Goal: Task Accomplishment & Management: Use online tool/utility

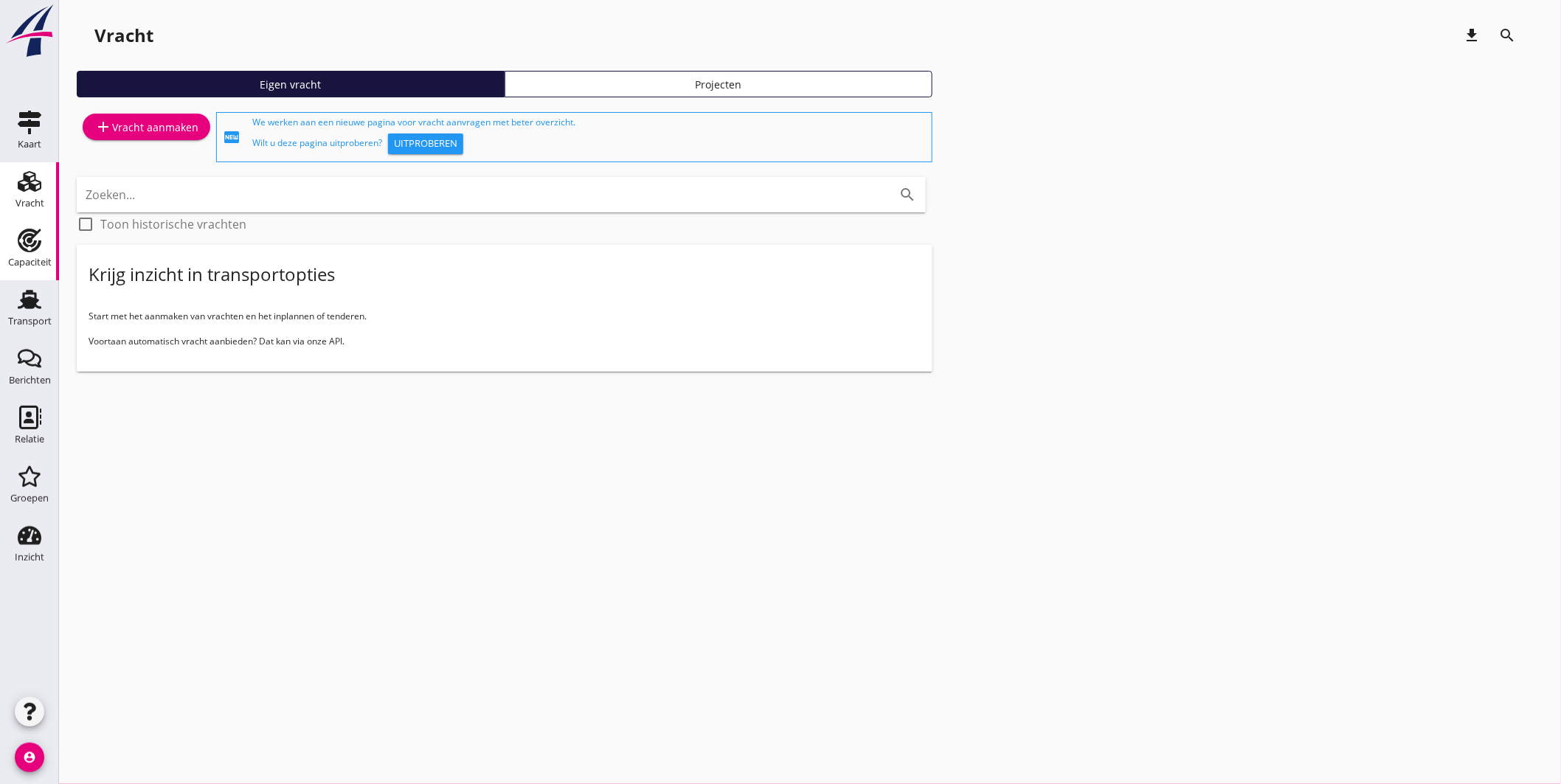
click at [32, 240] on icon "Capaciteit" at bounding box center [29, 240] width 24 height 24
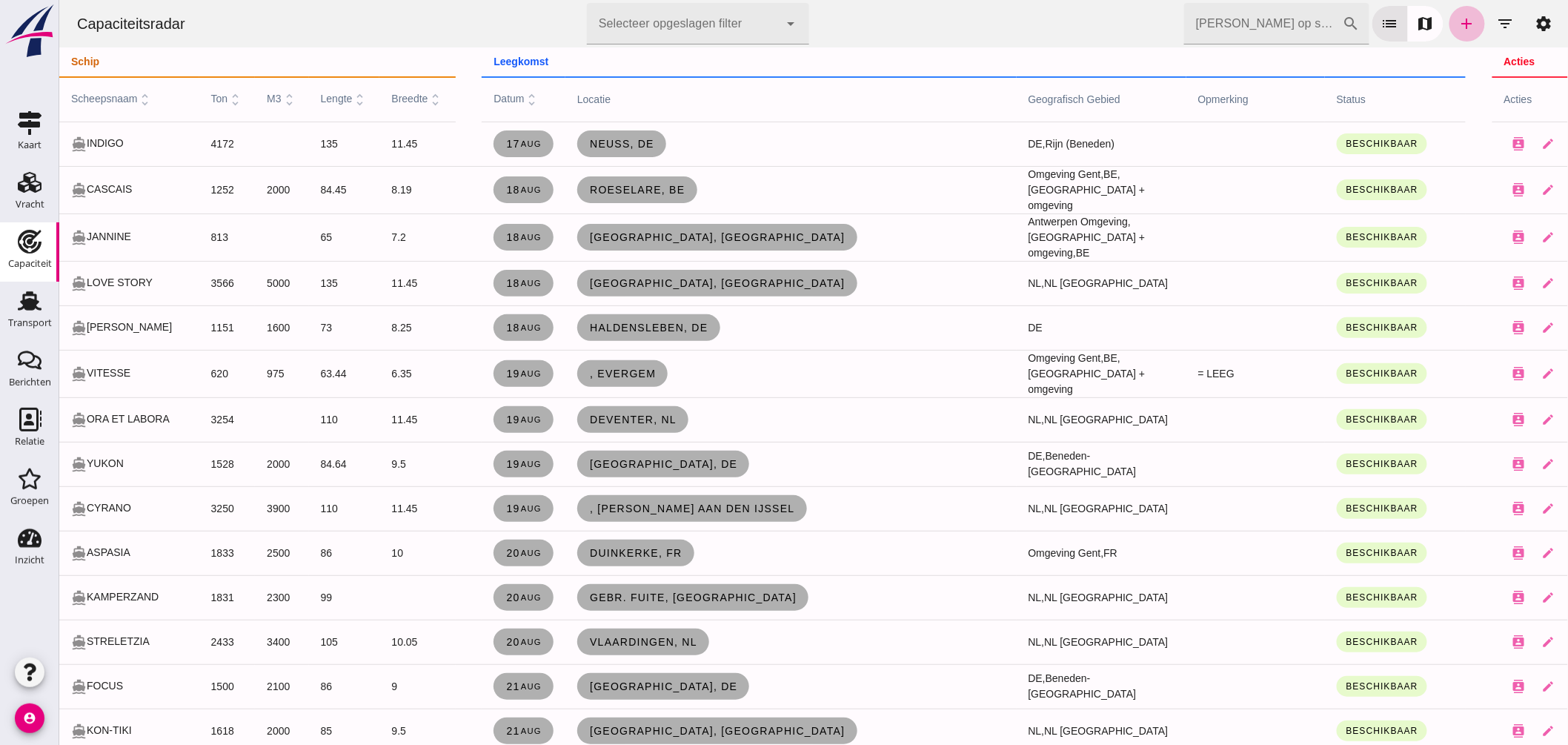
click at [1226, 21] on input "[PERSON_NAME] op scheepsnaam" at bounding box center [1263, 23] width 159 height 41
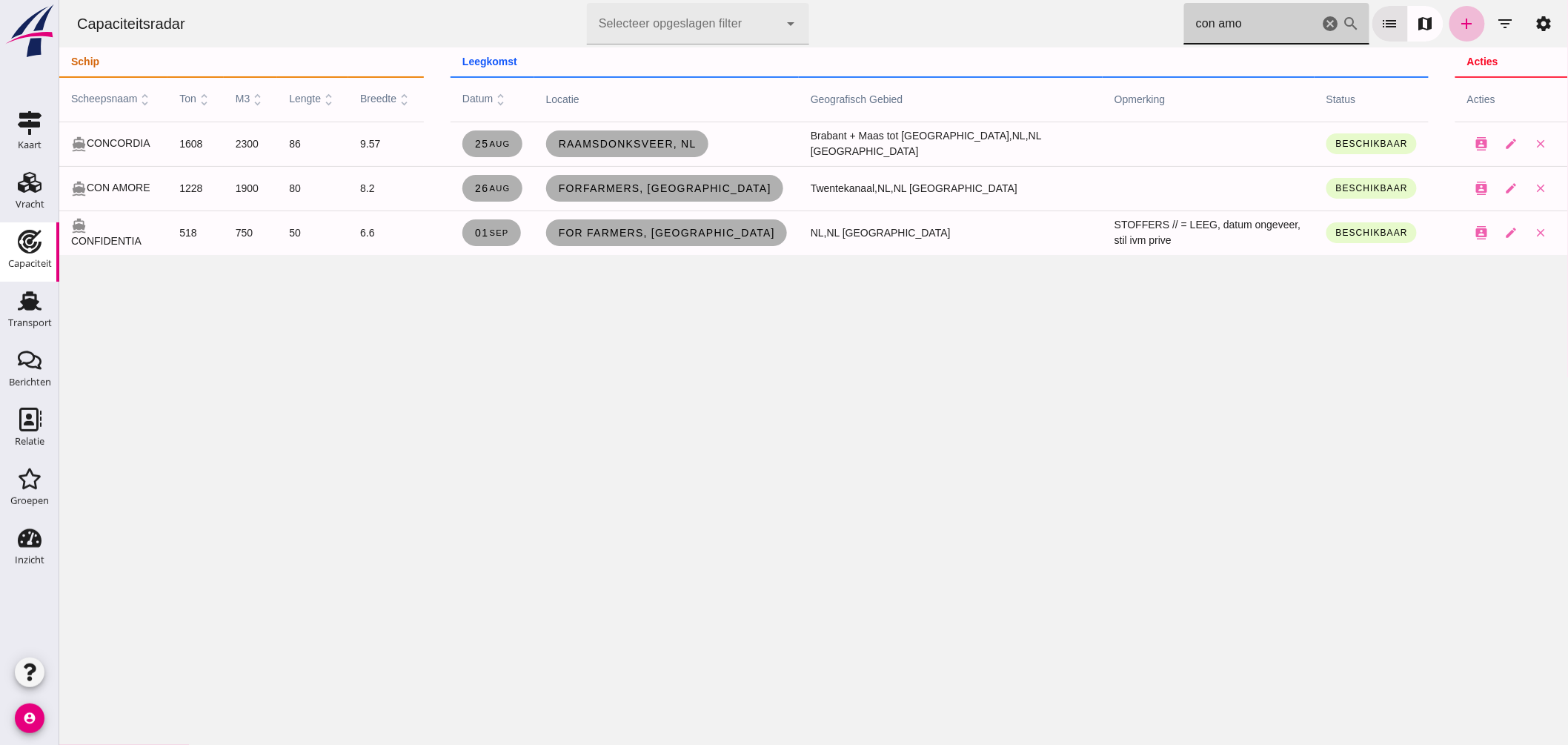
type input "con amo"
click at [1321, 21] on icon "cancel" at bounding box center [1330, 24] width 18 height 18
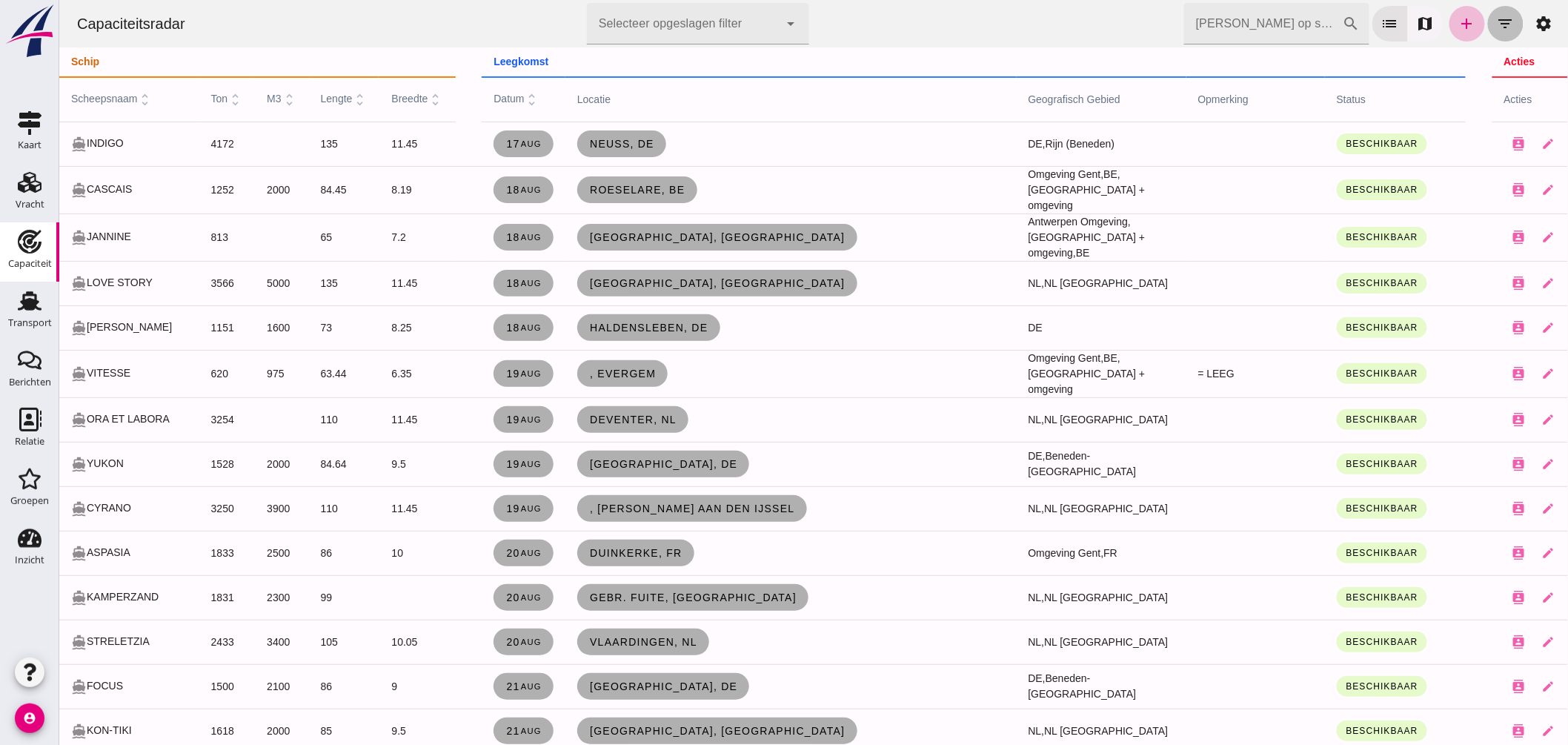
drag, startPoint x: 1487, startPoint y: 18, endPoint x: 1405, endPoint y: 23, distance: 82.2
click at [1497, 18] on icon "filter_list" at bounding box center [1506, 24] width 18 height 18
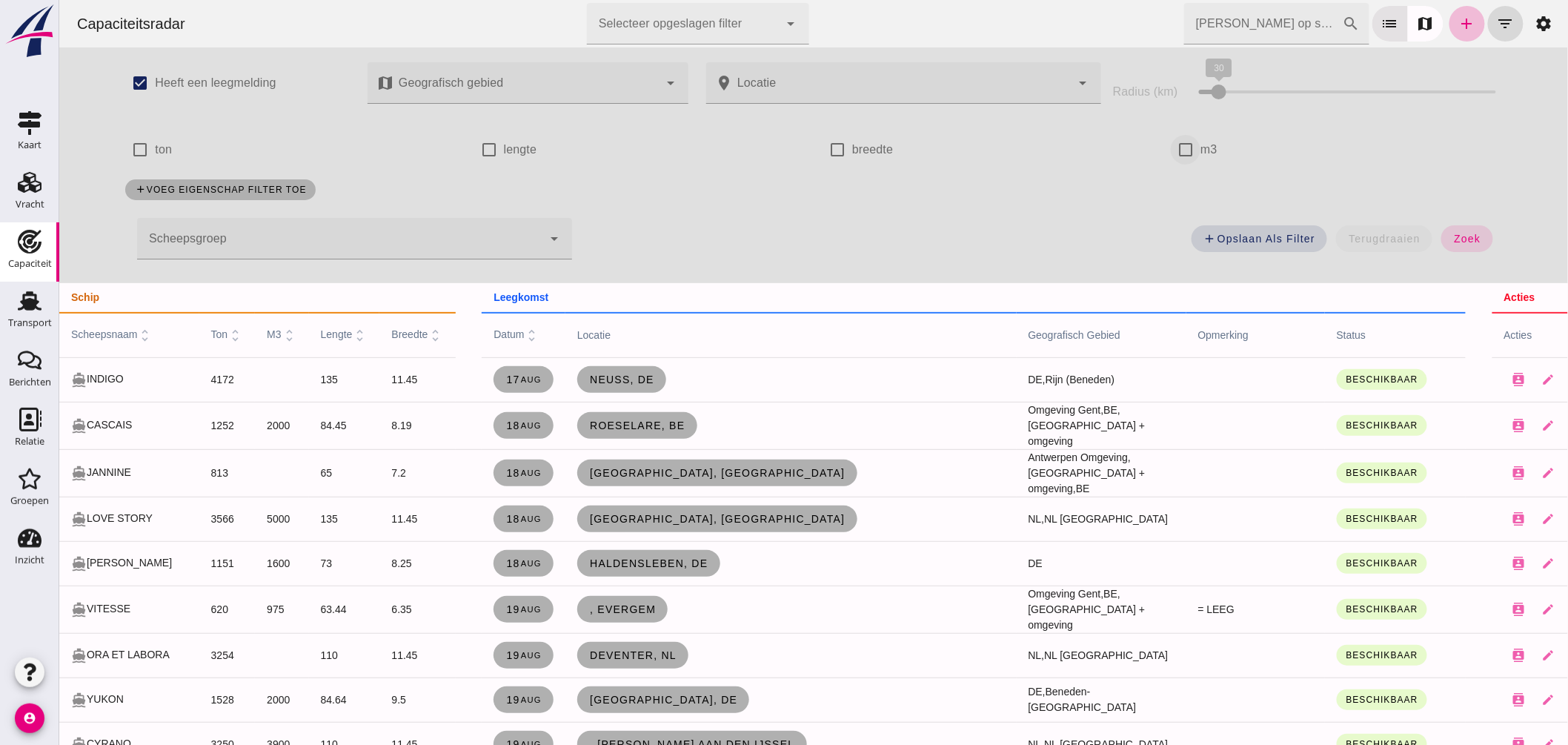
click at [1178, 150] on input "m3" at bounding box center [1185, 150] width 30 height 30
checkbox input "true"
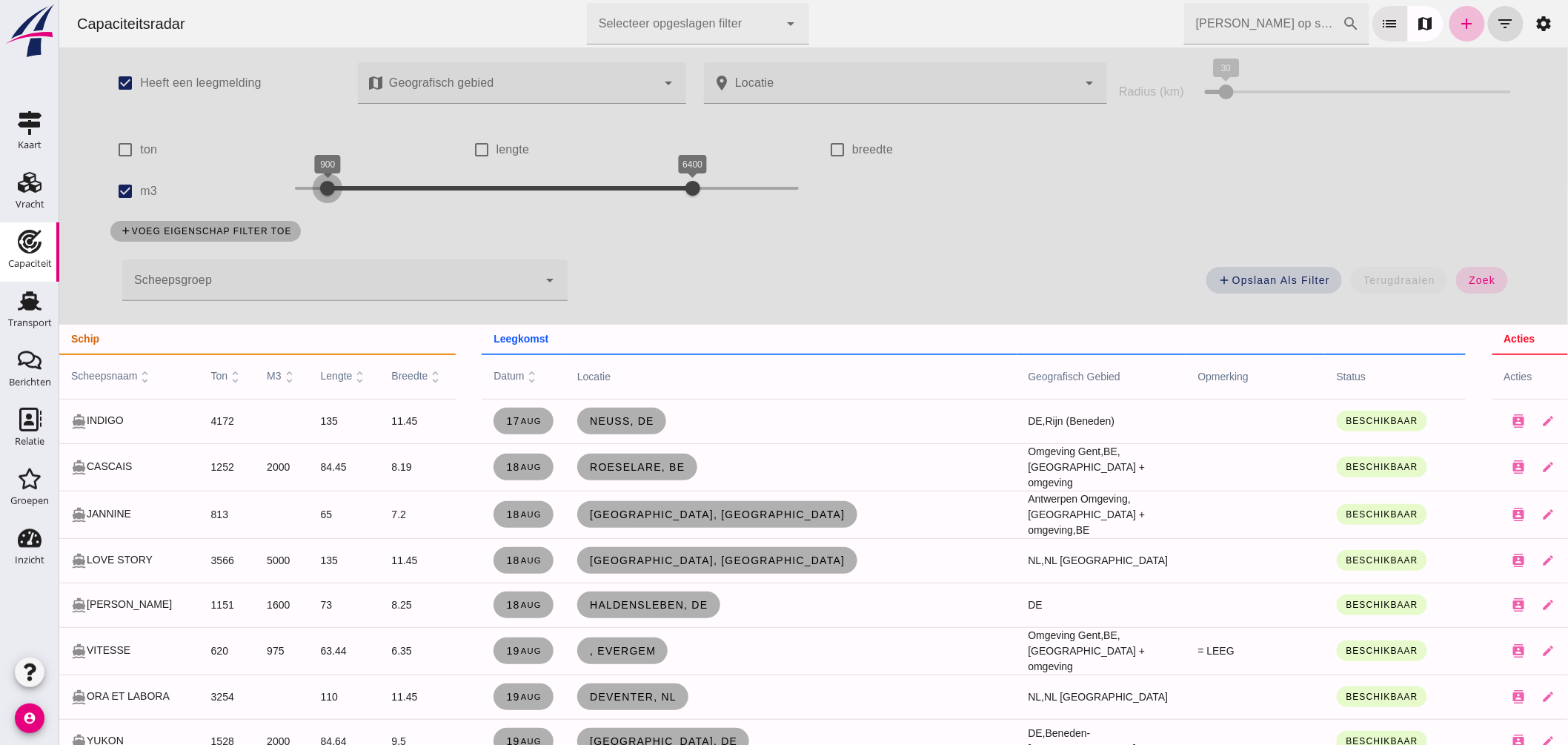
drag, startPoint x: 289, startPoint y: 189, endPoint x: 331, endPoint y: 189, distance: 42.0
click at [330, 189] on div at bounding box center [327, 189] width 30 height 30
drag, startPoint x: 690, startPoint y: 189, endPoint x: 357, endPoint y: 189, distance: 333.0
click at [355, 189] on div at bounding box center [354, 189] width 30 height 30
click at [314, 183] on div at bounding box center [327, 189] width 30 height 30
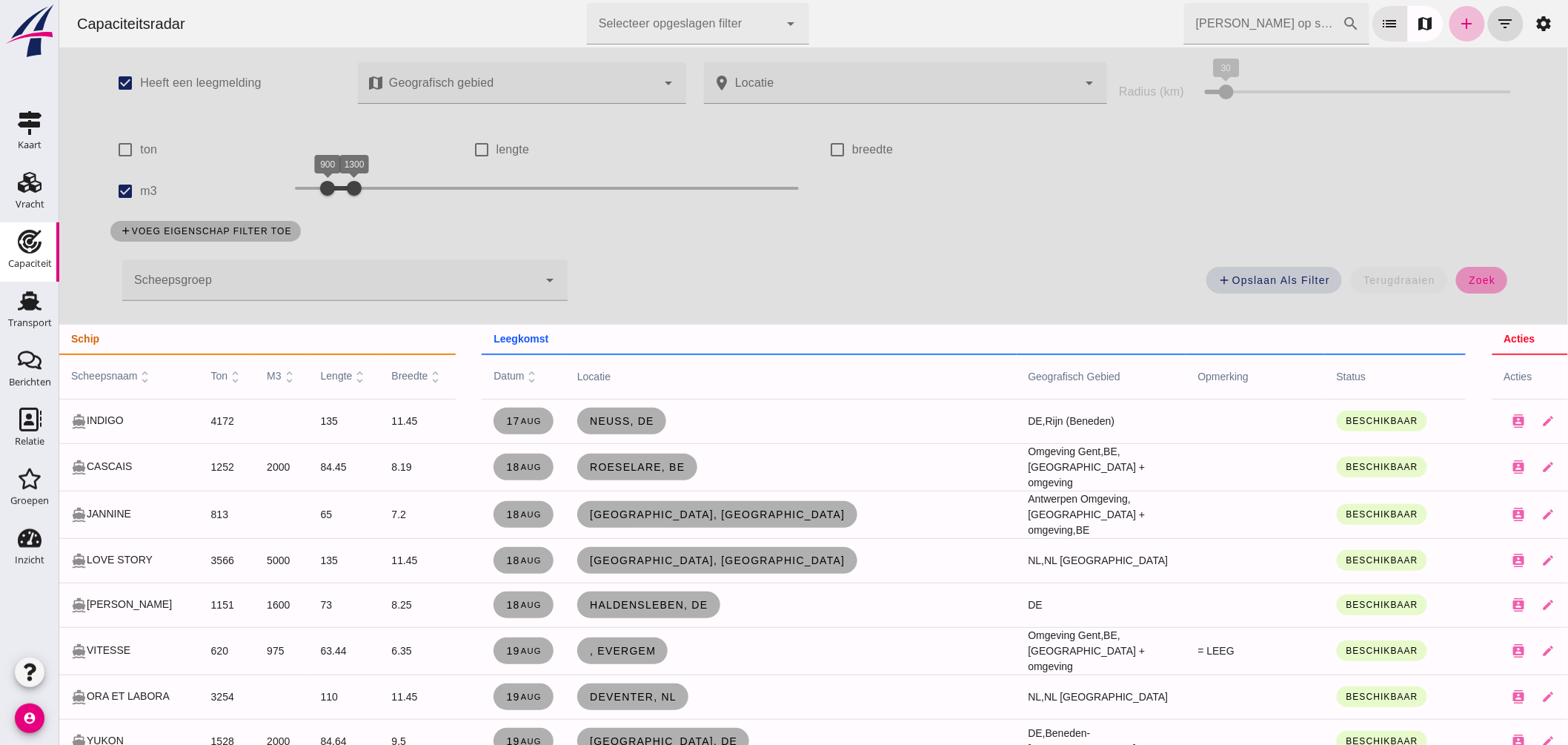
click at [1471, 279] on span "zoek" at bounding box center [1481, 281] width 27 height 12
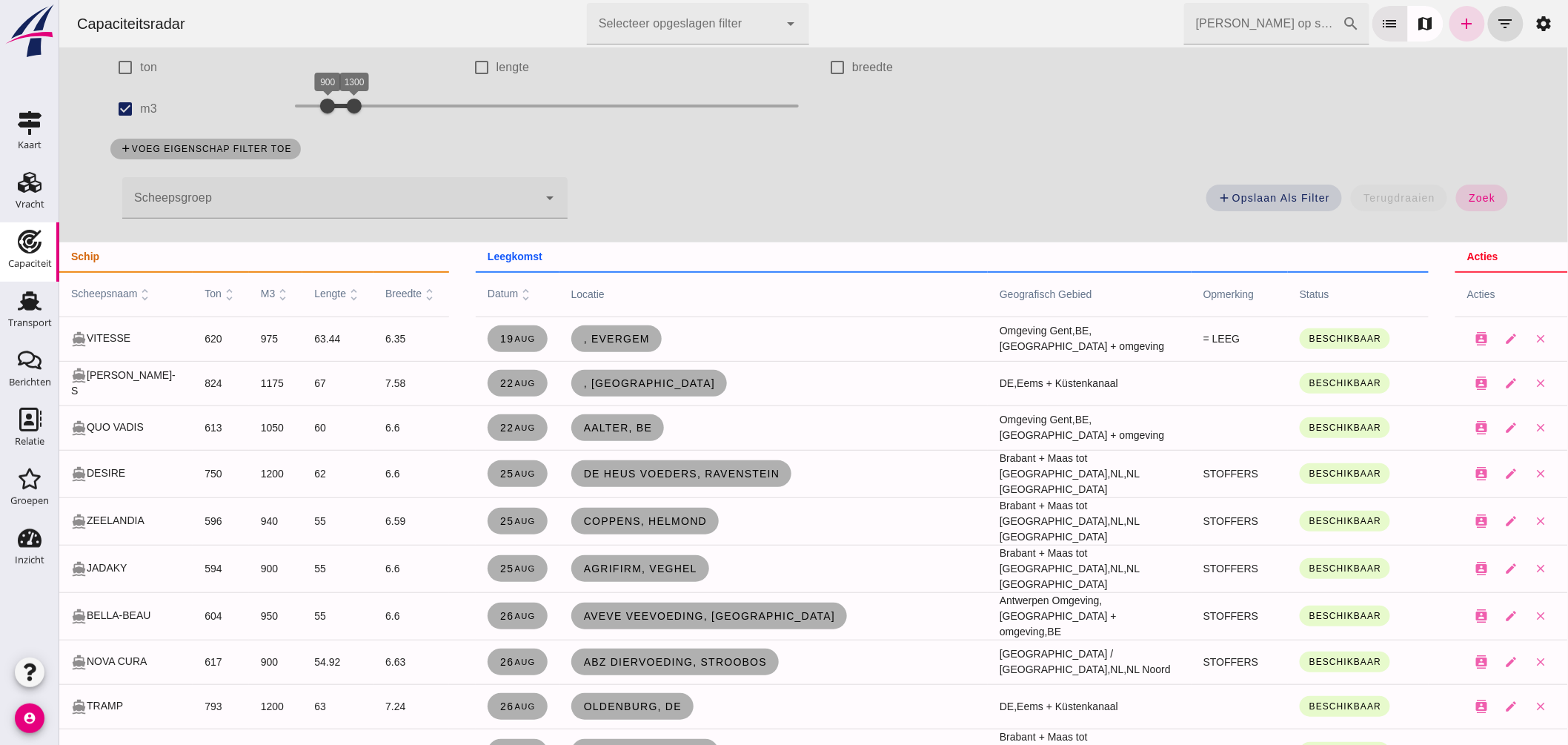
scroll to position [165, 0]
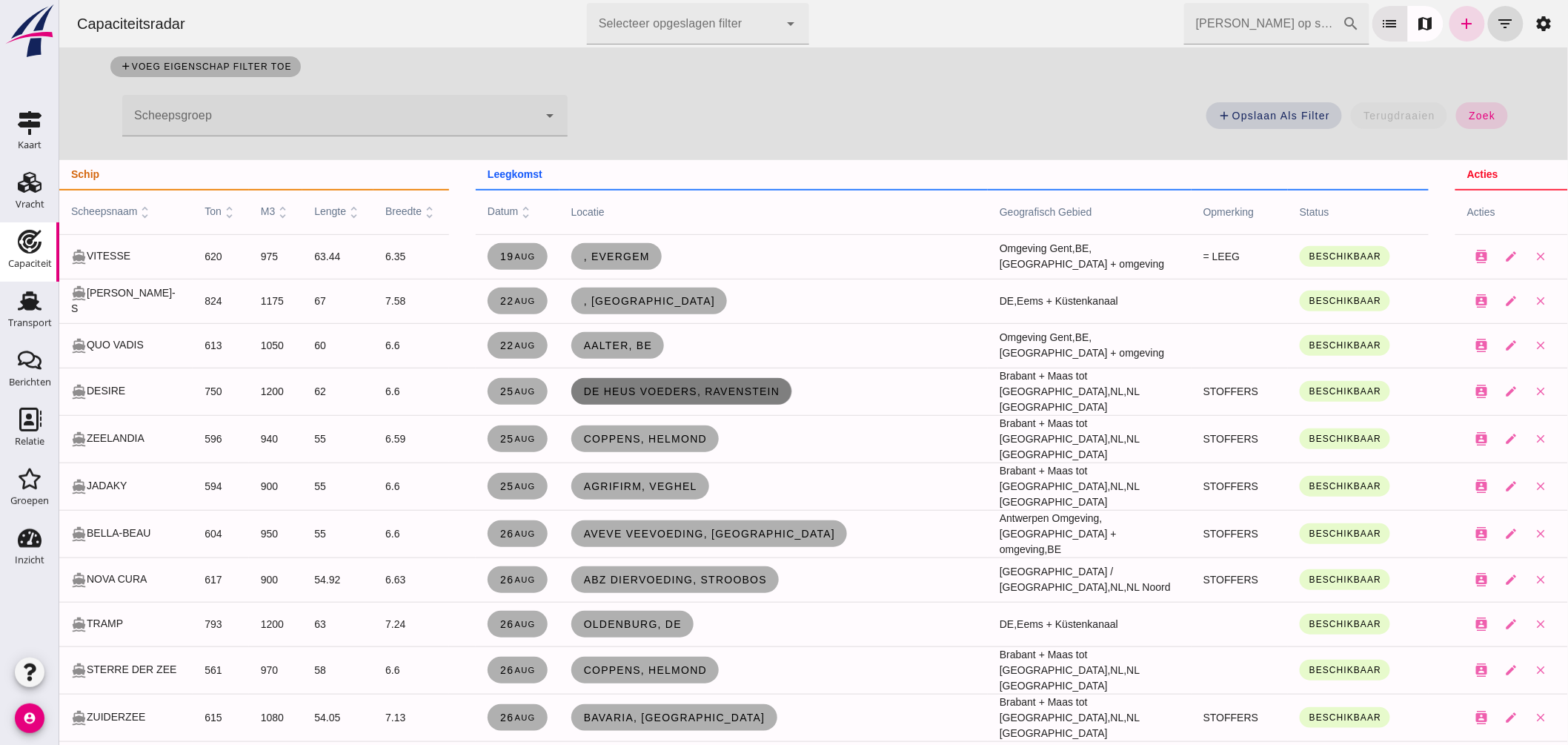
click at [607, 385] on span "De Heus Voeders, Ravenstein" at bounding box center [681, 391] width 197 height 12
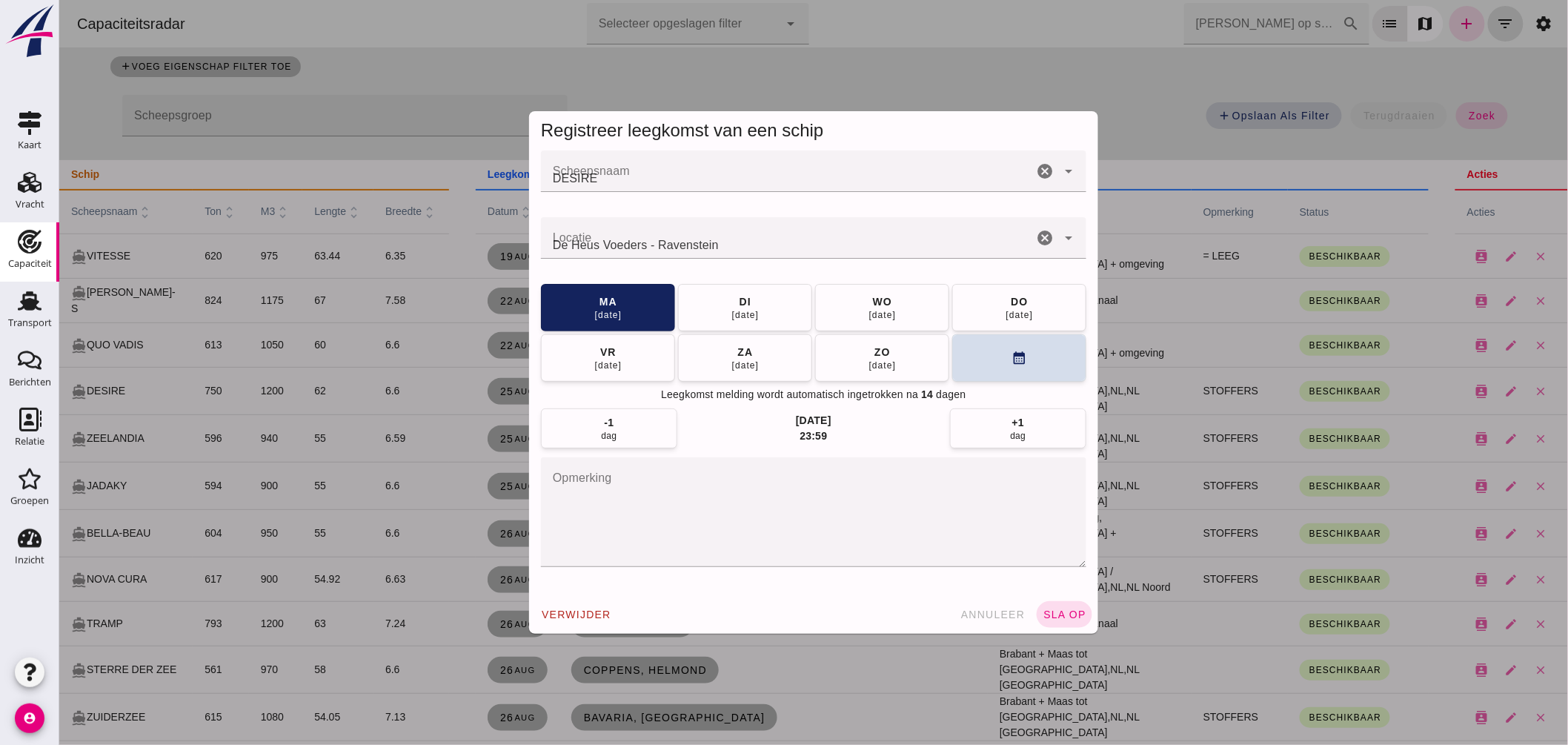
scroll to position [0, 0]
click at [721, 242] on input "Locatie" at bounding box center [786, 245] width 492 height 18
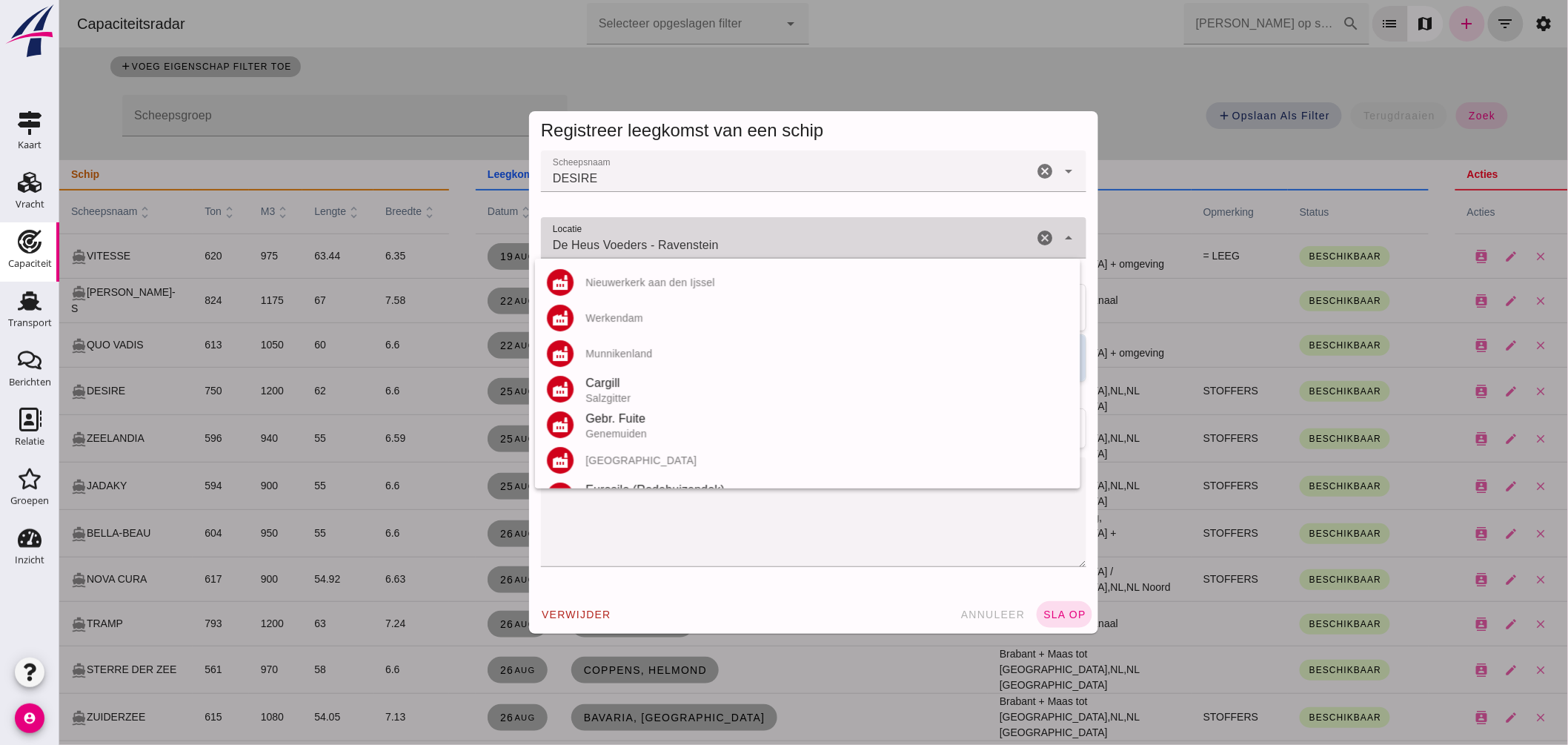
click at [721, 242] on input "De Heus Voeders - Ravenstein" at bounding box center [786, 245] width 492 height 18
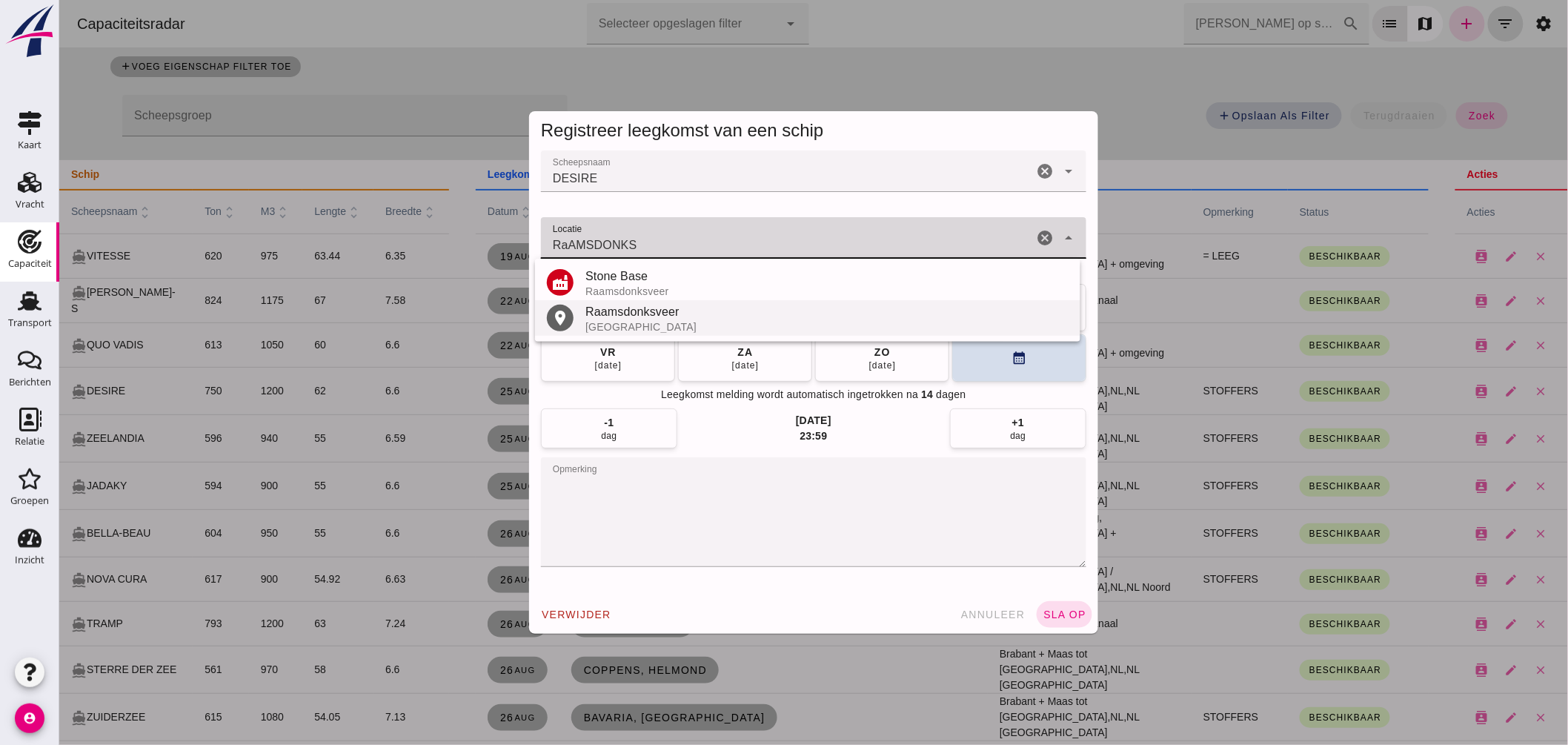
click at [640, 312] on div "Raamsdonksveer" at bounding box center [827, 312] width 483 height 18
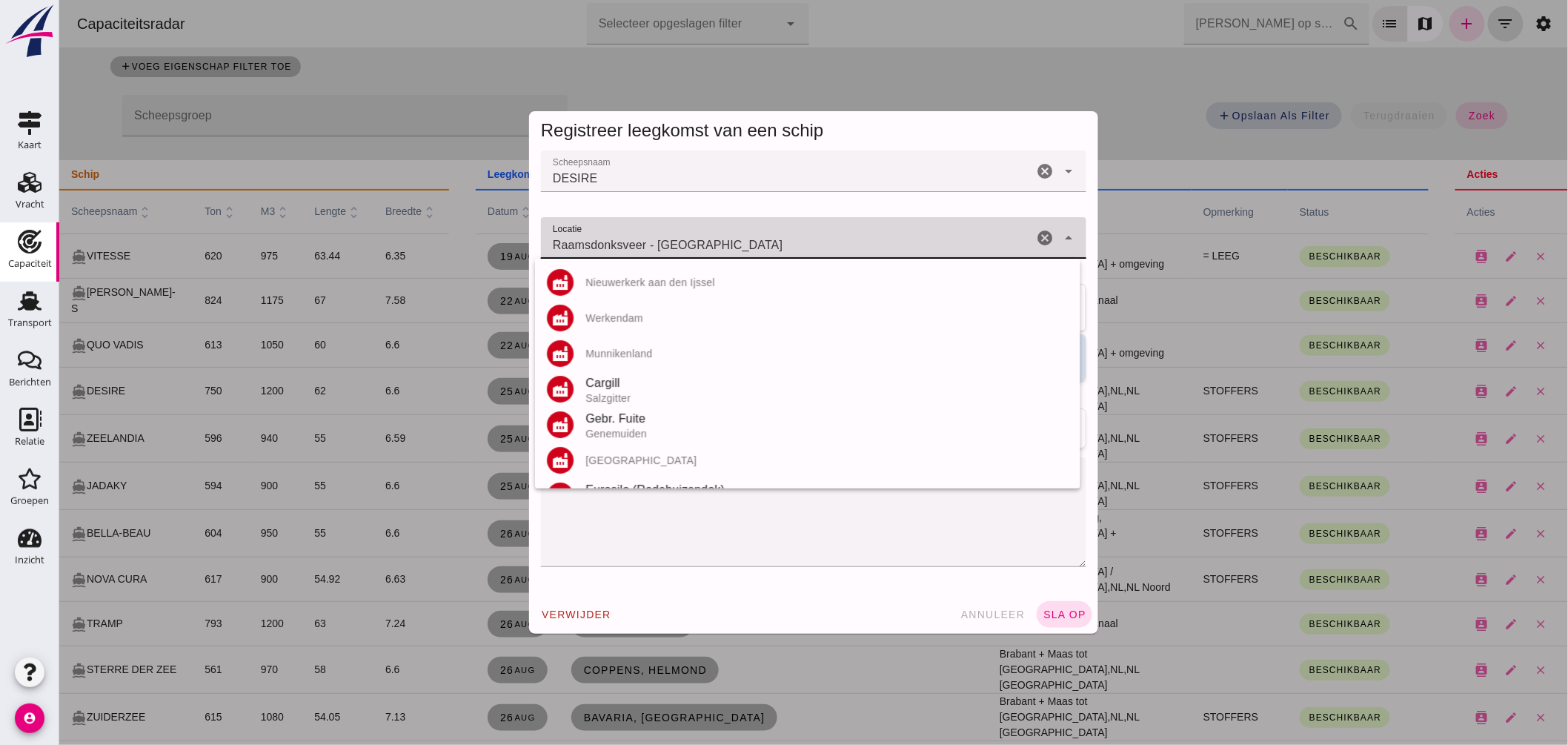
drag, startPoint x: 647, startPoint y: 241, endPoint x: 370, endPoint y: 218, distance: 278.0
click at [376, 225] on div "Registreer leegkomst van een schip Scheepsnaam Scheepsnaam DESIRE cancel arrow_…" at bounding box center [813, 372] width 1509 height 745
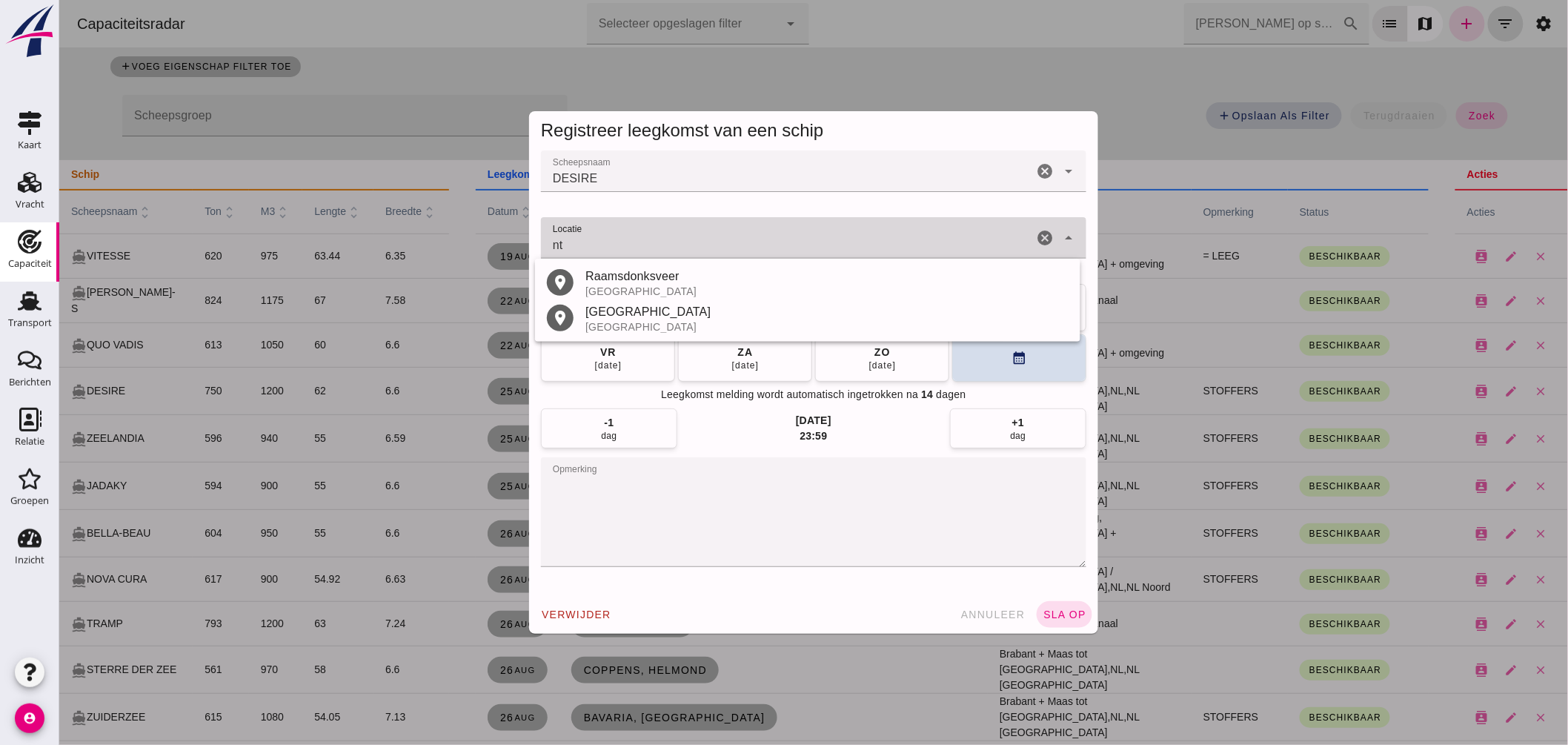
type input "t"
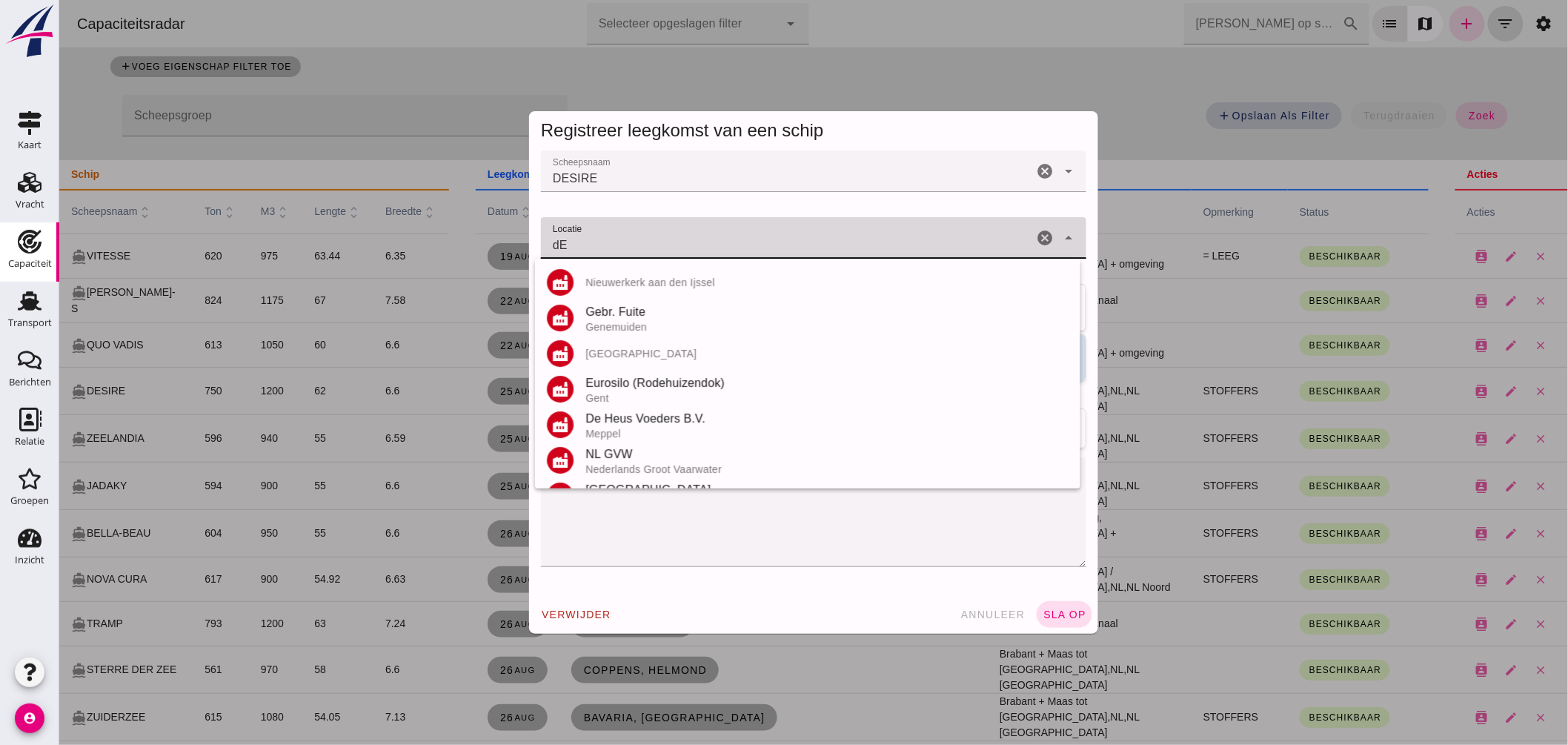
type input "d"
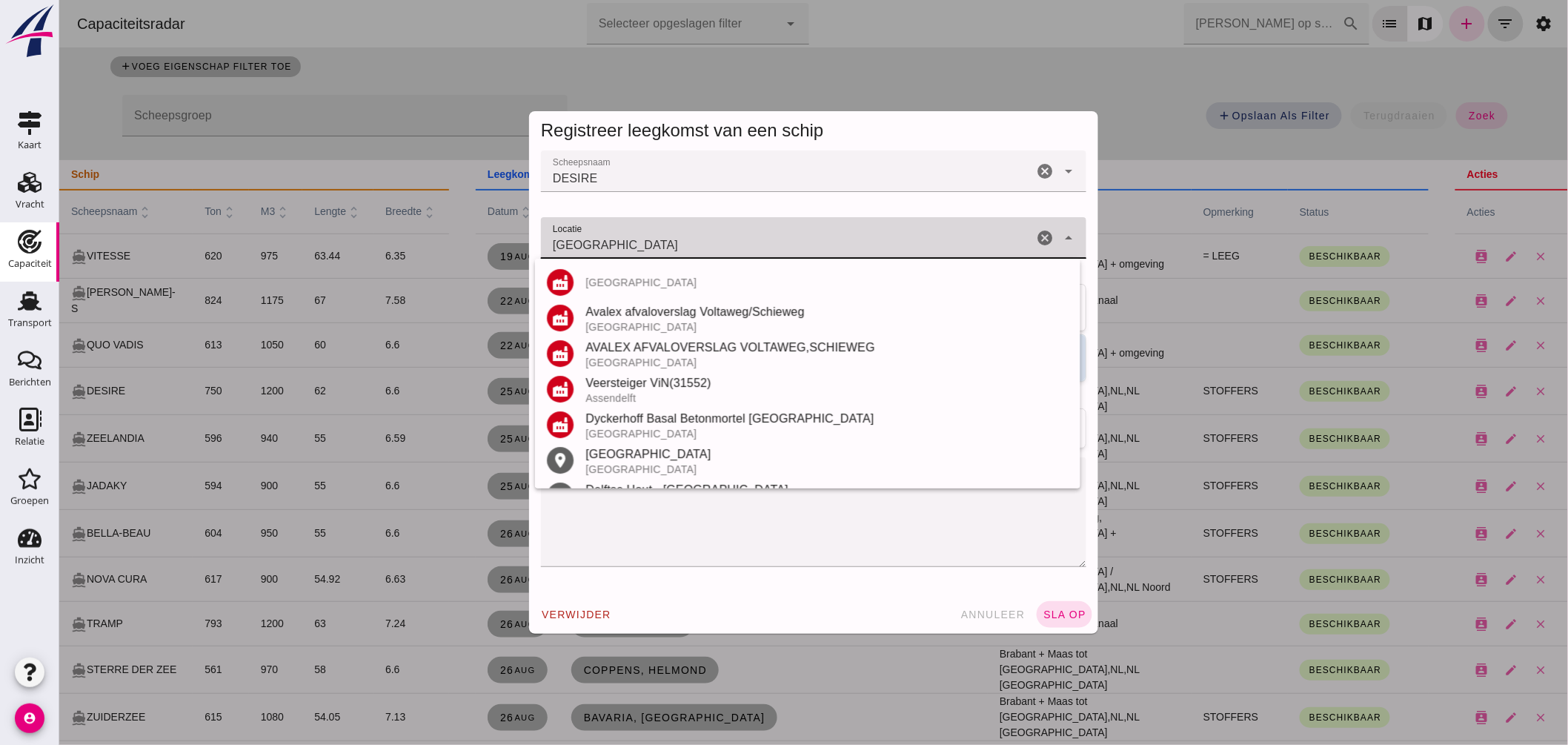
scroll to position [102, 0]
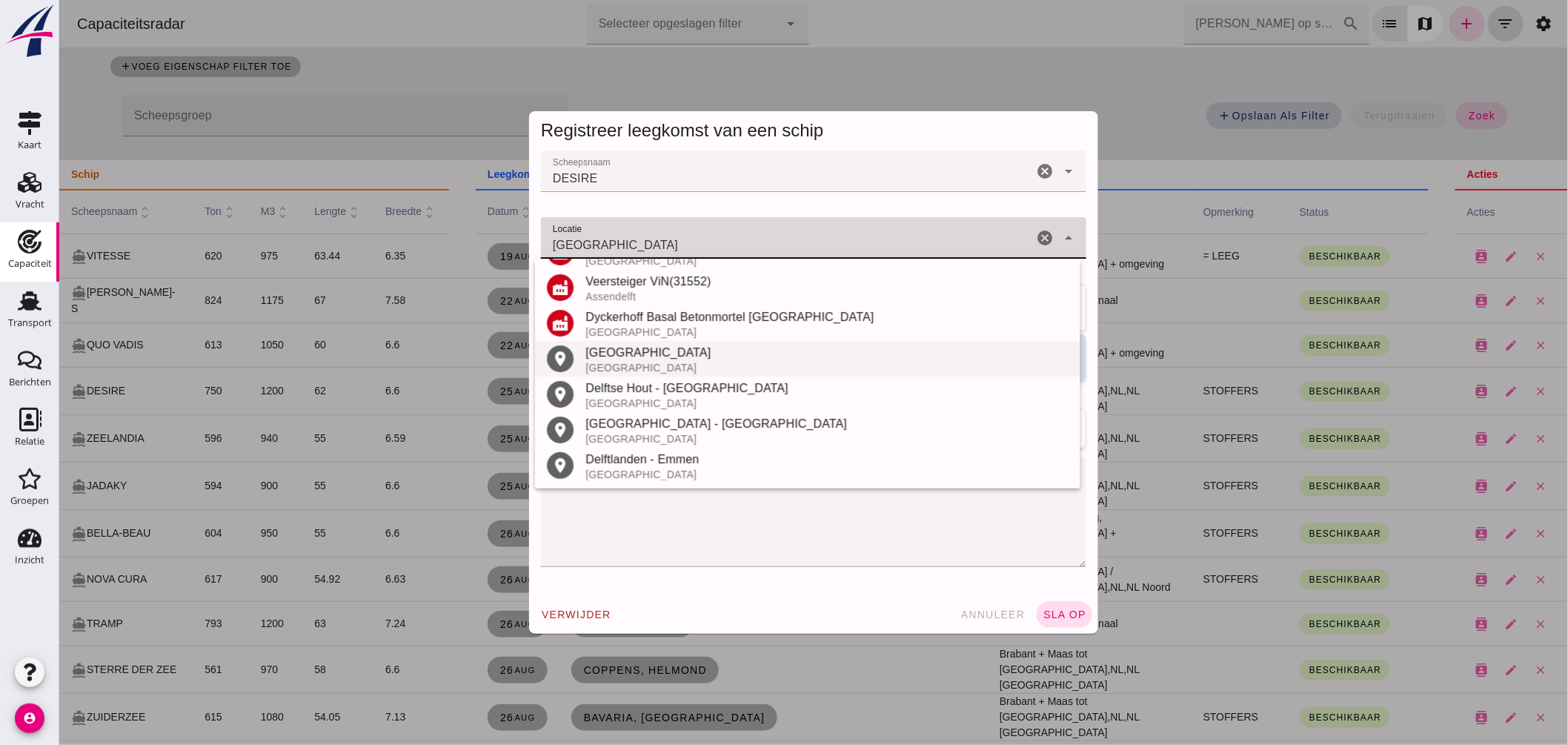
click at [634, 354] on div "[GEOGRAPHIC_DATA]" at bounding box center [827, 353] width 483 height 18
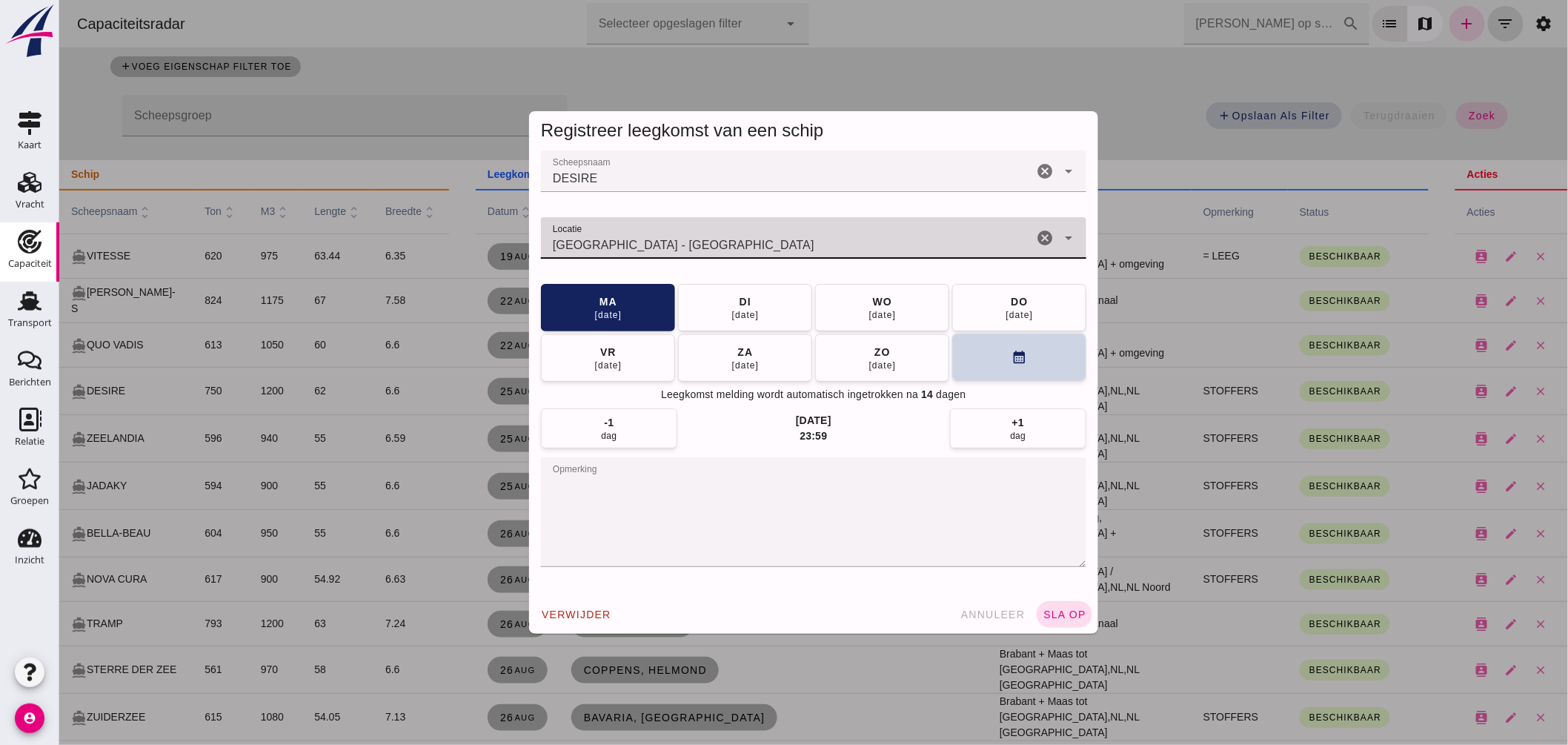
type input "Delft - Zuid-Holland"
click at [983, 361] on button "calendar_month" at bounding box center [1019, 357] width 134 height 47
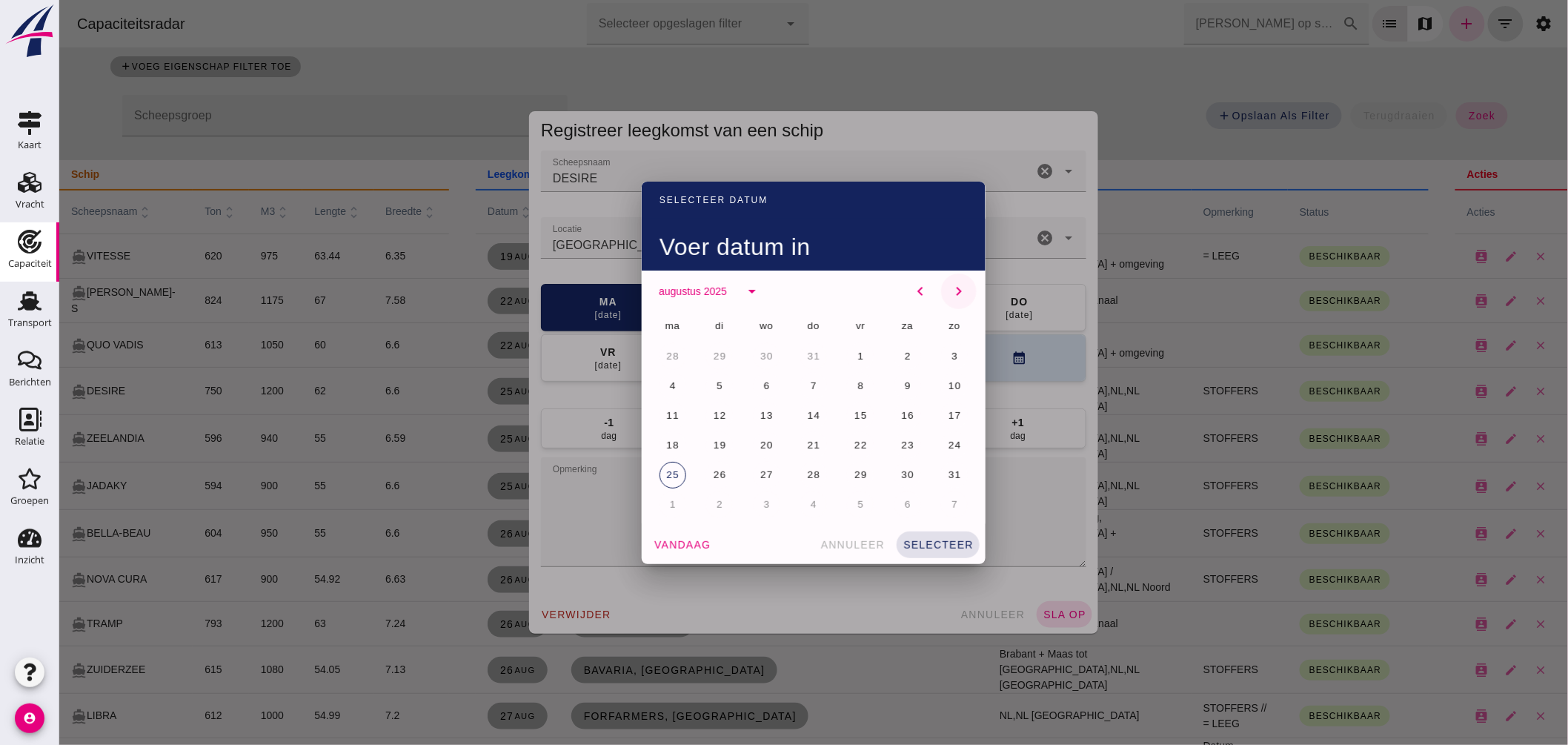
click at [949, 289] on icon "chevron_right" at bounding box center [958, 291] width 18 height 18
click at [669, 388] on span "8" at bounding box center [672, 385] width 7 height 11
click at [928, 539] on span "selecteer" at bounding box center [937, 545] width 71 height 12
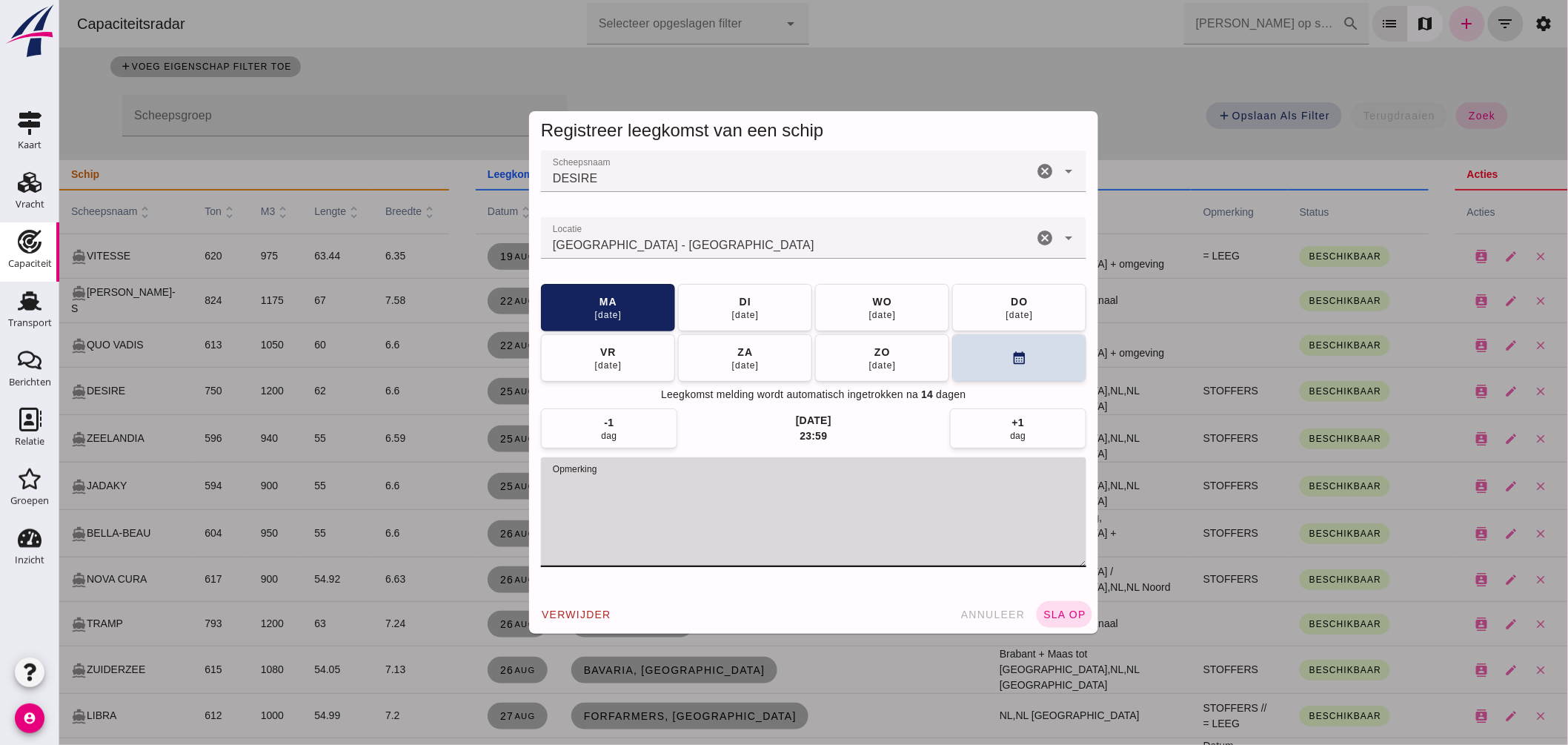
click at [659, 484] on textarea "opmerking" at bounding box center [813, 512] width 546 height 110
type textarea "STOFFERS // werf"
click at [1068, 612] on span "sla op" at bounding box center [1064, 615] width 44 height 12
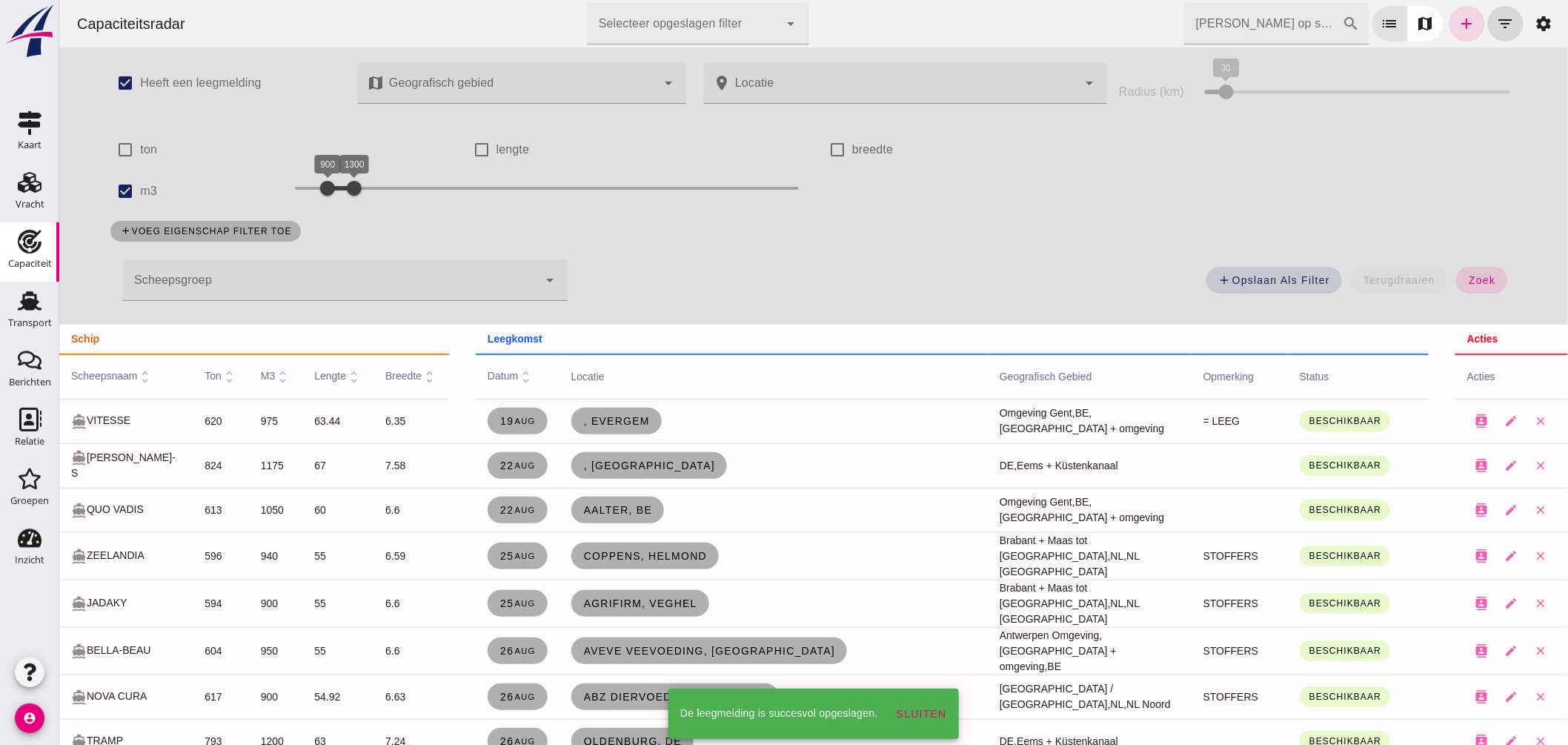
scroll to position [165, 0]
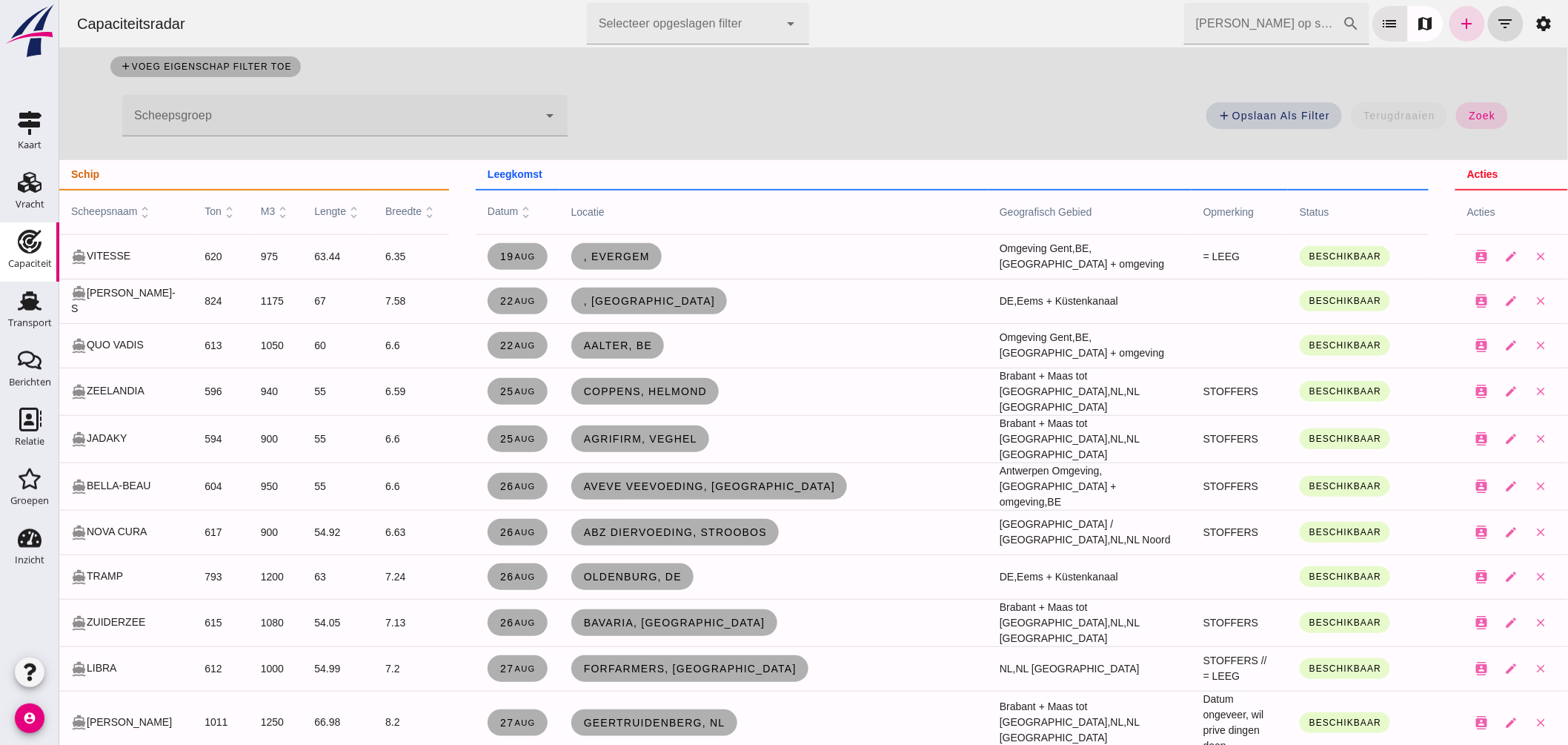
click at [1227, 39] on input "[PERSON_NAME] op scheepsnaam" at bounding box center [1263, 23] width 159 height 41
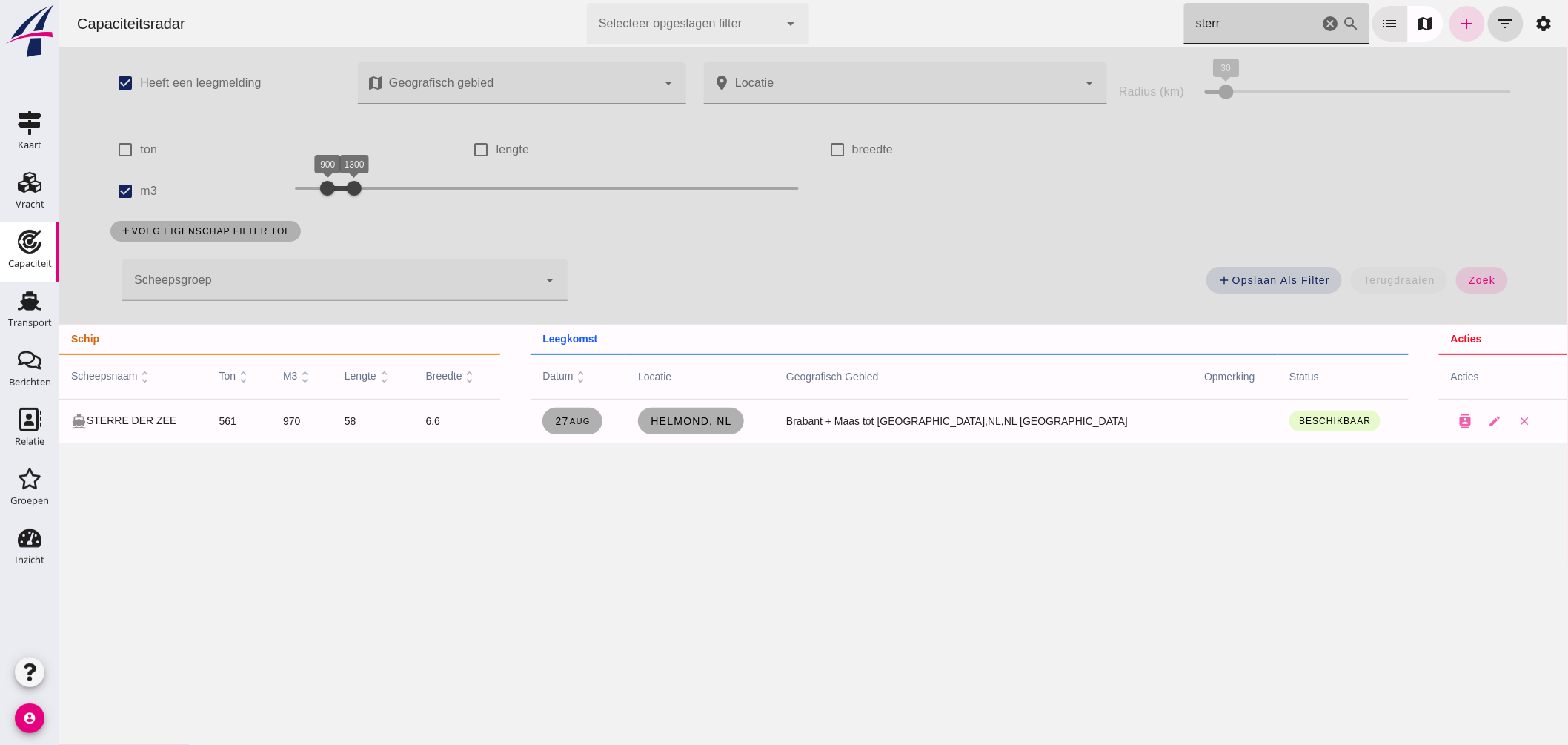
scroll to position [0, 0]
drag, startPoint x: 1229, startPoint y: 17, endPoint x: 670, endPoint y: 25, distance: 559.1
click at [695, 21] on div "Capaciteitsradar Selecteer opgeslagen filter Selecteer opgeslagen filter cancel…" at bounding box center [813, 24] width 1497 height 47
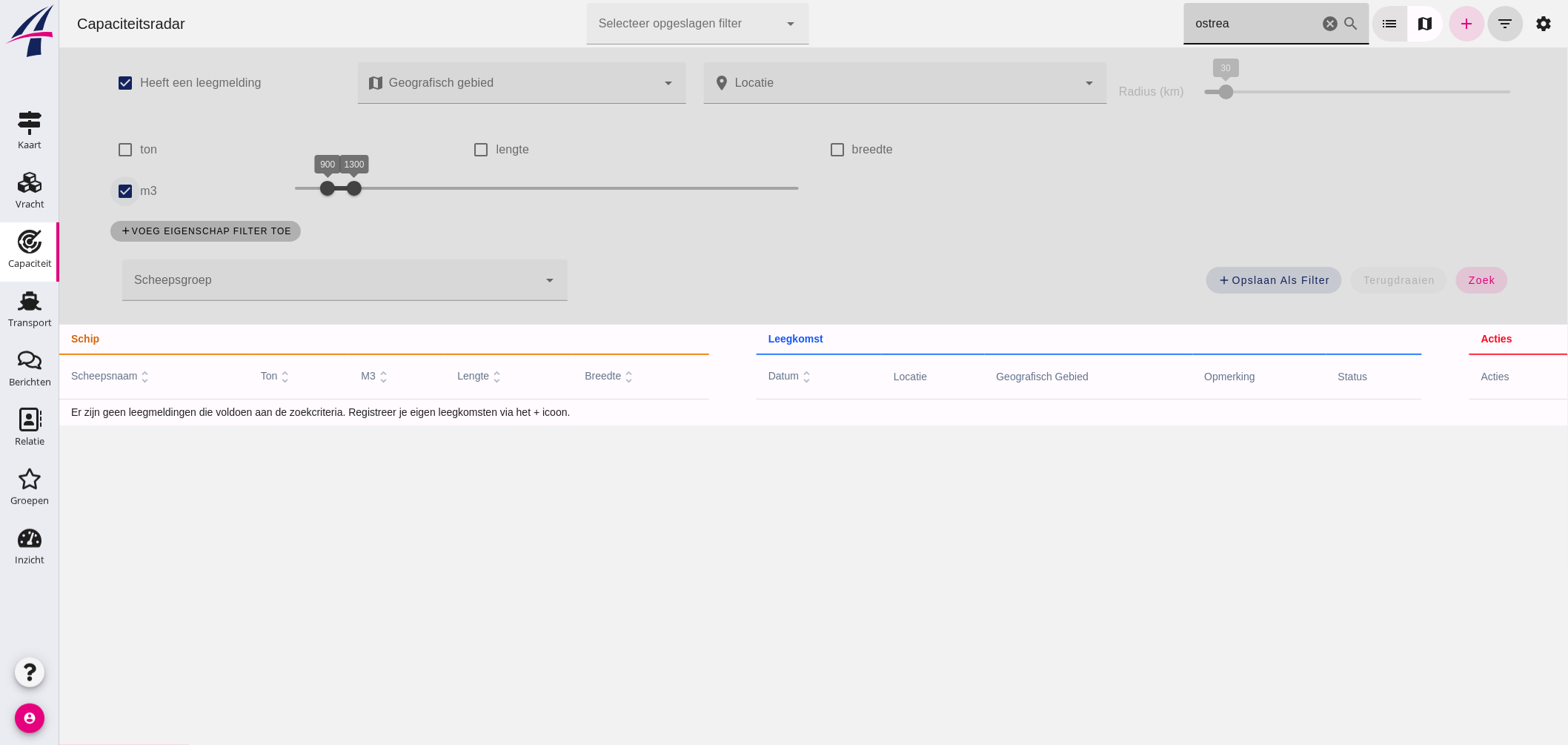
type input "ostrea"
click at [122, 189] on input "m3" at bounding box center [125, 191] width 30 height 30
checkbox input "false"
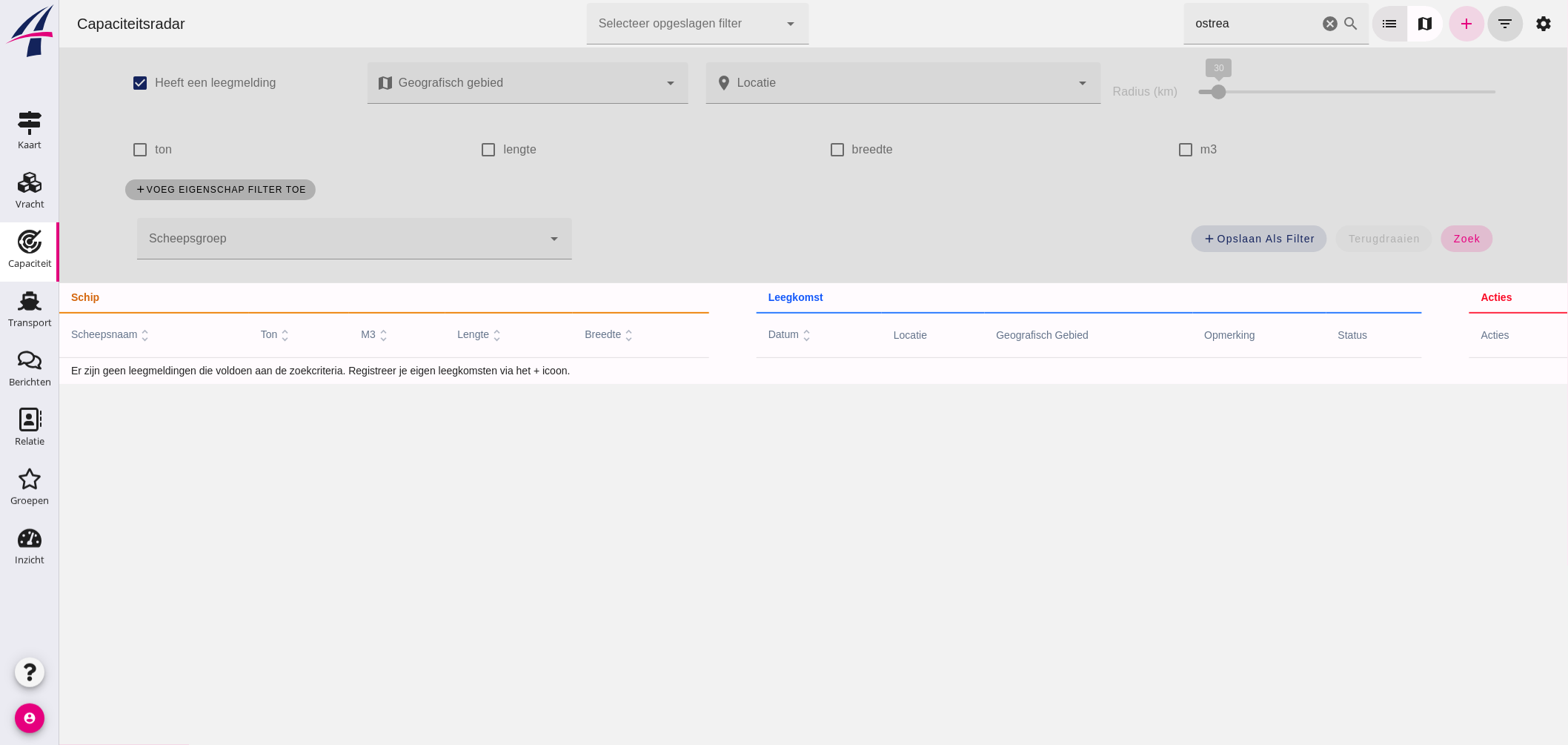
click at [1456, 245] on button "zoek" at bounding box center [1466, 239] width 51 height 26
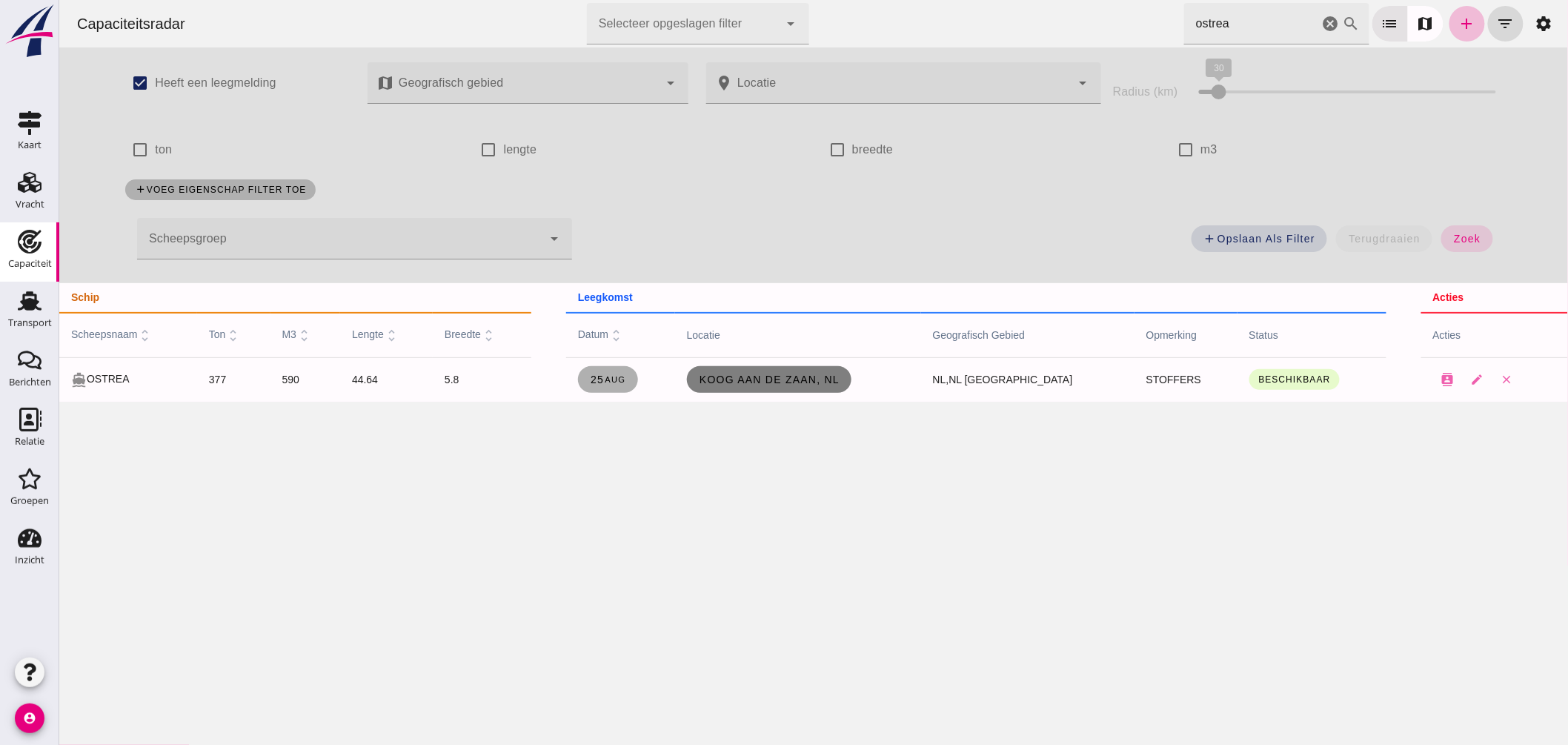
click at [790, 375] on span "Koog aan de Zaan, nl" at bounding box center [769, 380] width 141 height 12
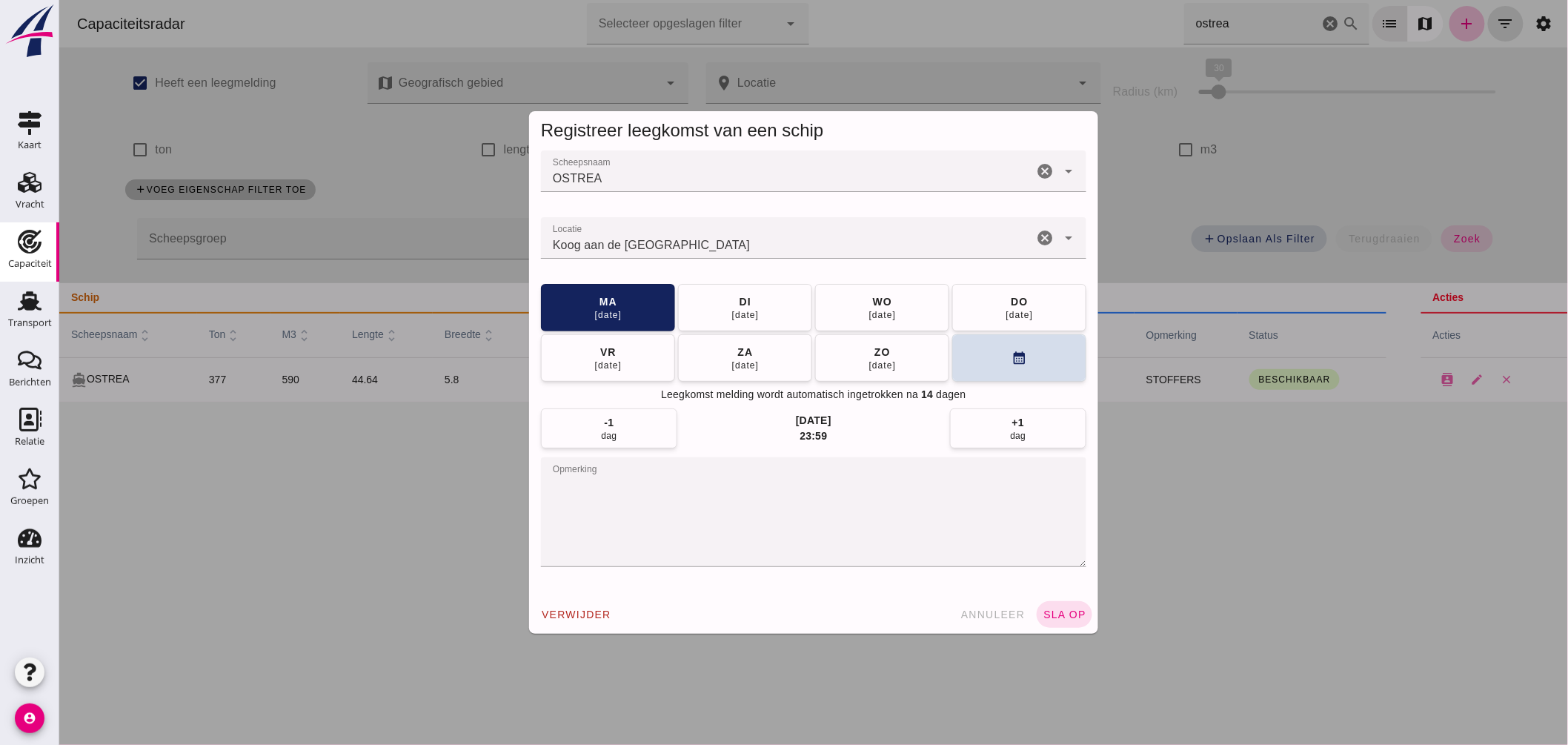
click at [766, 245] on input "Locatie" at bounding box center [786, 245] width 492 height 18
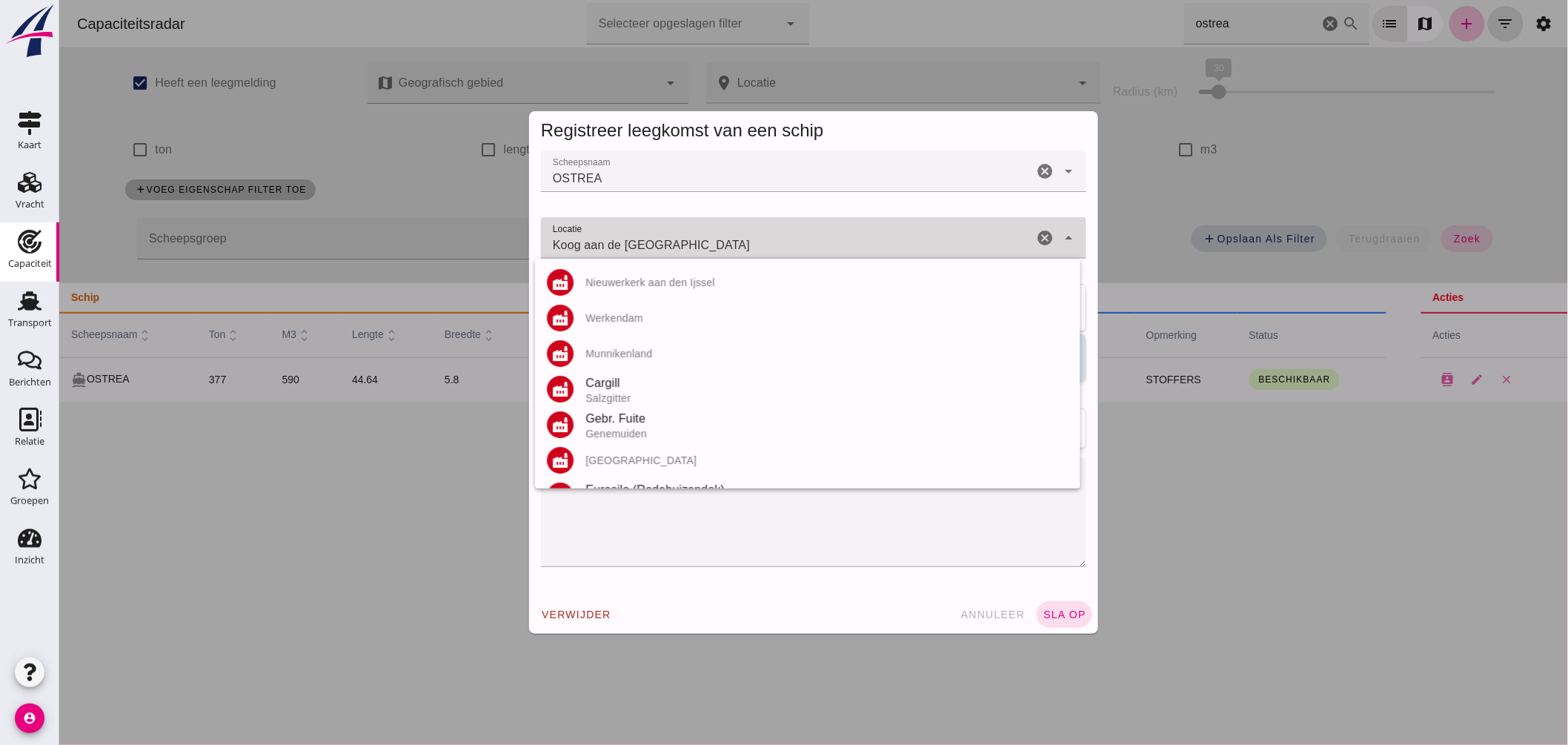
click at [766, 245] on input "Koog aan de Zaan - Noord-Holland" at bounding box center [786, 245] width 492 height 18
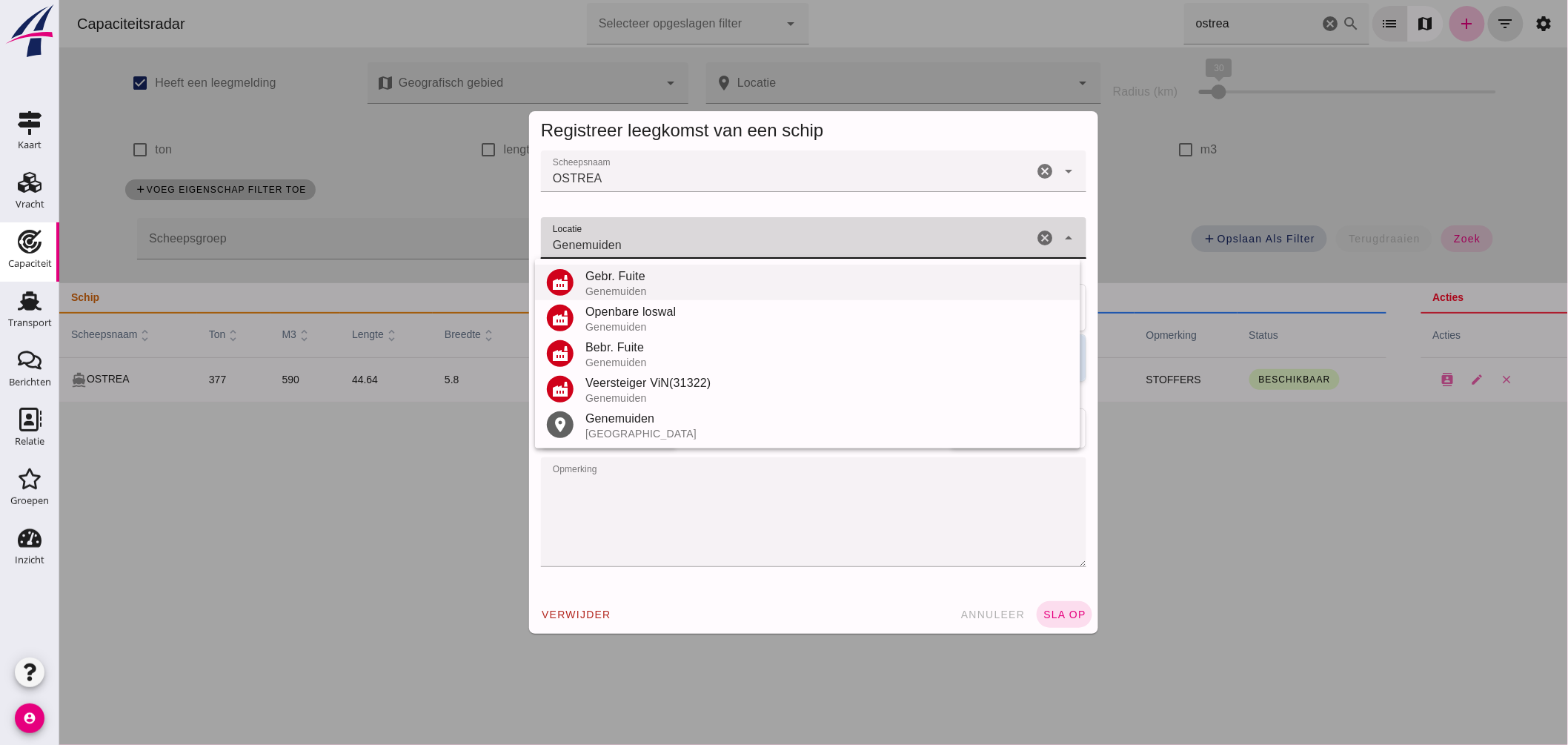
click at [629, 277] on div "Gebr. Fuite" at bounding box center [827, 276] width 483 height 18
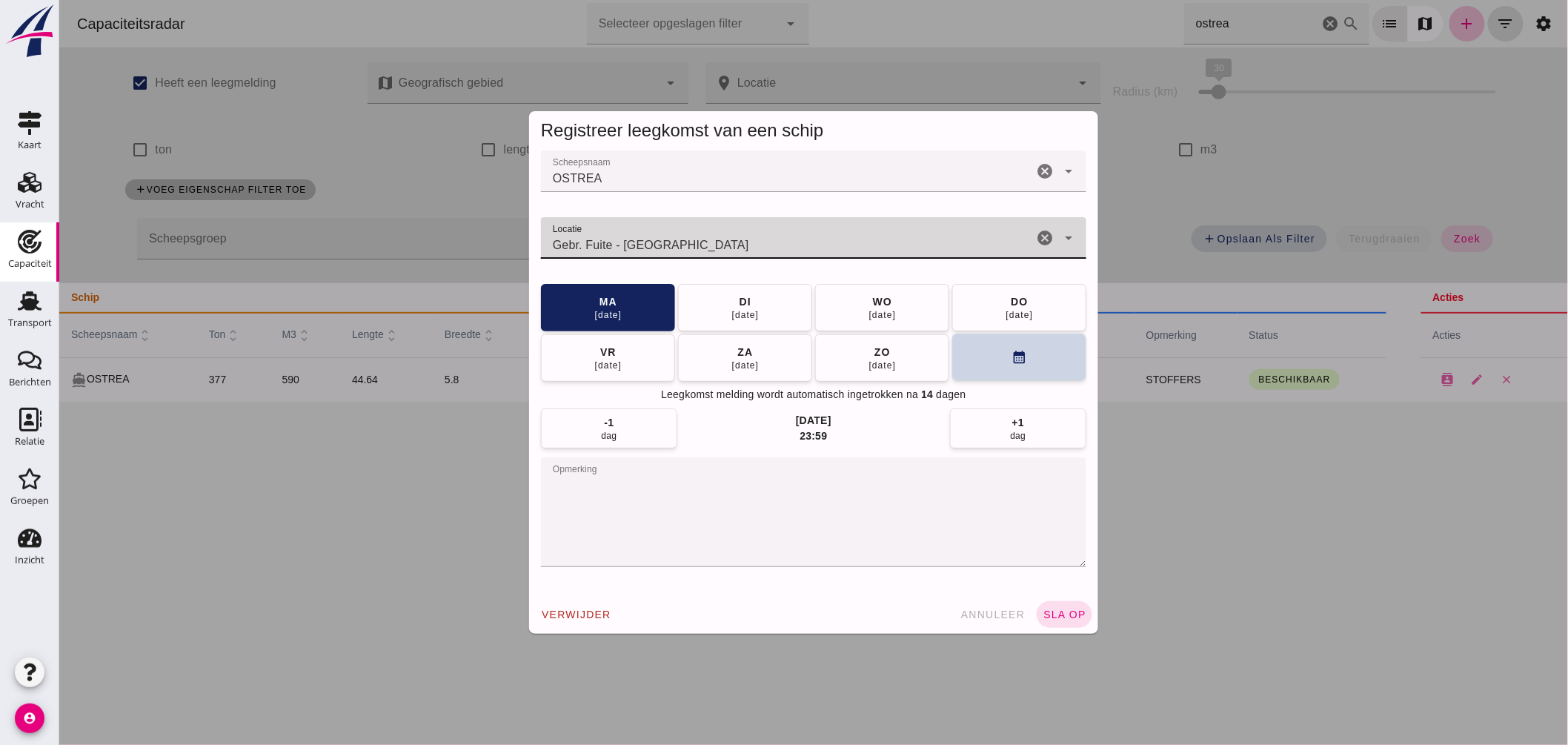
type input "Gebr. Fuite - Genemuiden"
click at [971, 361] on button "calendar_month" at bounding box center [1019, 357] width 134 height 47
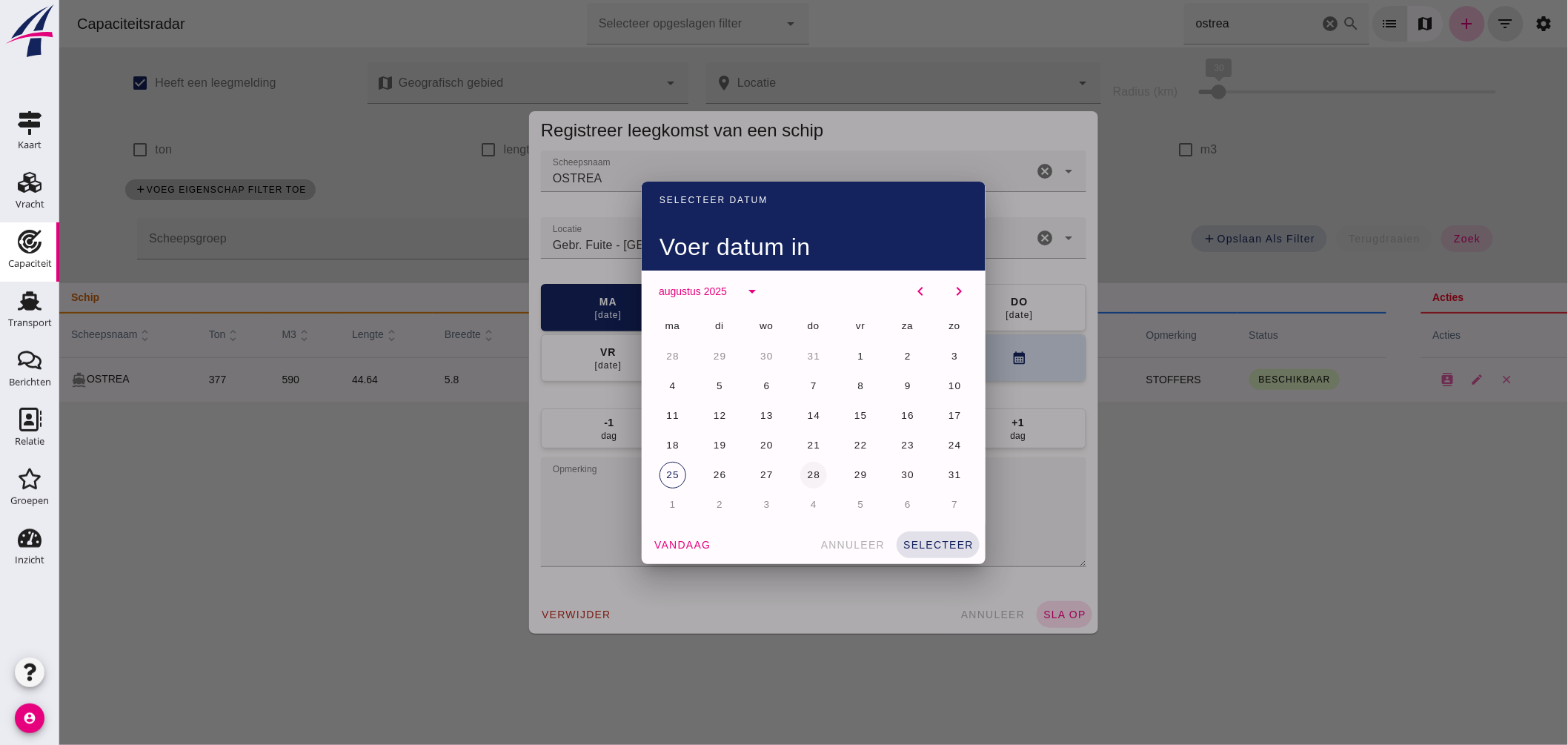
click at [806, 470] on span "28" at bounding box center [813, 475] width 14 height 11
click at [930, 527] on div "vandaag annuleer selecteer" at bounding box center [813, 545] width 344 height 39
click at [934, 527] on div "vandaag annuleer selecteer" at bounding box center [813, 545] width 344 height 39
click at [934, 530] on div "vandaag annuleer selecteer" at bounding box center [813, 545] width 344 height 39
click at [934, 532] on button "selecteer" at bounding box center [937, 545] width 83 height 26
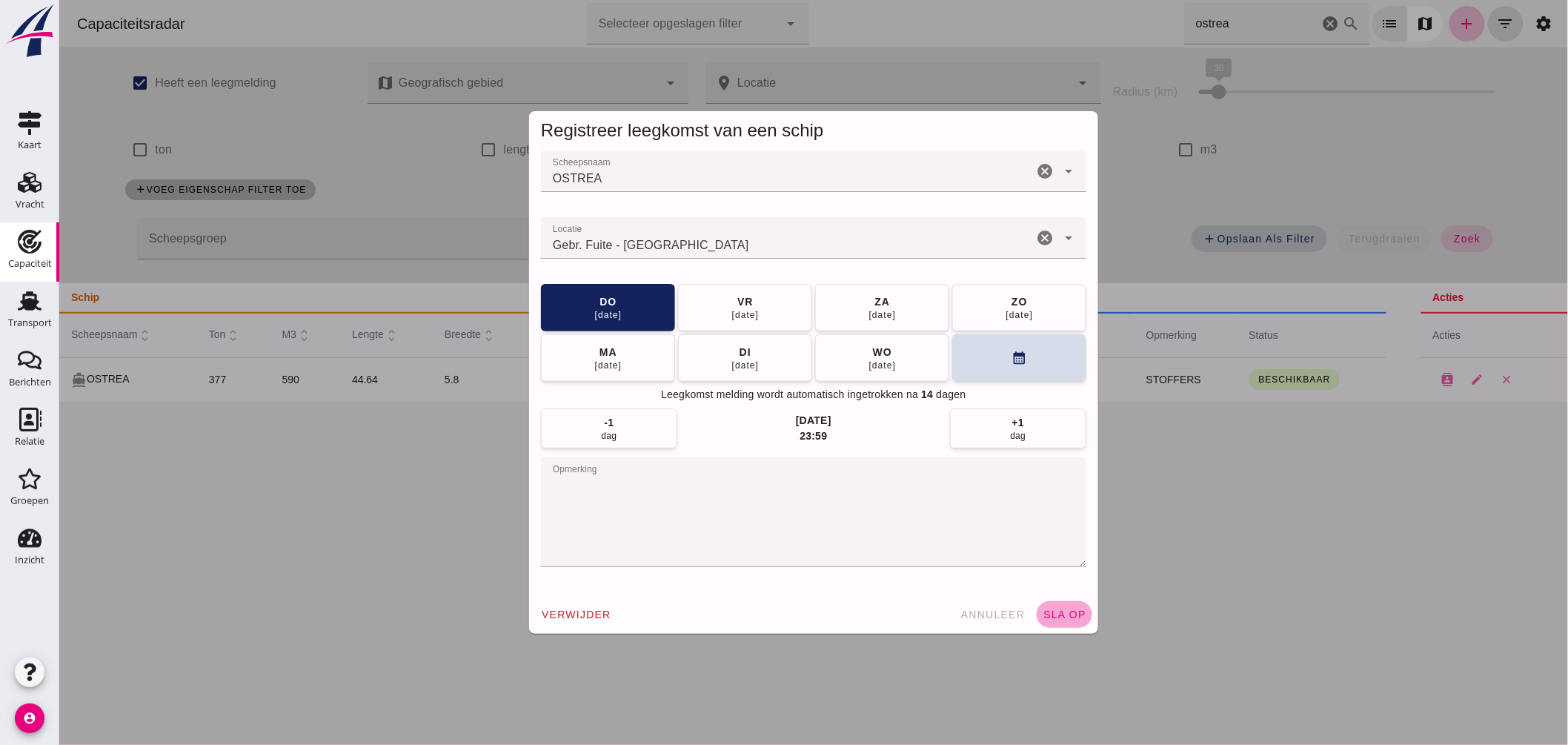
click at [1059, 608] on button "sla op" at bounding box center [1063, 614] width 55 height 26
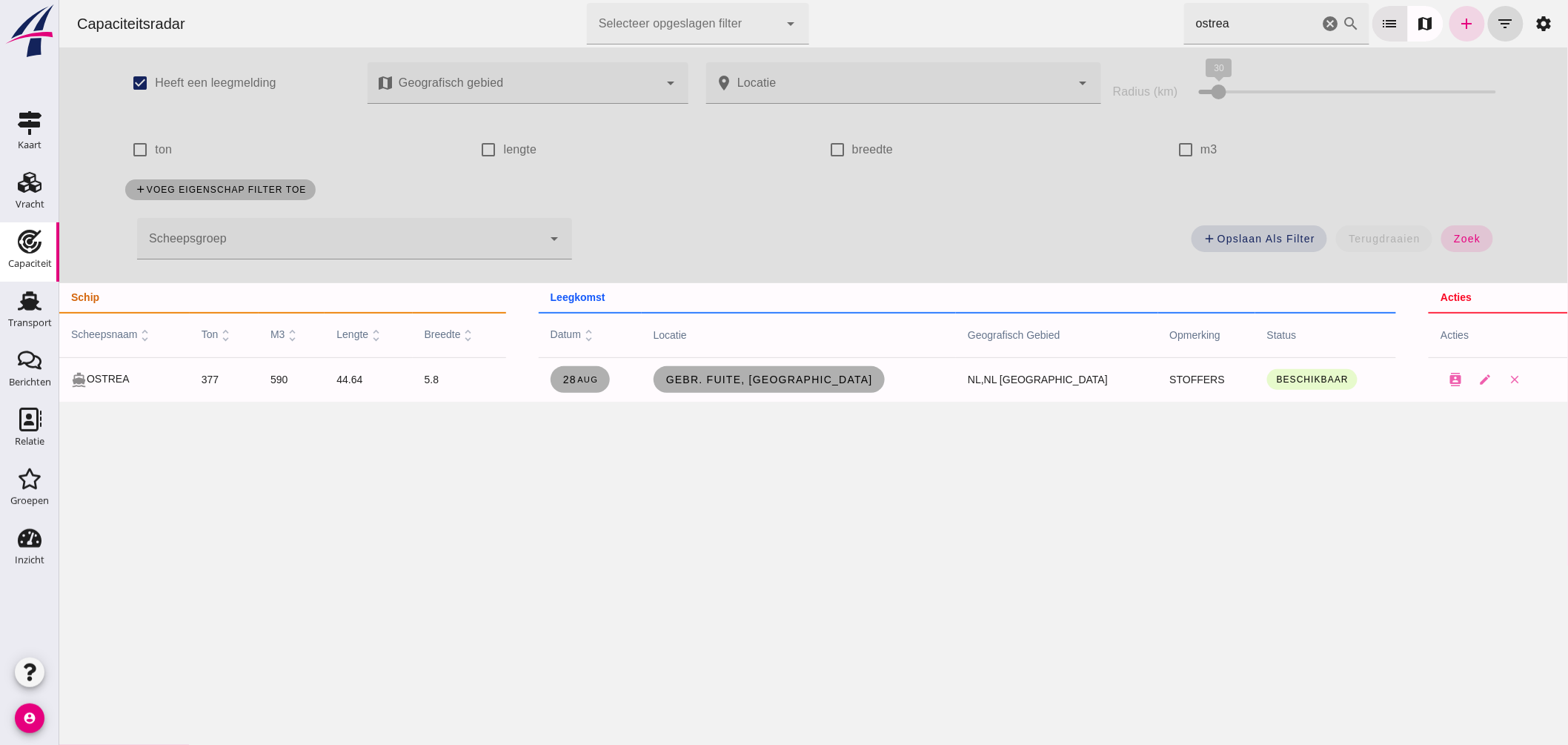
click at [494, 235] on div at bounding box center [339, 238] width 405 height 41
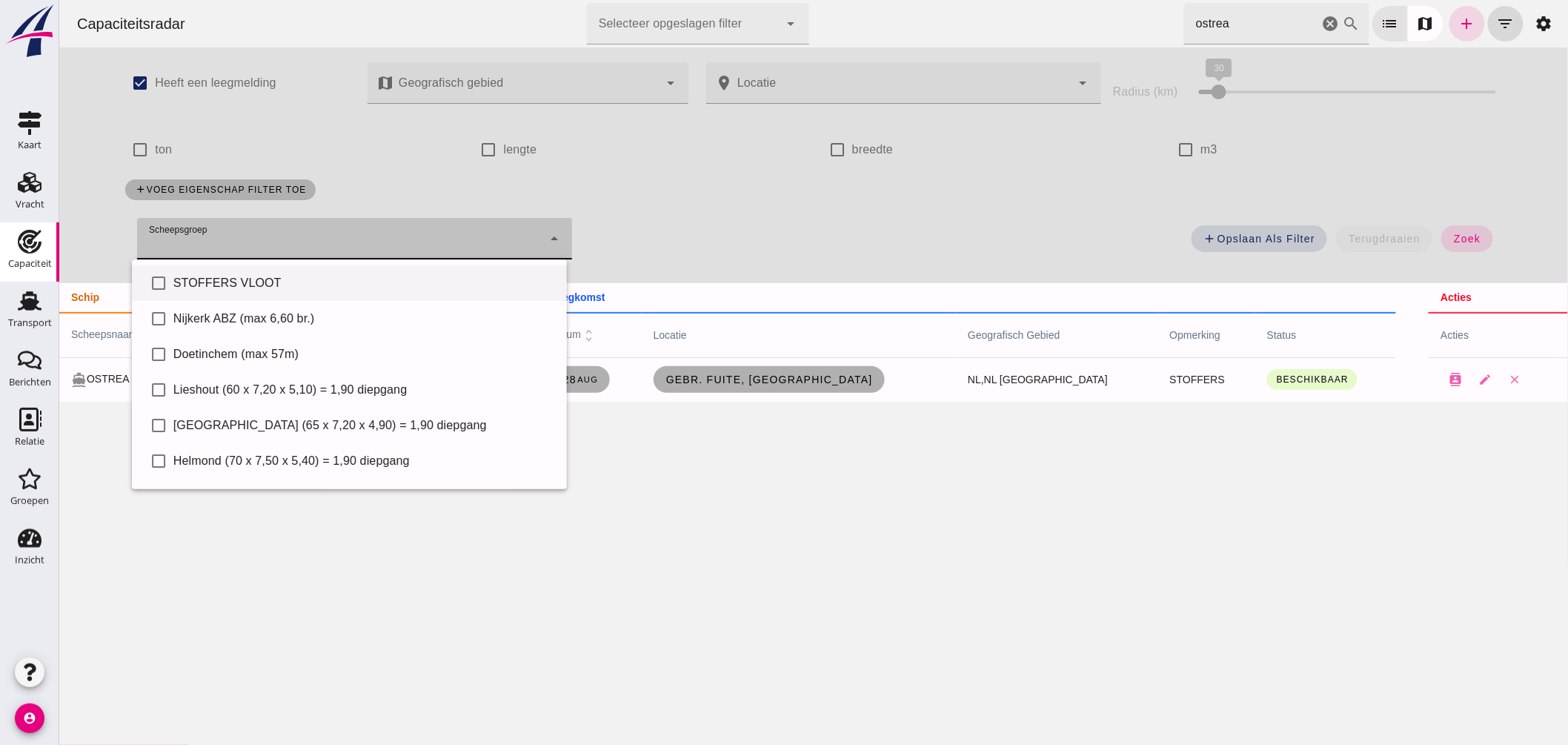
drag, startPoint x: 344, startPoint y: 288, endPoint x: 369, endPoint y: 285, distance: 25.2
click at [344, 289] on div "STOFFERS VLOOT" at bounding box center [363, 283] width 382 height 18
type input "STOFFERS VLOOT"
checkbox input "true"
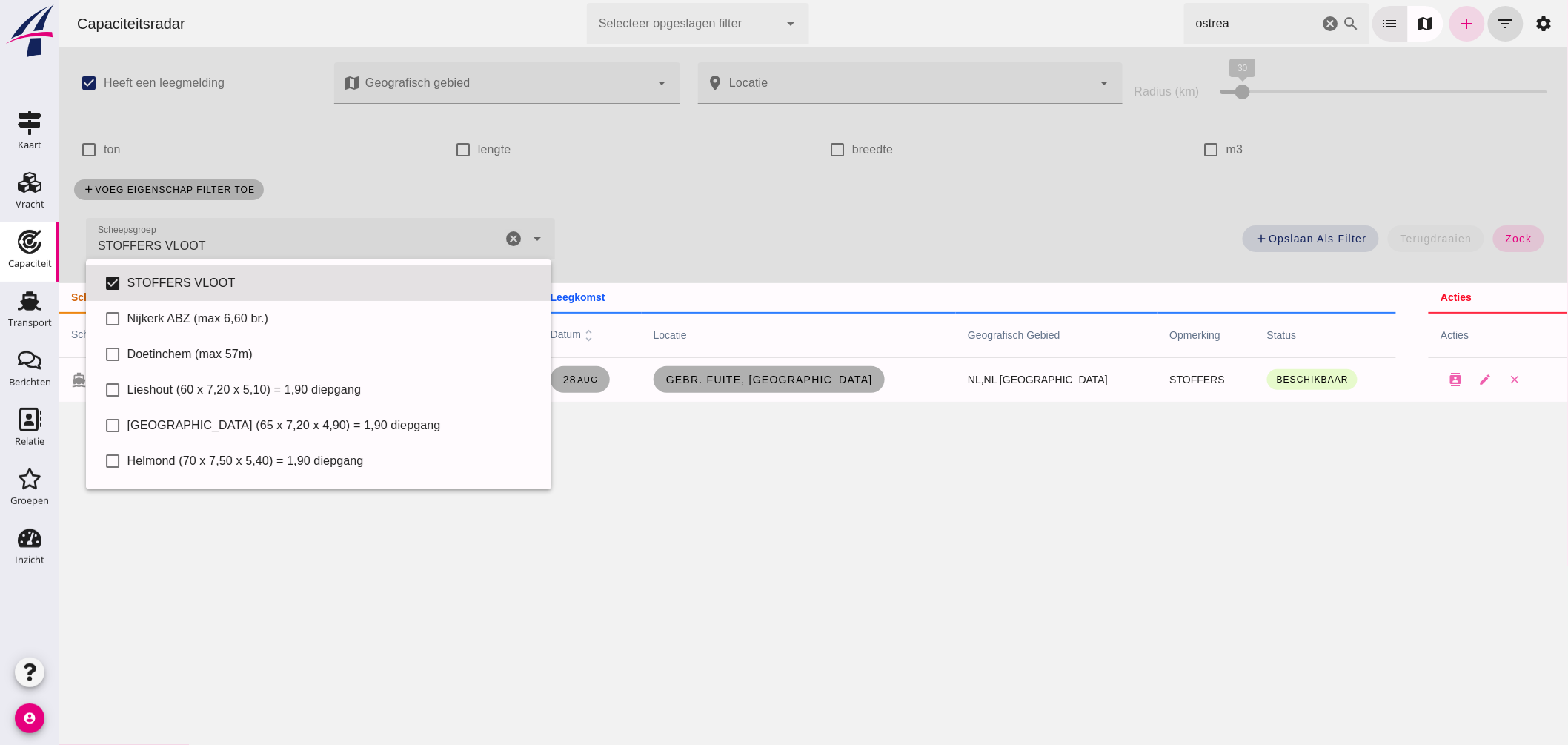
click at [1474, 231] on div "add Opslaan als filter terugdraaien zoek" at bounding box center [1063, 243] width 999 height 54
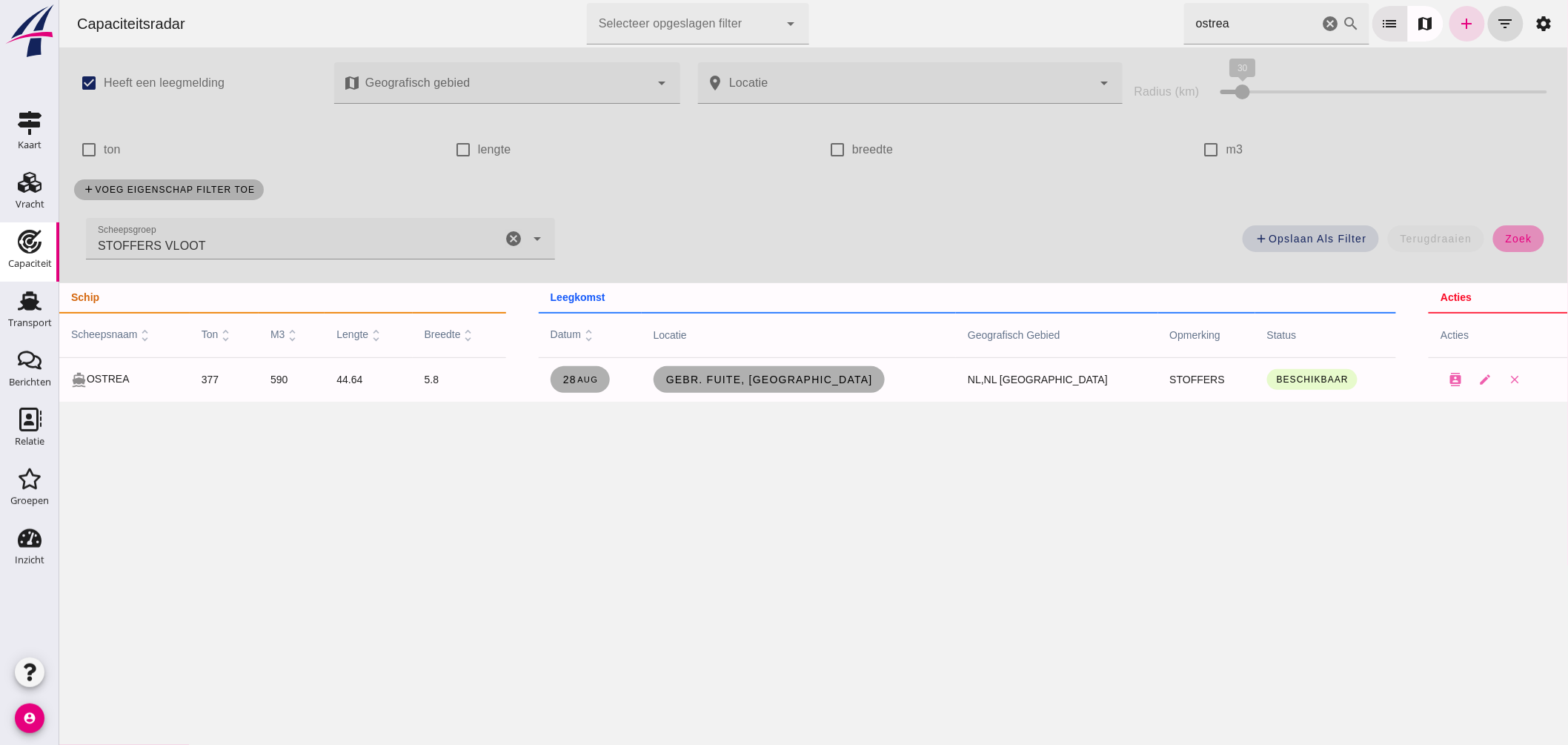
click at [1493, 233] on button "zoek" at bounding box center [1518, 239] width 51 height 26
click at [1321, 25] on icon "cancel" at bounding box center [1330, 24] width 18 height 18
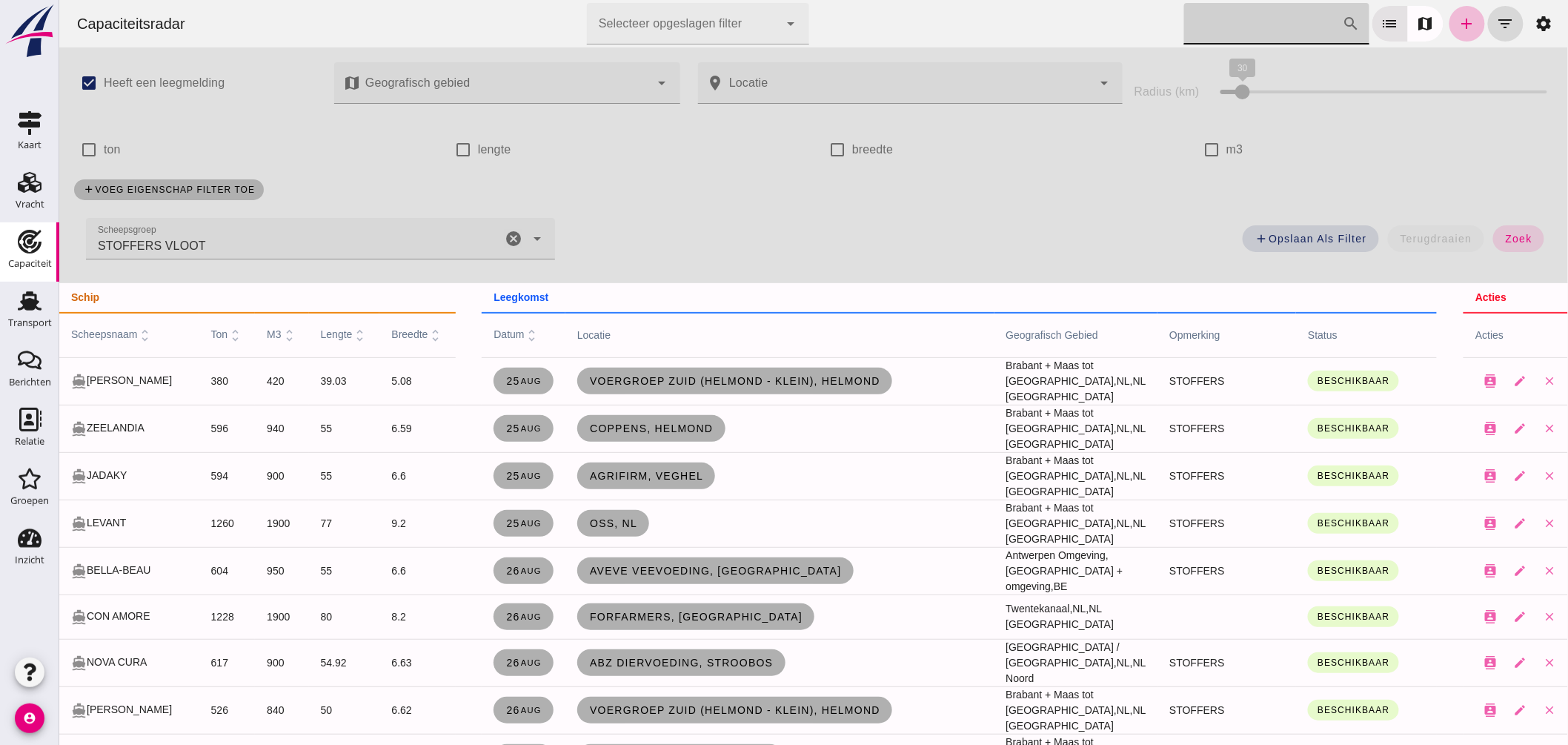
click at [1249, 25] on input "Zoek op scheepsnaam" at bounding box center [1263, 23] width 159 height 41
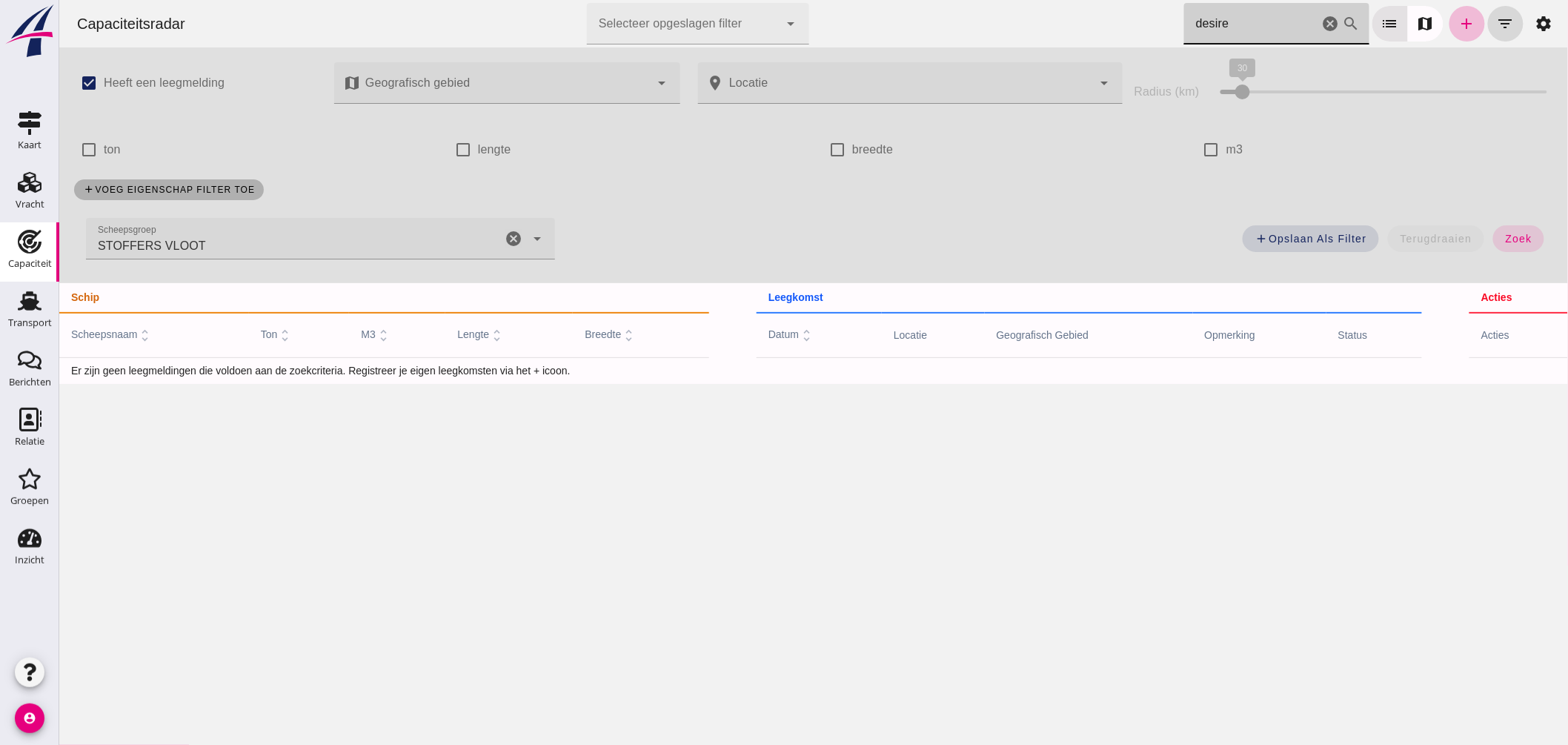
click at [514, 237] on icon "cancel" at bounding box center [512, 239] width 18 height 18
type input "desire"
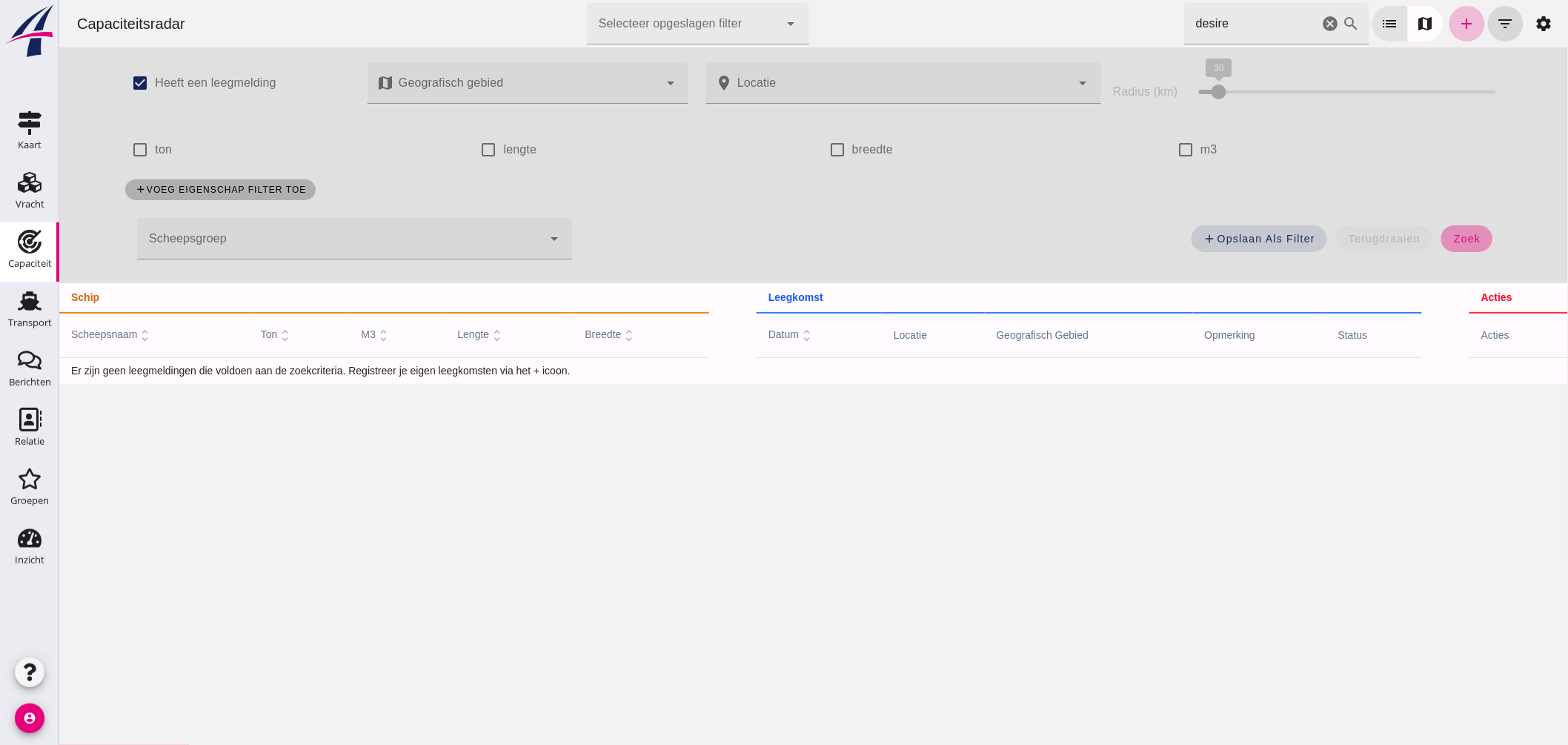
click at [1454, 234] on span "zoek" at bounding box center [1466, 239] width 27 height 12
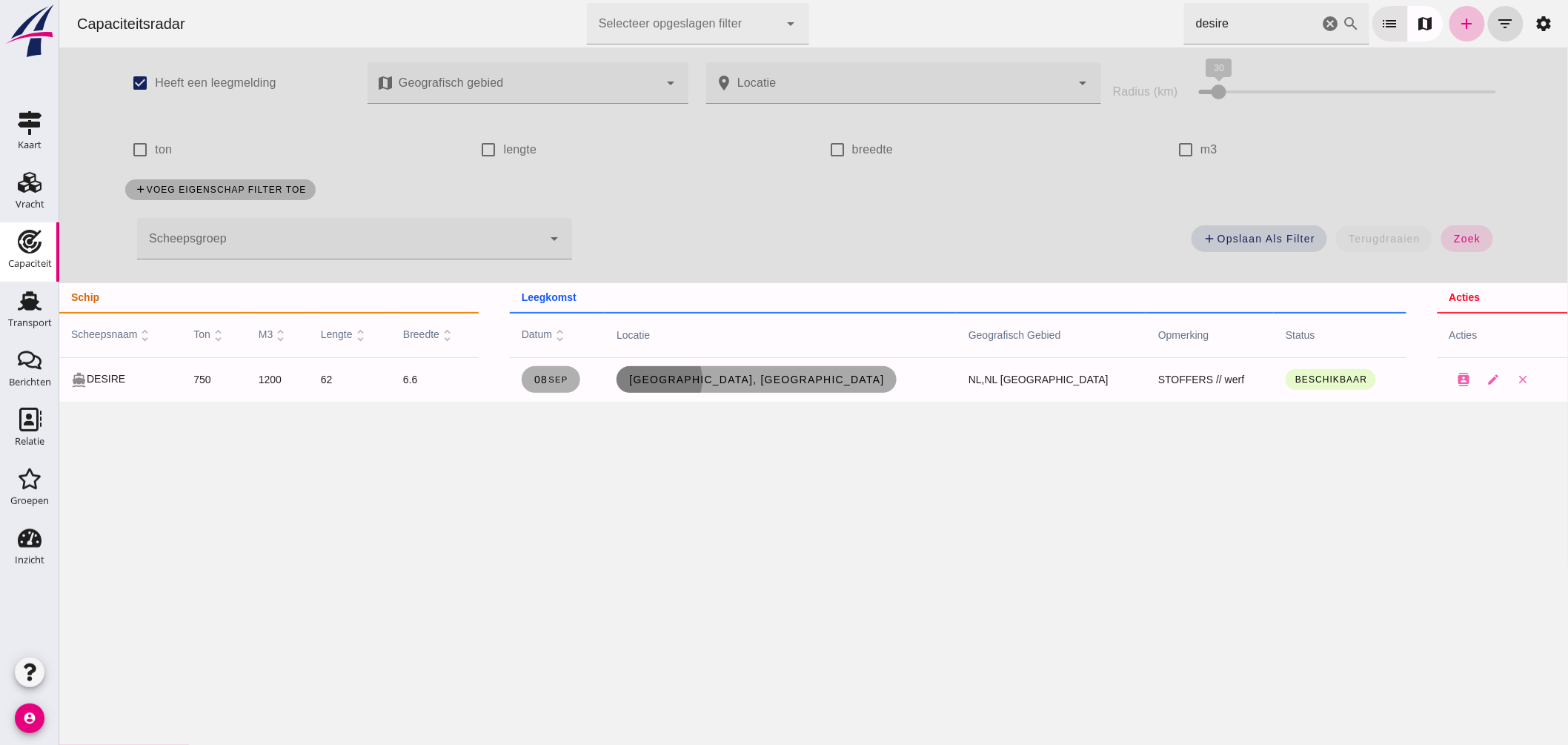
click at [772, 381] on span "Delft, nl" at bounding box center [755, 380] width 256 height 12
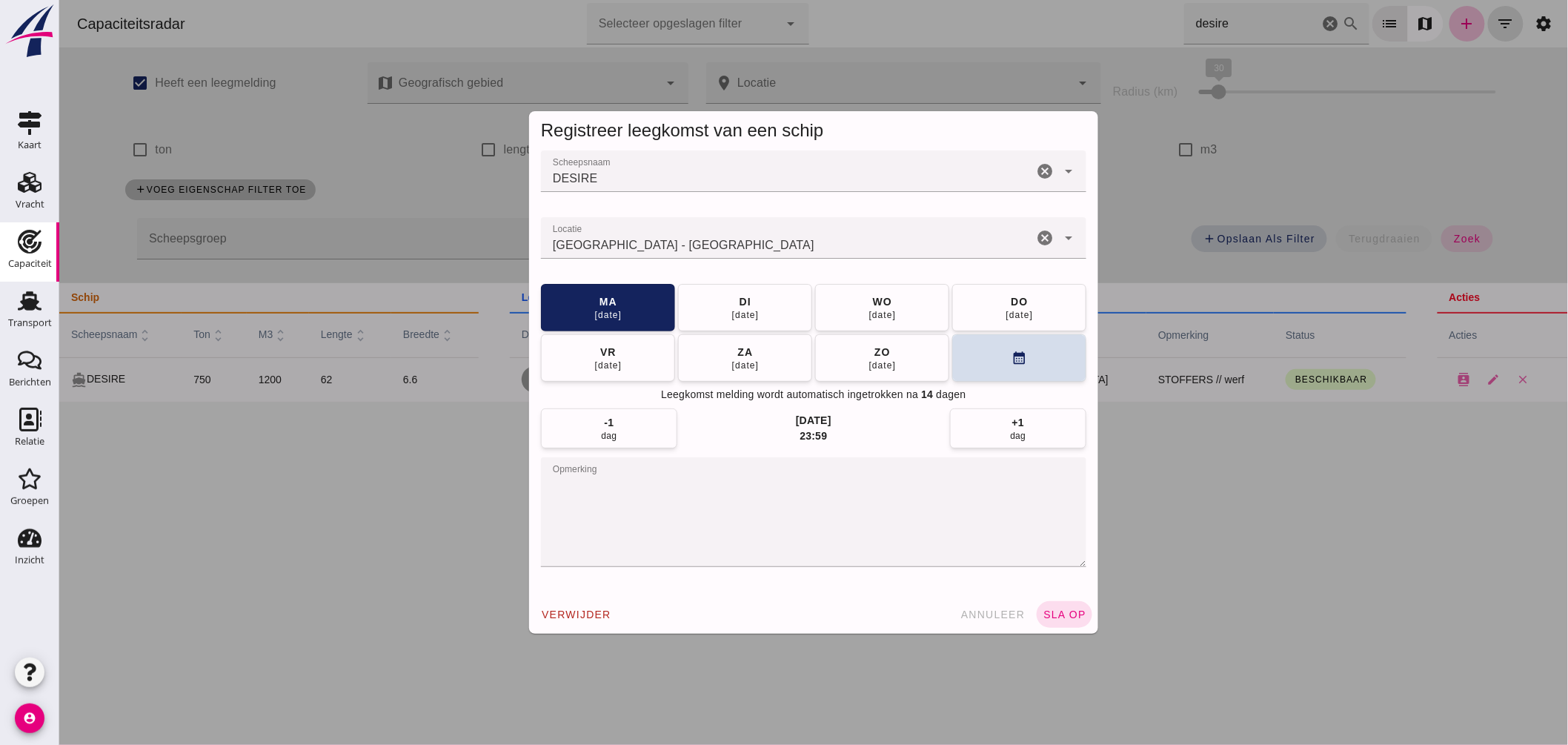
click at [552, 482] on textarea "opmerking" at bounding box center [813, 512] width 546 height 110
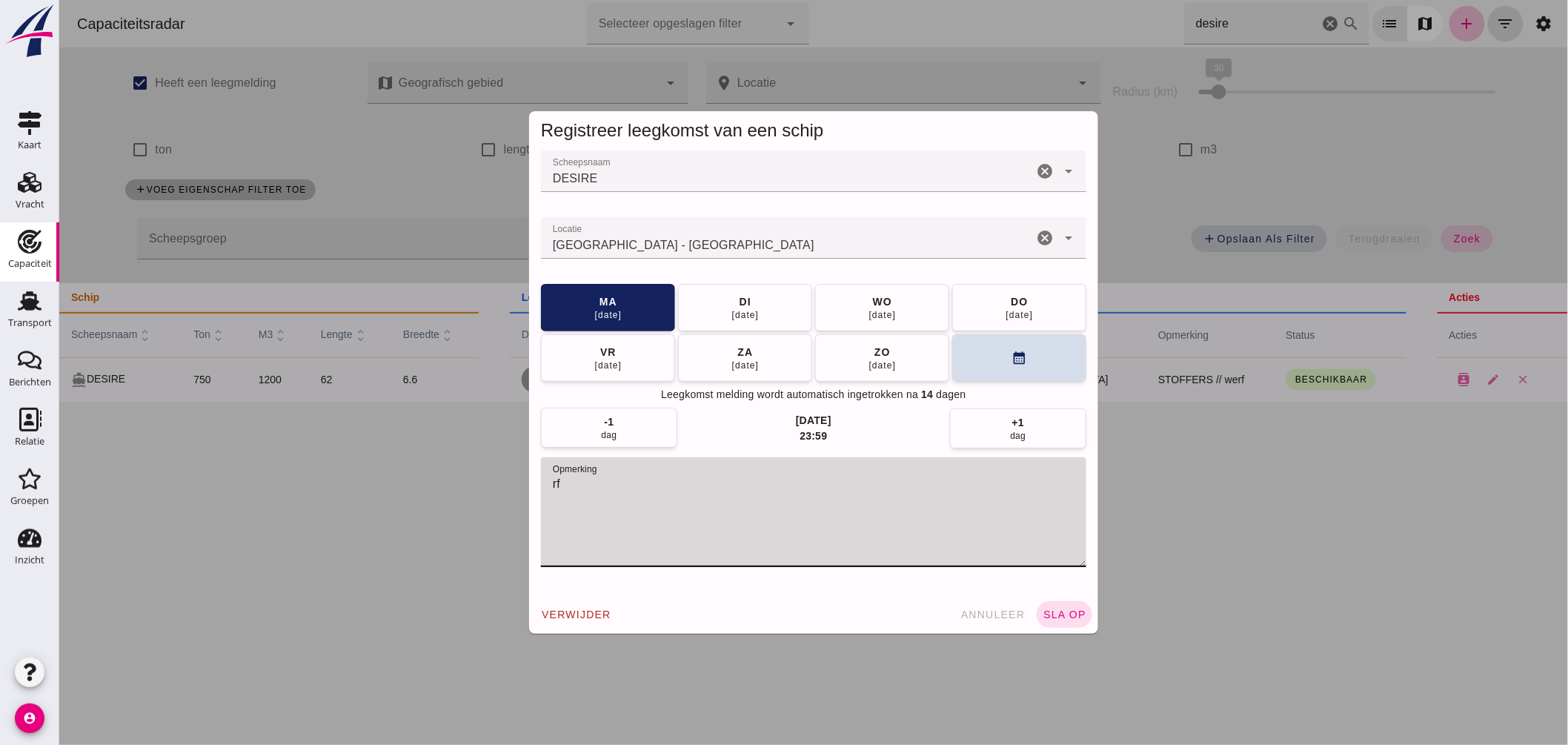
type textarea "f"
type textarea "WERF"
click at [1072, 608] on button "sla op" at bounding box center [1063, 614] width 55 height 26
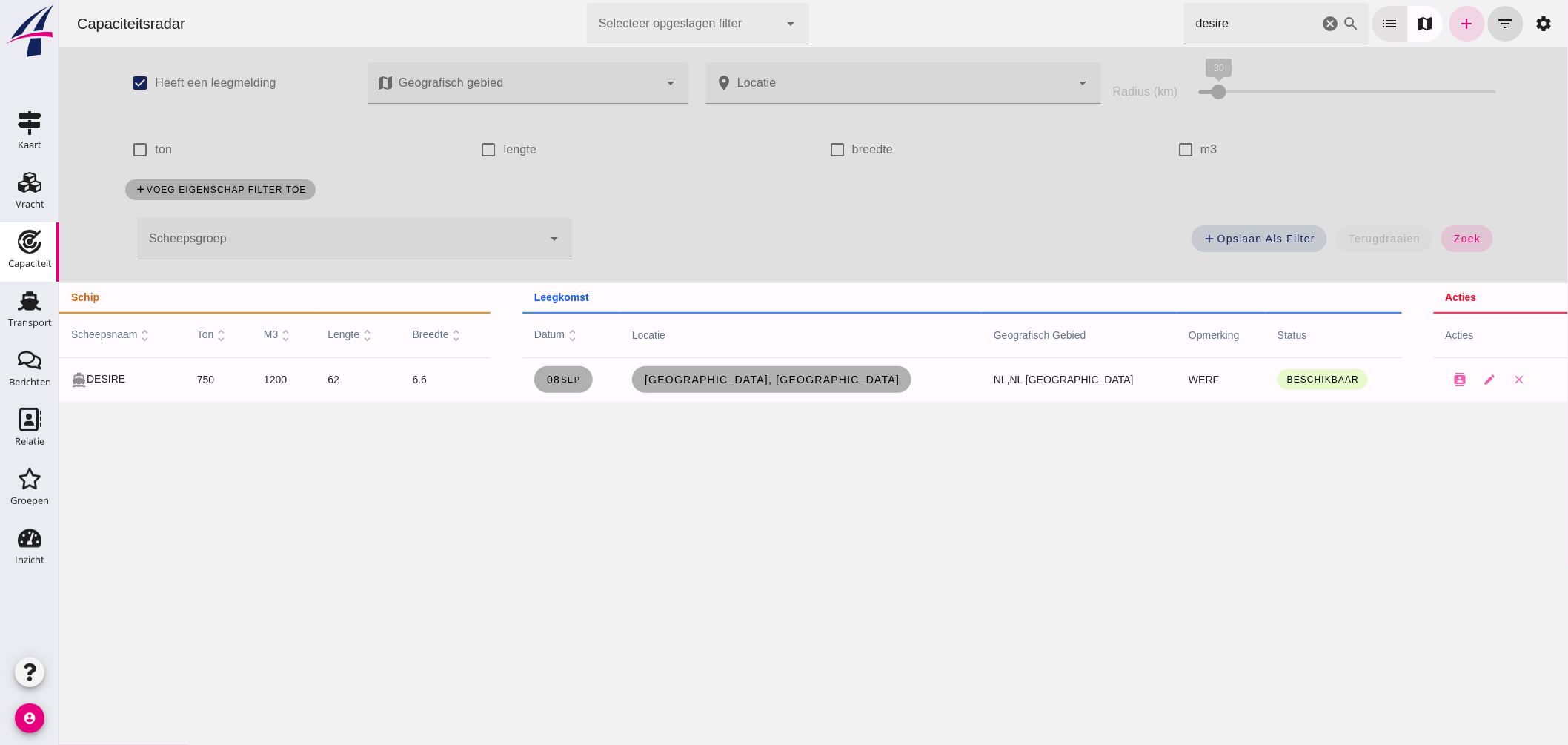
click at [1321, 23] on icon "cancel" at bounding box center [1330, 24] width 18 height 18
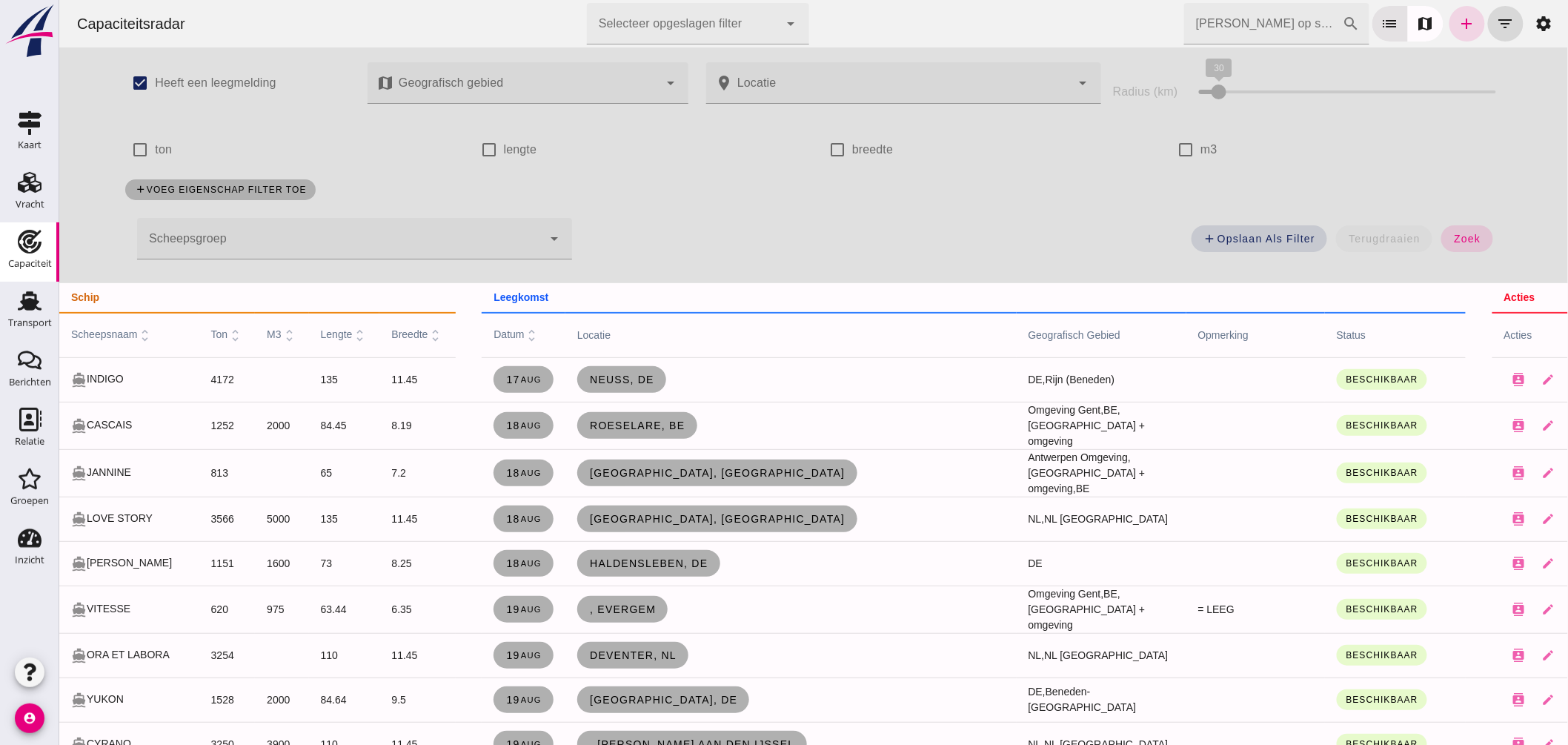
click at [250, 235] on div at bounding box center [339, 238] width 405 height 41
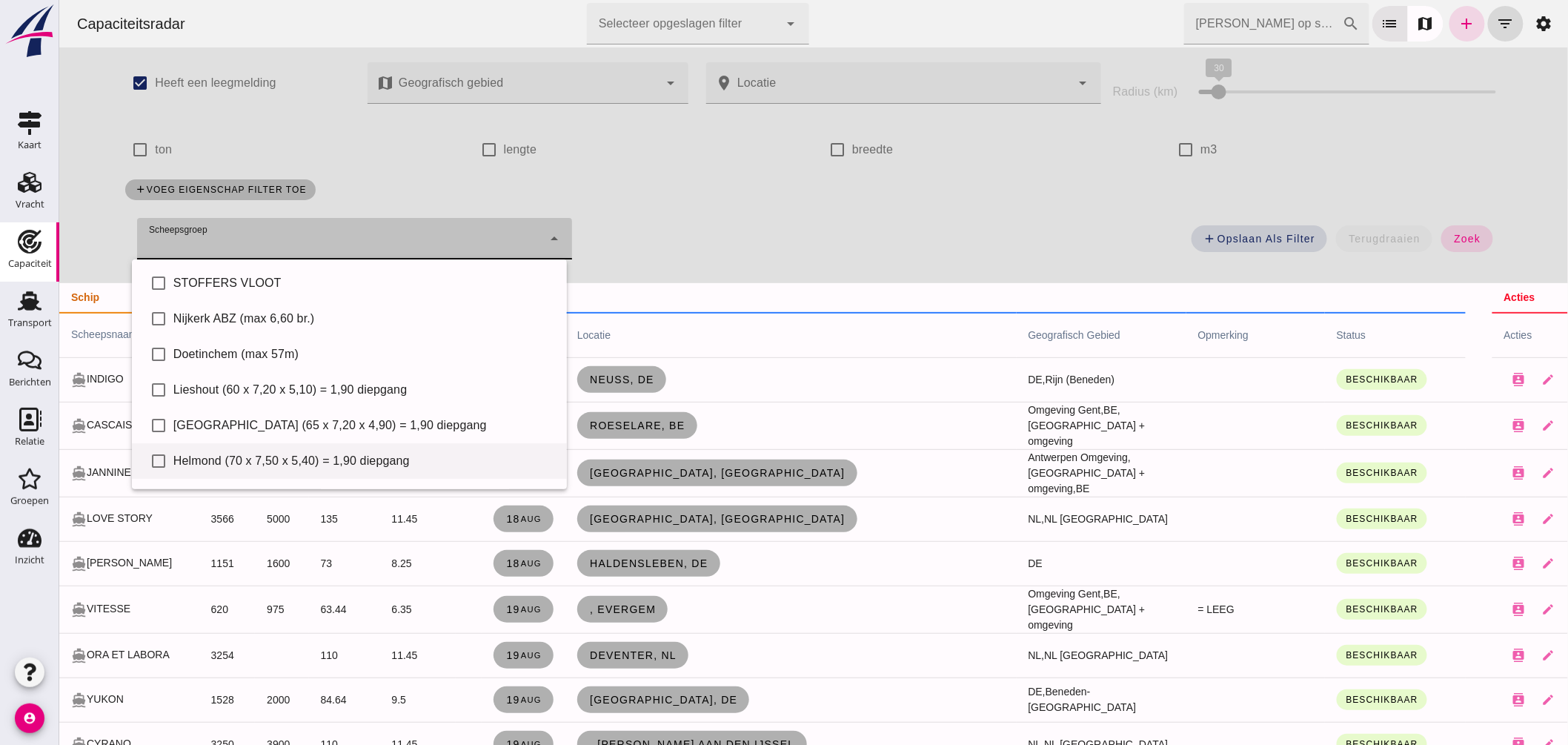
scroll to position [102, 0]
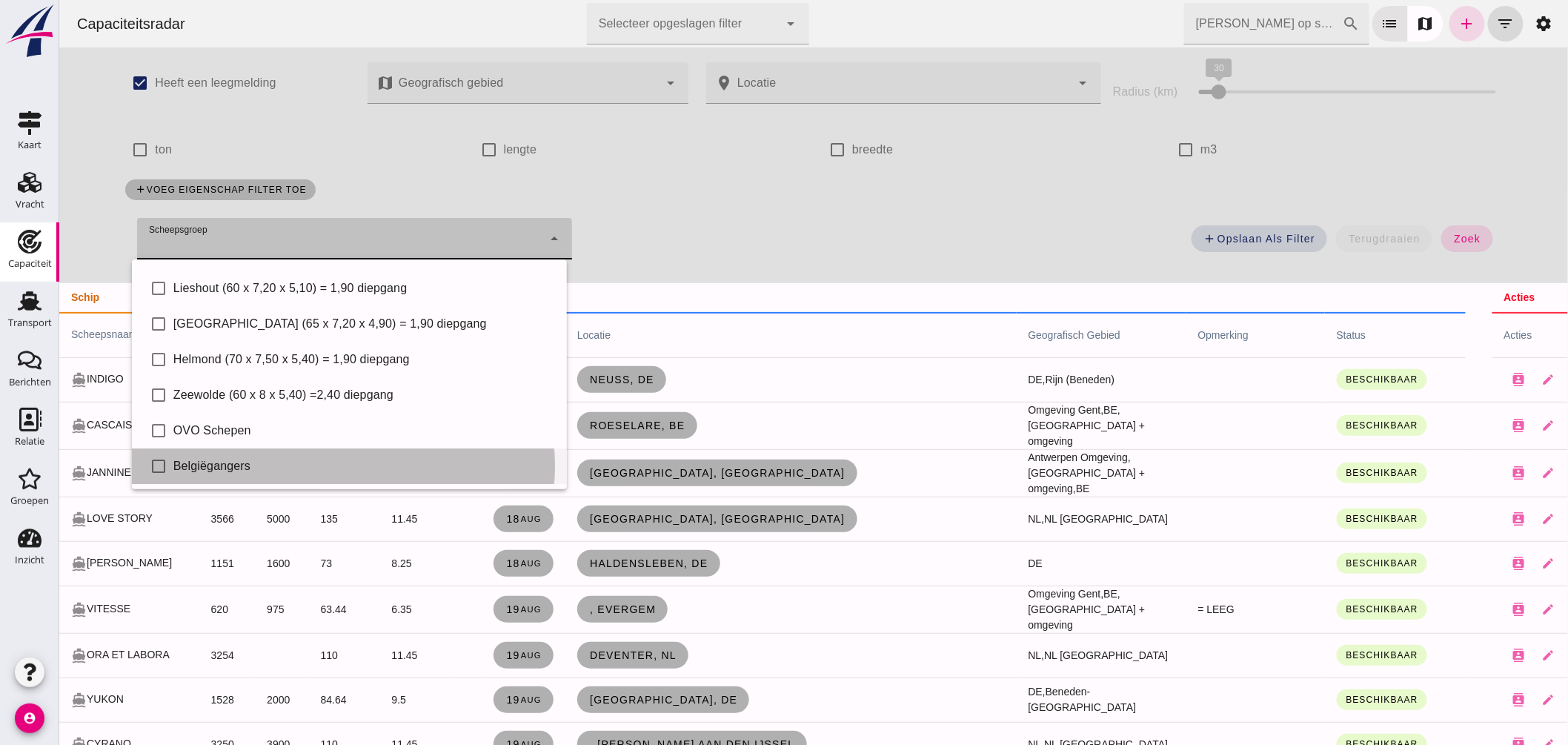
click at [266, 457] on div "Belgiëgangers" at bounding box center [363, 466] width 382 height 18
type input "Belgiëgangers"
checkbox input "true"
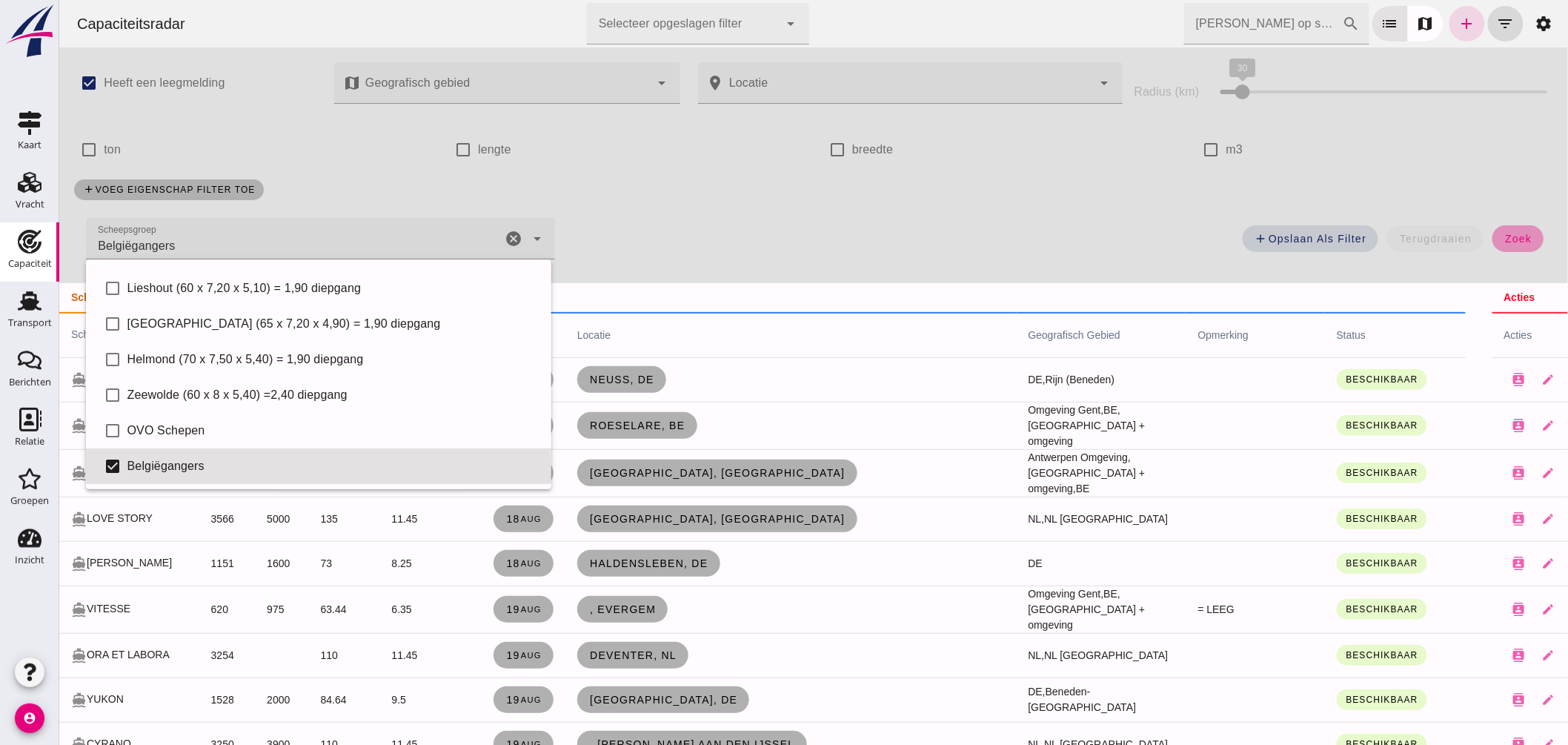
click at [1504, 233] on span "zoek" at bounding box center [1517, 239] width 27 height 12
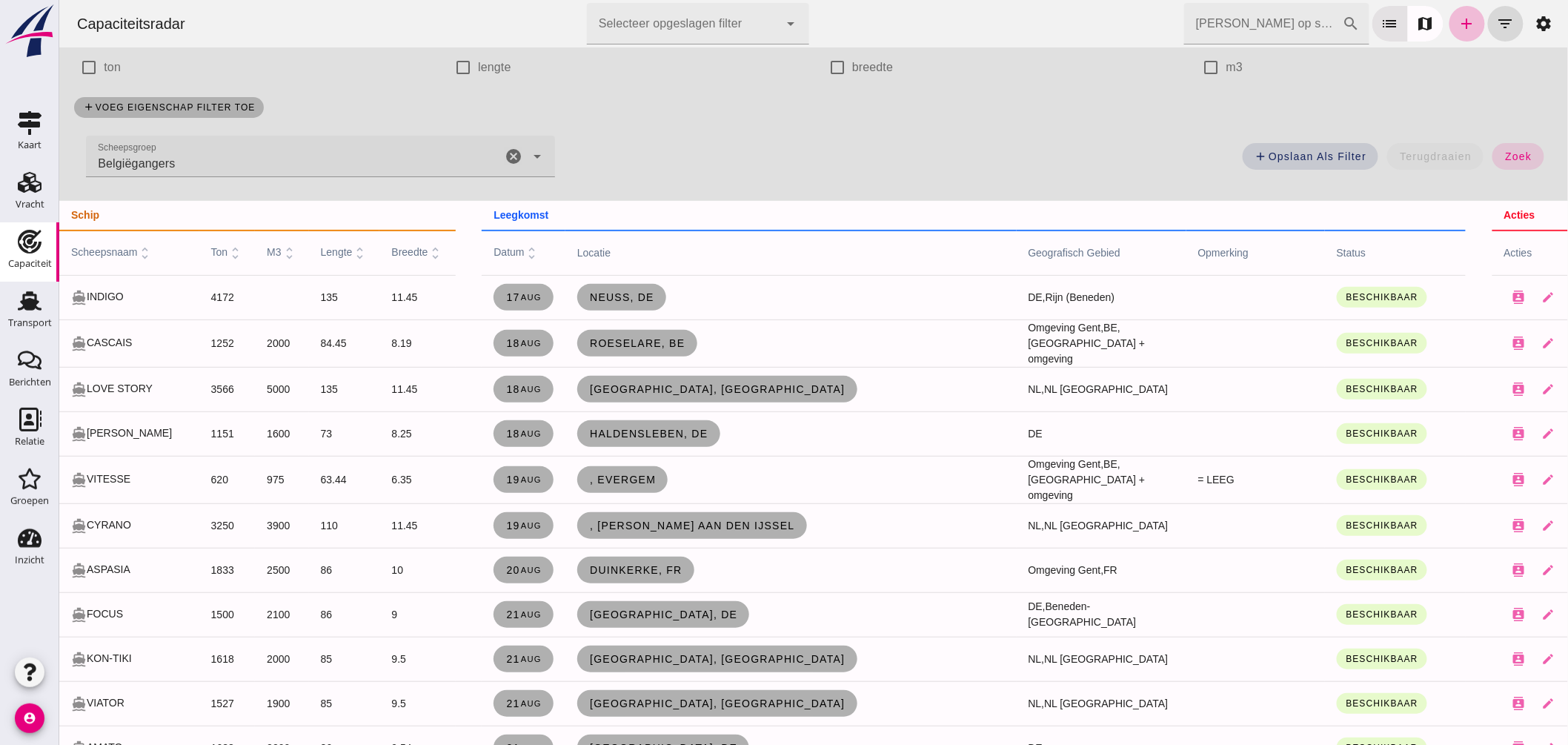
scroll to position [0, 0]
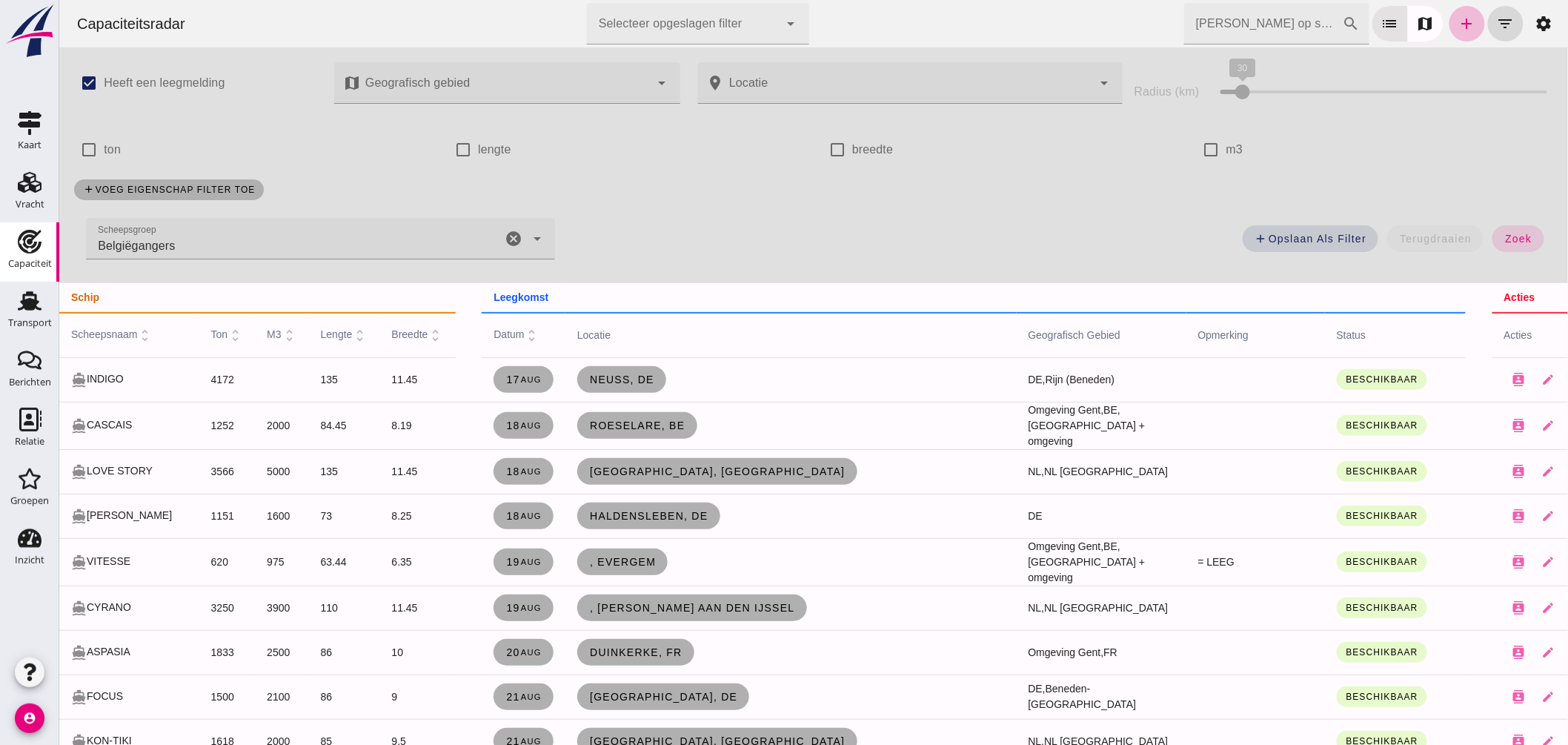
click at [514, 235] on icon "cancel" at bounding box center [512, 239] width 18 height 18
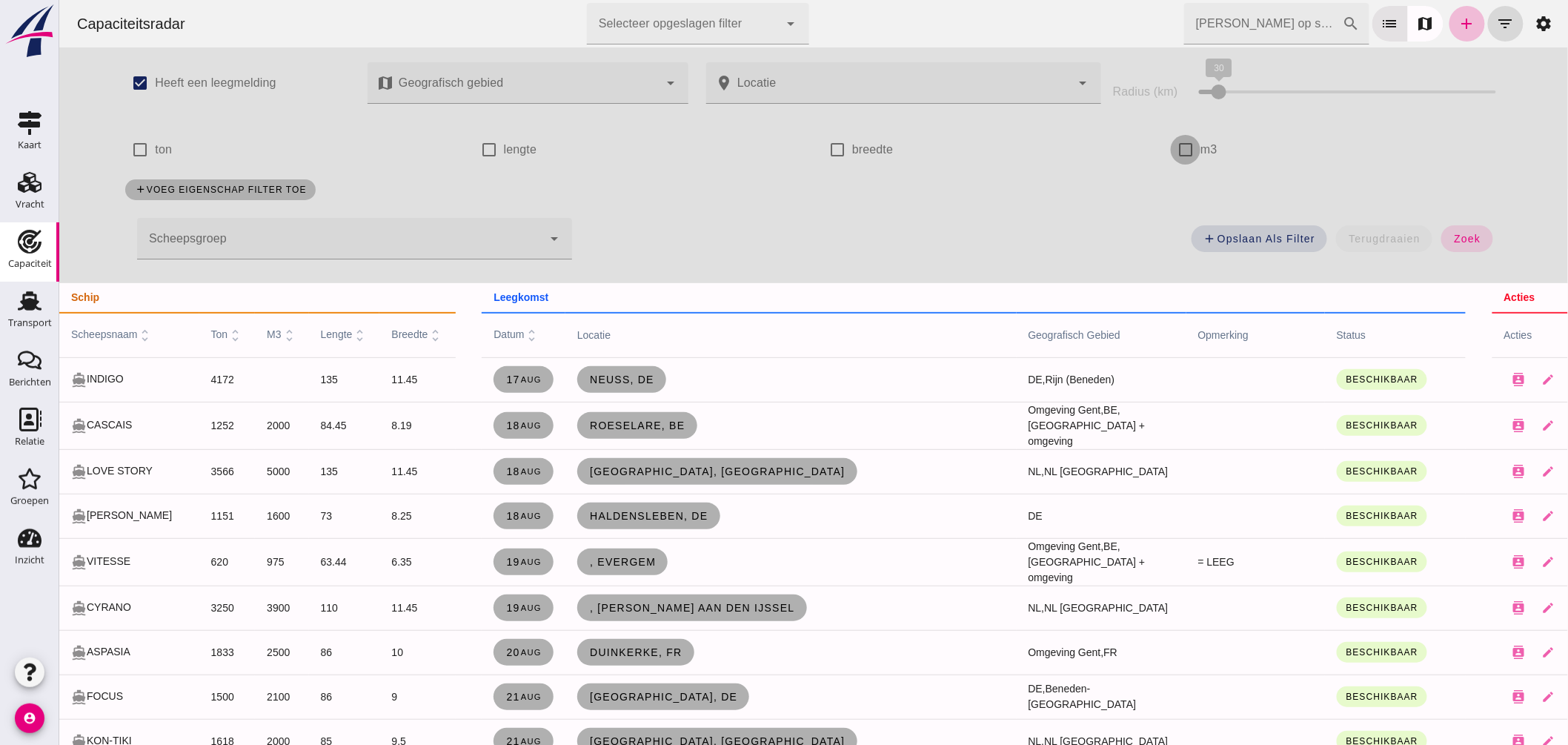
click at [1181, 144] on input "m3" at bounding box center [1185, 150] width 30 height 30
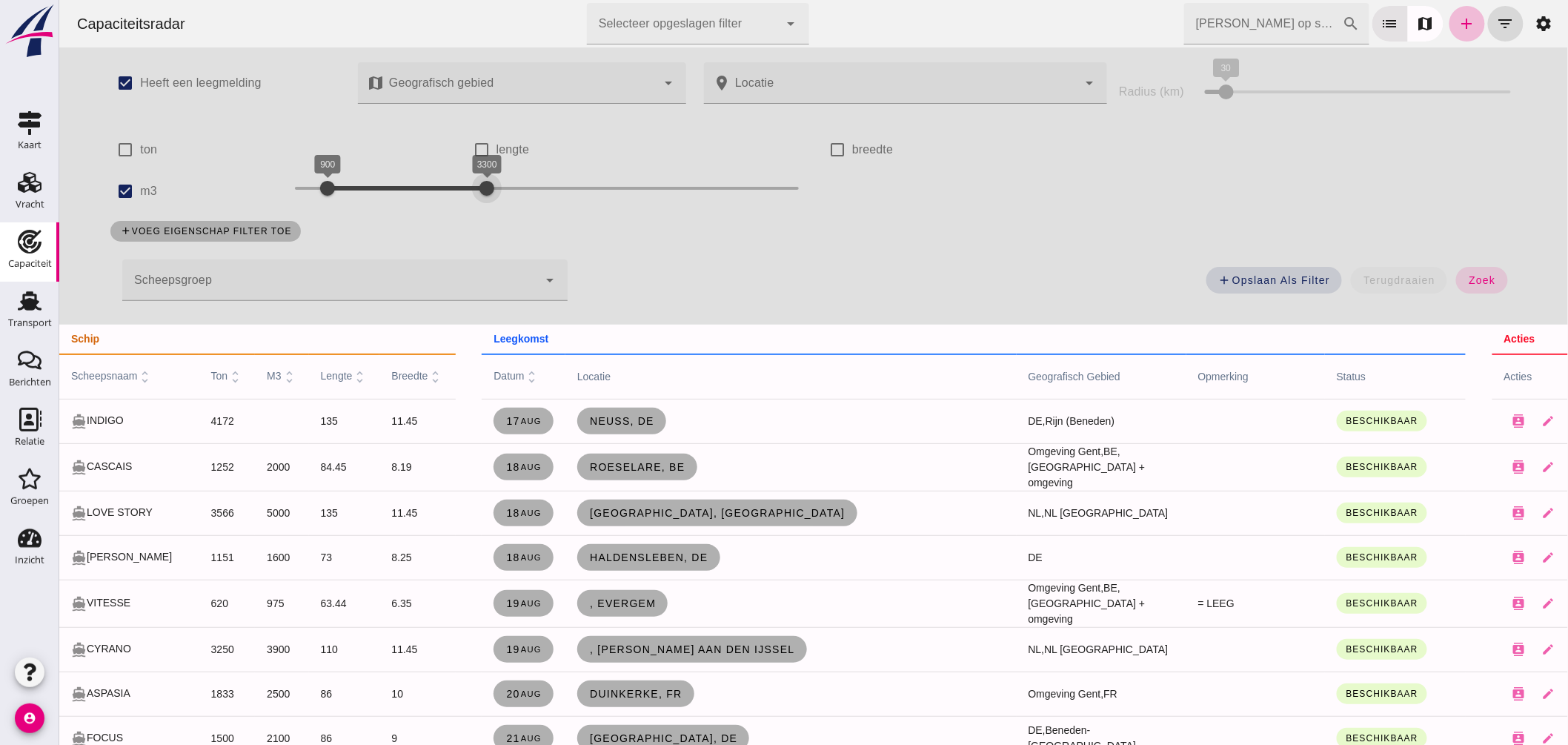
drag, startPoint x: 355, startPoint y: 189, endPoint x: 392, endPoint y: 193, distance: 37.2
click at [485, 190] on div at bounding box center [486, 189] width 30 height 30
drag, startPoint x: 322, startPoint y: 185, endPoint x: 361, endPoint y: 189, distance: 39.2
click at [357, 189] on div at bounding box center [361, 189] width 30 height 30
drag, startPoint x: 478, startPoint y: 183, endPoint x: 387, endPoint y: 193, distance: 91.5
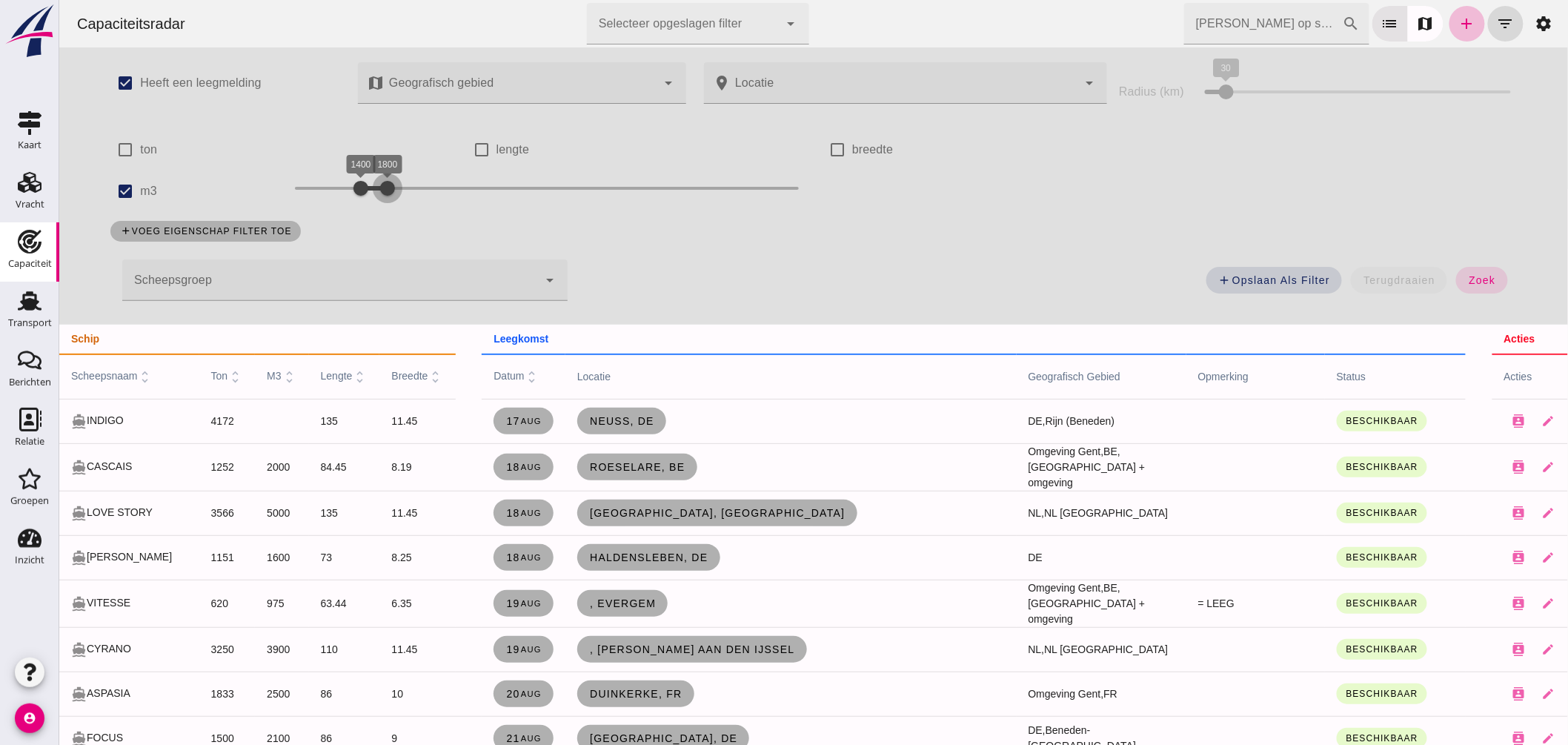
click at [385, 193] on div at bounding box center [387, 189] width 30 height 30
click at [612, 258] on div "add Opslaan als filter terugdraaien zoek" at bounding box center [1050, 284] width 949 height 54
click at [377, 185] on div at bounding box center [380, 189] width 30 height 30
click at [375, 190] on div at bounding box center [380, 189] width 30 height 30
click at [1468, 284] on span "zoek" at bounding box center [1481, 281] width 27 height 12
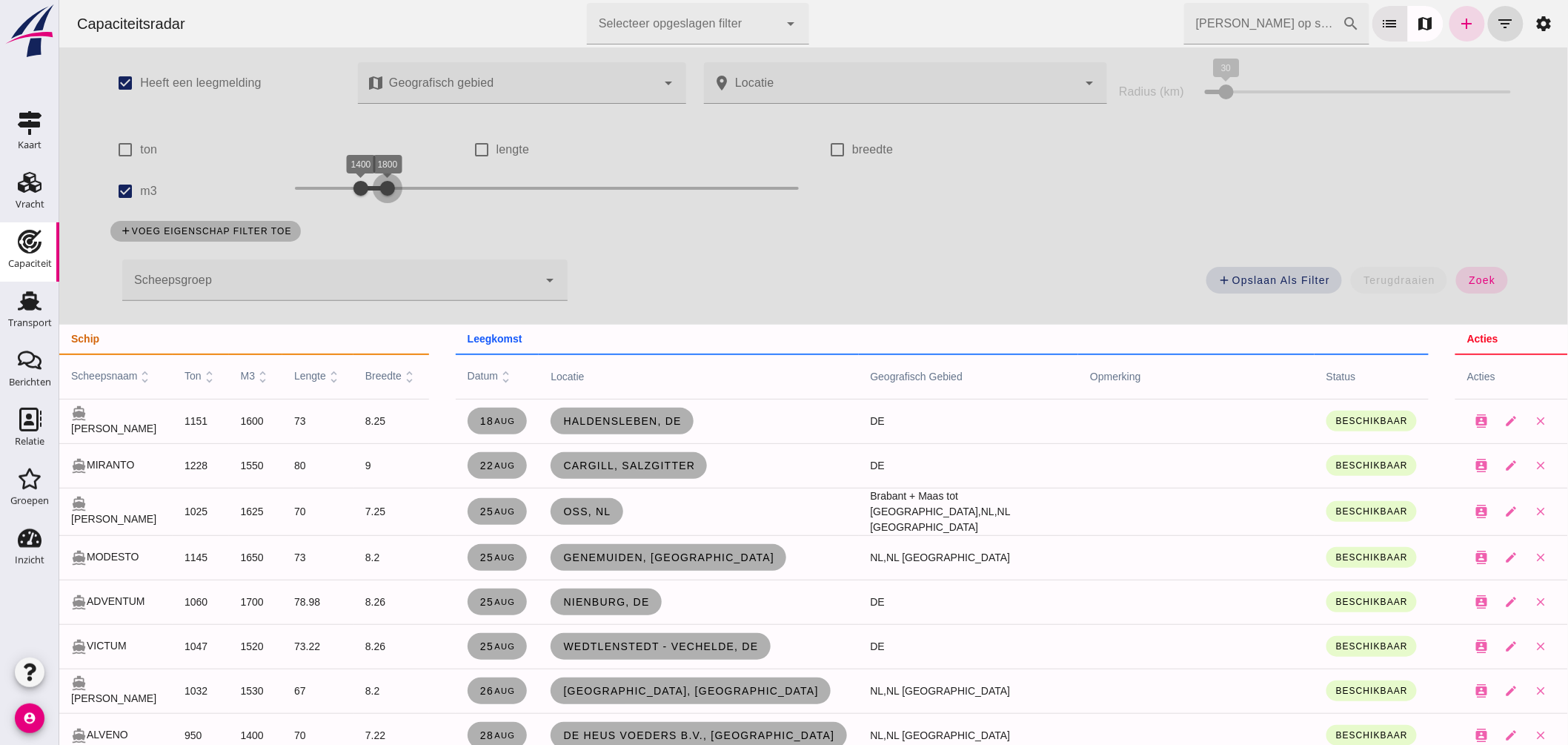
click at [373, 186] on div at bounding box center [387, 189] width 30 height 30
click at [1482, 283] on span "zoek" at bounding box center [1481, 281] width 27 height 12
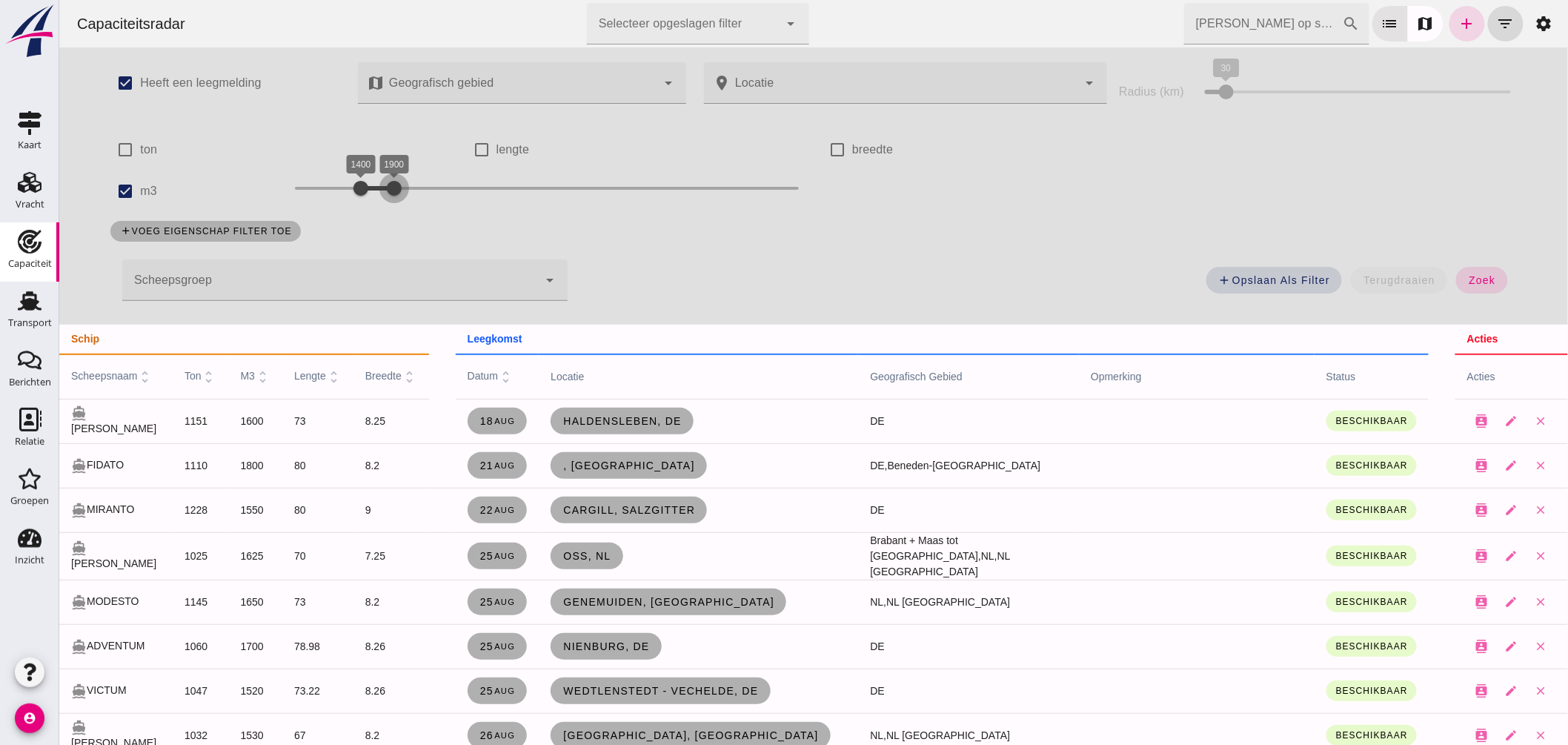
click at [386, 188] on div at bounding box center [394, 189] width 30 height 30
click at [1478, 290] on button "zoek" at bounding box center [1481, 280] width 51 height 26
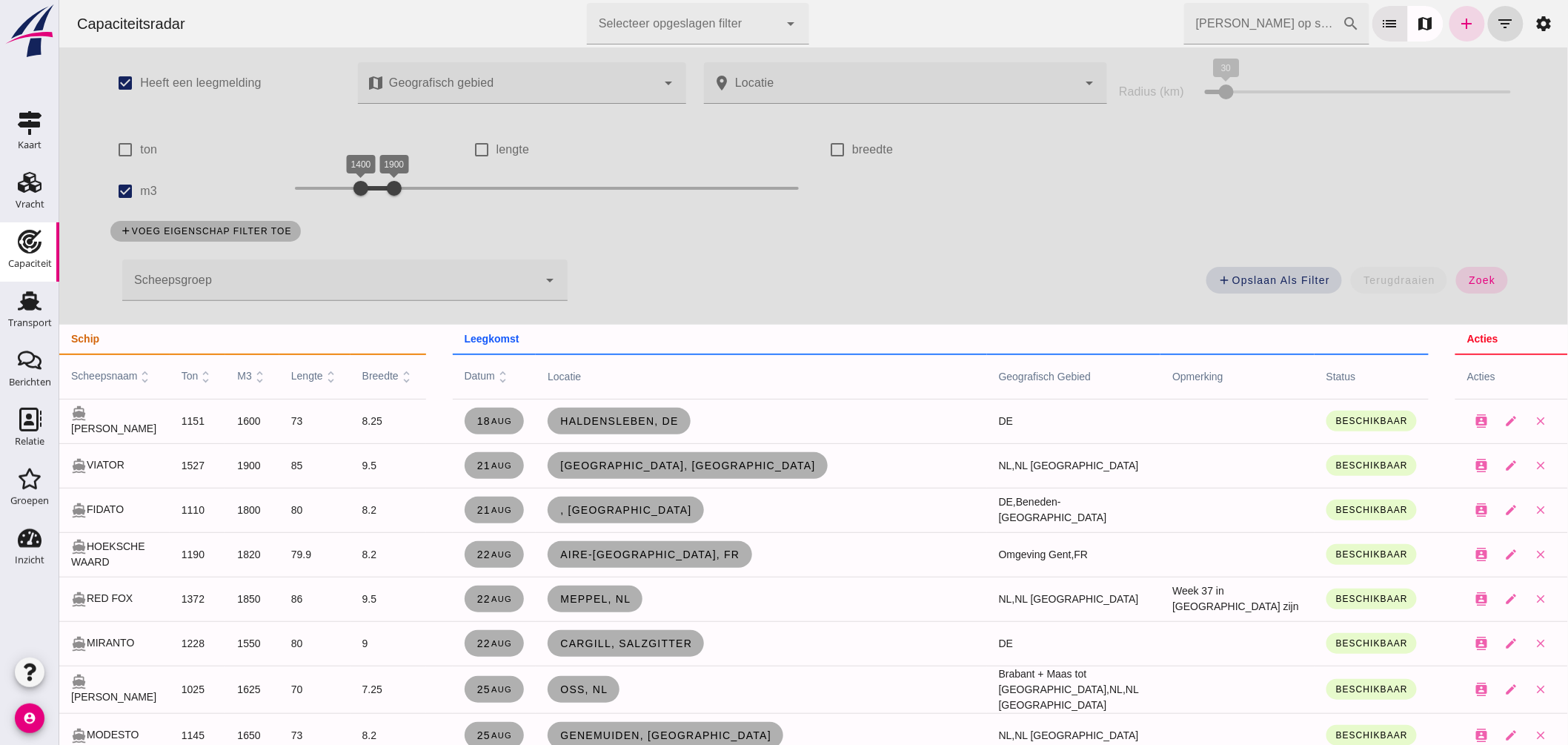
scroll to position [82, 0]
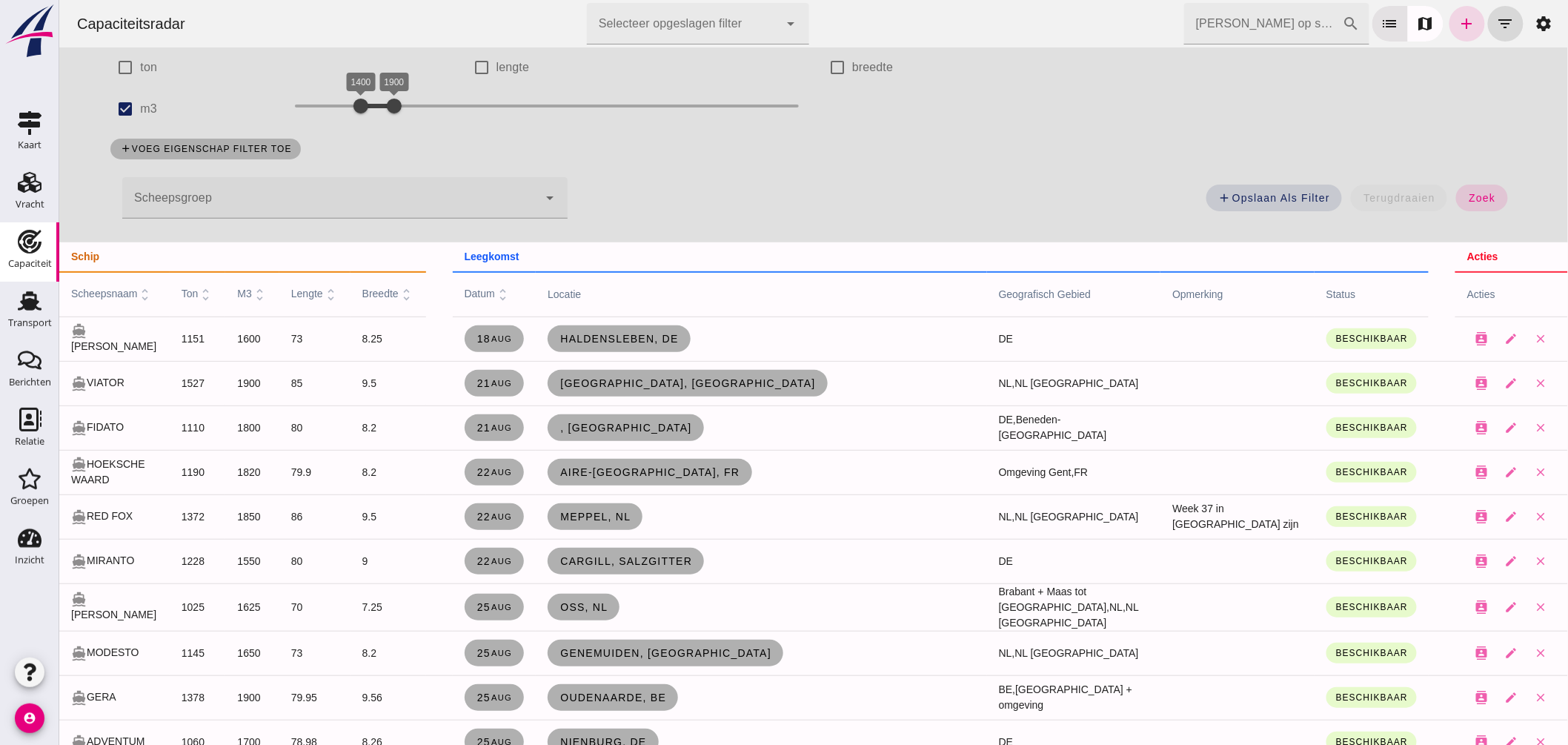
click at [885, 514] on td "Meppel, nl" at bounding box center [761, 516] width 451 height 45
click at [121, 107] on input "m3" at bounding box center [125, 109] width 30 height 30
checkbox input "false"
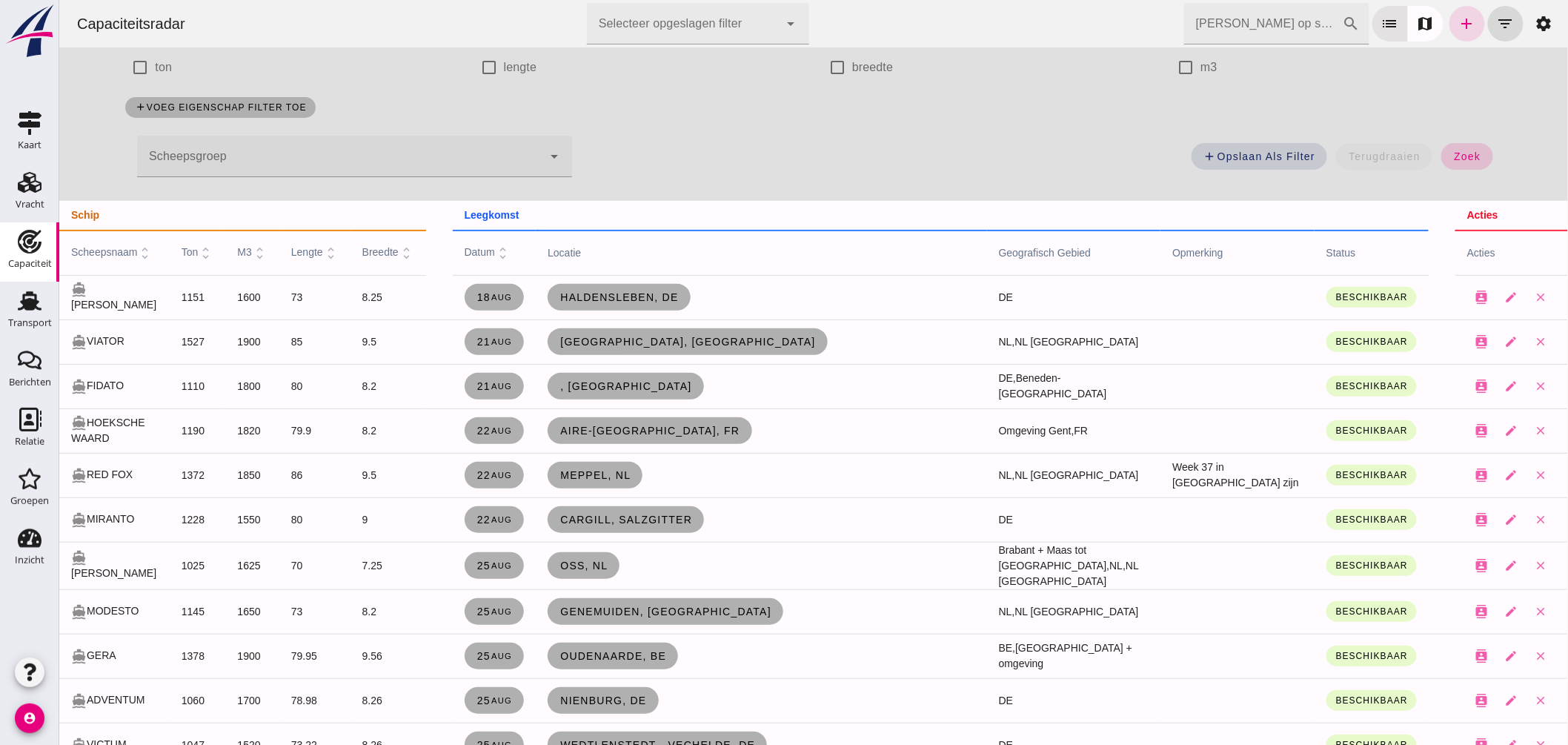
click at [1465, 160] on span "zoek" at bounding box center [1466, 156] width 27 height 12
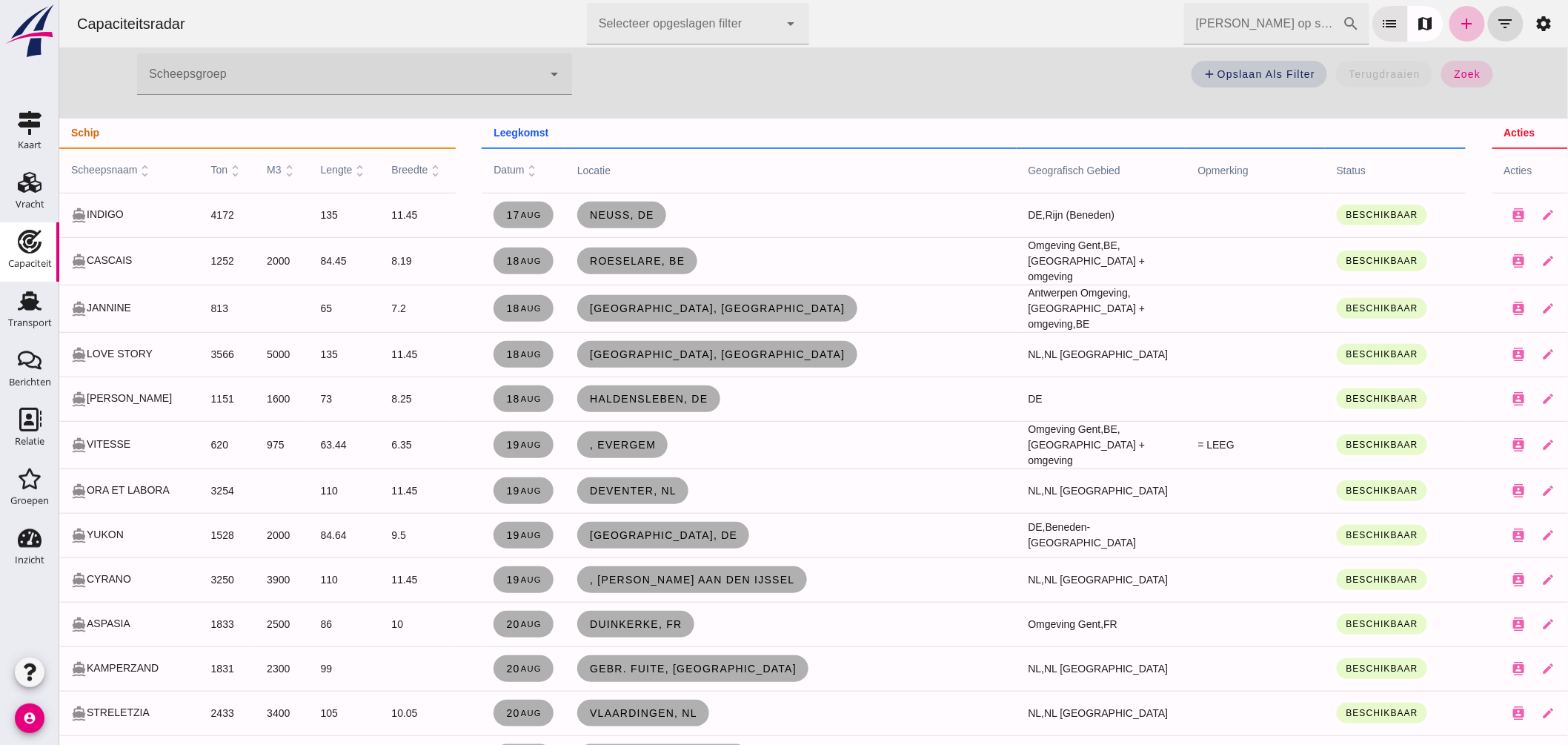
scroll to position [0, 0]
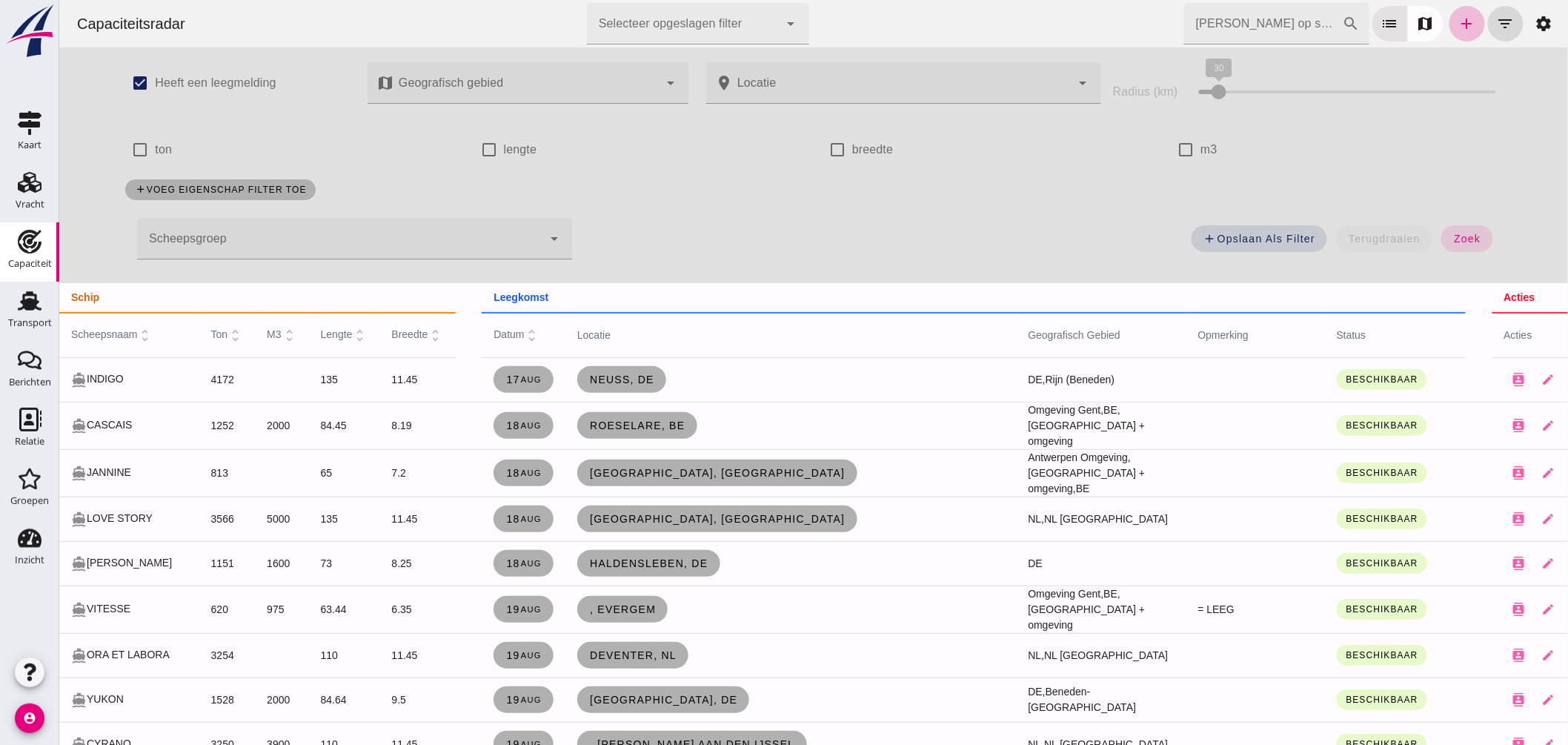
click at [1184, 26] on input "Zoek op scheepsnaam" at bounding box center [1263, 23] width 159 height 41
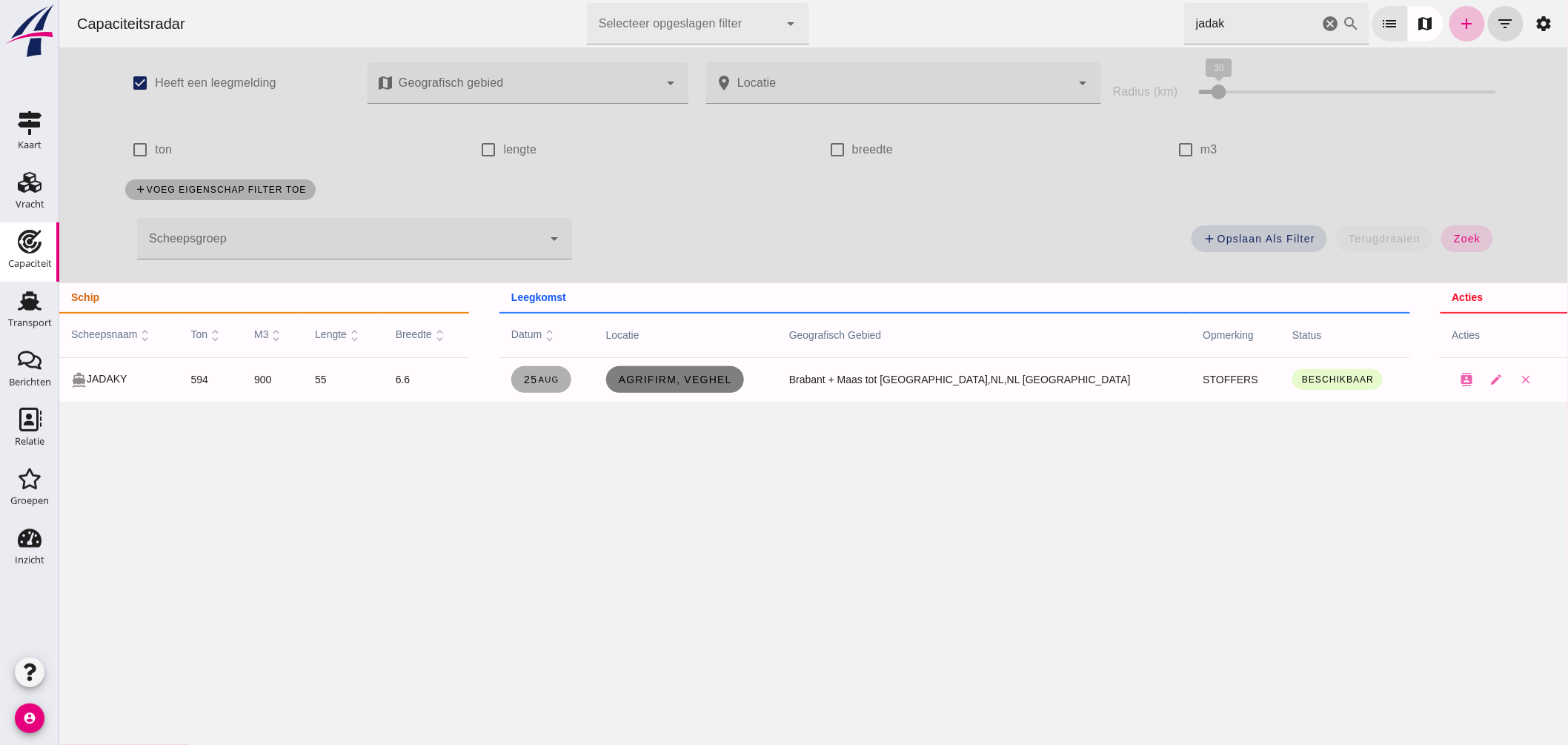
click at [719, 380] on span "Agrifirm, Veghel" at bounding box center [675, 380] width 114 height 12
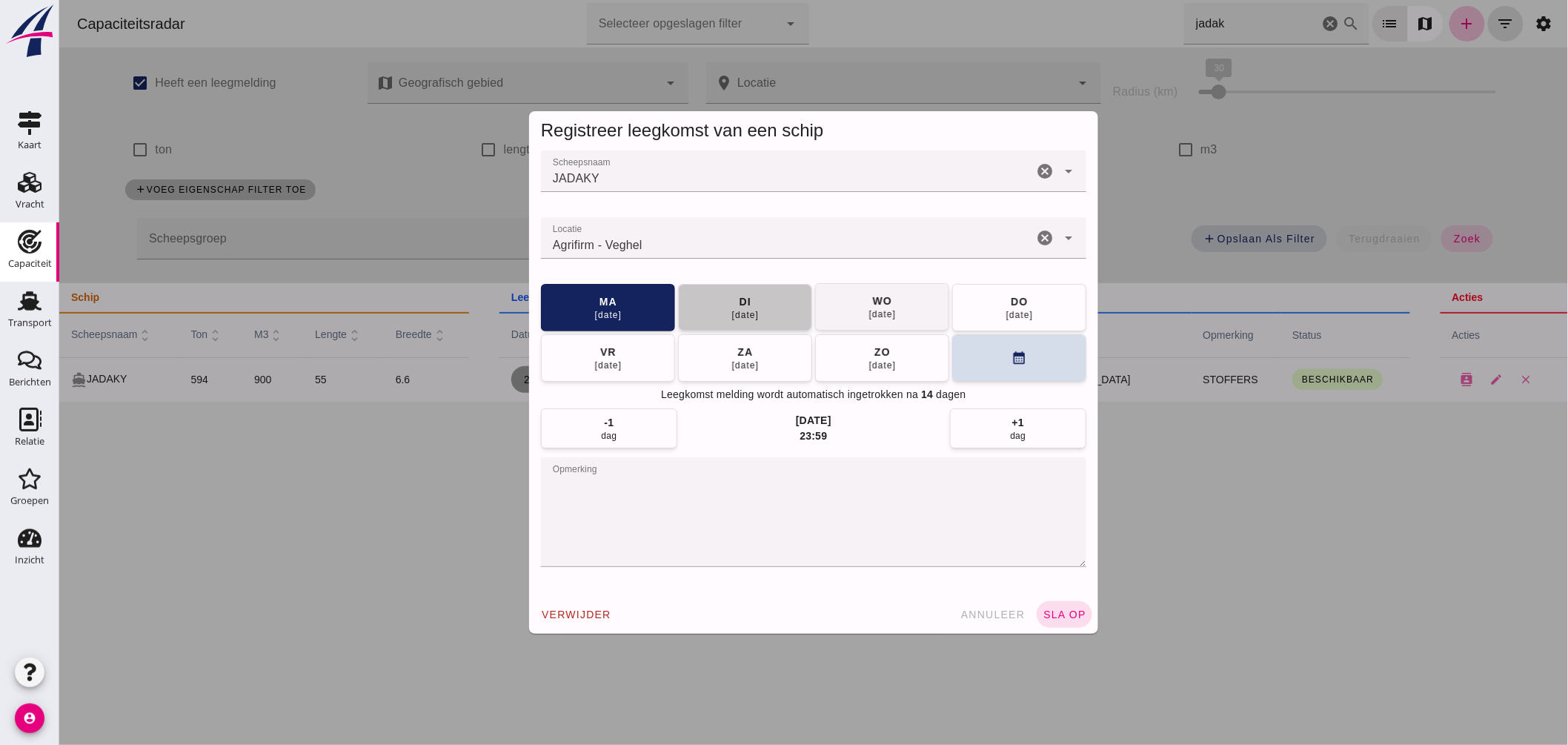
click at [772, 308] on button "di 26 aug" at bounding box center [744, 308] width 134 height 47
click at [1061, 609] on span "sla op" at bounding box center [1064, 615] width 44 height 12
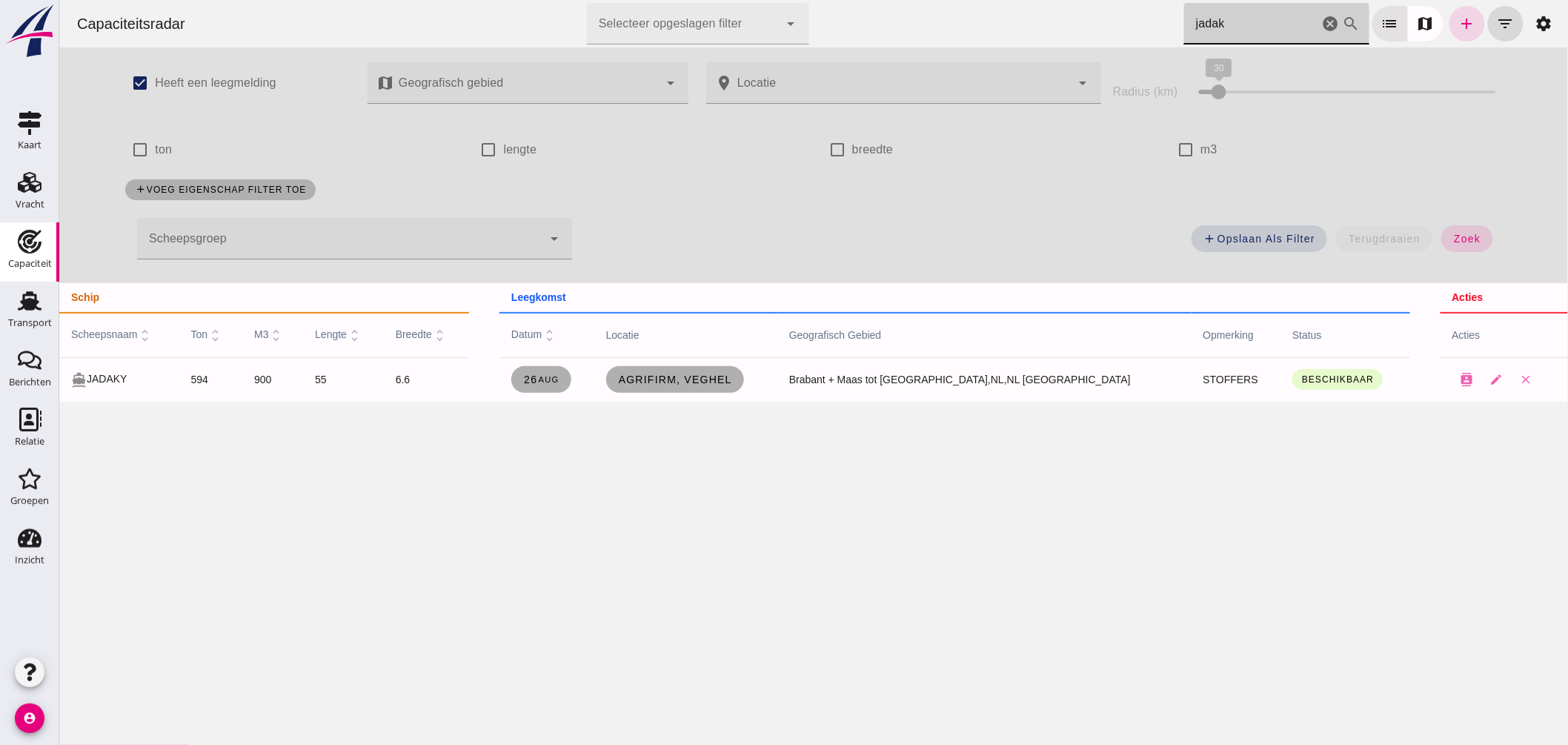
drag, startPoint x: 1218, startPoint y: 17, endPoint x: 856, endPoint y: 18, distance: 362.0
click at [887, 15] on div "Capaciteitsradar Selecteer opgeslagen filter Selecteer opgeslagen filter cancel…" at bounding box center [813, 24] width 1497 height 47
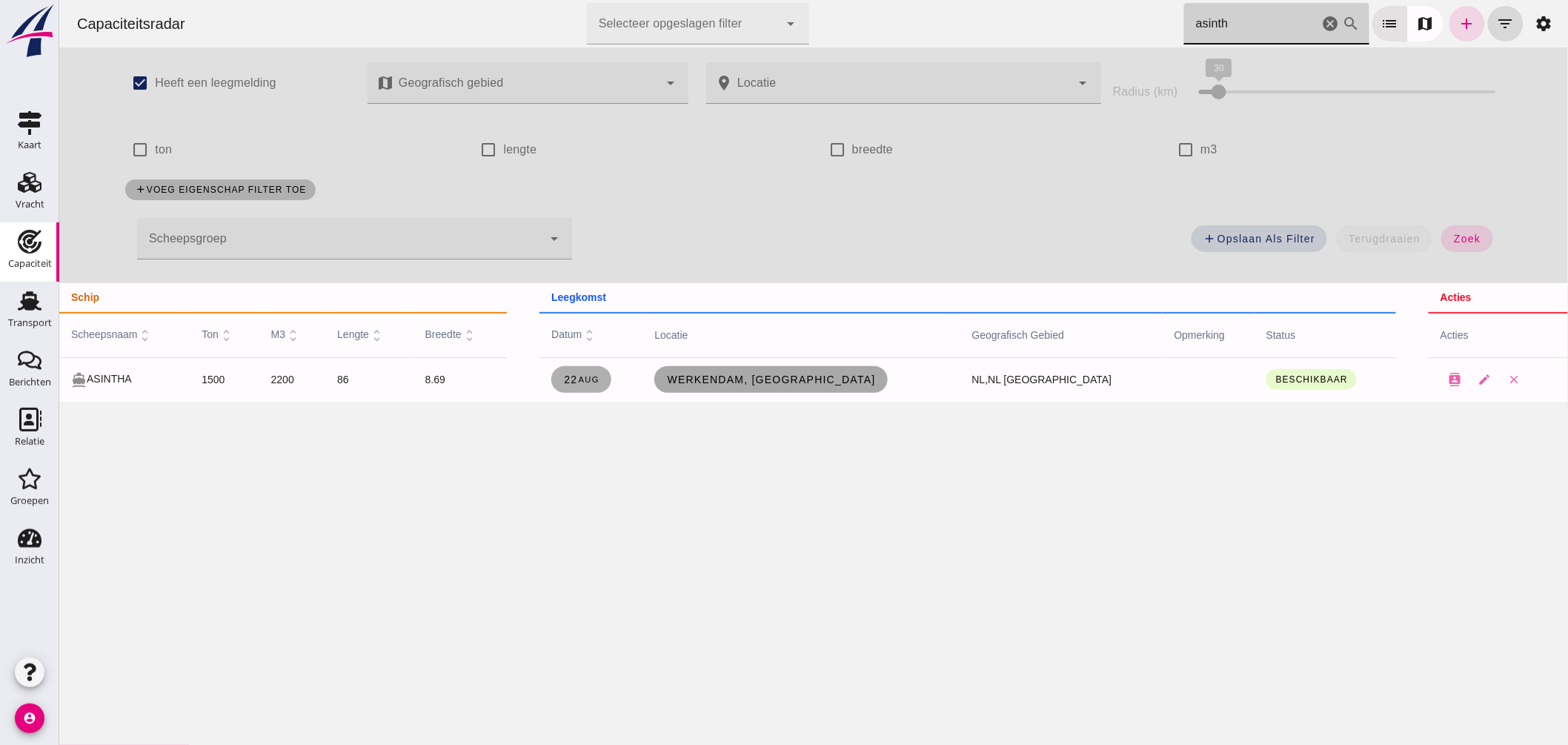
type input "asinth"
click at [813, 378] on span "Werkendam, nl" at bounding box center [770, 380] width 209 height 12
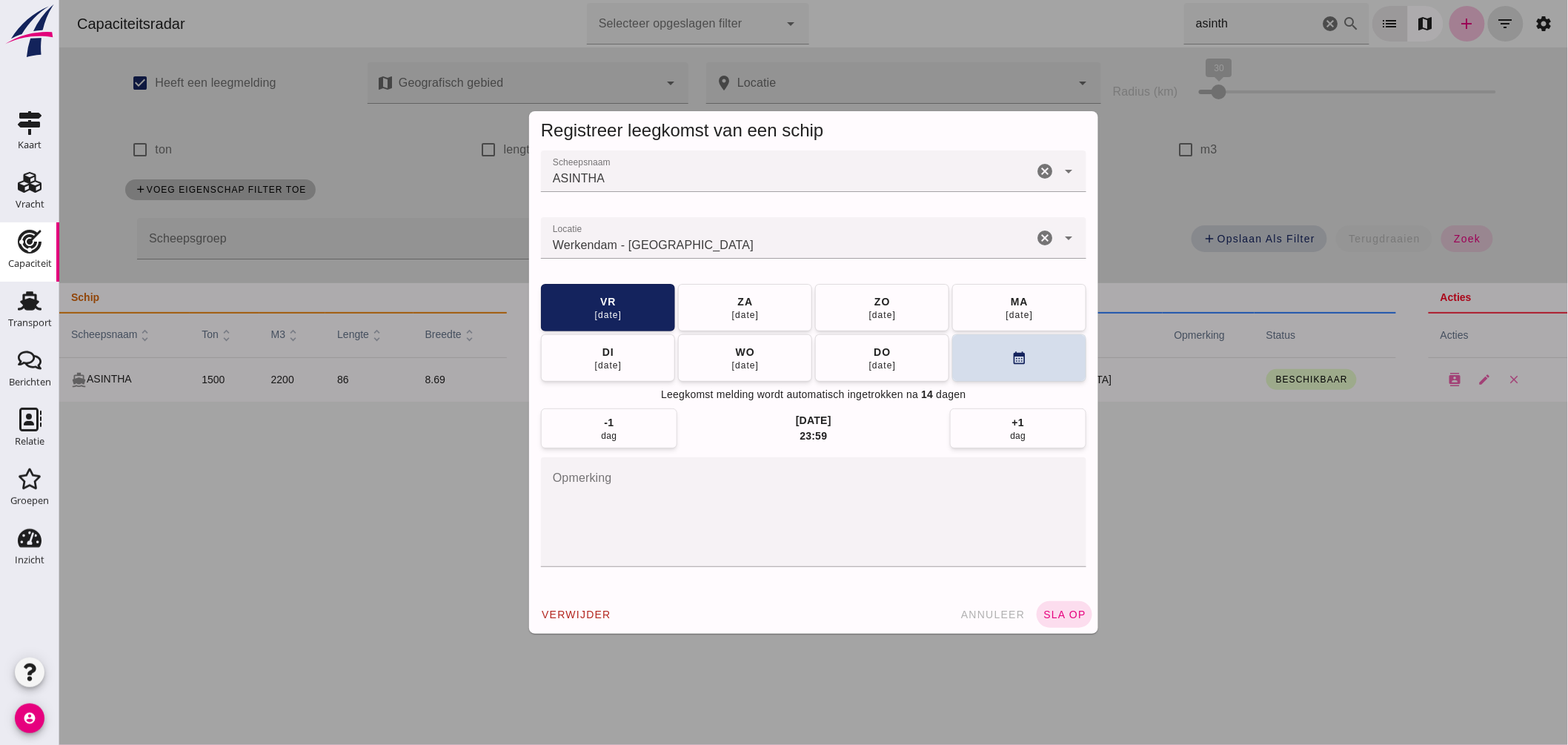
click at [726, 247] on input "Locatie" at bounding box center [786, 245] width 492 height 18
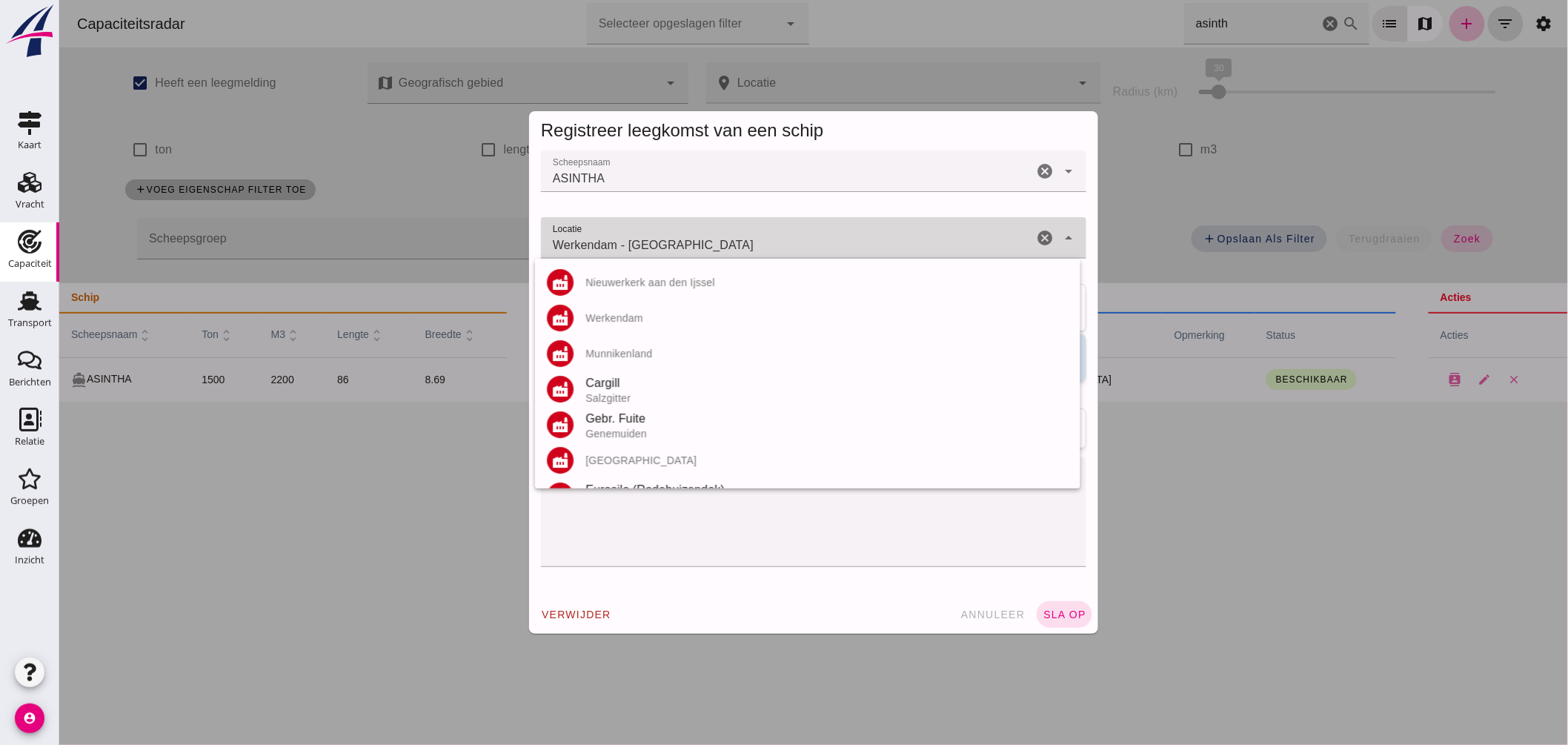
click at [726, 247] on input "Werkendam - Noord-Brabant" at bounding box center [786, 245] width 492 height 18
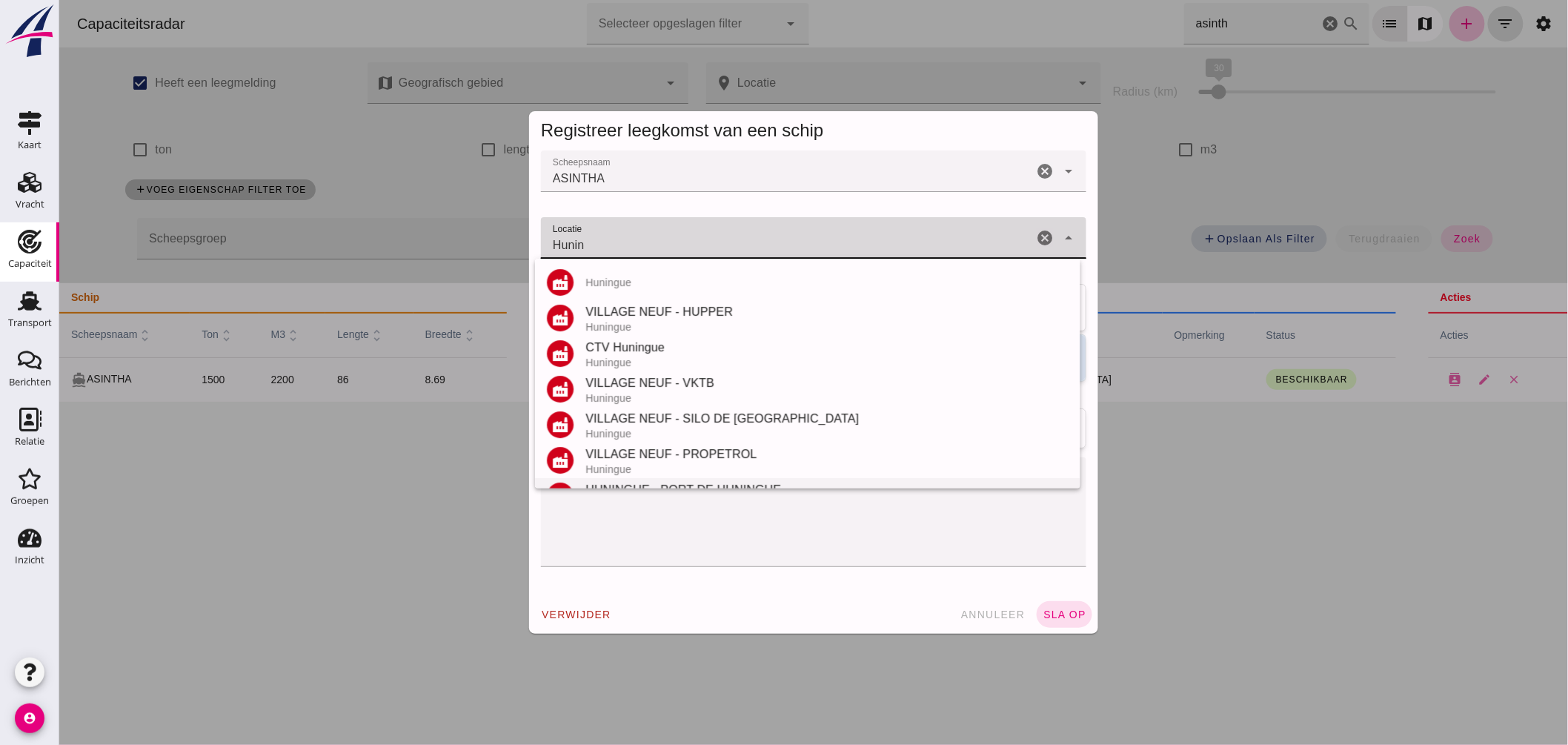
scroll to position [67, 0]
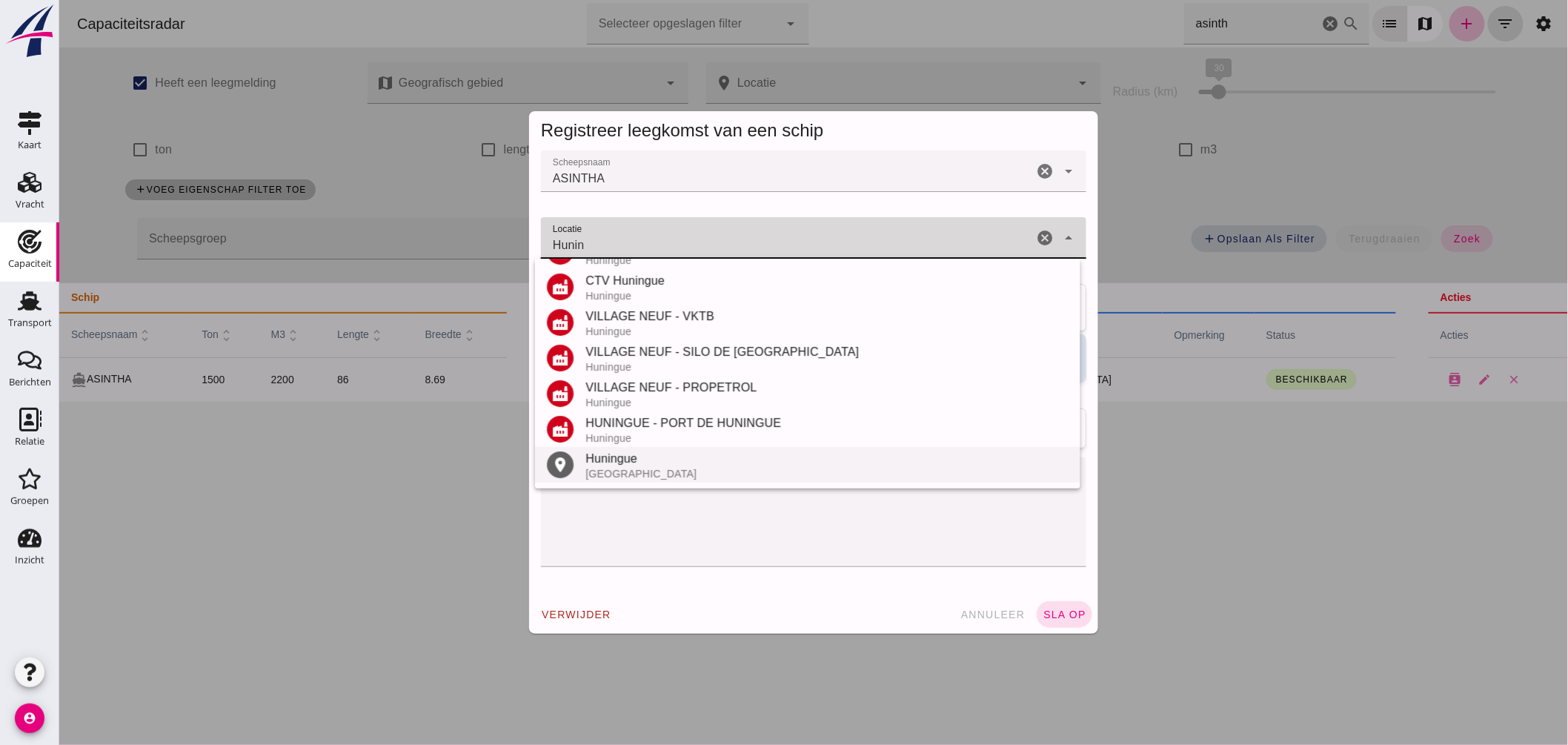
click at [632, 458] on div "Huningue" at bounding box center [827, 459] width 483 height 18
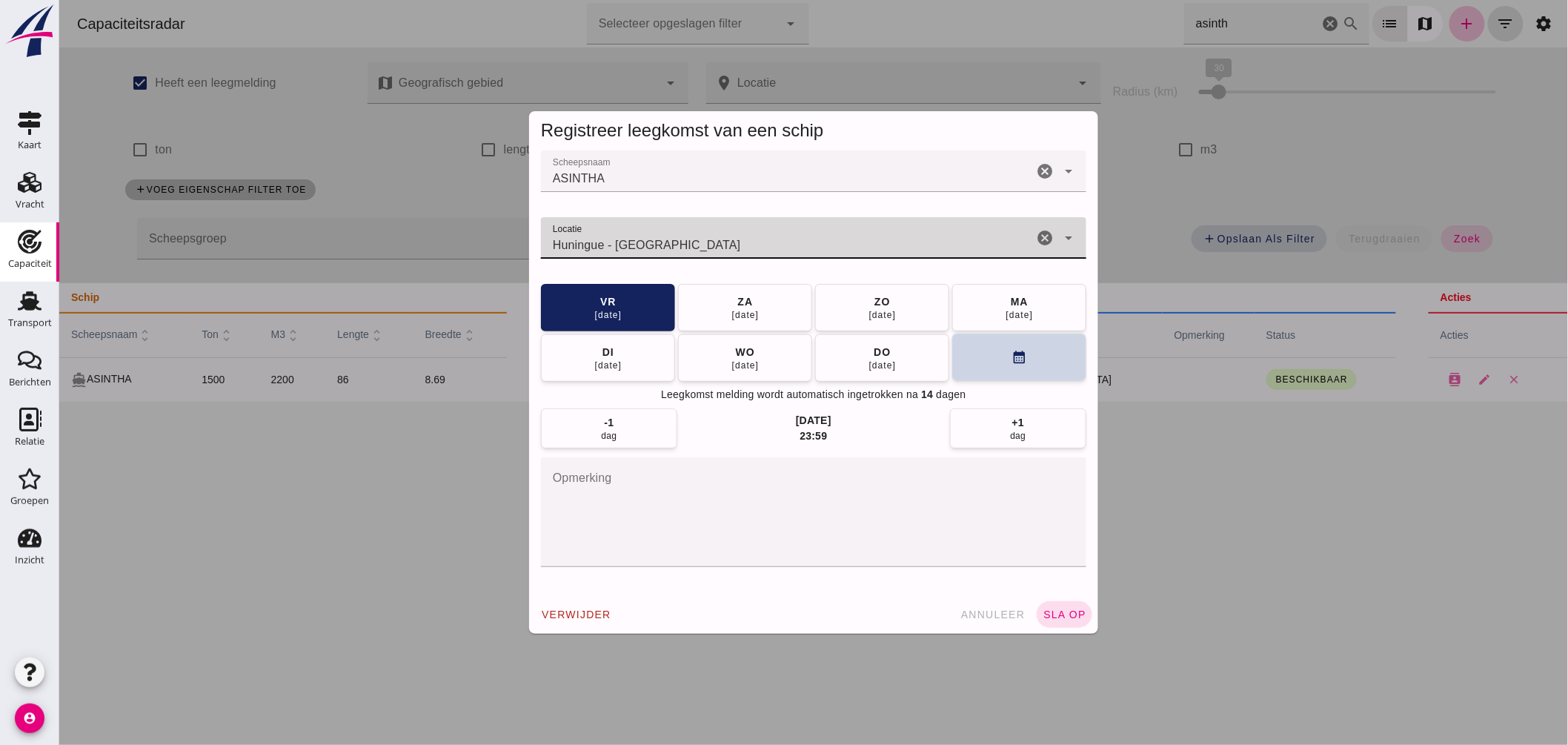
type input "Huningue - Haut-Rhin"
click at [961, 368] on button "calendar_month" at bounding box center [1019, 357] width 134 height 47
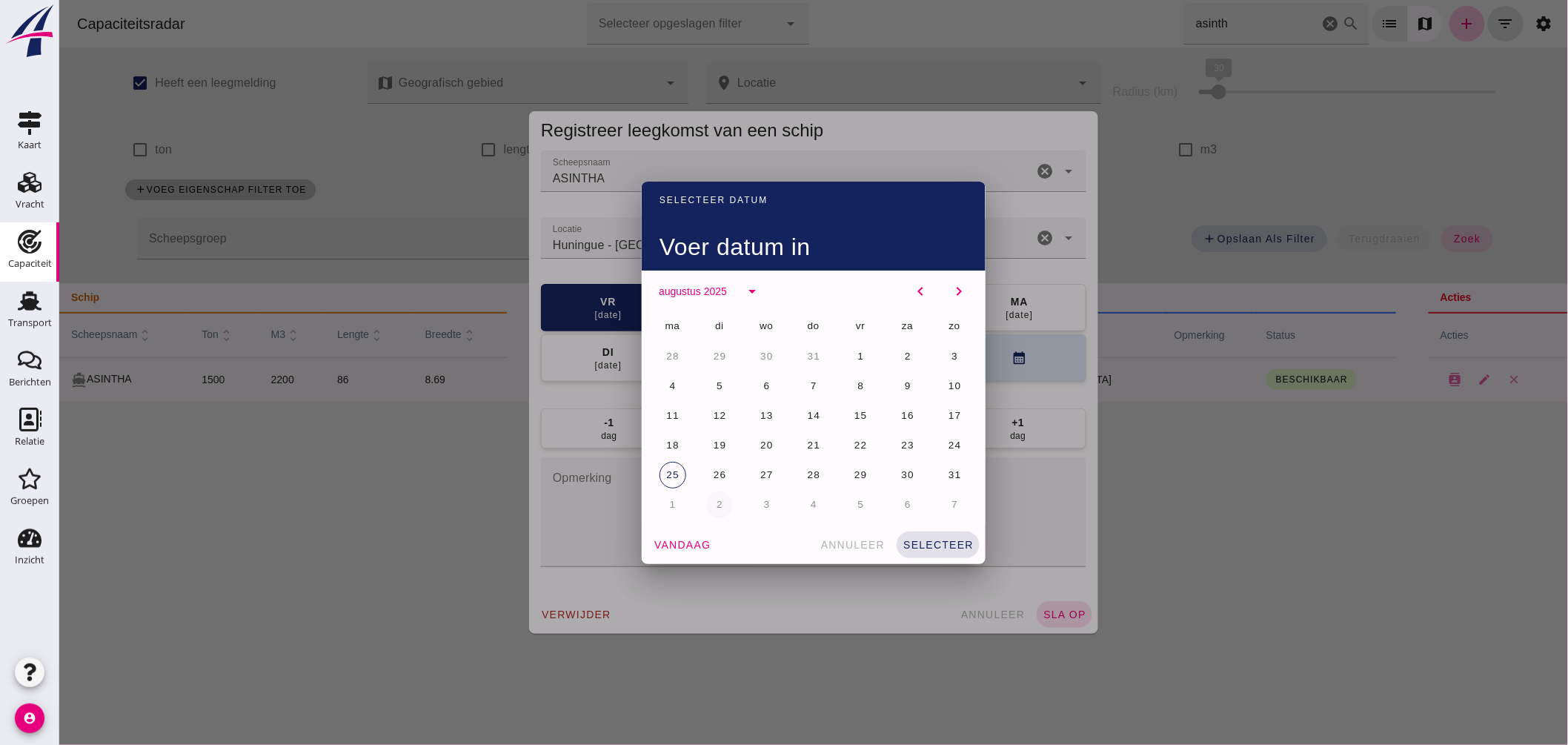
click at [715, 499] on span "2" at bounding box center [719, 505] width 7 height 11
click at [928, 540] on span "selecteer" at bounding box center [937, 545] width 71 height 12
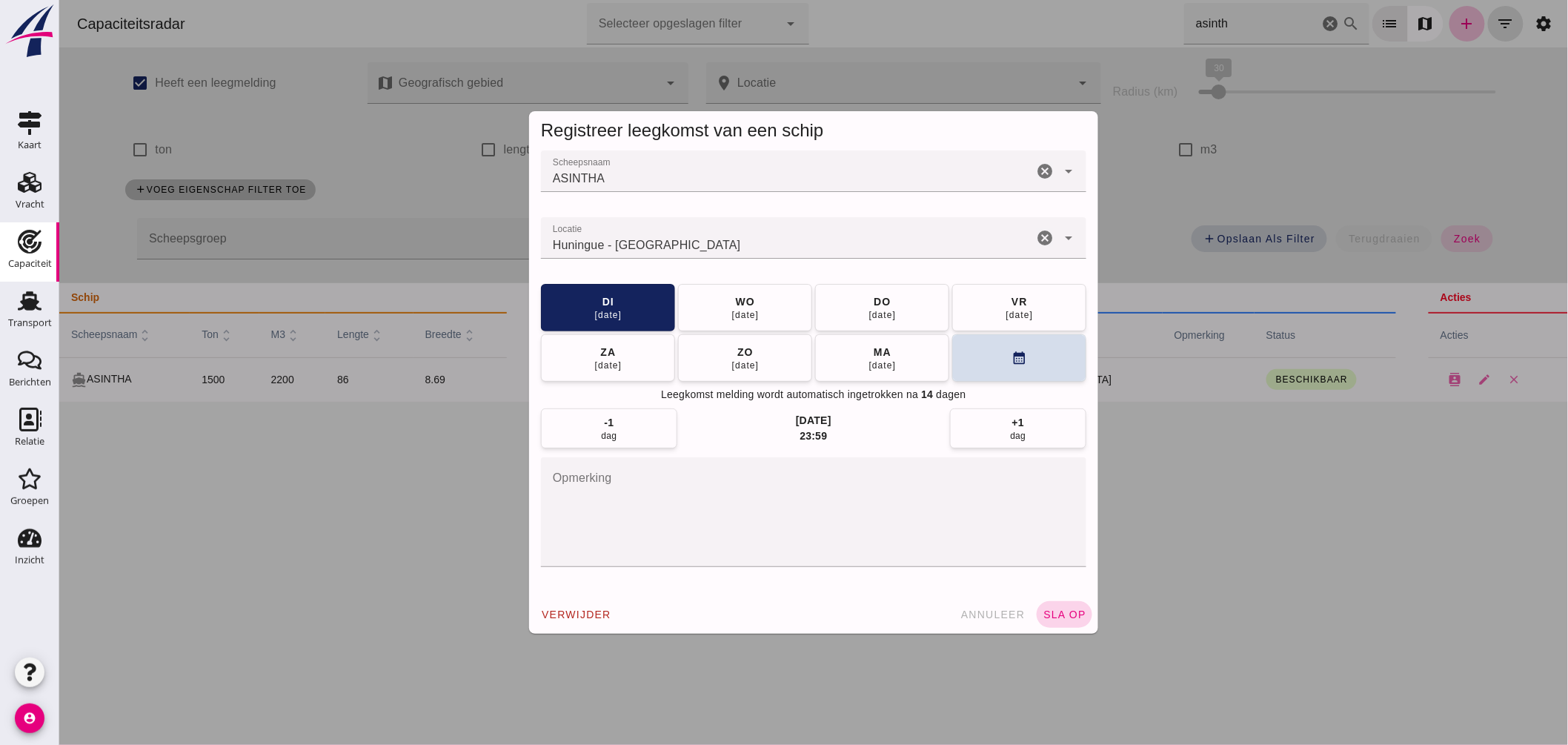
click at [1057, 606] on button "sla op" at bounding box center [1063, 614] width 55 height 26
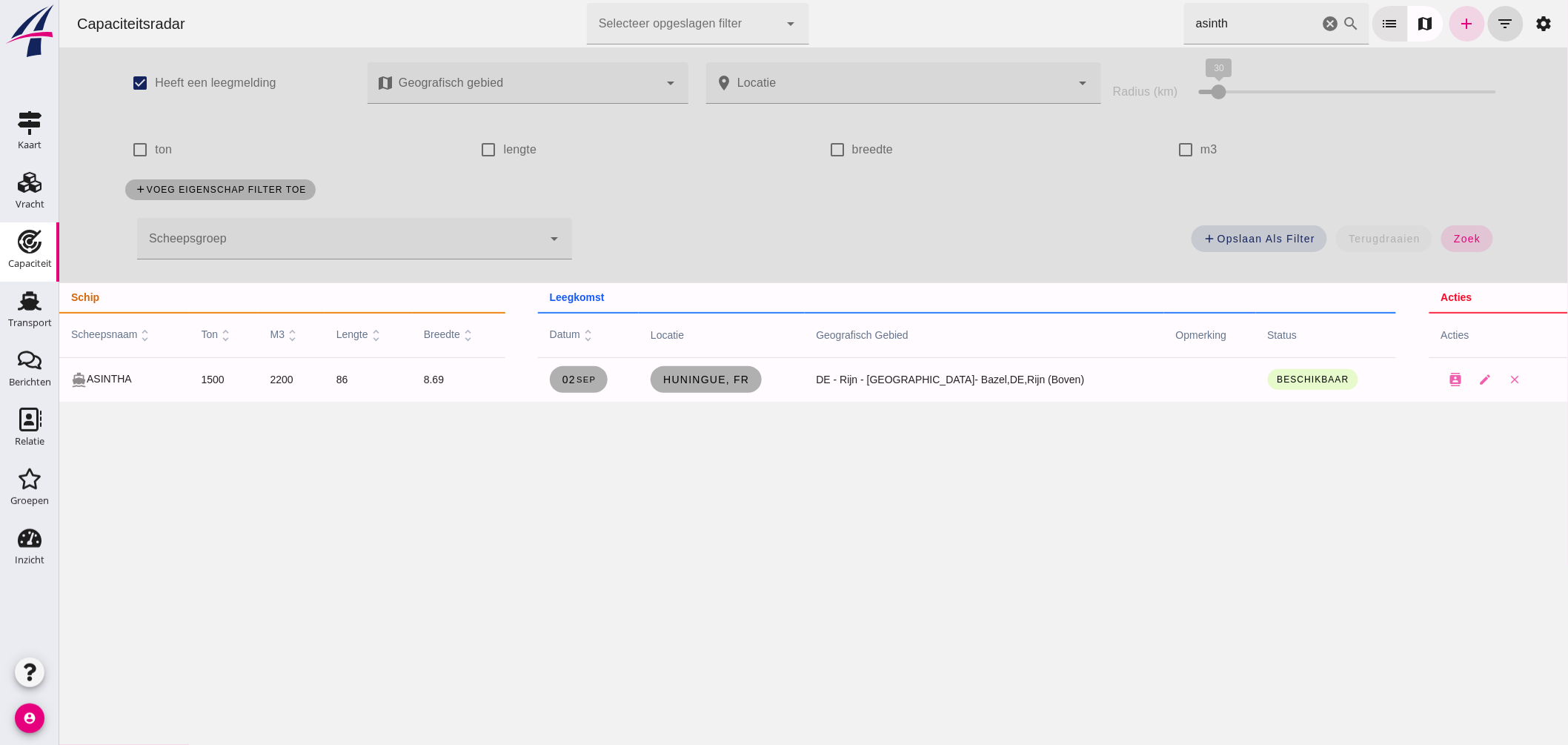
drag, startPoint x: 1316, startPoint y: 19, endPoint x: 1329, endPoint y: 25, distance: 14.3
click at [1321, 19] on icon "cancel" at bounding box center [1330, 24] width 18 height 18
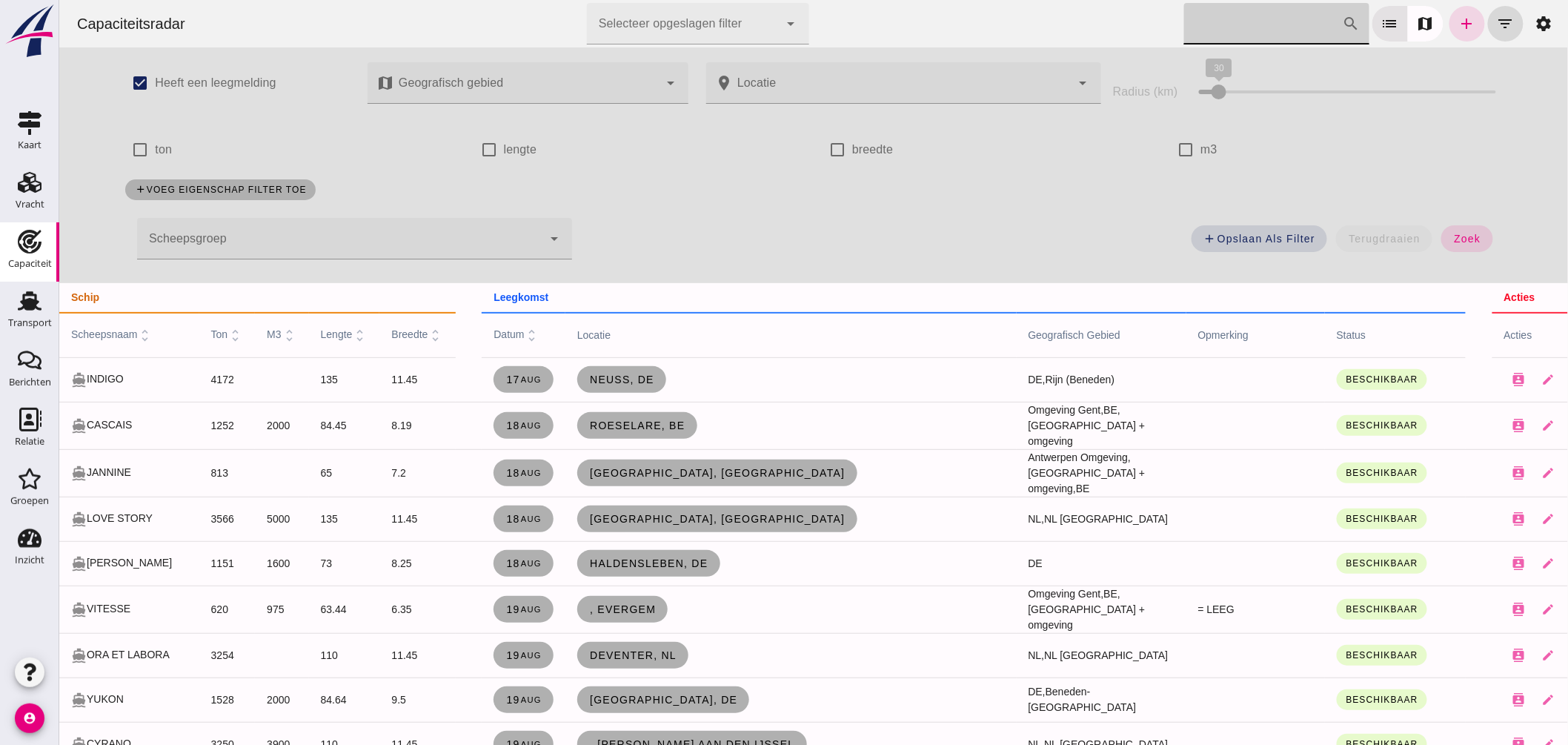
click at [1184, 39] on input "Zoek op scheepsnaam" at bounding box center [1263, 23] width 159 height 41
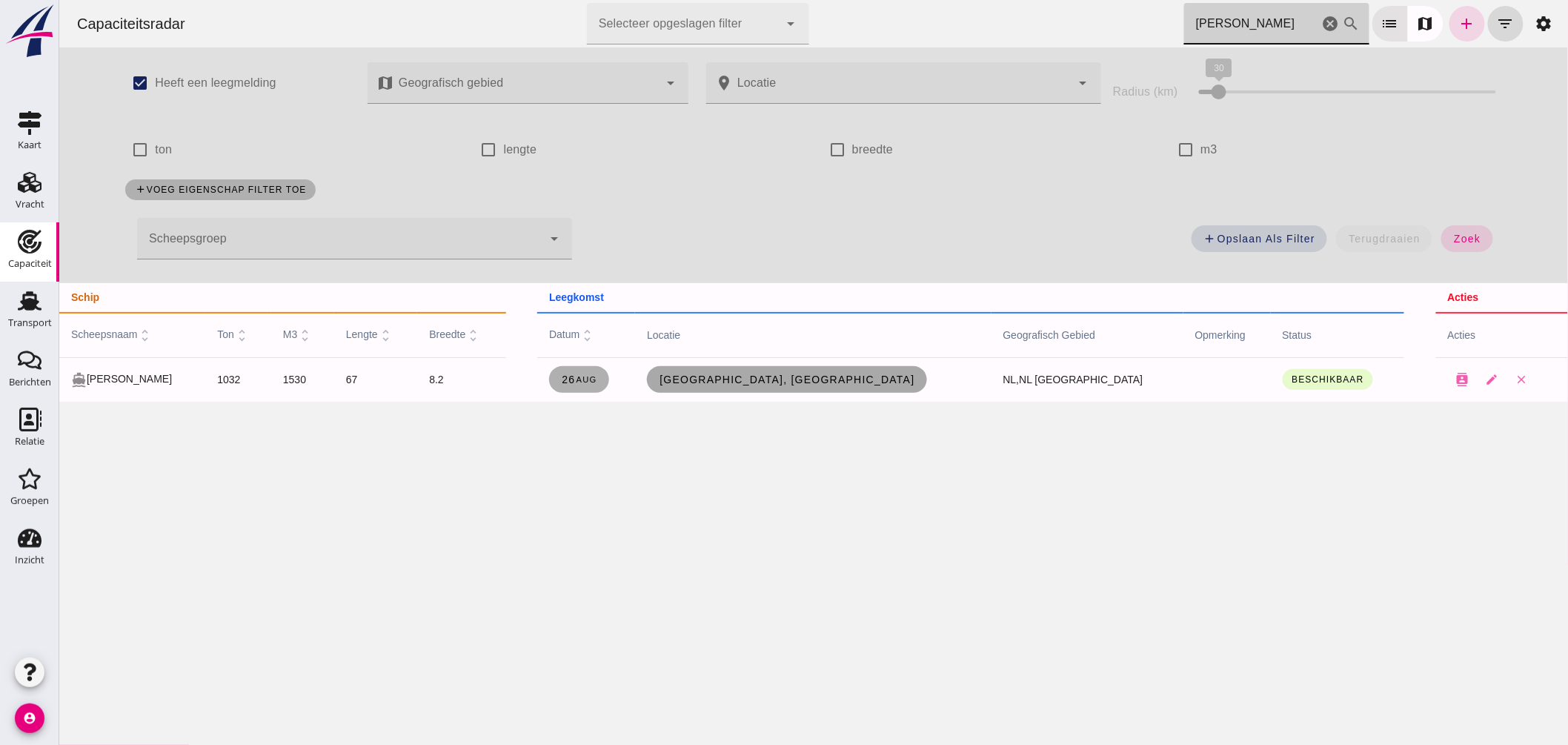
click at [782, 376] on span "Utrecht, nl" at bounding box center [786, 380] width 256 height 12
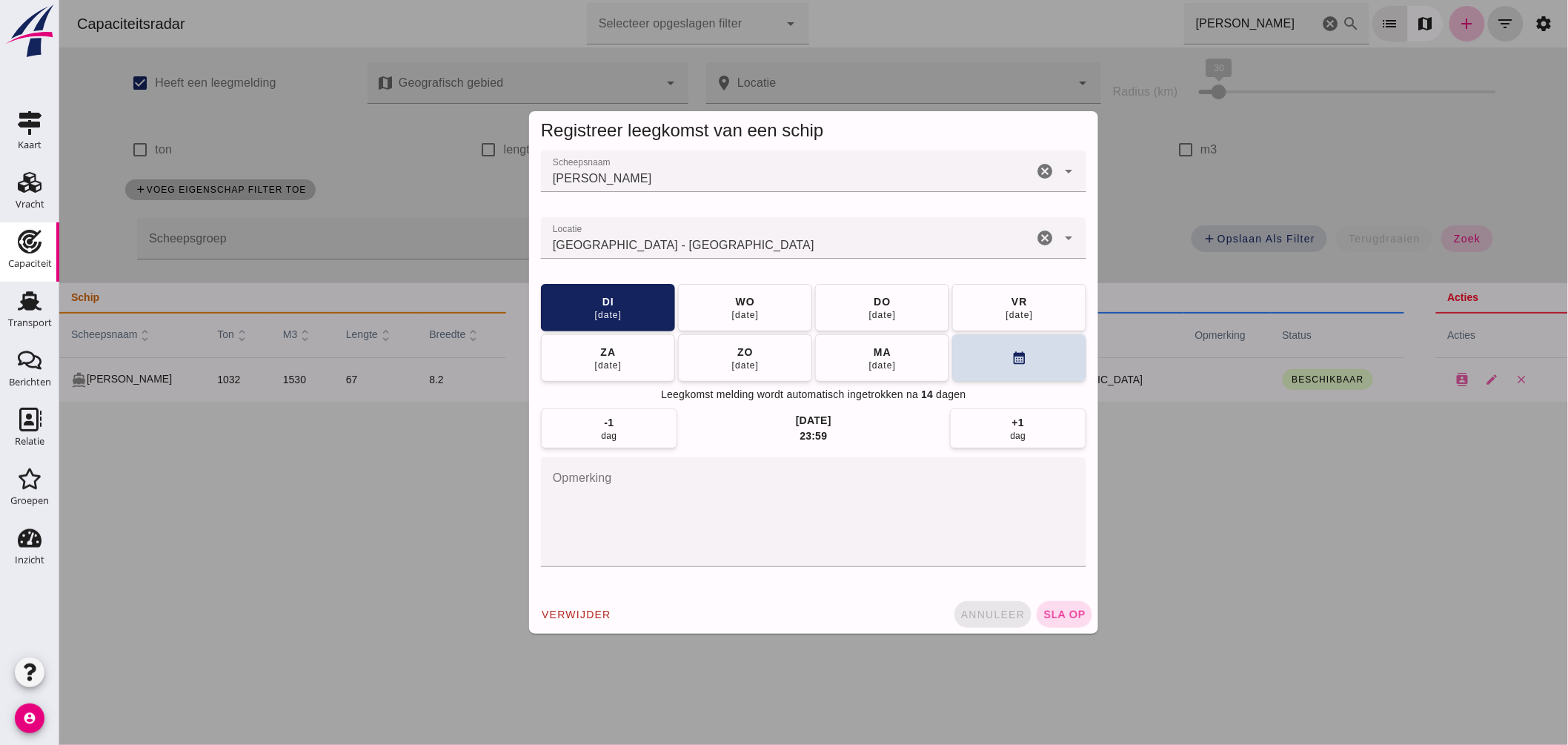
click at [974, 609] on span "annuleer" at bounding box center [992, 615] width 65 height 12
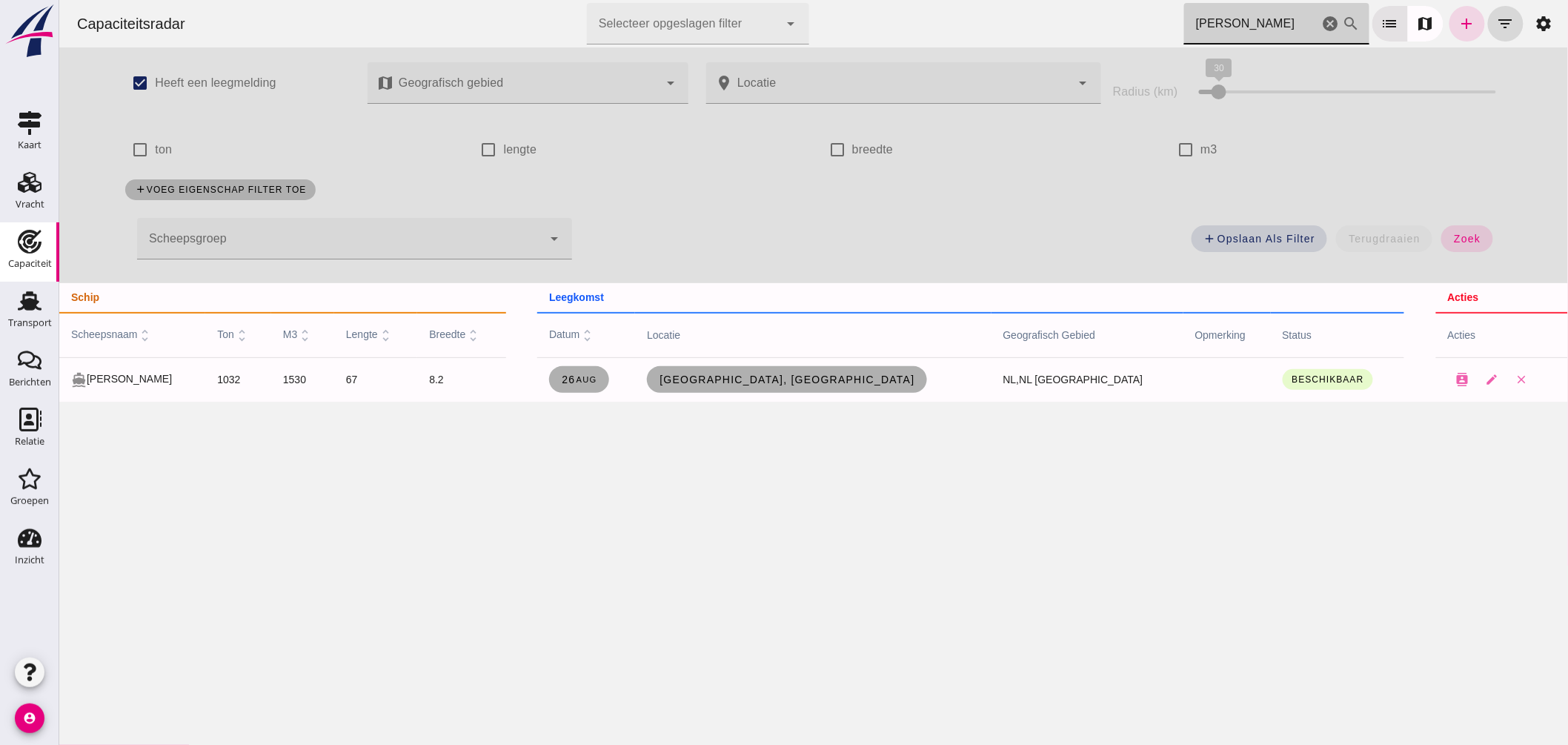
drag, startPoint x: 1161, startPoint y: 28, endPoint x: 864, endPoint y: 30, distance: 297.0
click at [864, 30] on div "Capaciteitsradar Selecteer opgeslagen filter Selecteer opgeslagen filter cancel…" at bounding box center [813, 24] width 1497 height 47
click at [848, 380] on span "Amsterdam, nl" at bounding box center [786, 380] width 256 height 12
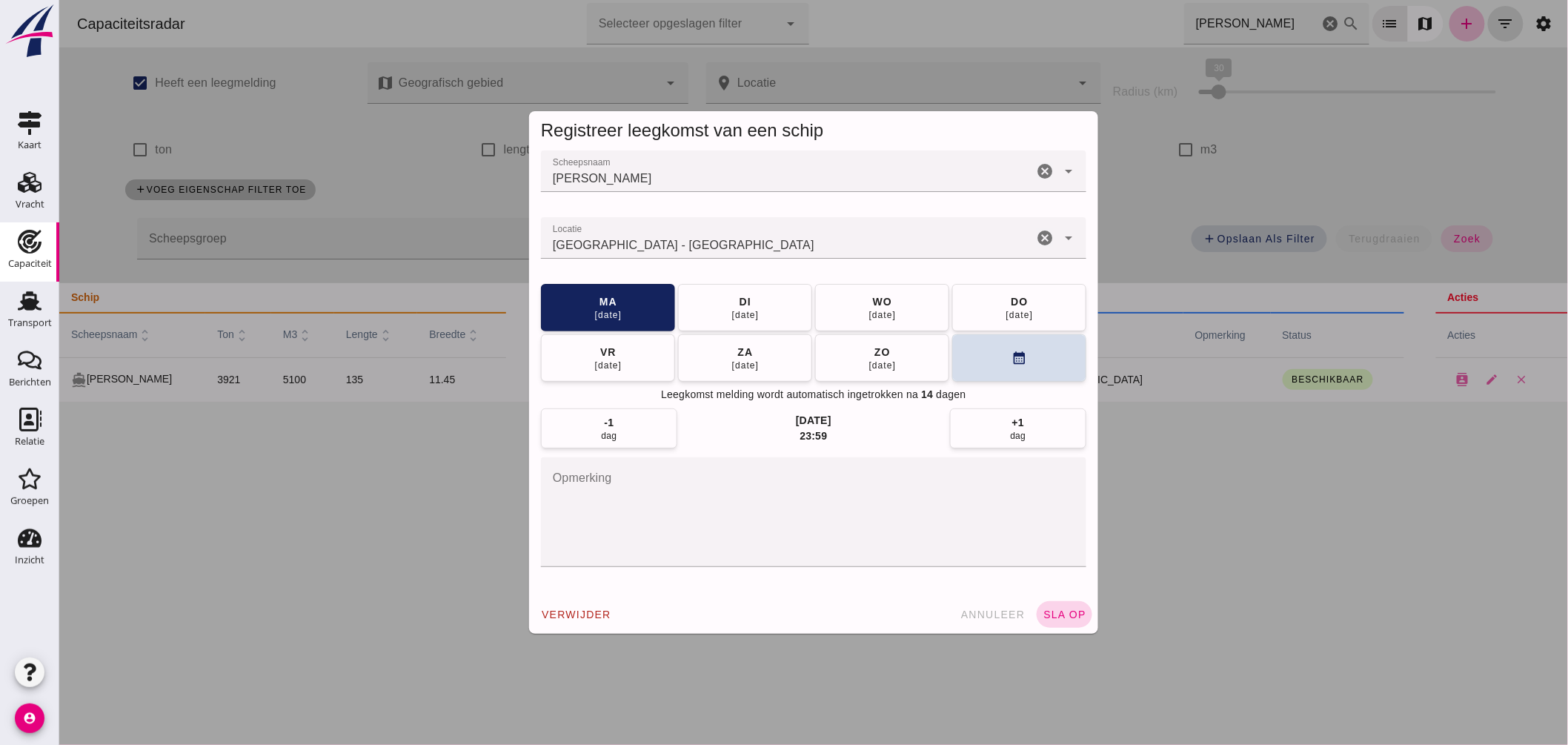
click at [1042, 612] on span "sla op" at bounding box center [1064, 615] width 44 height 12
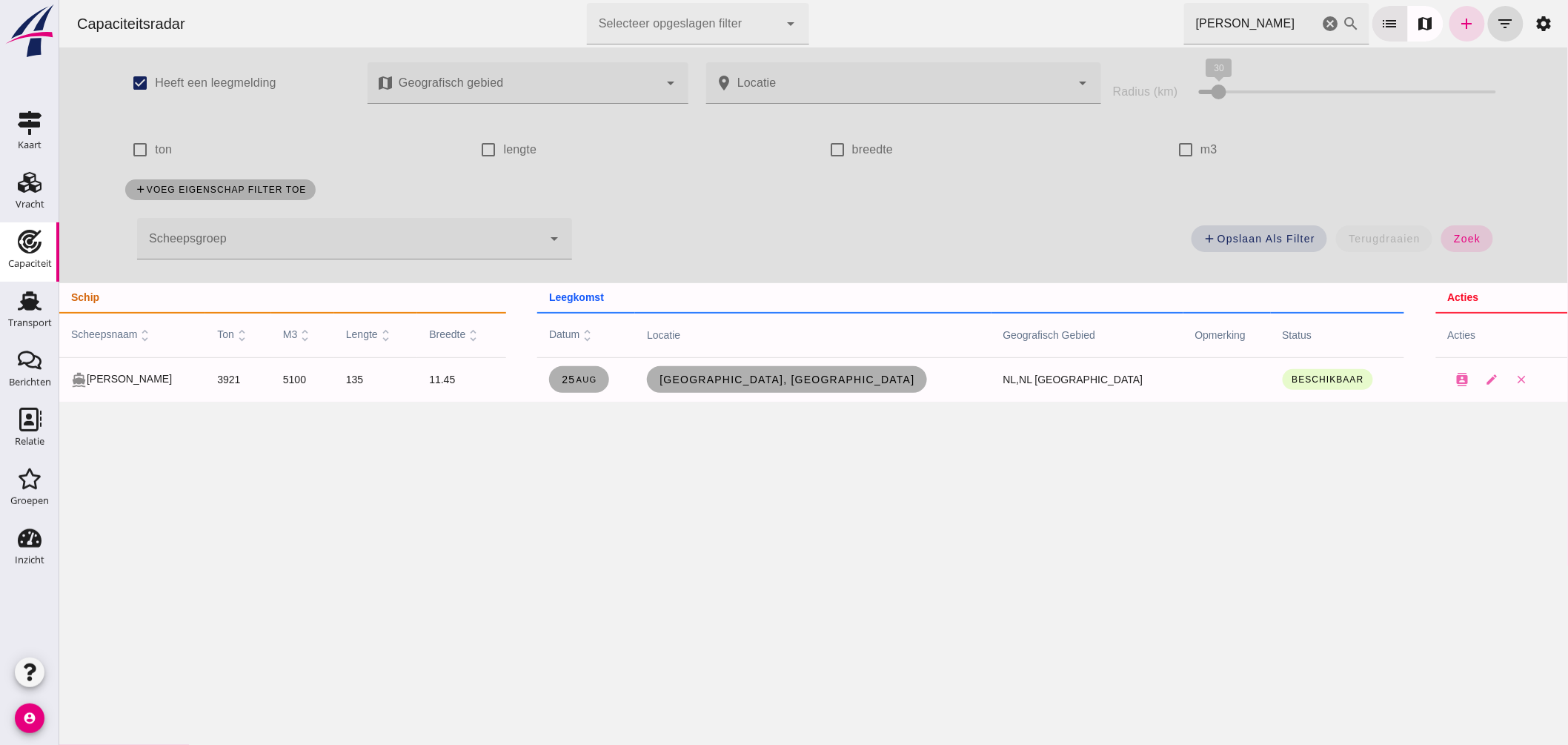
drag, startPoint x: 1216, startPoint y: 25, endPoint x: 813, endPoint y: -27, distance: 406.3
click at [813, 0] on html "Capaciteitsradar Selecteer opgeslagen filter Selecteer opgeslagen filter cancel…" at bounding box center [813, 372] width 1509 height 745
drag, startPoint x: 1026, startPoint y: 13, endPoint x: 952, endPoint y: 4, distance: 74.5
click at [967, 7] on div "Capaciteitsradar Selecteer opgeslagen filter Selecteer opgeslagen filter cancel…" at bounding box center [813, 24] width 1497 height 47
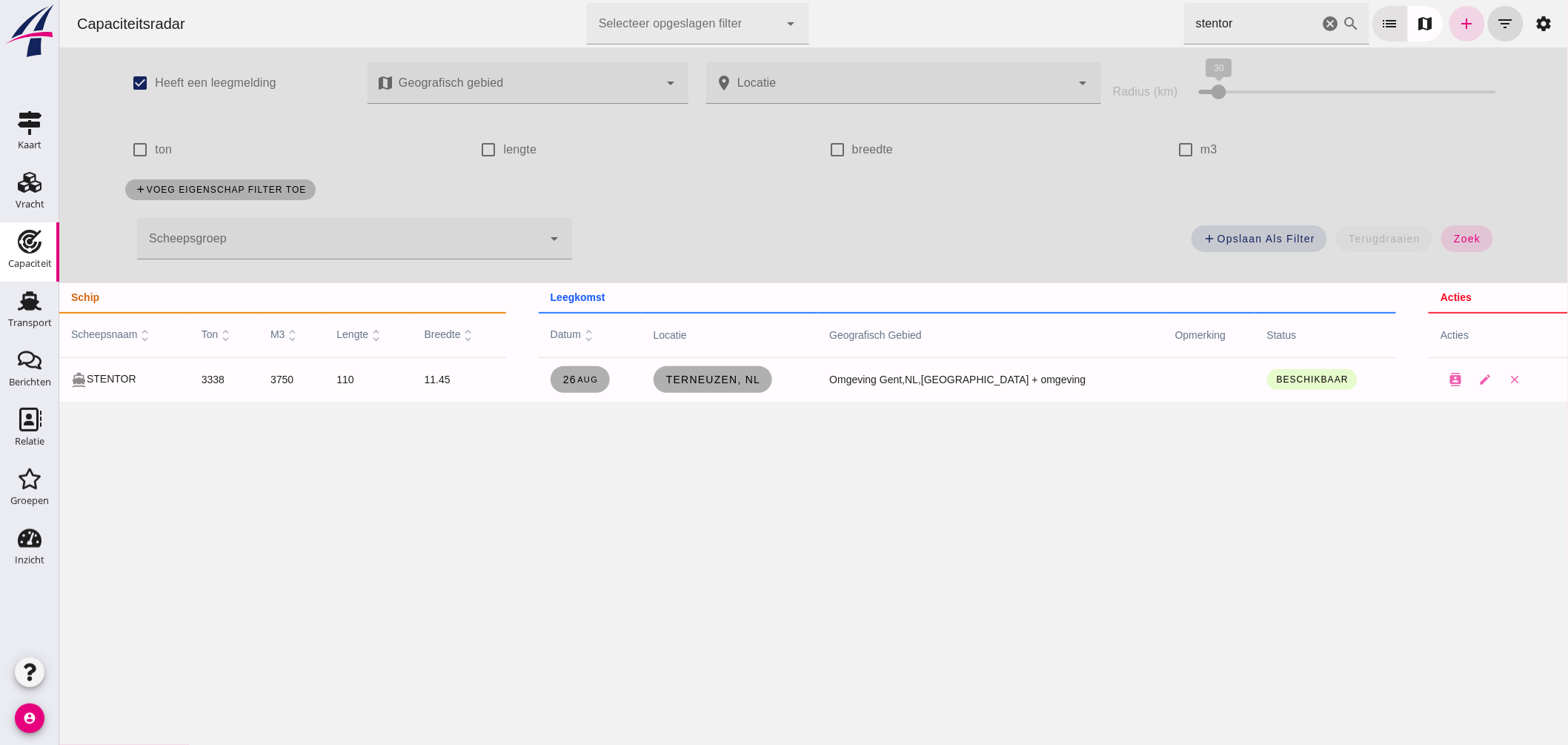
drag, startPoint x: 1229, startPoint y: 22, endPoint x: 963, endPoint y: 39, distance: 266.5
click at [977, 43] on div "Capaciteitsradar Selecteer opgeslagen filter Selecteer opgeslagen filter cancel…" at bounding box center [813, 24] width 1497 height 47
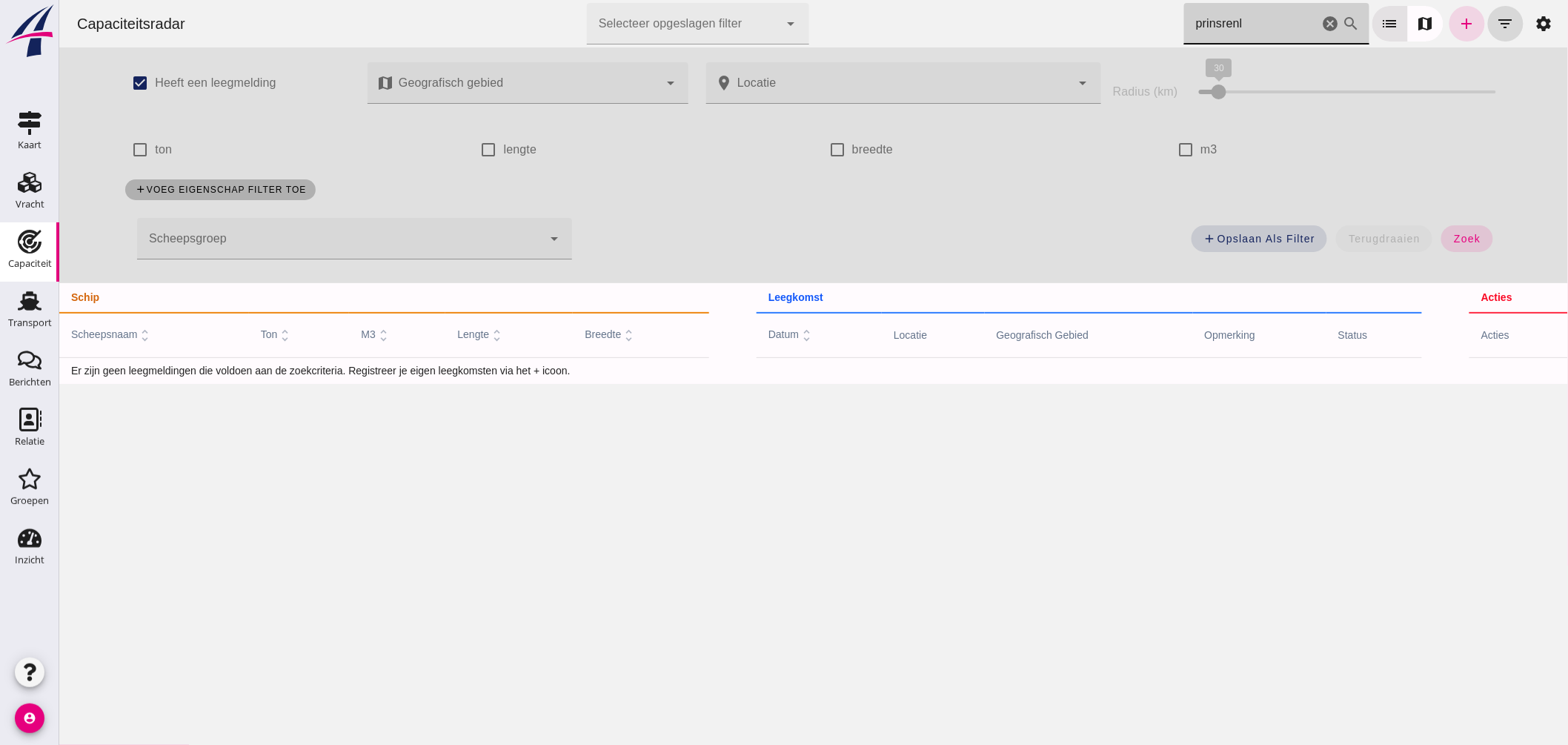
click at [1275, 18] on input "prinsrenl" at bounding box center [1251, 23] width 135 height 41
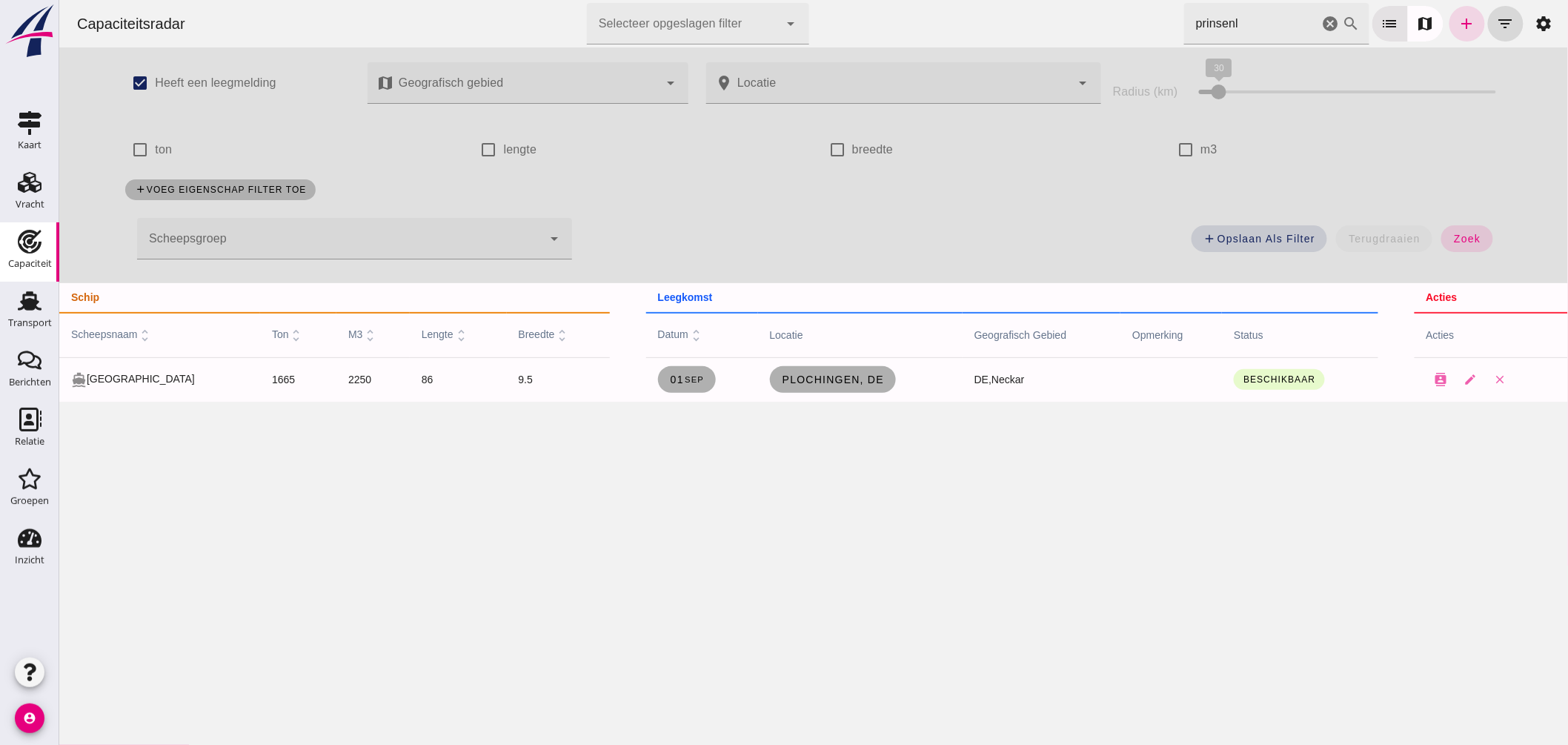
drag, startPoint x: 1257, startPoint y: 30, endPoint x: 991, endPoint y: 4, distance: 267.3
click at [993, 5] on div "Capaciteitsradar Selecteer opgeslagen filter Selecteer opgeslagen filter cancel…" at bounding box center [813, 24] width 1497 height 47
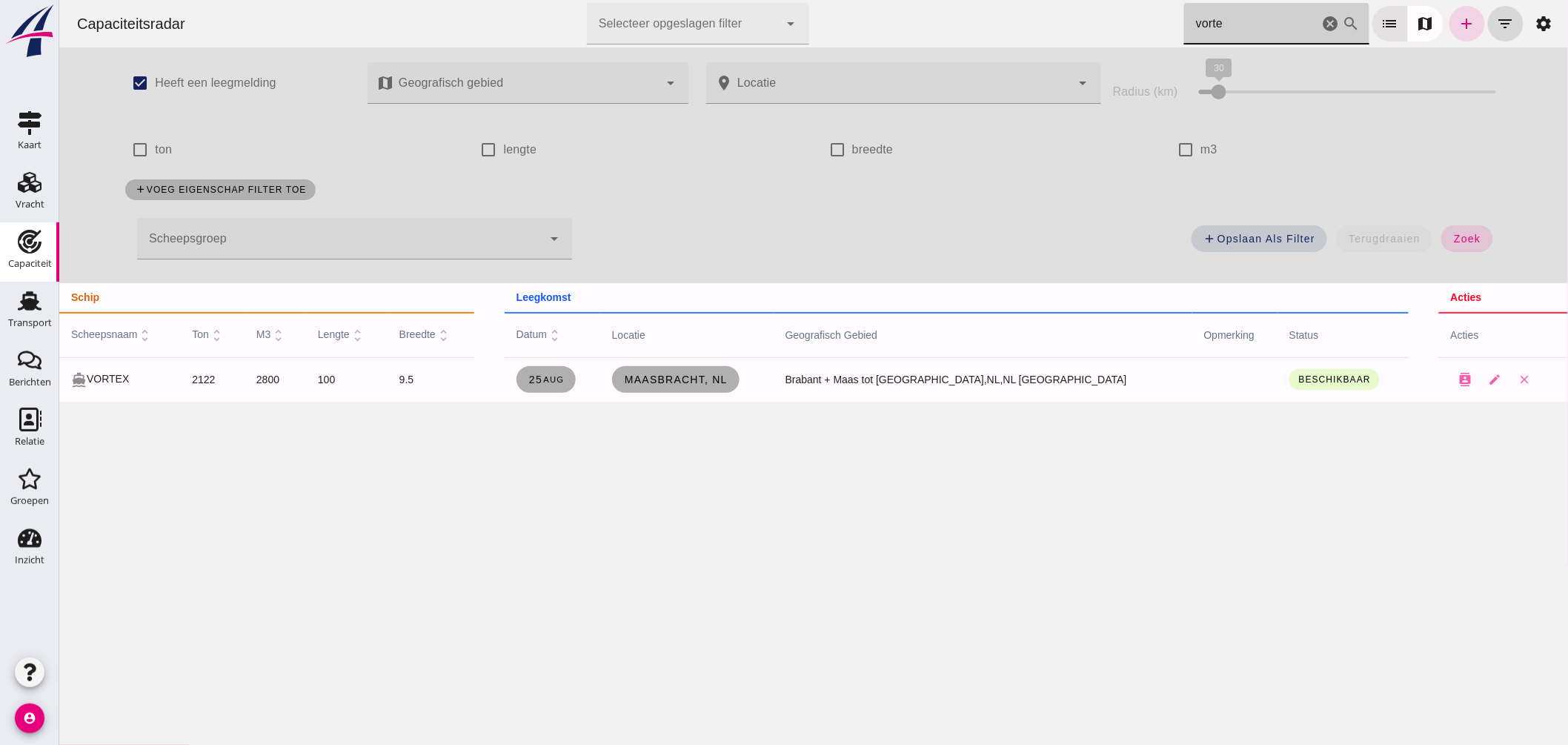
drag, startPoint x: 1237, startPoint y: 36, endPoint x: 815, endPoint y: 4, distance: 423.2
click at [818, 5] on div "Capaciteitsradar Selecteer opgeslagen filter Selecteer opgeslagen filter cancel…" at bounding box center [813, 24] width 1497 height 47
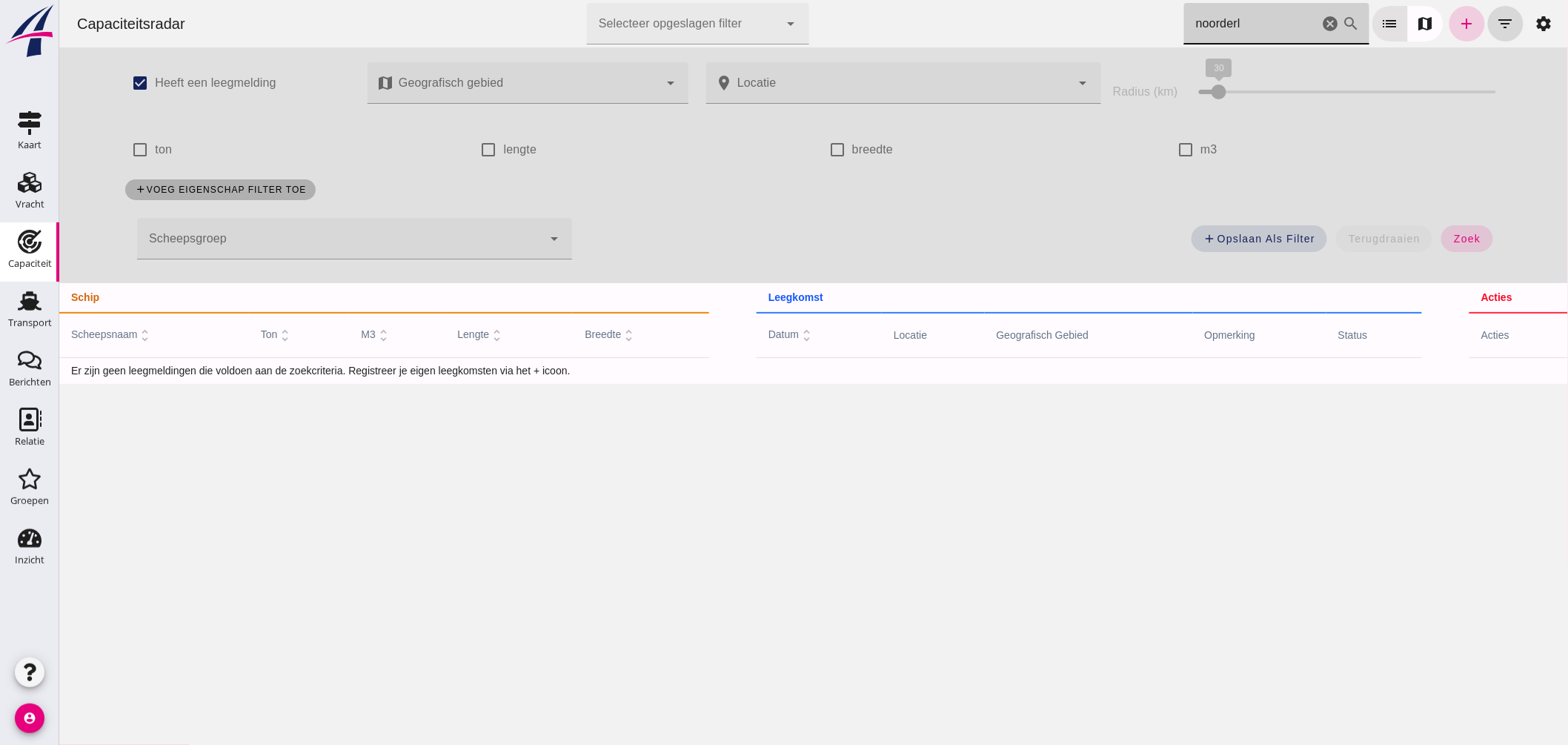
type input "noorderl"
click at [1458, 22] on icon "add" at bounding box center [1467, 24] width 18 height 18
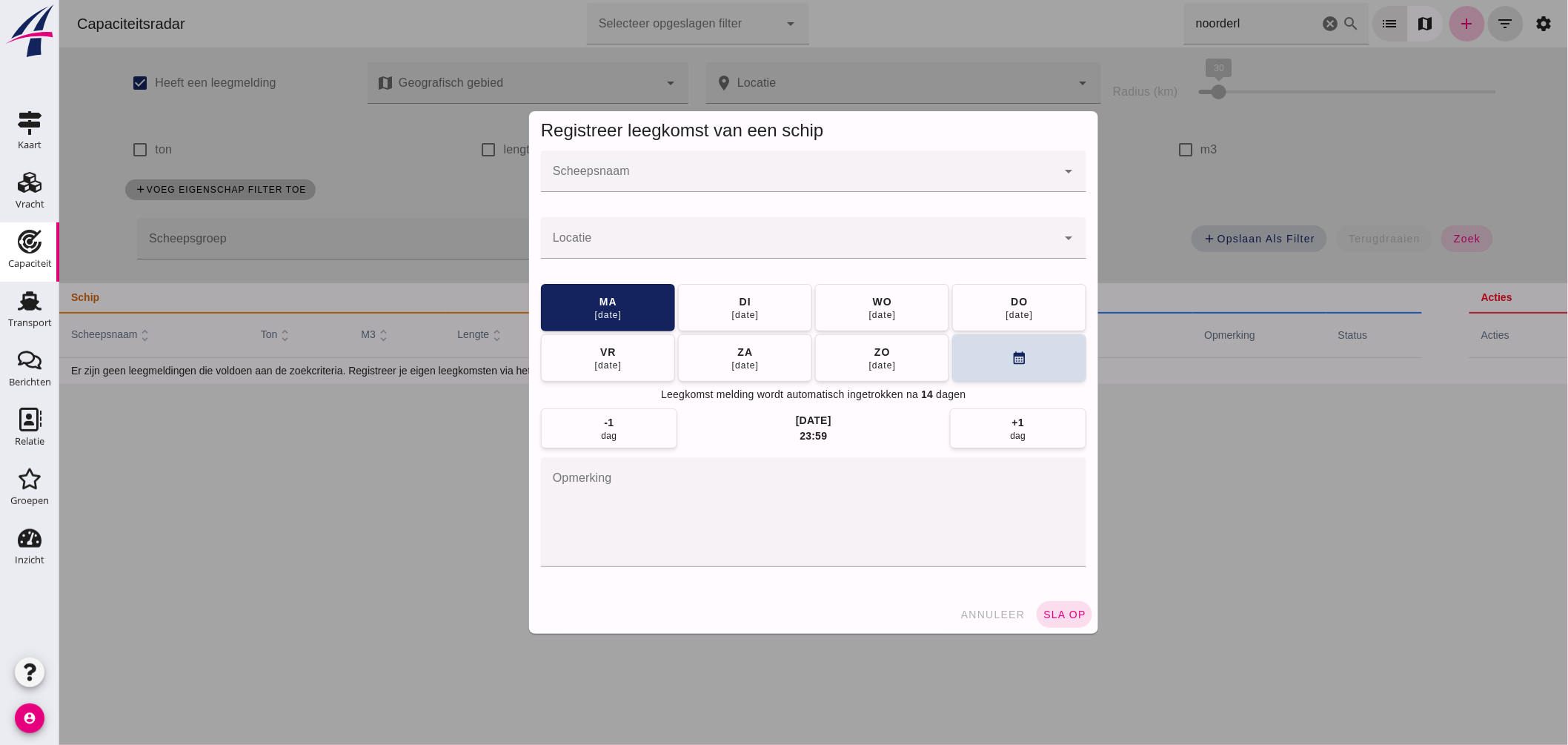
click at [781, 190] on div at bounding box center [798, 170] width 516 height 41
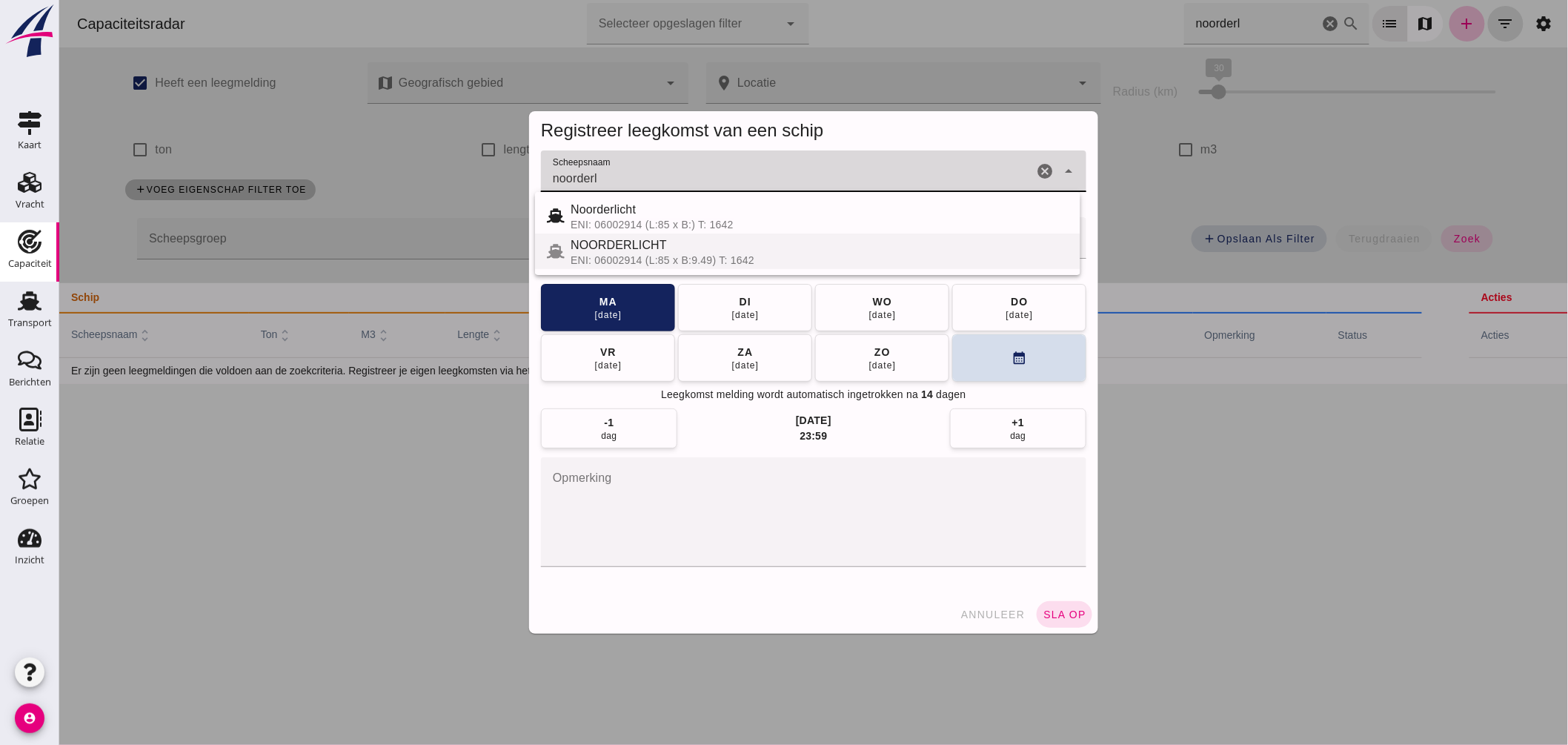
click at [669, 243] on div "NOORDERLICHT" at bounding box center [820, 245] width 498 height 18
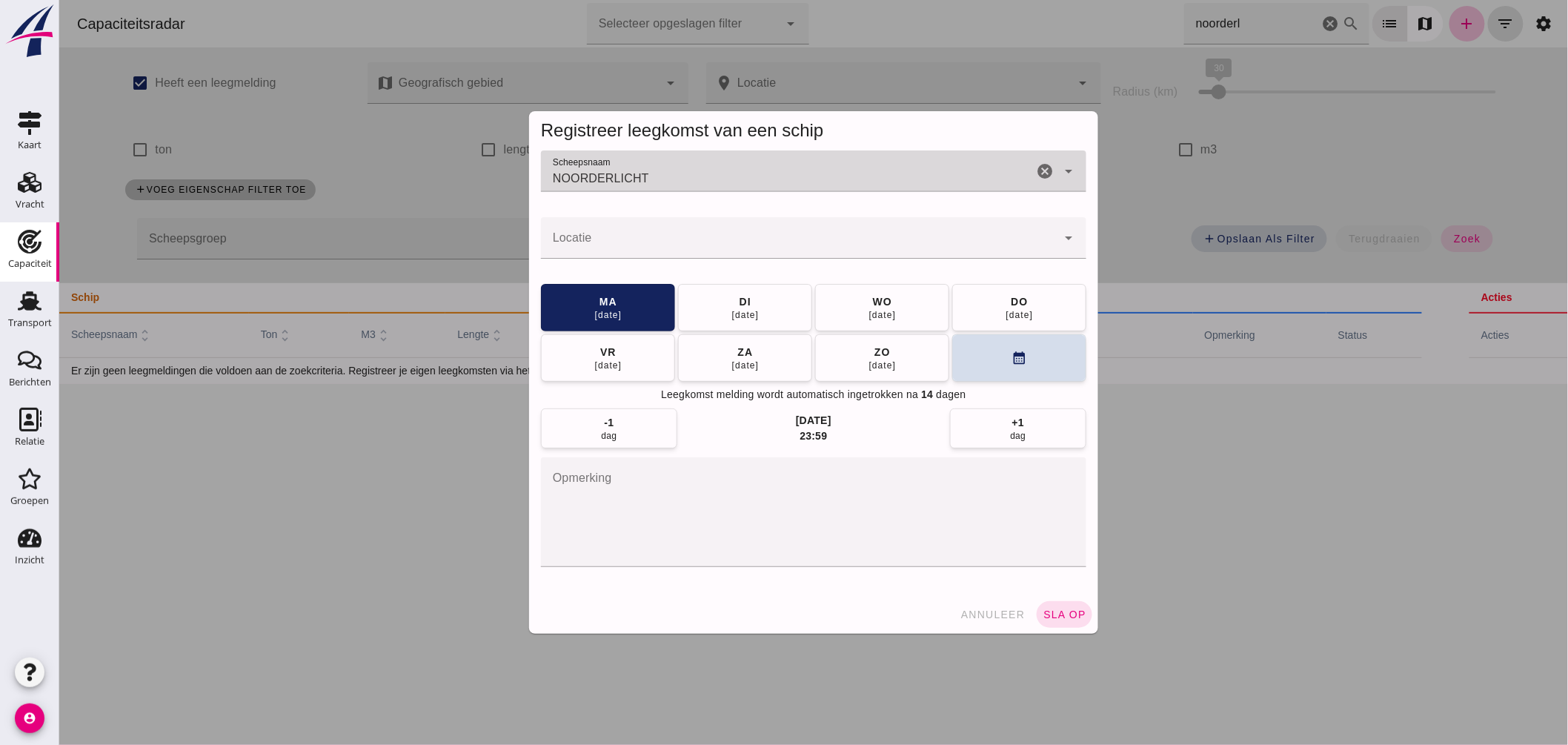
type input "NOORDERLICHT"
click at [652, 240] on input "Locatie" at bounding box center [798, 245] width 516 height 18
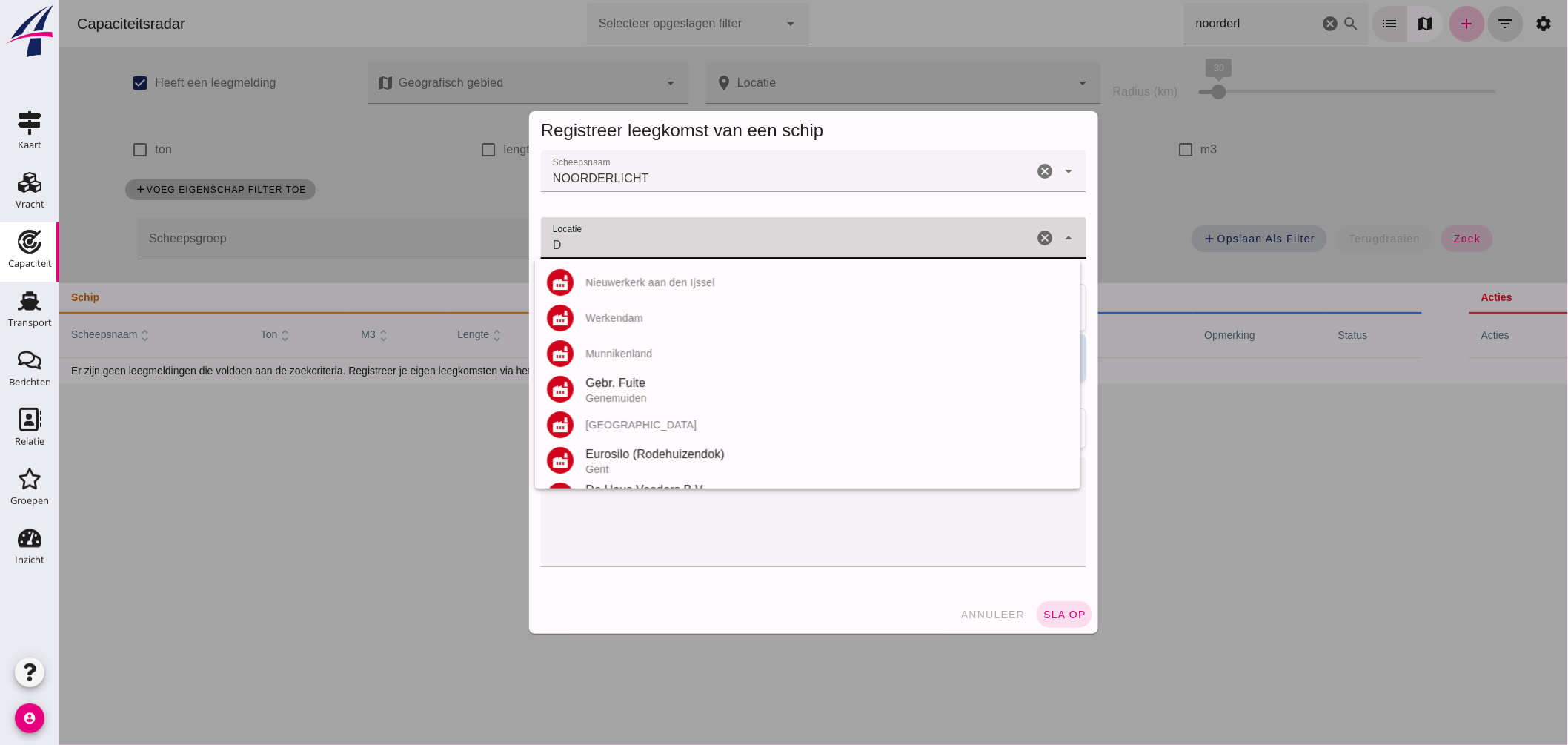
type input "D"
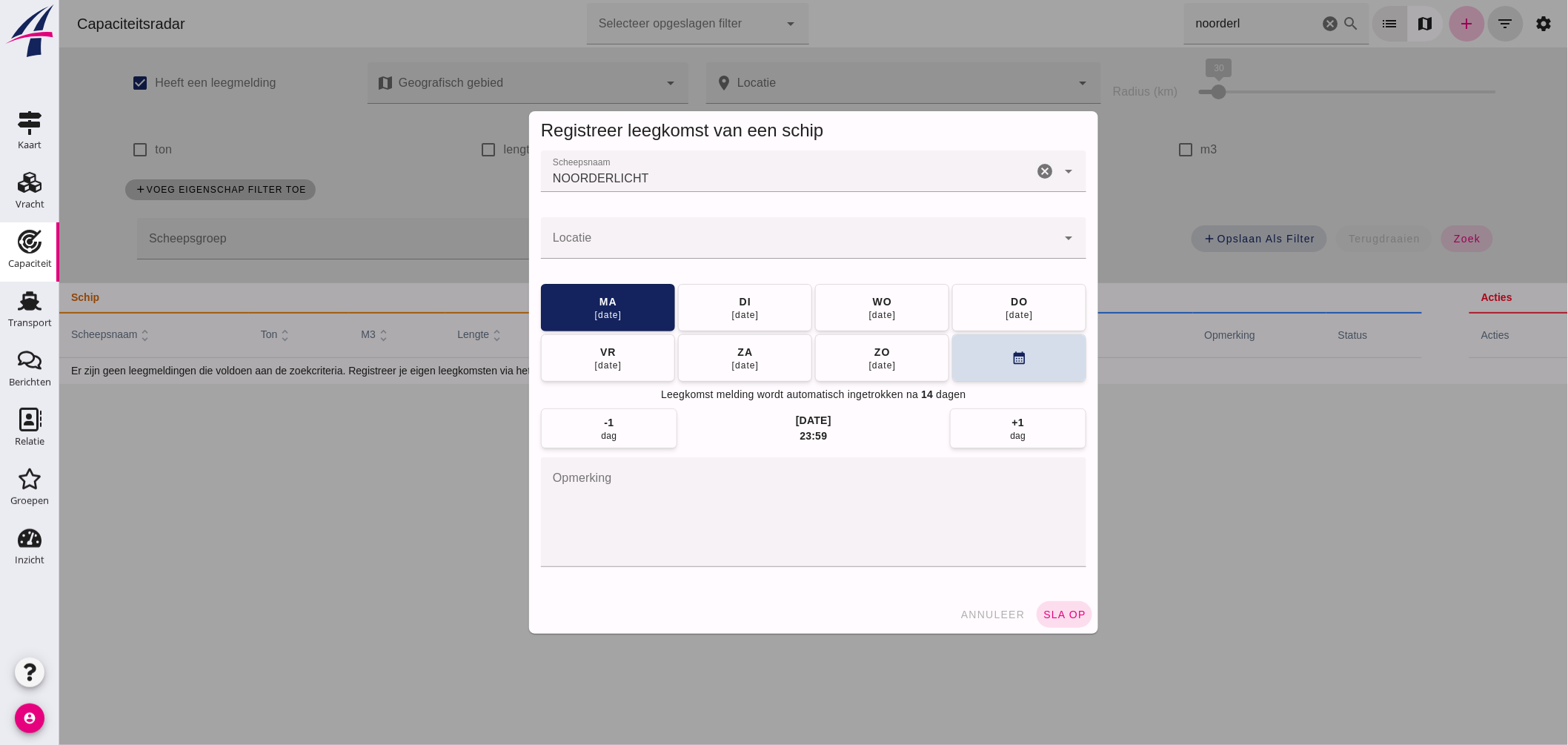
click at [363, 452] on div at bounding box center [813, 372] width 1509 height 745
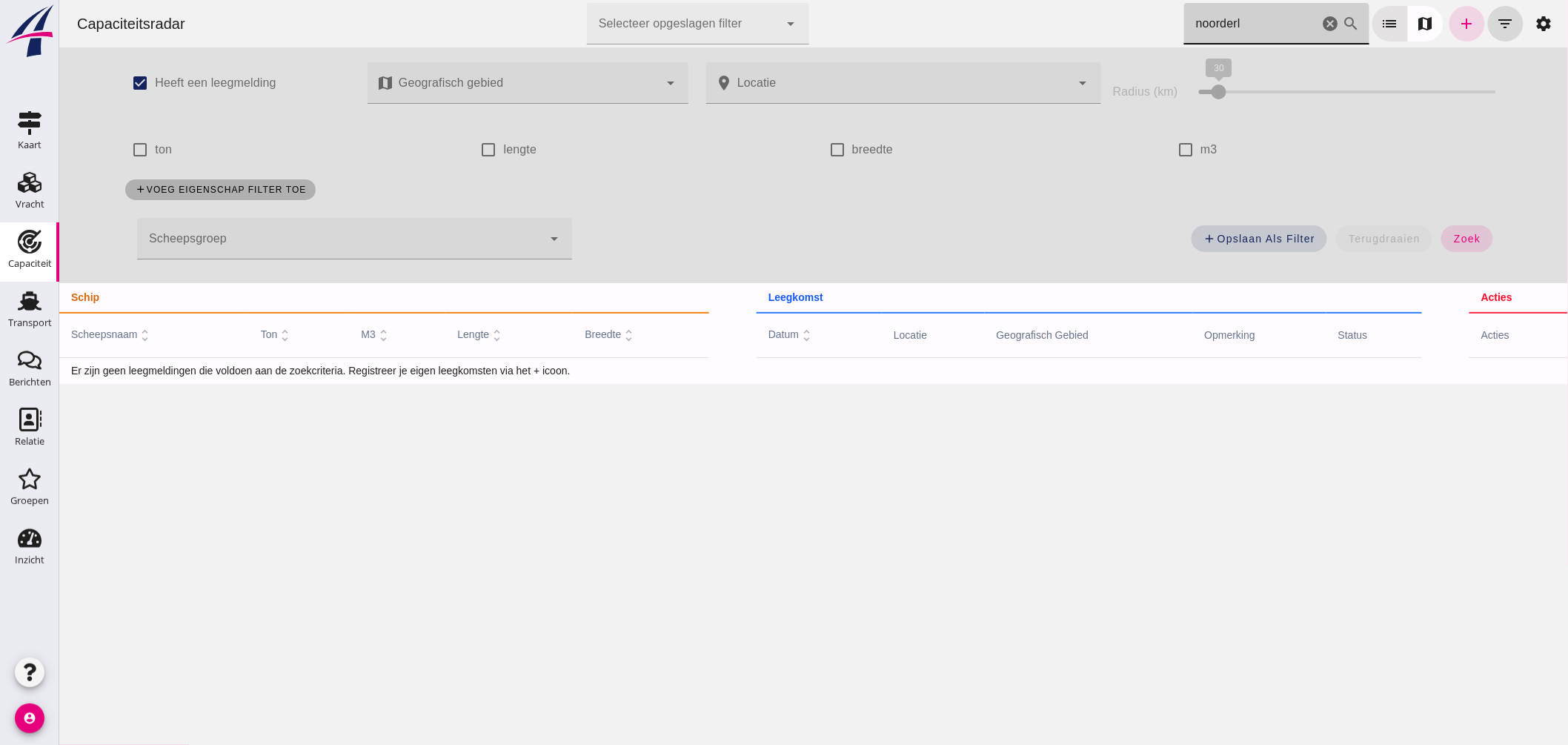
drag, startPoint x: 1240, startPoint y: 16, endPoint x: 877, endPoint y: 3, distance: 363.2
click at [885, 4] on div "Capaciteitsradar Selecteer opgeslagen filter Selecteer opgeslagen filter cancel…" at bounding box center [813, 24] width 1497 height 47
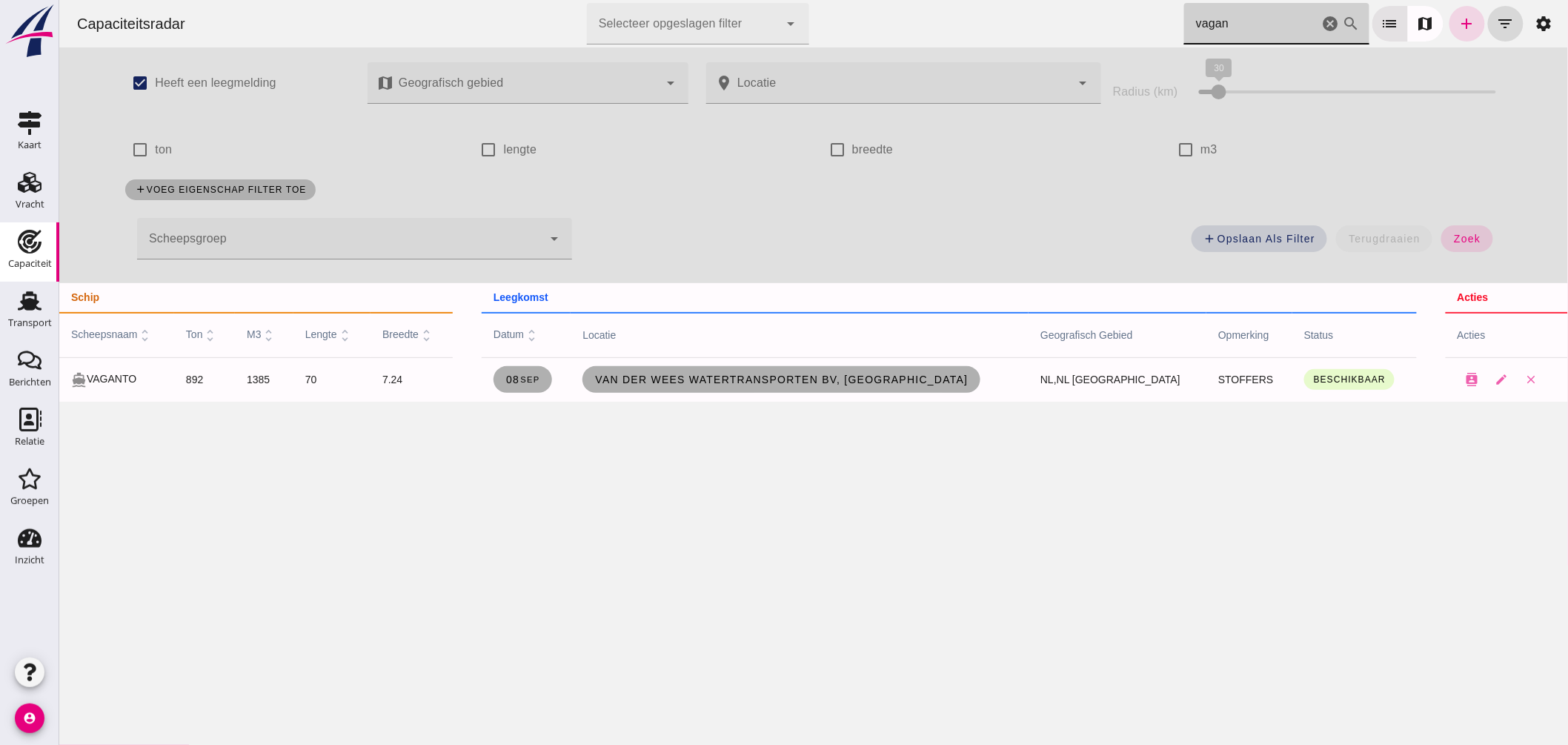
drag, startPoint x: 1220, startPoint y: 25, endPoint x: 842, endPoint y: 4, distance: 378.6
click at [842, 4] on div "Capaciteitsradar Selecteer opgeslagen filter Selecteer opgeslagen filter cancel…" at bounding box center [813, 24] width 1497 height 47
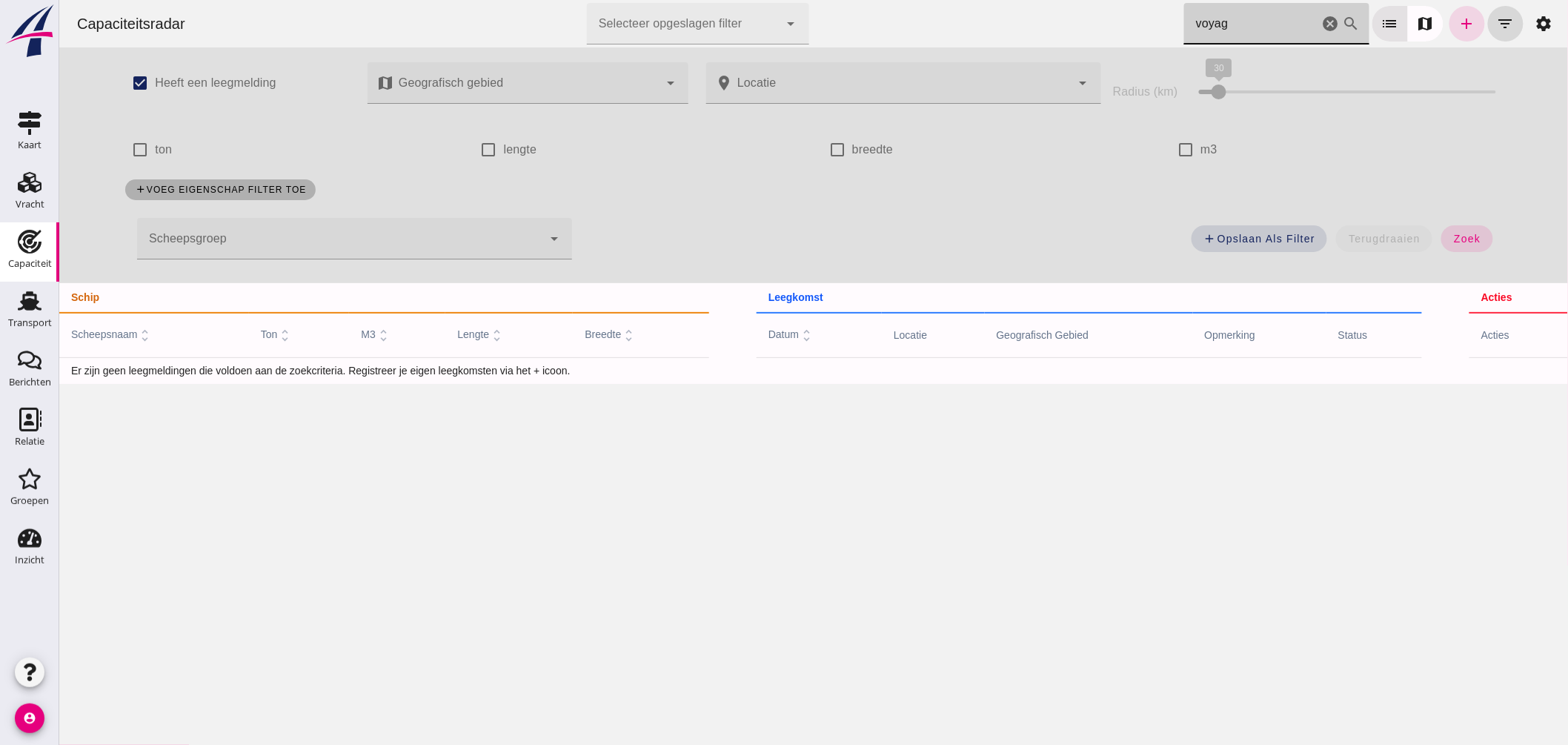
drag, startPoint x: 1225, startPoint y: 35, endPoint x: 834, endPoint y: 15, distance: 391.5
click at [849, 16] on div "Capaciteitsradar Selecteer opgeslagen filter Selecteer opgeslagen filter cancel…" at bounding box center [813, 24] width 1497 height 47
type input "pake"
click at [1458, 246] on button "zoek" at bounding box center [1466, 239] width 51 height 26
drag, startPoint x: 1206, startPoint y: 25, endPoint x: 1121, endPoint y: 26, distance: 85.0
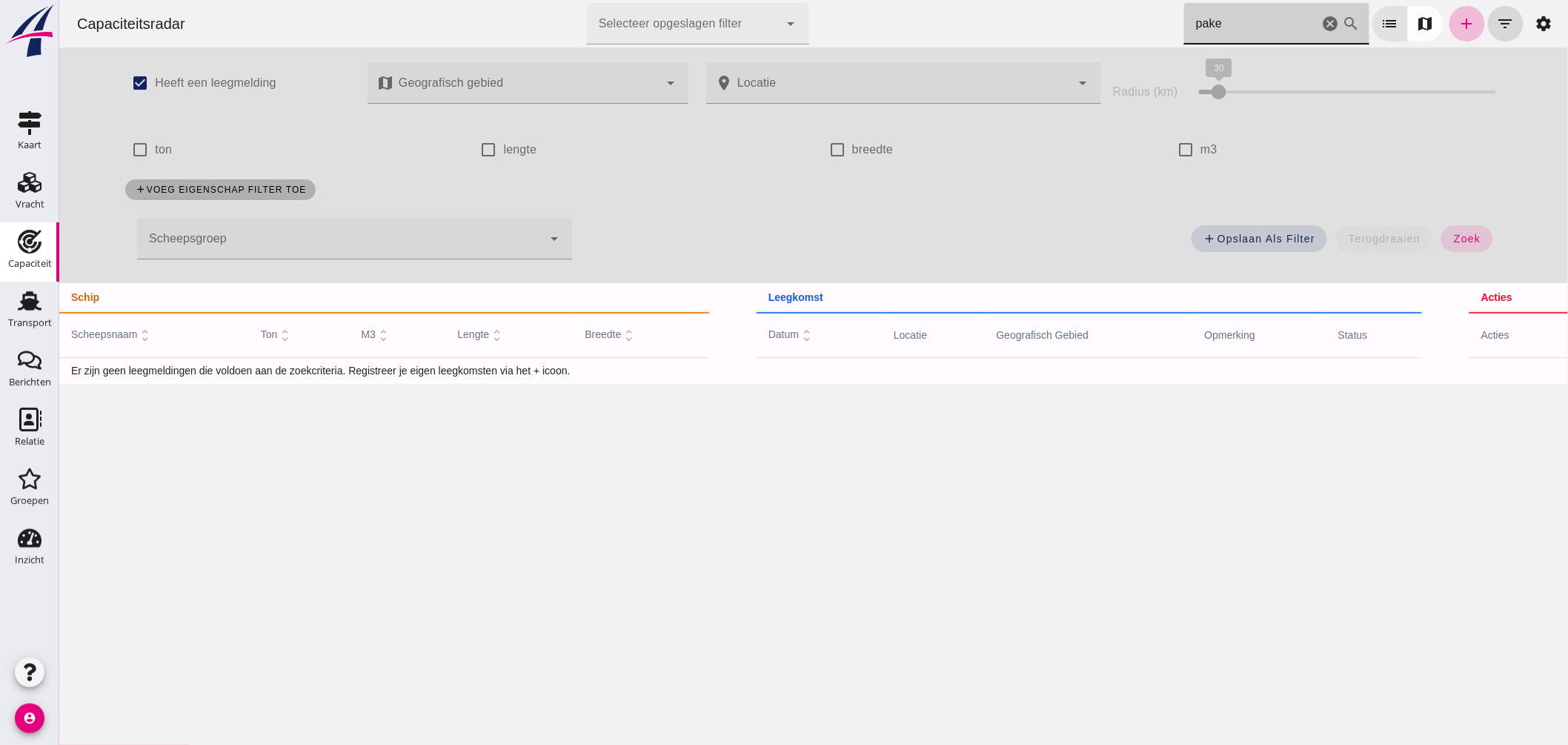
click at [1130, 28] on div "Capaciteitsradar Selecteer opgeslagen filter Selecteer opgeslagen filter cancel…" at bounding box center [813, 24] width 1497 height 47
click at [1458, 26] on icon "add" at bounding box center [1467, 24] width 18 height 18
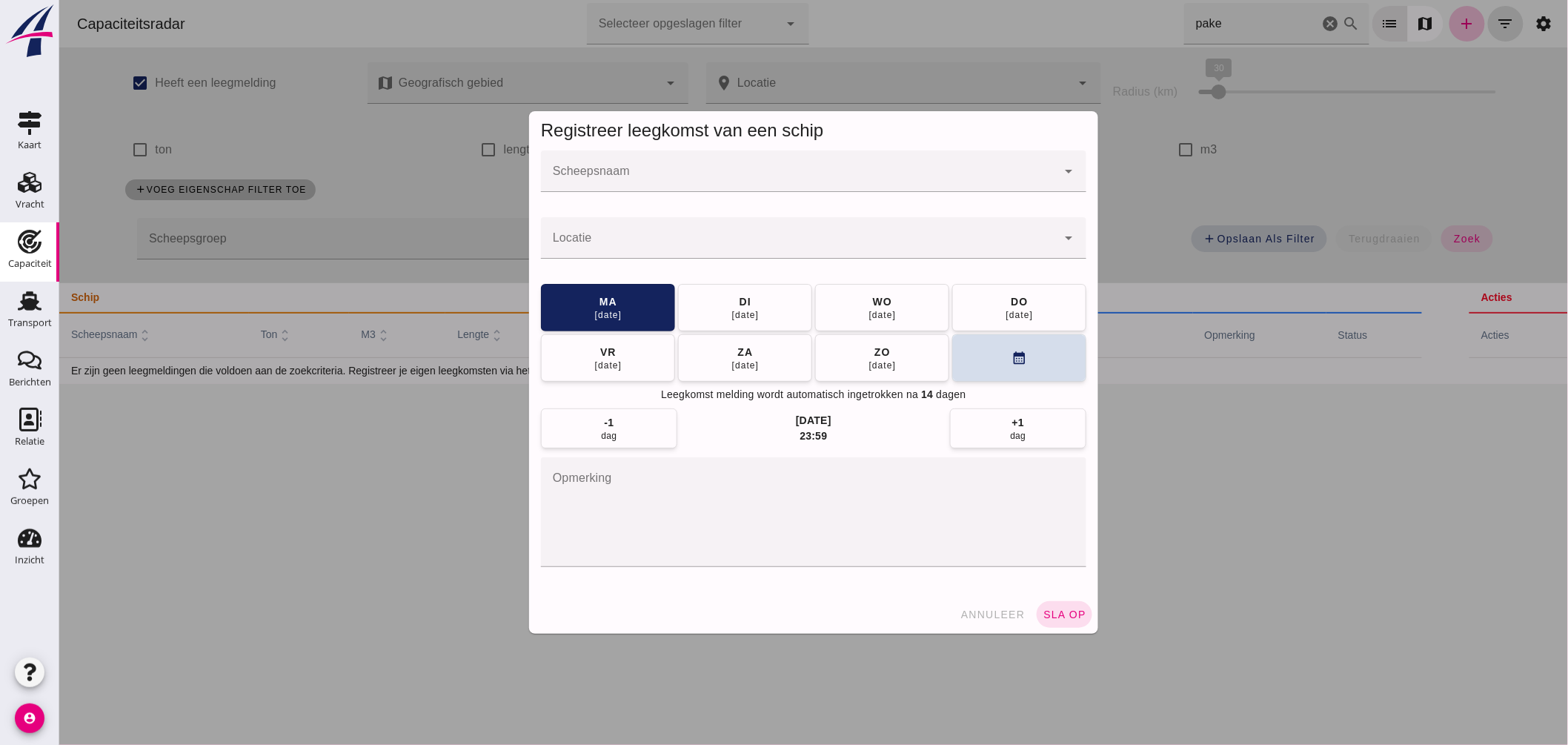
click at [649, 176] on input "Scheepsnaam" at bounding box center [798, 178] width 516 height 18
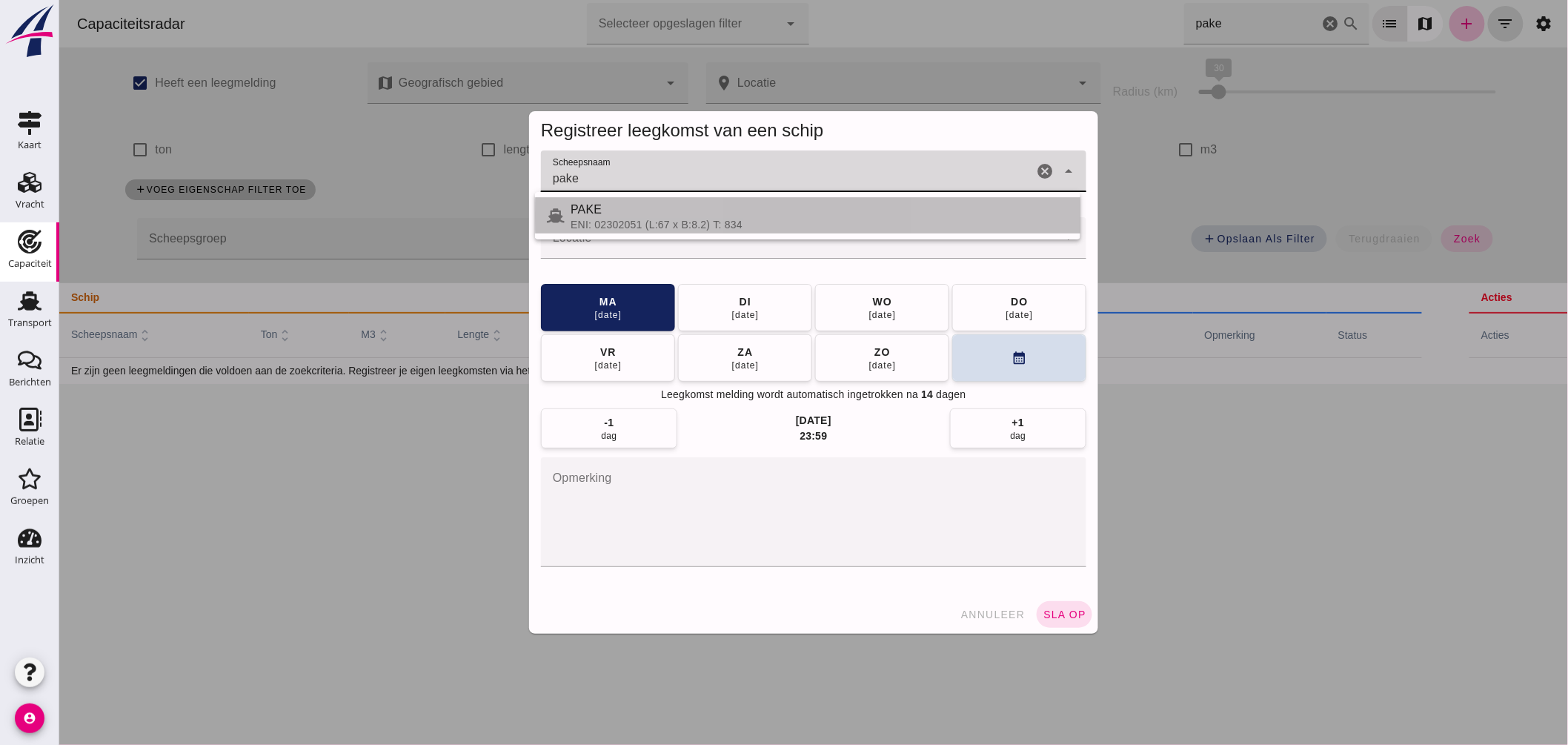
click at [608, 211] on div "PAKE" at bounding box center [820, 210] width 498 height 18
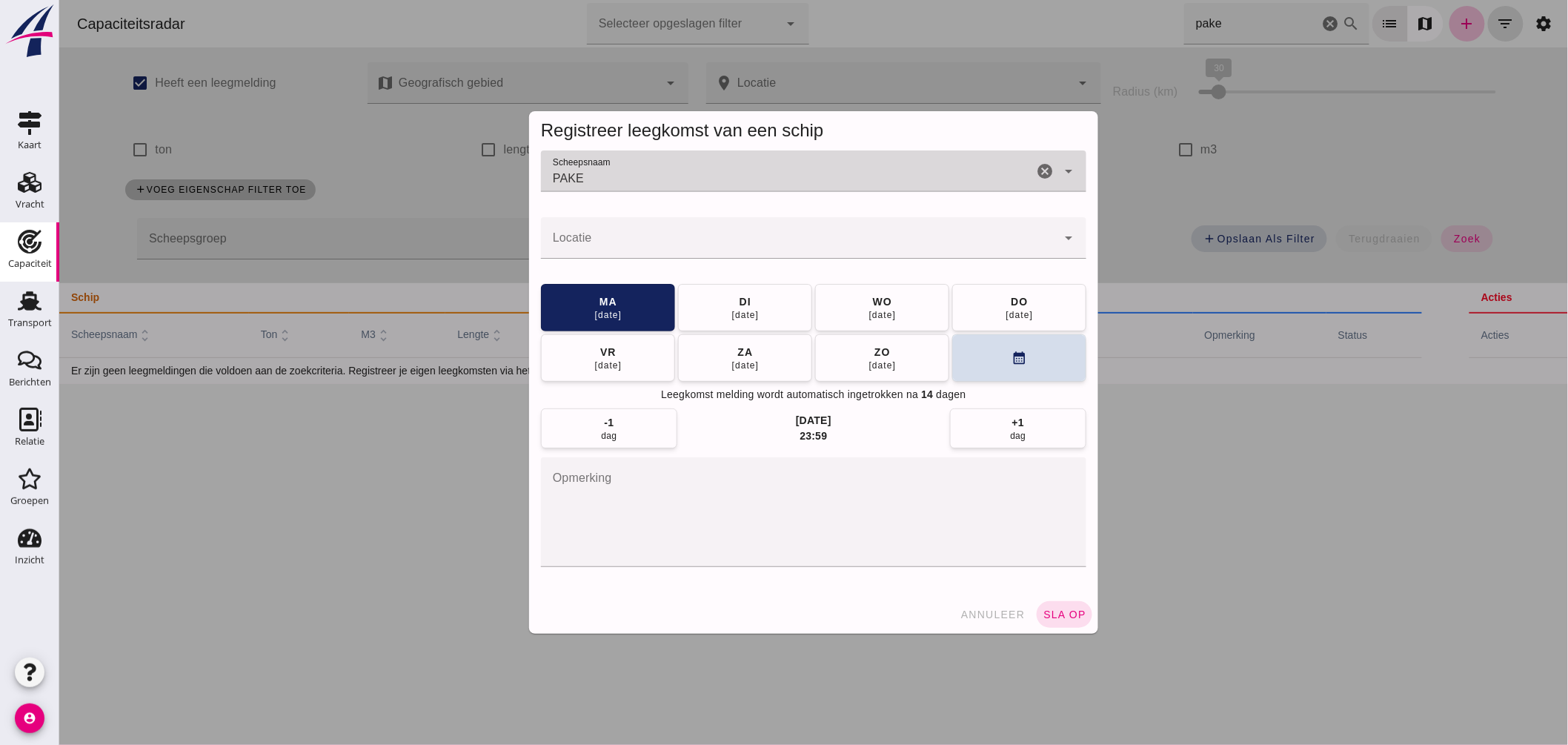
type input "PAKE"
click at [615, 251] on input "Locatie" at bounding box center [798, 245] width 516 height 18
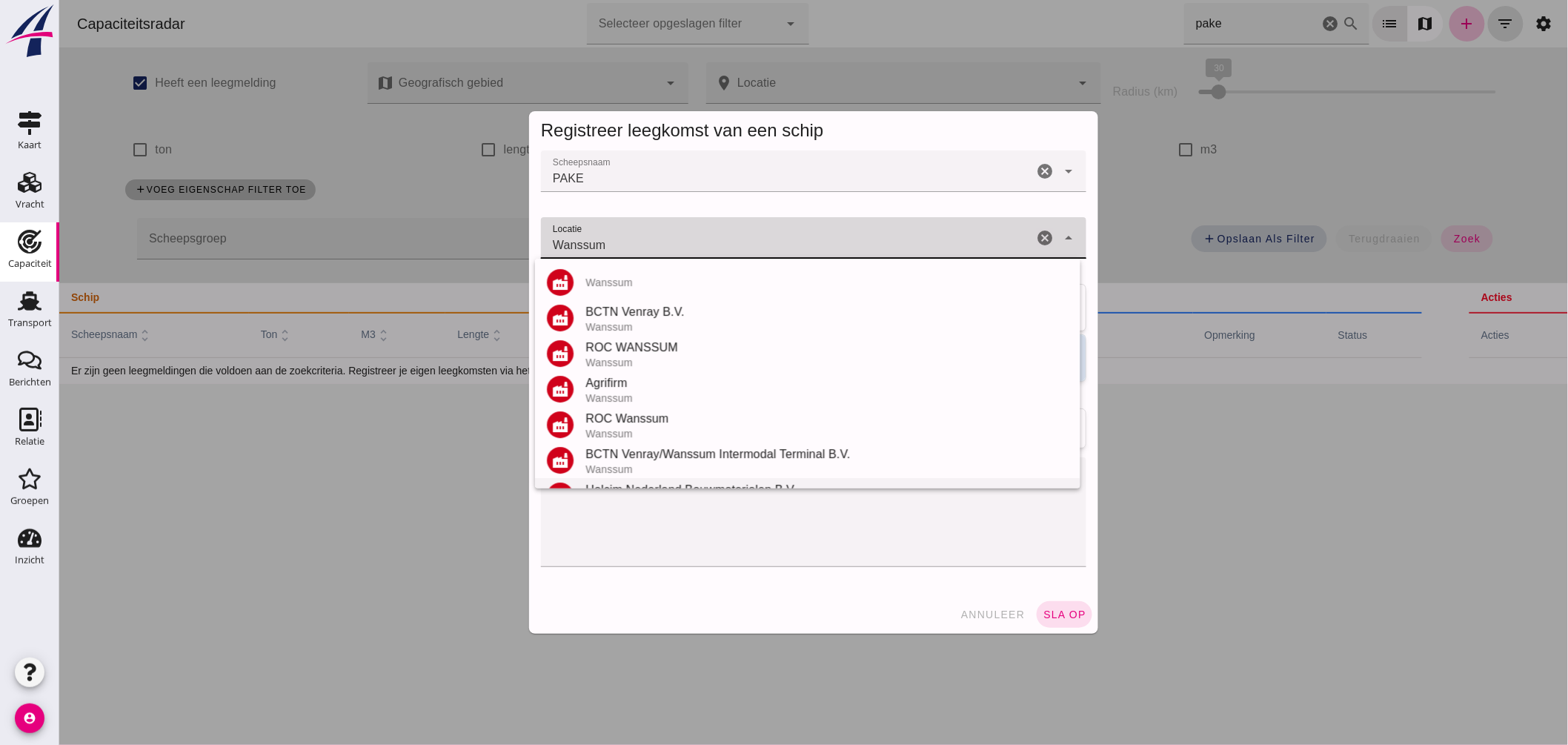
scroll to position [165, 0]
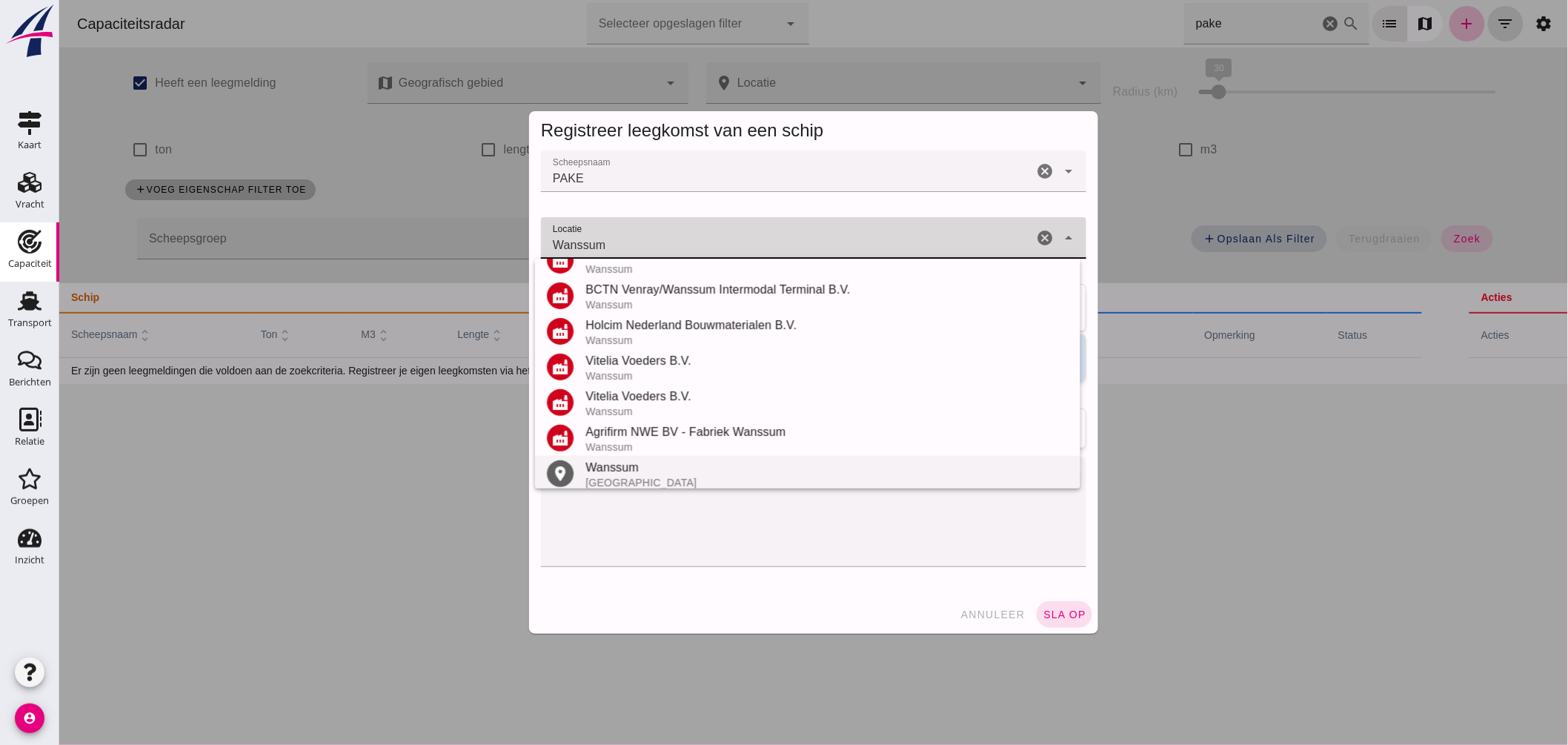
click at [626, 475] on div "Wanssum" at bounding box center [827, 468] width 483 height 18
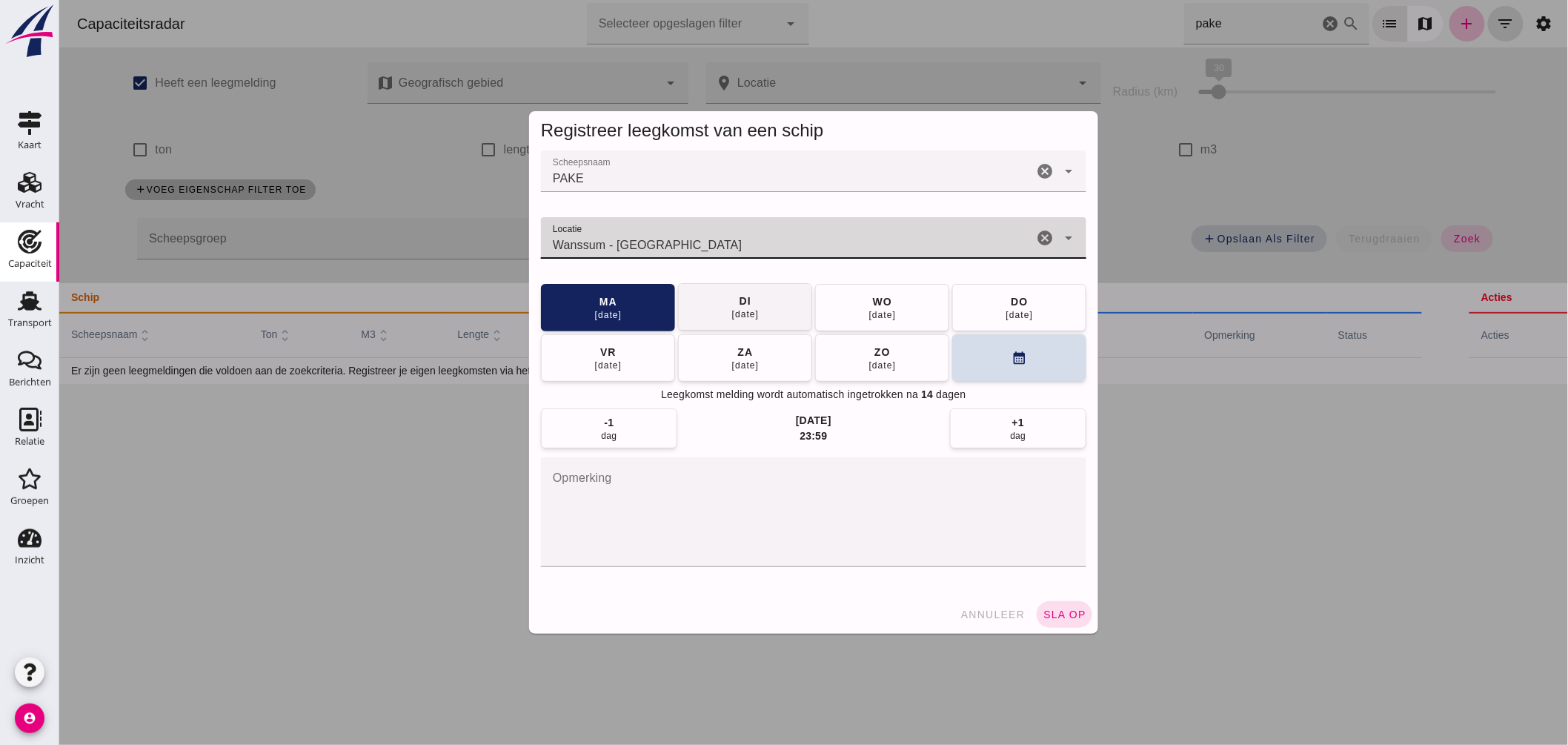
type input "Wanssum - Limburg"
click at [758, 312] on button "di 26 aug" at bounding box center [744, 308] width 134 height 47
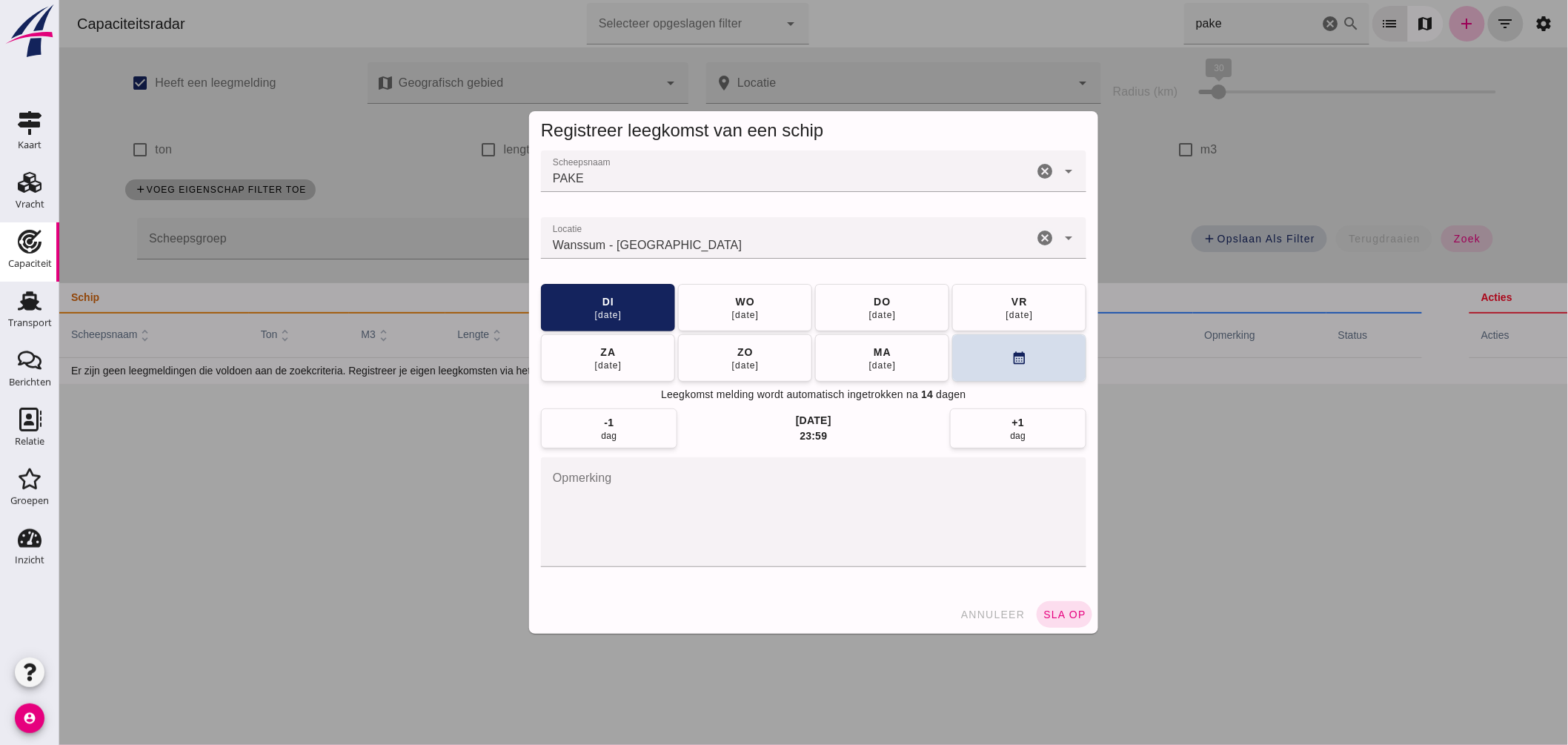
click at [1062, 597] on div "annuleer sla op" at bounding box center [813, 614] width 569 height 39
click at [1063, 598] on div "annuleer sla op" at bounding box center [813, 614] width 569 height 39
click at [1057, 627] on div "annuleer sla op" at bounding box center [813, 614] width 569 height 39
click at [1064, 613] on span "sla op" at bounding box center [1064, 615] width 44 height 12
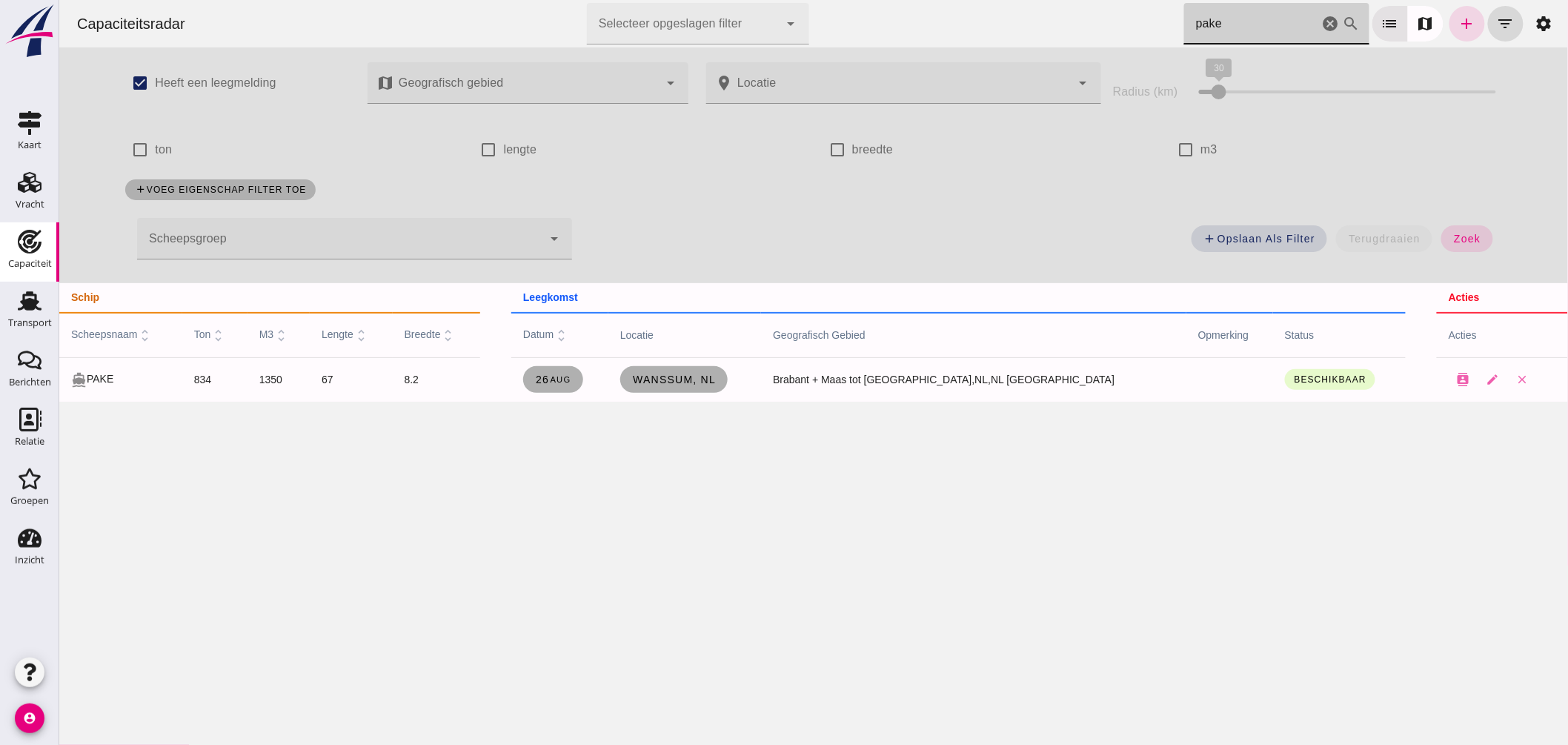
drag, startPoint x: 1162, startPoint y: 18, endPoint x: 975, endPoint y: -7, distance: 188.7
click at [975, 0] on html "Capaciteitsradar Selecteer opgeslagen filter Selecteer opgeslagen filter cancel…" at bounding box center [813, 372] width 1509 height 745
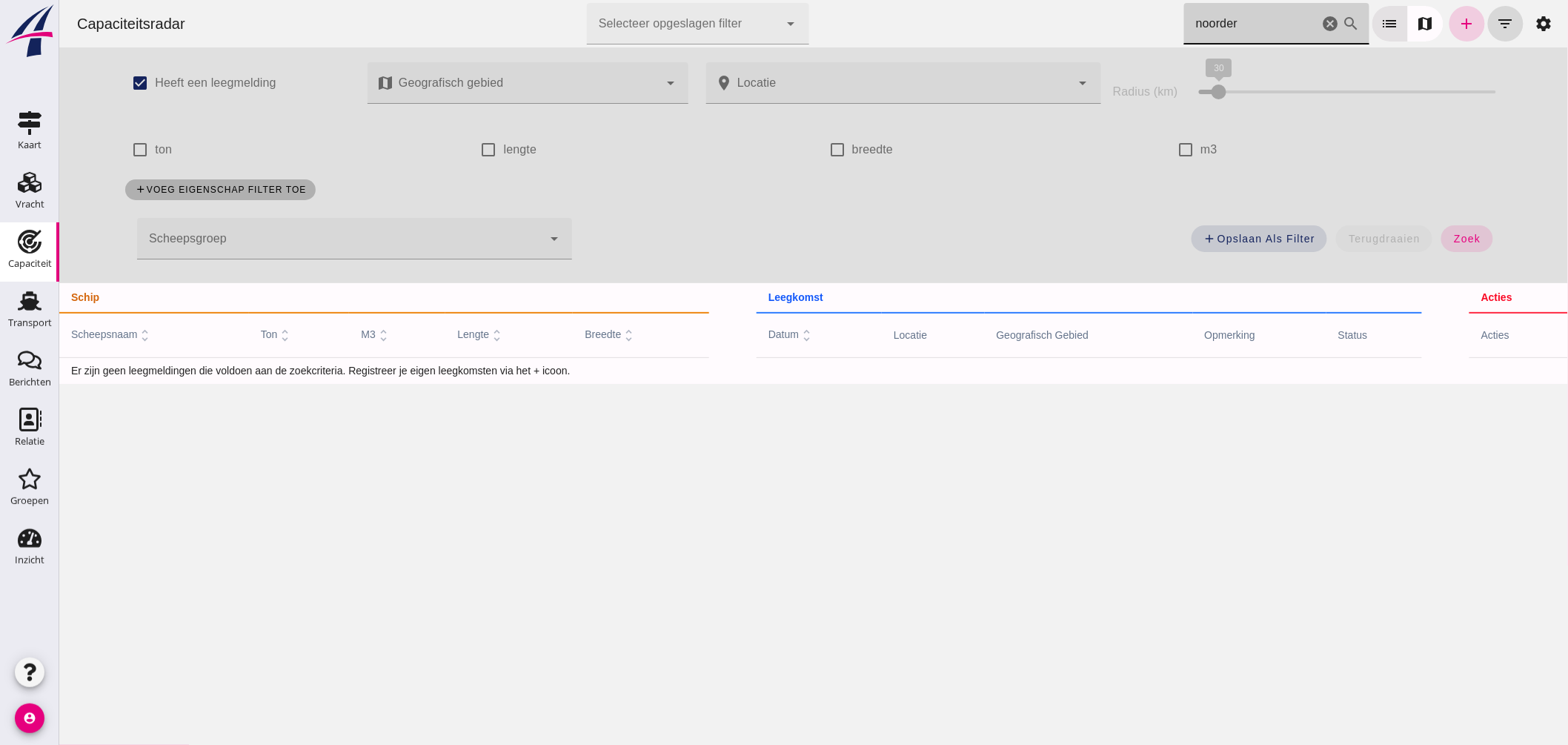
type input "noorder"
click at [1458, 26] on icon "add" at bounding box center [1467, 24] width 18 height 18
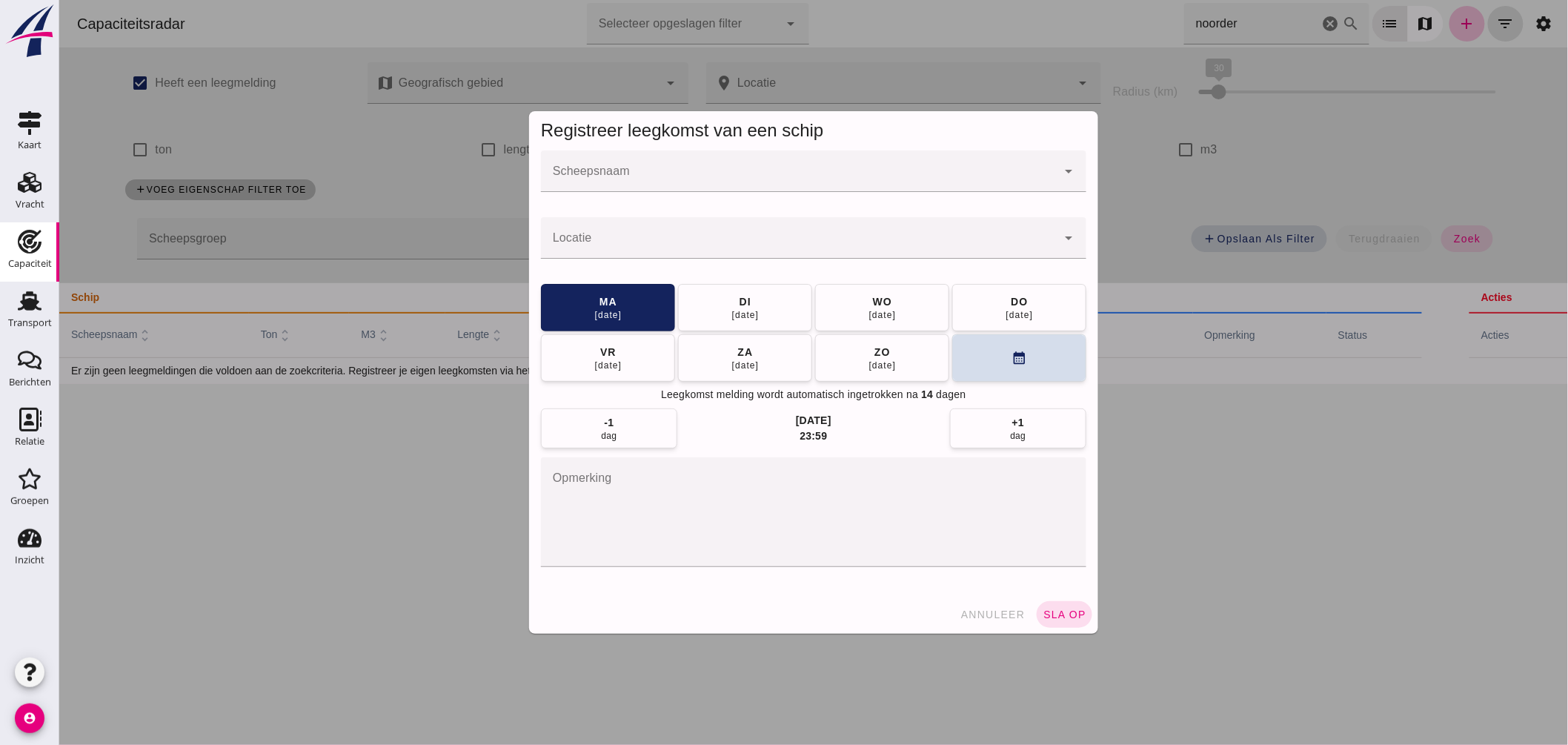
click at [895, 183] on input "Scheepsnaam" at bounding box center [798, 178] width 516 height 18
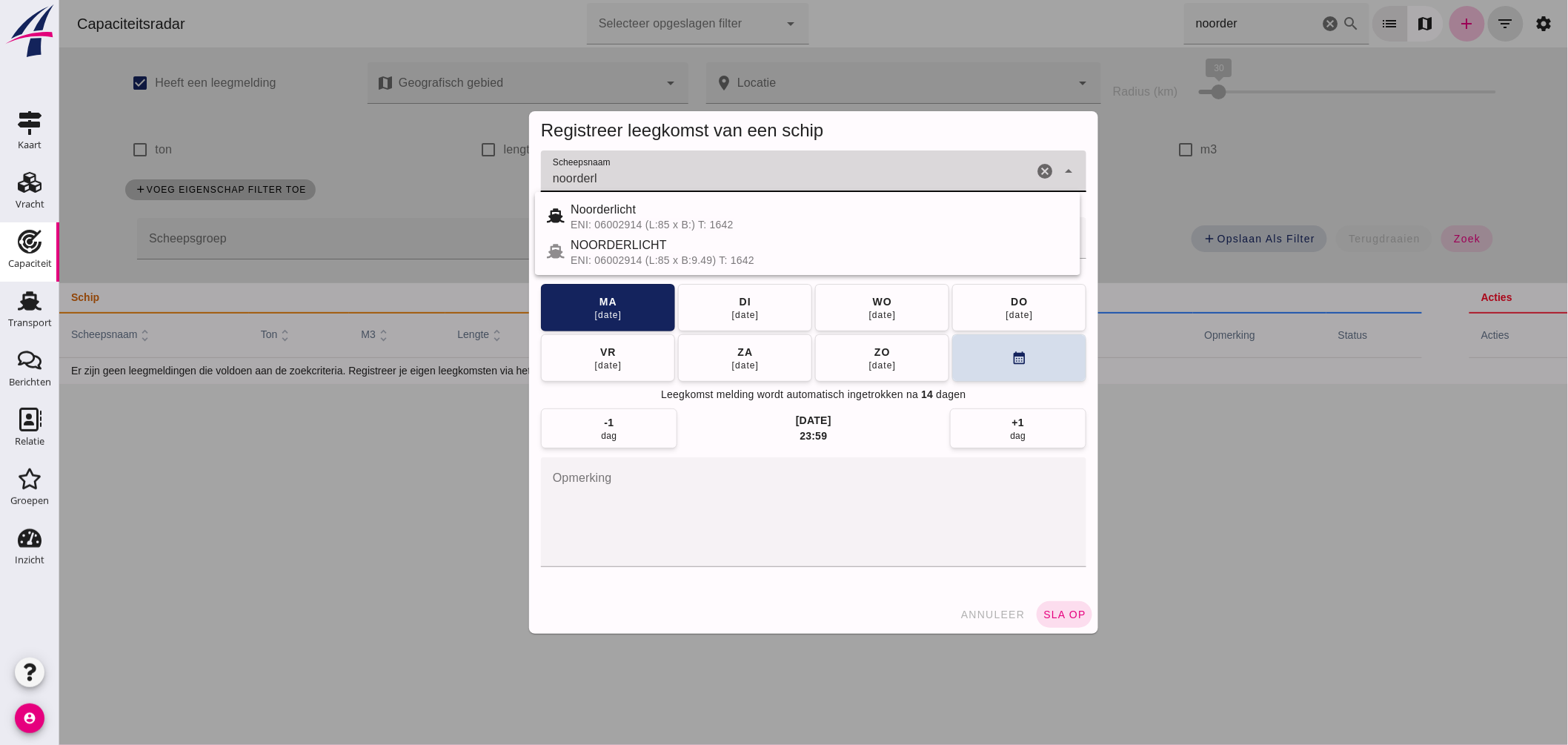
click at [625, 247] on div "NOORDERLICHT" at bounding box center [820, 245] width 498 height 18
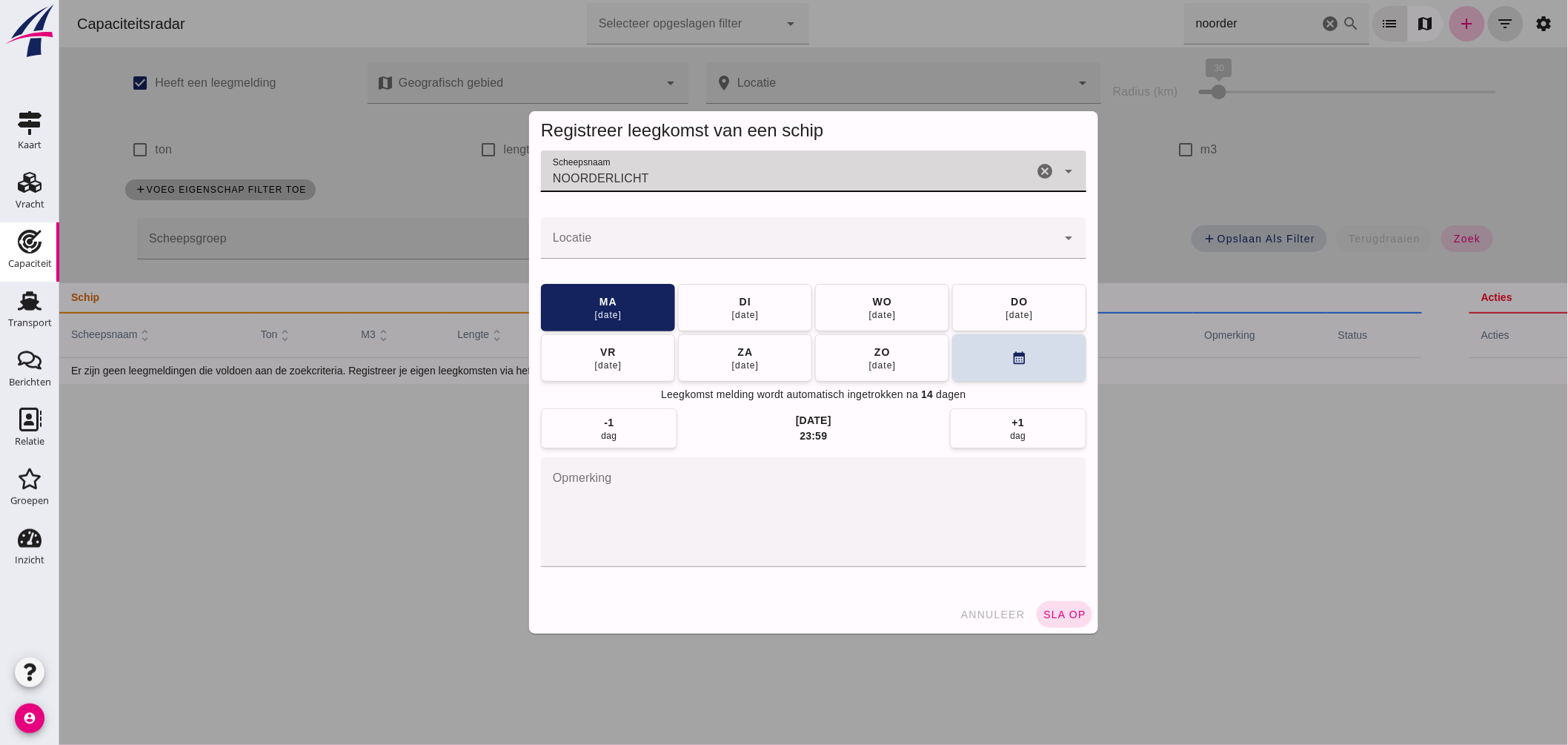
type input "NOORDERLICHT"
click at [655, 246] on input "Locatie" at bounding box center [798, 245] width 516 height 18
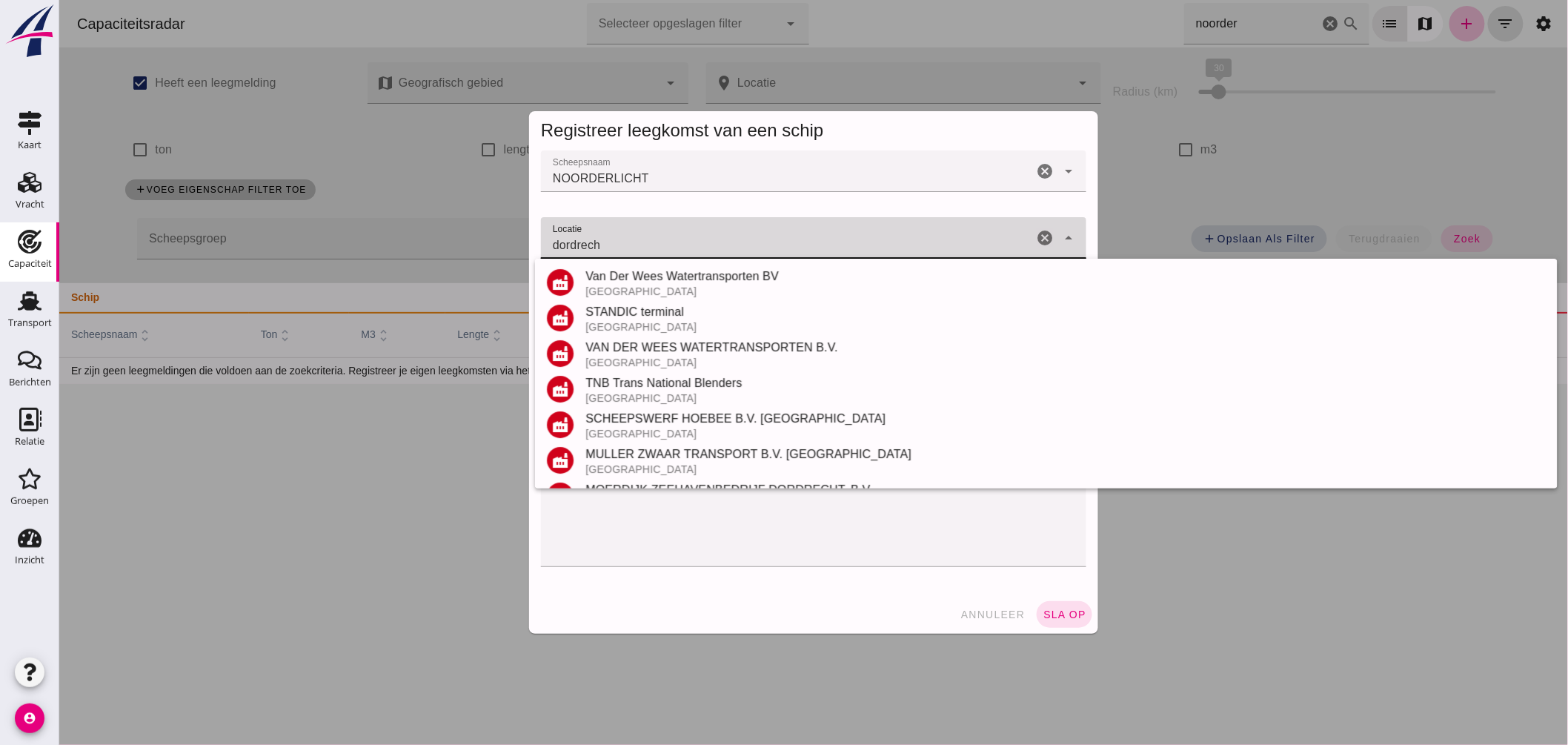
scroll to position [174, 0]
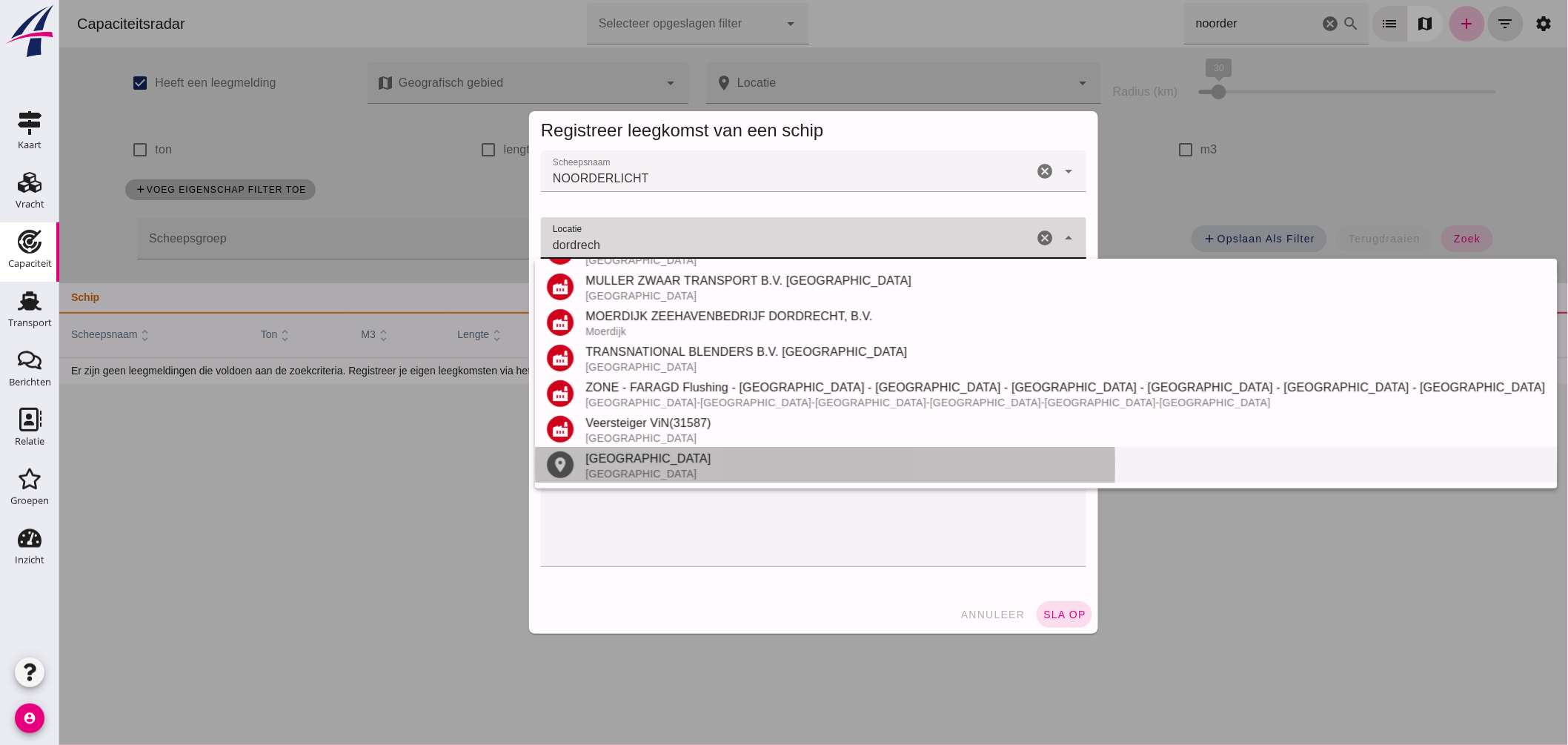
click at [638, 465] on div "Dordrecht" at bounding box center [1065, 459] width 960 height 18
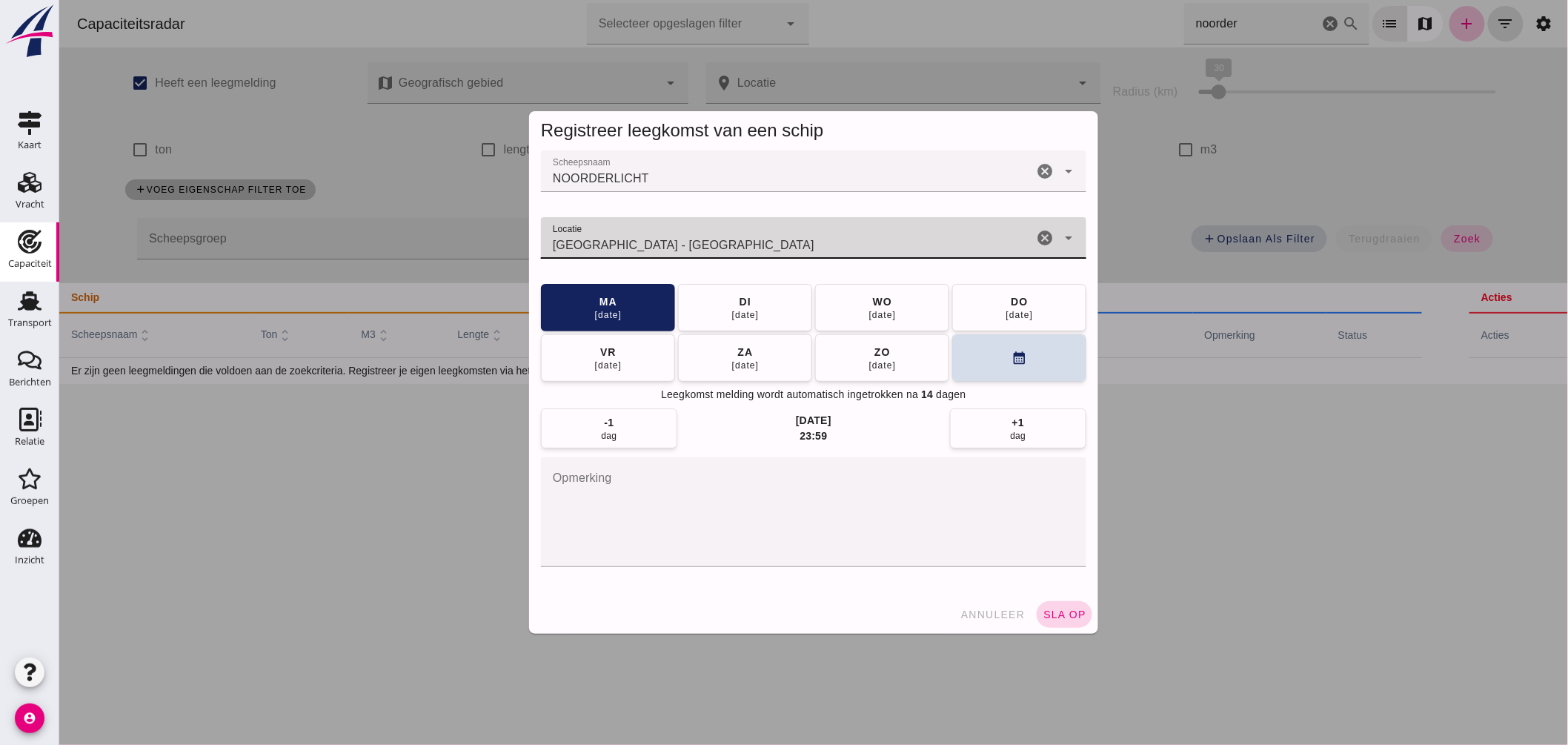
type input "Dordrecht - Zuid-Holland"
click at [1069, 611] on span "sla op" at bounding box center [1064, 615] width 44 height 12
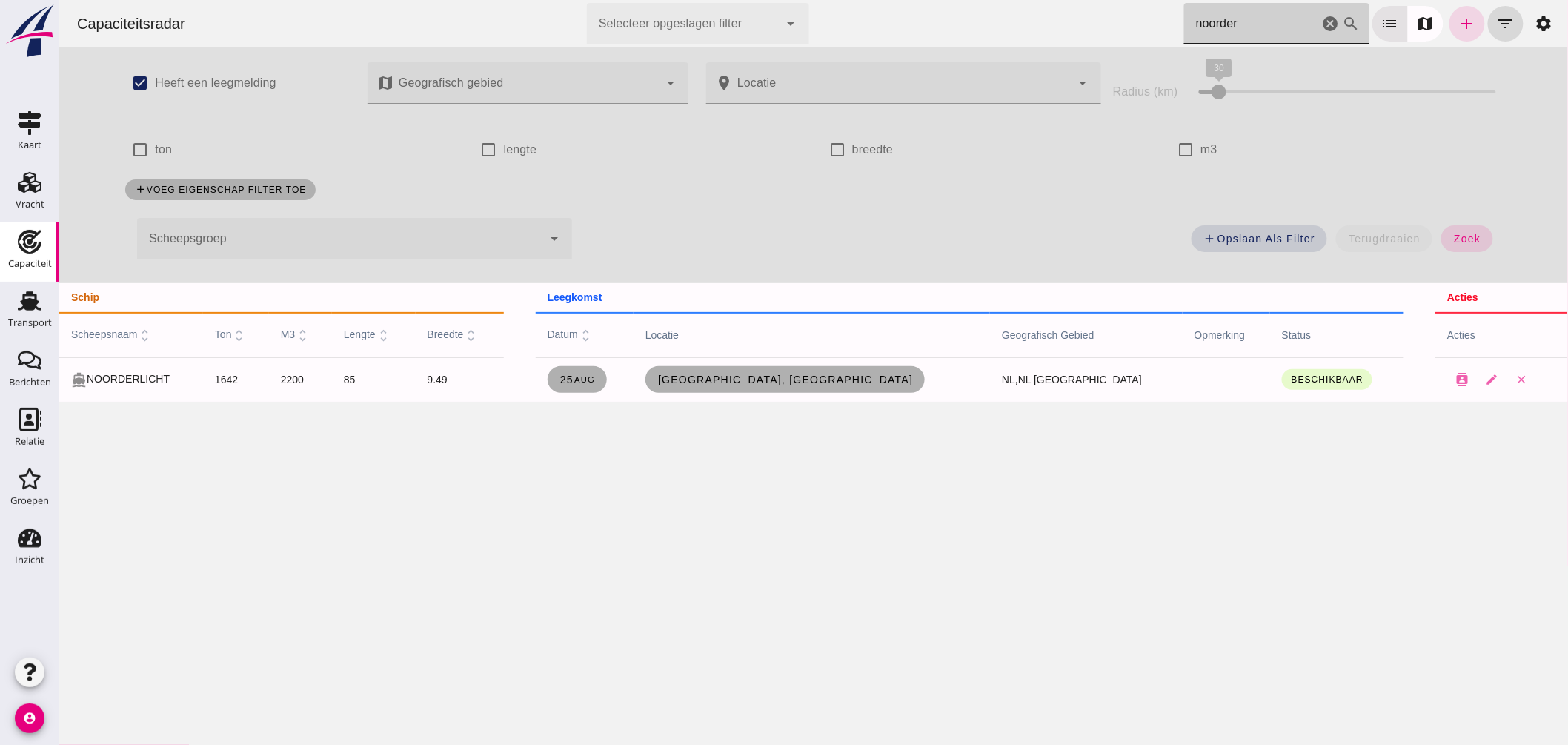
drag, startPoint x: 1114, startPoint y: 6, endPoint x: 950, endPoint y: -20, distance: 166.0
click at [950, 0] on html "Capaciteitsradar Selecteer opgeslagen filter Selecteer opgeslagen filter cancel…" at bounding box center [813, 372] width 1509 height 745
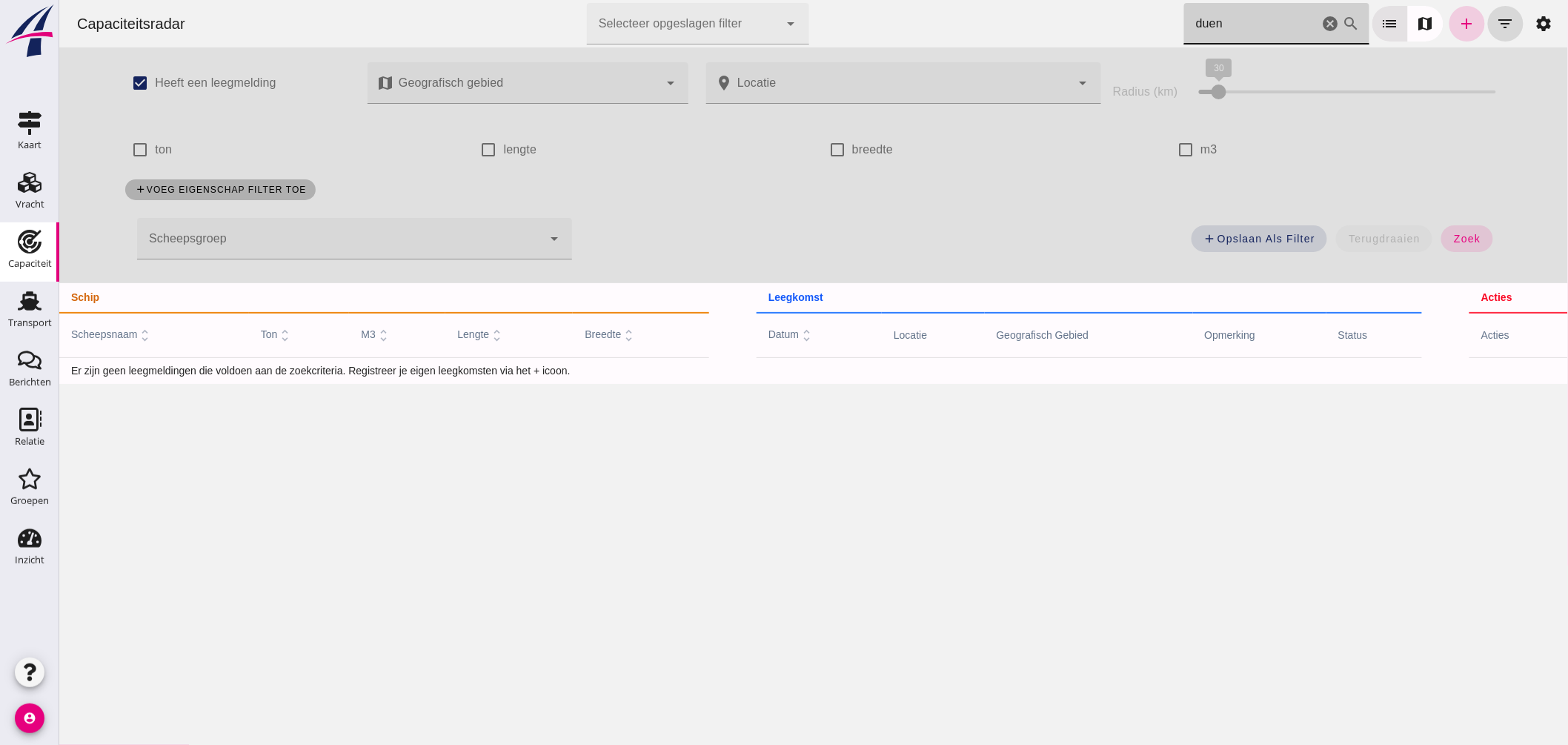
type input "duen"
click at [1458, 23] on icon "add" at bounding box center [1467, 24] width 18 height 18
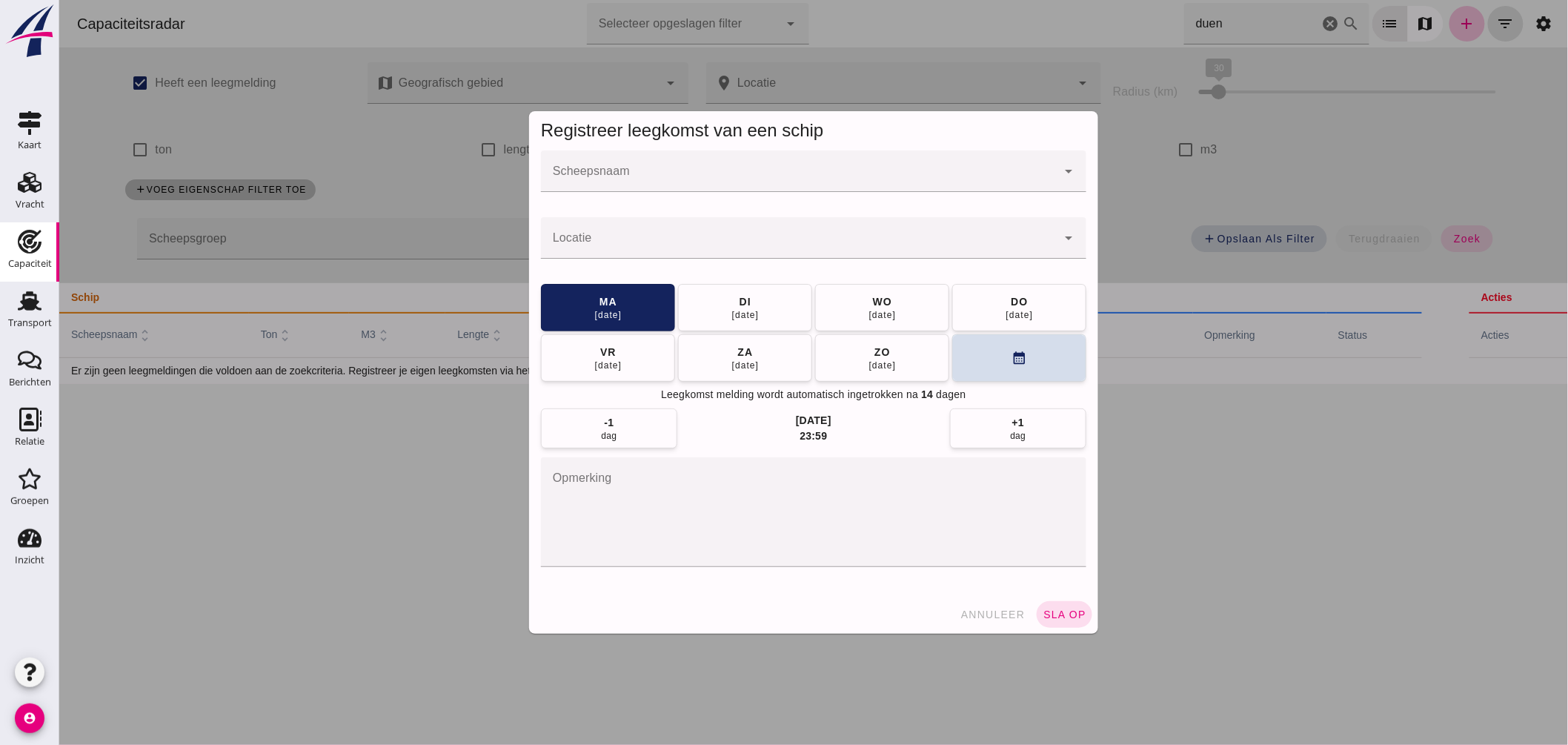
click at [850, 161] on div at bounding box center [798, 170] width 516 height 41
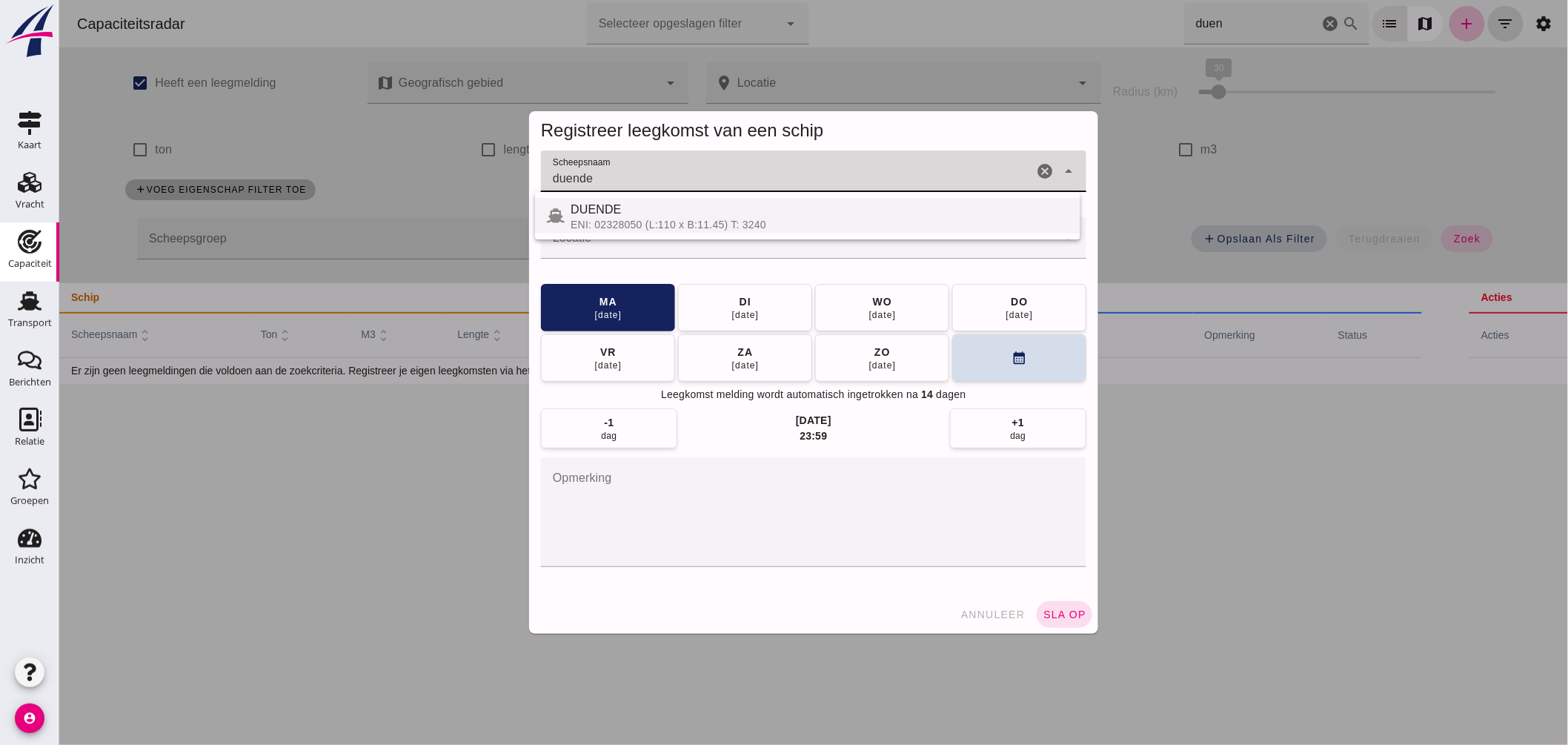
click at [735, 218] on div "DUENDE" at bounding box center [820, 210] width 498 height 18
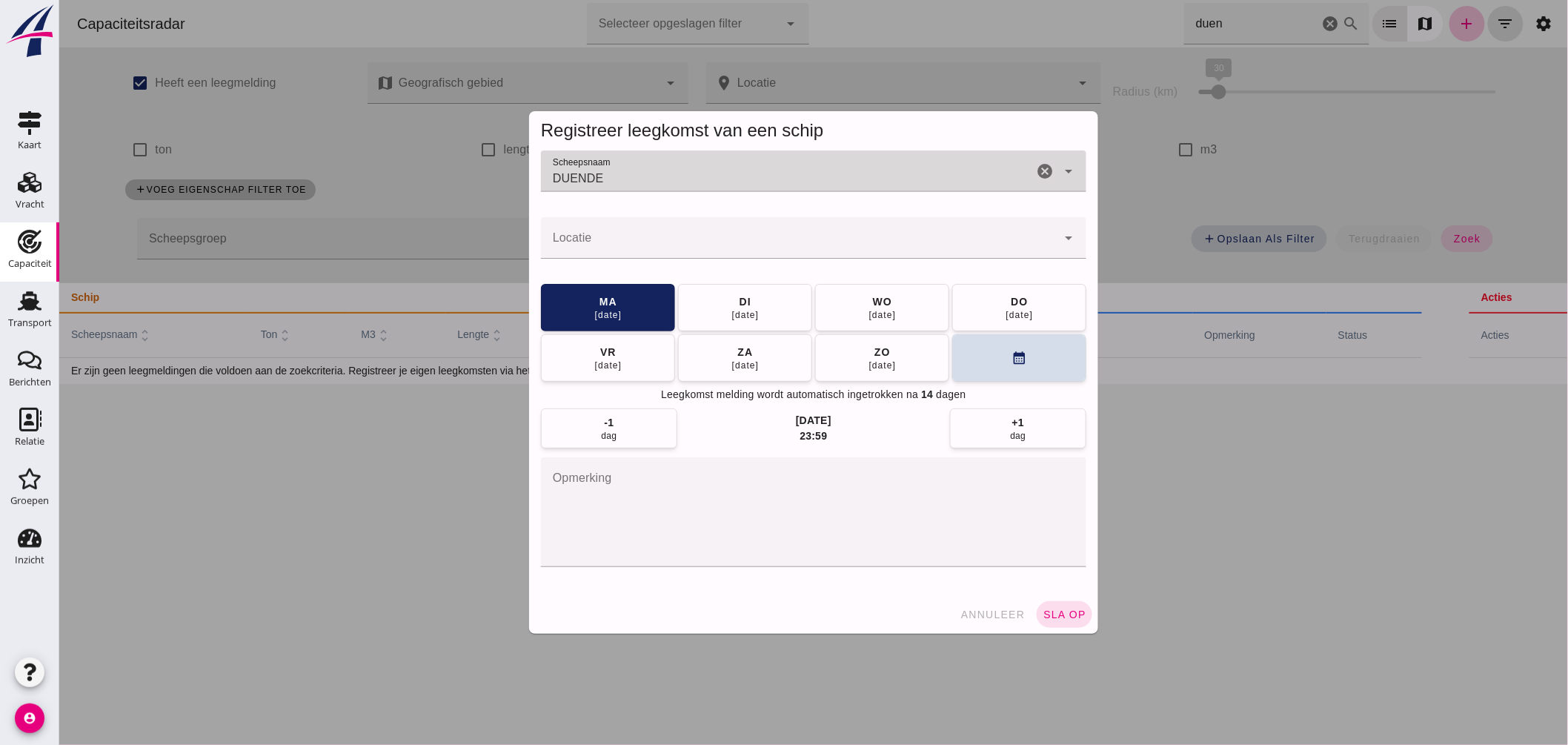
type input "DUENDE"
click at [691, 243] on input "Locatie" at bounding box center [798, 245] width 516 height 18
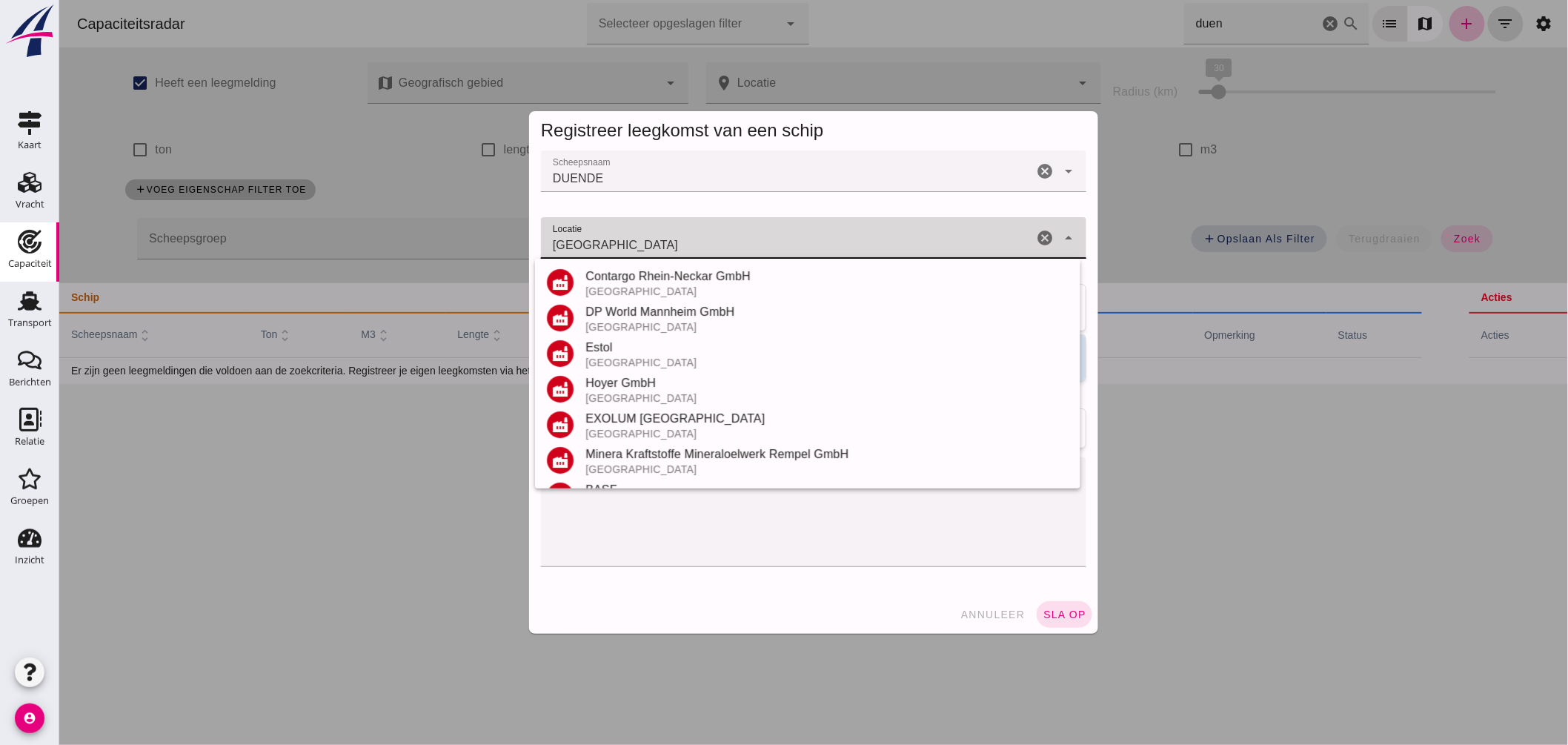
scroll to position [165, 0]
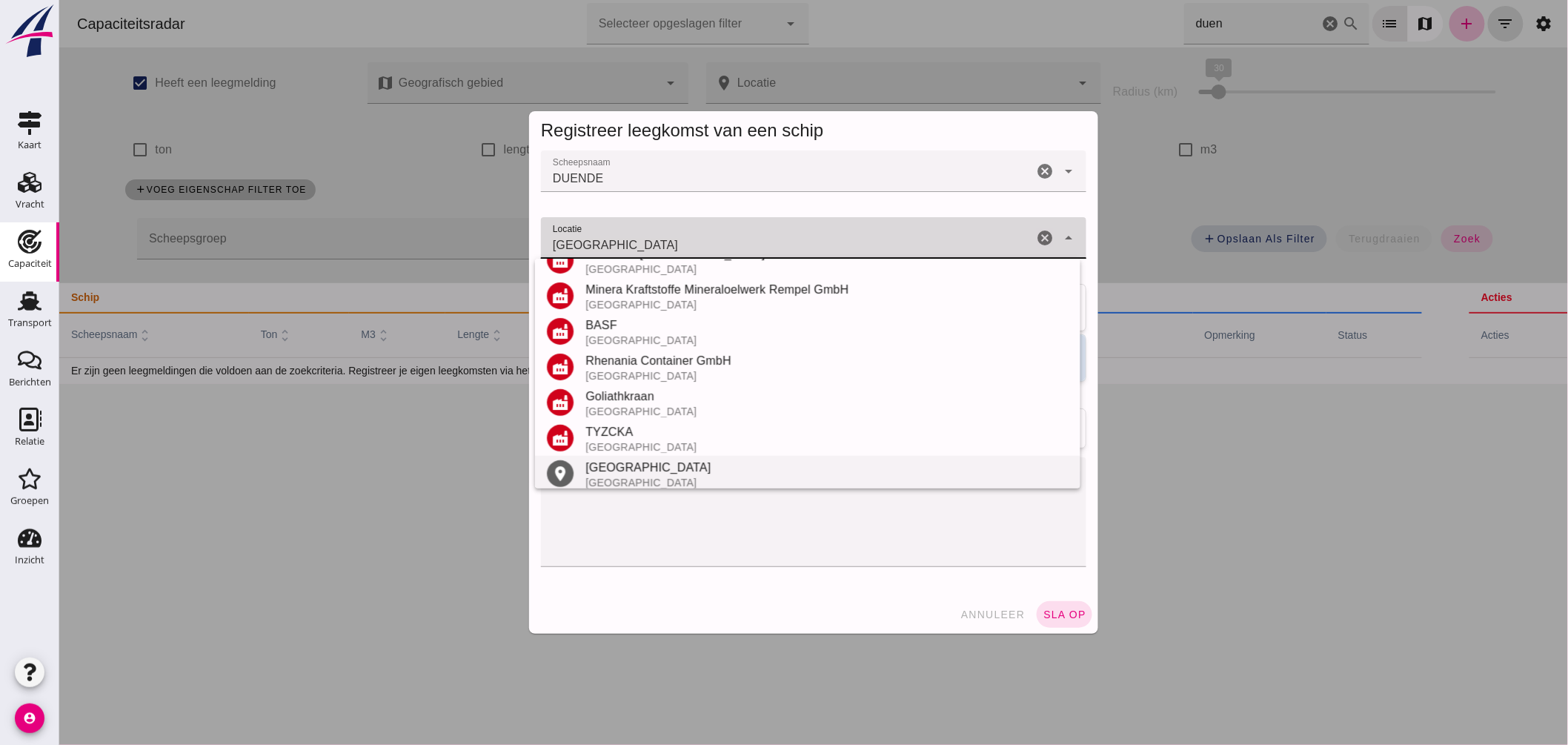
click at [654, 470] on div "Mannheim" at bounding box center [827, 468] width 483 height 18
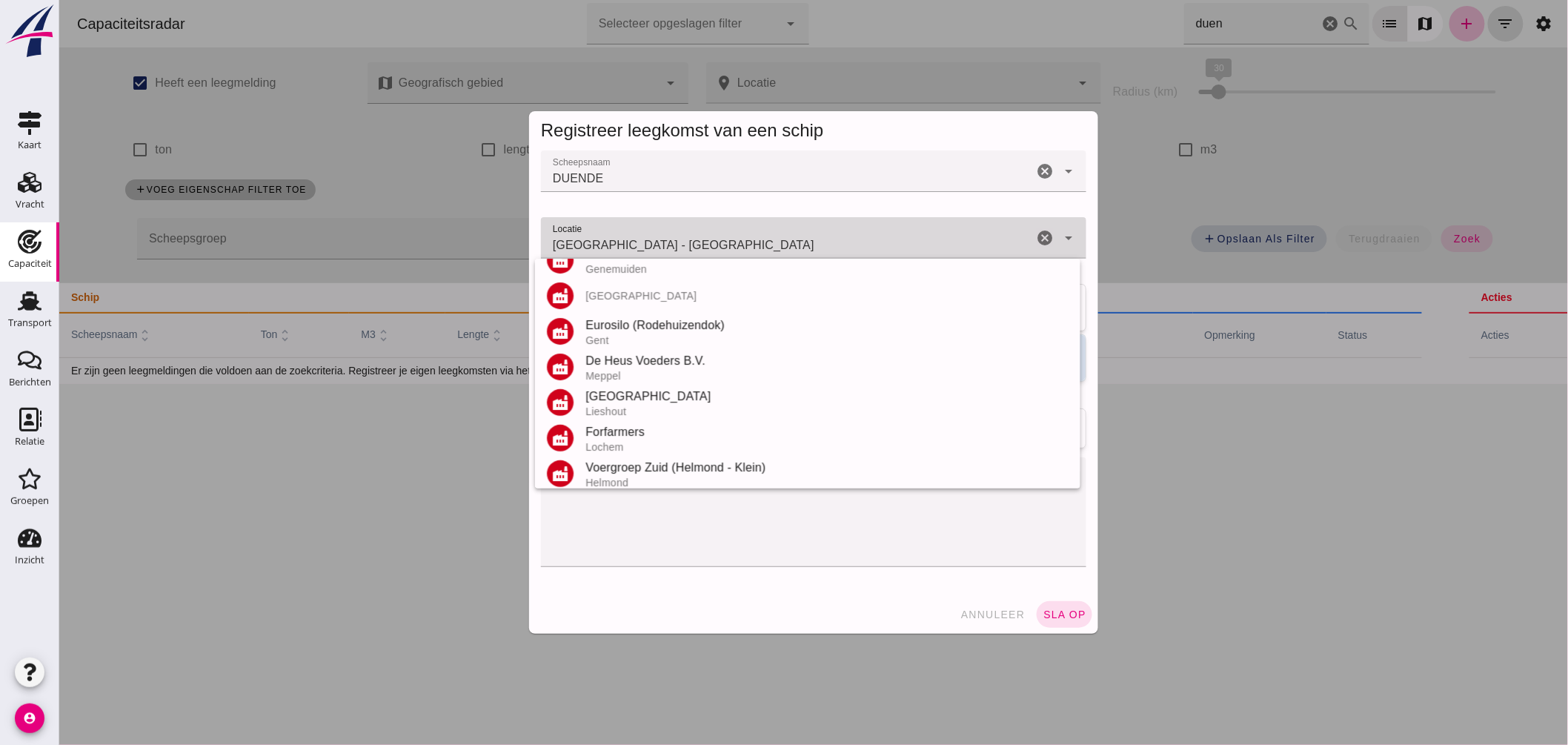
scroll to position [0, 0]
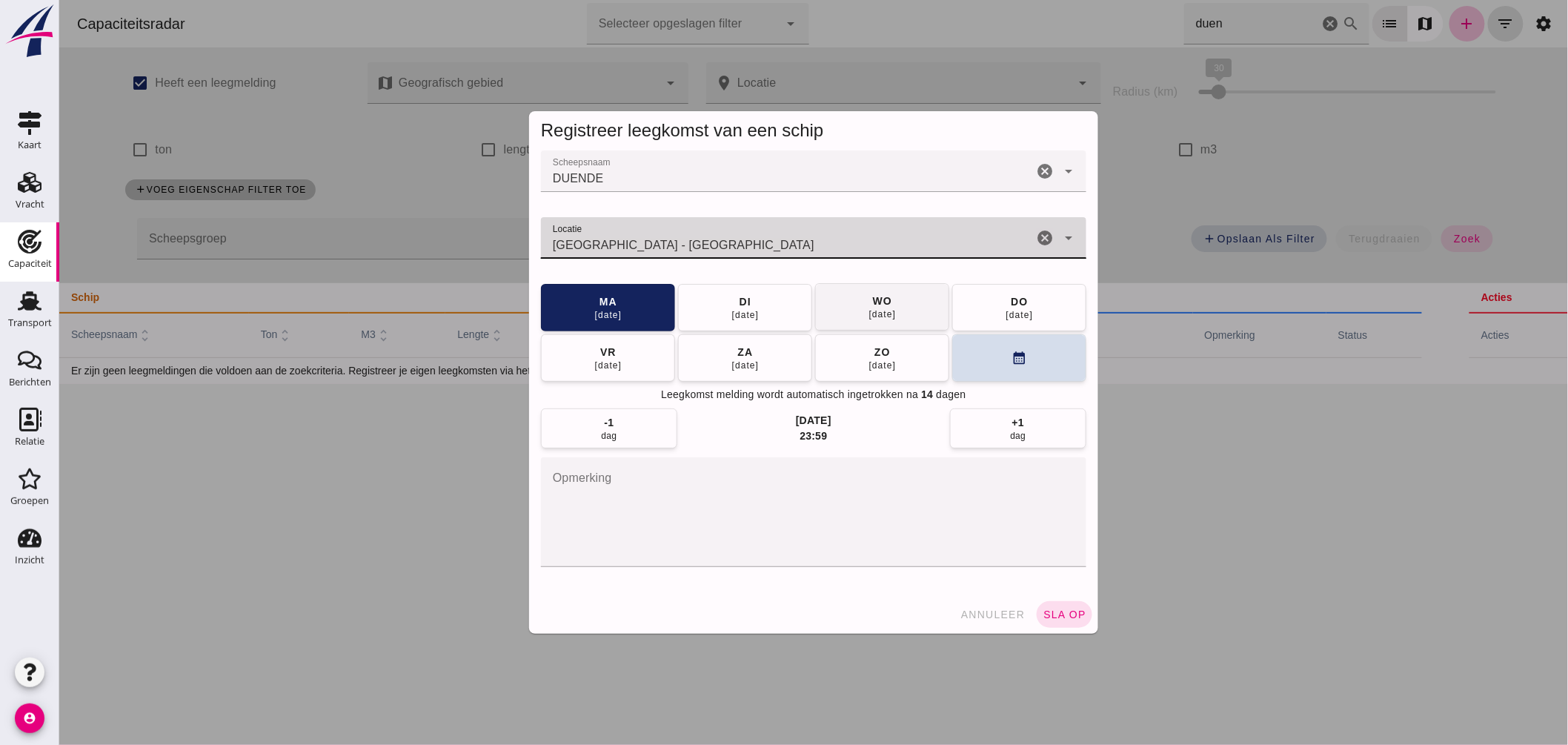
type input "Mannheim - Baden-Württemberg"
click at [870, 312] on div "27 aug" at bounding box center [882, 314] width 28 height 12
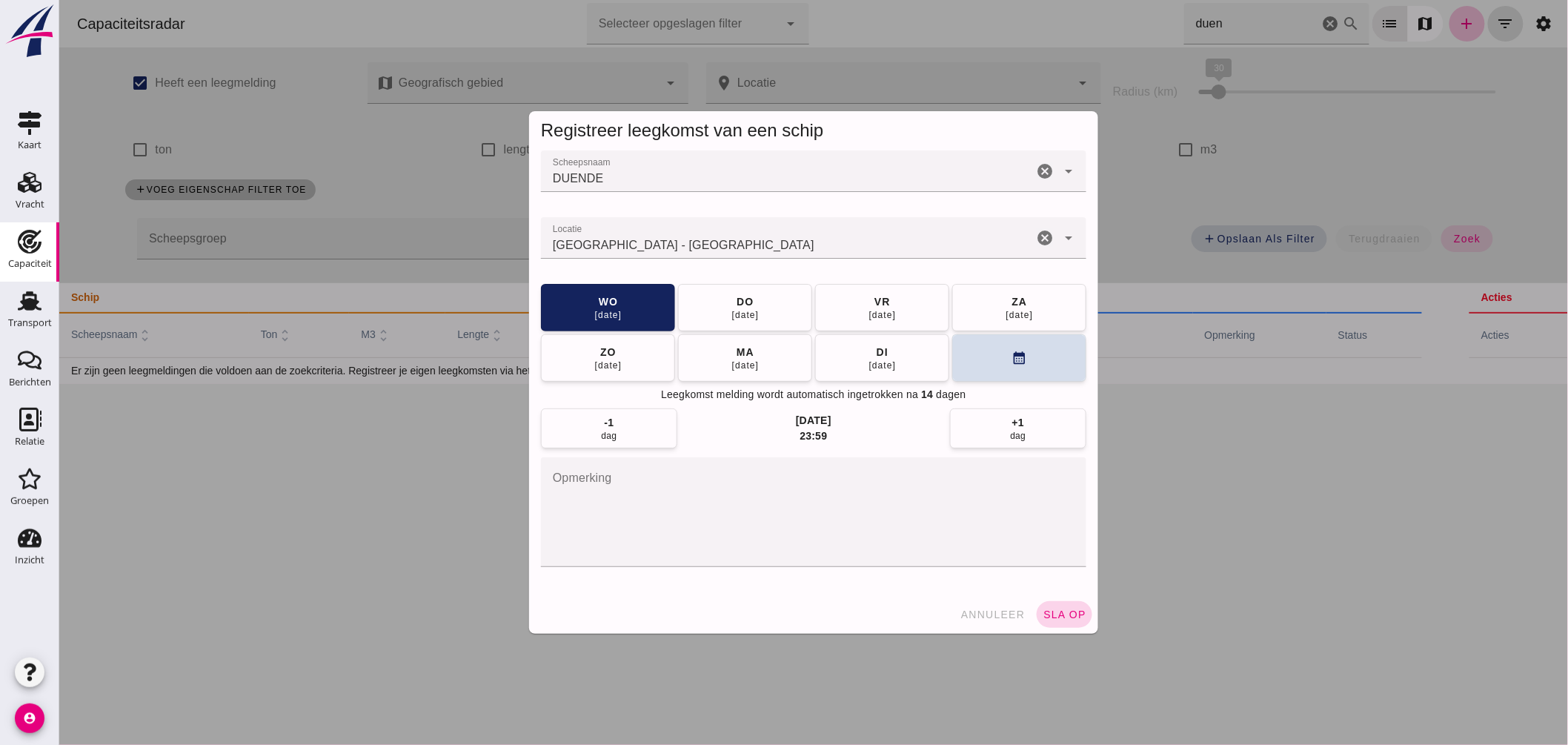
click at [1063, 610] on span "sla op" at bounding box center [1064, 615] width 44 height 12
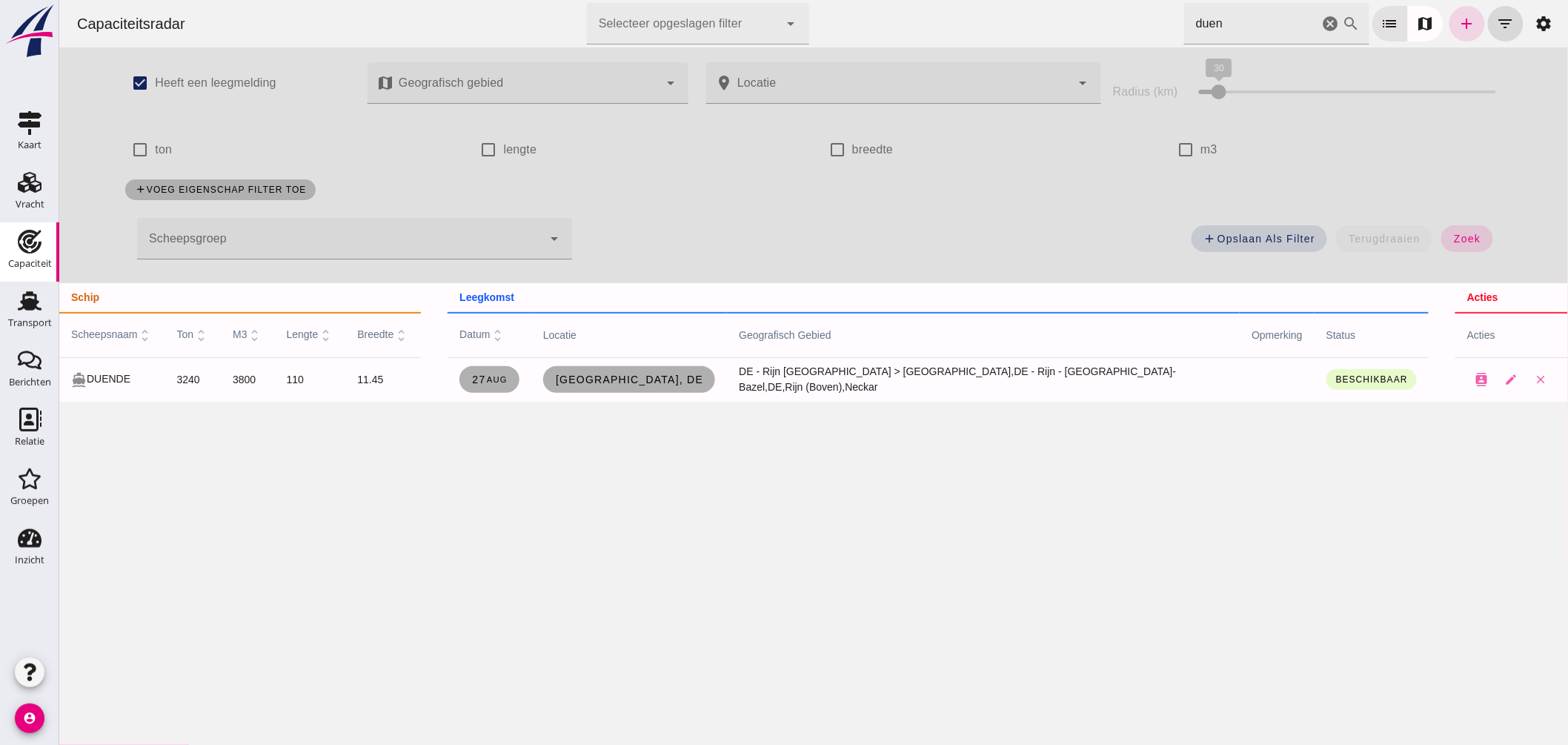
click at [958, 0] on html "Capaciteitsradar Selecteer opgeslagen filter Selecteer opgeslagen filter cancel…" at bounding box center [813, 372] width 1509 height 745
click at [672, 375] on span "Mannheim, de" at bounding box center [626, 380] width 148 height 12
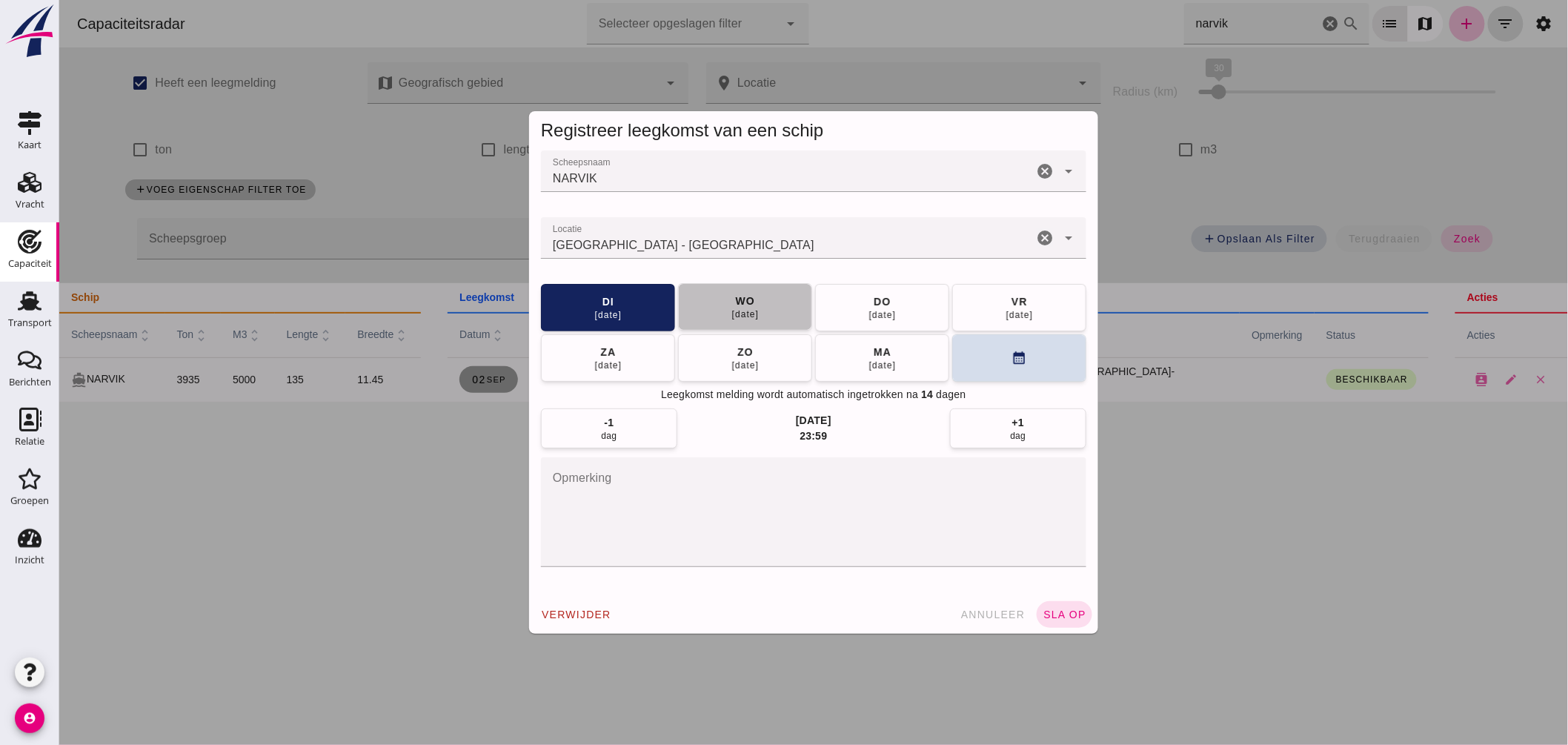
click at [759, 312] on button "wo 03 sep" at bounding box center [744, 307] width 134 height 47
click at [1070, 610] on span "sla op" at bounding box center [1064, 615] width 44 height 12
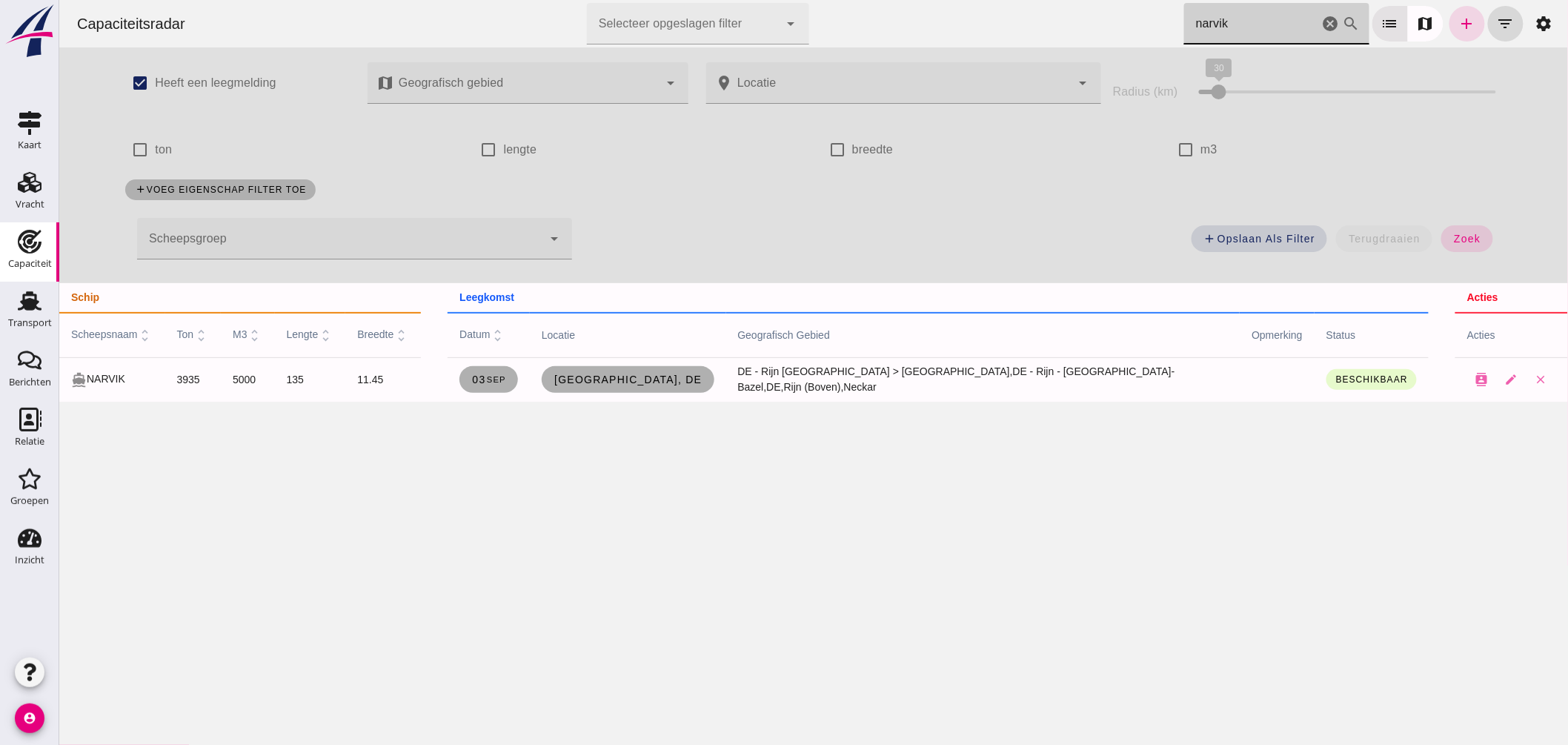
drag, startPoint x: 1138, startPoint y: 32, endPoint x: 860, endPoint y: 30, distance: 278.0
click at [891, 31] on div "Capaciteitsradar Selecteer opgeslagen filter Selecteer opgeslagen filter cancel…" at bounding box center [813, 24] width 1497 height 47
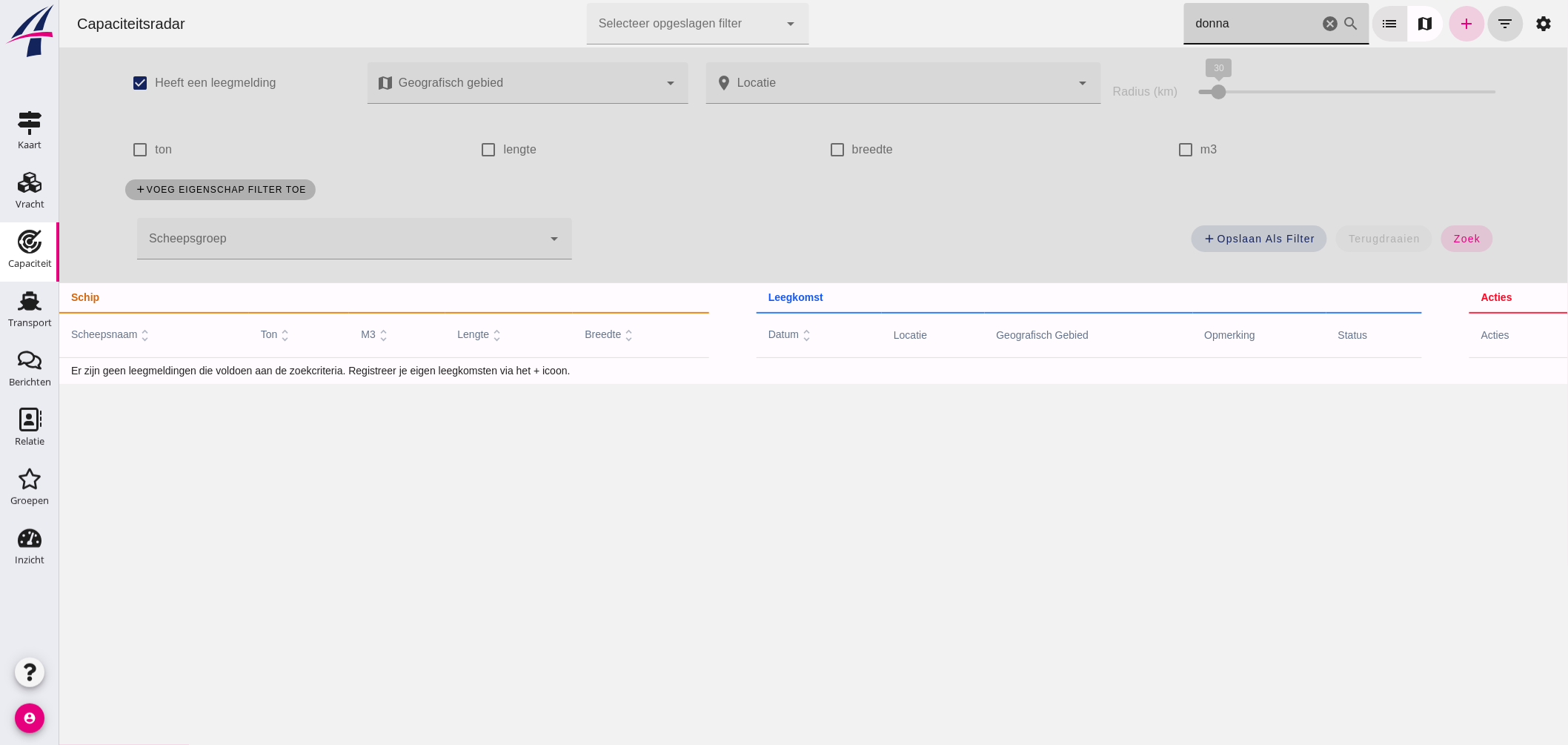
type input "donna"
click at [1460, 24] on icon "add" at bounding box center [1467, 24] width 18 height 18
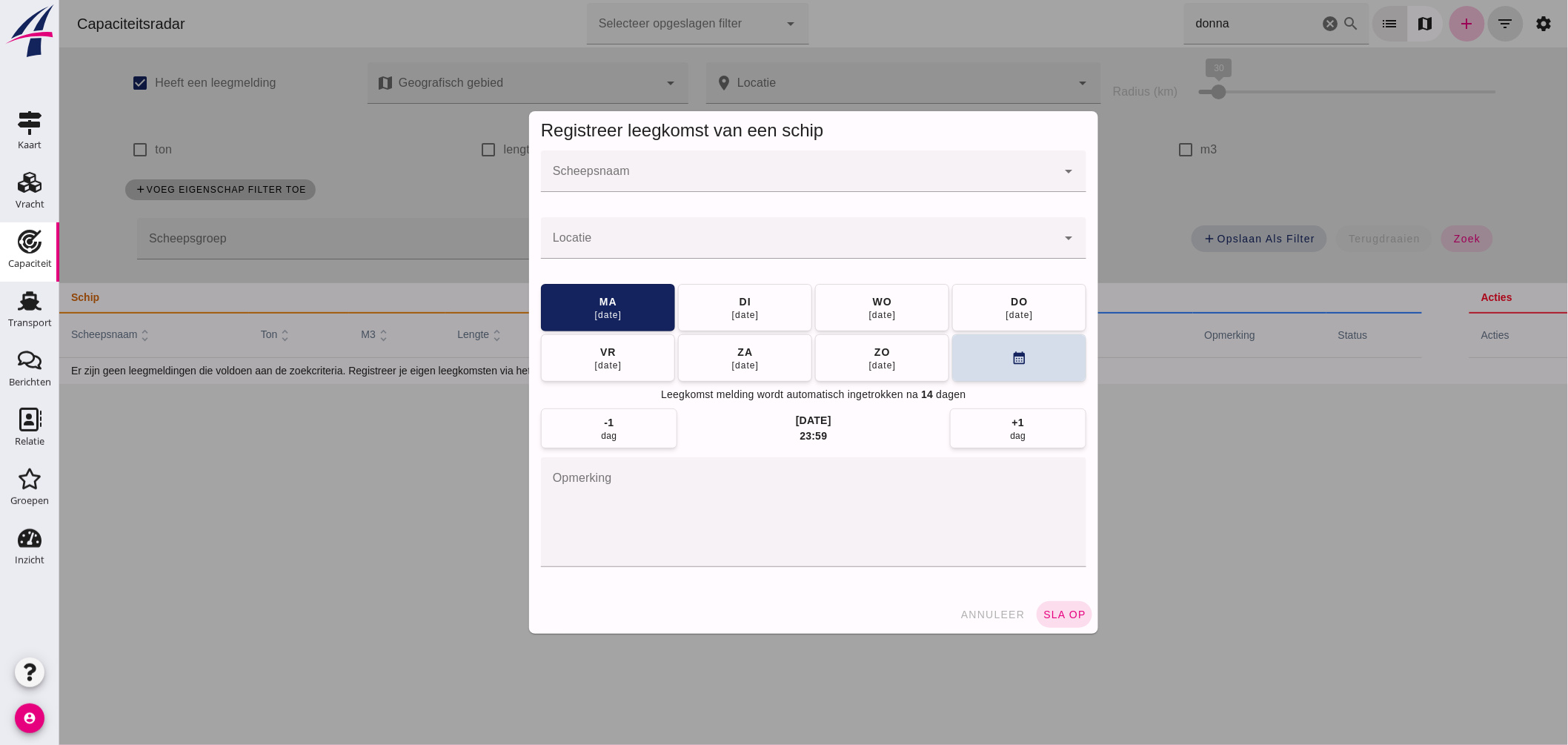
click at [604, 176] on input "Scheepsnaam" at bounding box center [798, 178] width 516 height 18
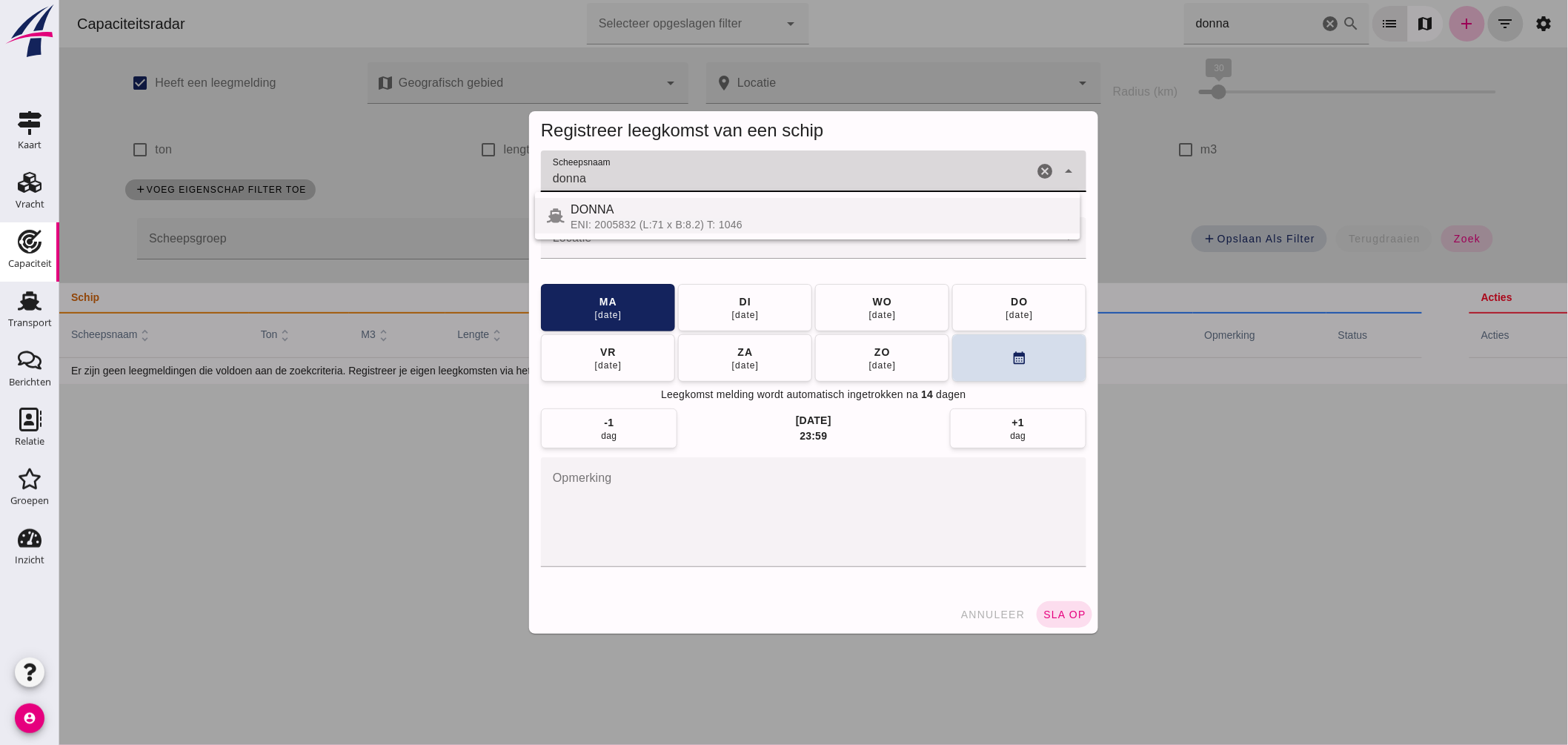
click at [598, 226] on div "ENI: 2005832 (L:71 x B:8.2) T: 1046" at bounding box center [820, 225] width 498 height 12
type input "DONNA"
click at [595, 245] on input "Locatie" at bounding box center [798, 245] width 516 height 18
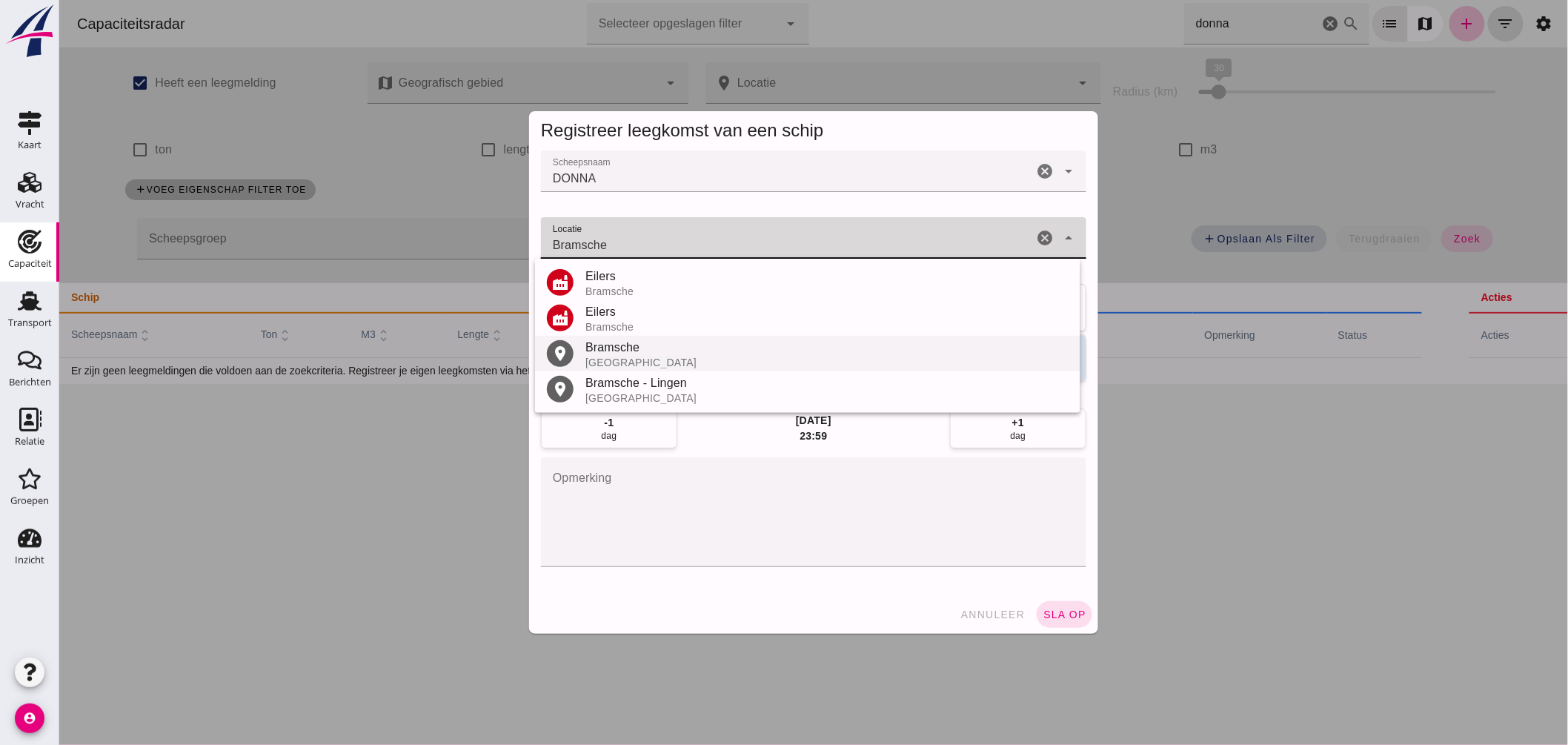
click at [638, 351] on div "Bramsche" at bounding box center [827, 347] width 483 height 18
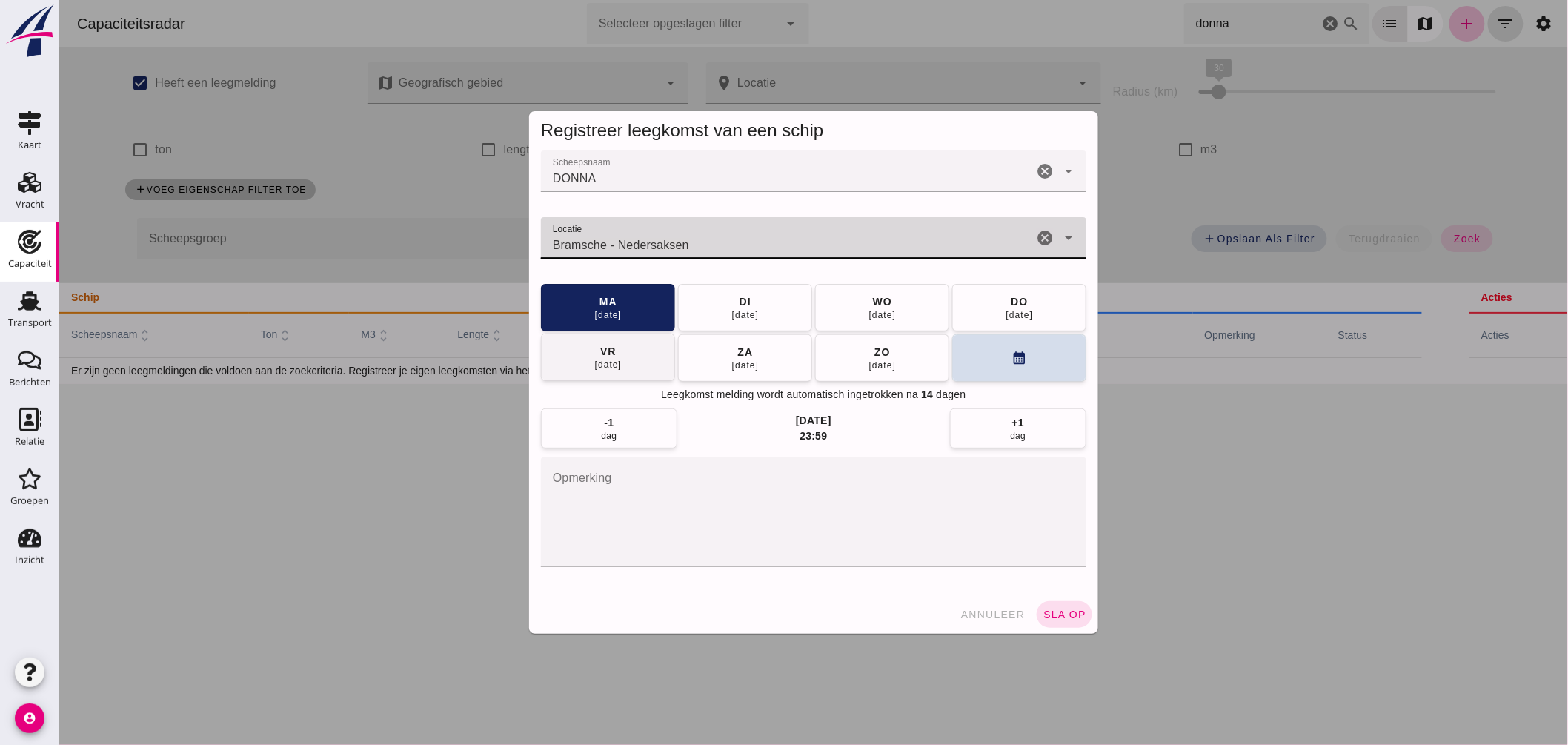
type input "Bramsche - Nedersaksen"
click at [872, 319] on div "27 aug" at bounding box center [882, 315] width 28 height 12
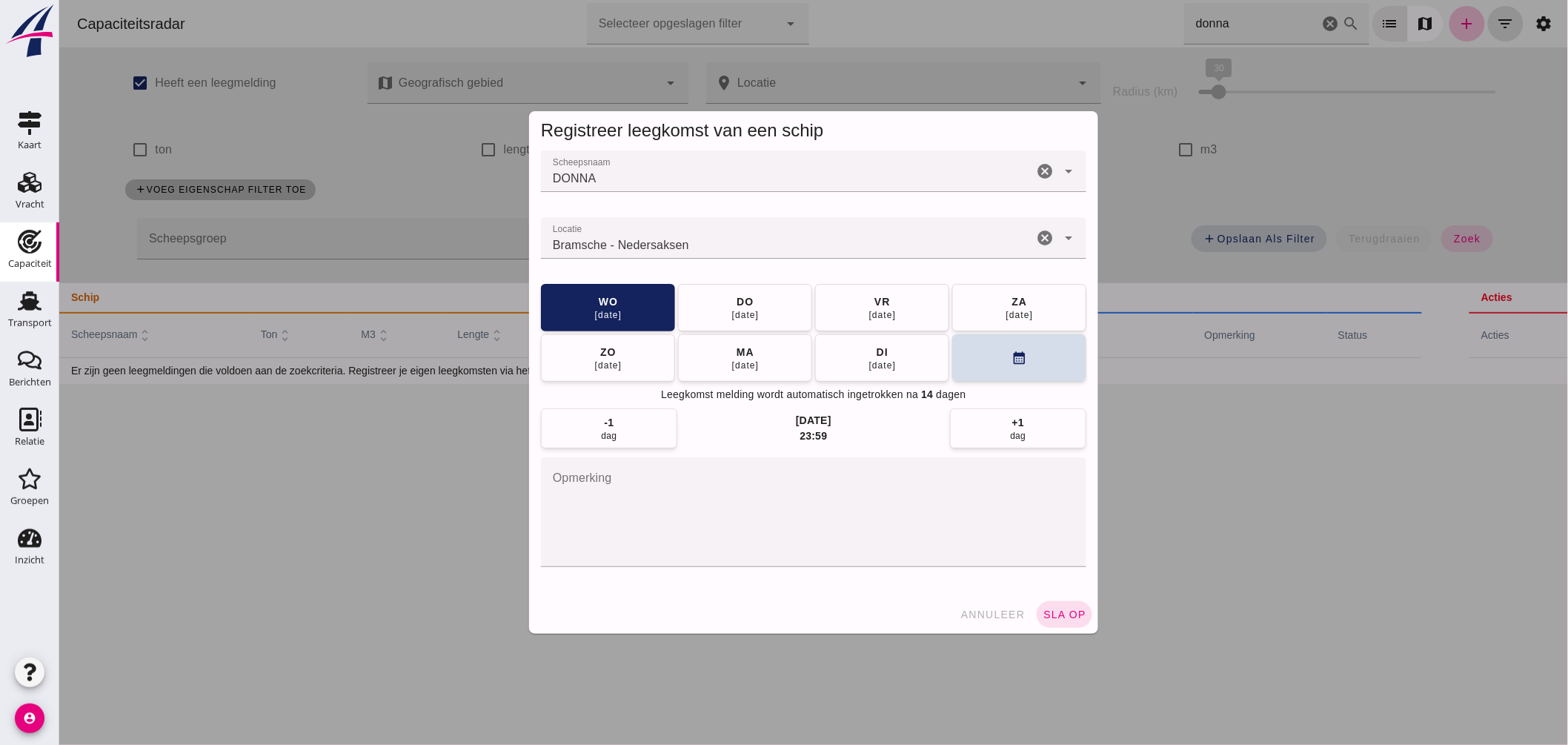
click at [1055, 606] on button "sla op" at bounding box center [1063, 614] width 55 height 26
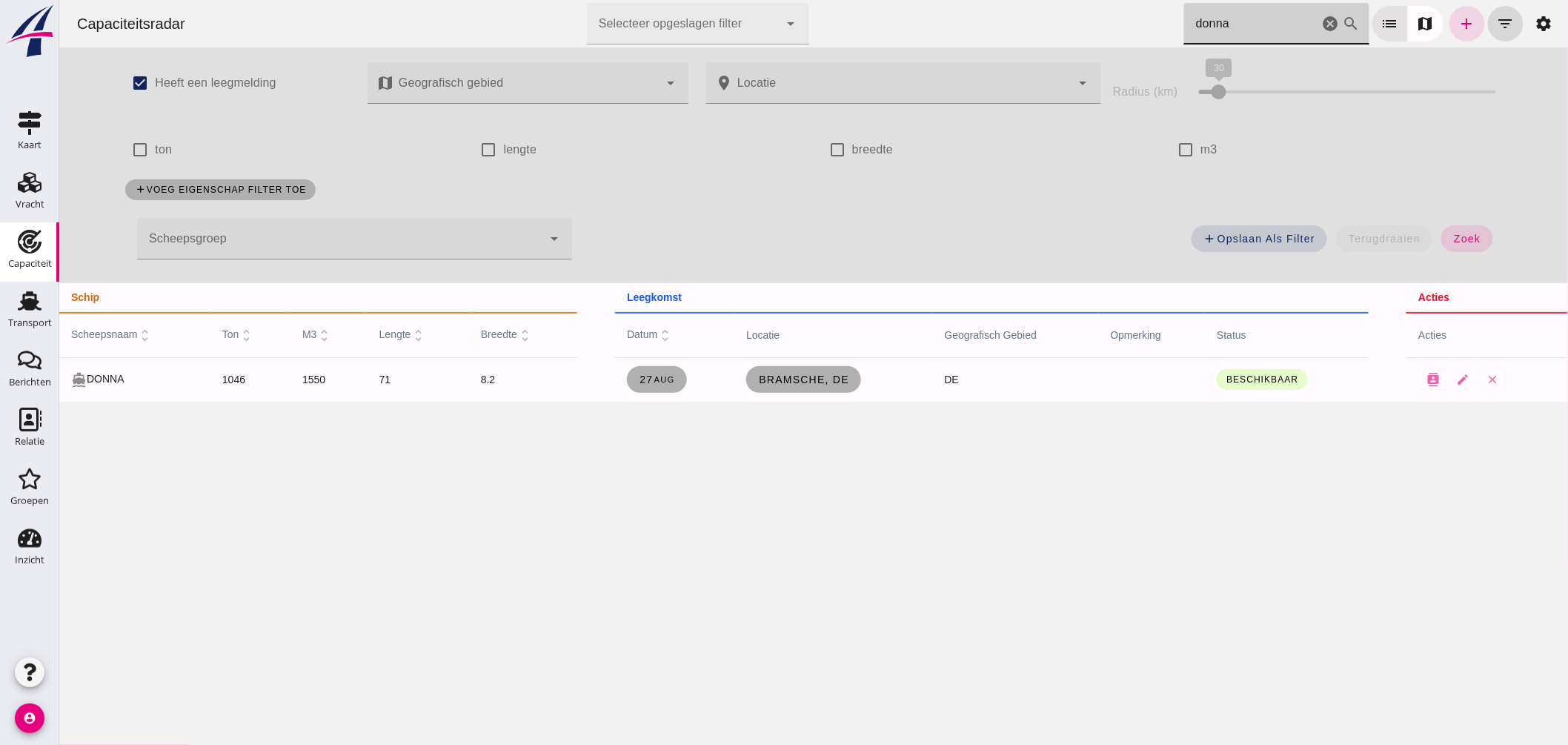
drag, startPoint x: 1280, startPoint y: 34, endPoint x: 982, endPoint y: -2, distance: 300.2
click at [982, 0] on html "Capaciteitsradar Selecteer opgeslagen filter Selecteer opgeslagen filter cancel…" at bounding box center [813, 372] width 1509 height 745
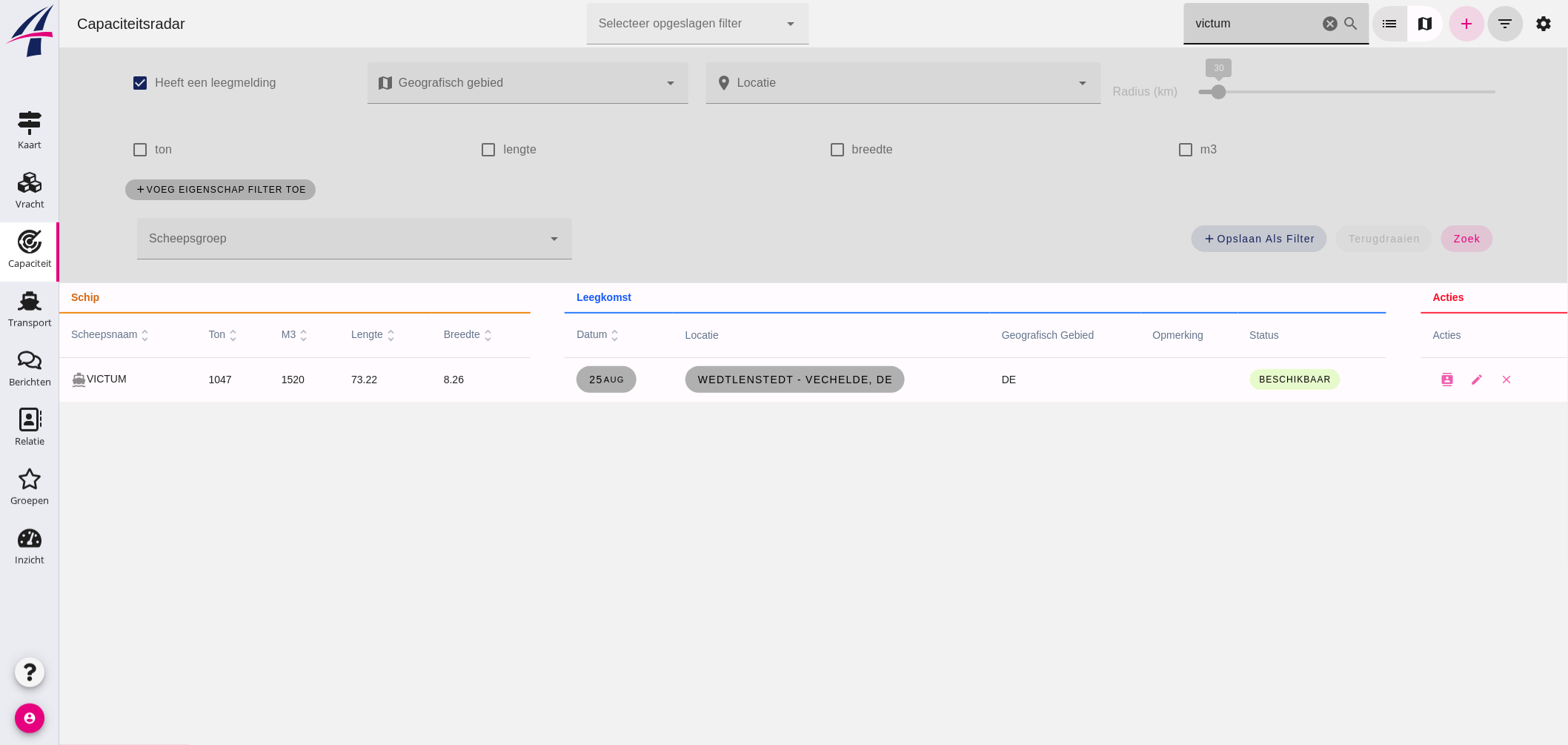
drag, startPoint x: 1215, startPoint y: 17, endPoint x: 857, endPoint y: -18, distance: 359.7
click at [857, 0] on html "Capaciteitsradar Selecteer opgeslagen filter Selecteer opgeslagen filter cancel…" at bounding box center [813, 372] width 1509 height 745
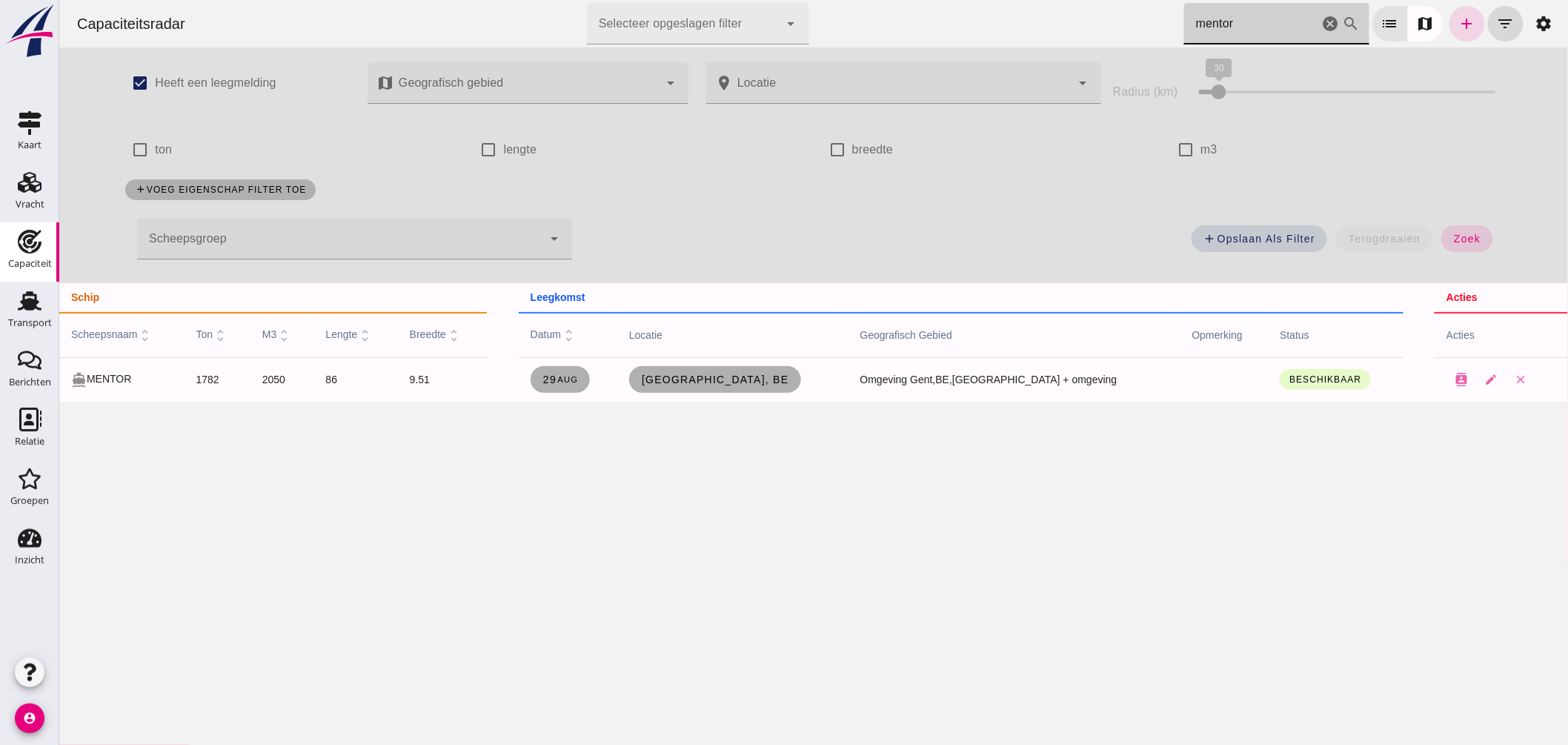
type input "mentor"
click at [1321, 18] on icon "cancel" at bounding box center [1330, 24] width 18 height 18
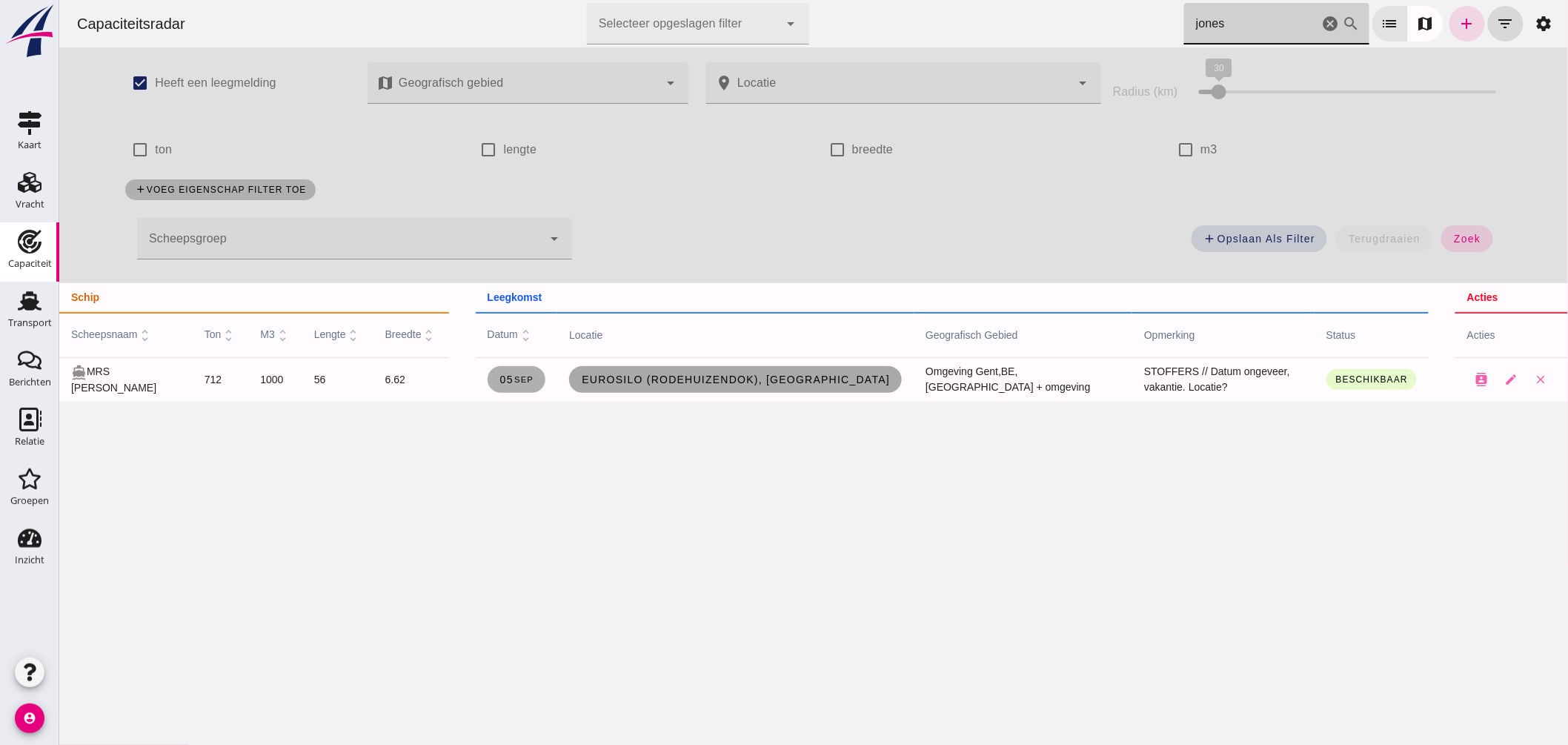
type input "jones"
click at [720, 374] on span "Eurosilo (Rodehuizendok), Gent" at bounding box center [734, 380] width 309 height 12
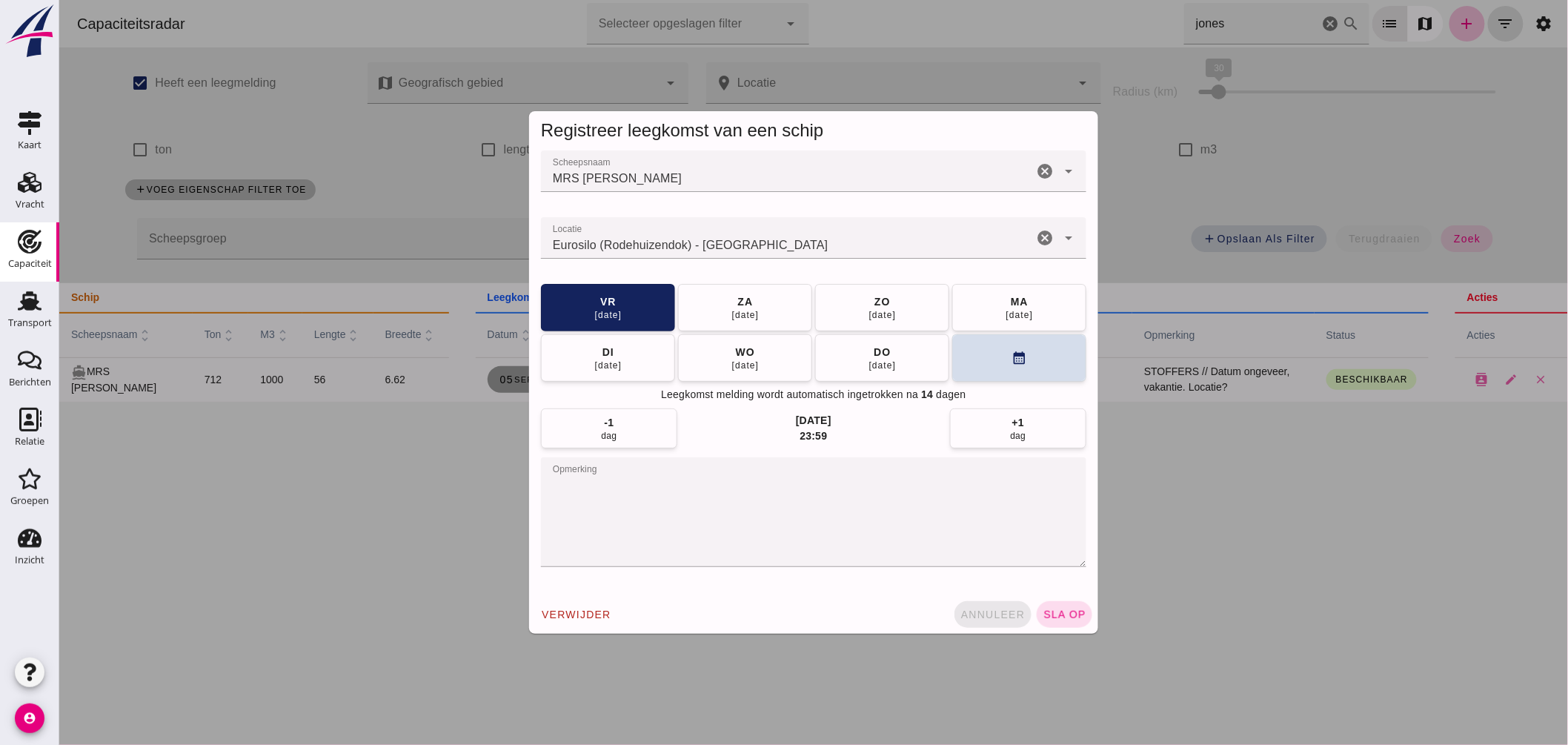
click at [1000, 615] on span "annuleer" at bounding box center [992, 615] width 65 height 12
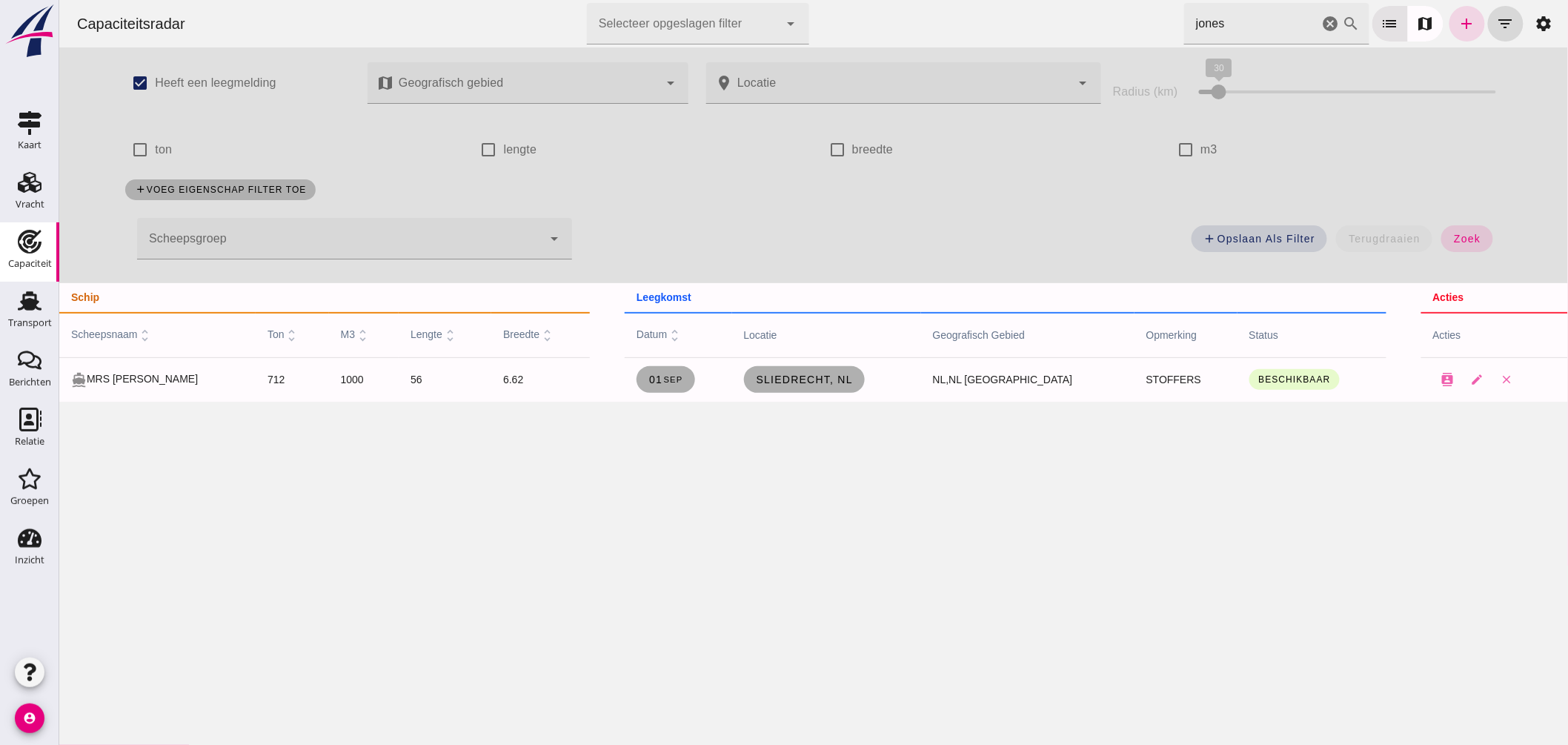
click at [1321, 25] on icon "cancel" at bounding box center [1330, 24] width 18 height 18
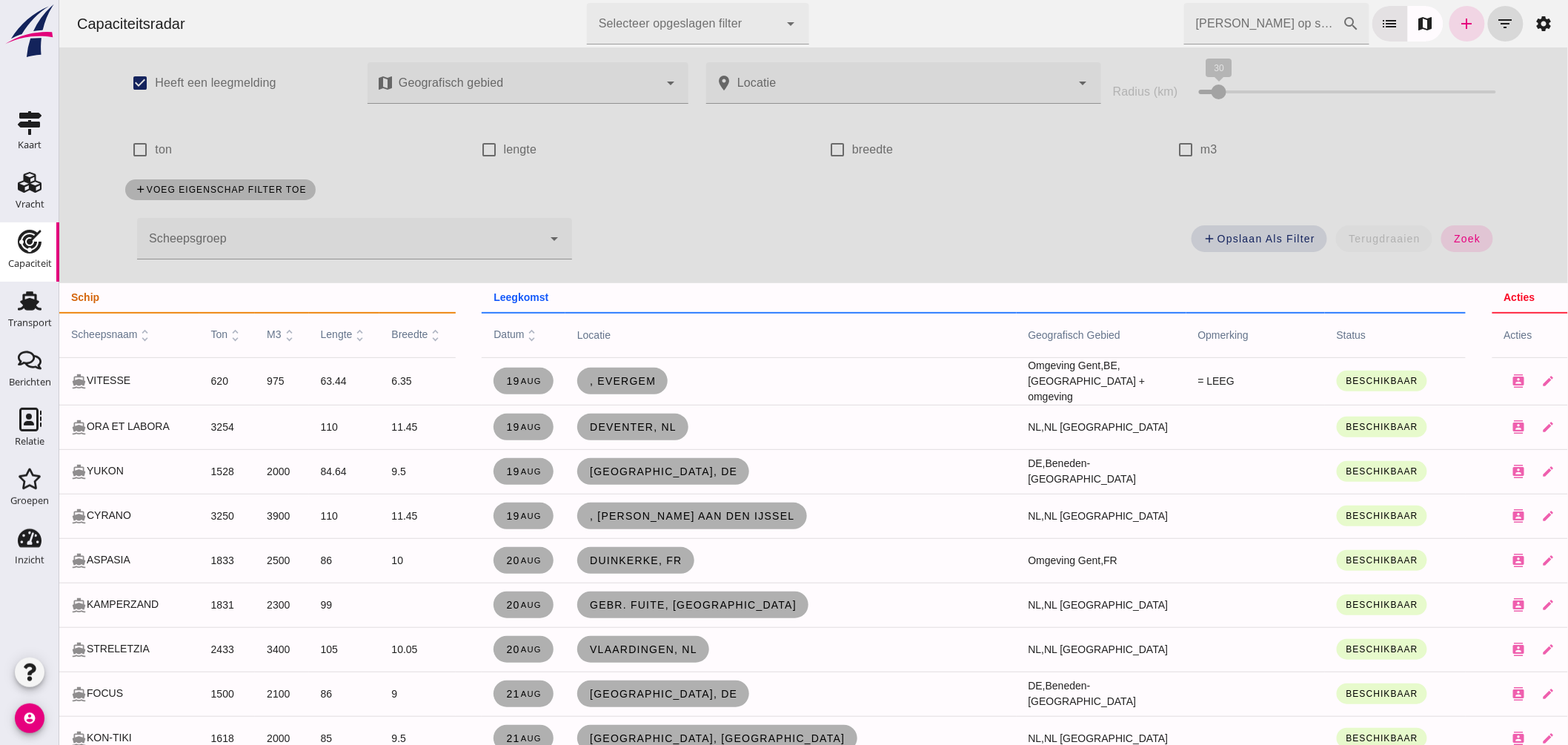
click at [125, 337] on span "scheepsnaam unfold_more" at bounding box center [111, 334] width 82 height 12
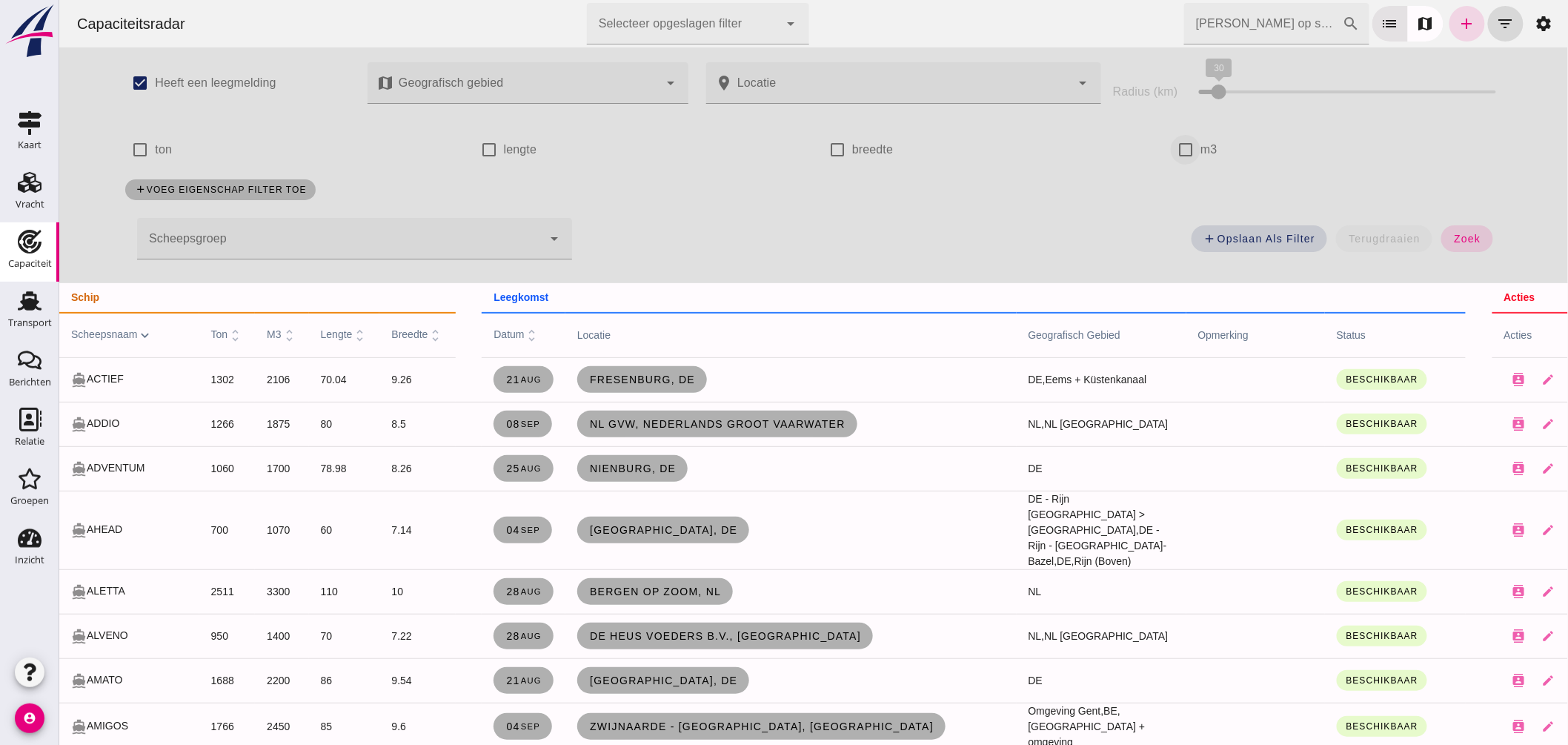
click at [1182, 148] on input "m3" at bounding box center [1185, 150] width 30 height 30
checkbox input "true"
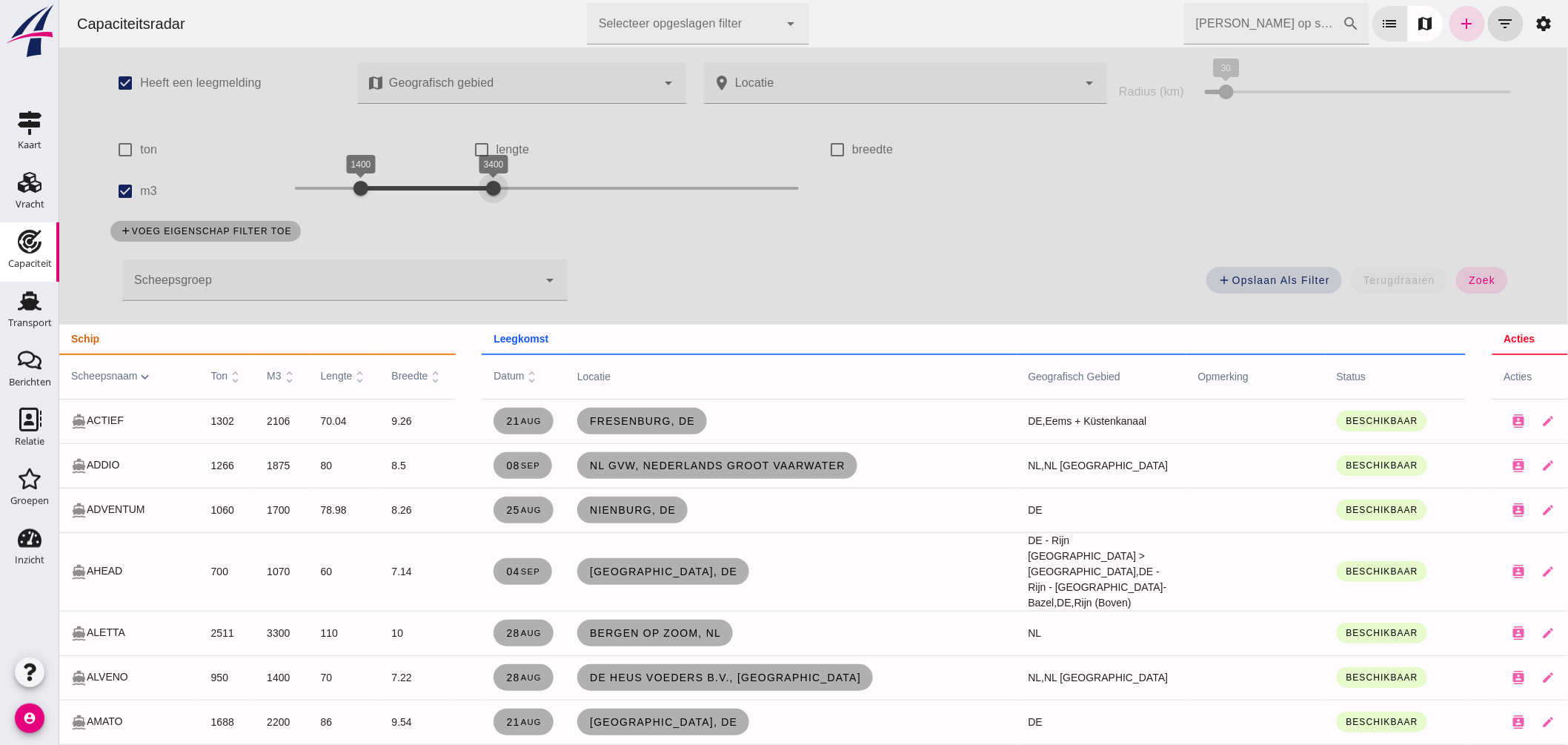
drag, startPoint x: 384, startPoint y: 185, endPoint x: 484, endPoint y: 197, distance: 100.7
click at [484, 197] on div at bounding box center [493, 189] width 30 height 30
drag, startPoint x: 358, startPoint y: 185, endPoint x: 439, endPoint y: 190, distance: 81.2
click at [439, 190] on div at bounding box center [447, 189] width 30 height 30
drag, startPoint x: 485, startPoint y: 188, endPoint x: 498, endPoint y: 190, distance: 13.2
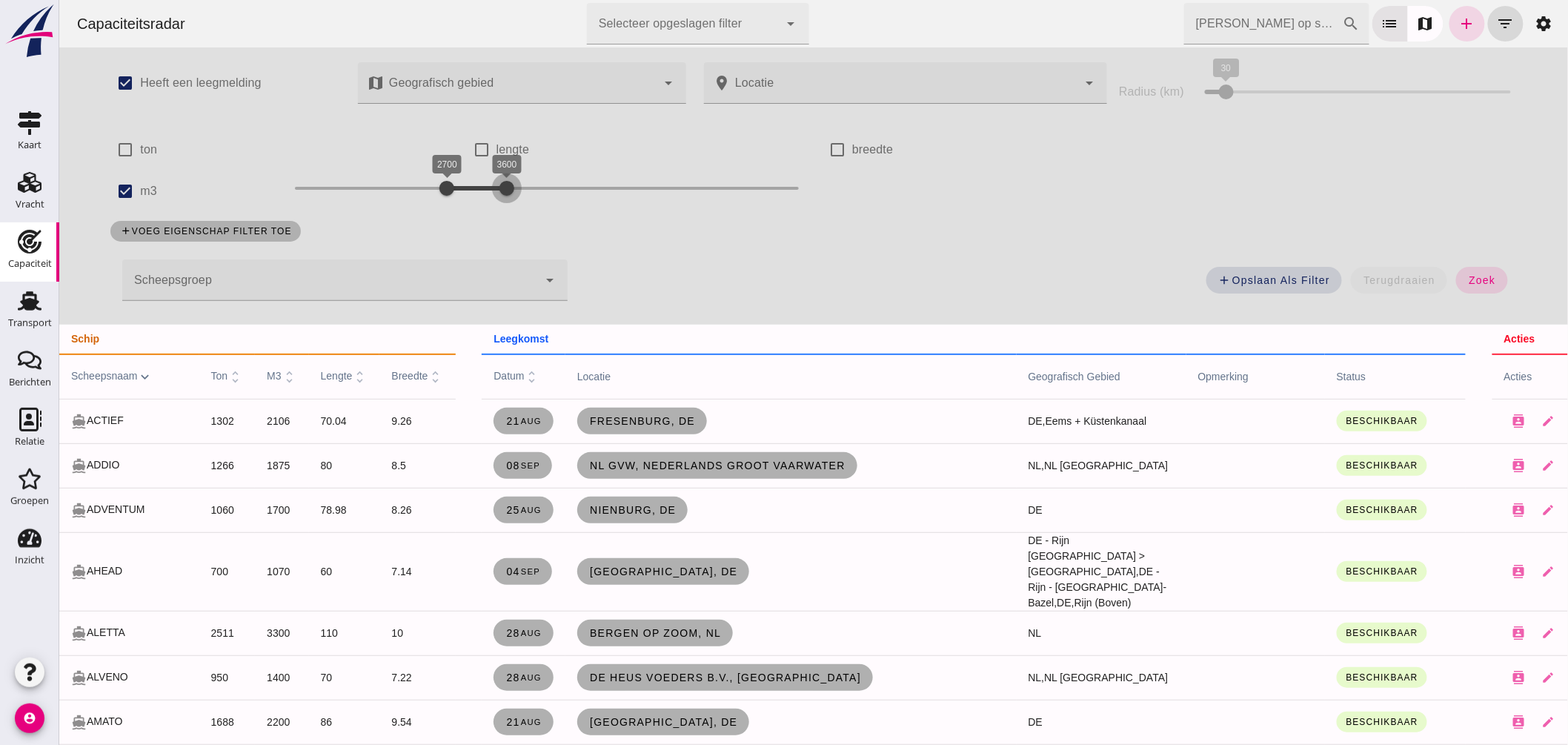
click at [498, 190] on div at bounding box center [506, 189] width 30 height 30
click at [1486, 273] on button "zoek" at bounding box center [1481, 280] width 51 height 26
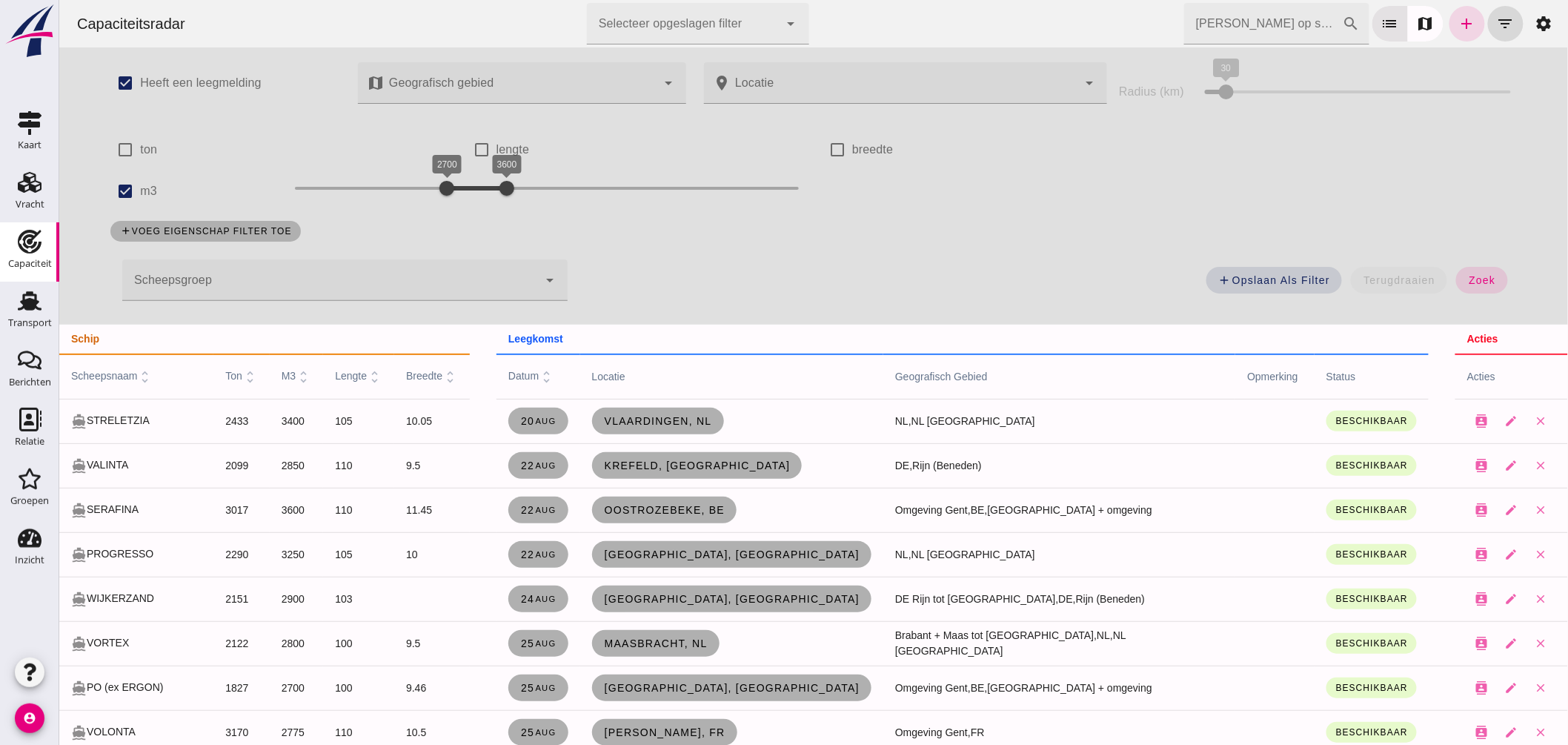
scroll to position [82, 0]
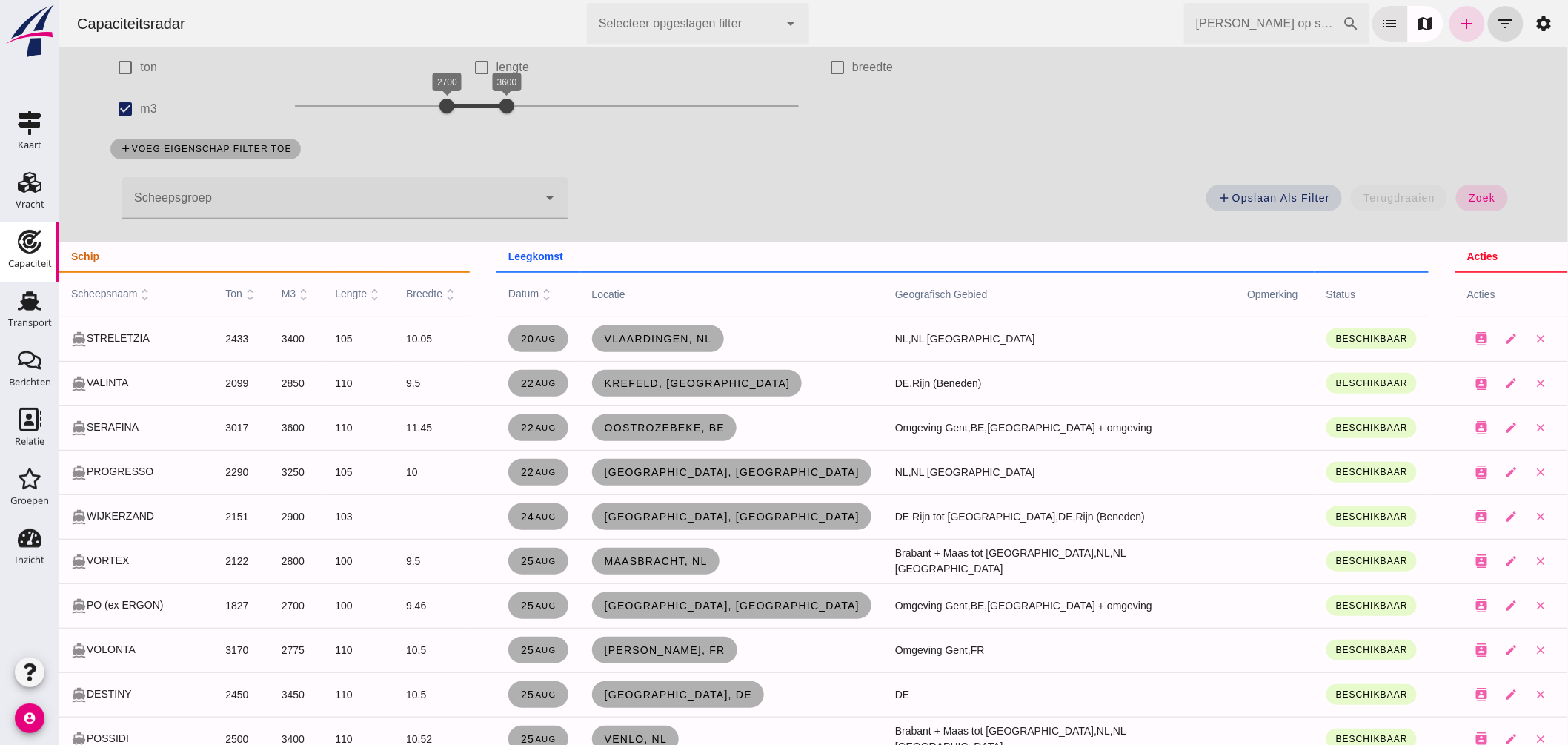
click at [1294, 31] on input "Zoek op scheepsnaam" at bounding box center [1263, 23] width 159 height 41
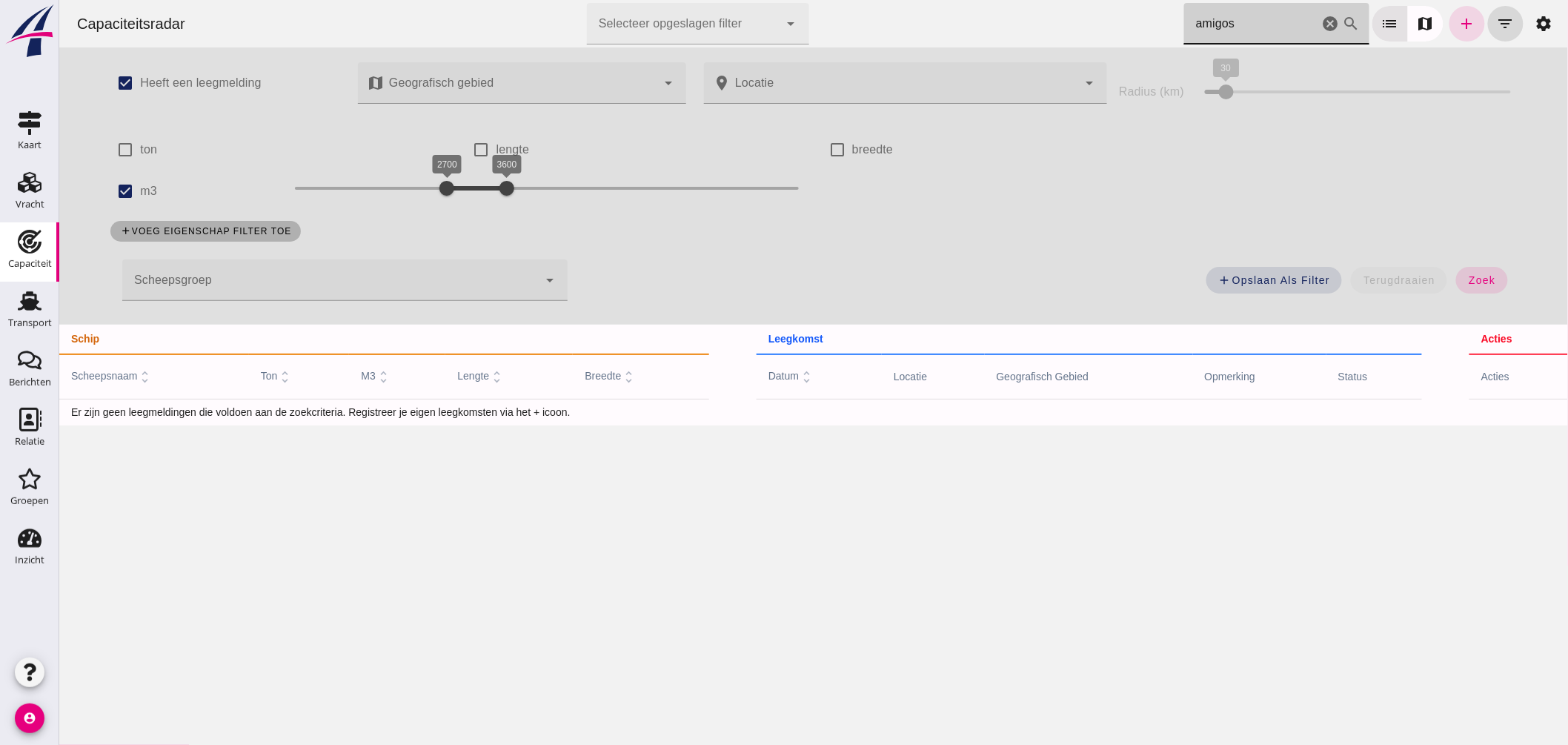
scroll to position [0, 0]
type input "amigos"
click at [116, 189] on input "m3" at bounding box center [125, 191] width 30 height 30
checkbox input "false"
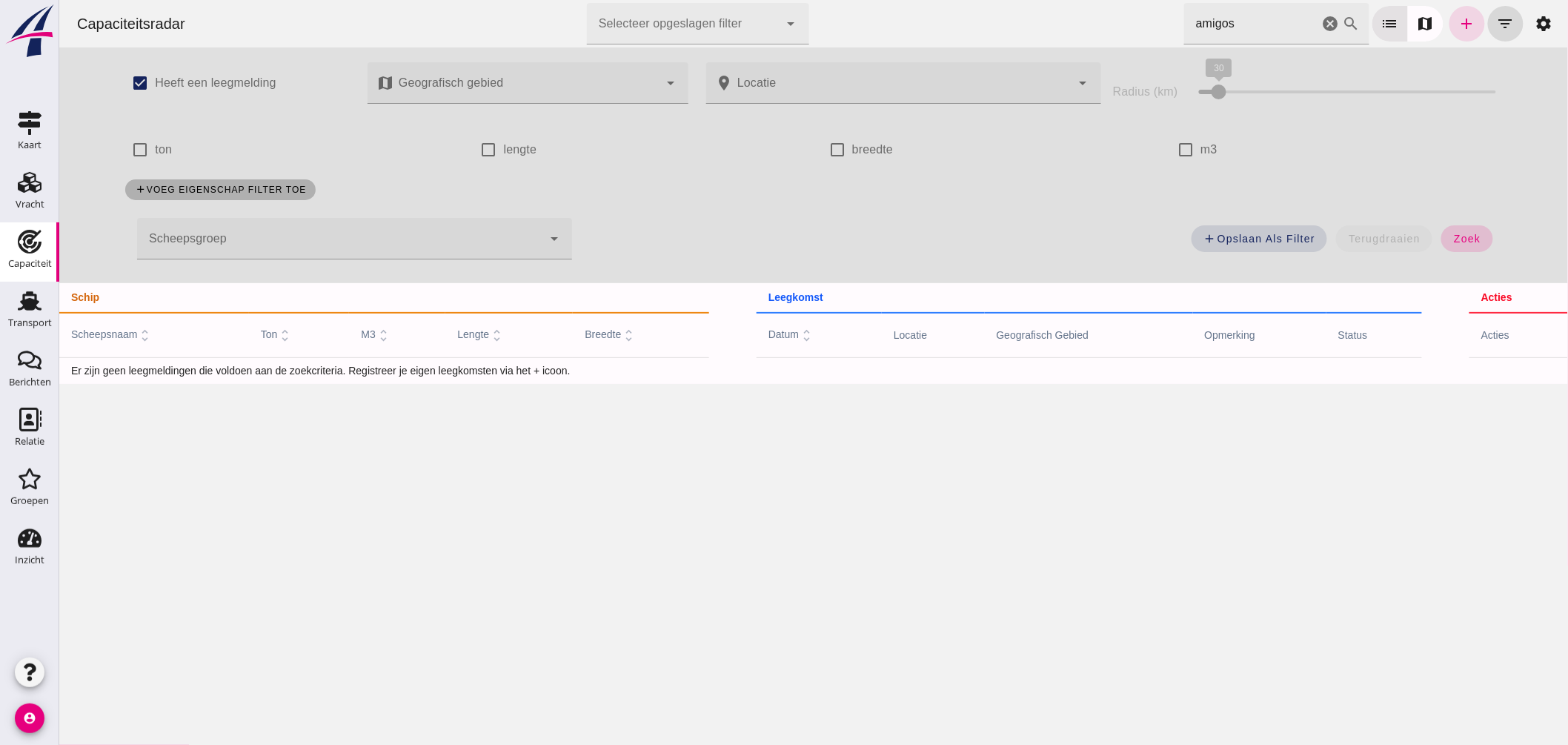
click at [1464, 226] on button "zoek" at bounding box center [1466, 239] width 51 height 26
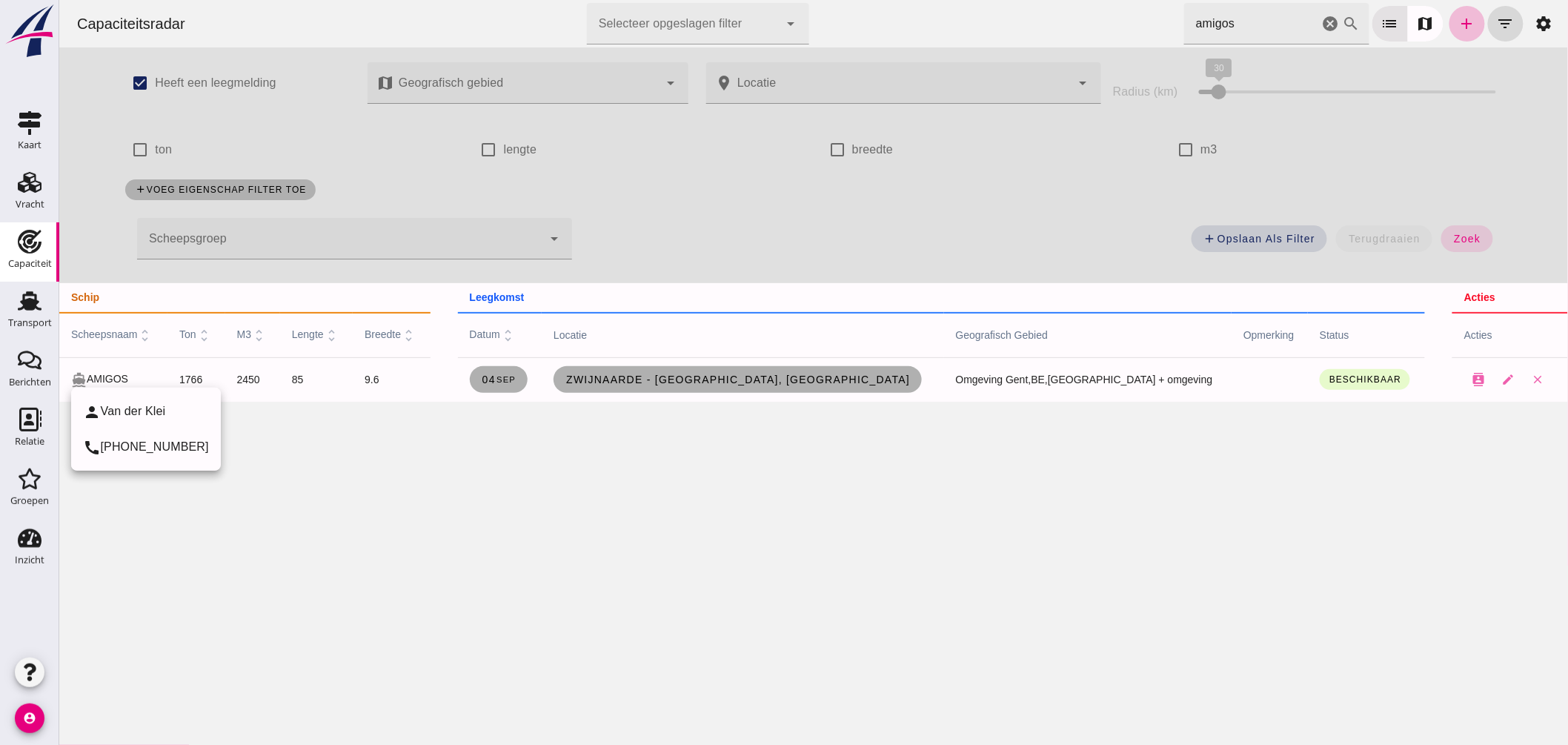
click at [112, 382] on div "directions_boat AMIGOS" at bounding box center [112, 379] width 84 height 17
click at [508, 442] on div "Capaciteitsradar Selecteer opgeslagen filter Selecteer opgeslagen filter cancel…" at bounding box center [813, 372] width 1509 height 745
click at [1323, 11] on div "cancel" at bounding box center [1330, 23] width 18 height 41
click at [824, 383] on link "Zwijnaarde - Gent, be" at bounding box center [737, 379] width 369 height 26
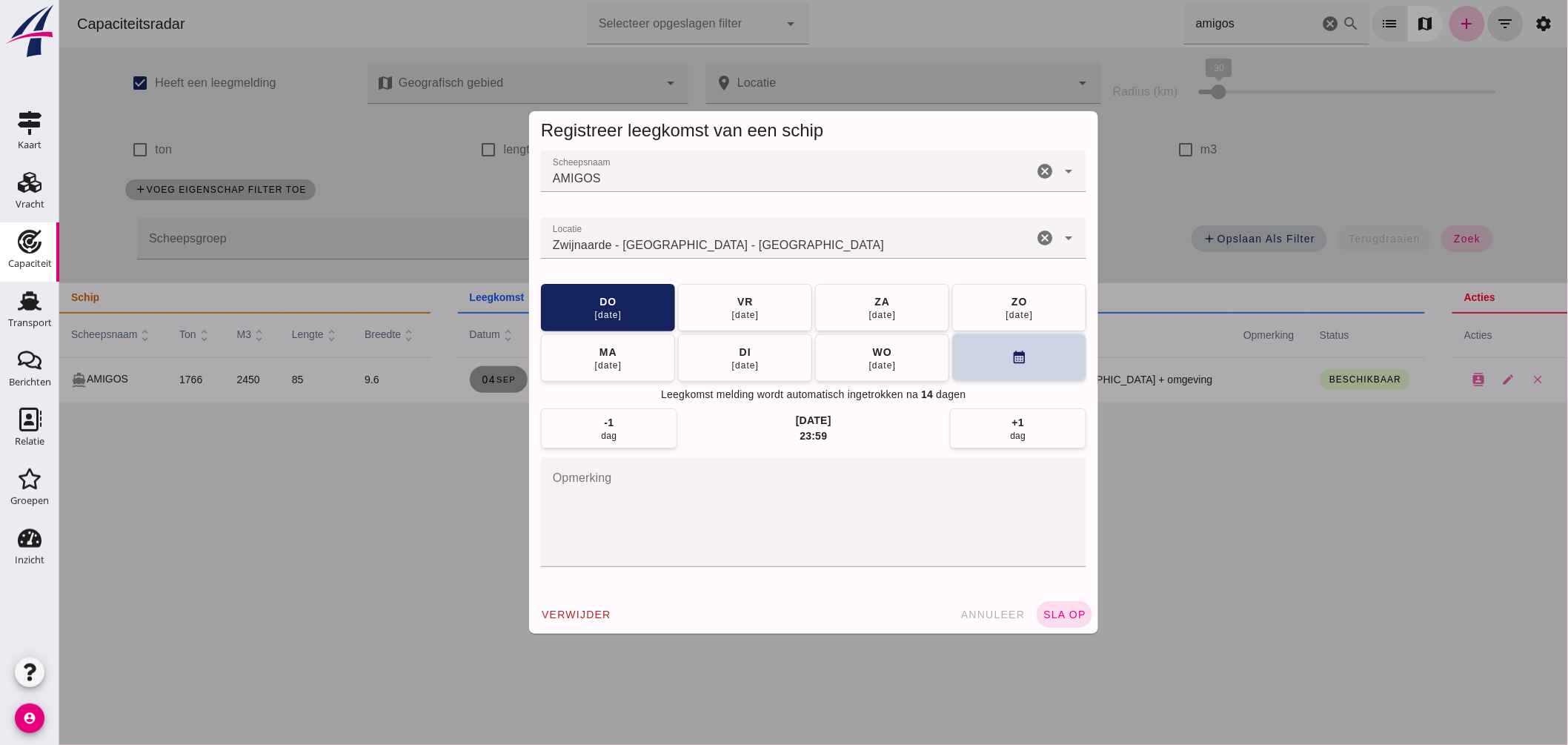
click at [959, 346] on button "calendar_month" at bounding box center [1019, 357] width 134 height 47
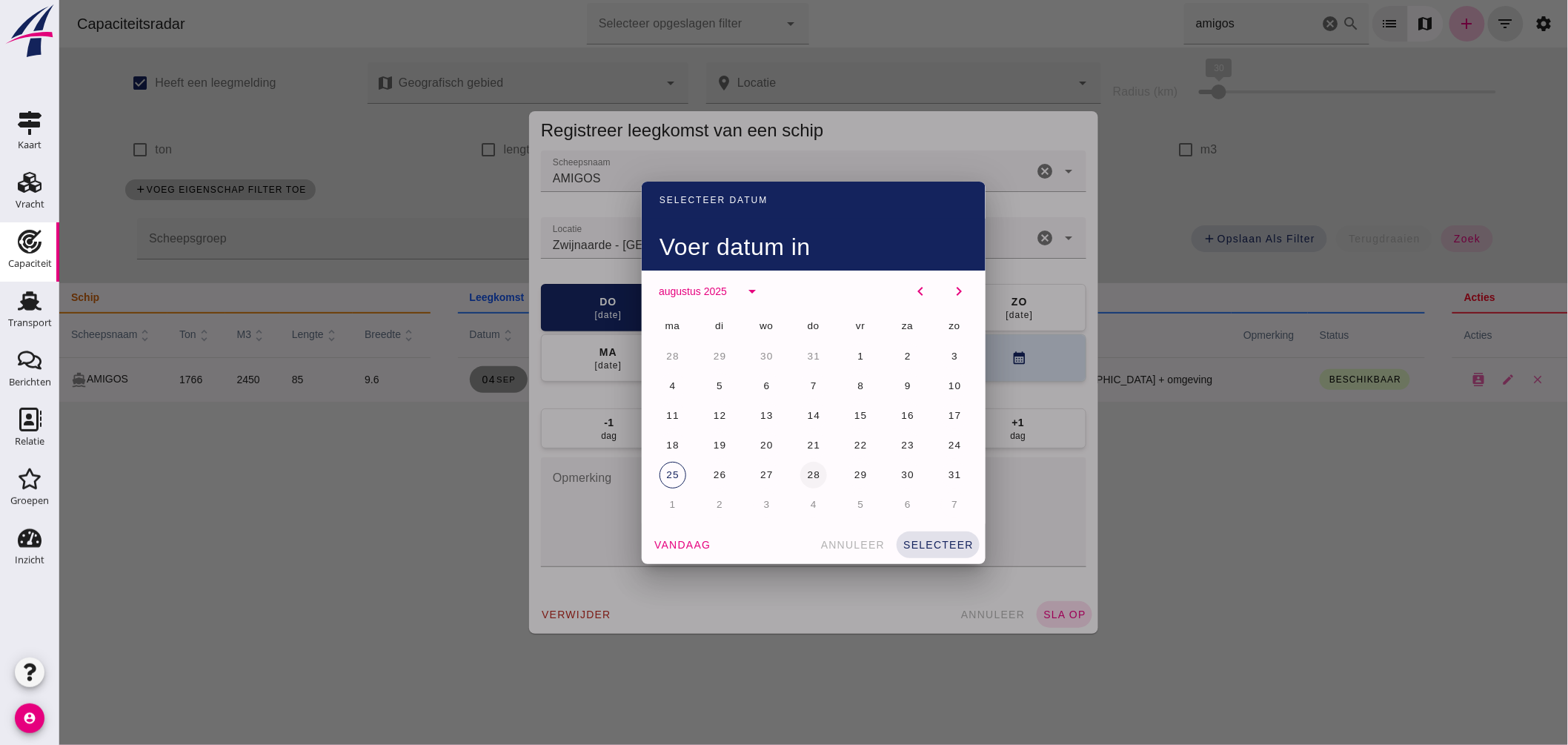
click at [812, 468] on button "28" at bounding box center [813, 475] width 26 height 26
click at [927, 534] on button "selecteer" at bounding box center [937, 545] width 83 height 26
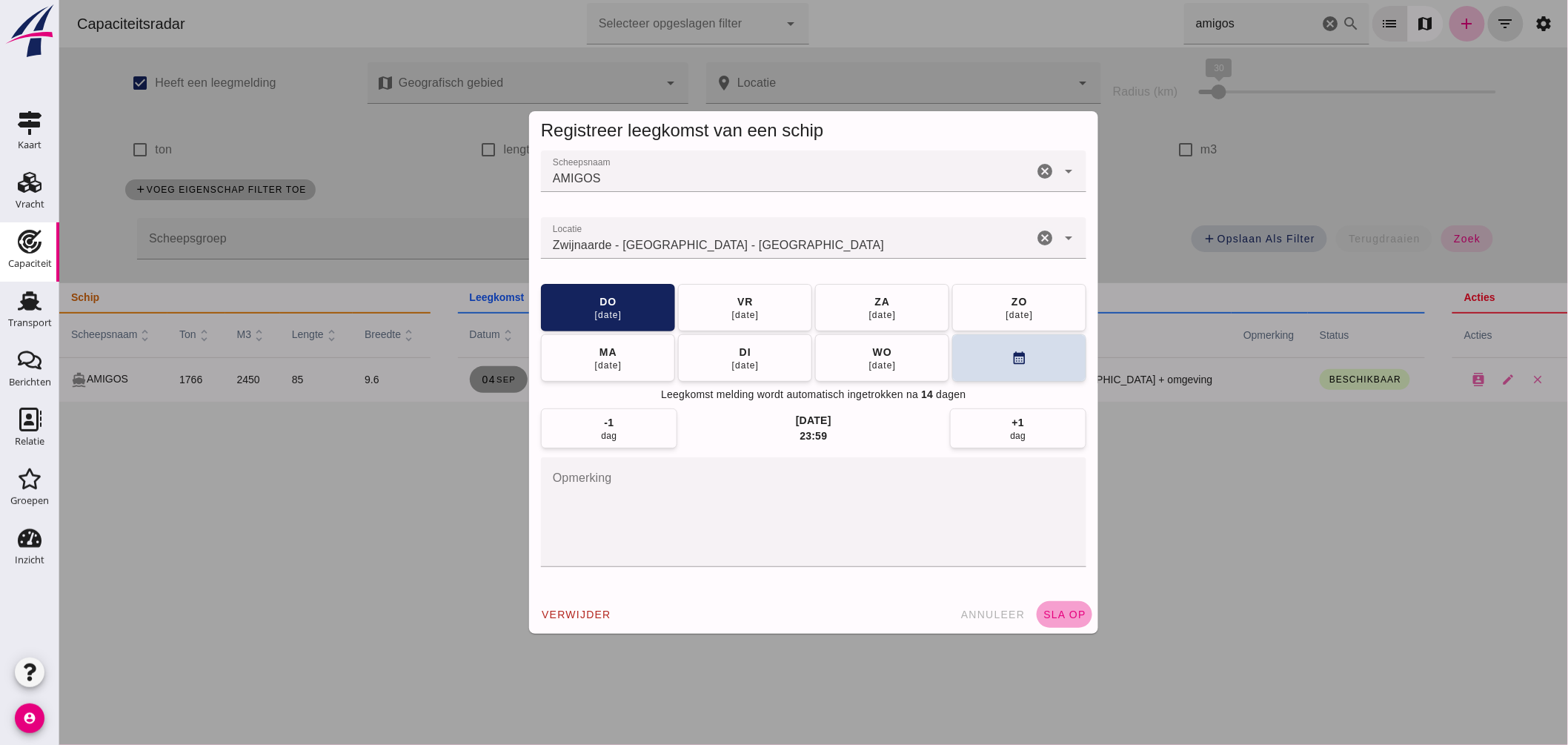
click at [1054, 604] on button "sla op" at bounding box center [1063, 614] width 55 height 26
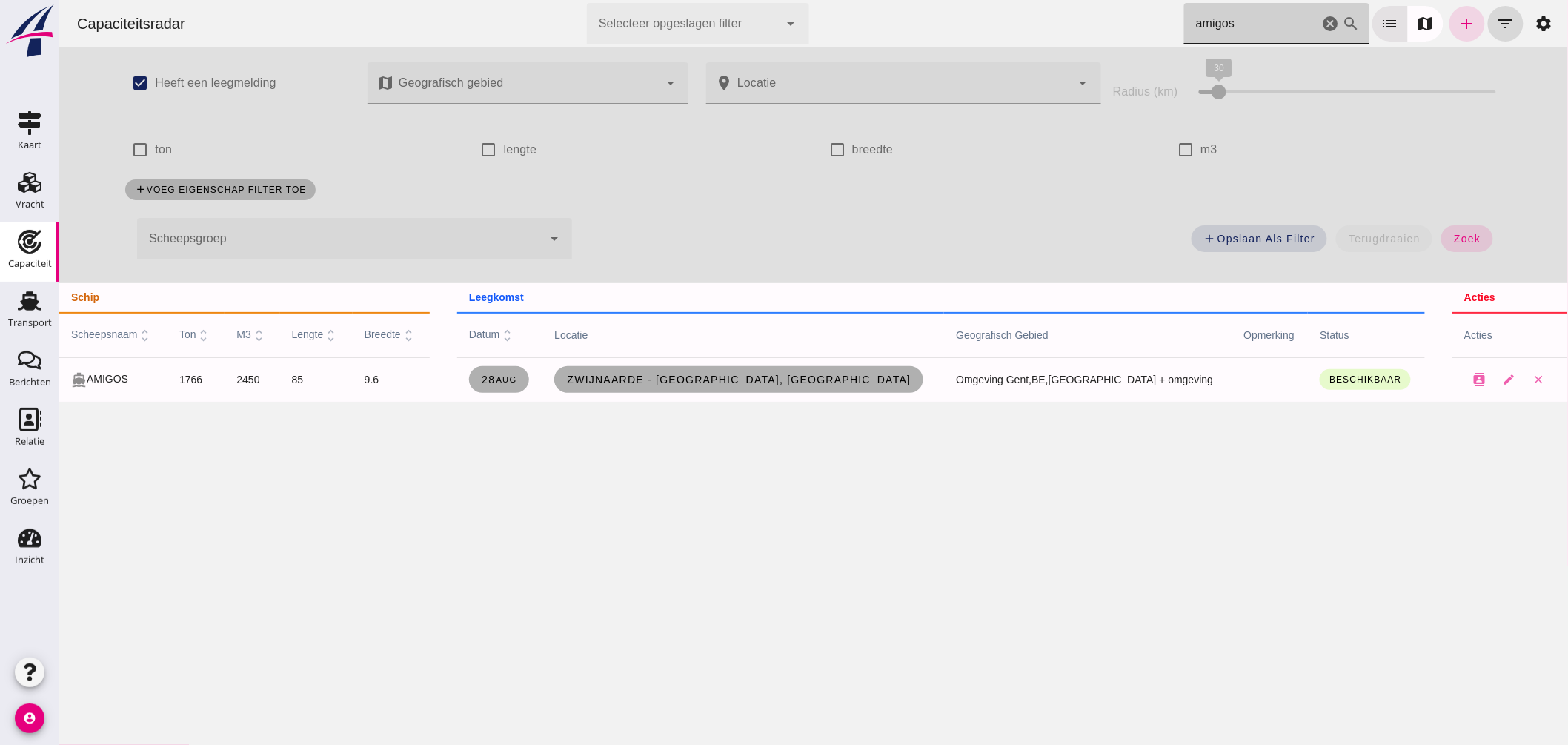
drag, startPoint x: 1248, startPoint y: 28, endPoint x: 926, endPoint y: 1, distance: 323.1
click at [949, 11] on div "Capaciteitsradar Selecteer opgeslagen filter Selecteer opgeslagen filter cancel…" at bounding box center [813, 24] width 1497 height 47
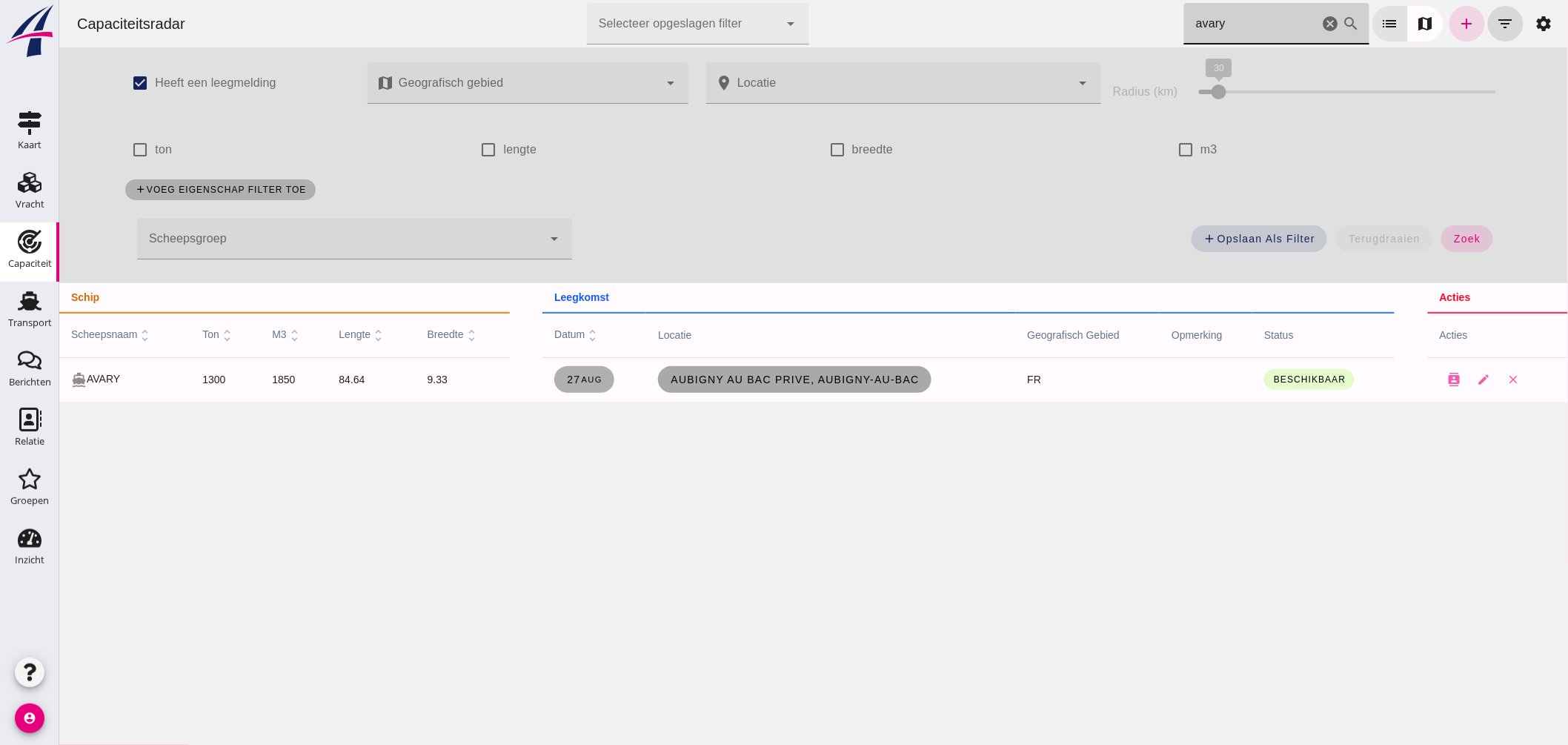
type input "avary"
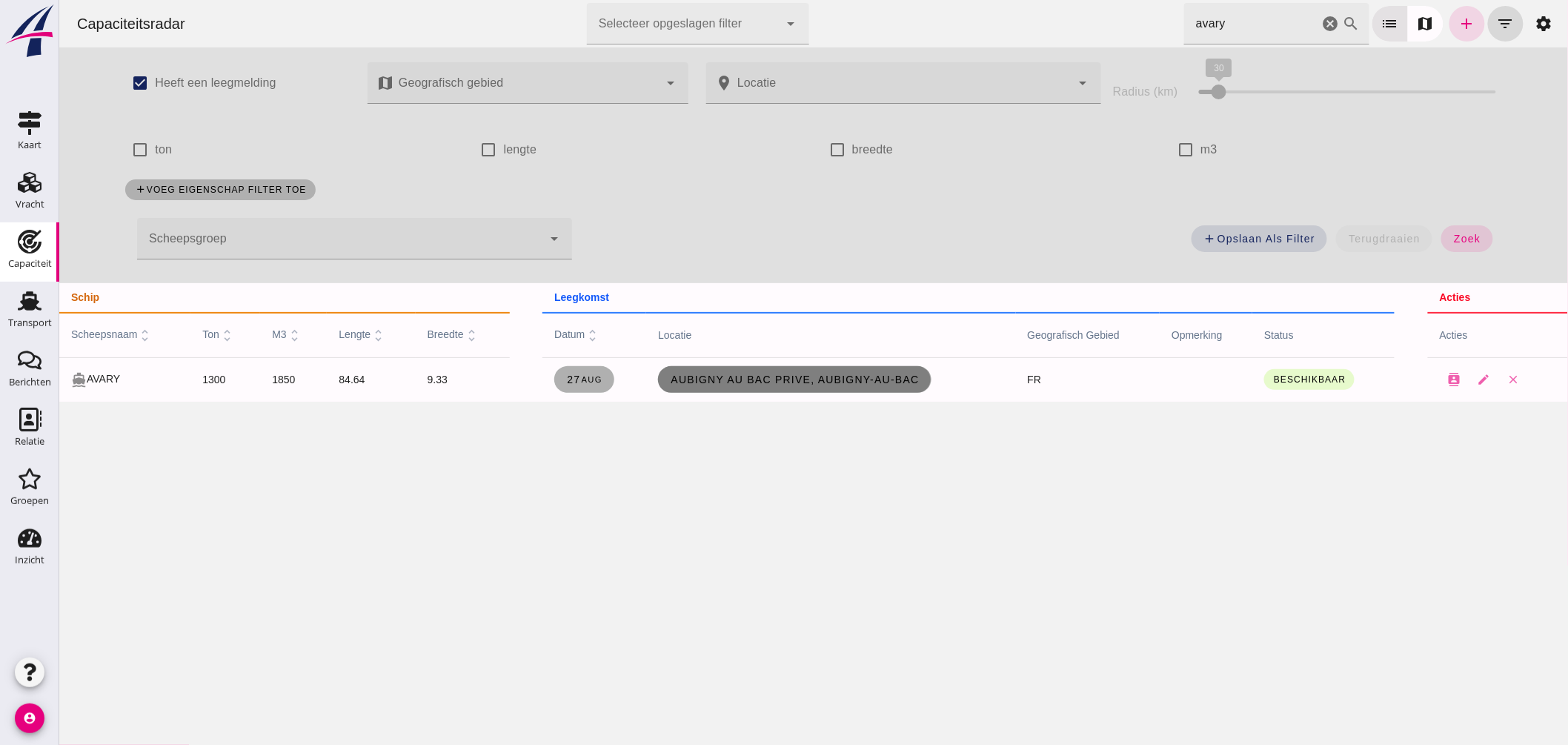
click at [861, 380] on span "AUBIGNY AU BAC PRIVE, Aubigny-au-Bac" at bounding box center [794, 380] width 249 height 12
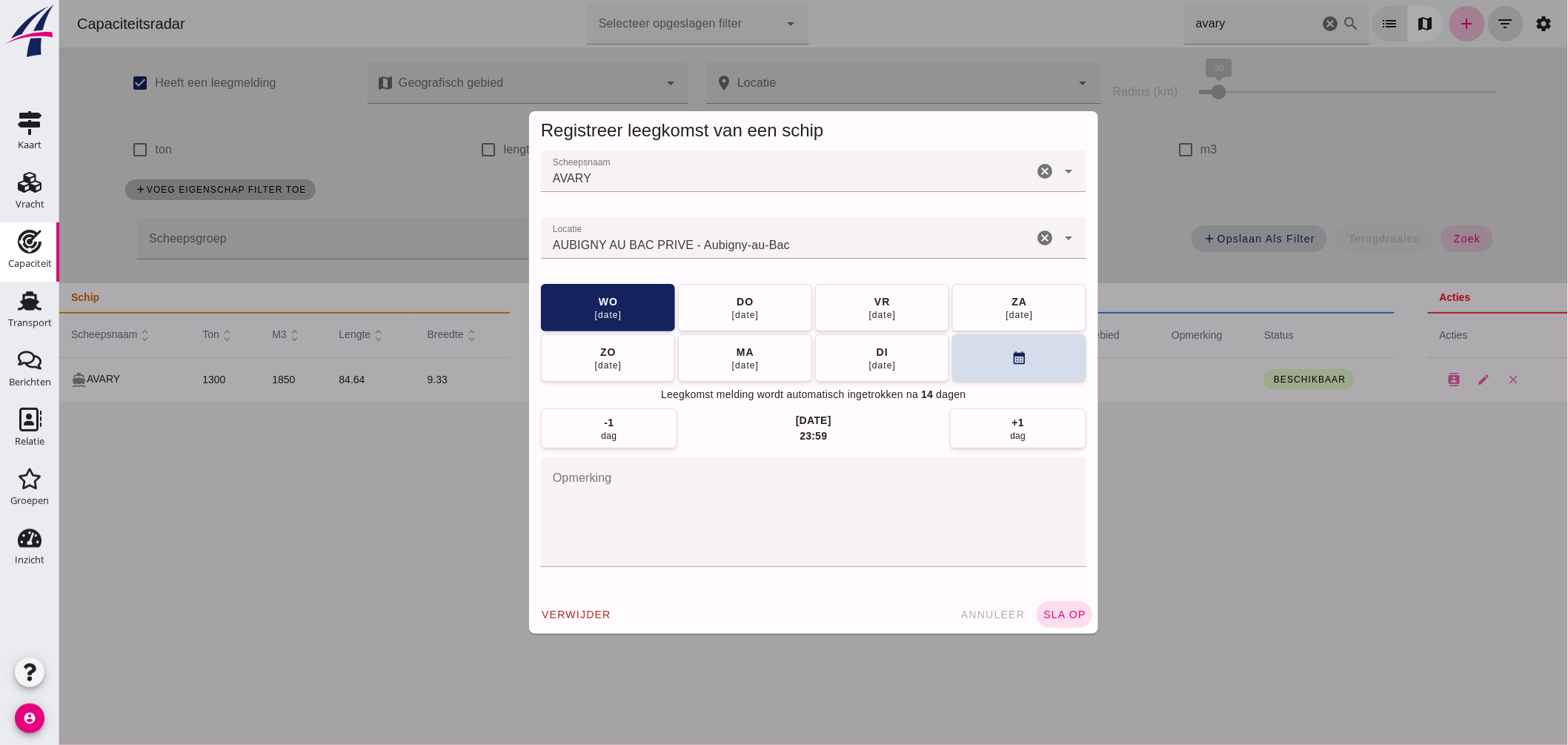
click at [792, 242] on input "Locatie" at bounding box center [786, 245] width 492 height 18
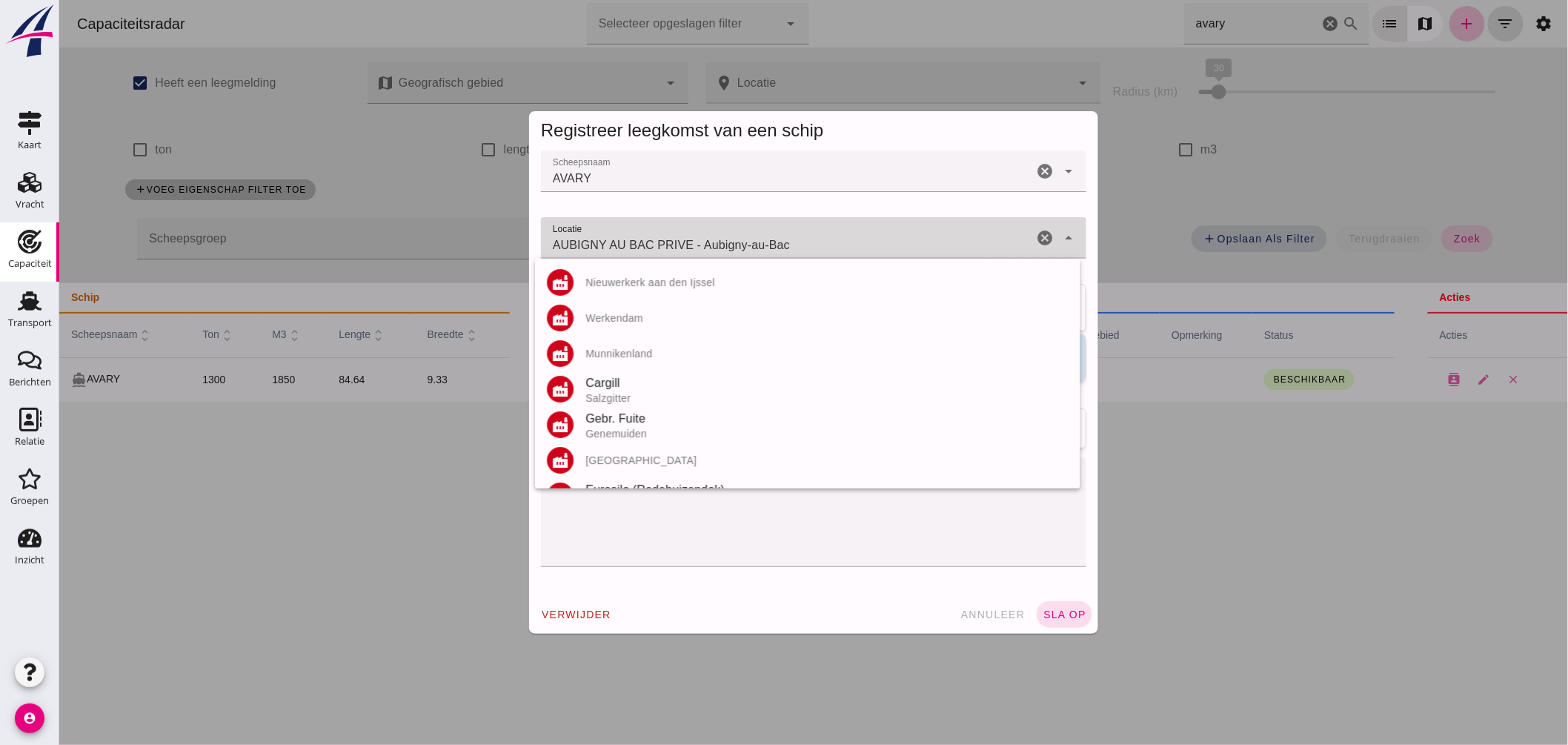
click at [792, 242] on input "AUBIGNY AU BAC PRIVE - Aubigny-au-Bac" at bounding box center [786, 245] width 492 height 18
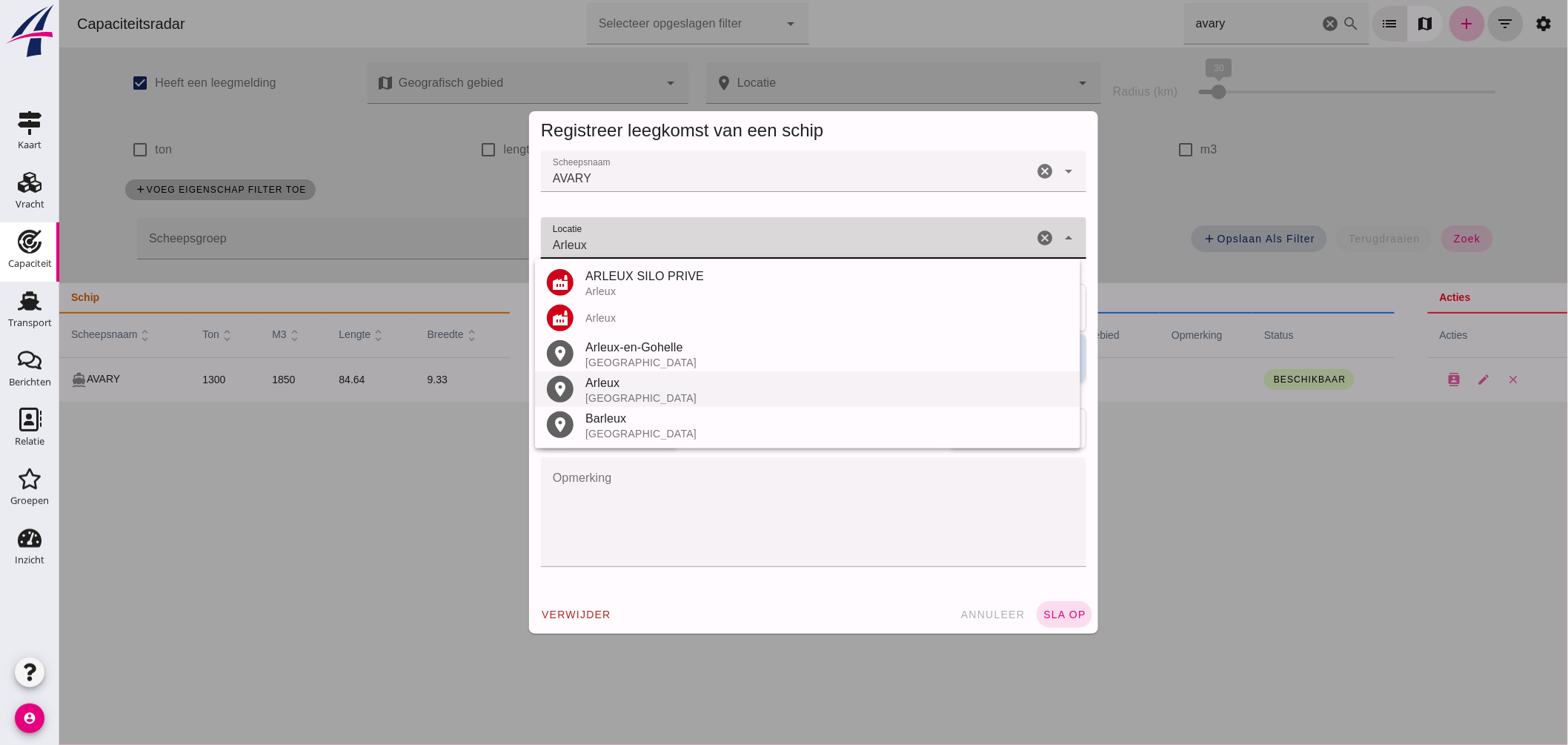
click at [648, 381] on div "Arleux" at bounding box center [827, 383] width 483 height 18
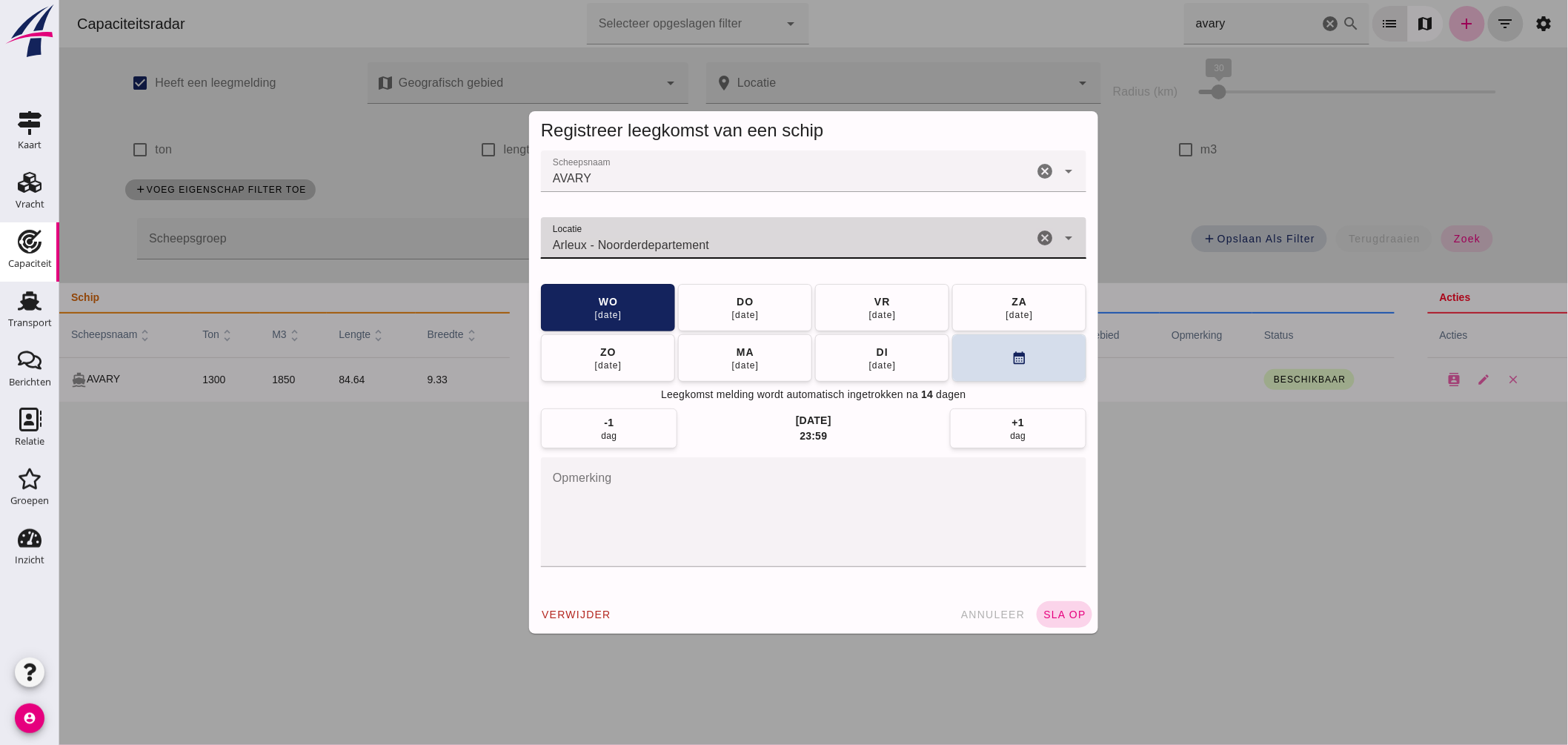
type input "Arleux - Noorderdepartement"
click at [1067, 606] on button "sla op" at bounding box center [1063, 614] width 55 height 26
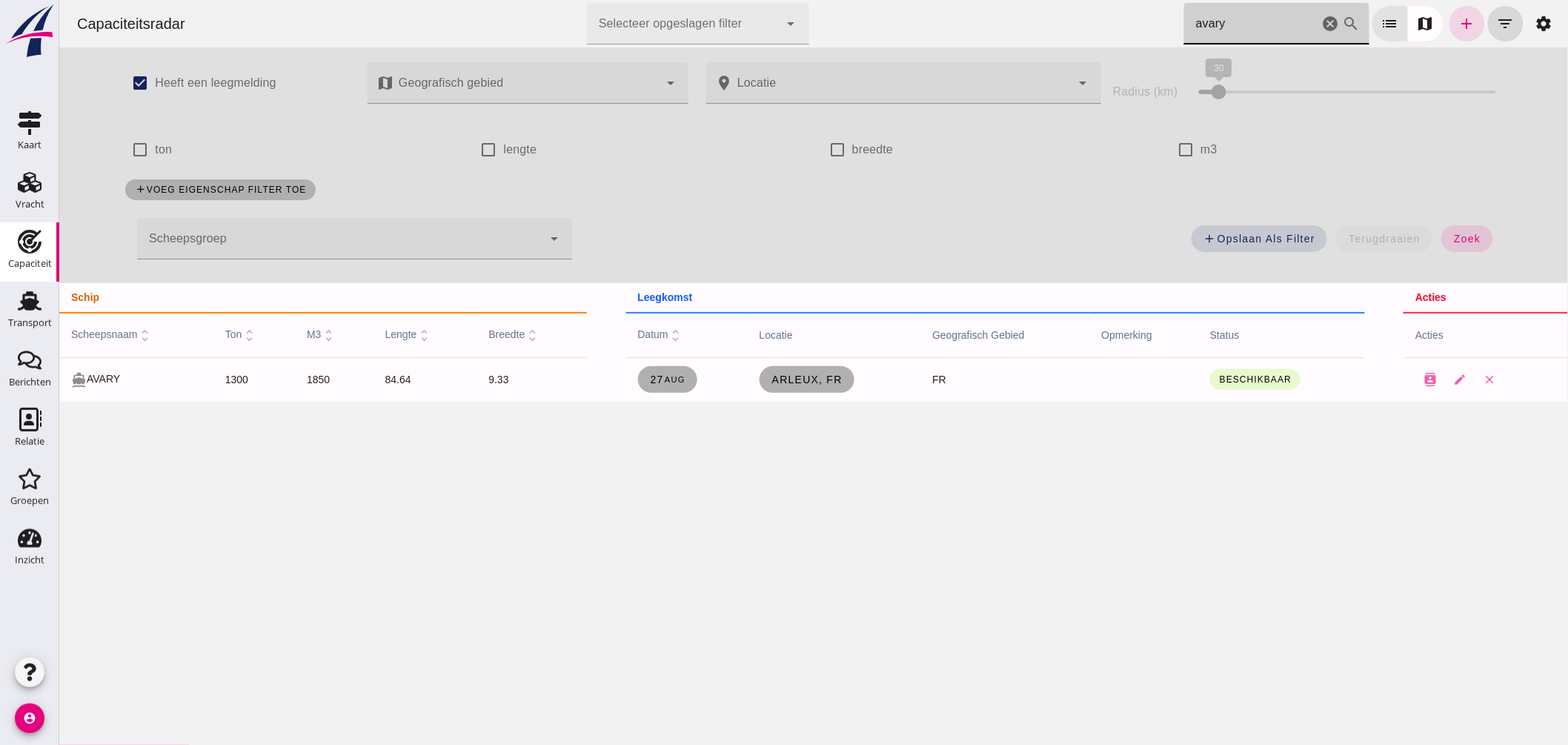
drag, startPoint x: 1268, startPoint y: 25, endPoint x: 854, endPoint y: -3, distance: 414.9
click at [854, 0] on html "Capaciteitsradar Selecteer opgeslagen filter Selecteer opgeslagen filter cancel…" at bounding box center [813, 372] width 1509 height 745
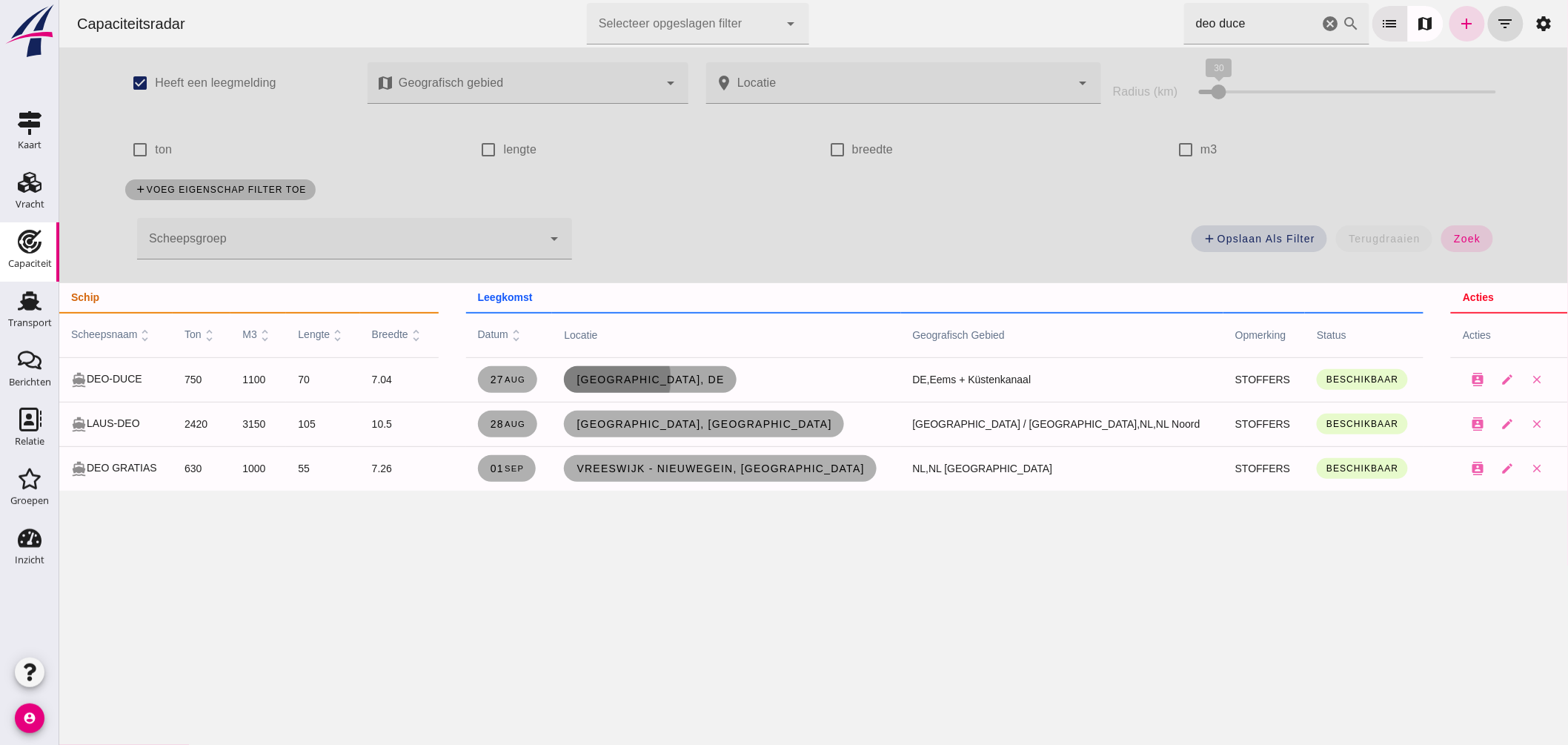
click at [699, 387] on link "Münster, de" at bounding box center [649, 379] width 172 height 26
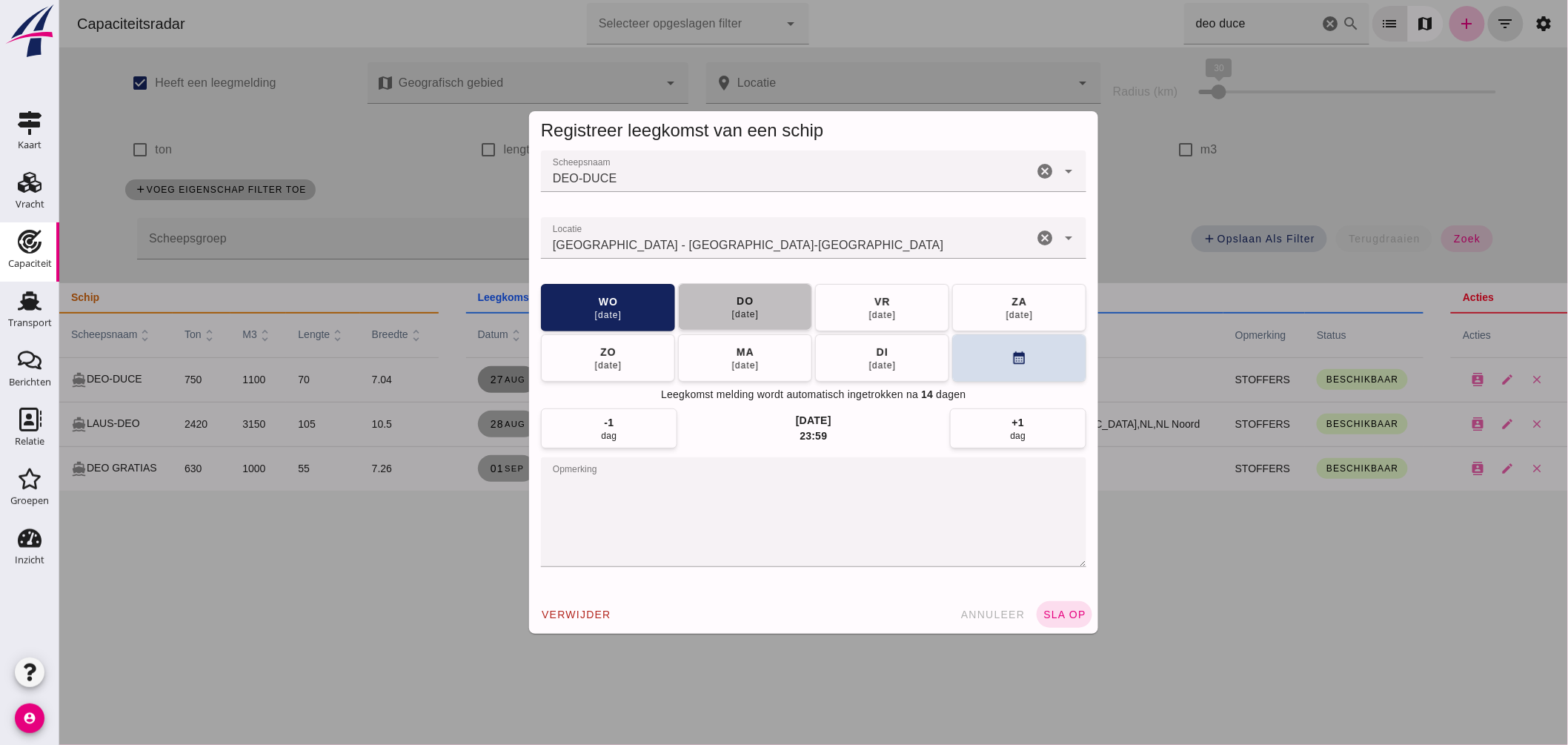
click at [750, 312] on div "28 aug" at bounding box center [745, 314] width 28 height 12
click at [1053, 610] on span "sla op" at bounding box center [1064, 615] width 44 height 12
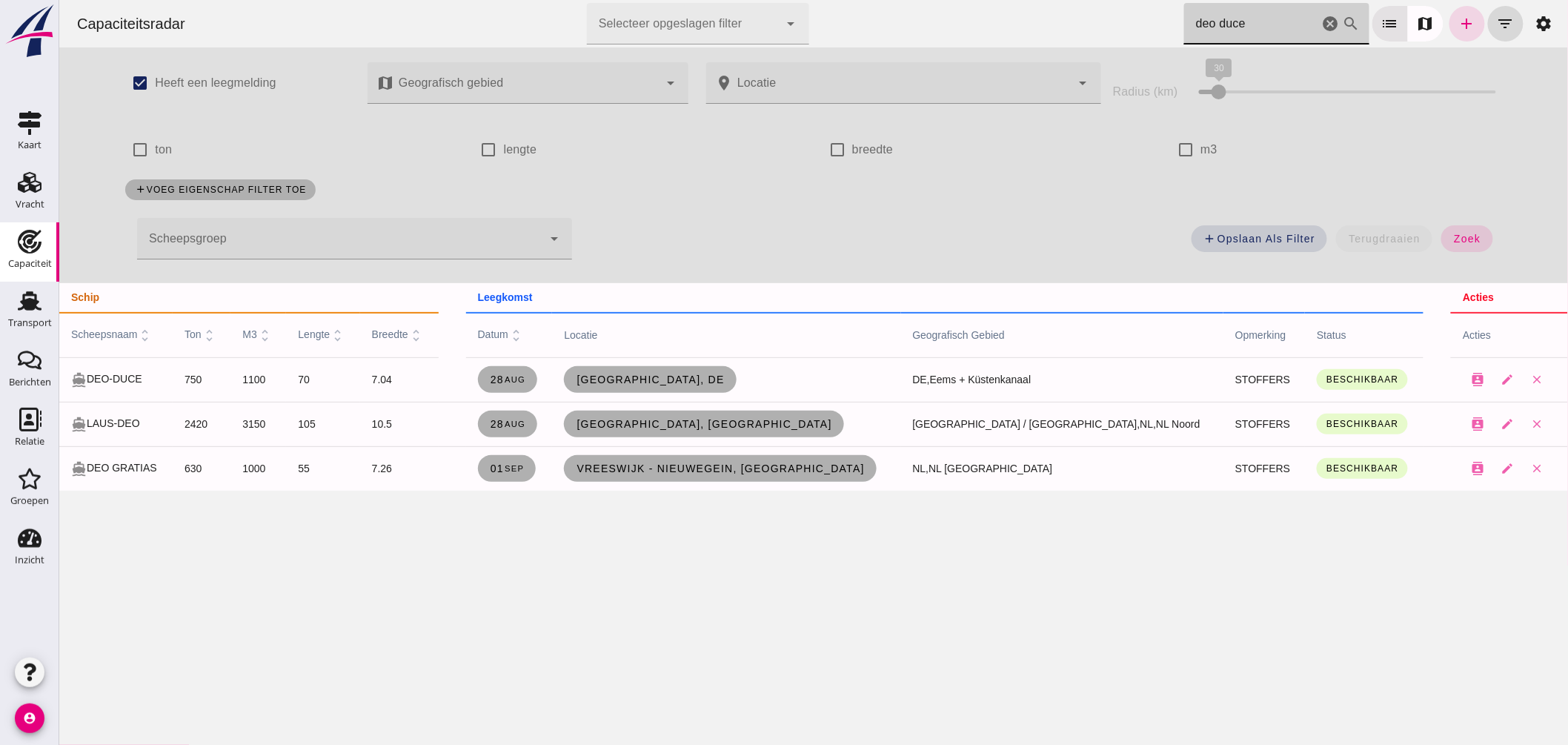
drag, startPoint x: 1232, startPoint y: 24, endPoint x: 900, endPoint y: -3, distance: 333.1
click at [900, 0] on html "Capaciteitsradar Selecteer opgeslagen filter Selecteer opgeslagen filter cancel…" at bounding box center [813, 372] width 1509 height 745
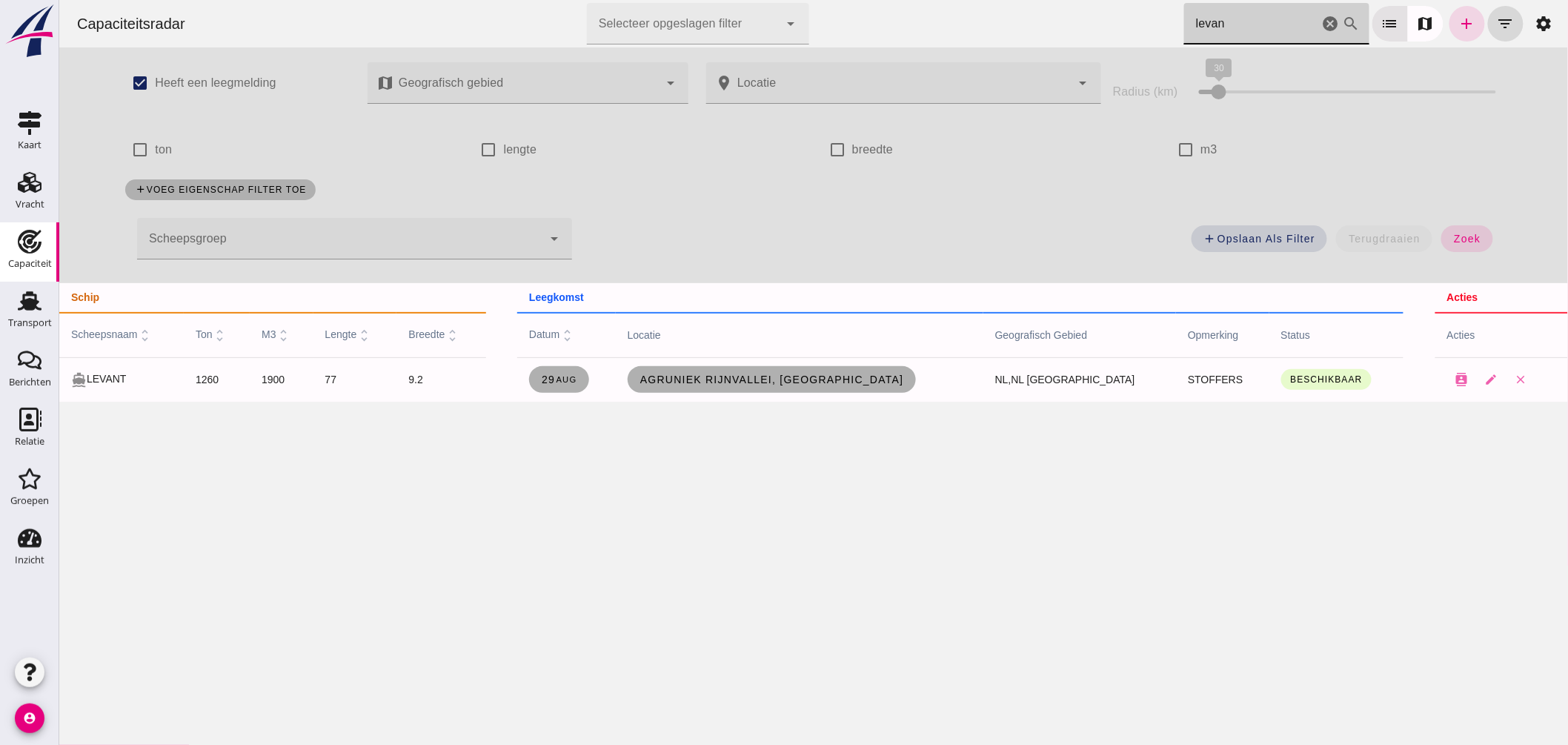
type input "levan"
click at [1321, 23] on icon "cancel" at bounding box center [1330, 24] width 18 height 18
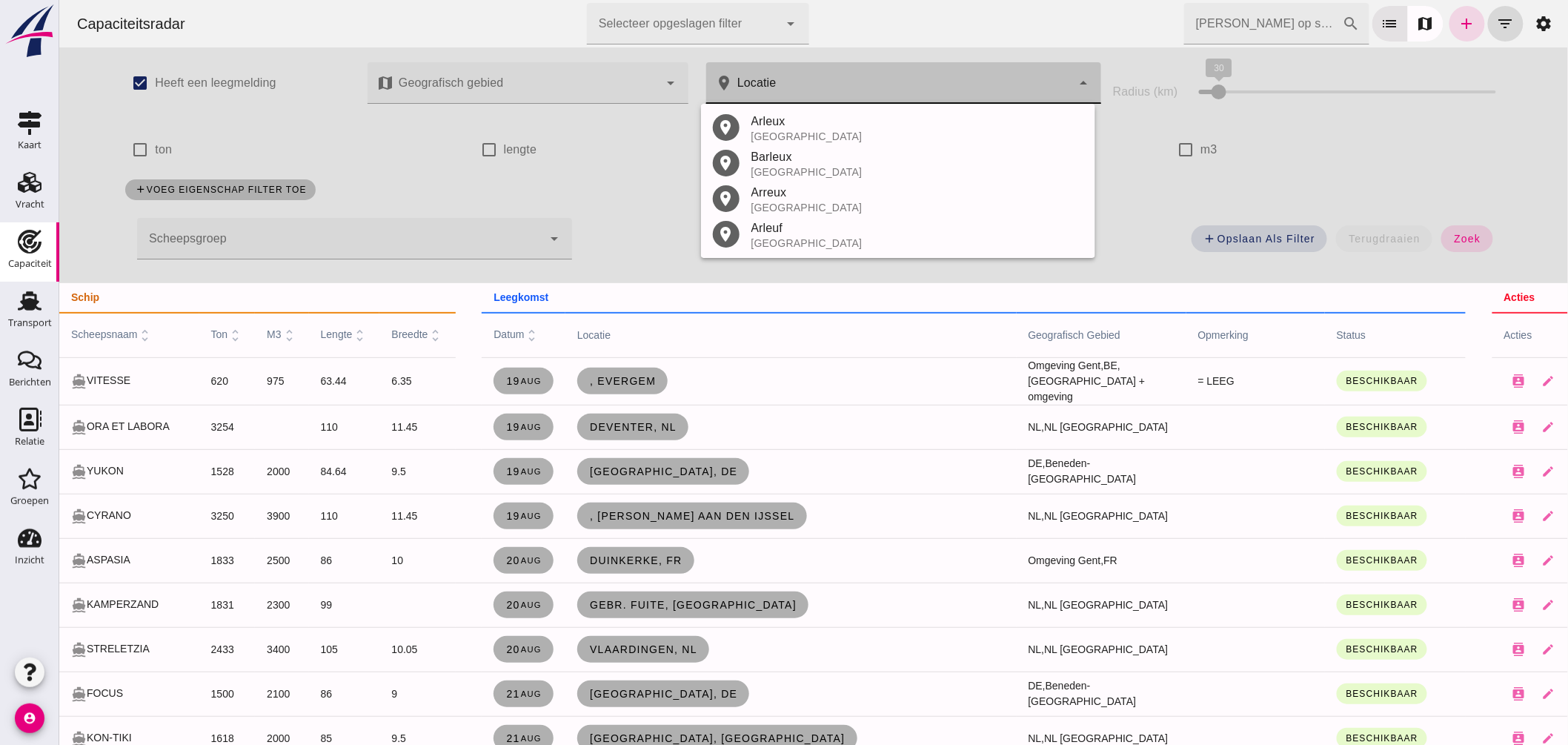
click at [1077, 79] on icon "arrow_drop_down" at bounding box center [1083, 82] width 18 height 18
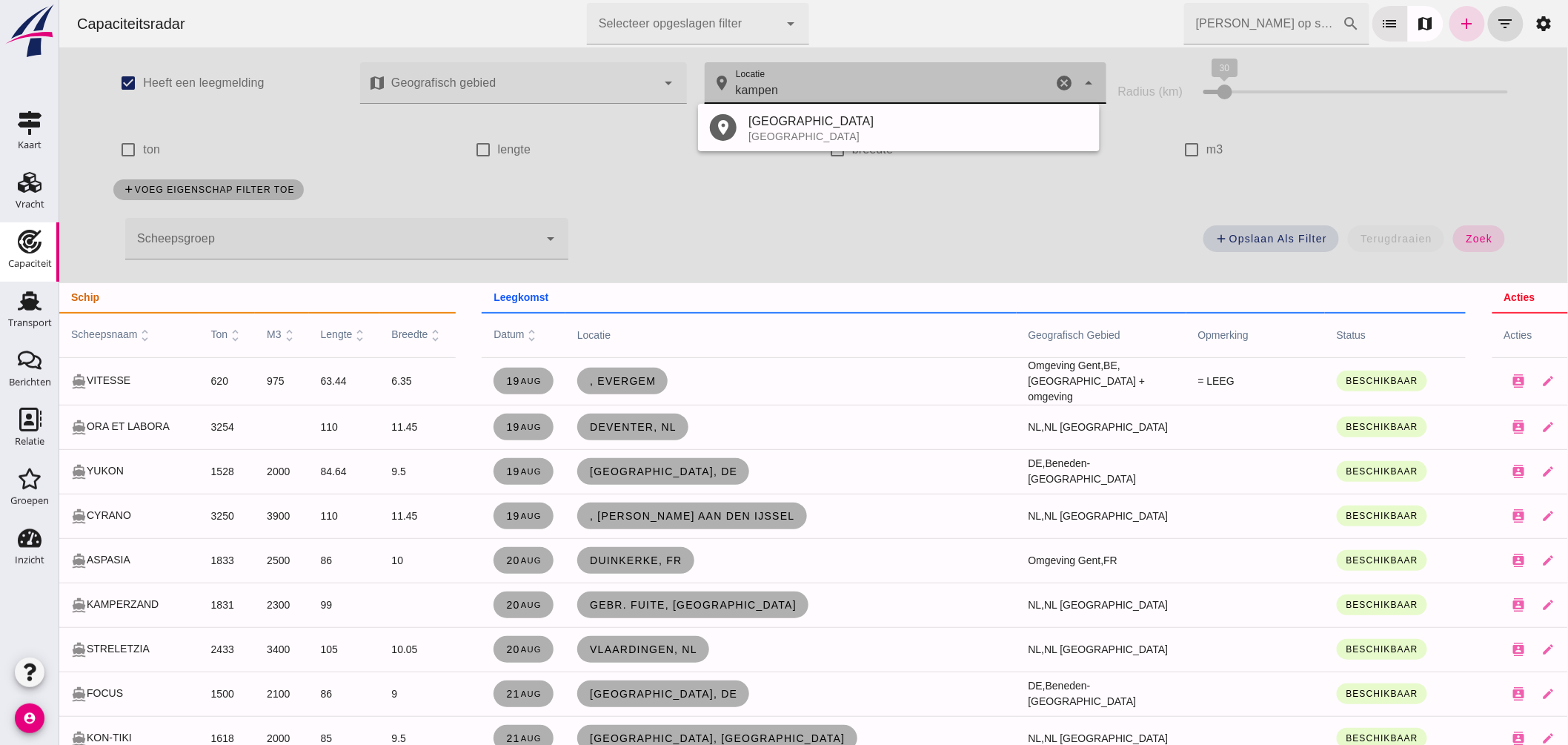
scroll to position [82, 0]
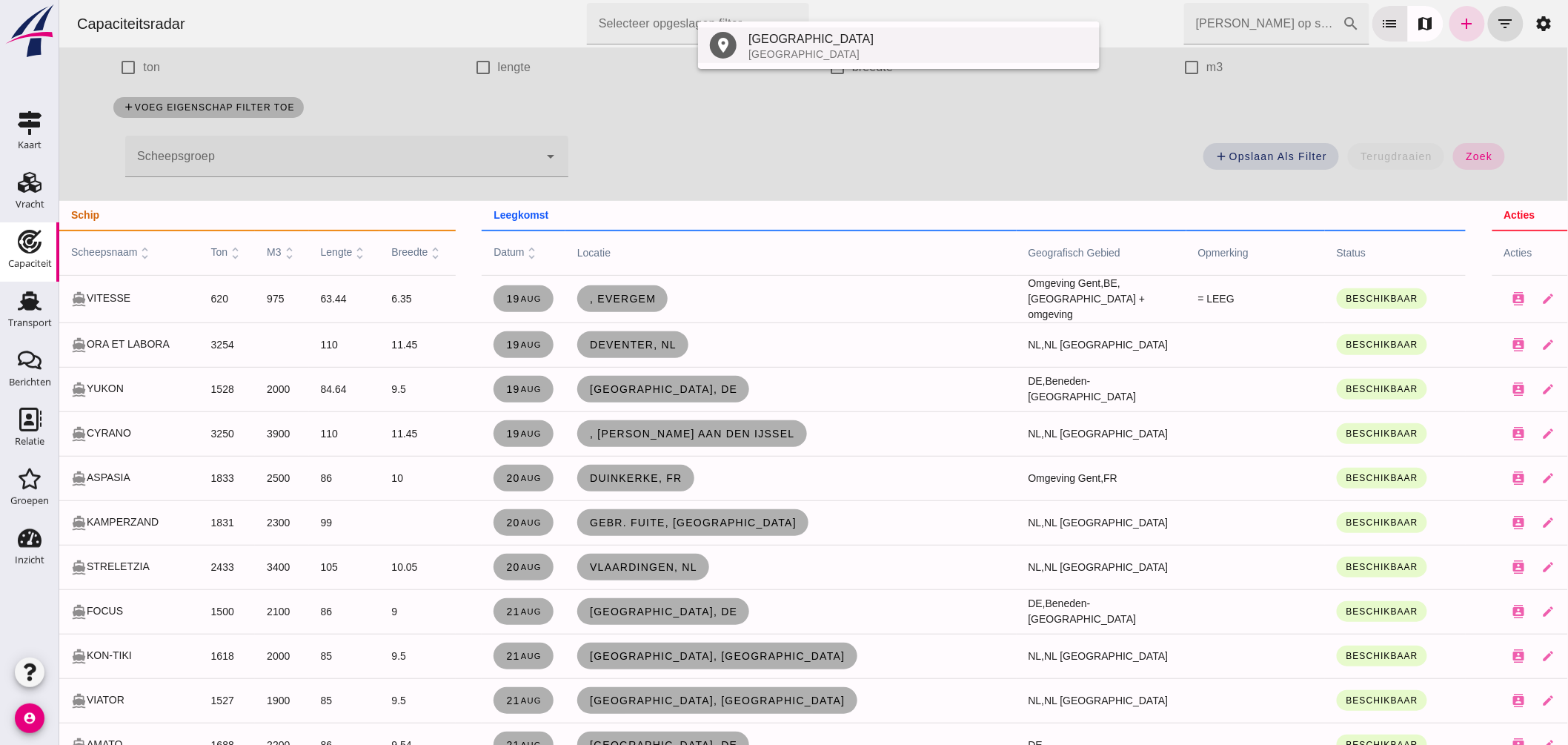
click at [786, 47] on div "Kampen" at bounding box center [917, 39] width 340 height 18
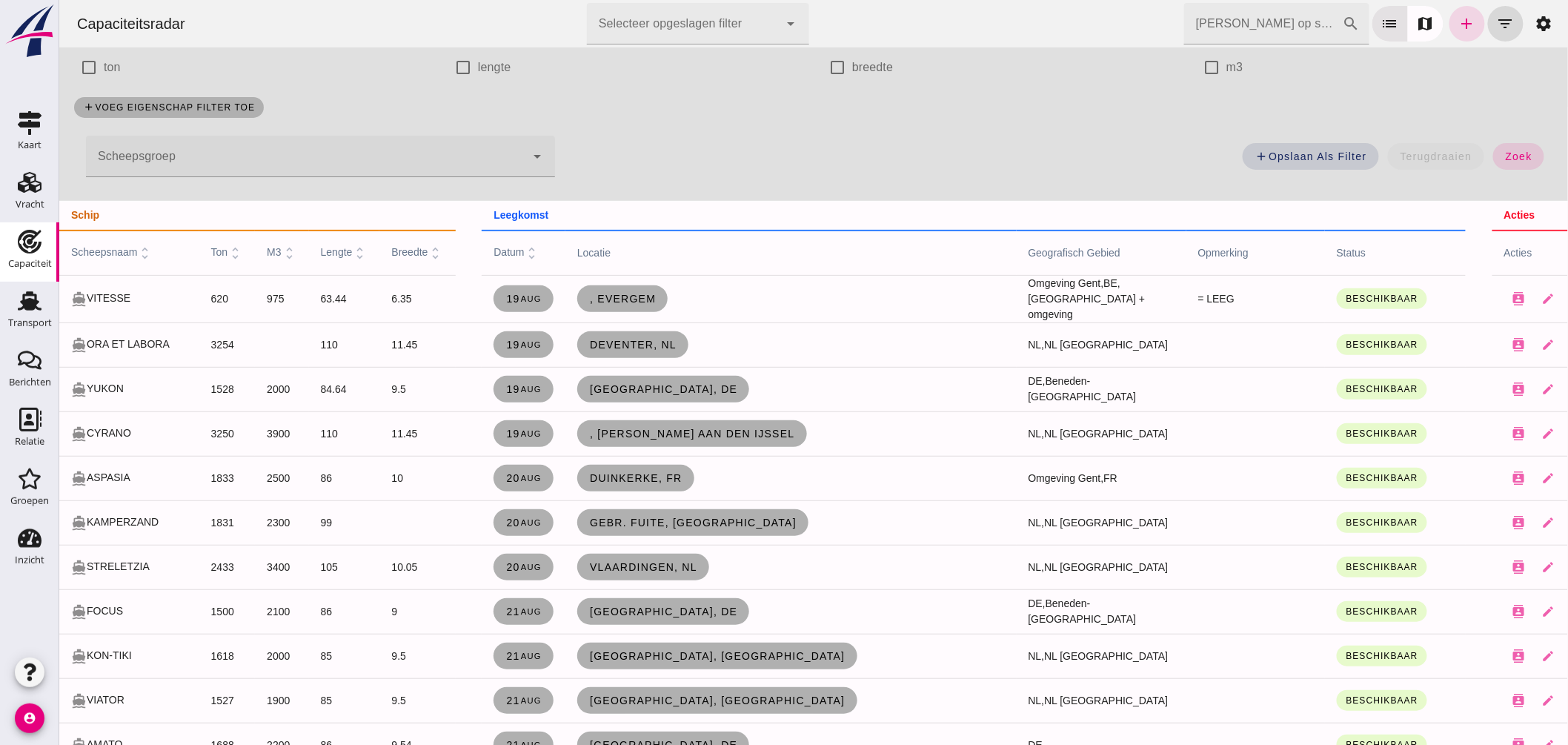
scroll to position [0, 0]
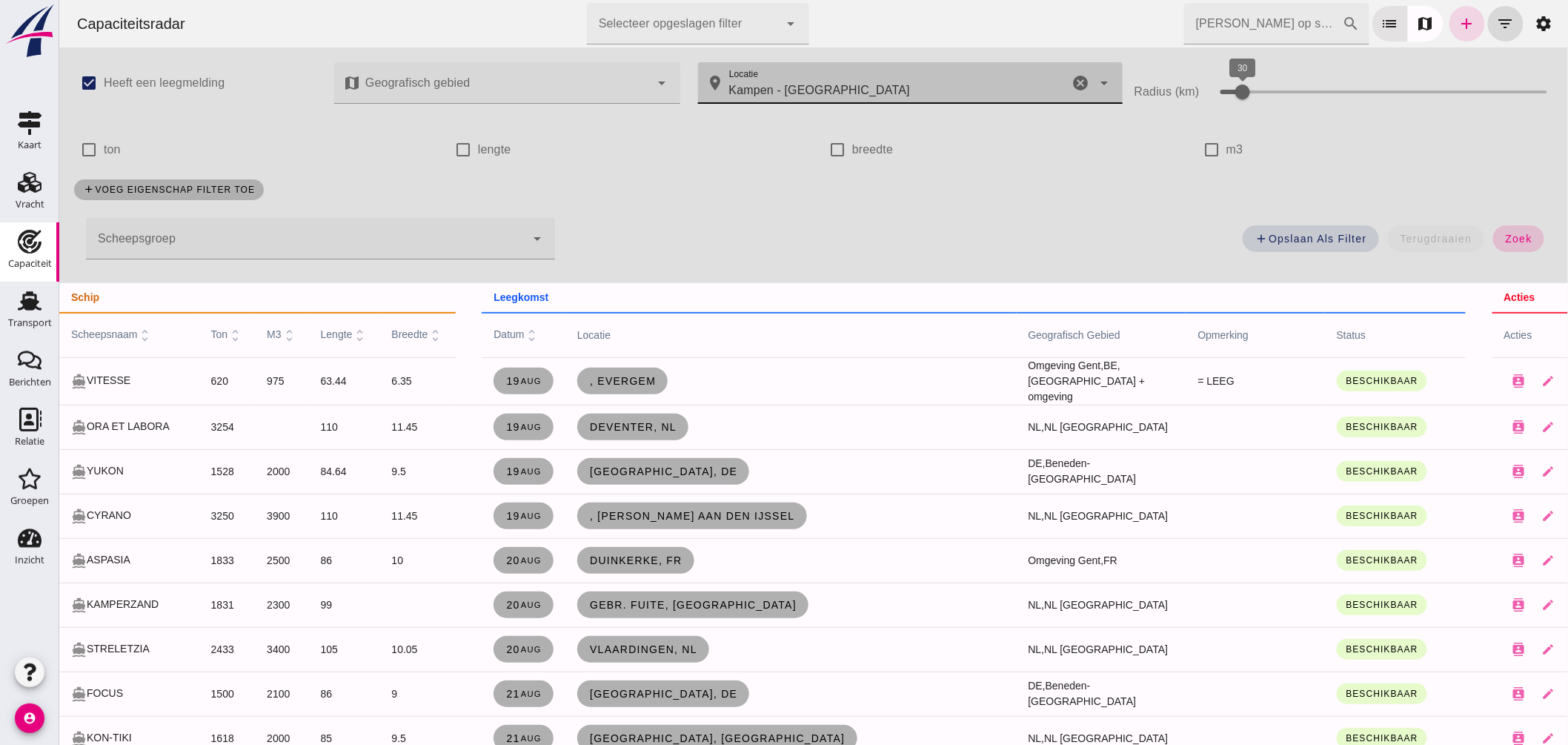
type input "Kampen - Overijssel"
click at [1507, 237] on span "zoek" at bounding box center [1518, 239] width 27 height 12
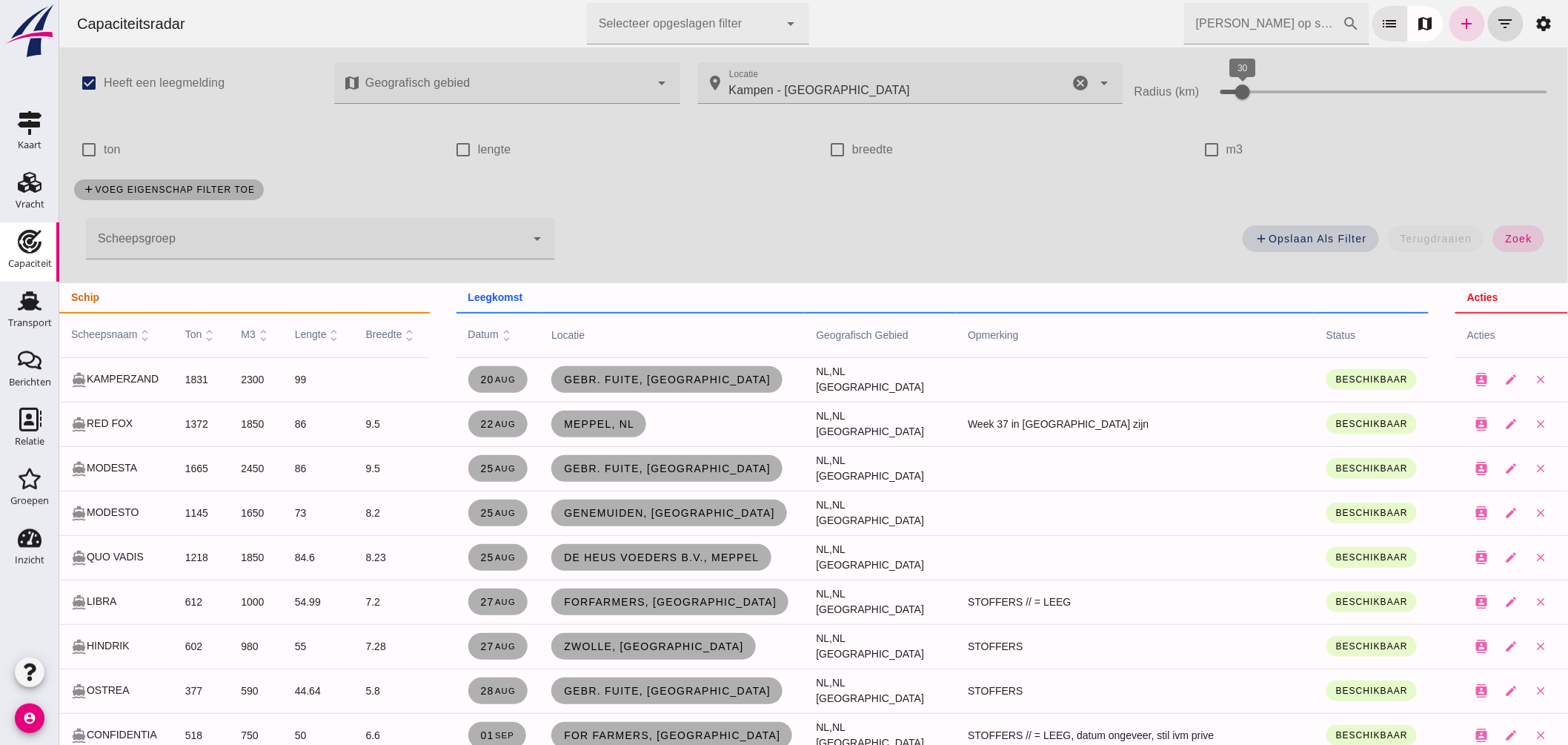
click at [1071, 82] on icon "cancel" at bounding box center [1080, 82] width 18 height 18
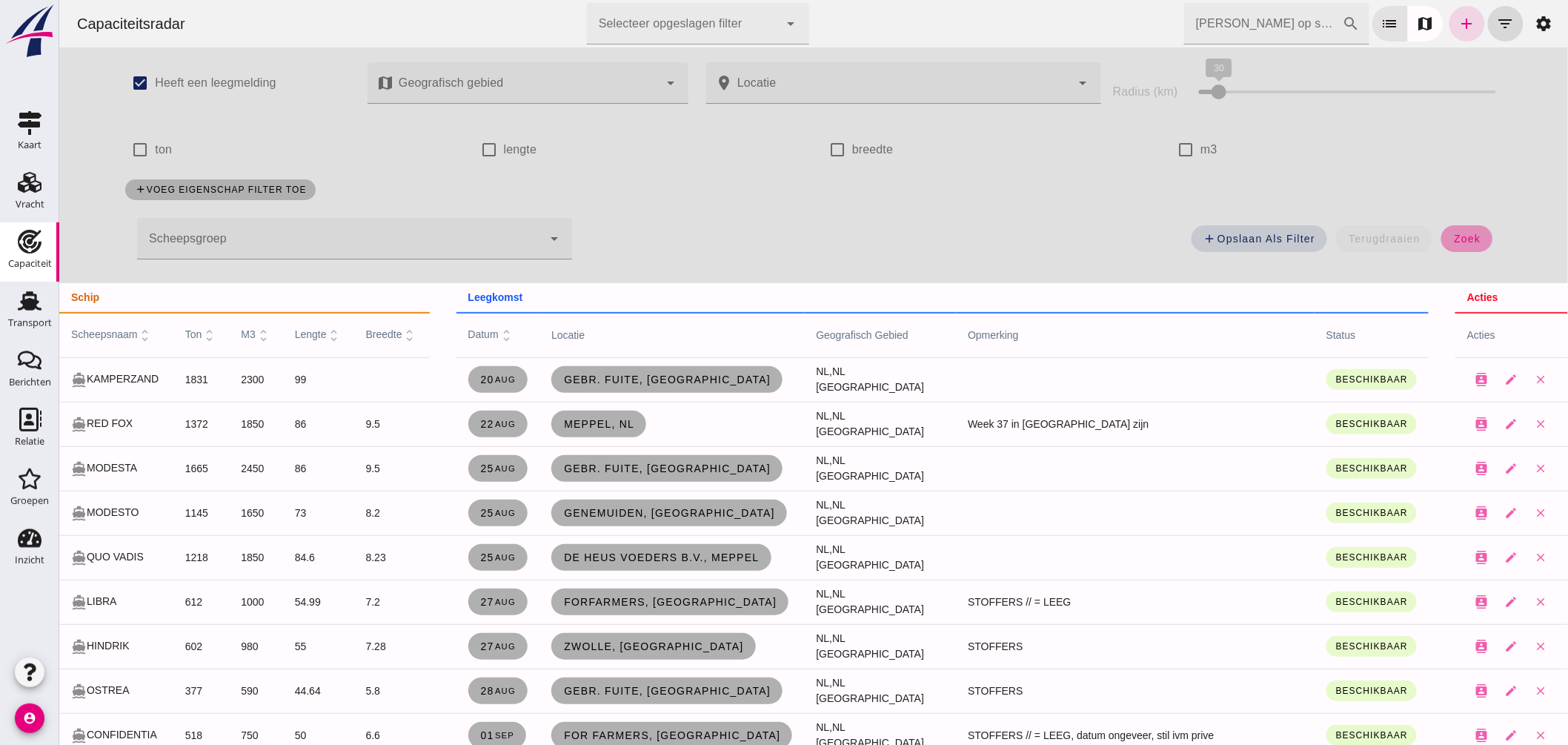
click at [1476, 232] on button "zoek" at bounding box center [1466, 239] width 51 height 26
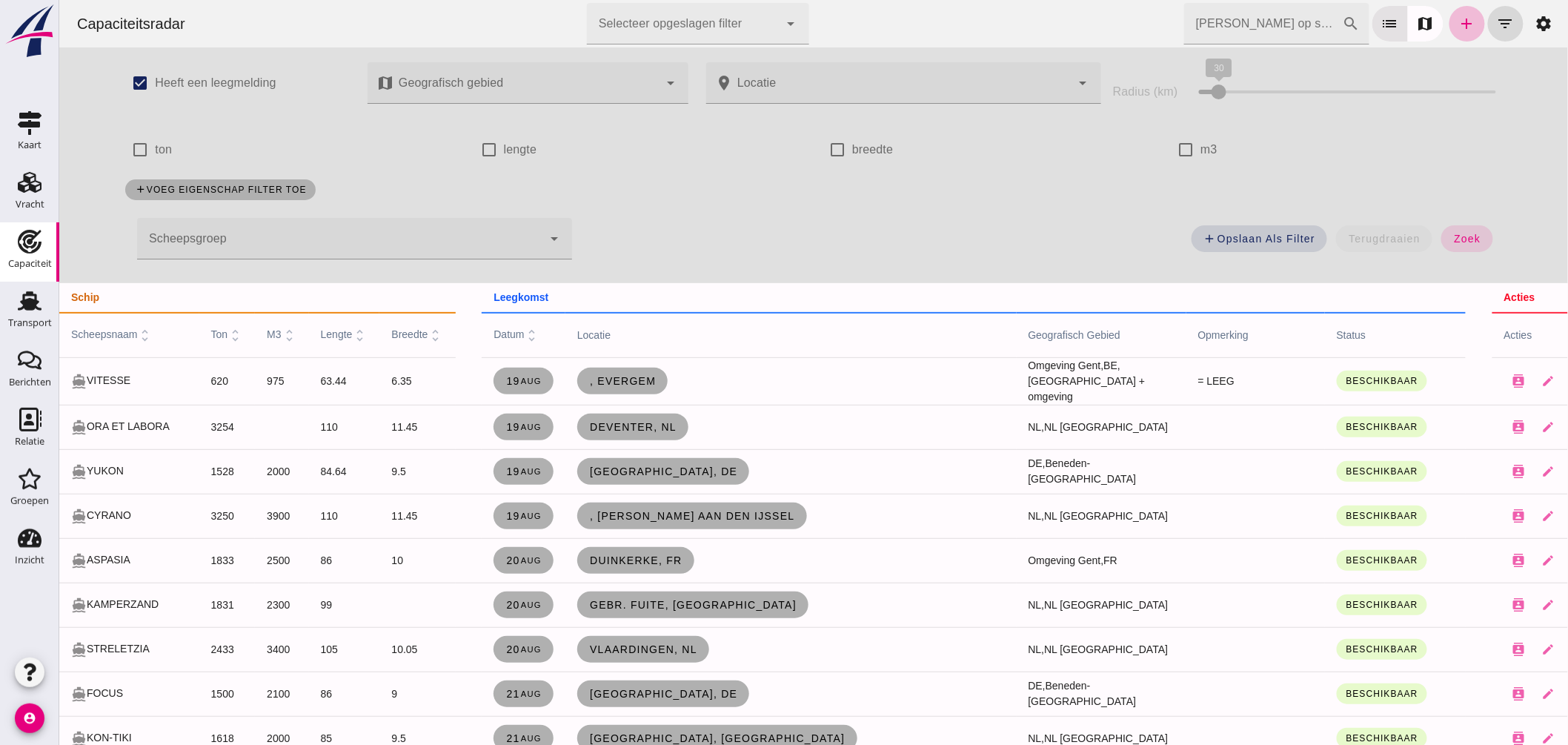
click at [89, 327] on th "scheepsnaam unfold_more" at bounding box center [129, 334] width 140 height 45
click at [114, 331] on span "scheepsnaam unfold_more" at bounding box center [111, 334] width 82 height 12
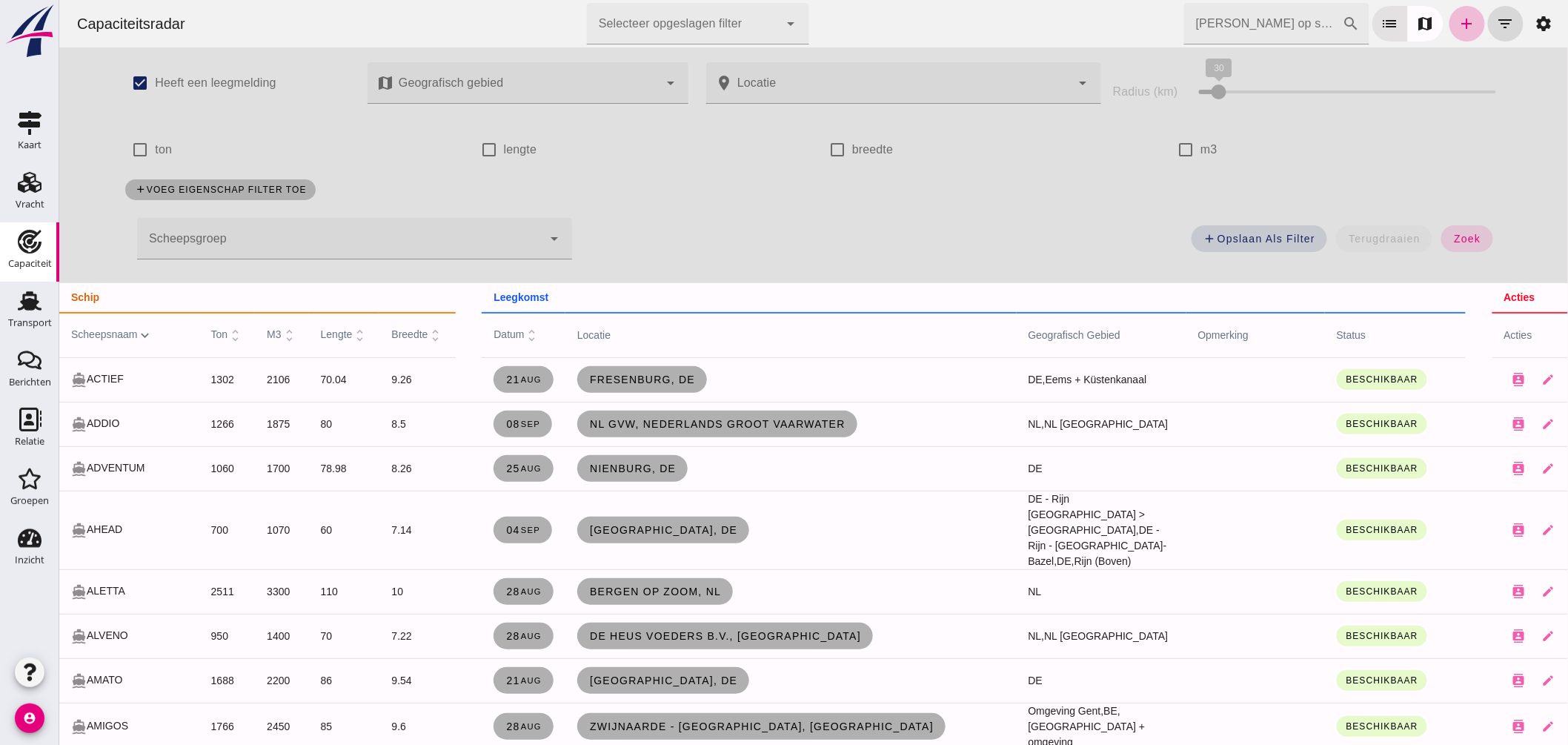
click at [1245, 11] on input "Zoek op scheepsnaam" at bounding box center [1263, 23] width 159 height 41
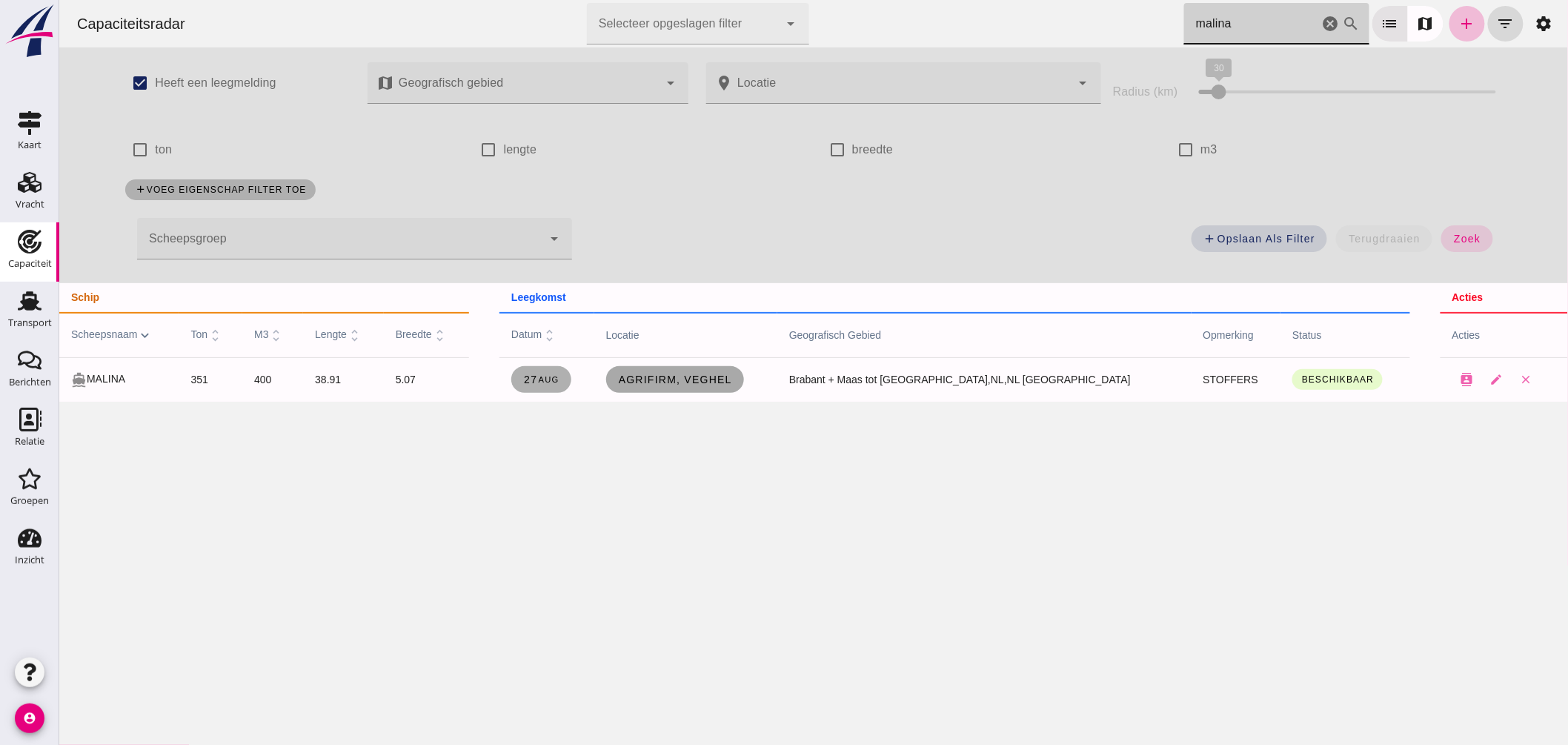
type input "malina"
click at [708, 384] on span "Agrifirm, Veghel" at bounding box center [675, 380] width 114 height 12
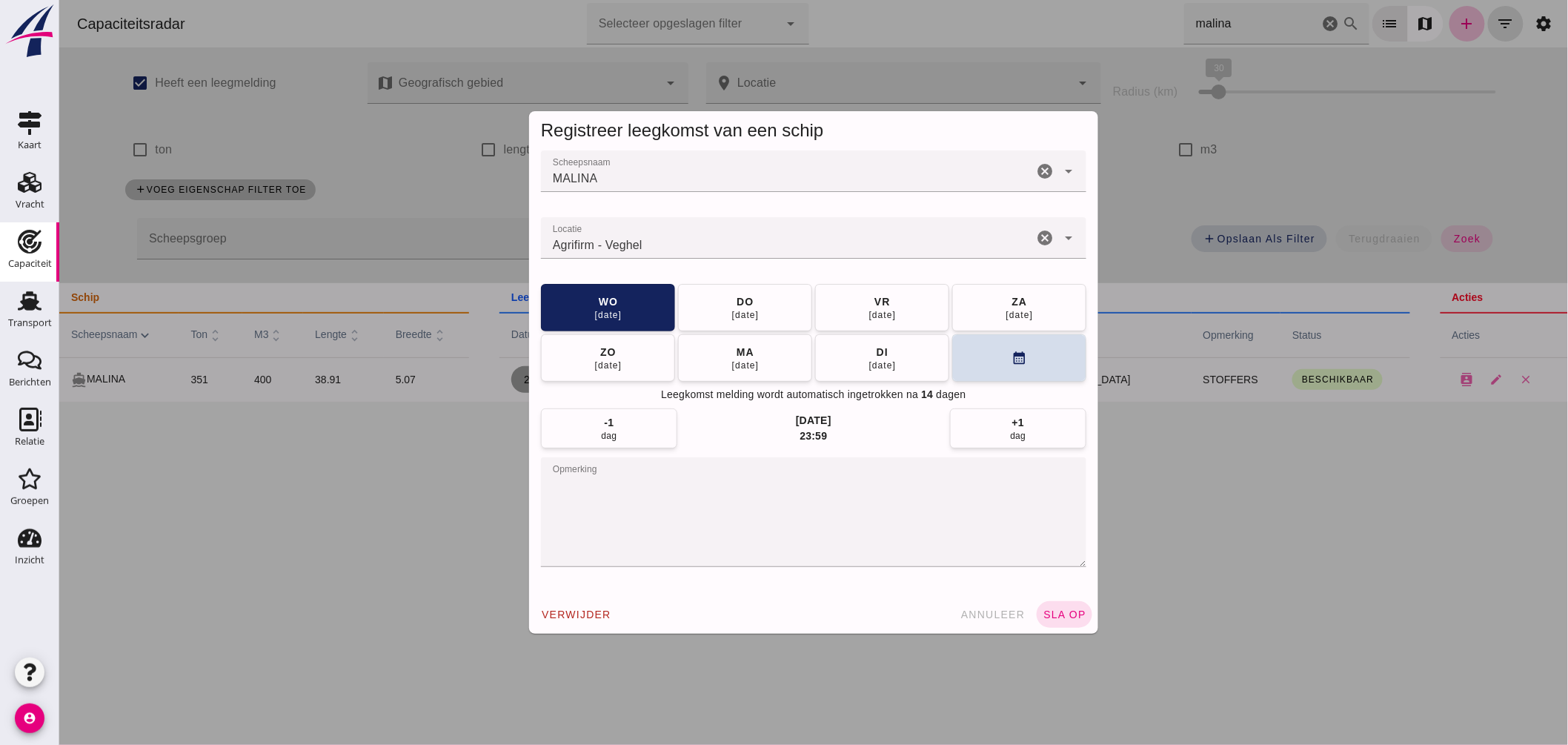
click at [697, 249] on input "Locatie" at bounding box center [786, 245] width 492 height 18
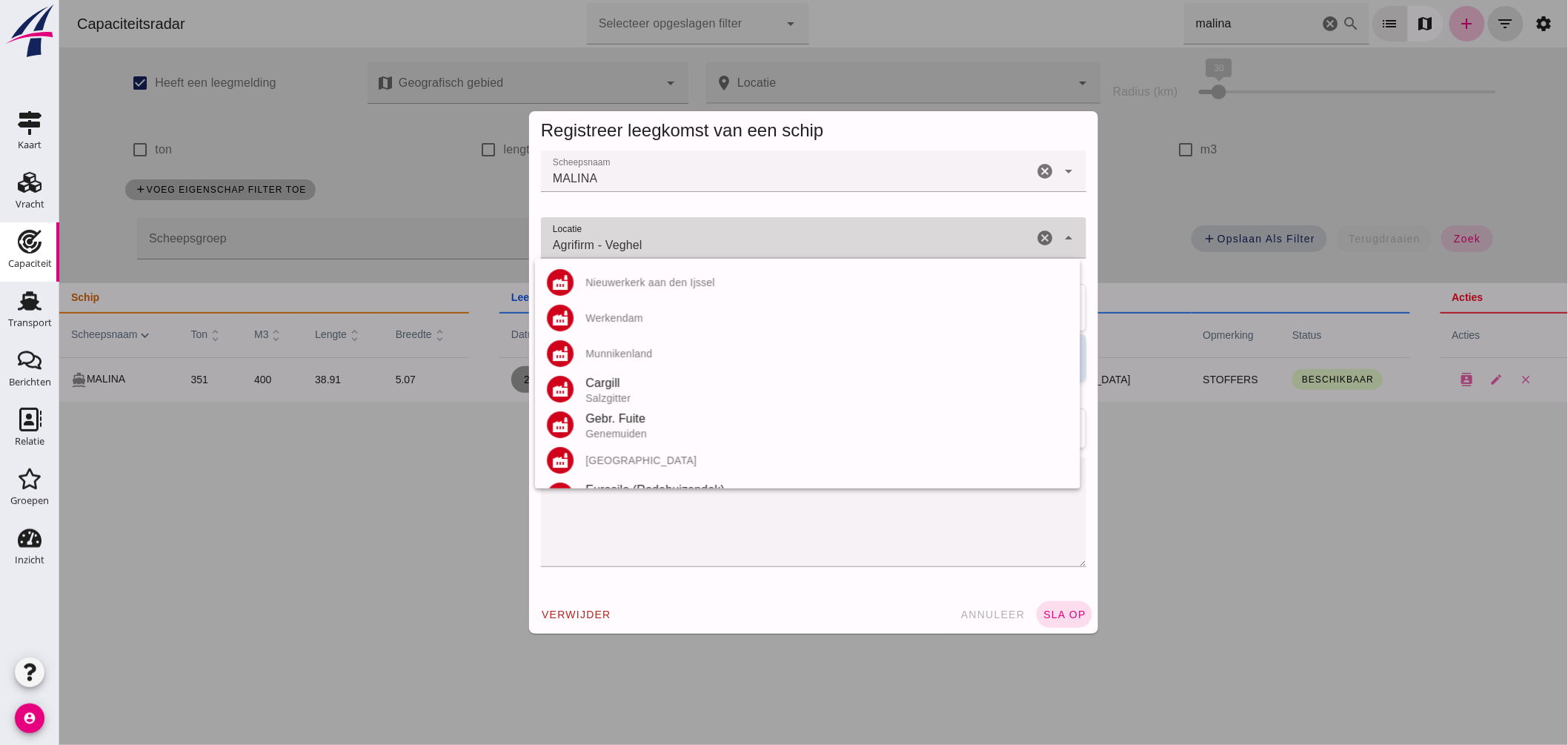
click at [696, 247] on input "Agrifirm - Veghel" at bounding box center [786, 245] width 492 height 18
click at [696, 247] on input "Agrifirm - Veghel" at bounding box center [786, 245] width 492 height 18
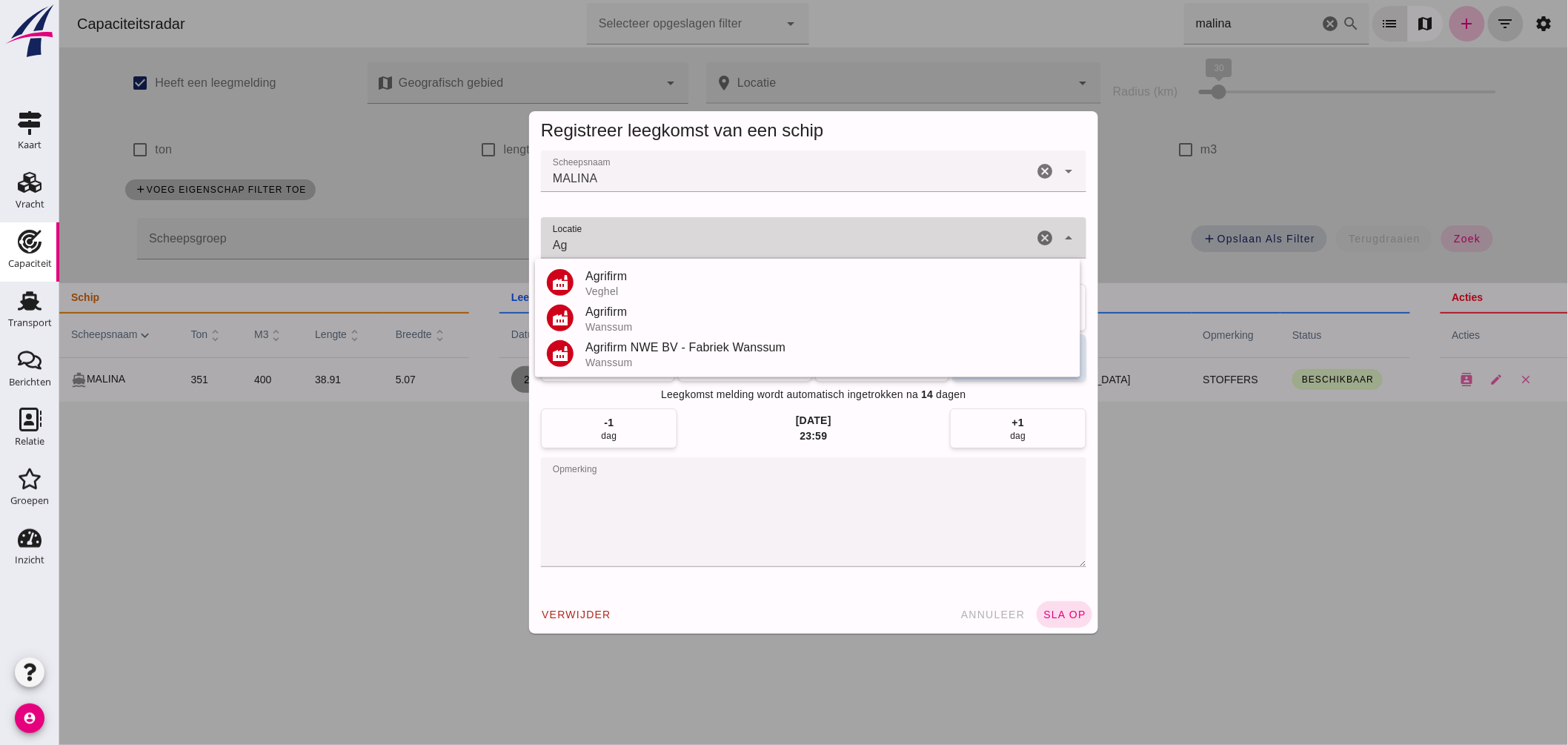
type input "A"
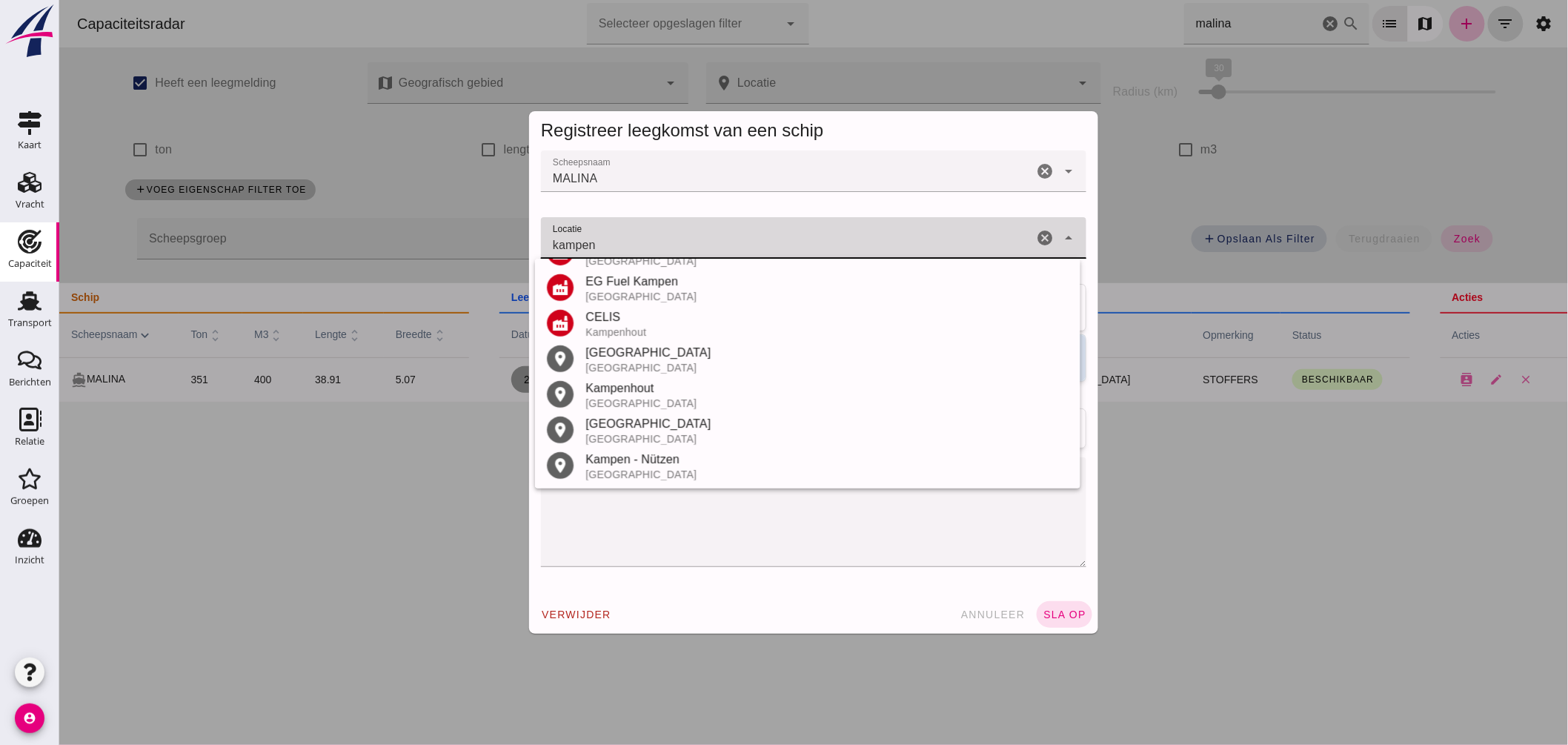
scroll to position [32, 0]
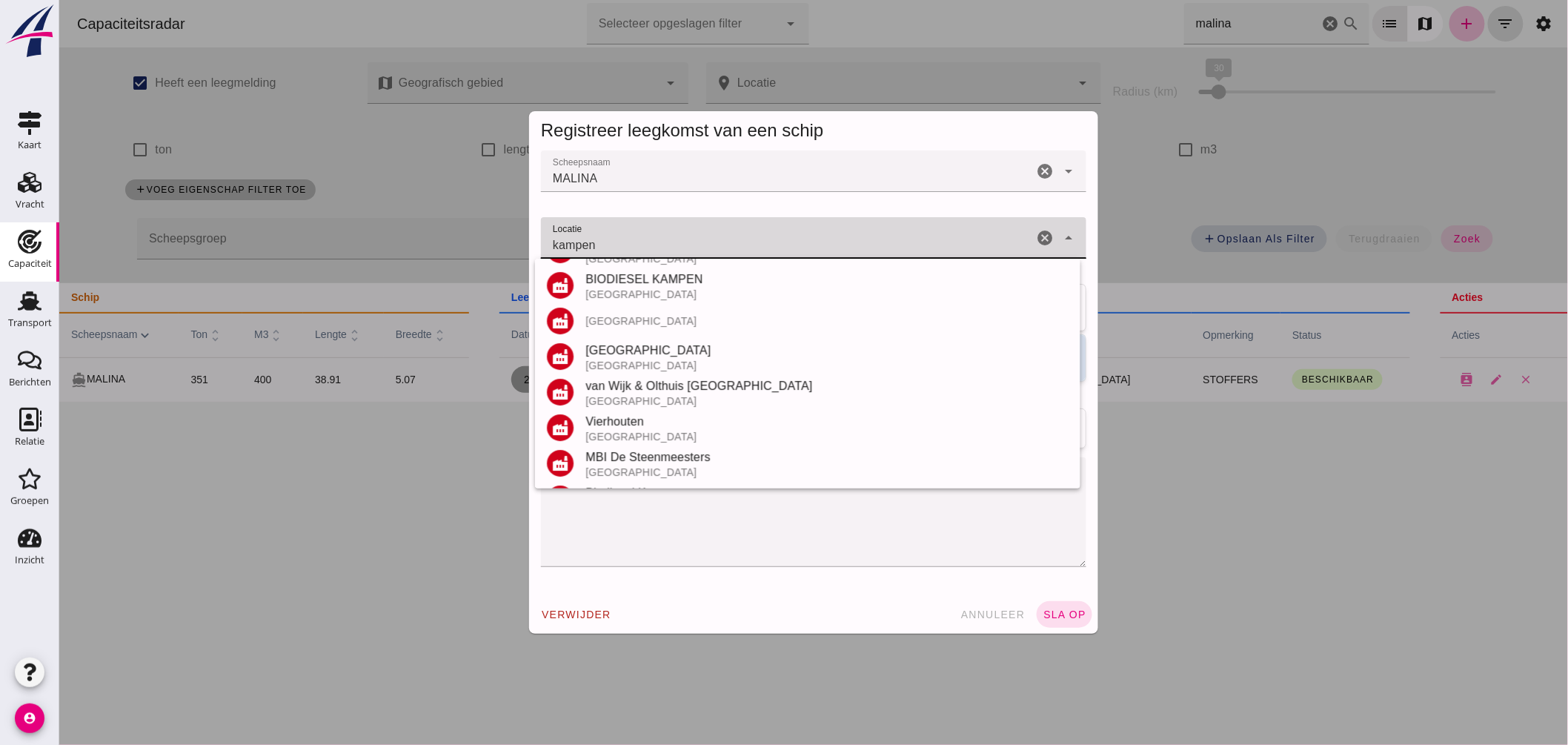
drag, startPoint x: 607, startPoint y: 243, endPoint x: 231, endPoint y: 179, distance: 381.4
click at [232, 180] on div "Registreer leegkomst van een schip Scheepsnaam Scheepsnaam MALINA cancel arrow_…" at bounding box center [813, 372] width 1509 height 745
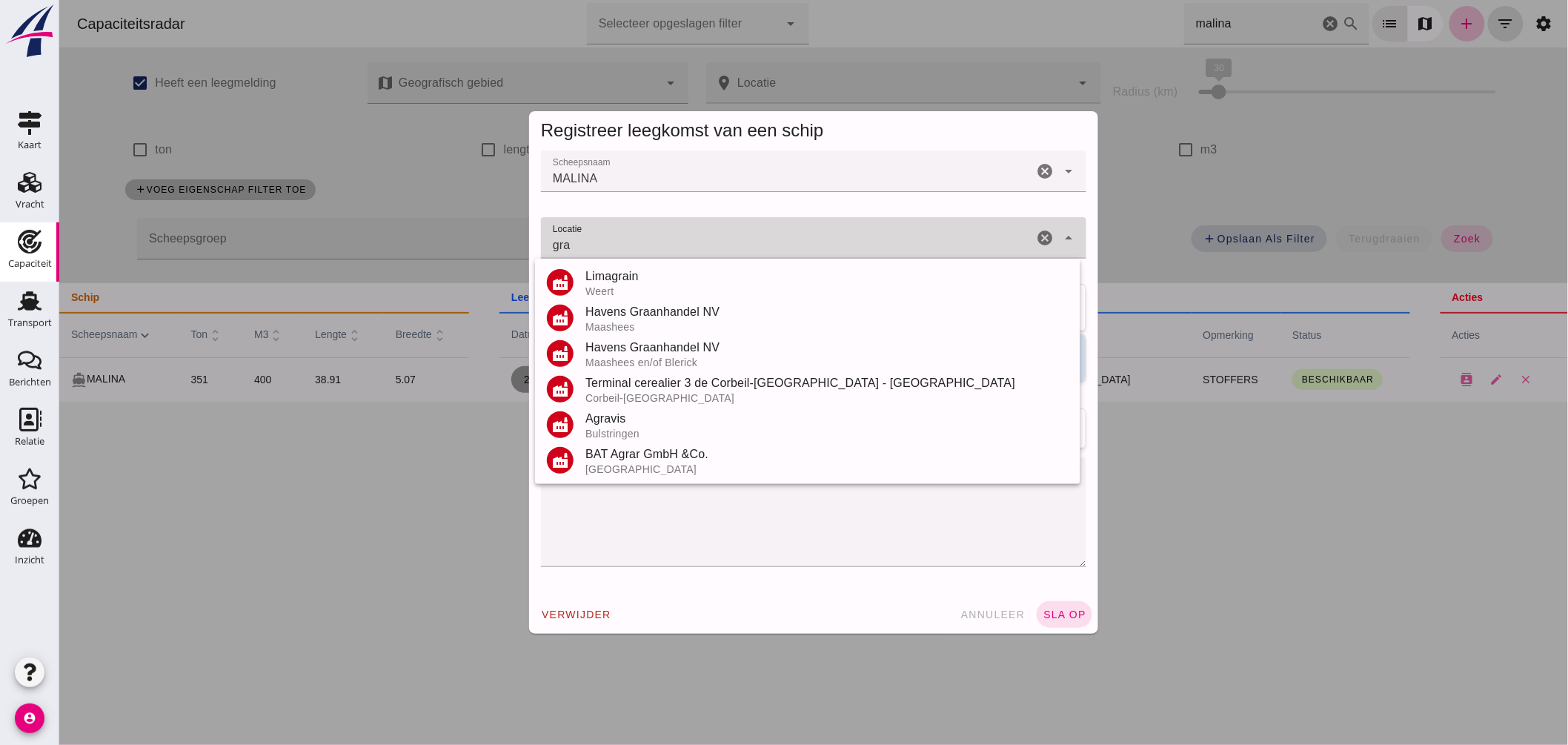
scroll to position [0, 0]
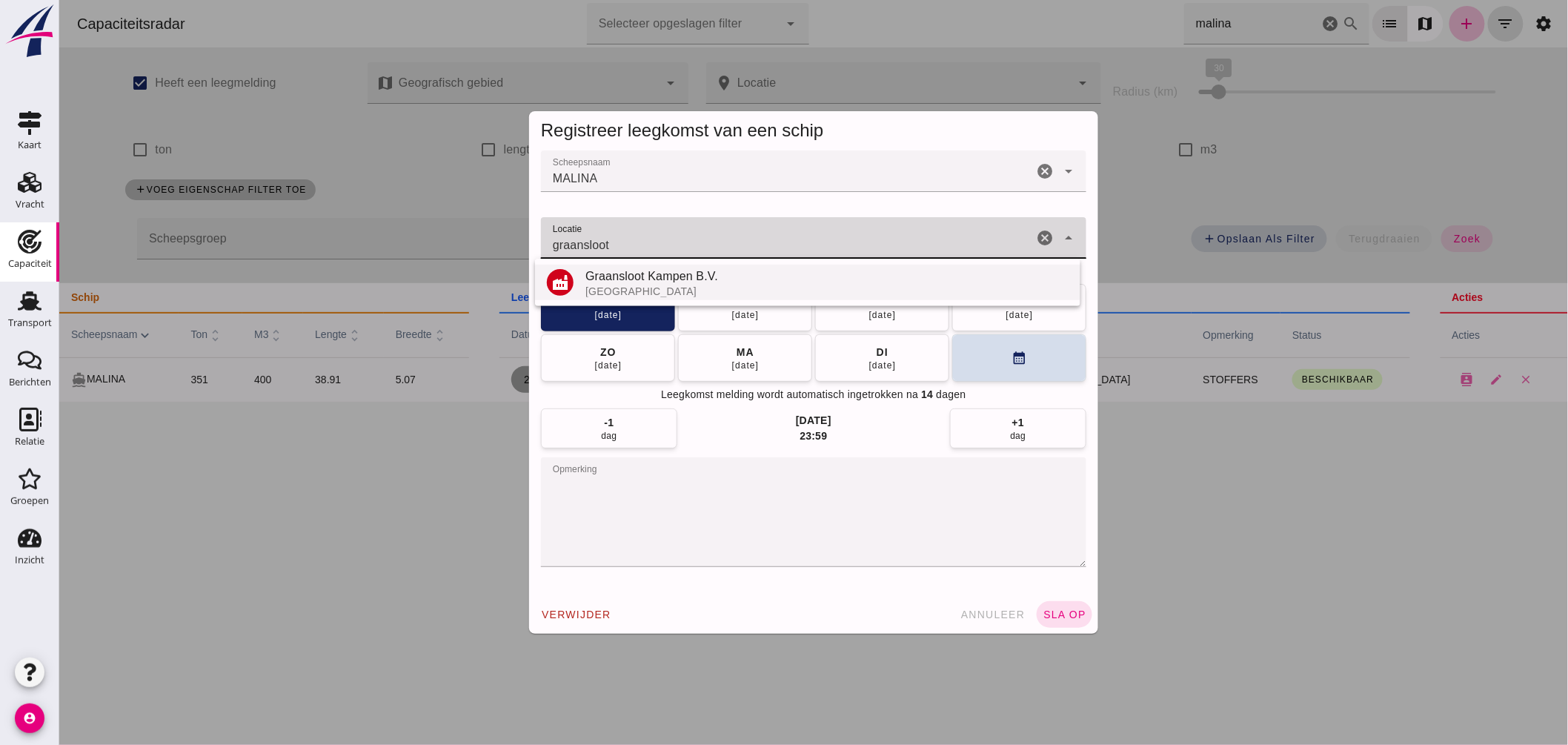
click at [665, 279] on div "Graansloot Kampen B.V." at bounding box center [827, 276] width 483 height 18
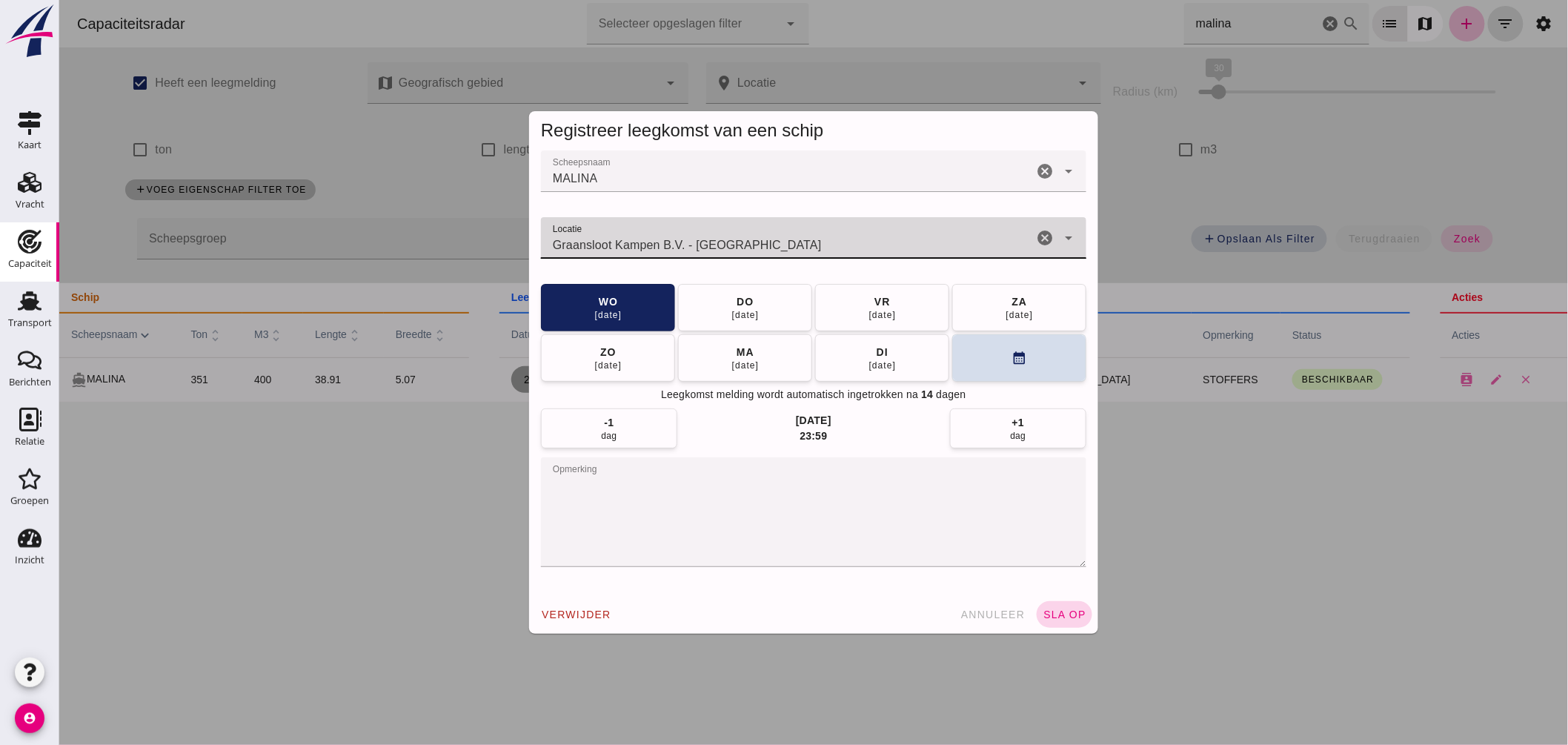
type input "Graansloot Kampen B.V. - Kampen"
click at [1070, 609] on span "sla op" at bounding box center [1064, 615] width 44 height 12
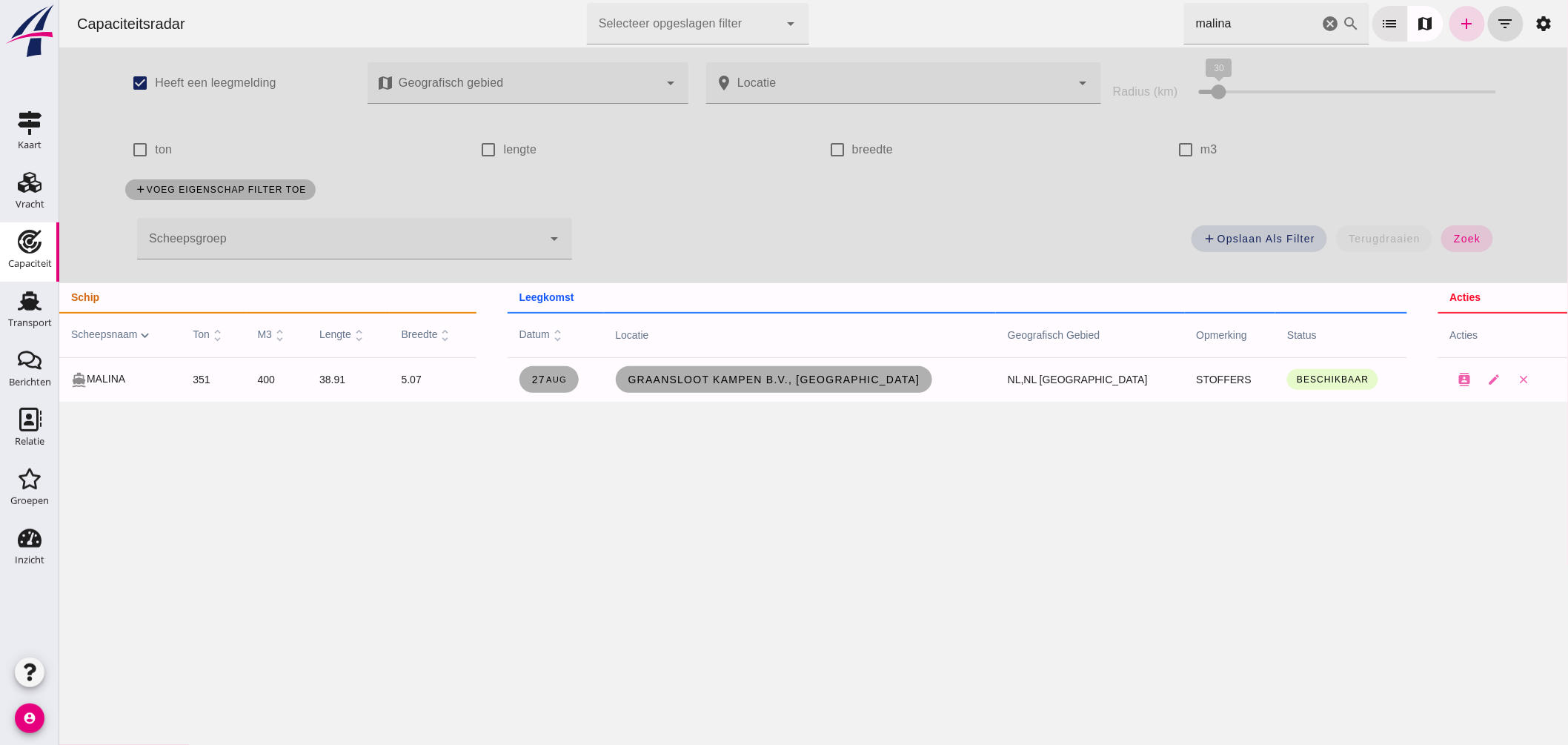
click at [1321, 23] on icon "cancel" at bounding box center [1330, 24] width 18 height 18
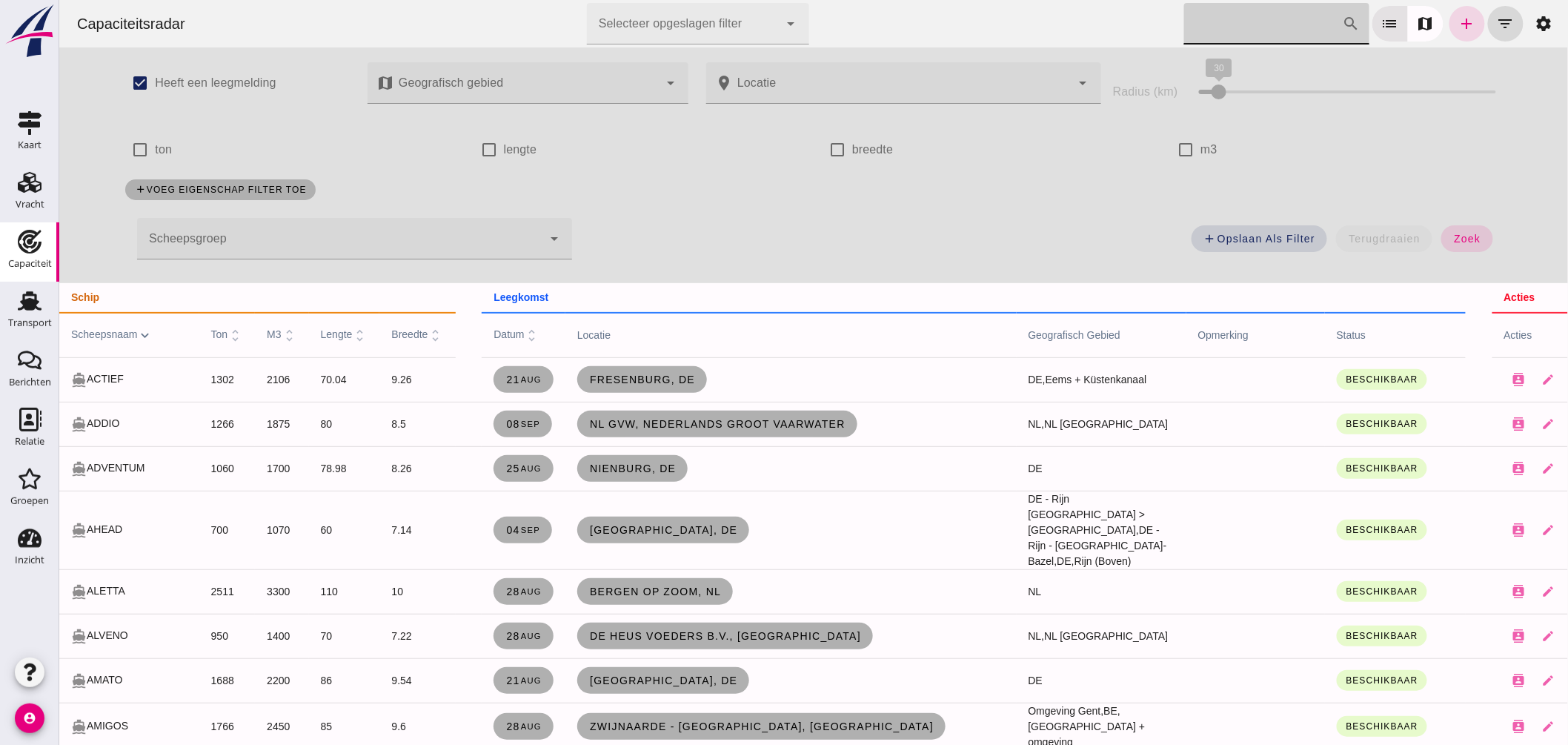
click at [1199, 32] on input "Zoek op scheepsnaam" at bounding box center [1263, 23] width 159 height 41
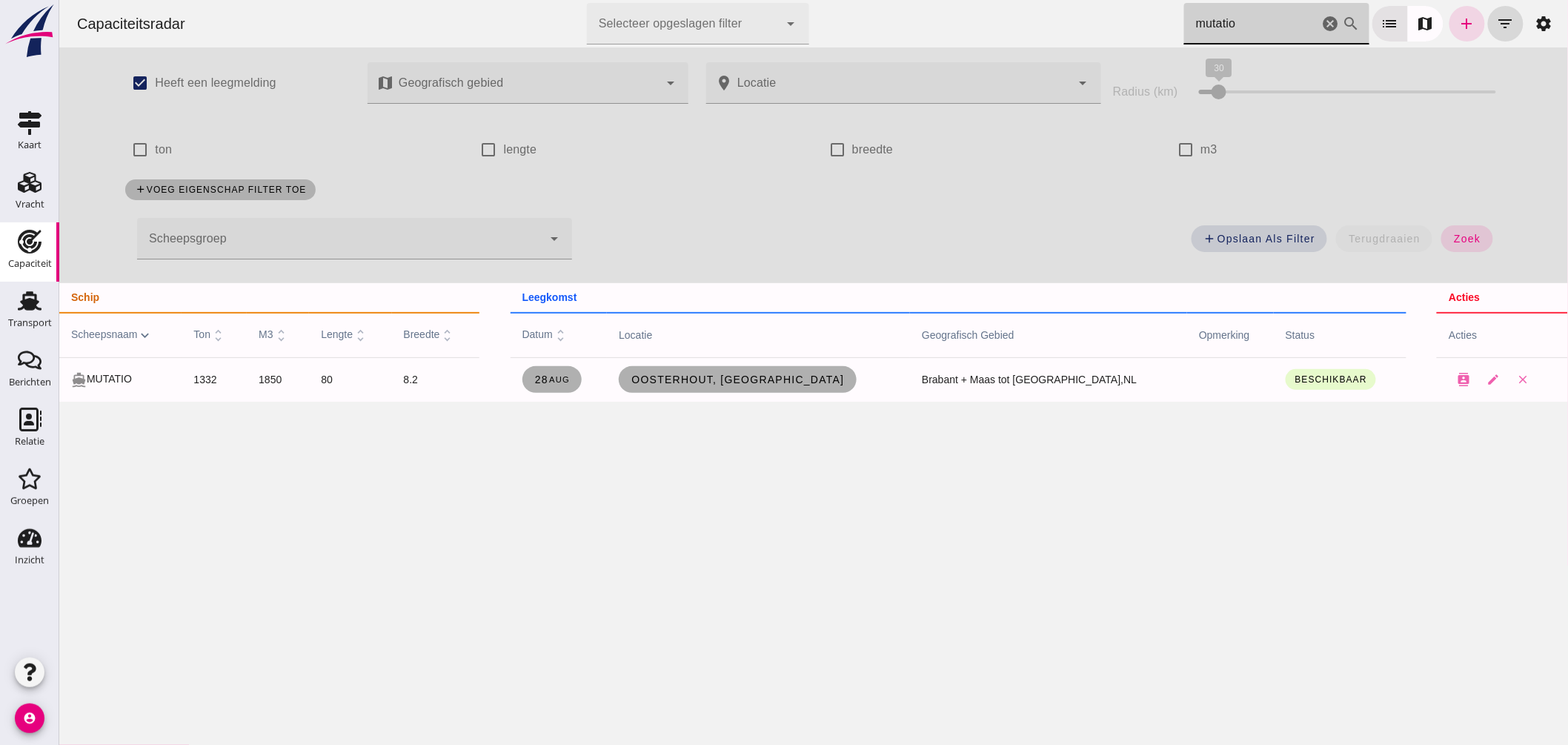
type input "mutatio"
click at [683, 239] on div "add Opslaan als filter terugdraaien zoek" at bounding box center [1044, 243] width 929 height 54
click at [1321, 22] on icon "cancel" at bounding box center [1330, 24] width 18 height 18
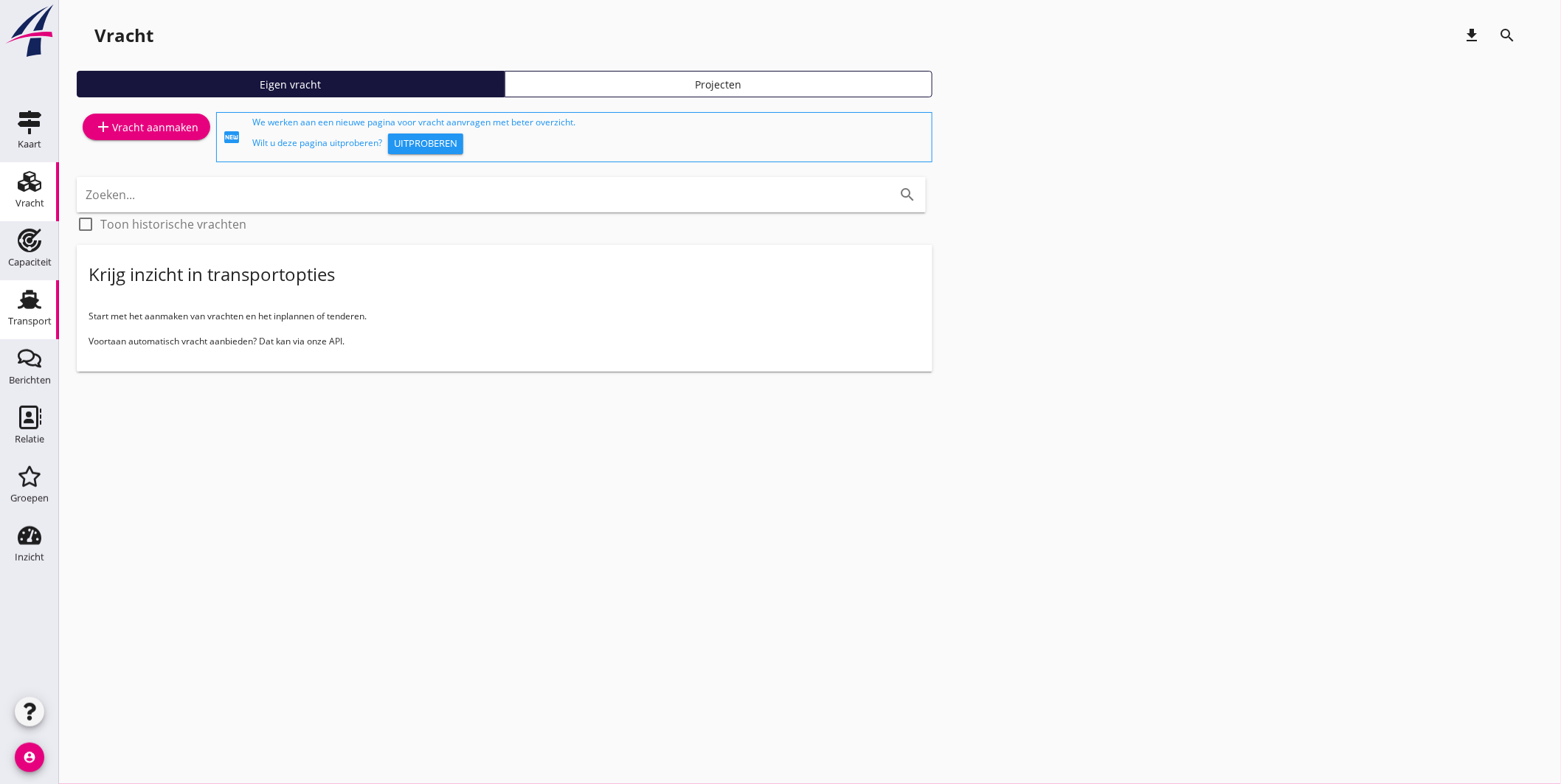
click at [17, 297] on icon "Transport" at bounding box center [29, 299] width 24 height 24
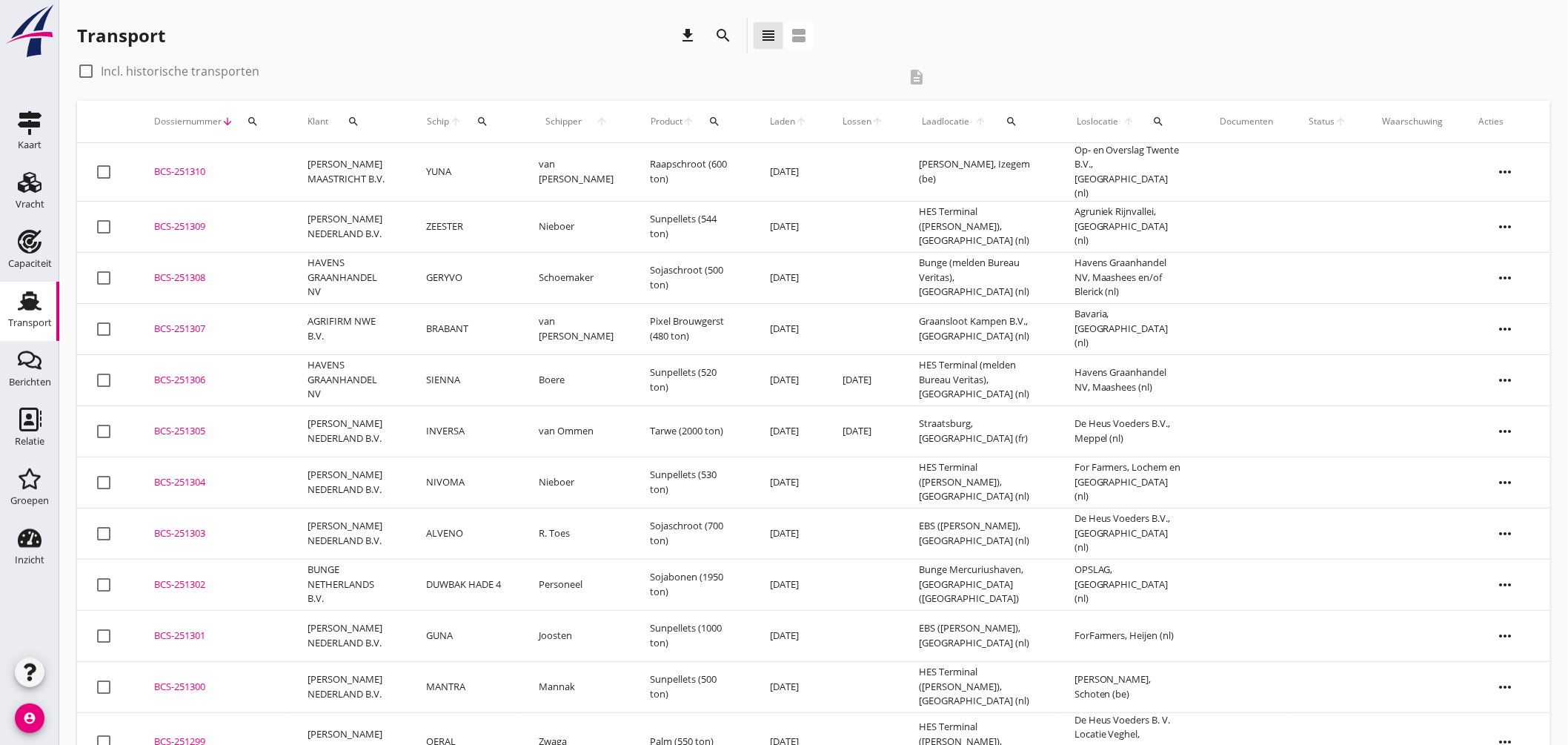
click at [190, 219] on div "BCS-251309" at bounding box center [213, 226] width 118 height 15
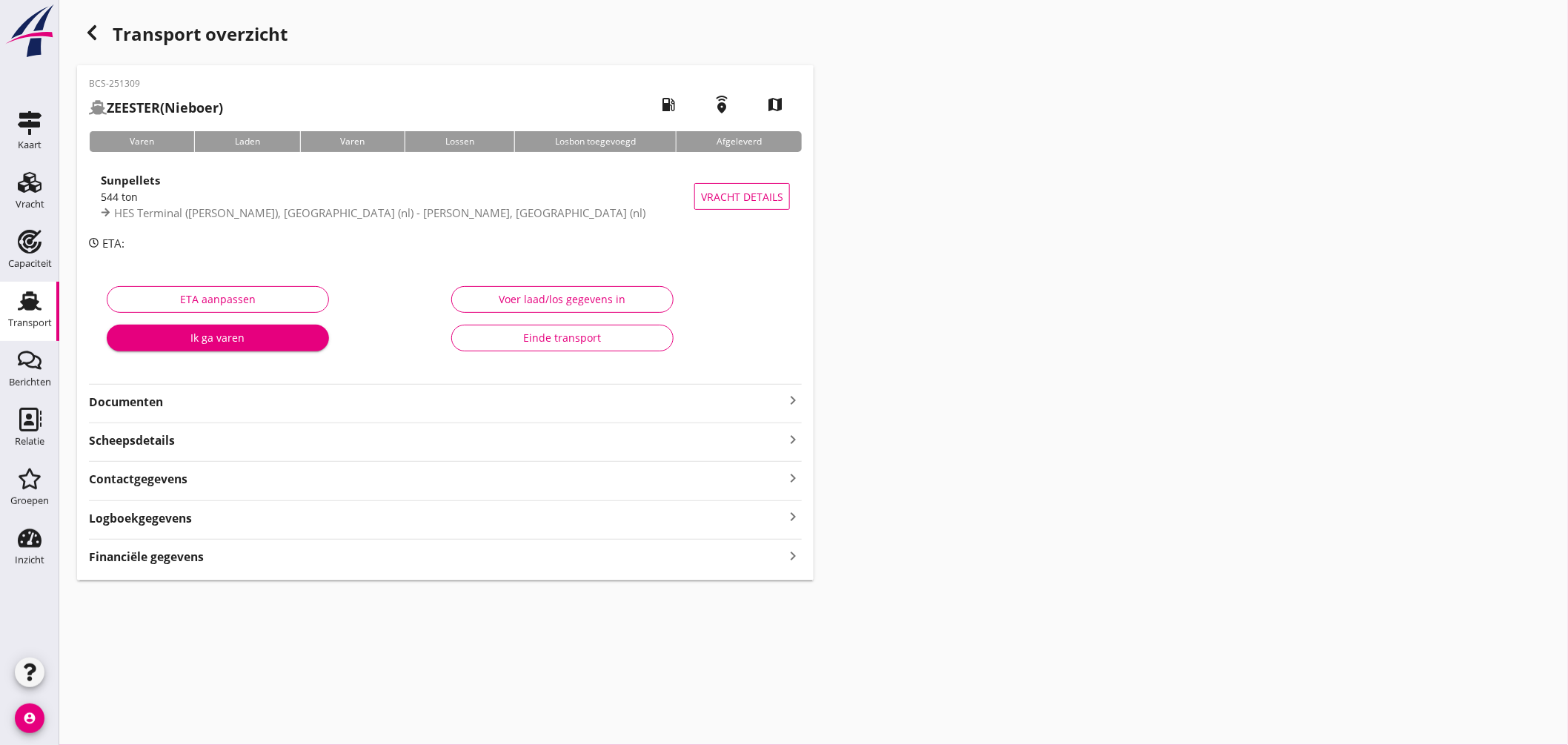
click at [476, 194] on div "544 ton" at bounding box center [397, 197] width 594 height 16
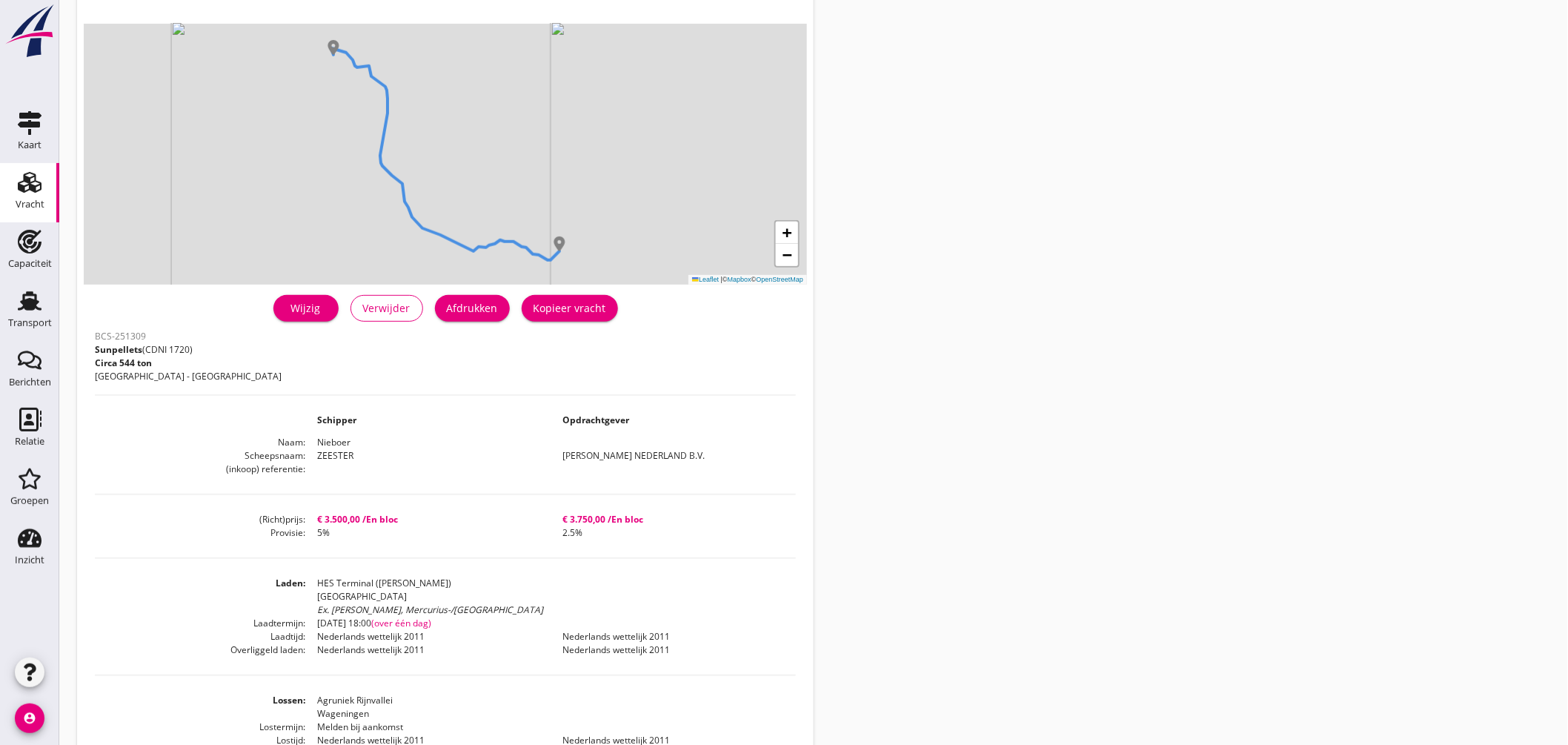
scroll to position [165, 0]
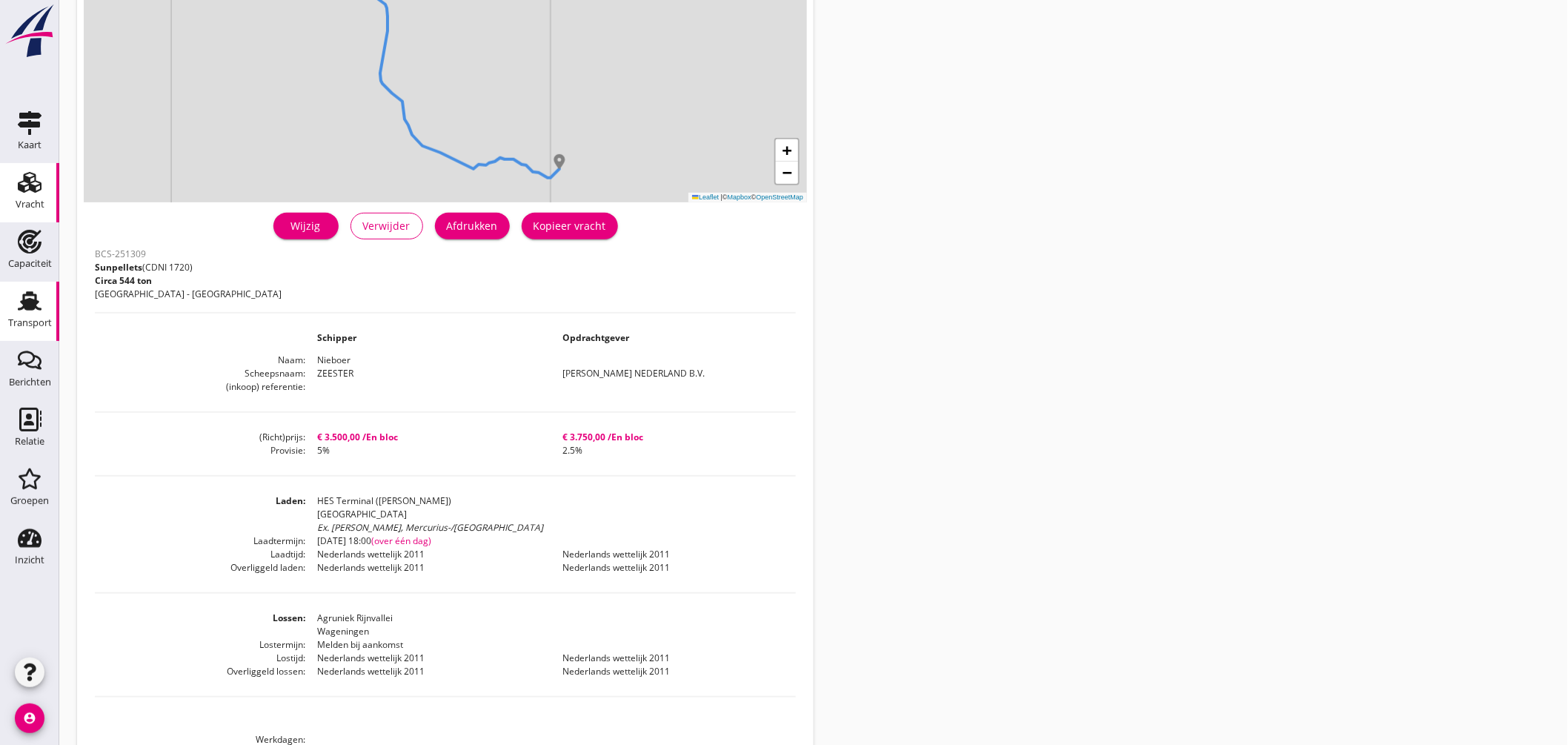
click at [32, 302] on use at bounding box center [29, 301] width 24 height 19
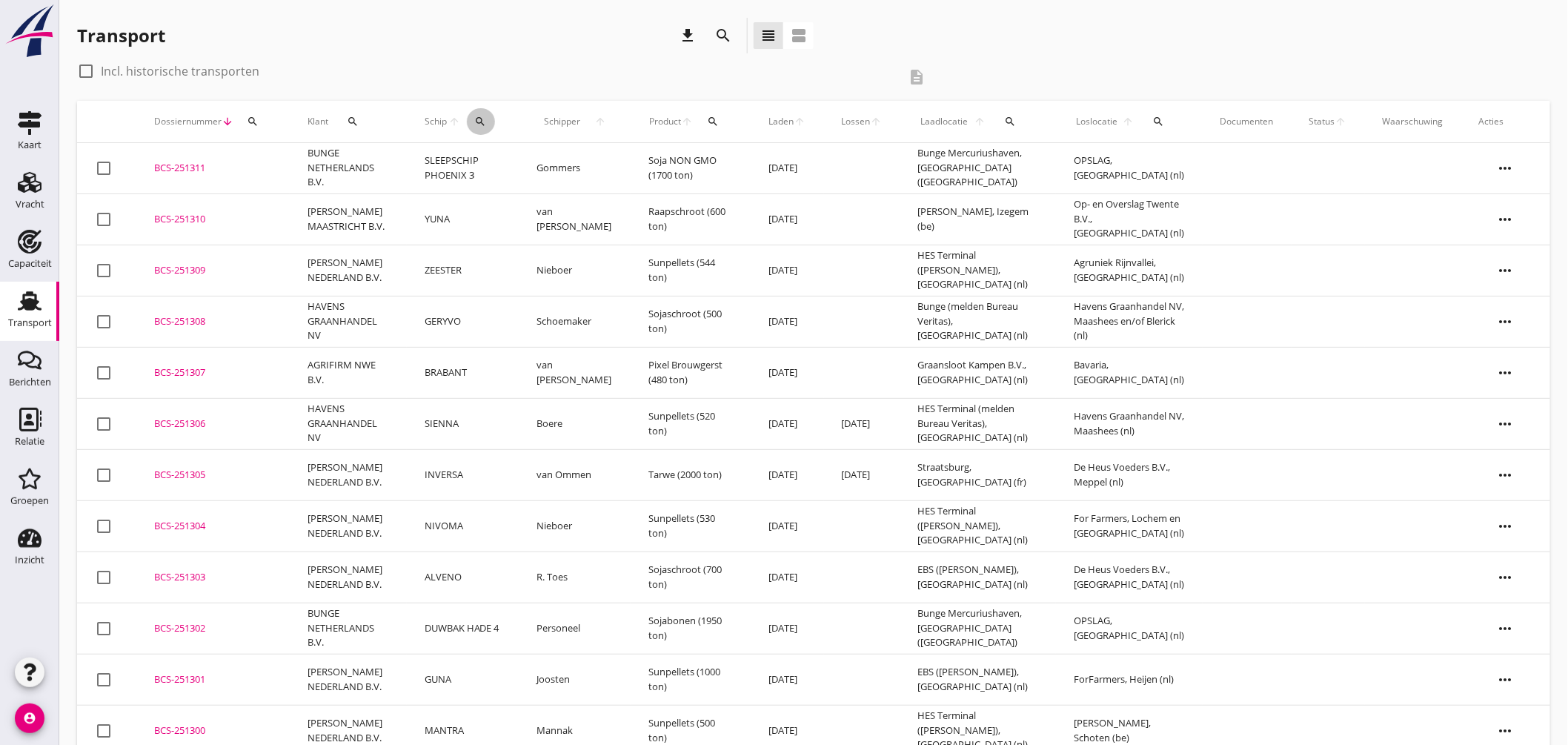
click at [483, 122] on icon "search" at bounding box center [481, 122] width 12 height 12
click at [508, 167] on input "Zoek op (scheeps)naam" at bounding box center [555, 164] width 154 height 24
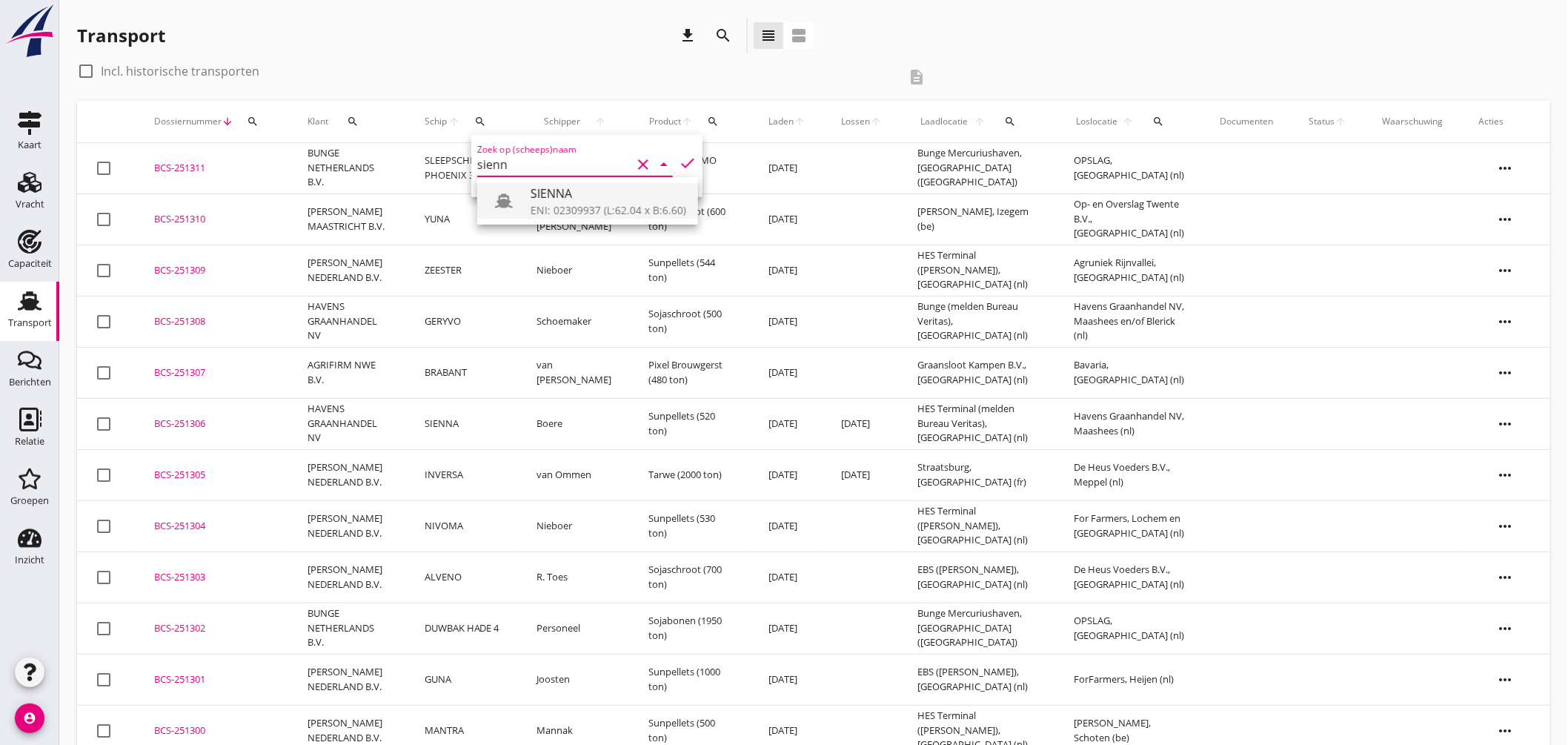
click at [569, 205] on div "ENI: 02309937 (L:62.04 x B:6.60)" at bounding box center [608, 211] width 155 height 16
click at [682, 159] on icon "check" at bounding box center [688, 163] width 18 height 18
type input "SIENNA"
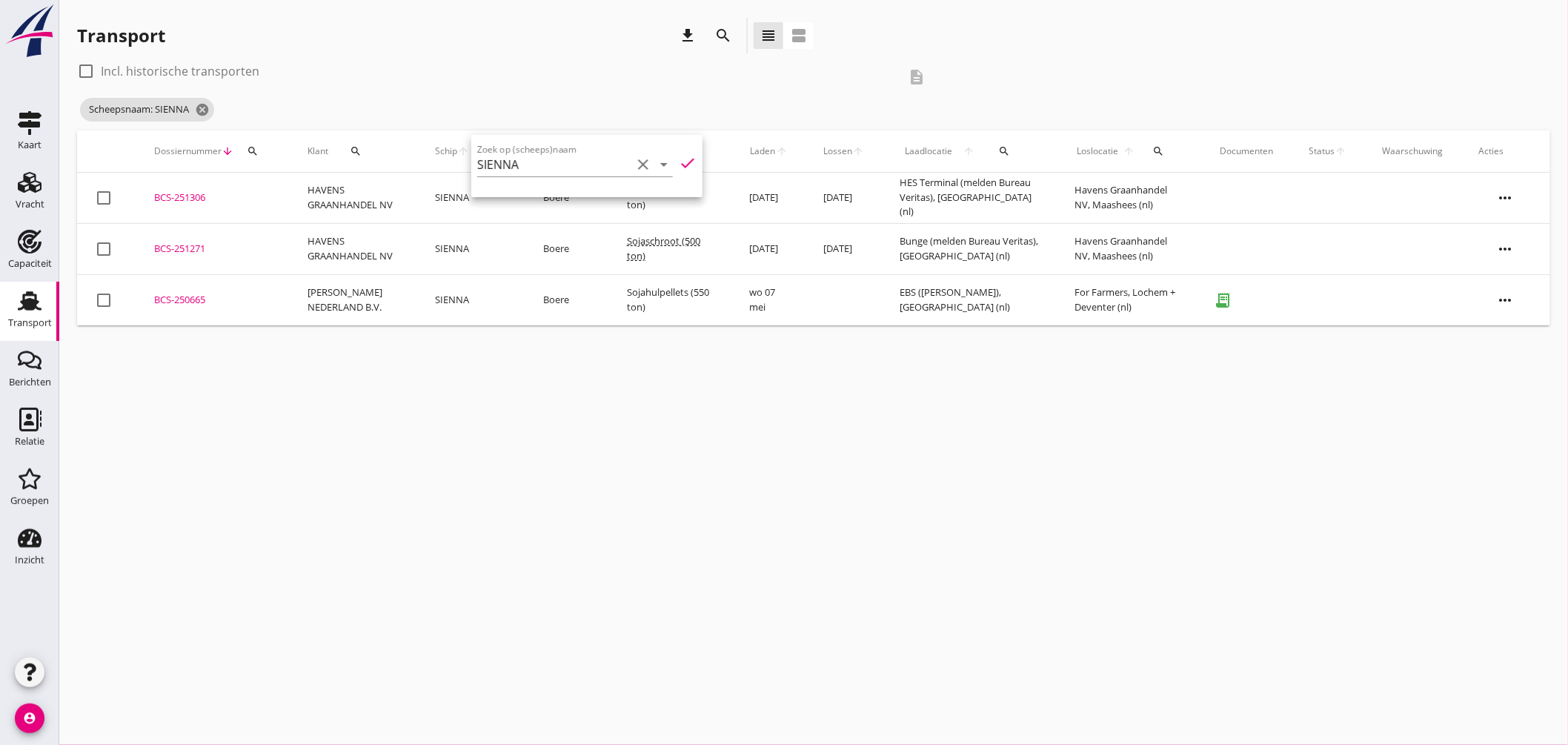
click at [188, 193] on div "BCS-251306" at bounding box center [213, 197] width 118 height 15
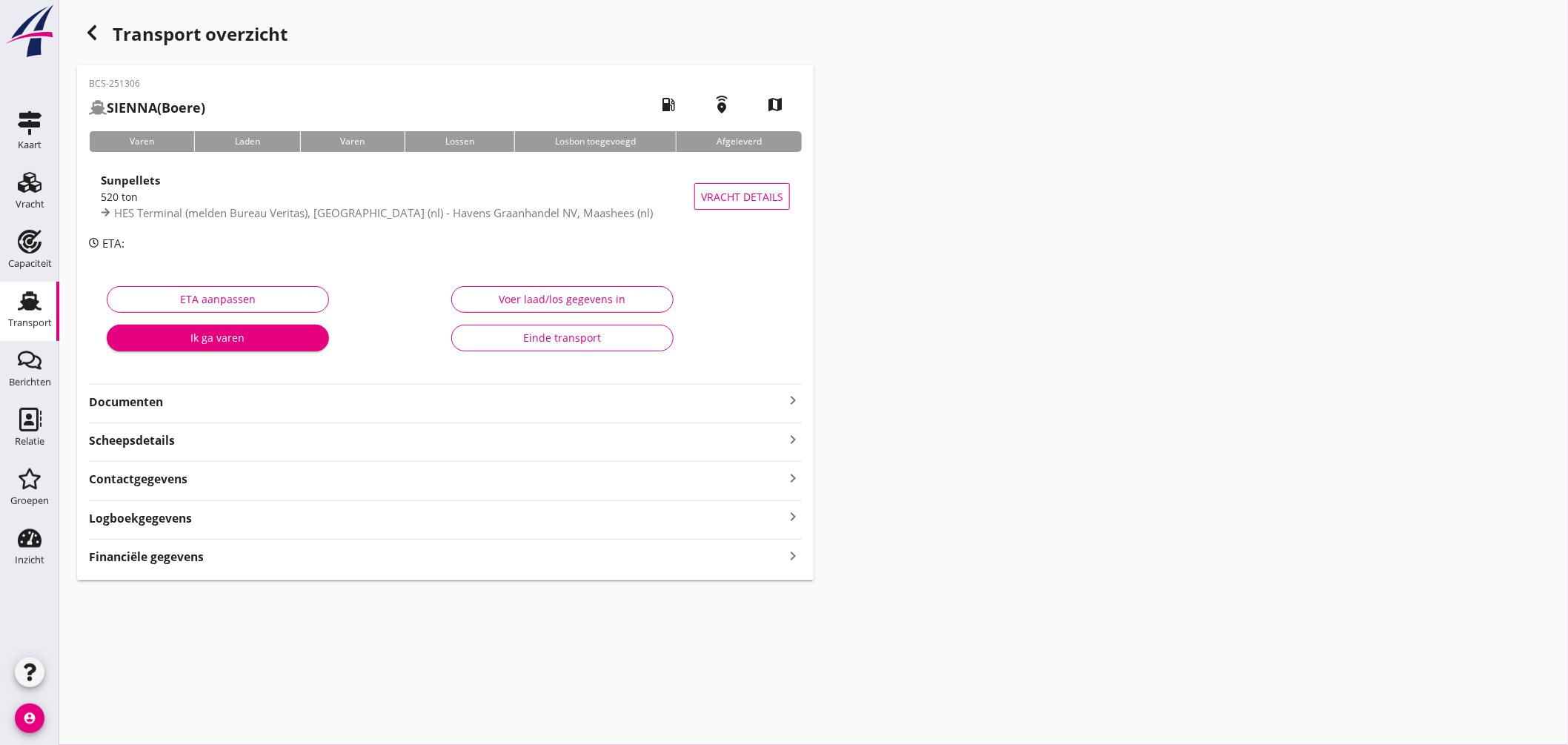
click at [791, 397] on icon "keyboard_arrow_right" at bounding box center [793, 400] width 18 height 18
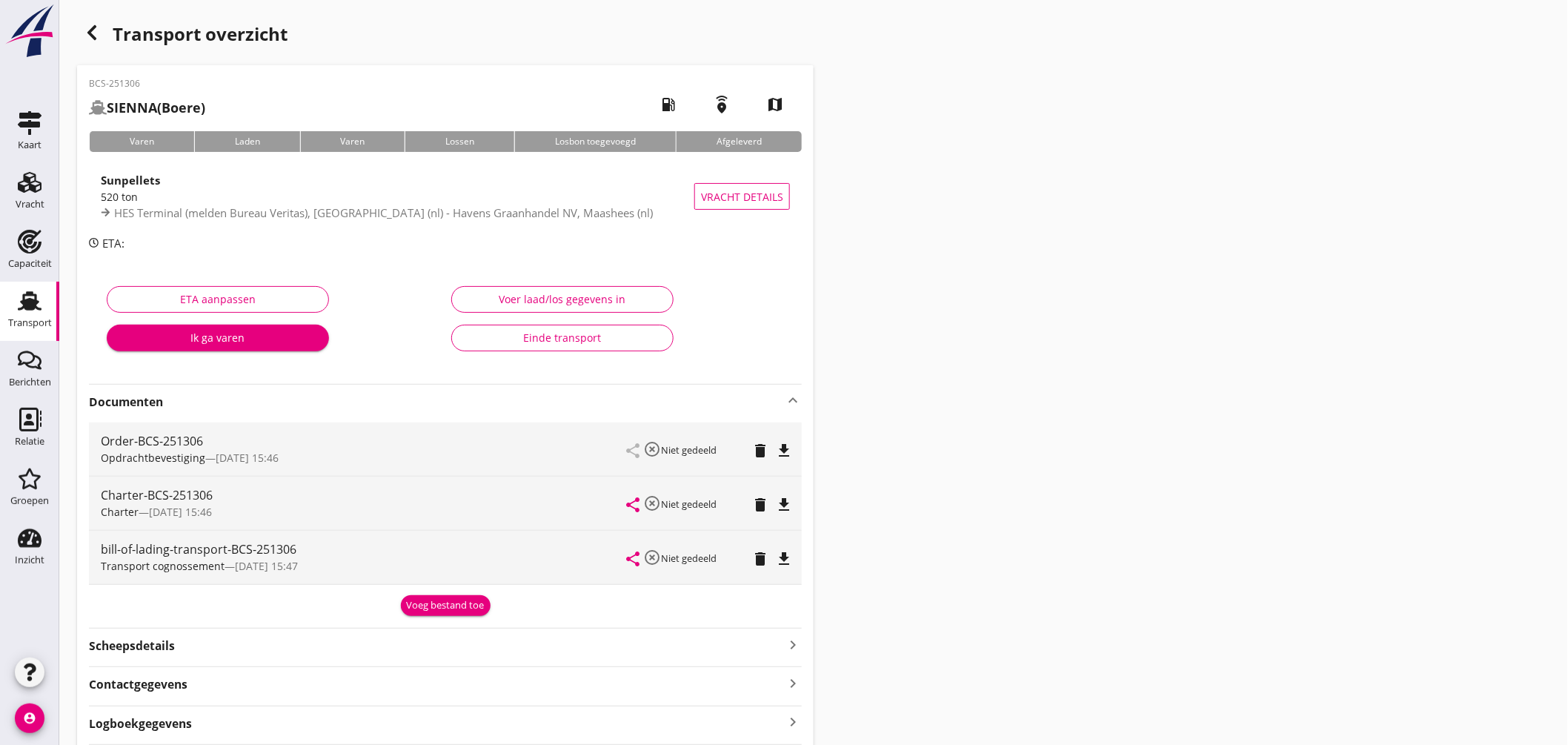
click at [784, 497] on icon "file_download" at bounding box center [784, 505] width 18 height 18
click at [99, 27] on icon "button" at bounding box center [92, 32] width 18 height 18
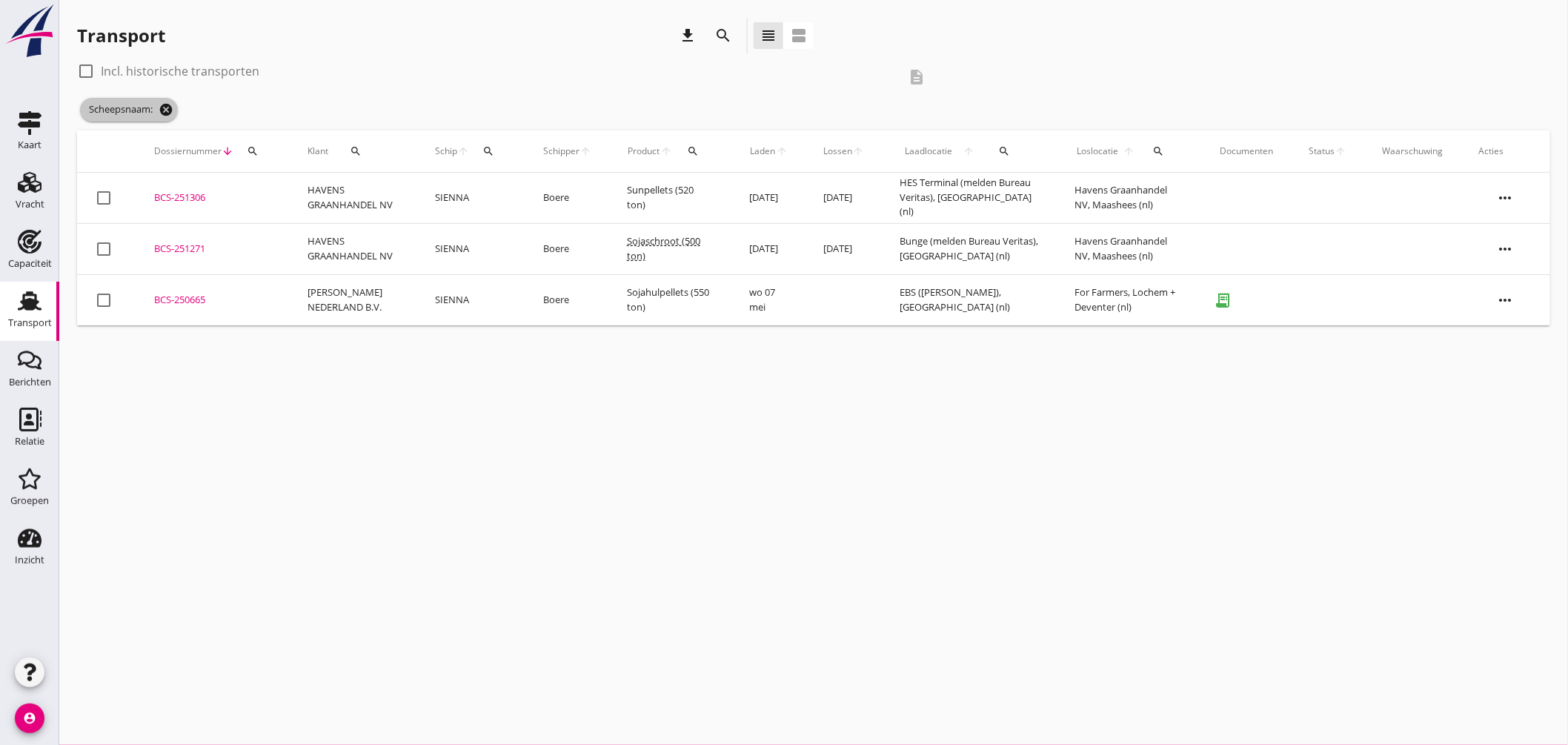
click at [166, 108] on icon "cancel" at bounding box center [166, 110] width 15 height 15
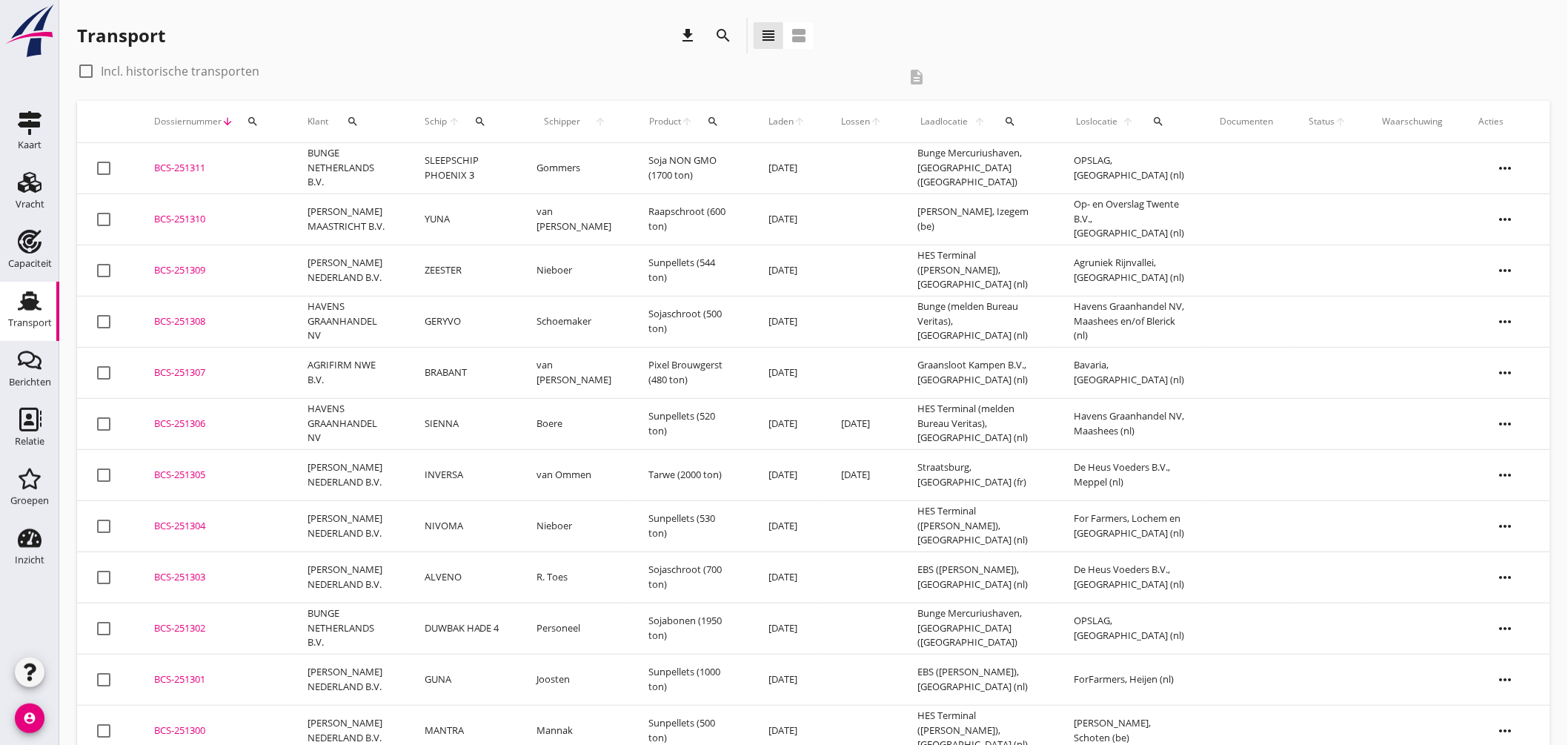
click at [486, 122] on icon "search" at bounding box center [481, 122] width 12 height 12
click at [542, 167] on input "Zoek op (scheeps)naam" at bounding box center [555, 164] width 154 height 24
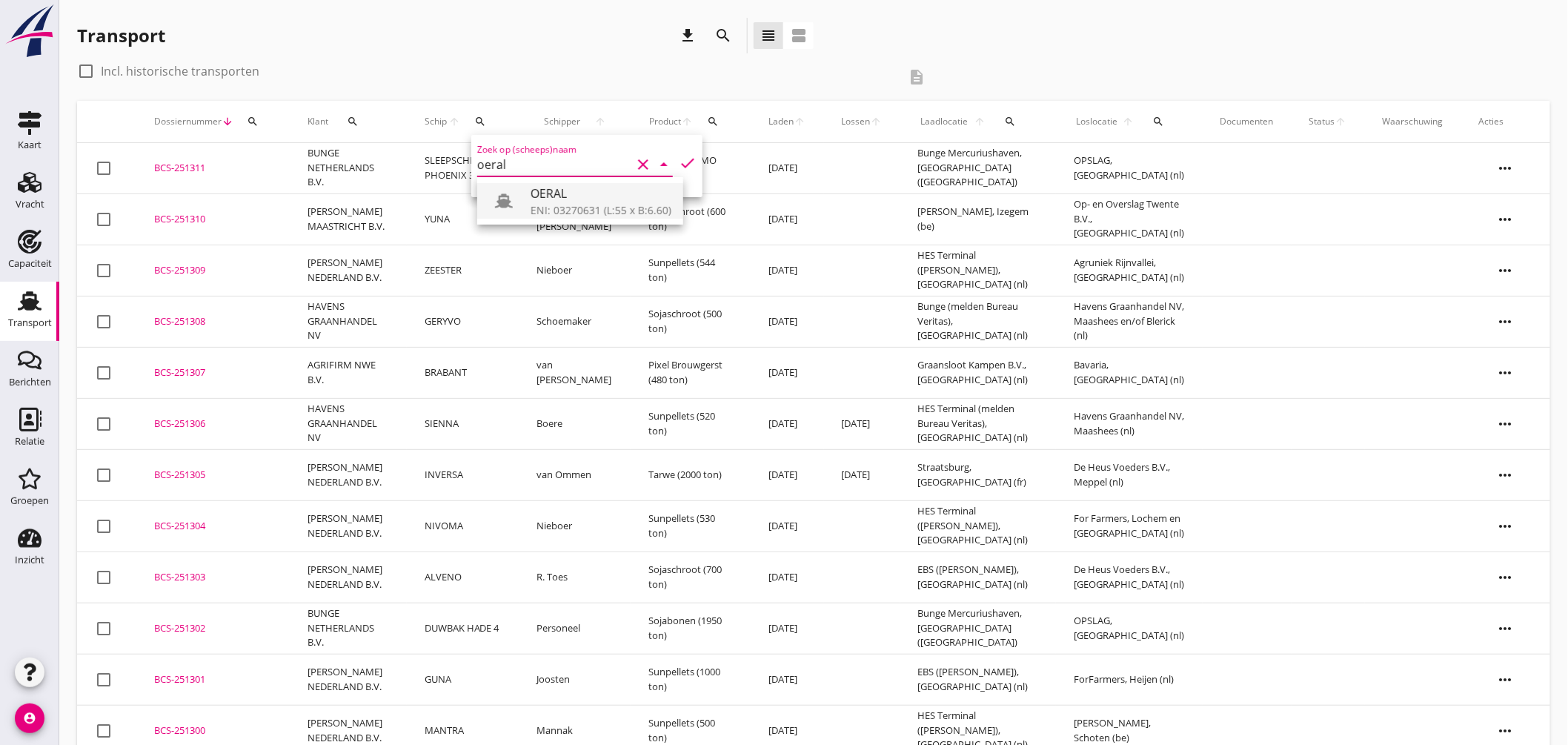
click at [559, 205] on div "ENI: 03270631 (L:55 x B:6.60)" at bounding box center [601, 211] width 141 height 16
click at [679, 154] on icon "check" at bounding box center [688, 163] width 18 height 18
type input "OERAL"
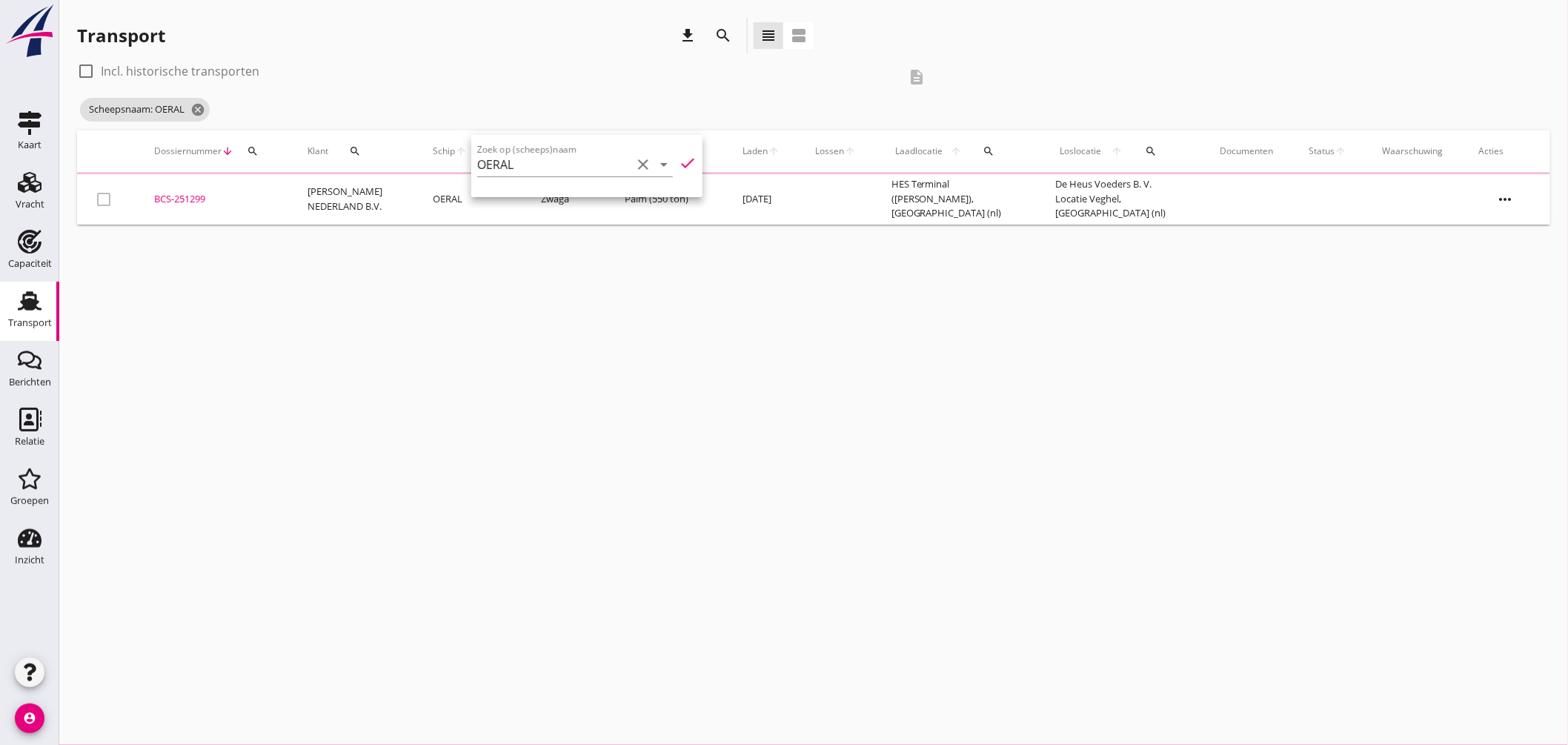
click at [537, 267] on div "cancel You are impersonating another user. Transport download search view_headl…" at bounding box center [814, 372] width 1509 height 745
click at [205, 113] on icon "cancel" at bounding box center [197, 110] width 15 height 15
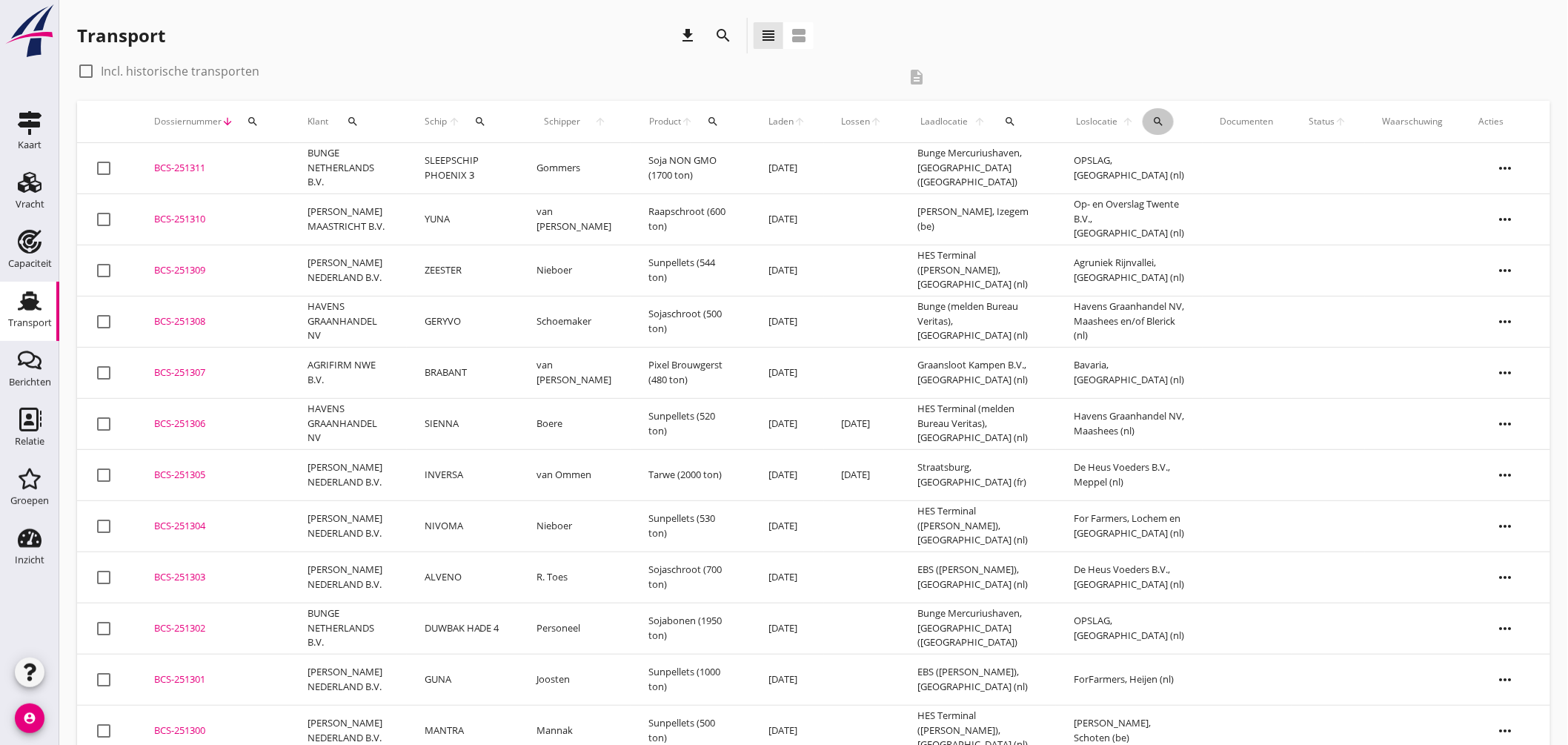
click at [1151, 116] on div "search" at bounding box center [1158, 122] width 31 height 12
click at [1186, 166] on input "text" at bounding box center [1245, 164] width 154 height 24
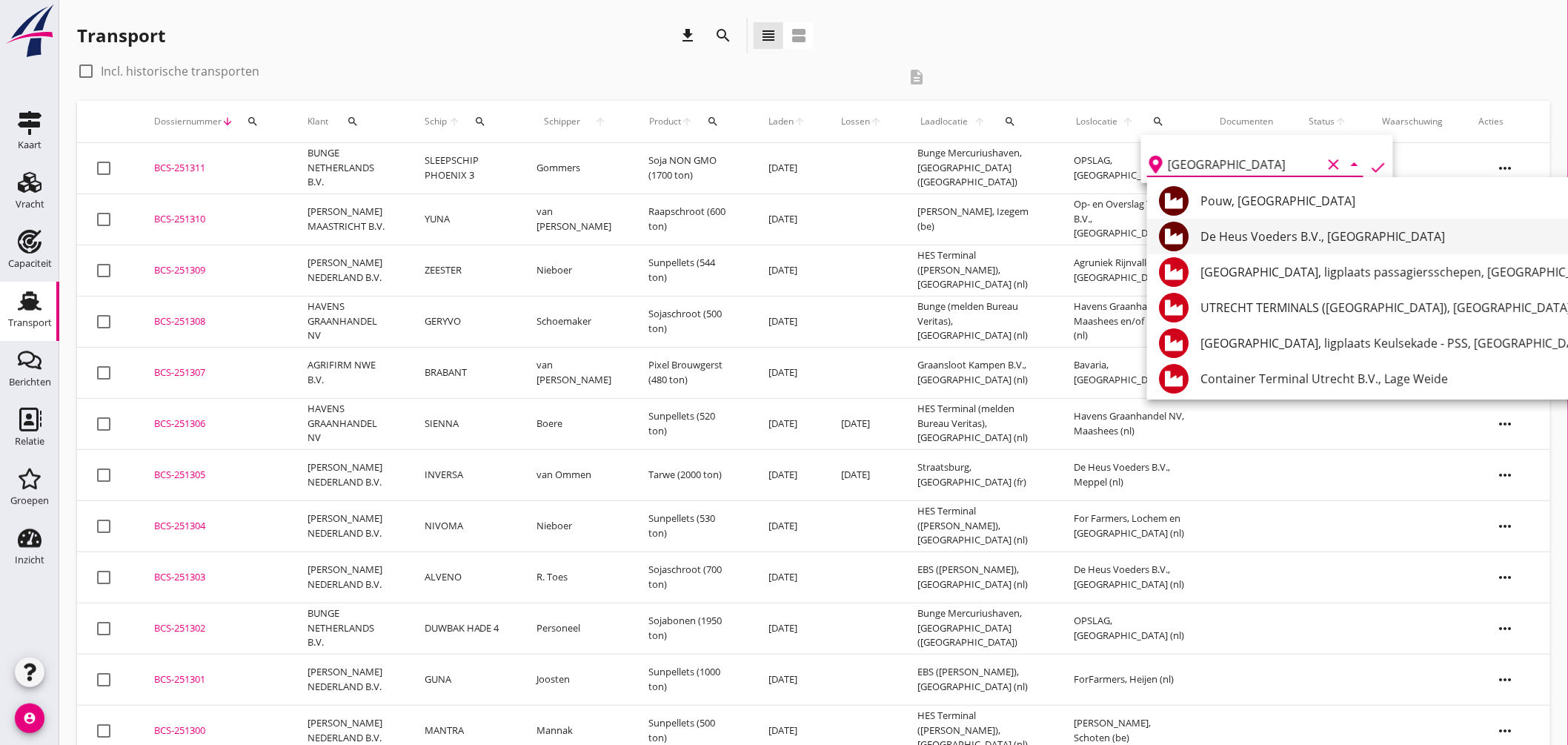
click at [1271, 233] on div "De Heus Voeders B.V., [GEOGRAPHIC_DATA]" at bounding box center [1402, 236] width 405 height 18
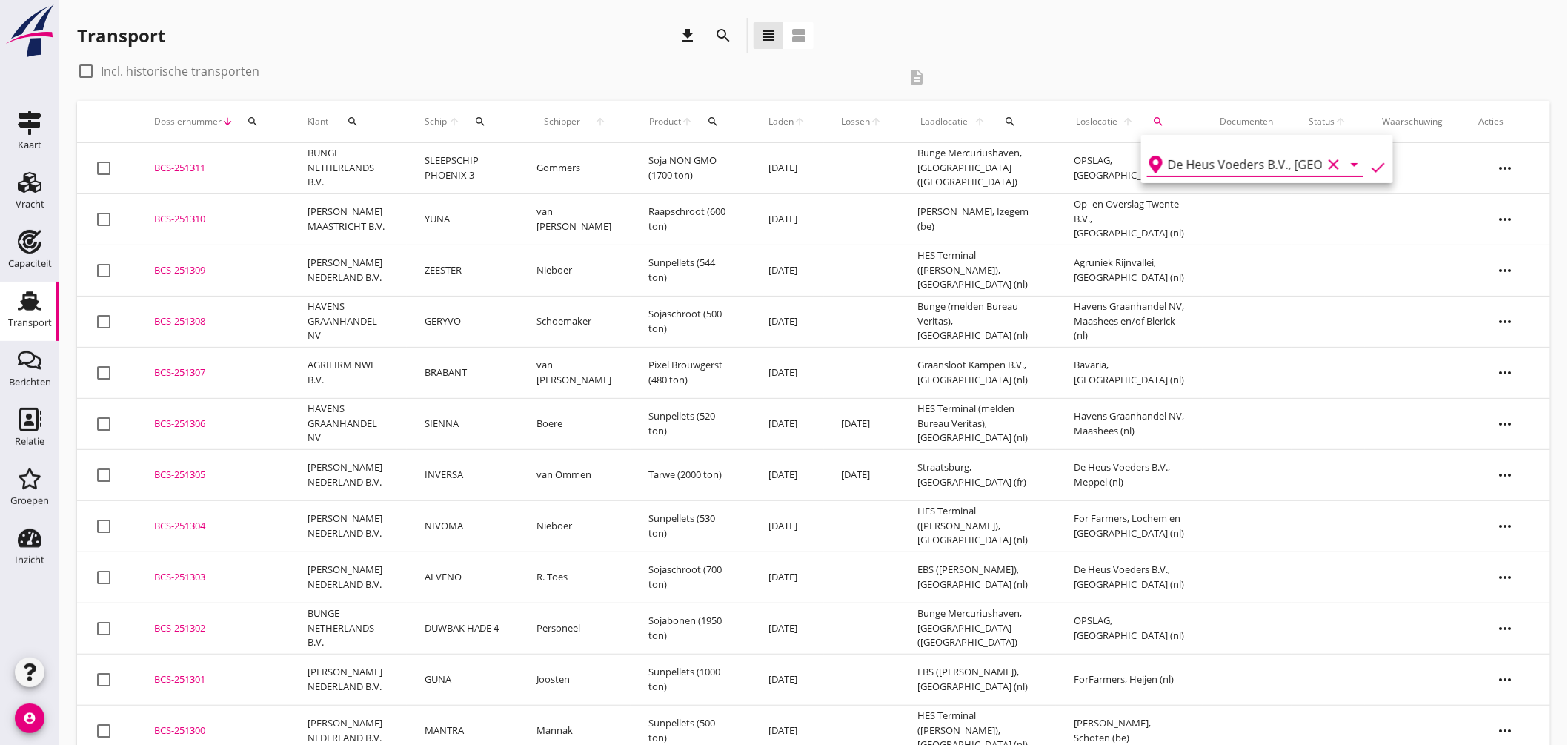
click at [1370, 167] on icon "check" at bounding box center [1378, 168] width 18 height 18
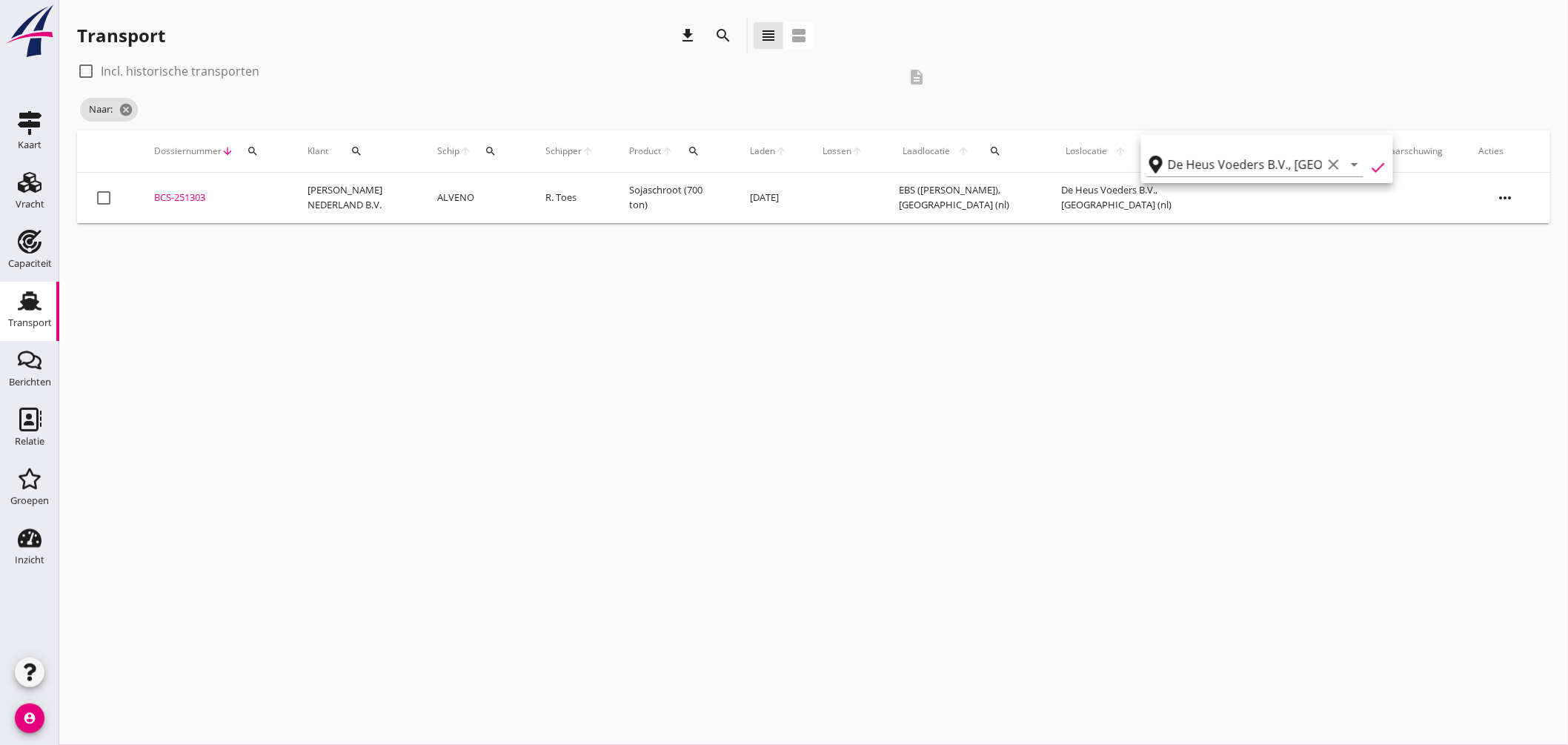
type input "De Heus Voeders B.V."
click at [181, 194] on div "BCS-251303" at bounding box center [213, 197] width 118 height 15
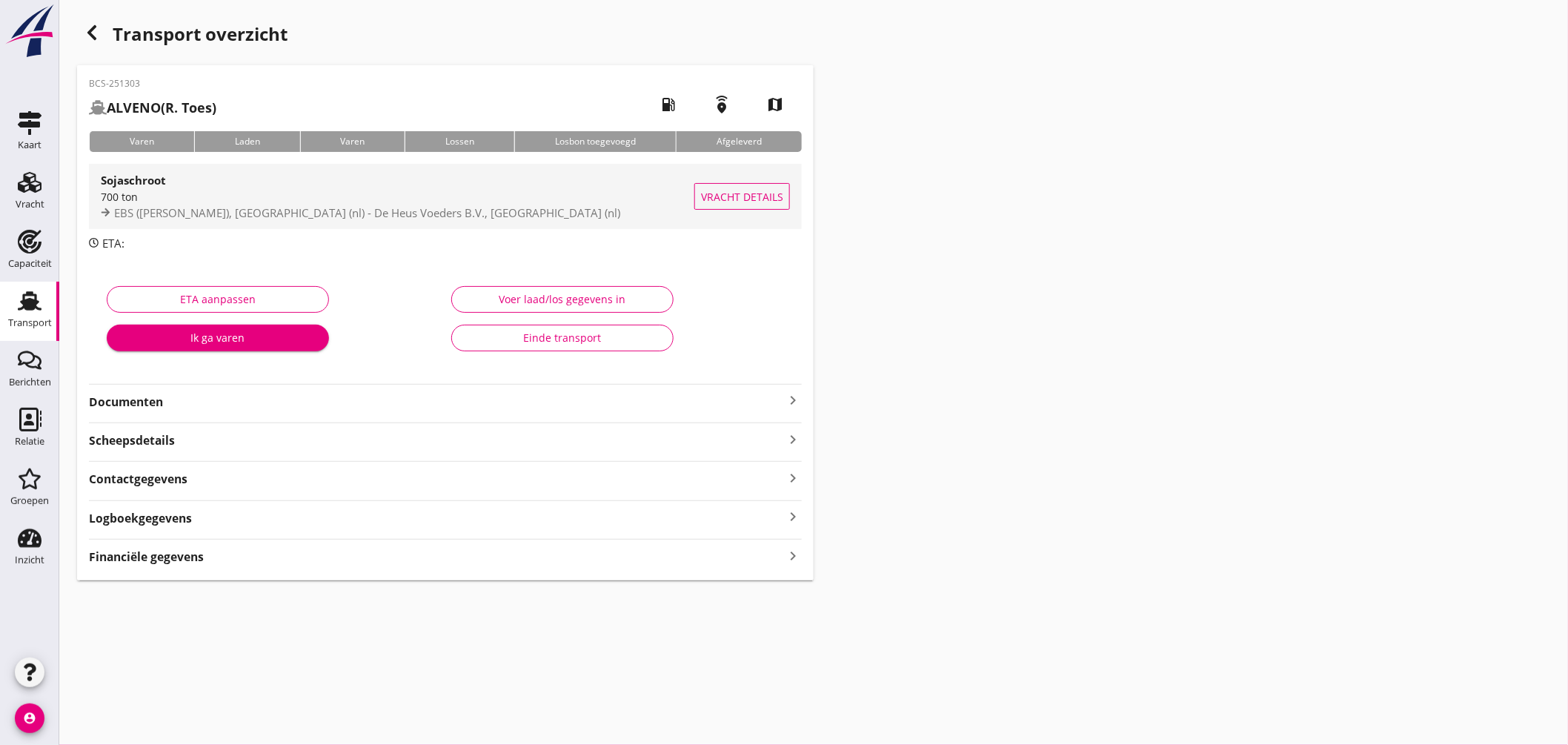
click at [440, 198] on div "700 ton" at bounding box center [397, 197] width 594 height 16
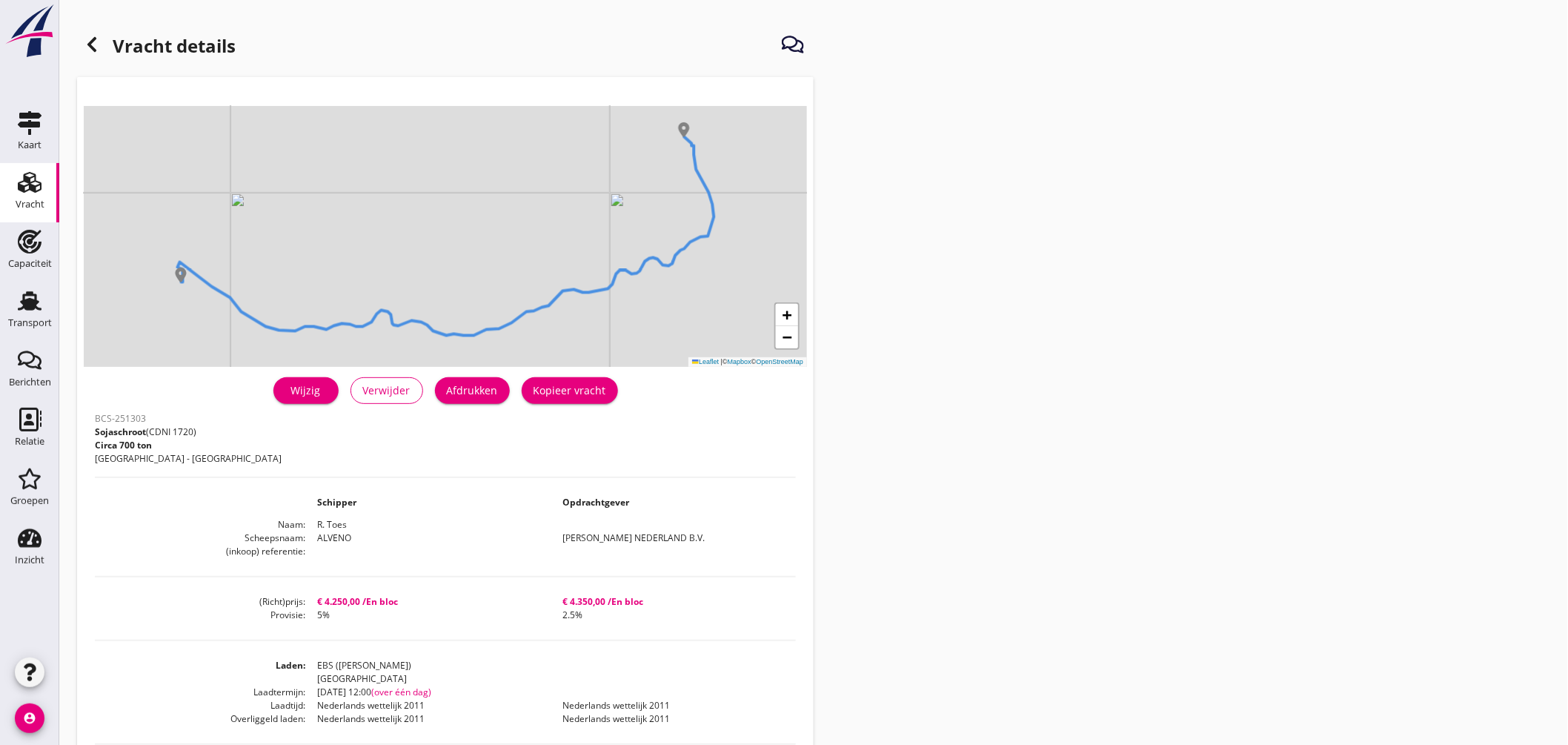
scroll to position [82, 0]
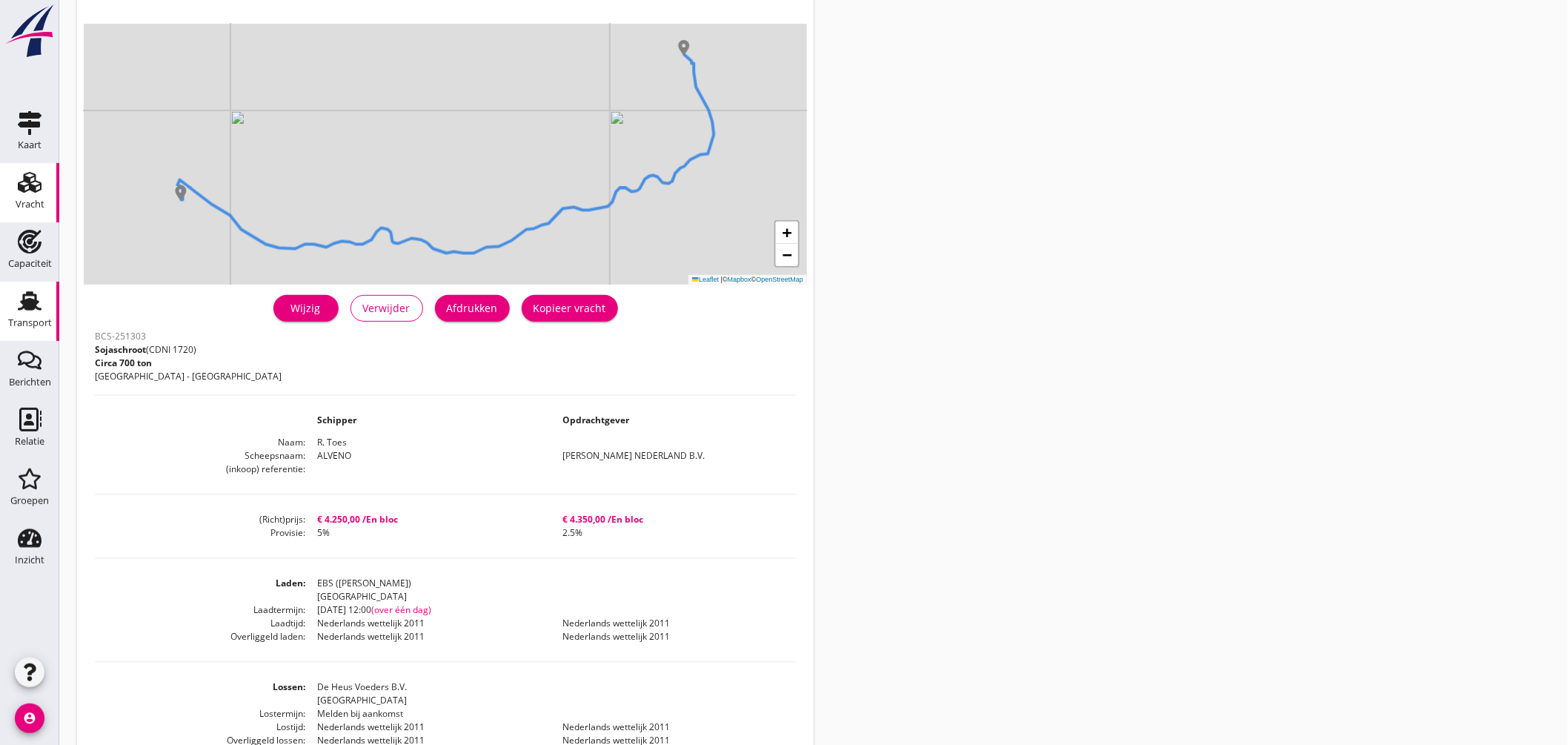
click at [33, 298] on icon "Transport" at bounding box center [29, 300] width 24 height 24
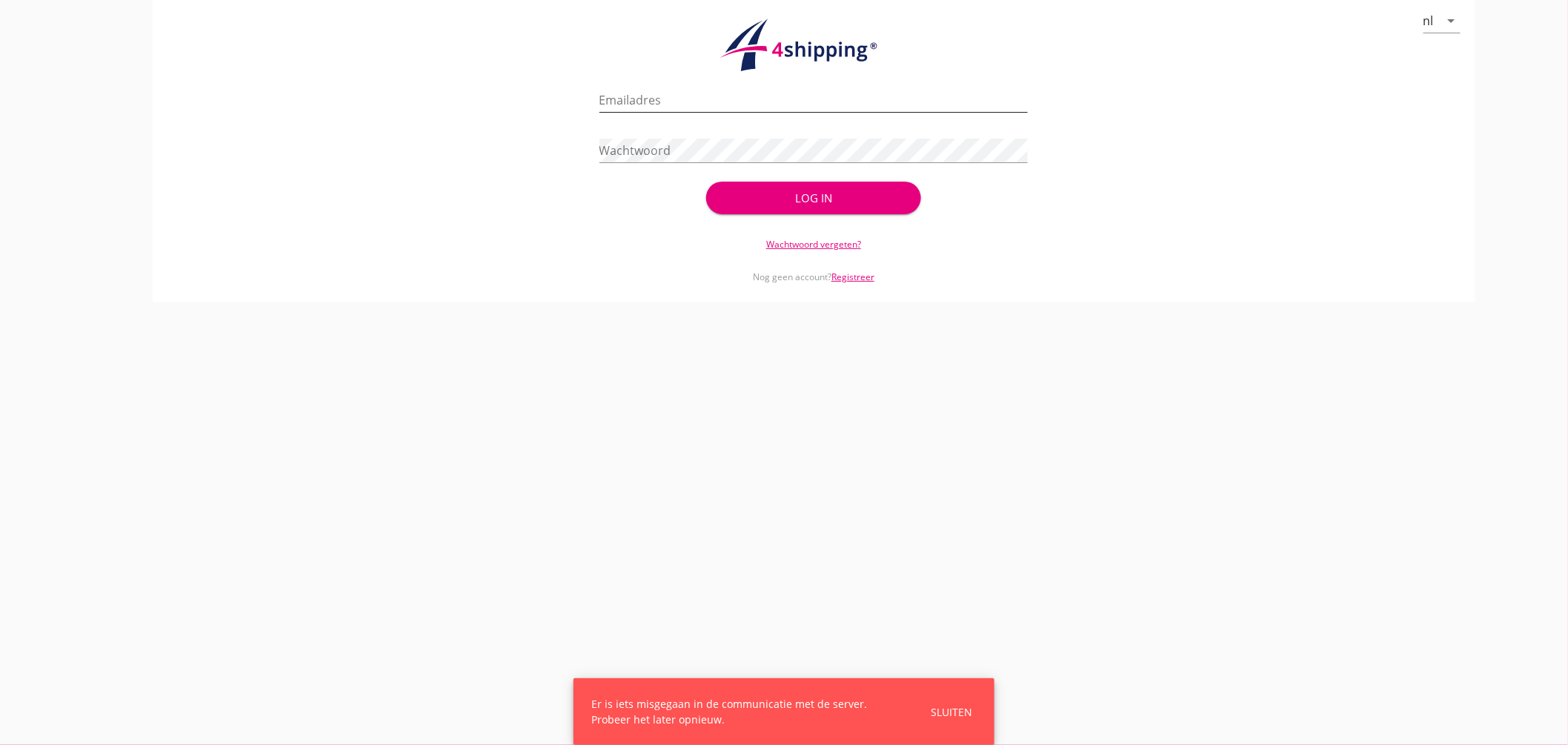
type input "jasper@stoffersbevrachtingen.nl"
click at [848, 193] on div "Log in" at bounding box center [813, 197] width 167 height 17
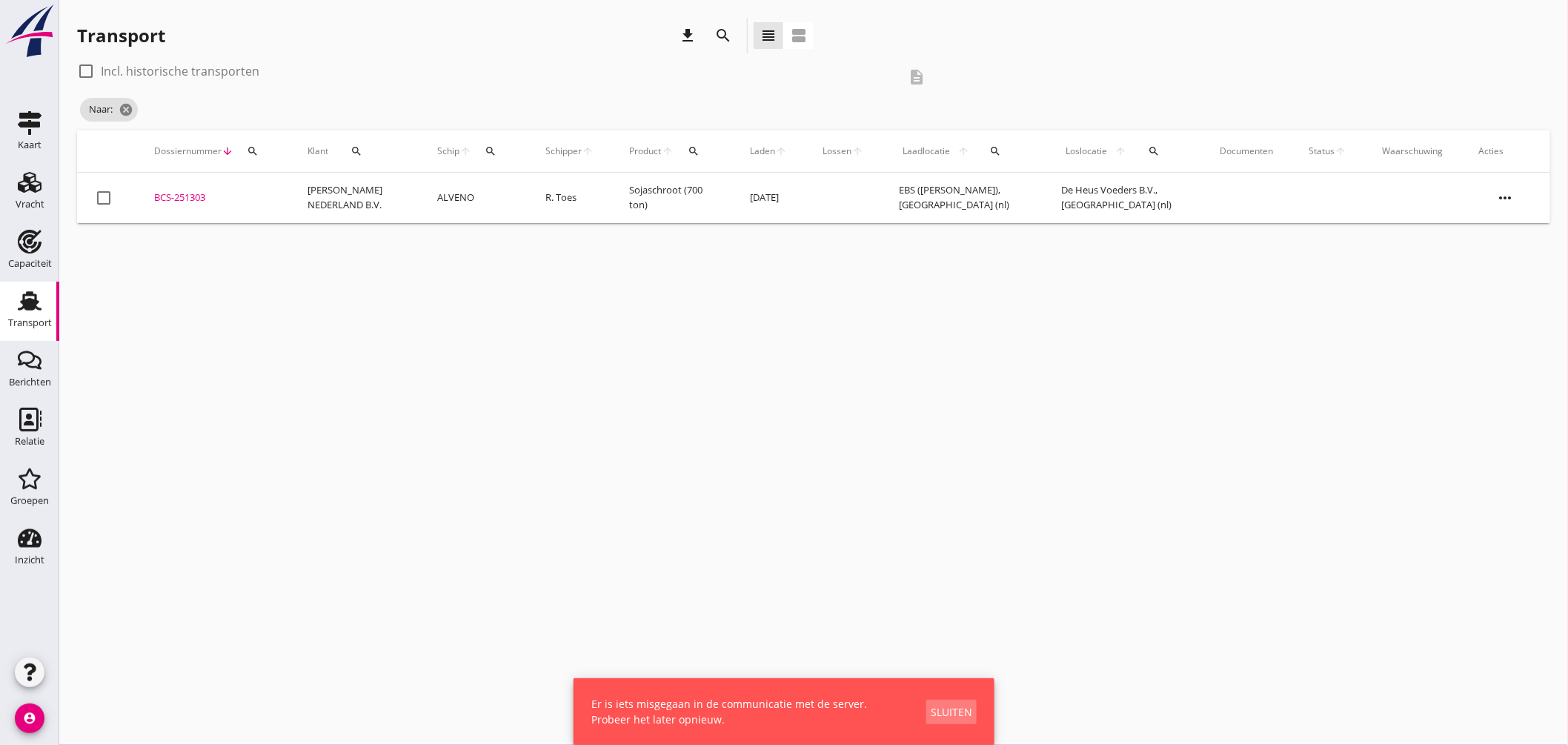
click at [956, 705] on div "Sluiten" at bounding box center [951, 713] width 41 height 16
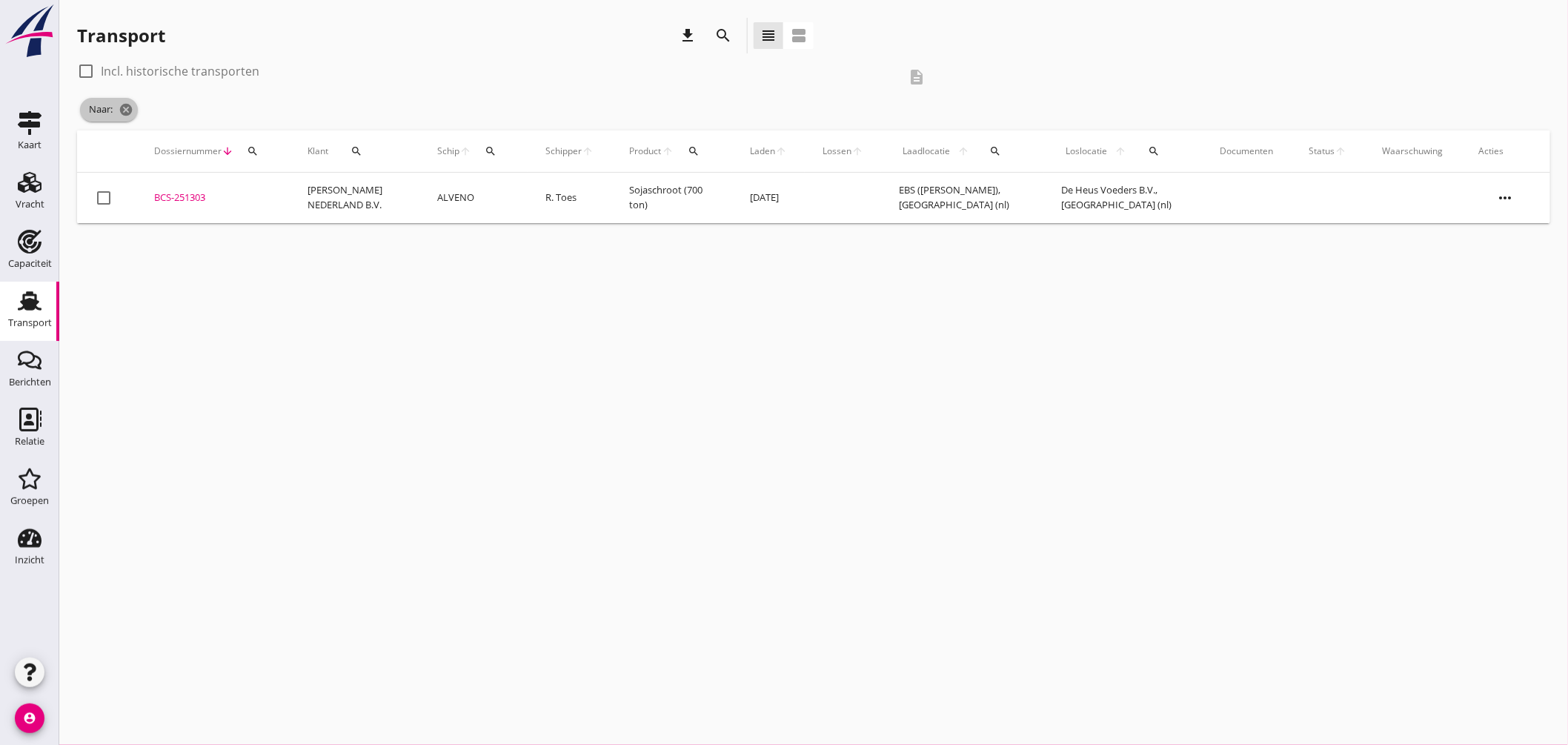
click at [134, 108] on span "Naar: cancel" at bounding box center [109, 110] width 58 height 24
click at [125, 107] on icon "cancel" at bounding box center [125, 110] width 15 height 15
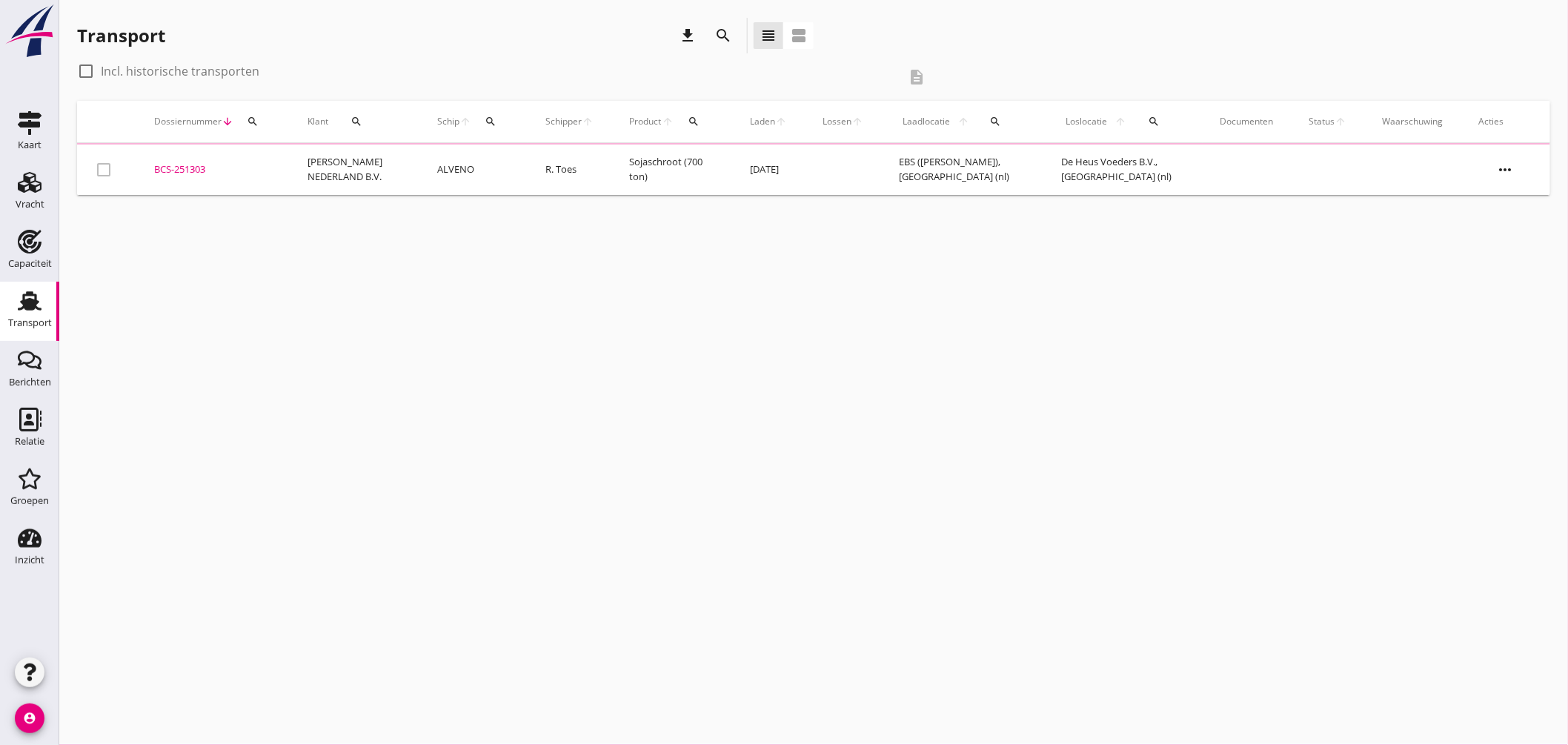
click at [484, 121] on icon "search" at bounding box center [490, 122] width 12 height 12
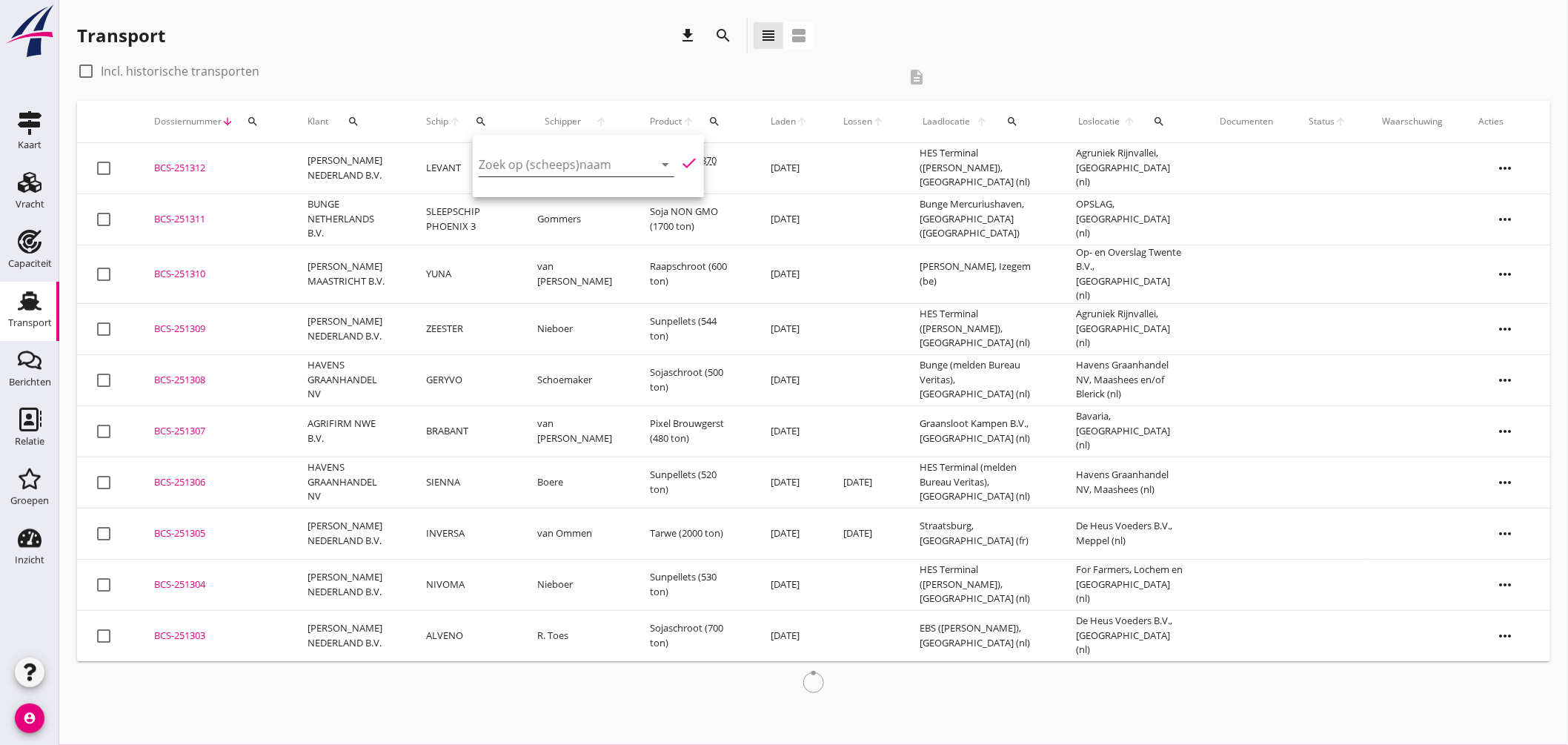
click at [523, 161] on input "Zoek op (scheeps)naam" at bounding box center [556, 164] width 154 height 24
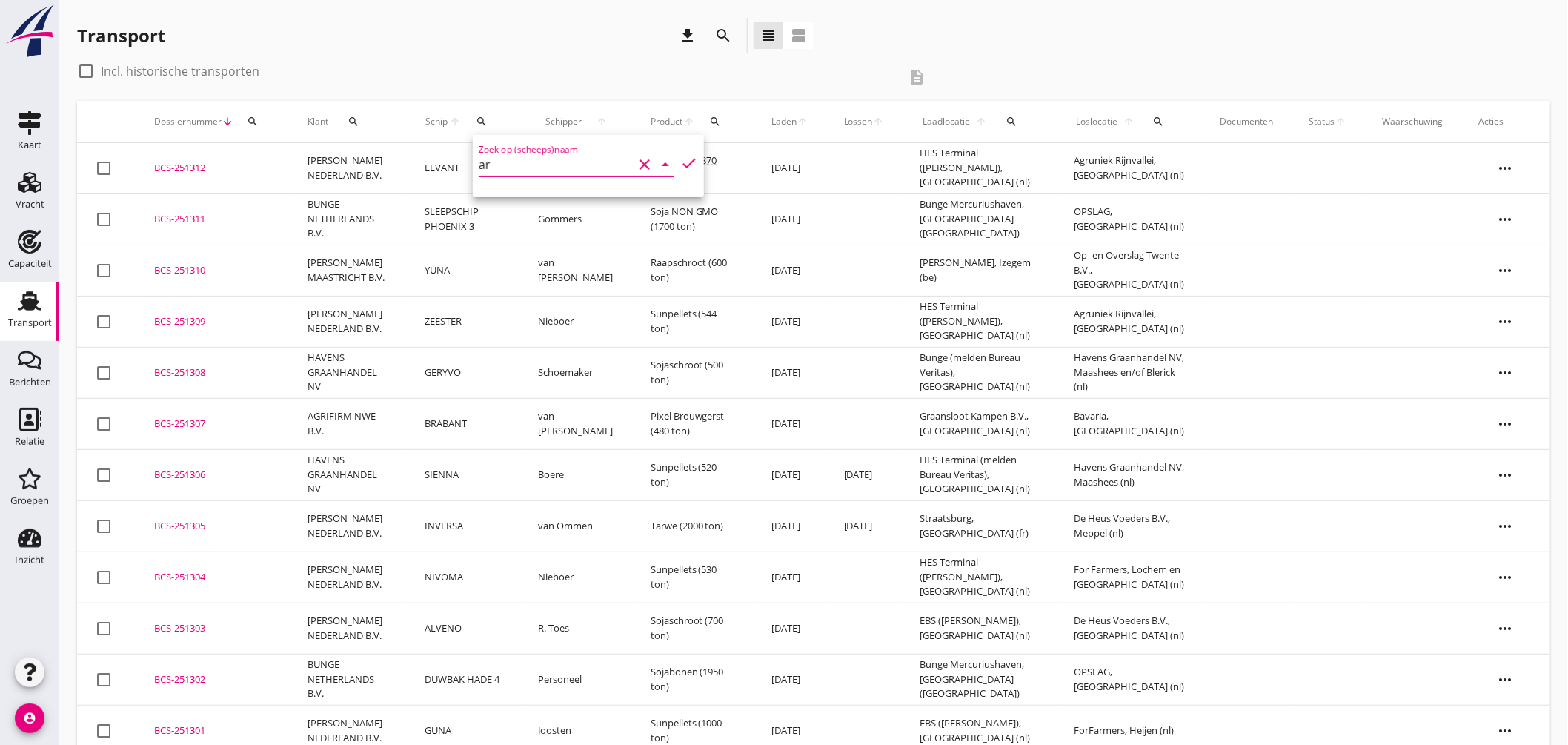
type input "a"
type input "b"
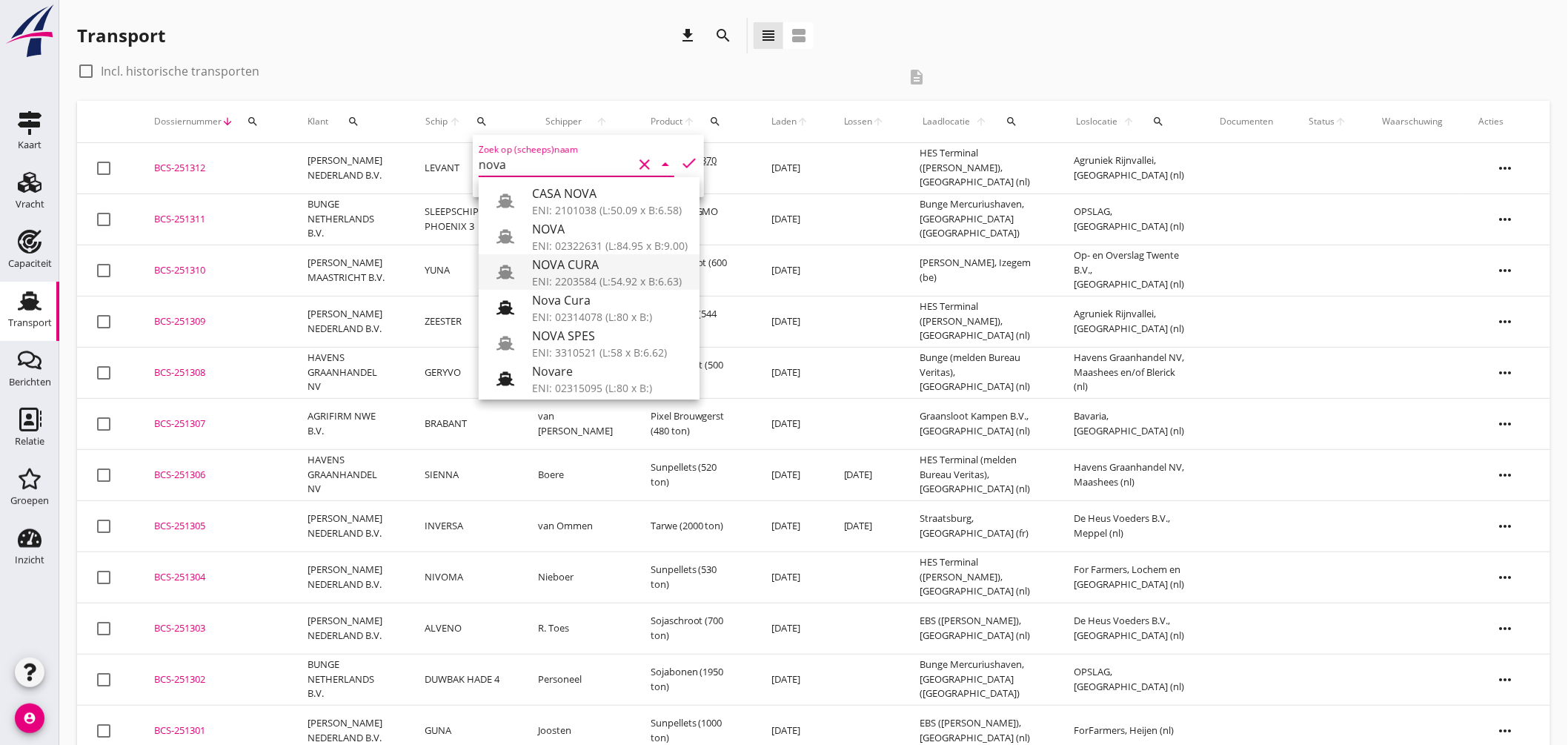
click at [623, 279] on div "ENI: 2203584 (L:54.92 x B:6.63)" at bounding box center [610, 282] width 155 height 16
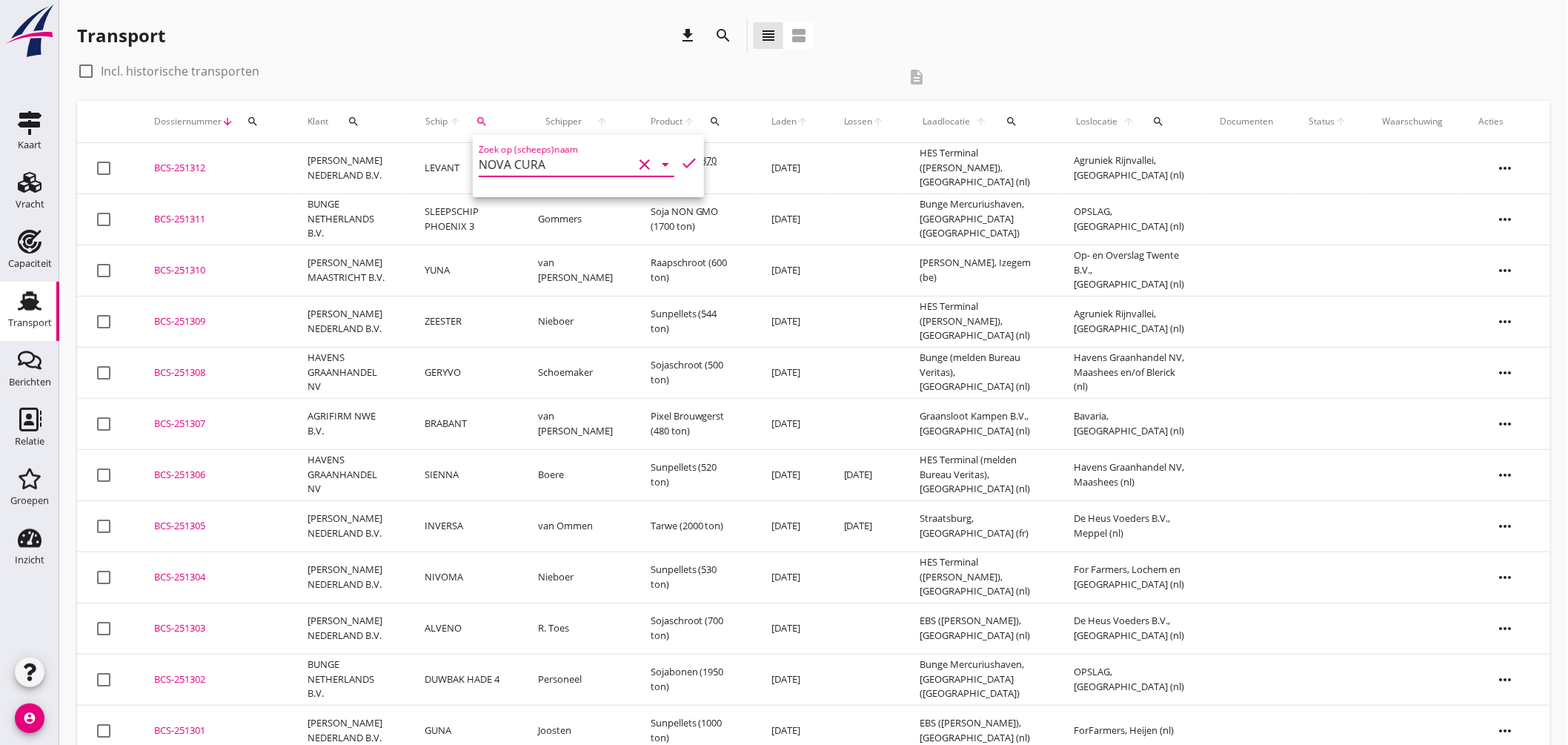
click at [684, 157] on icon "check" at bounding box center [689, 163] width 18 height 18
type input "NOVA CURA"
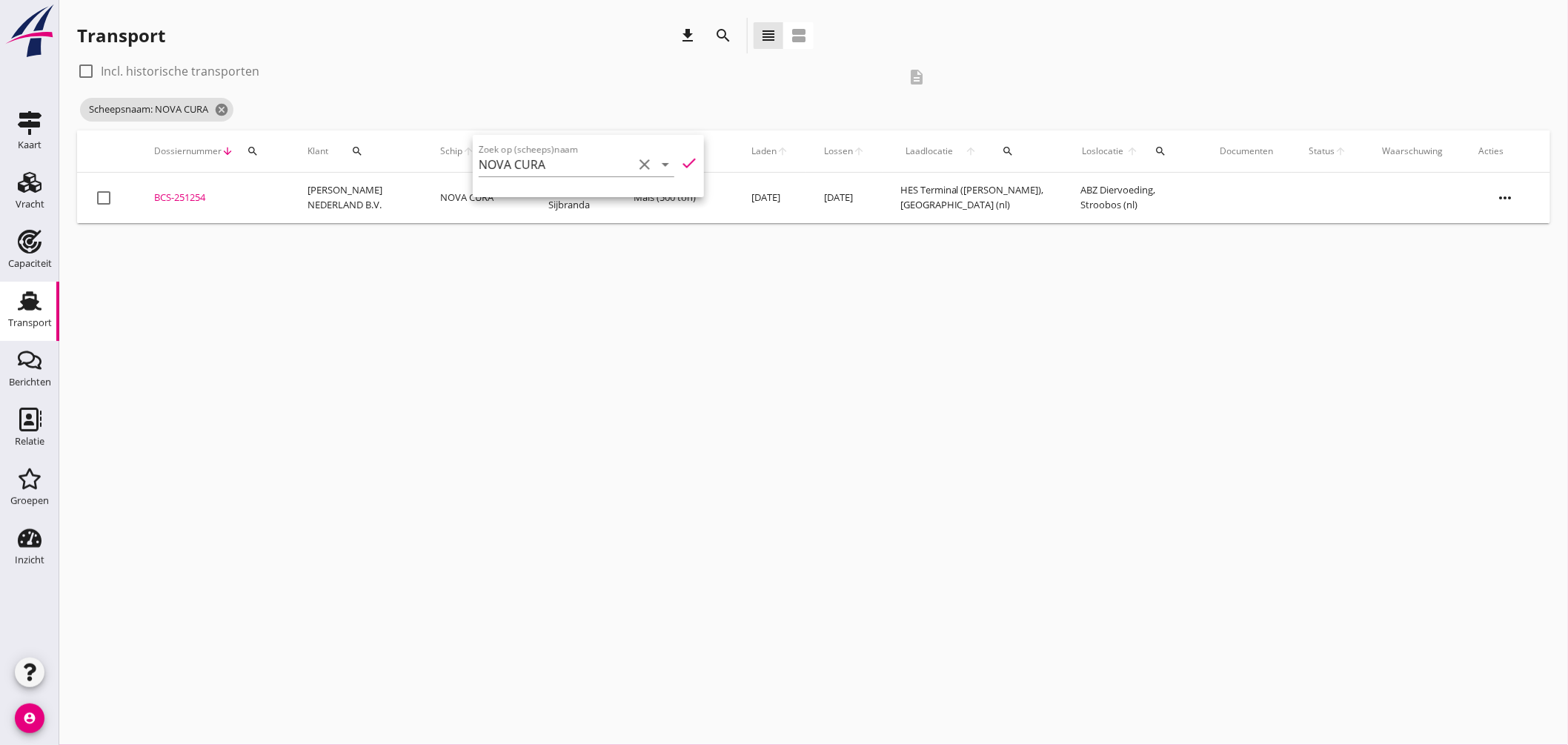
click at [198, 194] on div "BCS-251254" at bounding box center [213, 197] width 118 height 15
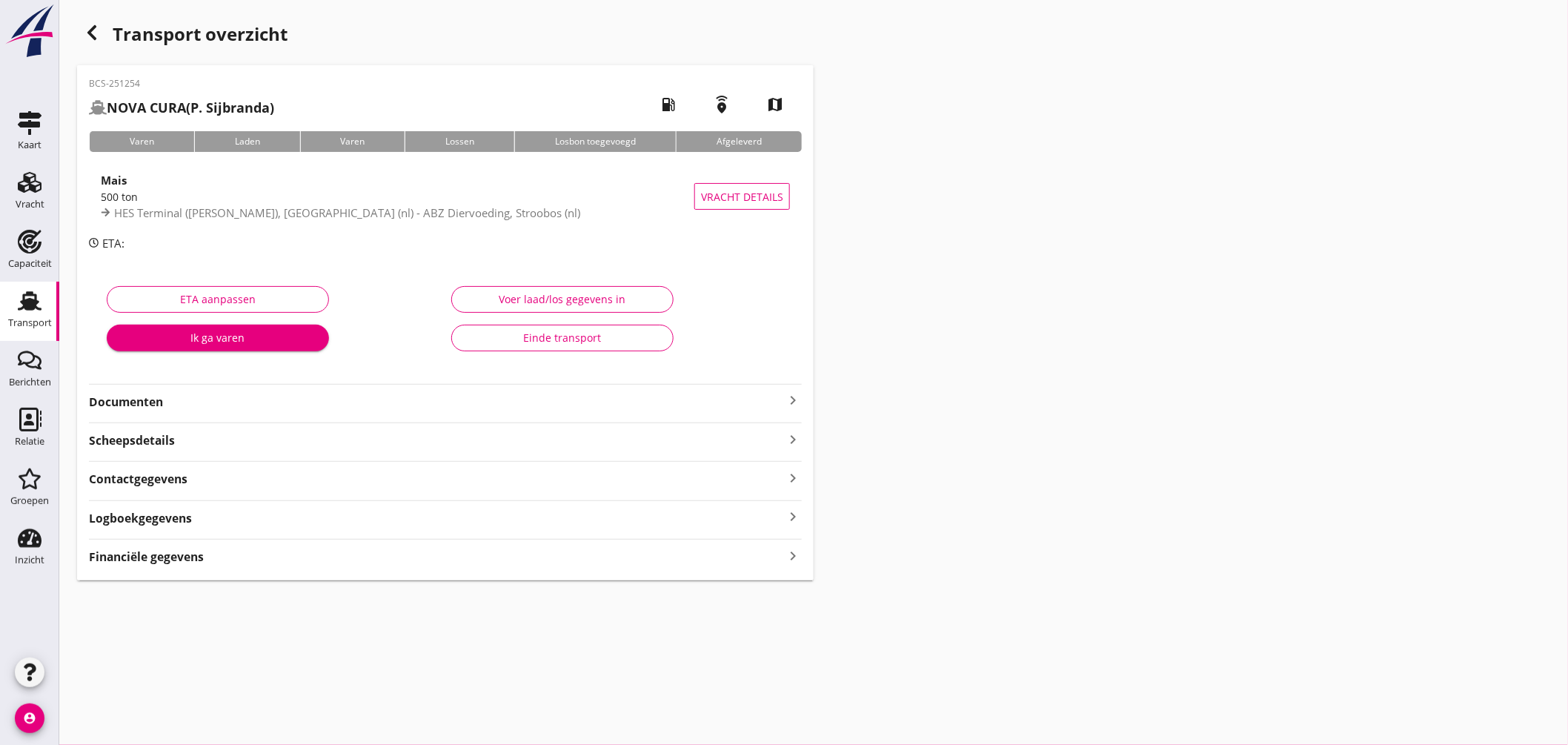
click at [794, 396] on icon "keyboard_arrow_right" at bounding box center [793, 400] width 18 height 18
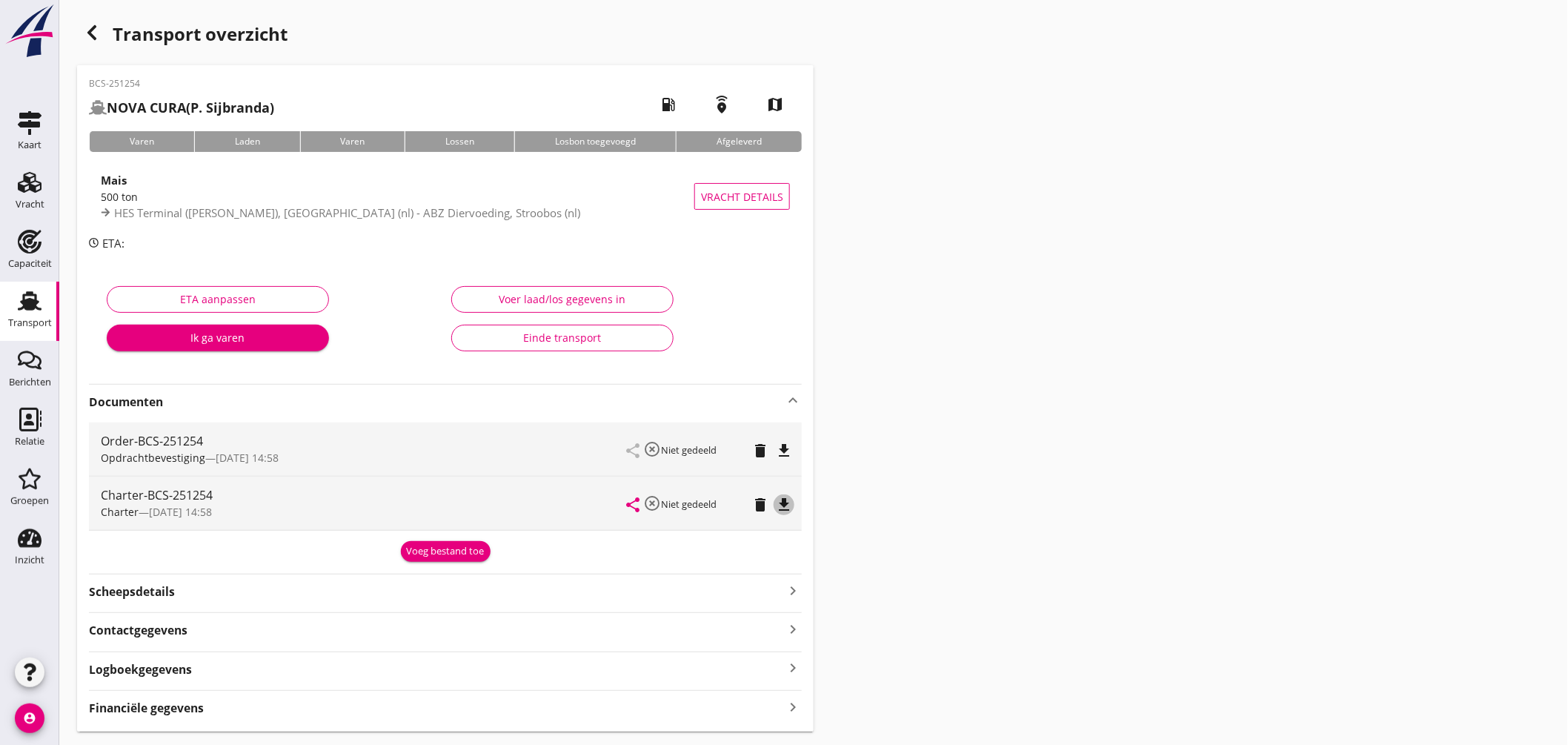
click at [781, 503] on icon "file_download" at bounding box center [784, 505] width 18 height 18
click at [32, 295] on use at bounding box center [29, 301] width 24 height 19
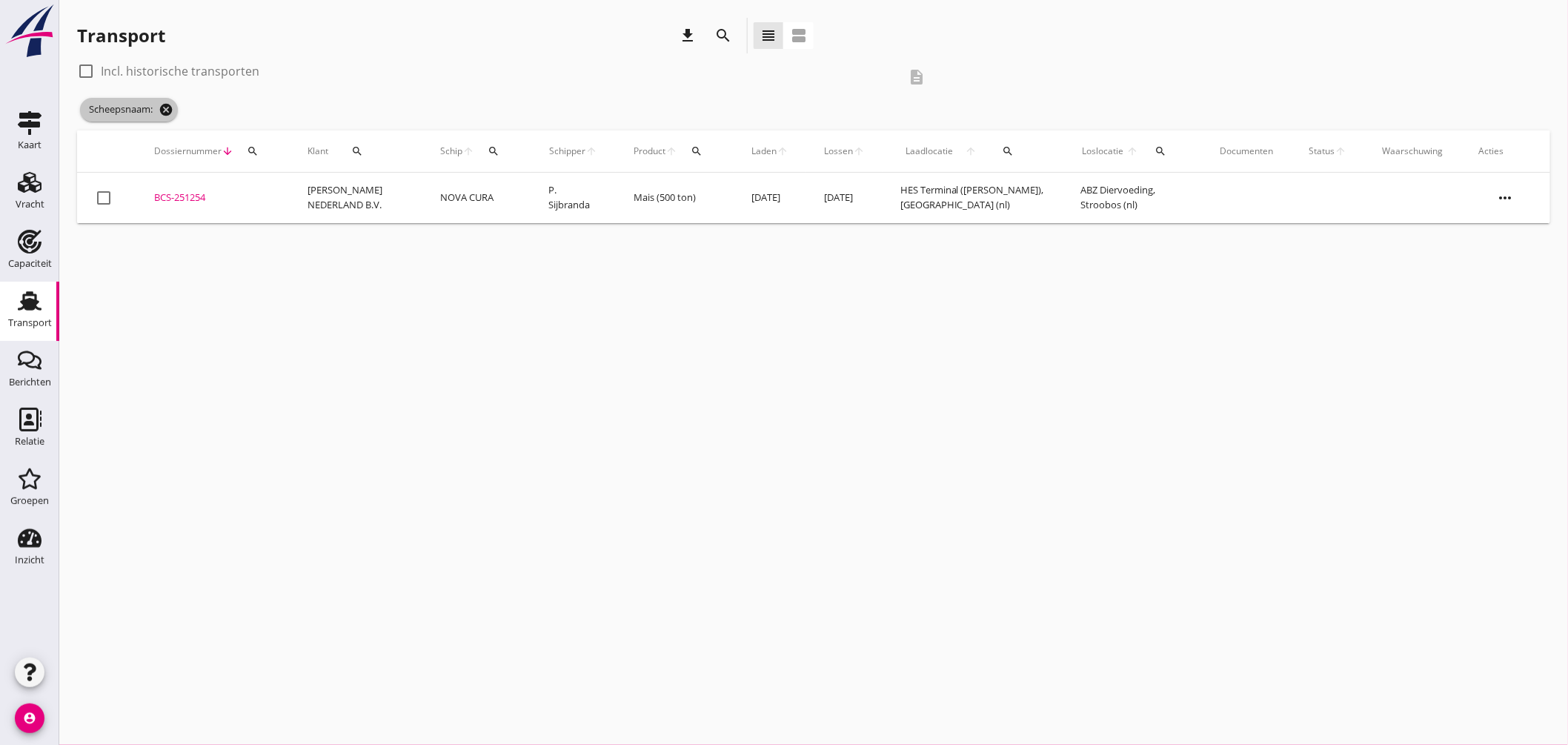
click at [166, 104] on icon "cancel" at bounding box center [166, 110] width 15 height 15
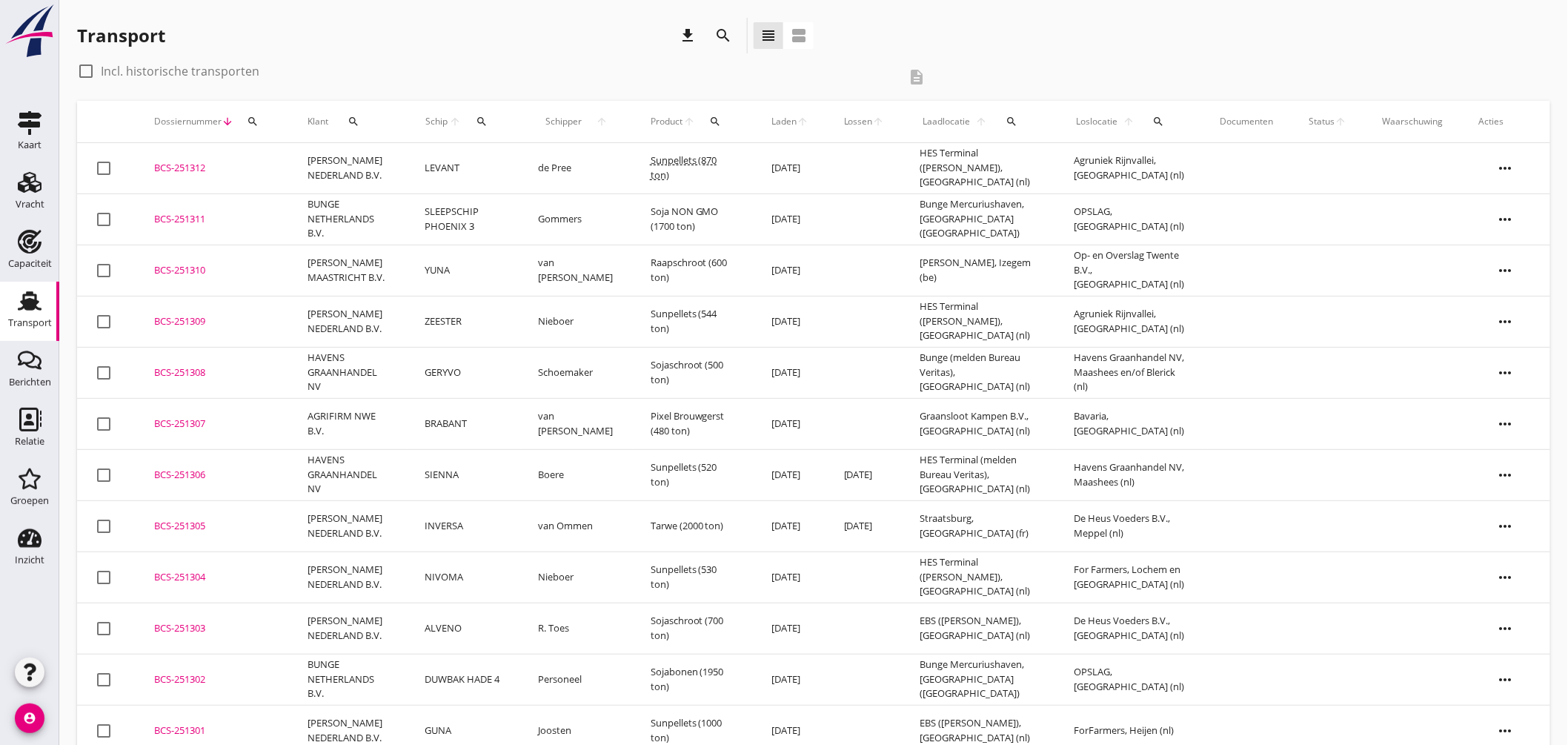
click at [484, 116] on icon "search" at bounding box center [482, 122] width 12 height 12
click at [590, 156] on input "Zoek op (scheeps)naam" at bounding box center [549, 164] width 154 height 24
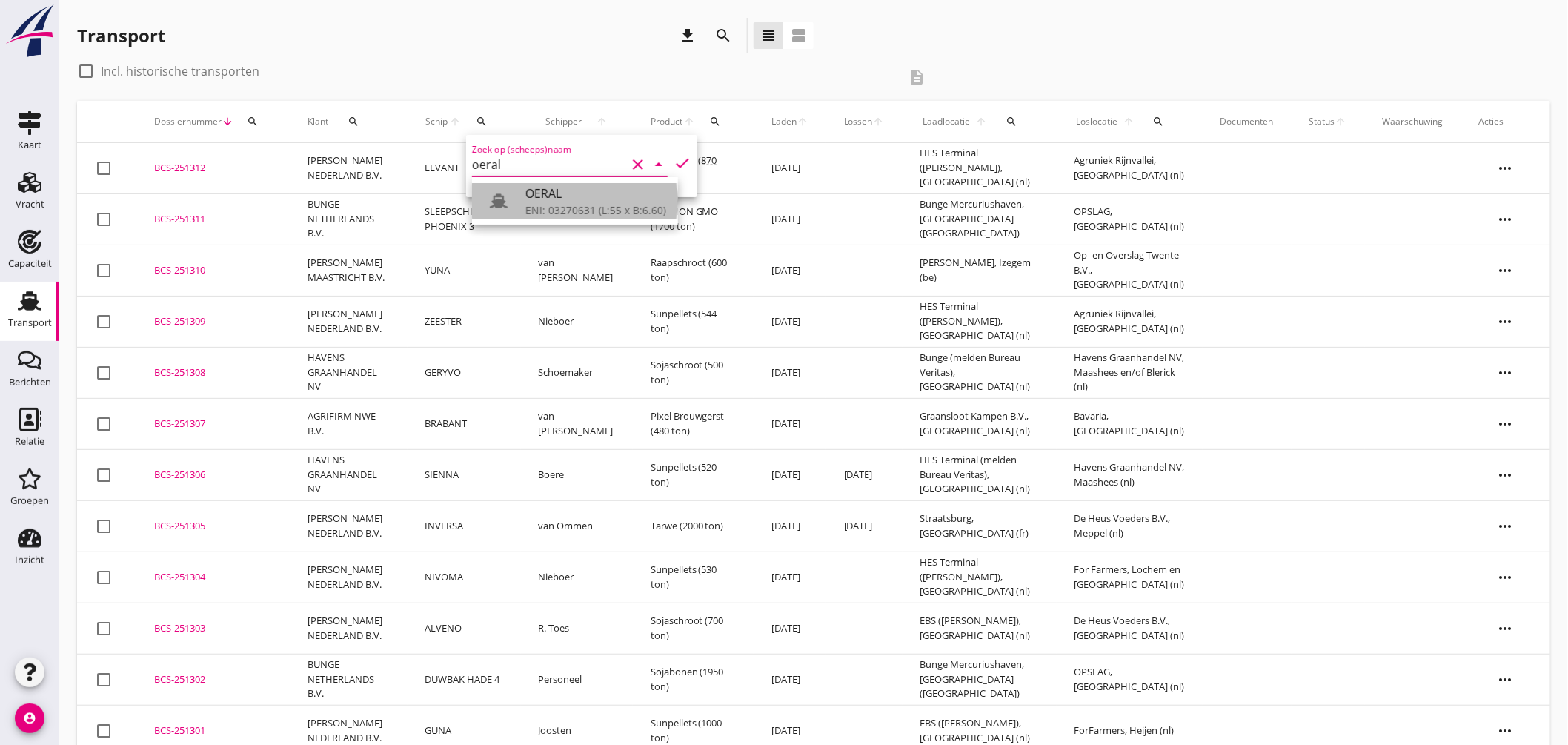
click at [570, 208] on div "ENI: 03270631 (L:55 x B:6.60)" at bounding box center [596, 211] width 141 height 16
click at [677, 158] on icon "check" at bounding box center [683, 163] width 18 height 18
type input "OERAL"
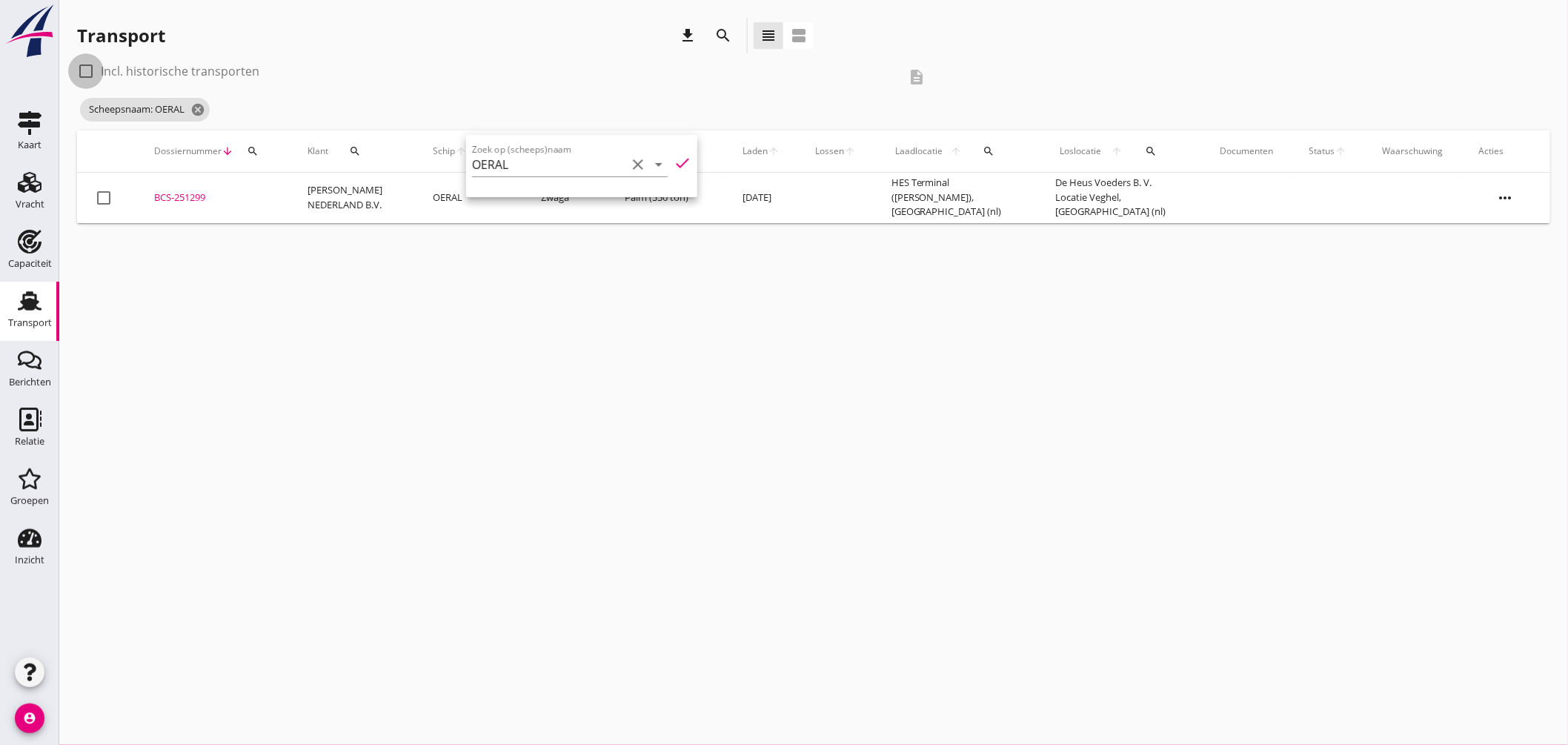
click at [87, 68] on div at bounding box center [86, 71] width 25 height 25
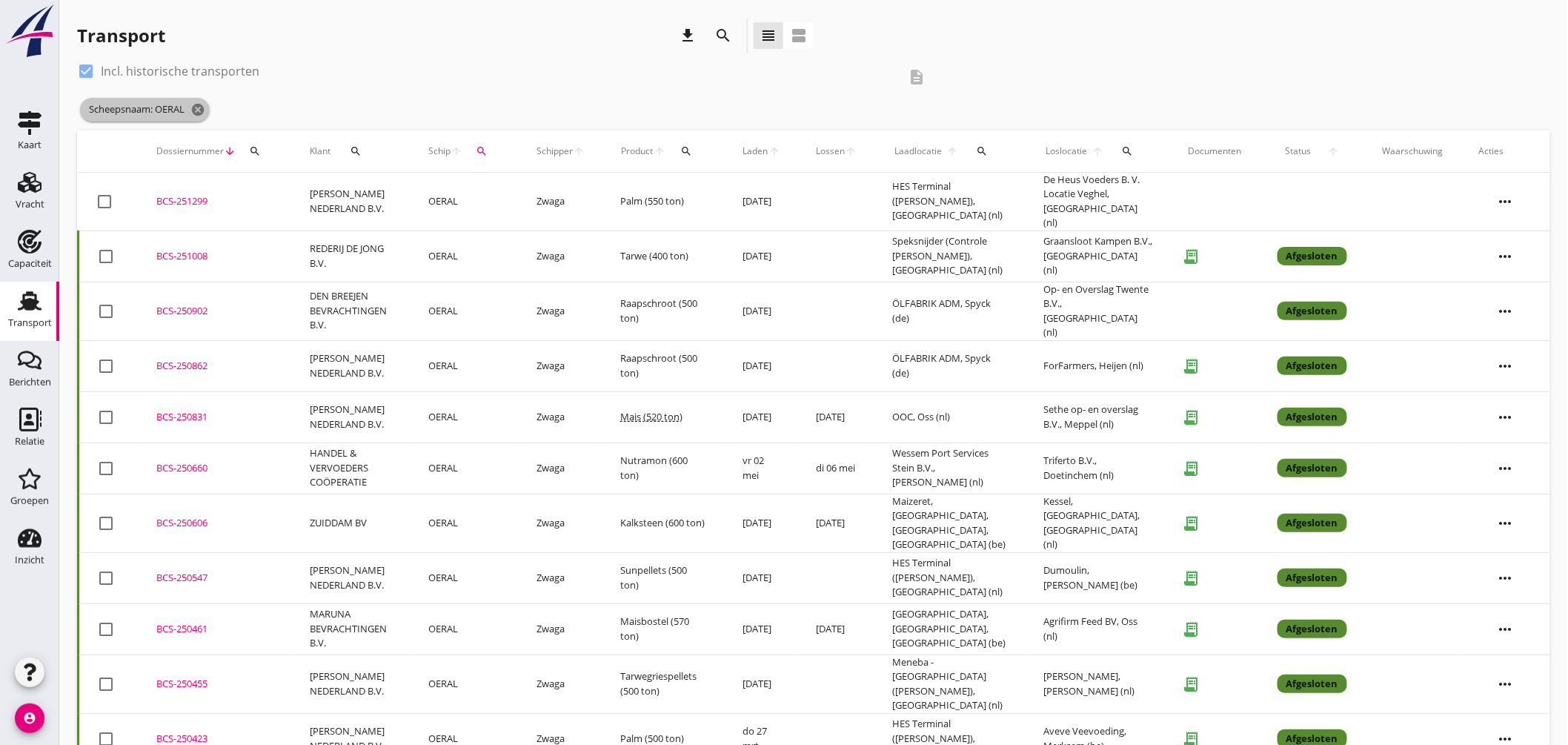
click at [203, 105] on icon "cancel" at bounding box center [197, 110] width 15 height 15
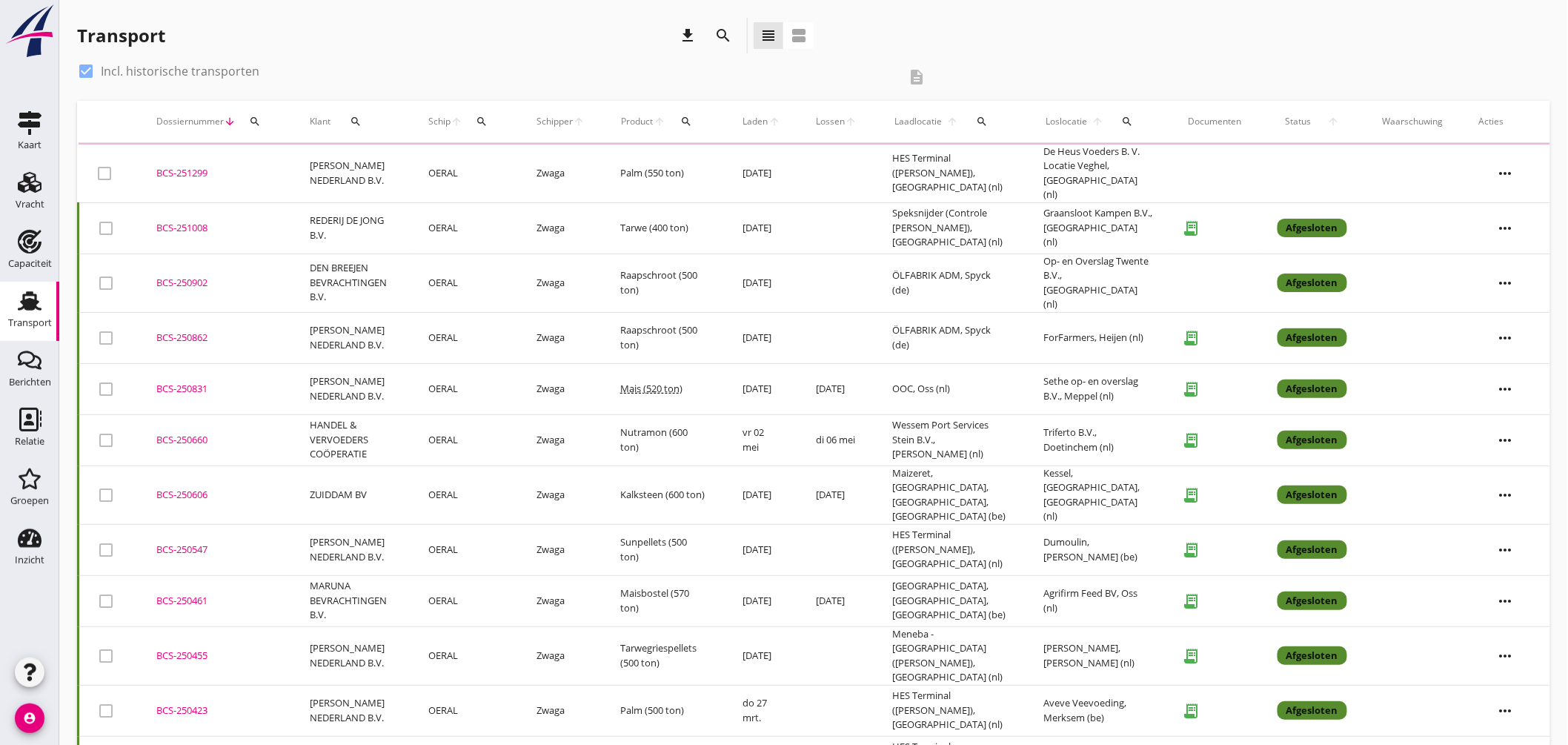
click at [86, 68] on div at bounding box center [86, 71] width 25 height 25
checkbox input "false"
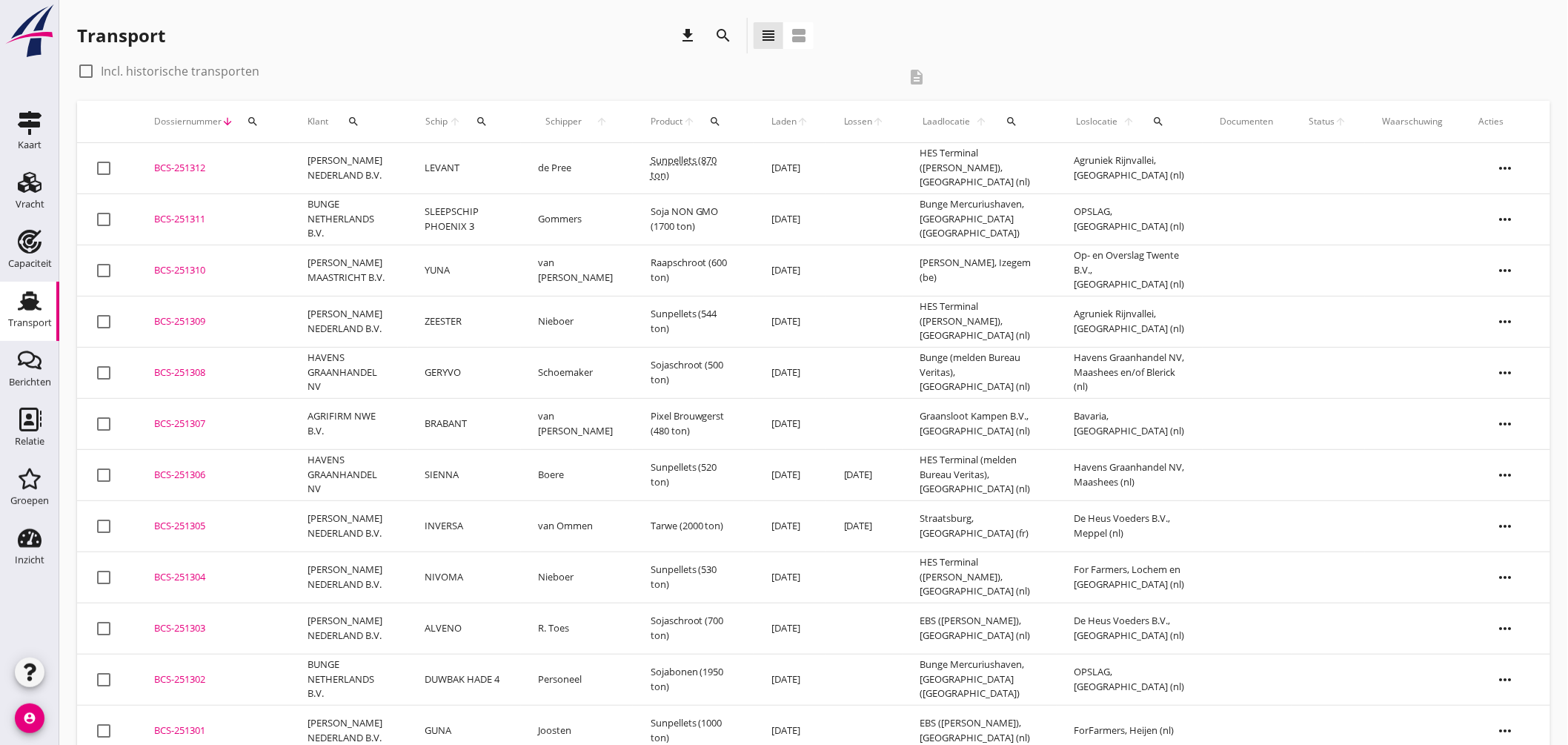
click at [1300, 54] on div "Transport download search view_headline view_agenda" at bounding box center [813, 38] width 1473 height 41
click at [491, 122] on div "search" at bounding box center [482, 122] width 28 height 12
click at [545, 161] on input "Zoek op (scheeps)naam" at bounding box center [549, 164] width 154 height 24
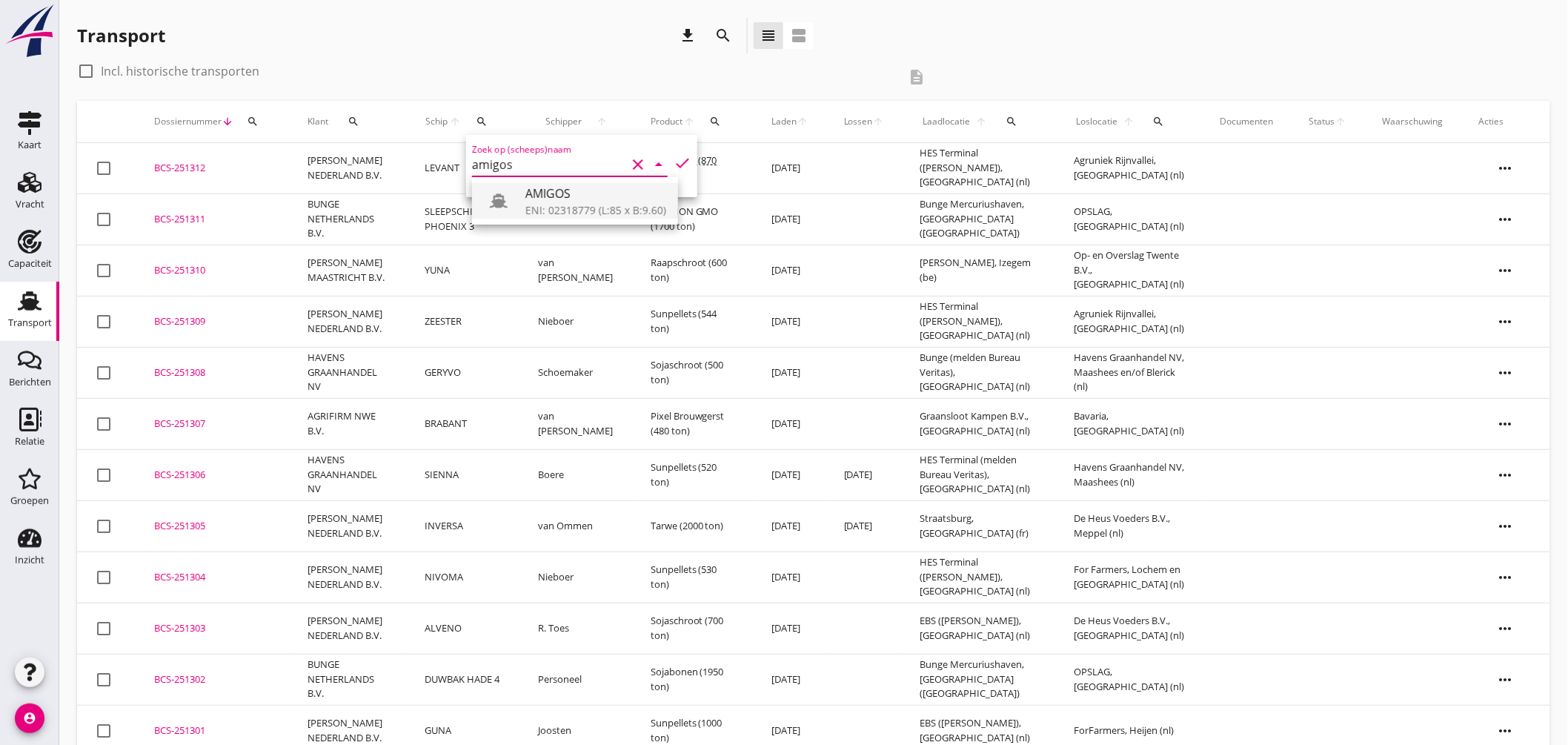
click at [539, 203] on div "ENI: 02318779 (L:85 x B:9.60)" at bounding box center [596, 211] width 141 height 16
click at [674, 155] on icon "check" at bounding box center [683, 163] width 18 height 18
type input "AMIGOS"
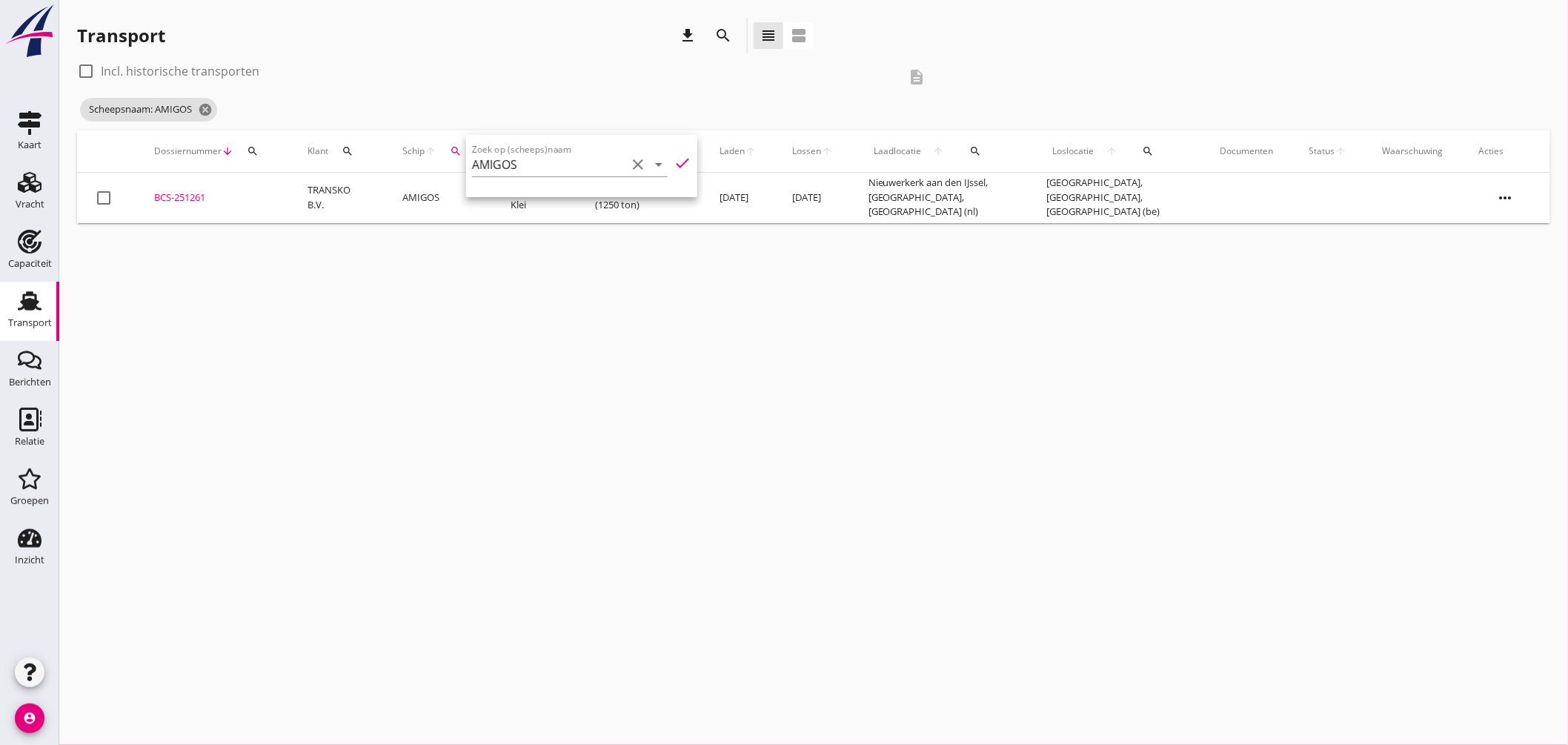
click at [469, 260] on div "cancel You are impersonating another user. Transport download search view_headl…" at bounding box center [814, 372] width 1509 height 745
click at [193, 193] on div "BCS-251261" at bounding box center [213, 197] width 118 height 15
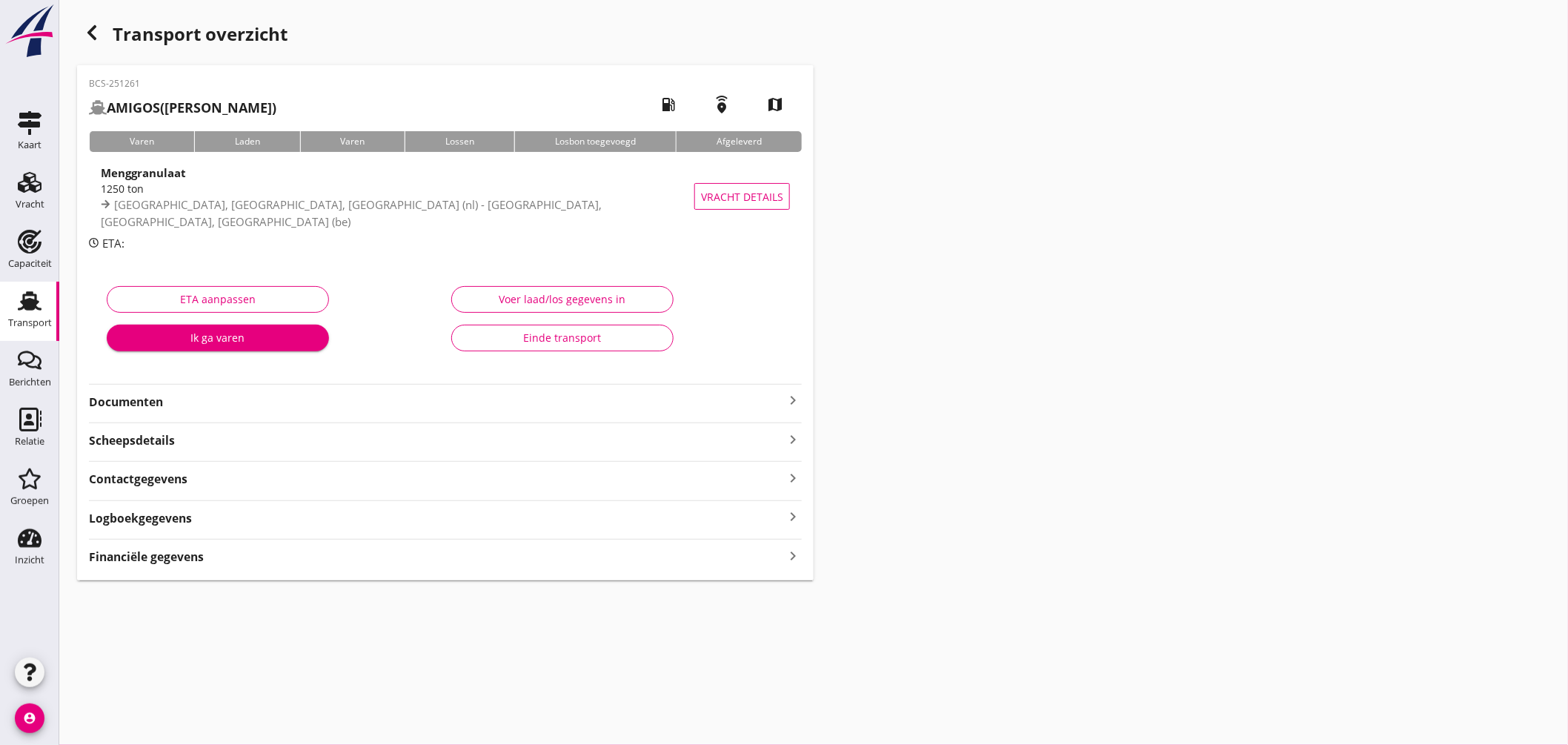
click at [787, 398] on icon "keyboard_arrow_right" at bounding box center [793, 400] width 18 height 18
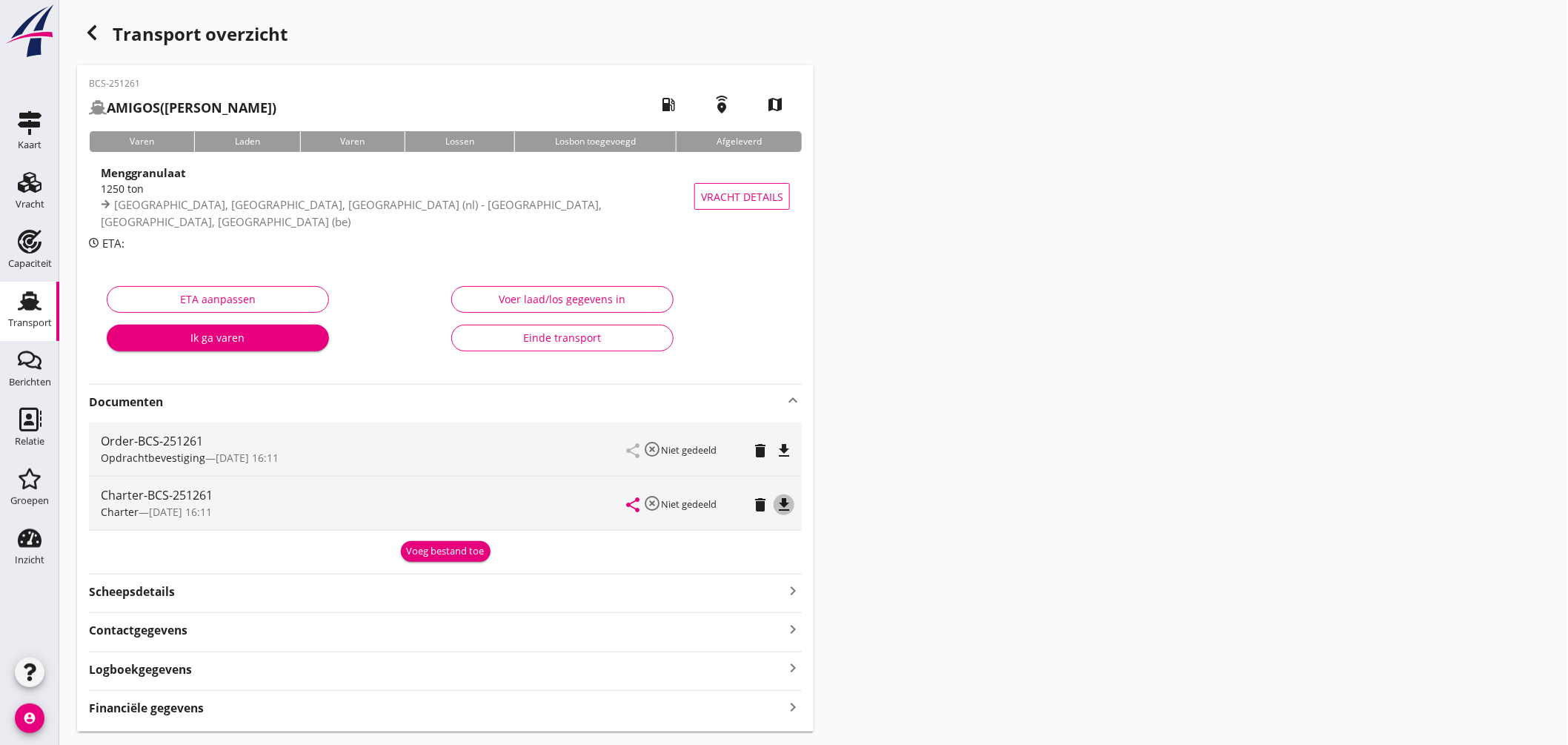
click at [786, 503] on icon "file_download" at bounding box center [784, 505] width 18 height 18
click at [38, 300] on use at bounding box center [29, 301] width 24 height 19
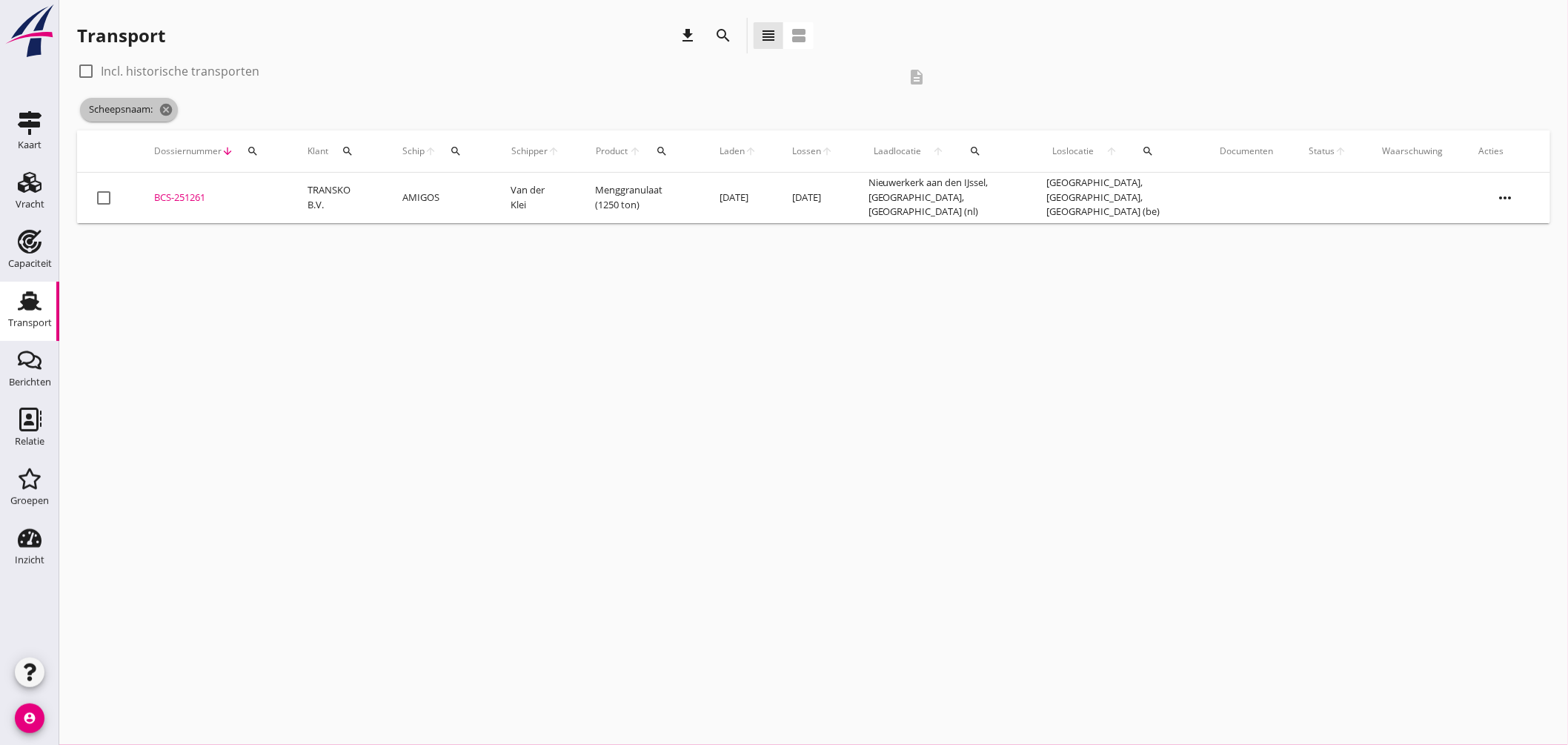
click at [167, 120] on span "Scheepsnaam: cancel" at bounding box center [129, 110] width 98 height 24
click at [174, 108] on icon "cancel" at bounding box center [166, 110] width 15 height 15
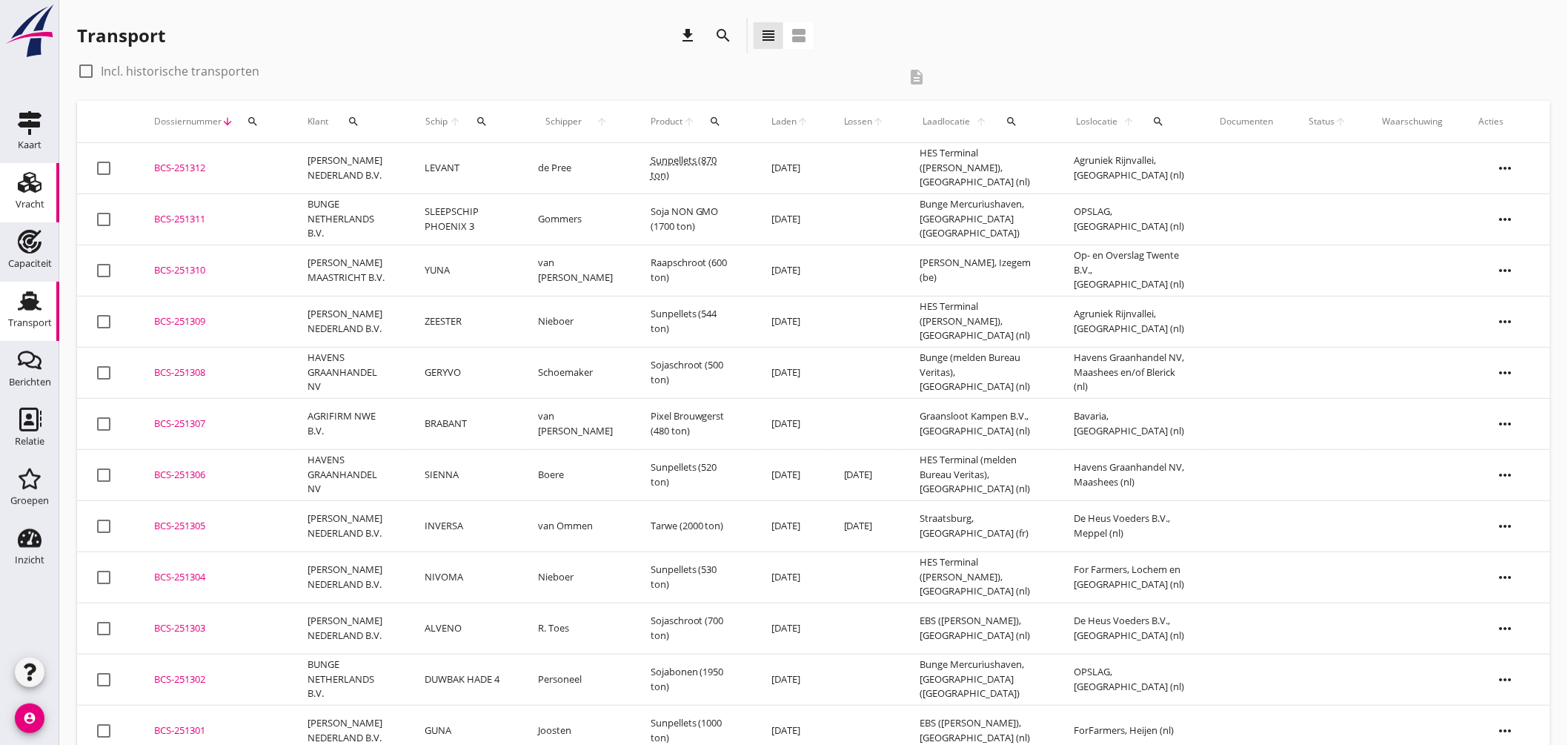
click at [35, 185] on icon "Vracht" at bounding box center [29, 182] width 24 height 24
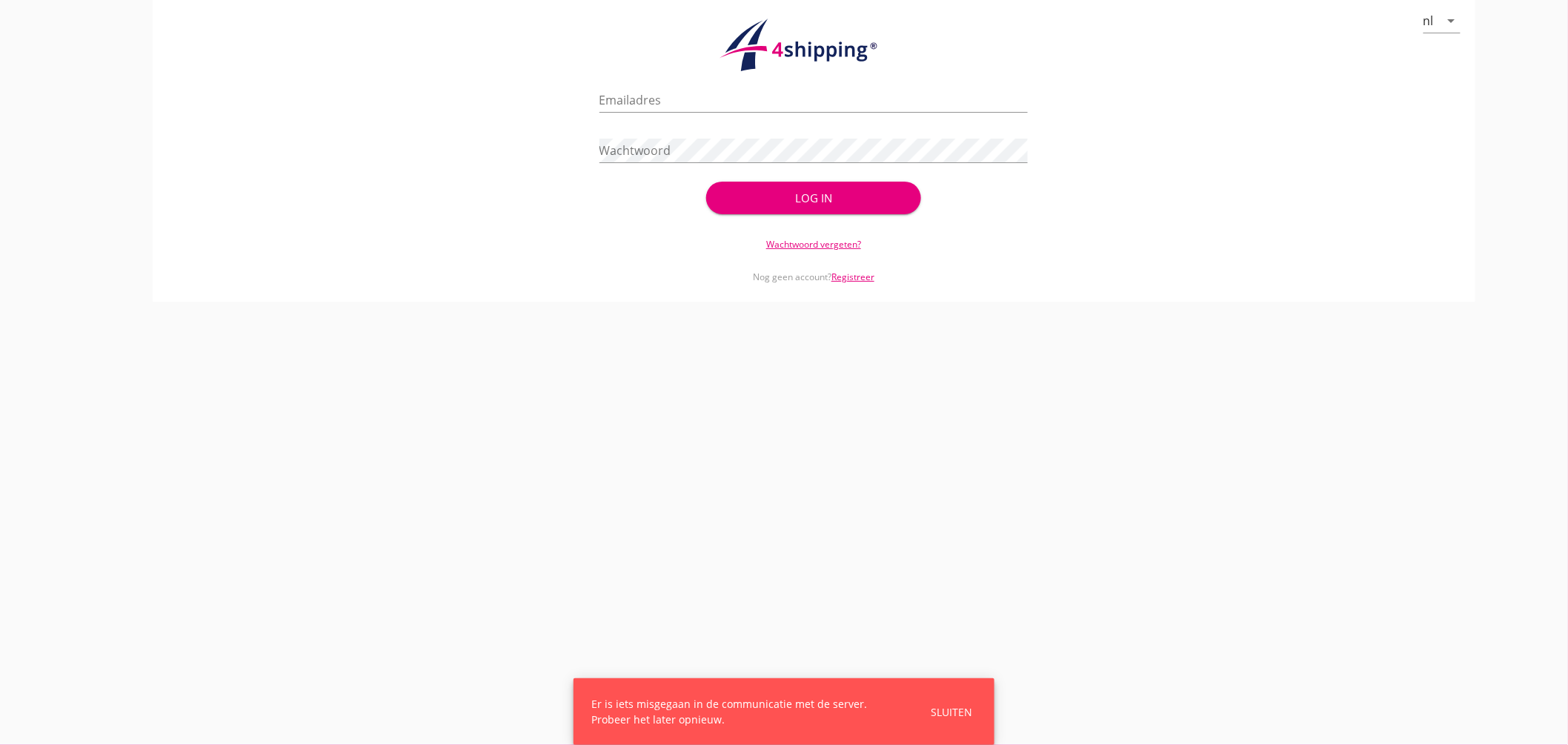
type input "[EMAIL_ADDRESS][DOMAIN_NAME]"
click at [818, 190] on div "Log in" at bounding box center [813, 197] width 167 height 17
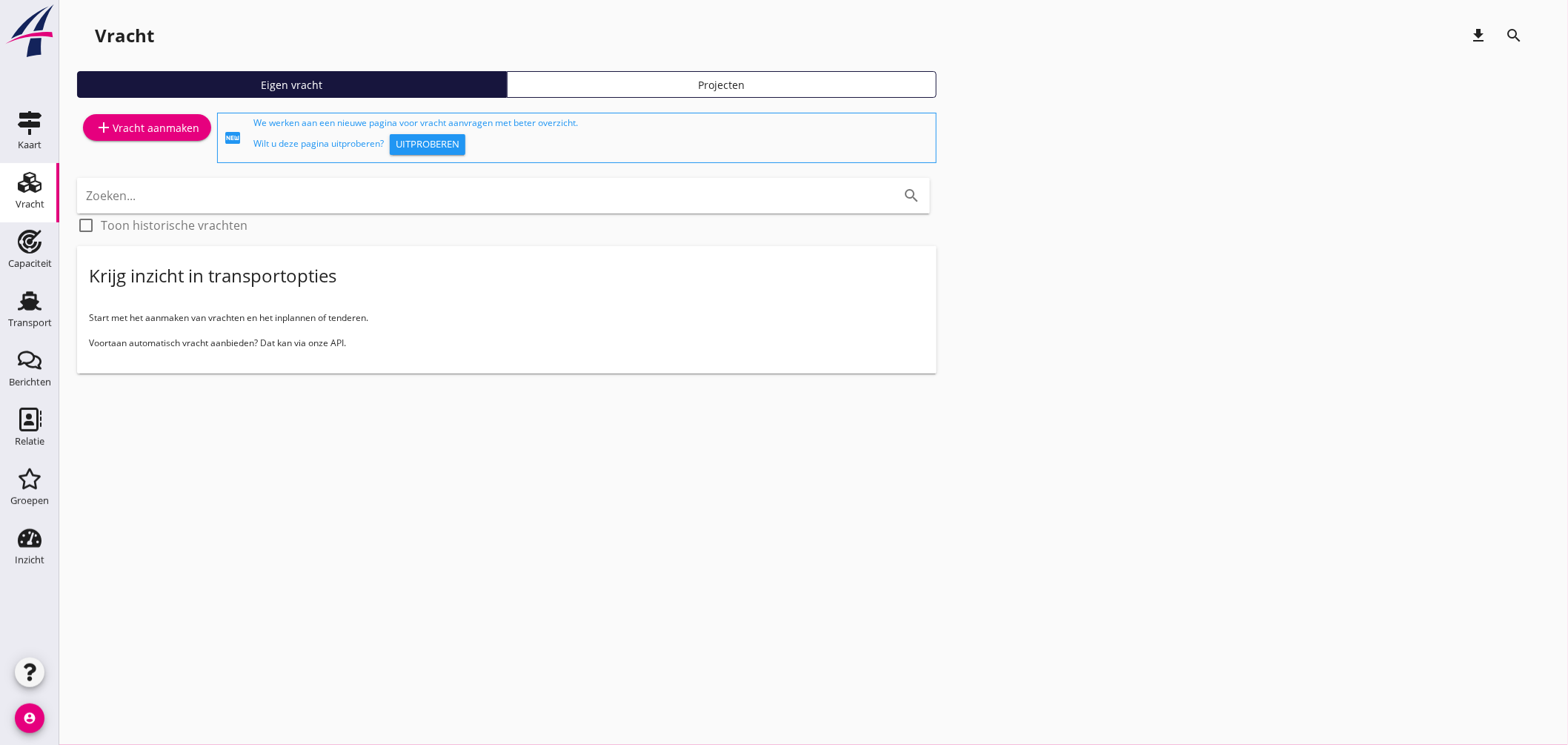
click at [217, 201] on input "Zoeken..." at bounding box center [483, 195] width 794 height 24
click at [180, 134] on div "add Vracht aanmaken" at bounding box center [147, 127] width 104 height 18
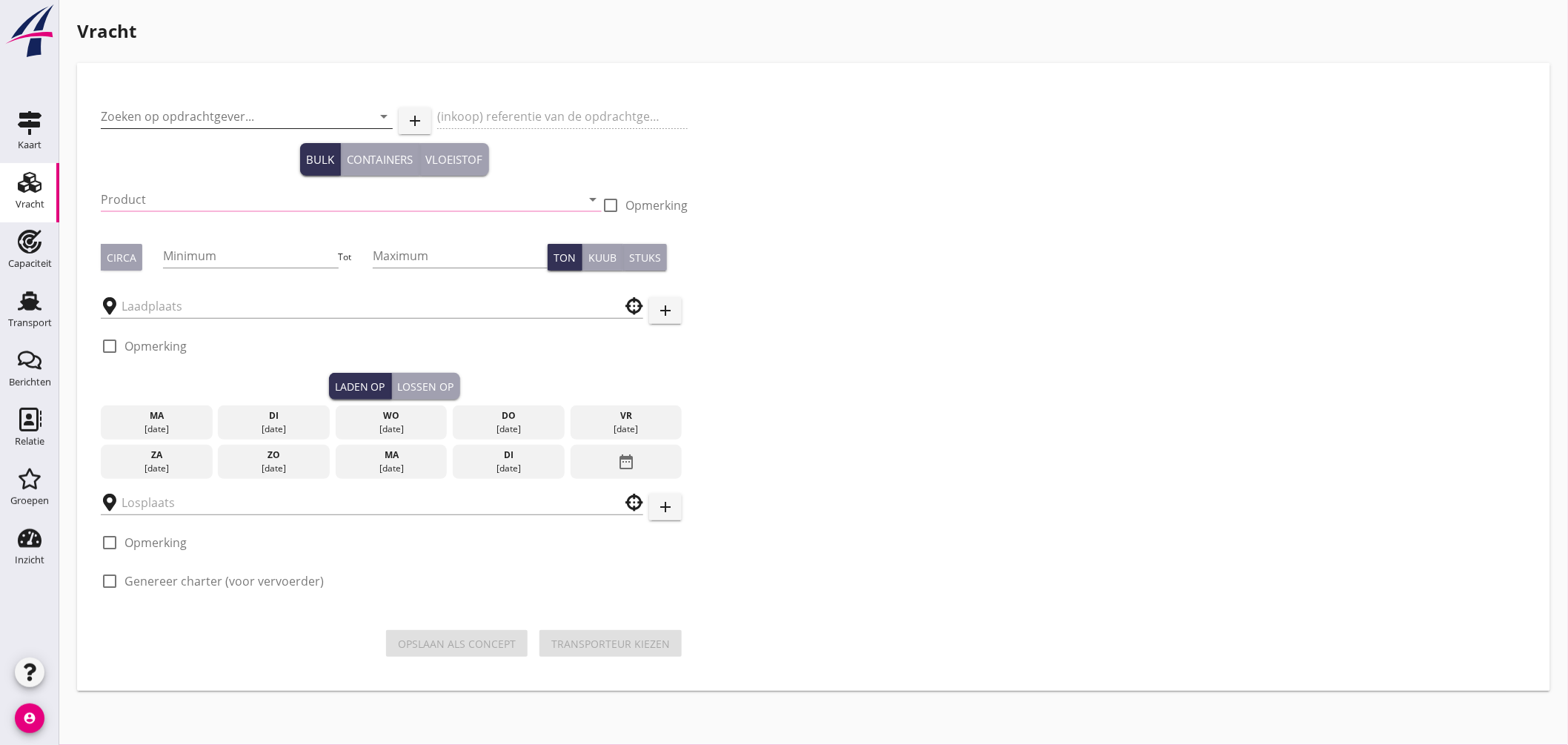
click at [202, 114] on input "Zoeken op opdrachtgever..." at bounding box center [226, 116] width 251 height 24
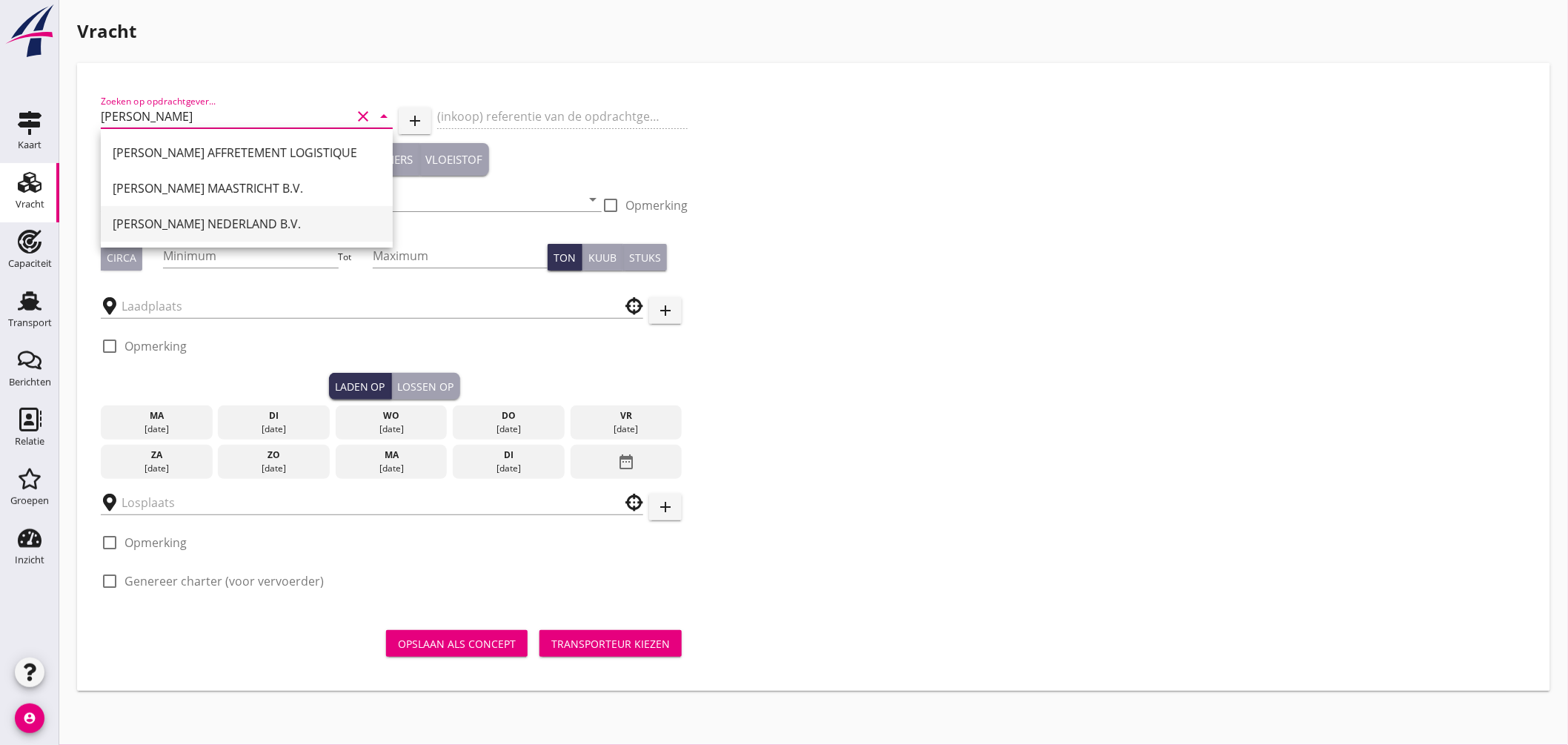
click at [203, 225] on div "[PERSON_NAME] NEDERLAND B.V." at bounding box center [247, 224] width 268 height 18
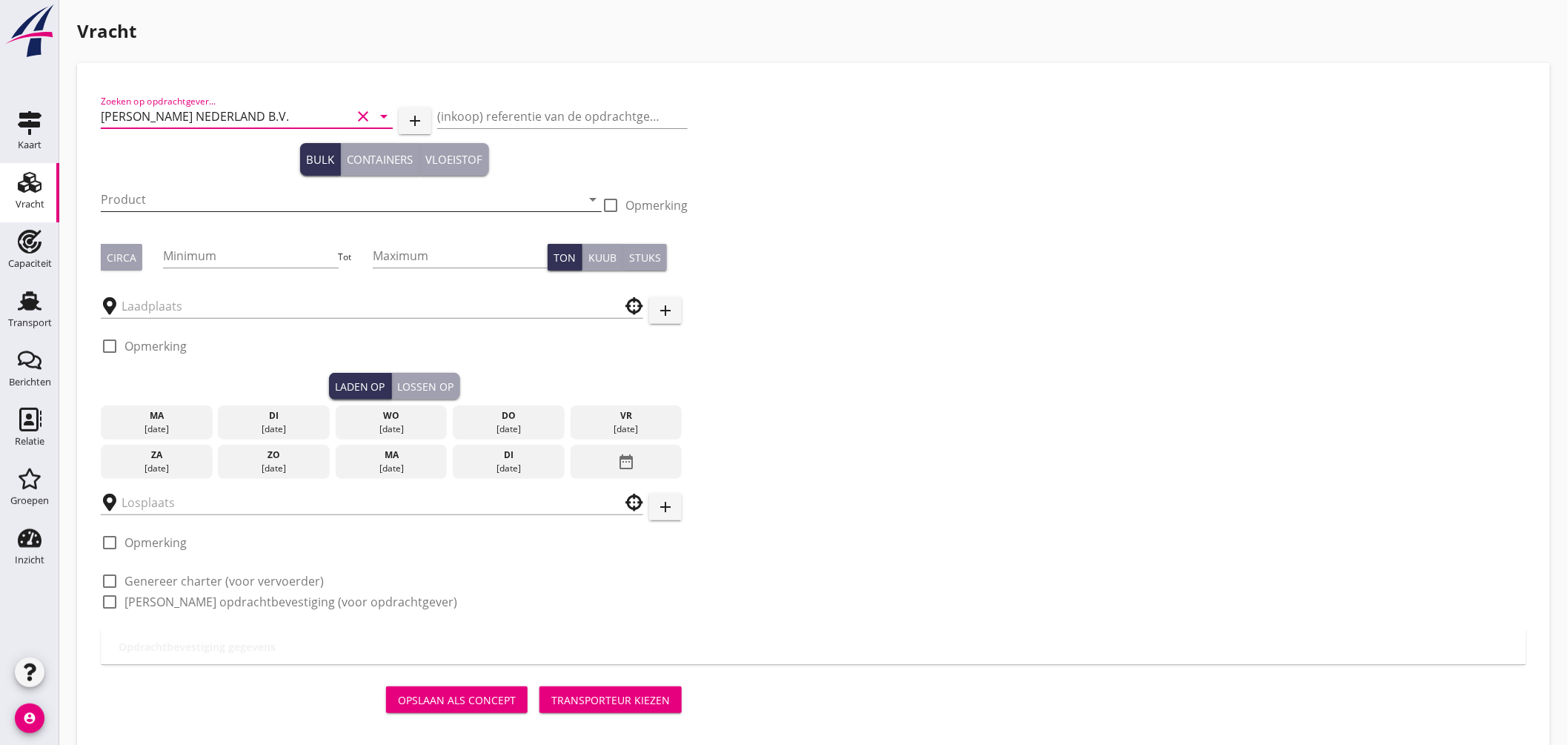
type input "[PERSON_NAME] NEDERLAND B.V."
click at [148, 203] on input "Product" at bounding box center [340, 199] width 480 height 24
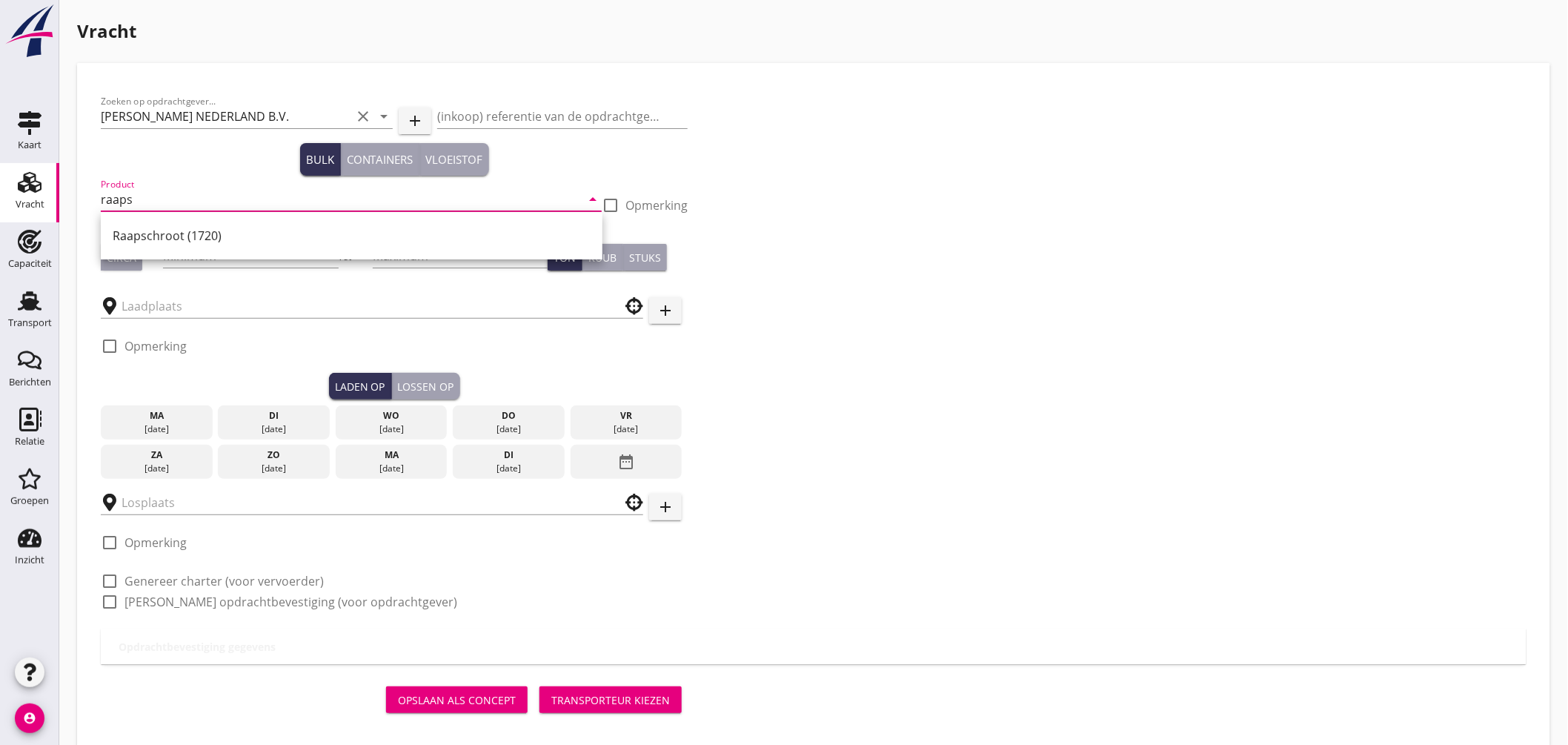
click at [160, 233] on div "Raapschroot (1720)" at bounding box center [351, 235] width 478 height 18
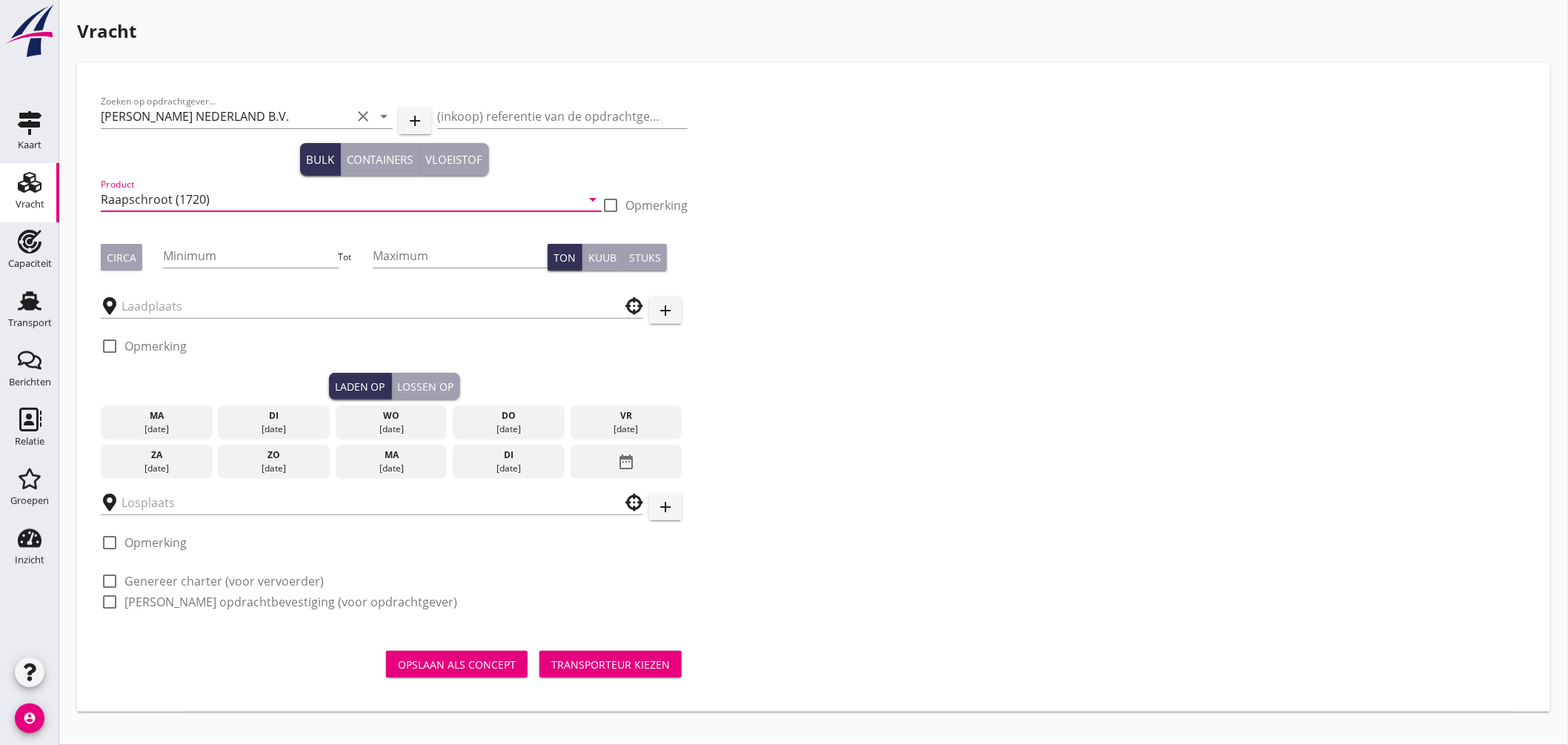
type input "Raapschroot (1720)"
click at [129, 254] on div "Circa" at bounding box center [122, 258] width 30 height 16
click at [141, 254] on button "Circa" at bounding box center [121, 257] width 41 height 26
click at [187, 247] on input "Minimum" at bounding box center [250, 255] width 175 height 24
type input "500"
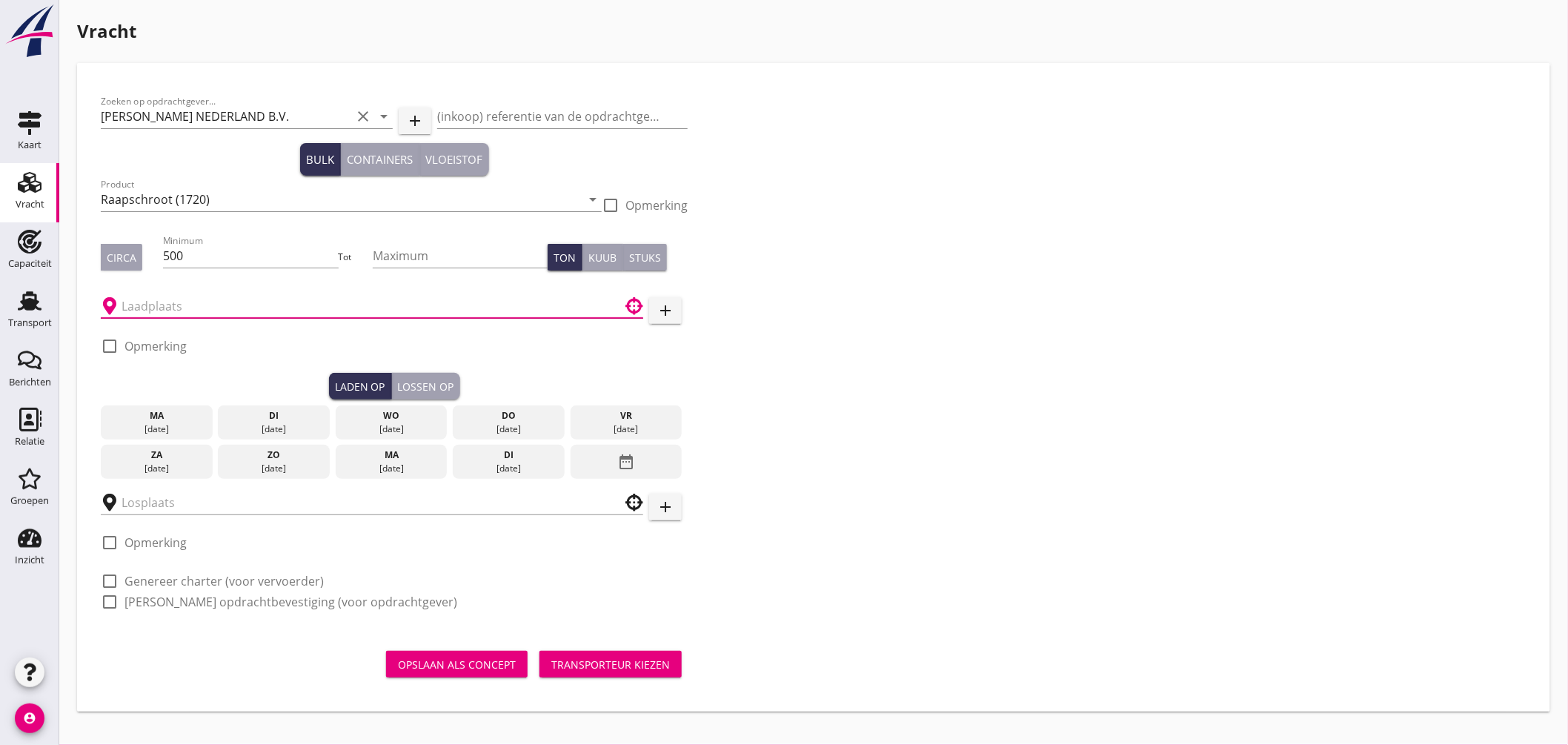
click at [163, 298] on input "text" at bounding box center [362, 305] width 480 height 24
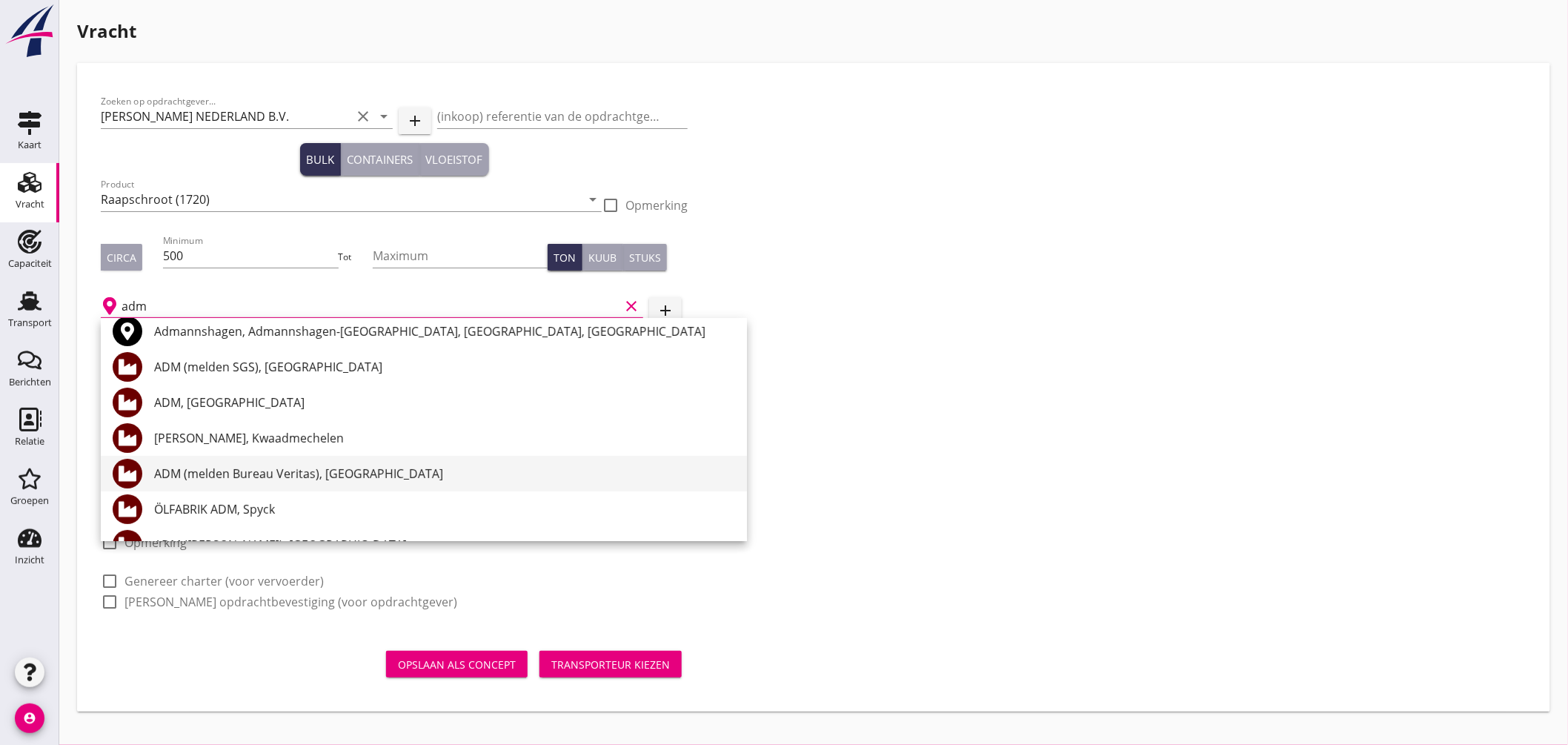
scroll to position [165, 0]
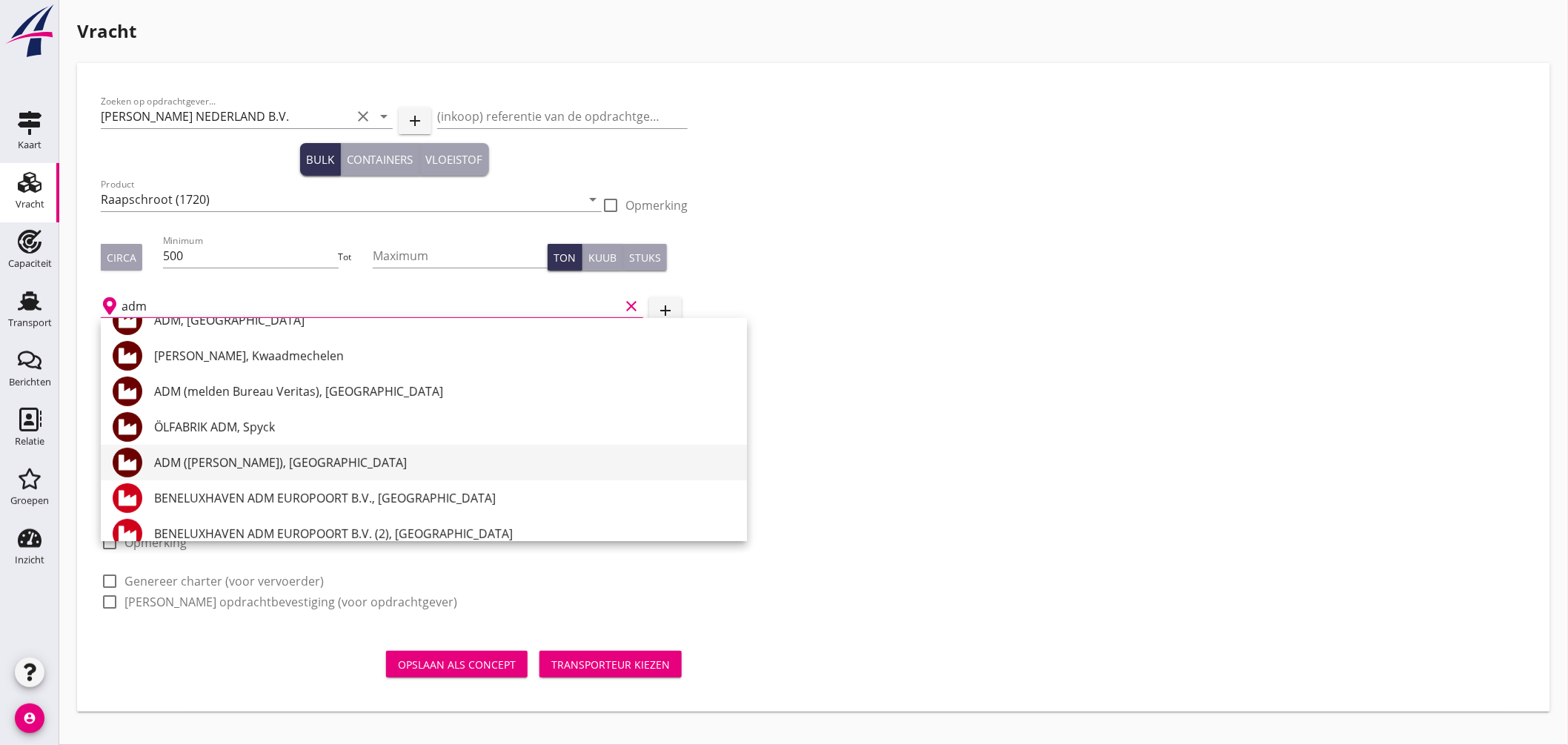
click at [283, 463] on div "ADM ([PERSON_NAME]), [GEOGRAPHIC_DATA]" at bounding box center [445, 462] width 581 height 18
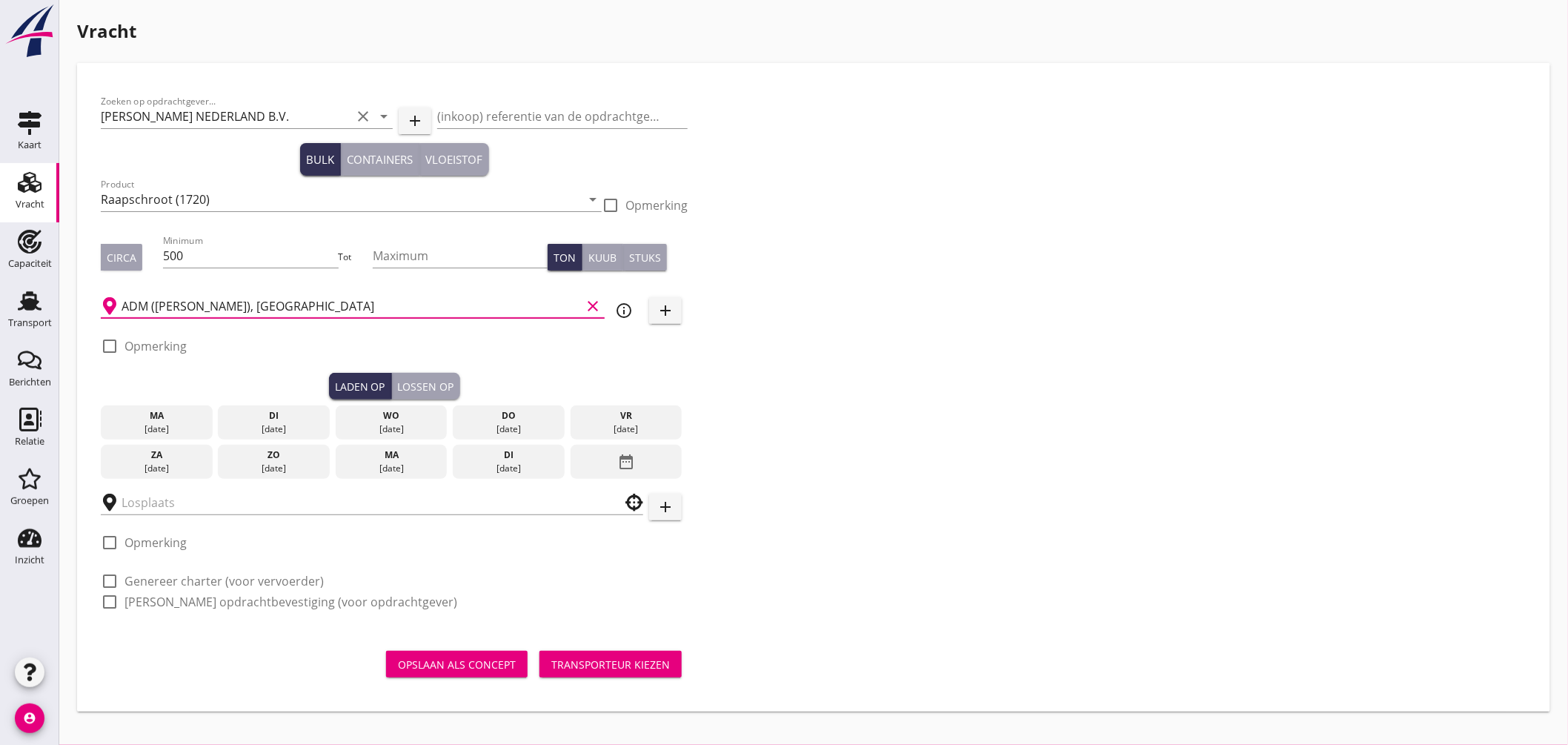
type input "ADM ([PERSON_NAME]), [GEOGRAPHIC_DATA]"
click at [389, 423] on div "[DATE]" at bounding box center [391, 429] width 104 height 13
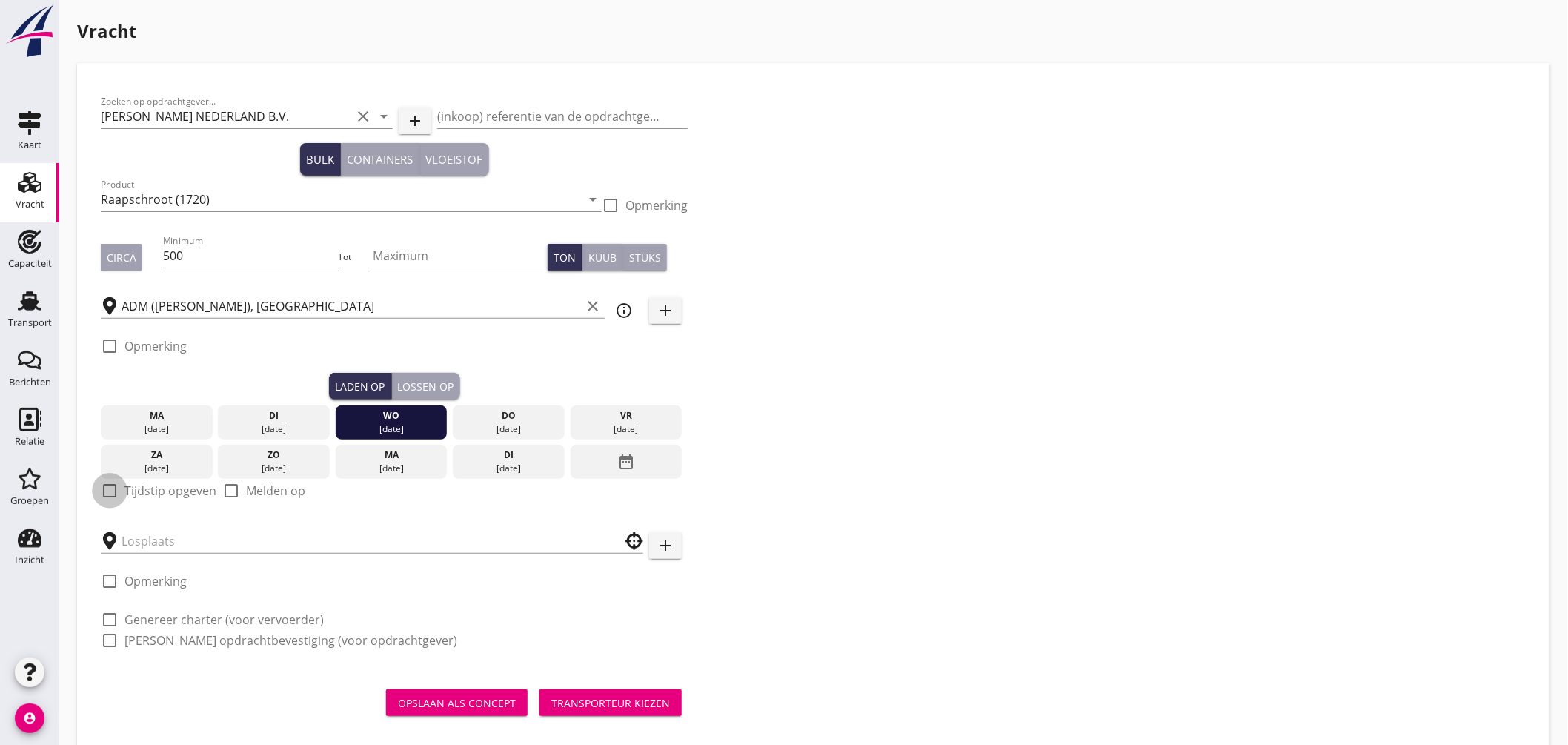
click at [108, 490] on div at bounding box center [110, 491] width 25 height 25
checkbox input "true"
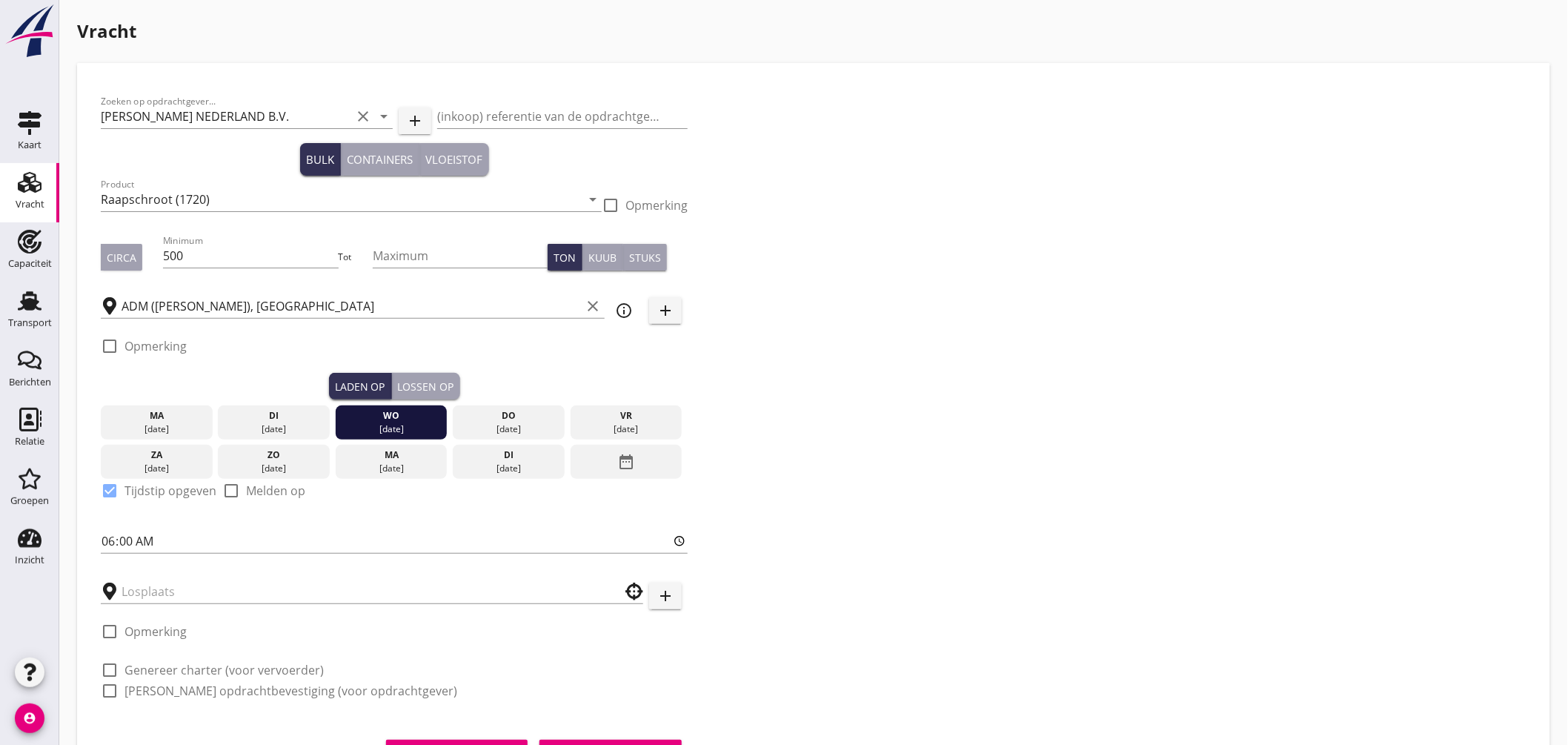
drag, startPoint x: 104, startPoint y: 546, endPoint x: 83, endPoint y: 471, distance: 77.9
click at [106, 538] on input "06:00" at bounding box center [394, 541] width 587 height 24
type input "18:00"
click at [183, 598] on input "text" at bounding box center [362, 591] width 480 height 24
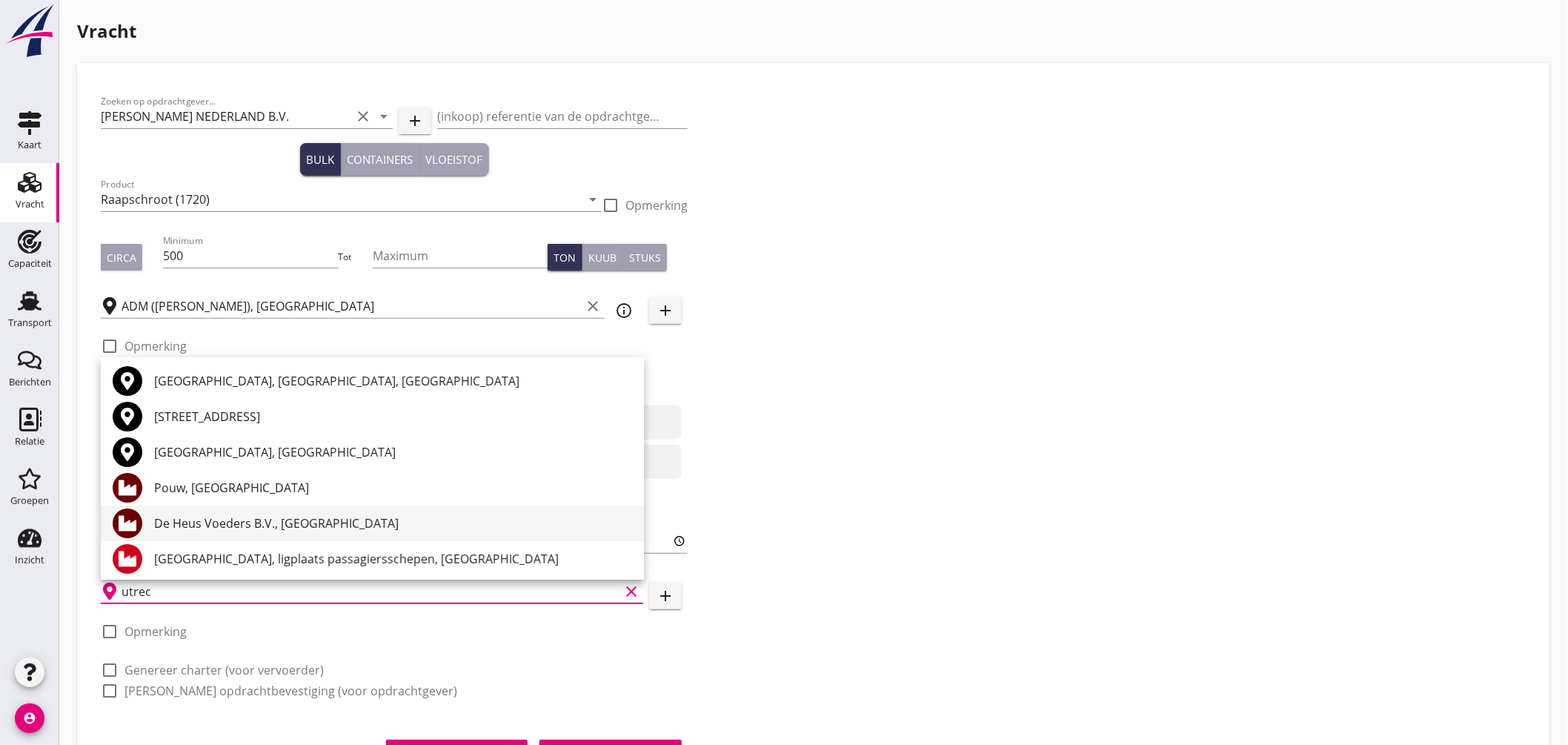
click at [226, 521] on div "De Heus Voeders B.V., [GEOGRAPHIC_DATA]" at bounding box center [393, 523] width 478 height 18
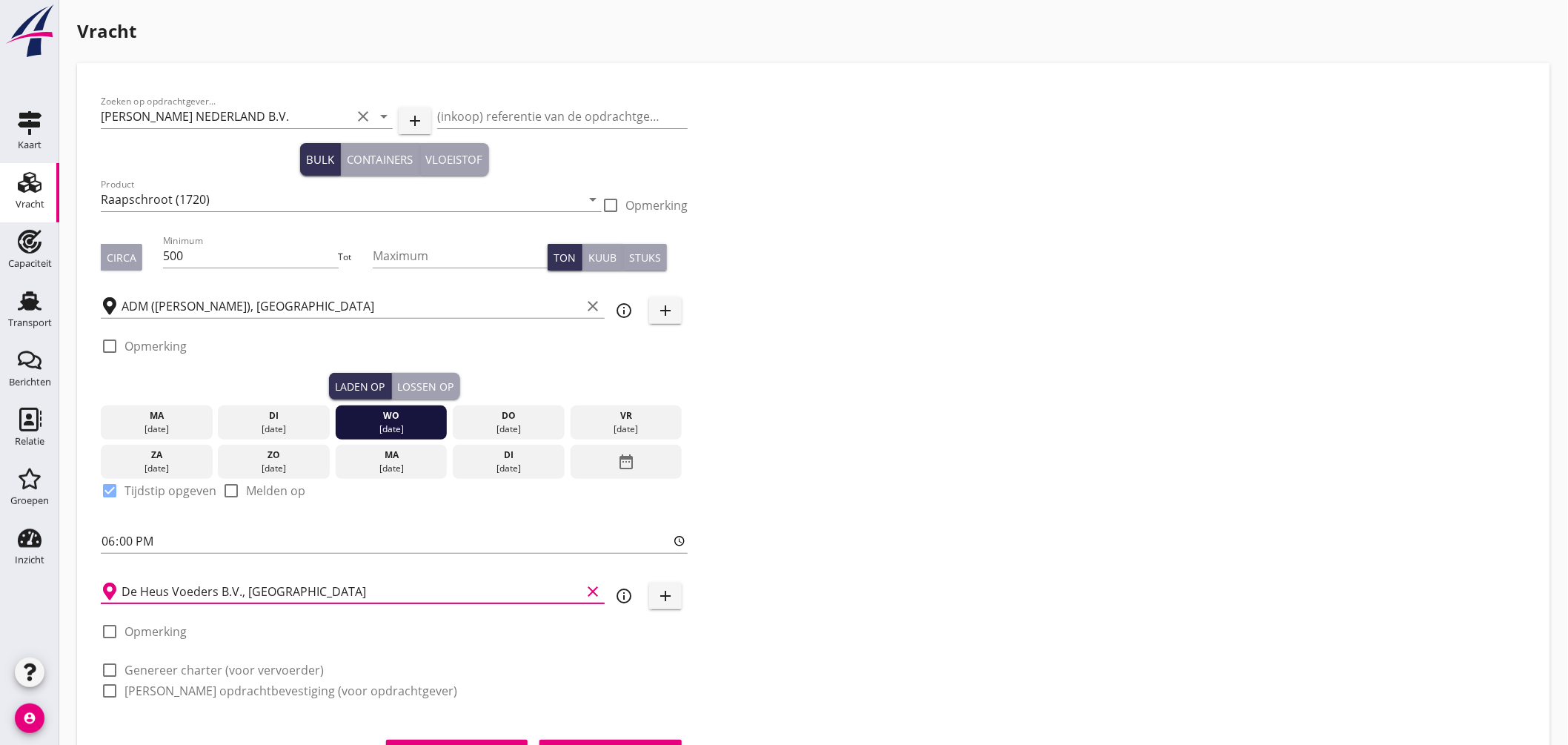
scroll to position [72, 0]
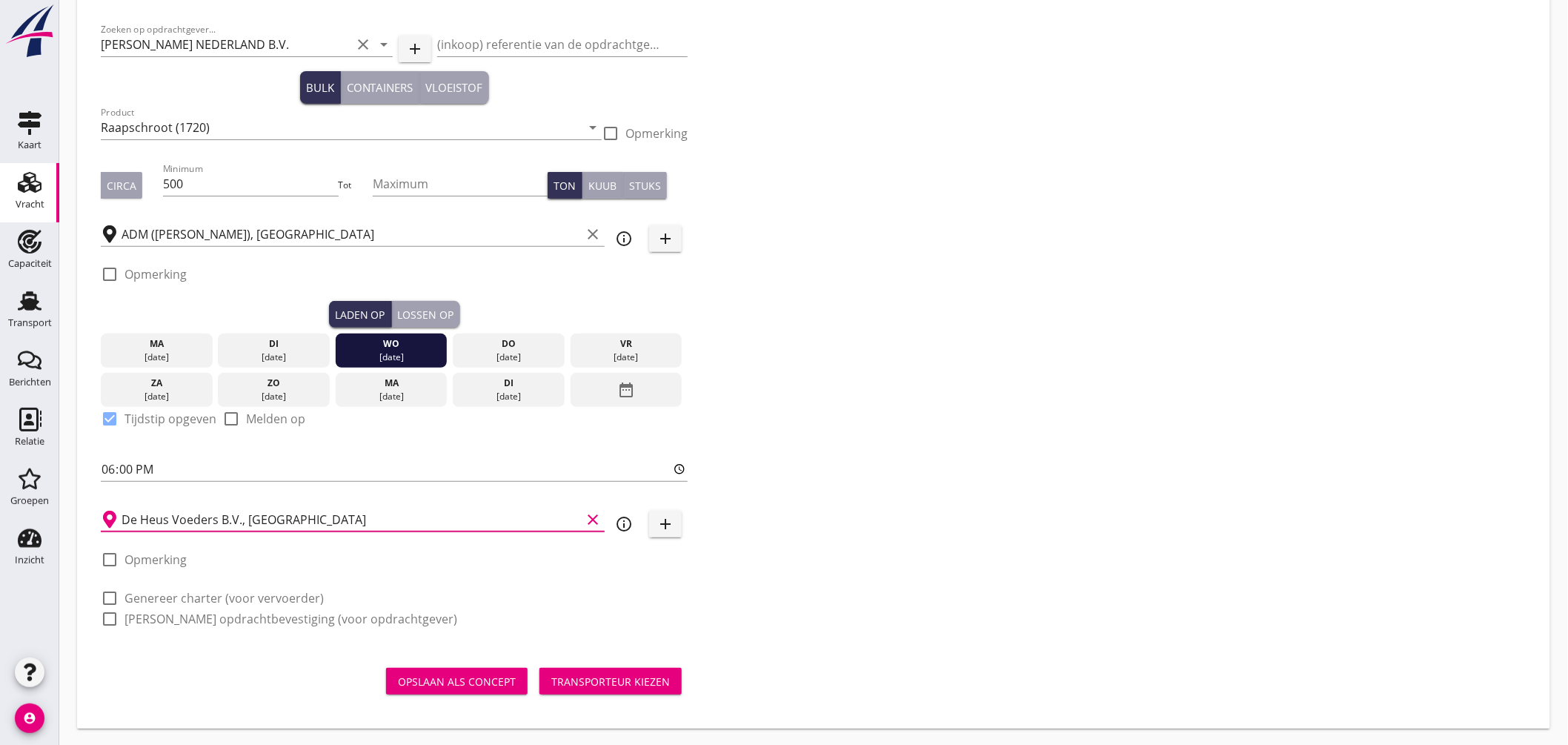
type input "De Heus Voeders B.V., [GEOGRAPHIC_DATA]"
drag, startPoint x: 108, startPoint y: 595, endPoint x: 116, endPoint y: 606, distance: 13.6
click at [110, 598] on div at bounding box center [110, 598] width 25 height 25
checkbox input "true"
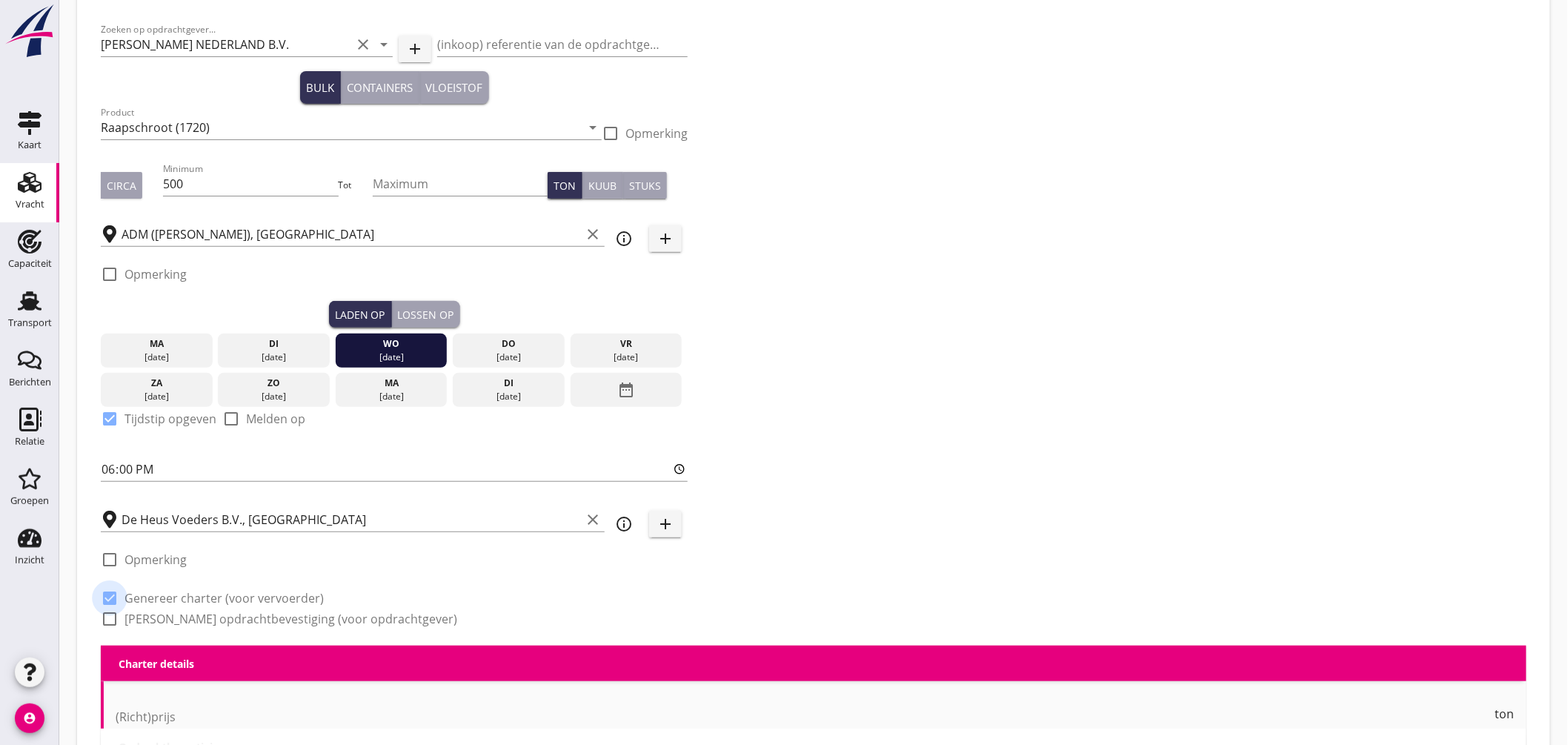
checkbox input "true"
click at [113, 616] on div at bounding box center [110, 619] width 25 height 25
checkbox input "true"
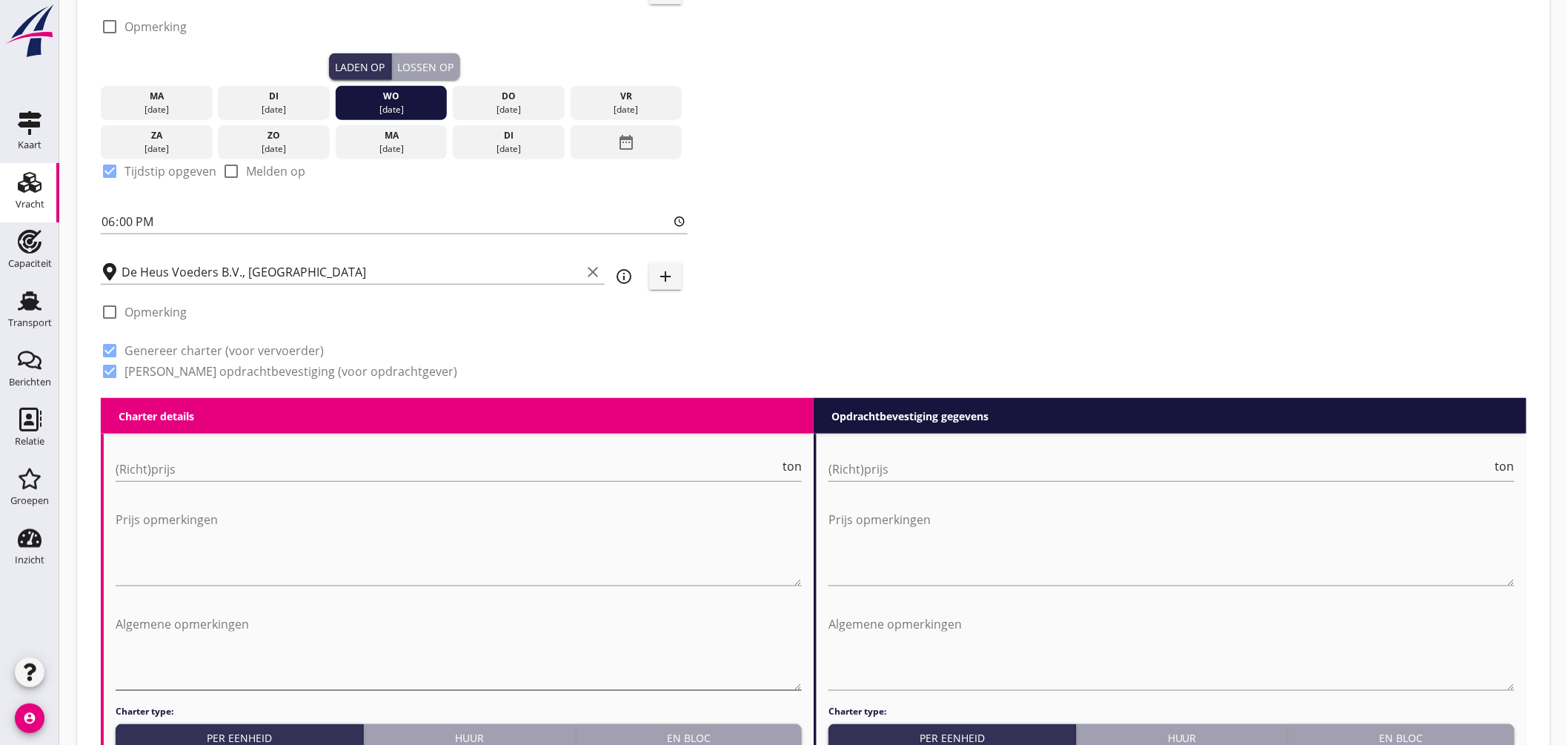
scroll to position [402, 0]
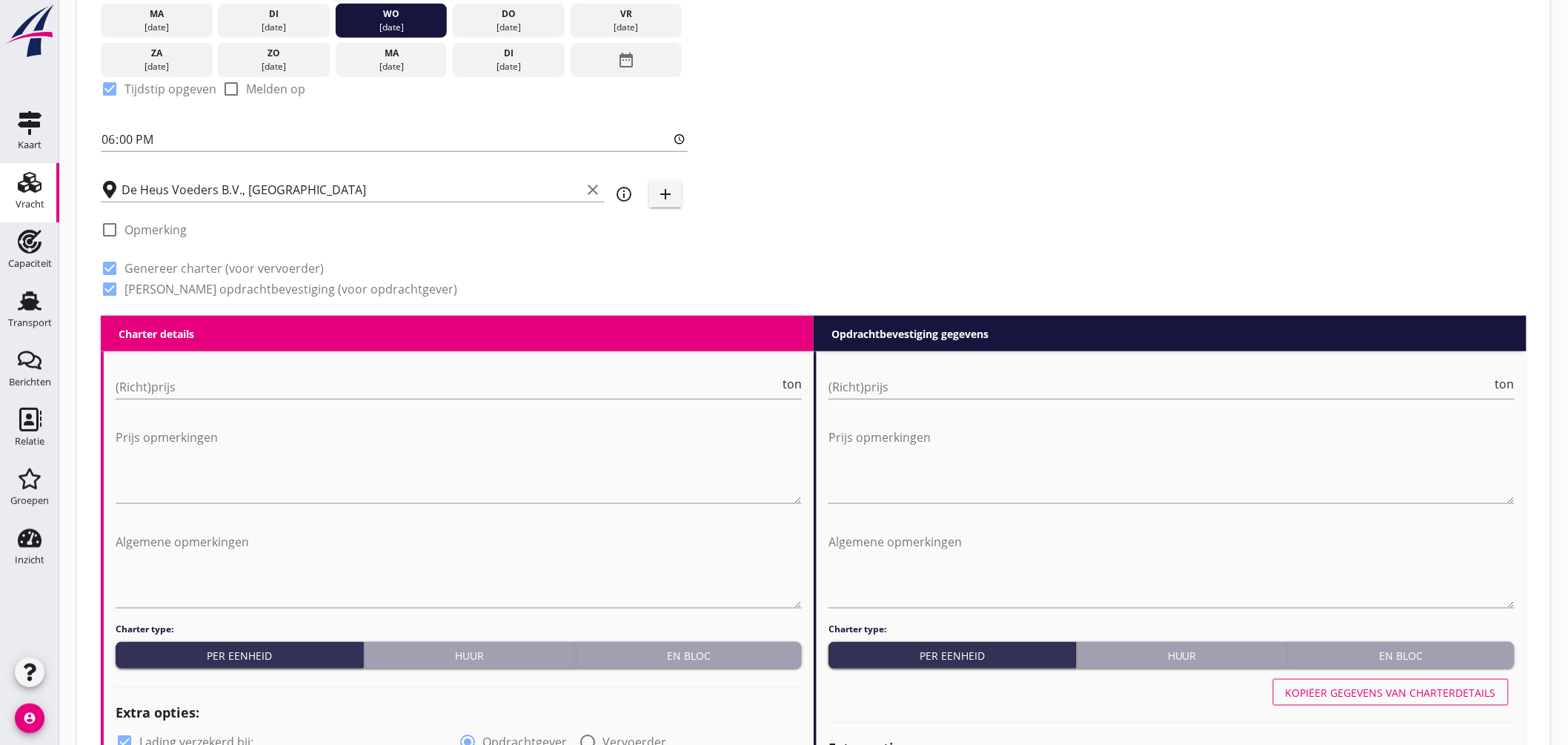
click at [694, 663] on button "En bloc" at bounding box center [689, 655] width 226 height 26
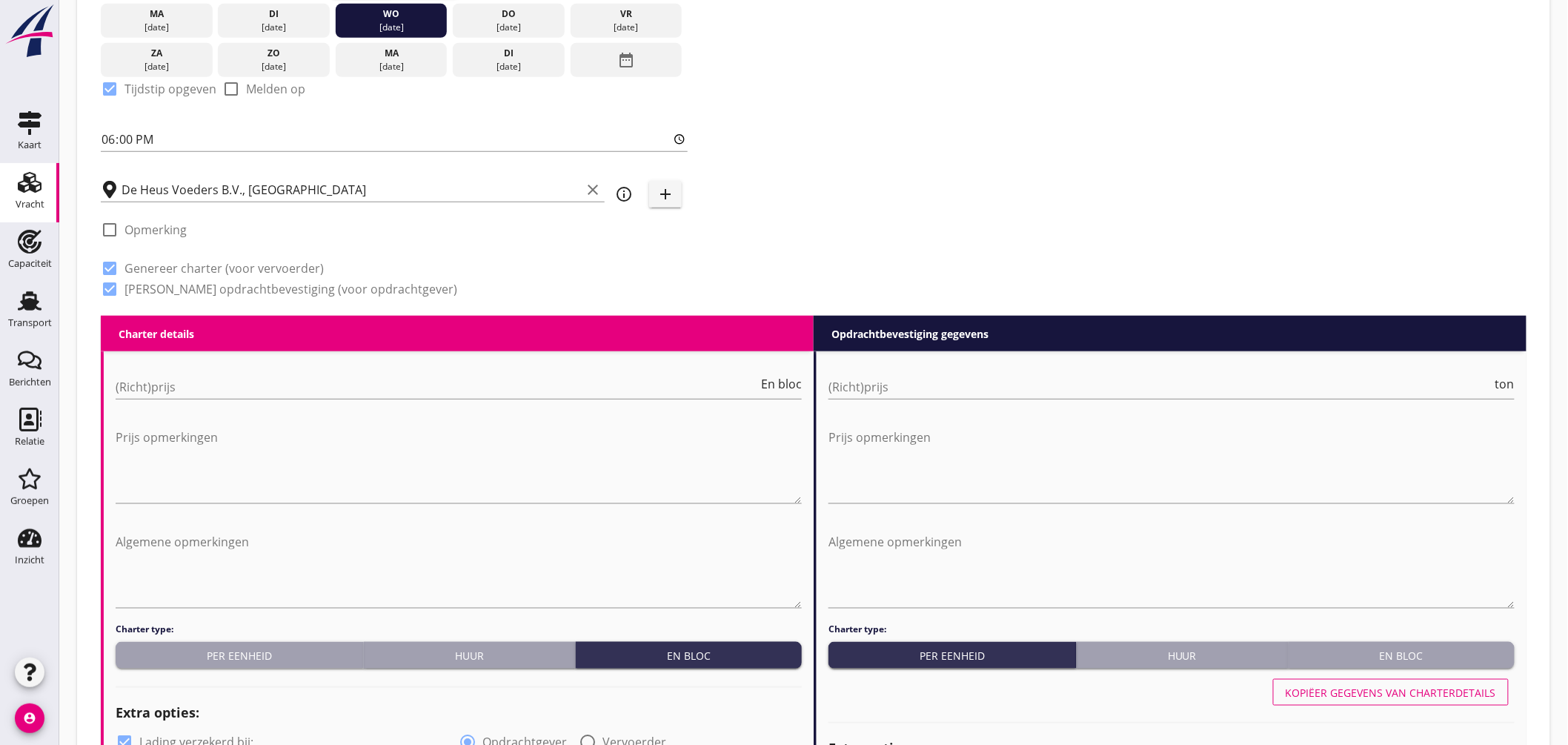
click at [1444, 653] on div "En bloc" at bounding box center [1402, 655] width 214 height 16
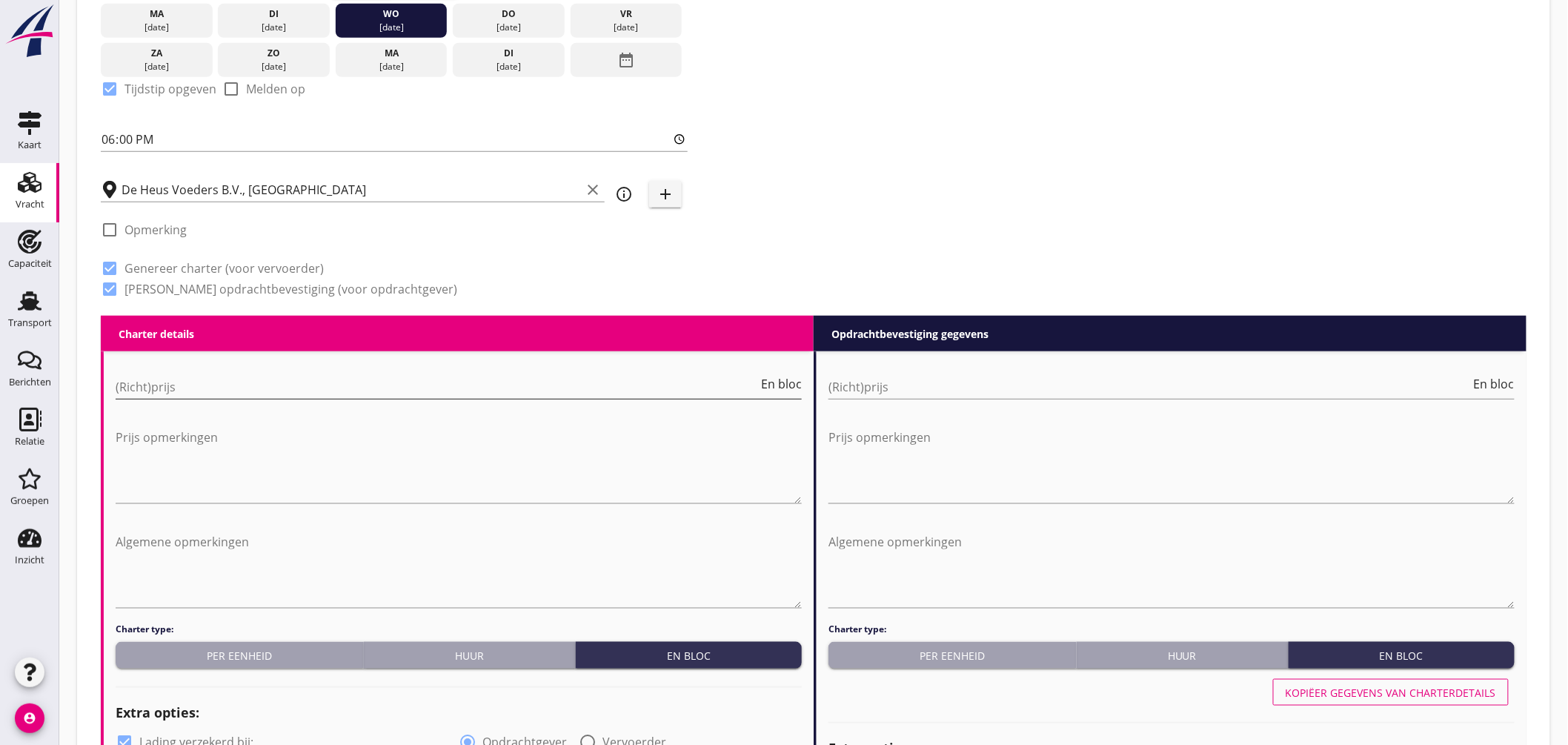
click at [276, 383] on input "(Richt)prijs" at bounding box center [437, 386] width 642 height 24
type input "3250"
click at [925, 390] on input "(Richt)prijs" at bounding box center [1149, 386] width 642 height 24
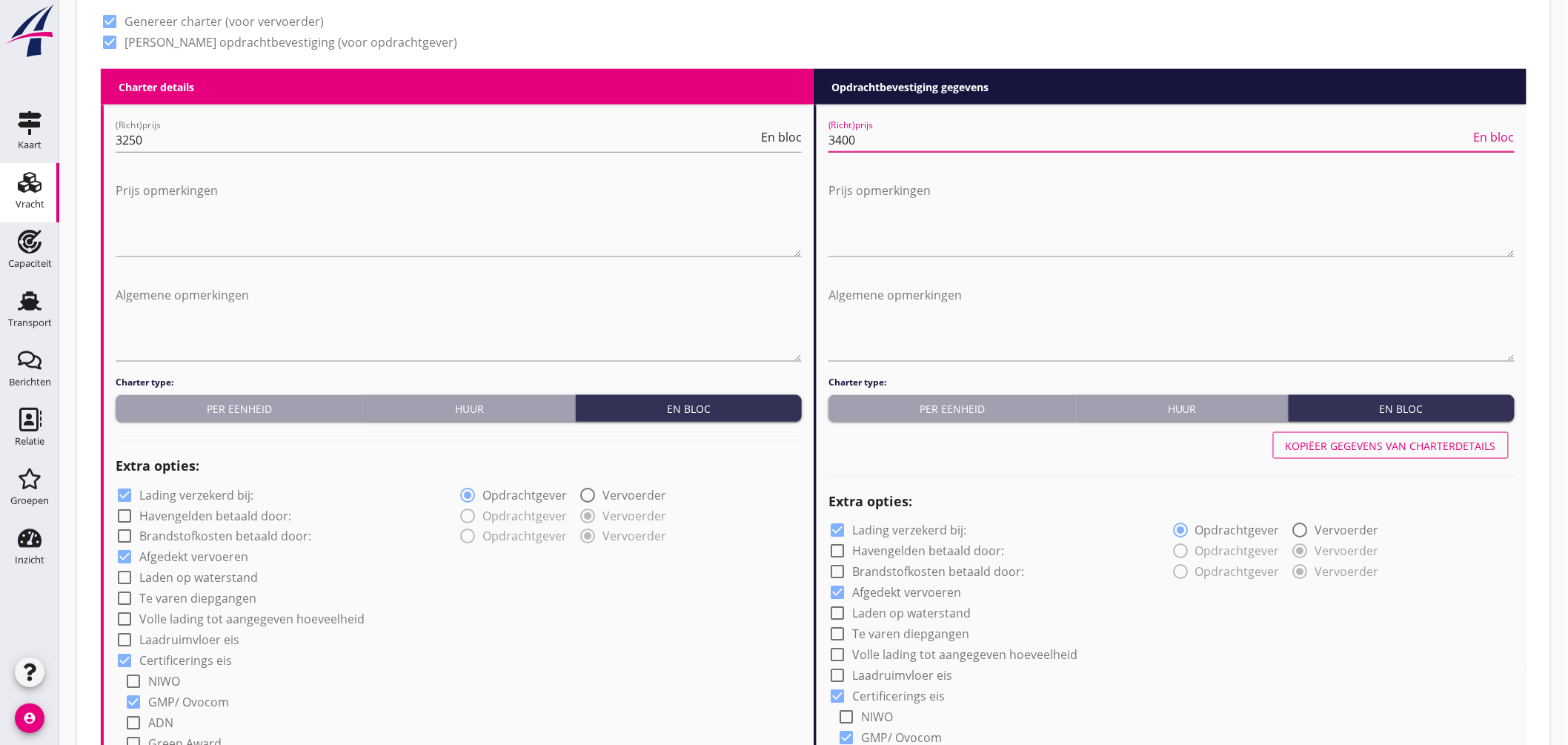
scroll to position [731, 0]
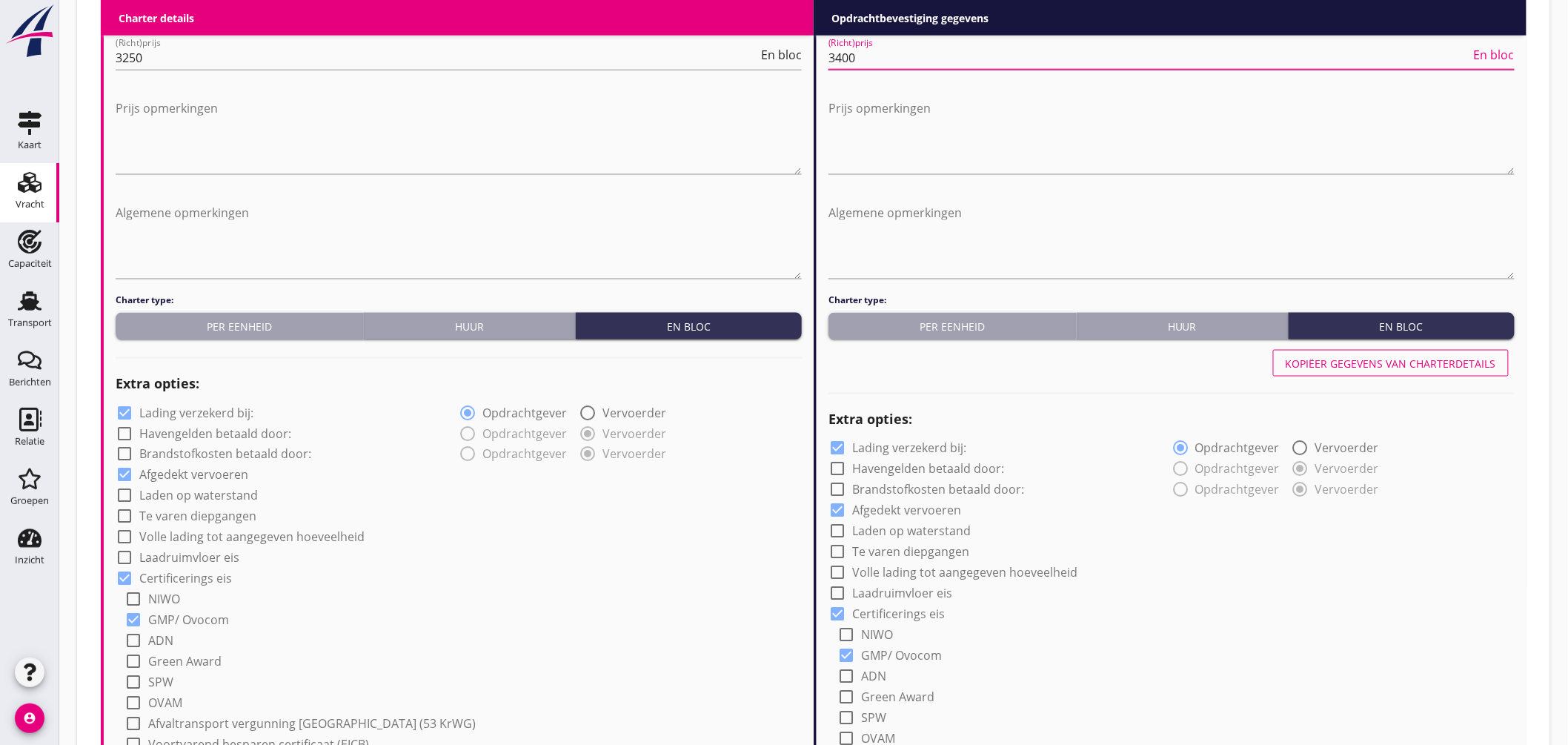
type input "3400"
click at [236, 408] on label "Lading verzekerd bij:" at bounding box center [197, 412] width 114 height 15
checkbox input "false"
click at [841, 448] on div at bounding box center [837, 448] width 25 height 25
checkbox input "false"
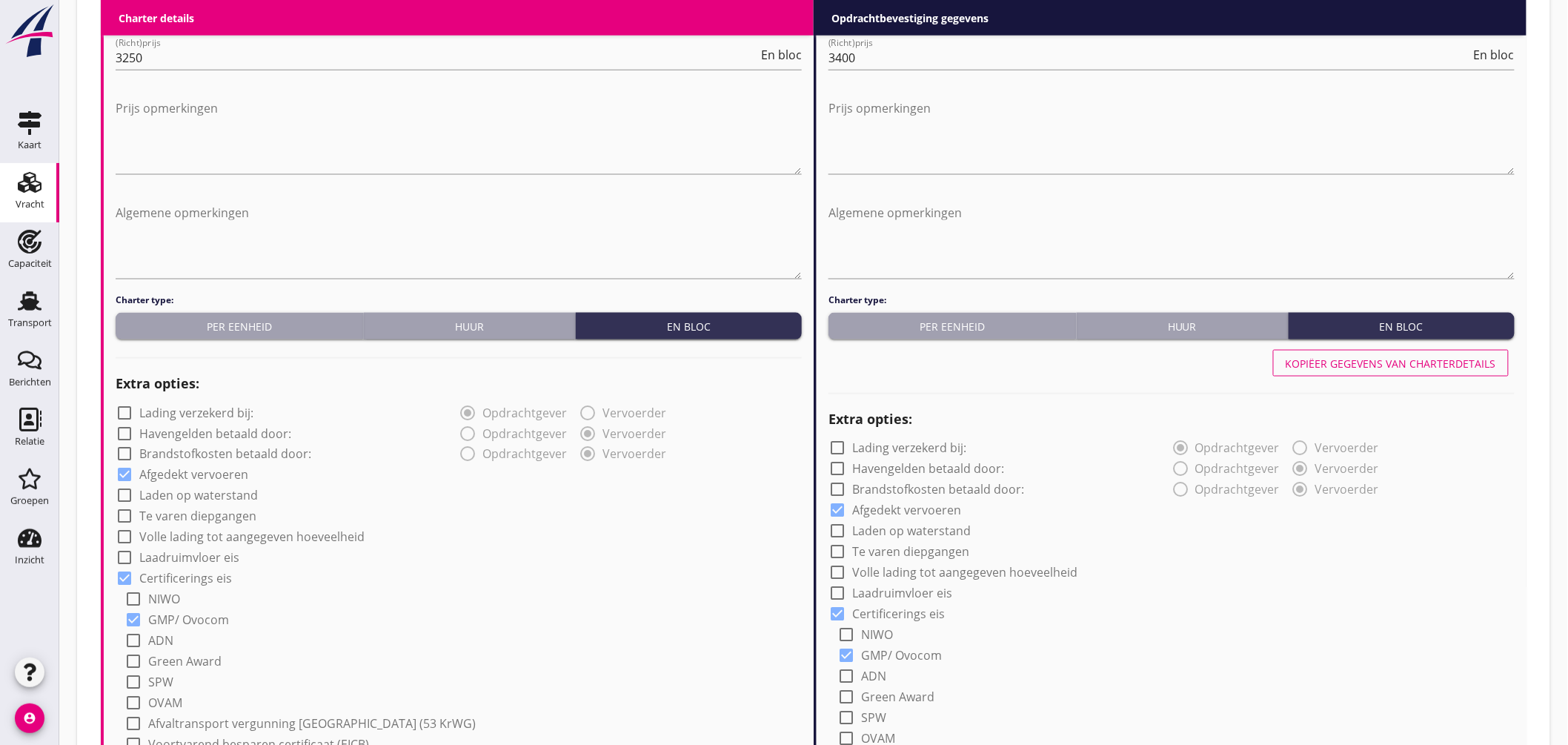
scroll to position [978, 0]
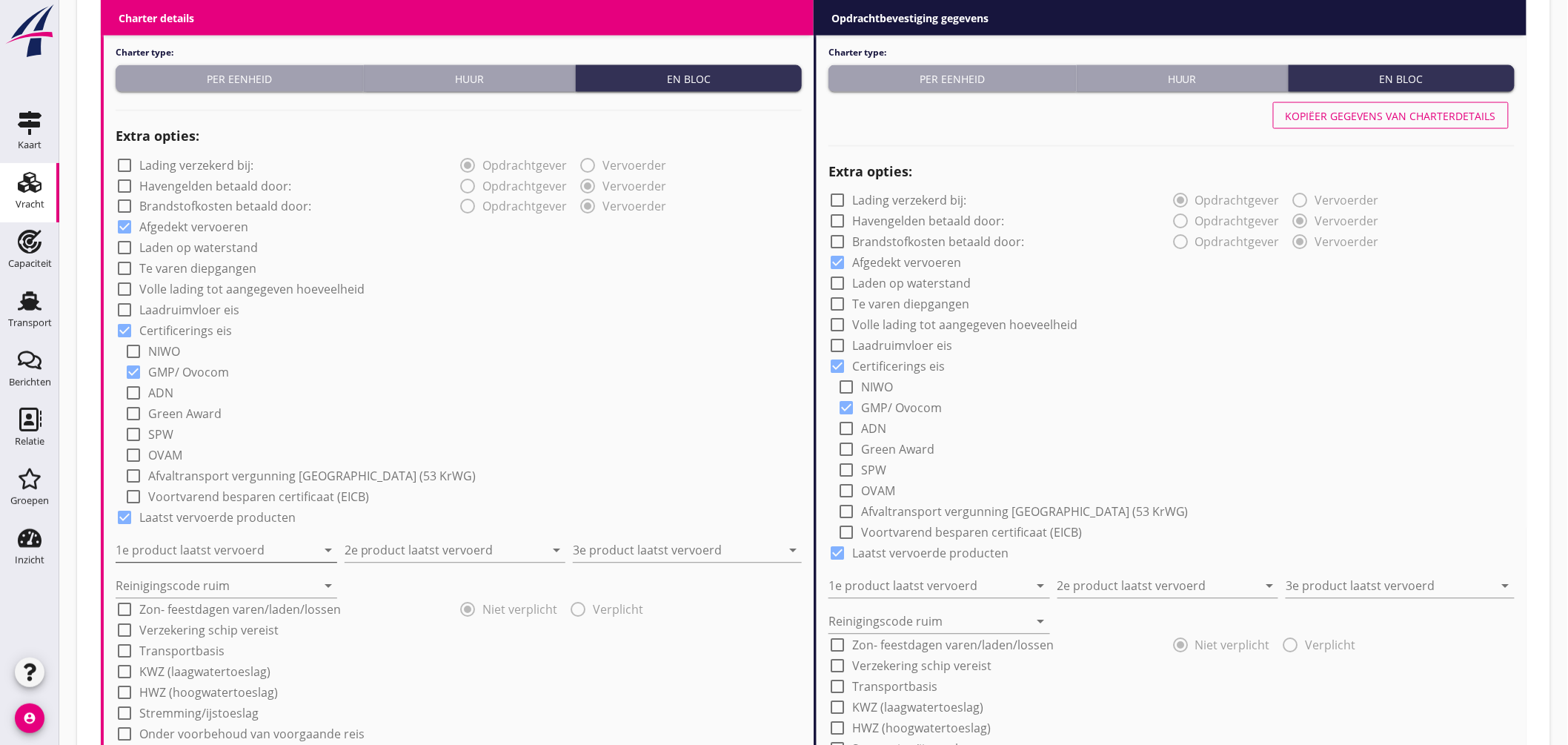
click at [187, 542] on input "1e product laatst vervoerd" at bounding box center [216, 550] width 201 height 24
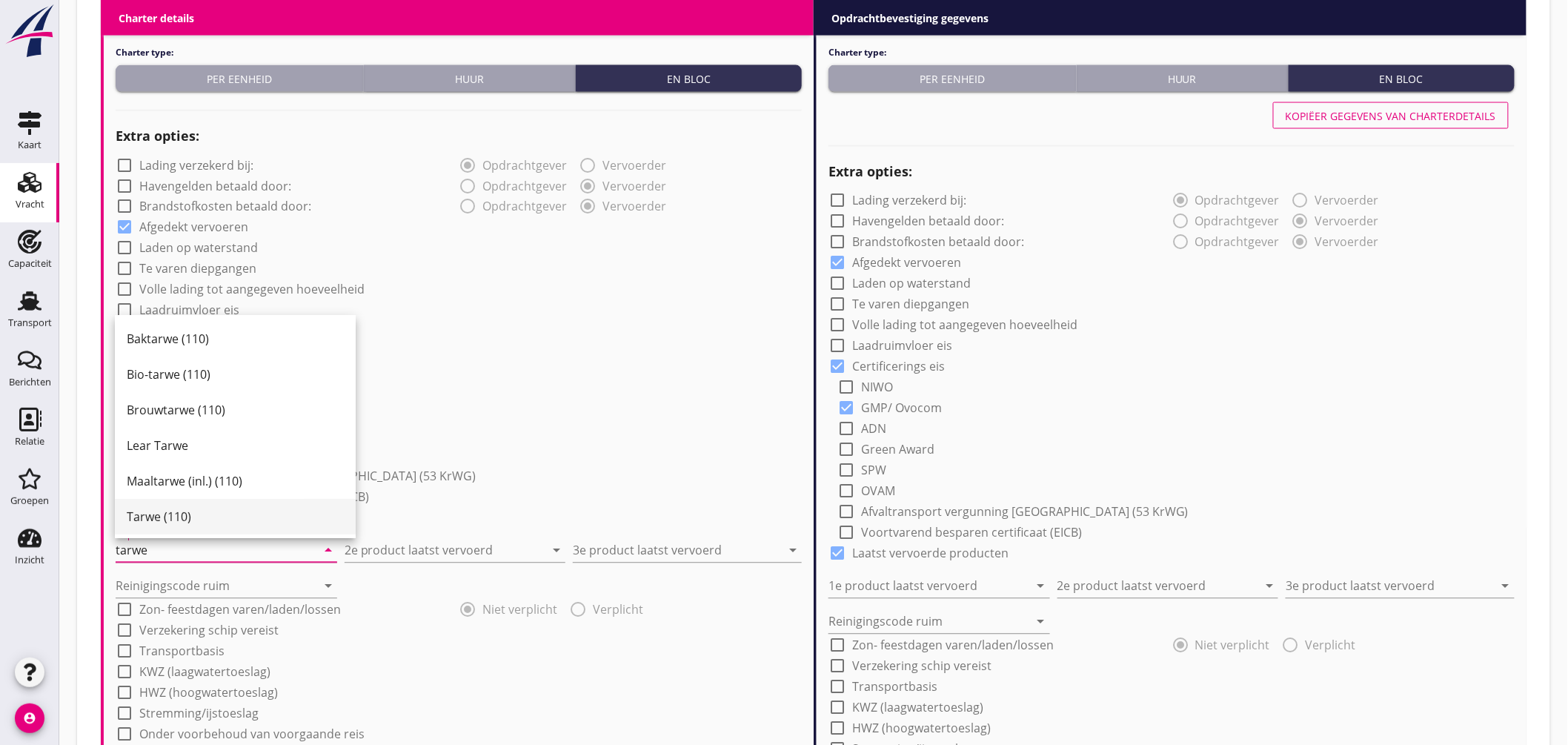
click at [197, 509] on div "Tarwe (110)" at bounding box center [235, 517] width 218 height 18
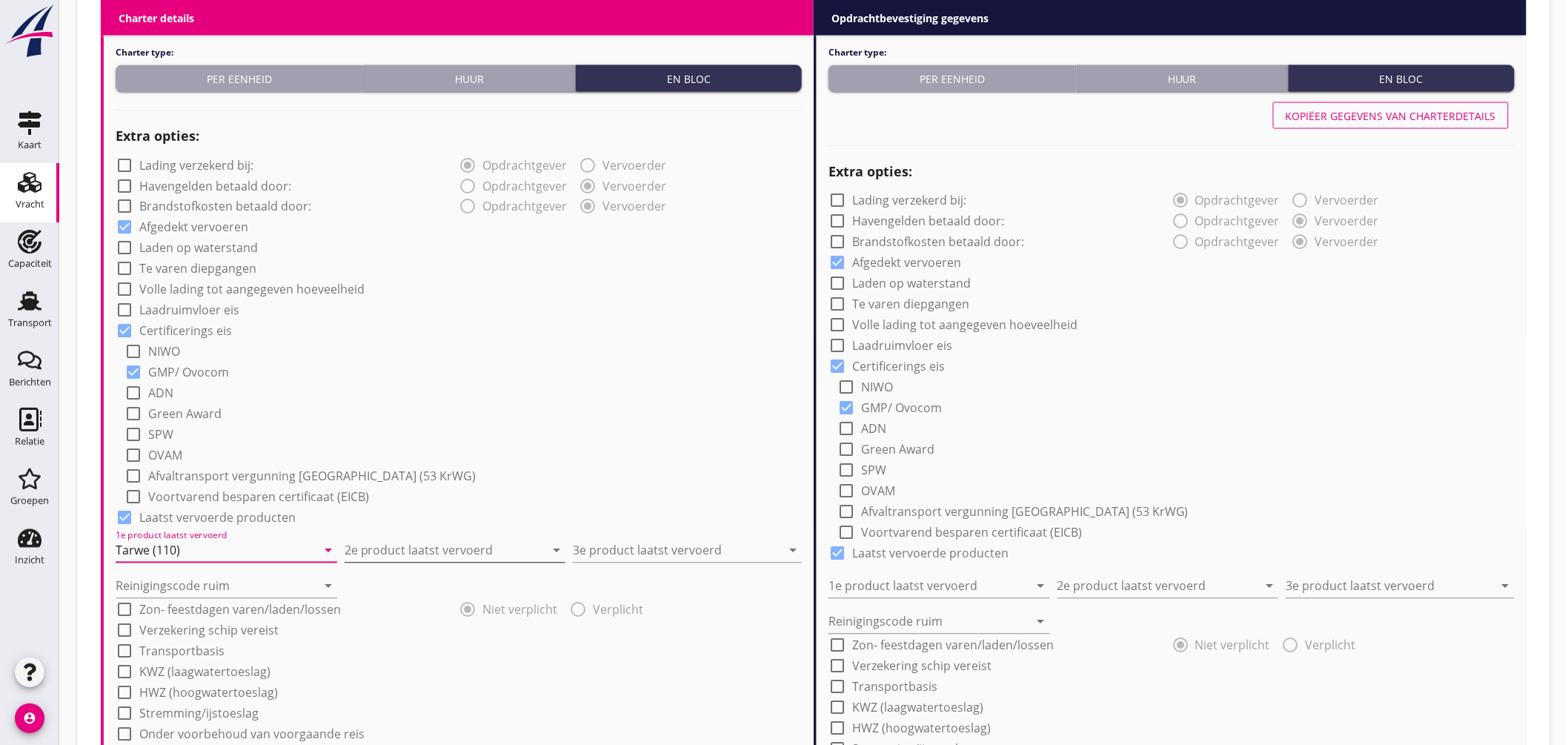
type input "Tarwe (110)"
click at [395, 551] on input "2e product laatst vervoerd" at bounding box center [445, 550] width 201 height 24
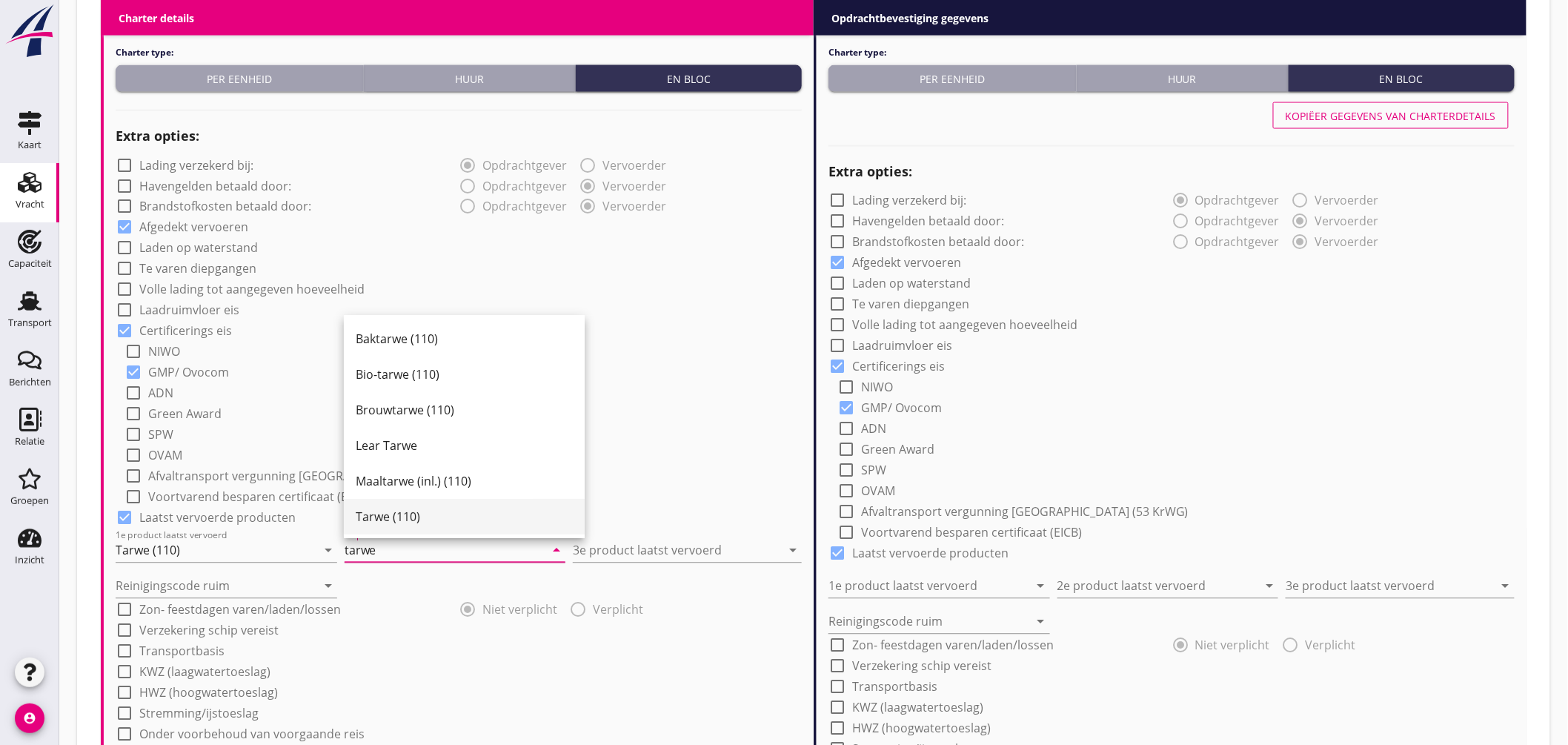
click at [403, 516] on div "Tarwe (110)" at bounding box center [464, 517] width 218 height 18
type input "Tarwe (110)"
click at [637, 560] on input "3e product laatst vervoerd" at bounding box center [677, 550] width 208 height 24
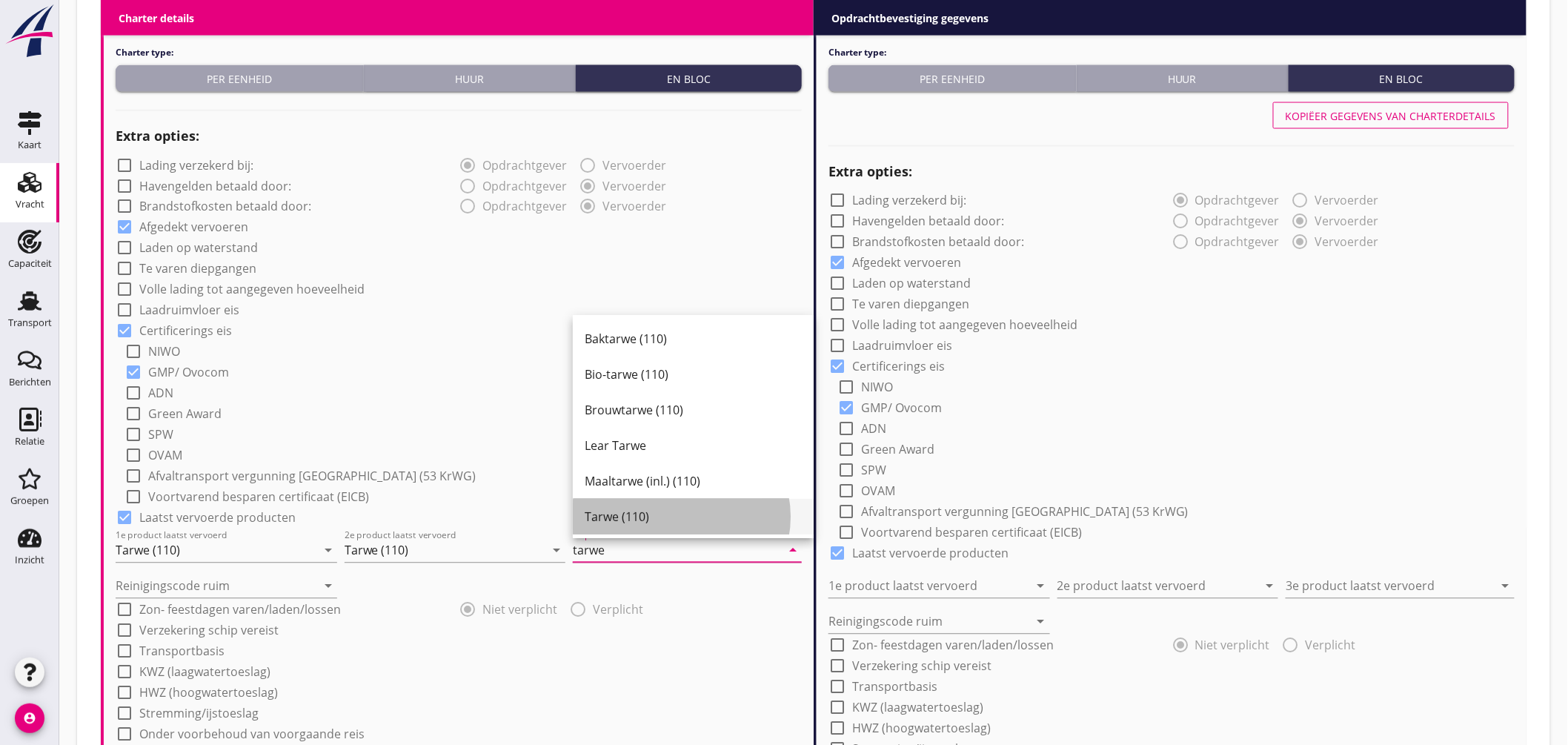
click at [612, 519] on div "Tarwe (110)" at bounding box center [694, 517] width 218 height 18
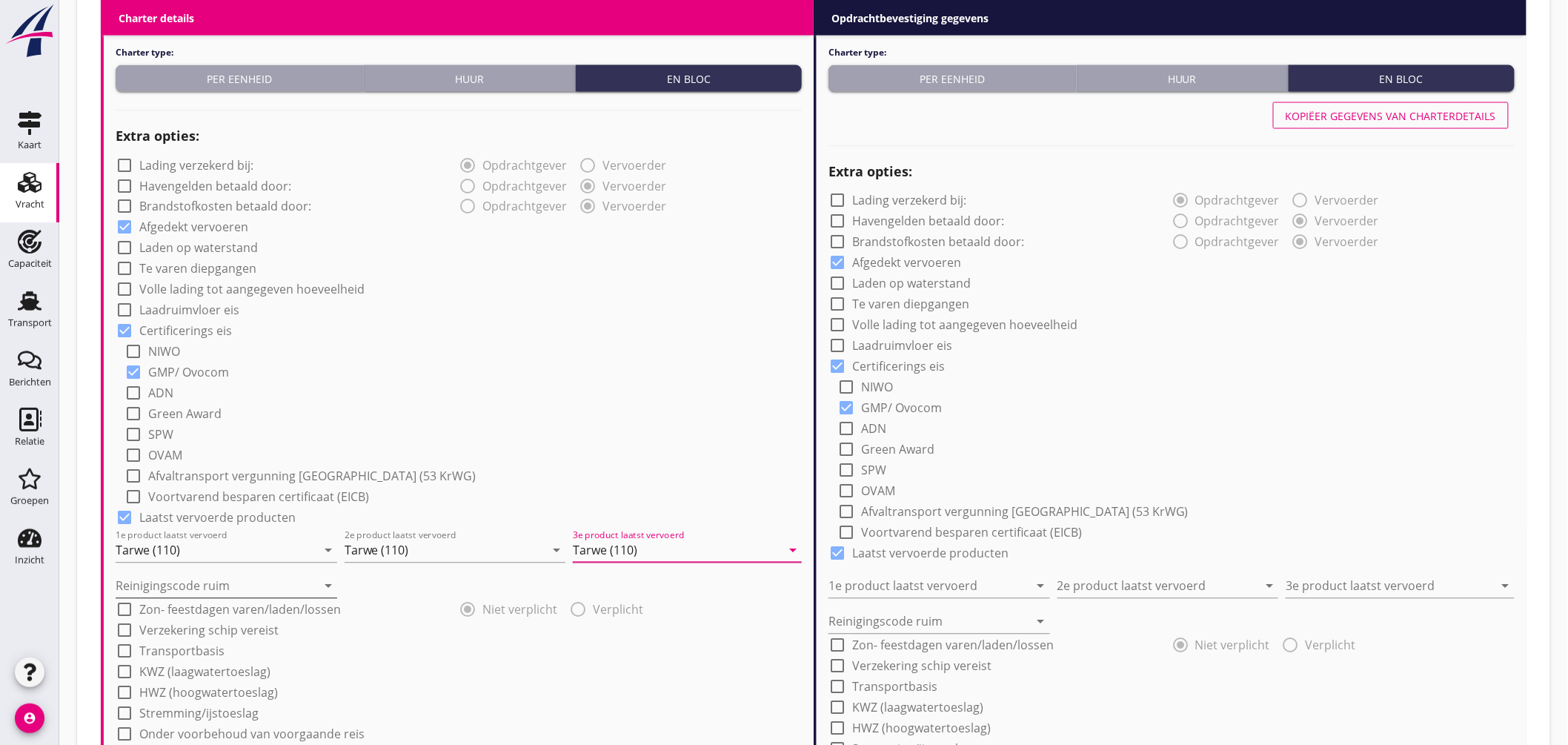
type input "Tarwe (110)"
click at [223, 580] on input "Reinigingscode ruim" at bounding box center [216, 586] width 201 height 24
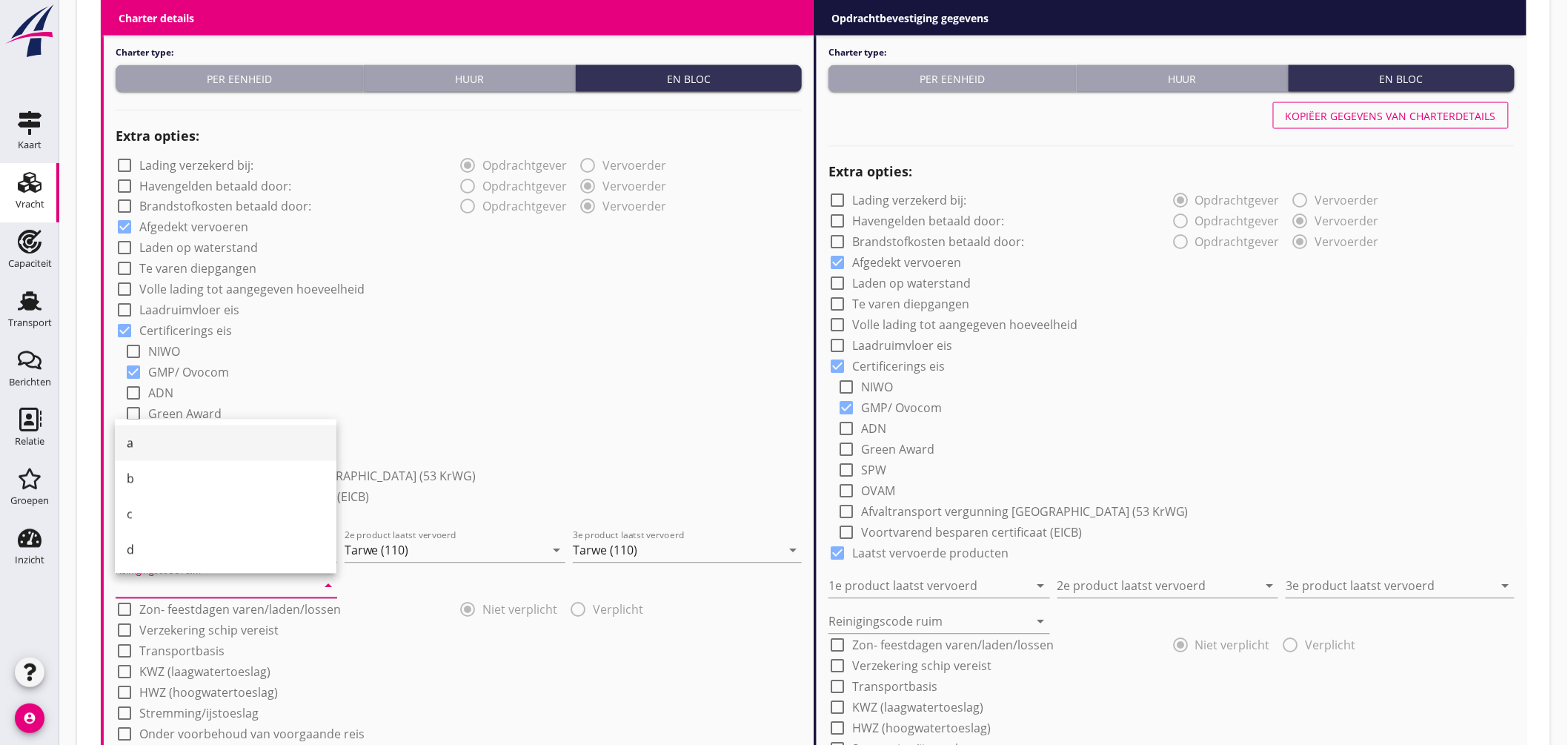
click at [156, 438] on div "a" at bounding box center [226, 443] width 198 height 18
type input "a"
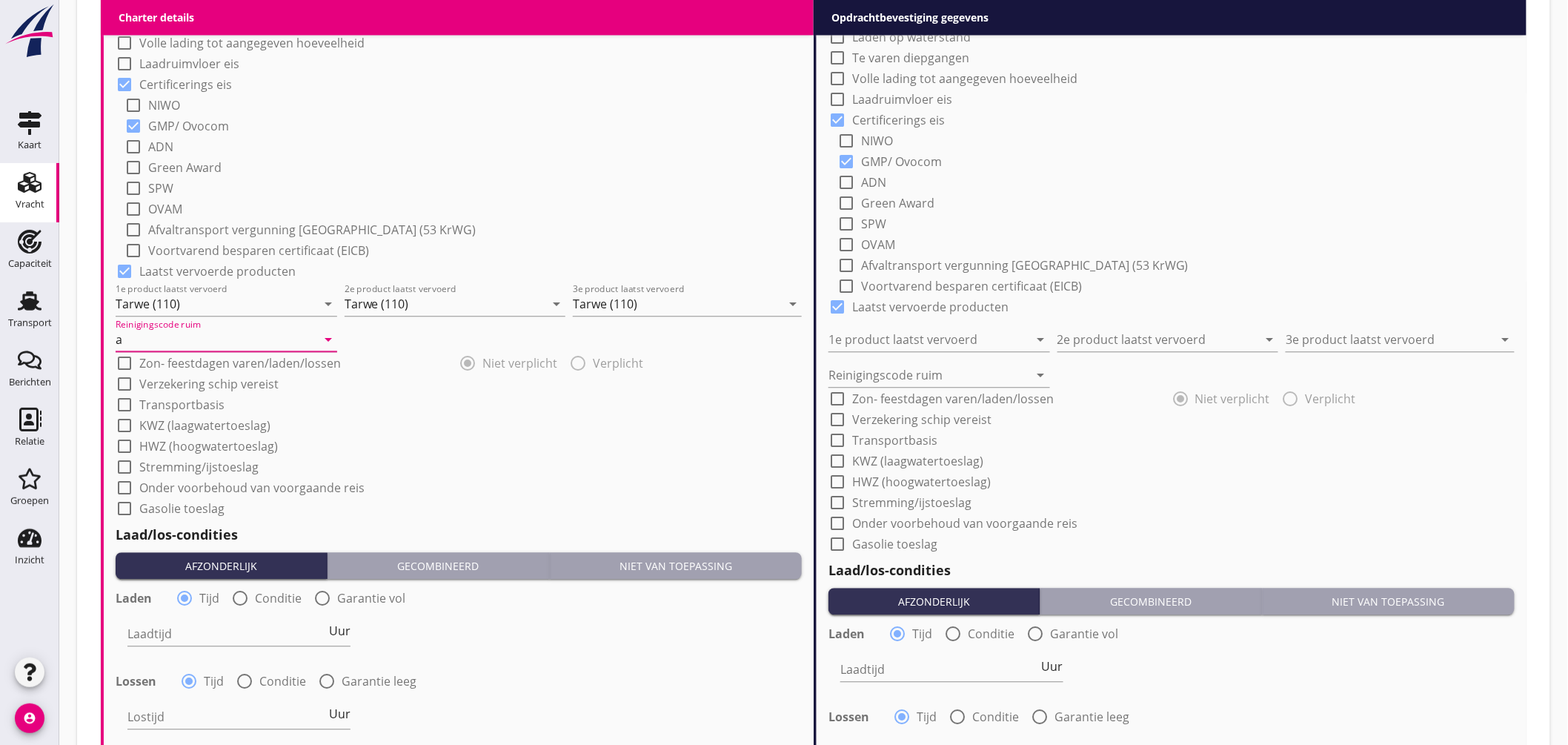
scroll to position [1307, 0]
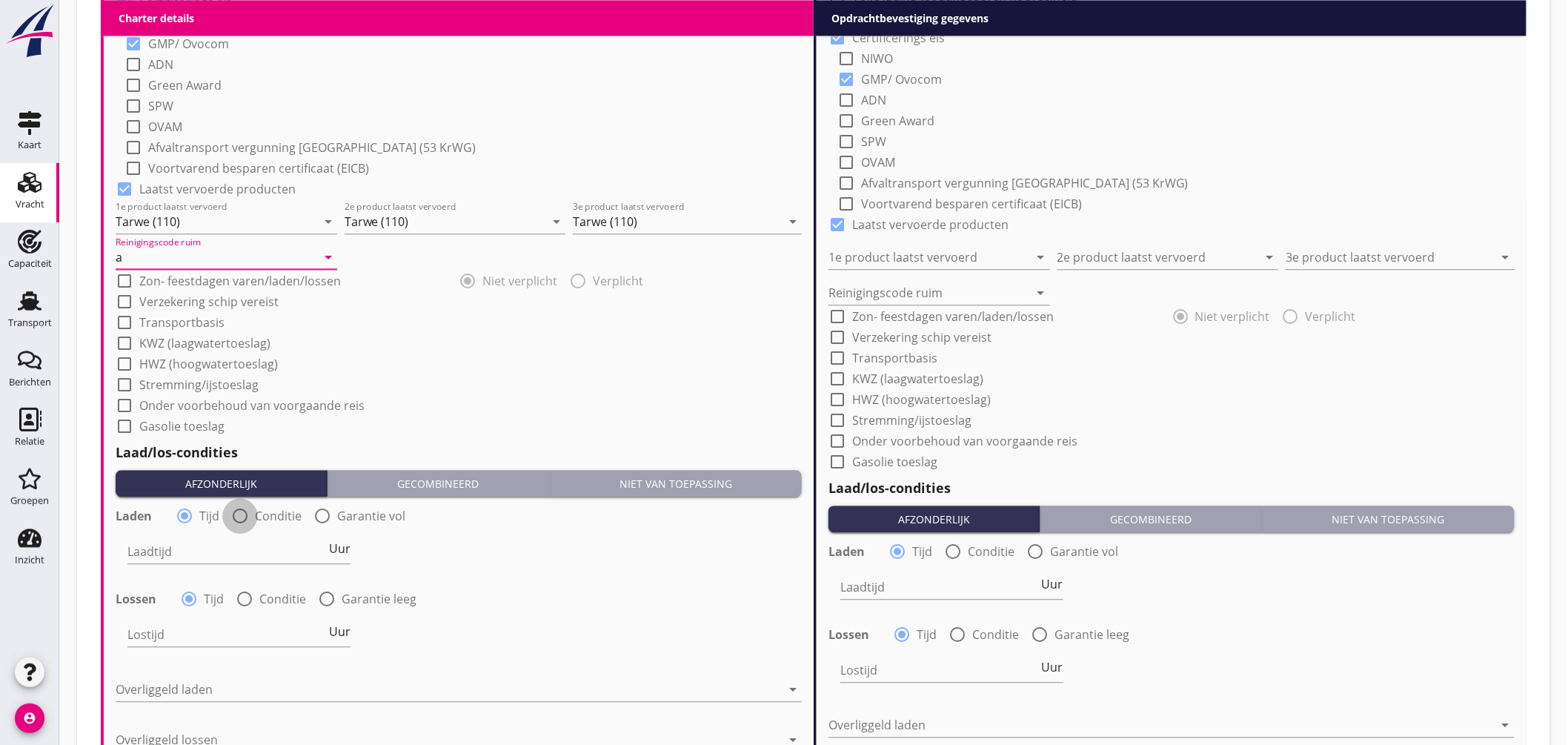
click at [240, 512] on div at bounding box center [240, 516] width 25 height 25
radio input "false"
radio input "true"
click at [262, 548] on div at bounding box center [284, 551] width 315 height 24
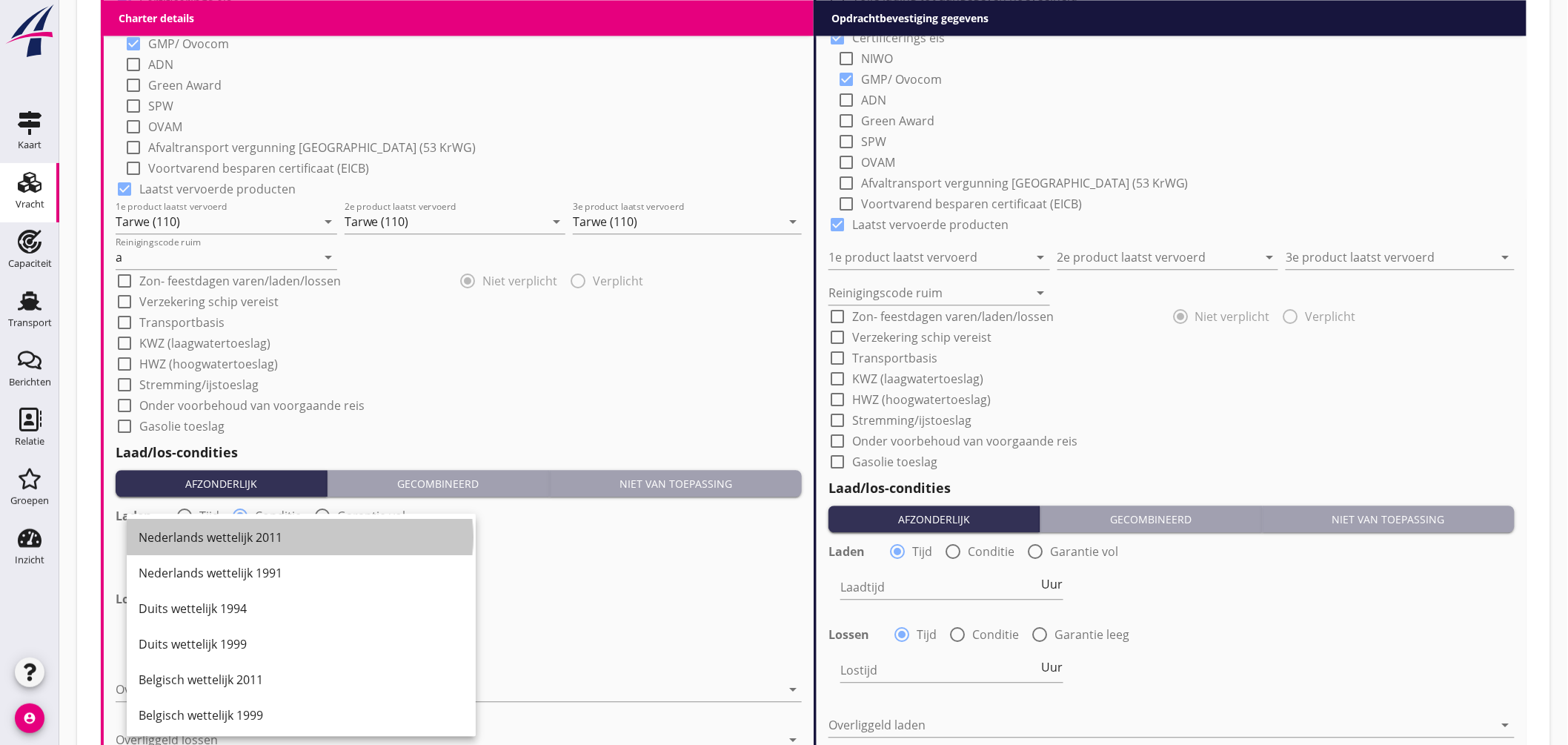
drag, startPoint x: 269, startPoint y: 554, endPoint x: 269, endPoint y: 536, distance: 18.0
click at [272, 553] on div "Nederlands wettelijk 2011" at bounding box center [301, 537] width 326 height 36
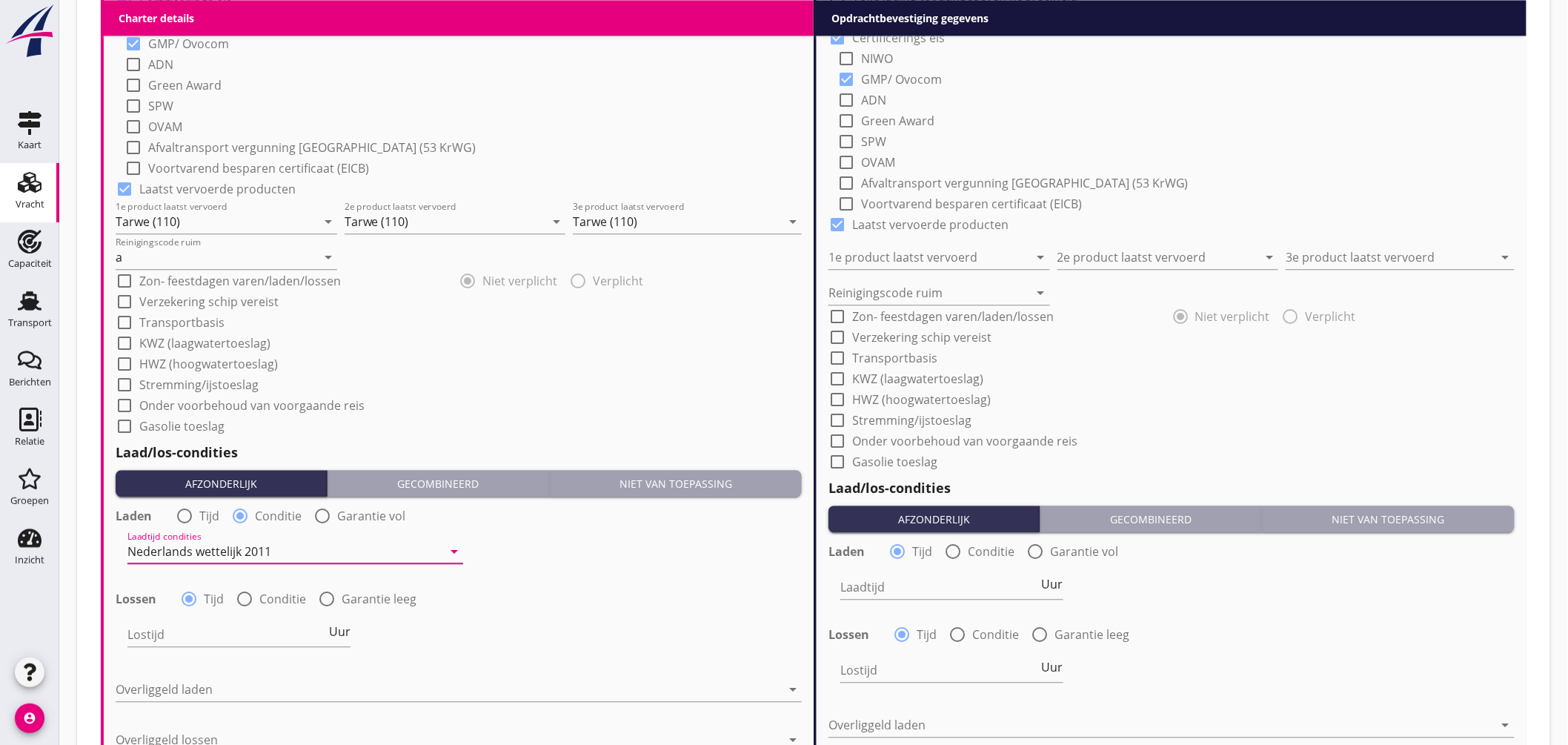
click at [247, 594] on div at bounding box center [244, 598] width 25 height 25
radio input "false"
radio input "true"
click at [255, 633] on div at bounding box center [284, 634] width 315 height 24
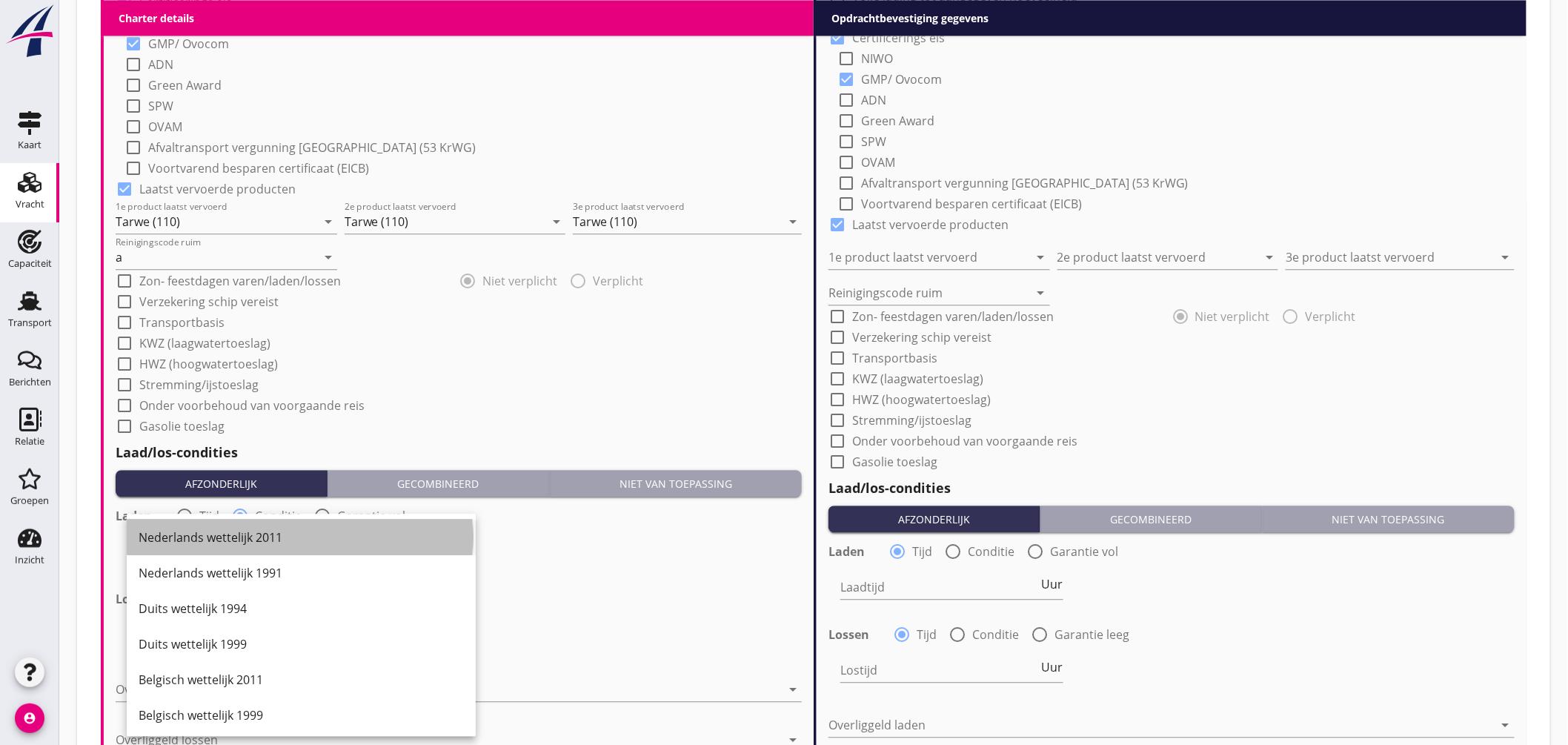
click at [276, 542] on div "Nederlands wettelijk 2011" at bounding box center [301, 537] width 326 height 18
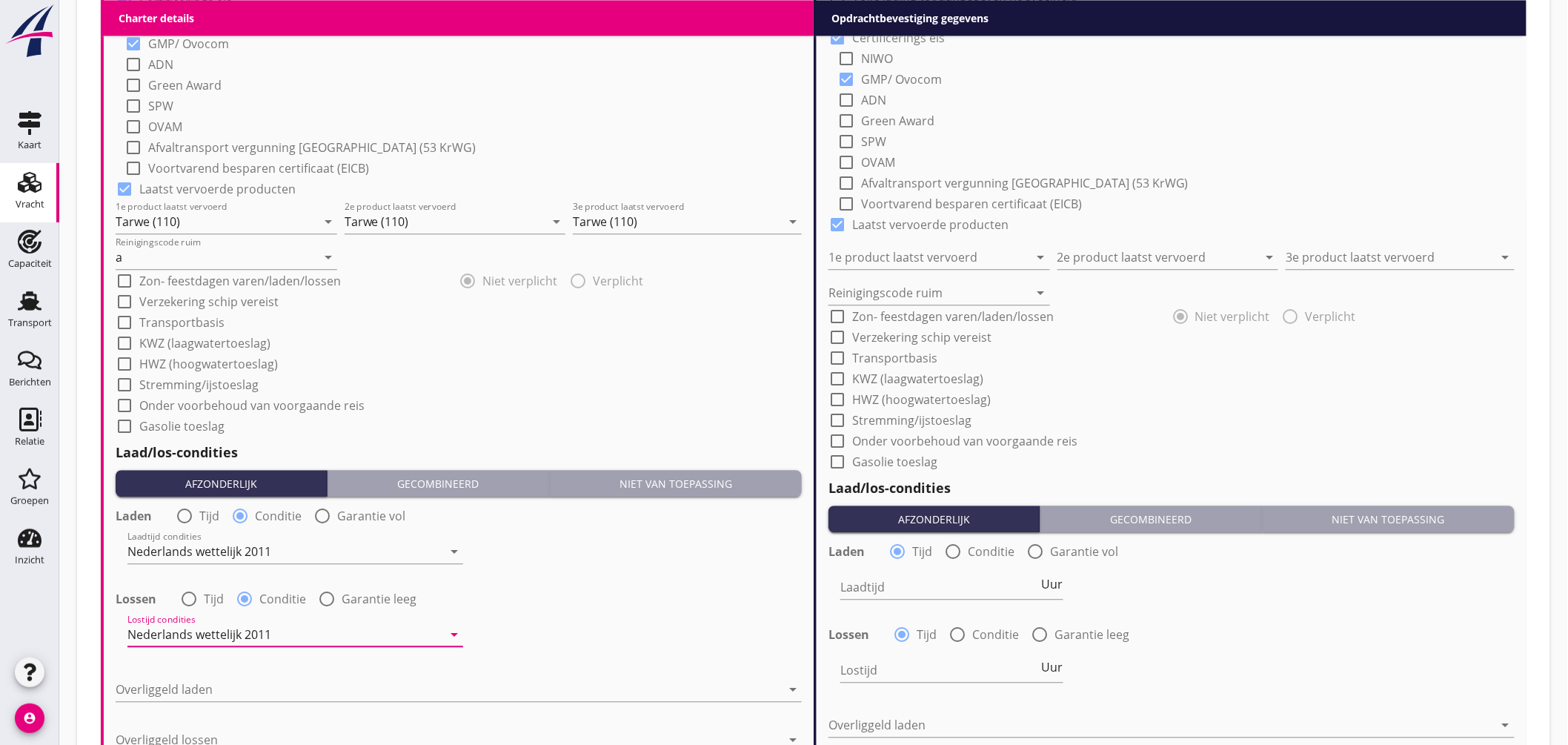
scroll to position [1554, 0]
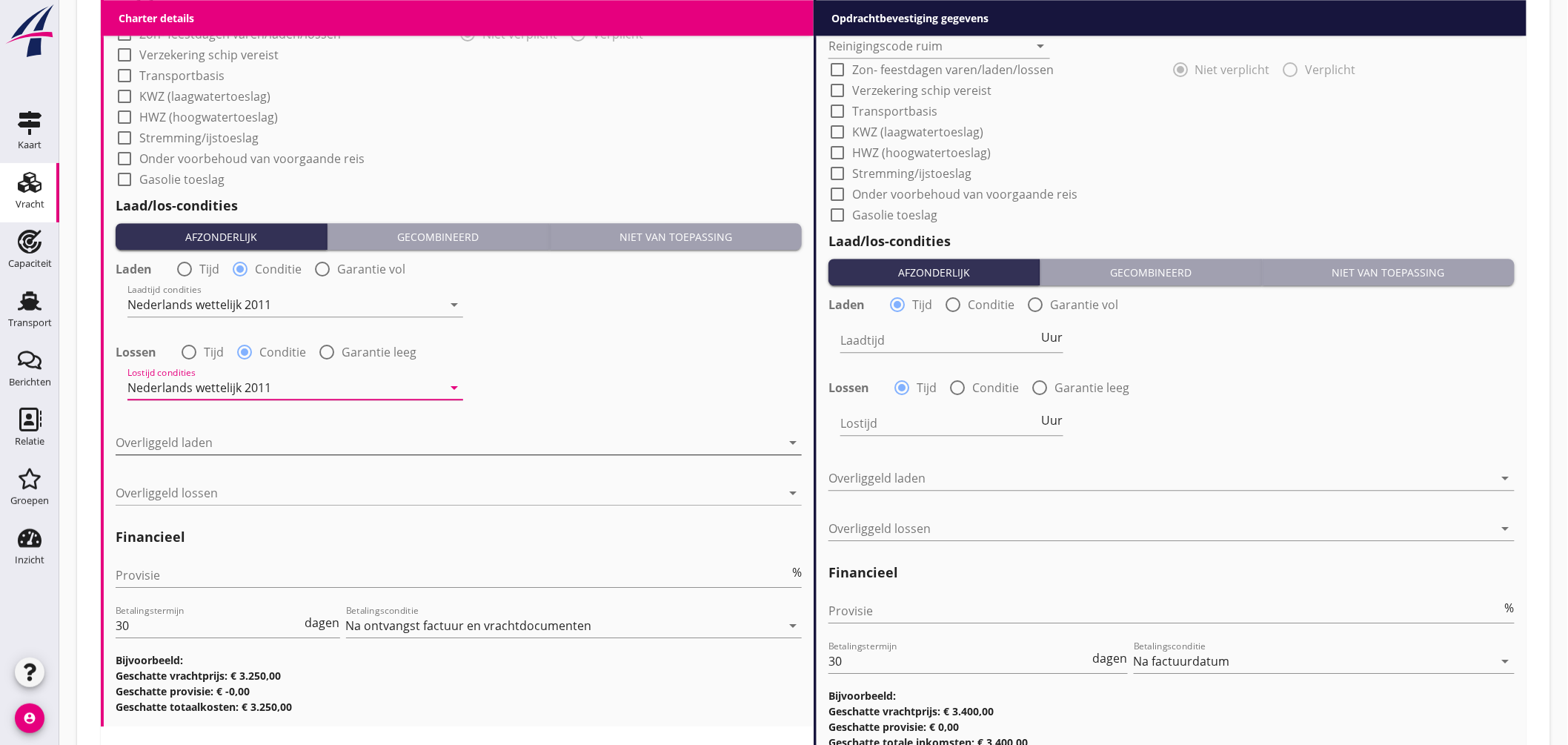
click at [230, 446] on div at bounding box center [448, 442] width 666 height 24
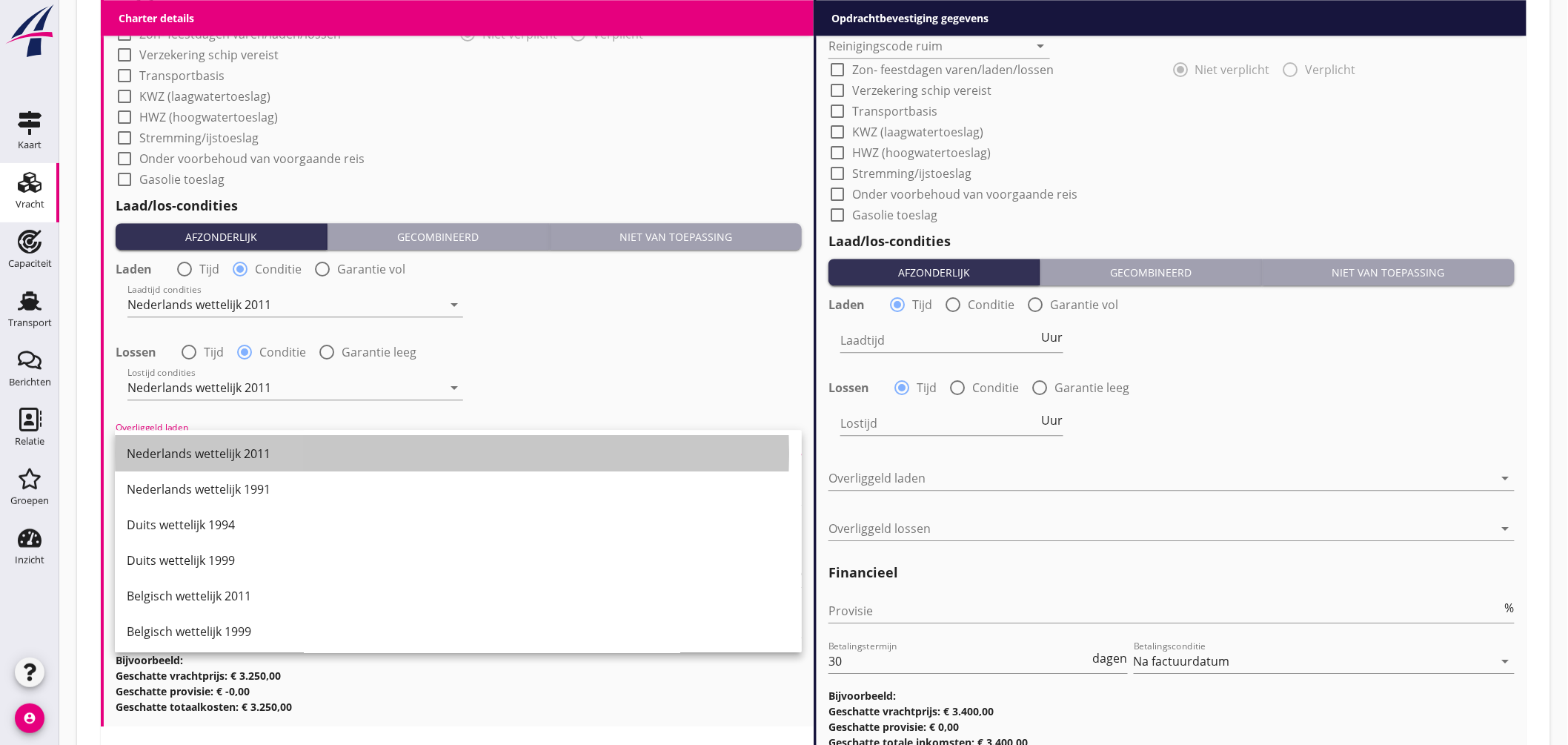
drag, startPoint x: 235, startPoint y: 449, endPoint x: 233, endPoint y: 465, distance: 16.1
click at [236, 449] on div "Nederlands wettelijk 2011" at bounding box center [458, 454] width 663 height 18
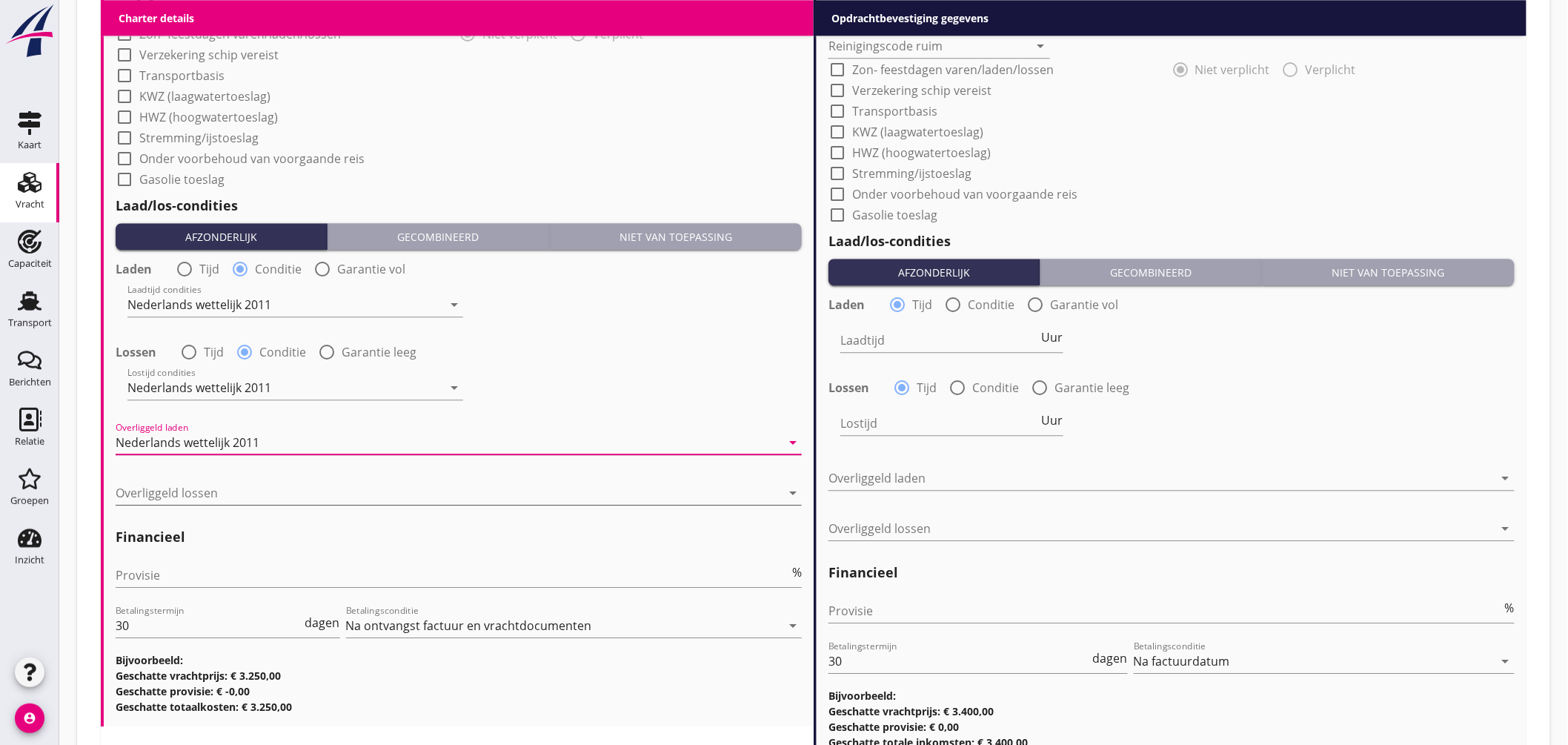
click at [234, 500] on div at bounding box center [448, 492] width 666 height 24
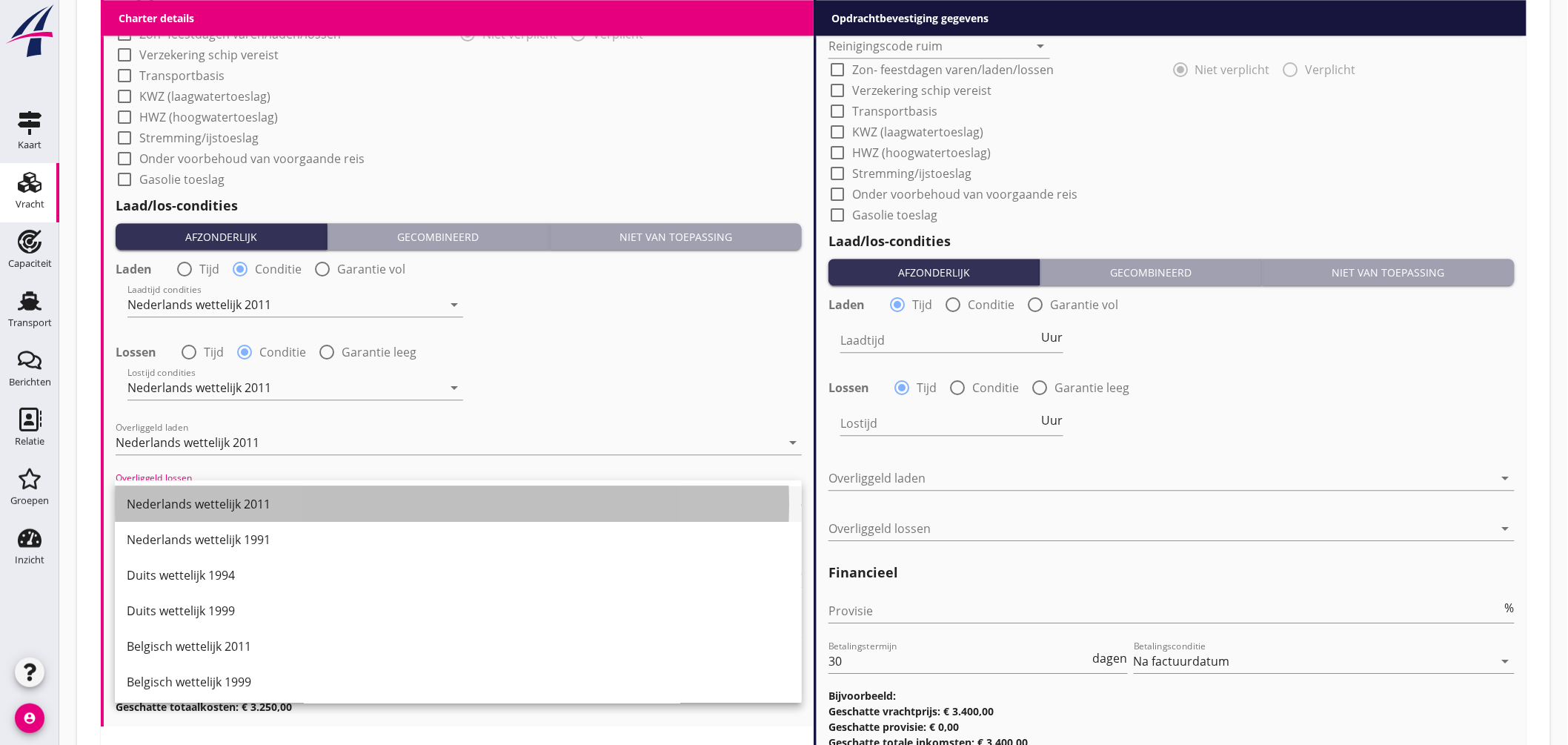
click at [240, 508] on div "Nederlands wettelijk 2011" at bounding box center [458, 504] width 663 height 18
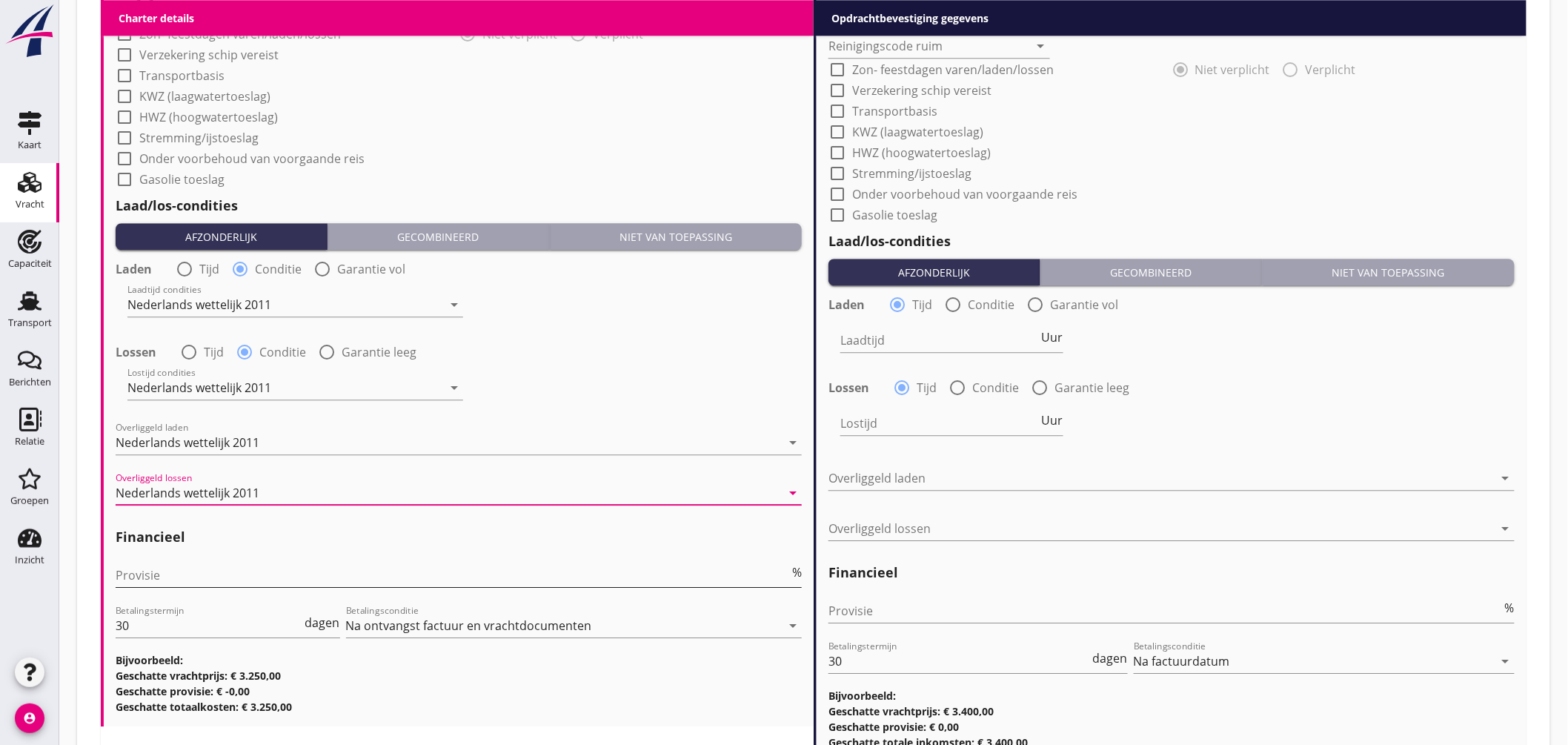
click at [220, 576] on input "Provisie" at bounding box center [453, 575] width 674 height 24
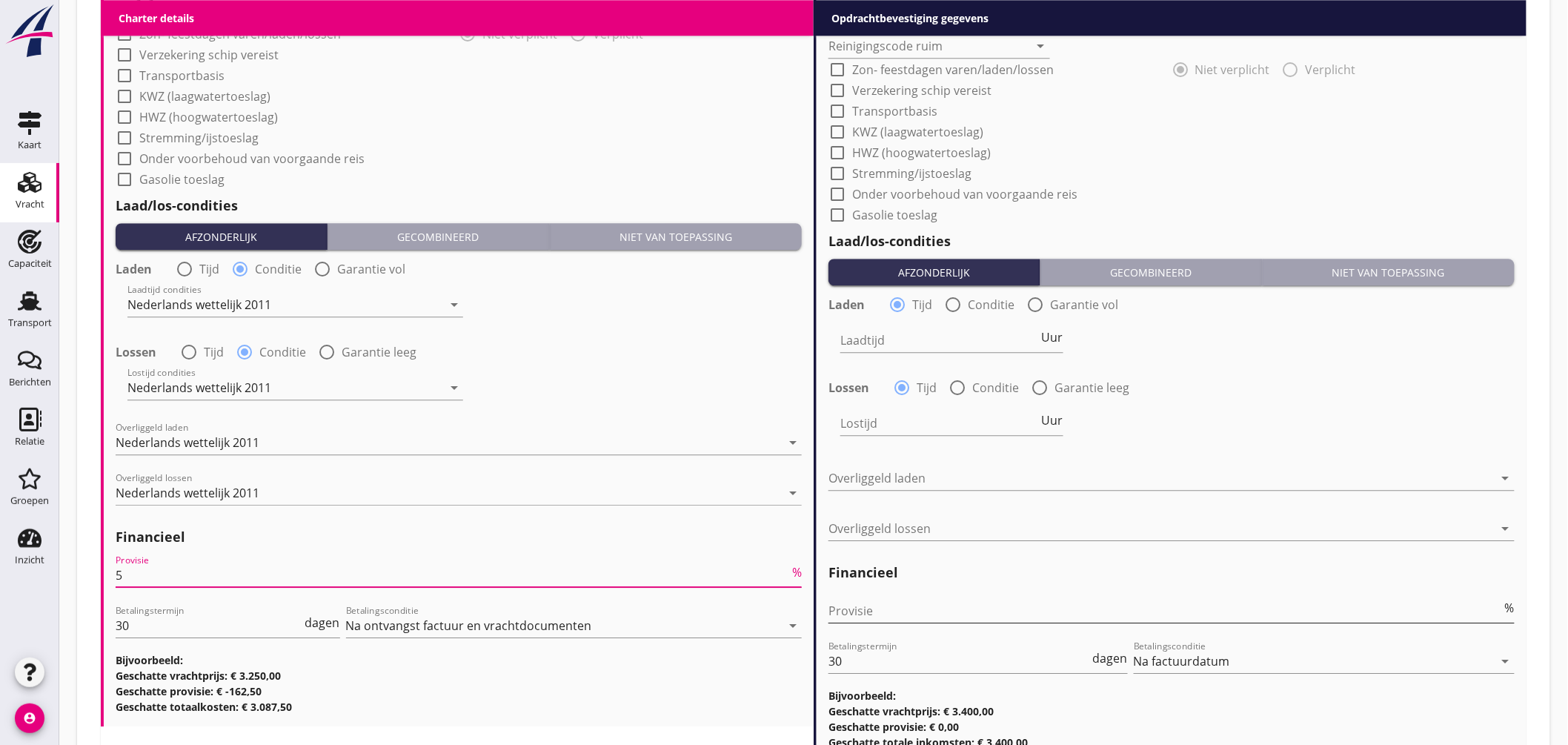
type input "5"
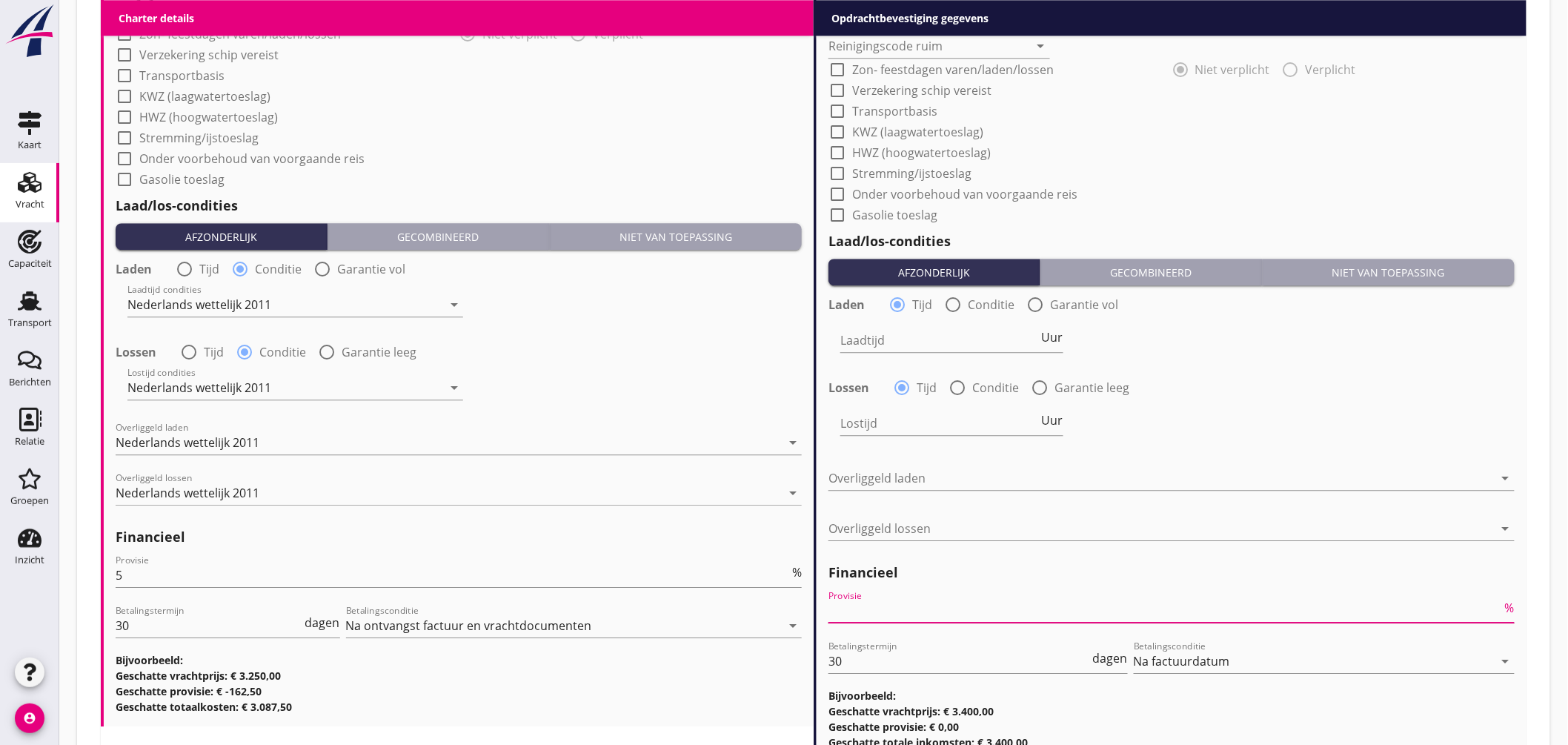
click at [857, 615] on input "Provisie" at bounding box center [1165, 611] width 674 height 24
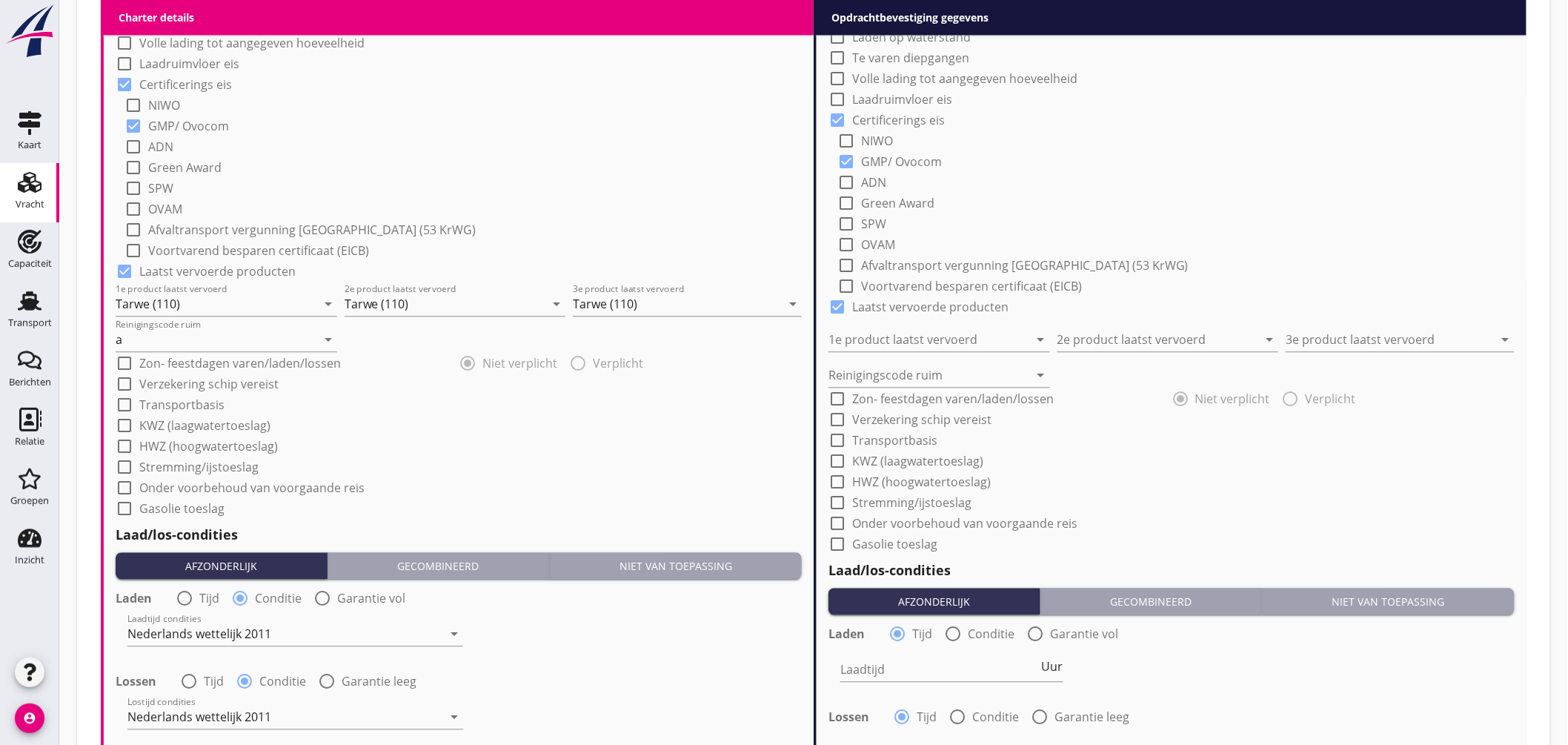
scroll to position [978, 0]
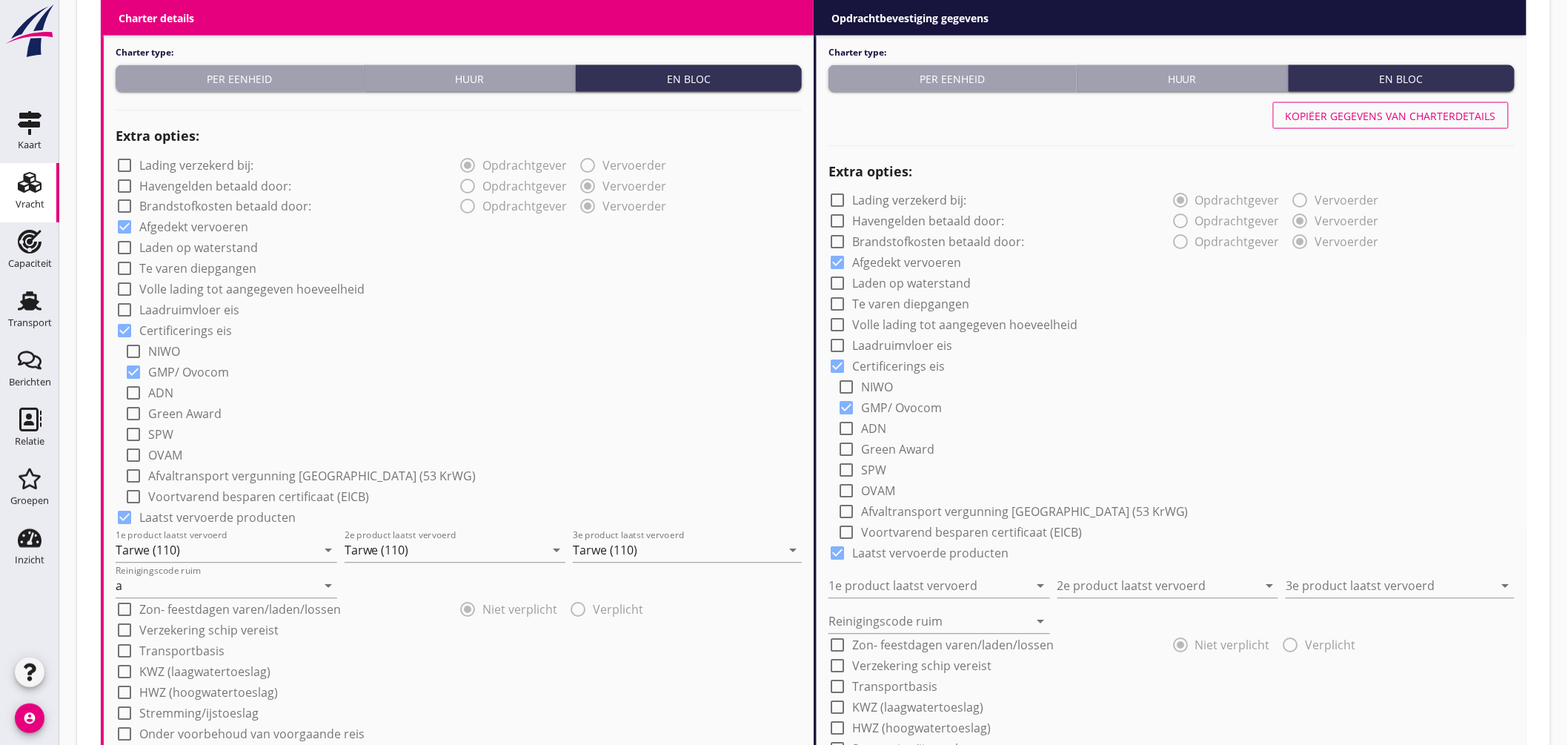
type input "2.50"
click at [1450, 117] on div "Kopiëer gegevens van charterdetails" at bounding box center [1392, 116] width 211 height 16
type input "Tarwe (110)"
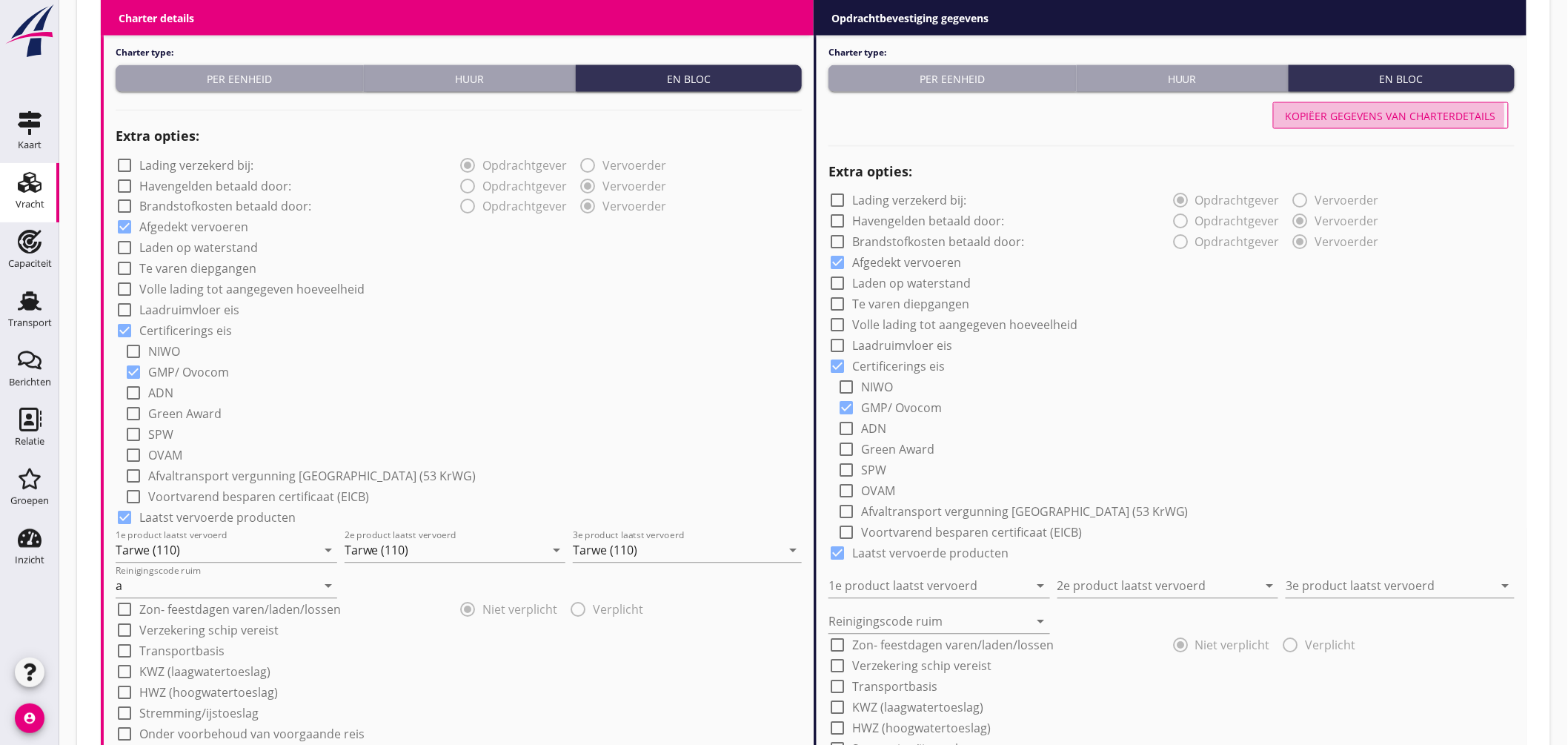
type input "a"
radio input "false"
radio input "true"
radio input "false"
radio input "true"
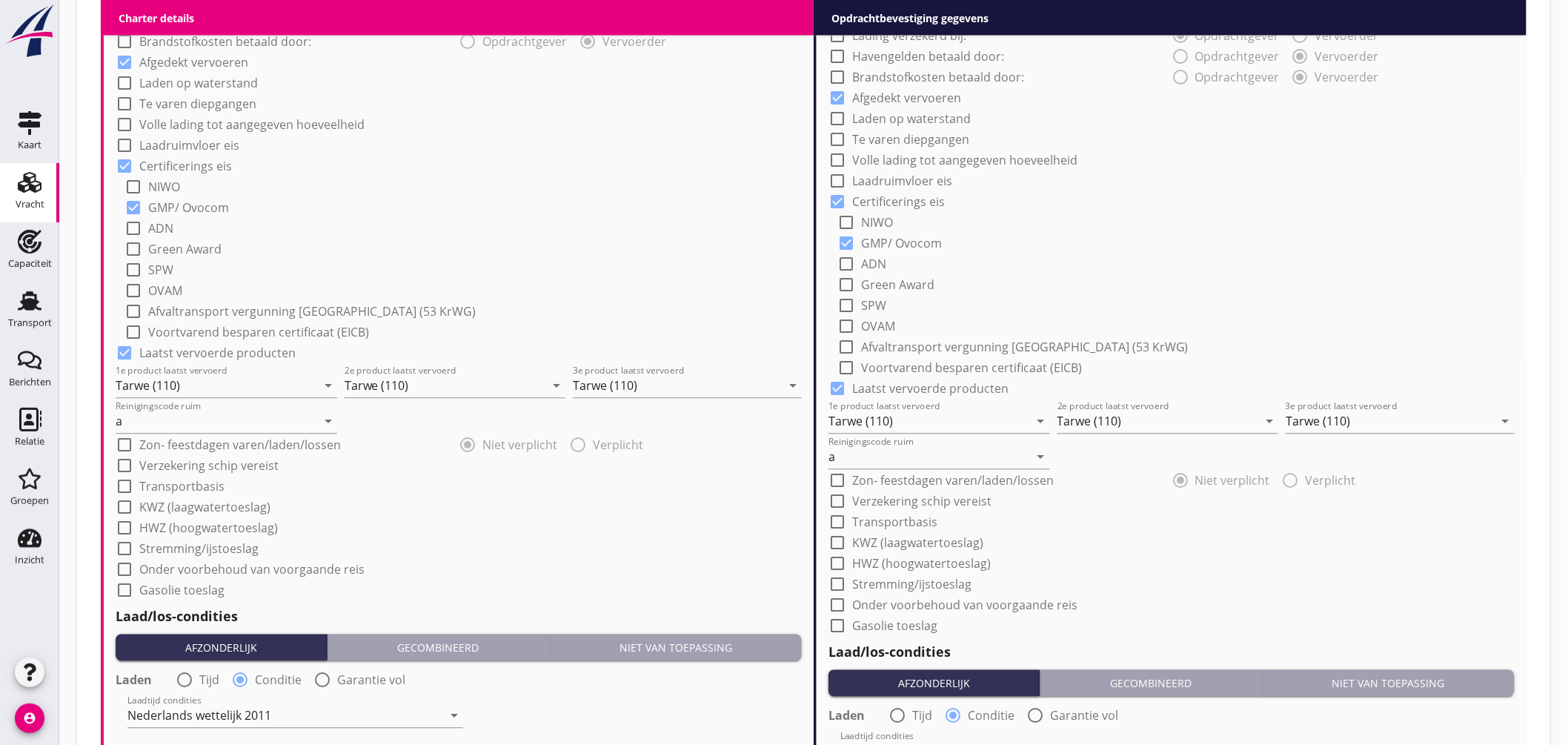
scroll to position [1225, 0]
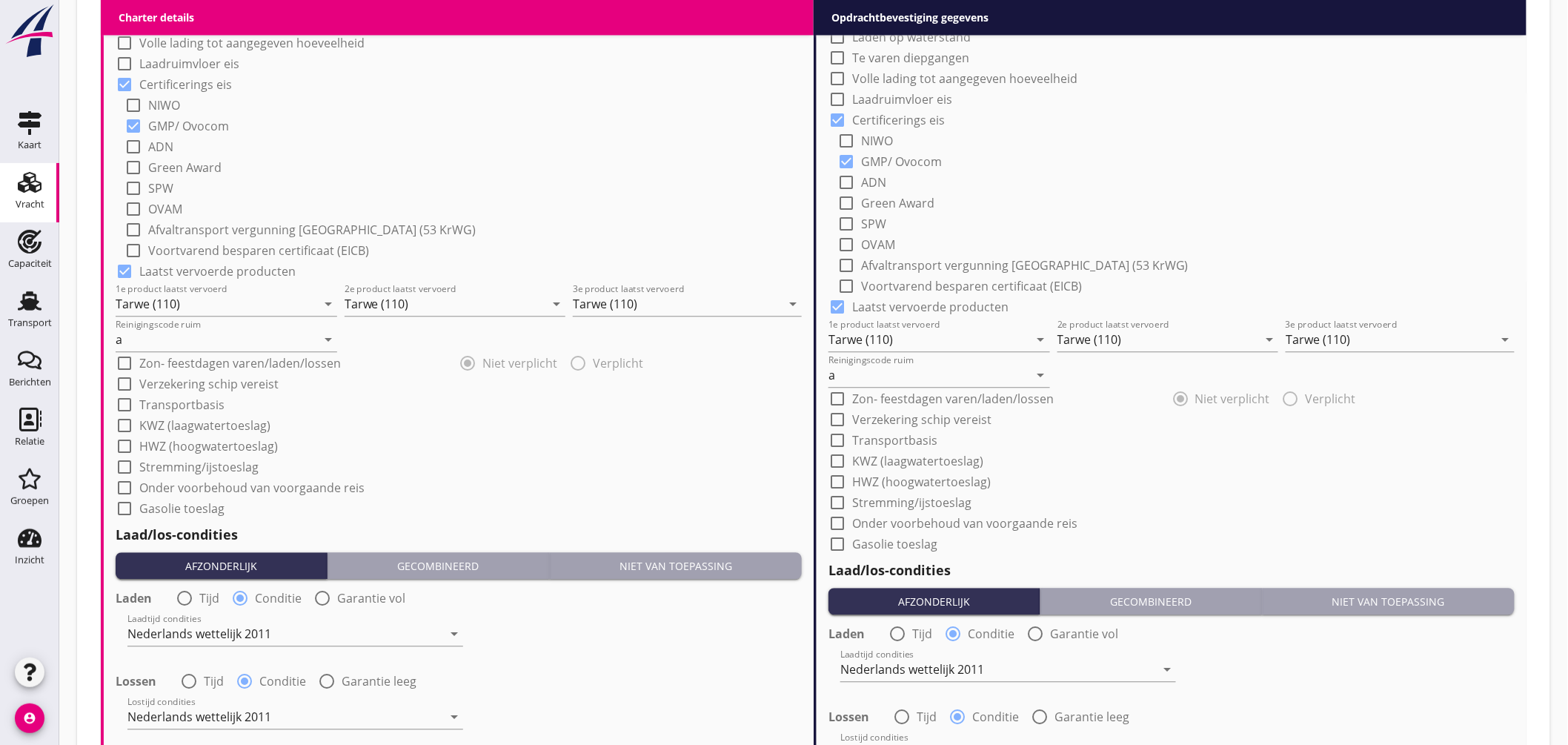
click at [1027, 520] on label "Onder voorbehoud van voorgaande reis" at bounding box center [964, 523] width 226 height 15
checkbox input "true"
click at [223, 487] on label "Onder voorbehoud van voorgaande reis" at bounding box center [252, 487] width 226 height 15
checkbox input "true"
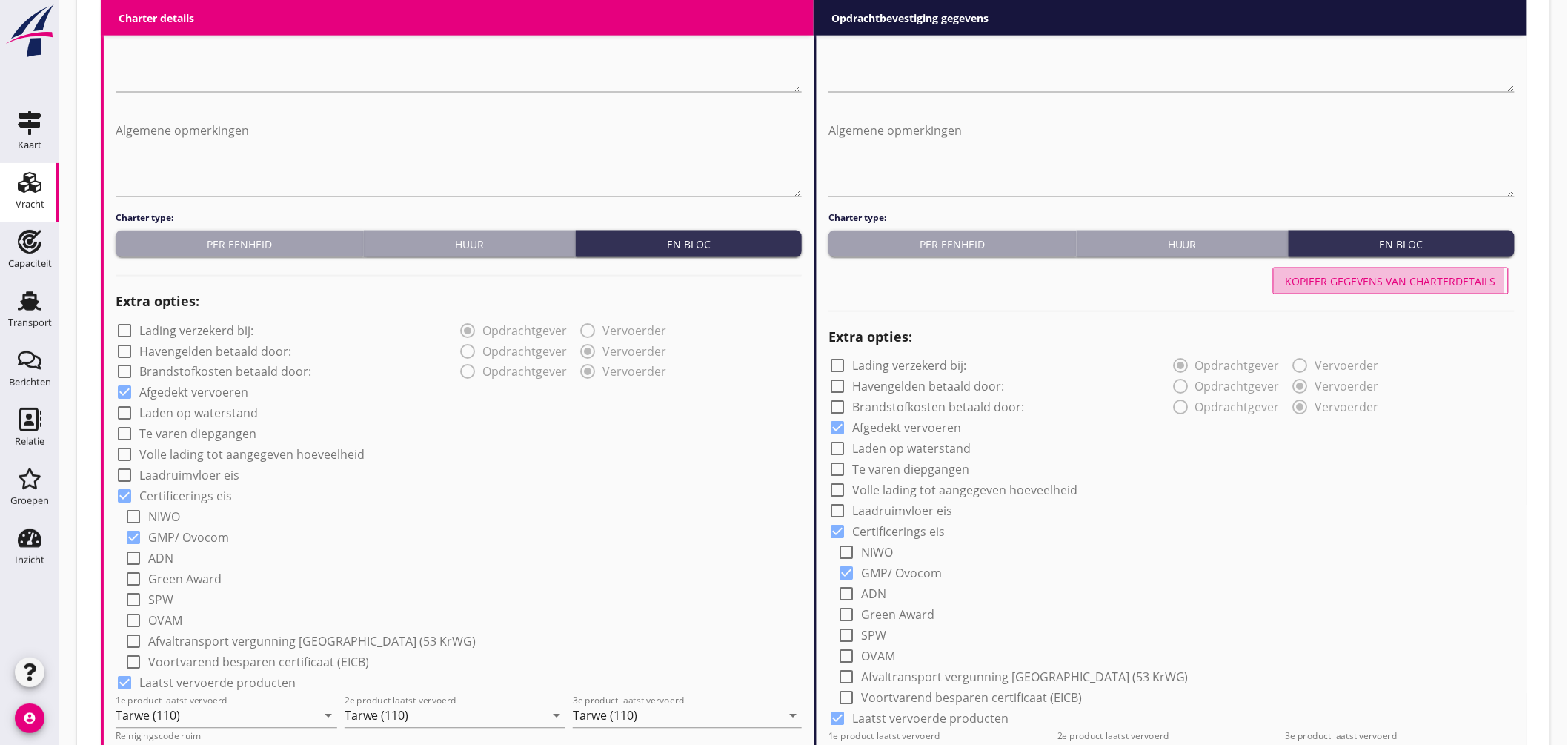
click at [1483, 279] on div "Kopiëer gegevens van charterdetails" at bounding box center [1392, 282] width 211 height 16
click at [346, 450] on label "Volle lading tot aangegeven hoeveelheid" at bounding box center [252, 455] width 226 height 15
checkbox input "true"
click at [1043, 491] on label "Volle lading tot aangegeven hoeveelheid" at bounding box center [964, 491] width 226 height 15
checkbox input "true"
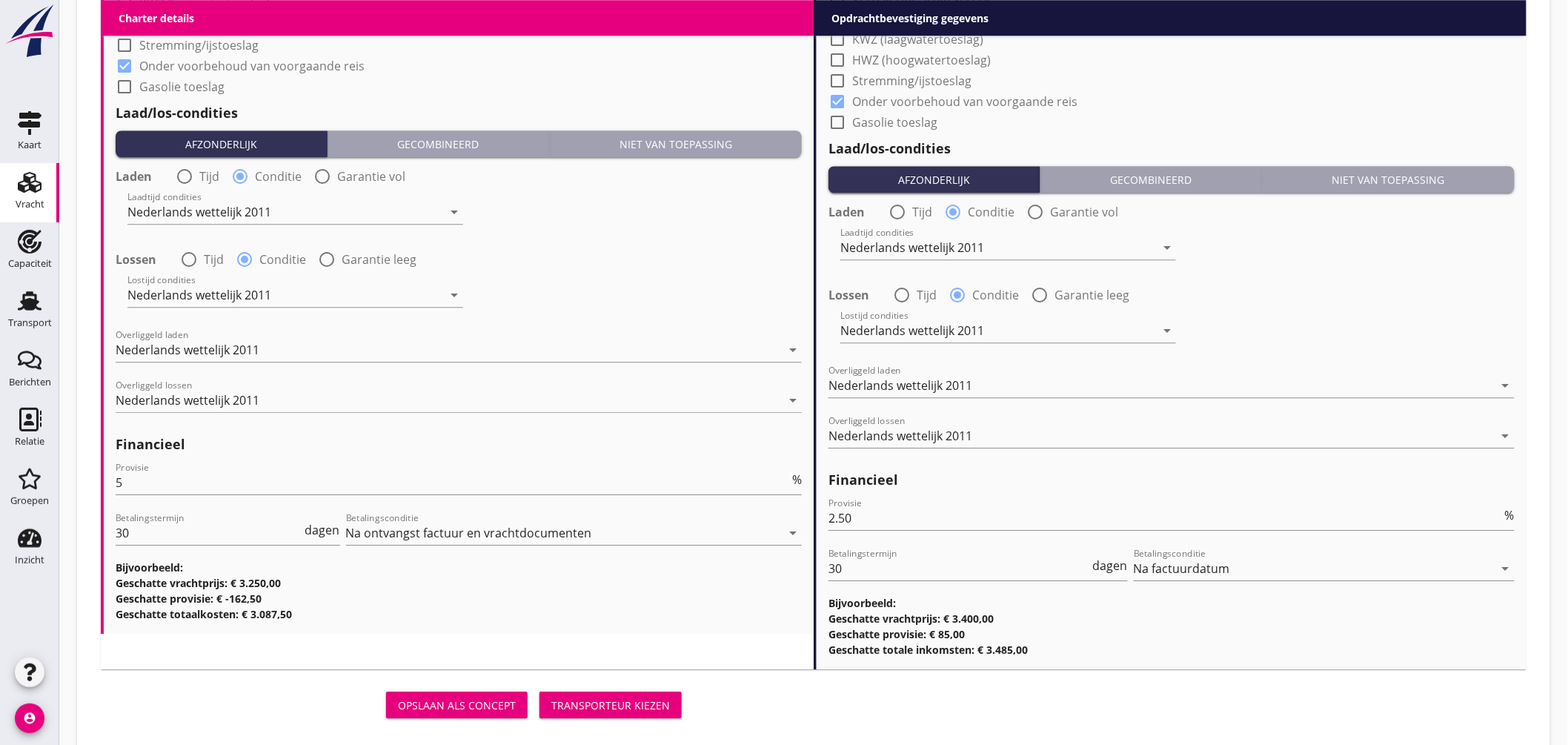
scroll to position [1671, 0]
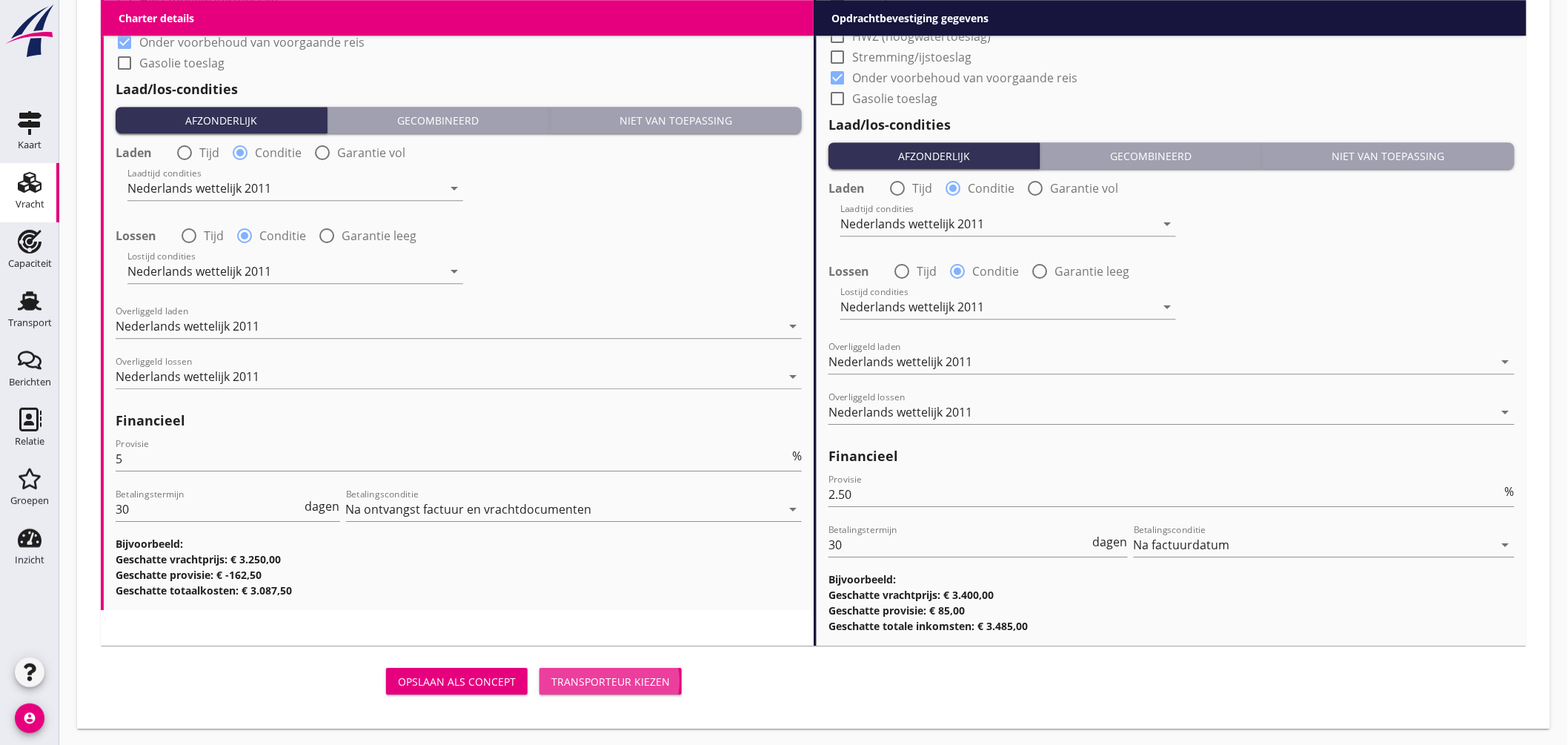
click at [676, 683] on button "Transporteur kiezen" at bounding box center [611, 681] width 142 height 26
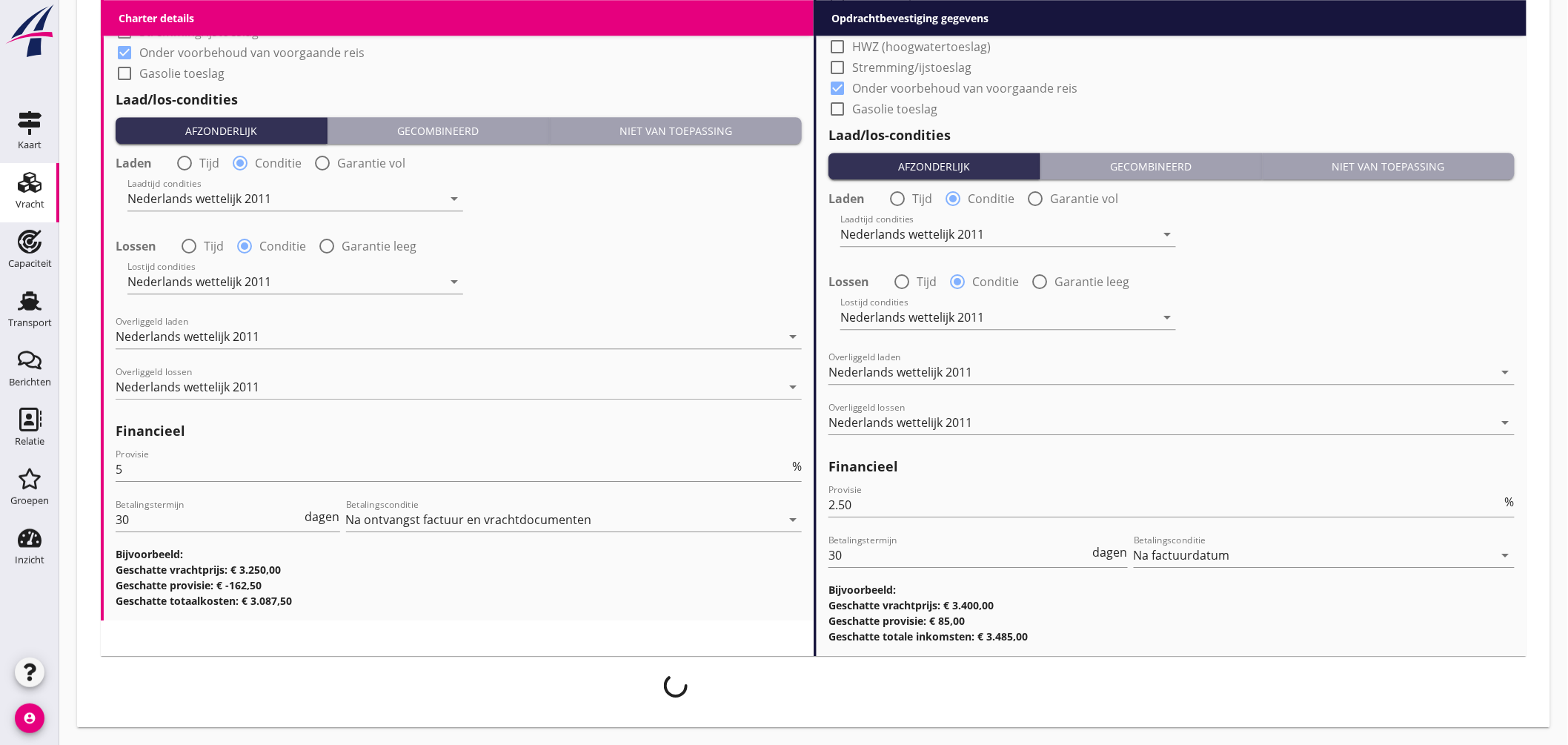
scroll to position [1659, 0]
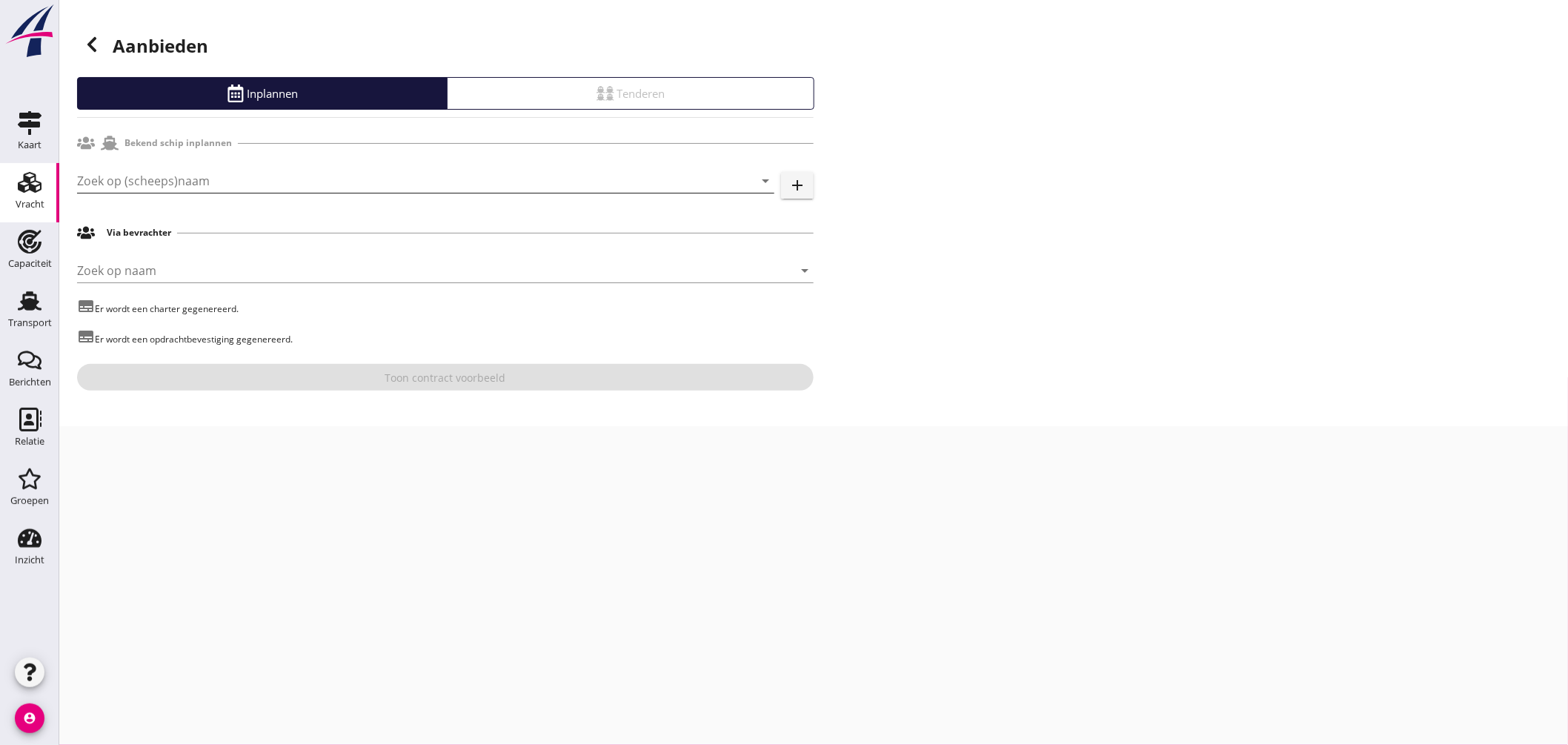
click at [279, 181] on input "Zoek op (scheeps)naam" at bounding box center [405, 181] width 656 height 24
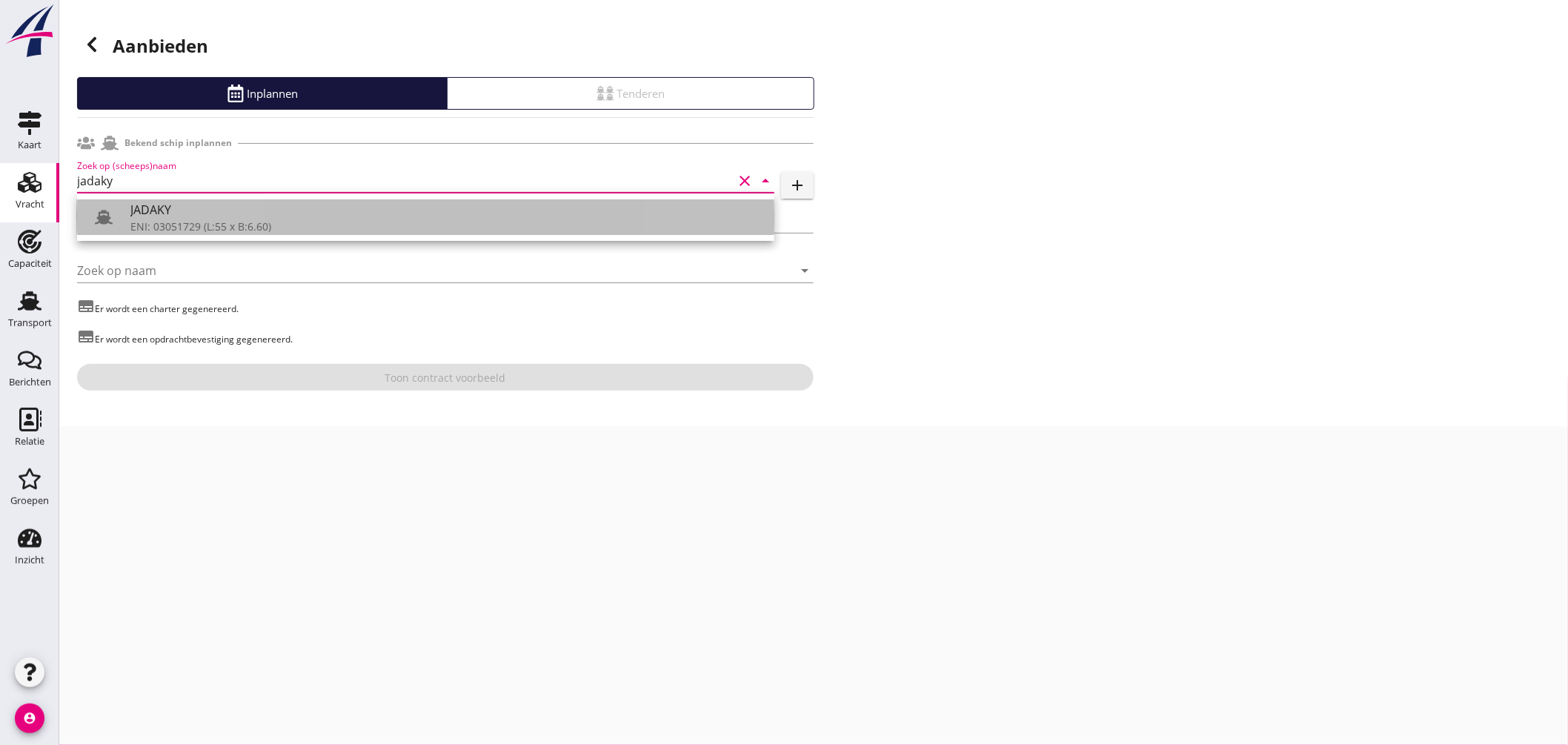
click at [204, 218] on div "JADAKY" at bounding box center [447, 210] width 633 height 18
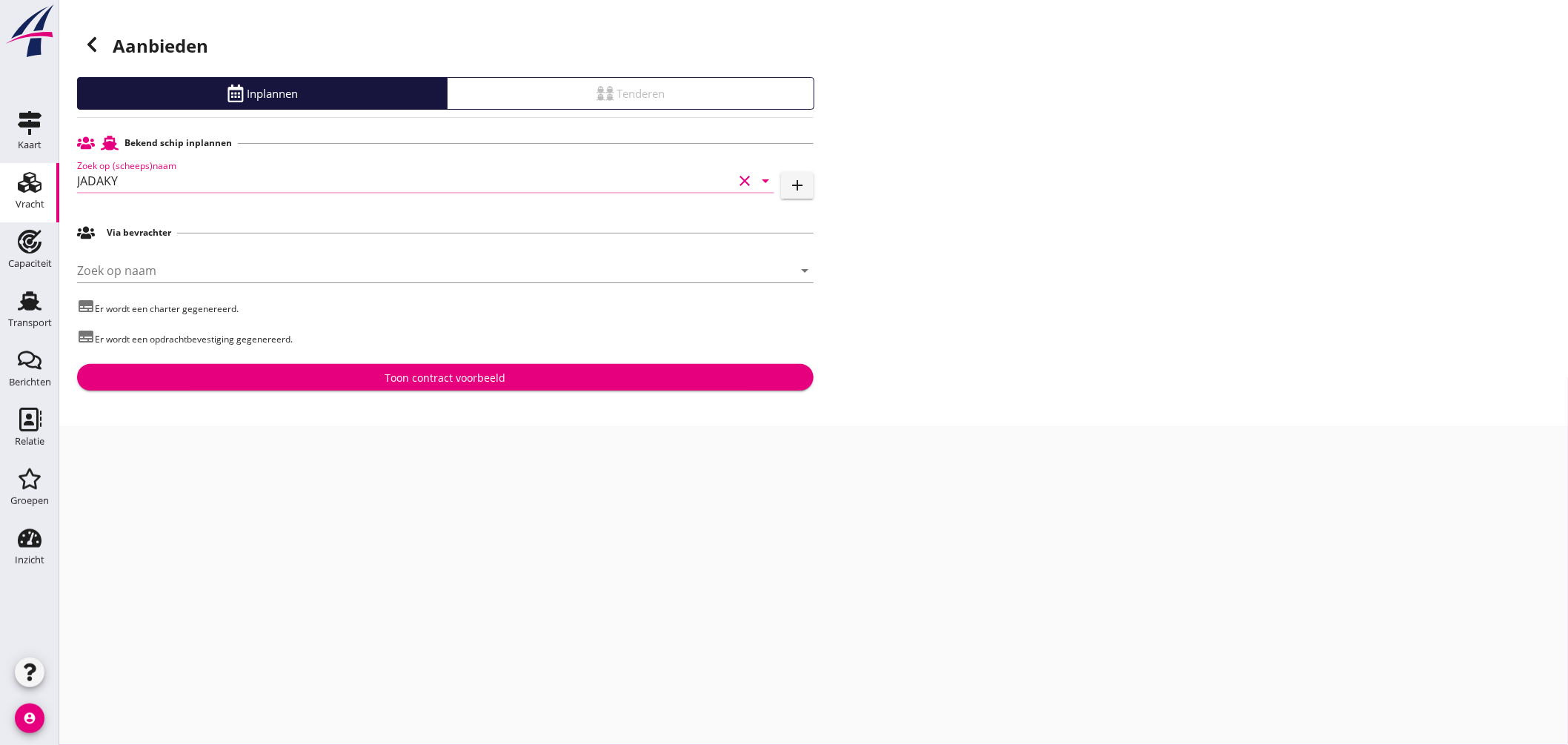
type input "JADAKY"
click at [451, 379] on div "Toon contract voorbeeld" at bounding box center [446, 378] width 121 height 16
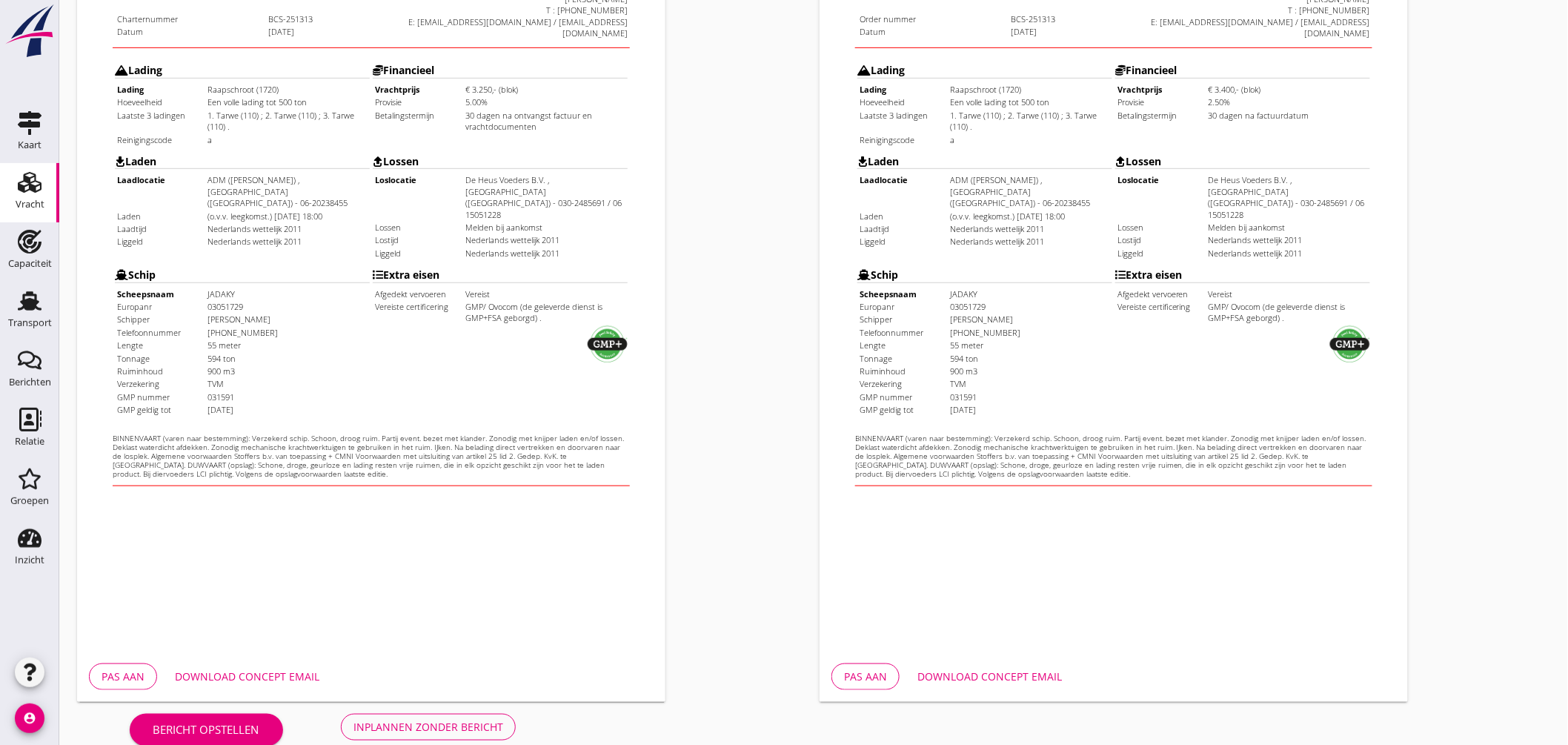
scroll to position [351, 0]
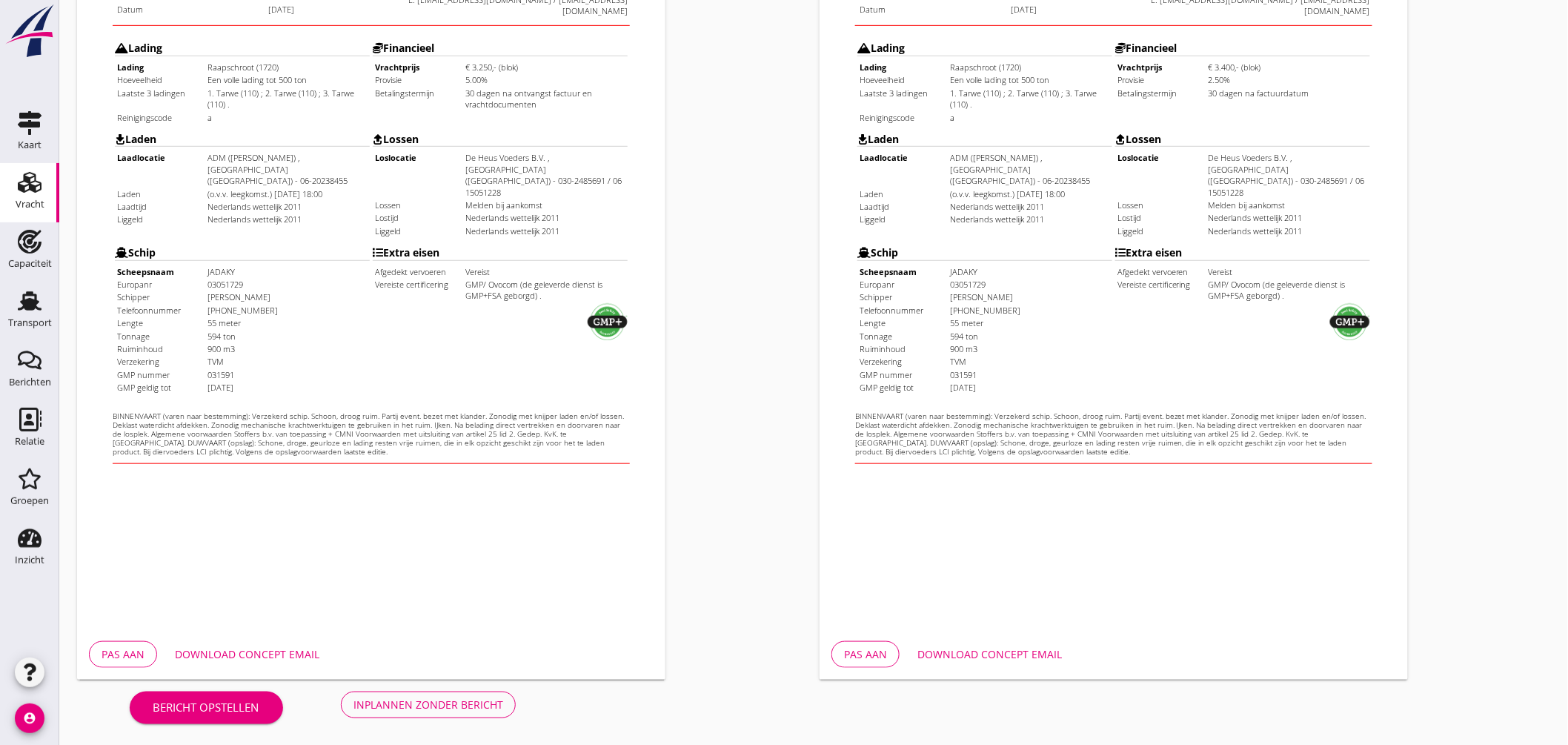
drag, startPoint x: 264, startPoint y: 647, endPoint x: 288, endPoint y: 654, distance: 25.0
click at [265, 647] on div "Download concept email" at bounding box center [247, 655] width 145 height 16
click at [995, 660] on div "Download concept email" at bounding box center [990, 655] width 145 height 16
click at [453, 693] on button "Inplannen zonder bericht" at bounding box center [428, 705] width 175 height 26
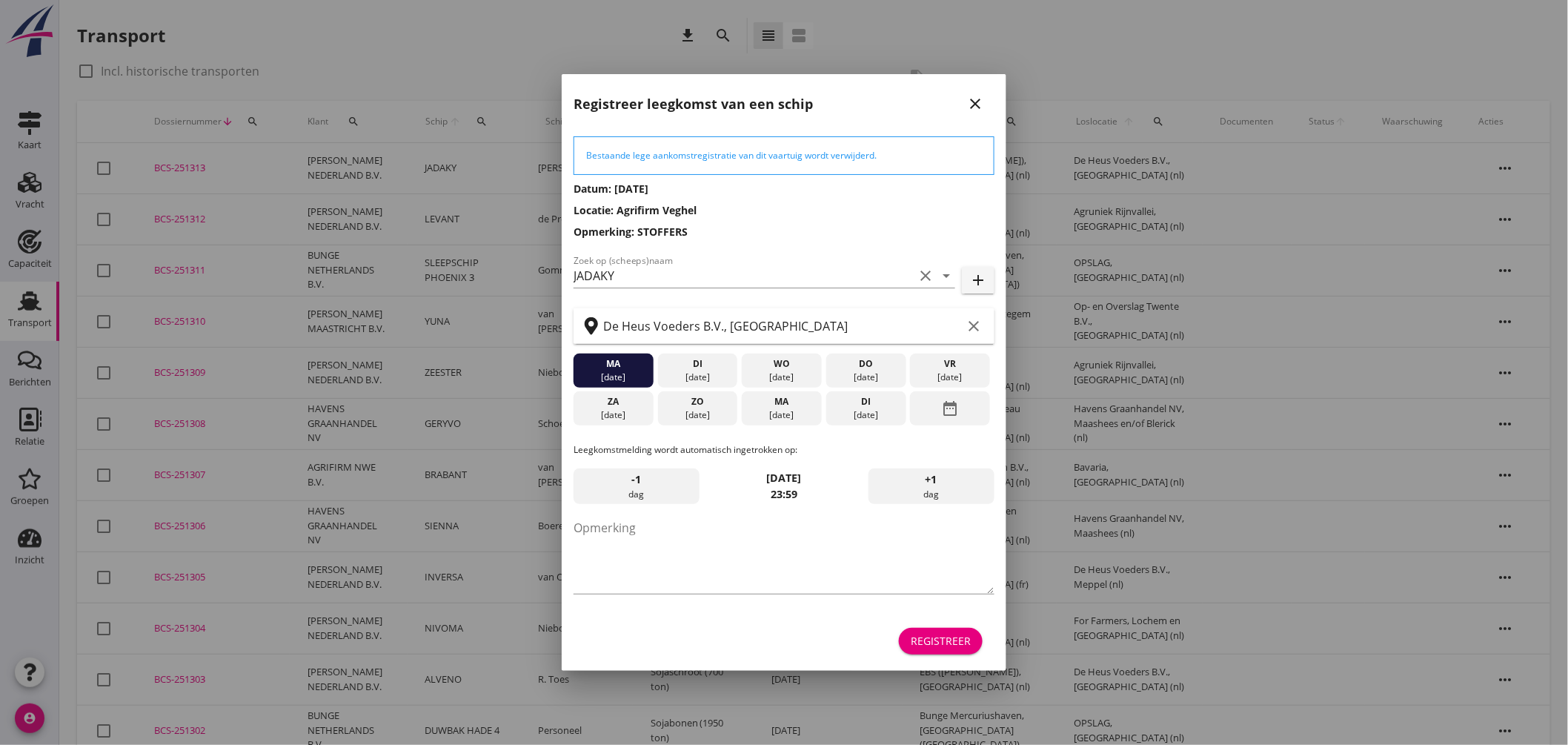
click at [795, 405] on div "ma" at bounding box center [782, 401] width 73 height 13
click at [731, 562] on textarea "Opmerking" at bounding box center [784, 555] width 421 height 78
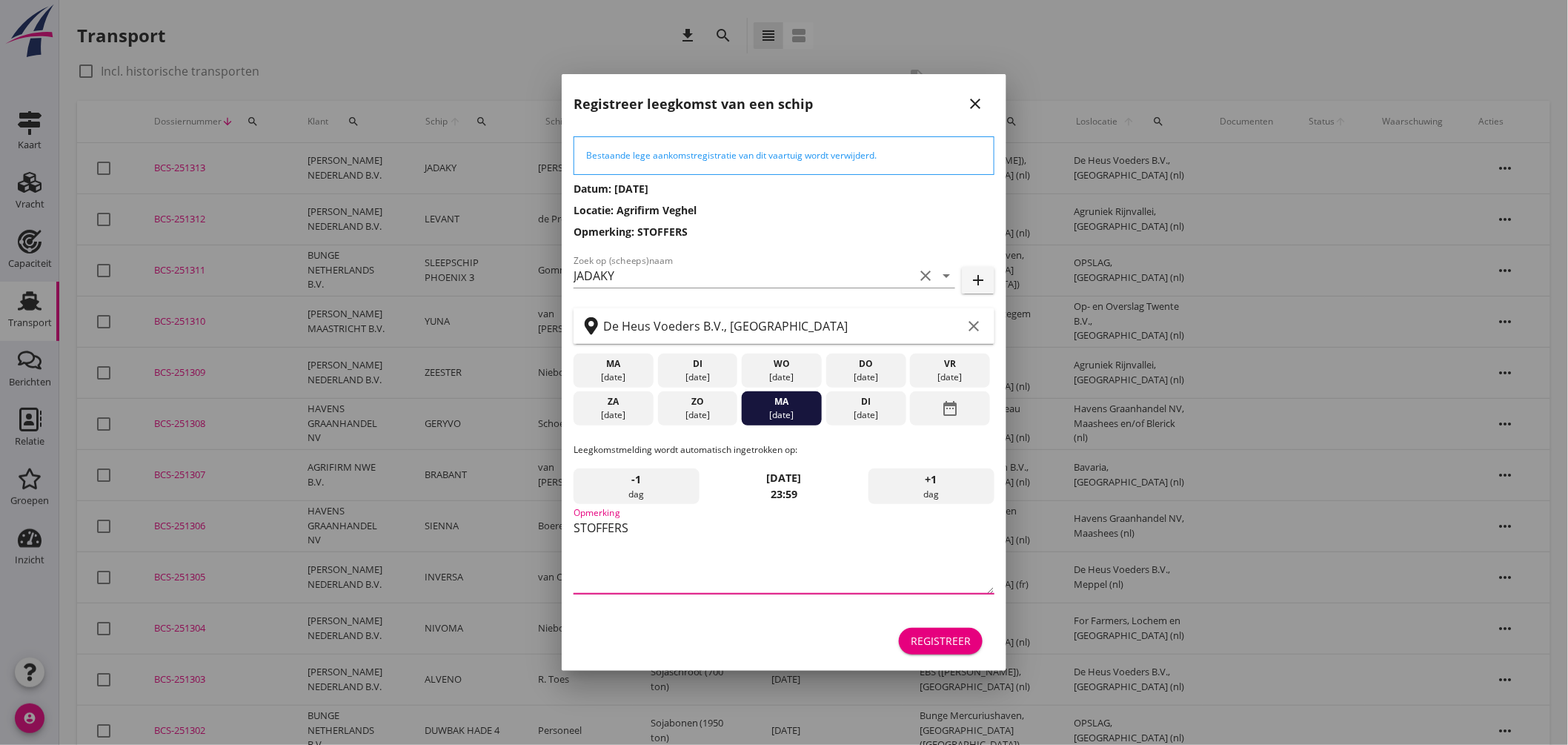
type textarea "STOFFERS"
click at [946, 639] on div "Registreer" at bounding box center [941, 641] width 60 height 16
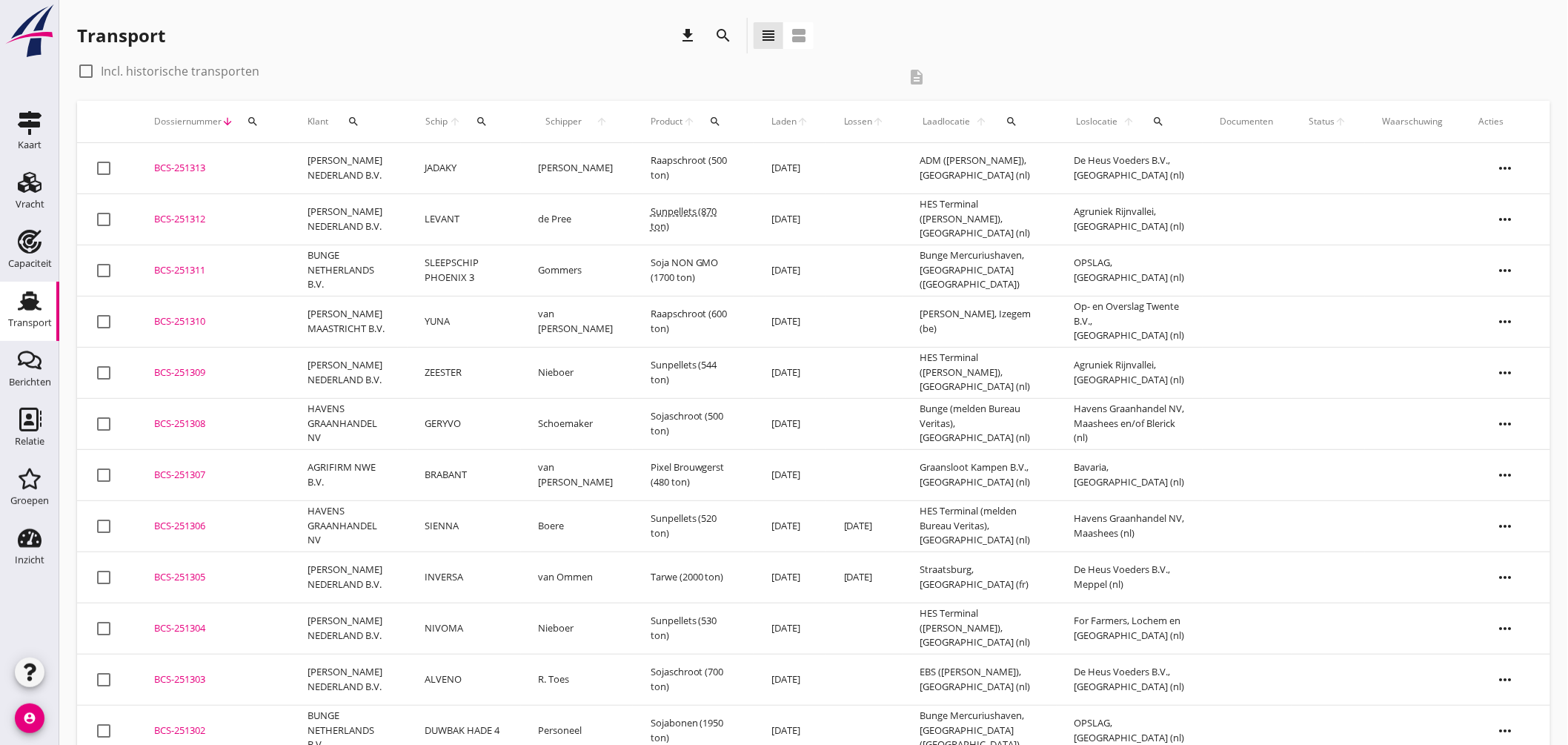
click at [514, 164] on td "JADAKY" at bounding box center [464, 168] width 113 height 51
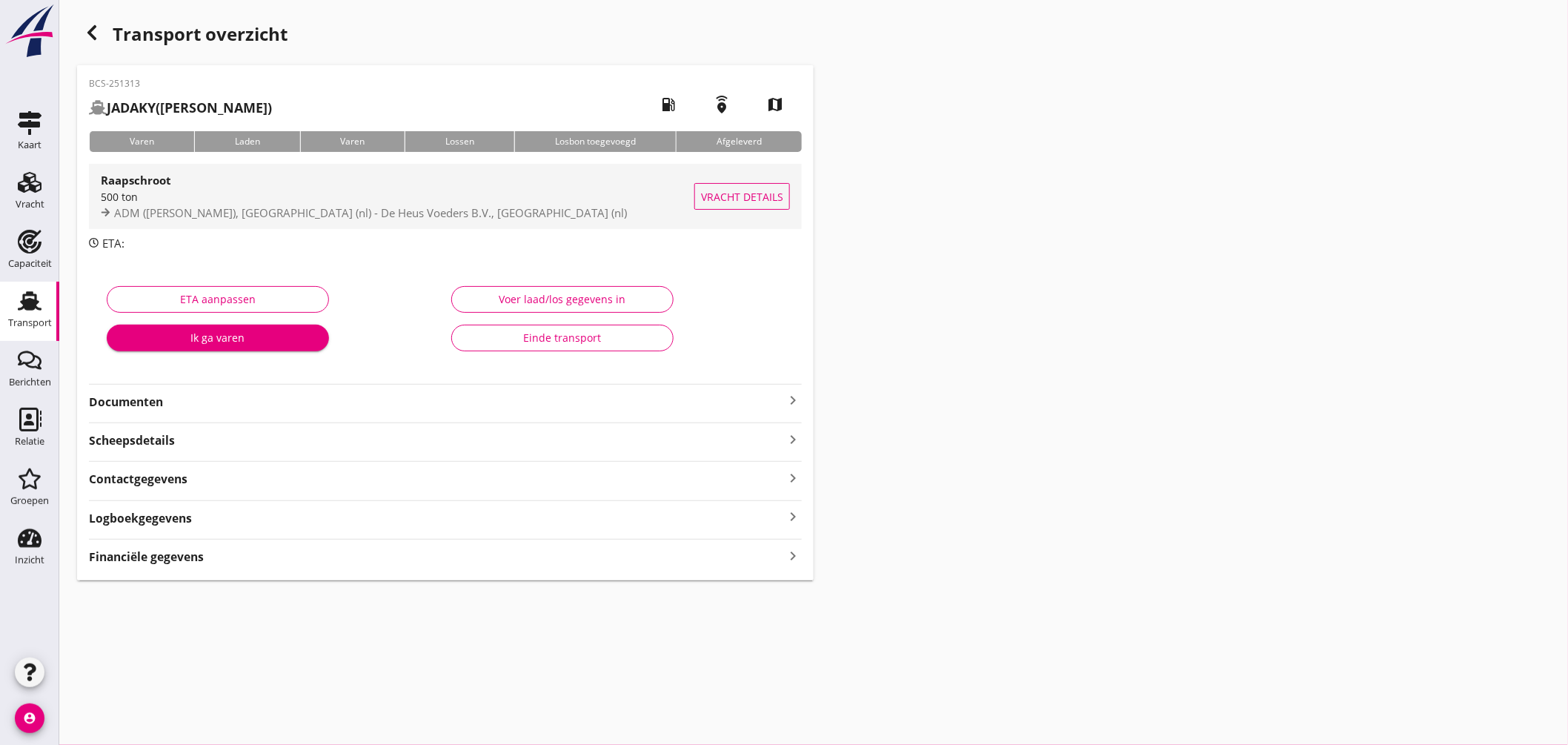
click at [509, 195] on div "500 ton" at bounding box center [397, 197] width 594 height 16
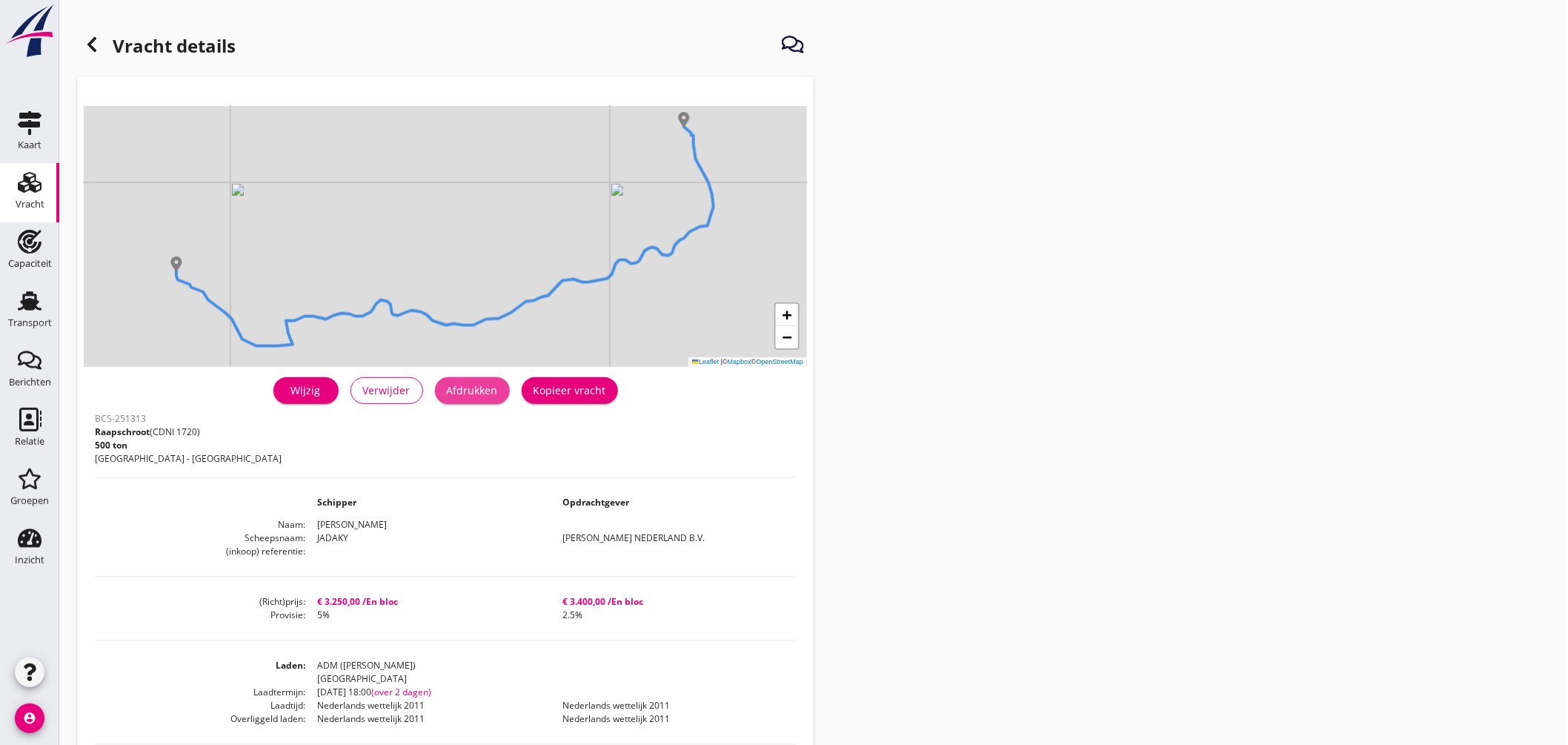
click at [498, 391] on div "Afdrukken" at bounding box center [472, 390] width 51 height 16
click at [32, 294] on use at bounding box center [29, 301] width 24 height 19
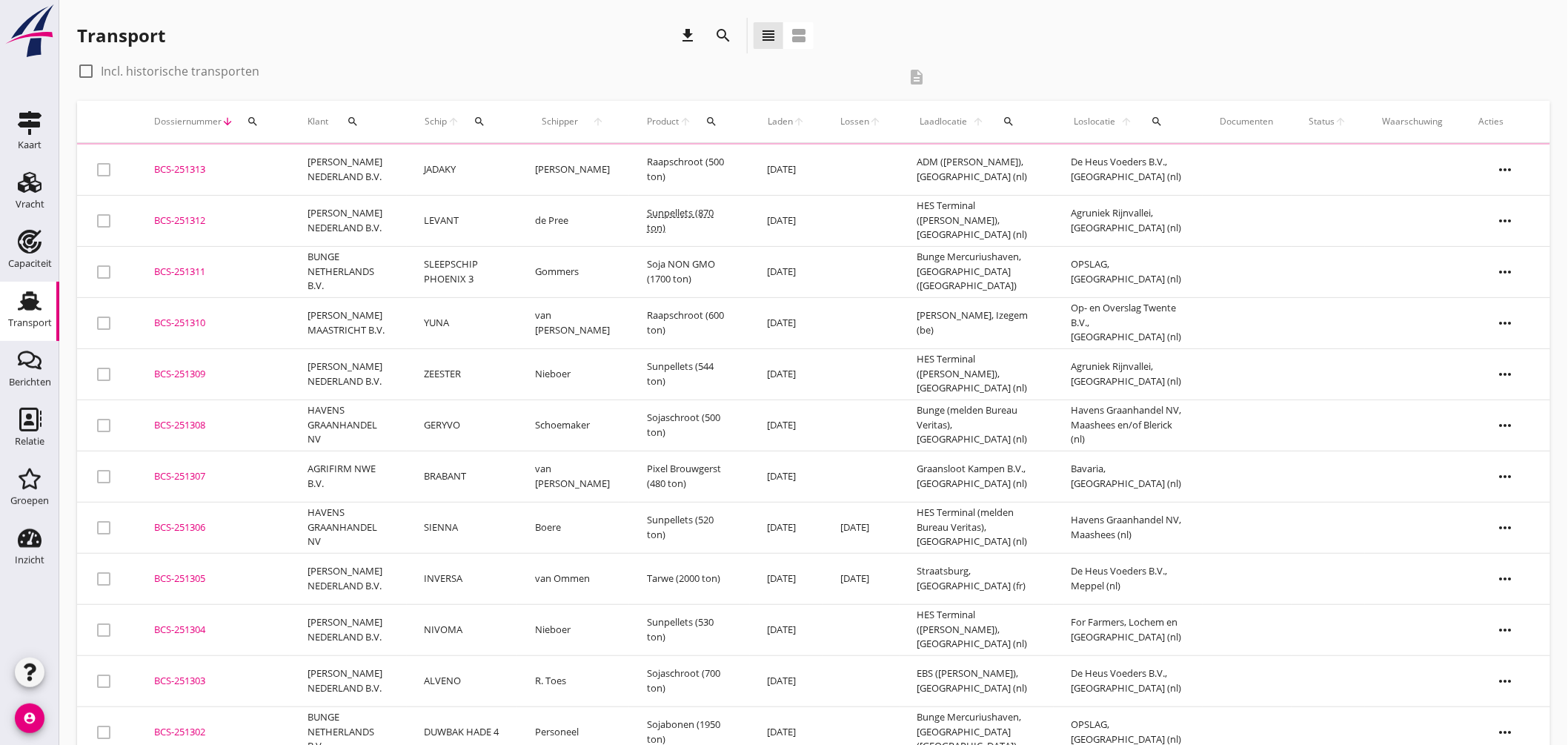
click at [471, 109] on div "Schip arrow_upward search" at bounding box center [462, 121] width 75 height 36
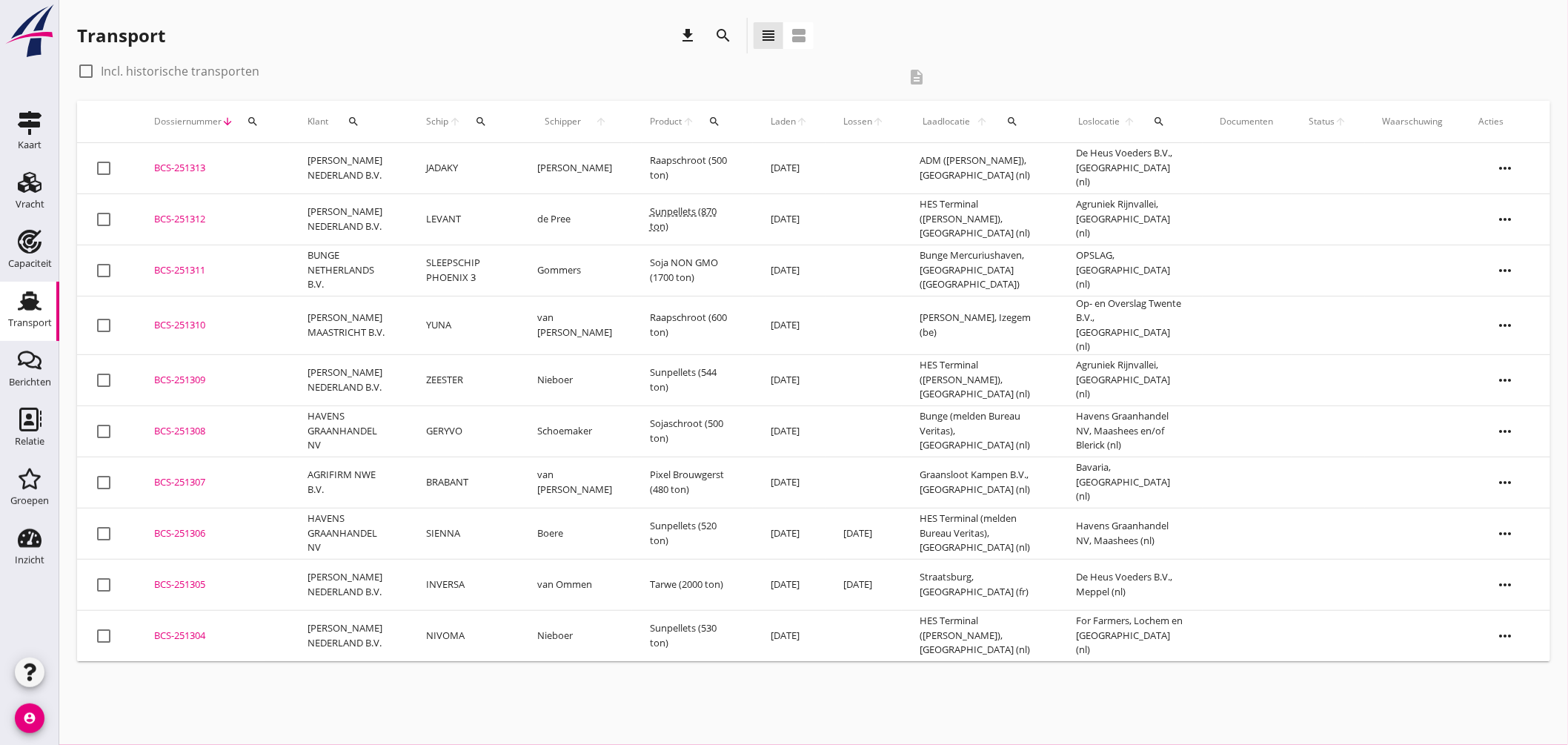
click at [476, 119] on icon "search" at bounding box center [482, 122] width 12 height 12
click at [548, 159] on input "Zoek op (scheeps)naam" at bounding box center [549, 164] width 154 height 24
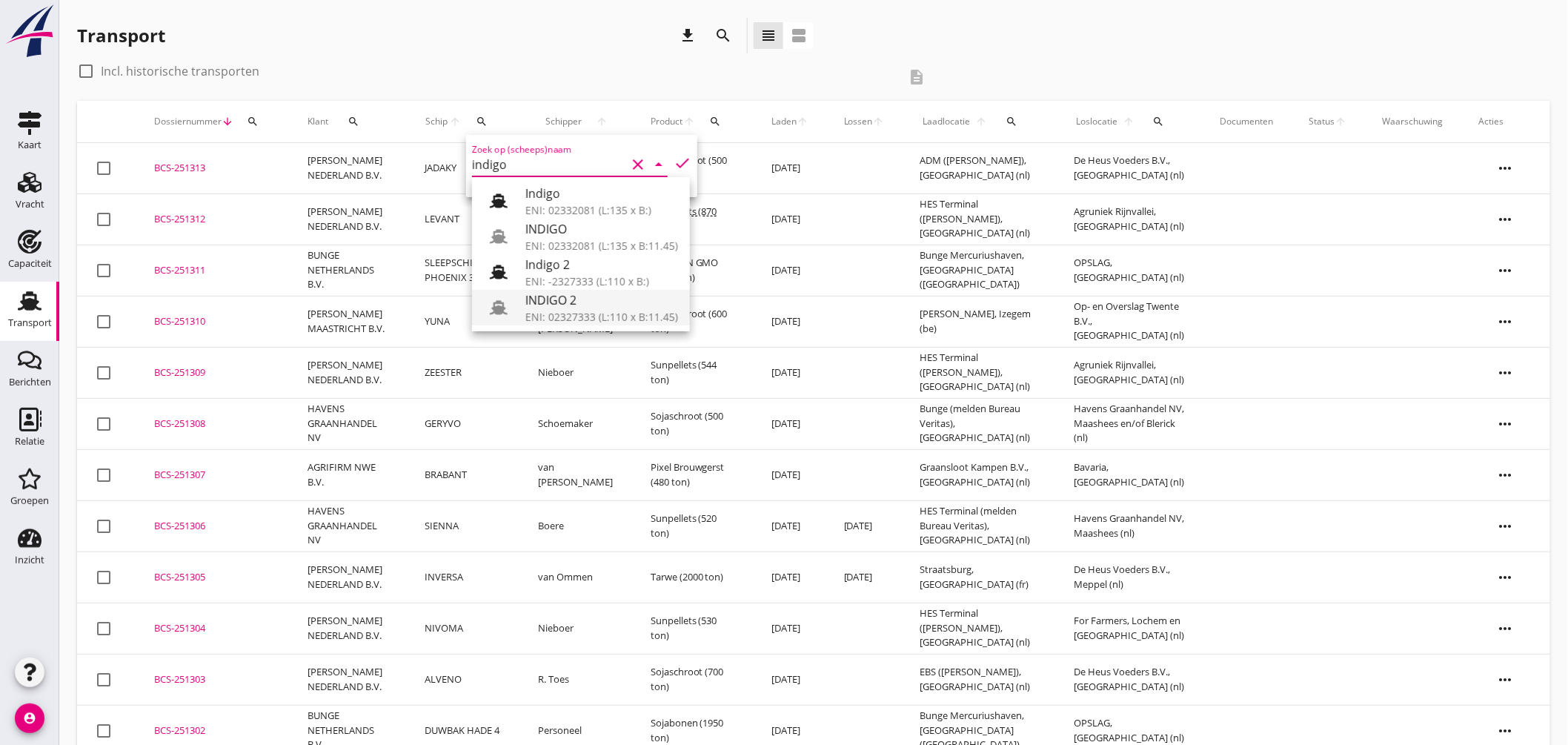
click at [551, 298] on div "INDIGO 2" at bounding box center [602, 300] width 153 height 18
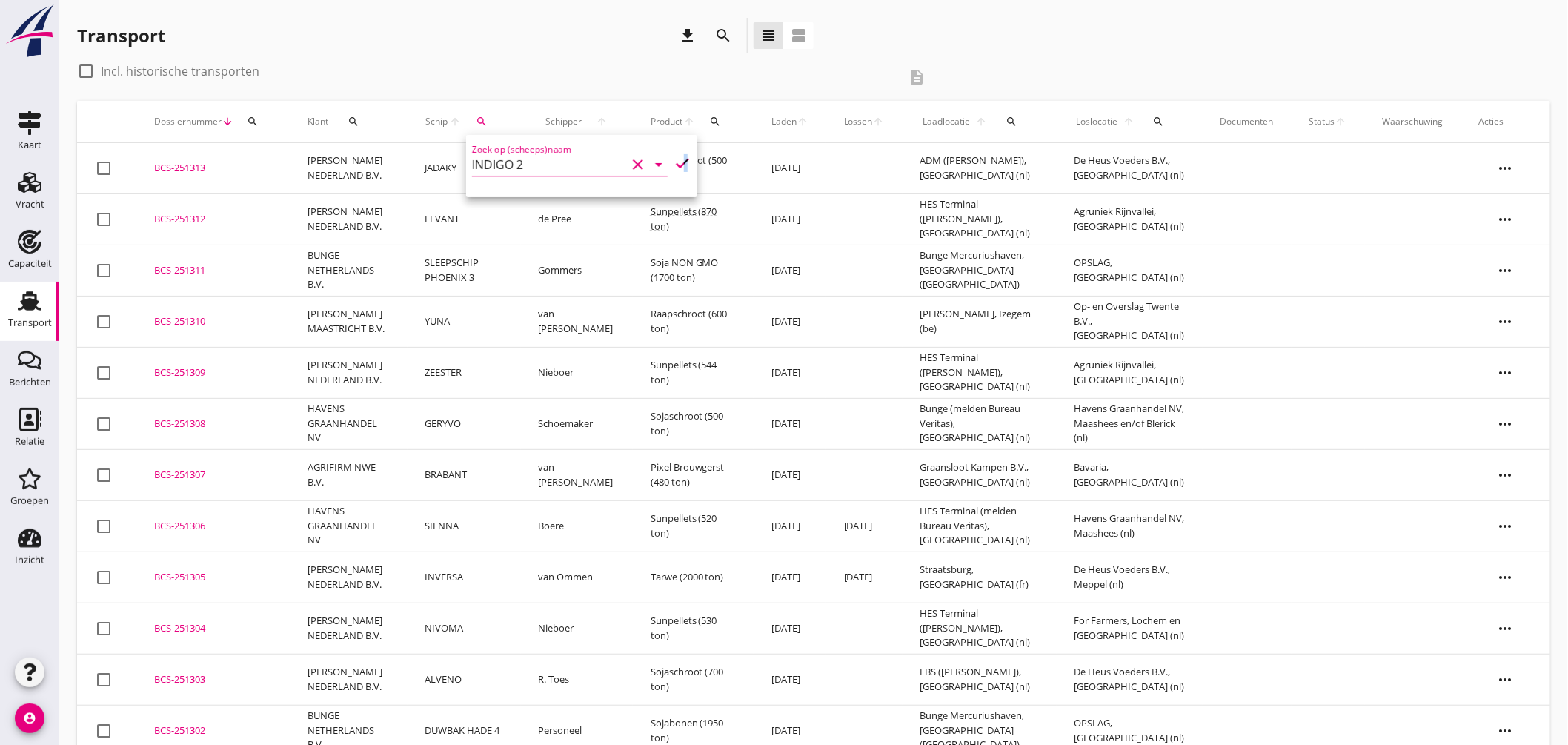
click at [678, 160] on icon "check" at bounding box center [683, 163] width 18 height 18
type input "INDIGO 2"
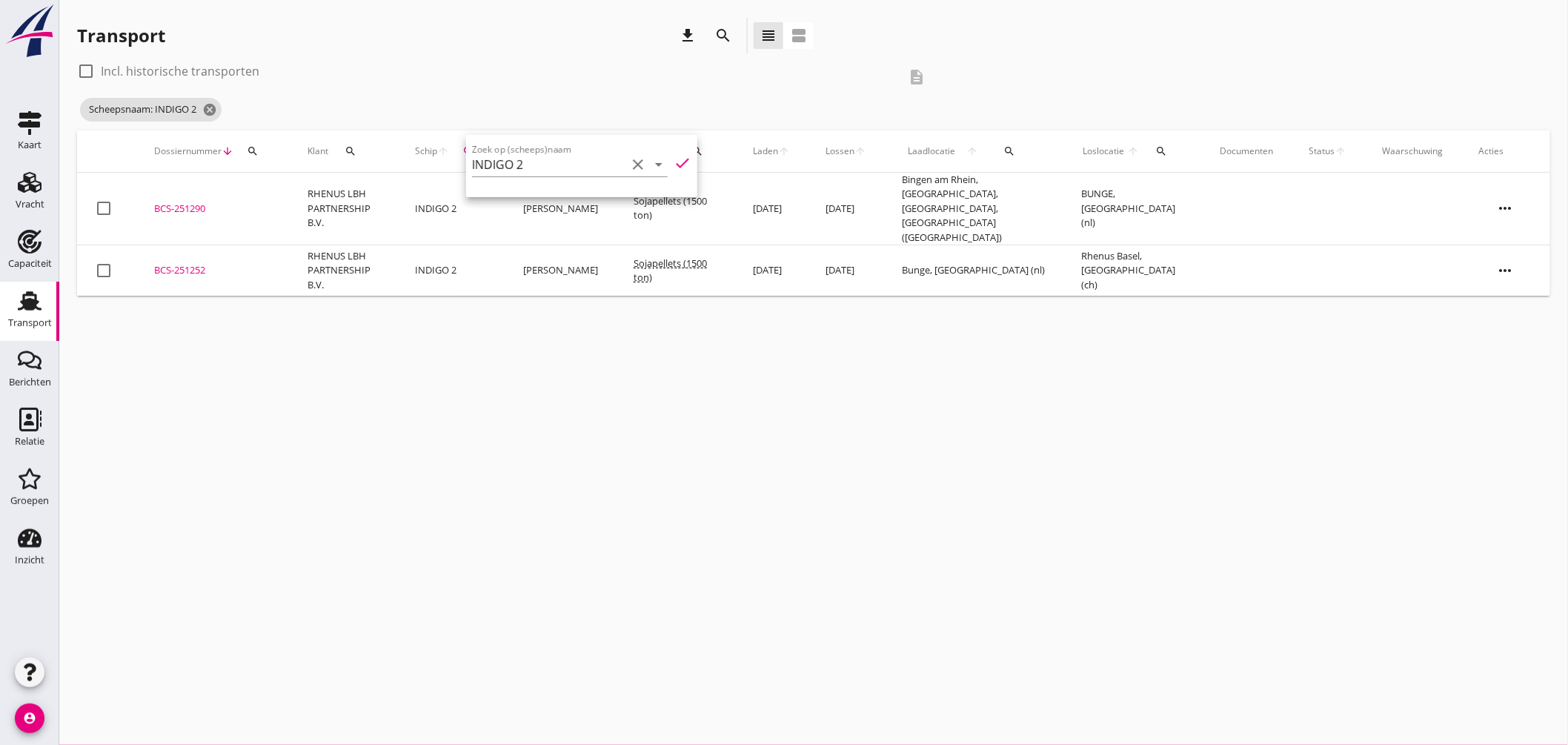
click at [652, 331] on div "cancel You are impersonating another user. Transport download search view_headl…" at bounding box center [814, 372] width 1509 height 745
click at [176, 202] on div "BCS-251290" at bounding box center [213, 209] width 118 height 15
click at [168, 110] on icon "cancel" at bounding box center [166, 110] width 15 height 15
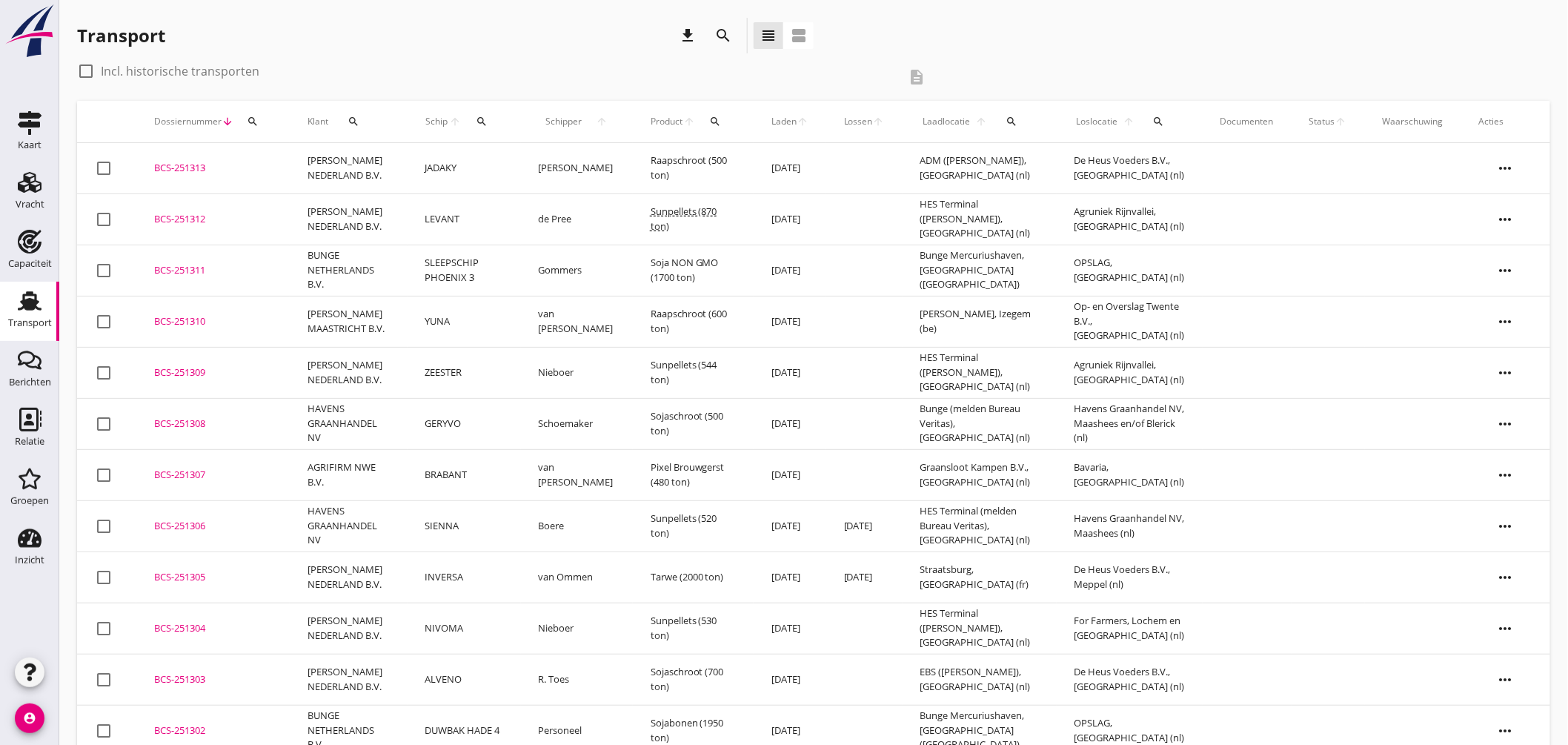
click at [428, 160] on td "JADAKY" at bounding box center [464, 168] width 113 height 51
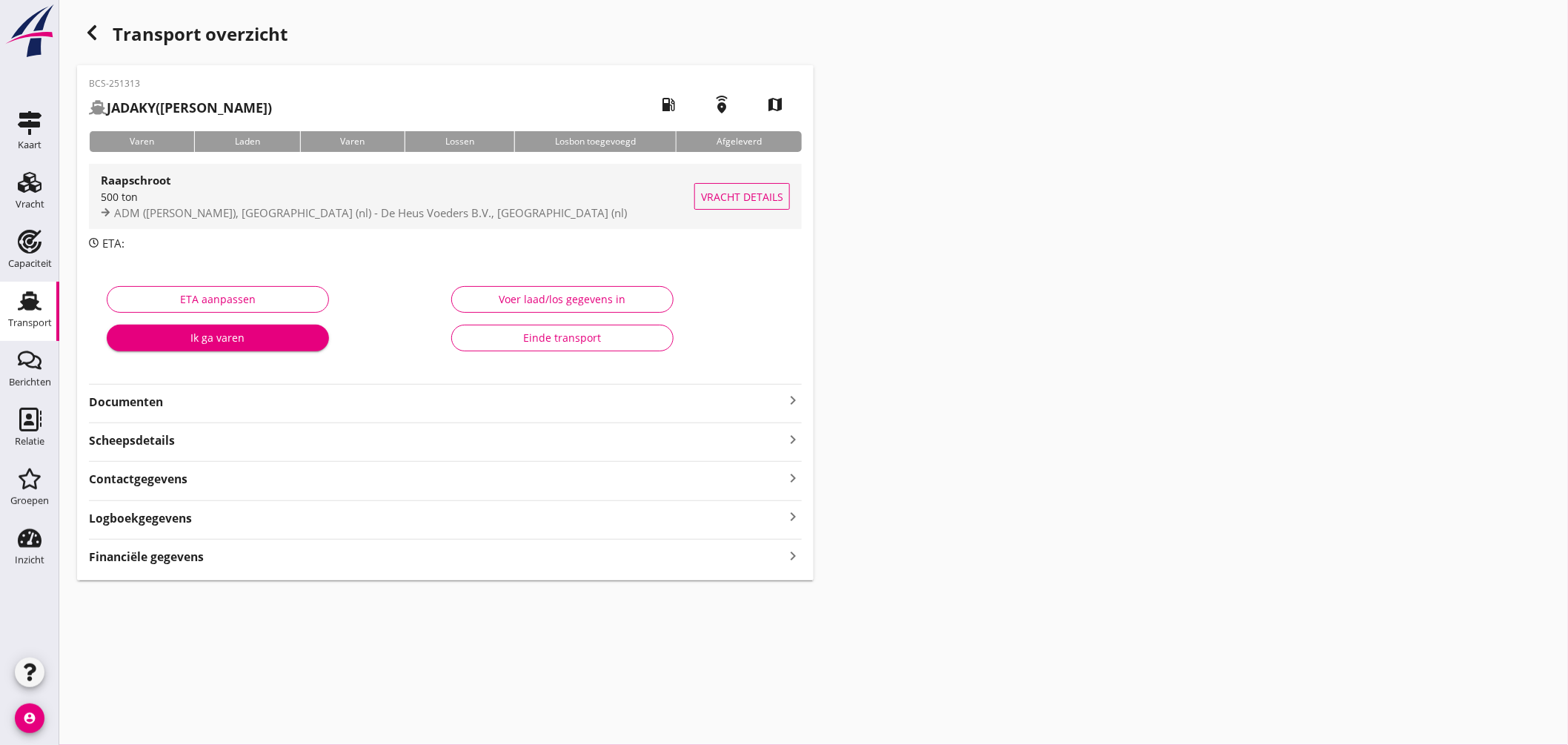
click at [442, 172] on div "Raapschroot" at bounding box center [397, 180] width 594 height 18
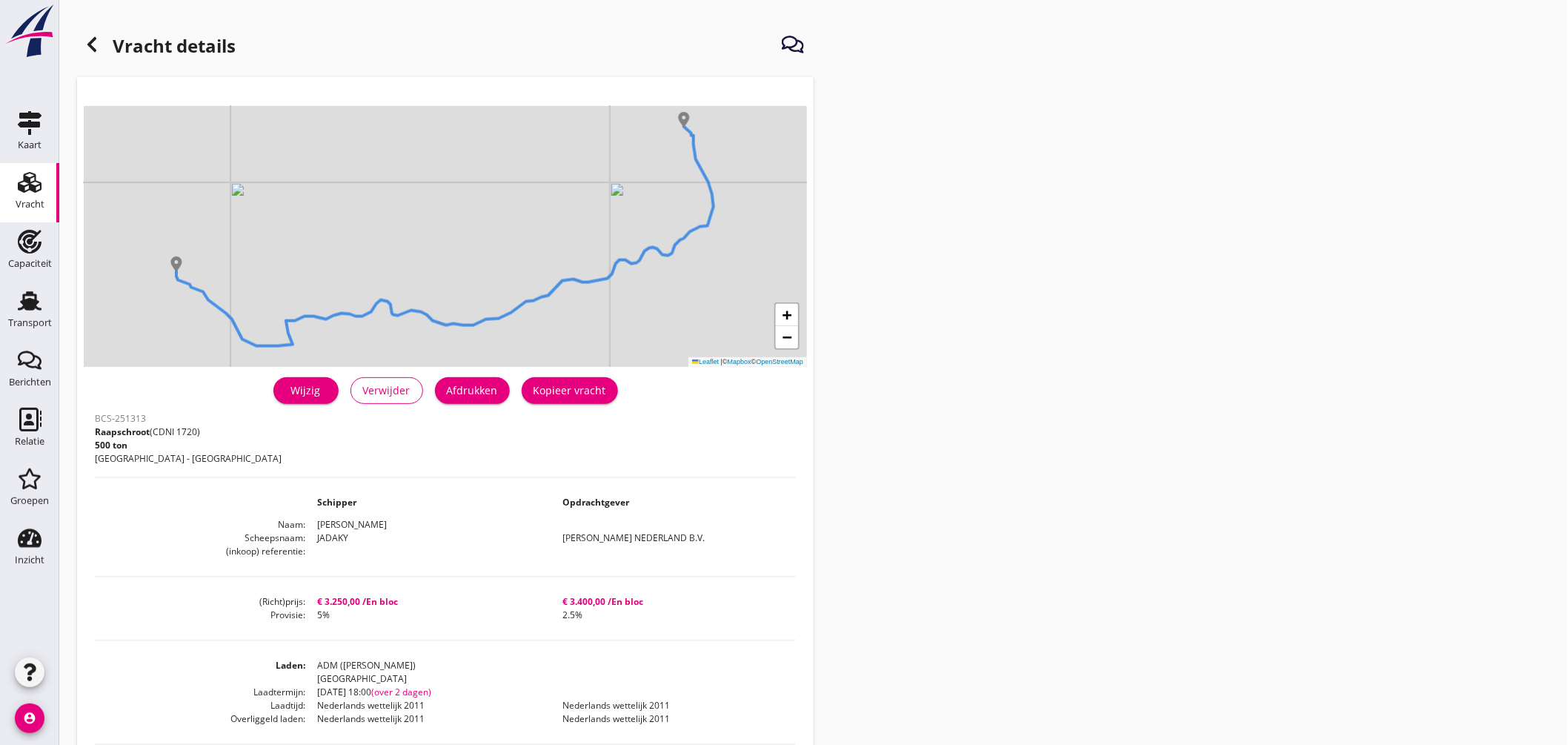
click at [483, 393] on div "Afdrukken" at bounding box center [472, 390] width 51 height 16
click at [36, 295] on use at bounding box center [29, 301] width 24 height 19
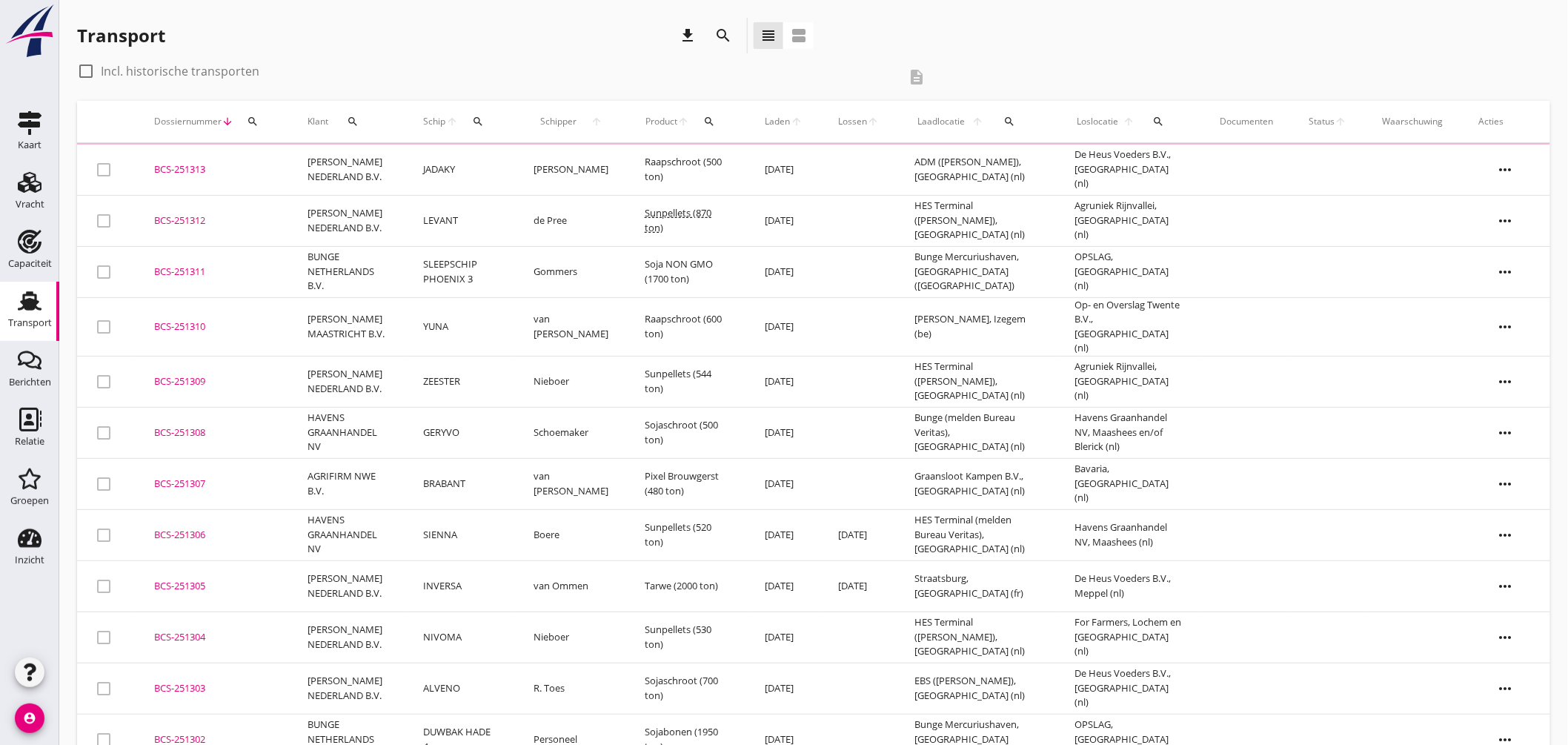
click at [482, 120] on icon "search" at bounding box center [478, 122] width 12 height 12
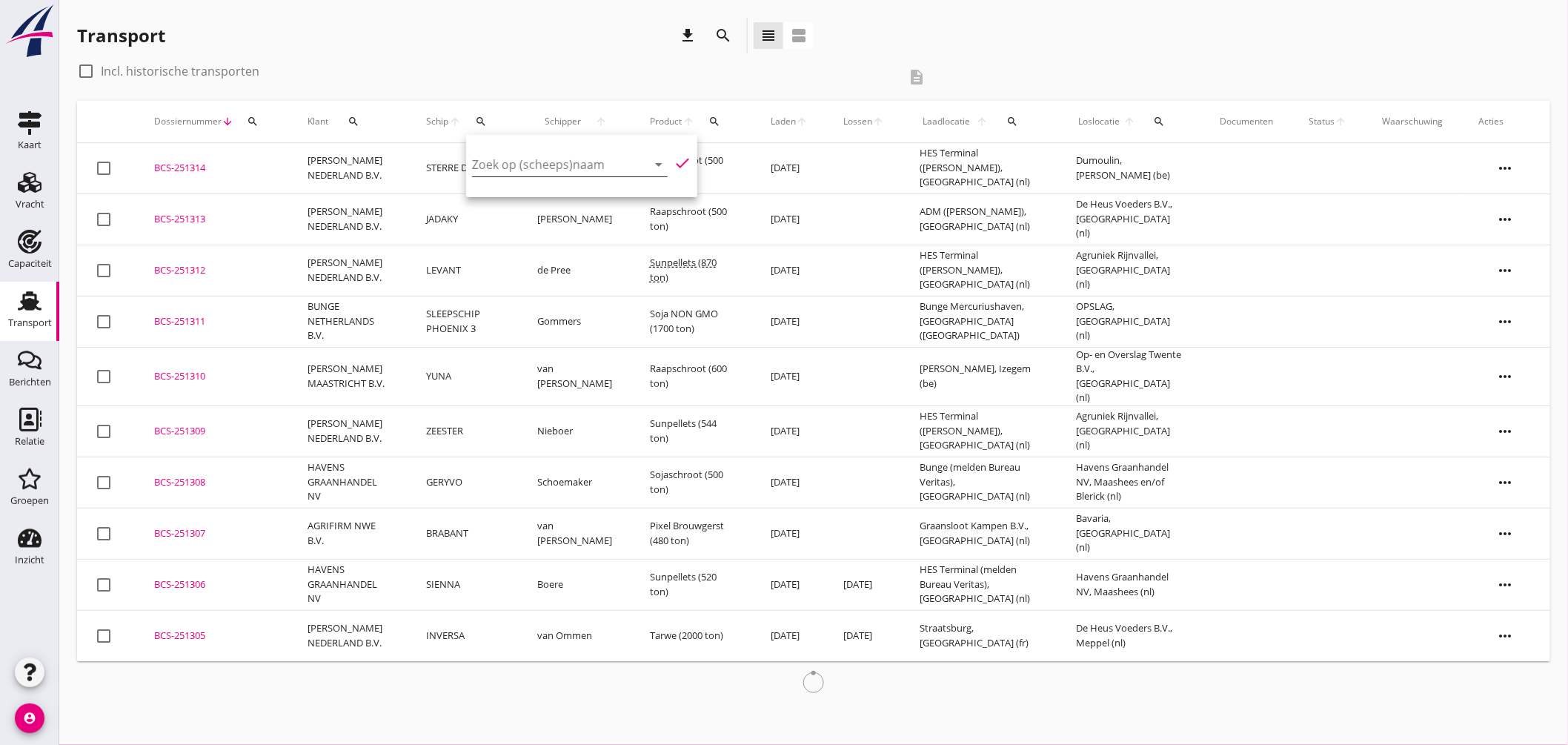
click at [529, 175] on div "Zoek op (scheeps)naam arrow_drop_down" at bounding box center [569, 164] width 196 height 24
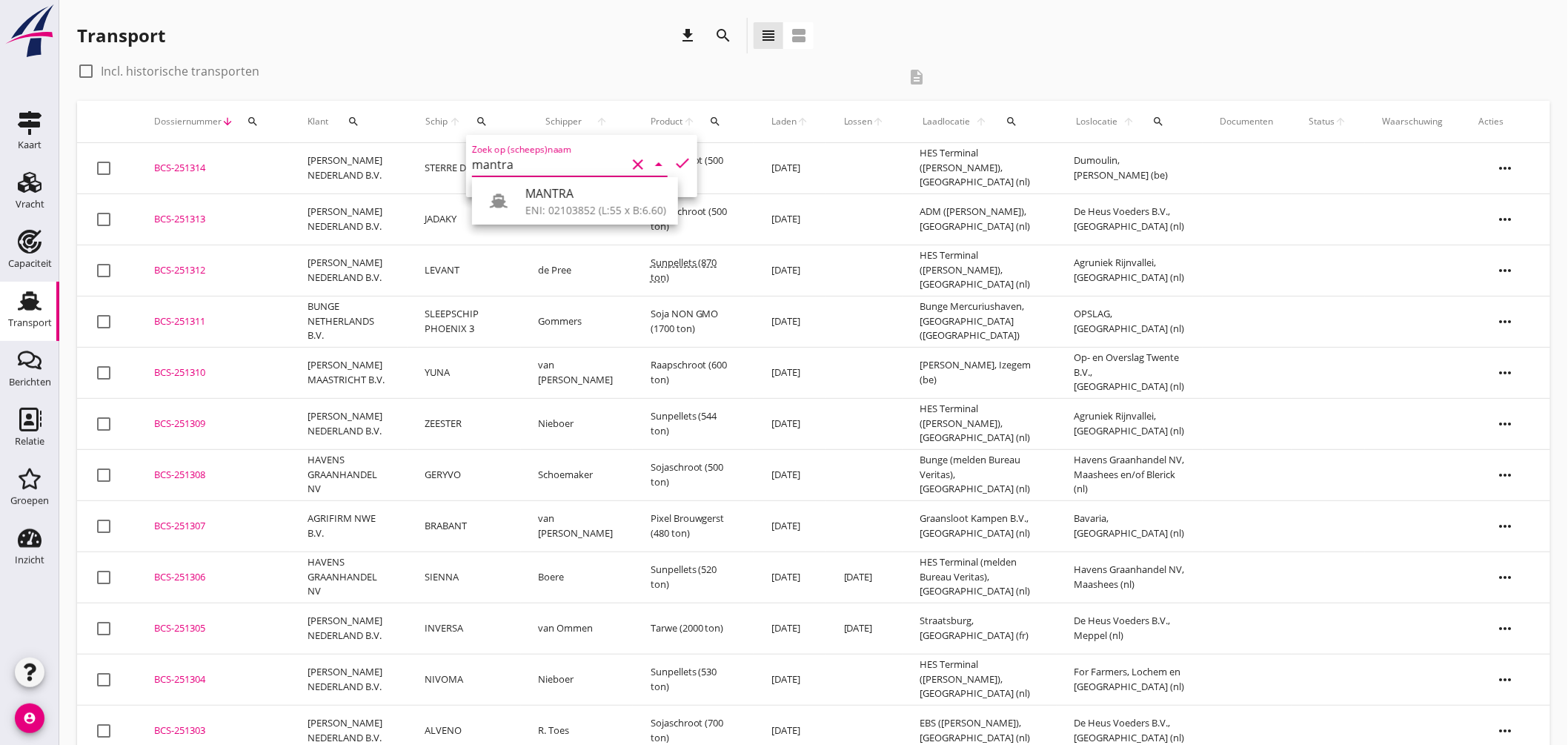
drag, startPoint x: 542, startPoint y: 203, endPoint x: 583, endPoint y: 190, distance: 43.0
click at [542, 202] on div "MANTRA ENI: 02103852 (L:55 x B:6.60)" at bounding box center [596, 201] width 141 height 36
click at [676, 154] on icon "check" at bounding box center [683, 163] width 18 height 18
type input "MANTRA"
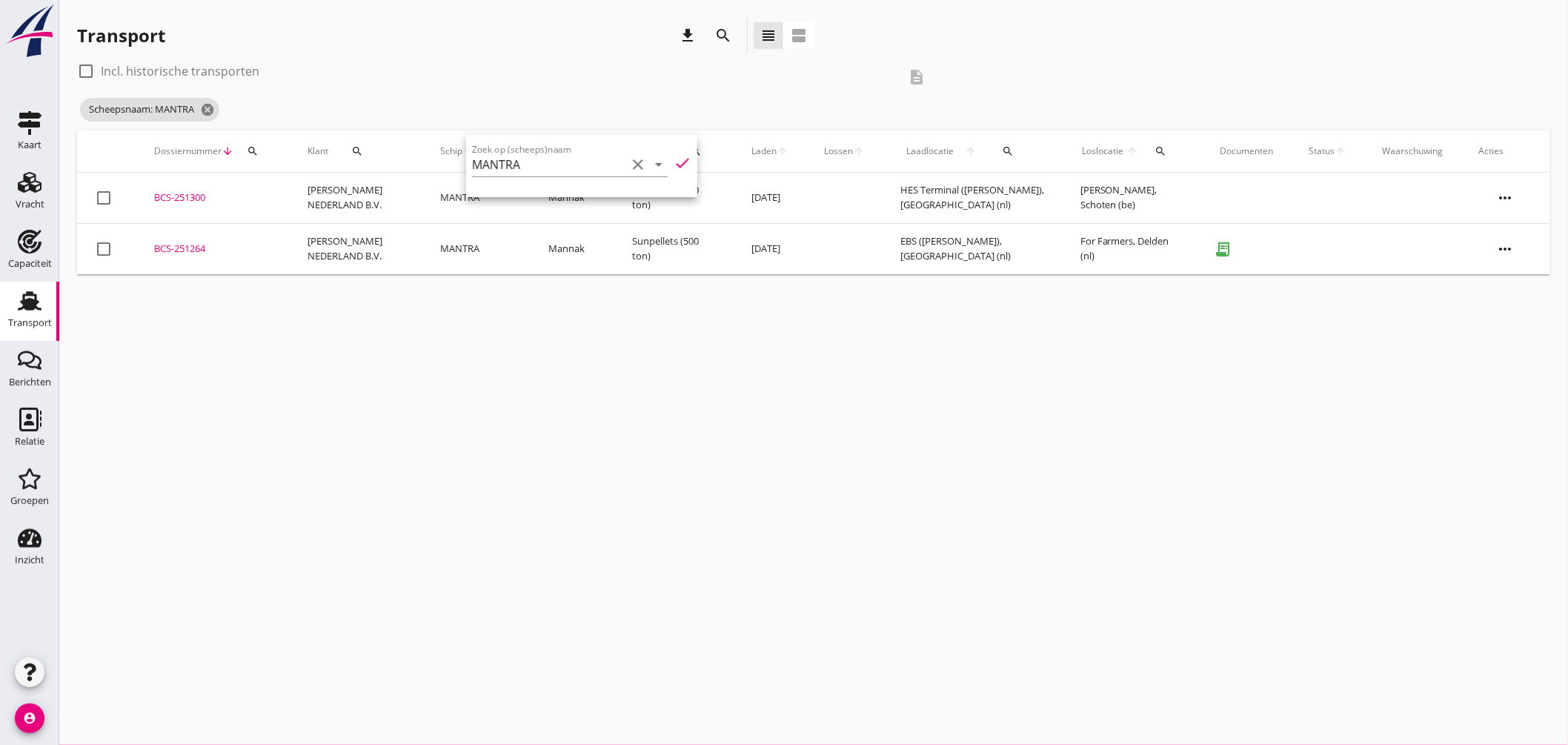
click at [190, 200] on div "BCS-251300" at bounding box center [213, 197] width 118 height 15
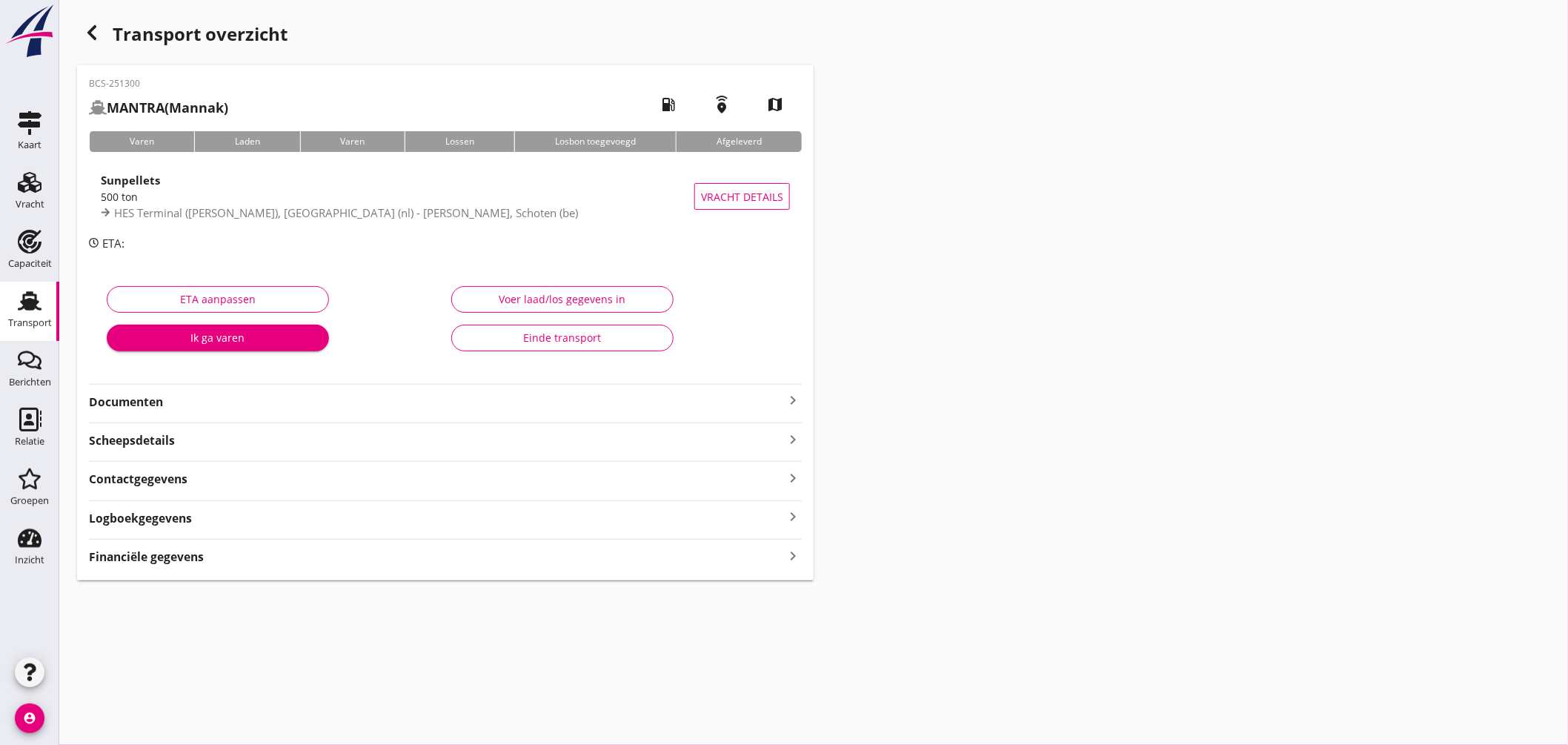
click at [793, 401] on icon "keyboard_arrow_right" at bounding box center [793, 400] width 18 height 18
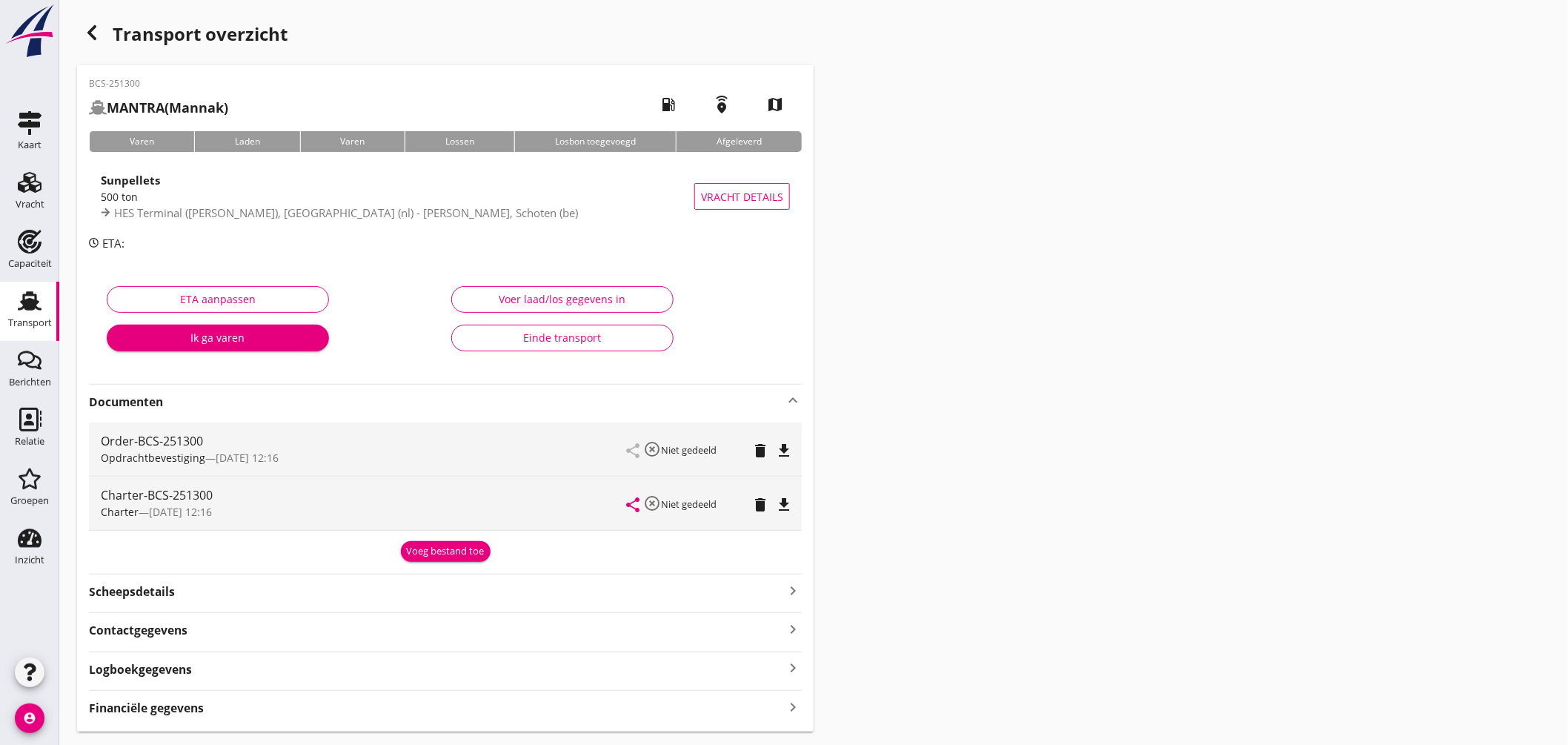
click at [785, 506] on icon "file_download" at bounding box center [784, 505] width 18 height 18
click at [26, 287] on link "Transport Transport" at bounding box center [30, 312] width 60 height 60
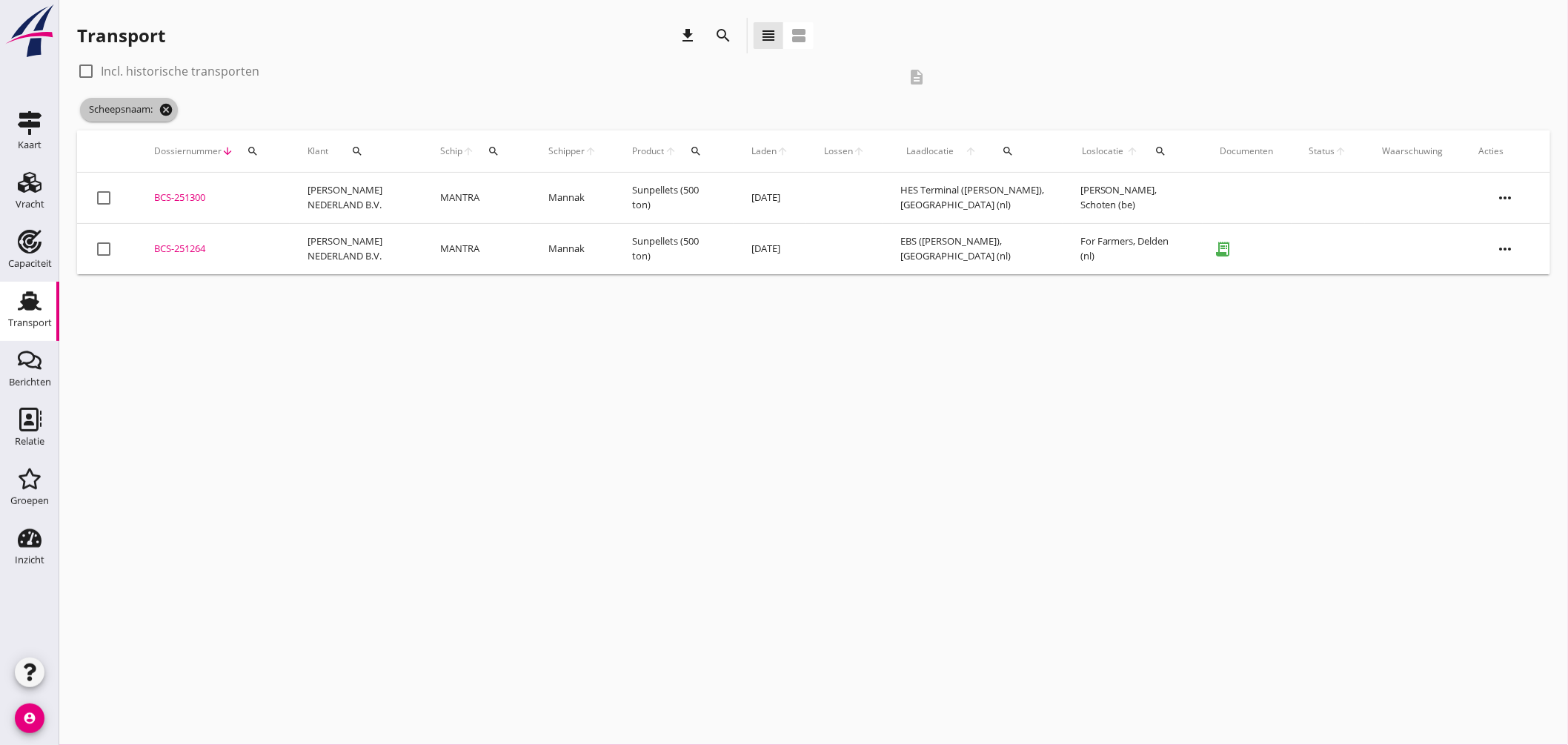
click at [166, 104] on icon "cancel" at bounding box center [166, 110] width 15 height 15
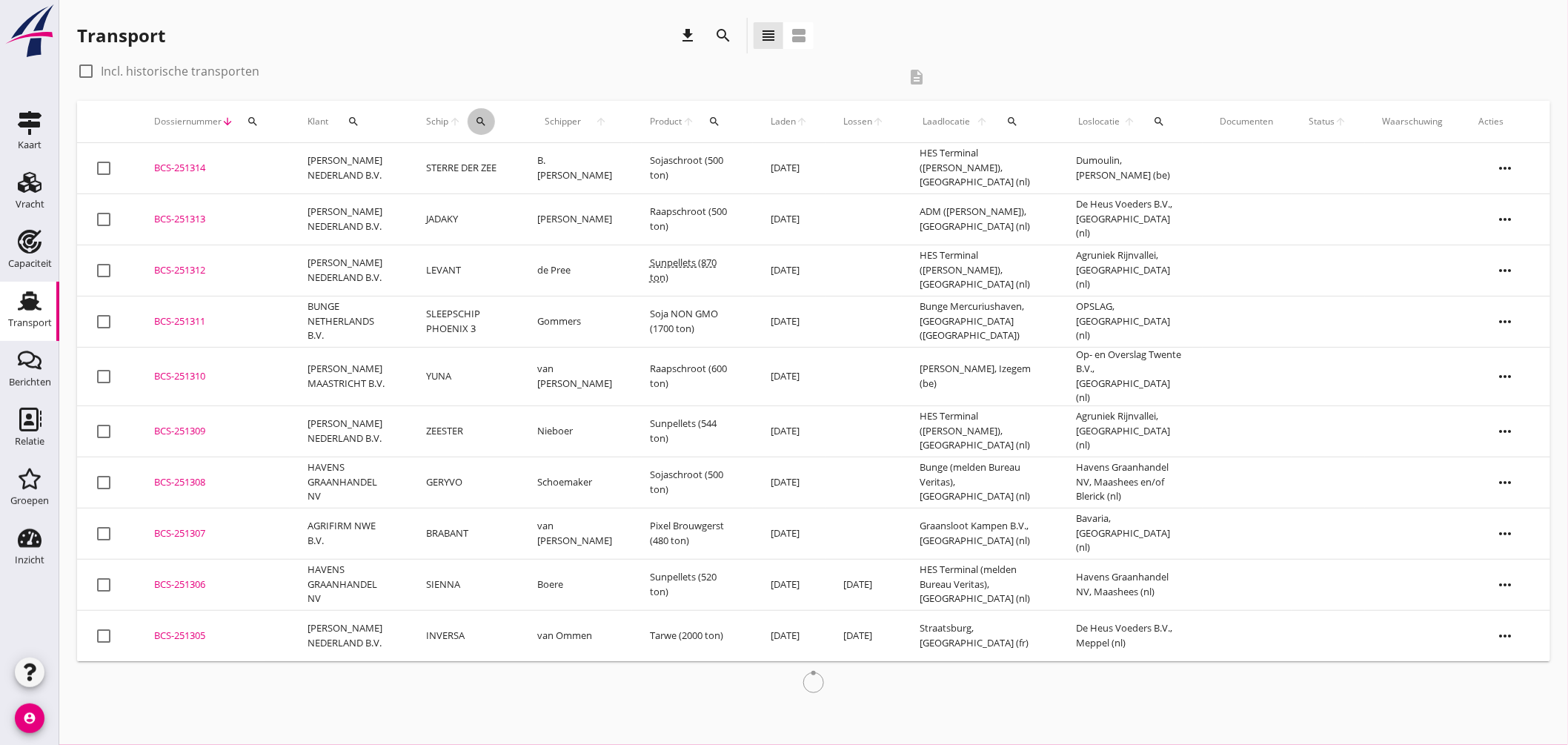
click at [490, 121] on div "search" at bounding box center [481, 122] width 27 height 12
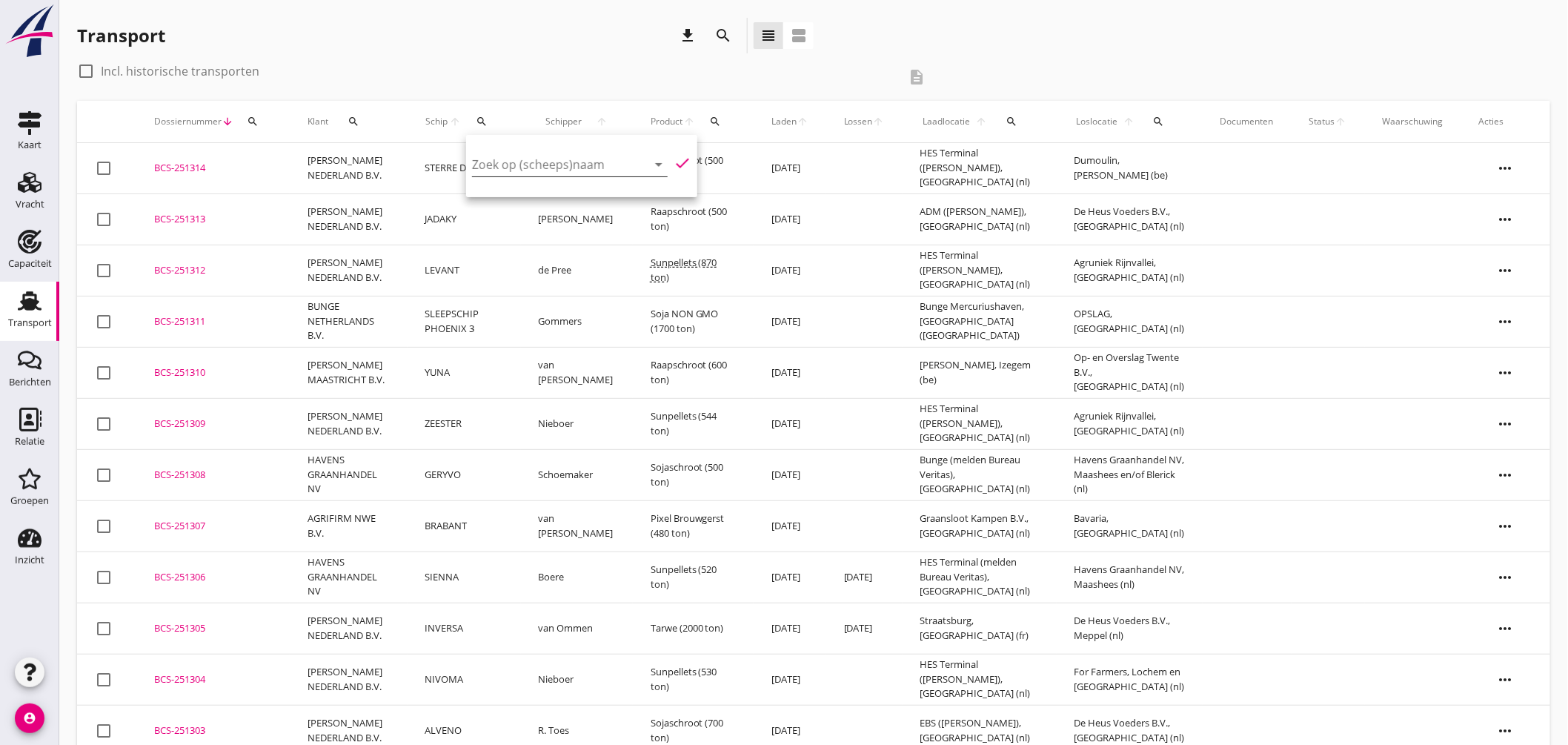
click at [545, 159] on input "Zoek op (scheeps)naam" at bounding box center [549, 164] width 154 height 24
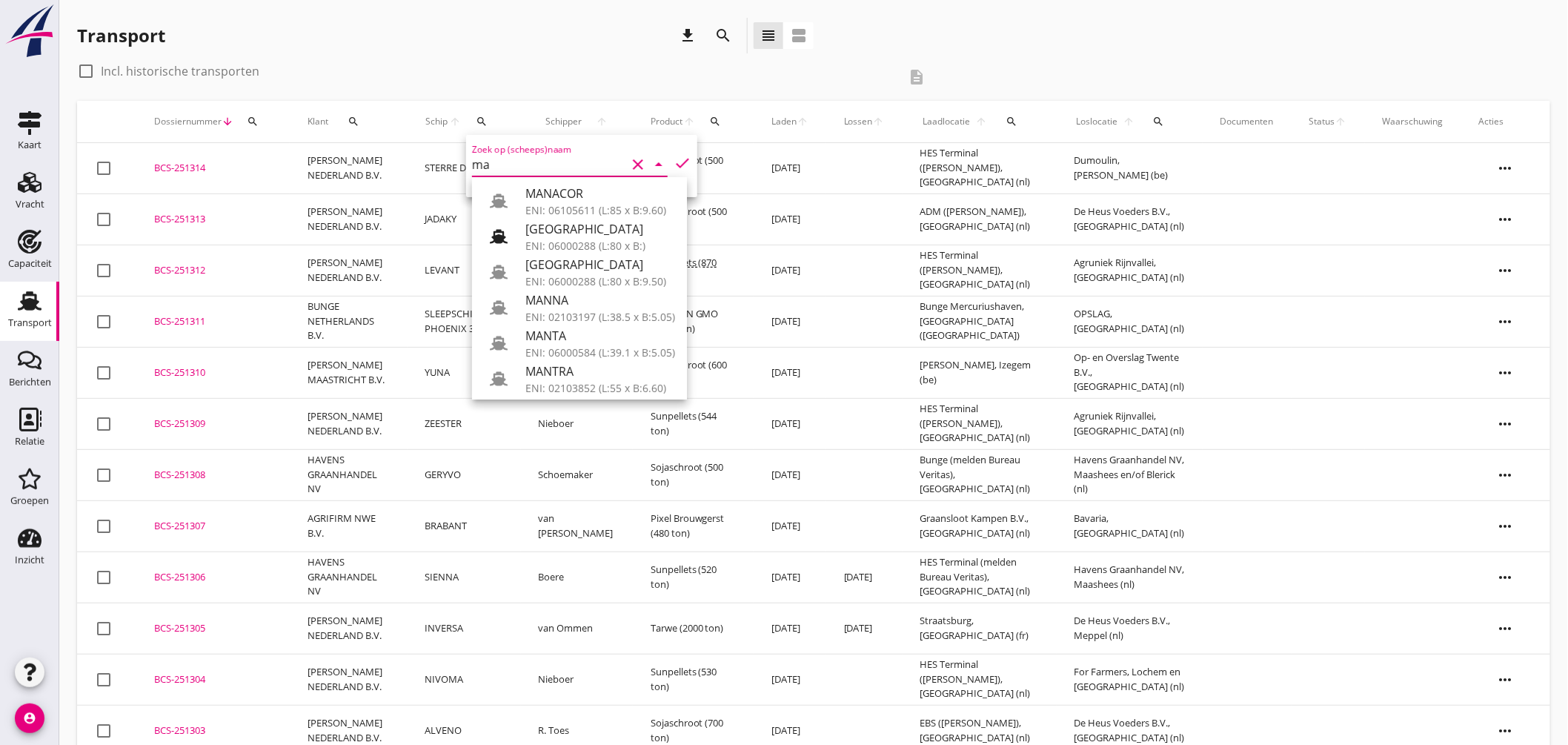
type input "m"
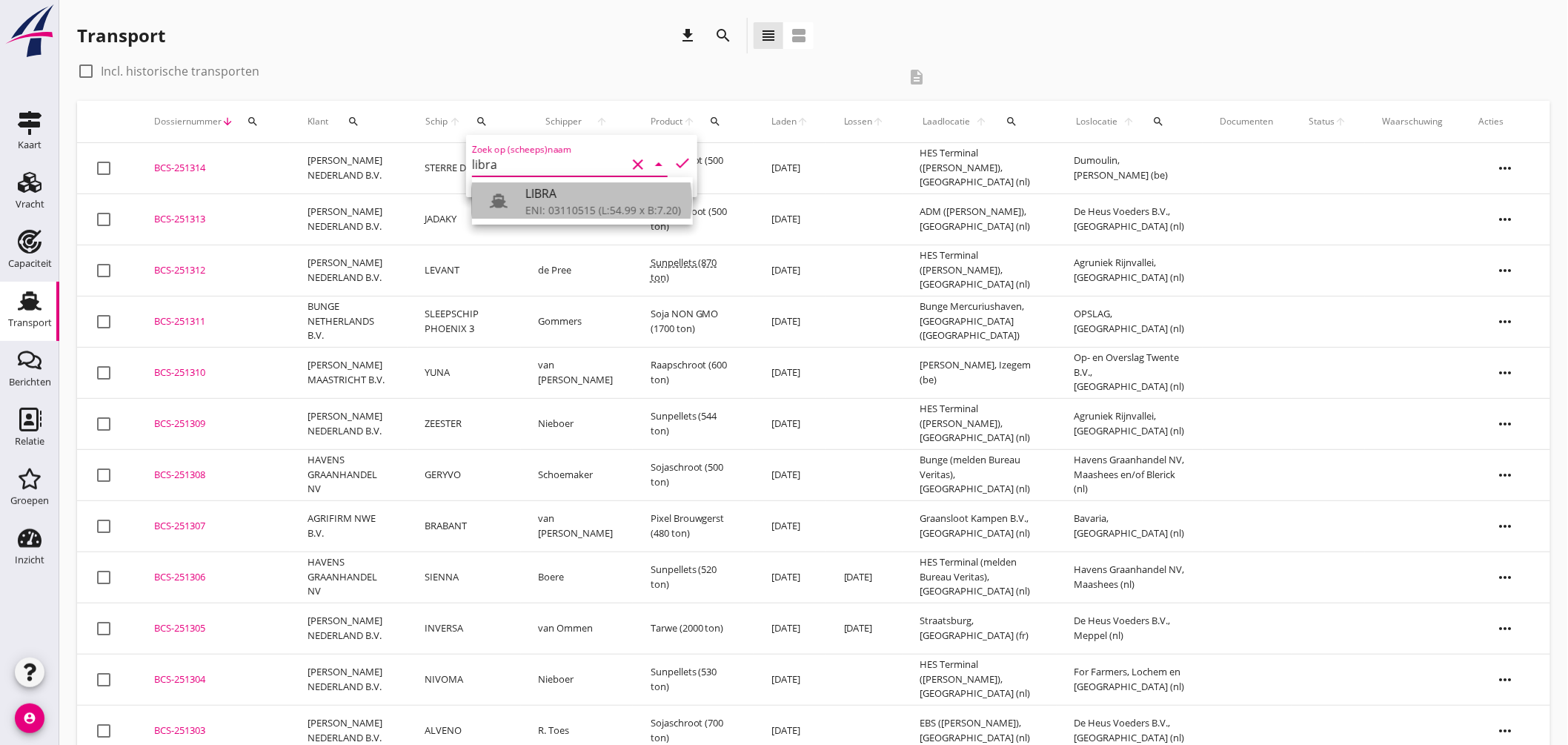
click at [556, 204] on div "ENI: 03110515 (L:54.99 x B:7.20)" at bounding box center [603, 211] width 155 height 16
click at [675, 156] on icon "check" at bounding box center [683, 163] width 18 height 18
type input "LIBRA"
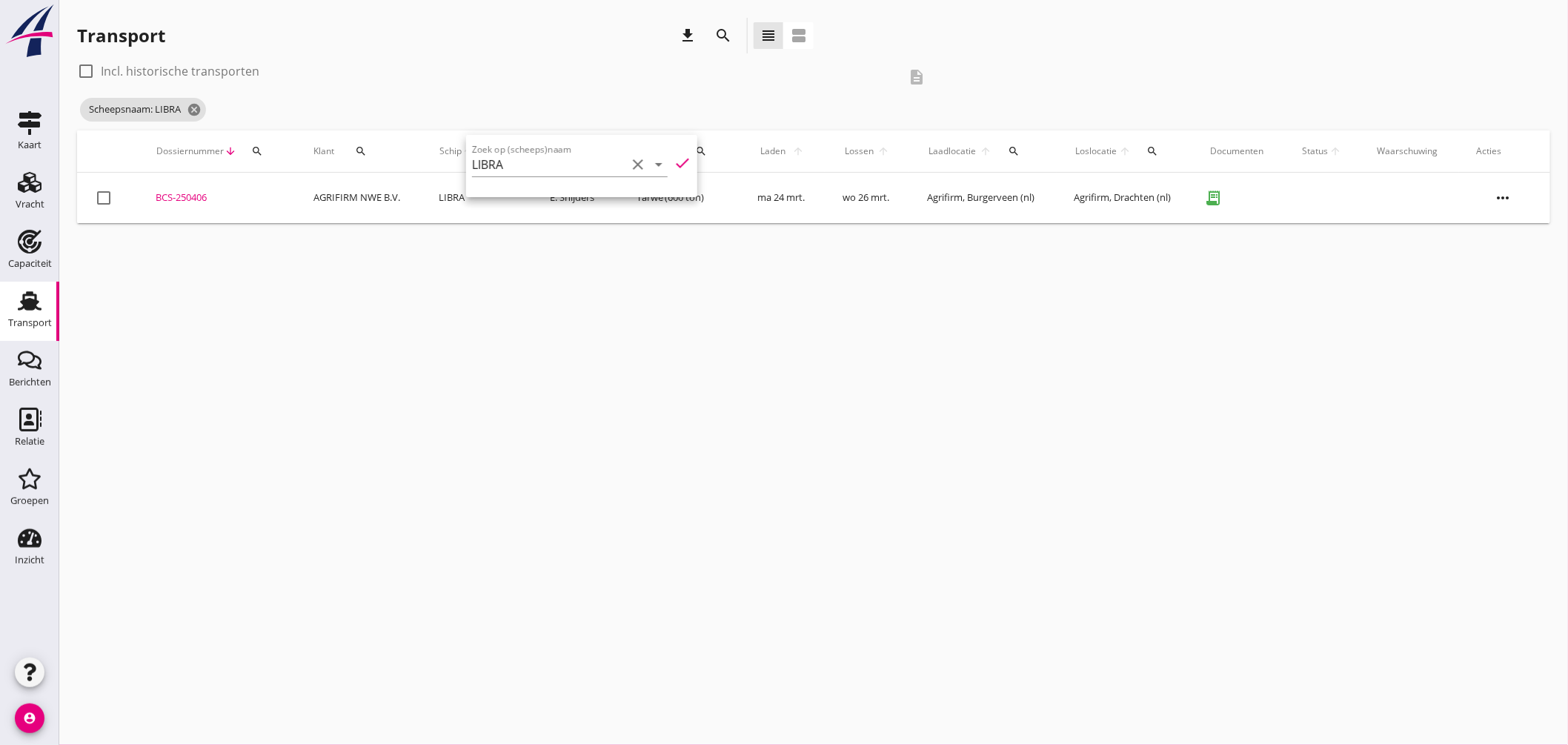
click at [225, 68] on label "Incl. historische transporten" at bounding box center [180, 71] width 159 height 15
checkbox input "true"
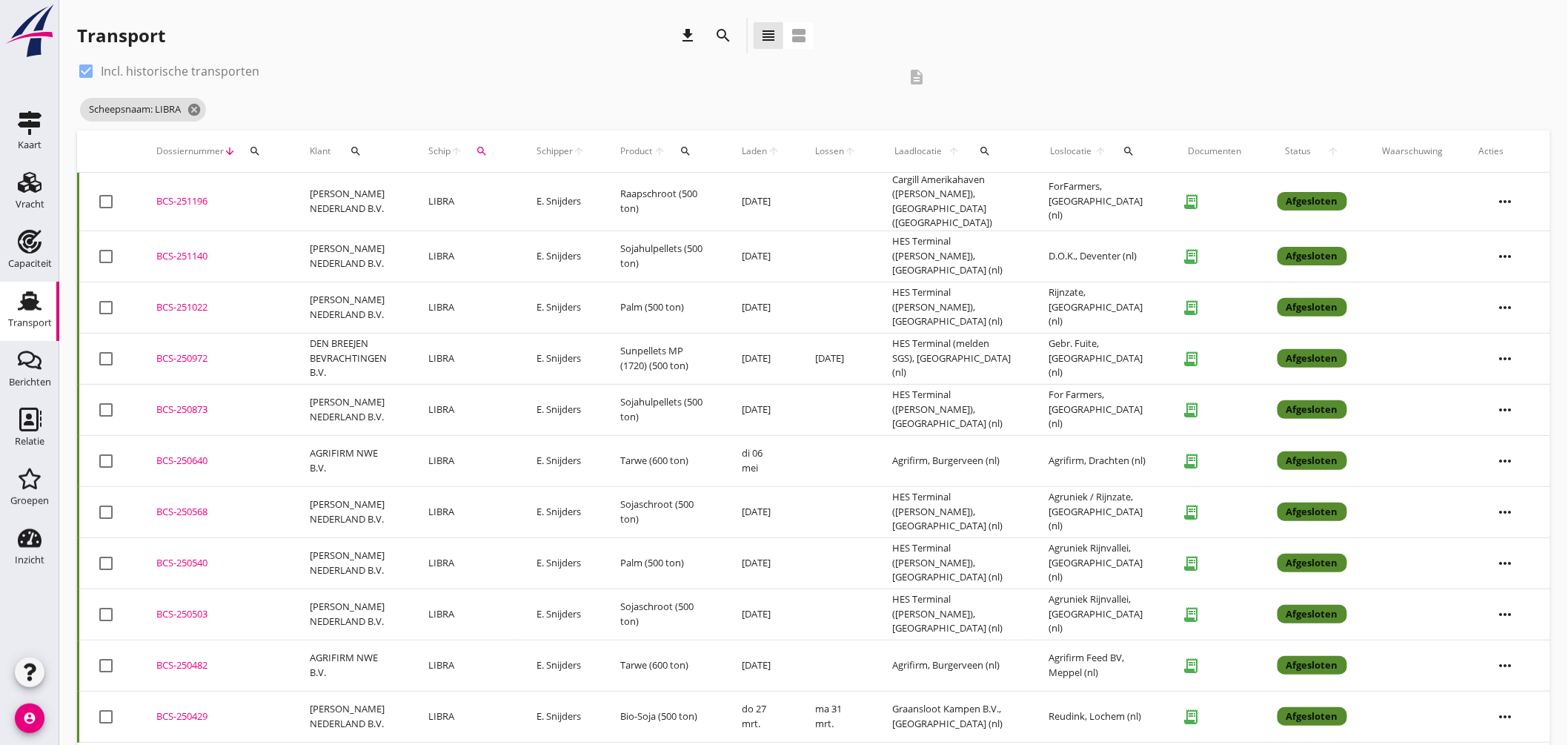
click at [1132, 146] on icon "search" at bounding box center [1130, 152] width 12 height 12
click at [1147, 186] on input "text" at bounding box center [1218, 194] width 154 height 24
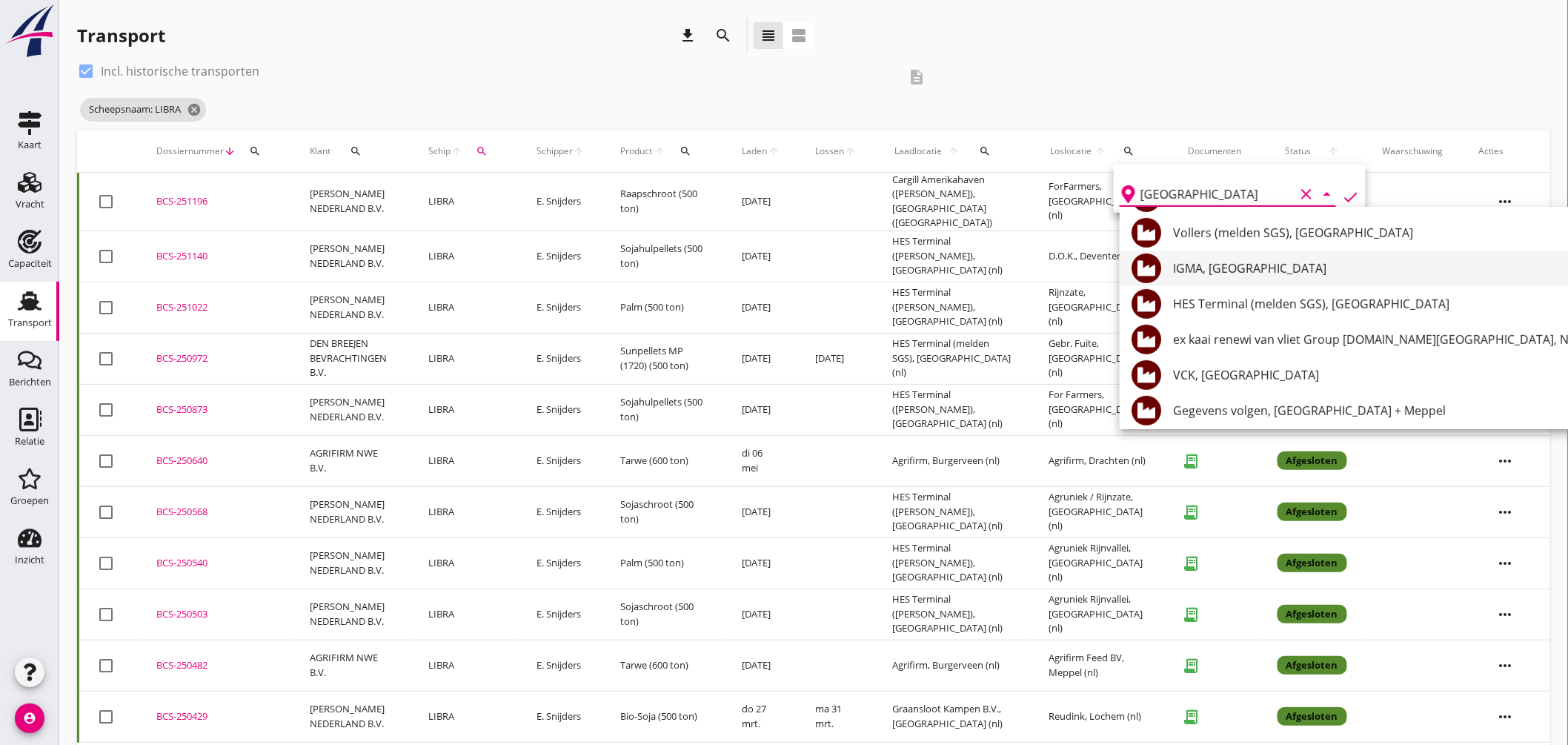
scroll to position [329, 0]
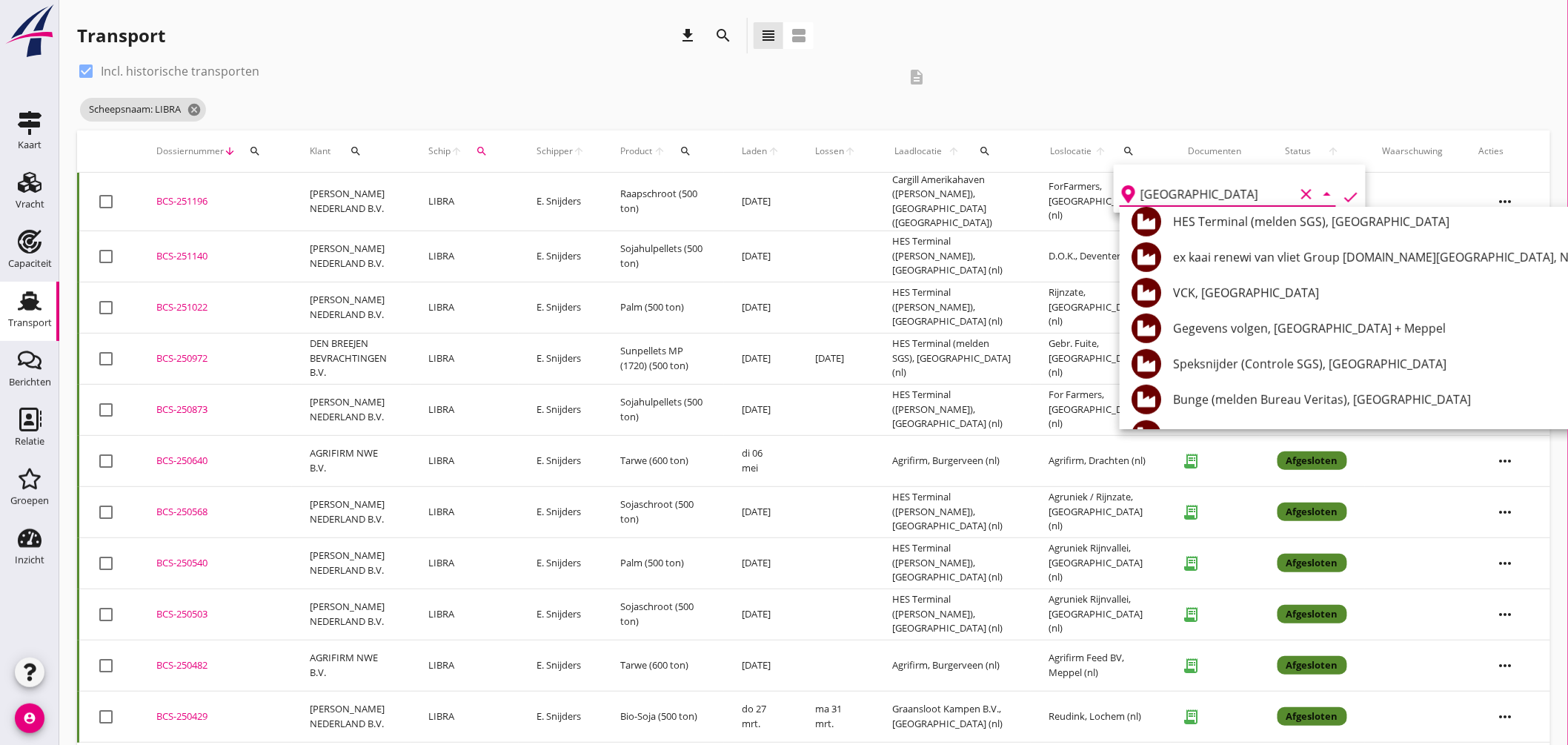
type input "amsterdam"
click at [1010, 79] on div "check_box Incl. historische transporten description Scheepsnaam: LIBRA cancel" at bounding box center [813, 95] width 1473 height 71
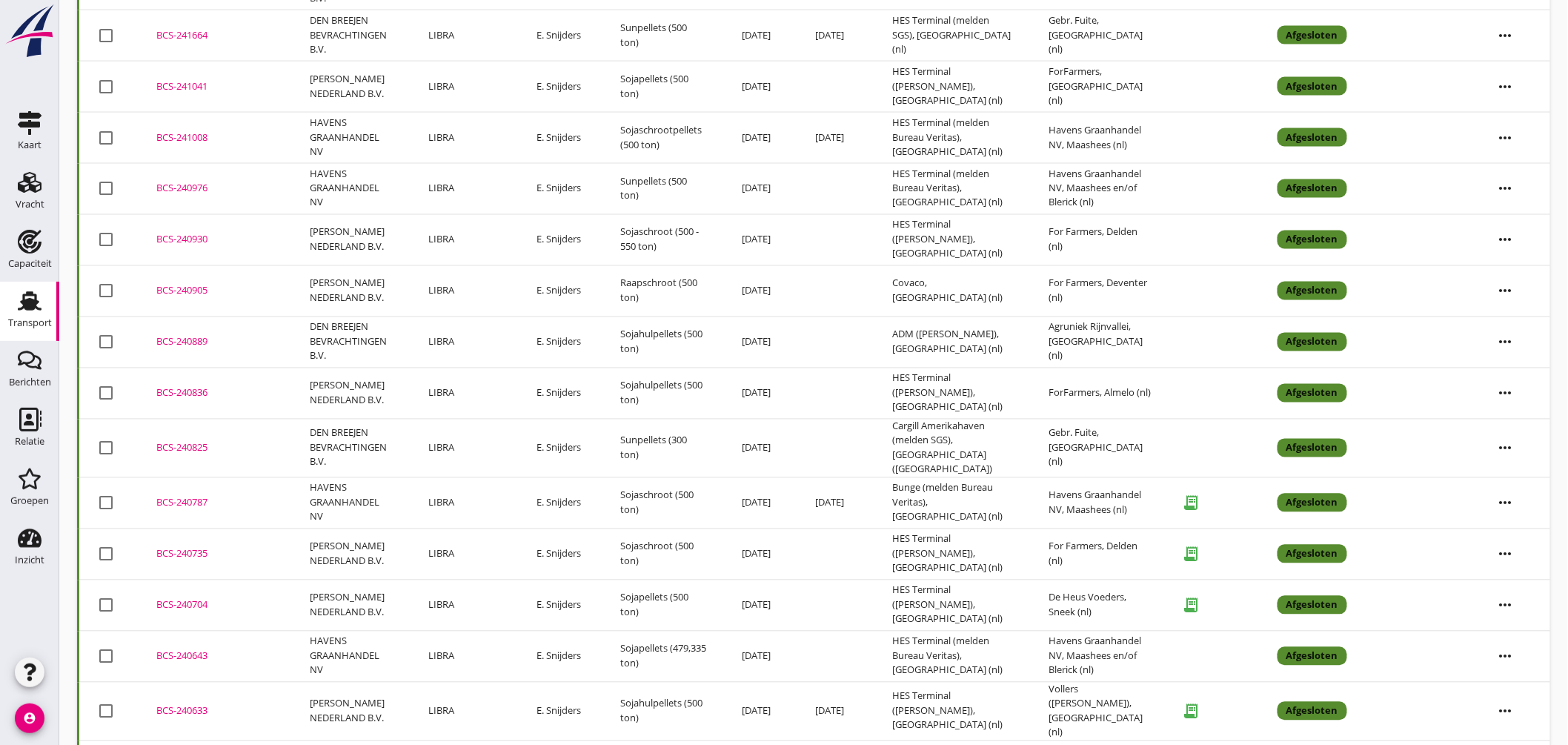
scroll to position [1071, 0]
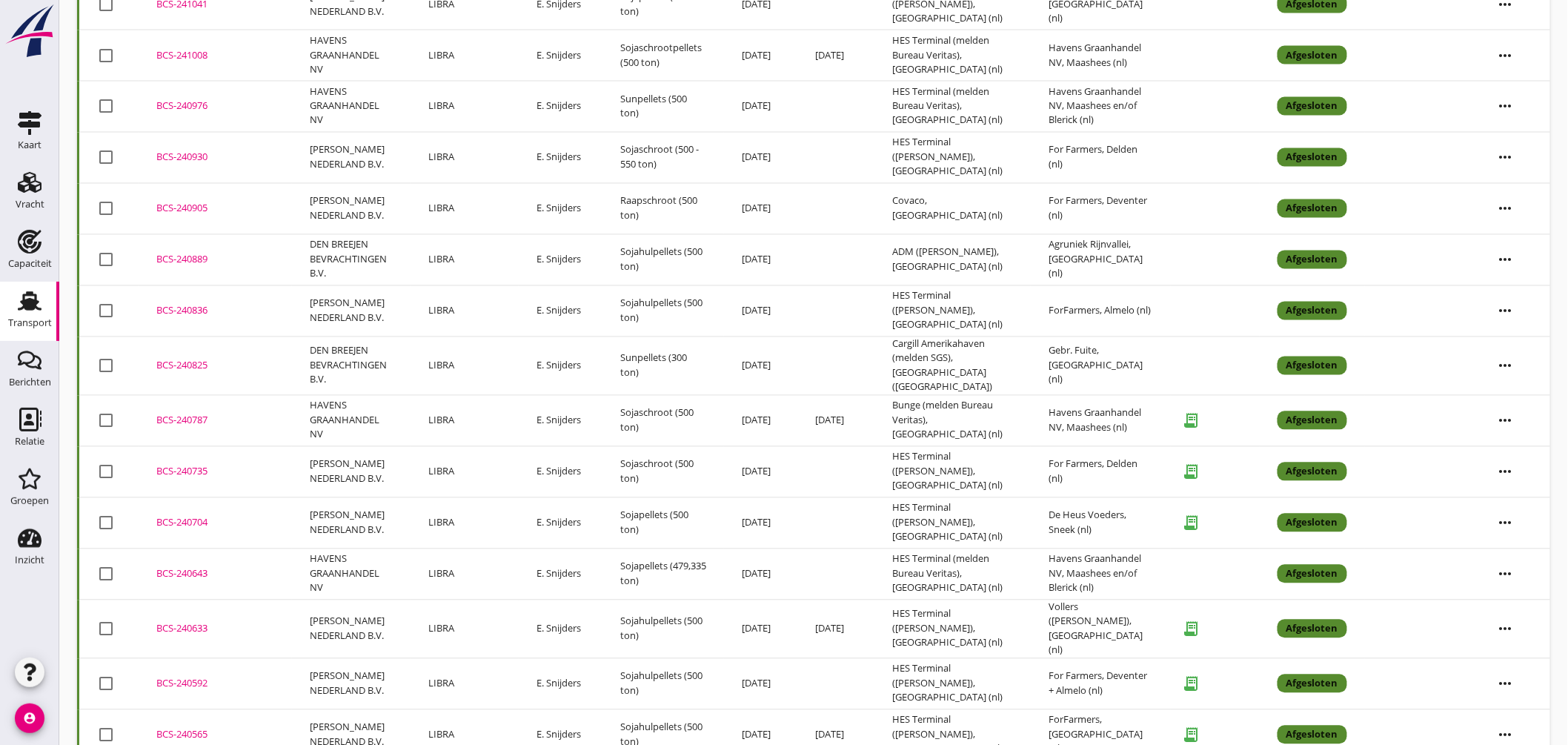
click at [175, 622] on div "BCS-240633" at bounding box center [215, 629] width 118 height 15
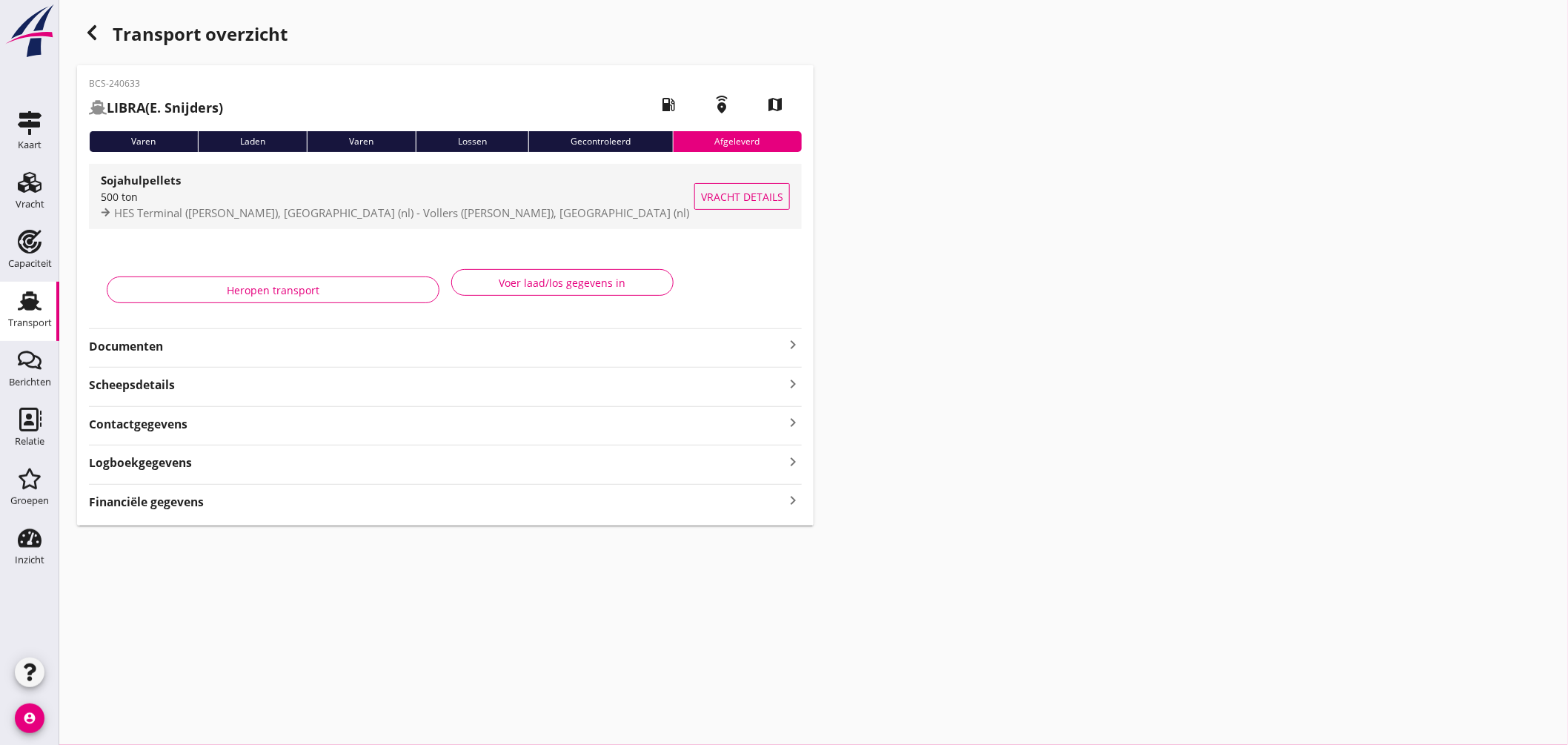
click at [403, 189] on div "500 ton" at bounding box center [397, 197] width 594 height 16
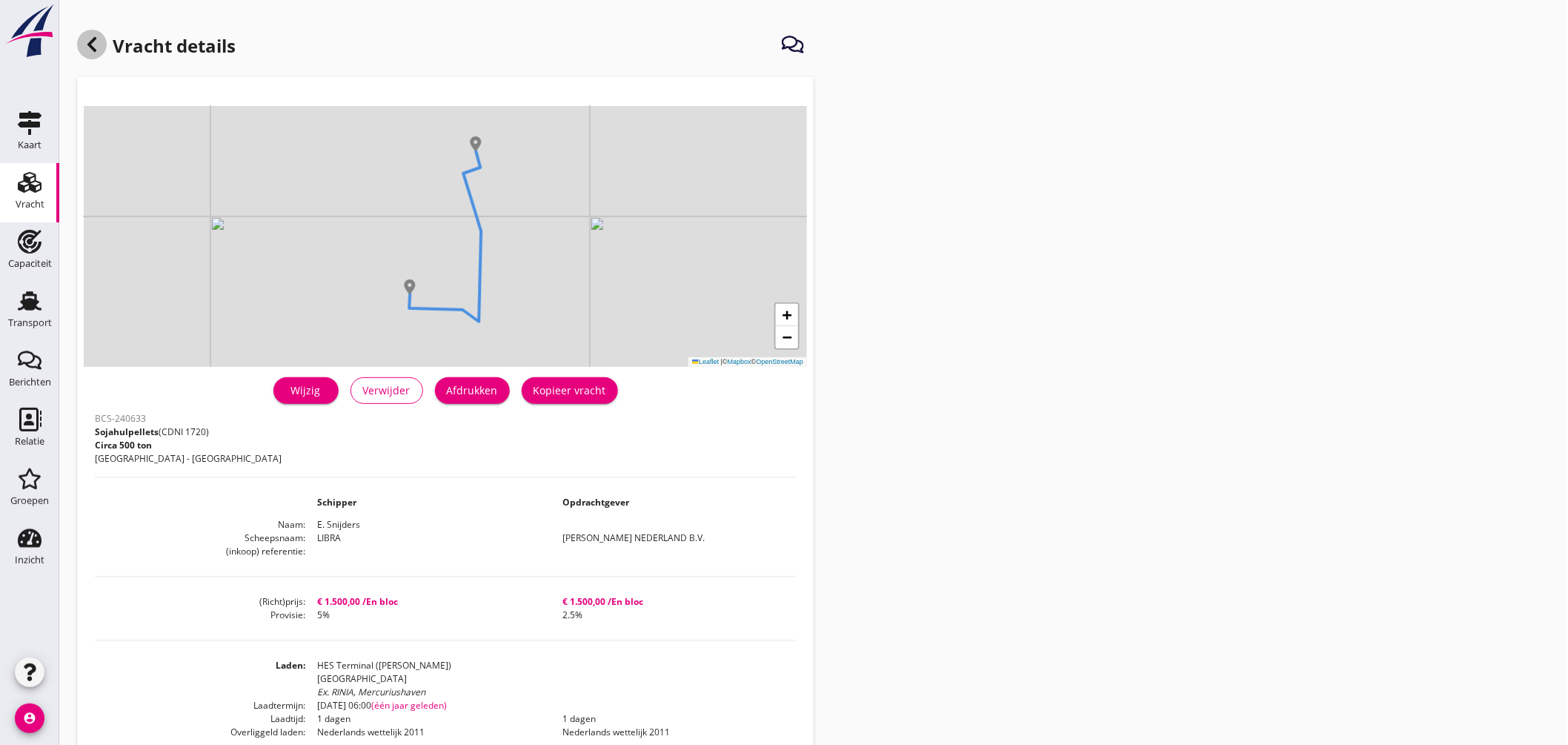
click at [90, 47] on use at bounding box center [92, 44] width 9 height 15
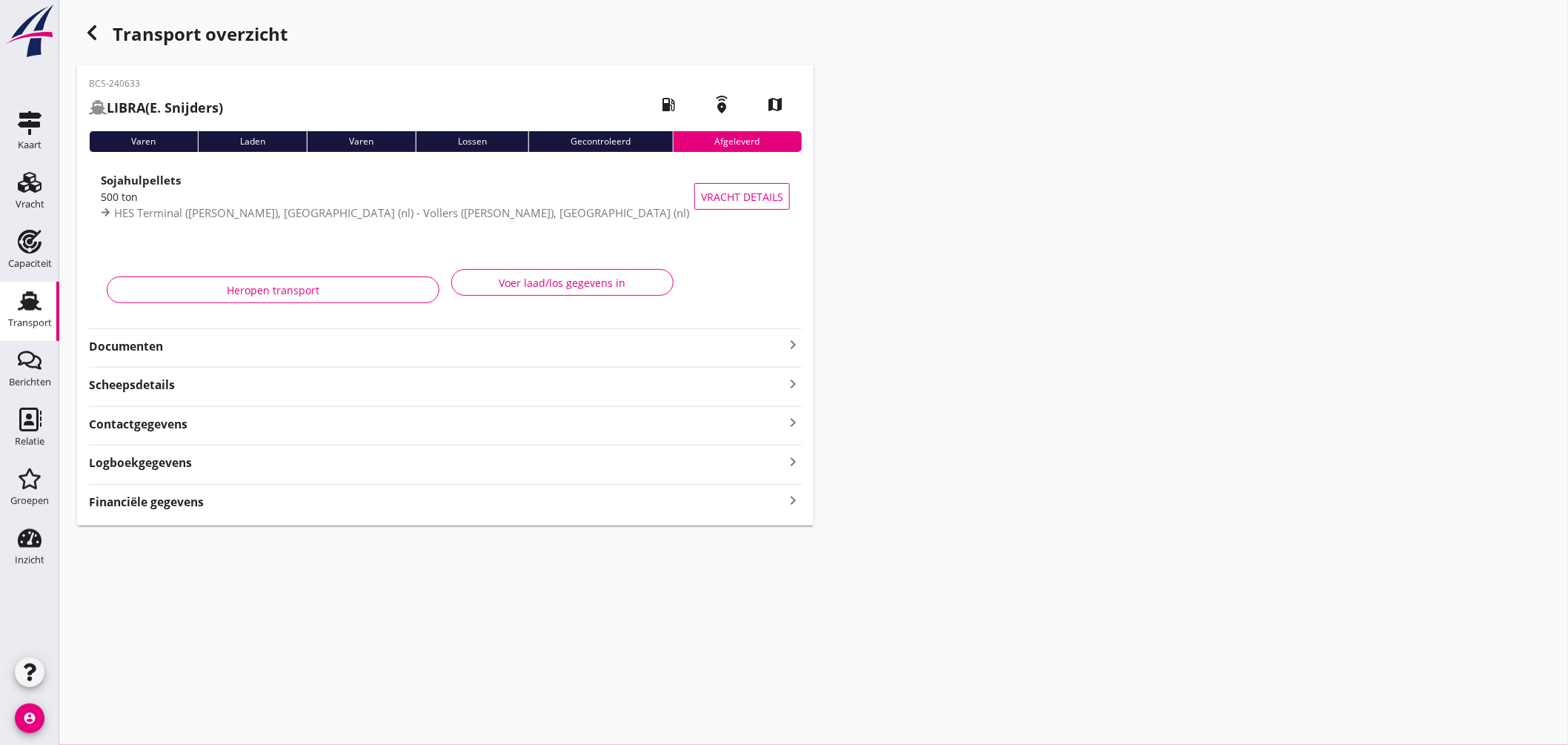
click at [791, 340] on icon "keyboard_arrow_right" at bounding box center [793, 345] width 18 height 18
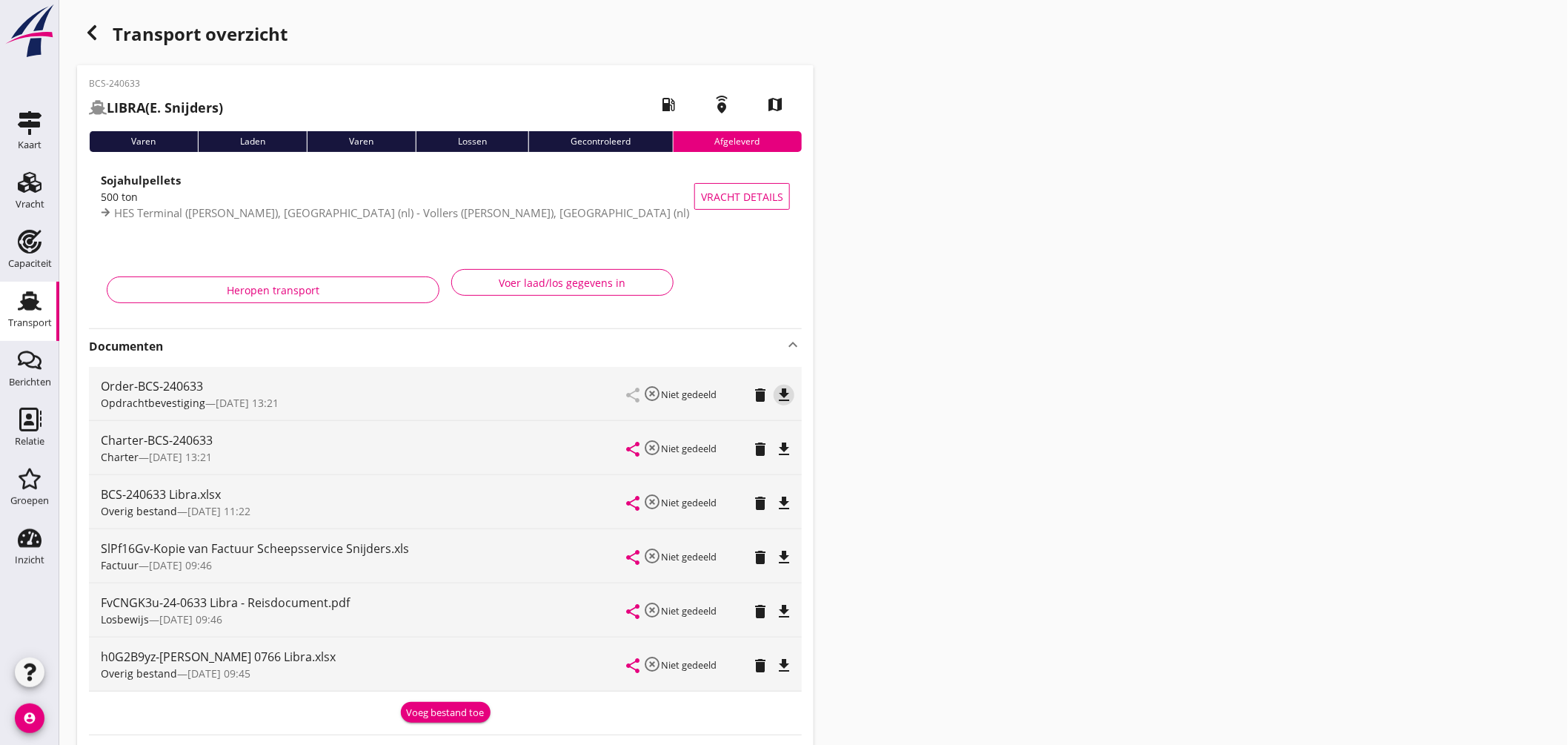
click at [784, 391] on icon "file_download" at bounding box center [784, 395] width 18 height 18
click at [32, 303] on use at bounding box center [29, 301] width 24 height 19
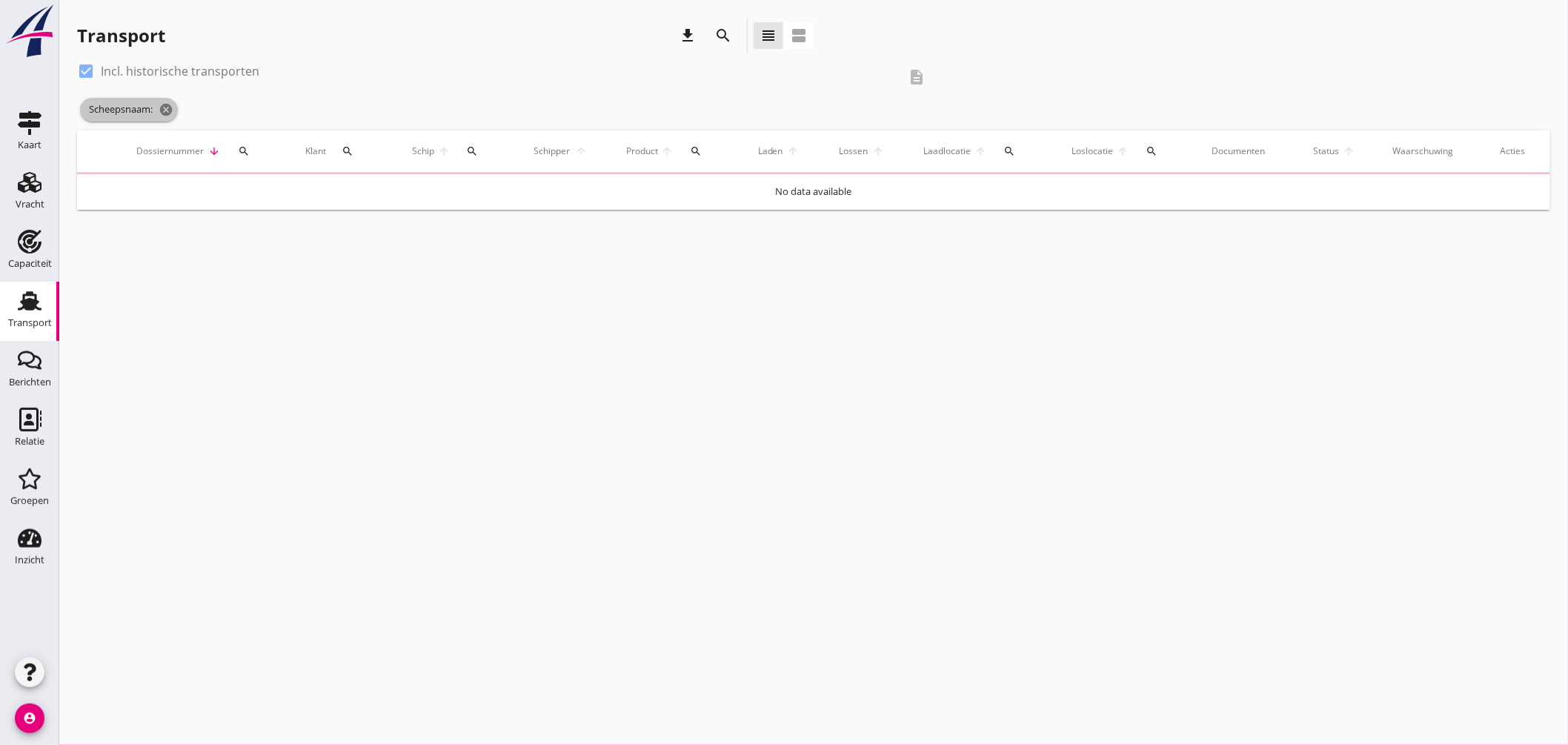
click at [178, 110] on span "Scheepsnaam: cancel" at bounding box center [129, 110] width 98 height 24
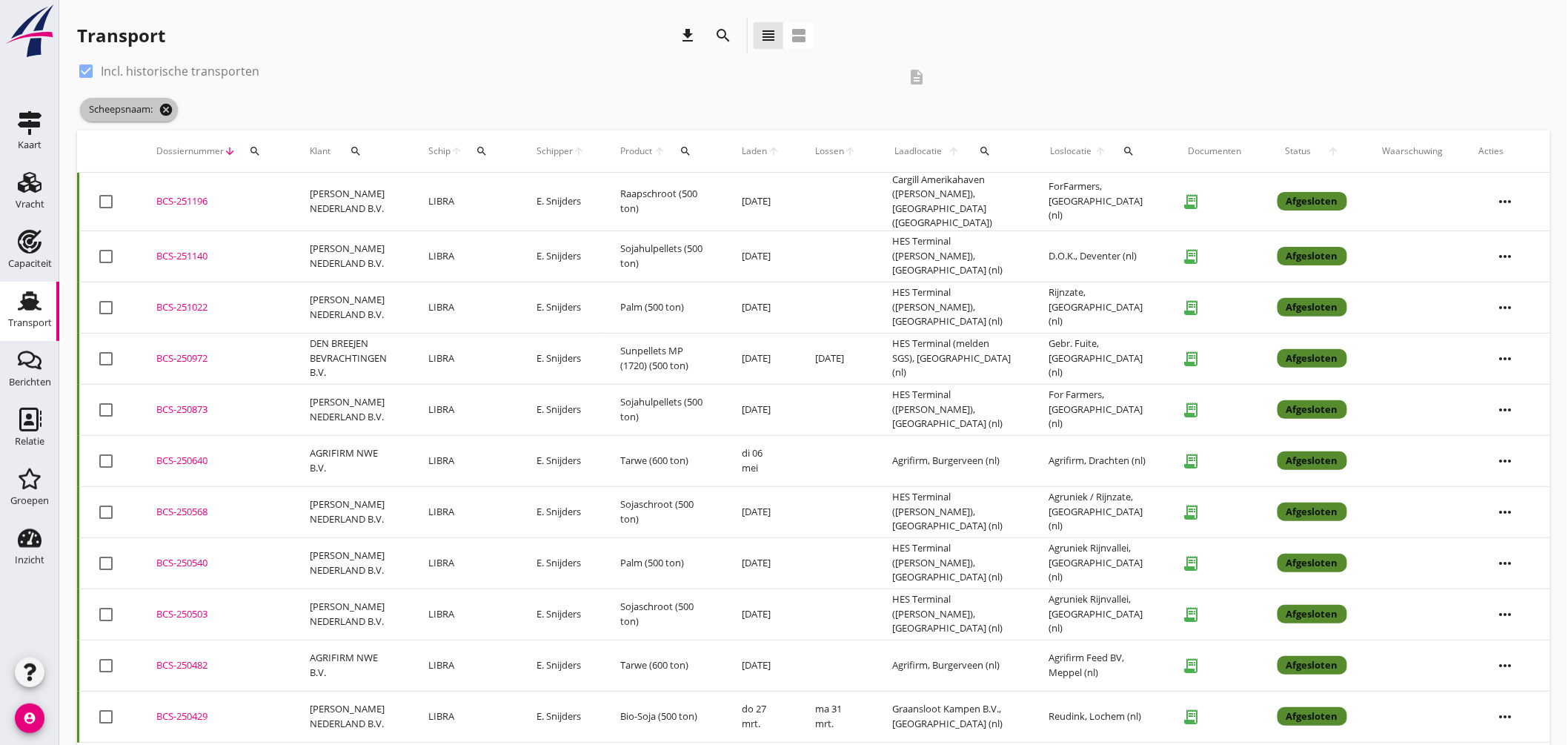
click at [160, 103] on icon "cancel" at bounding box center [166, 110] width 15 height 15
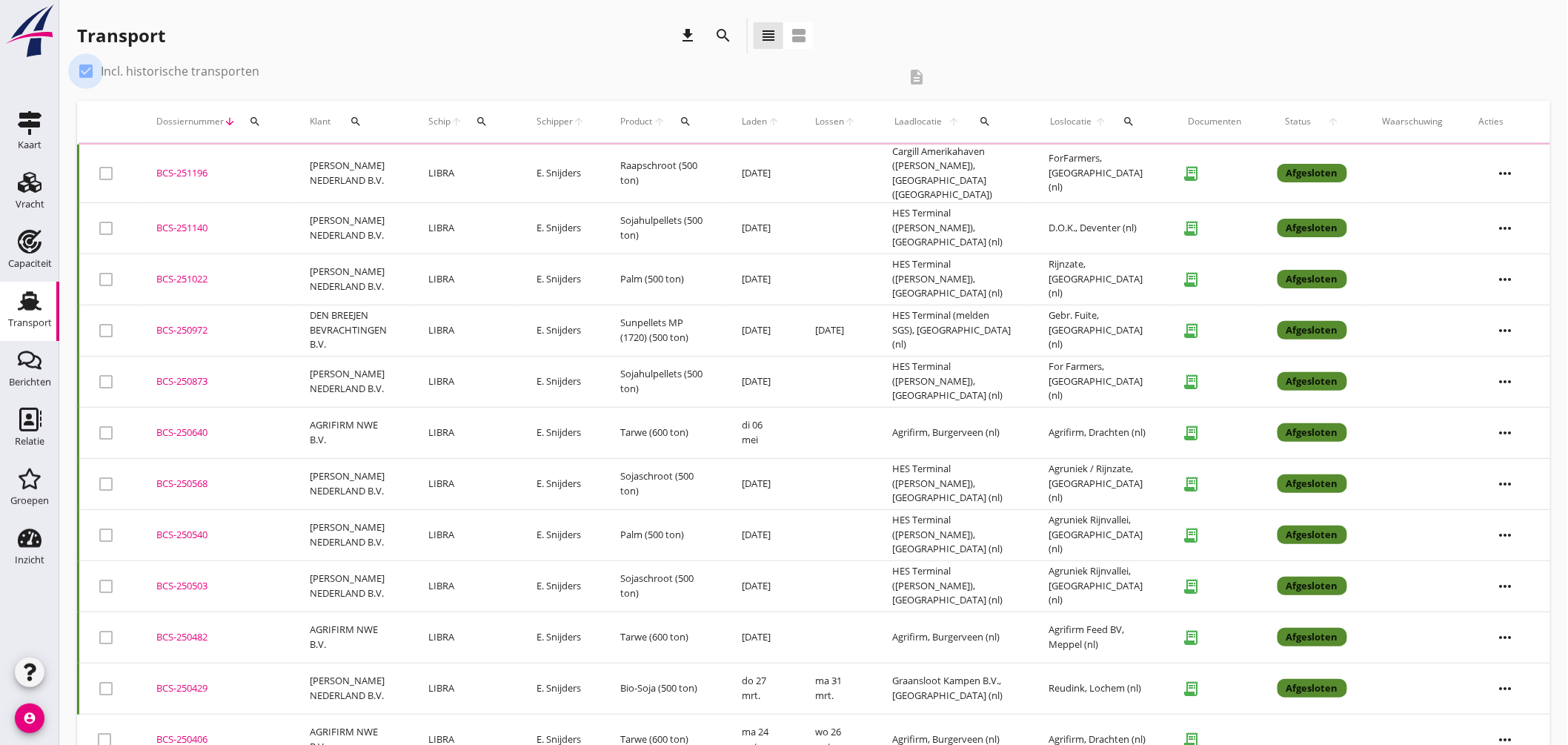
click at [90, 68] on div at bounding box center [86, 71] width 25 height 25
checkbox input "false"
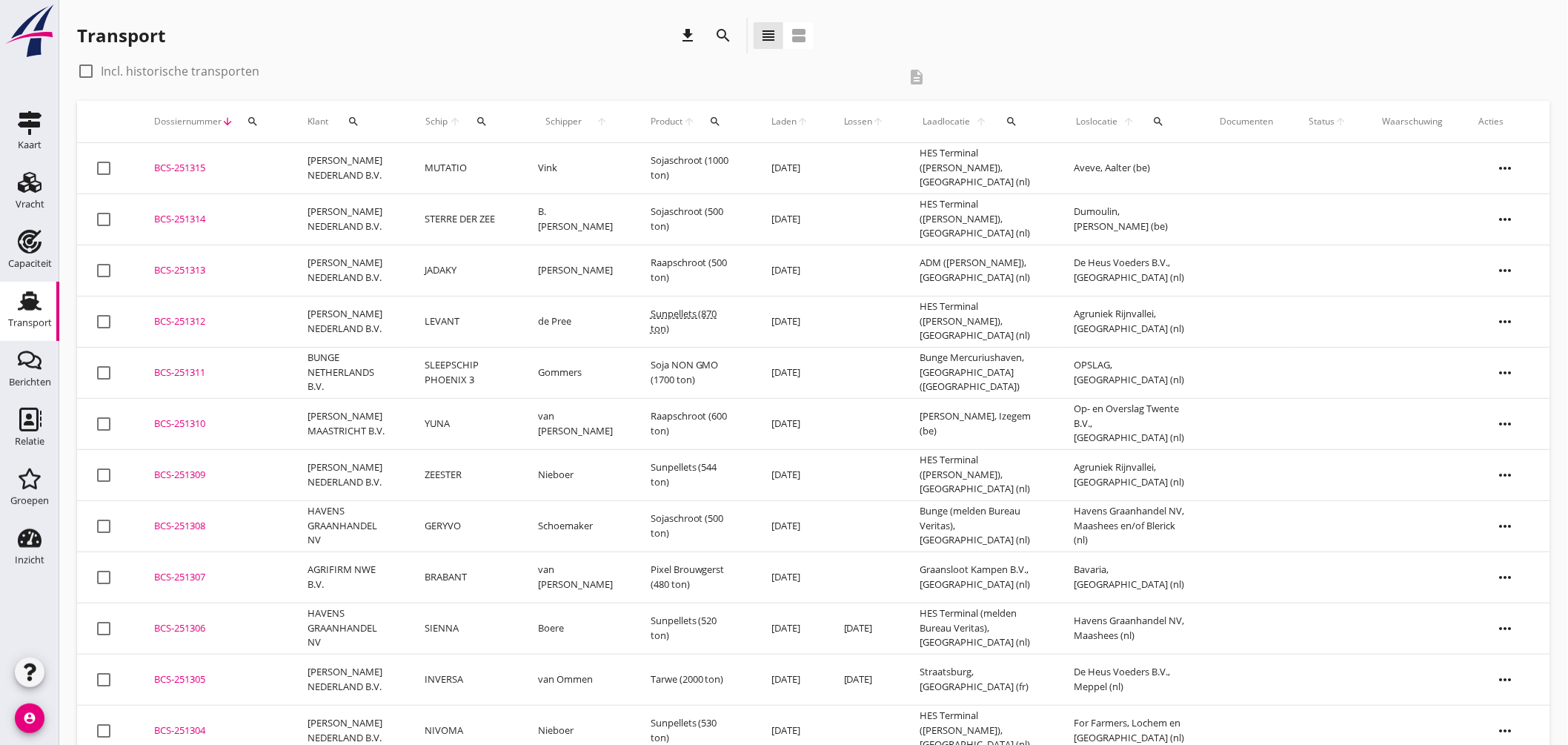
click at [198, 220] on div "BCS-251314" at bounding box center [213, 219] width 118 height 15
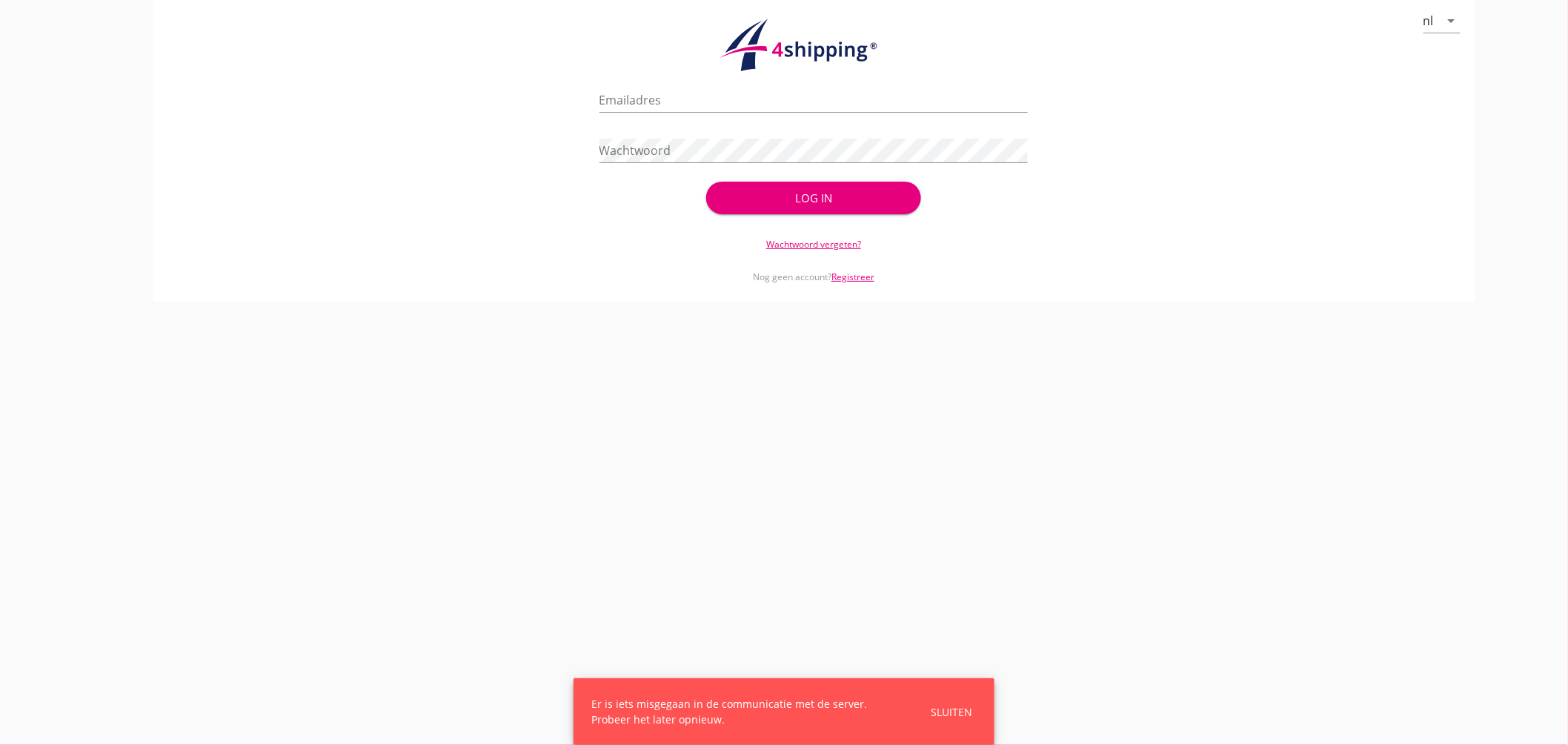
type input "jasper@stoffersbevrachtingen.nl"
click at [838, 198] on div "Log in" at bounding box center [813, 197] width 167 height 17
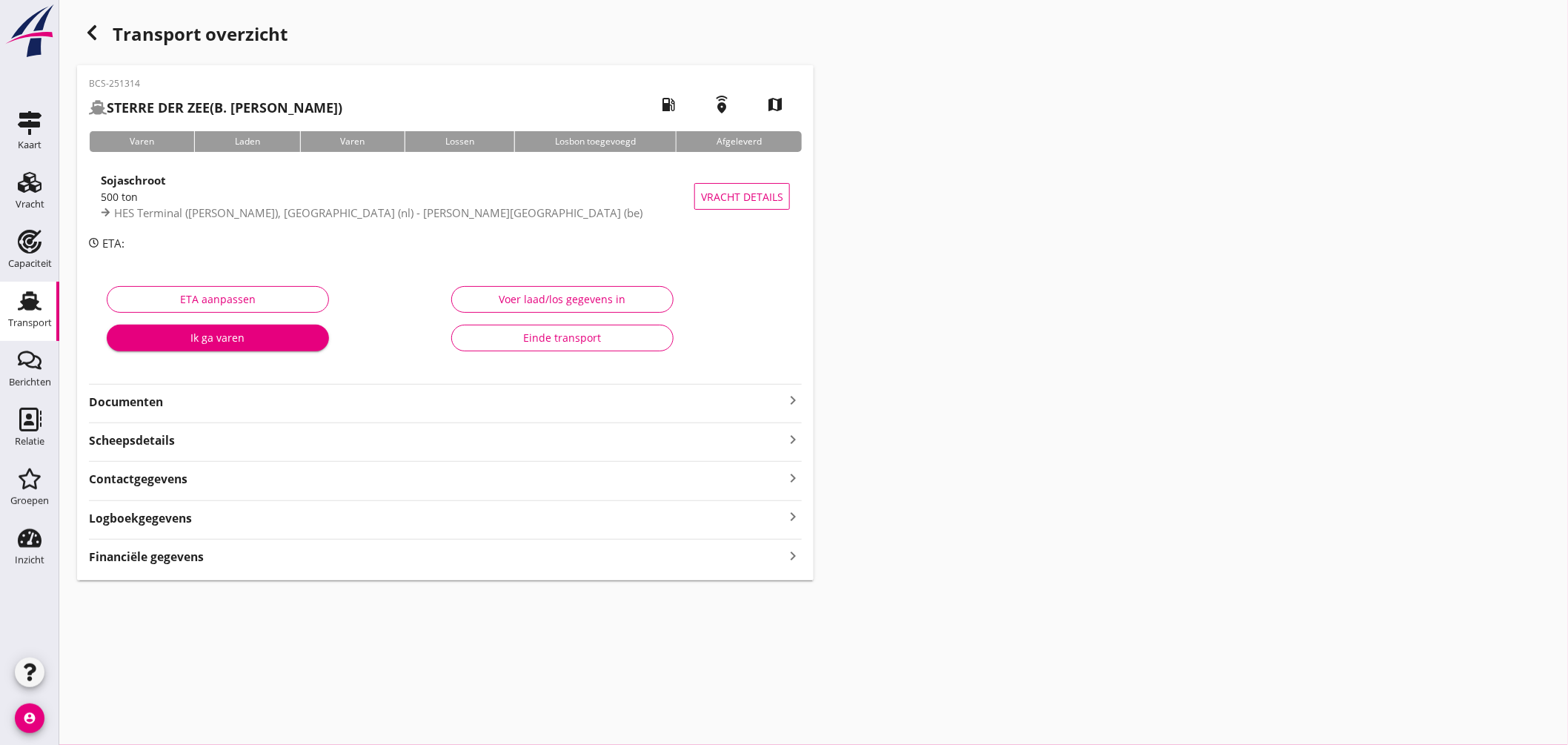
click at [794, 394] on icon "keyboard_arrow_right" at bounding box center [793, 400] width 18 height 18
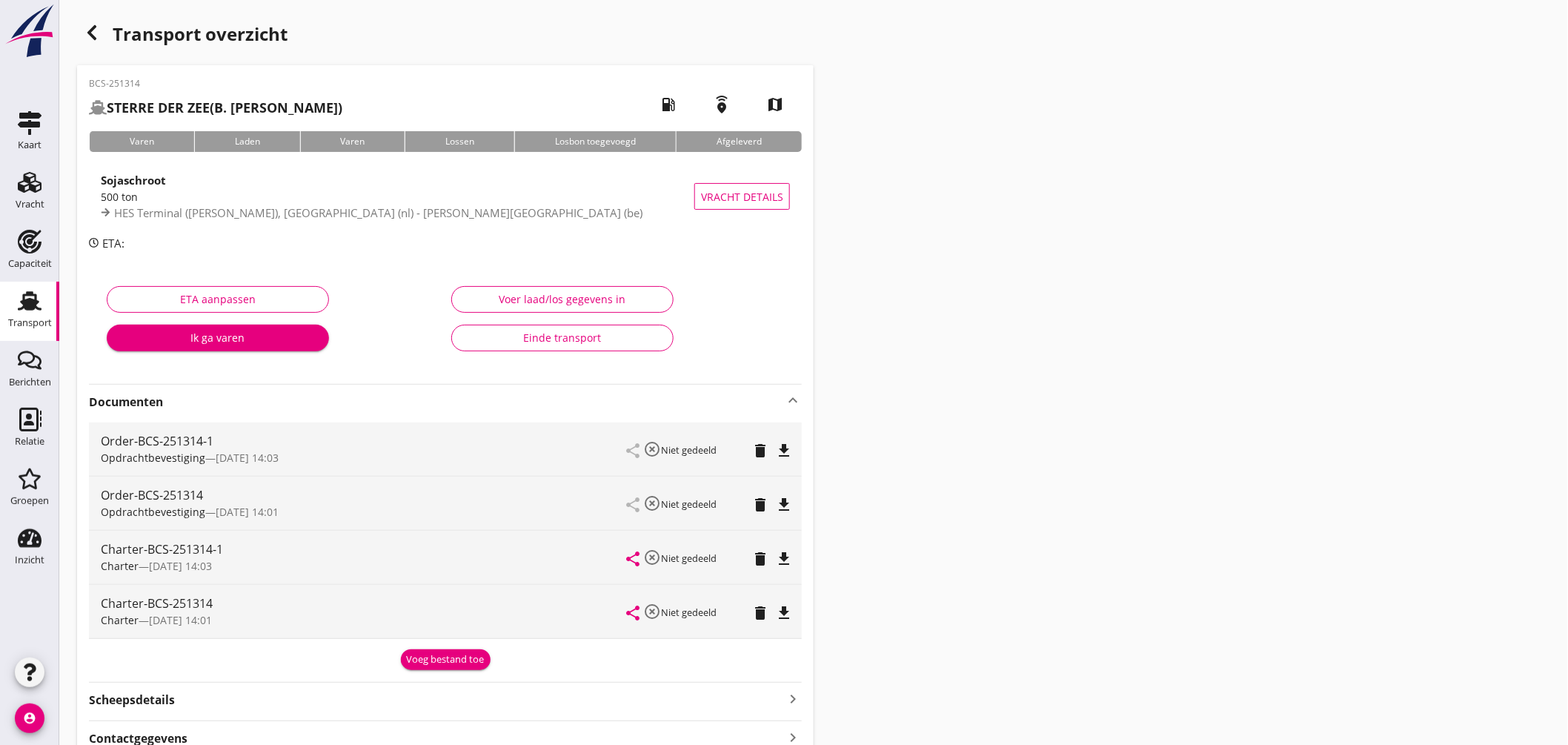
click at [780, 500] on icon "file_download" at bounding box center [784, 505] width 18 height 18
click at [35, 294] on use at bounding box center [29, 301] width 24 height 19
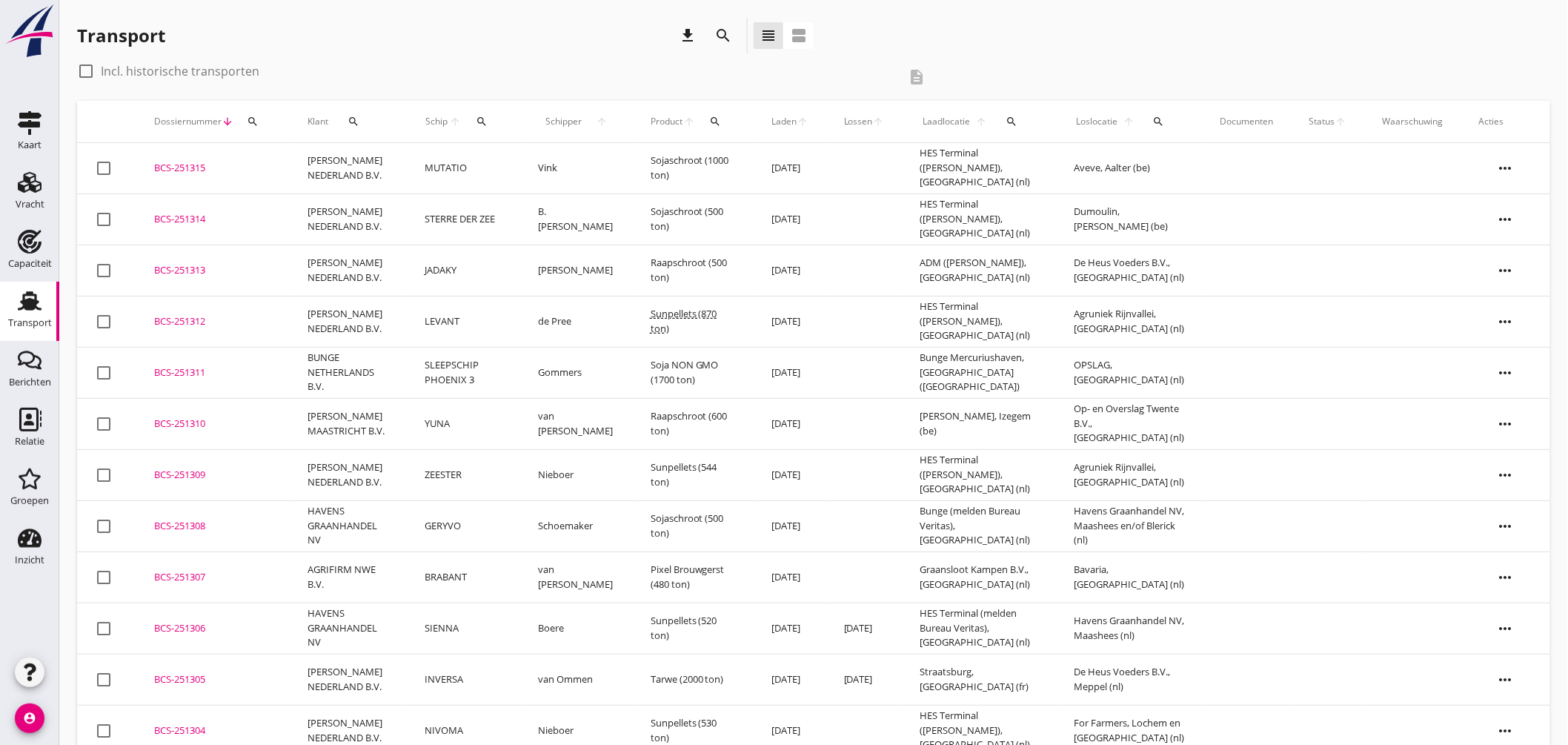
click at [483, 110] on button "search" at bounding box center [482, 121] width 28 height 26
click at [526, 164] on input "Zoek op (scheeps)naam" at bounding box center [550, 164] width 154 height 24
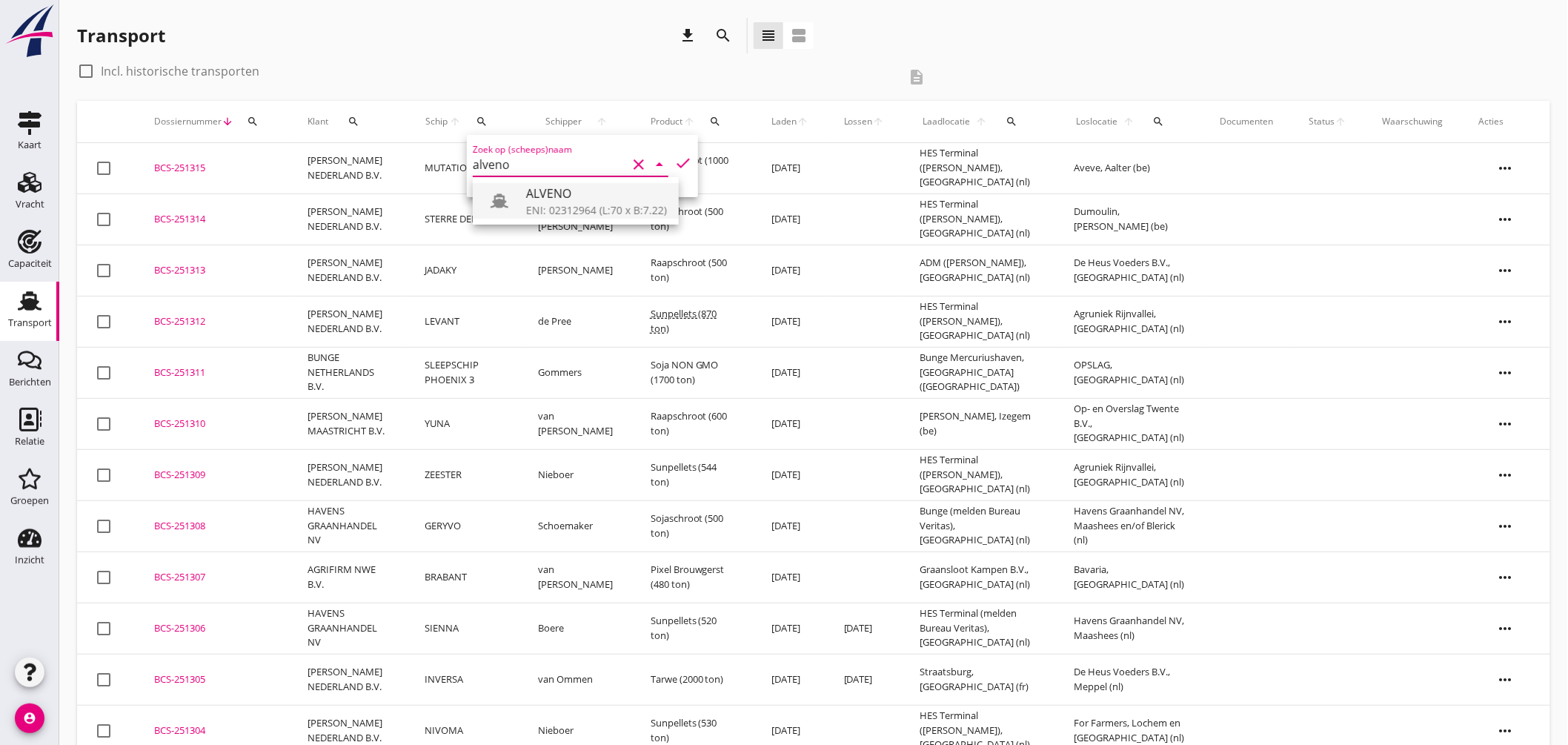
click at [573, 209] on div "ENI: 02312964 (L:70 x B:7.22)" at bounding box center [597, 211] width 141 height 16
click at [679, 155] on icon "check" at bounding box center [684, 163] width 18 height 18
type input "ALVENO"
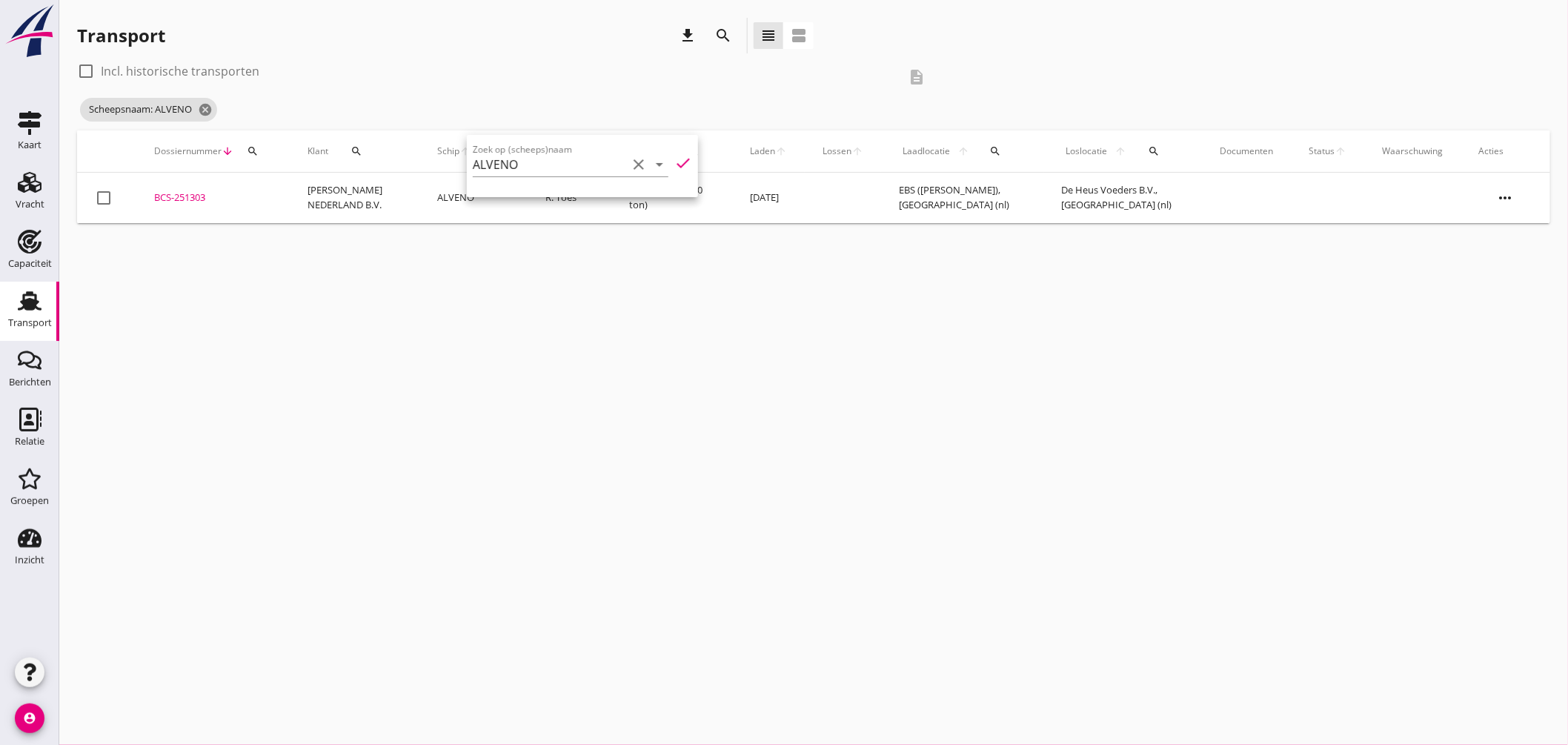
click at [544, 347] on div "cancel You are impersonating another user. Transport download search view_headl…" at bounding box center [814, 372] width 1509 height 745
click at [197, 193] on div "BCS-251303" at bounding box center [213, 197] width 118 height 15
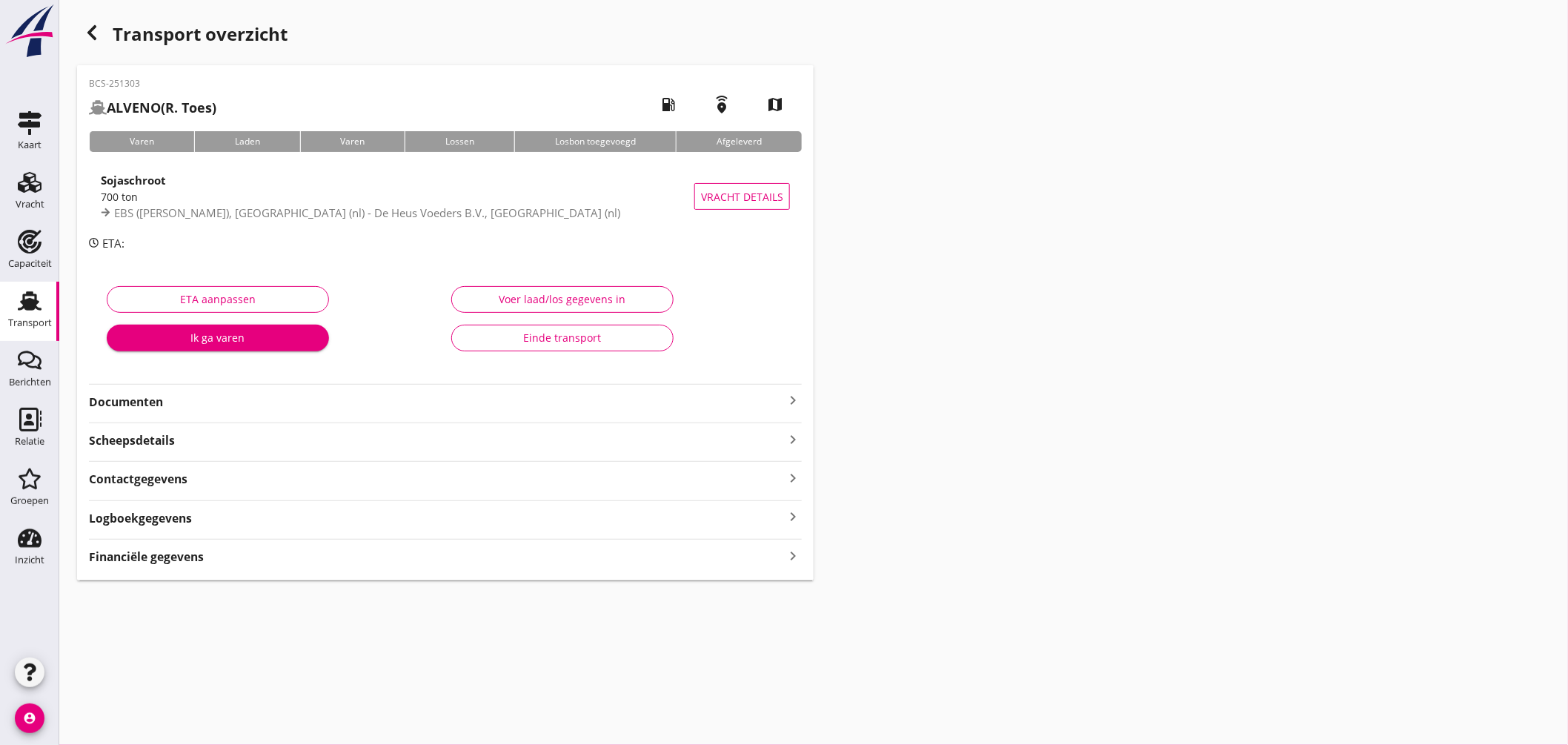
click at [794, 398] on icon "keyboard_arrow_right" at bounding box center [793, 400] width 18 height 18
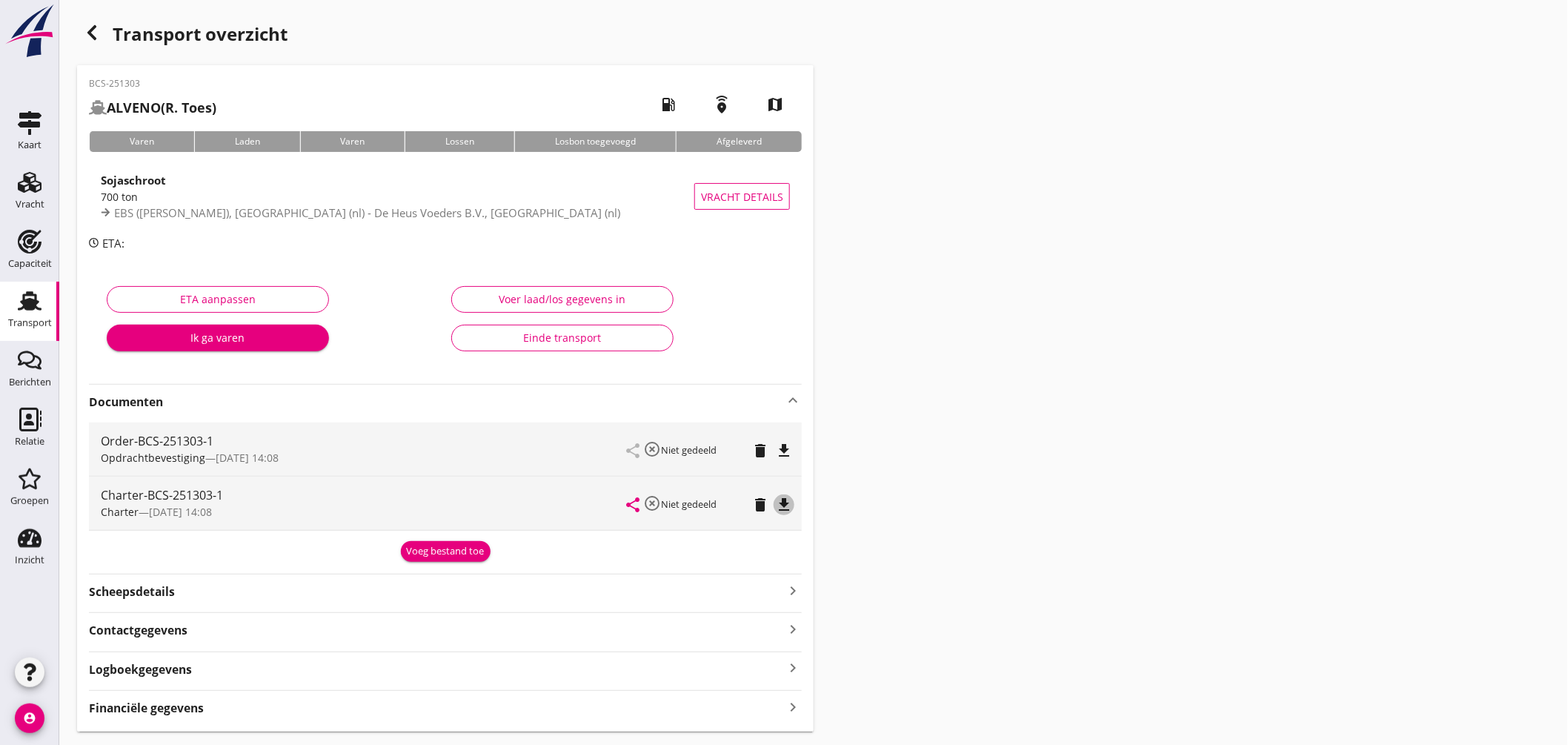
click at [782, 507] on icon "file_download" at bounding box center [784, 505] width 18 height 18
click at [798, 447] on div "Order-BCS-251303-1 Opdrachtbevestiging — 21/08 14:08 share highlight_off Niet g…" at bounding box center [445, 449] width 713 height 54
click at [789, 445] on icon "file_download" at bounding box center [784, 450] width 18 height 18
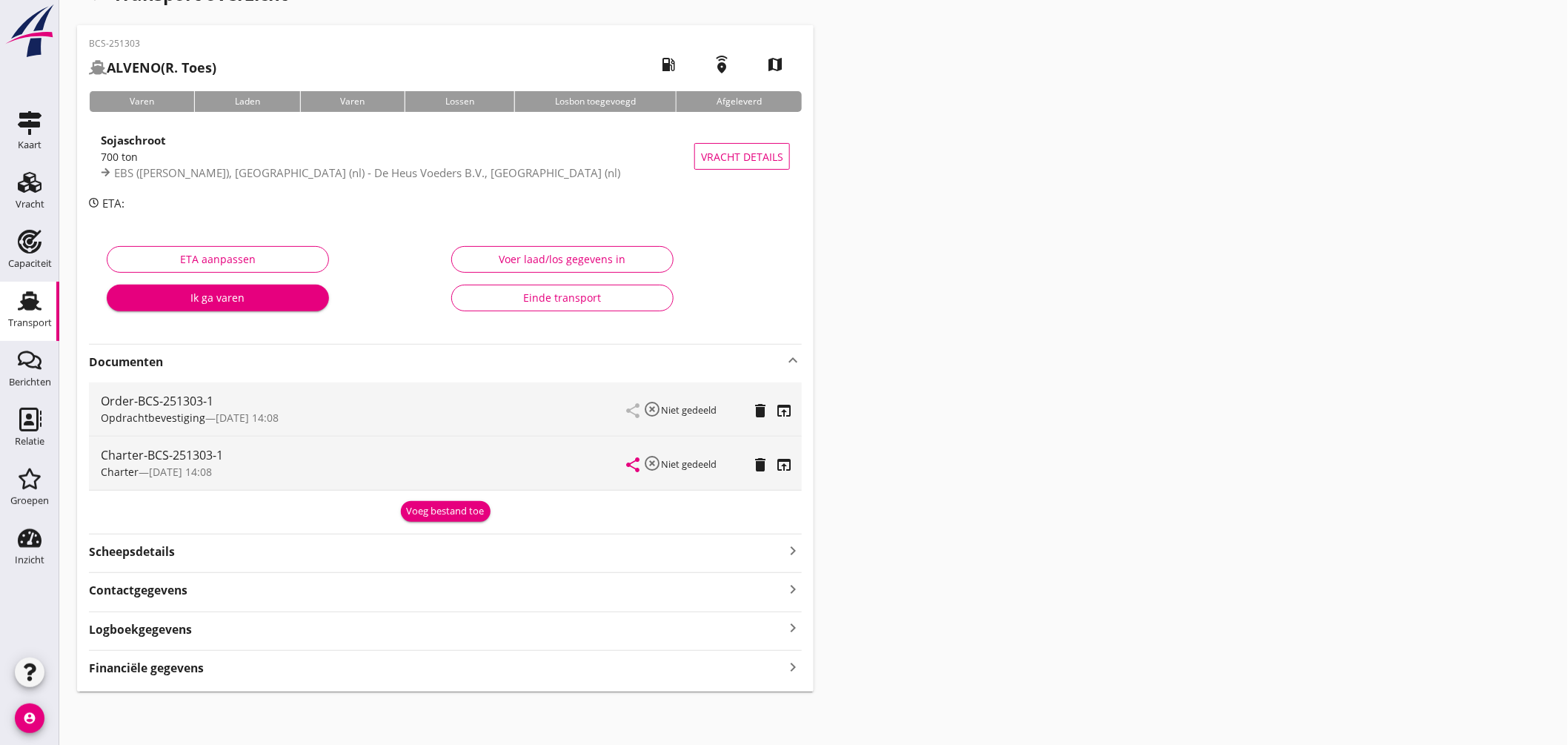
click at [40, 299] on icon "Transport" at bounding box center [29, 300] width 24 height 24
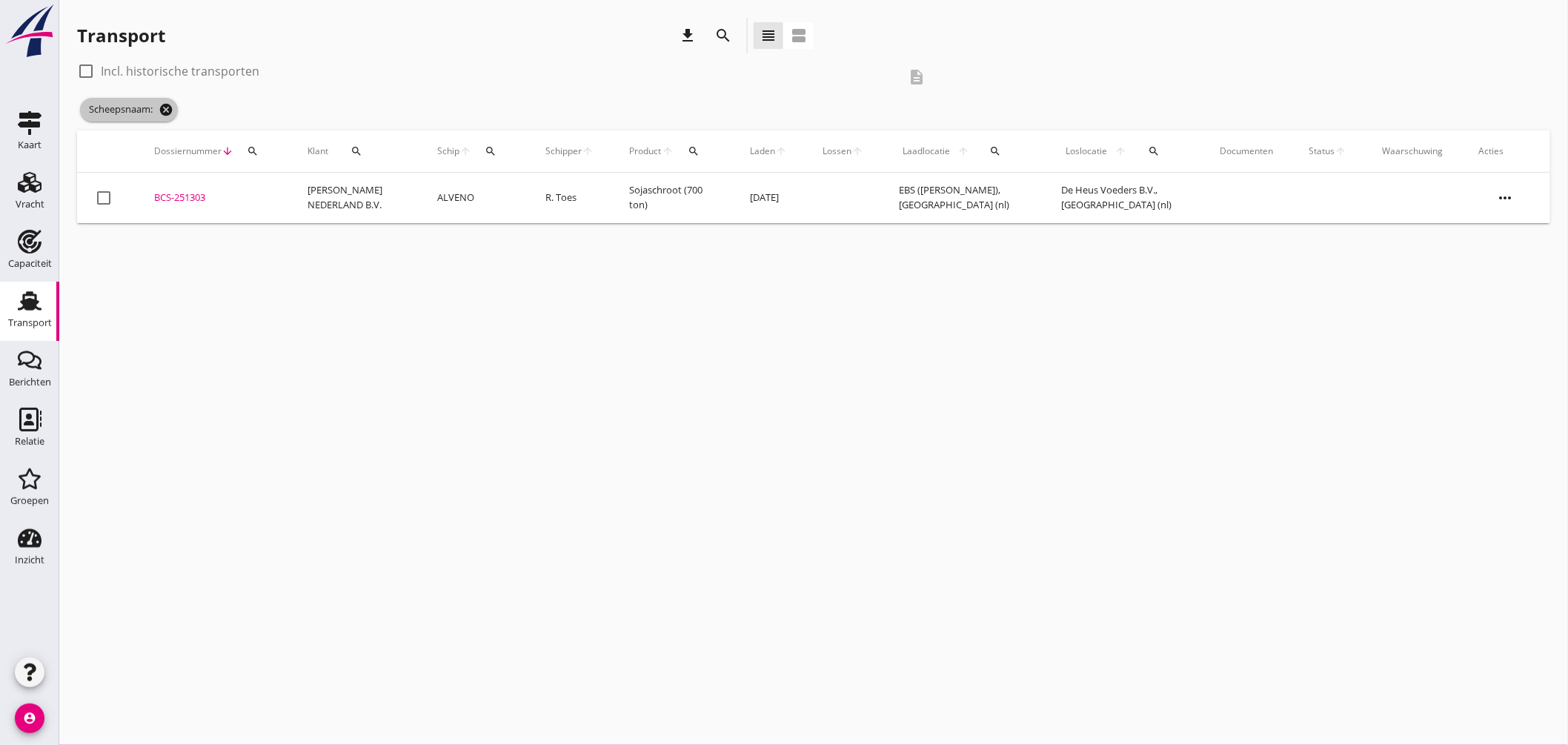
click at [167, 107] on icon "cancel" at bounding box center [166, 110] width 15 height 15
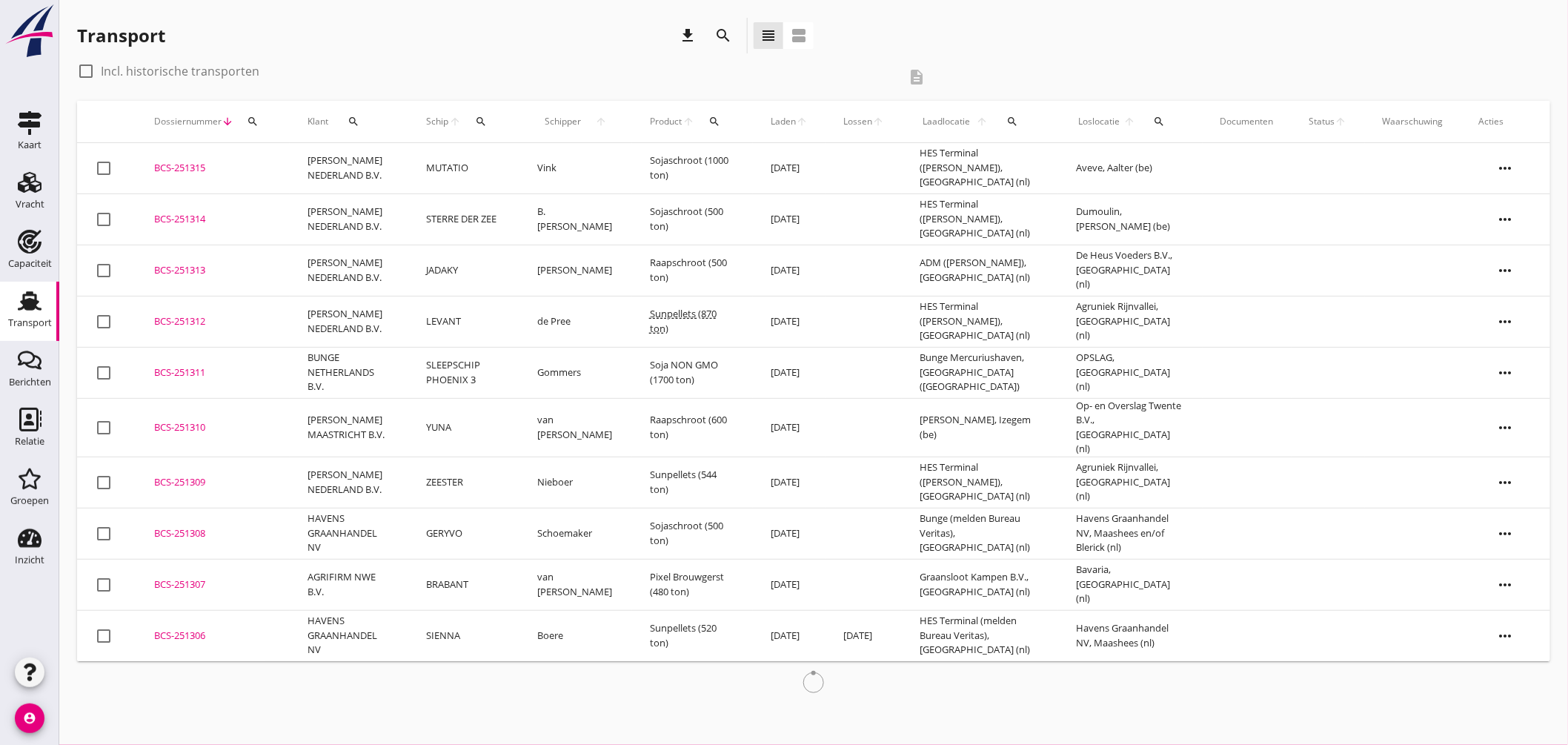
click at [478, 118] on icon "search" at bounding box center [482, 122] width 12 height 12
click at [488, 159] on input "Zoek op (scheeps)naam" at bounding box center [549, 164] width 154 height 24
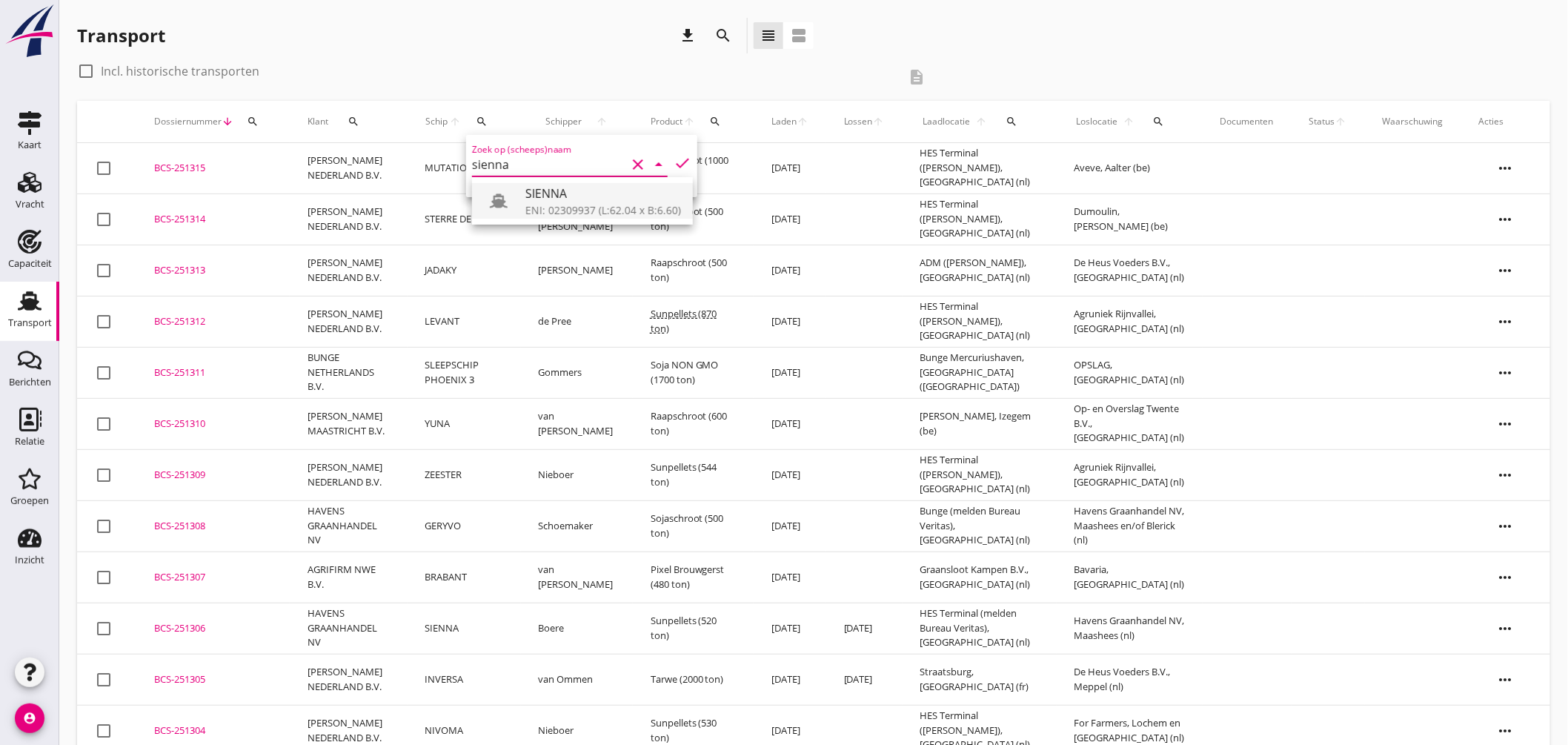
click at [566, 205] on div "ENI: 02309937 (L:62.04 x B:6.60)" at bounding box center [603, 211] width 155 height 16
click at [675, 159] on icon "check" at bounding box center [683, 163] width 18 height 18
type input "SIENNA"
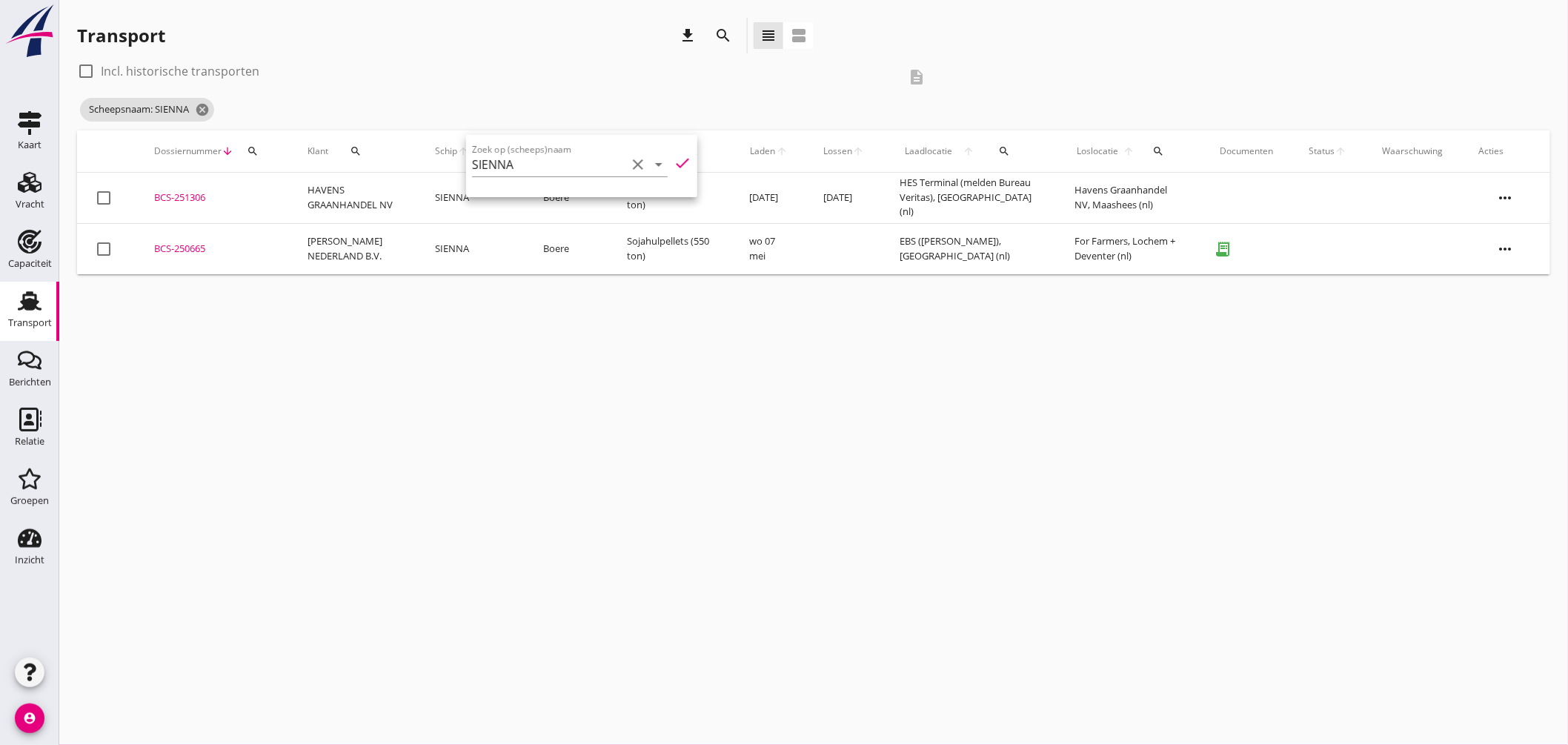
click at [195, 193] on div "BCS-251306" at bounding box center [213, 197] width 118 height 15
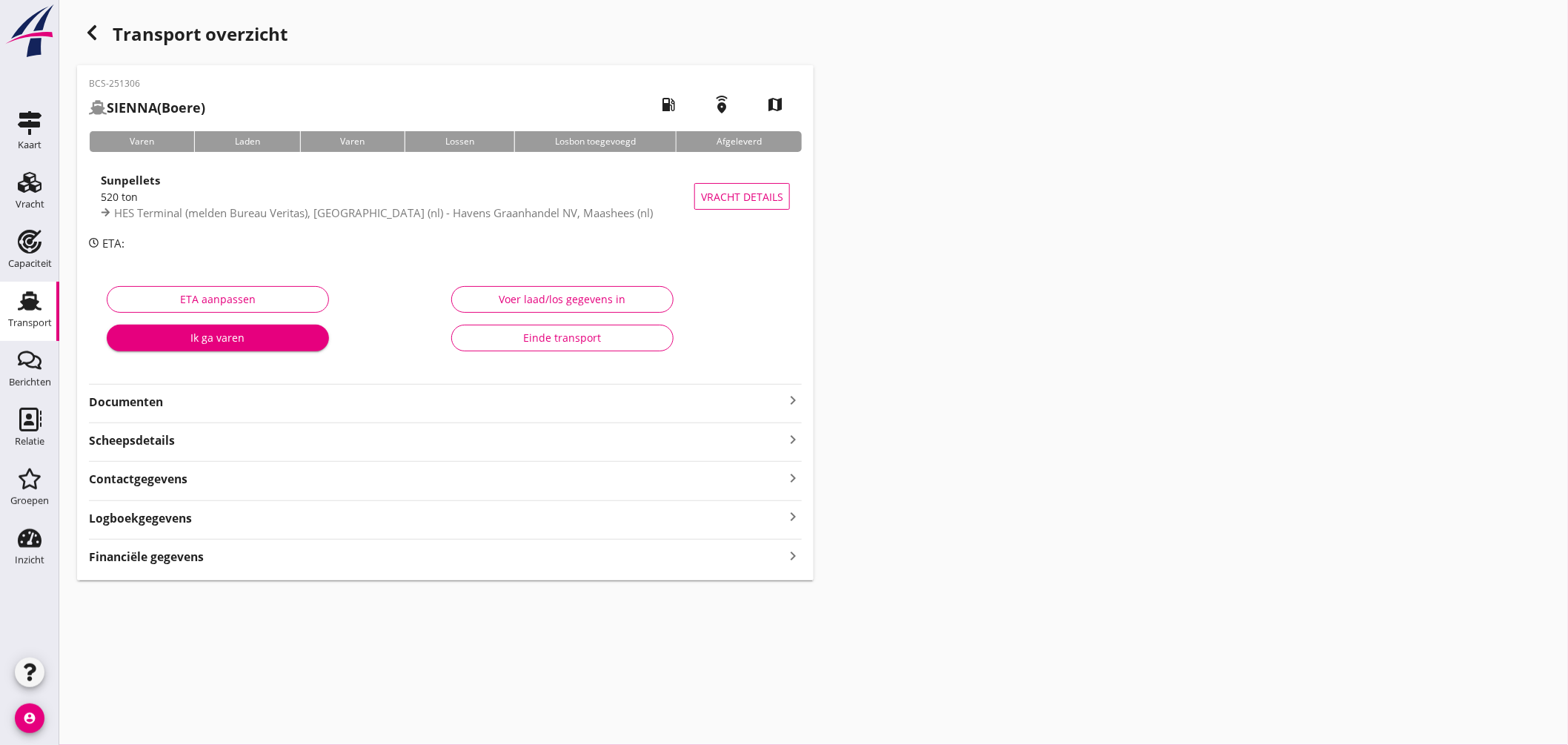
click at [794, 396] on icon "keyboard_arrow_right" at bounding box center [793, 400] width 18 height 18
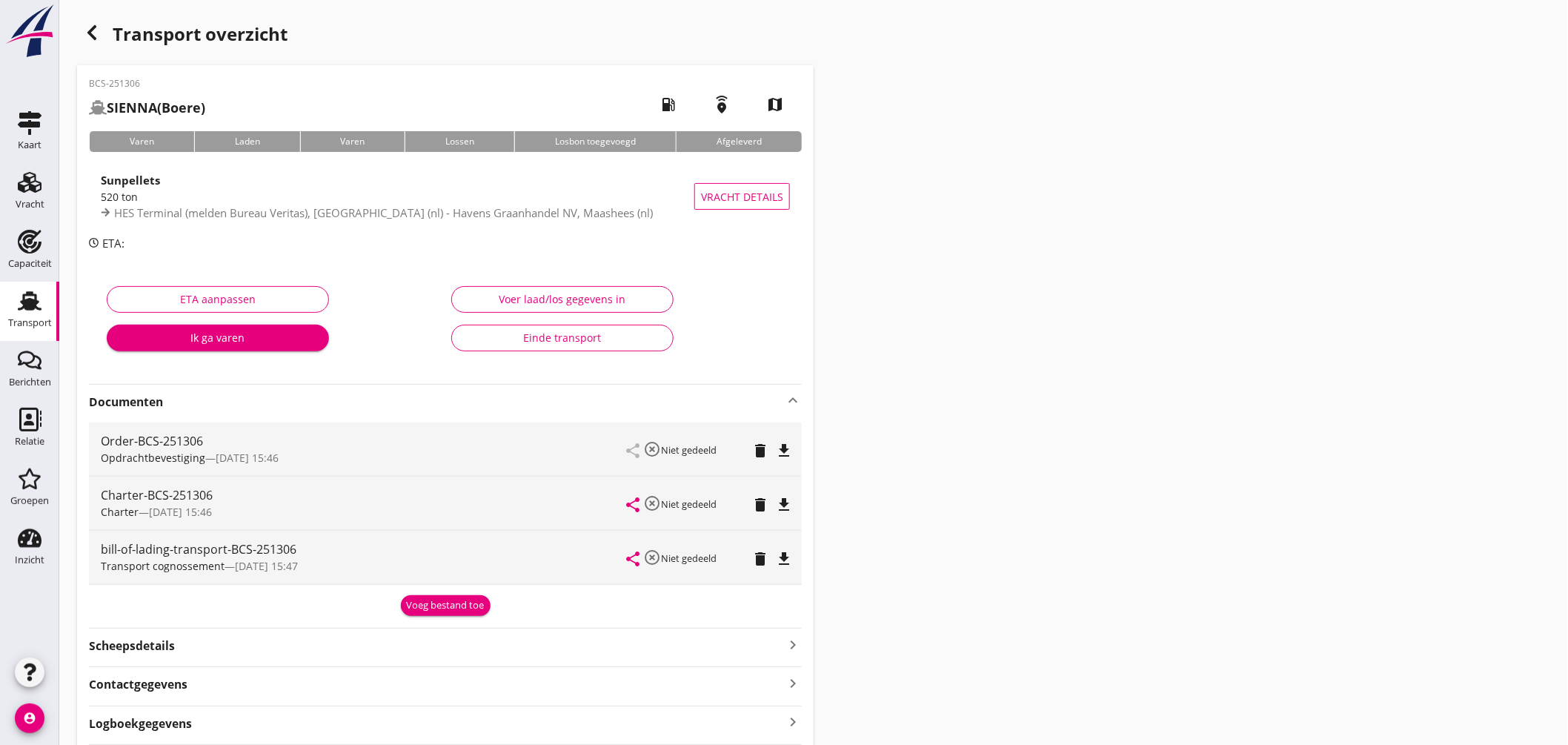
click at [789, 499] on icon "file_download" at bounding box center [784, 505] width 18 height 18
click at [36, 290] on icon "Transport" at bounding box center [29, 300] width 24 height 24
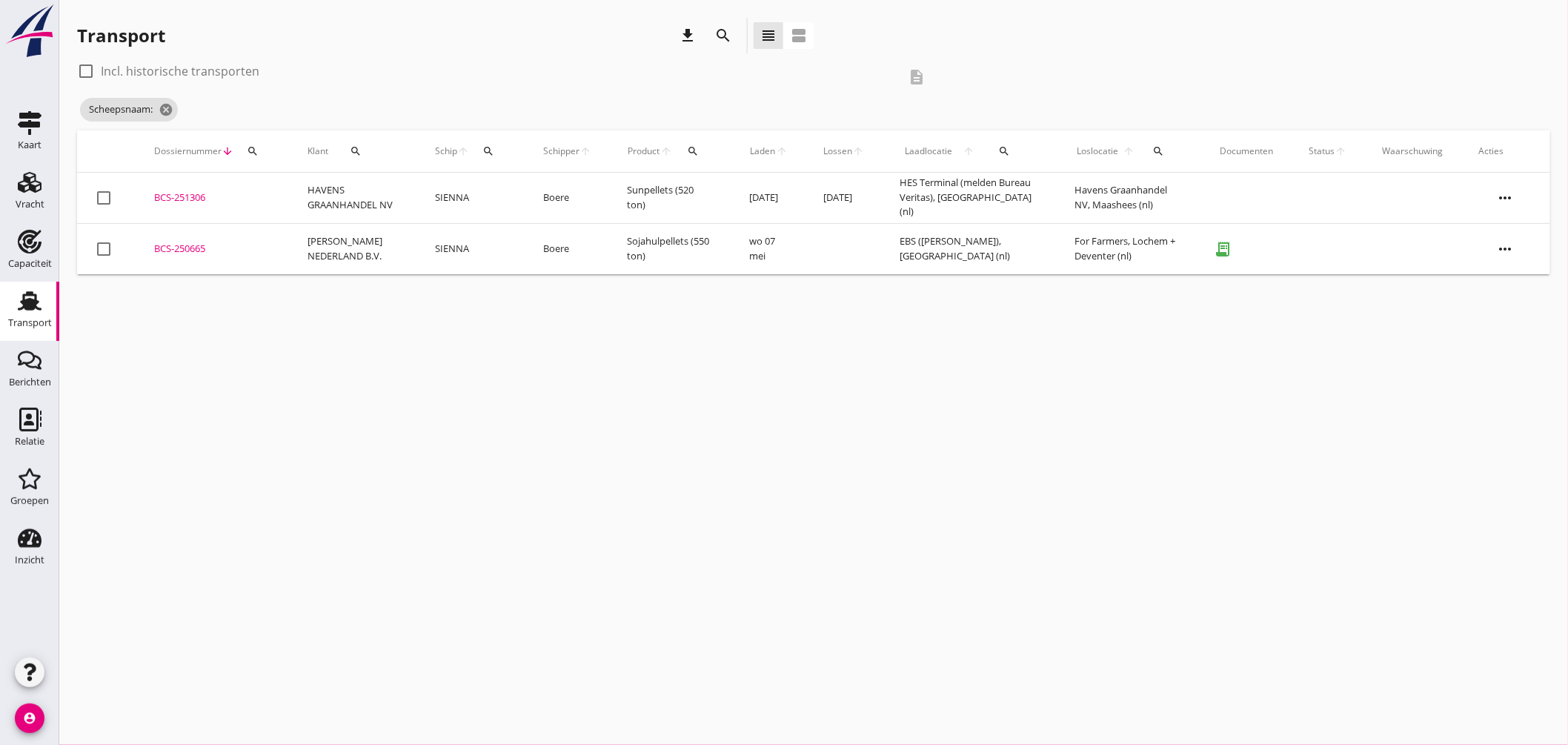
click at [483, 147] on icon "search" at bounding box center [489, 152] width 12 height 12
click at [174, 109] on icon "cancel" at bounding box center [166, 110] width 15 height 15
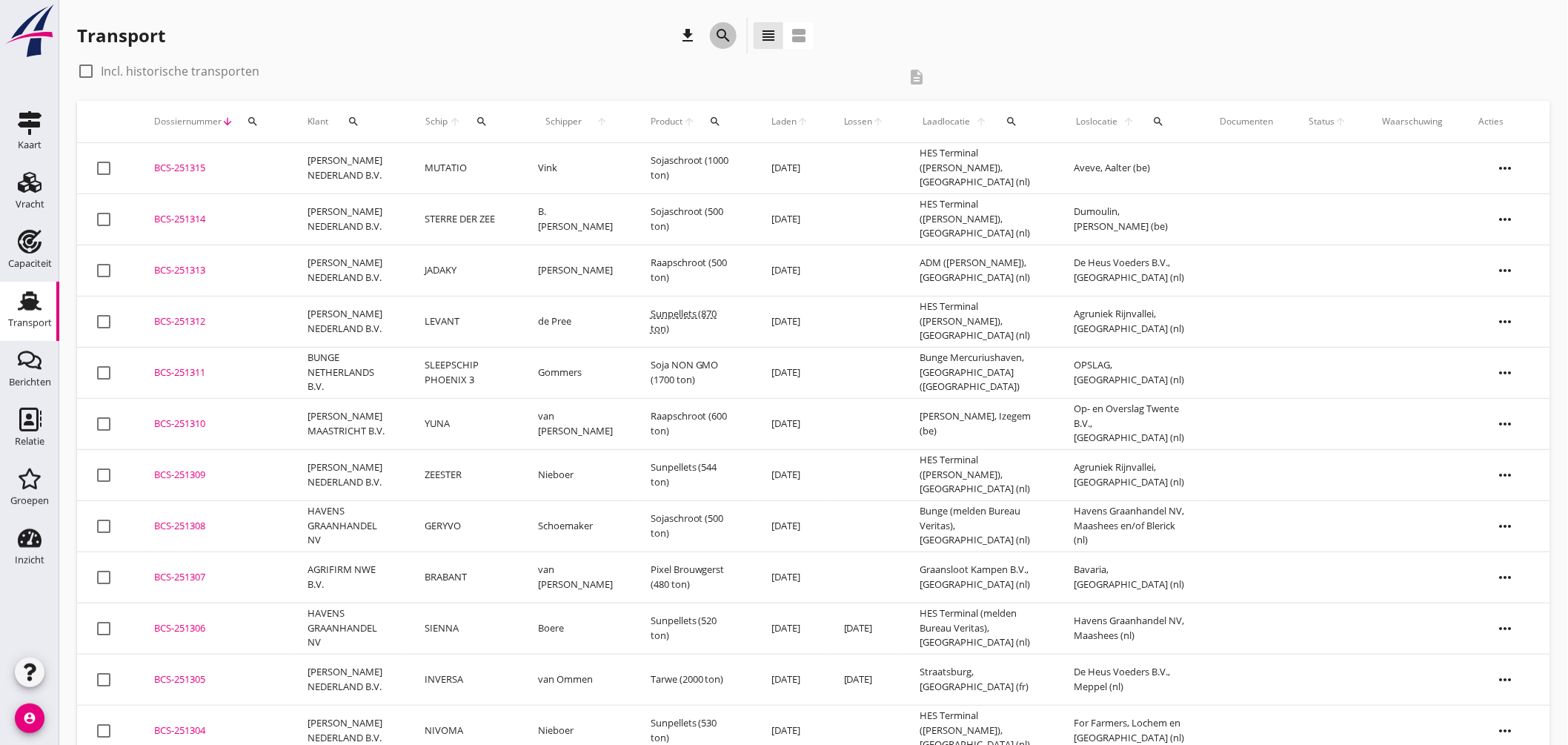
click at [729, 36] on icon "search" at bounding box center [723, 35] width 18 height 18
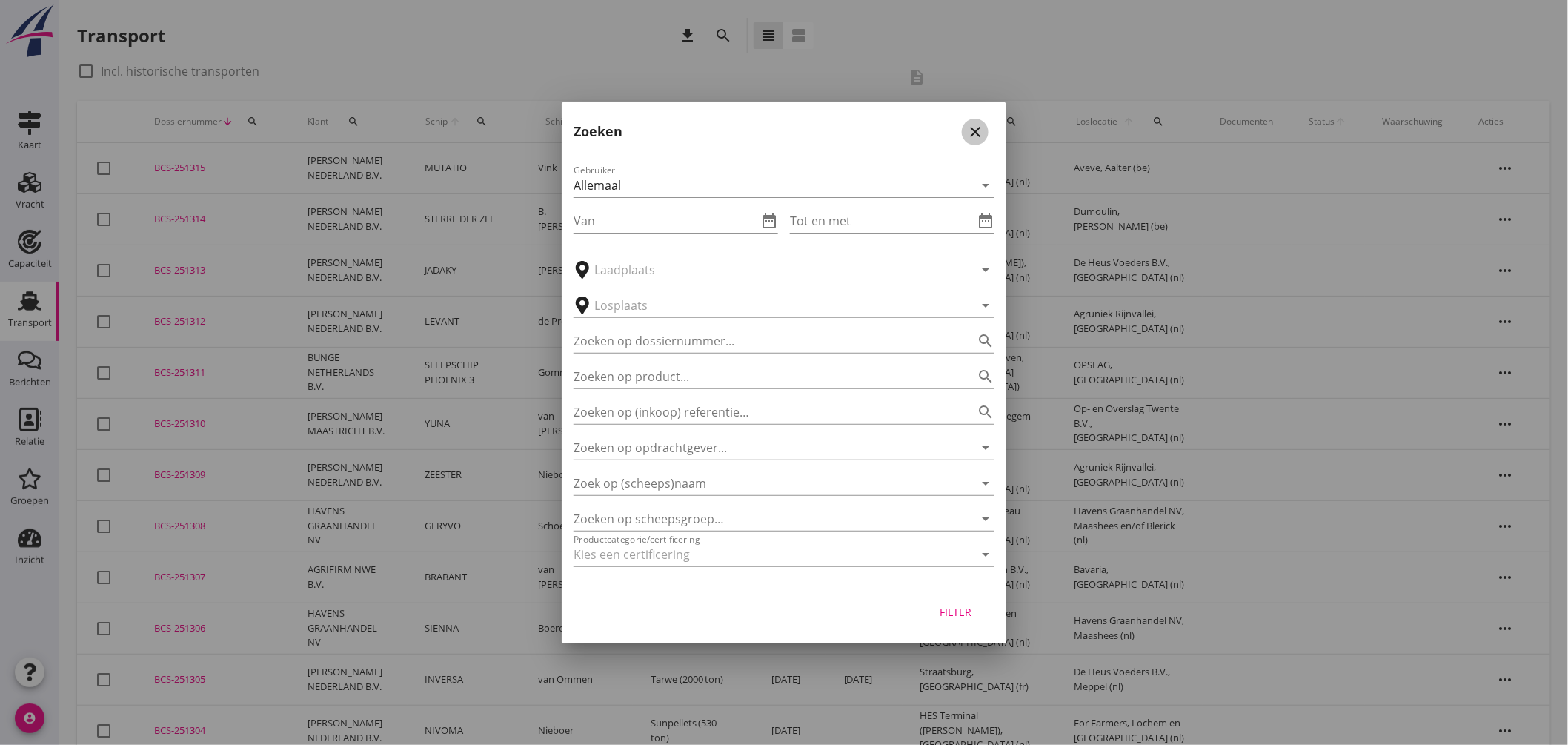
click at [984, 128] on div "close" at bounding box center [975, 132] width 26 height 18
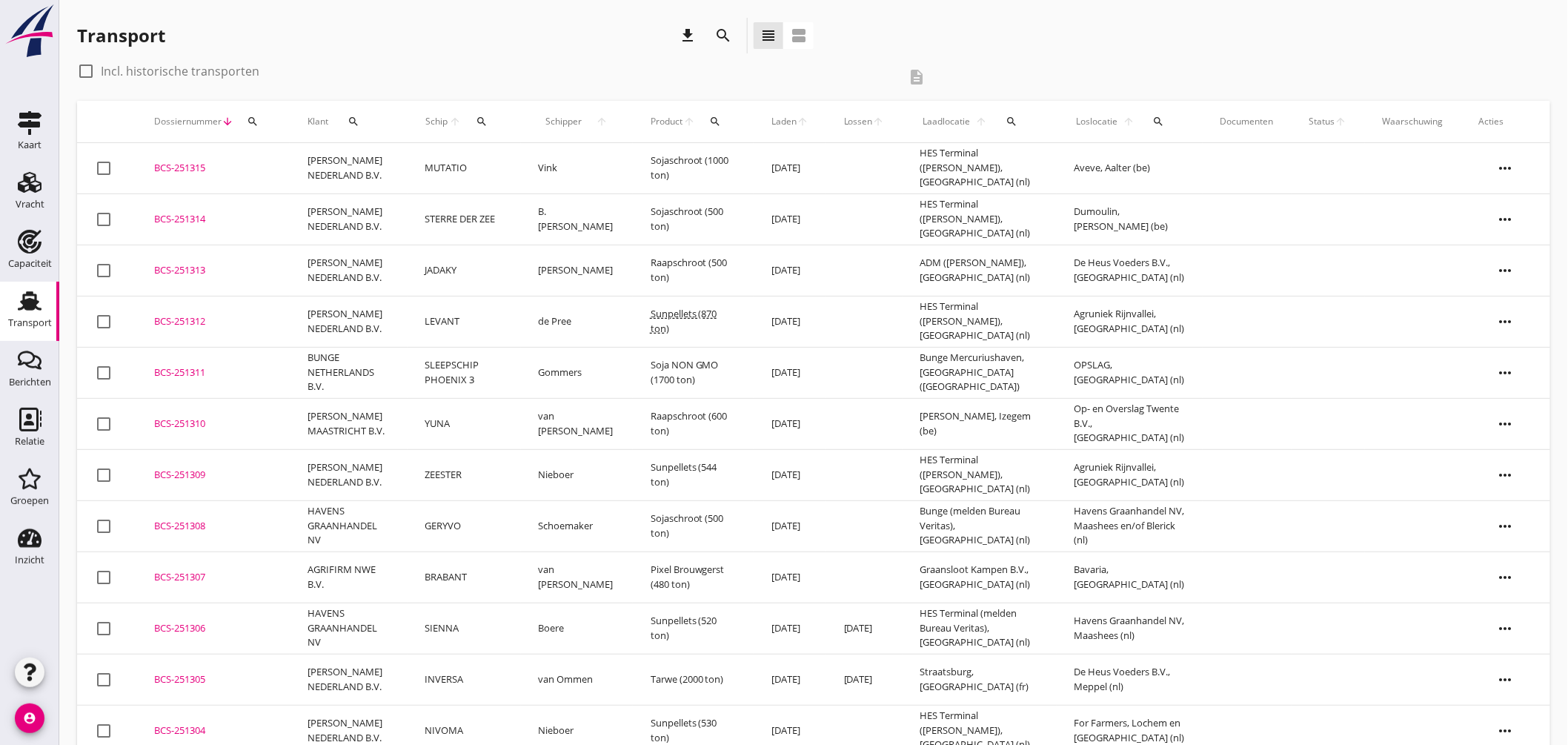
click at [488, 124] on div "search" at bounding box center [482, 122] width 28 height 12
click at [575, 169] on input "Zoek op (scheeps)naam" at bounding box center [550, 164] width 154 height 24
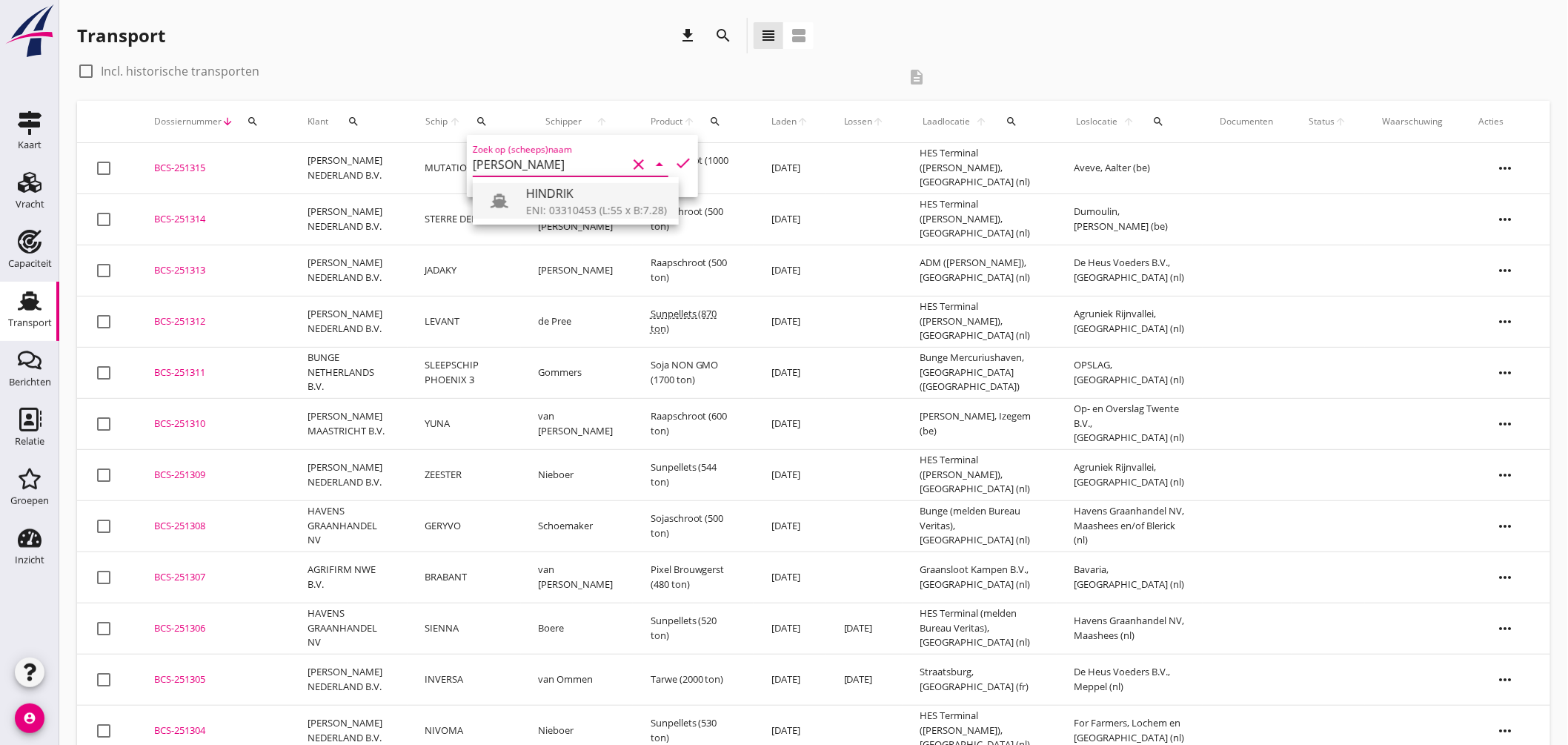
click at [567, 194] on div "HINDRIK" at bounding box center [597, 193] width 141 height 18
click at [675, 158] on icon "check" at bounding box center [684, 163] width 18 height 18
type input "HINDRIK"
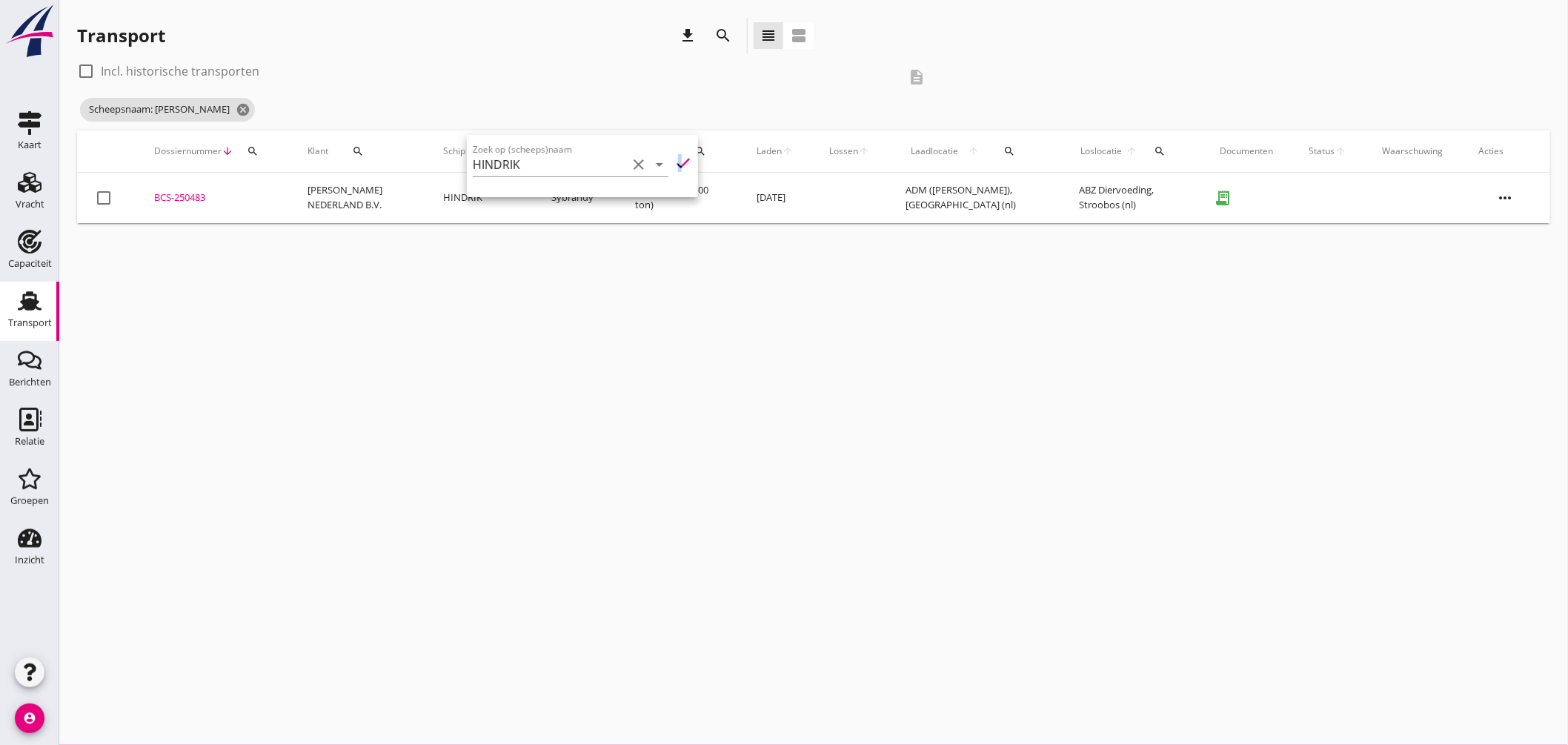
click at [97, 68] on div at bounding box center [86, 71] width 25 height 25
checkbox input "true"
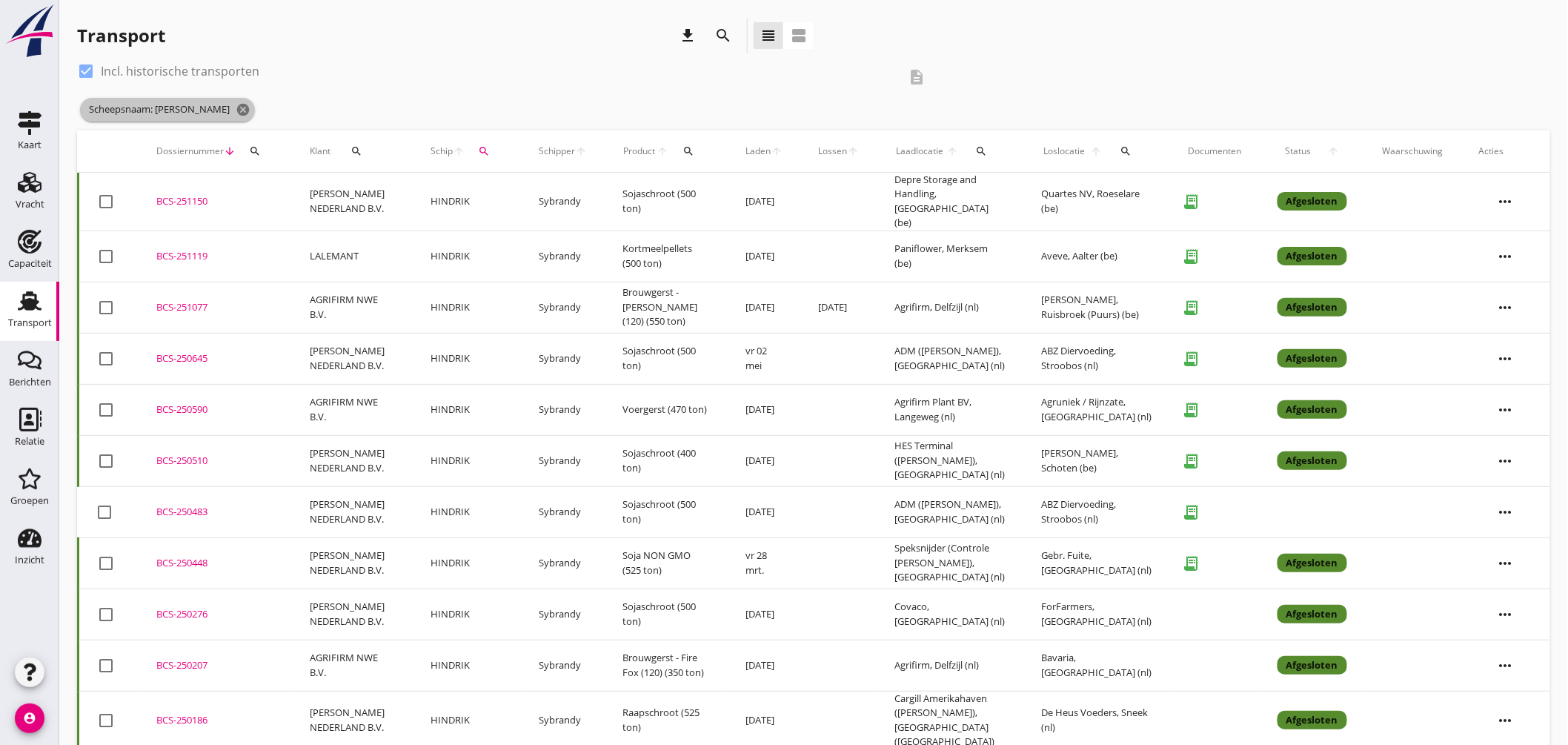
click at [236, 105] on icon "cancel" at bounding box center [243, 110] width 15 height 15
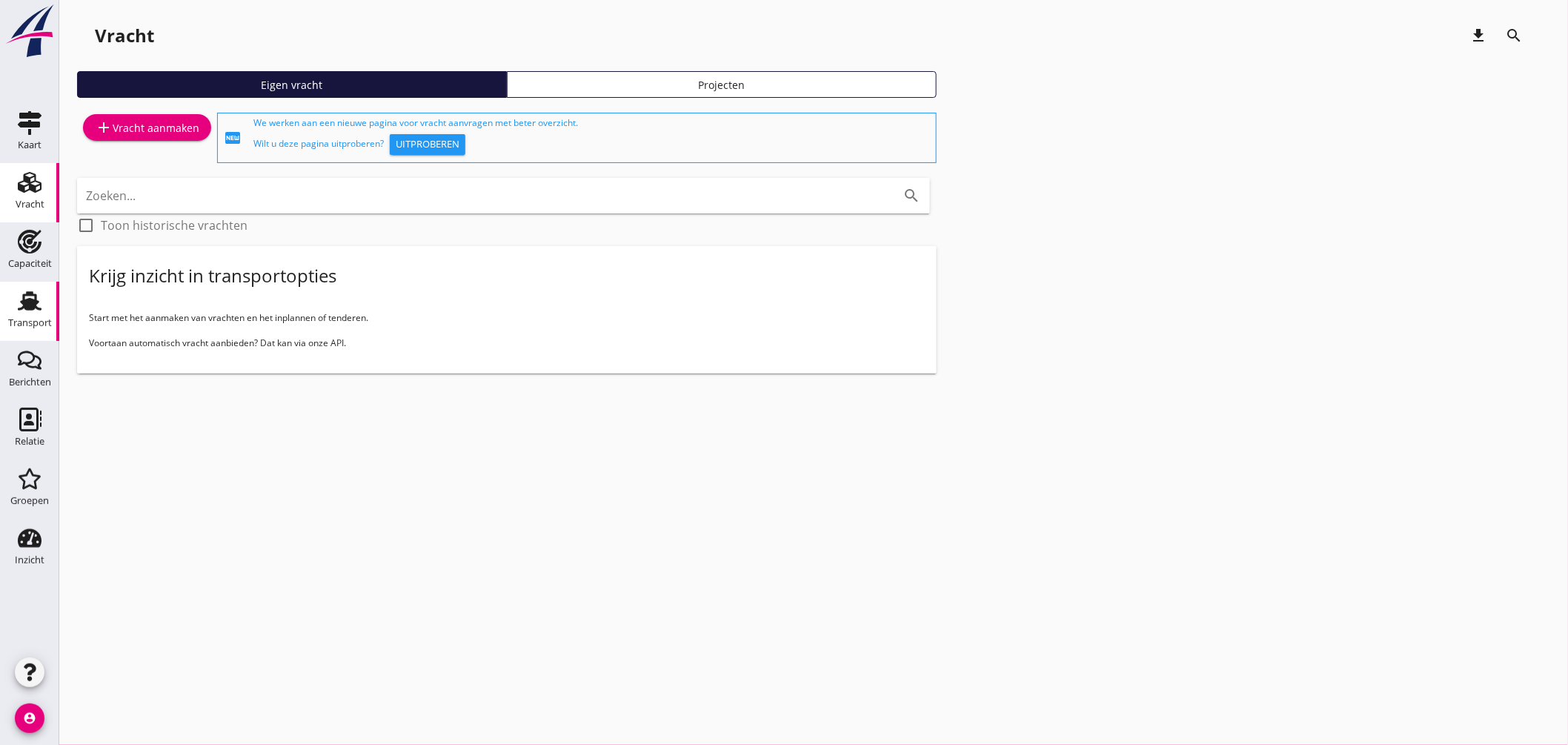
click at [40, 312] on div "Transport" at bounding box center [30, 323] width 44 height 21
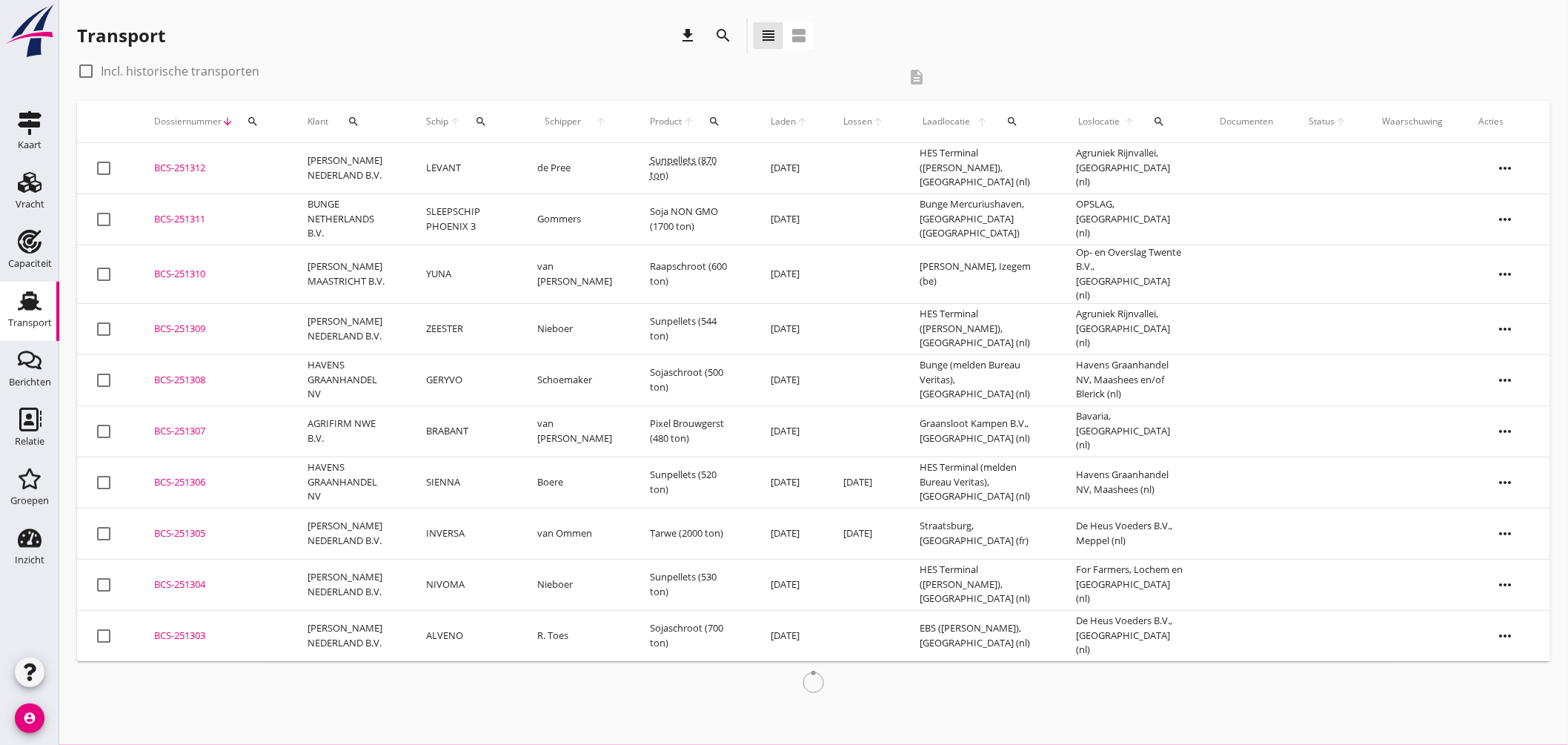
click at [476, 124] on icon "search" at bounding box center [482, 122] width 12 height 12
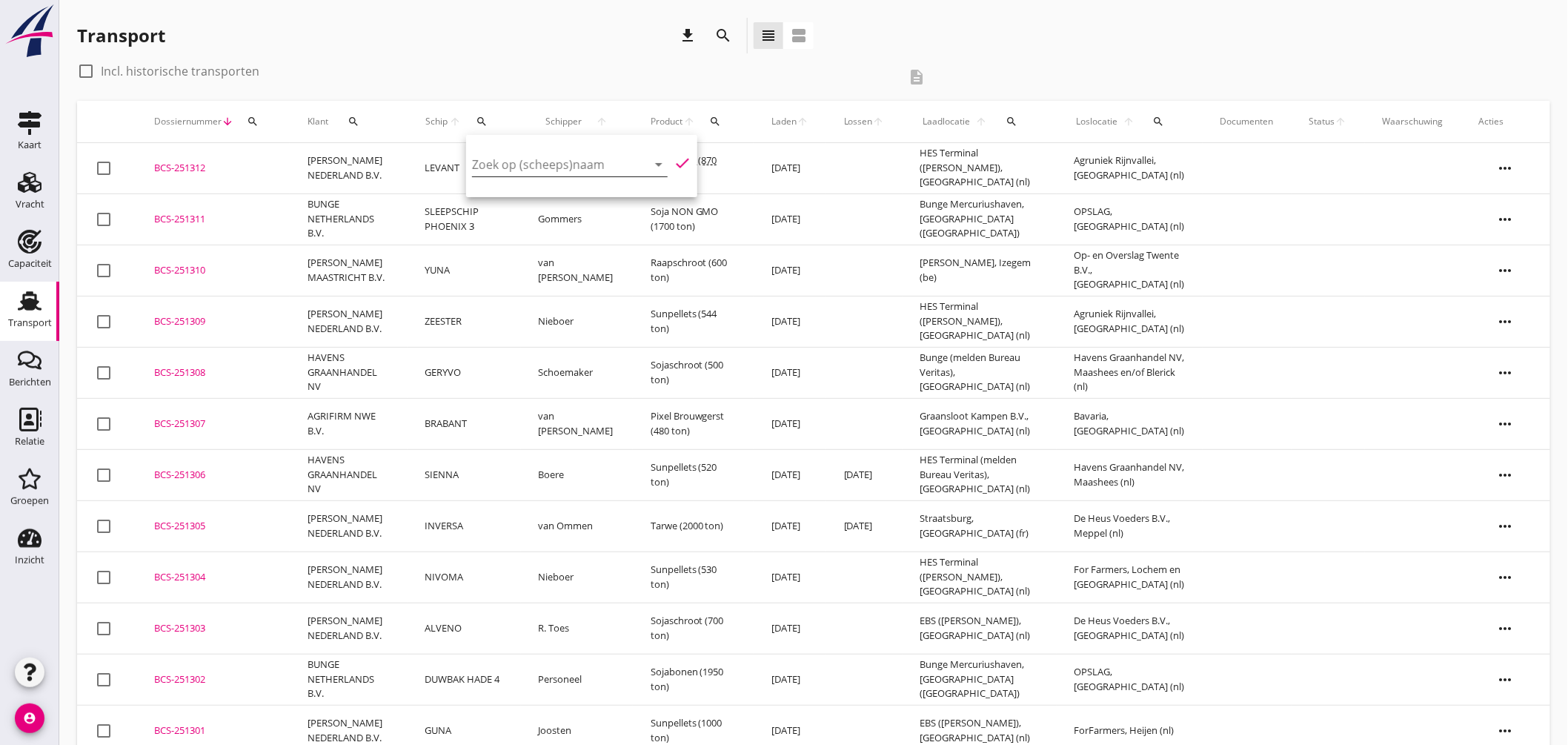
click at [536, 172] on input "Zoek op (scheeps)naam" at bounding box center [549, 164] width 154 height 24
click at [545, 188] on div "JADAKY" at bounding box center [596, 193] width 141 height 18
click at [674, 156] on icon "check" at bounding box center [683, 163] width 18 height 18
type input "JADAKY"
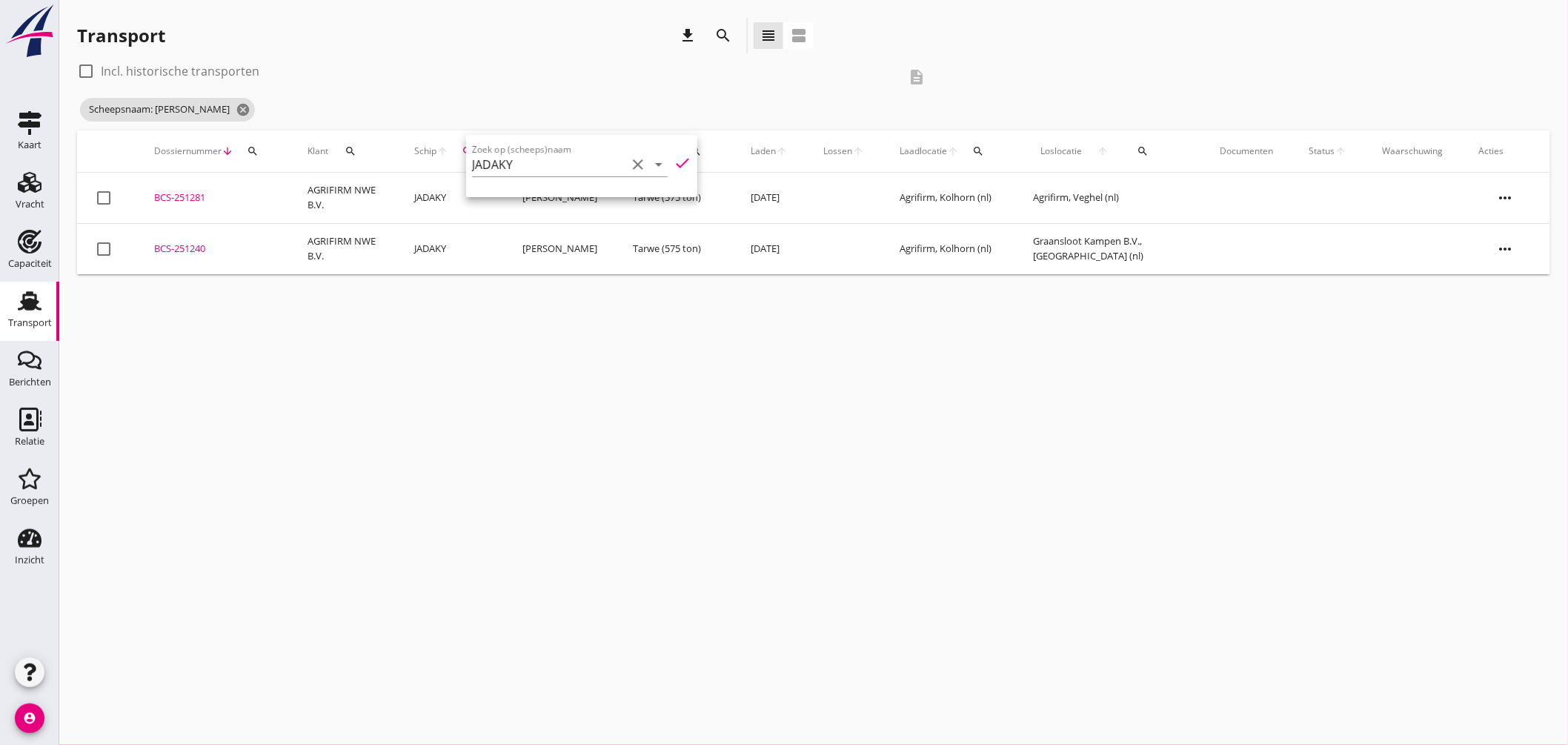
click at [185, 194] on div "BCS-251281" at bounding box center [213, 197] width 118 height 15
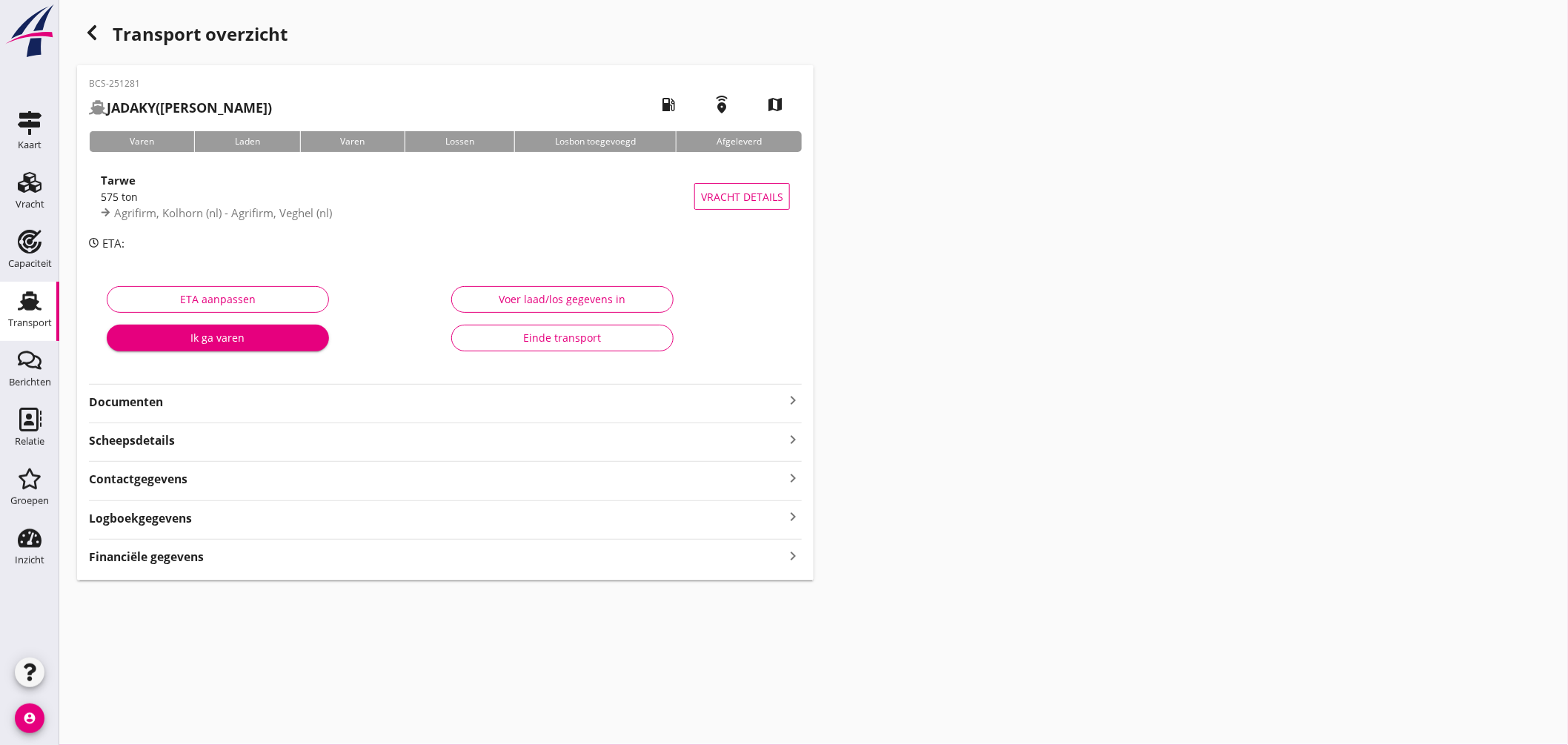
click at [790, 401] on icon "keyboard_arrow_right" at bounding box center [793, 400] width 18 height 18
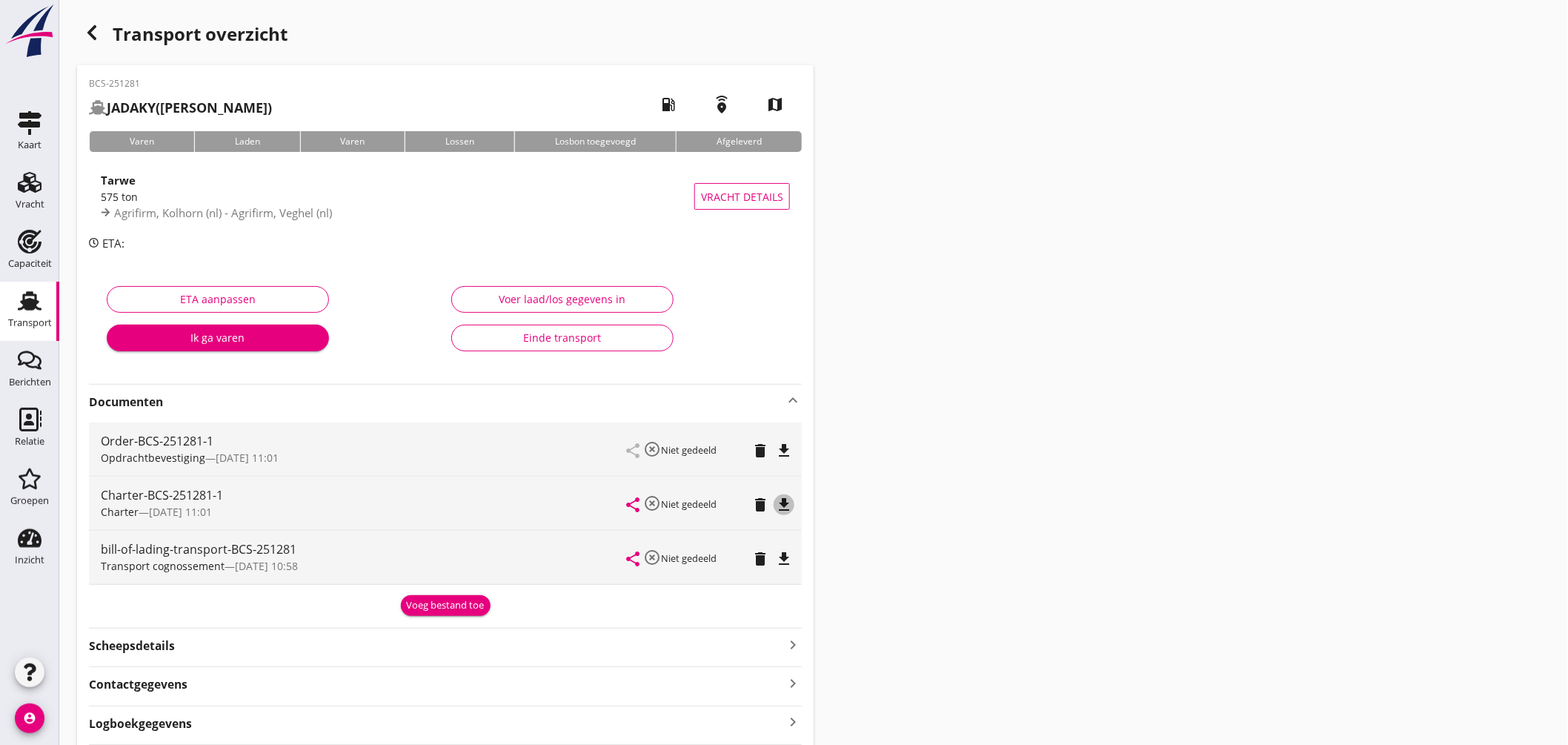
click at [785, 500] on icon "file_download" at bounding box center [784, 505] width 18 height 18
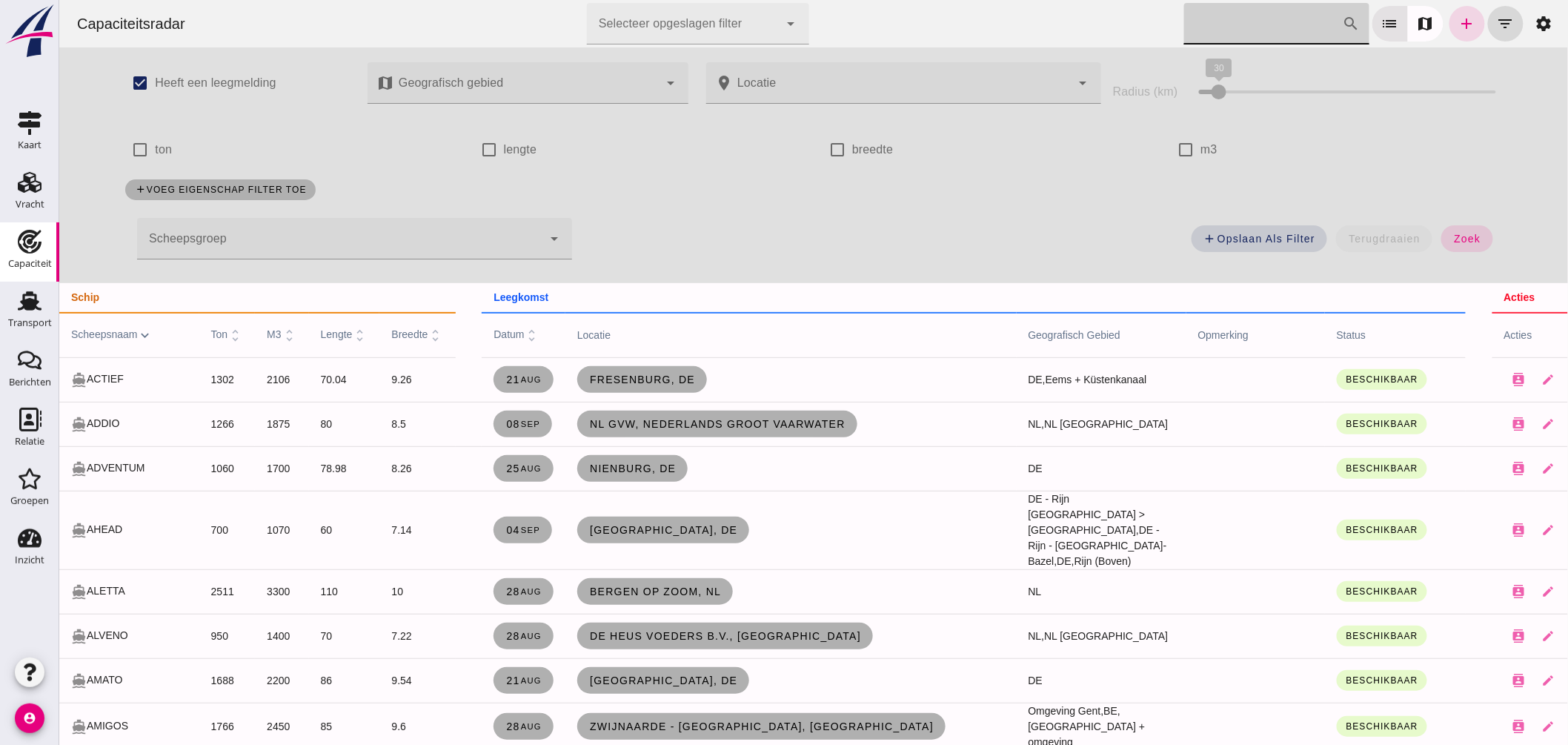
click at [1201, 22] on input "[PERSON_NAME] op scheepsnaam" at bounding box center [1263, 23] width 159 height 41
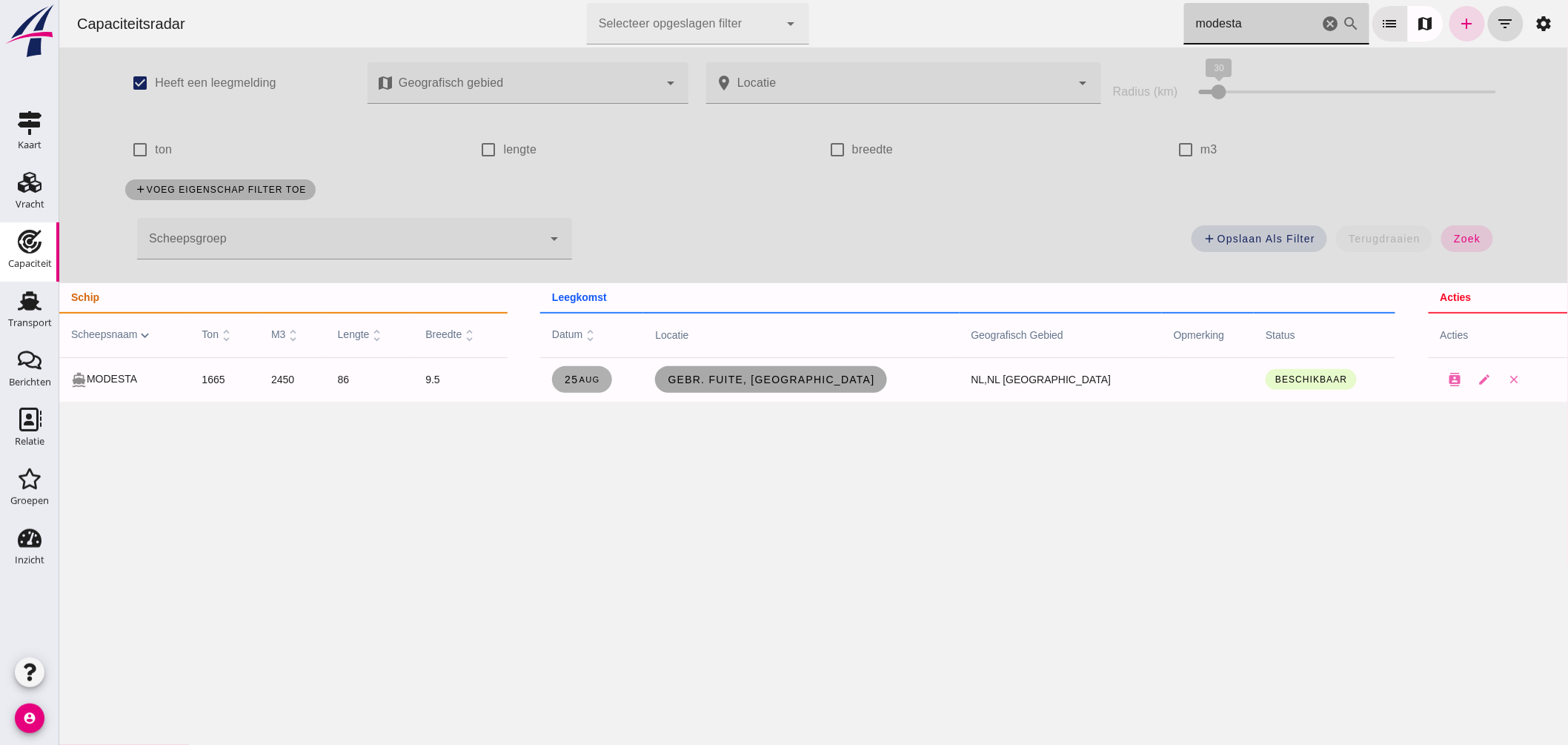
type input "modesta"
click at [780, 380] on span "Gebr. Fuite, [GEOGRAPHIC_DATA]" at bounding box center [770, 380] width 208 height 12
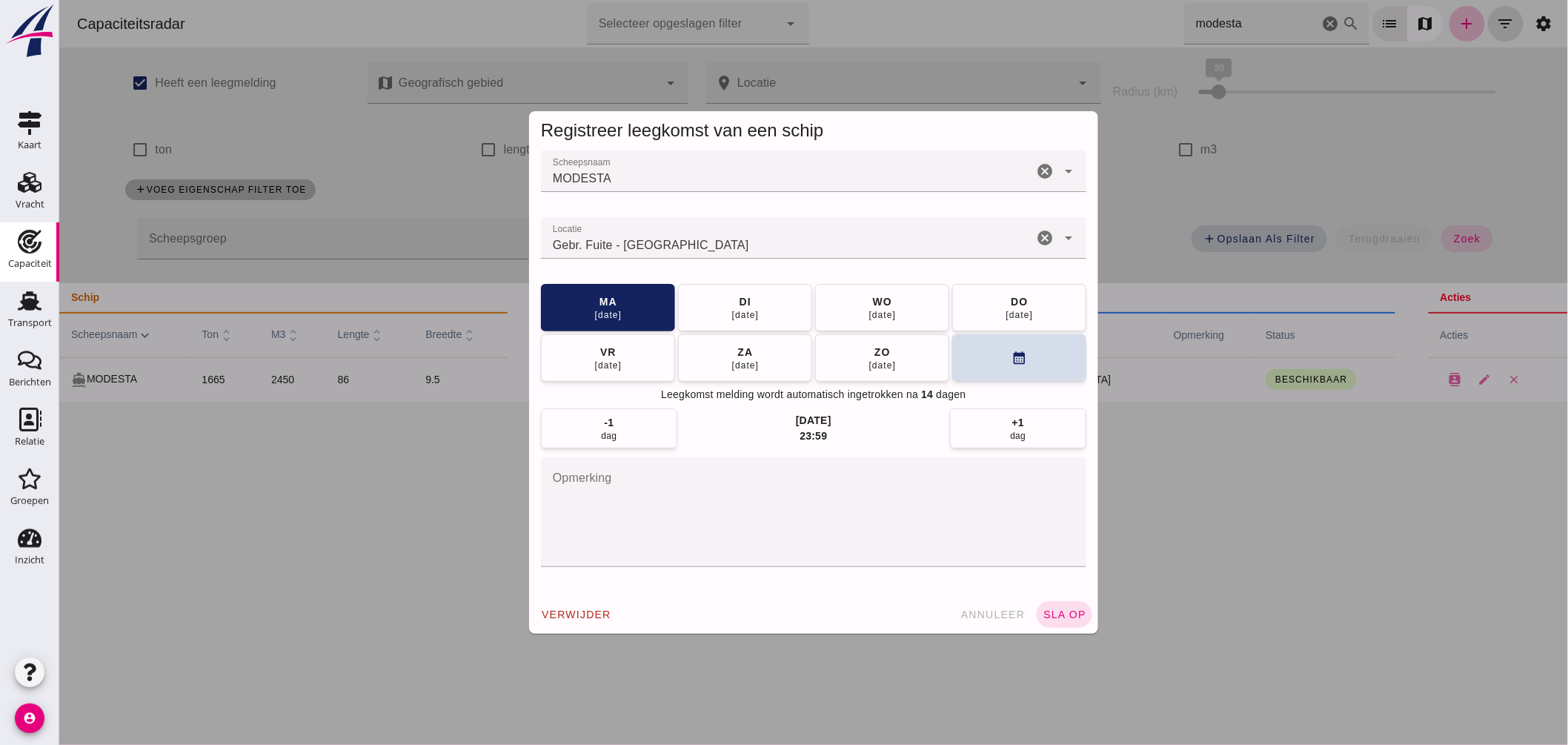
click at [705, 236] on input "Locatie" at bounding box center [786, 245] width 492 height 18
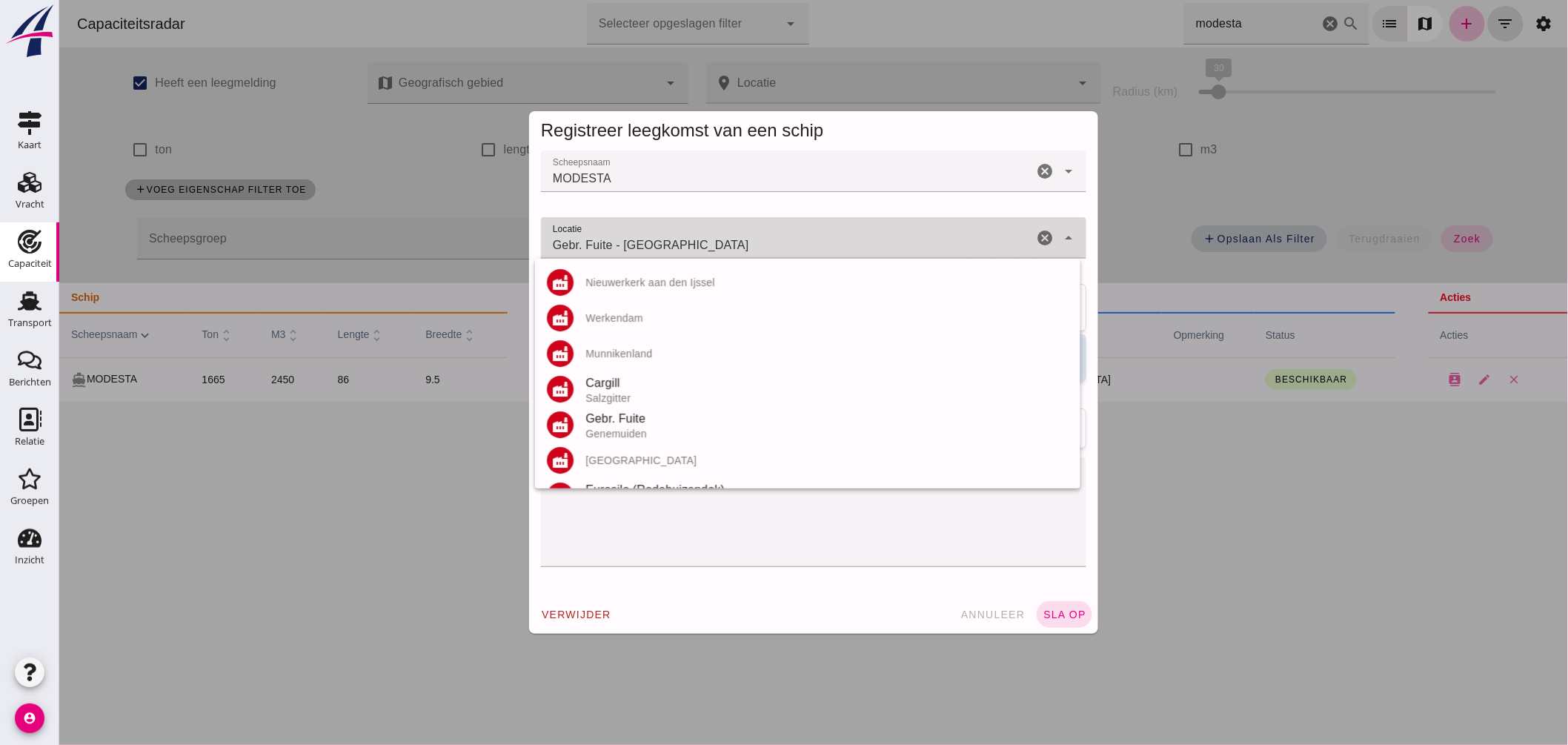
click at [705, 236] on input "Gebr. Fuite - [GEOGRAPHIC_DATA]" at bounding box center [786, 245] width 492 height 18
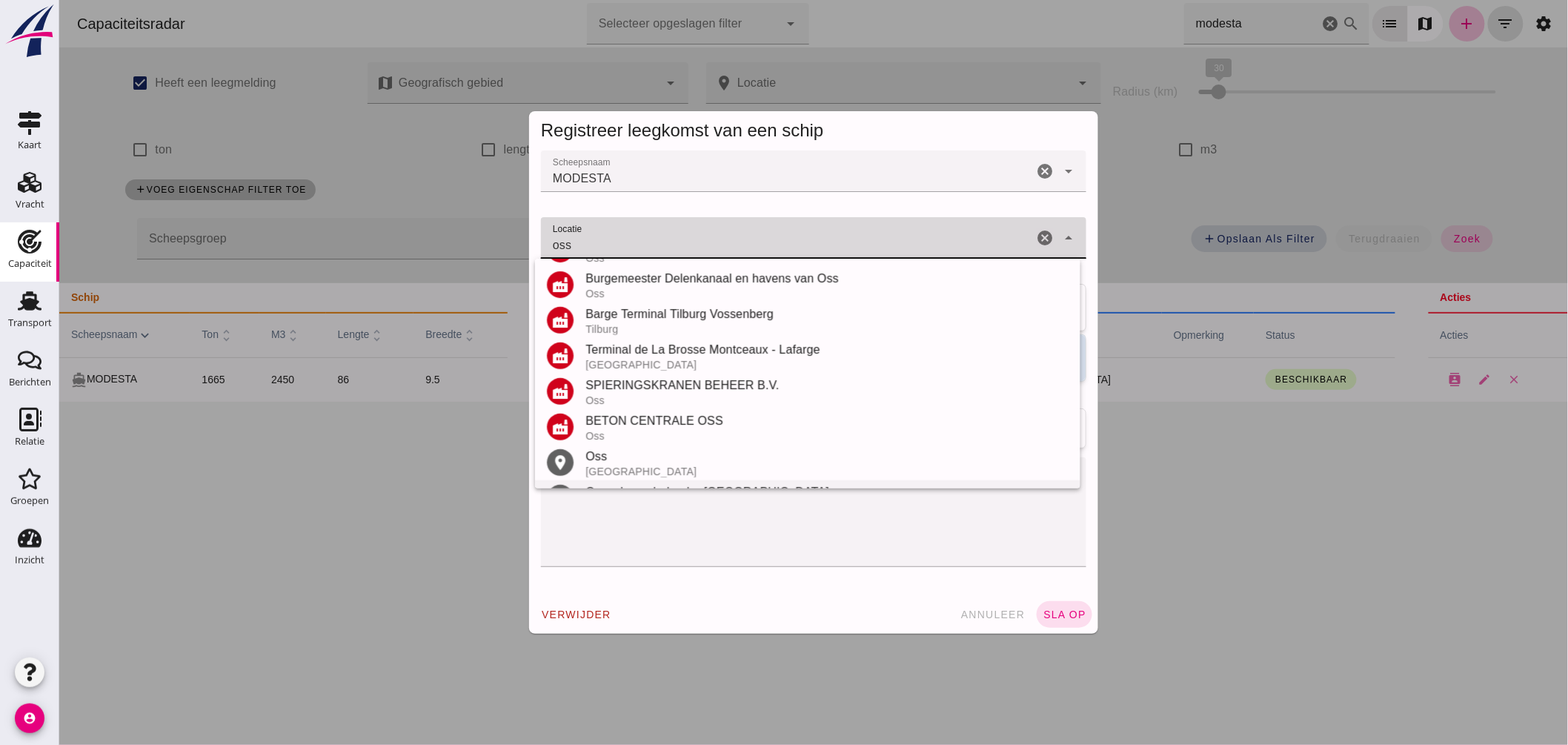
scroll to position [329, 0]
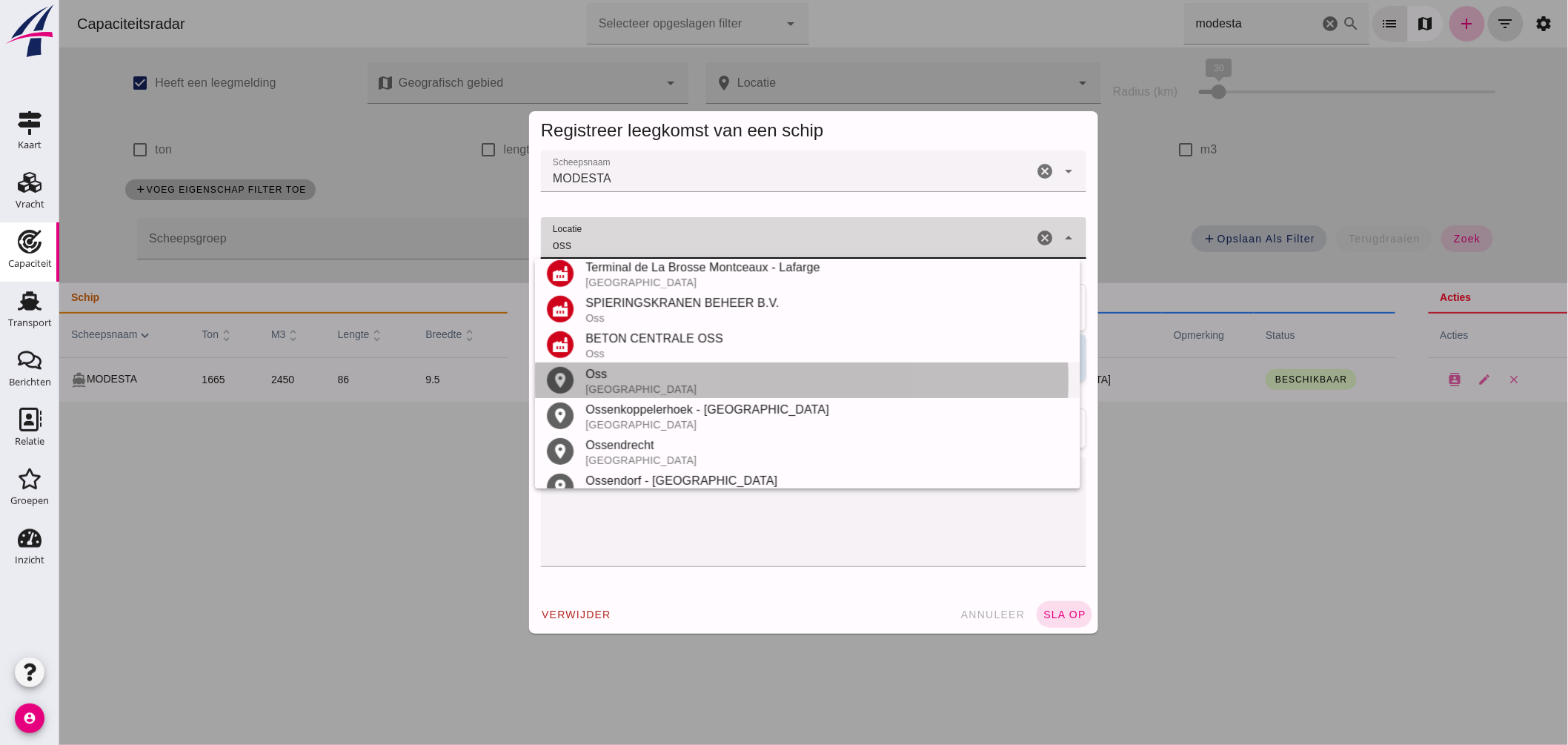
click at [634, 373] on div "Oss" at bounding box center [827, 374] width 483 height 18
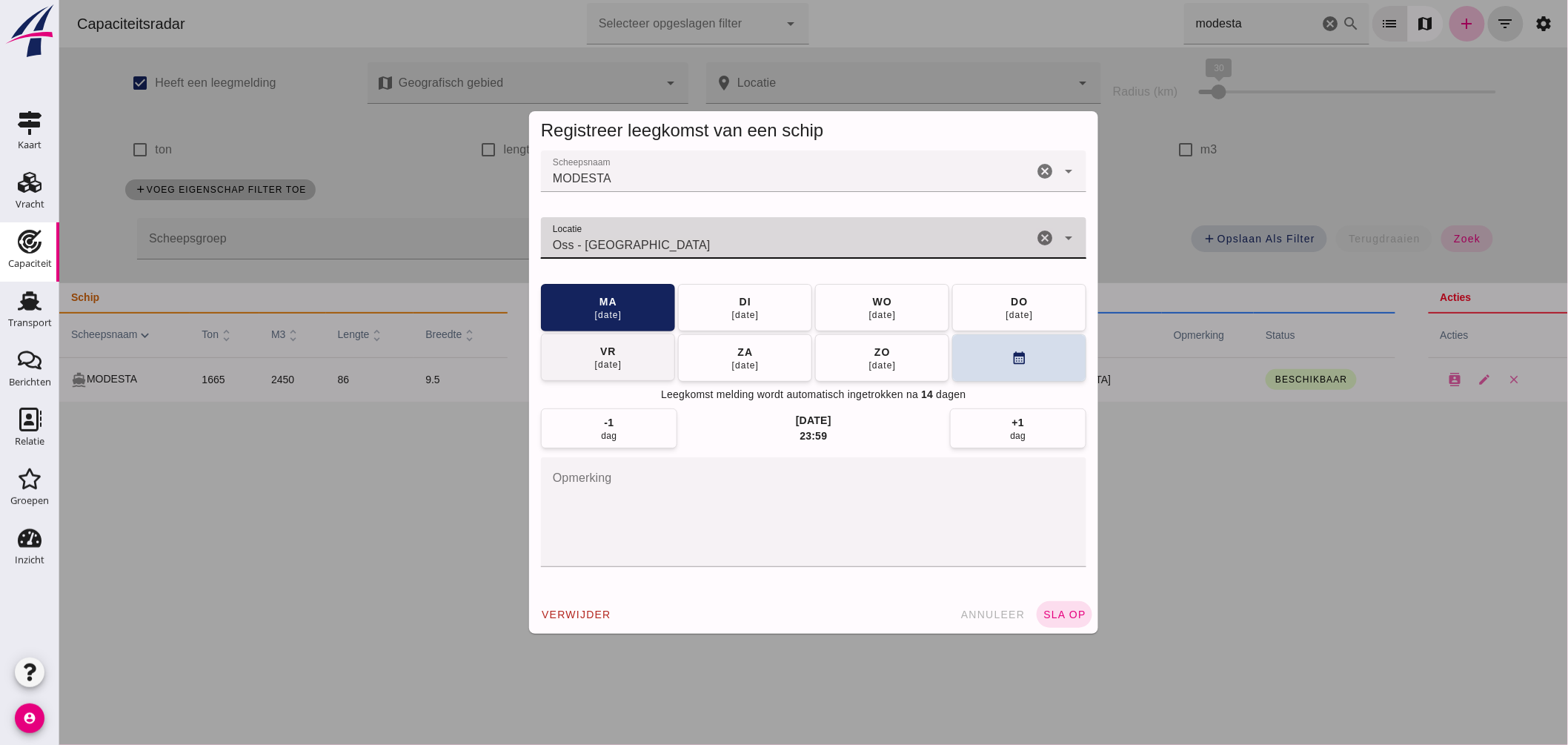
type input "Oss - [GEOGRAPHIC_DATA]"
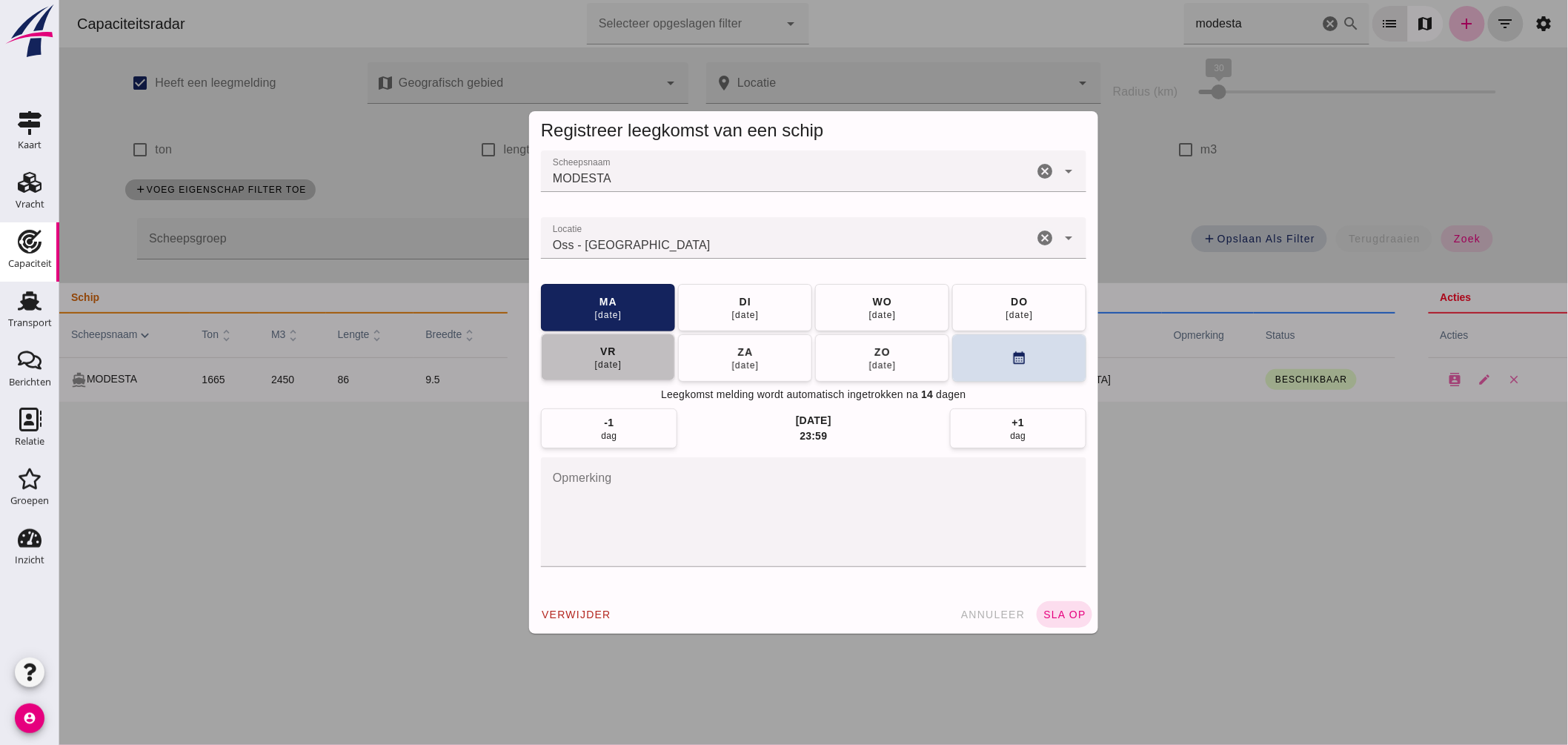
click at [612, 359] on div "[DATE]" at bounding box center [608, 365] width 28 height 12
click at [1055, 604] on button "sla op" at bounding box center [1063, 614] width 55 height 26
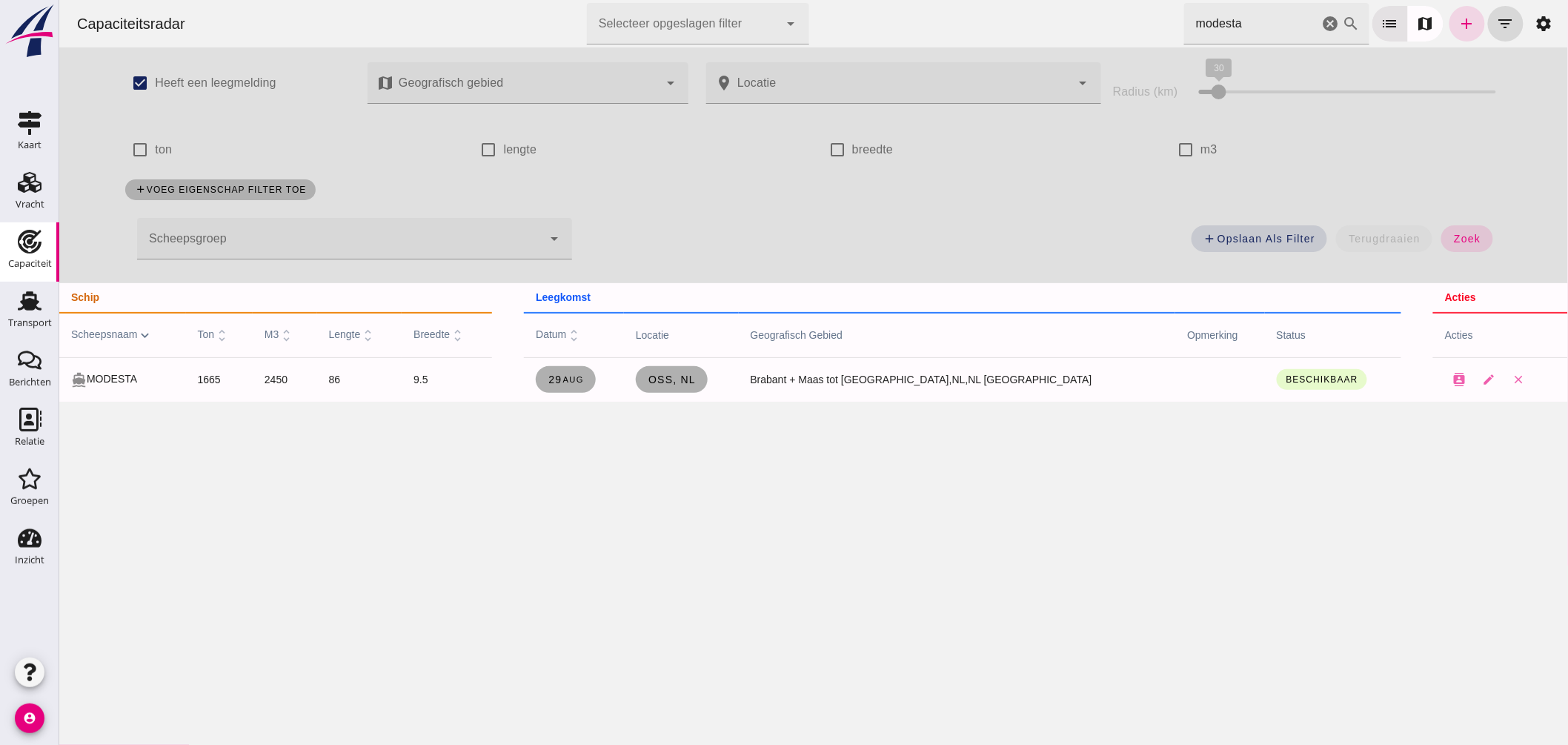
click at [1321, 27] on icon "cancel" at bounding box center [1330, 24] width 18 height 18
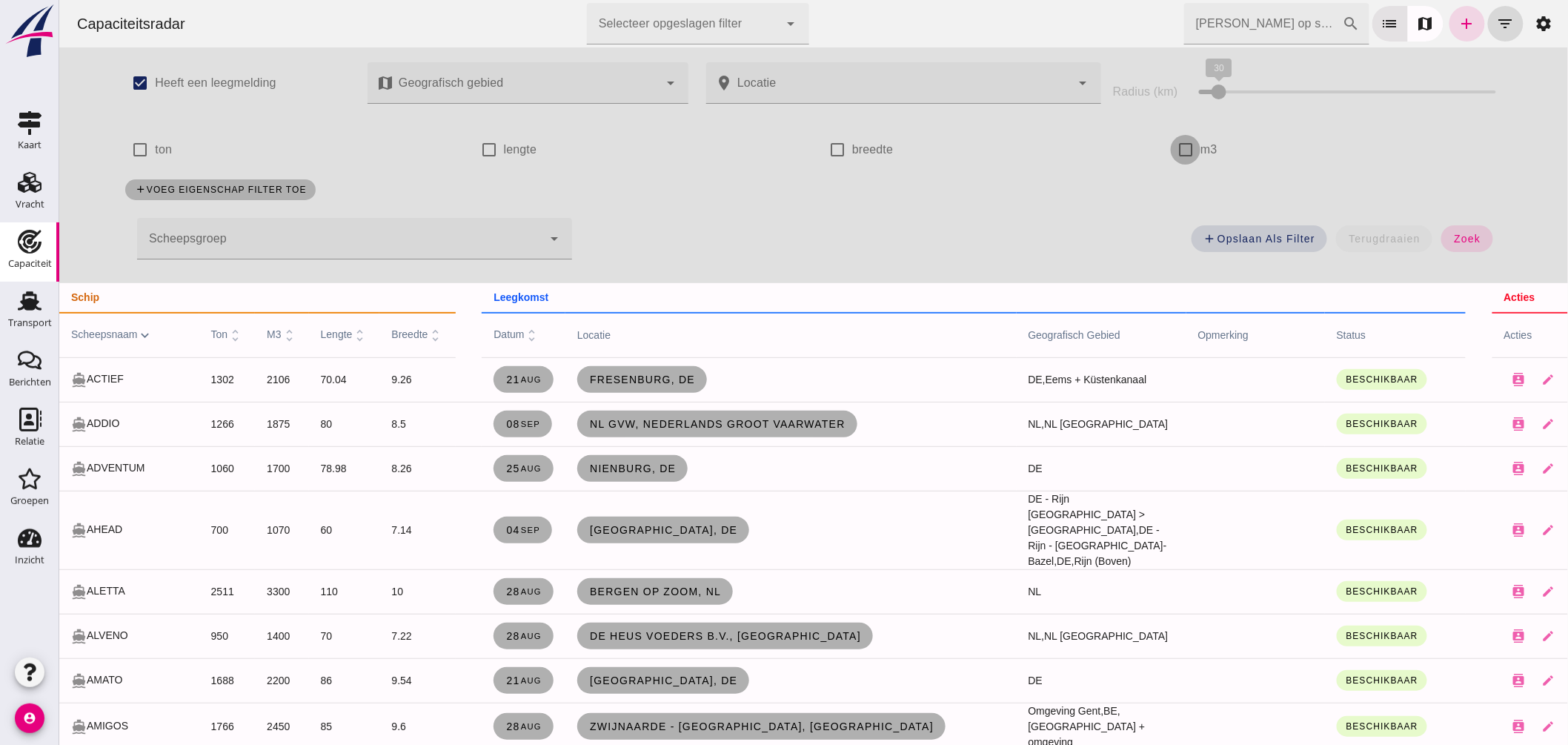
click at [1179, 146] on input "m3" at bounding box center [1185, 150] width 30 height 30
checkbox input "true"
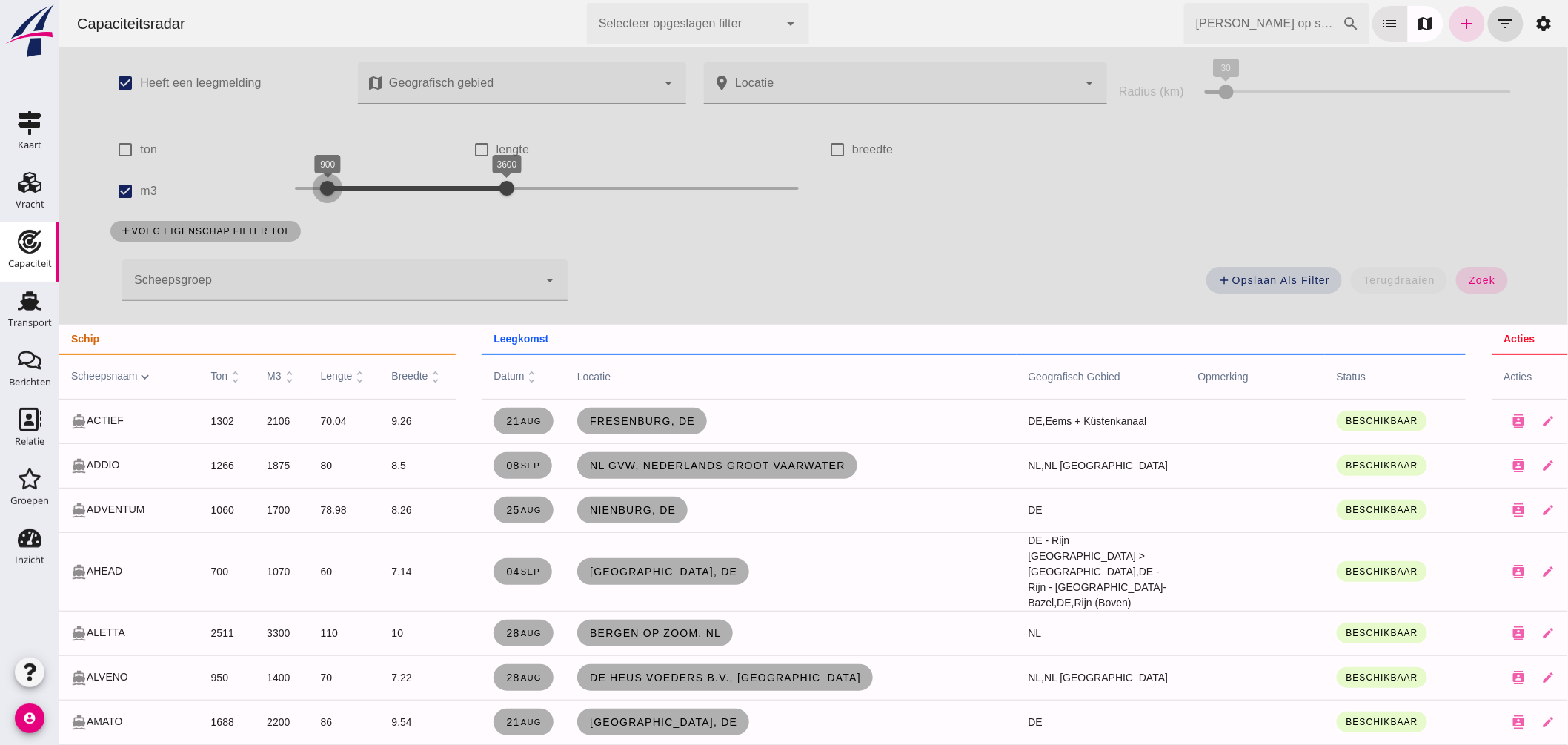
drag, startPoint x: 442, startPoint y: 180, endPoint x: 327, endPoint y: 201, distance: 116.9
click at [326, 201] on div at bounding box center [327, 189] width 30 height 30
drag, startPoint x: 500, startPoint y: 183, endPoint x: 342, endPoint y: 198, distance: 158.7
click at [342, 198] on div at bounding box center [347, 189] width 30 height 30
click at [1486, 276] on span "zoek" at bounding box center [1481, 281] width 27 height 12
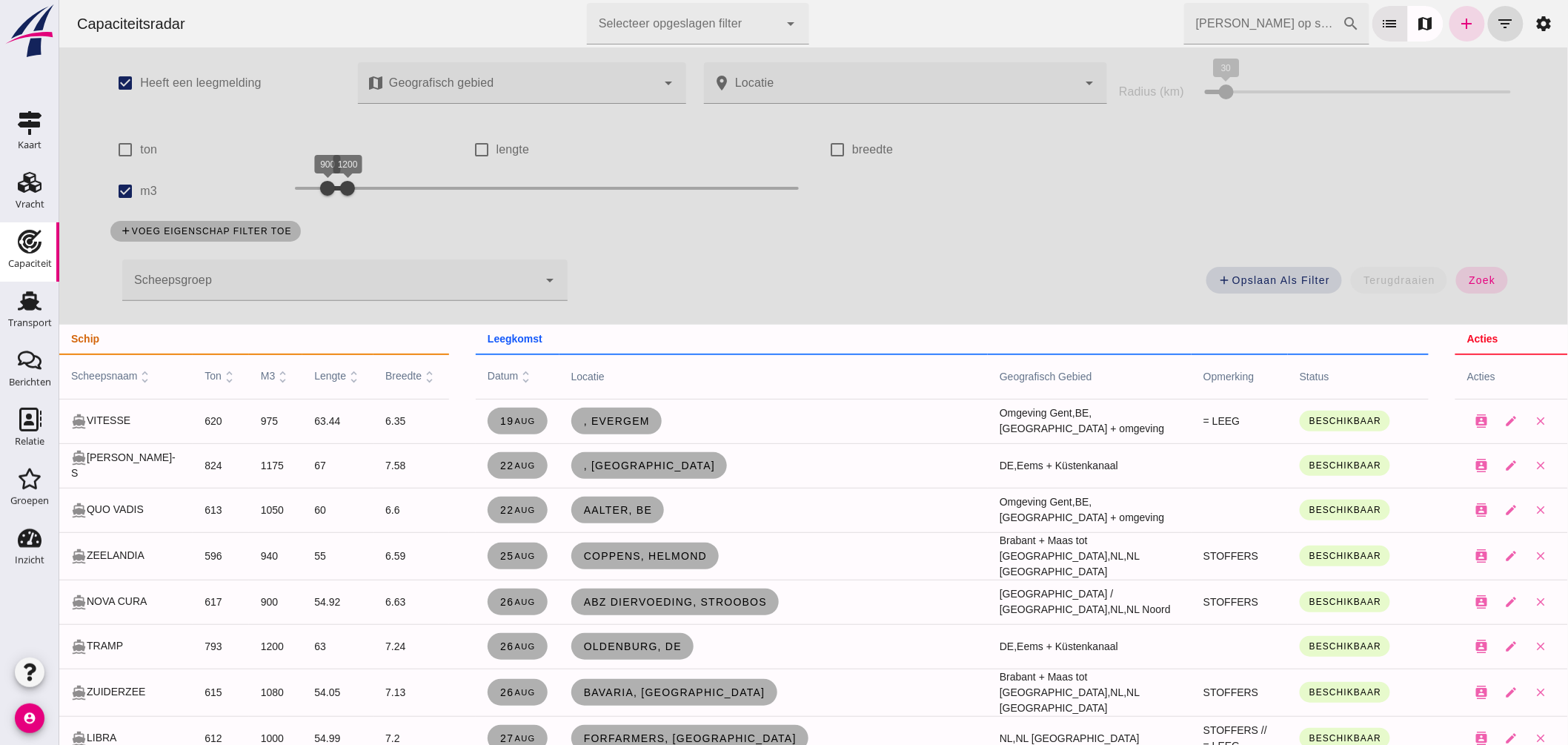
scroll to position [165, 0]
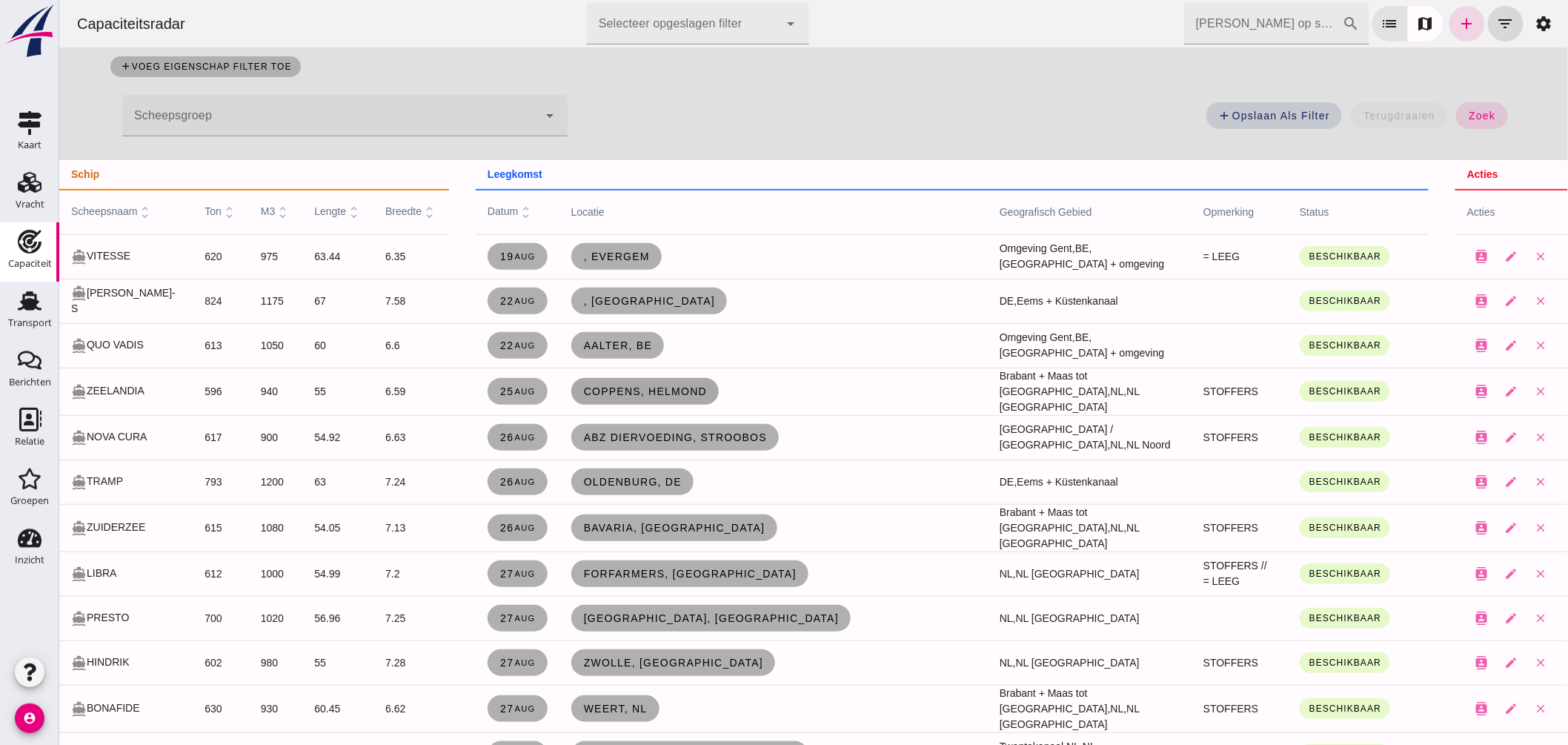
click at [640, 386] on span "Coppens, Helmond" at bounding box center [645, 391] width 125 height 12
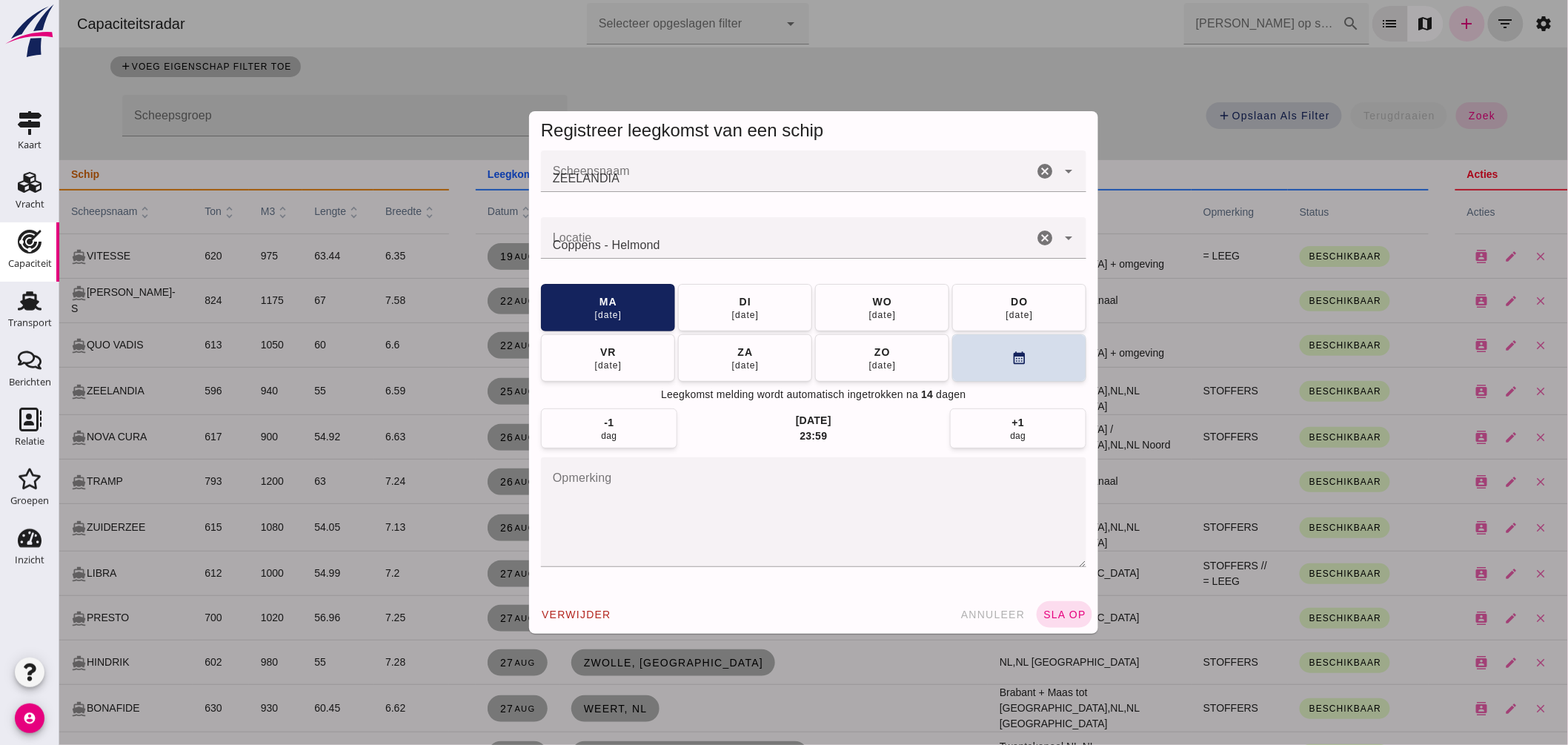
scroll to position [0, 0]
click at [739, 309] on div "[DATE]" at bounding box center [745, 314] width 28 height 12
click at [1047, 608] on button "sla op" at bounding box center [1063, 614] width 55 height 26
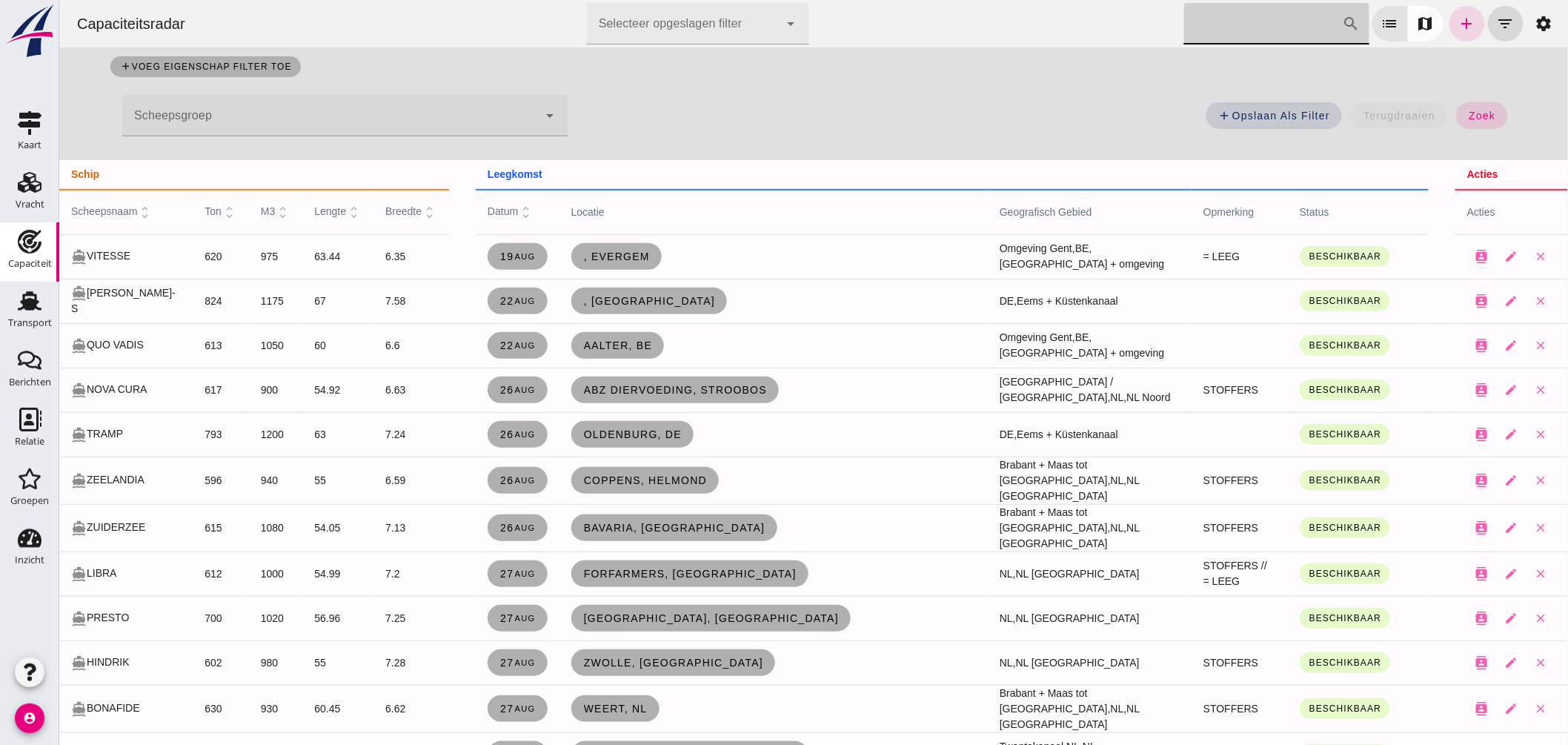
click at [1233, 22] on input "[PERSON_NAME] op scheepsnaam" at bounding box center [1263, 23] width 159 height 41
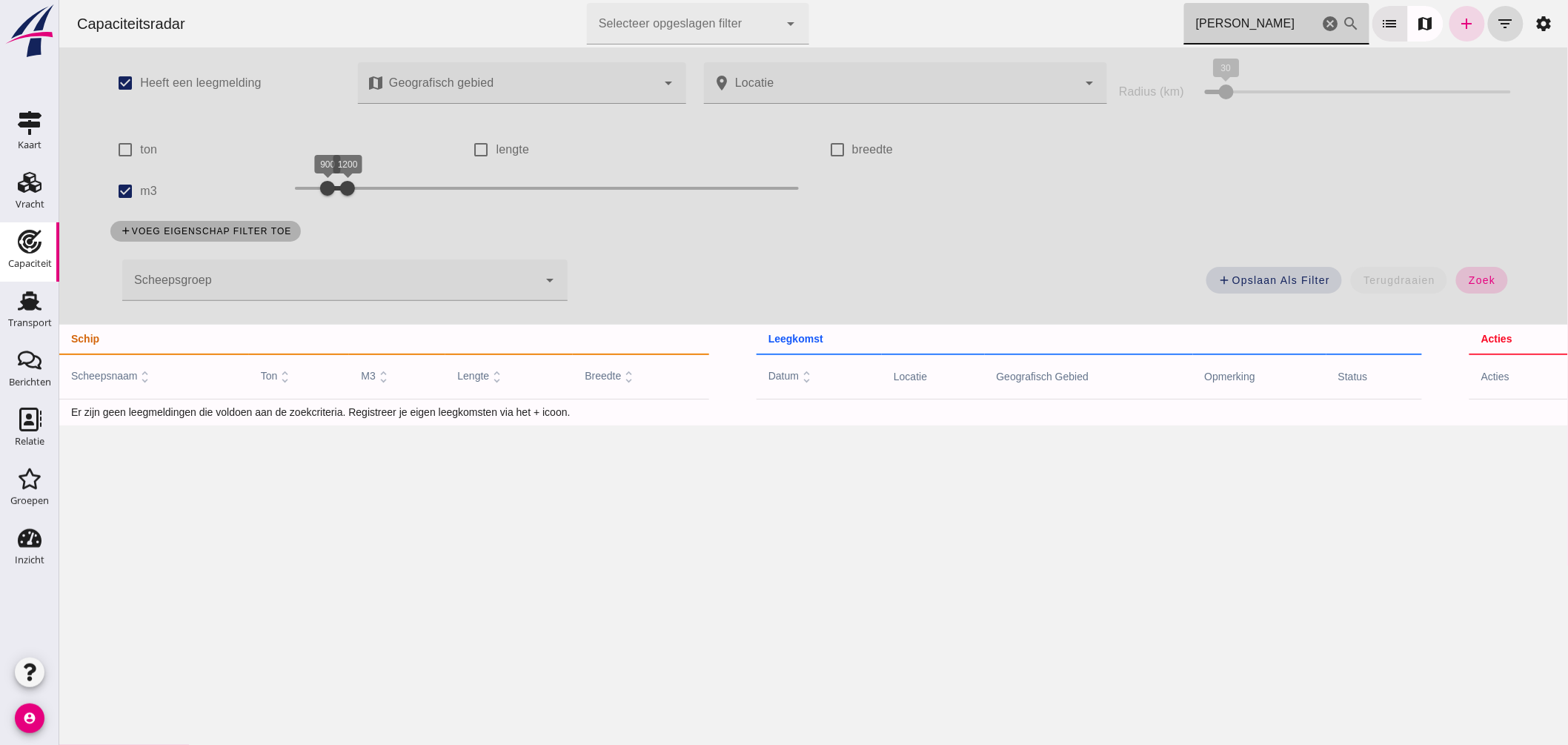
type input "[PERSON_NAME]"
click at [1495, 284] on button "zoek" at bounding box center [1481, 280] width 51 height 26
click at [316, 191] on div at bounding box center [320, 189] width 30 height 30
click at [1469, 268] on button "zoek" at bounding box center [1481, 280] width 51 height 26
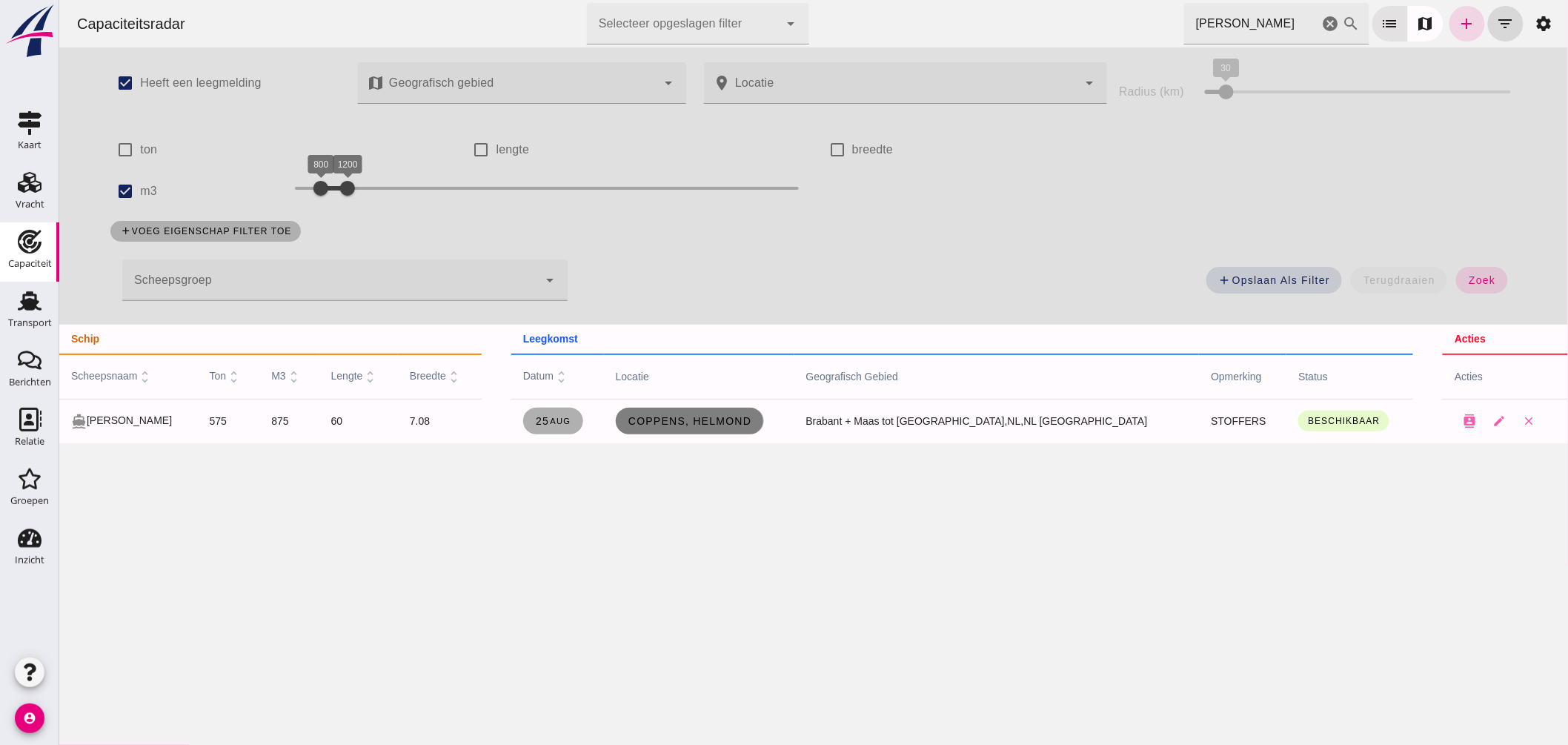
click at [706, 424] on span "Coppens, Helmond" at bounding box center [690, 421] width 125 height 12
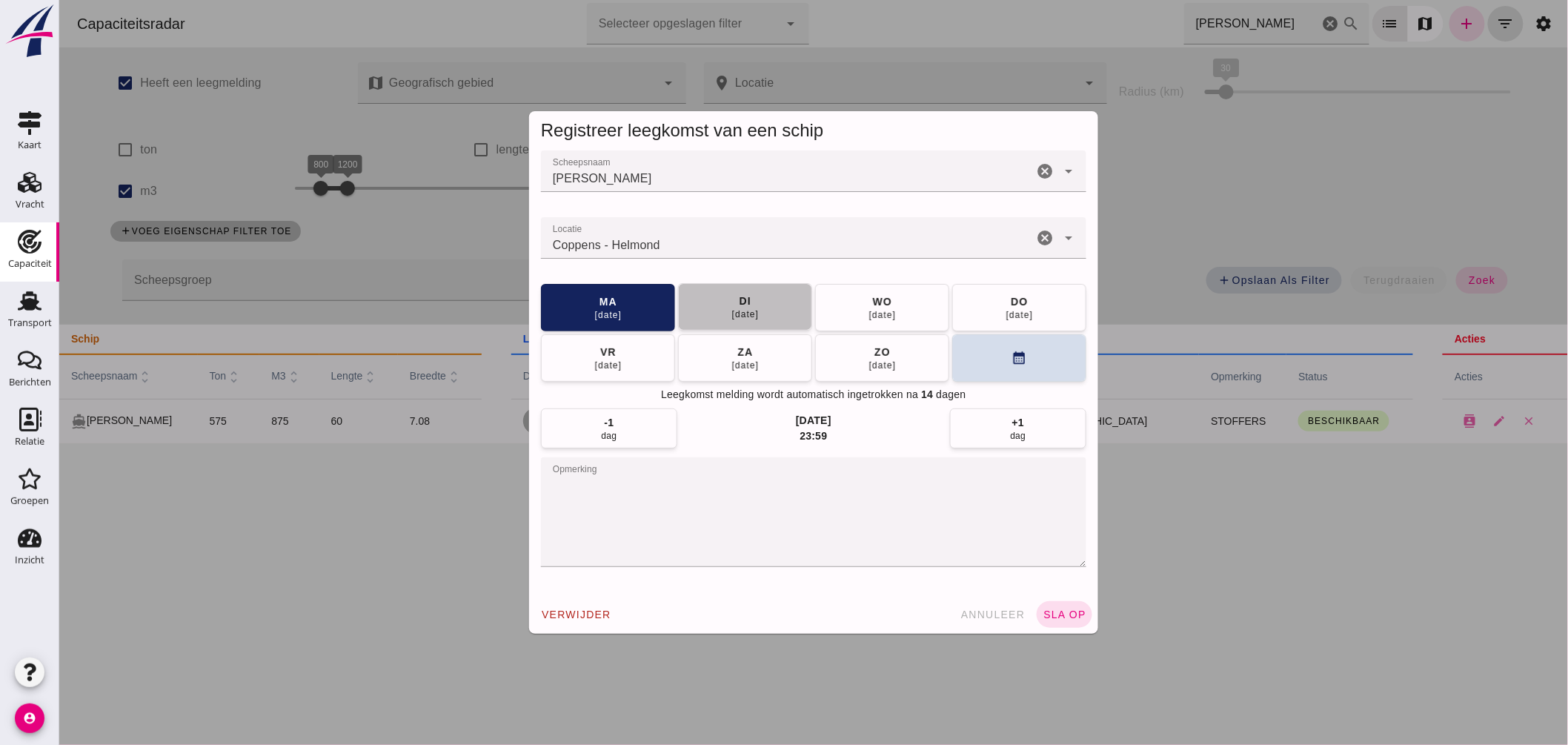
click at [788, 319] on button "[DATE]" at bounding box center [744, 307] width 134 height 47
click at [1047, 613] on span "sla op" at bounding box center [1064, 615] width 44 height 12
click at [1060, 612] on span "sla op" at bounding box center [1064, 615] width 44 height 12
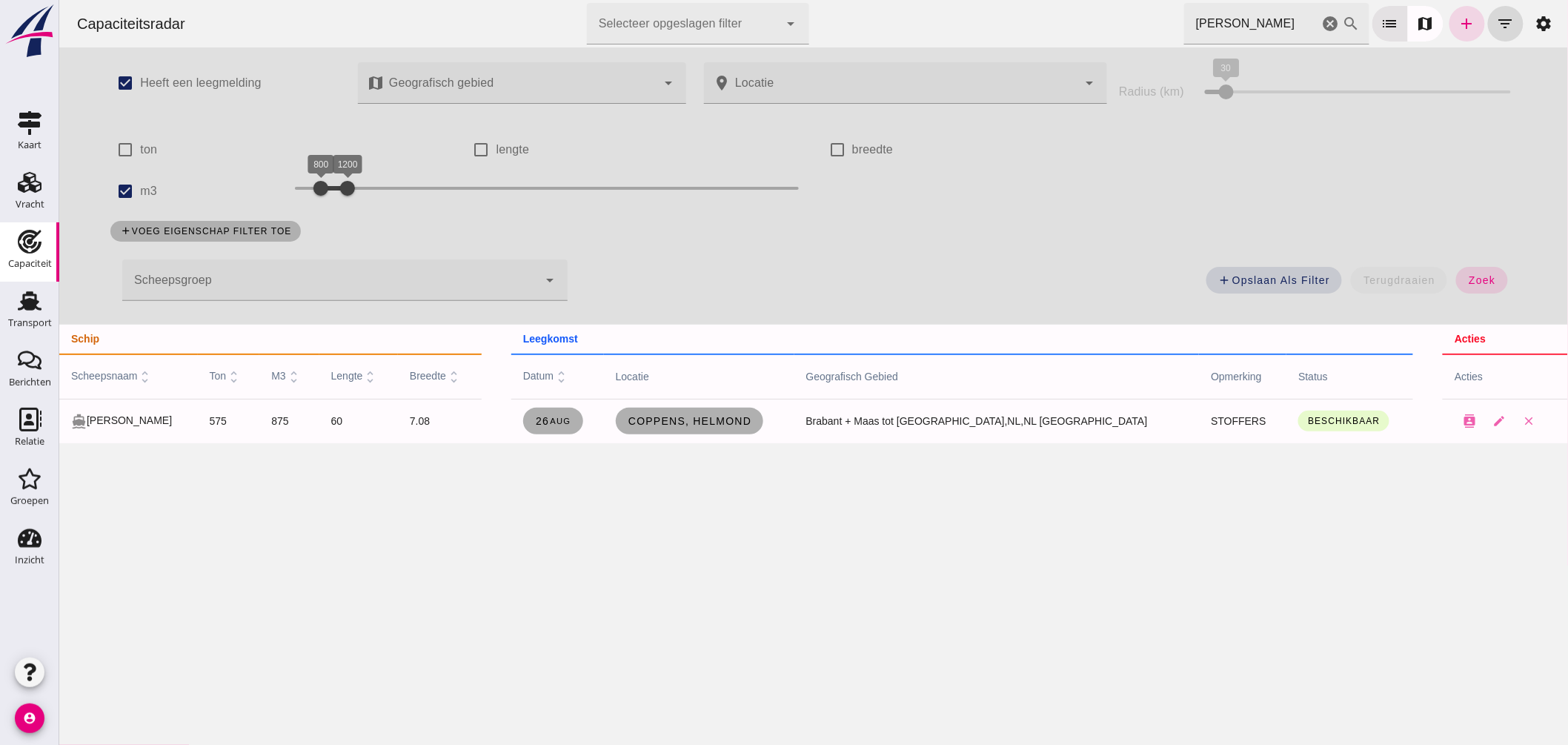
click at [1321, 18] on icon "cancel" at bounding box center [1330, 24] width 18 height 18
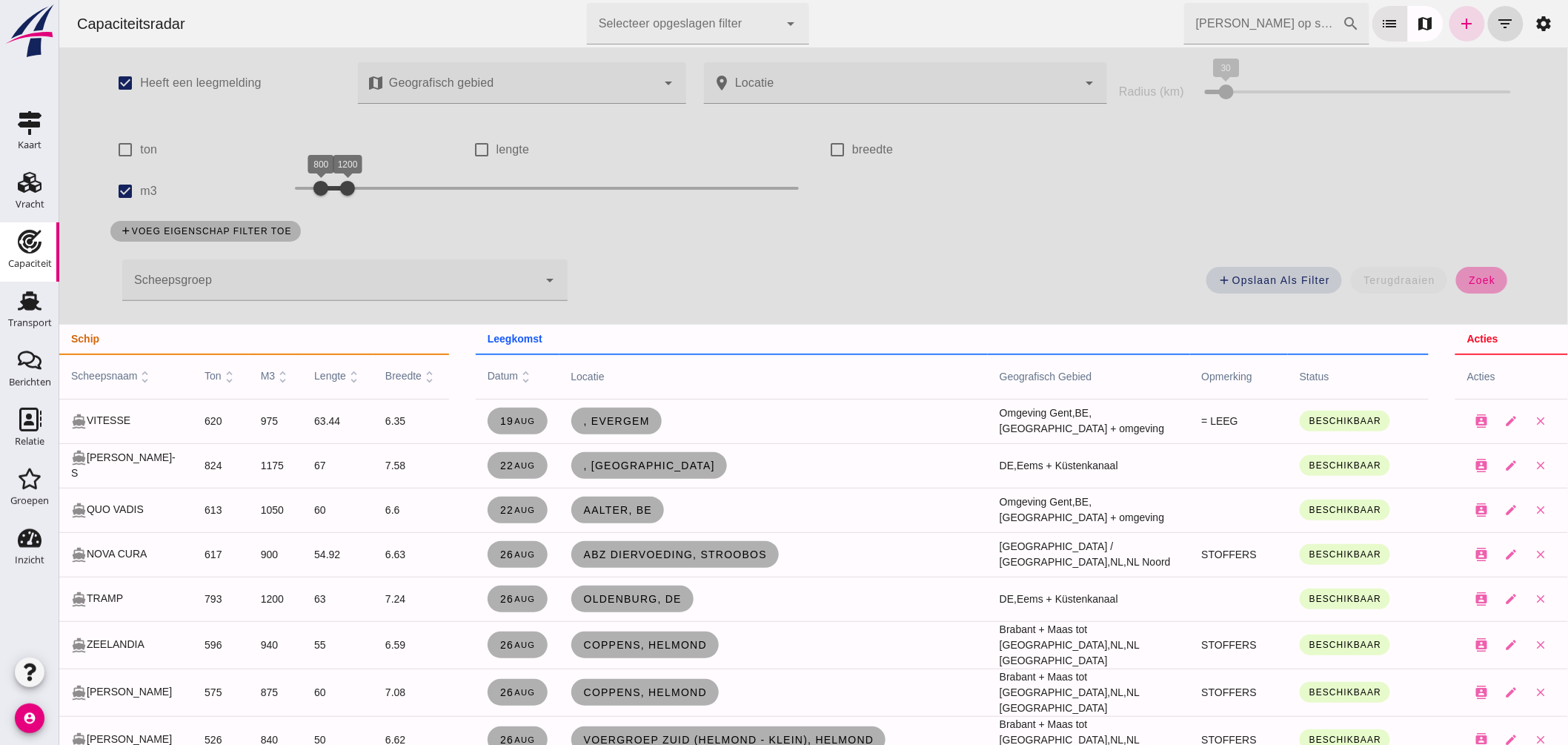
click at [1486, 284] on span "zoek" at bounding box center [1481, 281] width 27 height 12
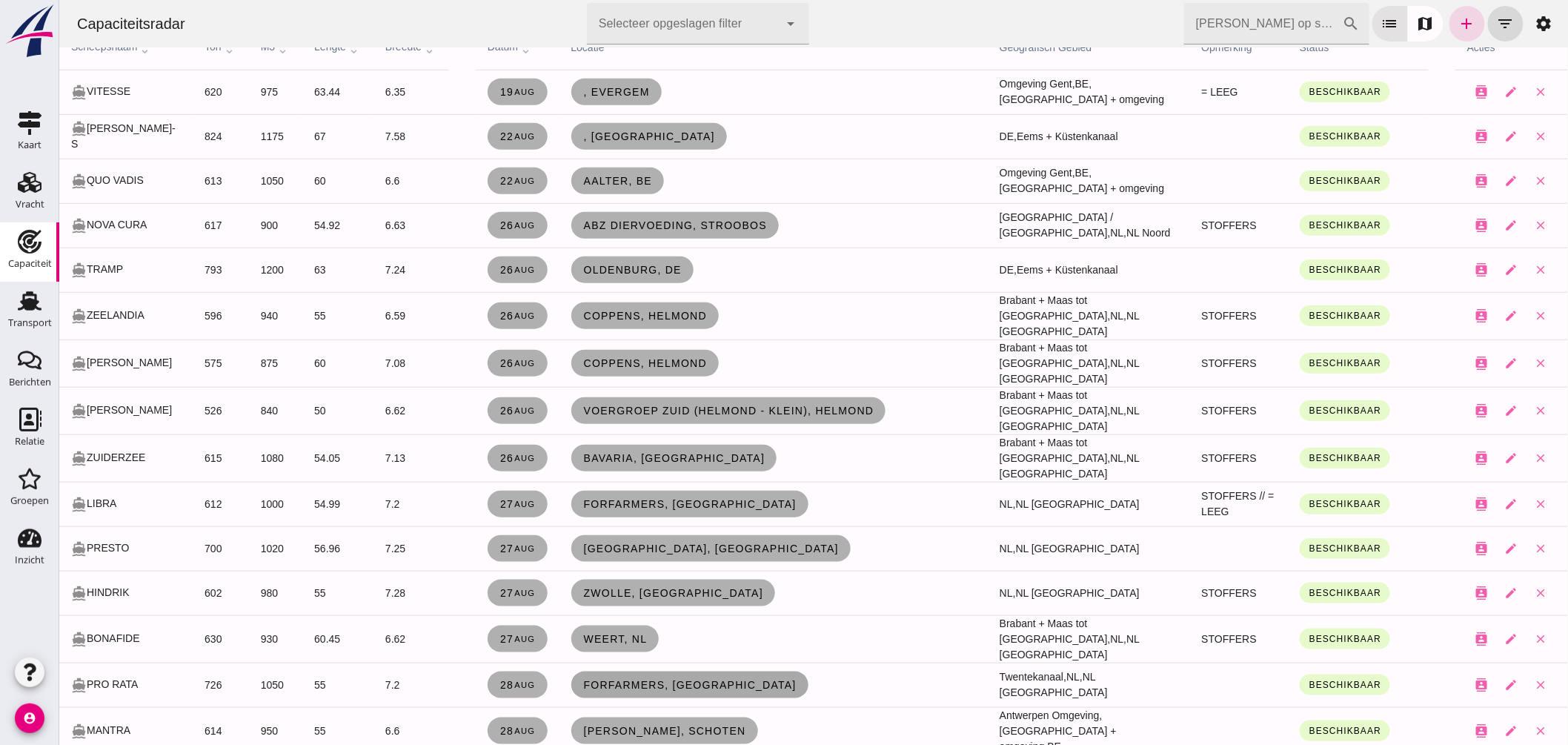
scroll to position [412, 0]
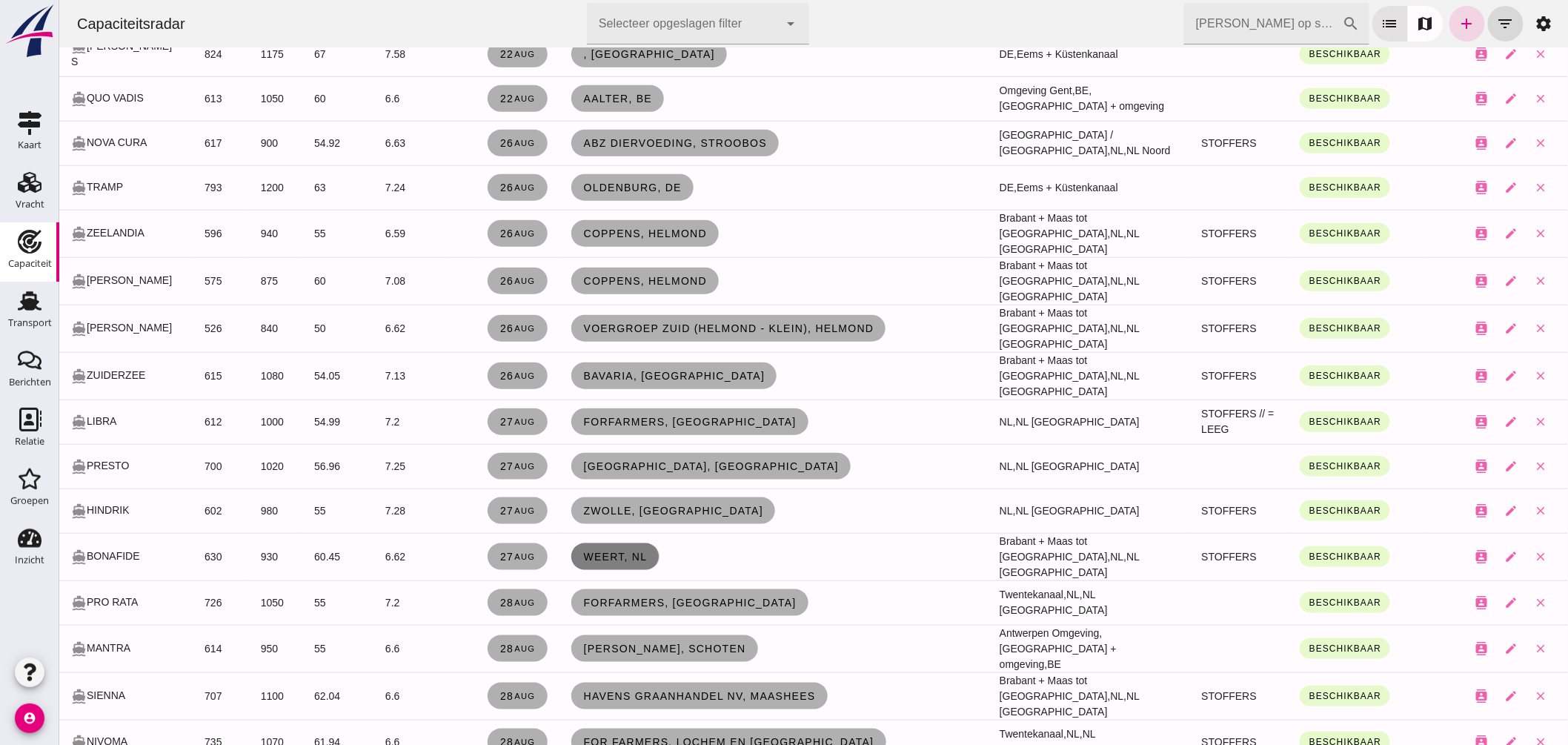
click at [612, 551] on span "Weert, nl" at bounding box center [614, 557] width 64 height 12
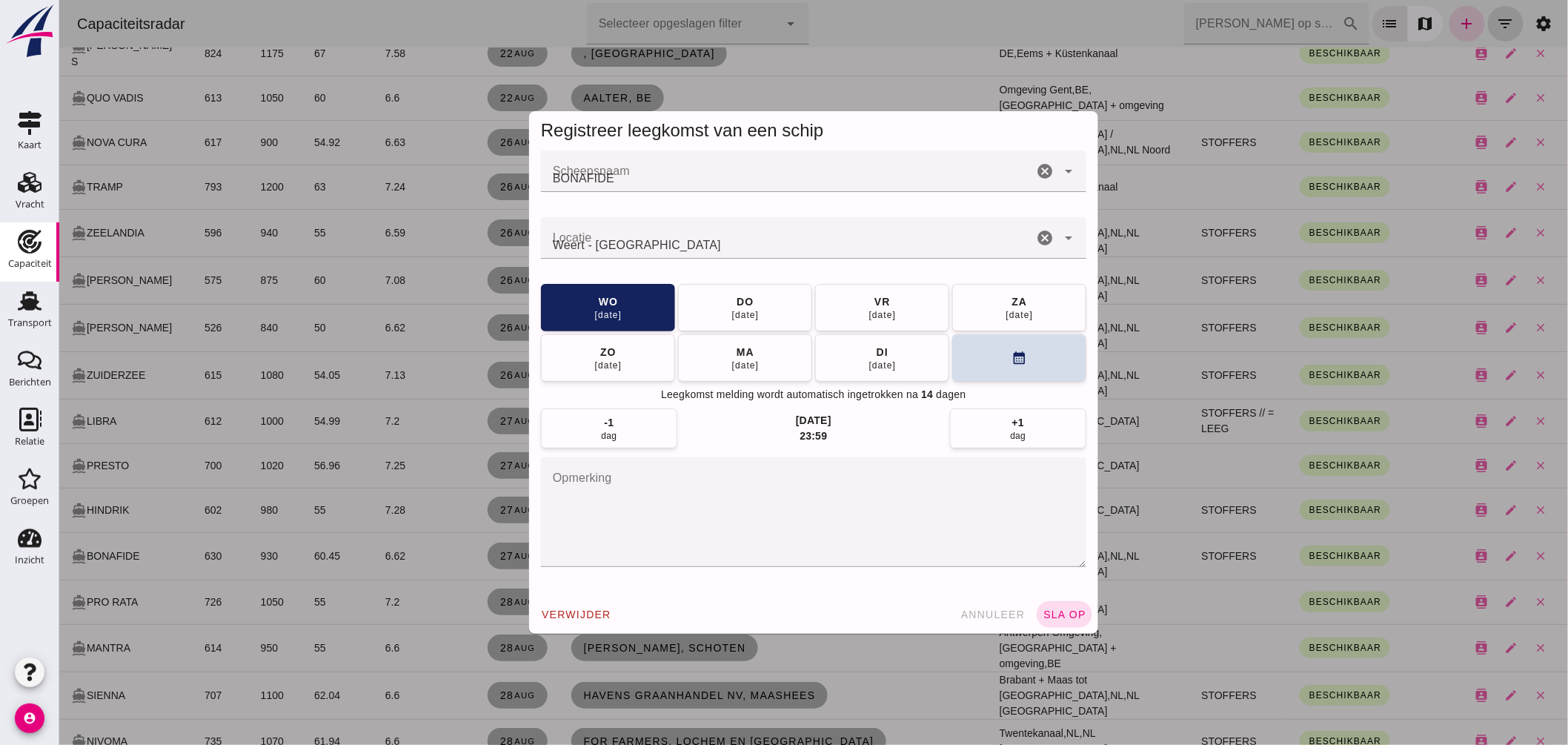
scroll to position [0, 0]
click at [738, 300] on div "do" at bounding box center [744, 301] width 18 height 15
click at [1063, 612] on span "sla op" at bounding box center [1064, 615] width 44 height 12
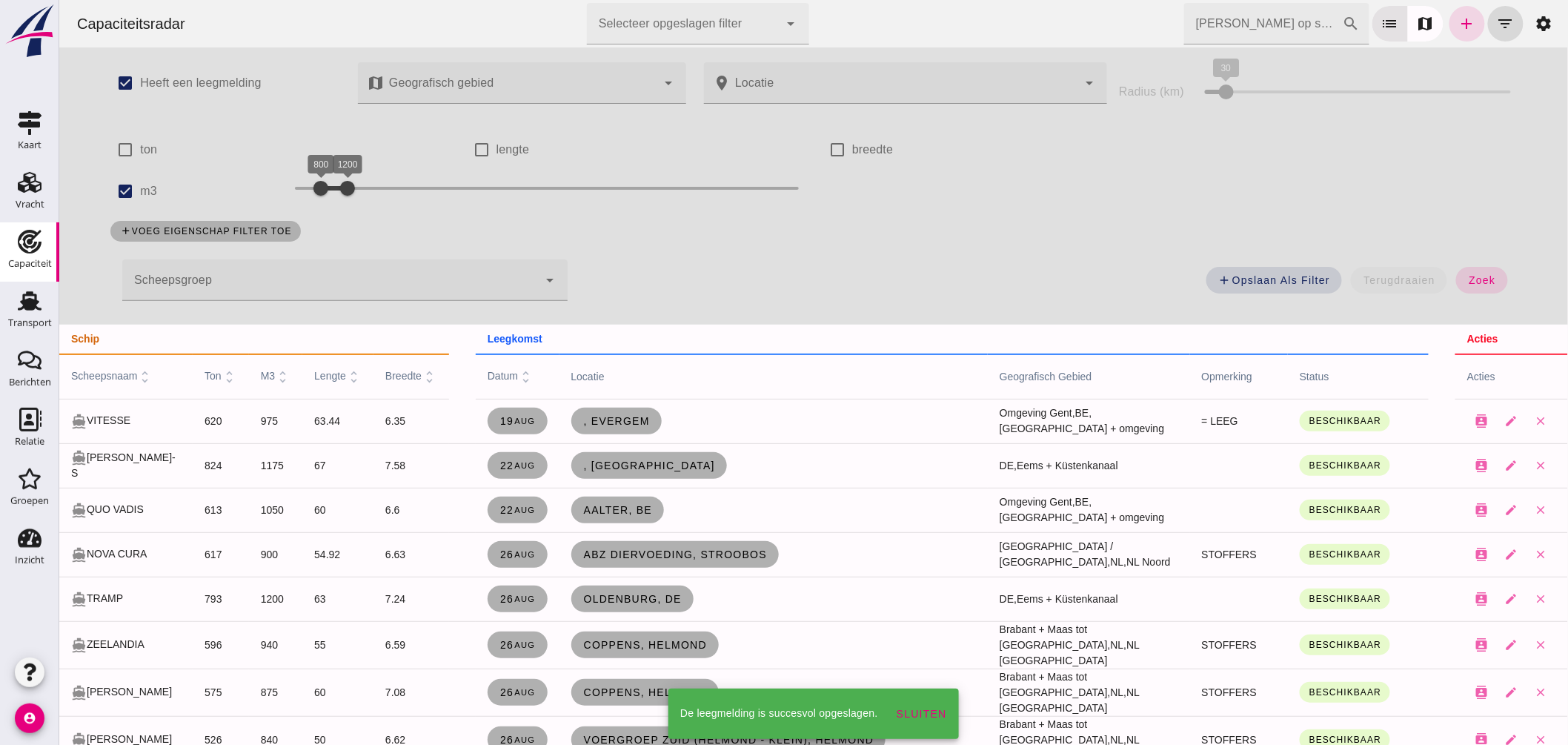
scroll to position [412, 0]
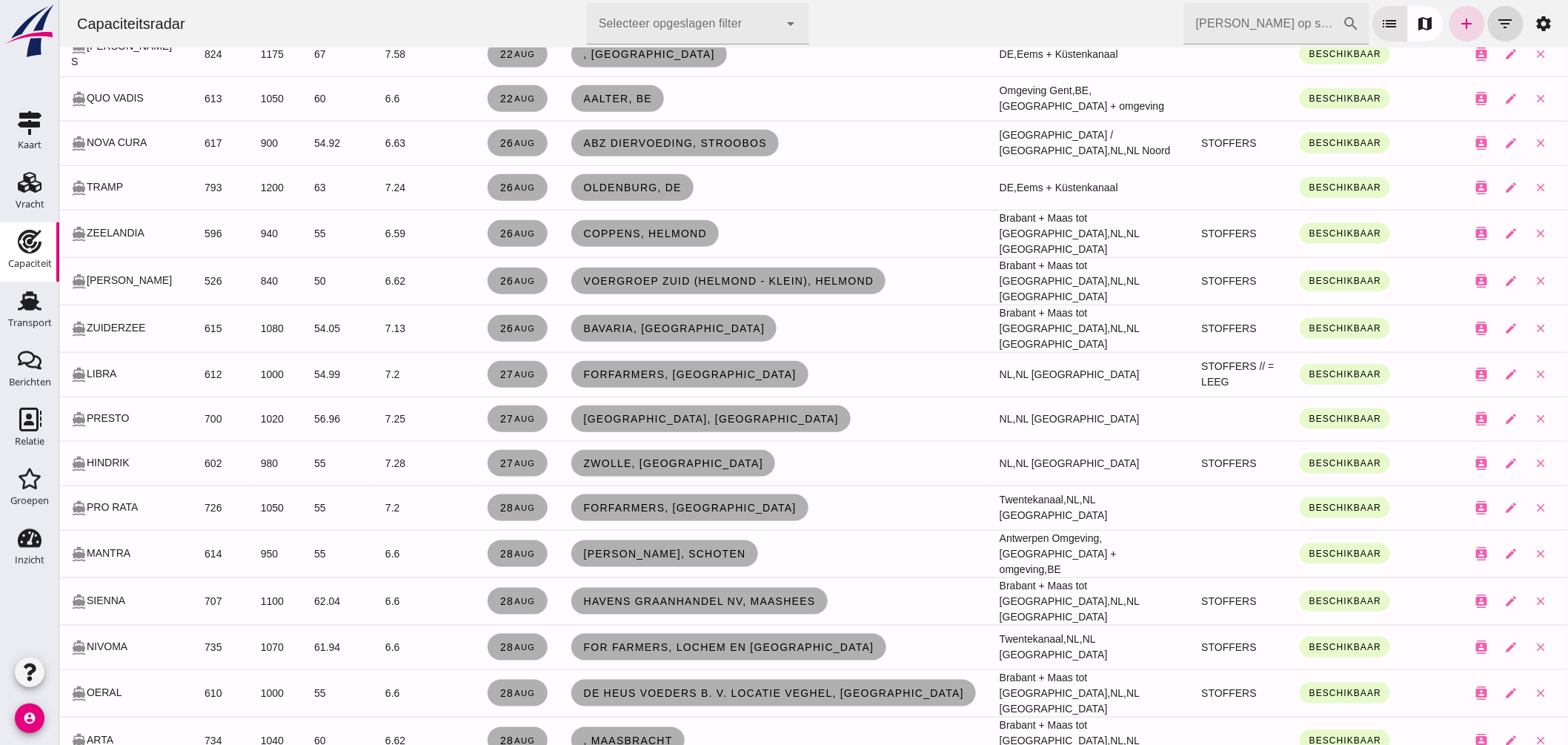
click at [1276, 17] on input "[PERSON_NAME] op scheepsnaam" at bounding box center [1263, 23] width 159 height 41
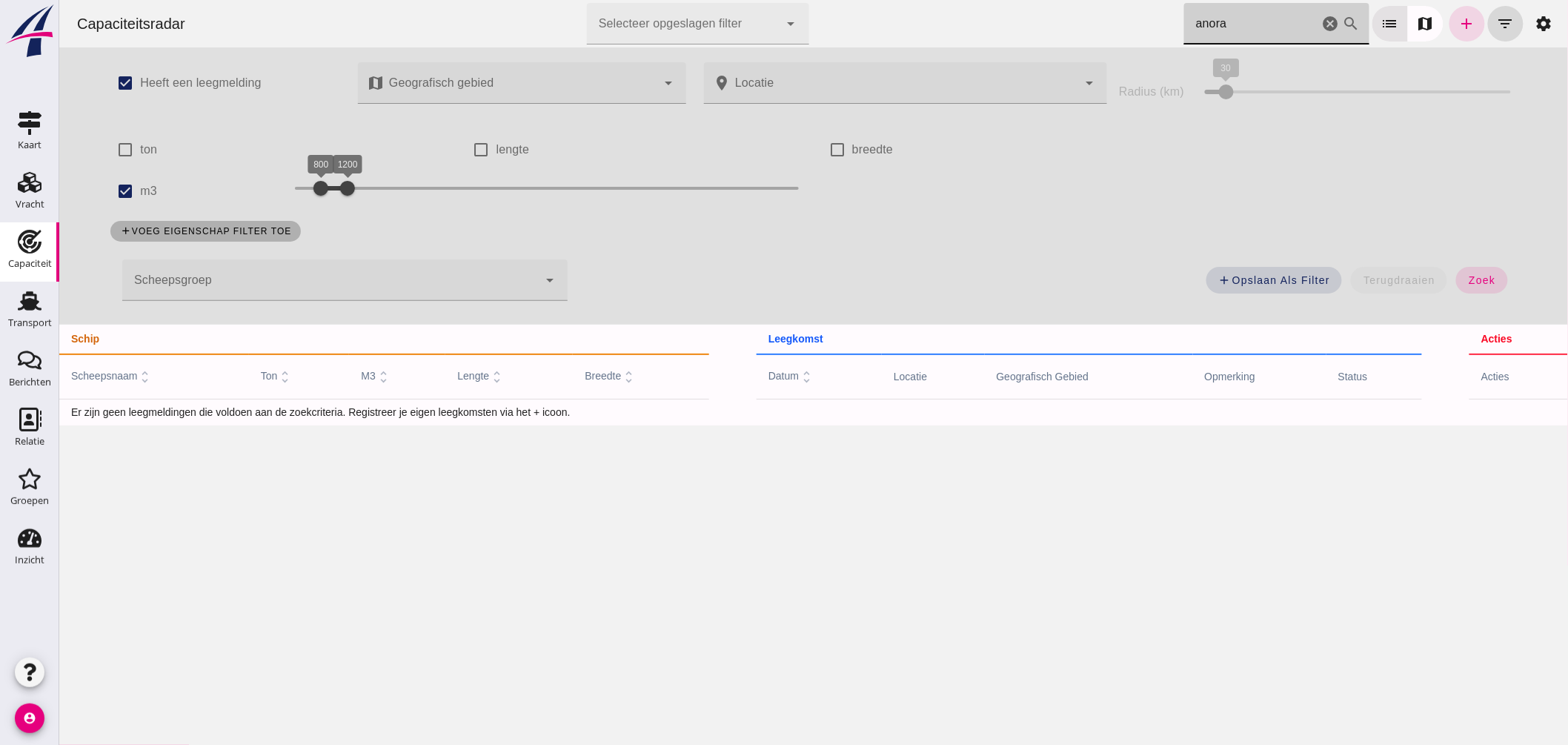
scroll to position [0, 0]
drag, startPoint x: 1245, startPoint y: 23, endPoint x: 920, endPoint y: 43, distance: 325.6
click at [920, 43] on div "Capaciteitsradar Selecteer opgeslagen filter Selecteer opgeslagen filter cancel…" at bounding box center [813, 24] width 1497 height 47
type input "amare"
click at [122, 188] on input "m3" at bounding box center [125, 191] width 30 height 30
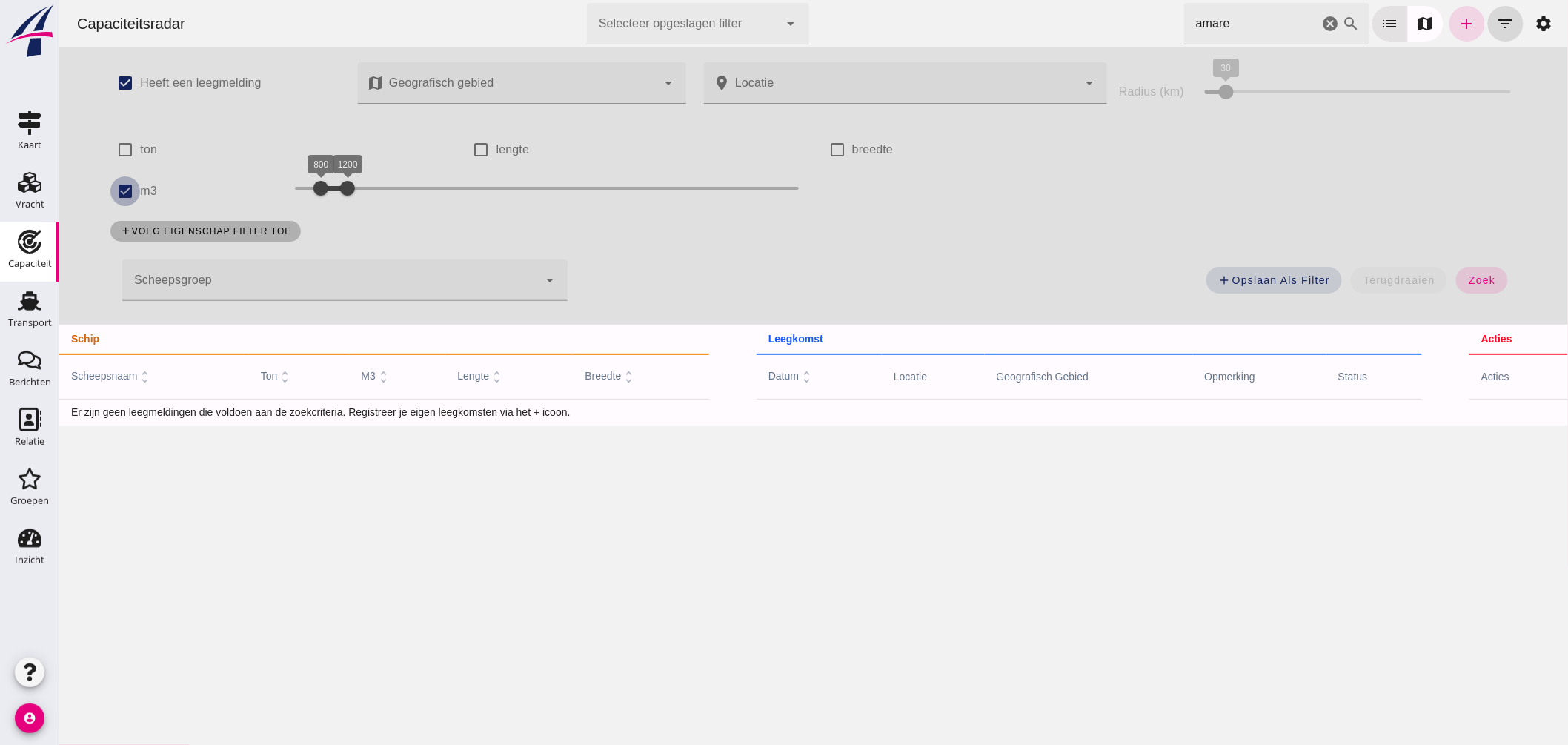
checkbox input "false"
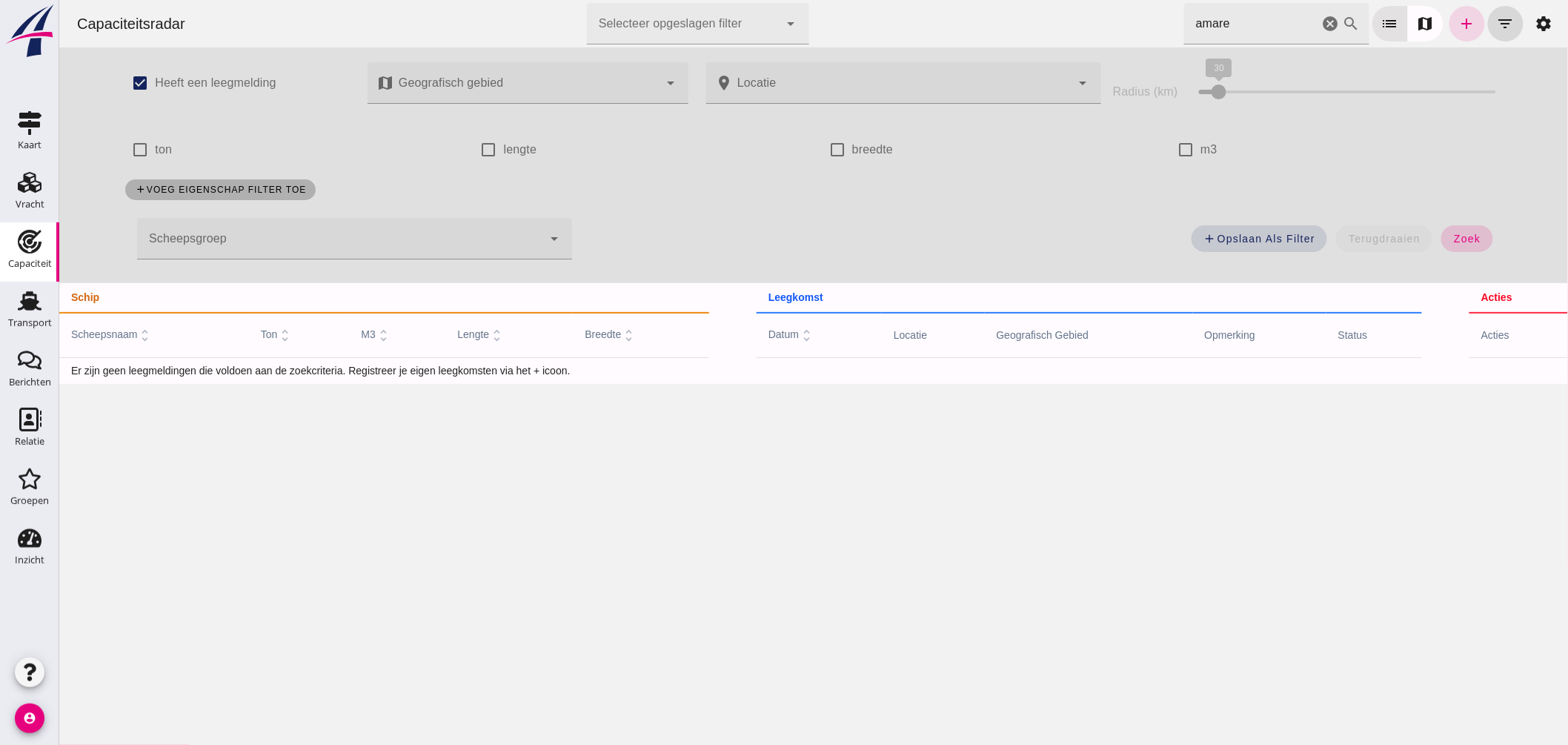
click at [1454, 234] on span "zoek" at bounding box center [1466, 239] width 27 height 12
click at [1467, 237] on span "zoek" at bounding box center [1466, 239] width 27 height 12
drag, startPoint x: 1233, startPoint y: 33, endPoint x: 899, endPoint y: 12, distance: 334.7
click at [913, 19] on div "Capaciteitsradar Selecteer opgeslagen filter Selecteer opgeslagen filter cancel…" at bounding box center [813, 24] width 1497 height 47
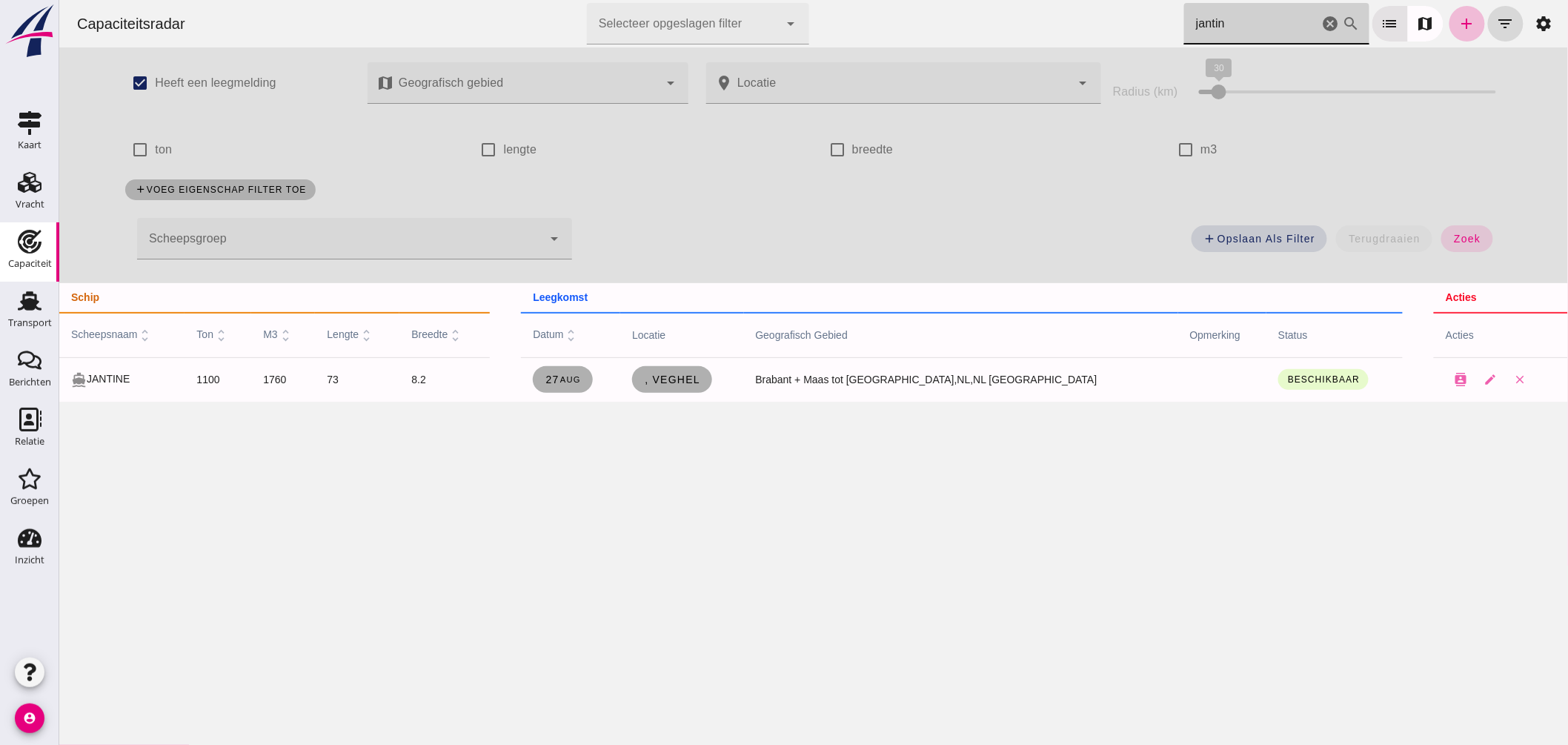
drag, startPoint x: 1128, startPoint y: 35, endPoint x: 819, endPoint y: 12, distance: 309.9
click at [824, 17] on div "Capaciteitsradar Selecteer opgeslagen filter Selecteer opgeslagen filter cancel…" at bounding box center [813, 24] width 1497 height 47
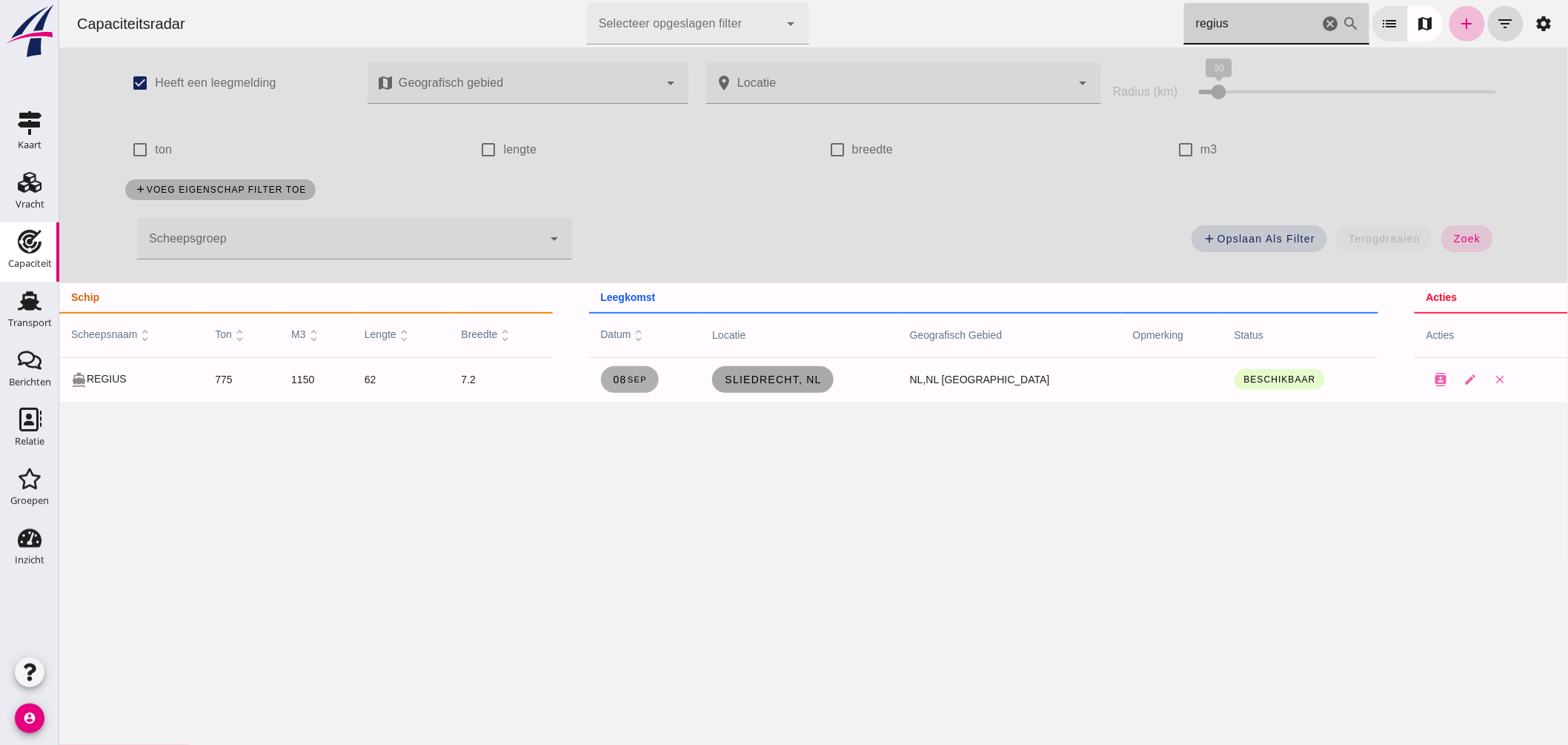
click at [783, 380] on span "Sliedrecht, nl" at bounding box center [772, 380] width 98 height 12
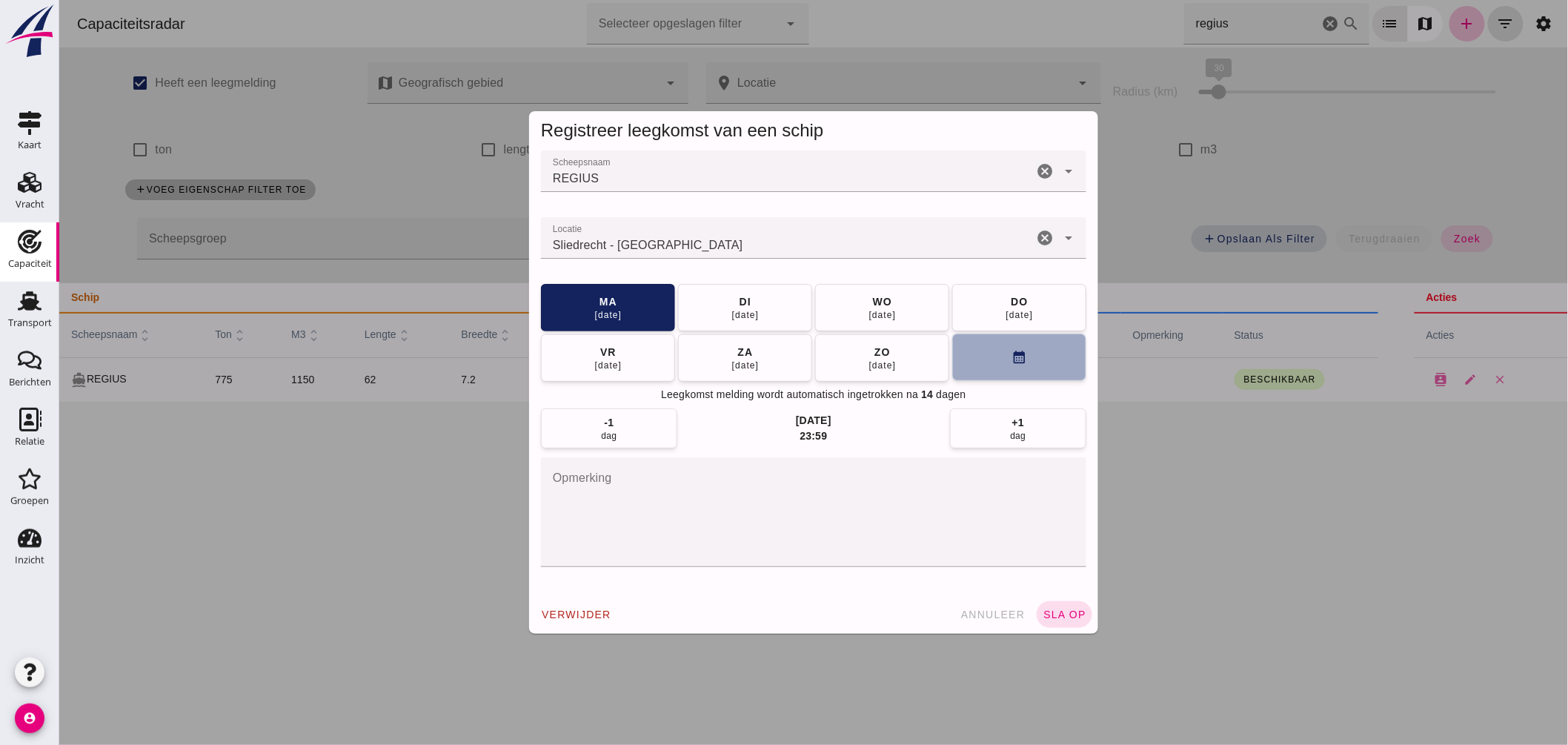
click at [1011, 359] on icon "calendar_month" at bounding box center [1019, 358] width 16 height 16
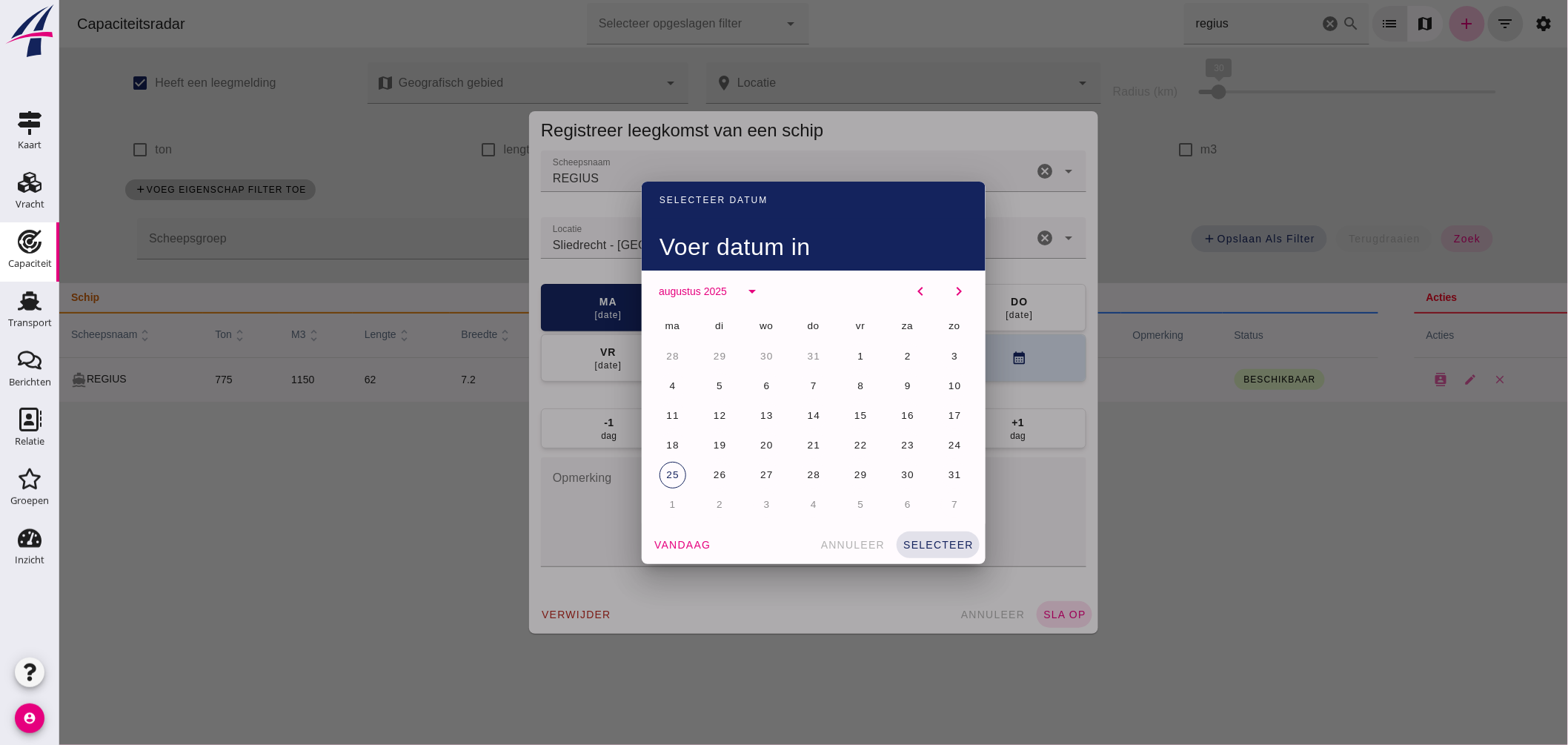
click at [669, 502] on span "1" at bounding box center [672, 505] width 7 height 11
drag, startPoint x: 928, startPoint y: 546, endPoint x: 936, endPoint y: 542, distance: 8.9
click at [928, 547] on span "selecteer" at bounding box center [937, 545] width 71 height 12
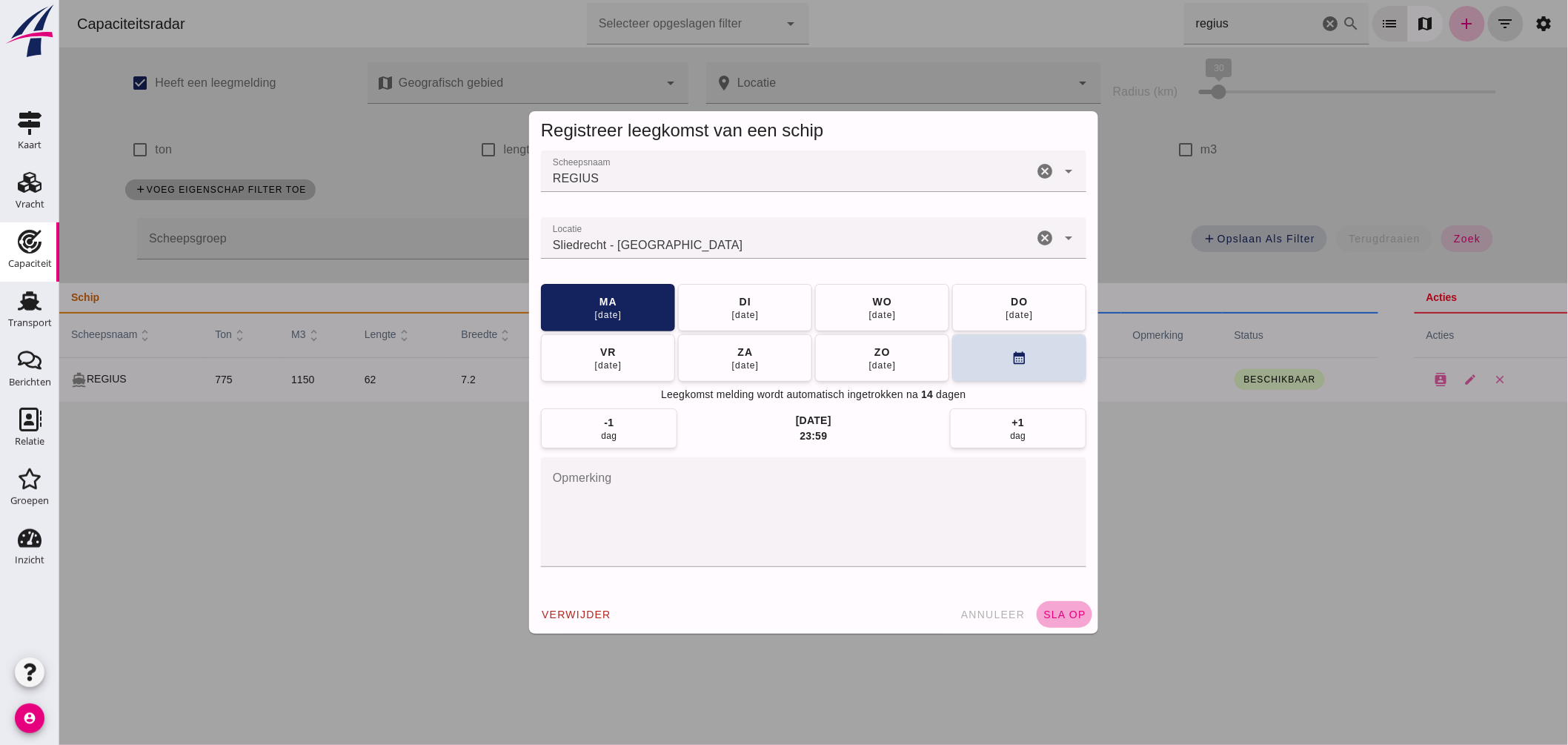
click at [1065, 612] on span "sla op" at bounding box center [1064, 615] width 44 height 12
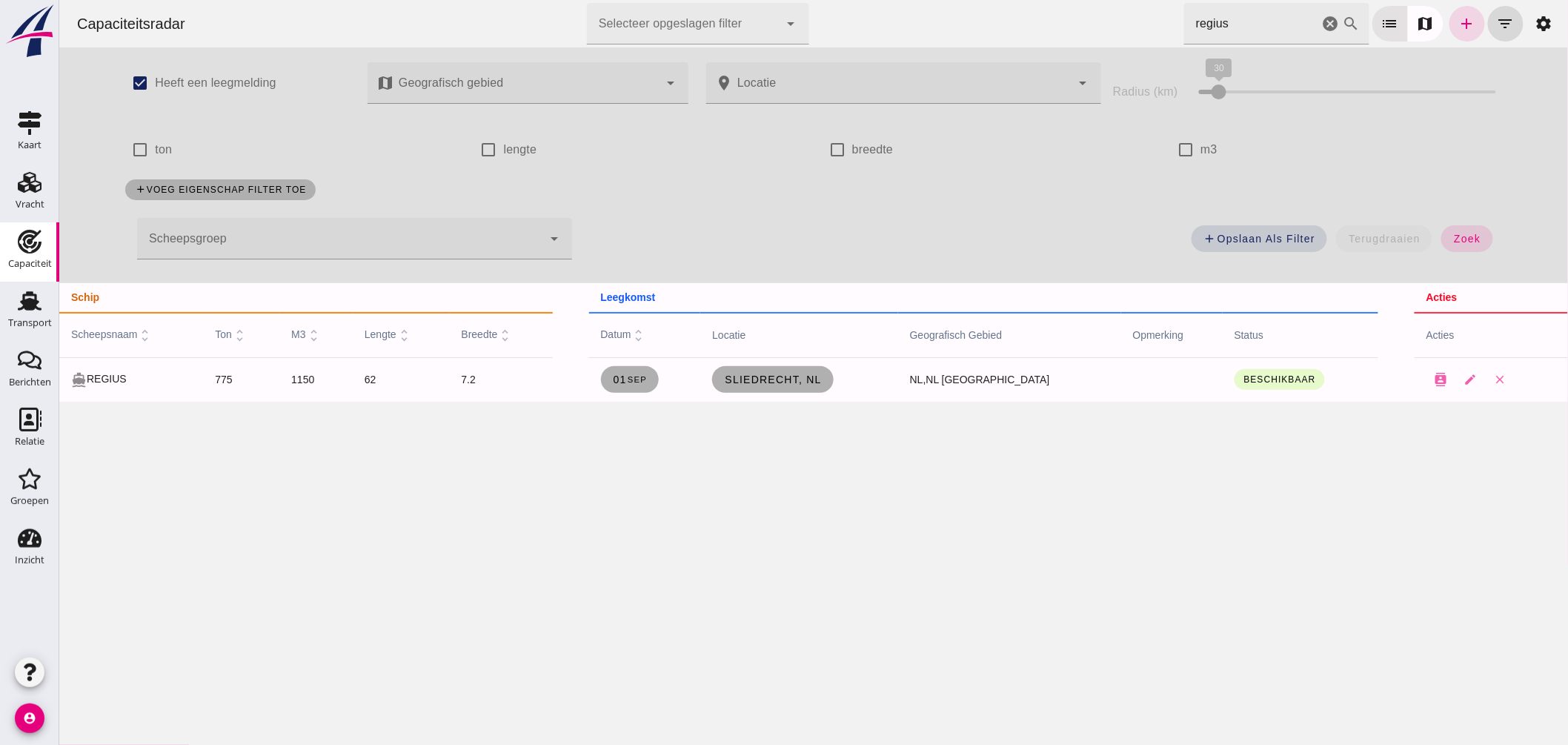
click at [914, 0] on html "Capaciteitsradar Selecteer opgeslagen filter Selecteer opgeslagen filter cancel…" at bounding box center [813, 372] width 1509 height 745
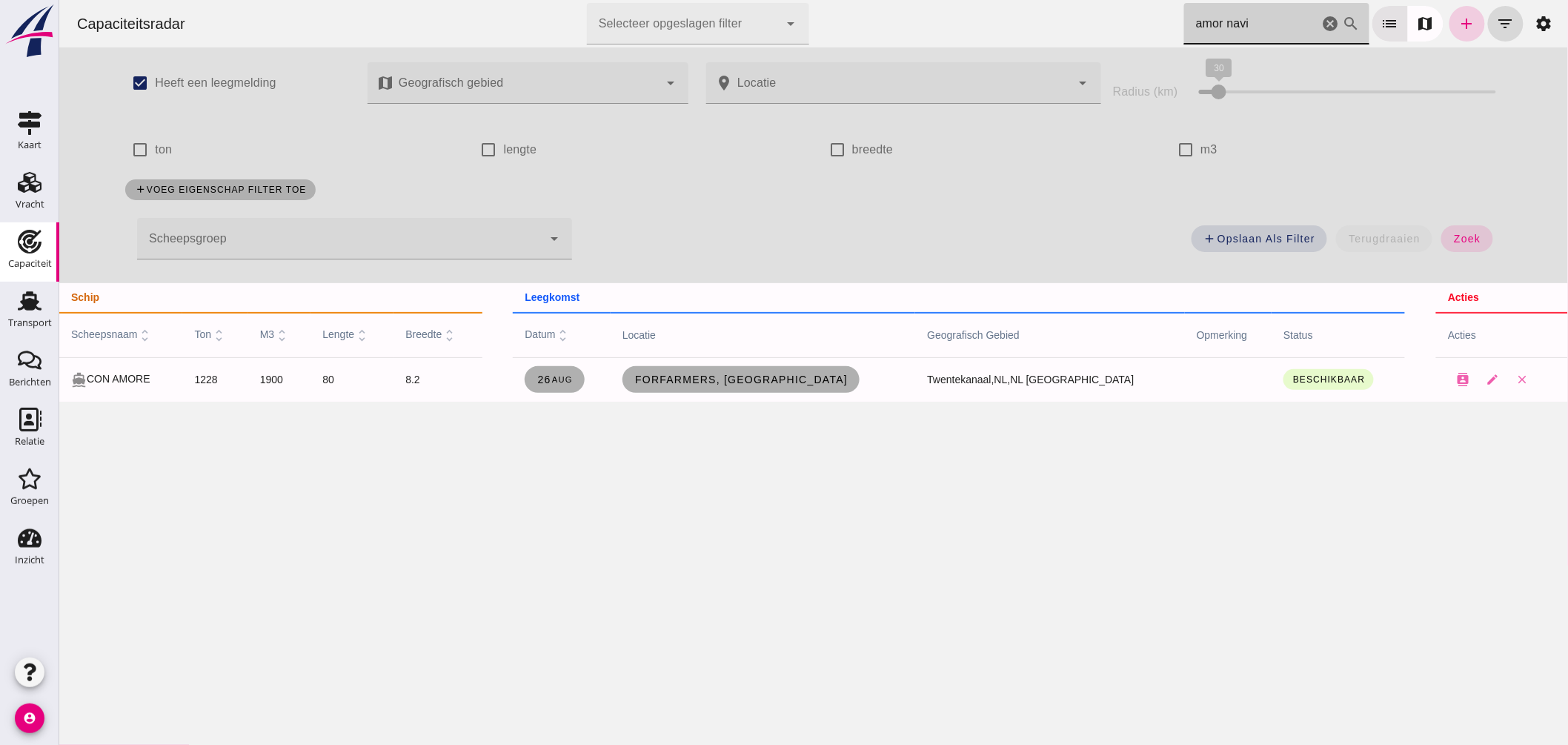
type input "amor navi"
click at [1458, 25] on icon "add" at bounding box center [1467, 24] width 18 height 18
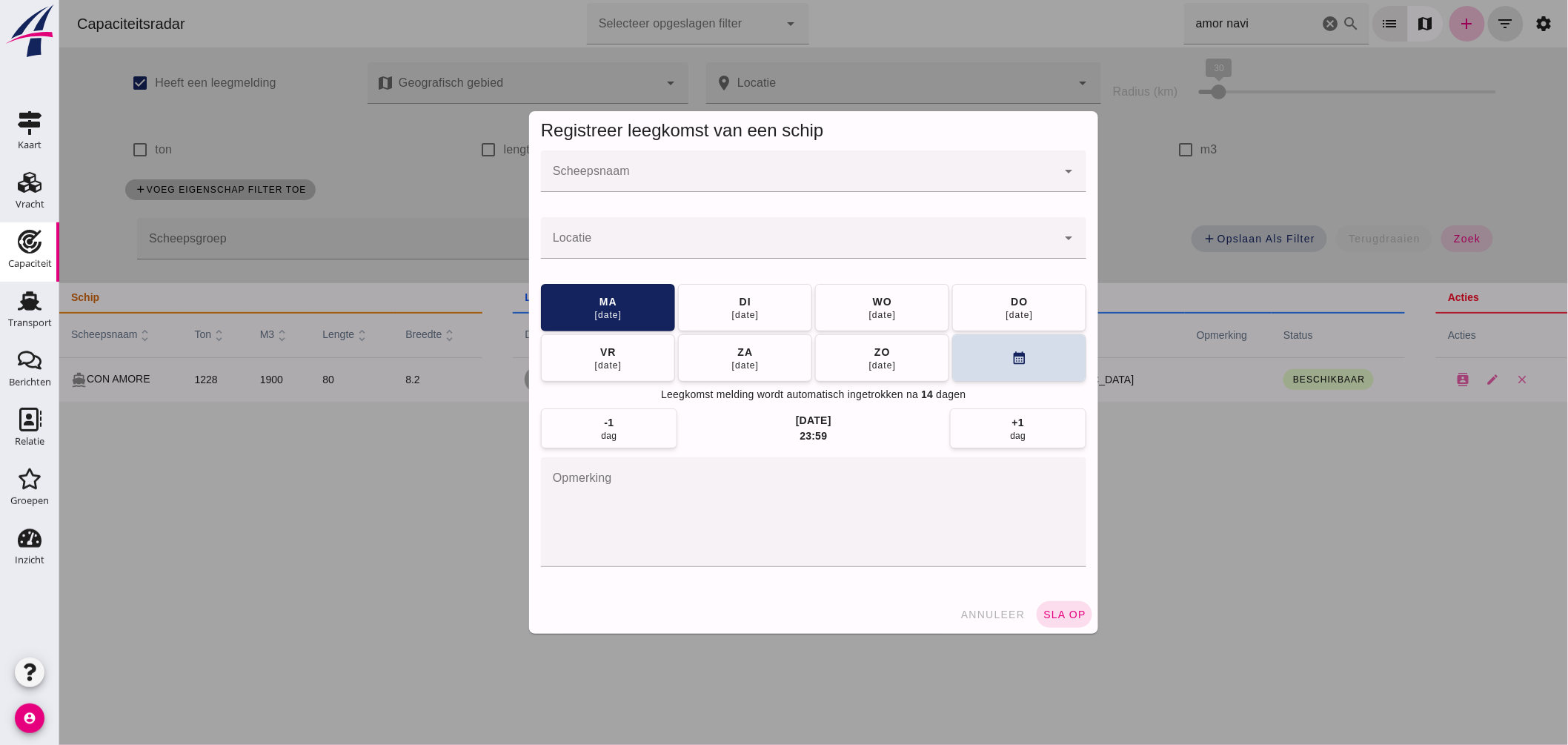
click at [676, 182] on input "Scheepsnaam" at bounding box center [798, 178] width 516 height 18
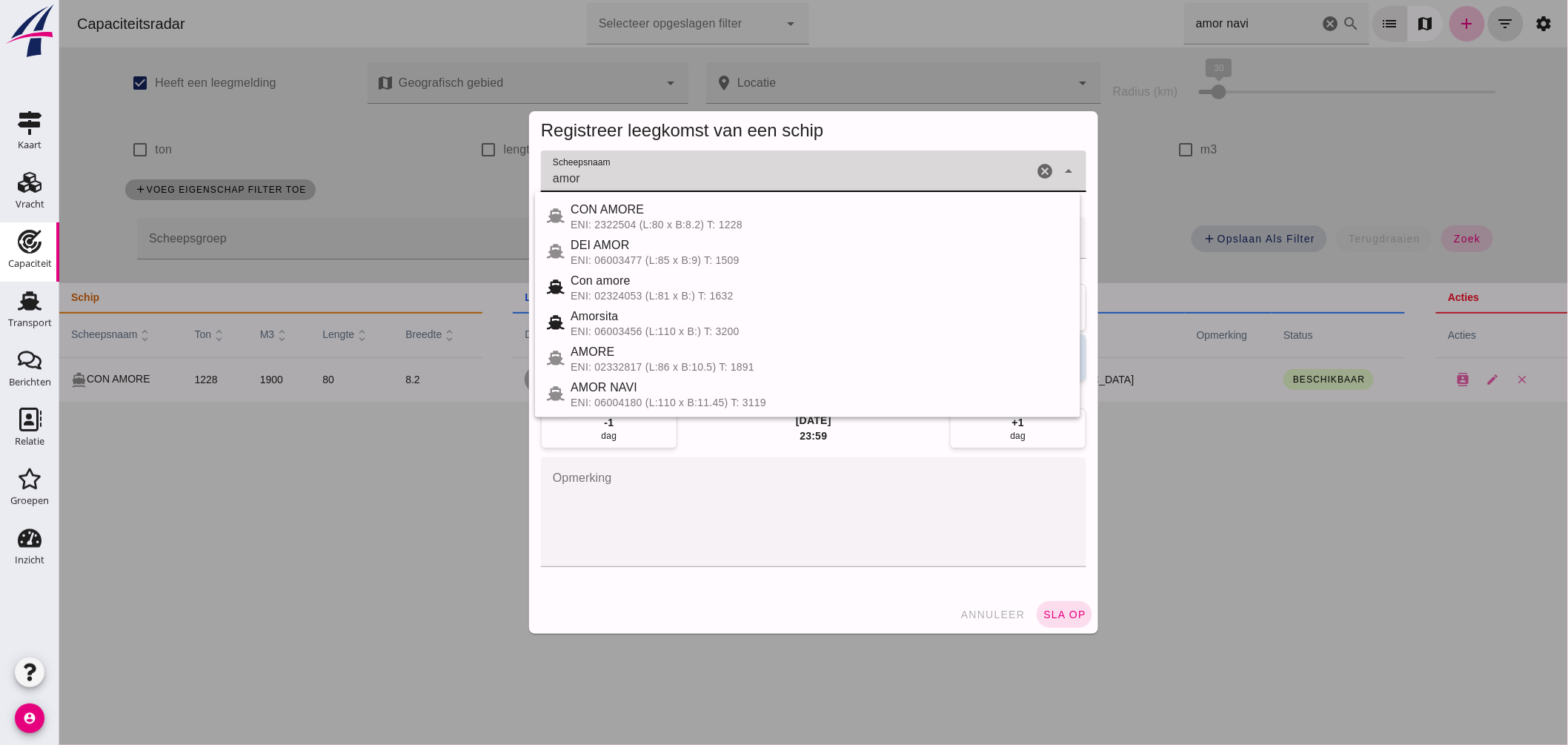
click at [684, 394] on div "AMOR NAVI" at bounding box center [820, 388] width 498 height 18
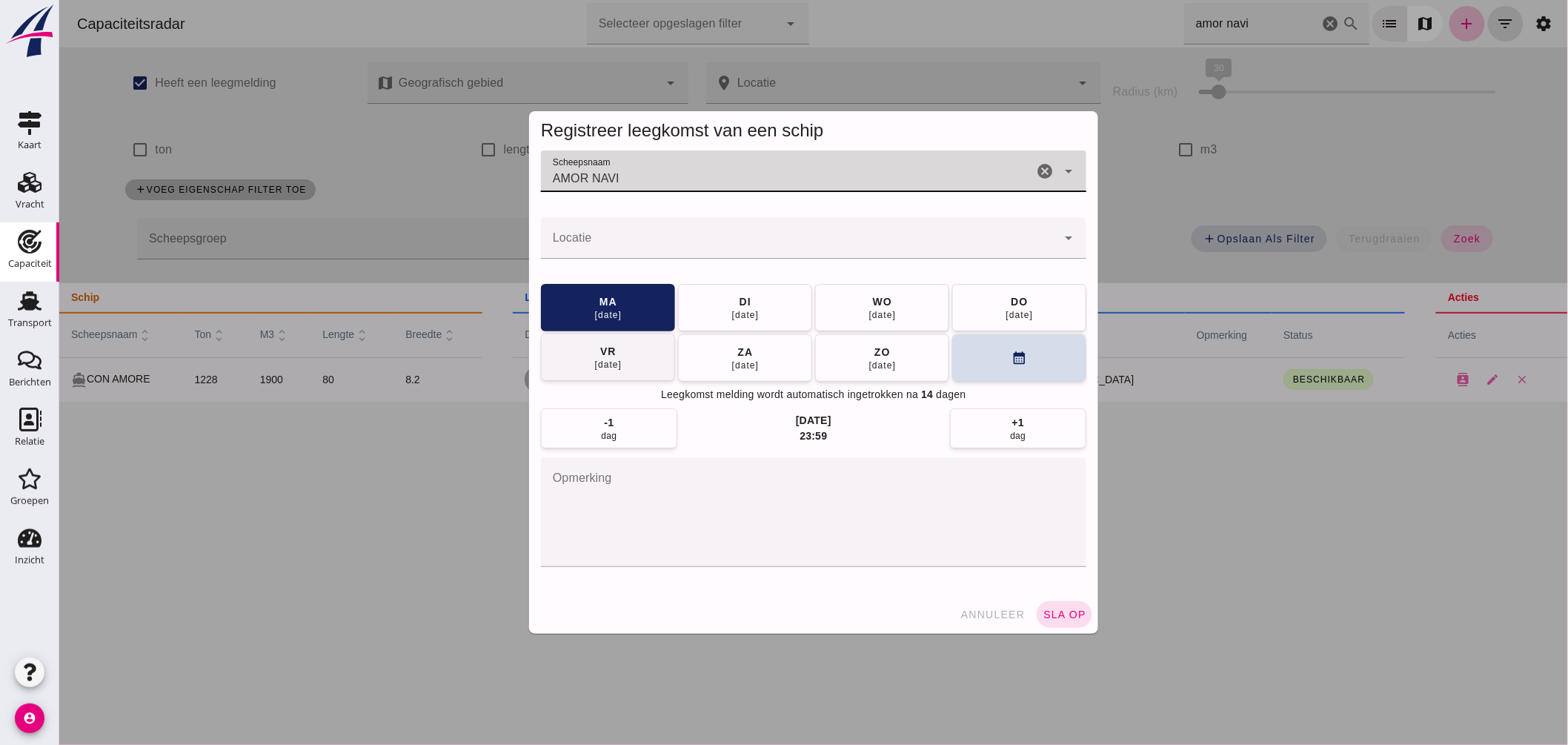
type input "AMOR NAVI"
click at [906, 304] on button "wo 27 aug" at bounding box center [881, 308] width 134 height 47
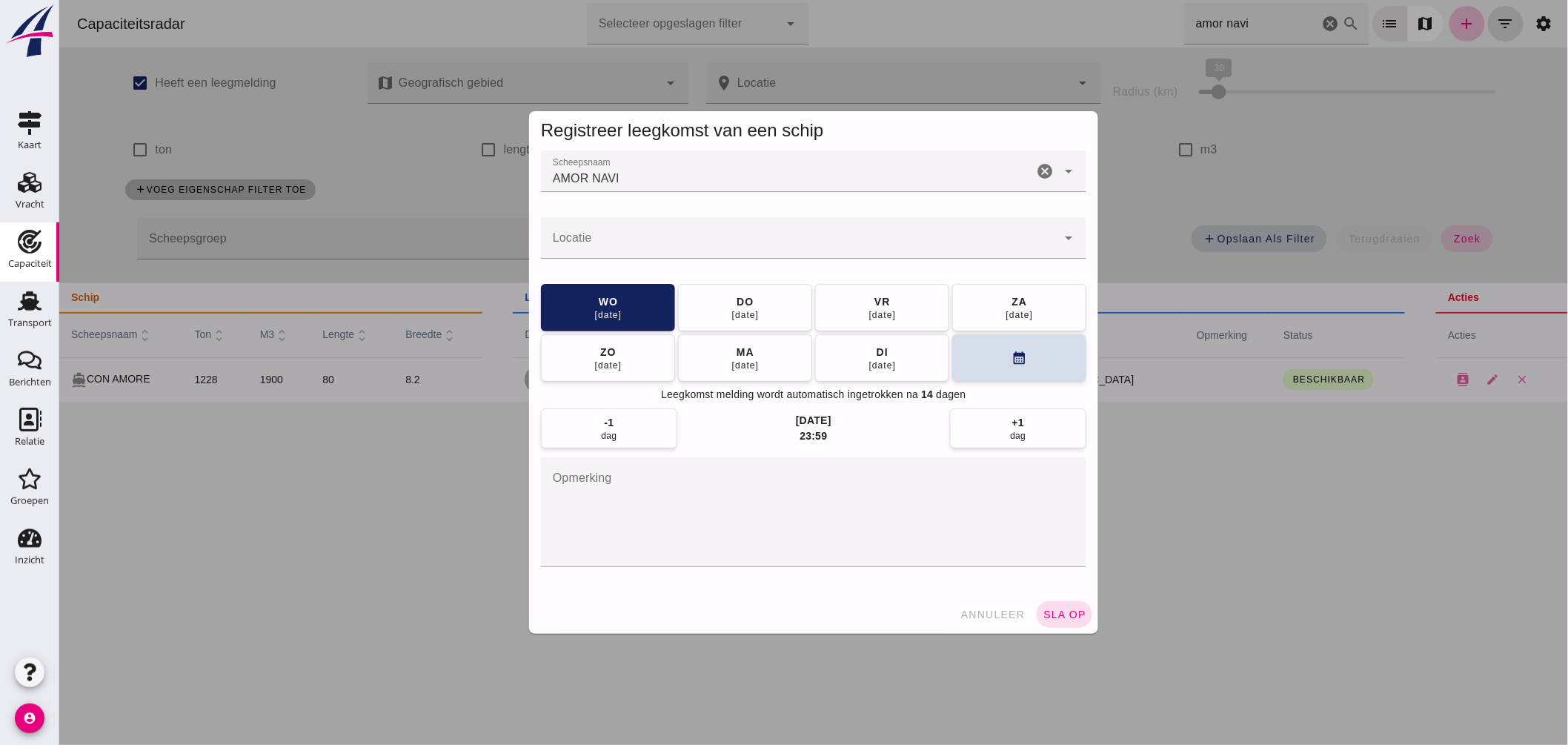
click at [689, 235] on div at bounding box center [798, 238] width 516 height 41
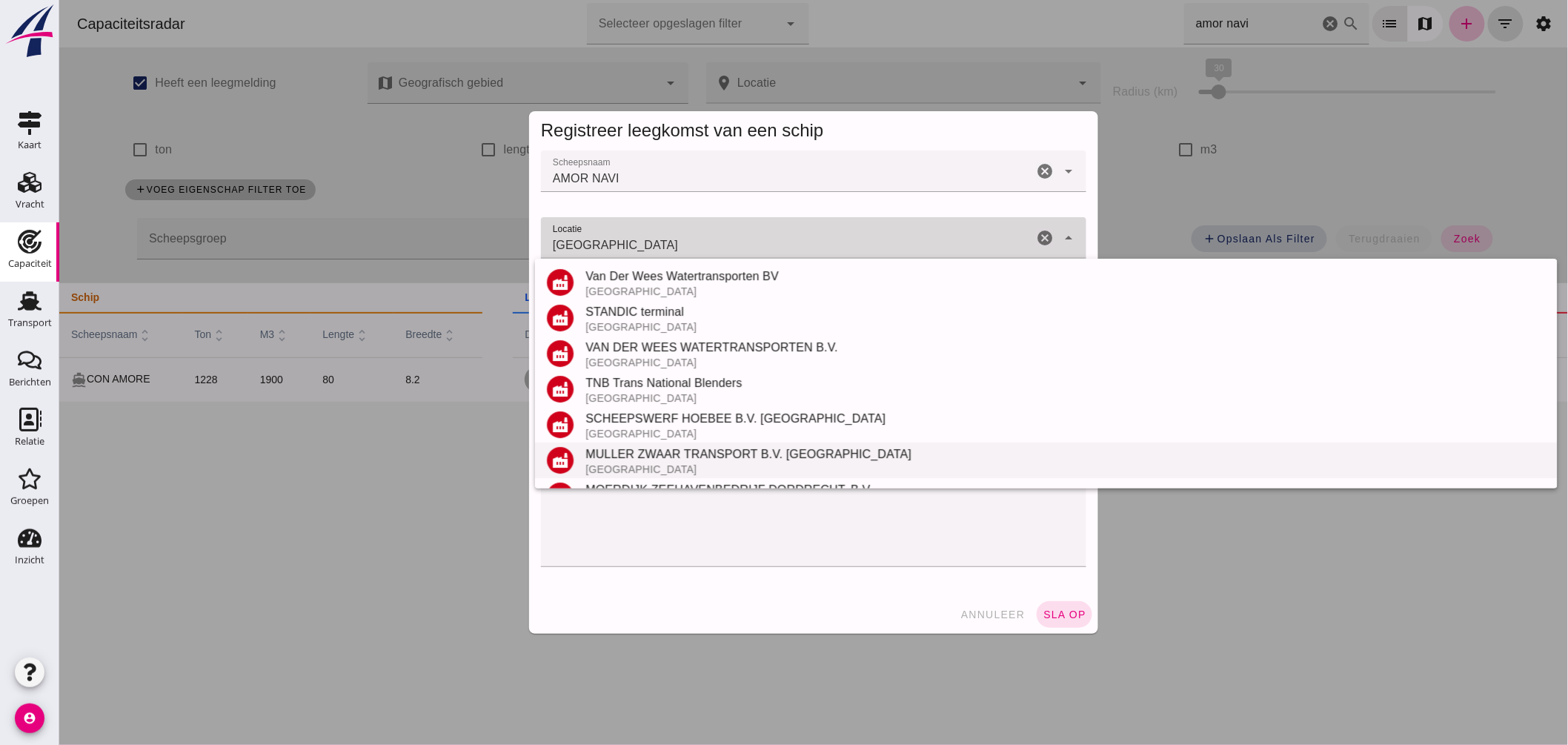
scroll to position [174, 0]
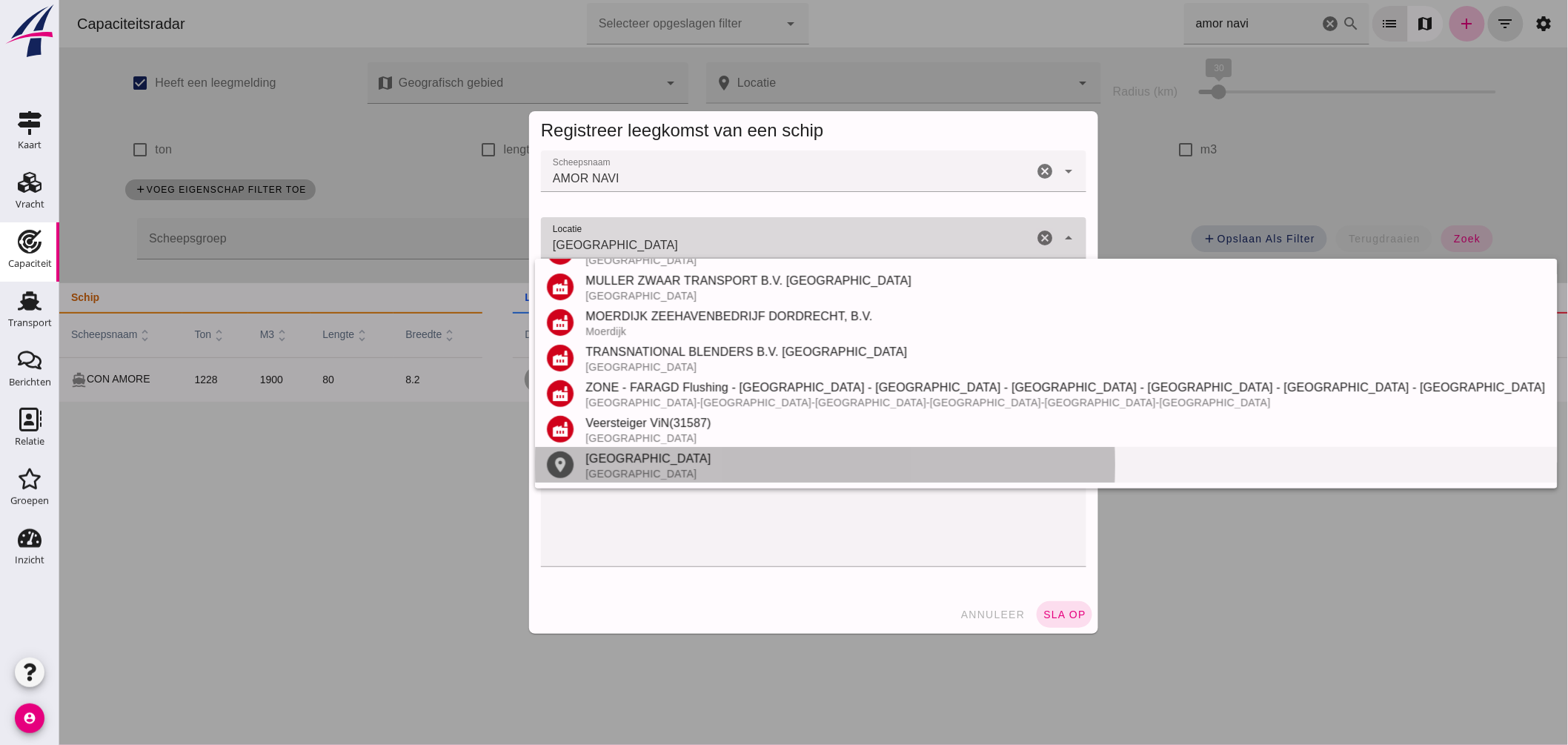
click at [646, 464] on div "[GEOGRAPHIC_DATA]" at bounding box center [1065, 459] width 960 height 18
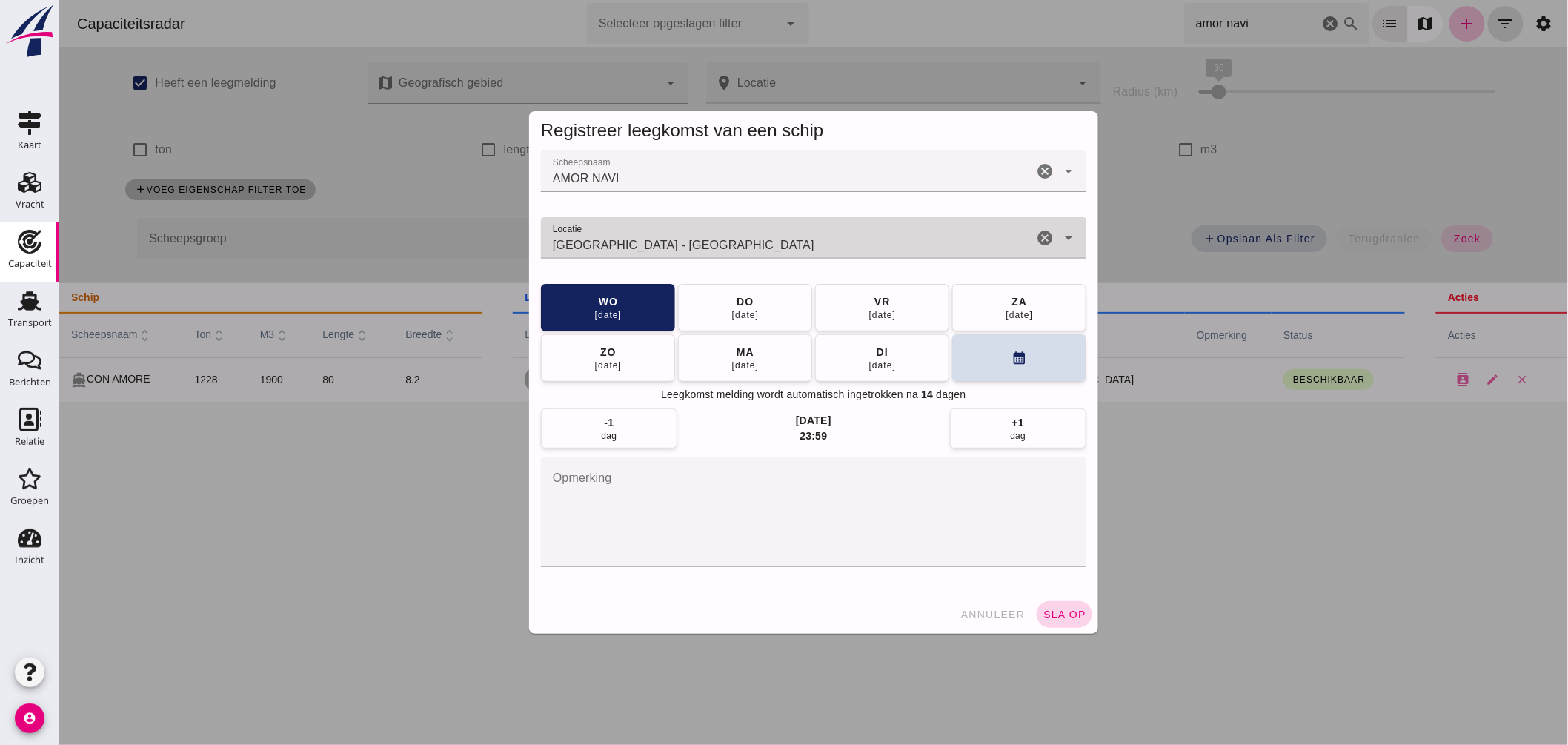
type input "Dordrecht - Zuid-Holland"
click at [1077, 609] on span "sla op" at bounding box center [1064, 615] width 44 height 12
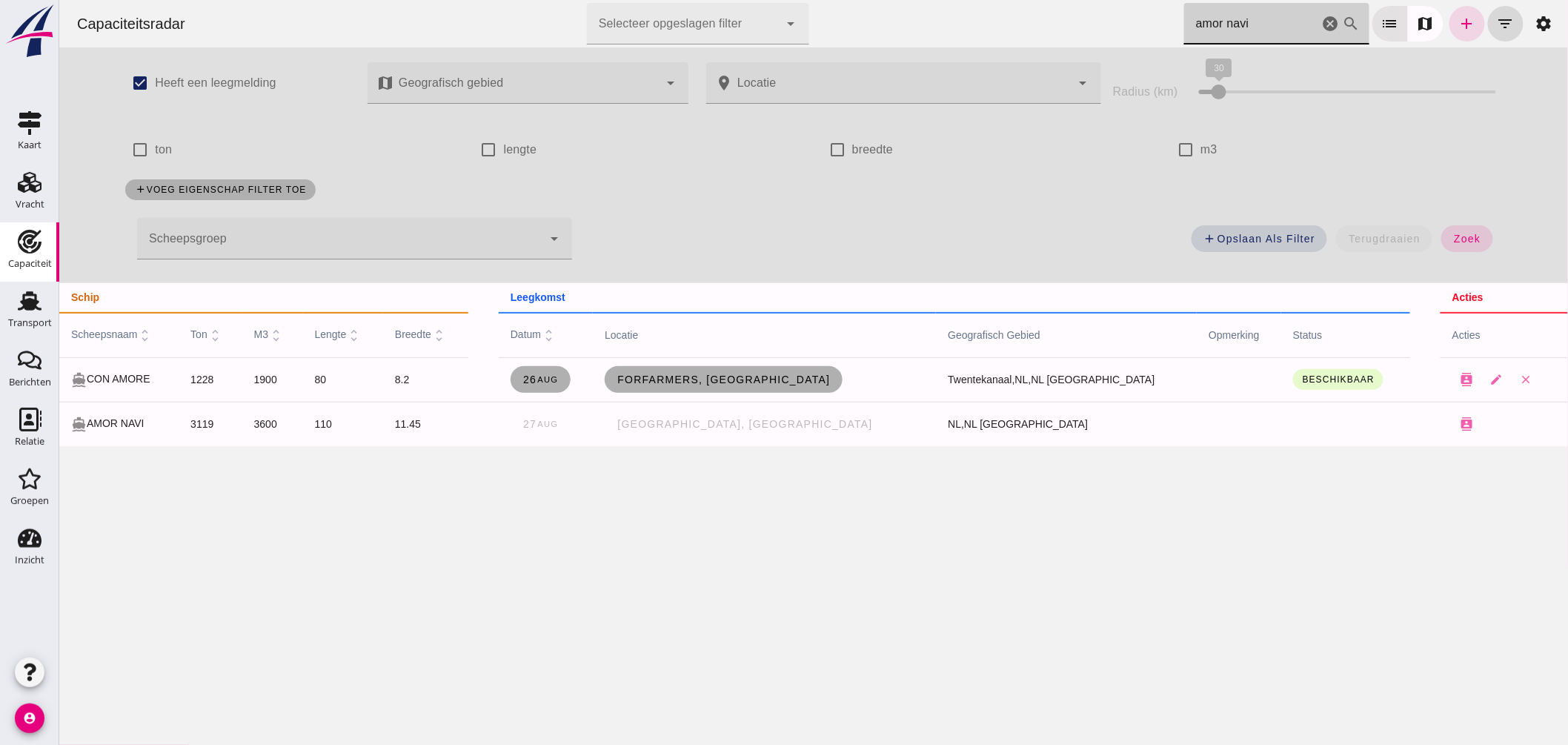
drag, startPoint x: 1250, startPoint y: 25, endPoint x: 963, endPoint y: -3, distance: 288.4
click at [963, 0] on html "Capaciteitsradar Selecteer opgeslagen filter Selecteer opgeslagen filter cancel…" at bounding box center [813, 372] width 1509 height 745
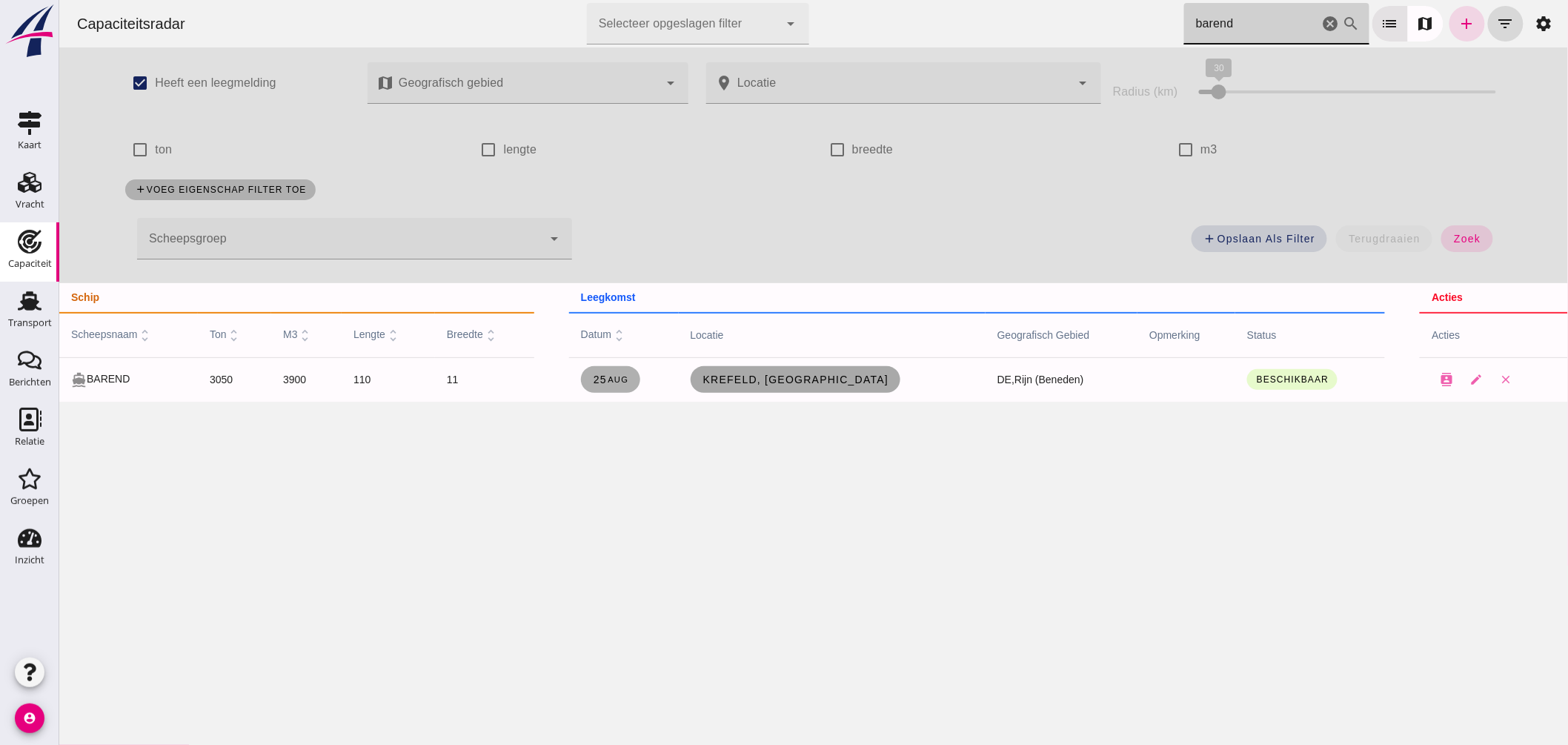
type input "barend"
click at [785, 374] on span "Krefeld, [GEOGRAPHIC_DATA]" at bounding box center [795, 380] width 187 height 12
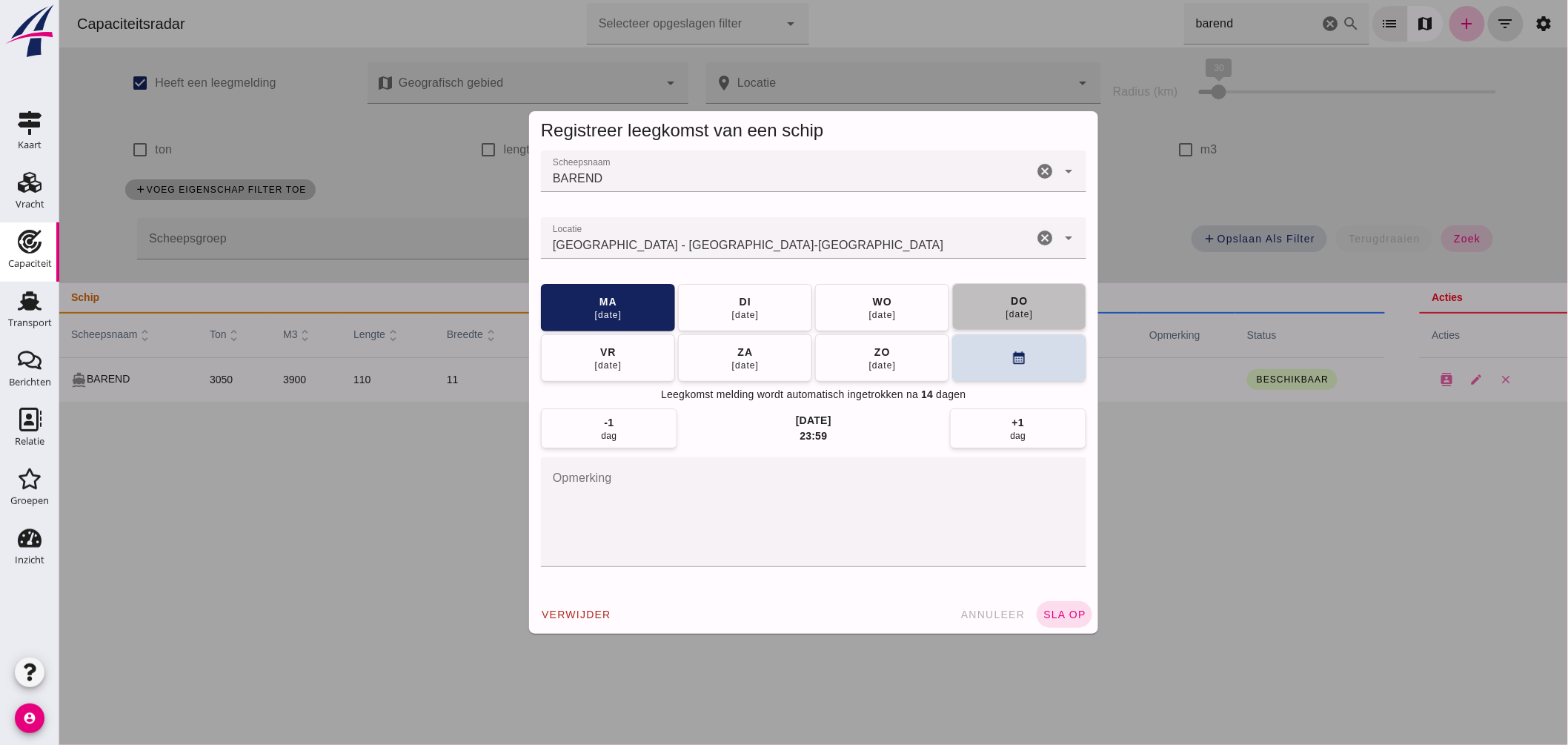
click at [1020, 315] on div "[DATE]" at bounding box center [1019, 314] width 28 height 12
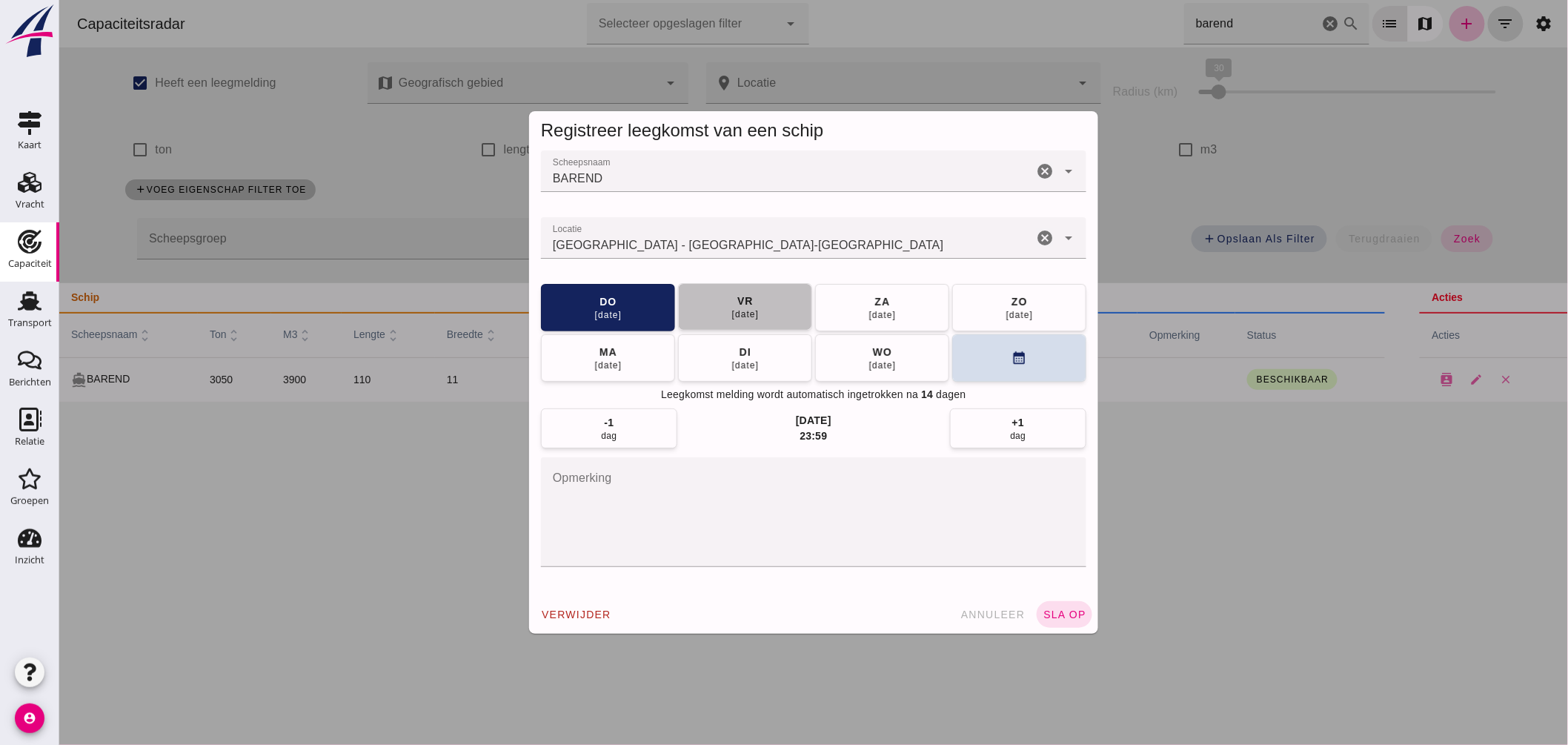
click at [712, 302] on button "vr 29 aug" at bounding box center [744, 307] width 134 height 47
click at [682, 246] on input "Locatie" at bounding box center [786, 245] width 492 height 18
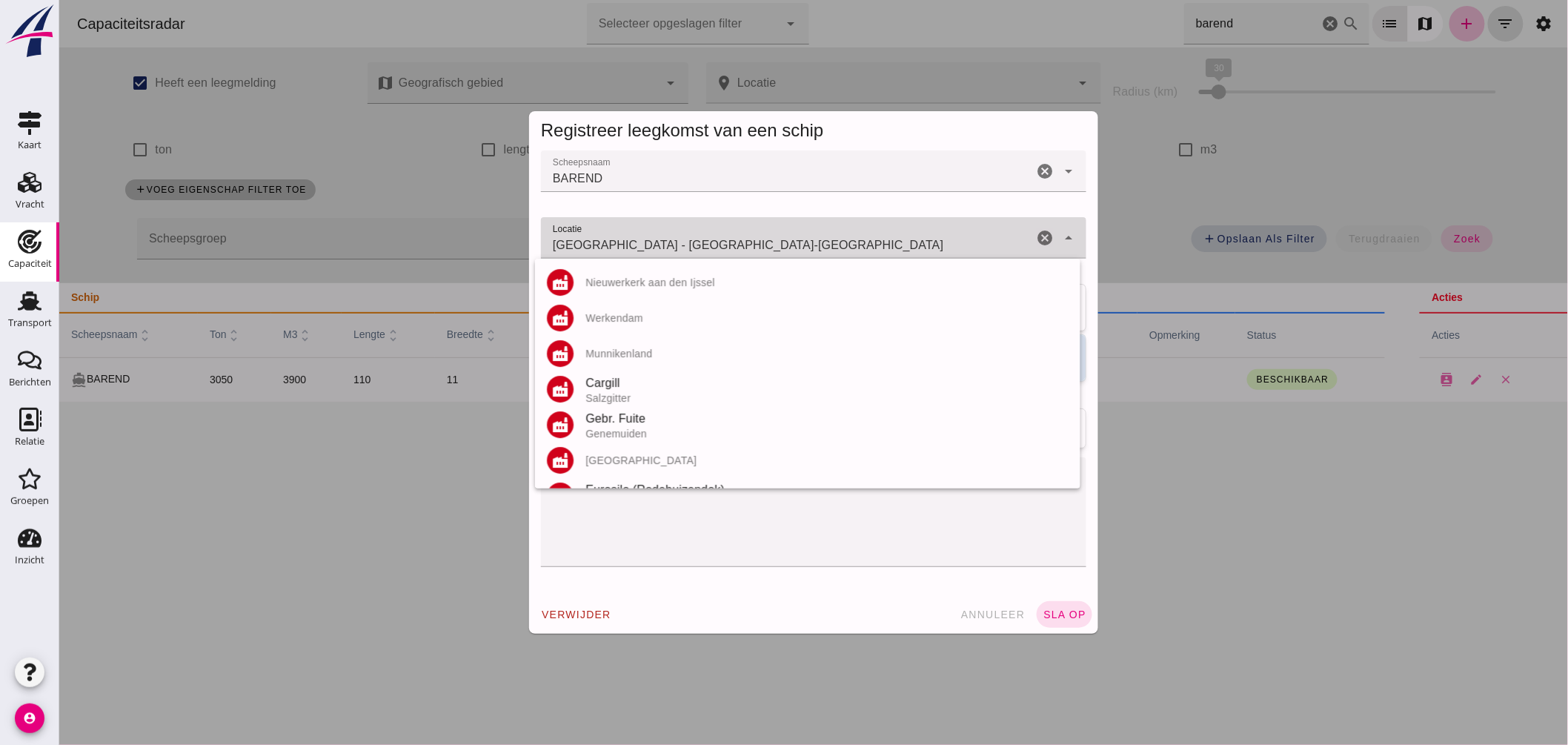
click at [682, 246] on input "Krefeld - Noordrijn-Westfalen" at bounding box center [786, 245] width 492 height 18
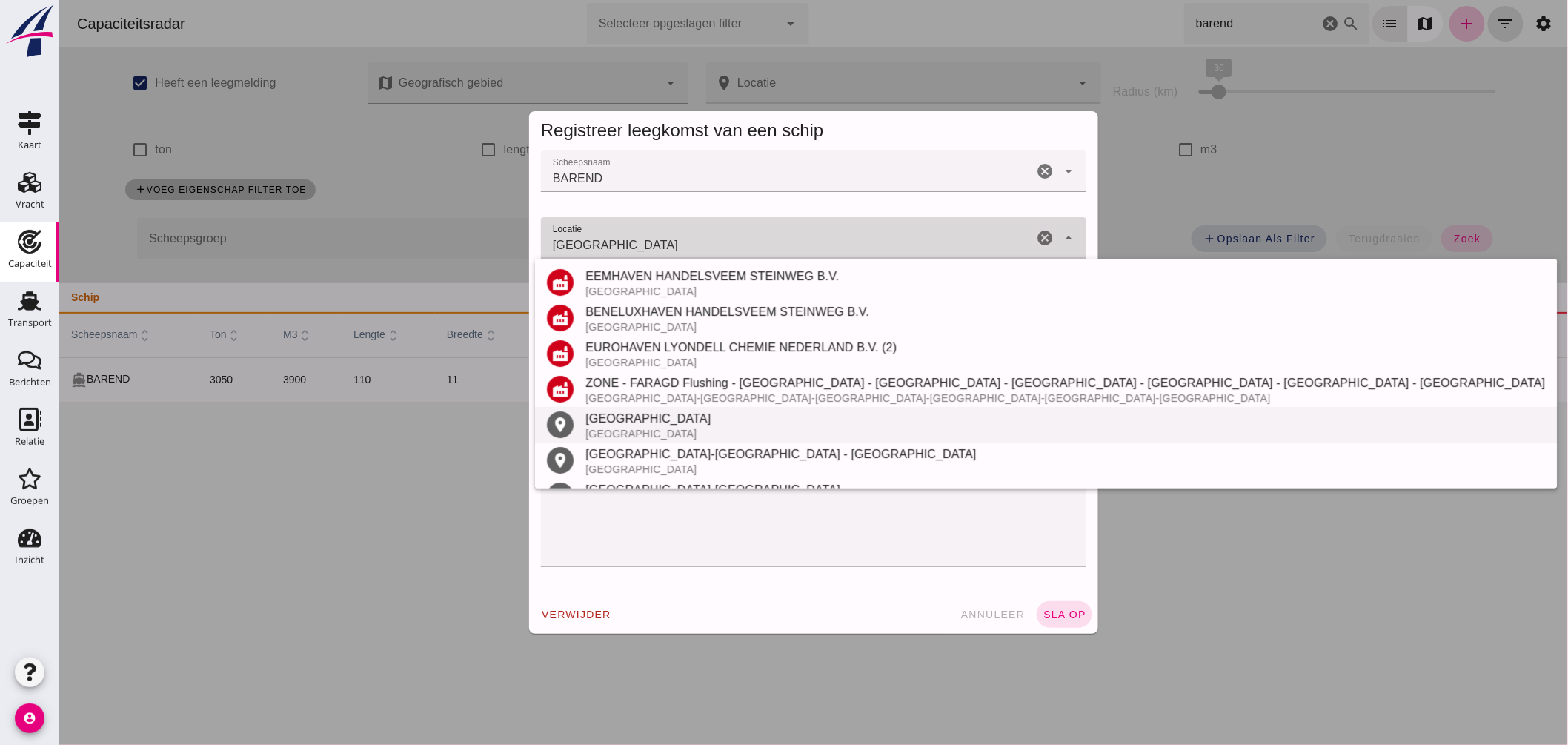
scroll to position [67, 0]
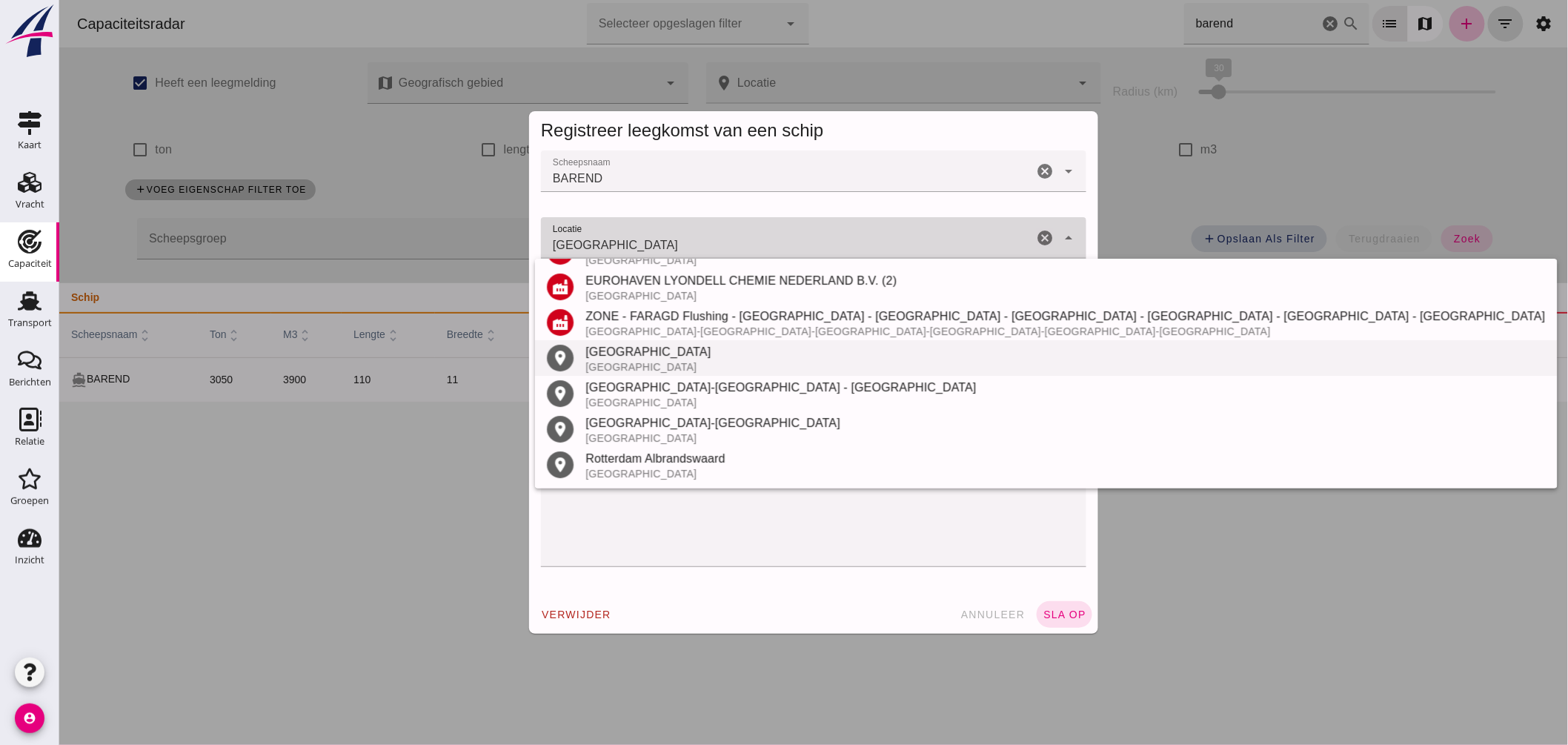
click at [654, 366] on div "[GEOGRAPHIC_DATA]" at bounding box center [1065, 367] width 960 height 12
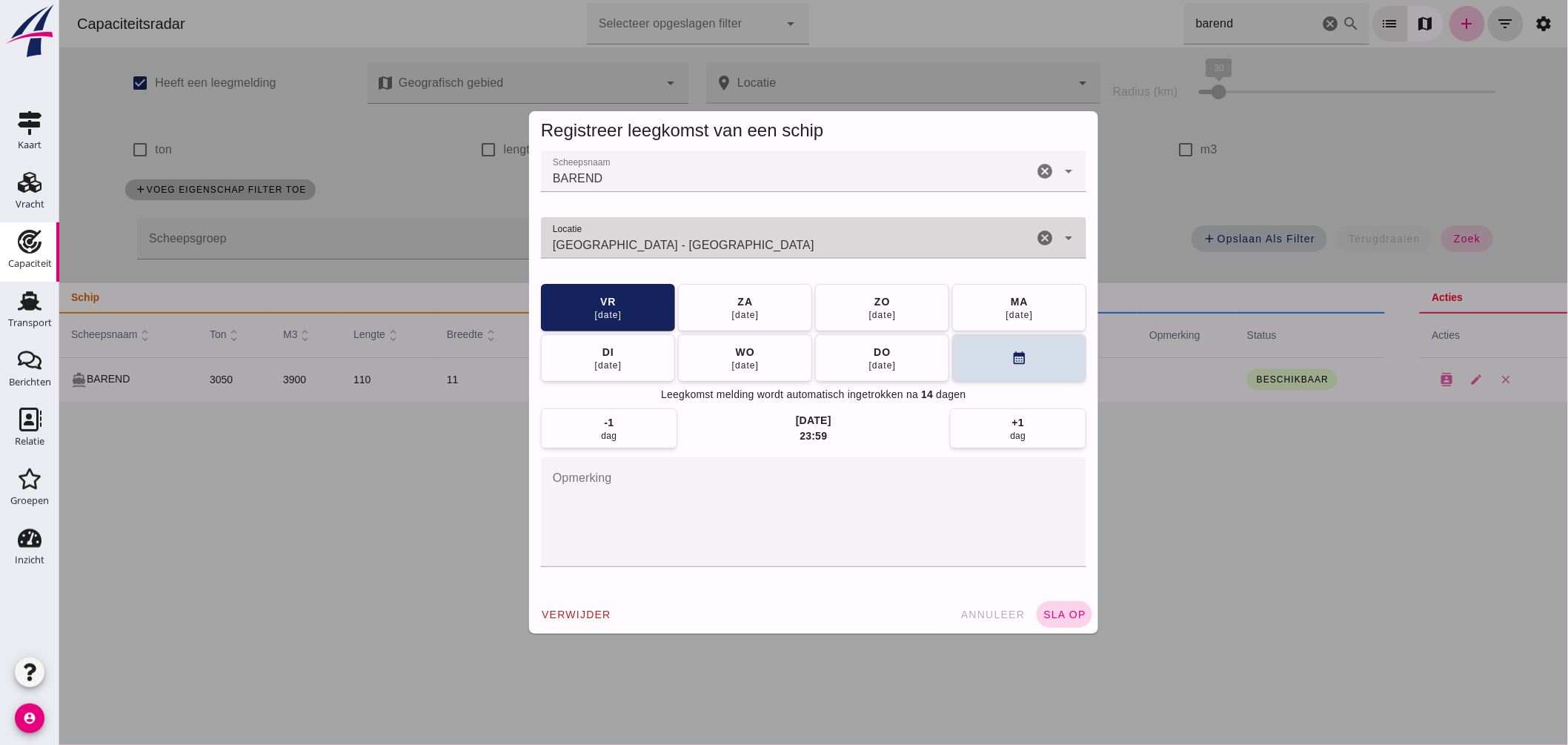
type input "Rotterdam - Zuid-Holland"
click at [1047, 609] on span "sla op" at bounding box center [1064, 615] width 44 height 12
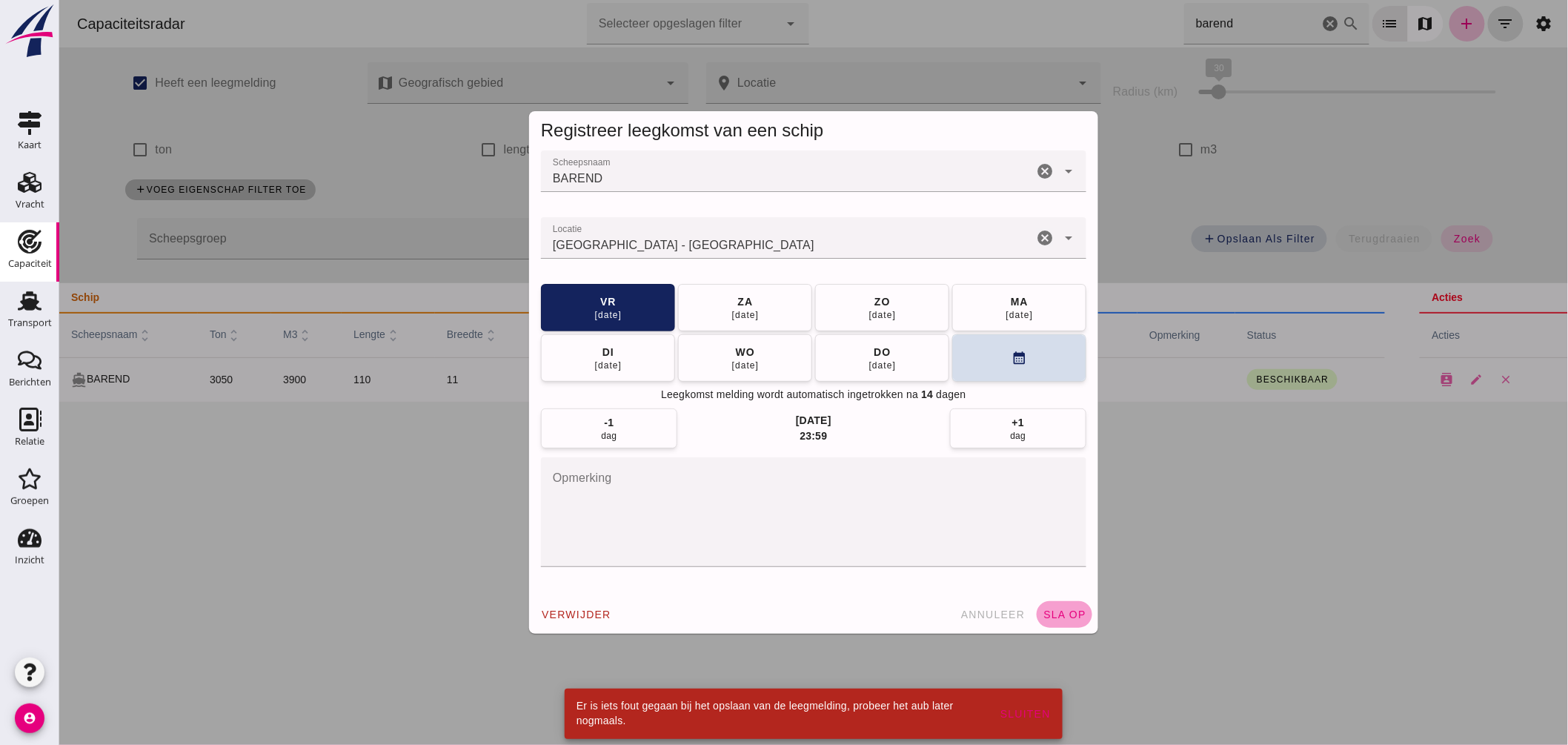
click at [1056, 613] on span "sla op" at bounding box center [1064, 615] width 44 height 12
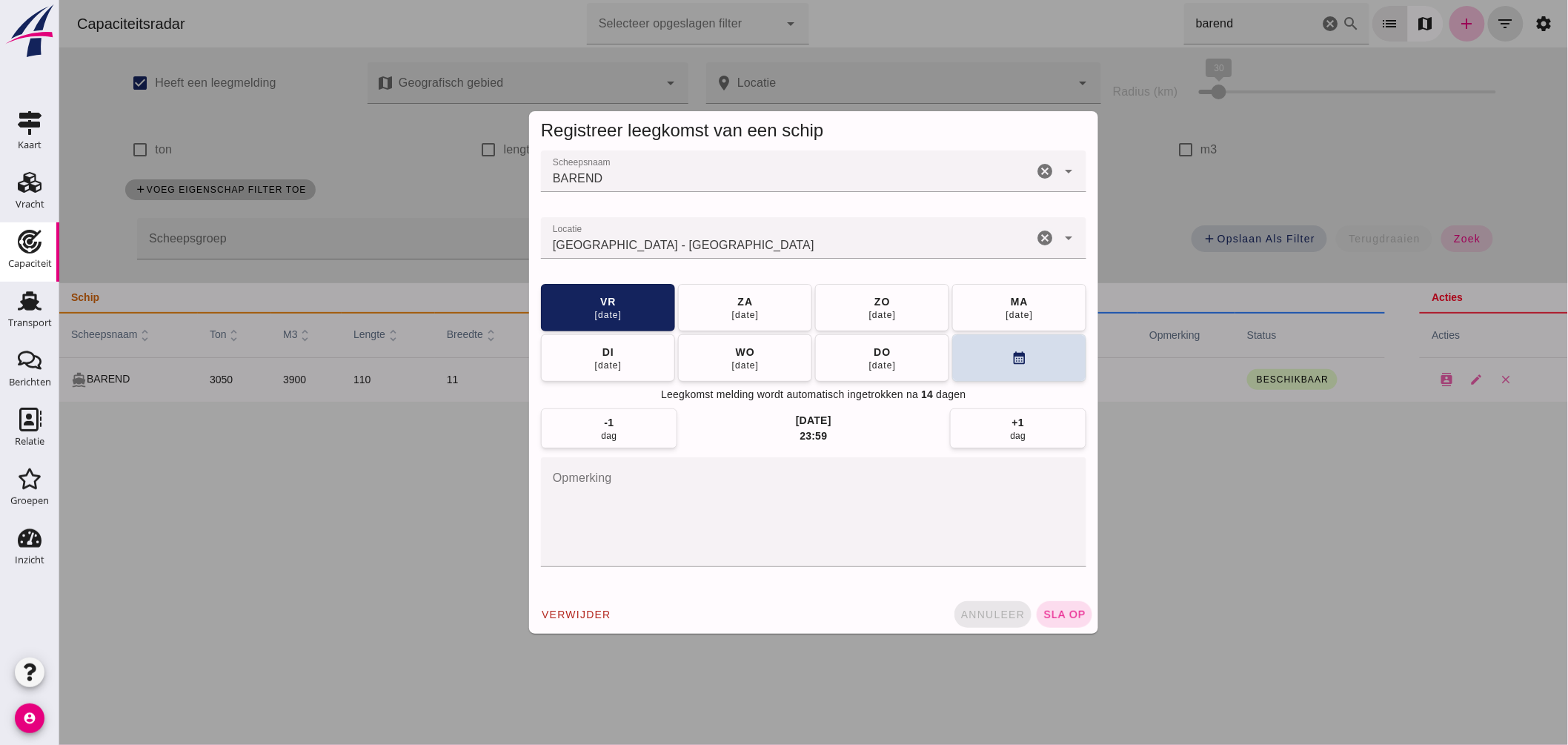
click at [1000, 609] on span "annuleer" at bounding box center [992, 615] width 65 height 12
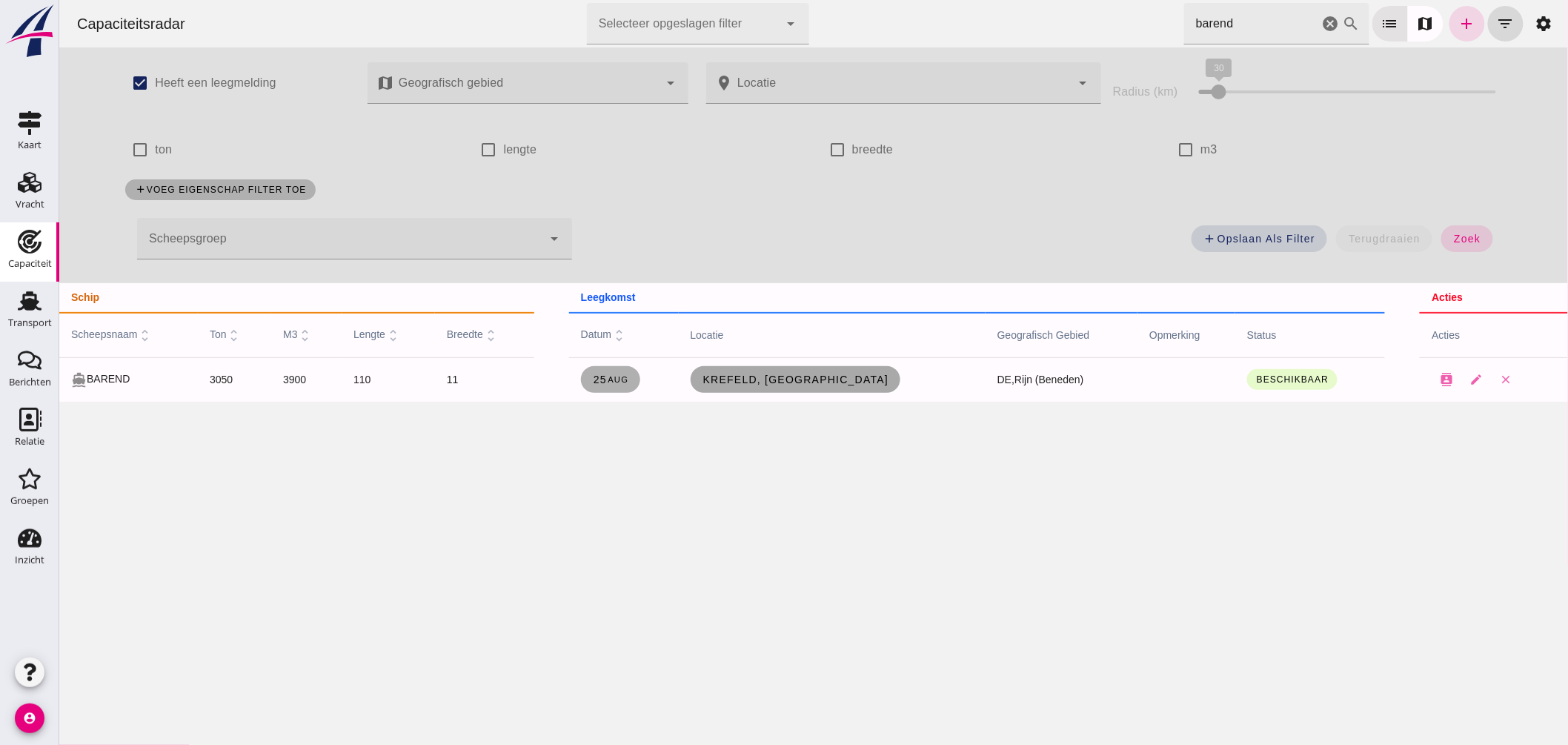
click at [805, 374] on span "Krefeld, [GEOGRAPHIC_DATA]" at bounding box center [795, 380] width 187 height 12
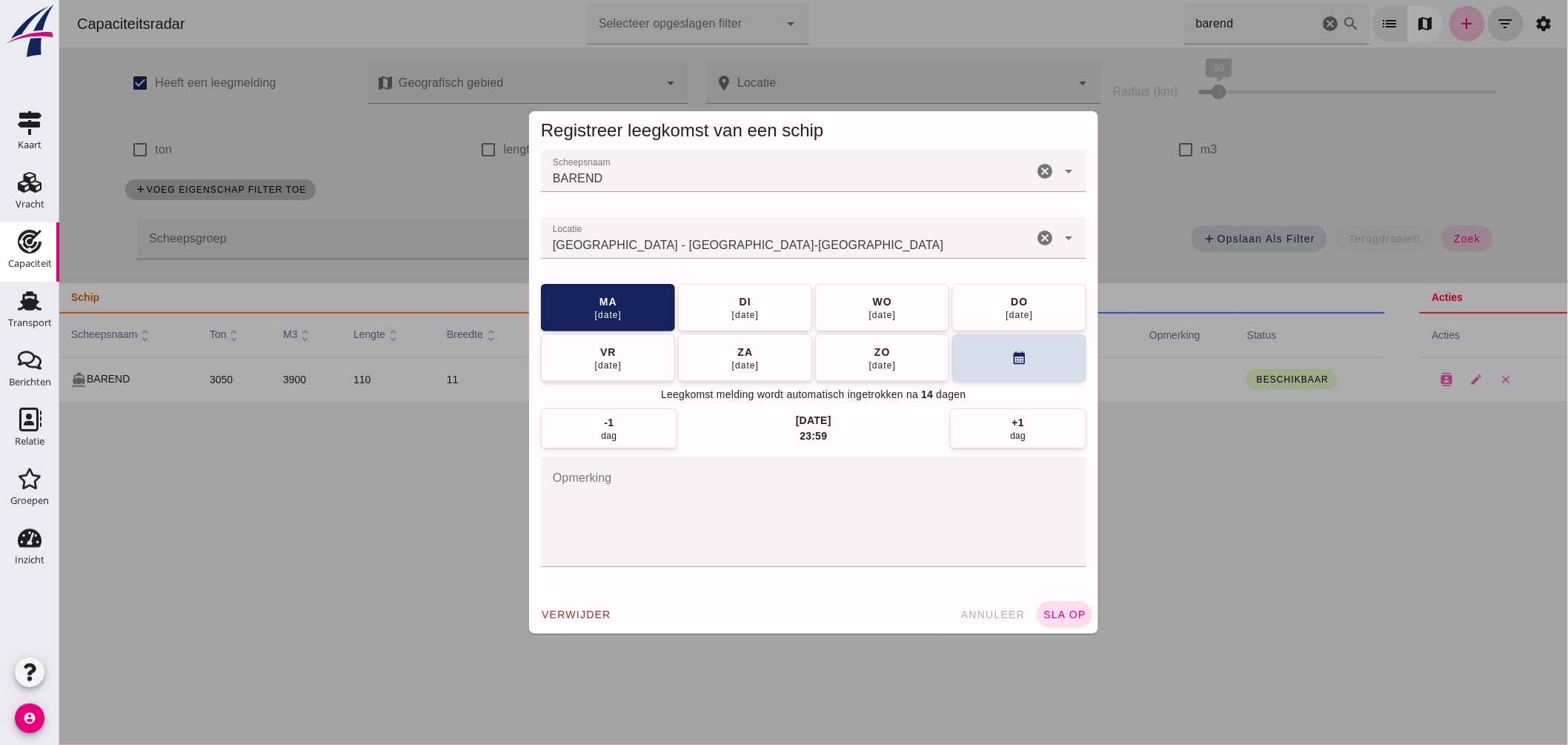
click at [708, 238] on input "Locatie" at bounding box center [786, 245] width 492 height 18
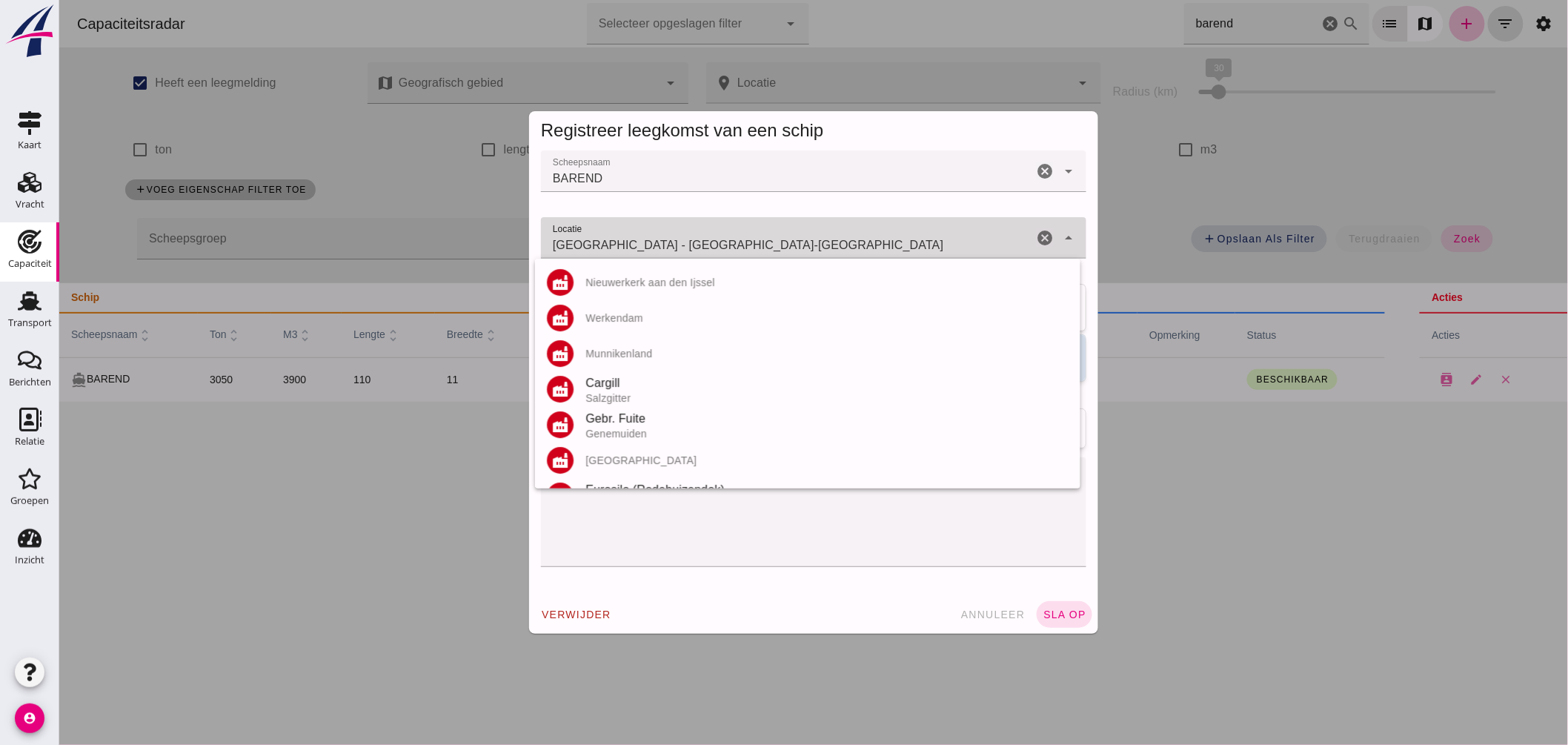
click at [708, 238] on input "Krefeld - Noordrijn-Westfalen" at bounding box center [786, 245] width 492 height 18
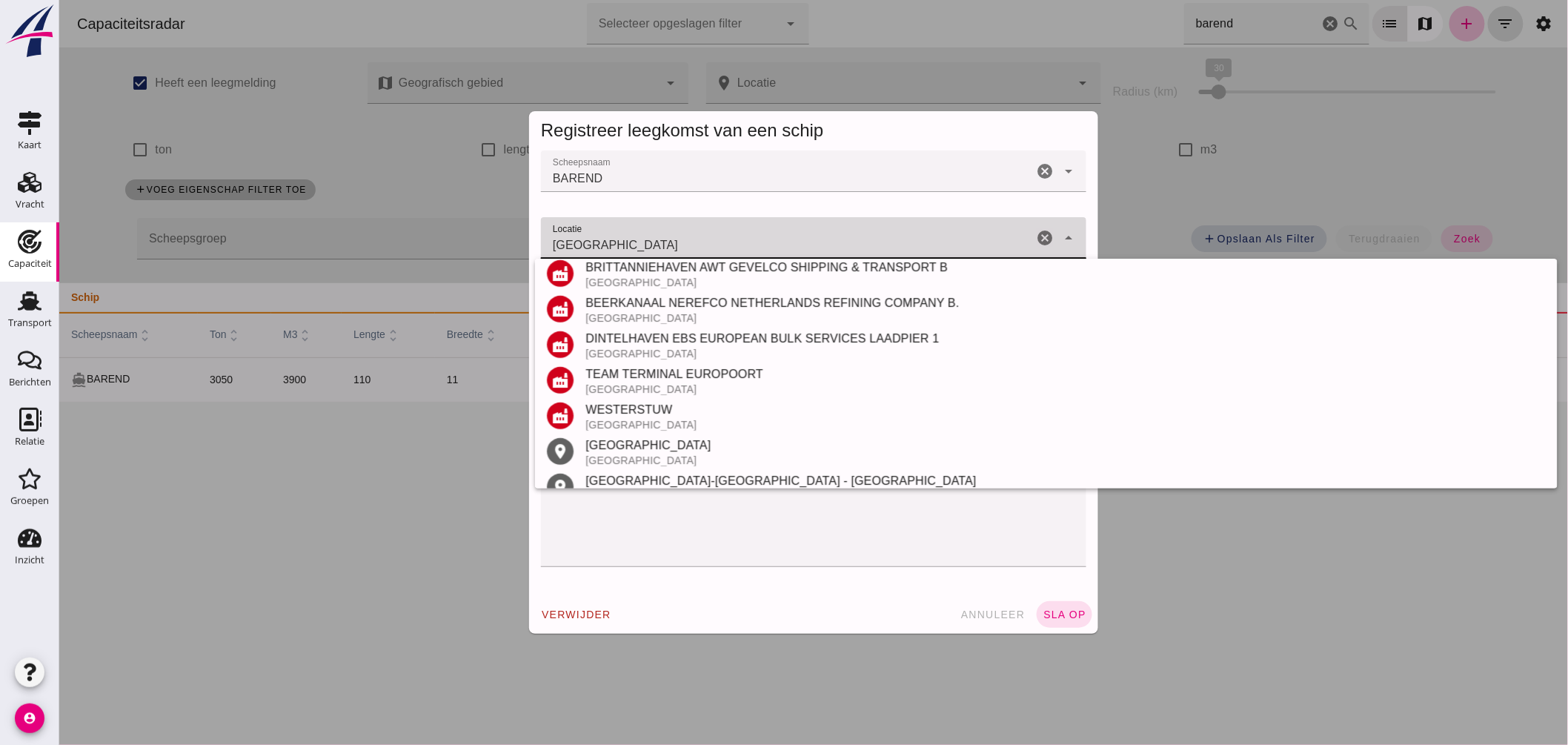
scroll to position [423, 0]
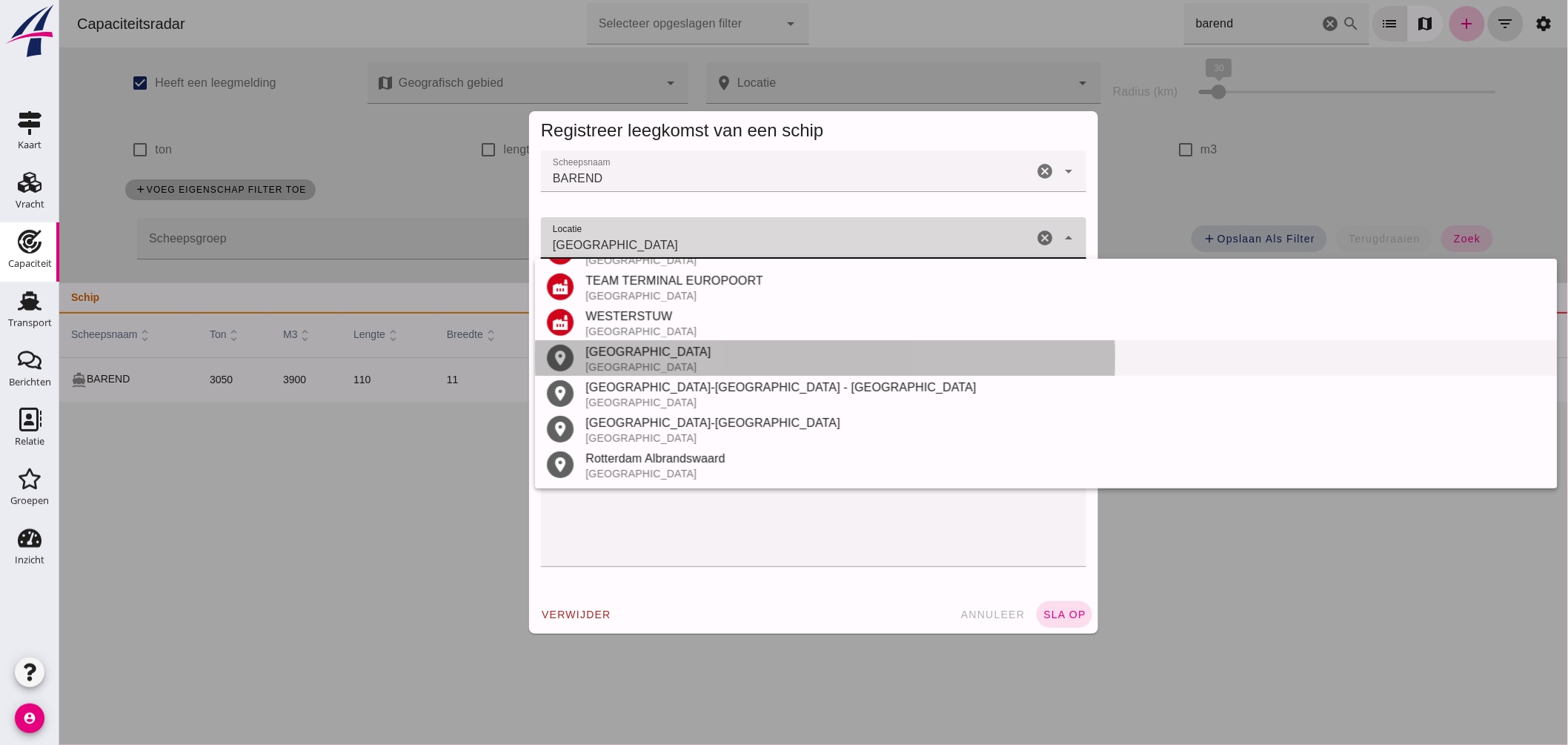
click at [630, 350] on div "[GEOGRAPHIC_DATA]" at bounding box center [1065, 352] width 960 height 18
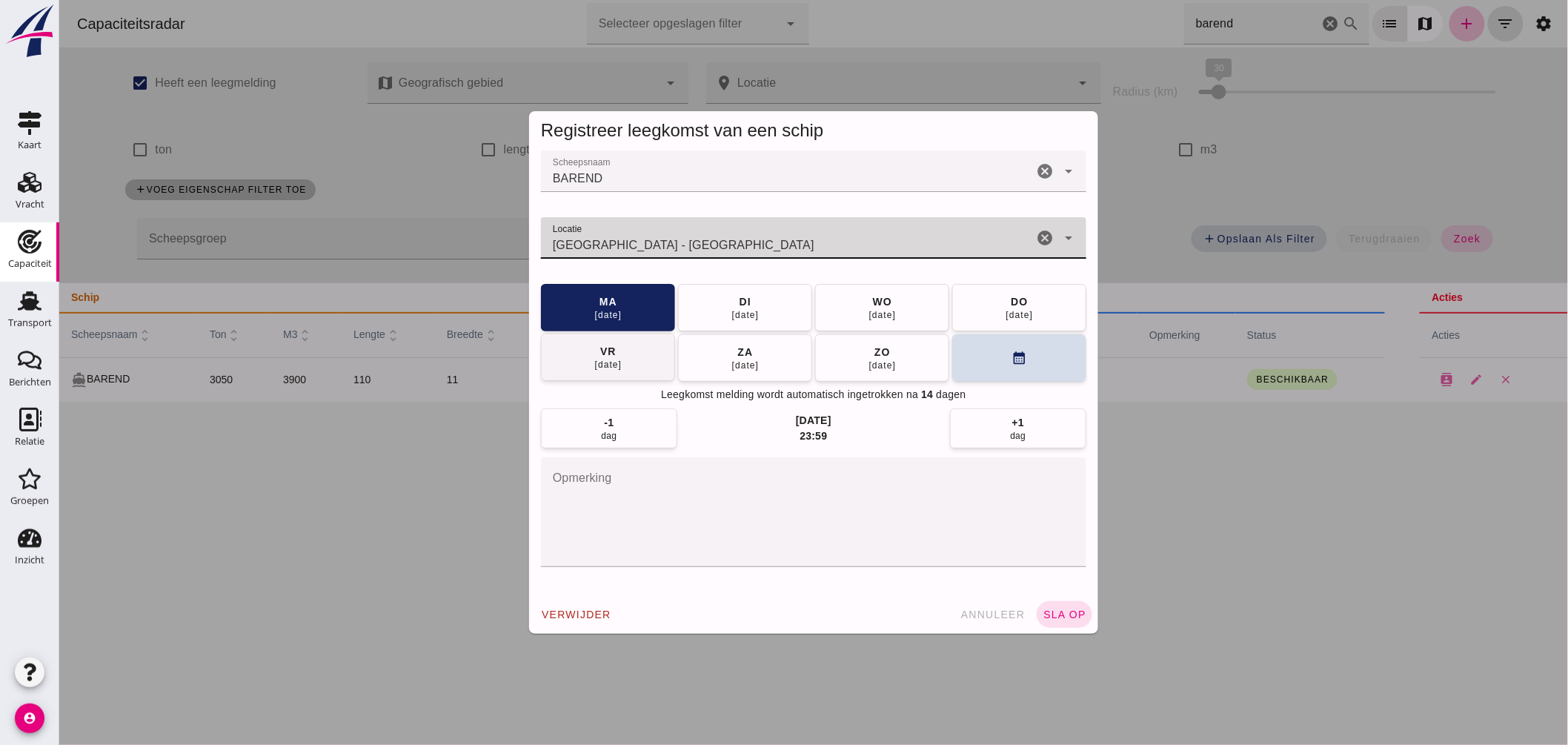
type input "Rotterdam - Zuid-Holland"
click at [619, 360] on button "vr 29 aug" at bounding box center [607, 357] width 134 height 47
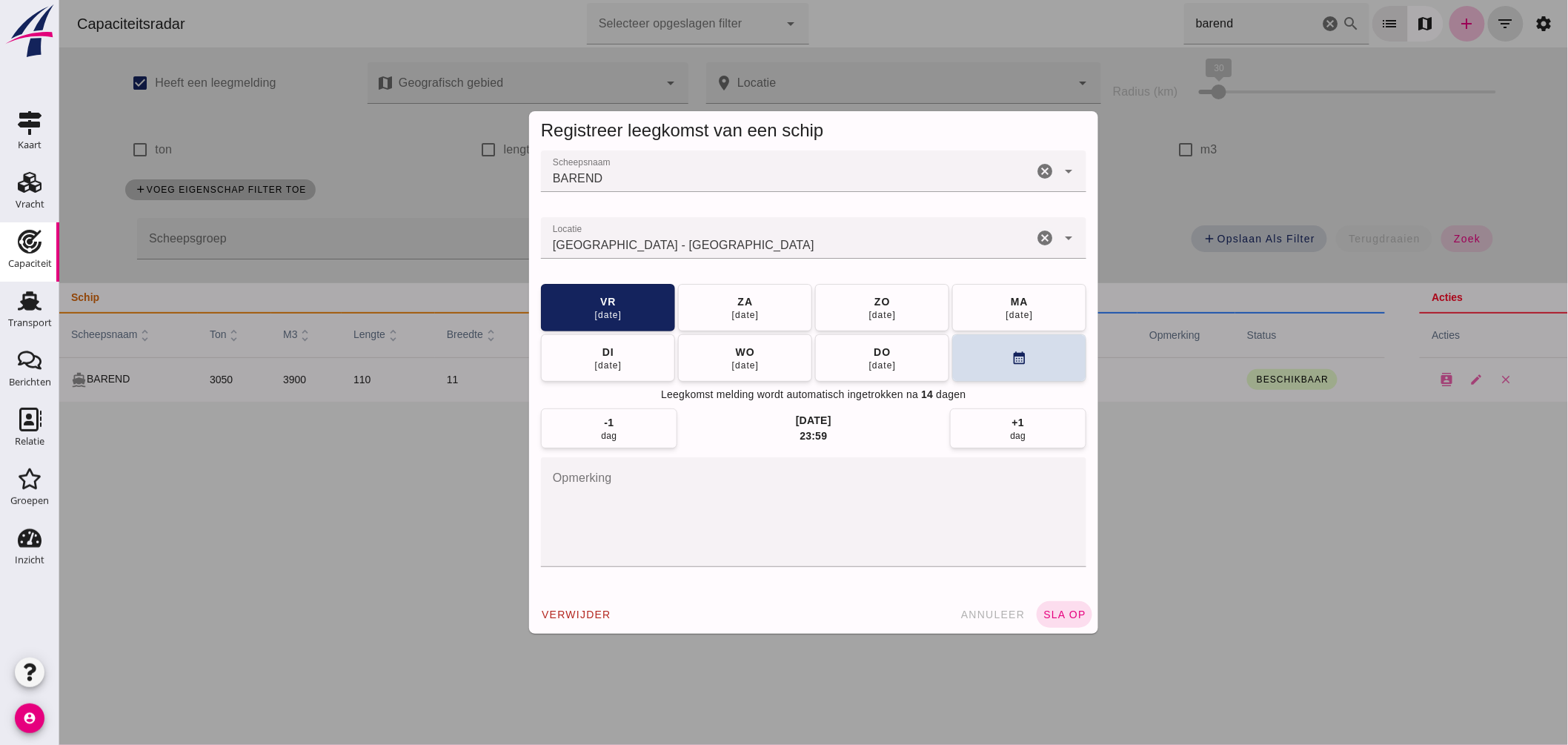
click at [1060, 600] on div "verwijder annuleer sla op" at bounding box center [813, 614] width 569 height 39
click at [1056, 619] on span "sla op" at bounding box center [1064, 615] width 44 height 12
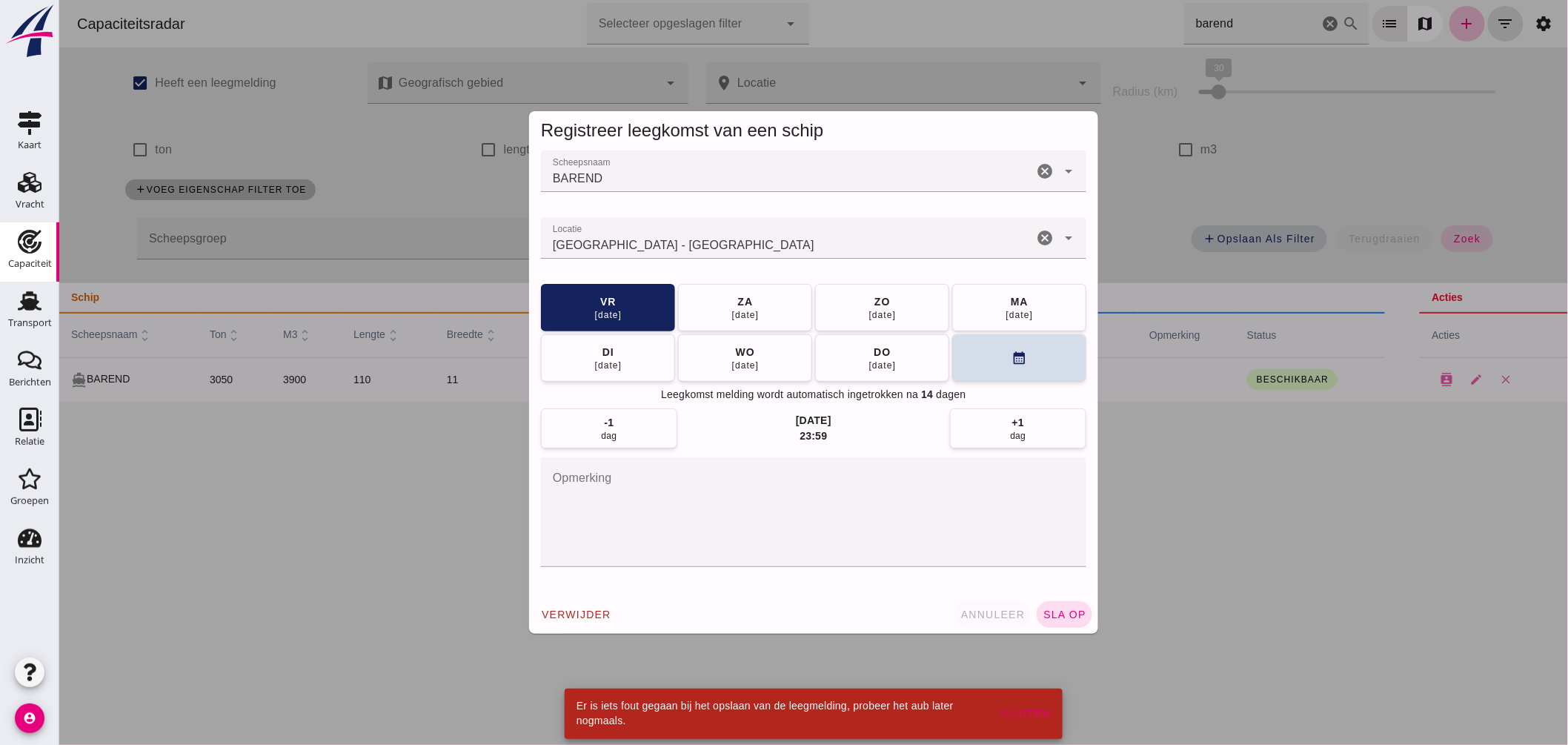
click at [993, 609] on span "annuleer" at bounding box center [992, 615] width 65 height 12
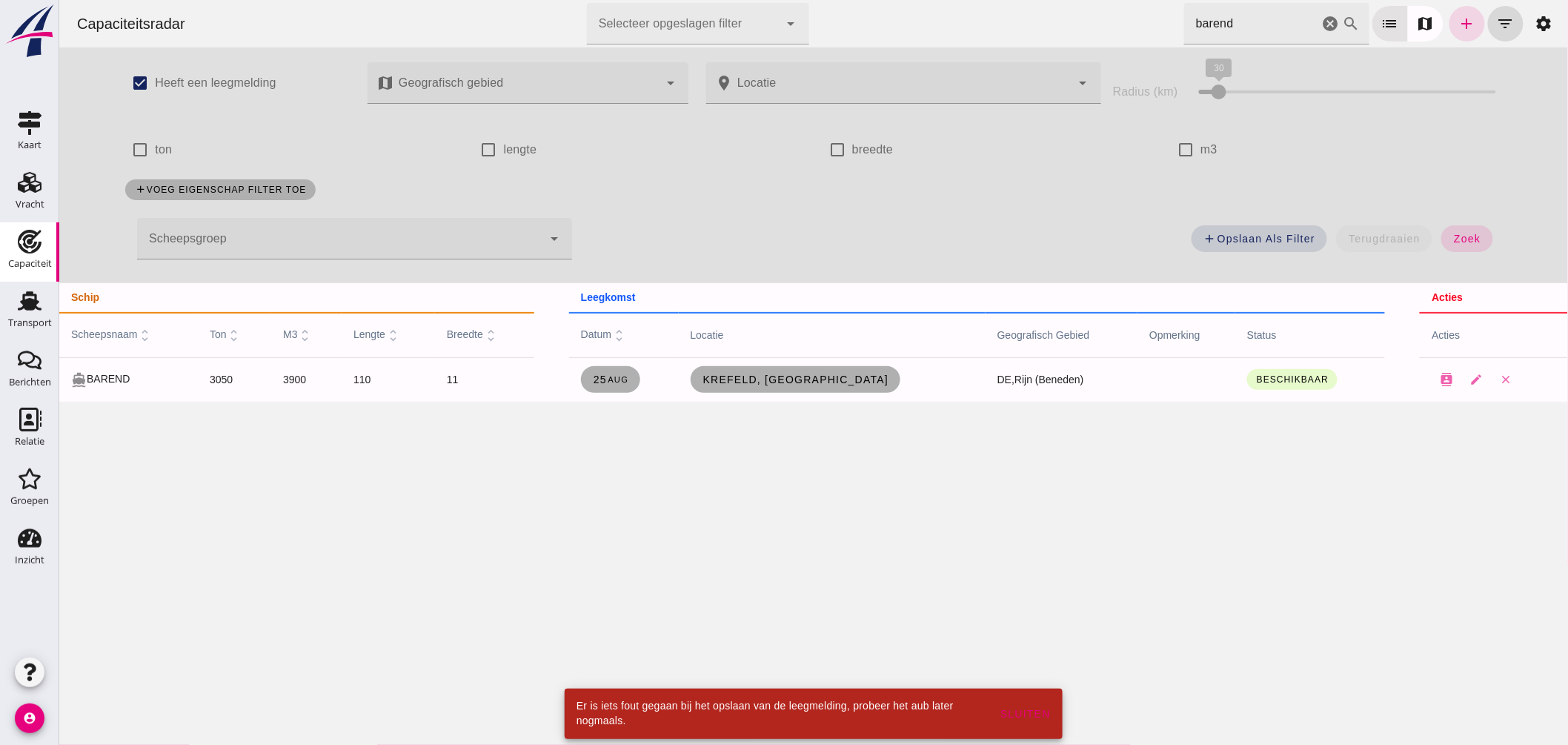
click at [1061, 38] on div "Capaciteitsradar Selecteer opgeslagen filter Selecteer opgeslagen filter cancel…" at bounding box center [813, 24] width 1497 height 47
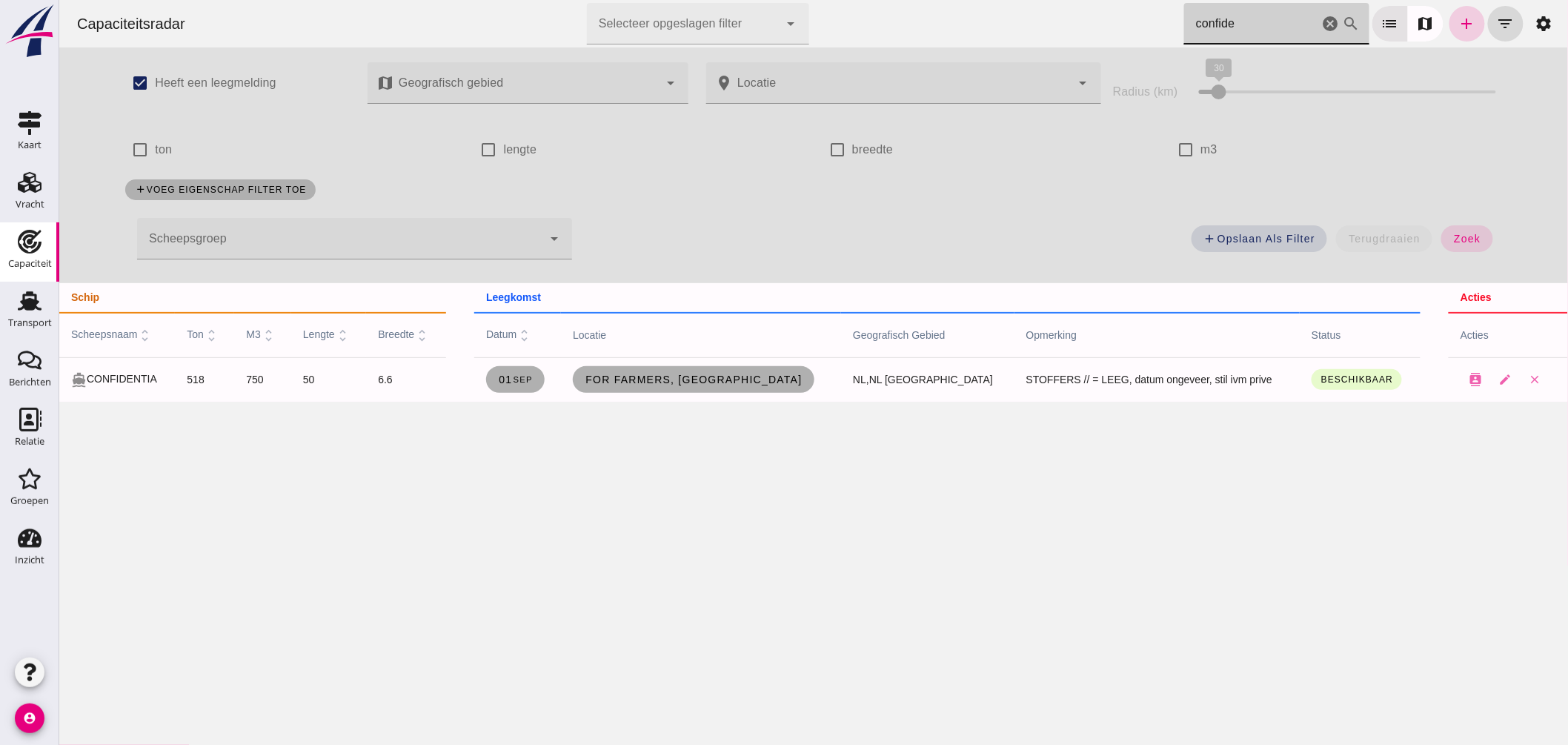
type input "confide"
click at [1461, 21] on icon "add" at bounding box center [1467, 24] width 18 height 18
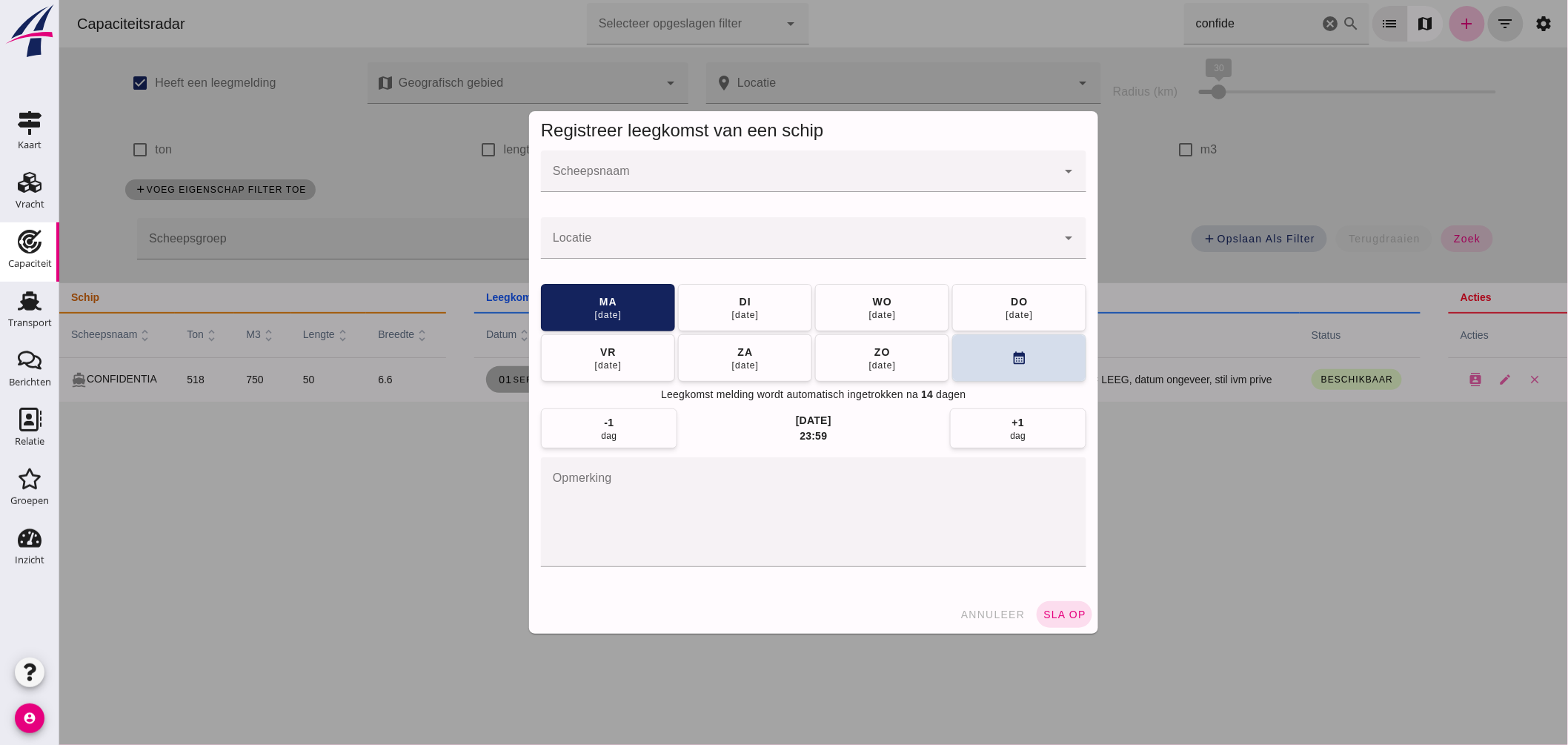
click at [757, 176] on input "Scheepsnaam" at bounding box center [798, 178] width 516 height 18
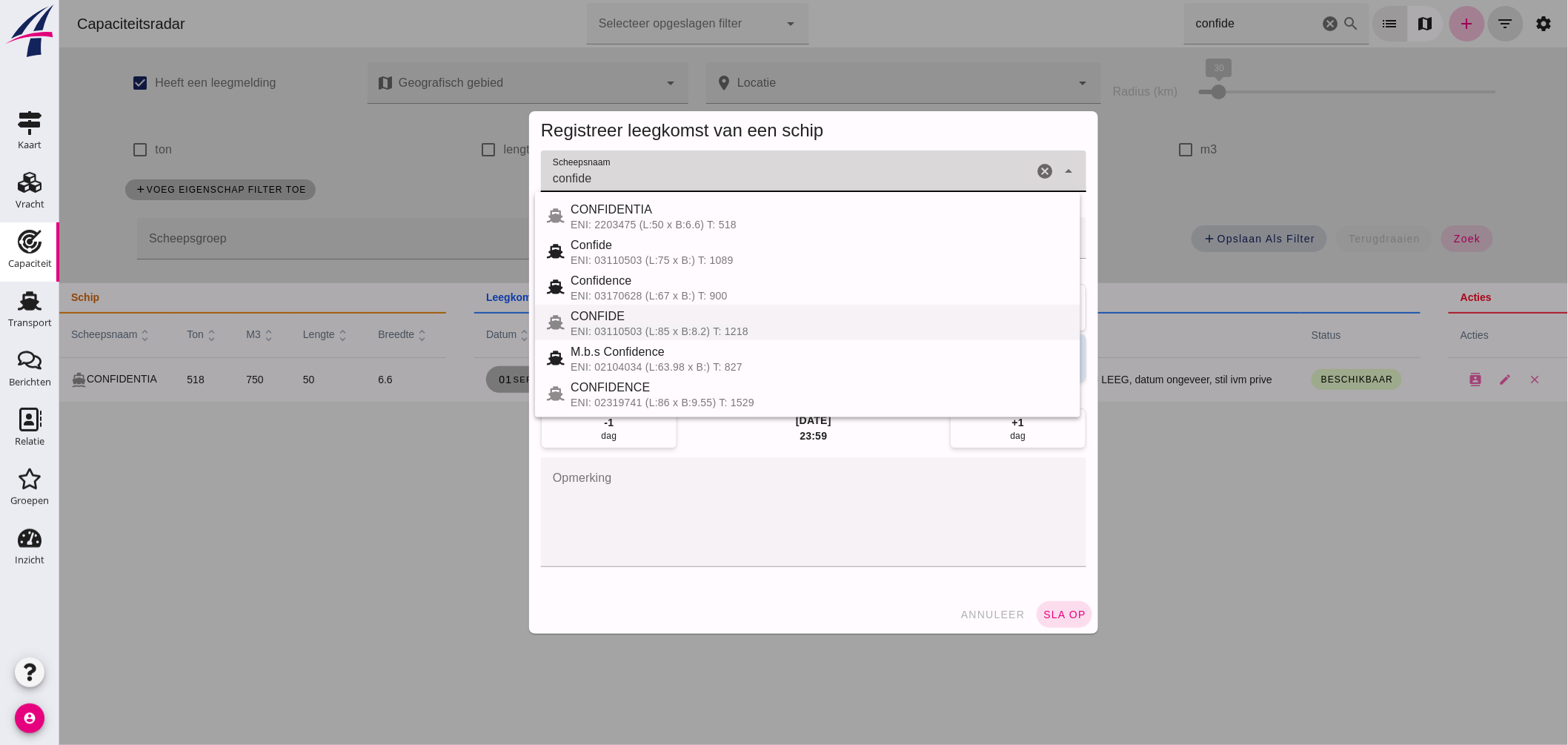
click at [644, 319] on div "CONFIDE" at bounding box center [820, 317] width 498 height 18
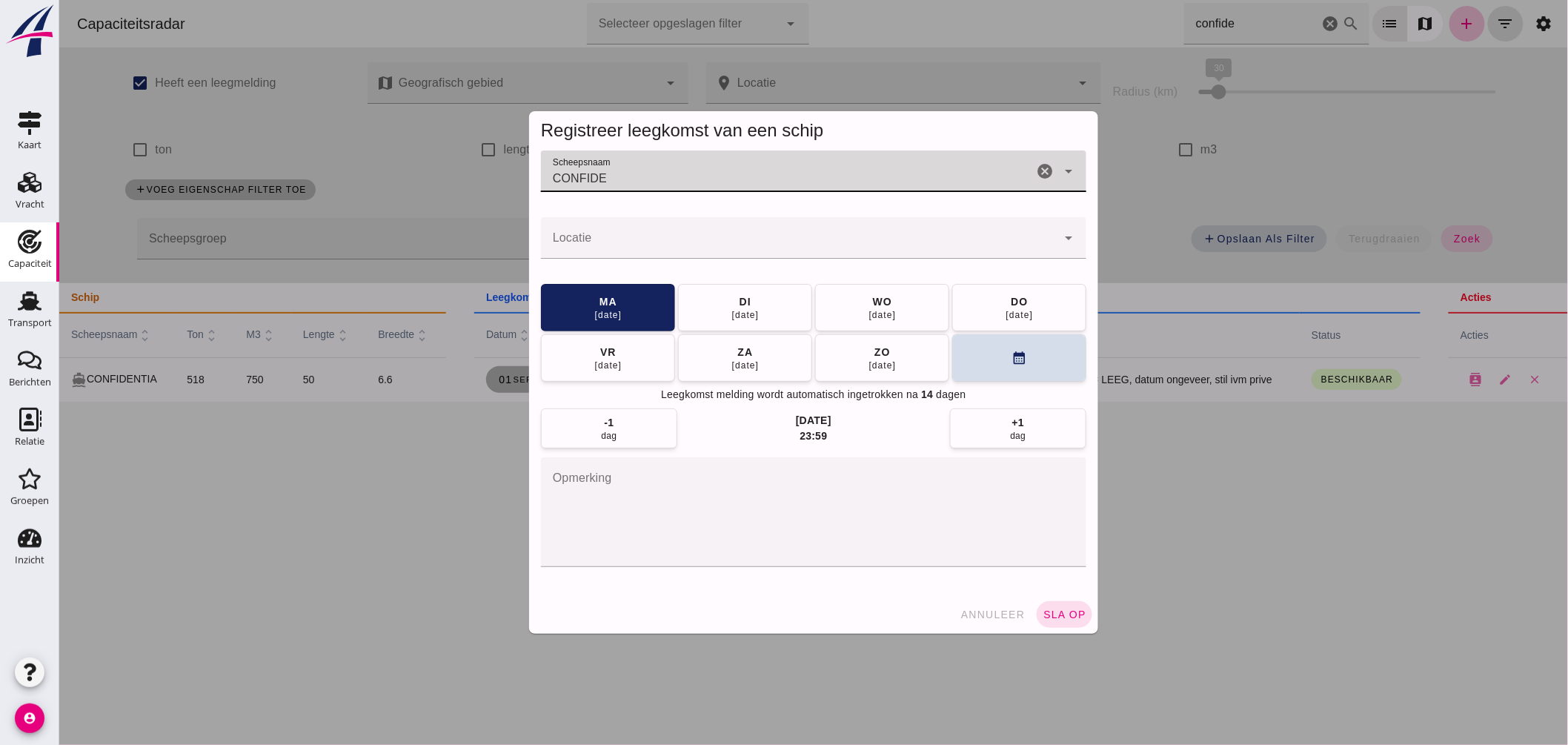
type input "CONFIDE"
click at [661, 236] on input "Locatie" at bounding box center [798, 245] width 516 height 18
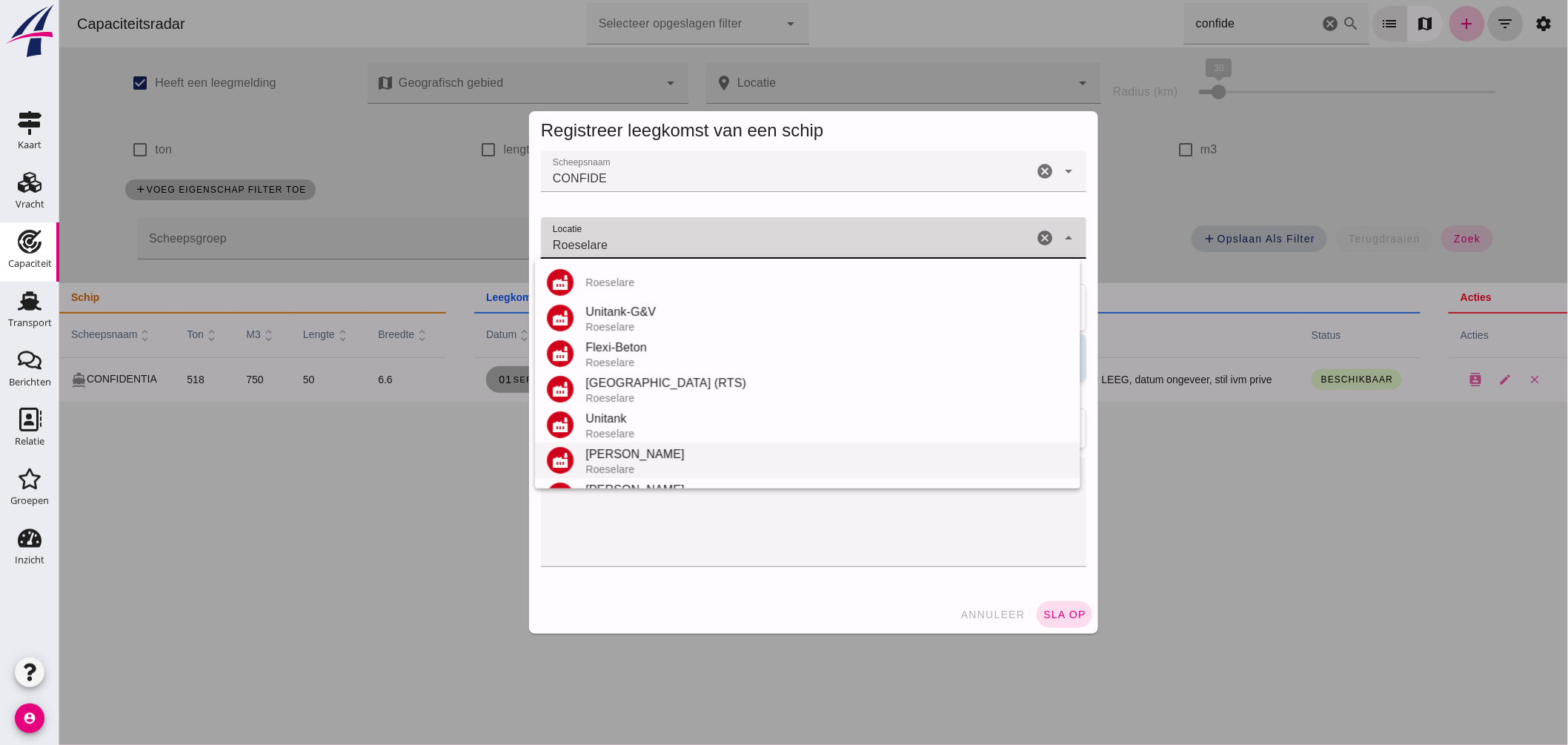
scroll to position [174, 0]
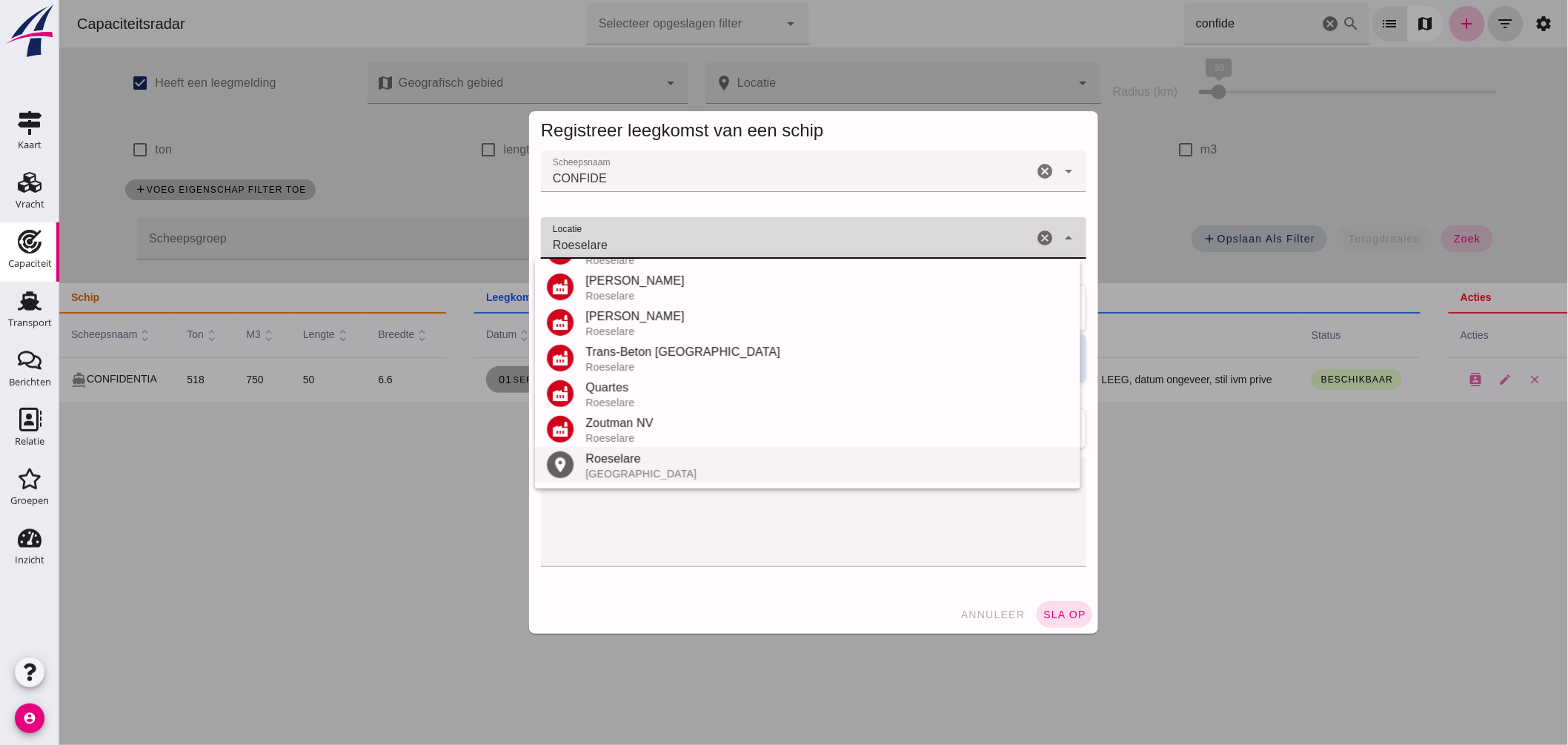
click at [647, 462] on div "Roeselare" at bounding box center [827, 459] width 483 height 18
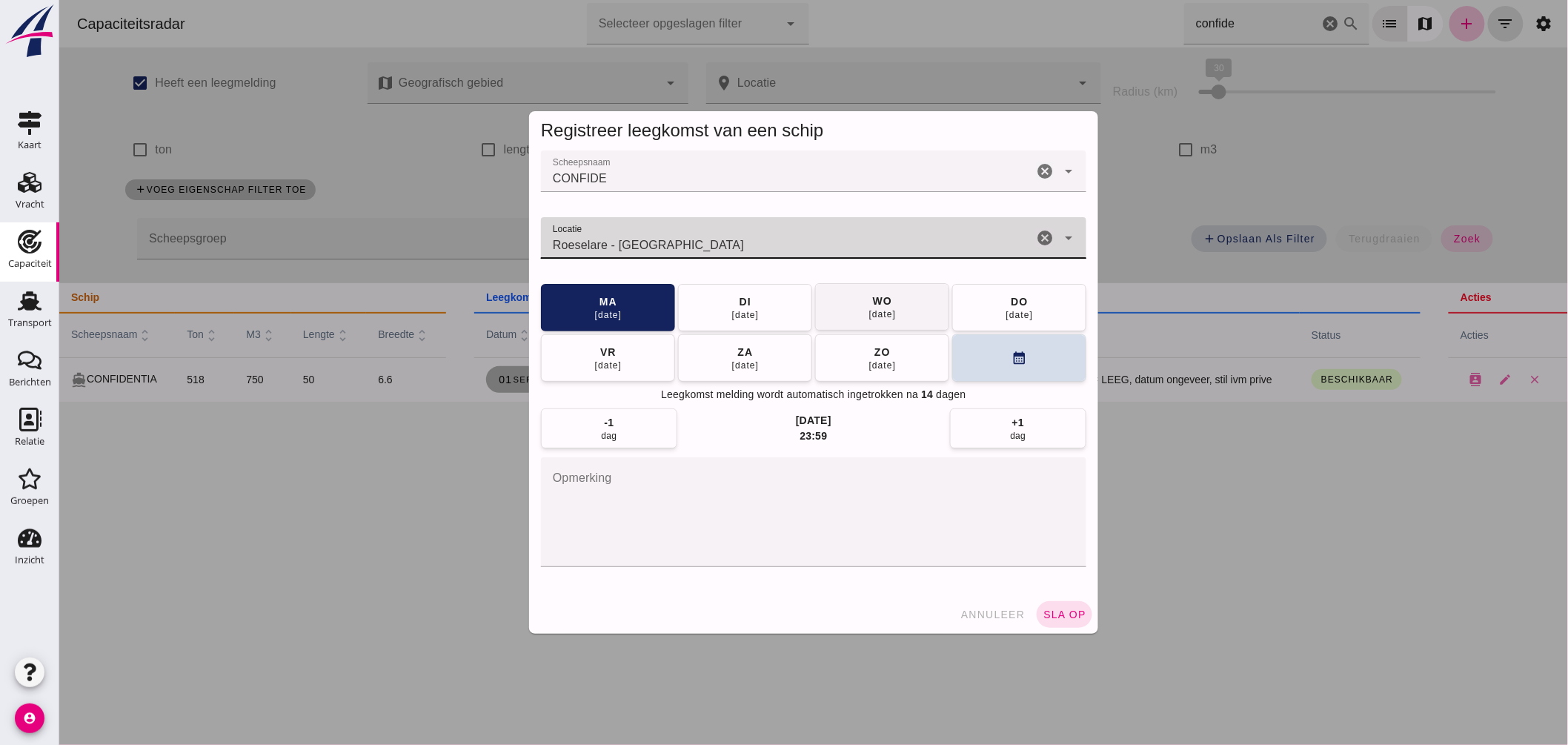
type input "Roeselare - West-Vlaanderen"
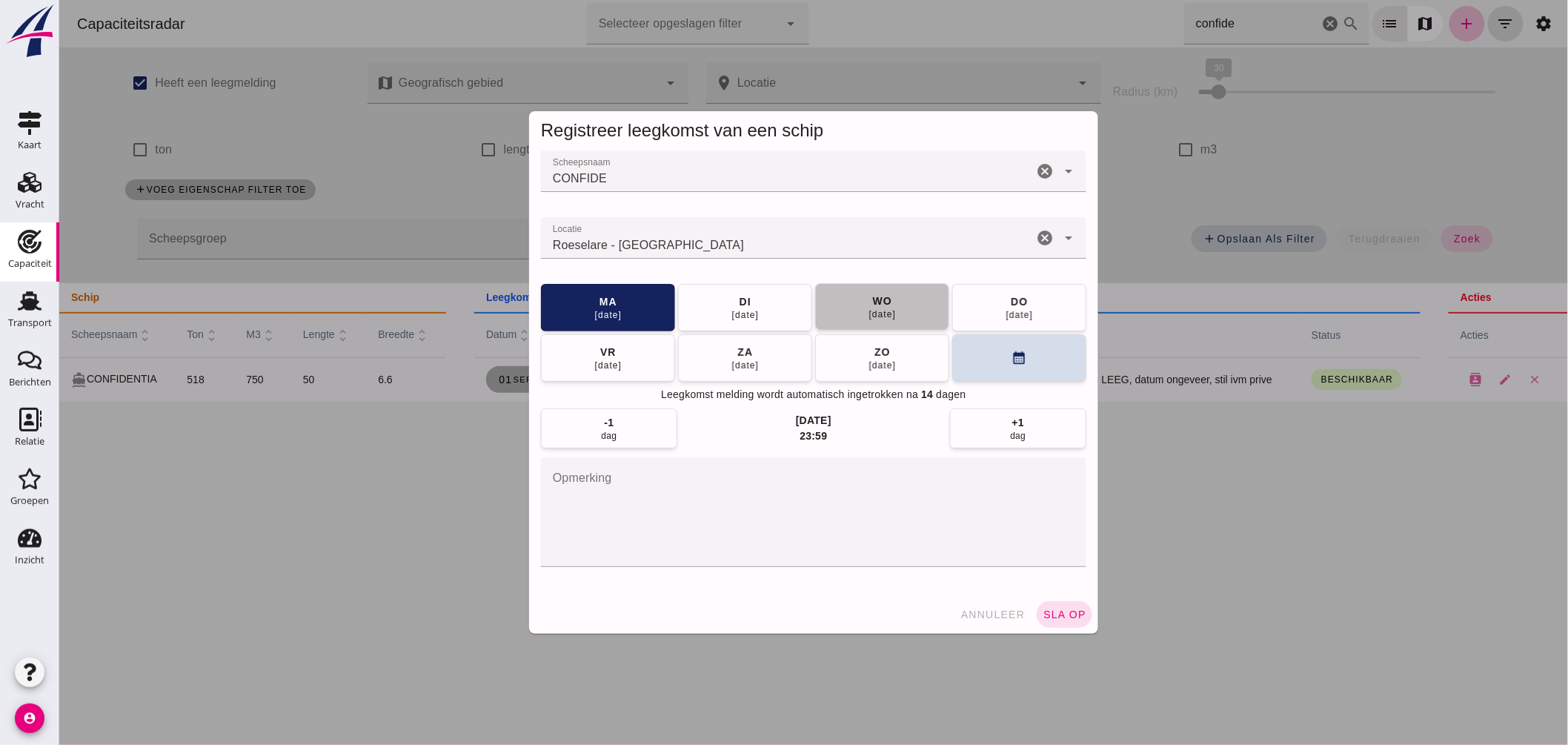
click at [868, 316] on div "[DATE]" at bounding box center [882, 314] width 28 height 12
click at [1048, 613] on span "sla op" at bounding box center [1064, 615] width 44 height 12
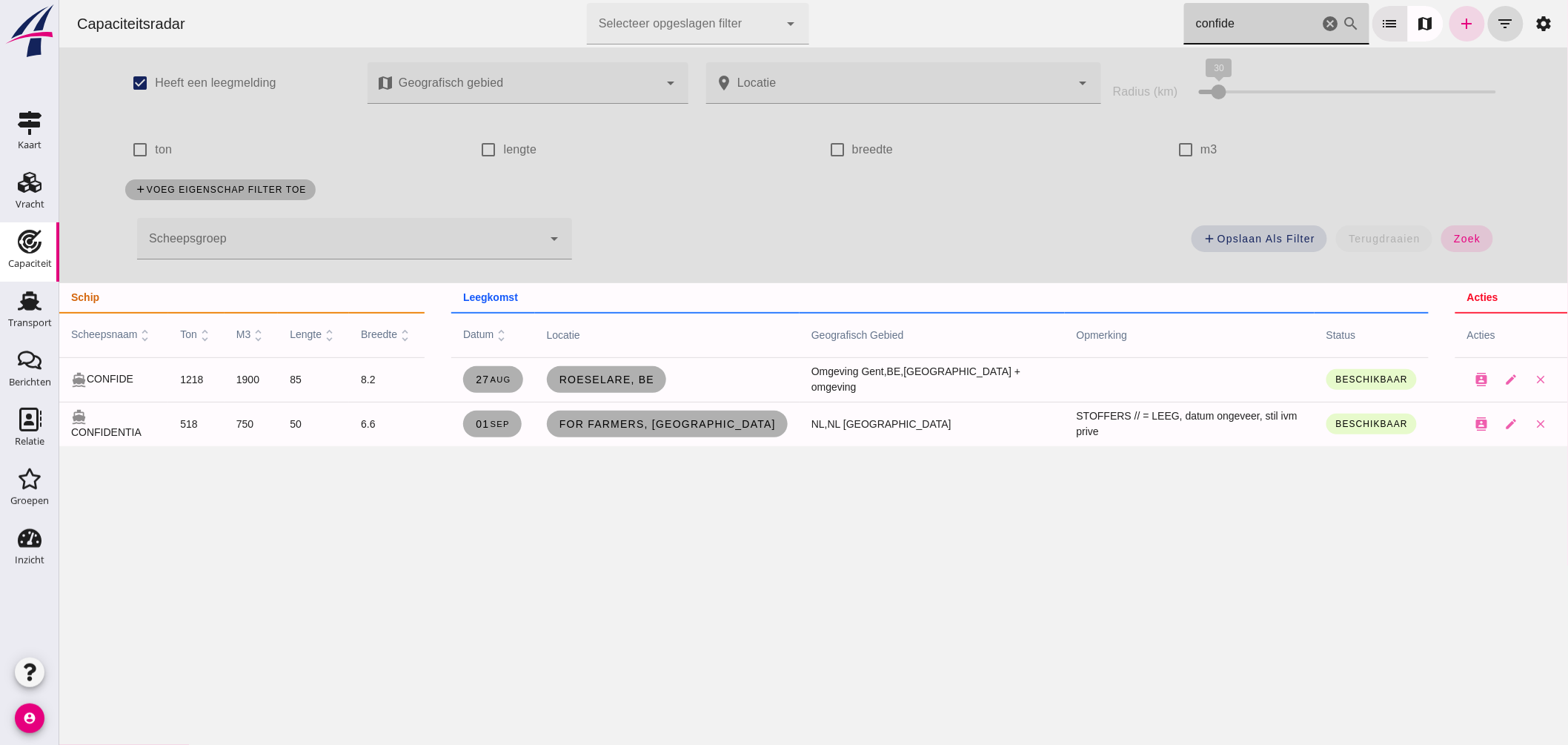
drag, startPoint x: 1257, startPoint y: 18, endPoint x: 848, endPoint y: -7, distance: 409.8
click at [848, 0] on html "Capaciteitsradar Selecteer opgeslagen filter Selecteer opgeslagen filter cancel…" at bounding box center [813, 372] width 1509 height 745
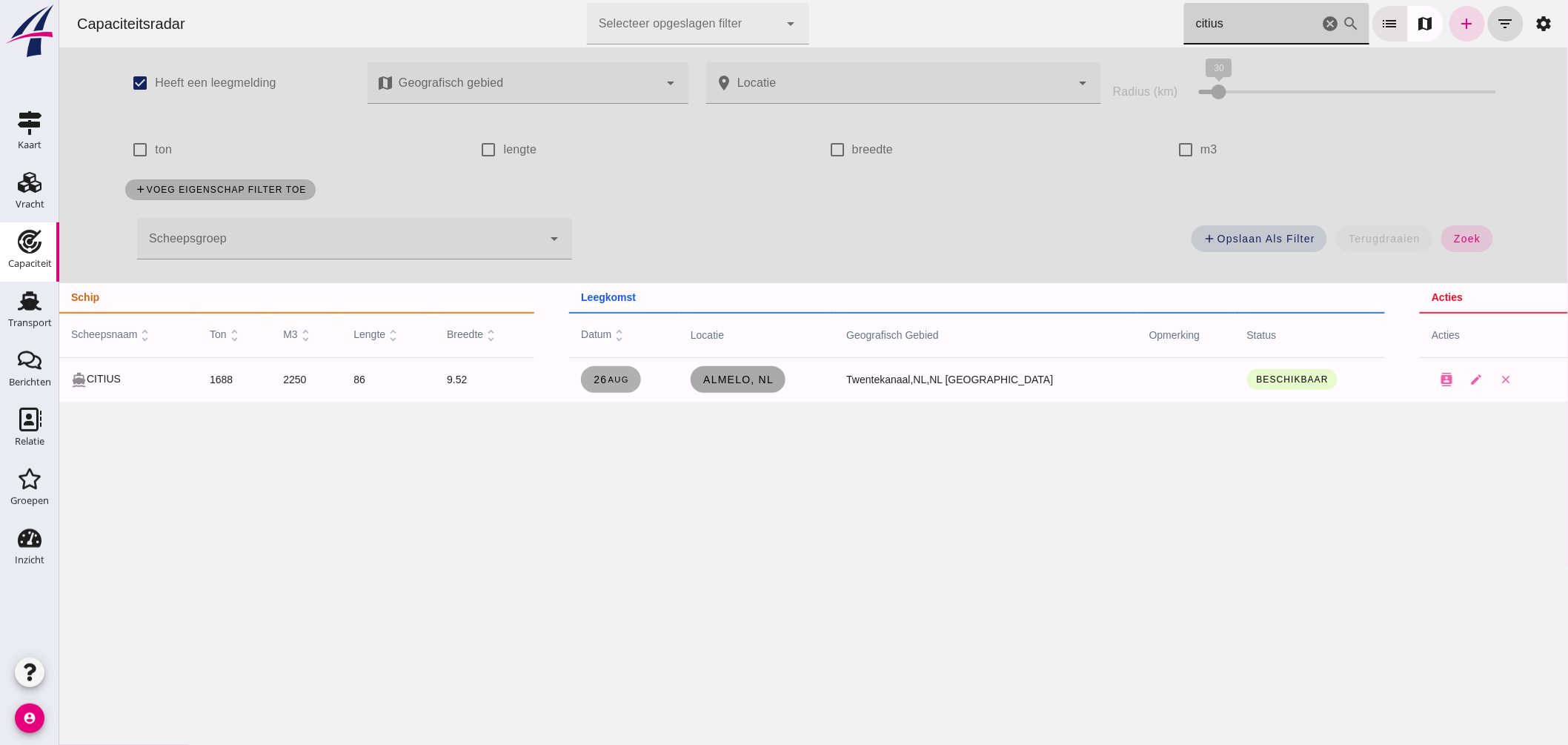
type input "citius"
click at [769, 369] on link "Almelo, nl" at bounding box center [737, 379] width 95 height 26
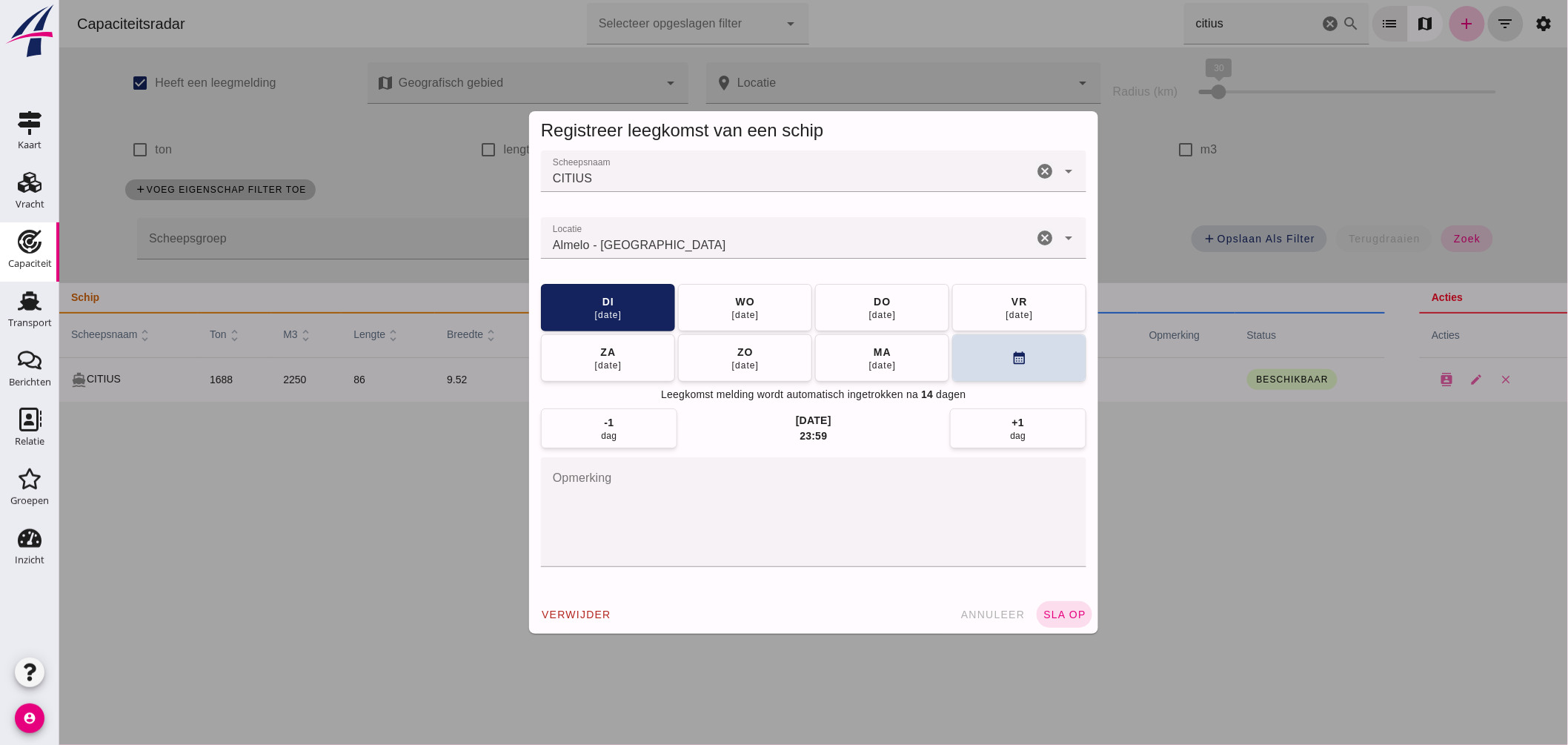
click at [694, 242] on input "Locatie" at bounding box center [786, 245] width 492 height 18
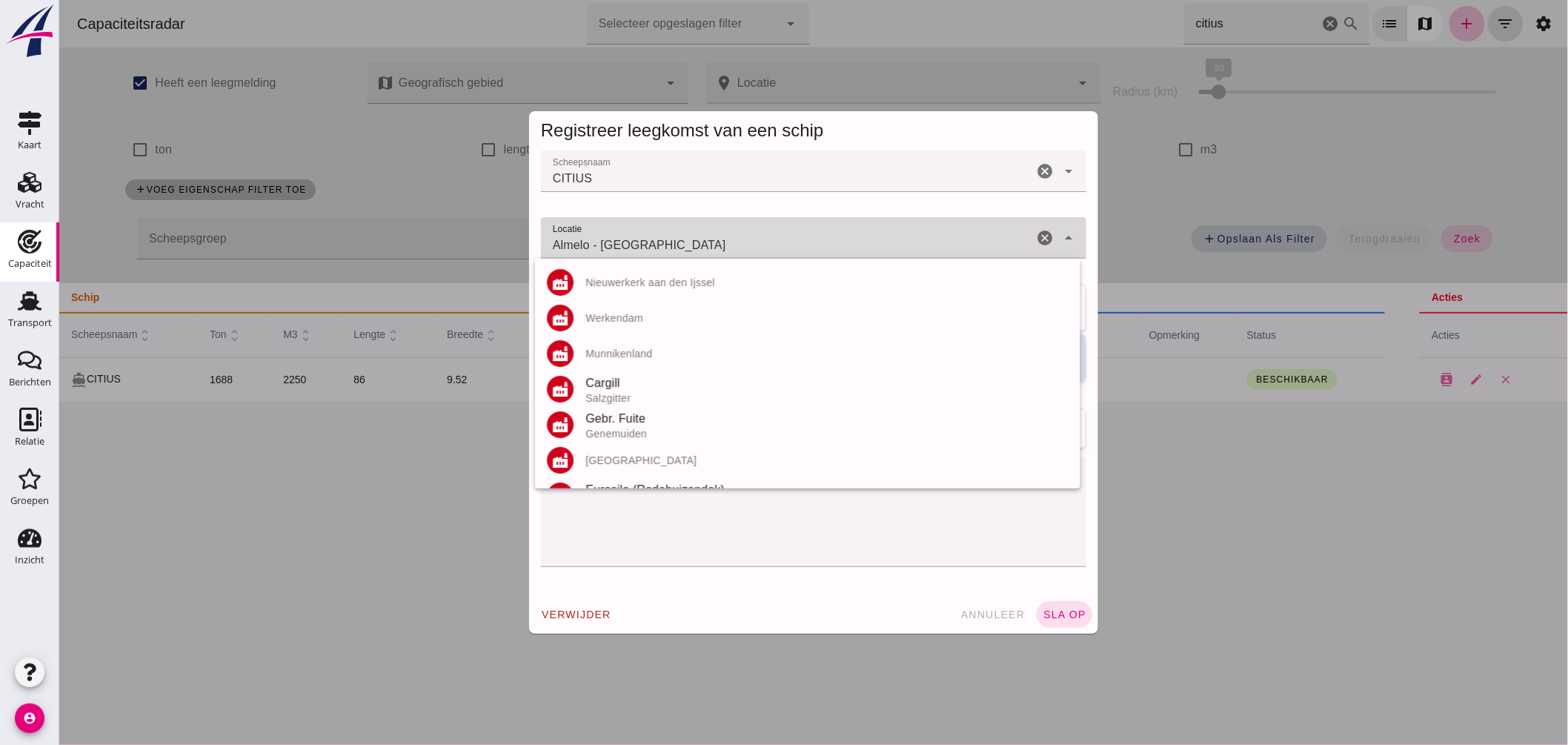
click at [694, 242] on input "Almelo - Overijssel" at bounding box center [786, 245] width 492 height 18
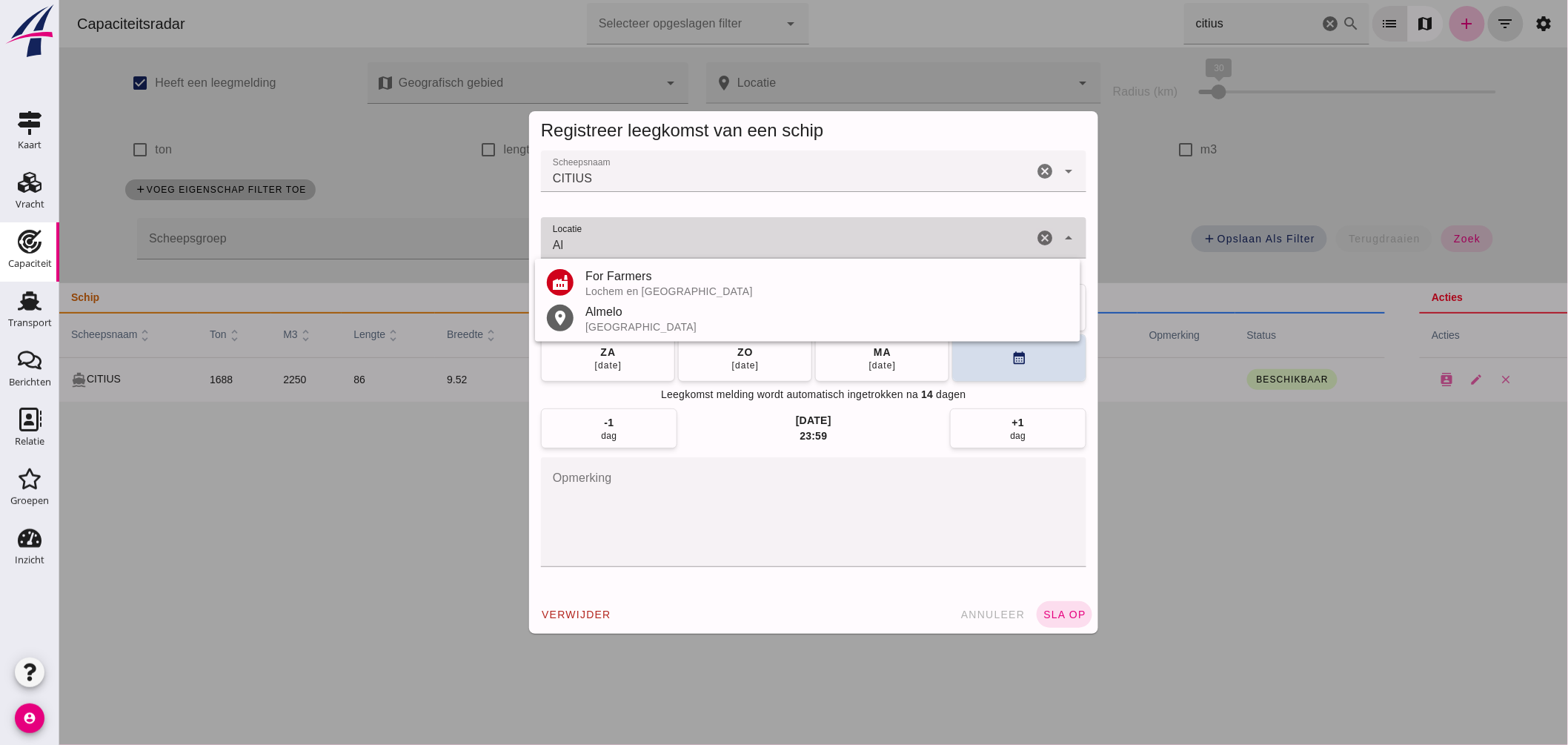
type input "A"
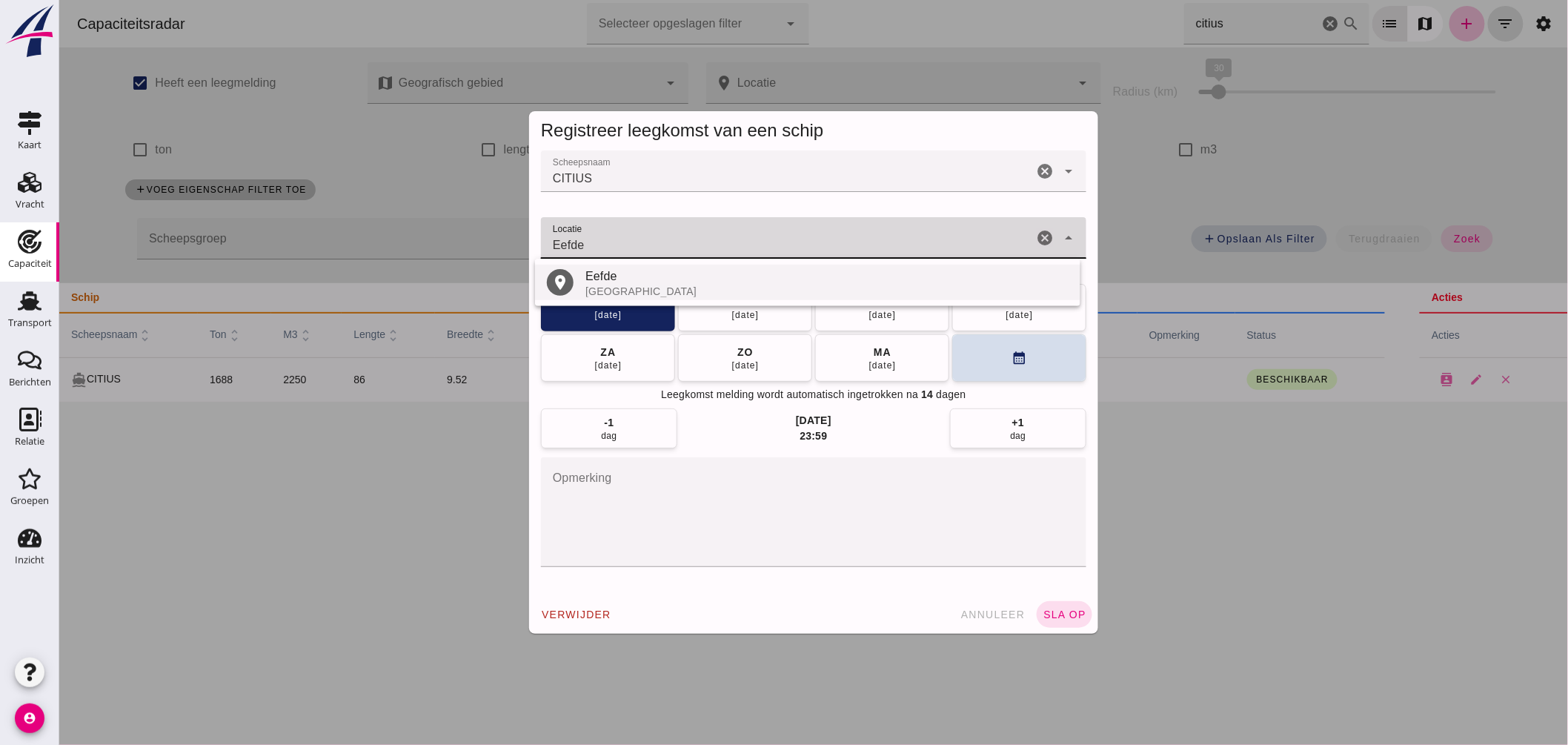
click at [610, 289] on div "[GEOGRAPHIC_DATA]" at bounding box center [827, 291] width 483 height 12
type input "Eefde - Gelderland"
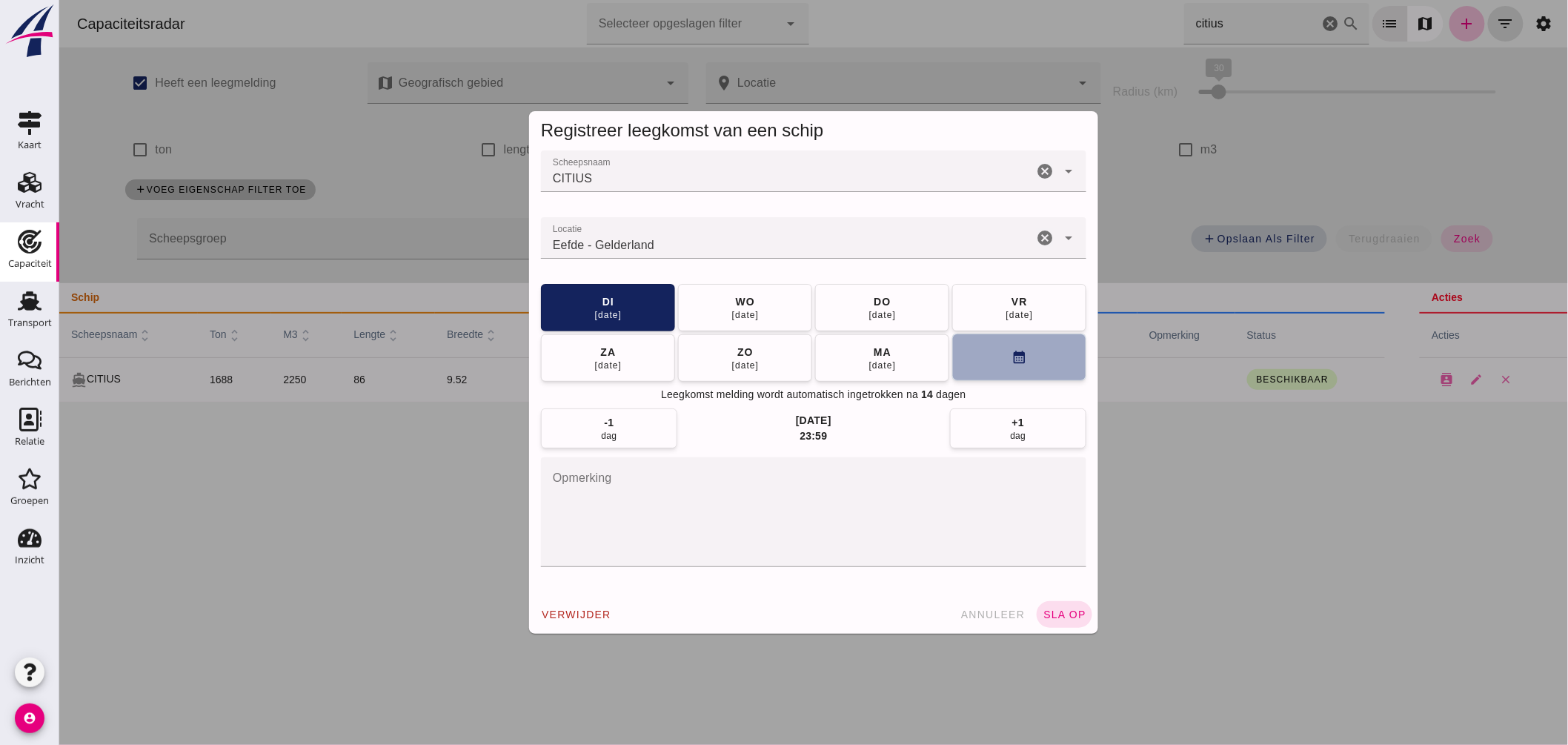
click at [1011, 364] on icon "calendar_month" at bounding box center [1019, 358] width 16 height 16
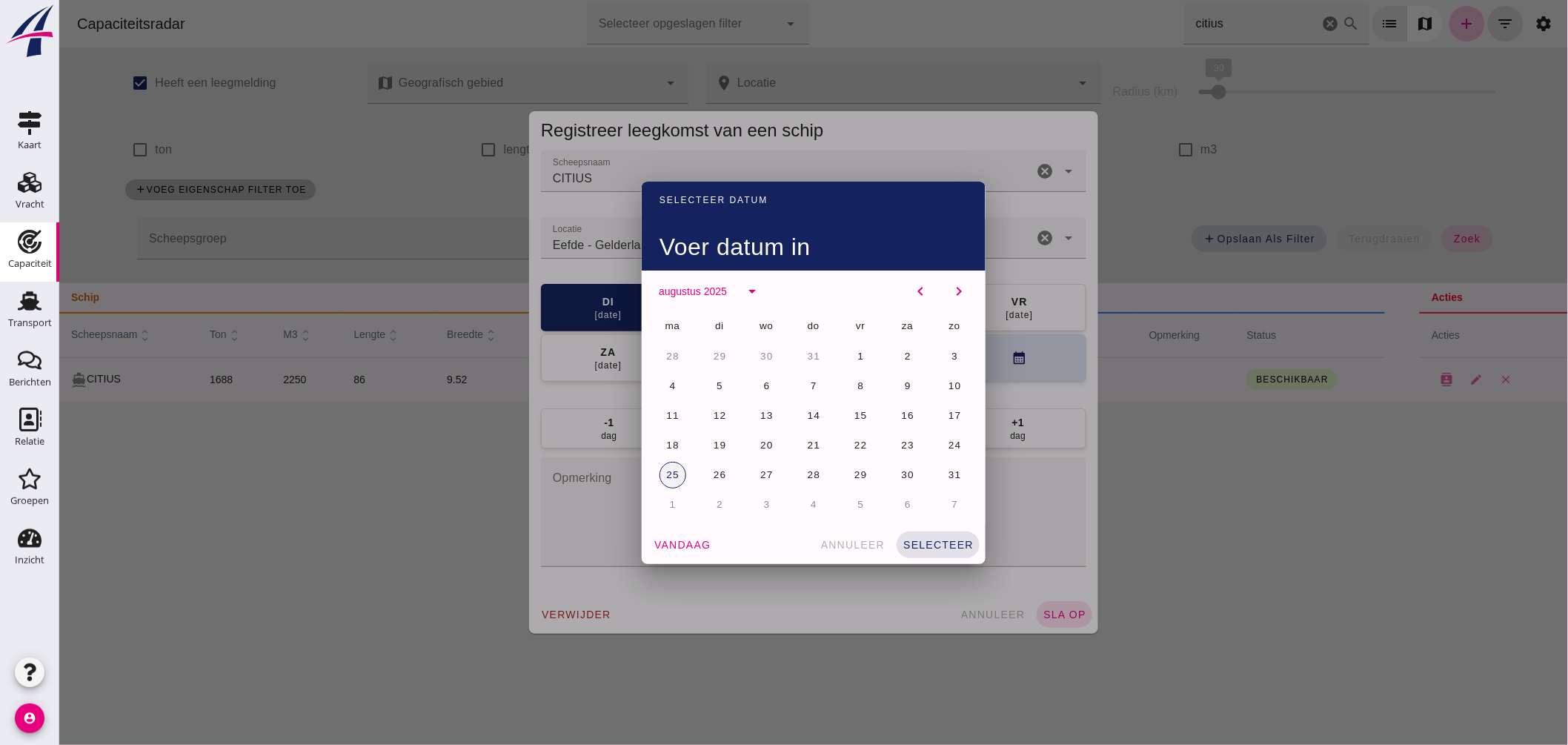
click at [665, 478] on span "25" at bounding box center [672, 475] width 14 height 11
click at [920, 547] on span "selecteer" at bounding box center [937, 545] width 71 height 12
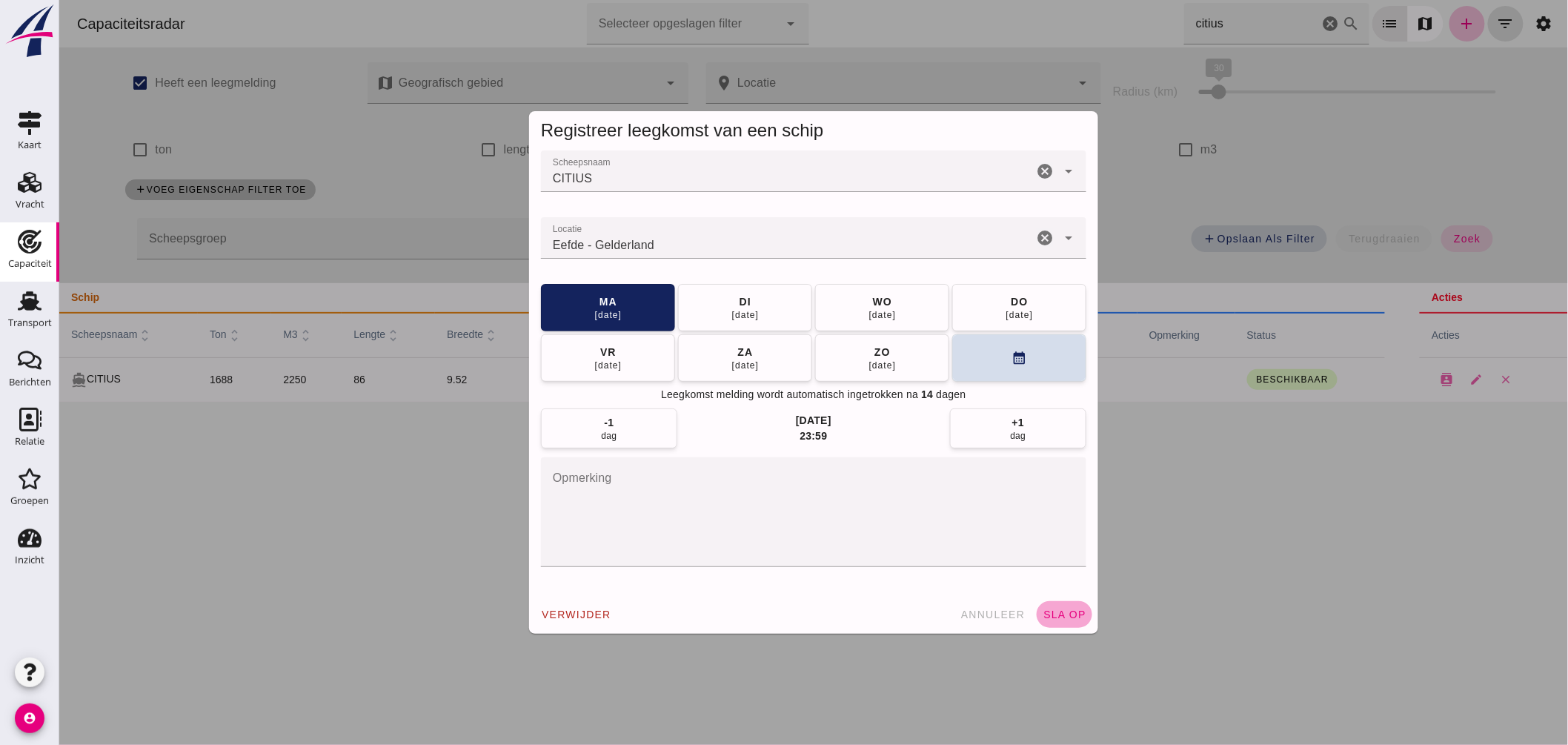
click at [1048, 610] on span "sla op" at bounding box center [1064, 615] width 44 height 12
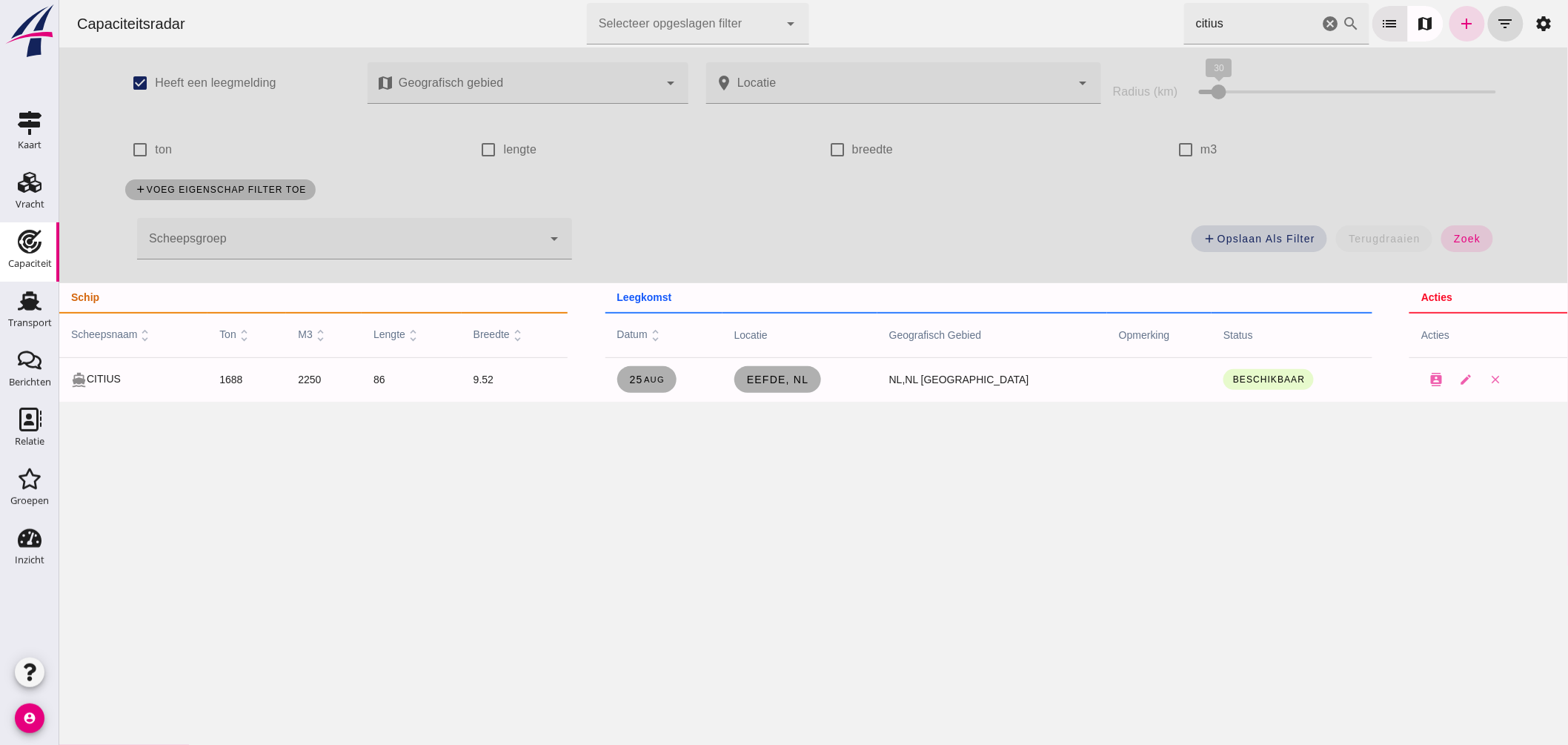
drag, startPoint x: 1244, startPoint y: 30, endPoint x: 807, endPoint y: 42, distance: 437.2
click at [807, 42] on div "Capaciteitsradar Selecteer opgeslagen filter Selecteer opgeslagen filter cancel…" at bounding box center [813, 24] width 1497 height 47
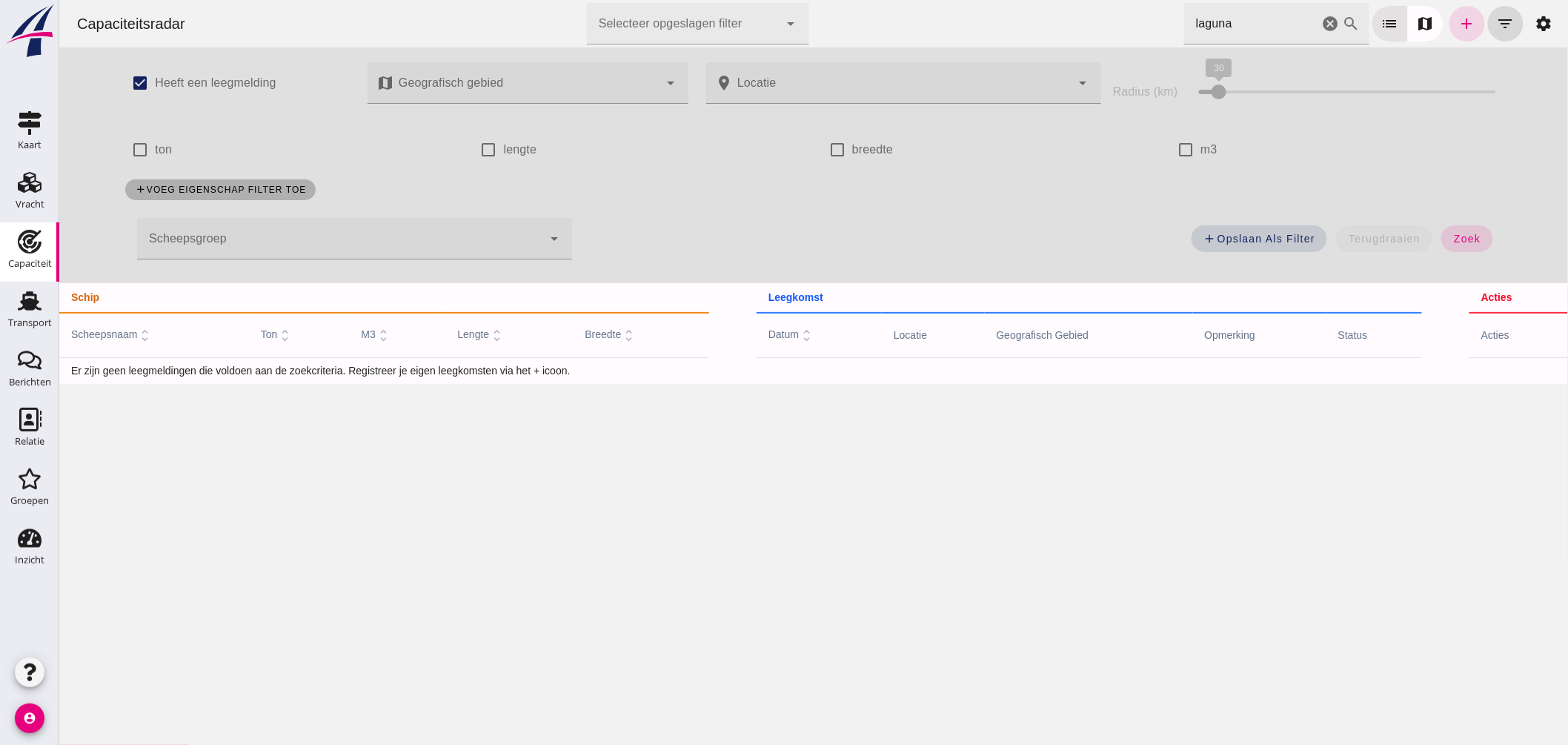
drag, startPoint x: 1139, startPoint y: 26, endPoint x: 967, endPoint y: -7, distance: 175.1
click at [967, 0] on html "Capaciteitsradar Selecteer opgeslagen filter Selecteer opgeslagen filter cancel…" at bounding box center [813, 372] width 1509 height 745
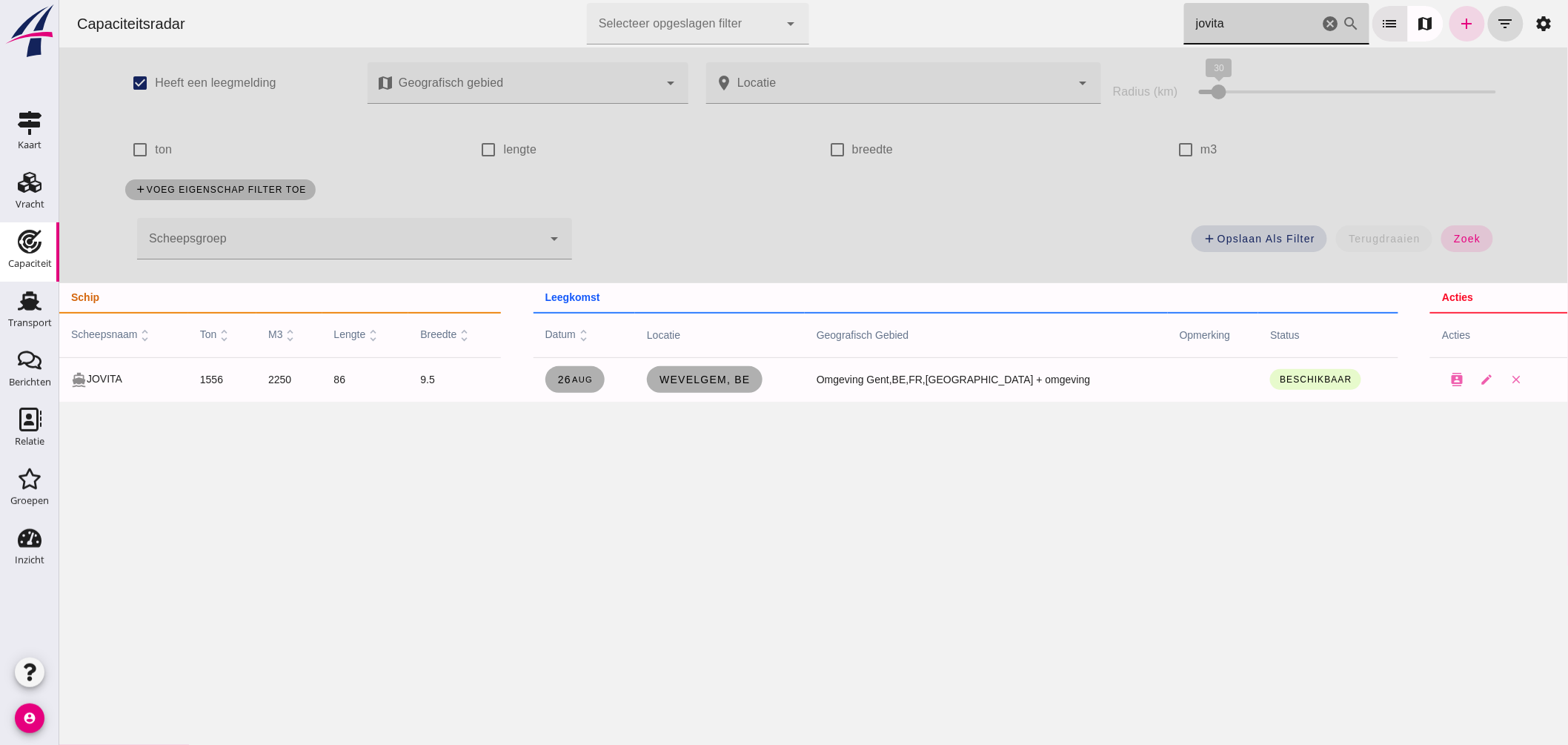
drag, startPoint x: 1224, startPoint y: 19, endPoint x: 790, endPoint y: -29, distance: 436.6
click at [790, 0] on html "Capaciteitsradar Selecteer opgeslagen filter Selecteer opgeslagen filter cancel…" at bounding box center [813, 372] width 1509 height 745
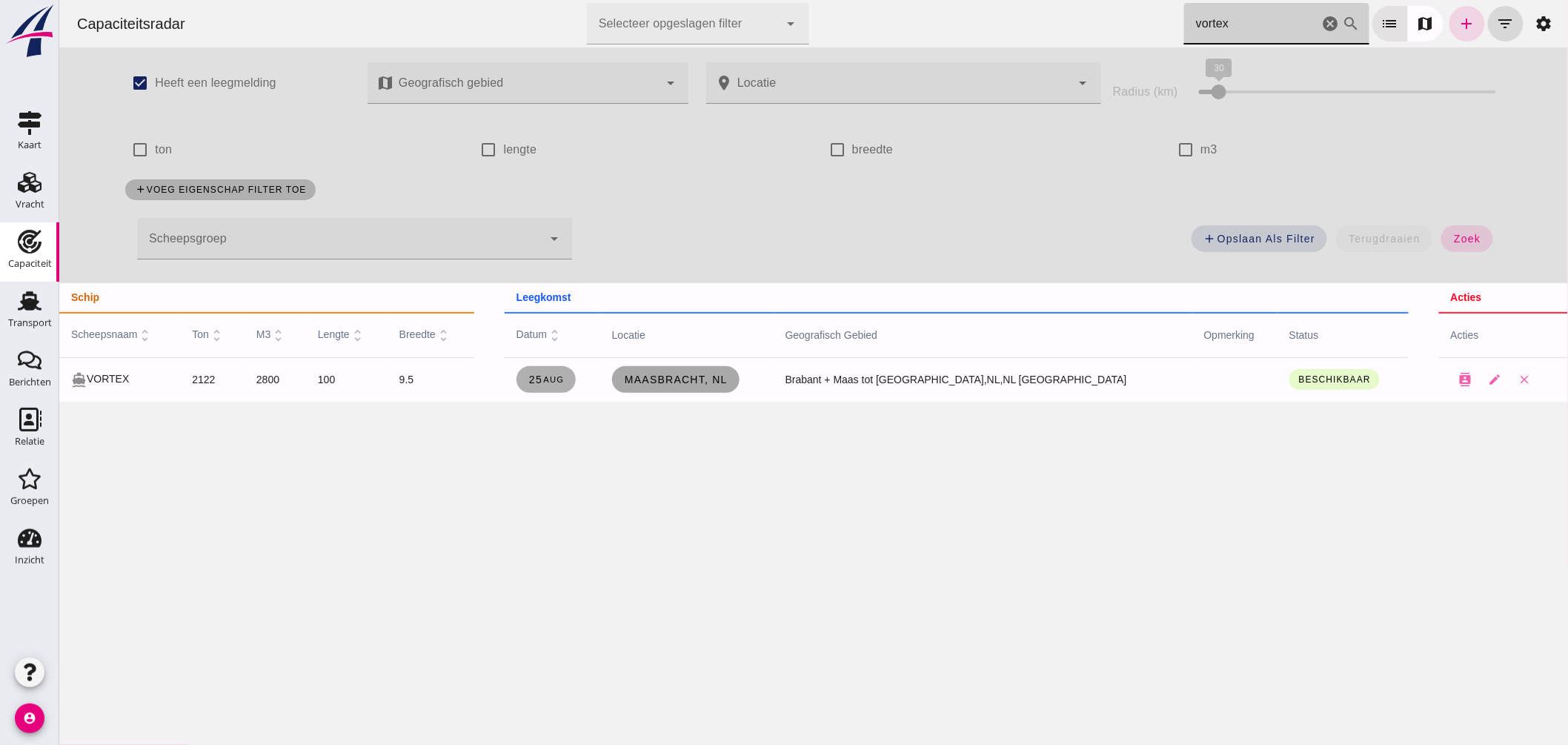
type input "vortex"
click at [727, 378] on span "Maasbracht, nl" at bounding box center [675, 380] width 104 height 12
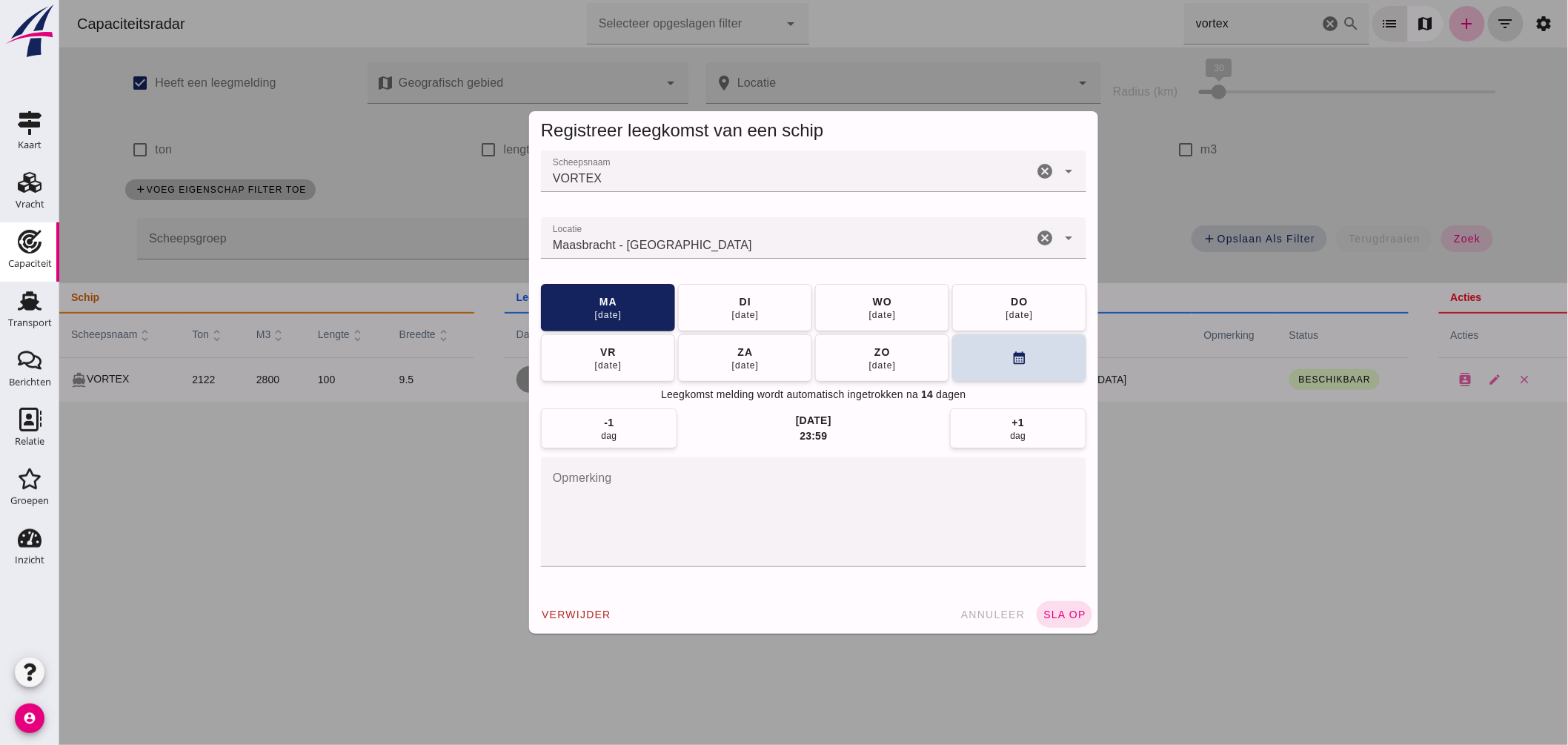
click at [712, 238] on input "Locatie" at bounding box center [786, 245] width 492 height 18
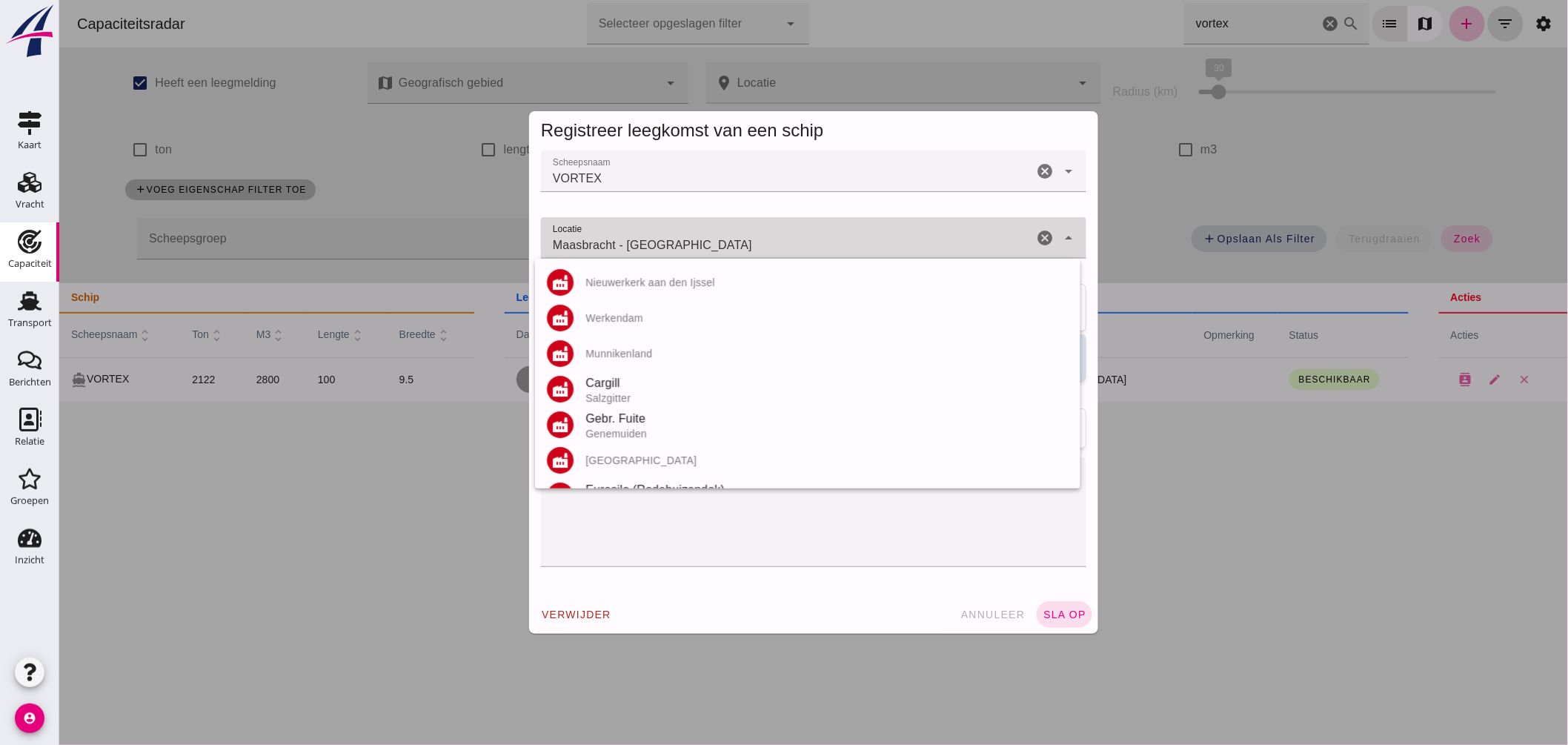
click at [712, 238] on input "Maasbracht - Limburg" at bounding box center [786, 245] width 492 height 18
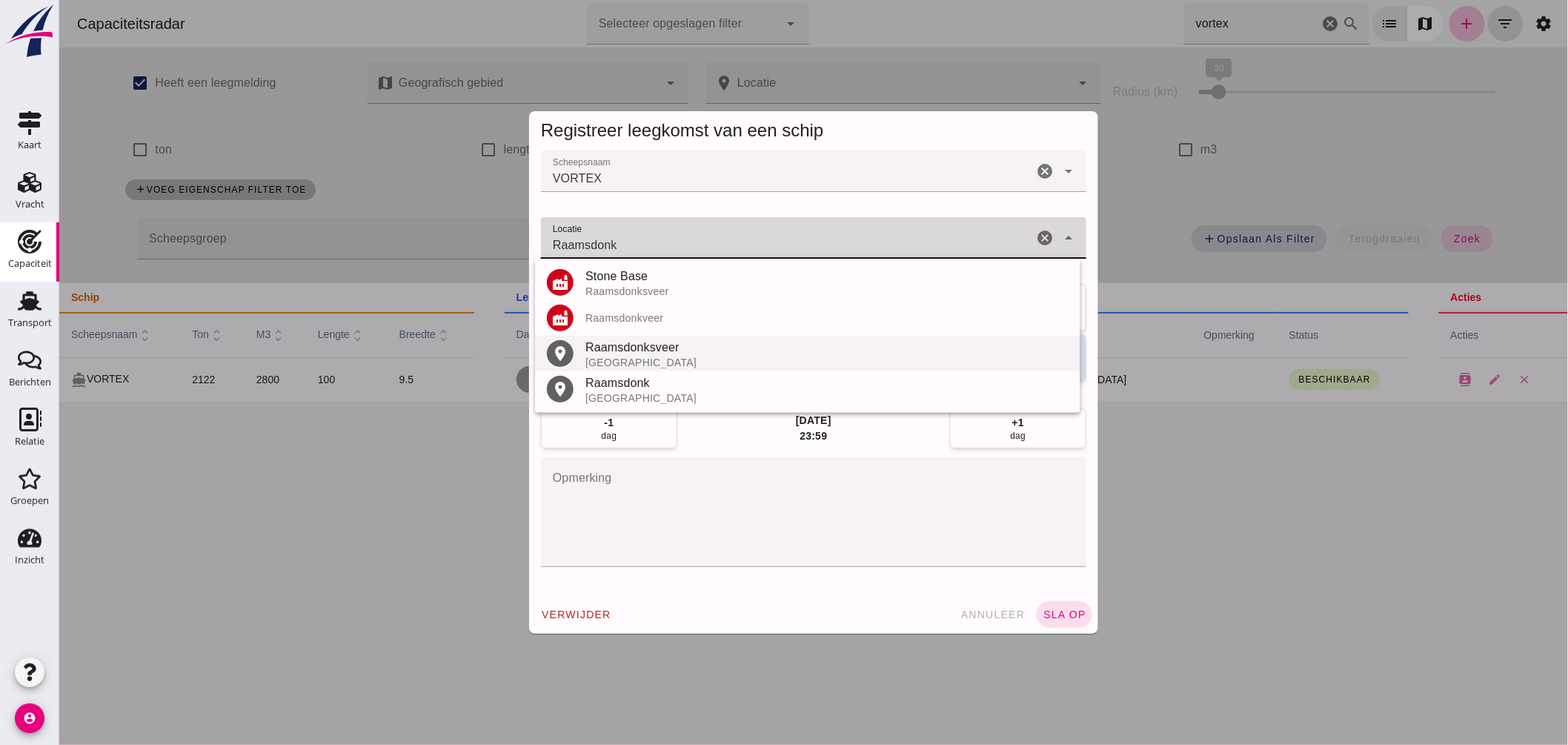
click at [665, 353] on div "Raamsdonksveer" at bounding box center [827, 347] width 483 height 18
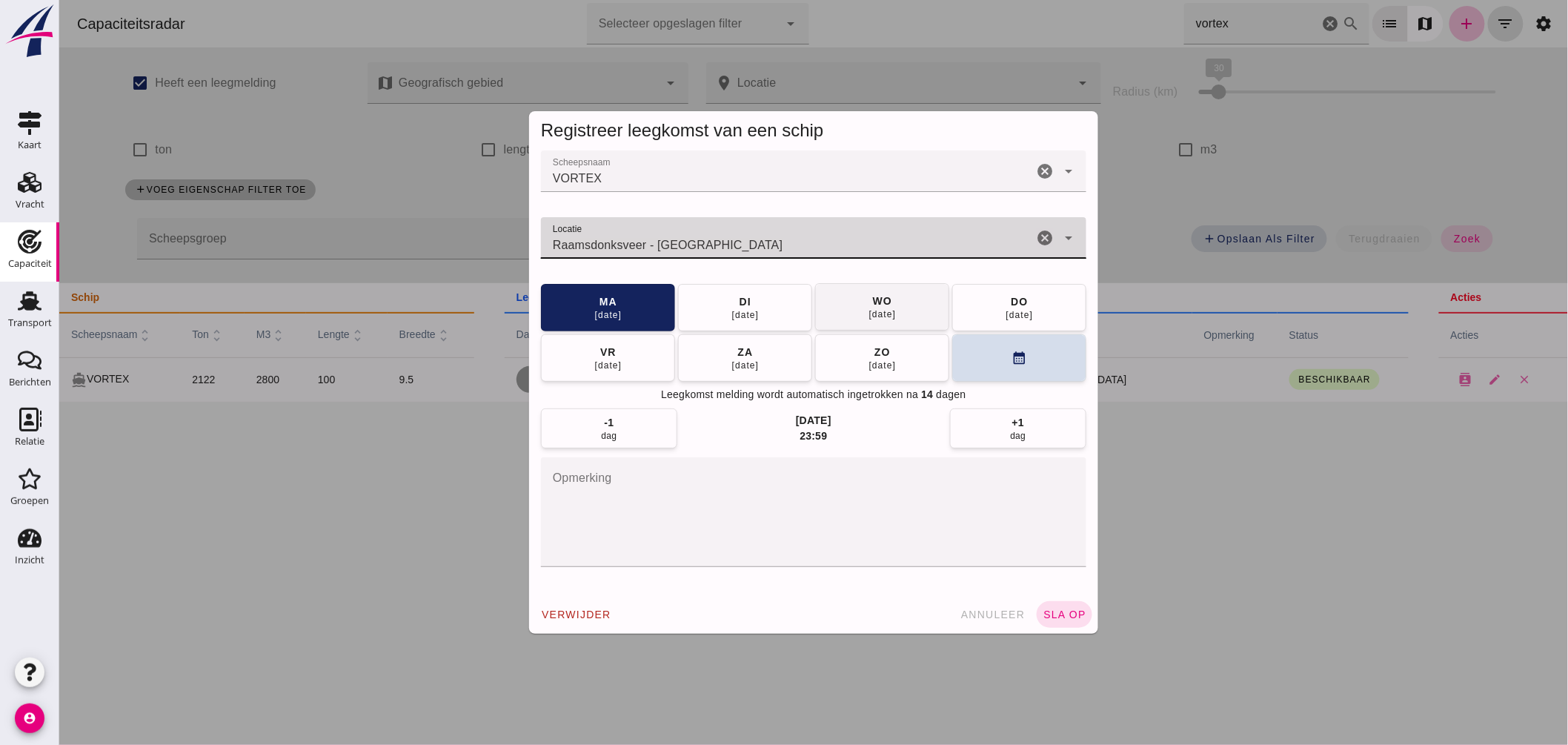
type input "Raamsdonksveer - Noord-Brabant"
click at [850, 308] on button "wo 27 aug" at bounding box center [881, 308] width 134 height 47
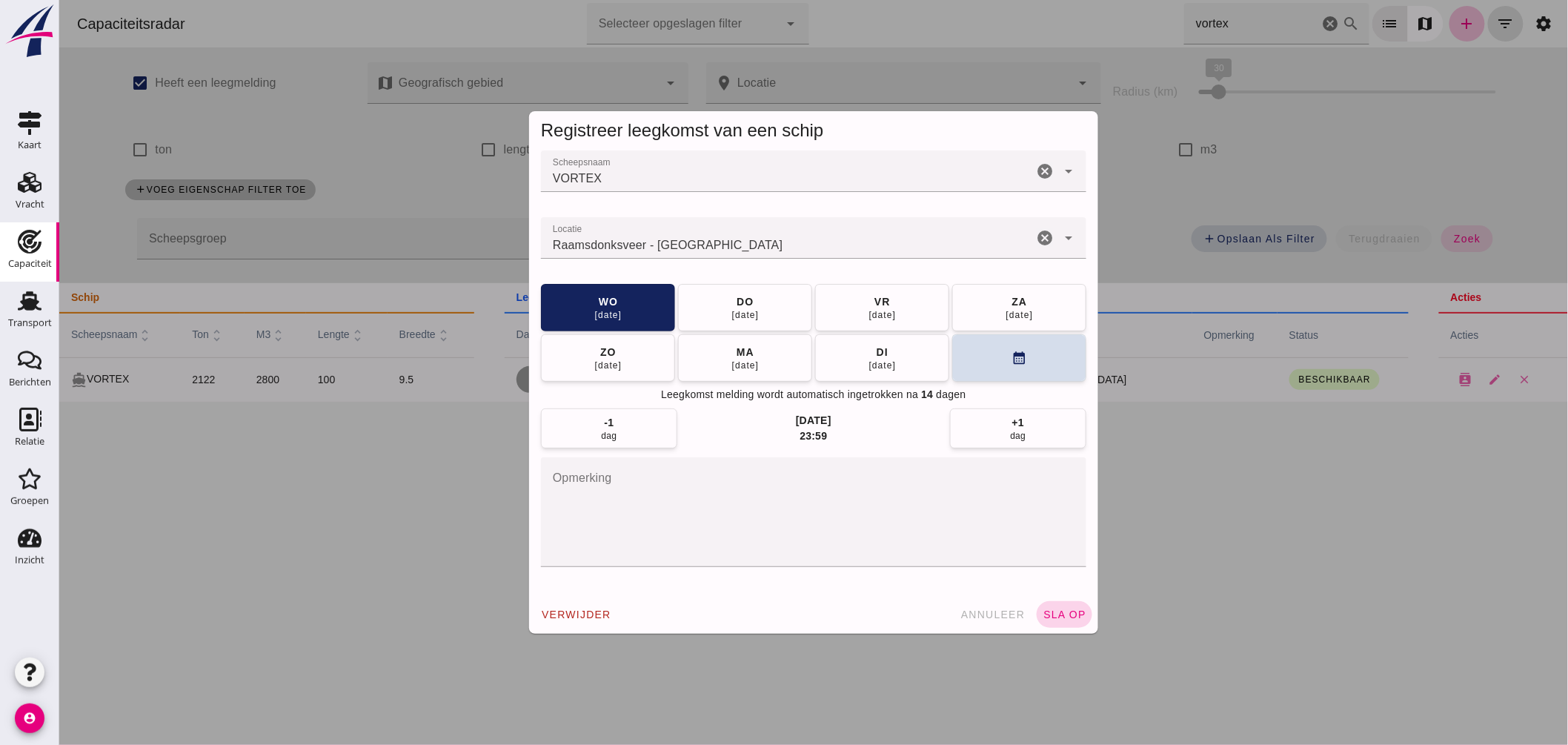
click at [1061, 611] on span "sla op" at bounding box center [1064, 615] width 44 height 12
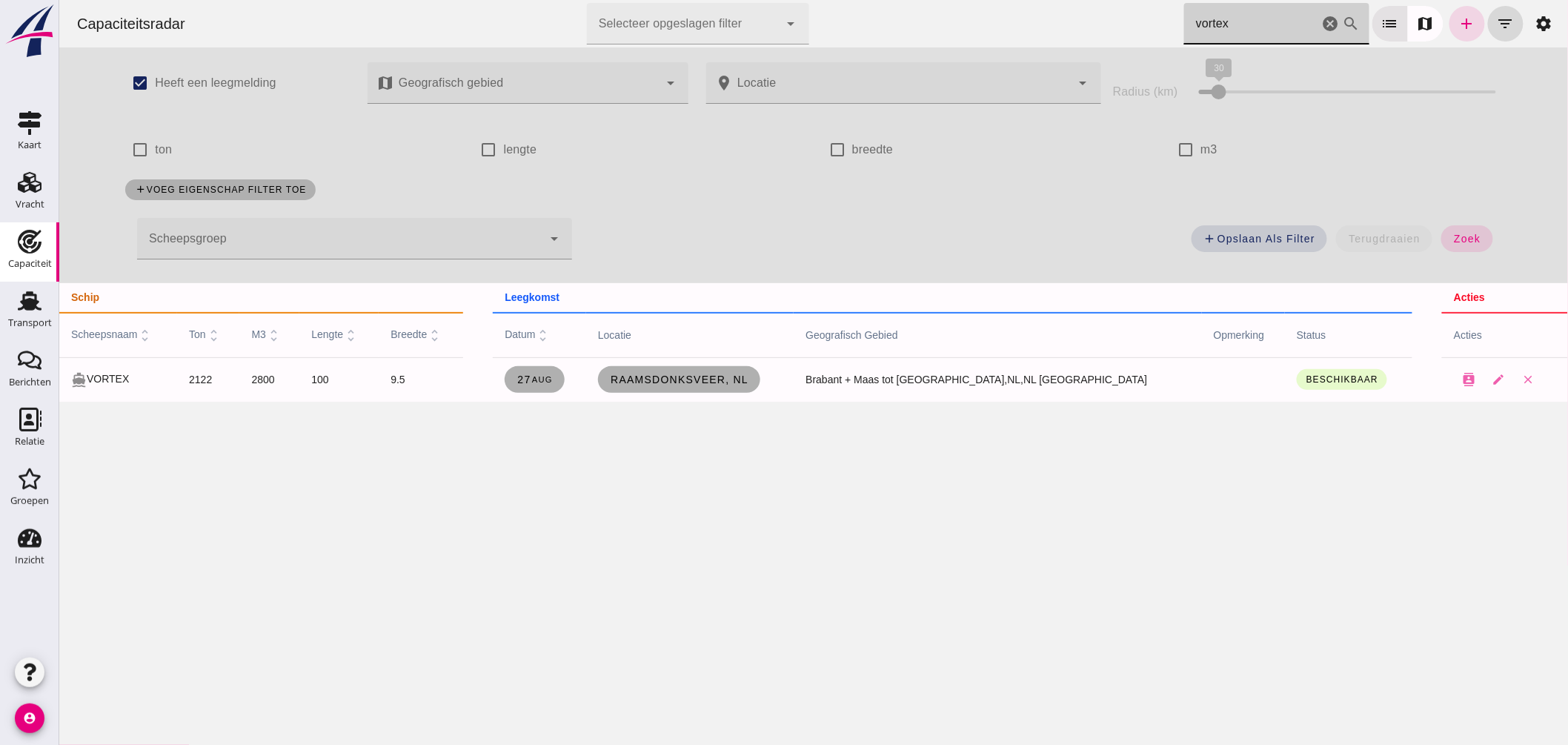
drag, startPoint x: 1220, startPoint y: 26, endPoint x: 813, endPoint y: -28, distance: 410.6
click at [813, 0] on html "Capaciteitsradar Selecteer opgeslagen filter Selecteer opgeslagen filter cancel…" at bounding box center [813, 372] width 1509 height 745
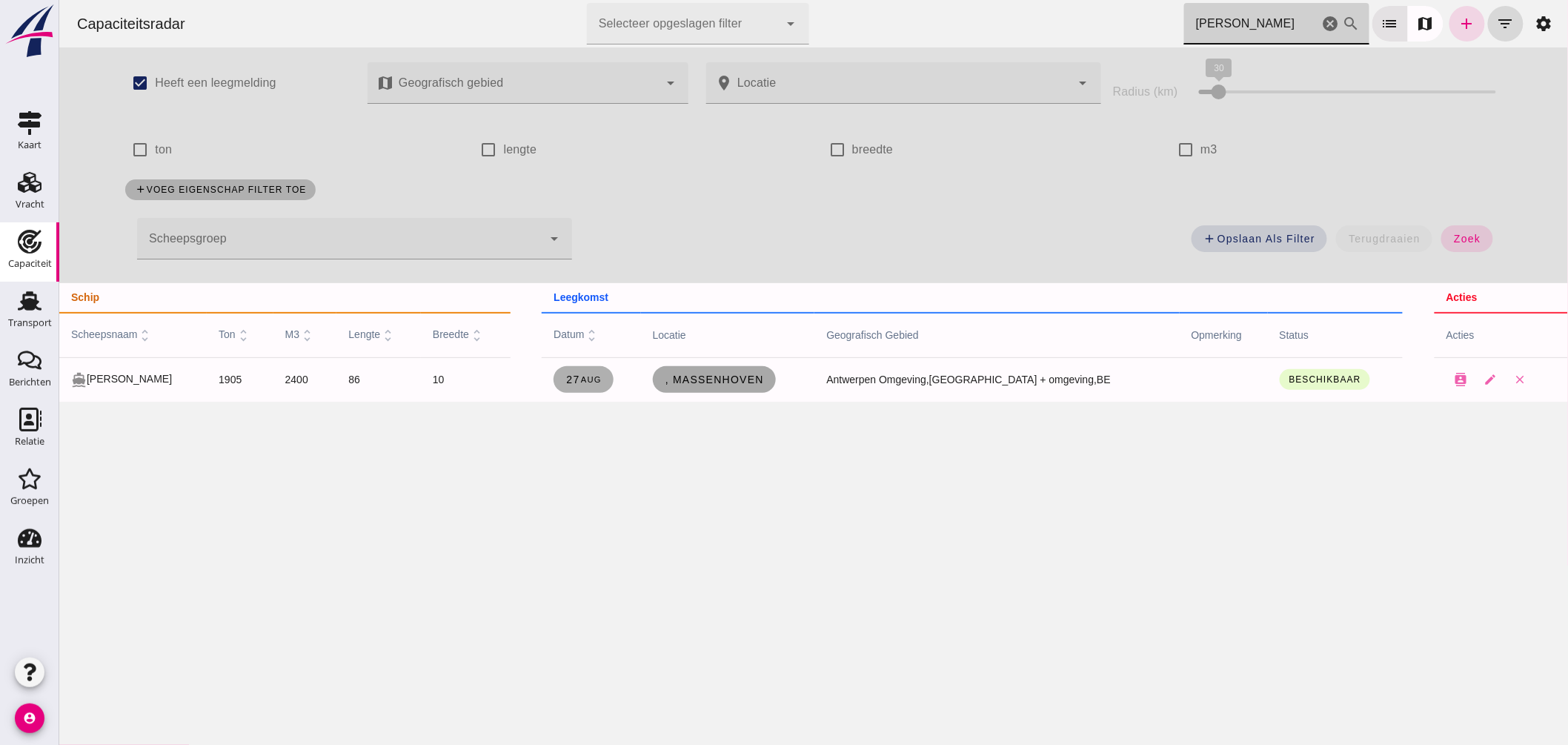
type input "lorca"
click at [738, 376] on span ", Massenhoven" at bounding box center [713, 380] width 99 height 12
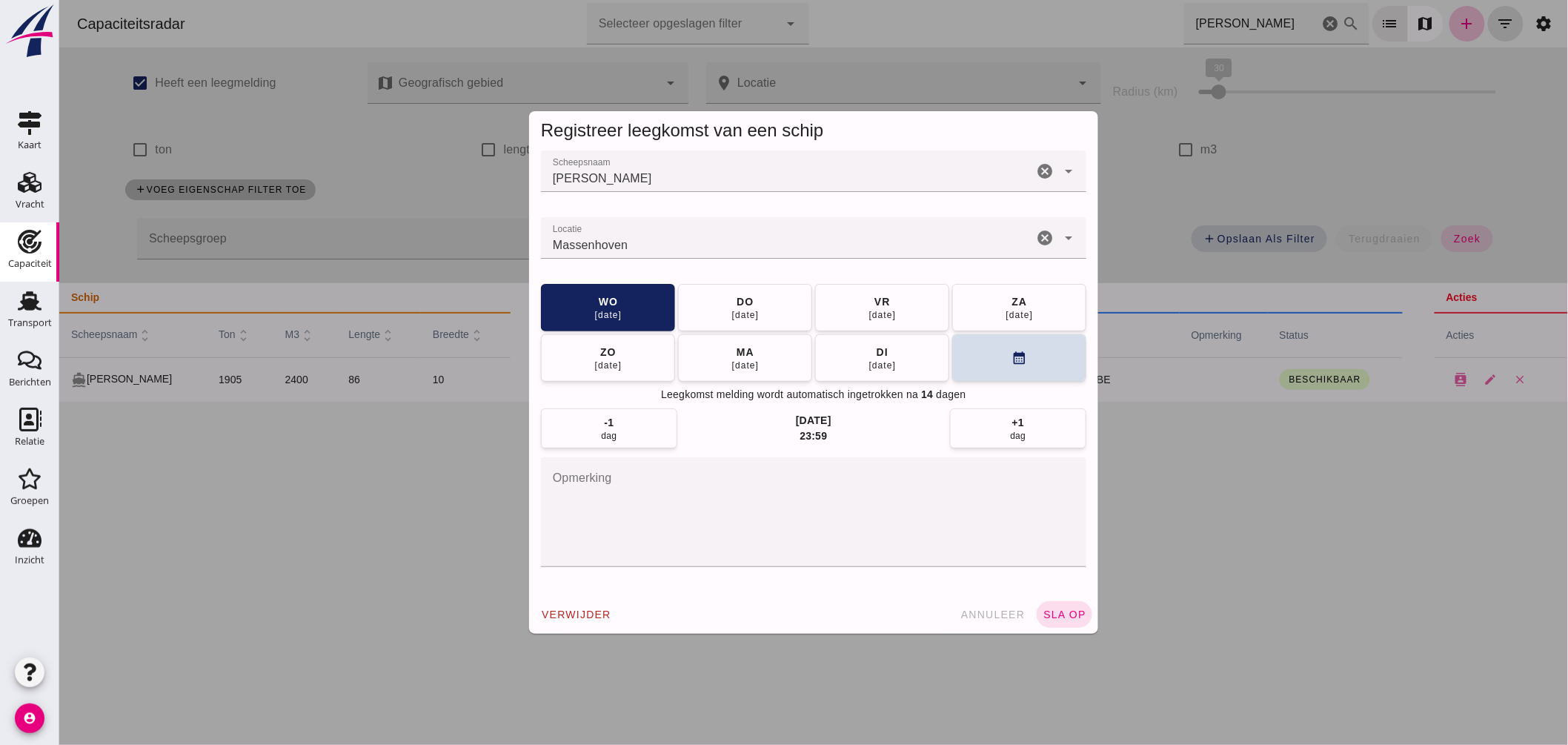
click at [706, 247] on input "Locatie" at bounding box center [786, 245] width 492 height 18
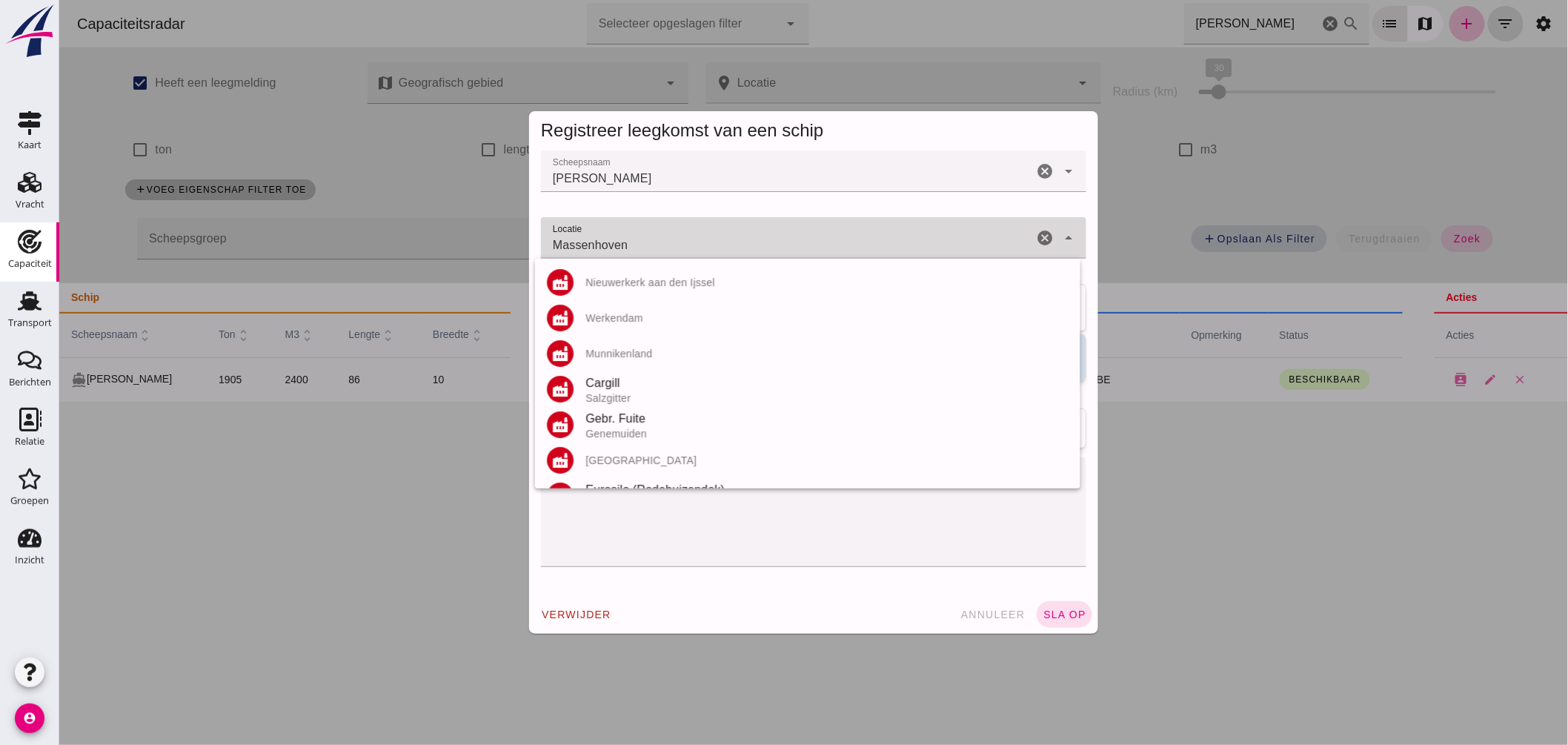
click at [706, 247] on input "Massenhoven" at bounding box center [786, 245] width 492 height 18
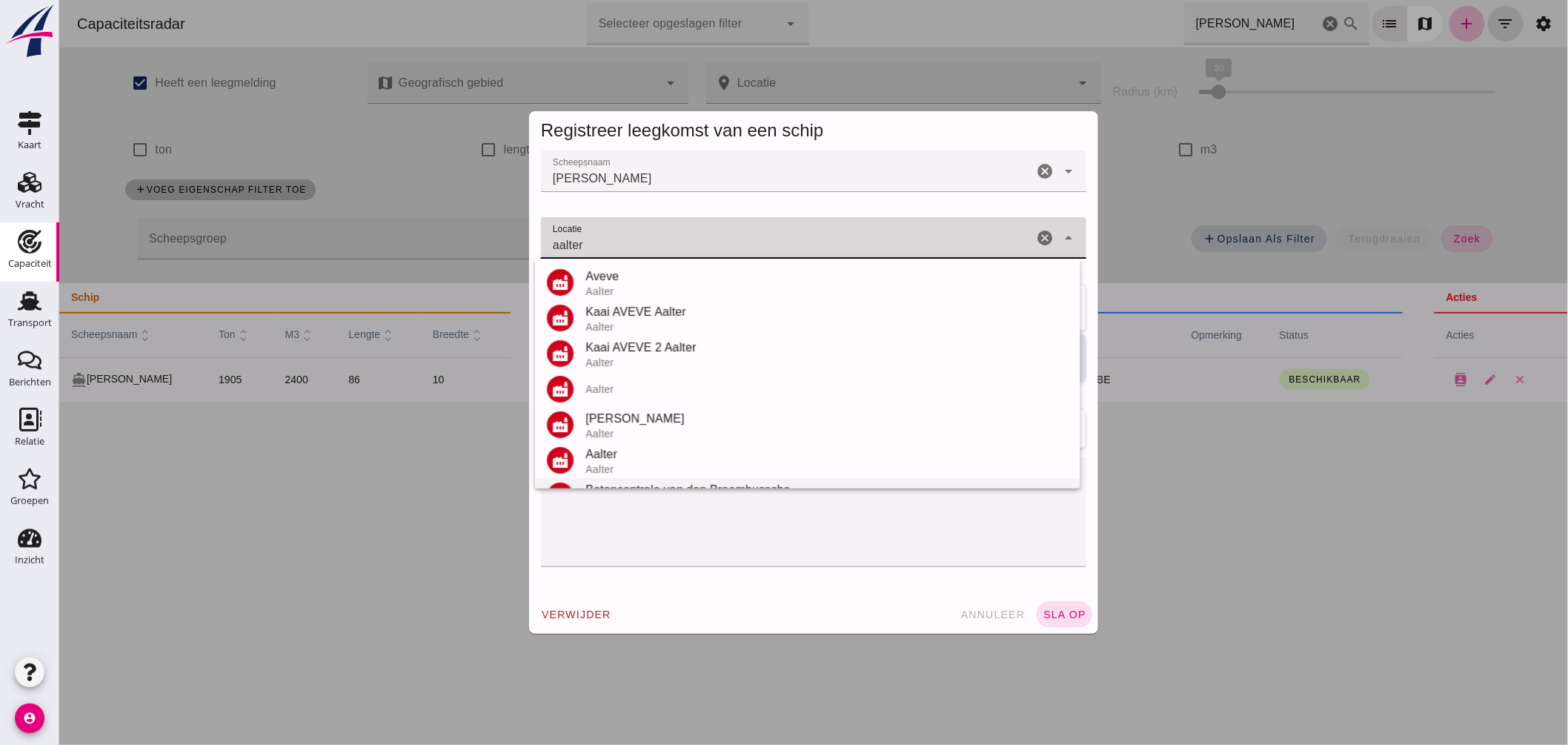
scroll to position [67, 0]
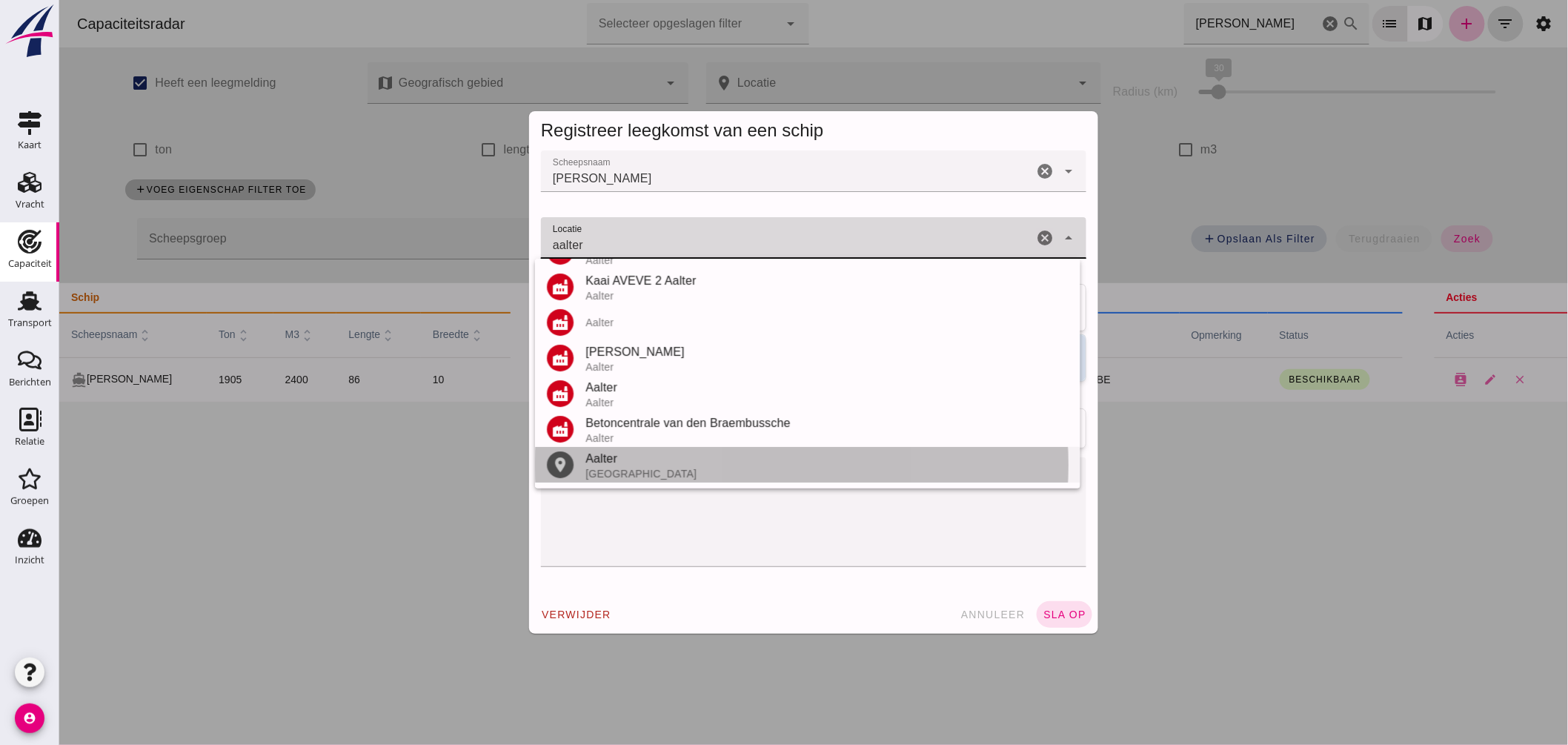
click at [626, 461] on div "Aalter" at bounding box center [827, 459] width 483 height 18
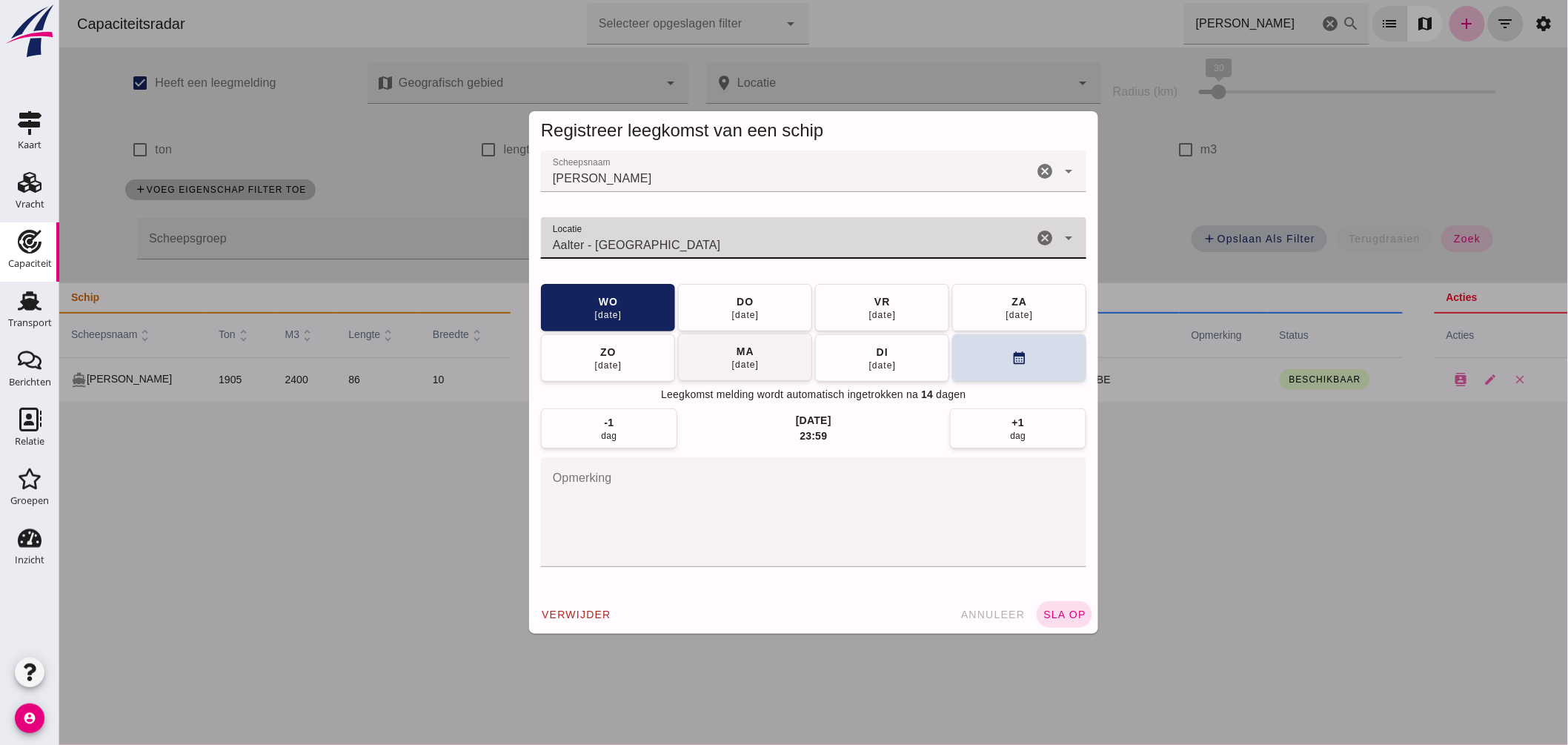
type input "Aalter - Oost-Vlaanderen"
click at [752, 355] on span "ma 01 sep" at bounding box center [745, 357] width 28 height 26
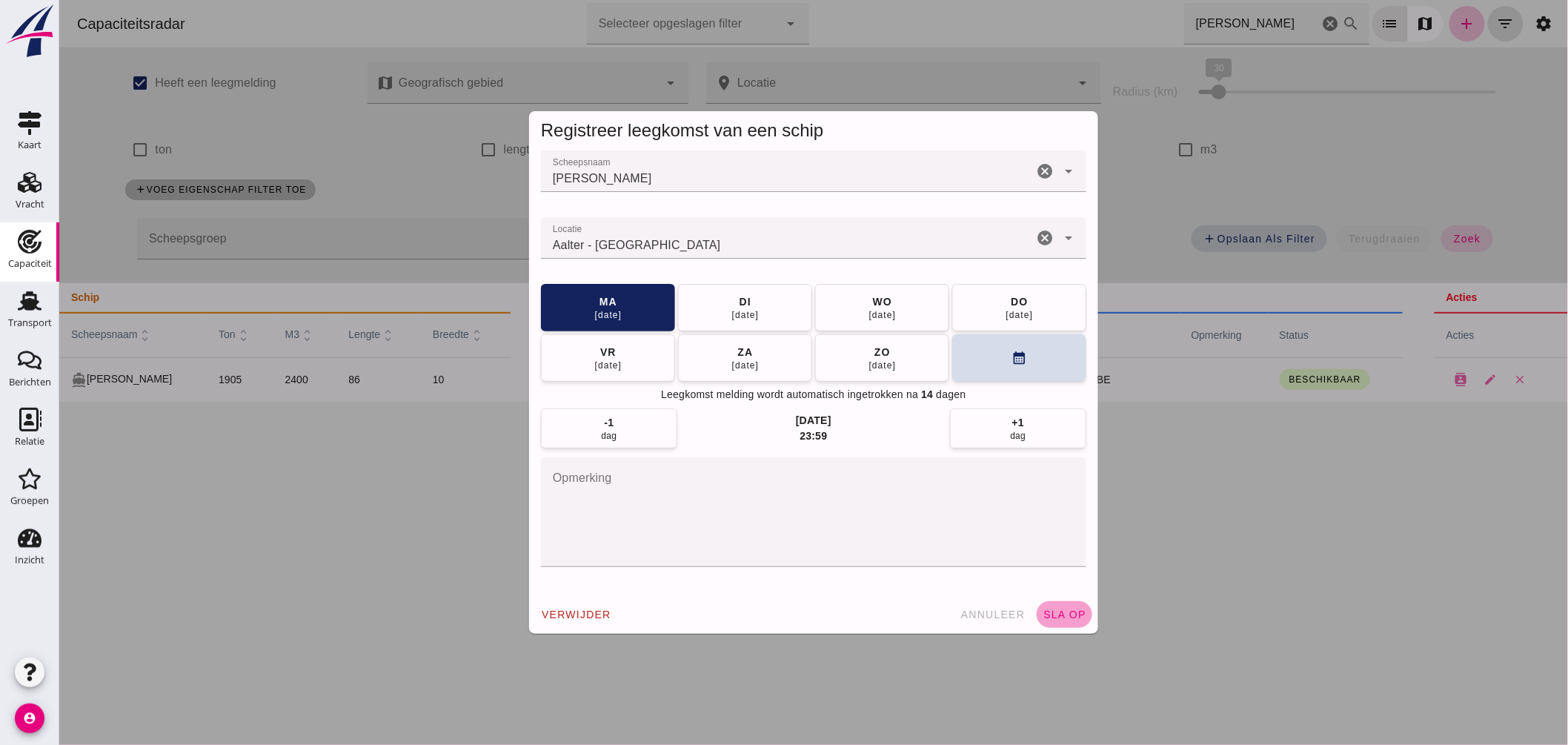
click at [1040, 603] on button "sla op" at bounding box center [1063, 614] width 55 height 26
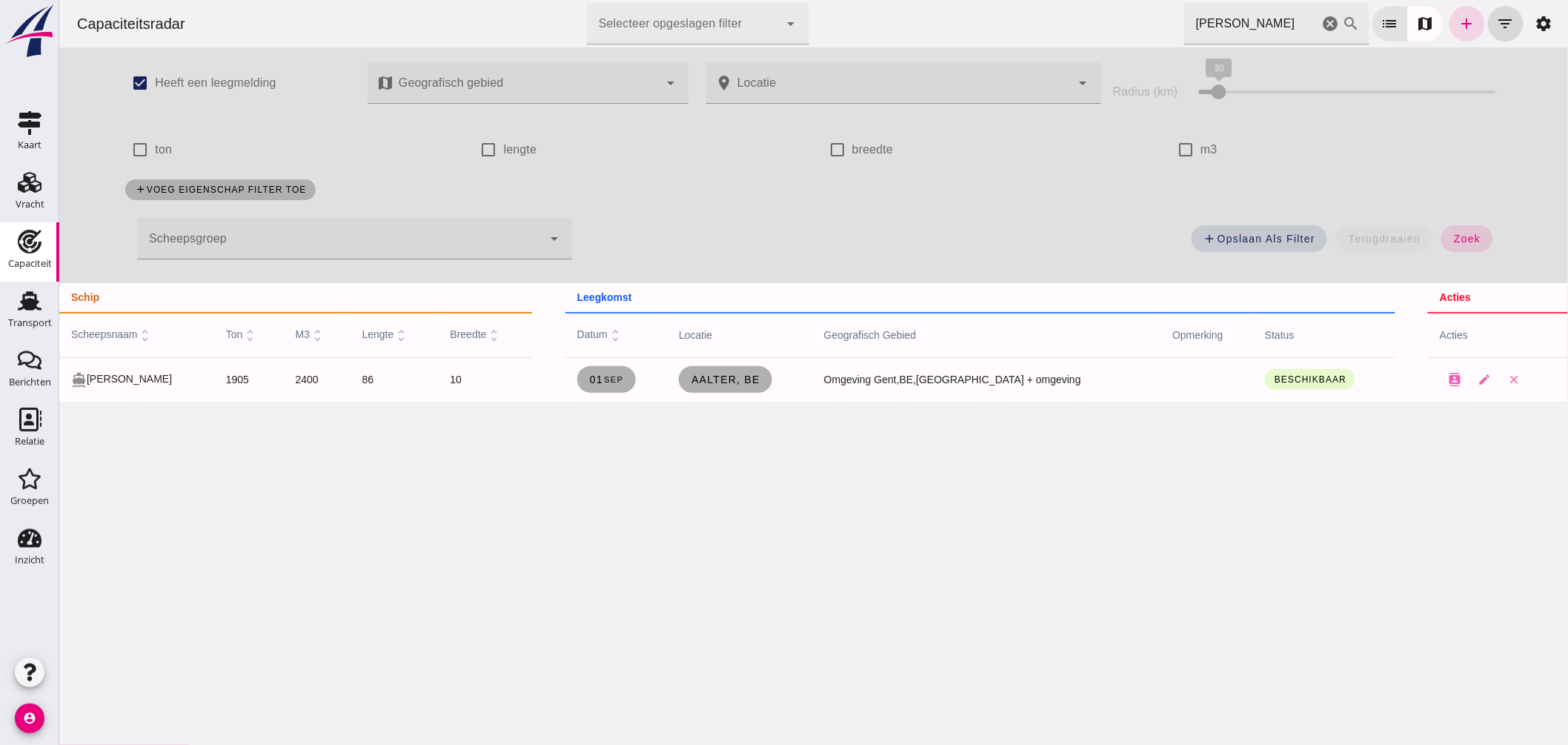
drag, startPoint x: 1315, startPoint y: 24, endPoint x: 1263, endPoint y: 31, distance: 52.5
click at [1321, 23] on icon "cancel" at bounding box center [1330, 24] width 18 height 18
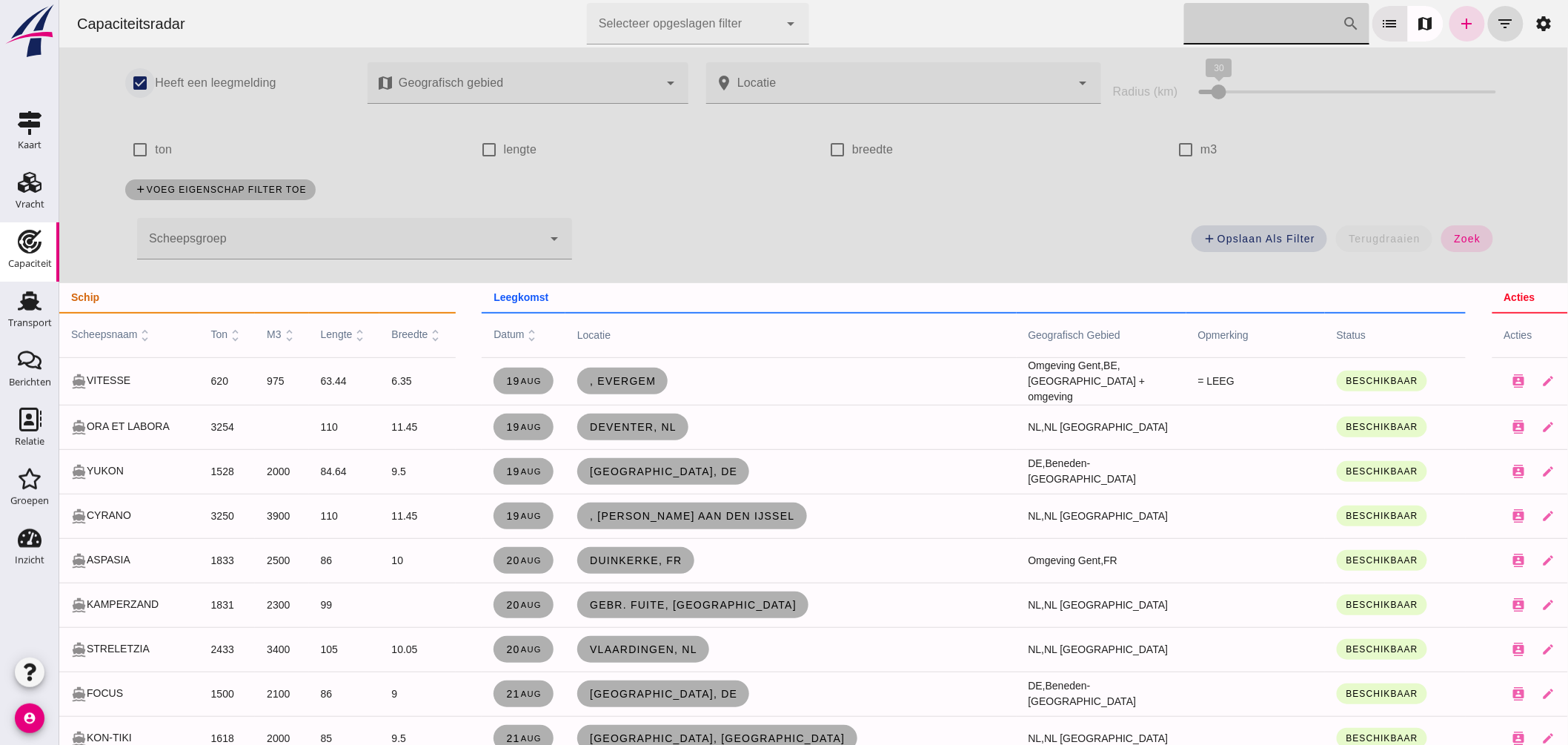
click at [135, 77] on input "Heeft een leegmelding" at bounding box center [140, 83] width 30 height 30
checkbox input "false"
click at [1172, 146] on input "m3" at bounding box center [1185, 150] width 30 height 30
checkbox input "true"
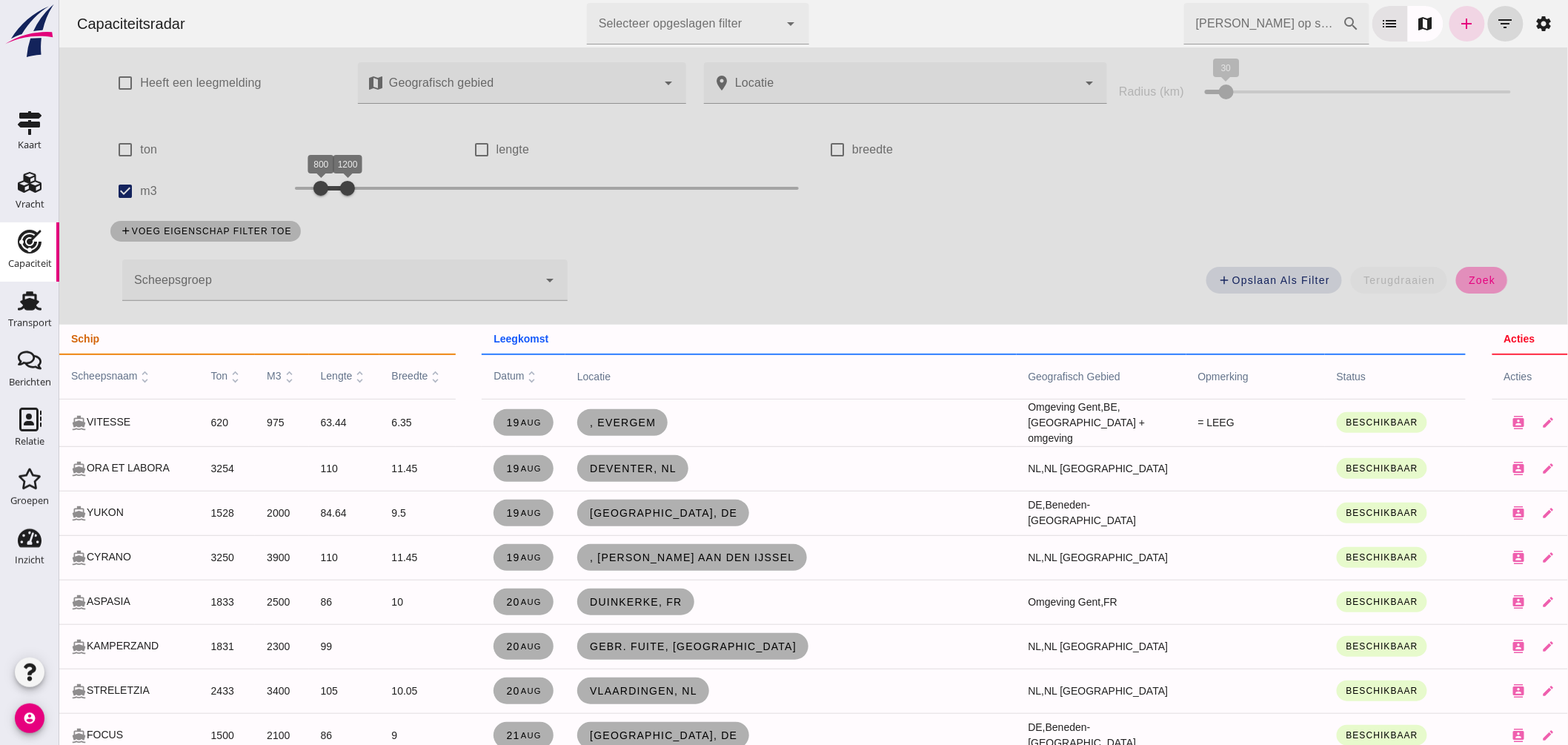
click at [1477, 278] on span "zoek" at bounding box center [1481, 281] width 27 height 12
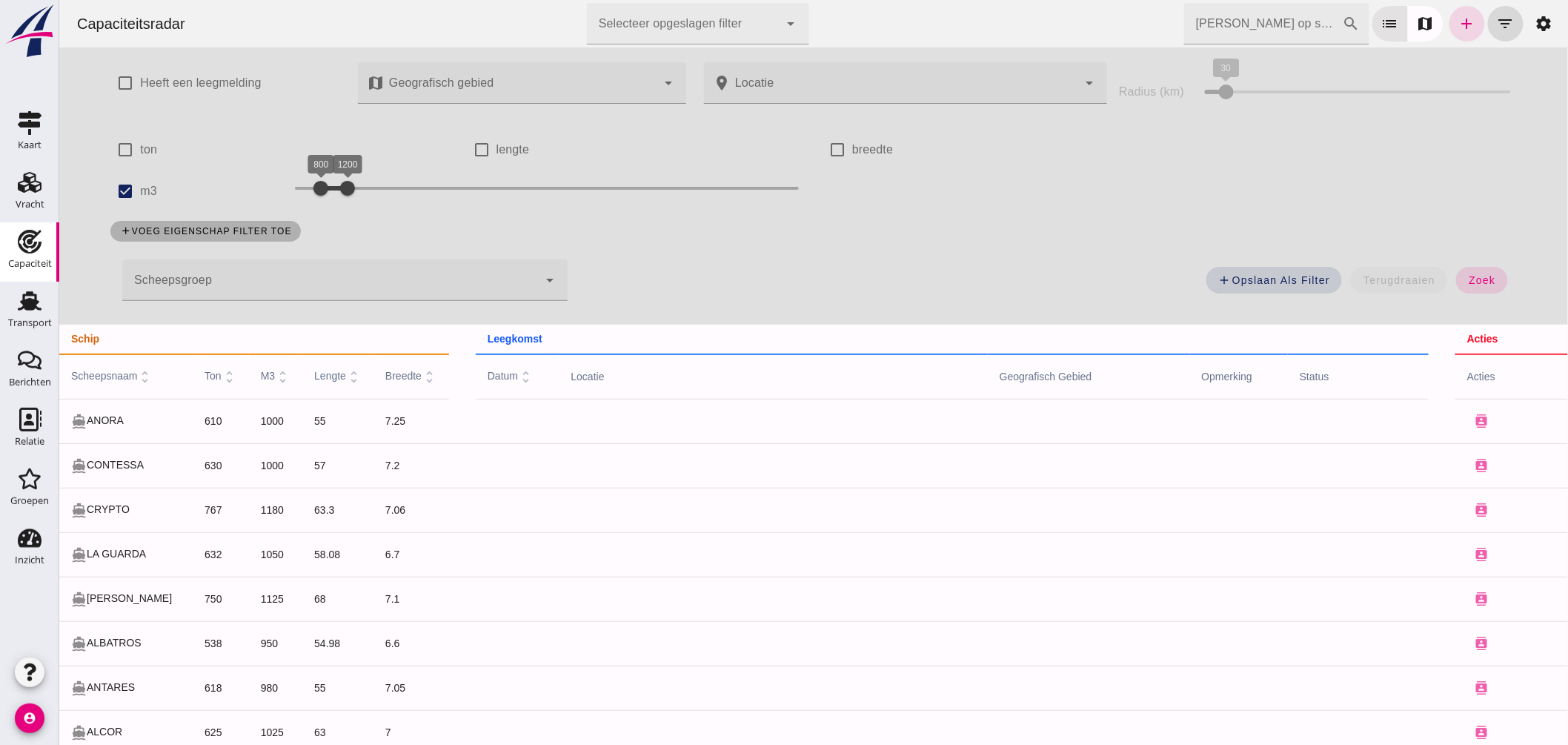
drag, startPoint x: 116, startPoint y: 75, endPoint x: 141, endPoint y: 102, distance: 36.8
click at [118, 75] on input "Heeft een leegmelding" at bounding box center [125, 83] width 30 height 30
checkbox input "true"
drag, startPoint x: 337, startPoint y: 183, endPoint x: 382, endPoint y: 183, distance: 45.0
click at [382, 183] on div at bounding box center [394, 189] width 30 height 30
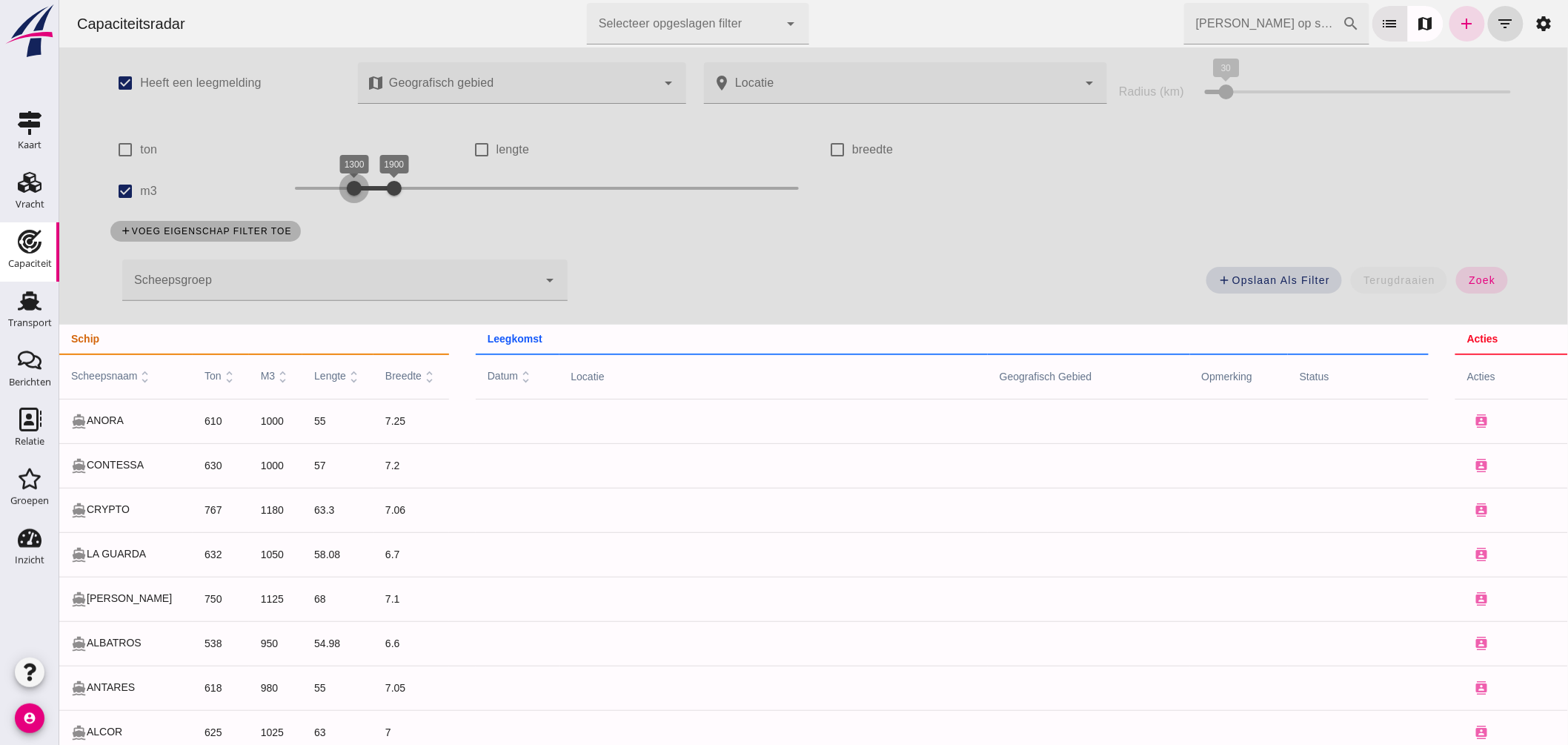
drag, startPoint x: 313, startPoint y: 187, endPoint x: 346, endPoint y: 194, distance: 33.7
click at [346, 194] on div at bounding box center [354, 189] width 30 height 30
click at [1478, 283] on span "zoek" at bounding box center [1481, 281] width 27 height 12
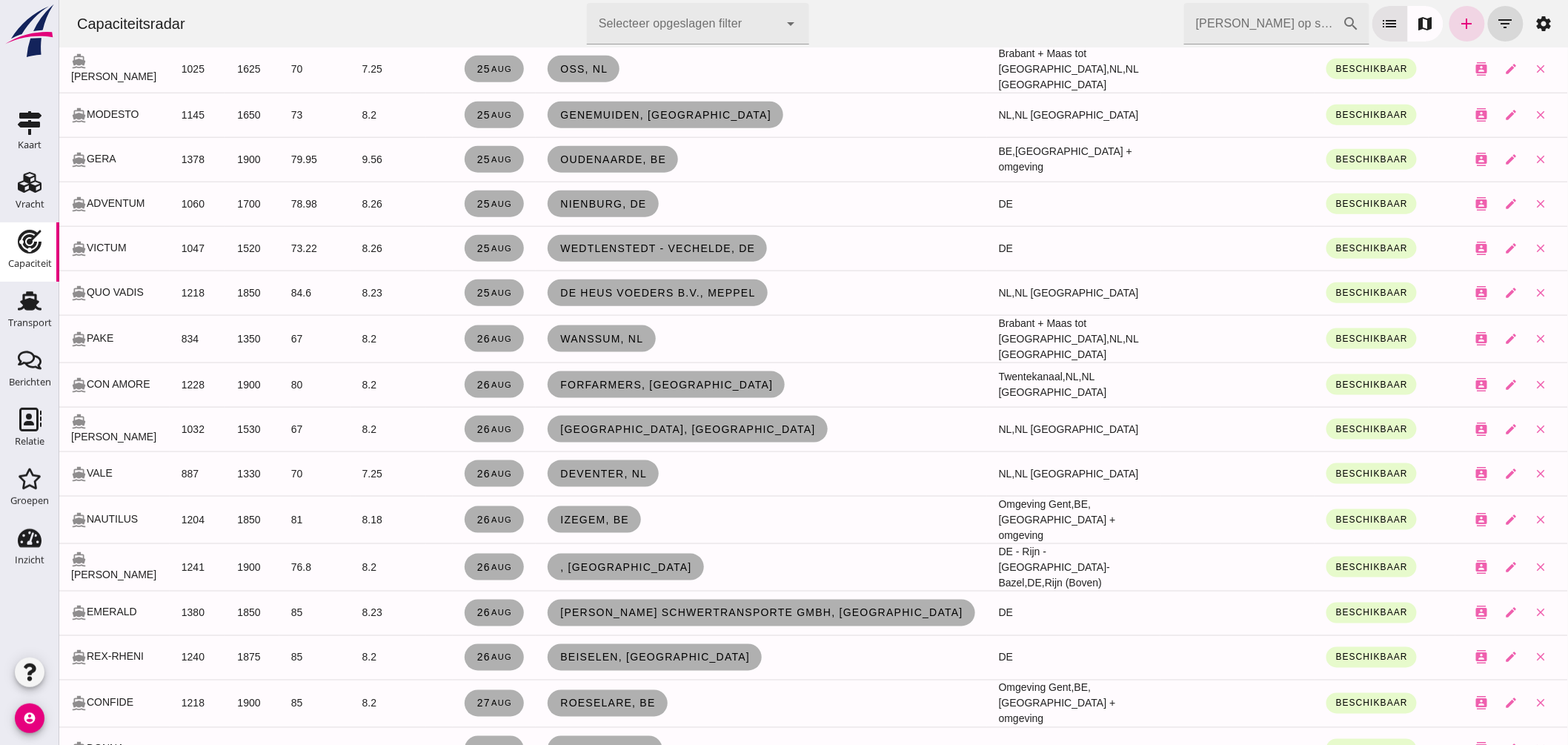
scroll to position [658, 0]
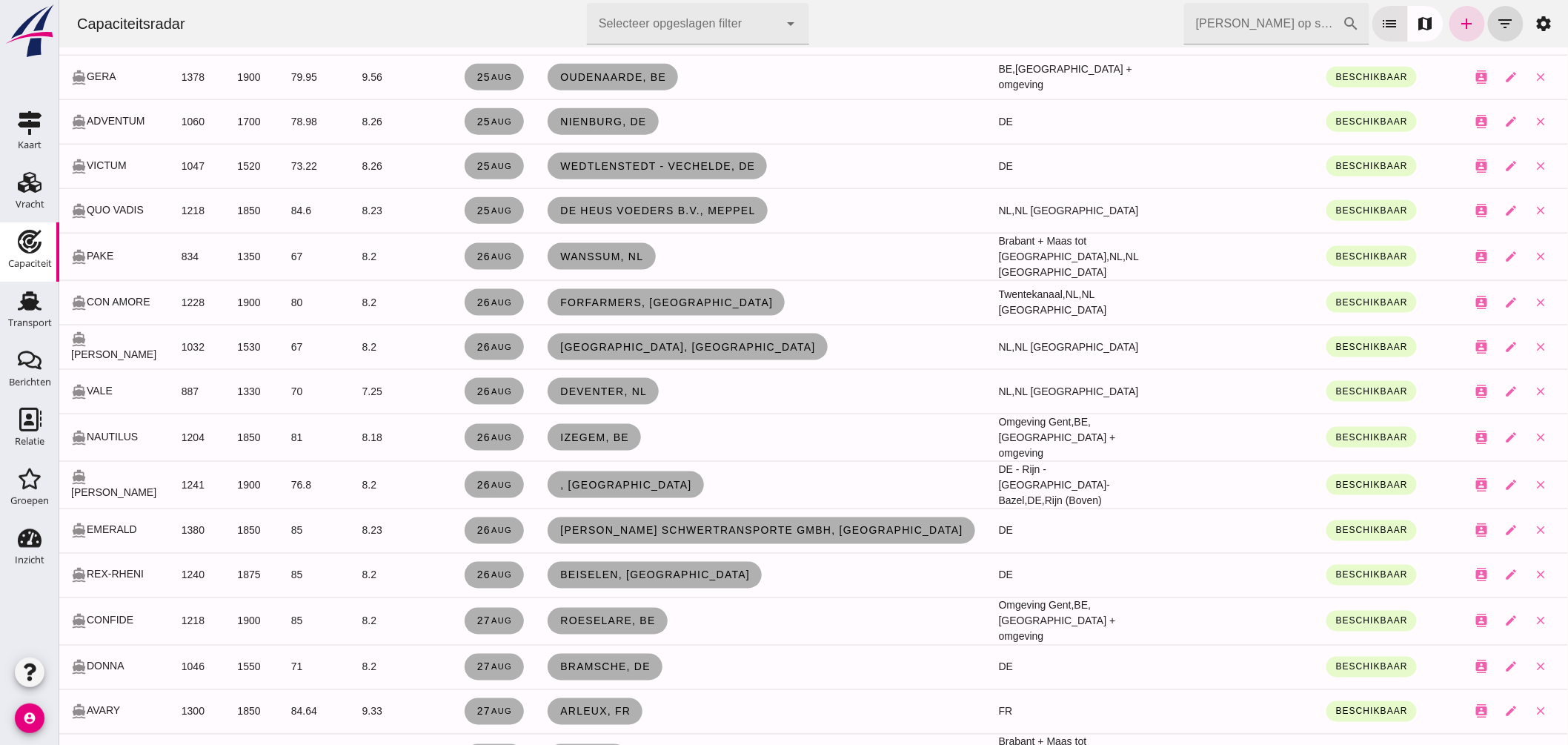
click at [706, 339] on td "Utrecht, nl" at bounding box center [761, 347] width 451 height 45
click at [709, 389] on td "Deventer, nl" at bounding box center [761, 391] width 451 height 45
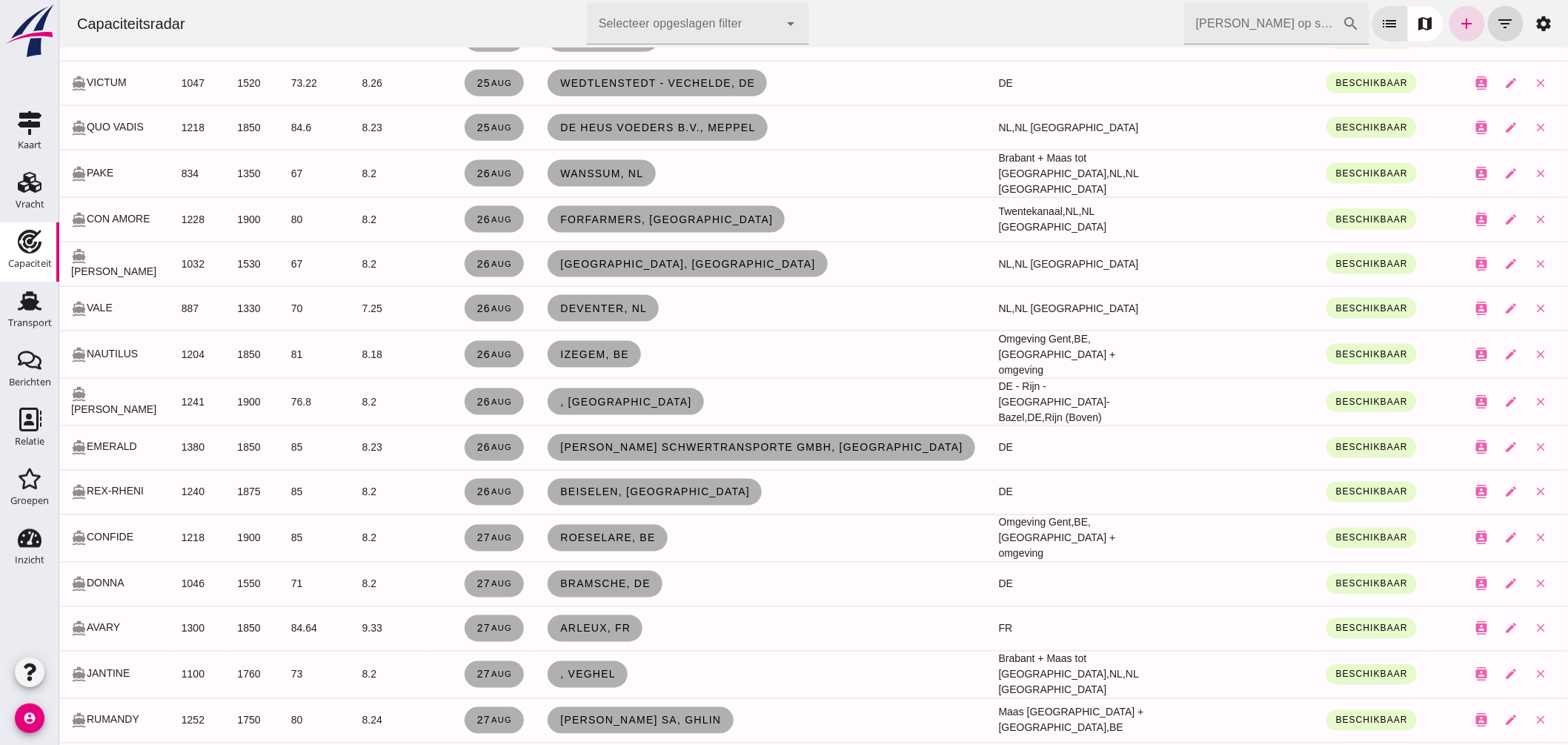
scroll to position [824, 0]
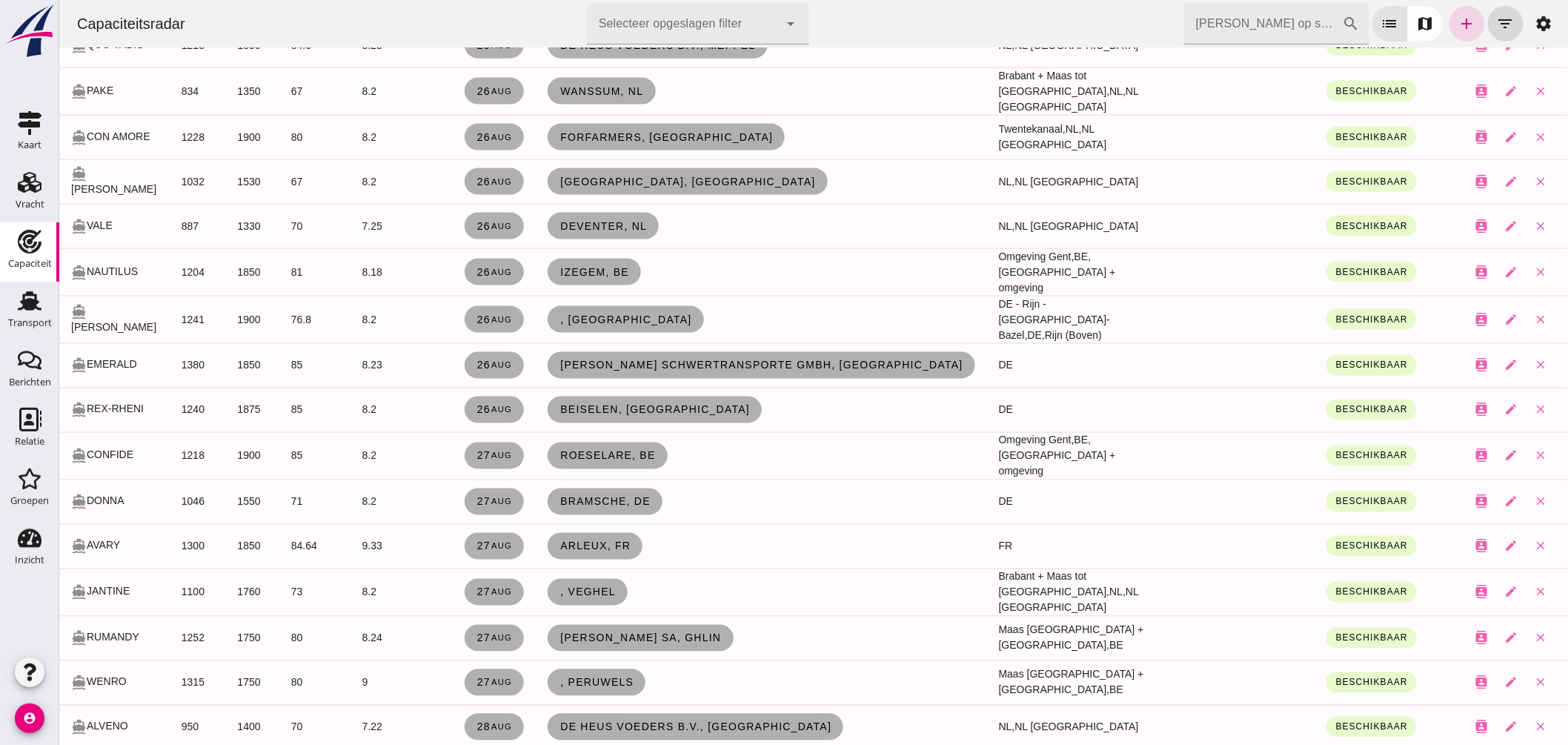
click at [1022, 255] on td "Omgeving Gent, BE, Gent + omgeving" at bounding box center [1073, 272] width 175 height 47
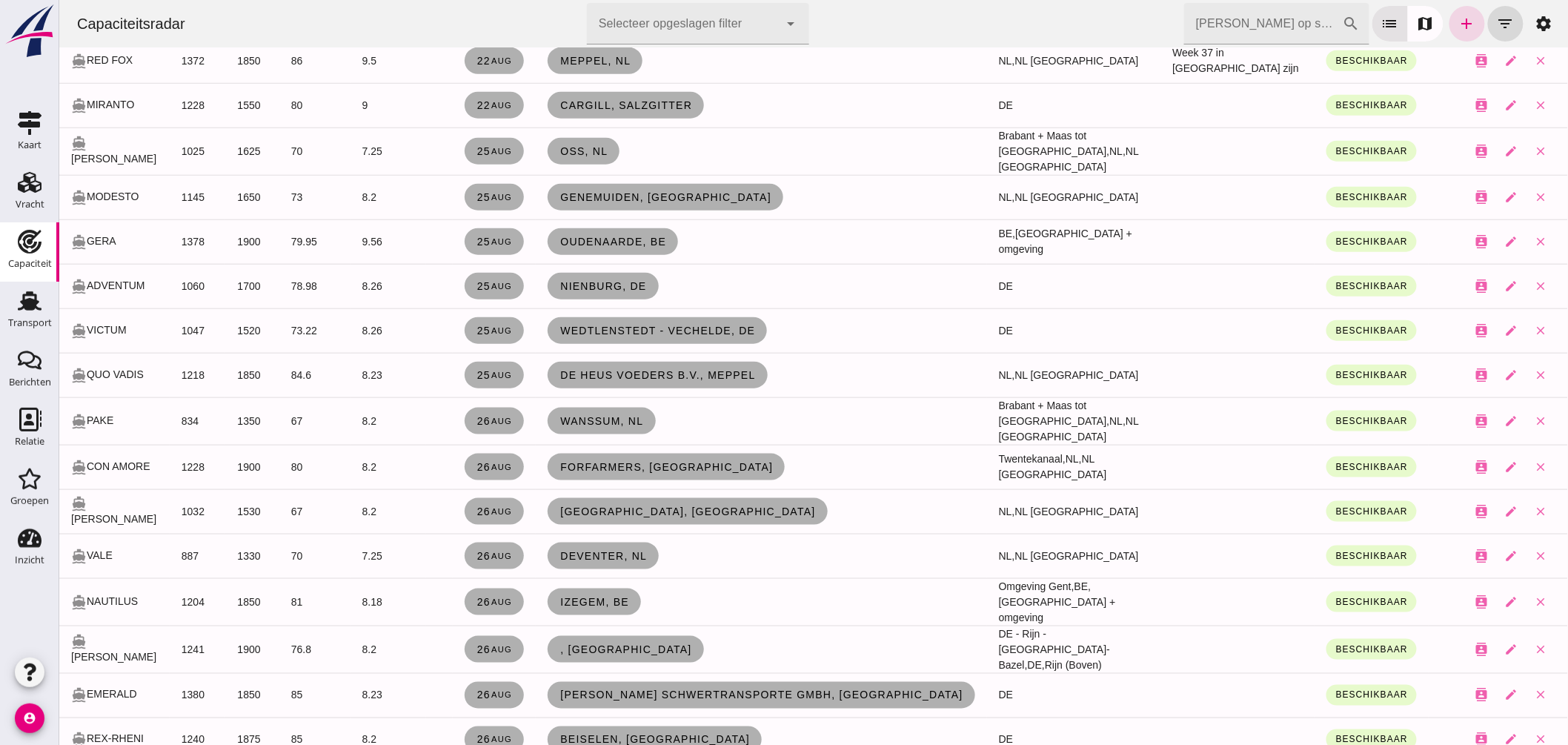
scroll to position [0, 0]
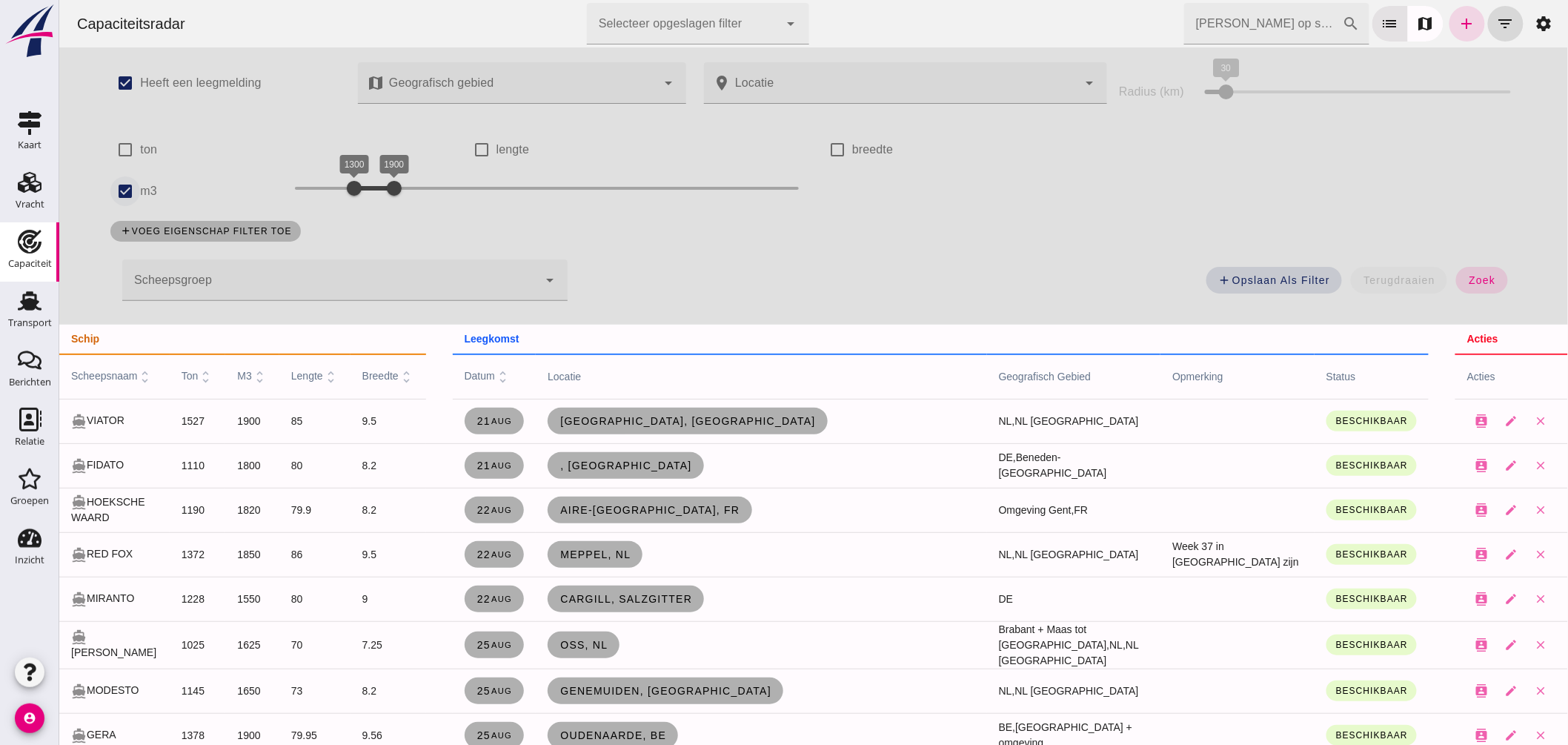
click at [117, 193] on input "m3" at bounding box center [125, 191] width 30 height 30
checkbox input "false"
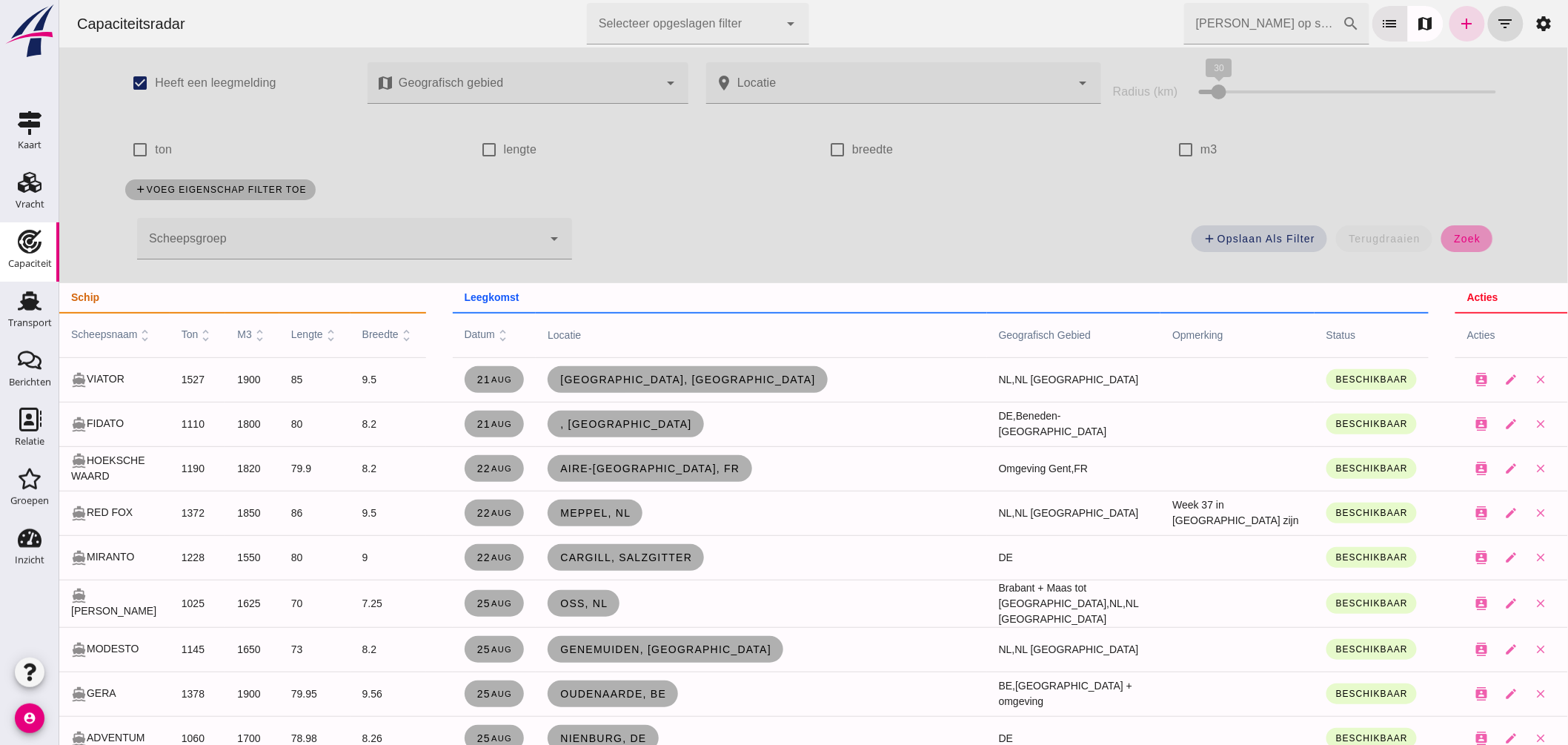
click at [1454, 240] on span "zoek" at bounding box center [1466, 239] width 27 height 12
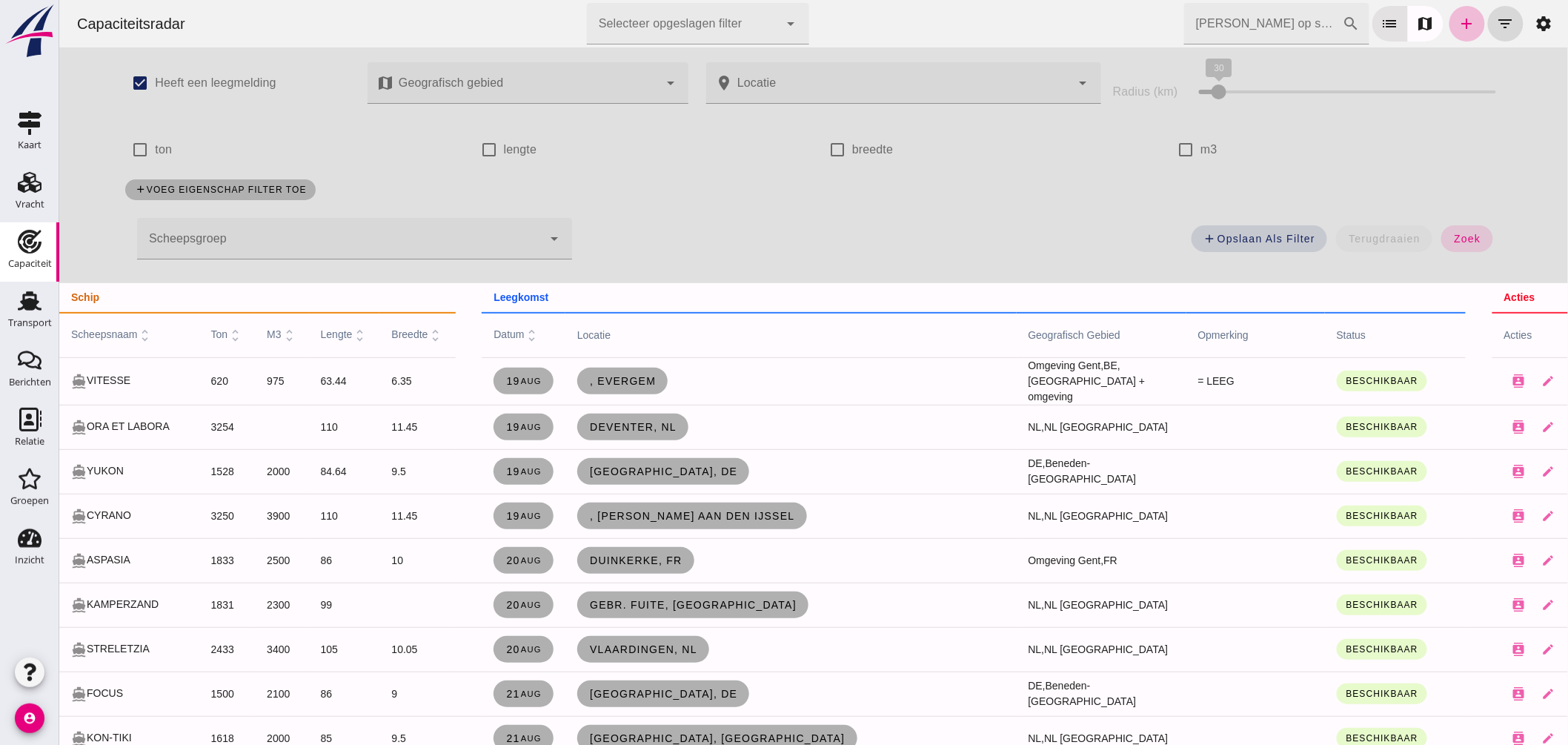
click at [106, 336] on span "scheepsnaam unfold_more" at bounding box center [111, 334] width 82 height 12
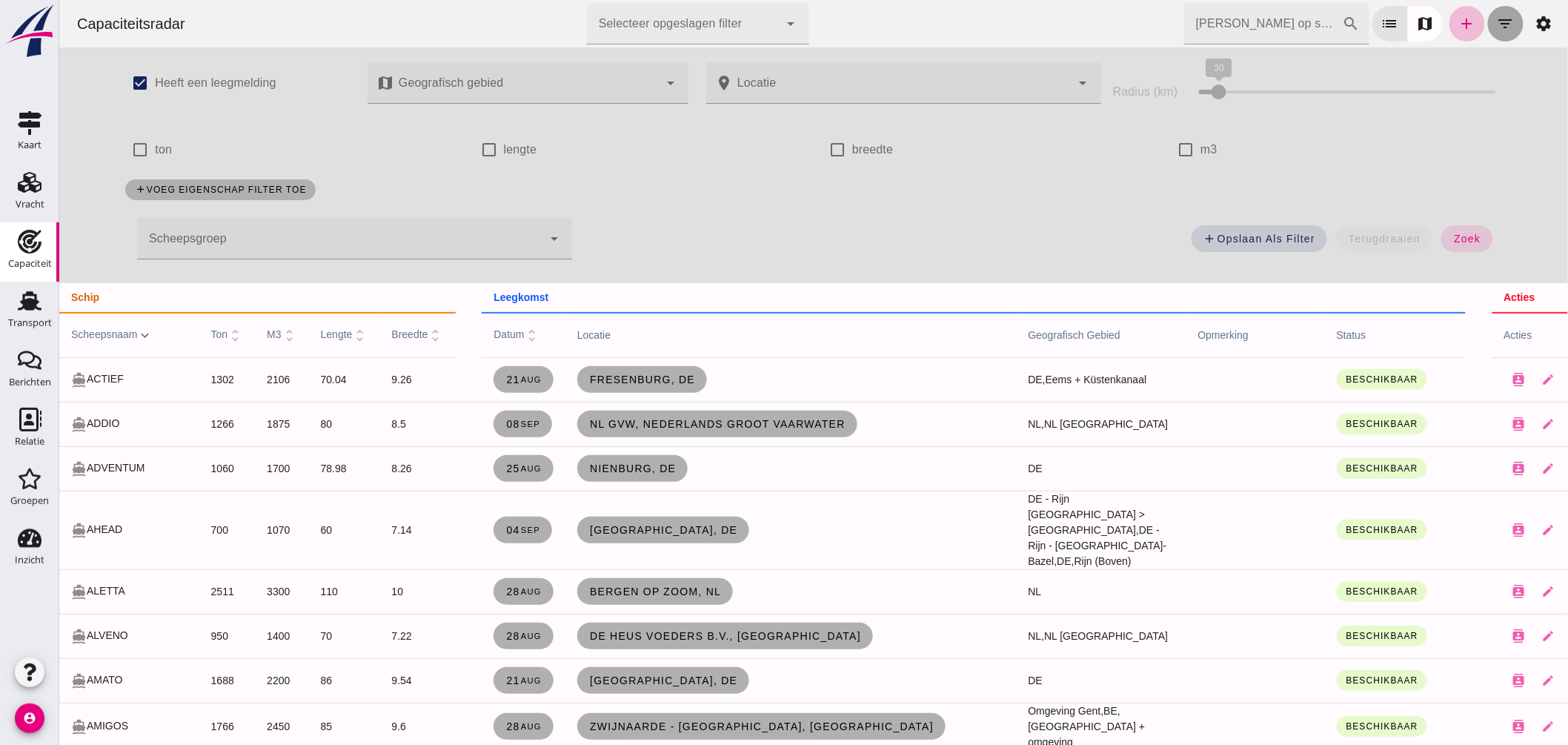
click at [1497, 15] on icon "filter_list" at bounding box center [1506, 24] width 18 height 18
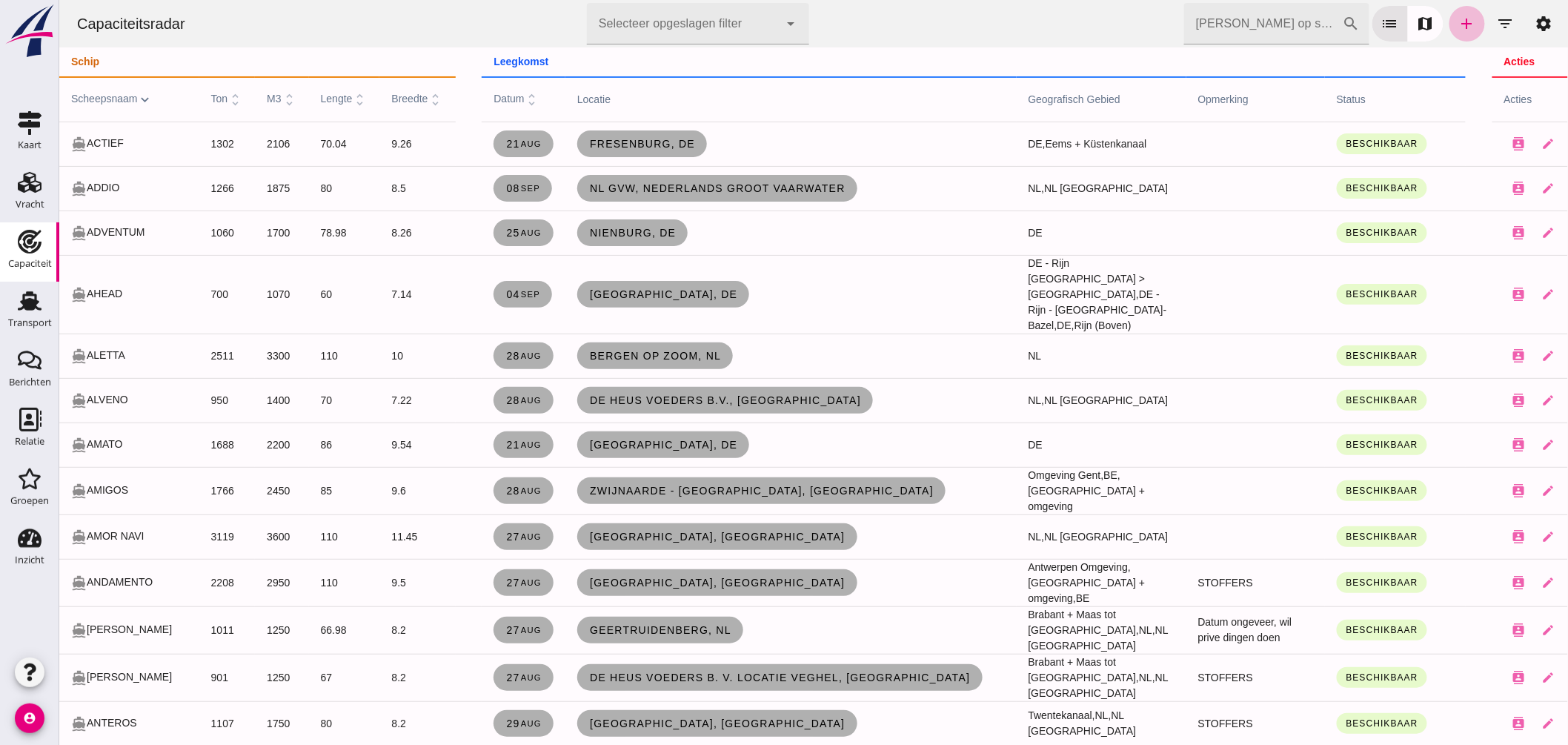
click at [1206, 26] on input "Zoek op scheepsnaam" at bounding box center [1263, 23] width 159 height 41
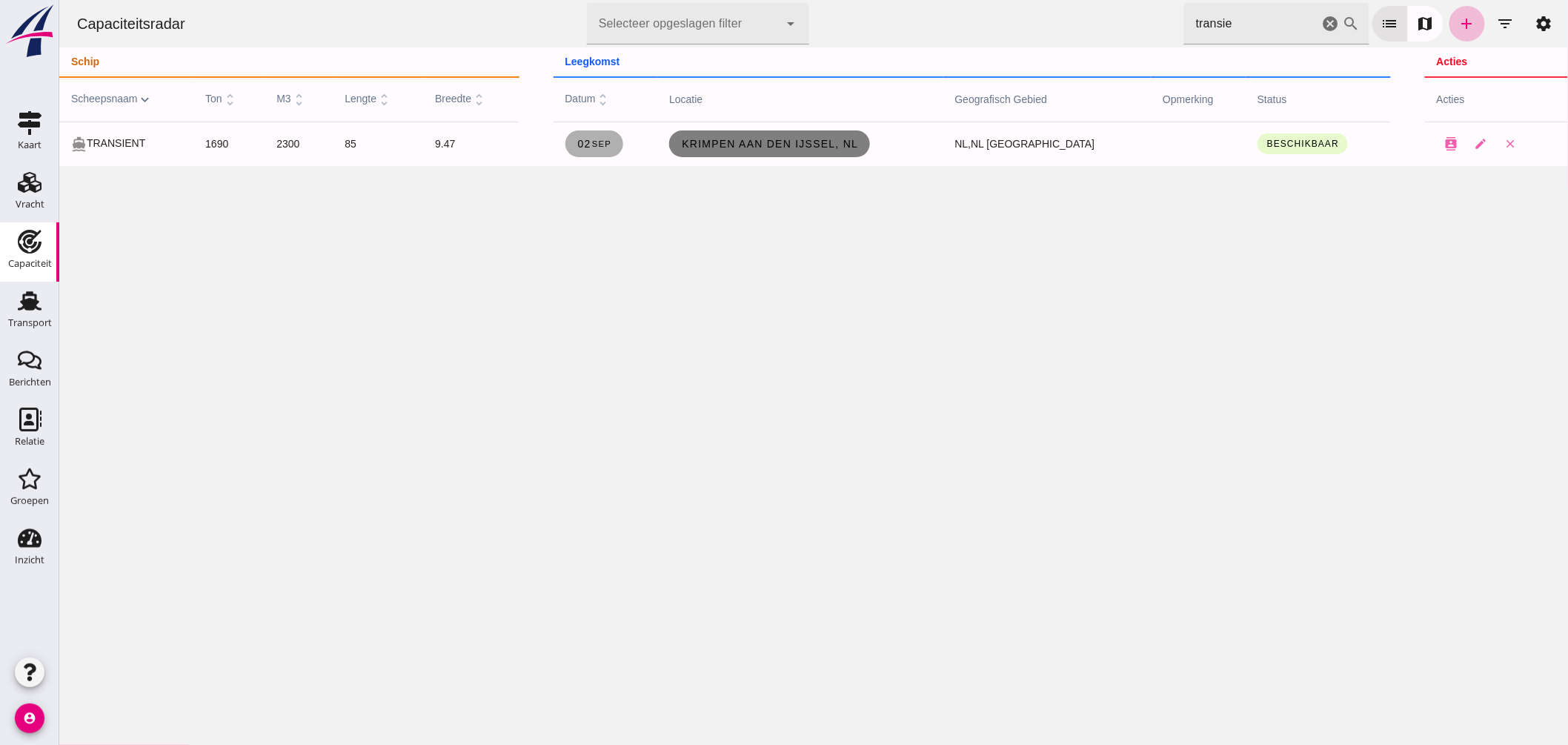
click at [772, 144] on span "Krimpen aan den IJssel, nl" at bounding box center [769, 144] width 177 height 12
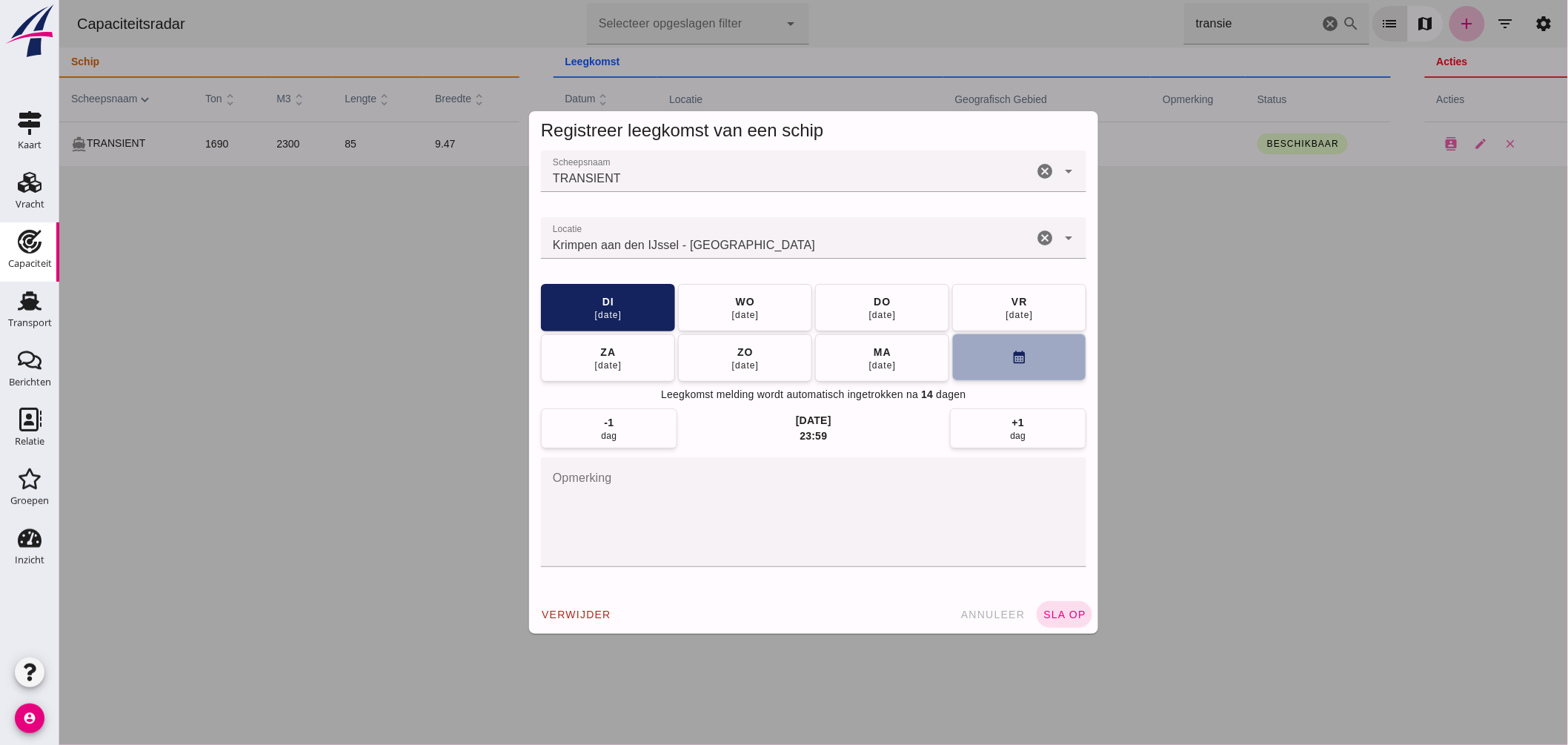
click at [1016, 371] on button "calendar_month" at bounding box center [1019, 357] width 134 height 47
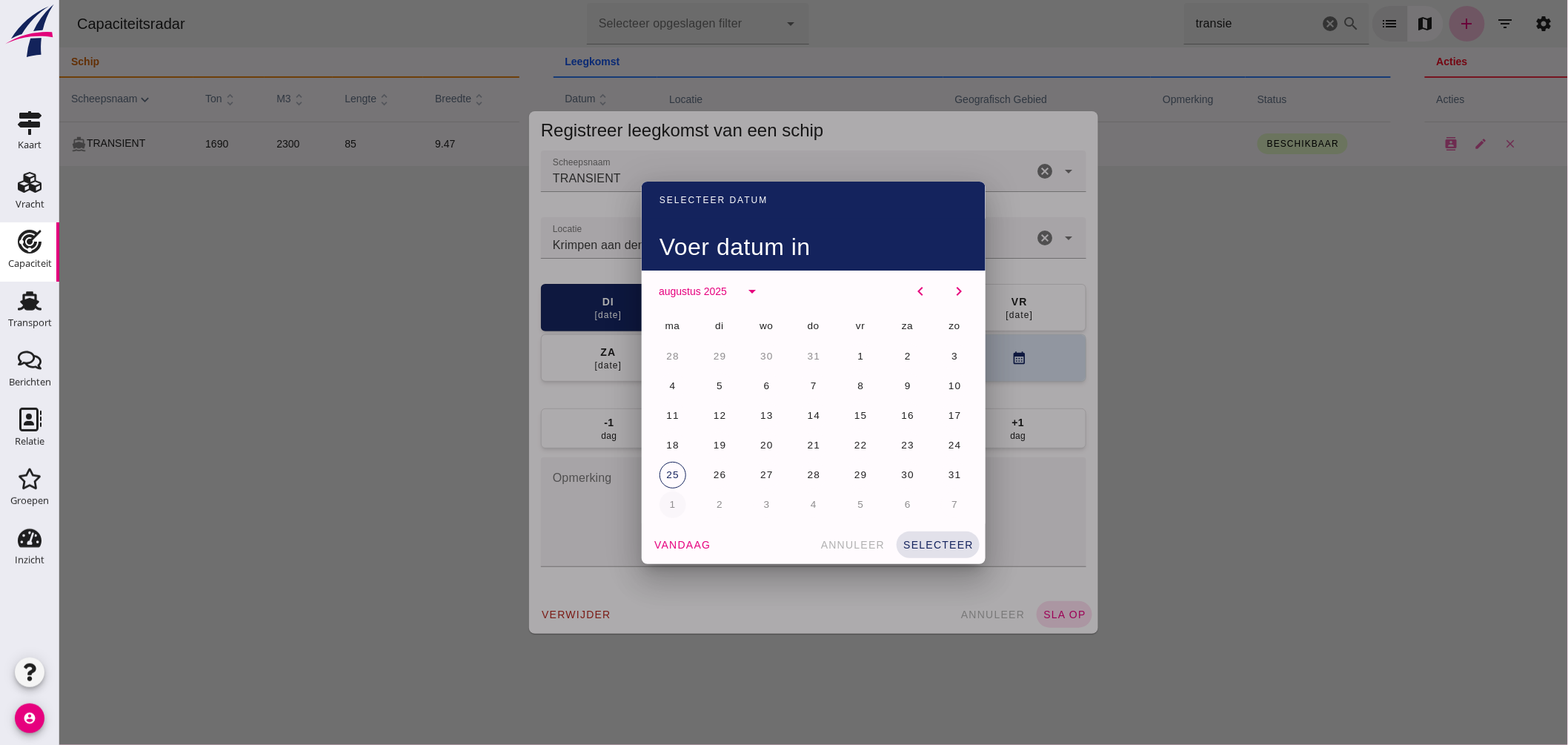
click at [650, 504] on div "ma di wo do vr za zo 28 29 30 31 1 2 3 4 5 6 7 8 9 10 11 12 13 14 15 16 17 18 1…" at bounding box center [813, 416] width 326 height 208
click at [662, 500] on button "1" at bounding box center [672, 505] width 26 height 26
click at [949, 542] on span "selecteer" at bounding box center [937, 545] width 71 height 12
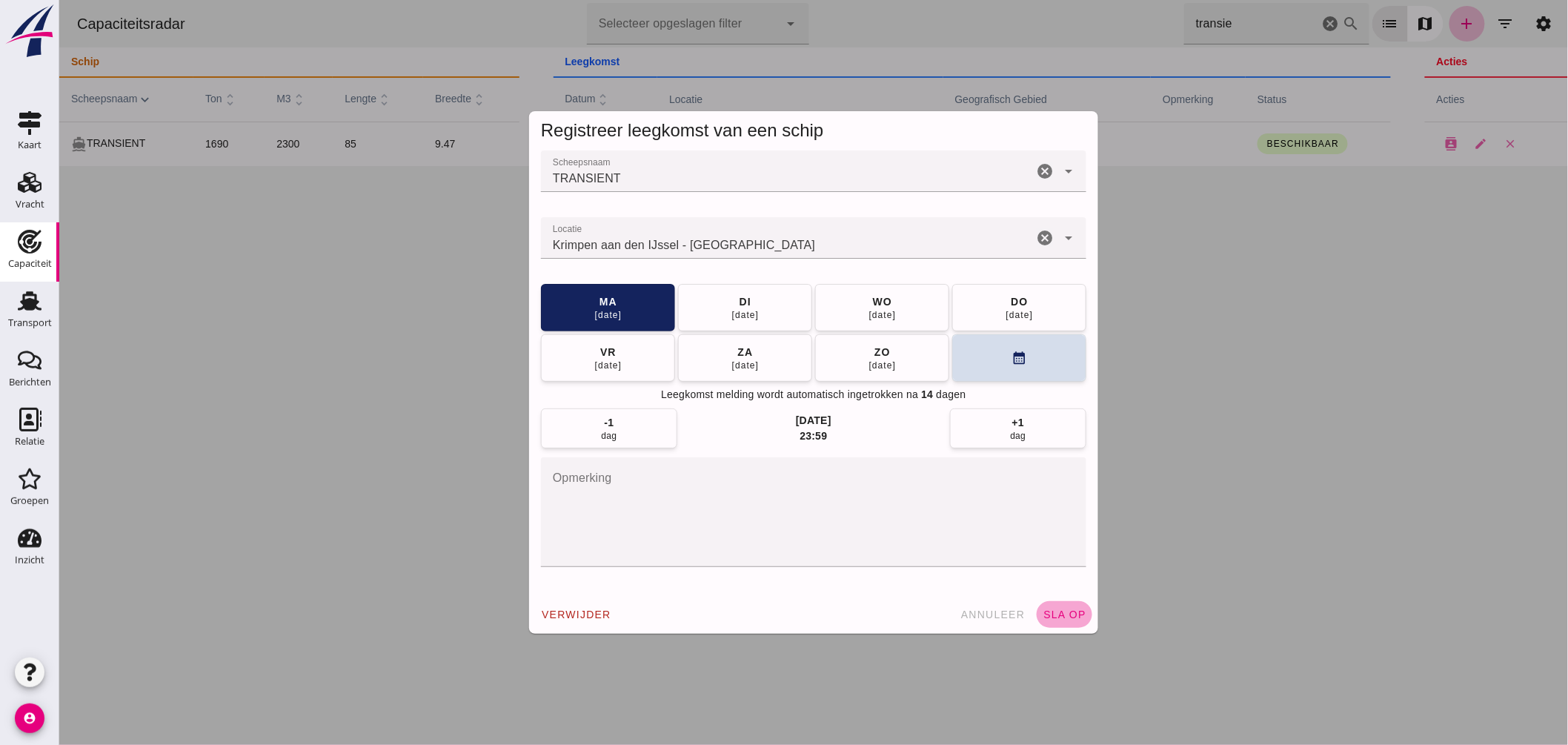
click at [1063, 613] on span "sla op" at bounding box center [1064, 615] width 44 height 12
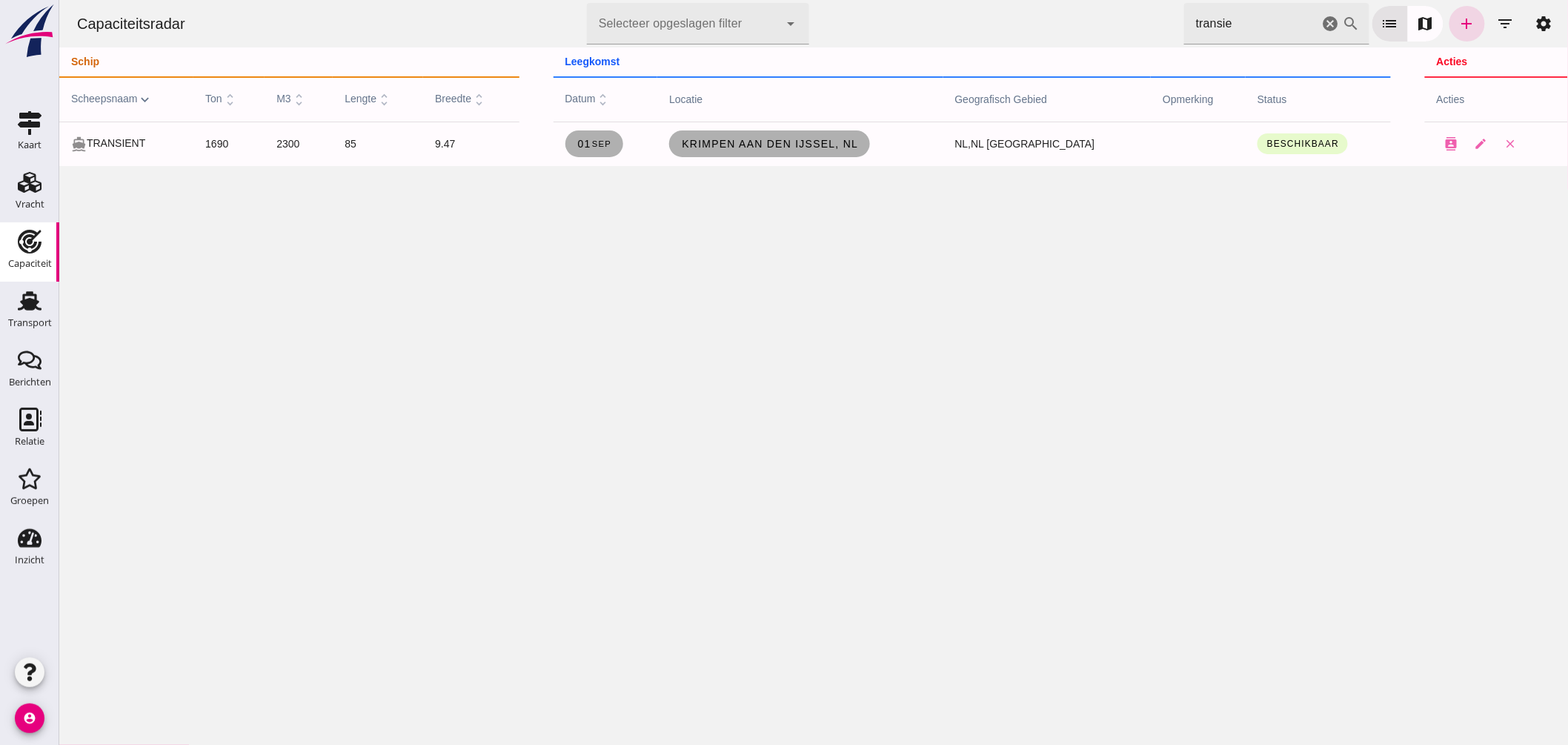
drag, startPoint x: 1233, startPoint y: 23, endPoint x: 1067, endPoint y: 35, distance: 166.4
click at [1067, 35] on div "Capaciteitsradar Selecteer opgeslagen filter Selecteer opgeslagen filter cancel…" at bounding box center [813, 24] width 1497 height 47
type input "hindrik"
click at [781, 146] on span "Zwolle, nl" at bounding box center [768, 144] width 181 height 12
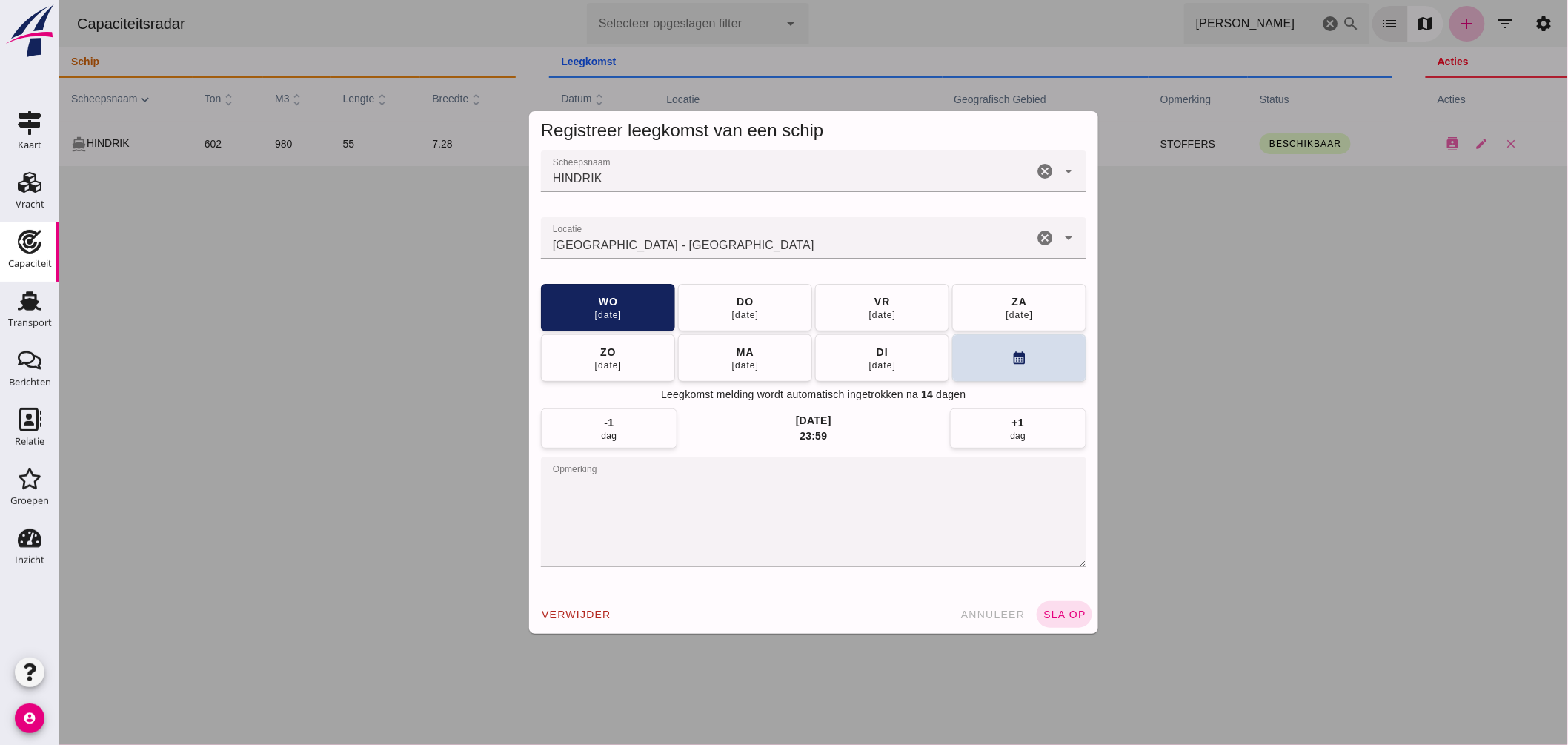
click at [754, 245] on input "Locatie" at bounding box center [786, 245] width 492 height 18
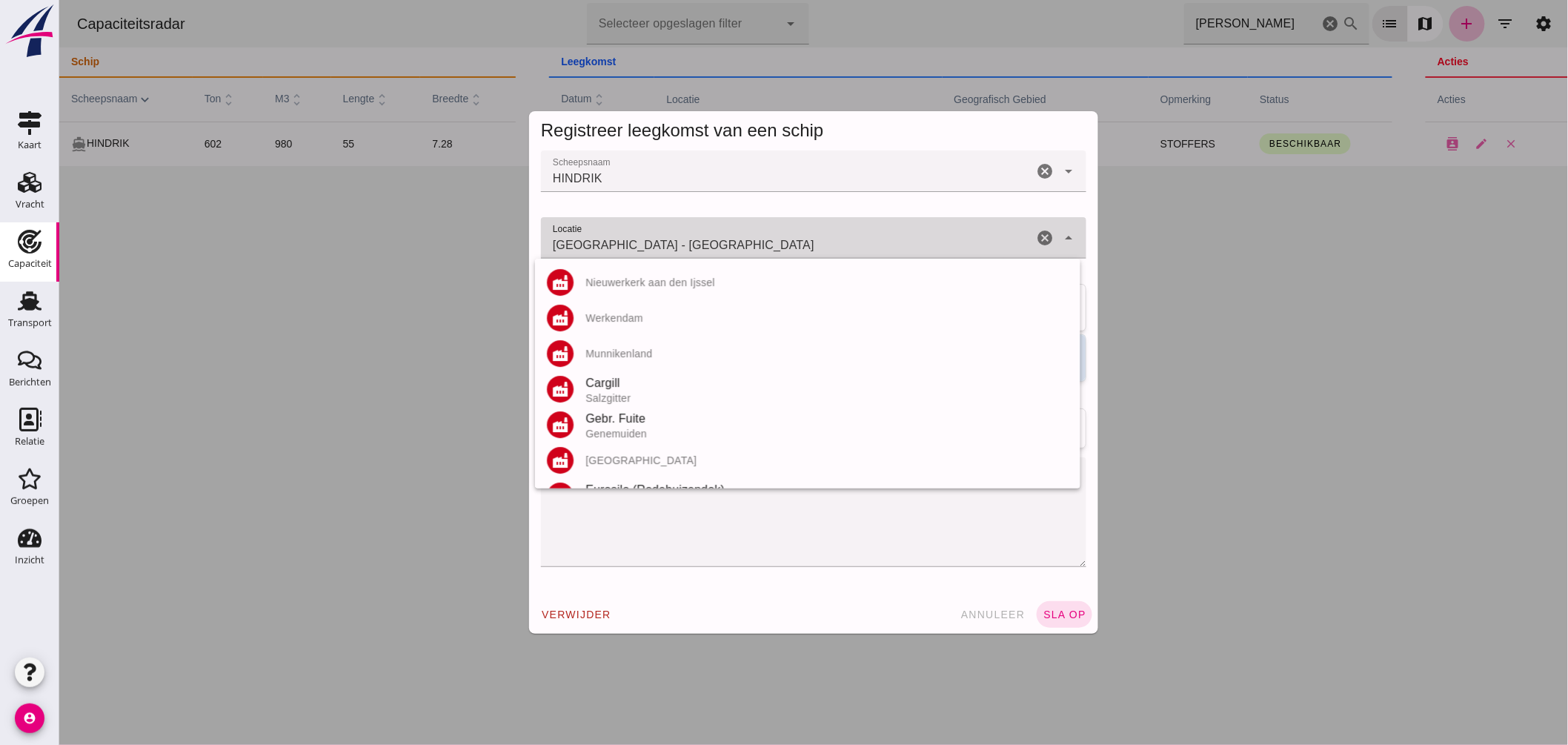
click at [754, 245] on input "Zwolle - Overijssel" at bounding box center [786, 245] width 492 height 18
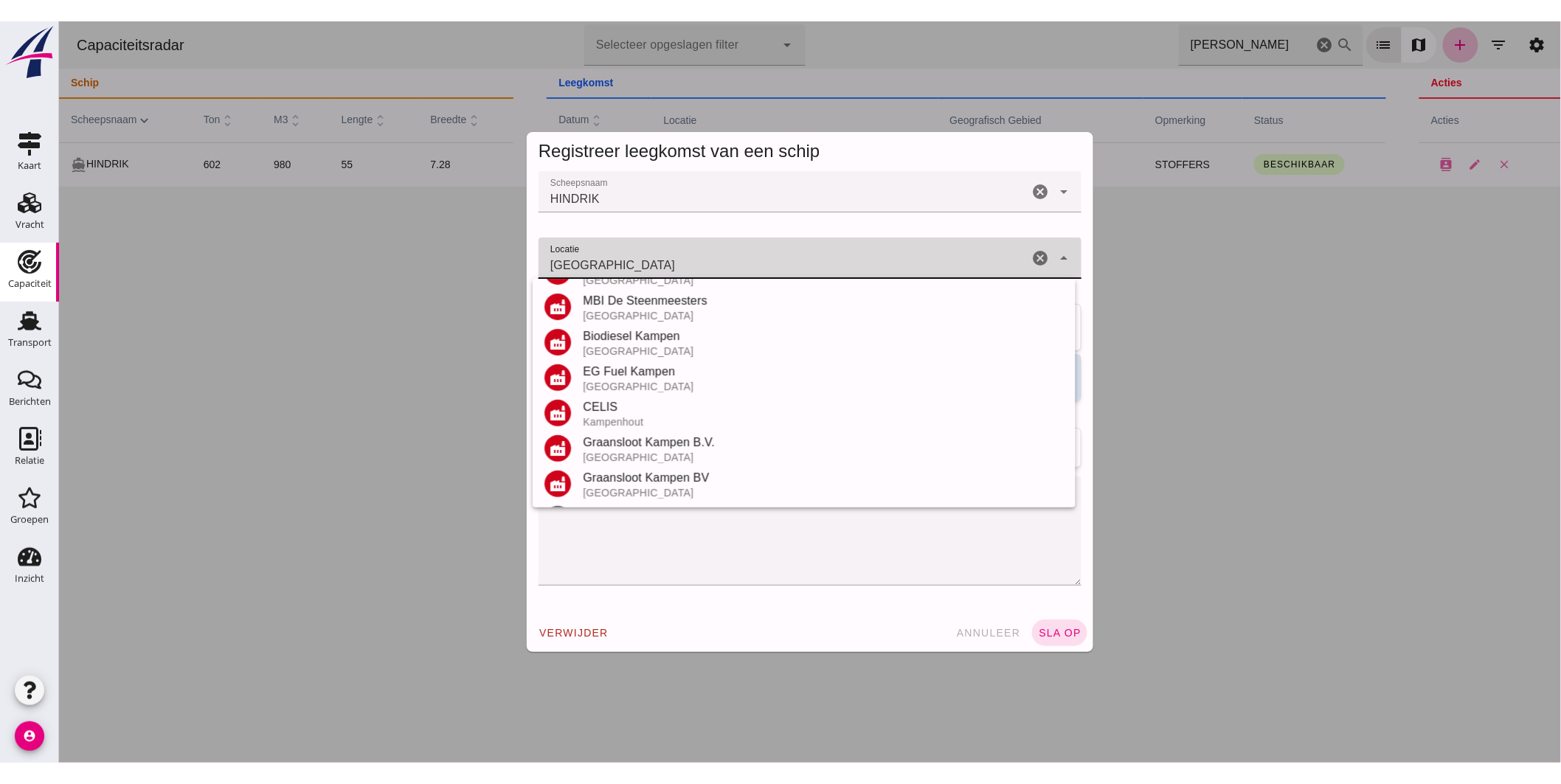
scroll to position [349, 0]
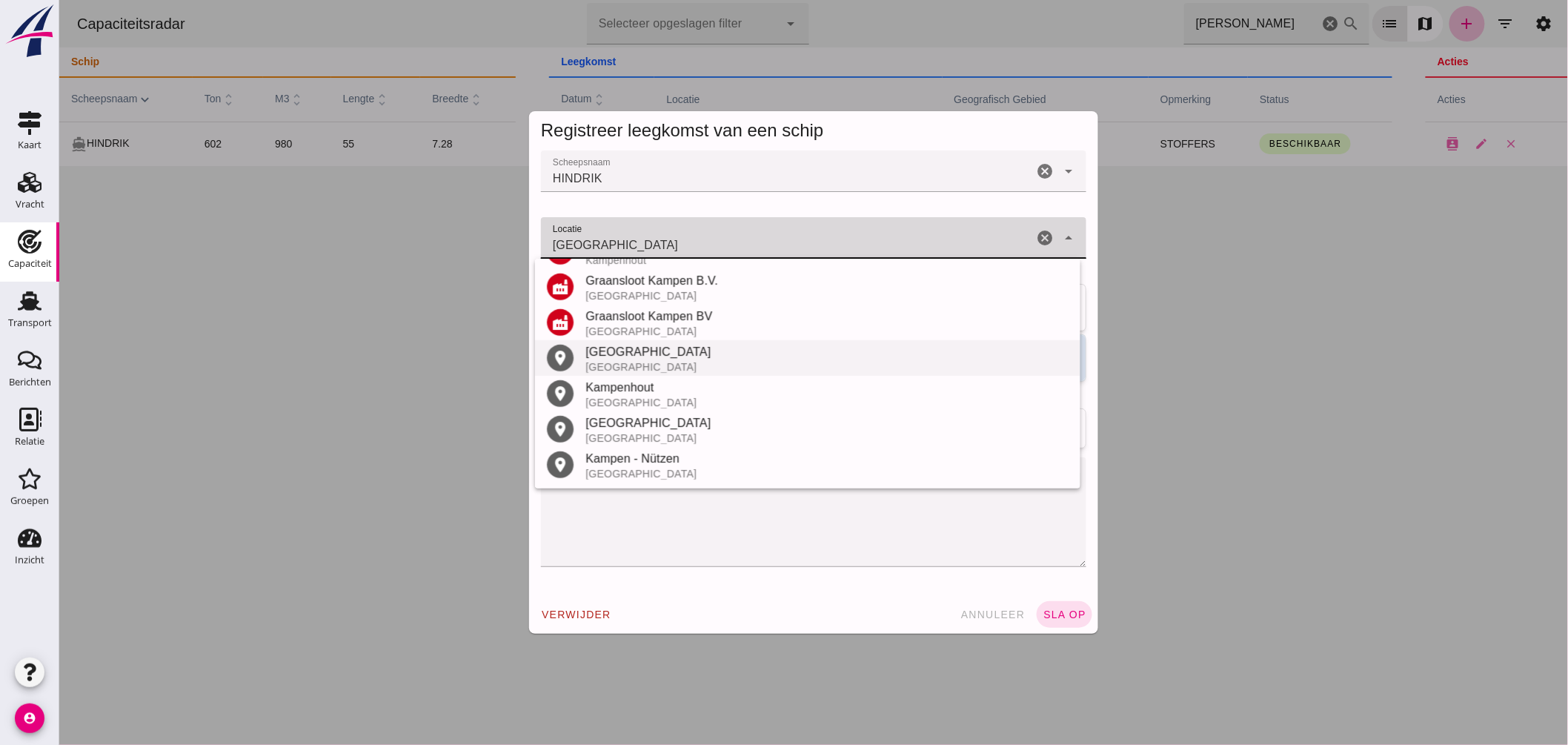
click at [627, 356] on div "Kampen" at bounding box center [827, 352] width 483 height 18
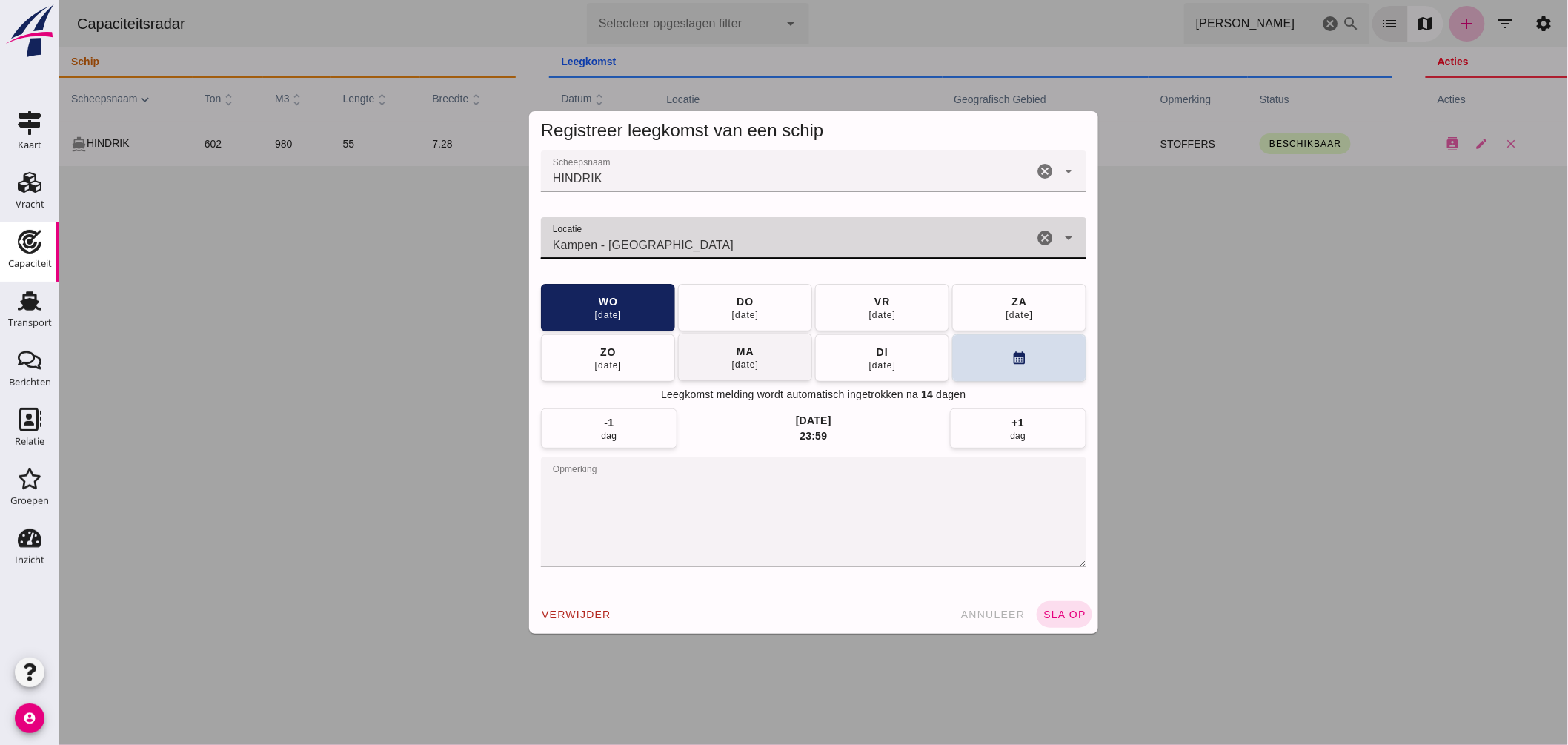
type input "Kampen - Overijssel"
click at [766, 352] on button "ma 01 sep" at bounding box center [744, 357] width 134 height 47
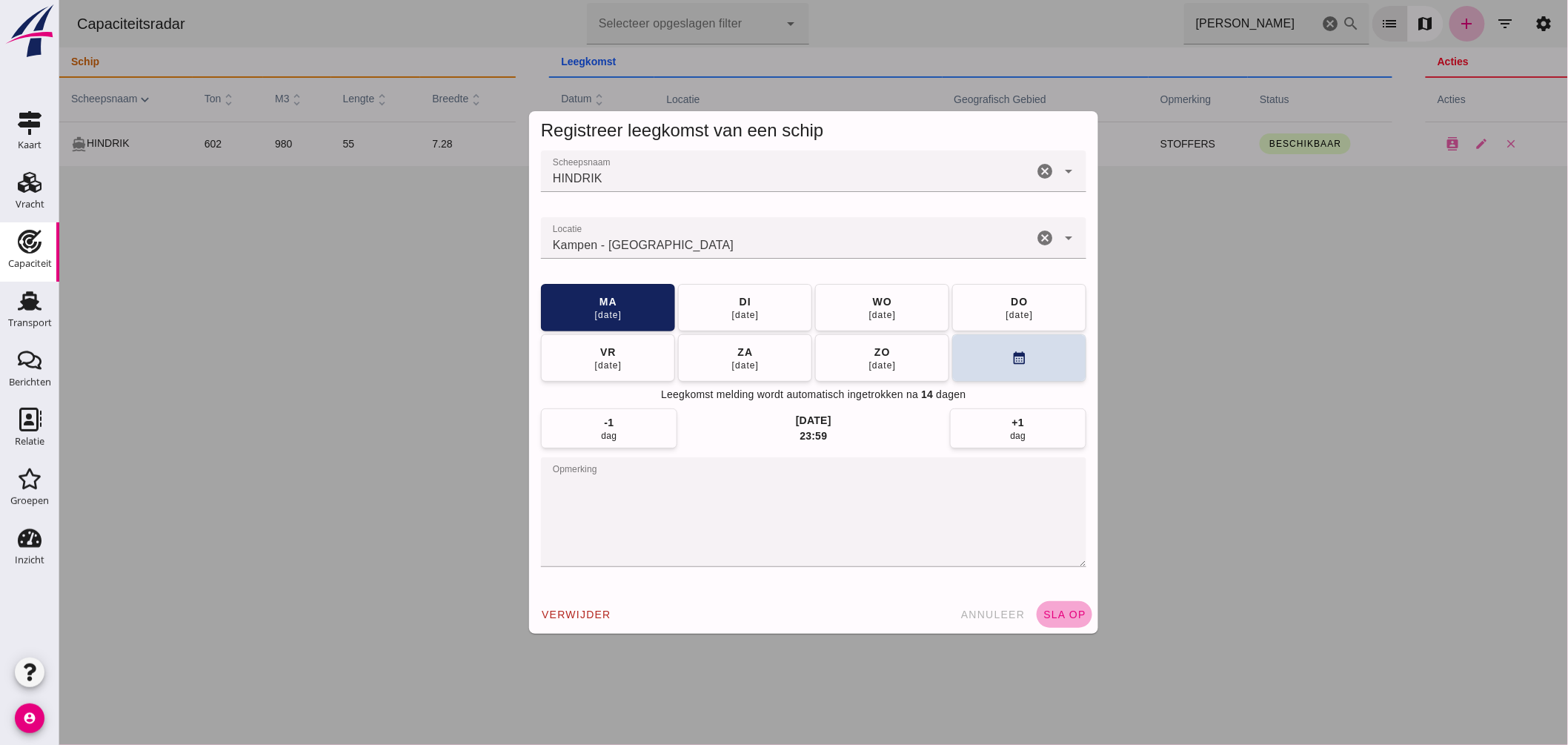
click at [1068, 610] on span "sla op" at bounding box center [1064, 615] width 44 height 12
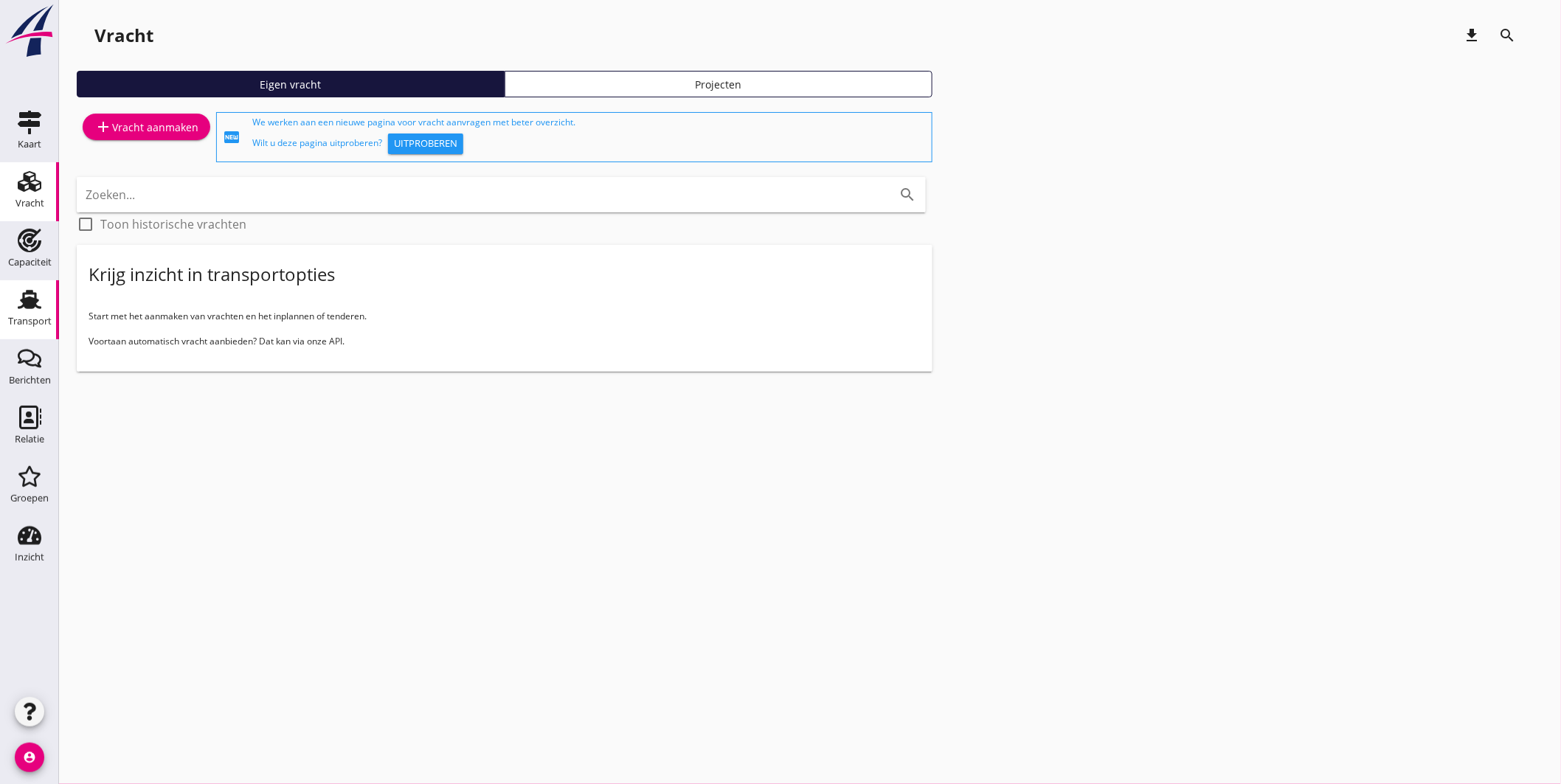
click at [33, 301] on use at bounding box center [29, 299] width 24 height 19
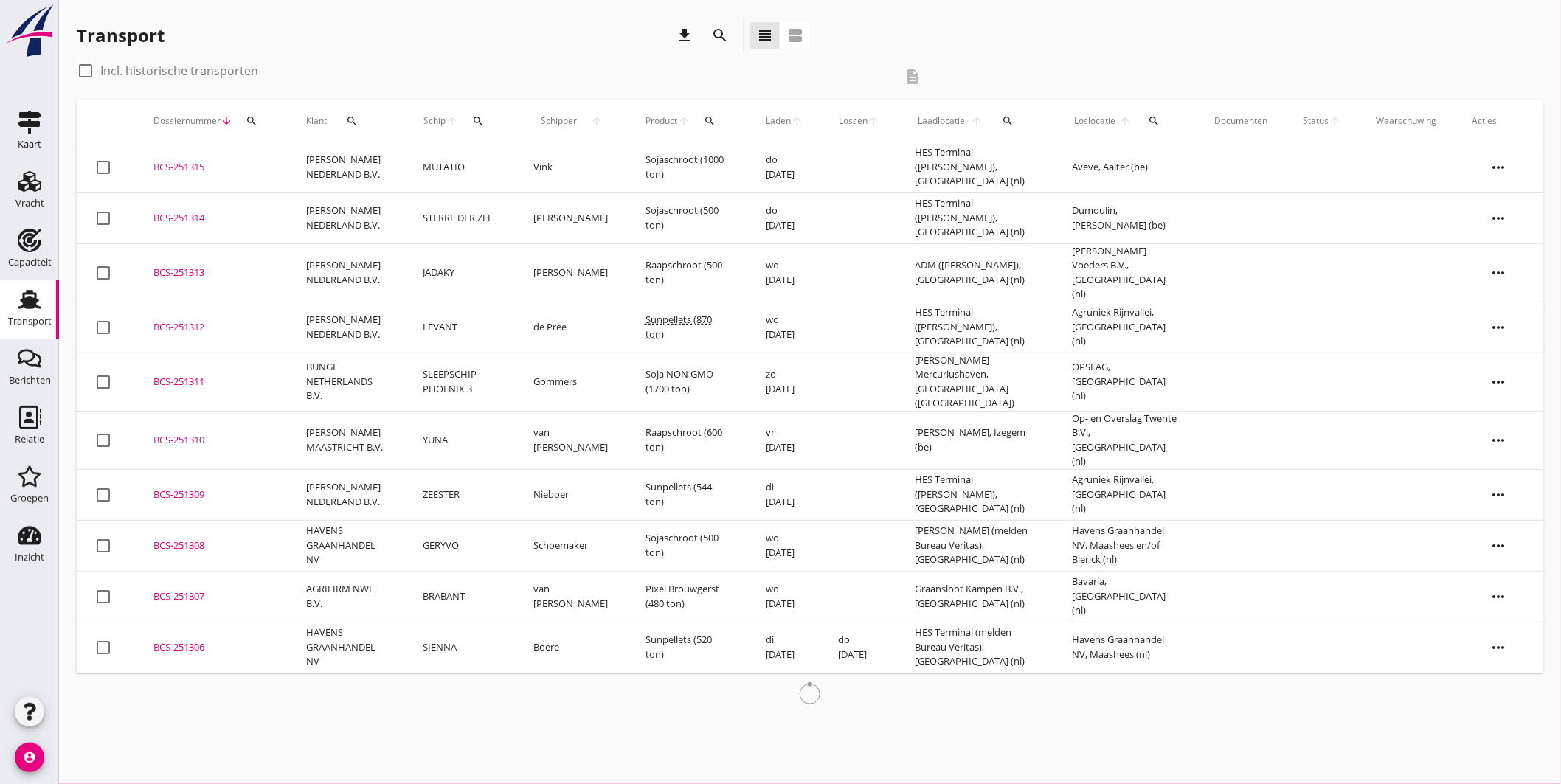
click at [476, 120] on icon "search" at bounding box center [479, 121] width 12 height 12
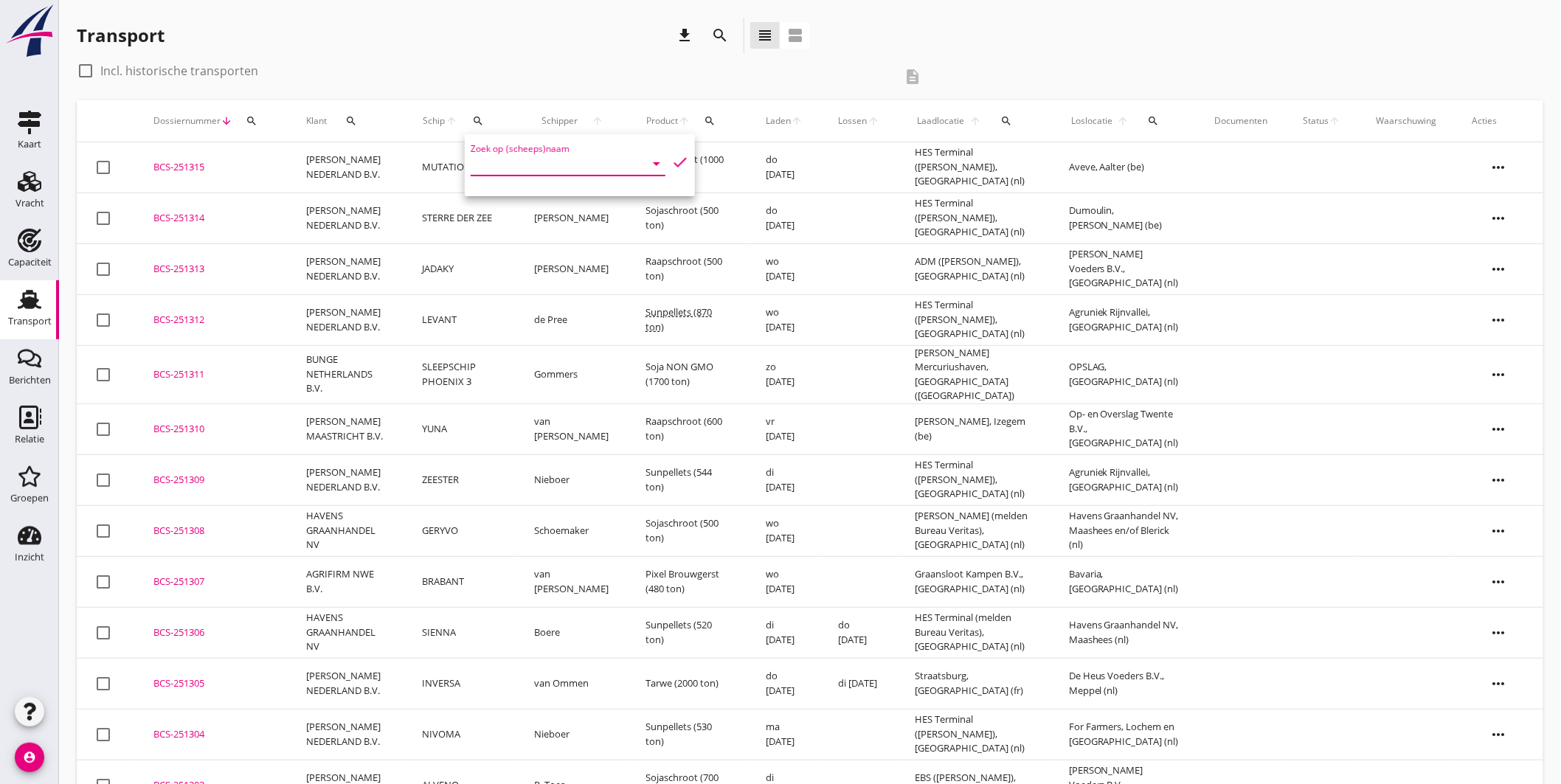
click at [528, 159] on input "Zoek op (scheeps)naam" at bounding box center [548, 163] width 154 height 24
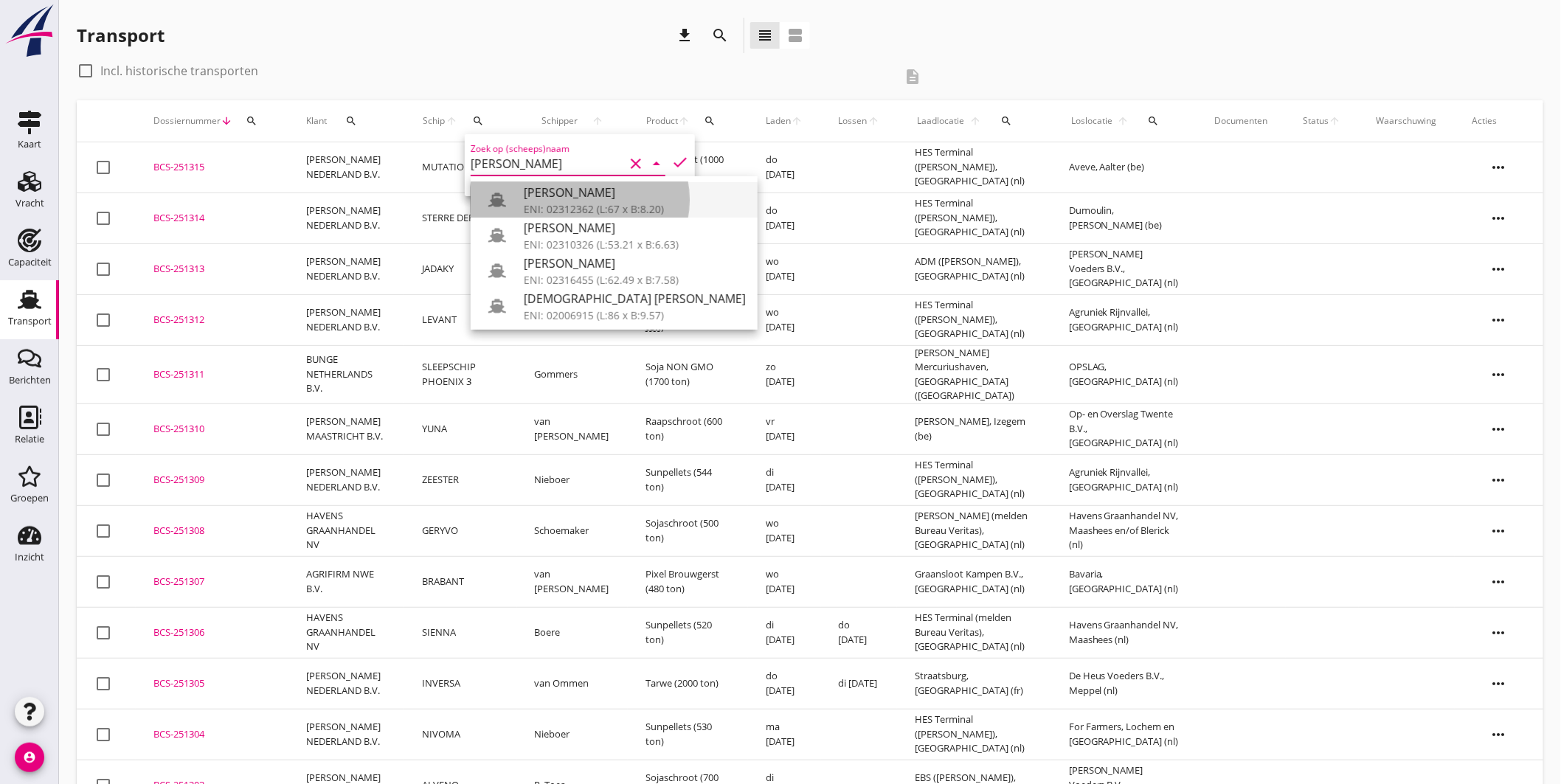
click at [622, 202] on div "ENI: 02312362 (L:67 x B:8.20)" at bounding box center [635, 210] width 222 height 16
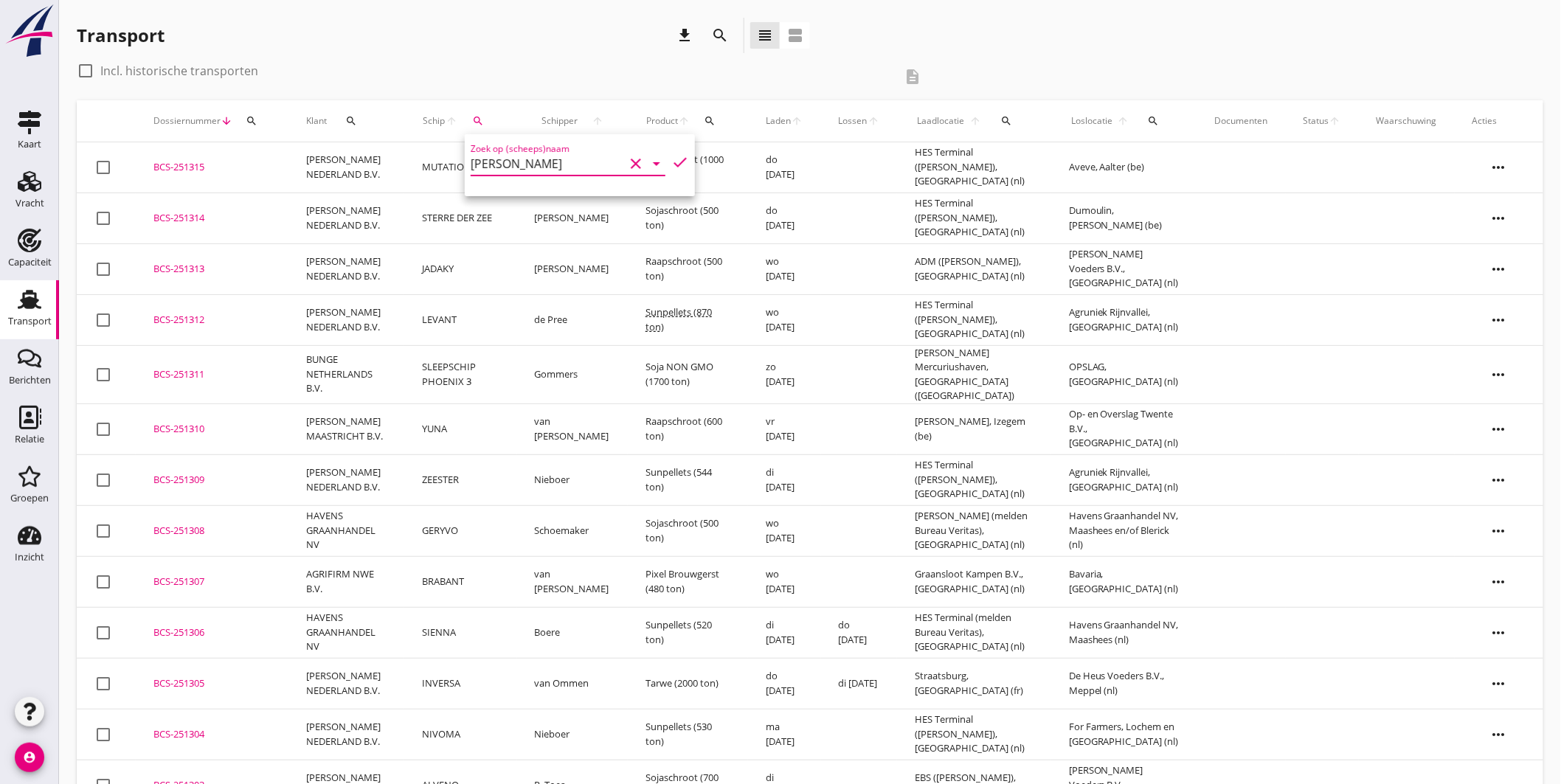
click at [672, 156] on icon "check" at bounding box center [680, 162] width 17 height 17
type input "[PERSON_NAME]"
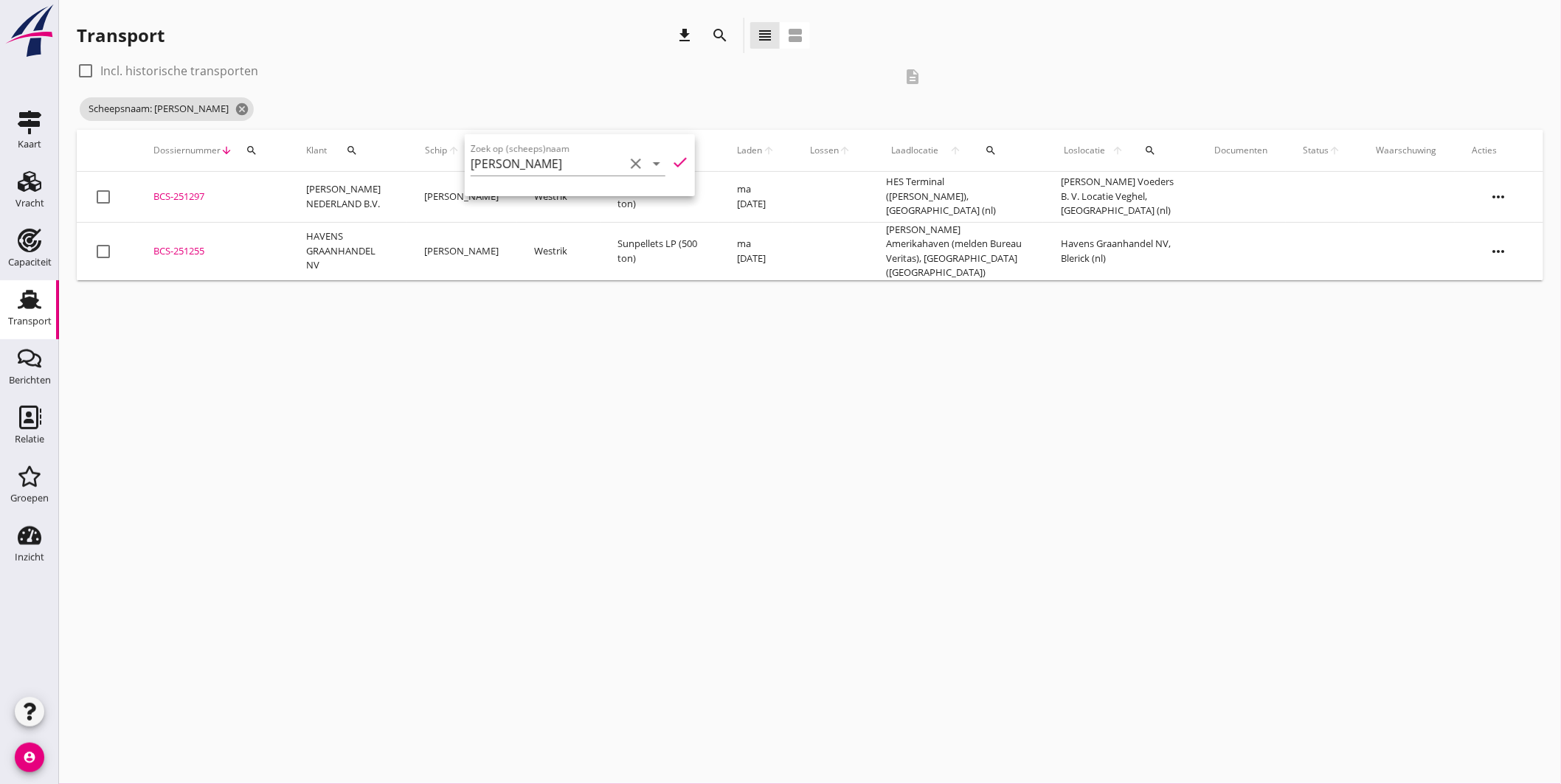
click at [178, 190] on div "BCS-251297" at bounding box center [212, 196] width 117 height 15
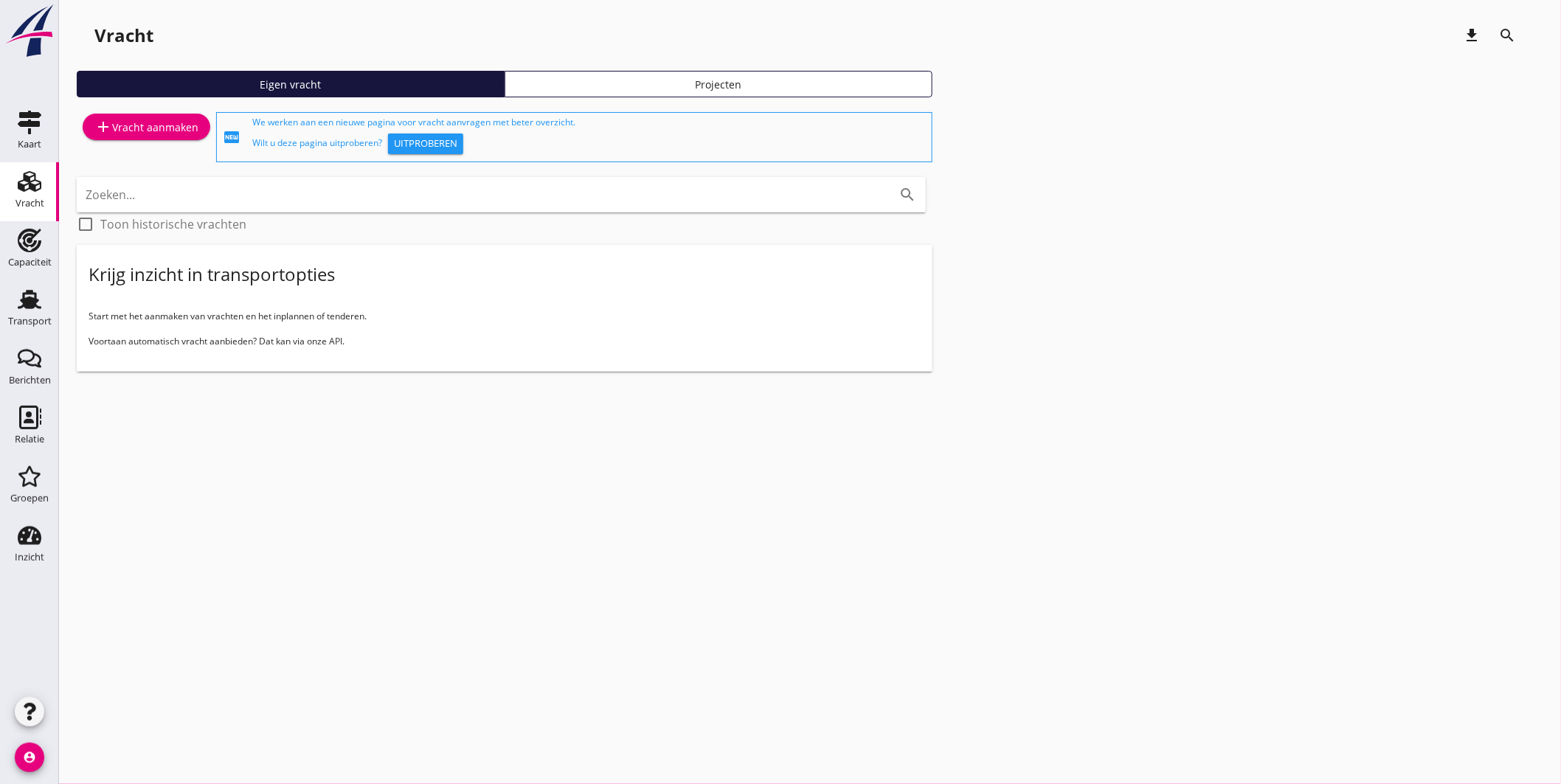
click at [23, 175] on icon "Vracht" at bounding box center [29, 181] width 24 height 24
click at [31, 98] on div at bounding box center [30, 52] width 59 height 103
click at [28, 114] on use at bounding box center [29, 122] width 24 height 24
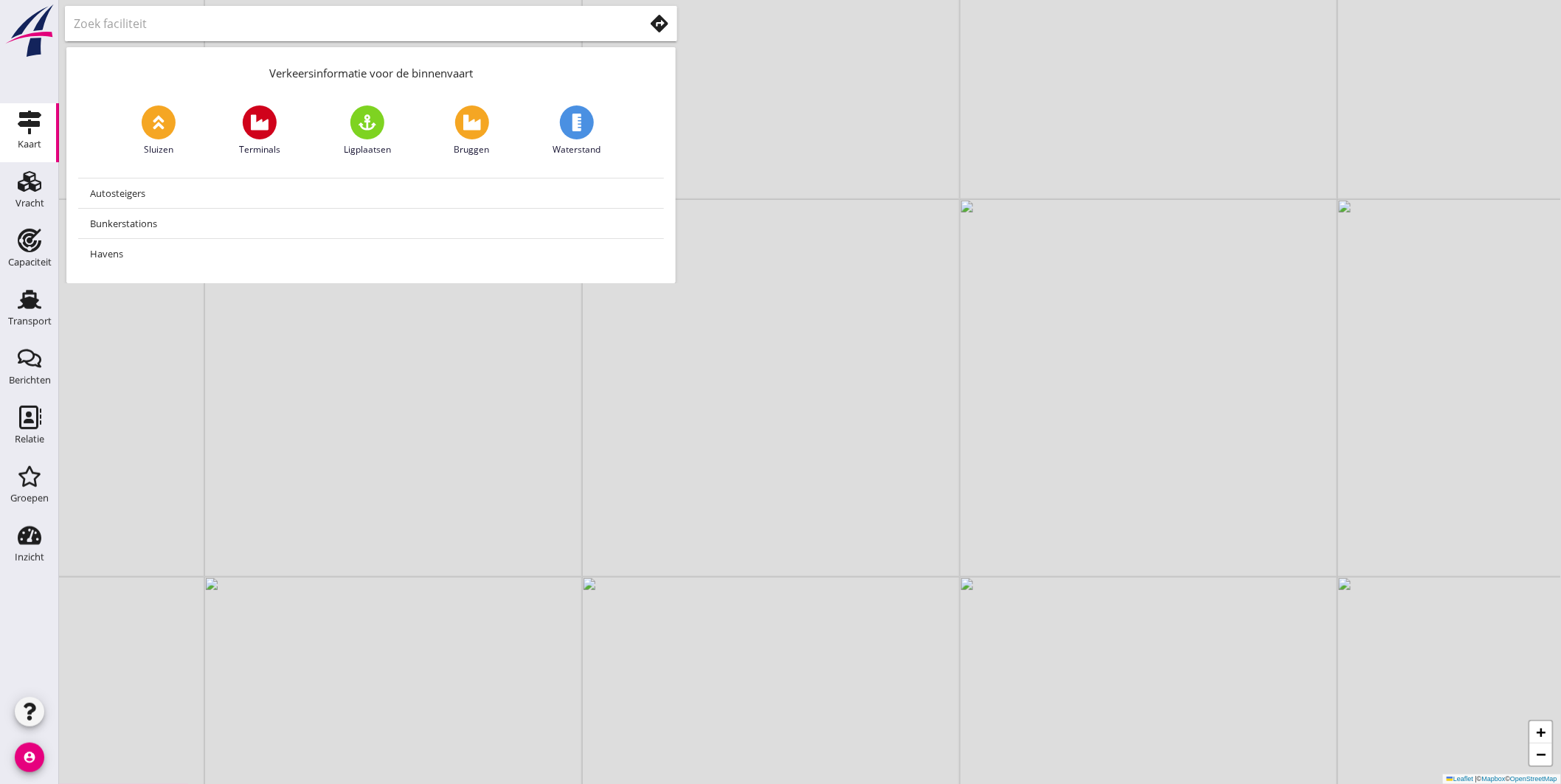
click at [667, 31] on icon at bounding box center [660, 24] width 17 height 17
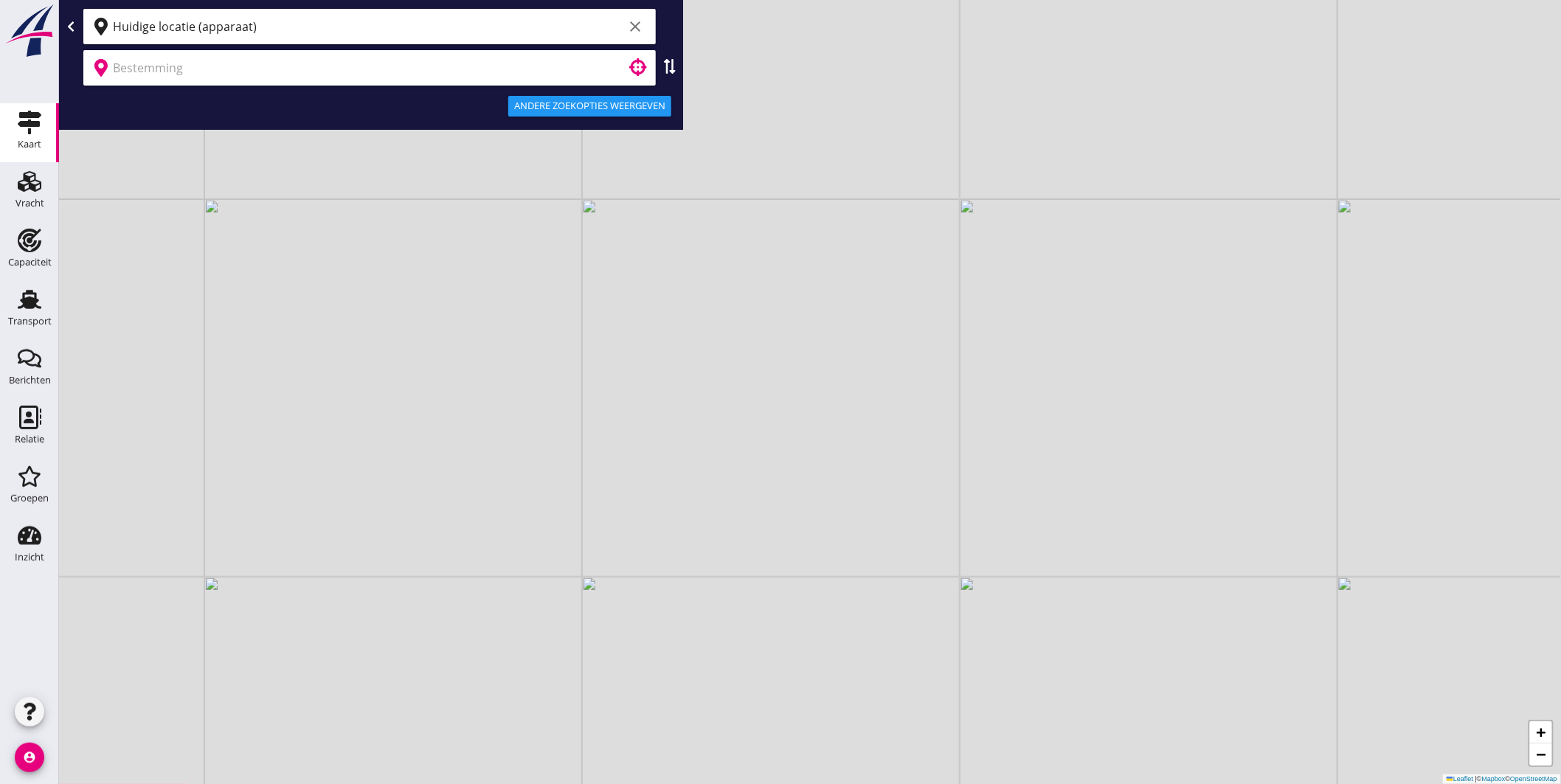
drag, startPoint x: 325, startPoint y: 45, endPoint x: 307, endPoint y: 39, distance: 19.0
click at [325, 45] on div "Huidige locatie (apparaat) clear" at bounding box center [371, 26] width 618 height 41
click at [300, 31] on input "Huidige locatie (apparaat)" at bounding box center [368, 26] width 511 height 24
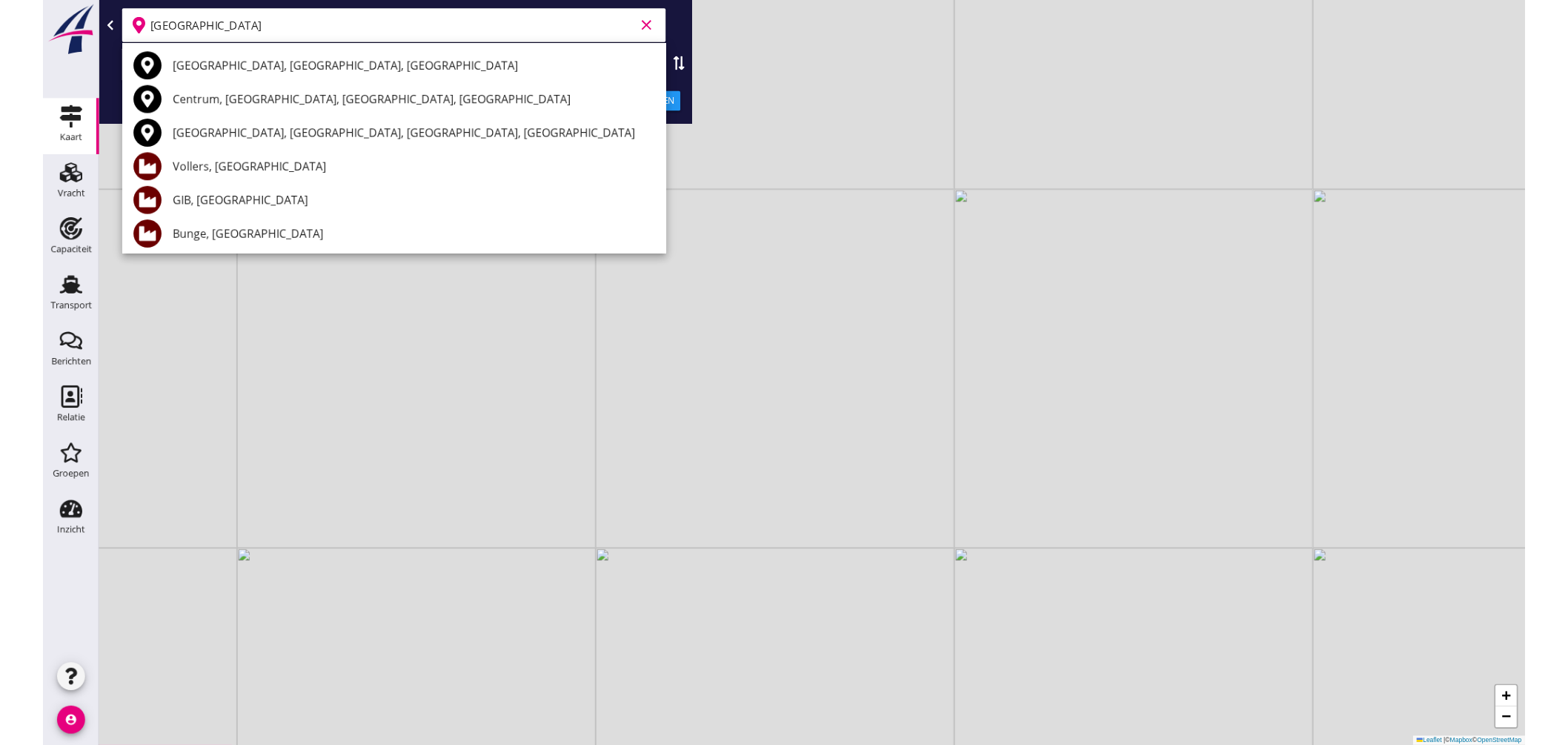
scroll to position [165, 0]
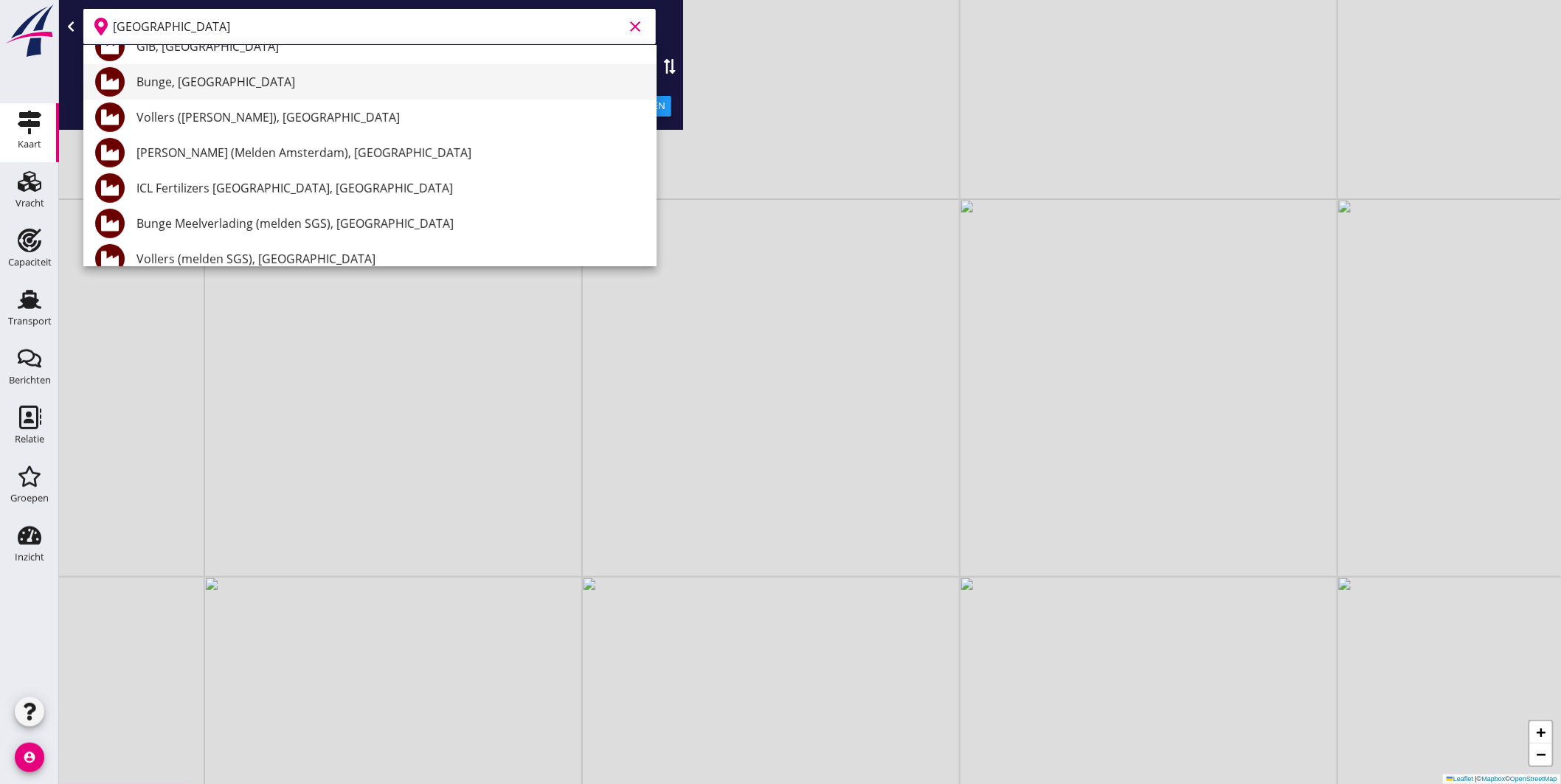
click at [215, 85] on div "Bunge, [GEOGRAPHIC_DATA]" at bounding box center [390, 82] width 508 height 17
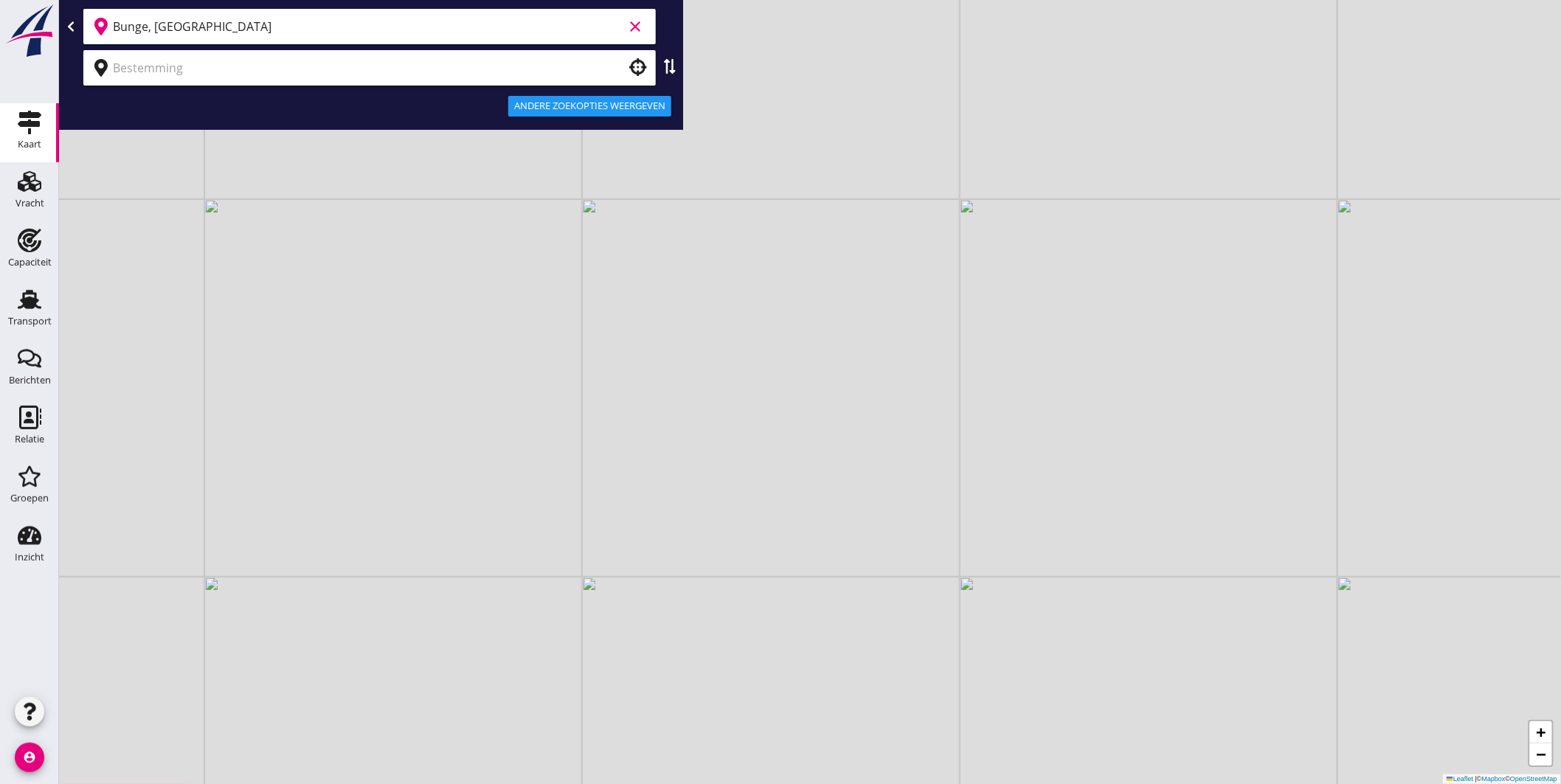
type input "Bunge, [GEOGRAPHIC_DATA]"
click at [180, 69] on input "text" at bounding box center [359, 67] width 493 height 24
type input "r"
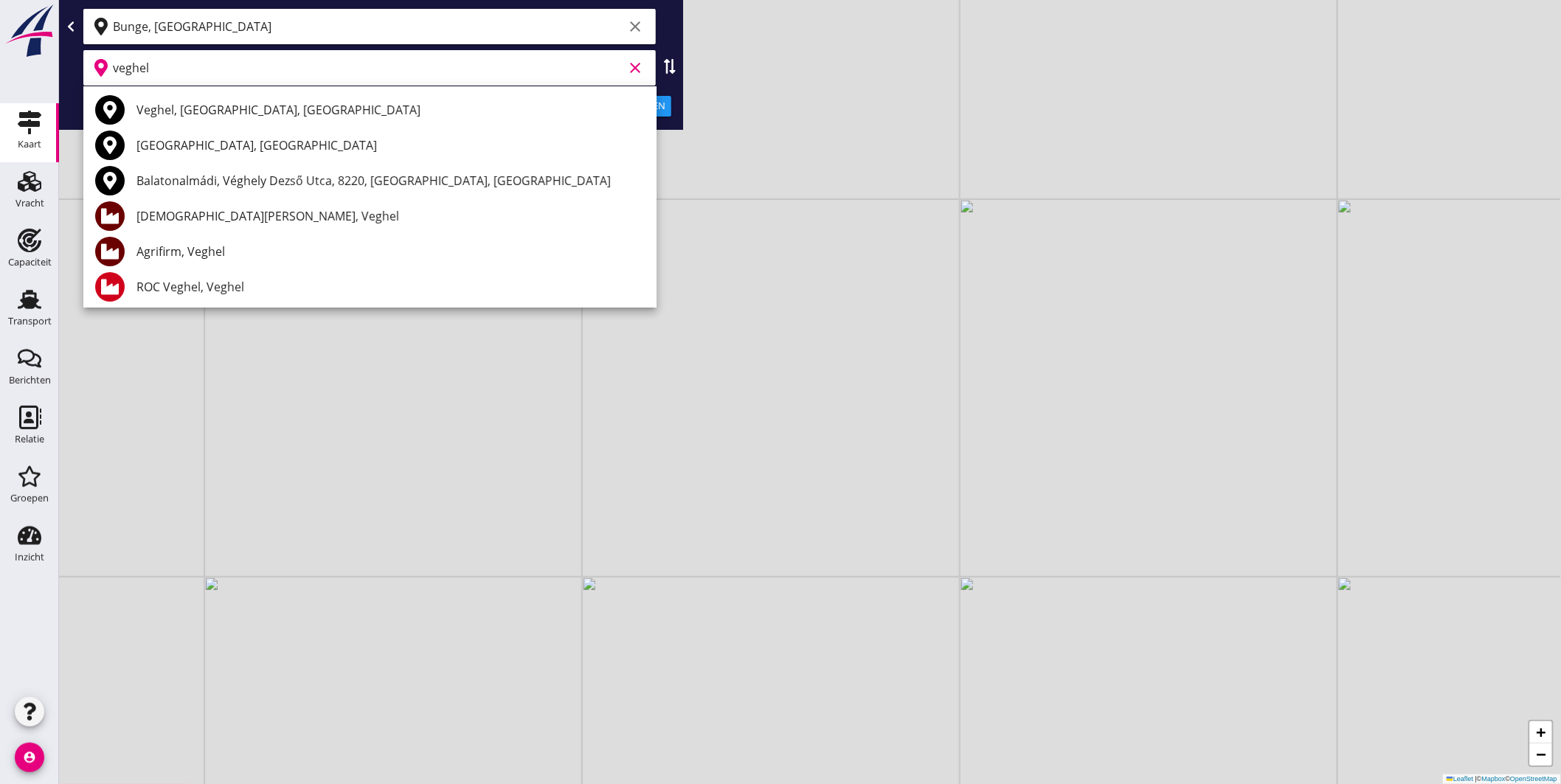
click at [207, 248] on div "Agrifirm, Veghel" at bounding box center [390, 251] width 508 height 17
type input "Agrifirm, Veghel"
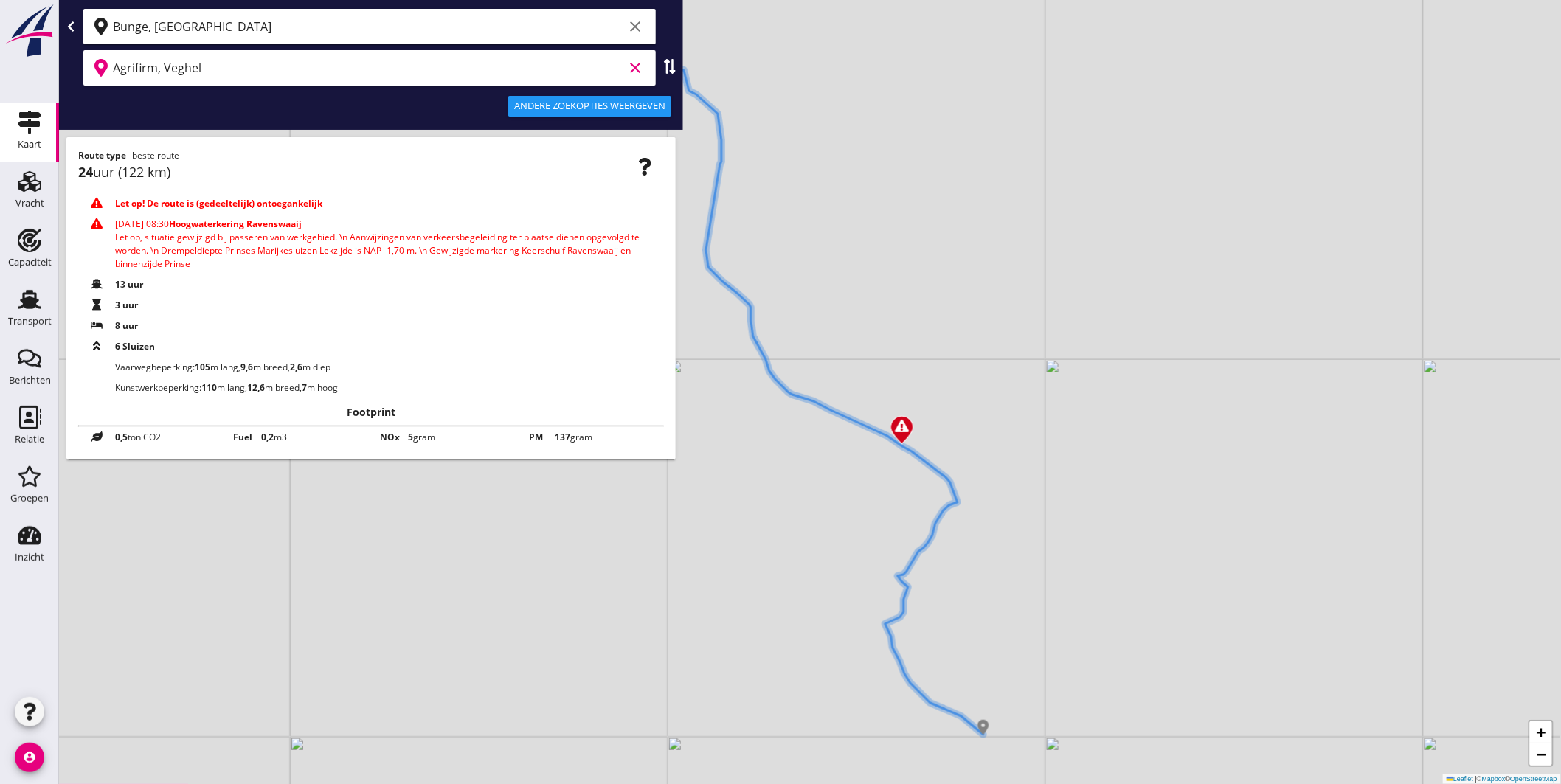
click at [632, 69] on icon "clear" at bounding box center [635, 68] width 17 height 17
click at [456, 68] on input "text" at bounding box center [359, 67] width 493 height 24
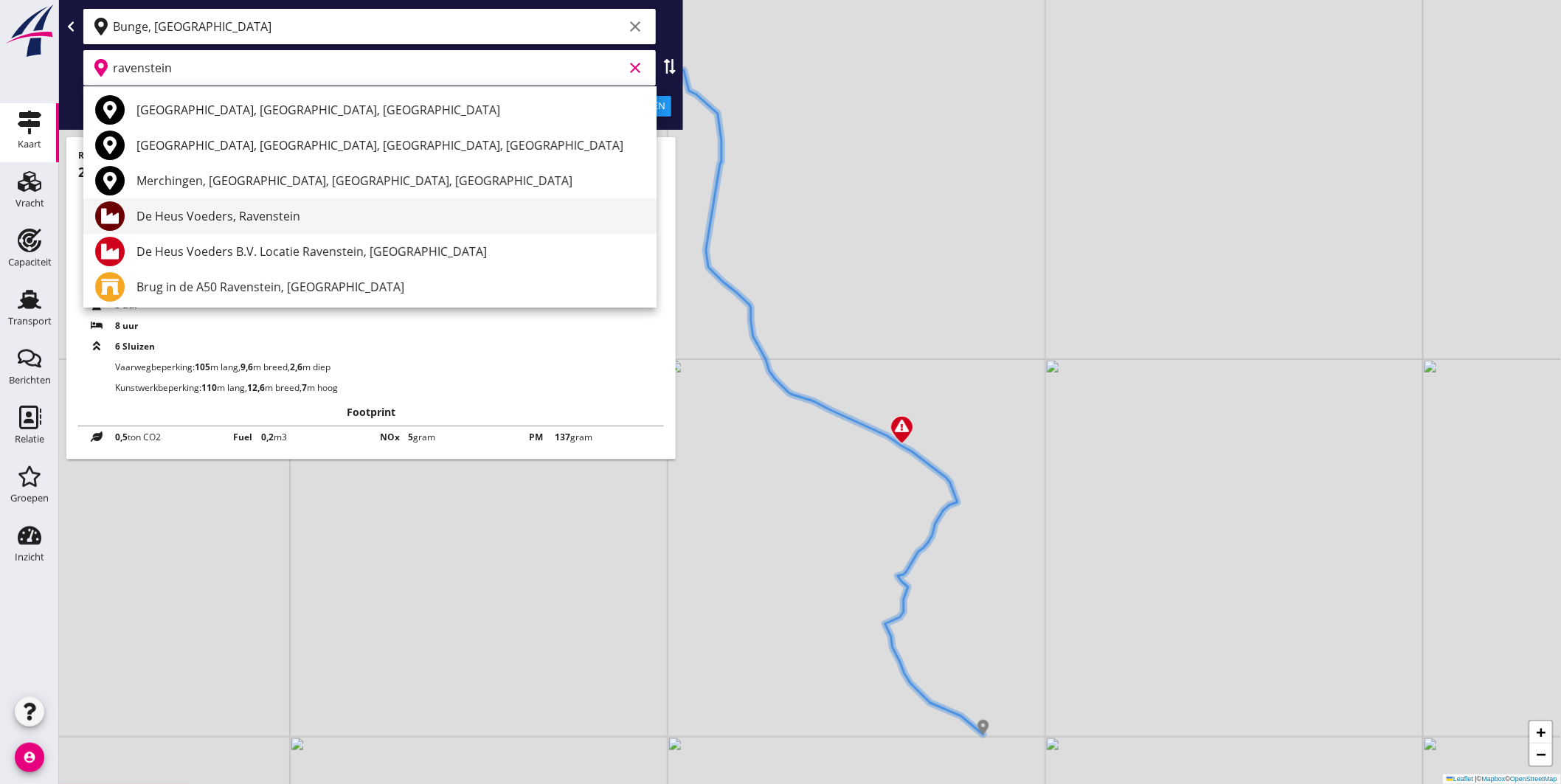
click at [252, 217] on div "De Heus Voeders, Ravenstein" at bounding box center [390, 216] width 508 height 17
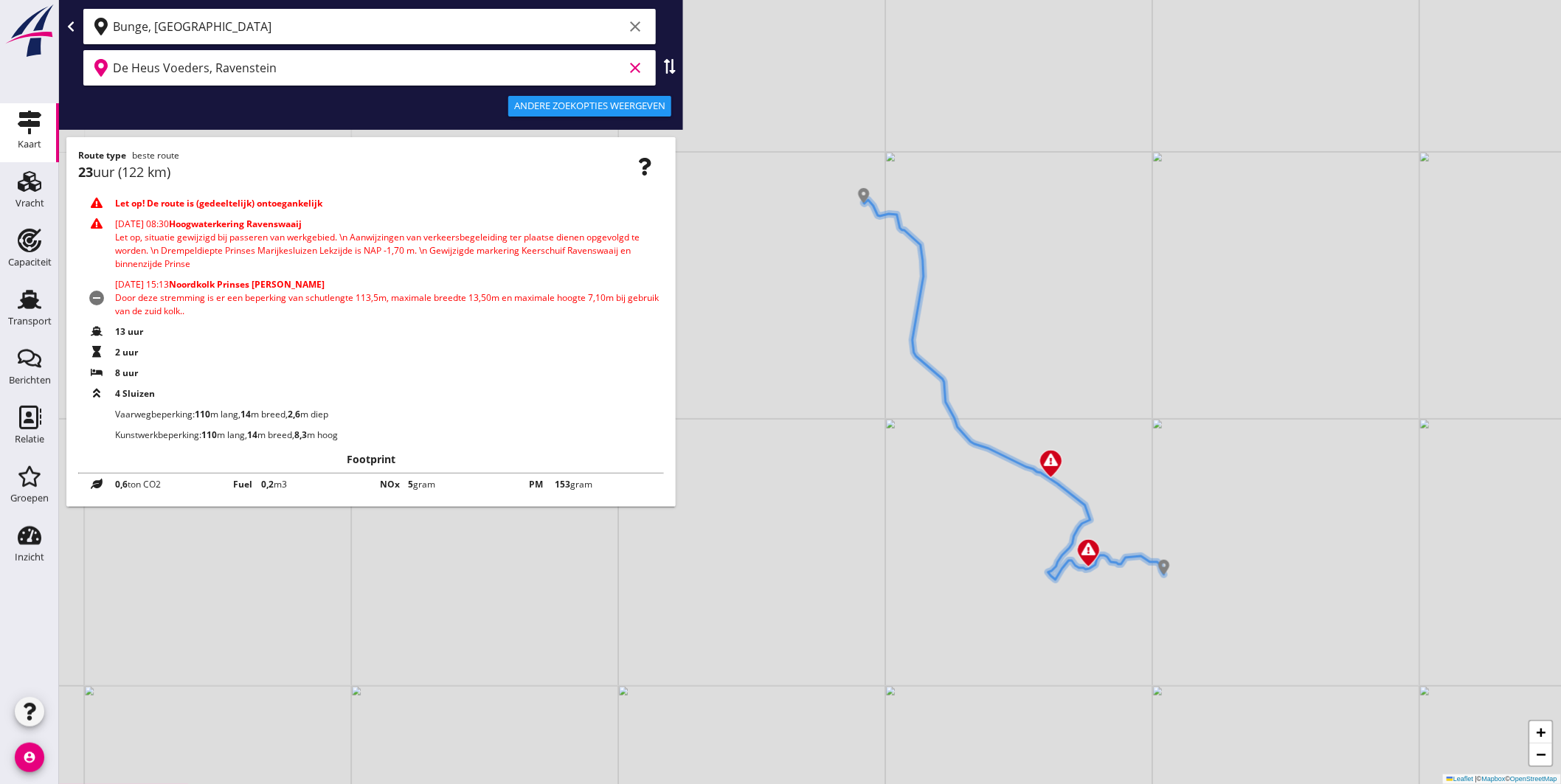
type input "De Heus Voeders, Ravenstein"
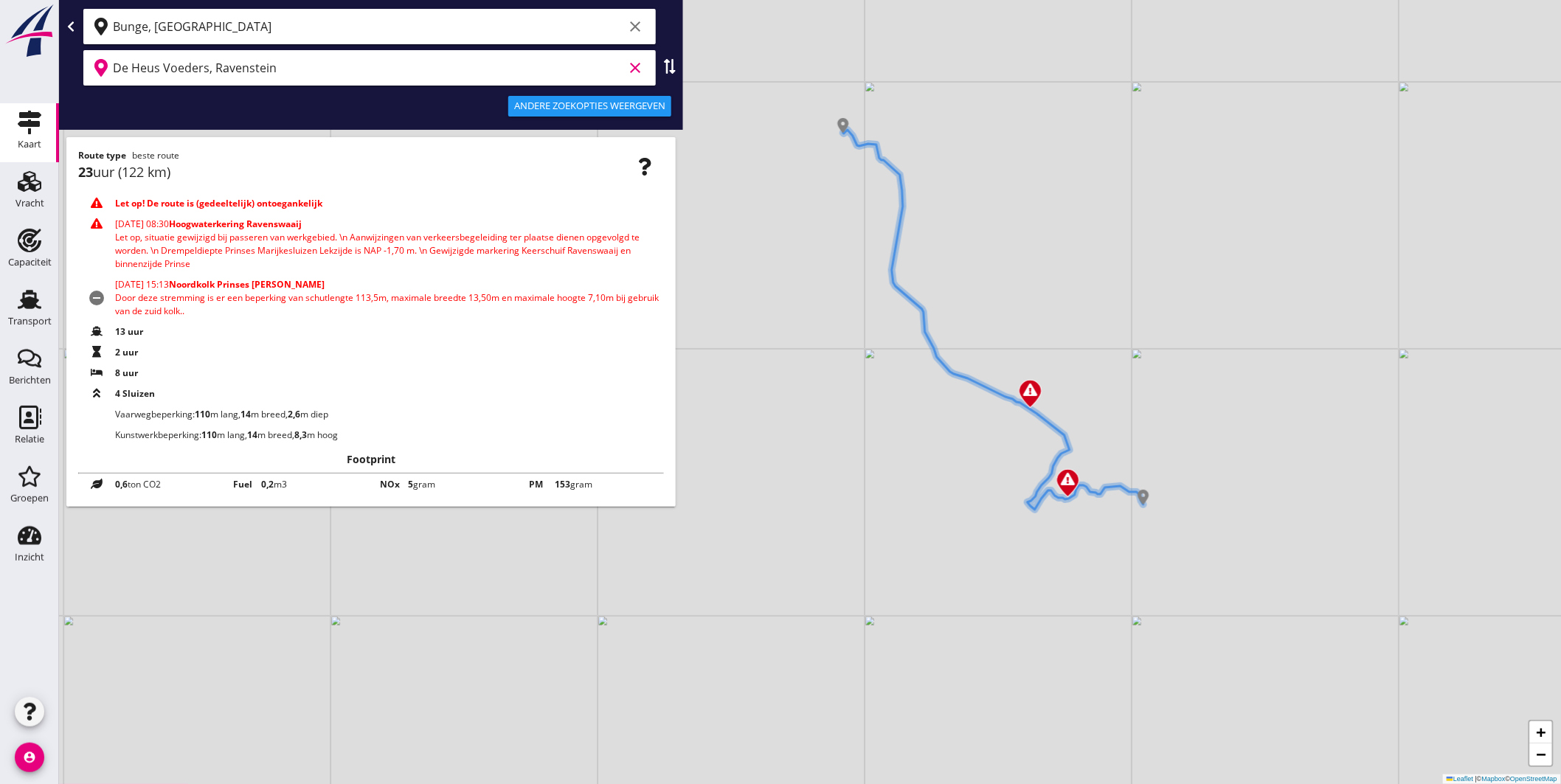
drag, startPoint x: 1201, startPoint y: 421, endPoint x: 1181, endPoint y: 351, distance: 72.8
click at [1181, 351] on div "+ − Leaflet | © Mapbox © OpenStreetMap" at bounding box center [811, 392] width 1502 height 784
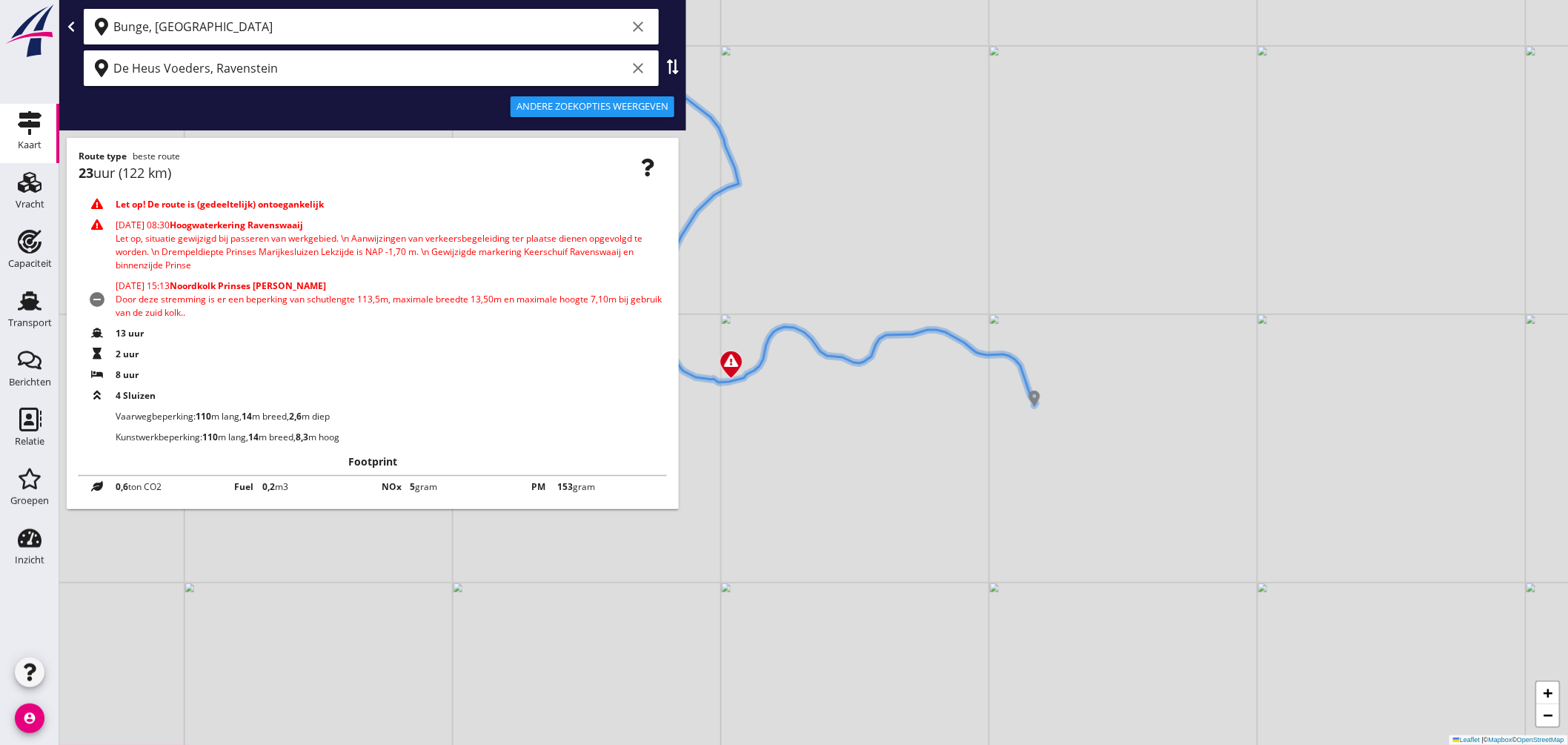
click at [1015, 404] on div "+ − Leaflet | © Mapbox © OpenStreetMap" at bounding box center [814, 372] width 1509 height 745
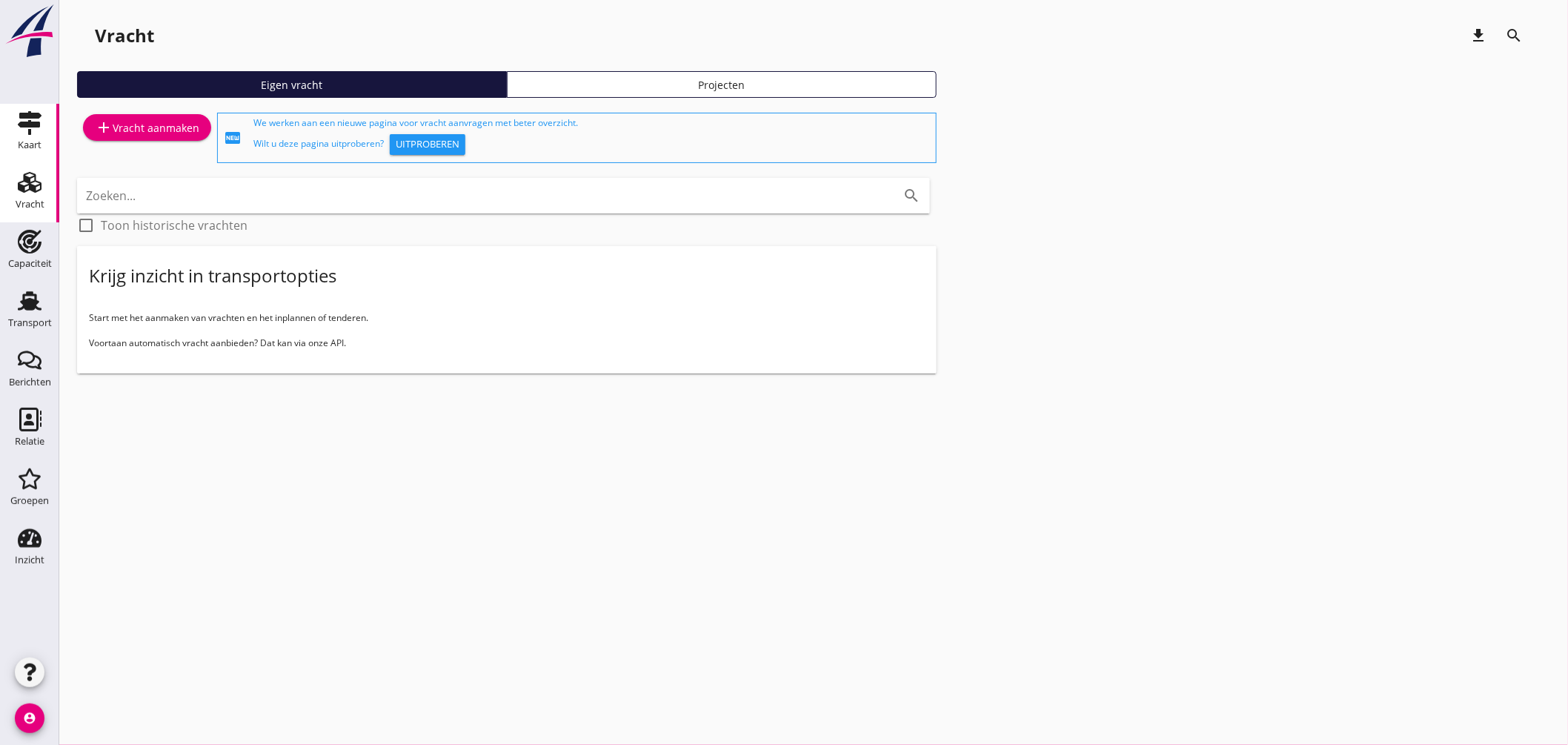
click at [26, 116] on use at bounding box center [29, 123] width 24 height 24
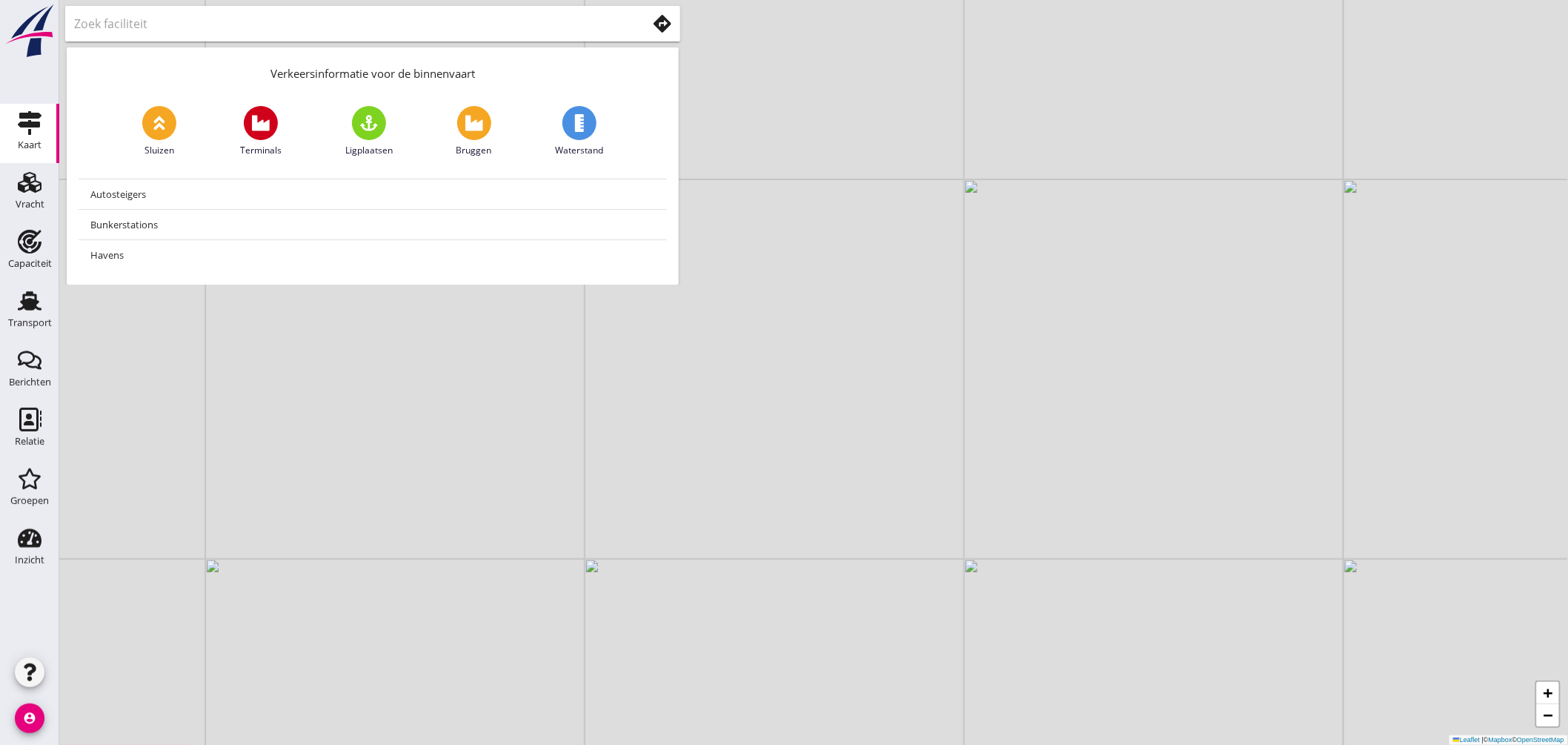
click at [657, 24] on use at bounding box center [662, 24] width 18 height 18
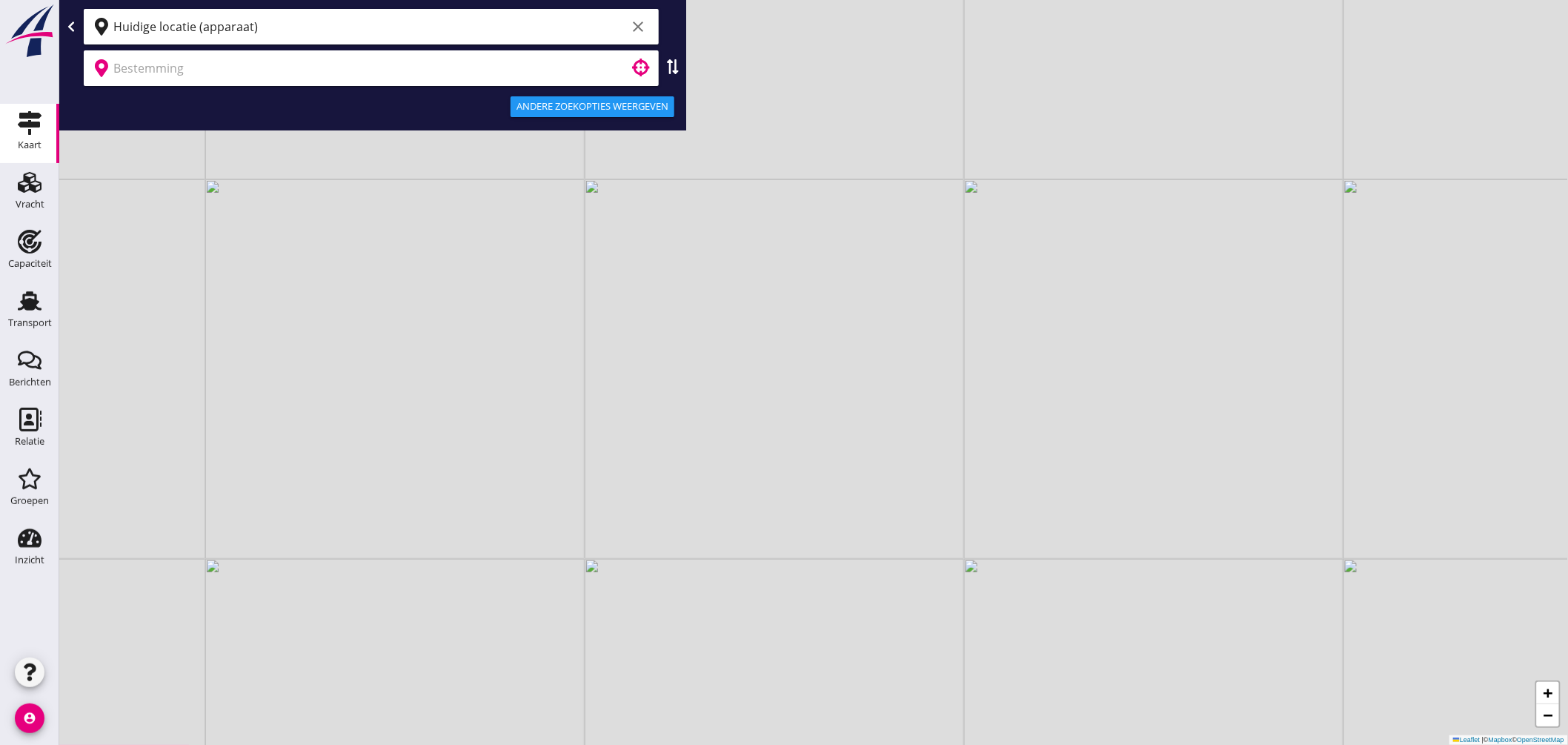
click at [300, 27] on input "Huidige locatie (apparaat)" at bounding box center [369, 26] width 513 height 24
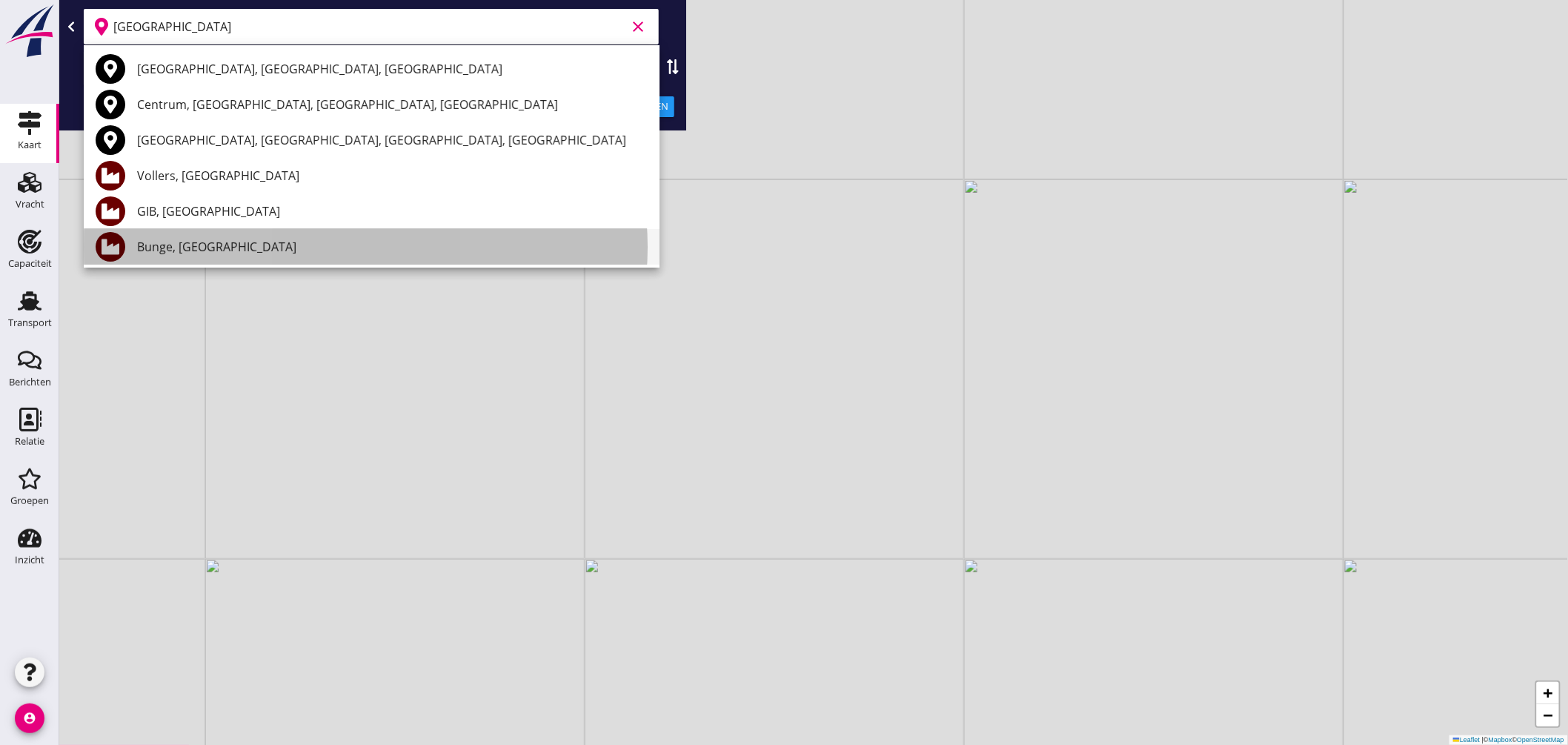
click at [201, 243] on div "Bunge, [GEOGRAPHIC_DATA]" at bounding box center [392, 247] width 511 height 18
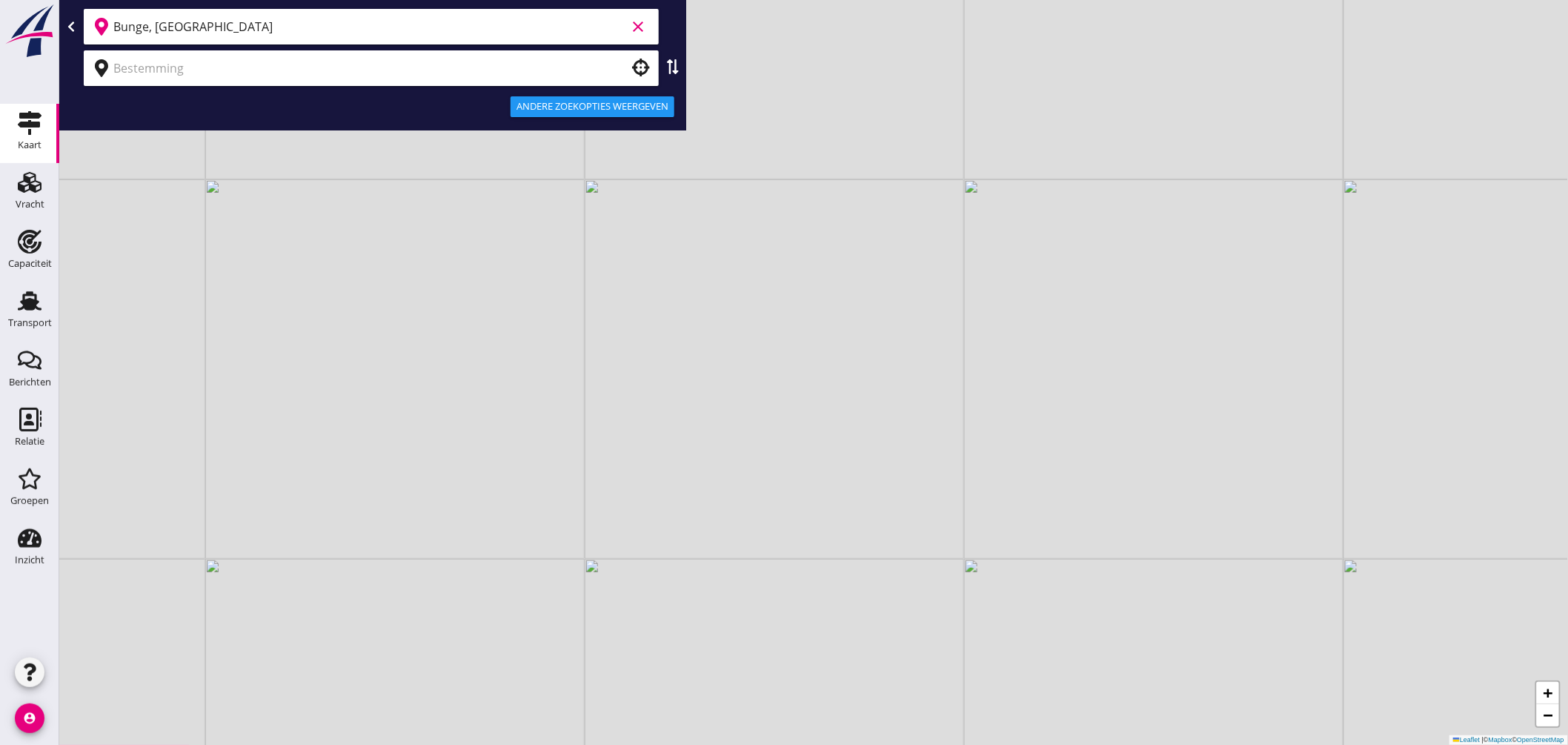
type input "Bunge, [GEOGRAPHIC_DATA]"
click at [221, 64] on input "text" at bounding box center [361, 68] width 495 height 24
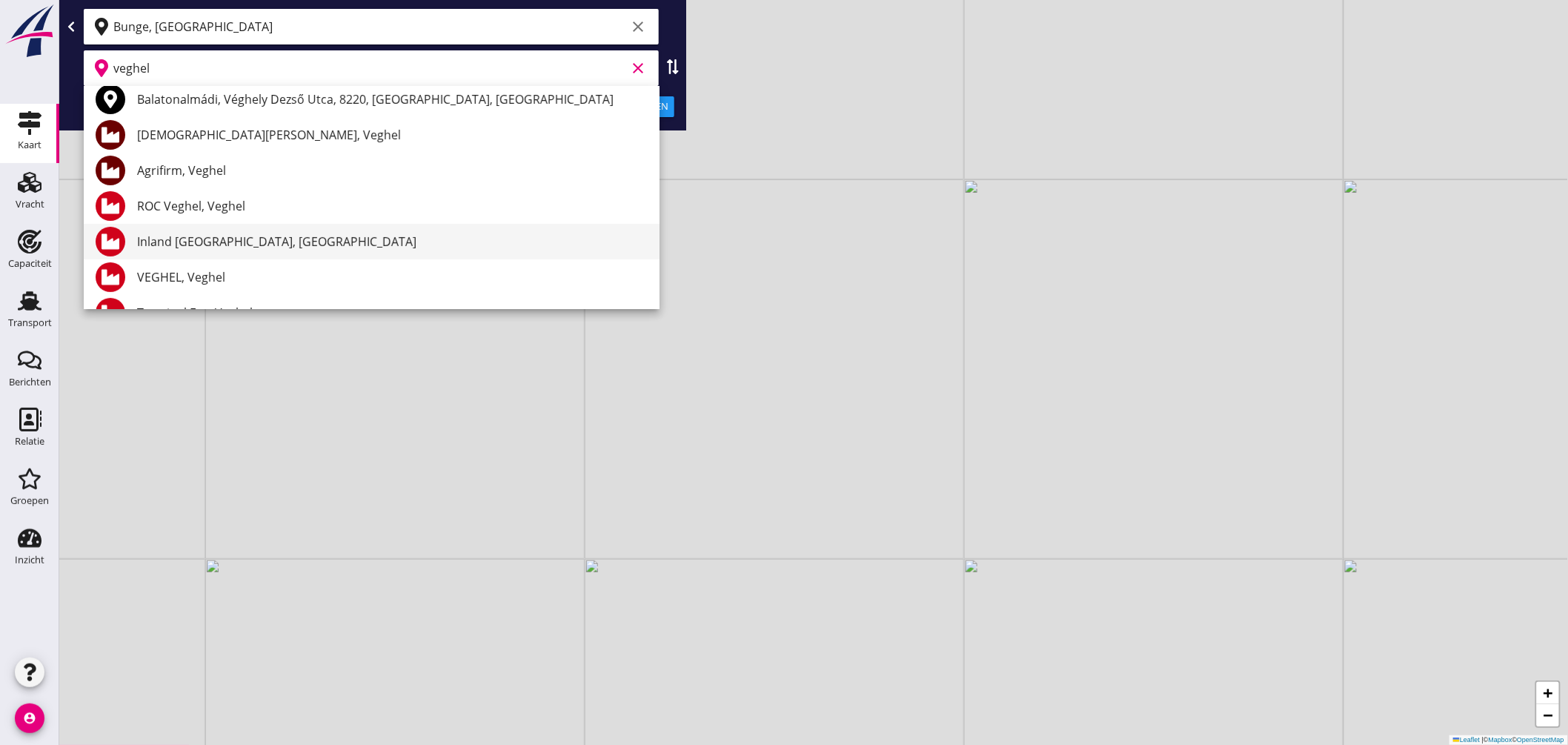
scroll to position [165, 0]
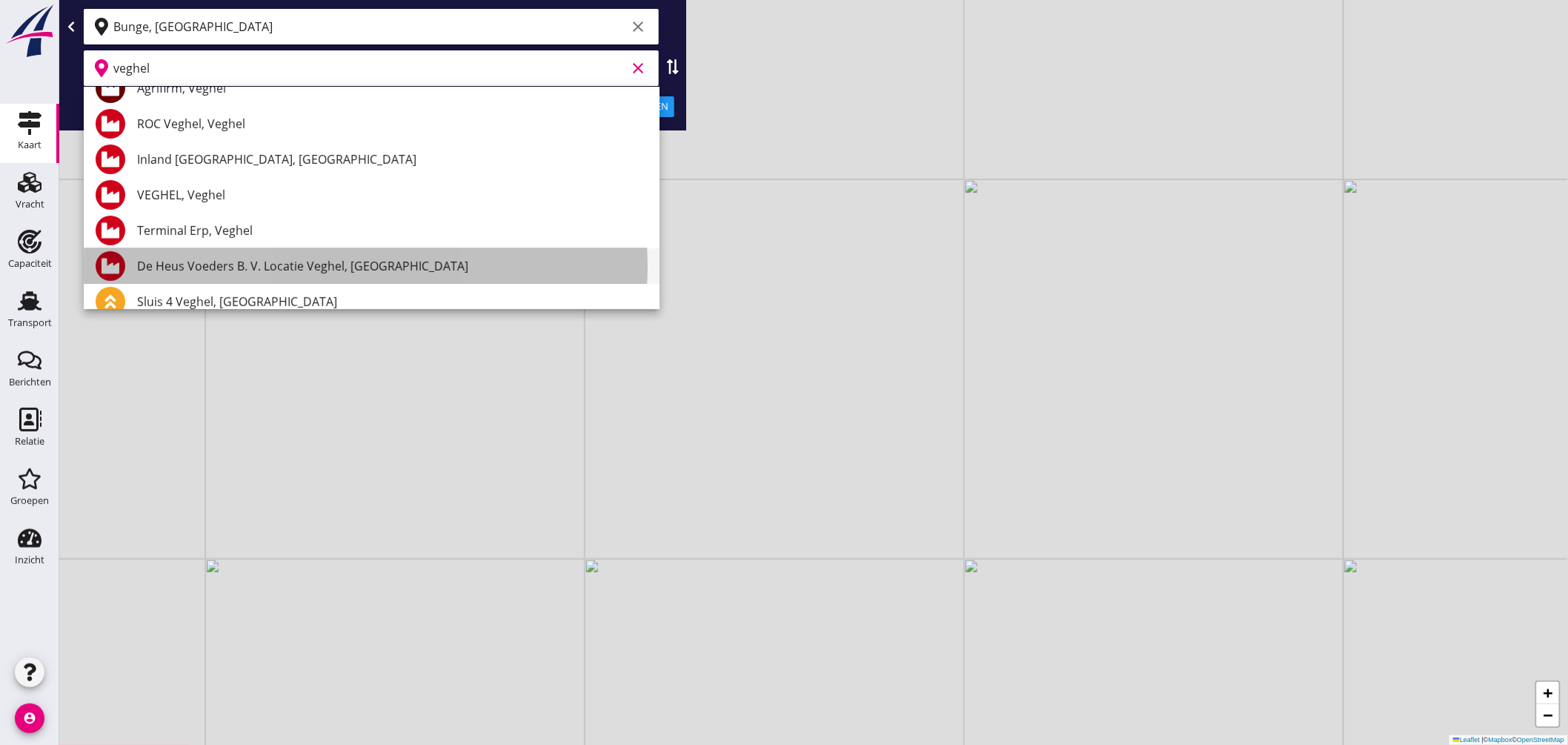
click at [251, 263] on div "De Heus Voeders B. V. Locatie Veghel, [GEOGRAPHIC_DATA]" at bounding box center [392, 266] width 511 height 18
type input "De Heus Voeders B. V. Locatie Veghel, [GEOGRAPHIC_DATA]"
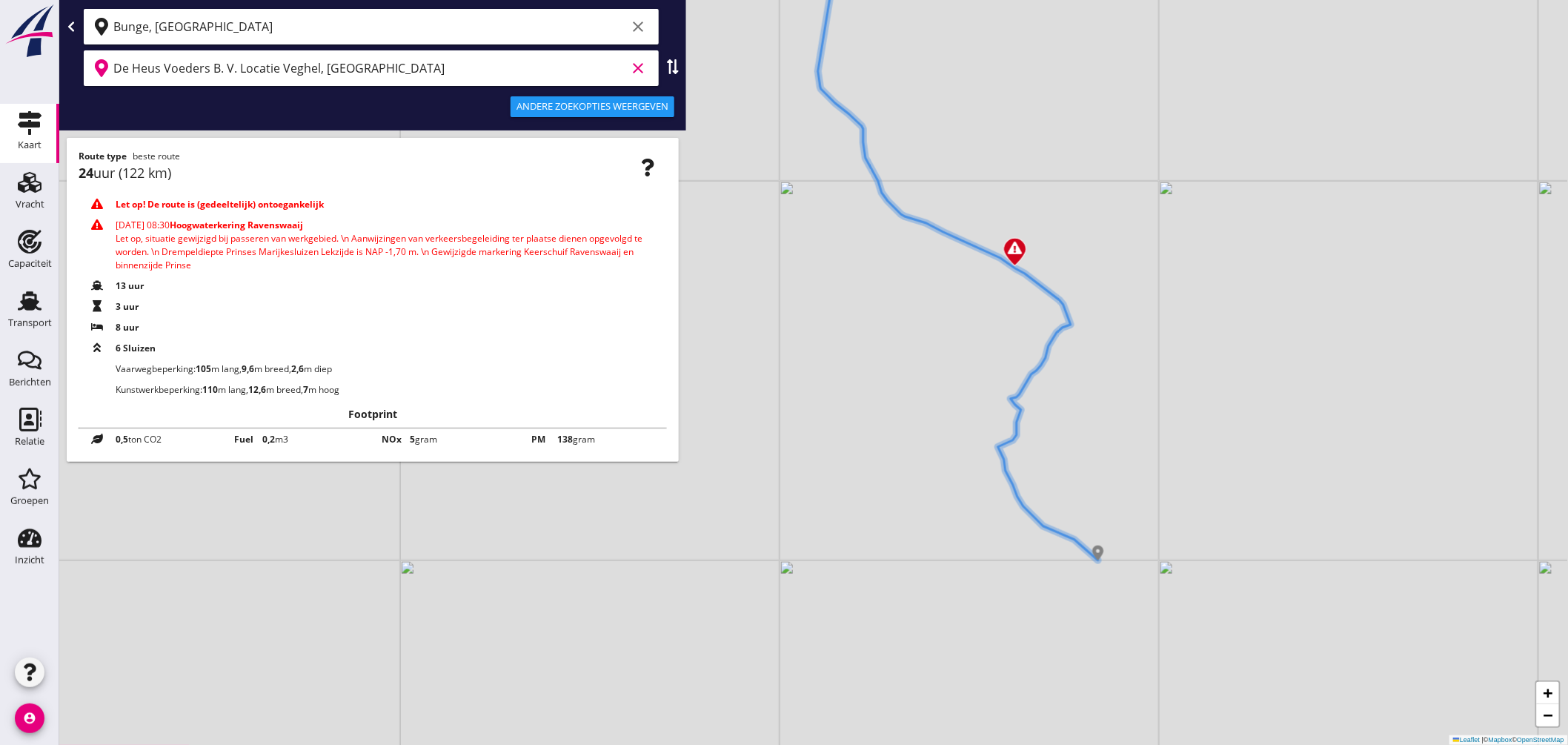
drag, startPoint x: 1083, startPoint y: 476, endPoint x: 1194, endPoint y: 305, distance: 203.9
click at [1191, 313] on div "+ − Leaflet | © Mapbox © OpenStreetMap" at bounding box center [814, 372] width 1509 height 745
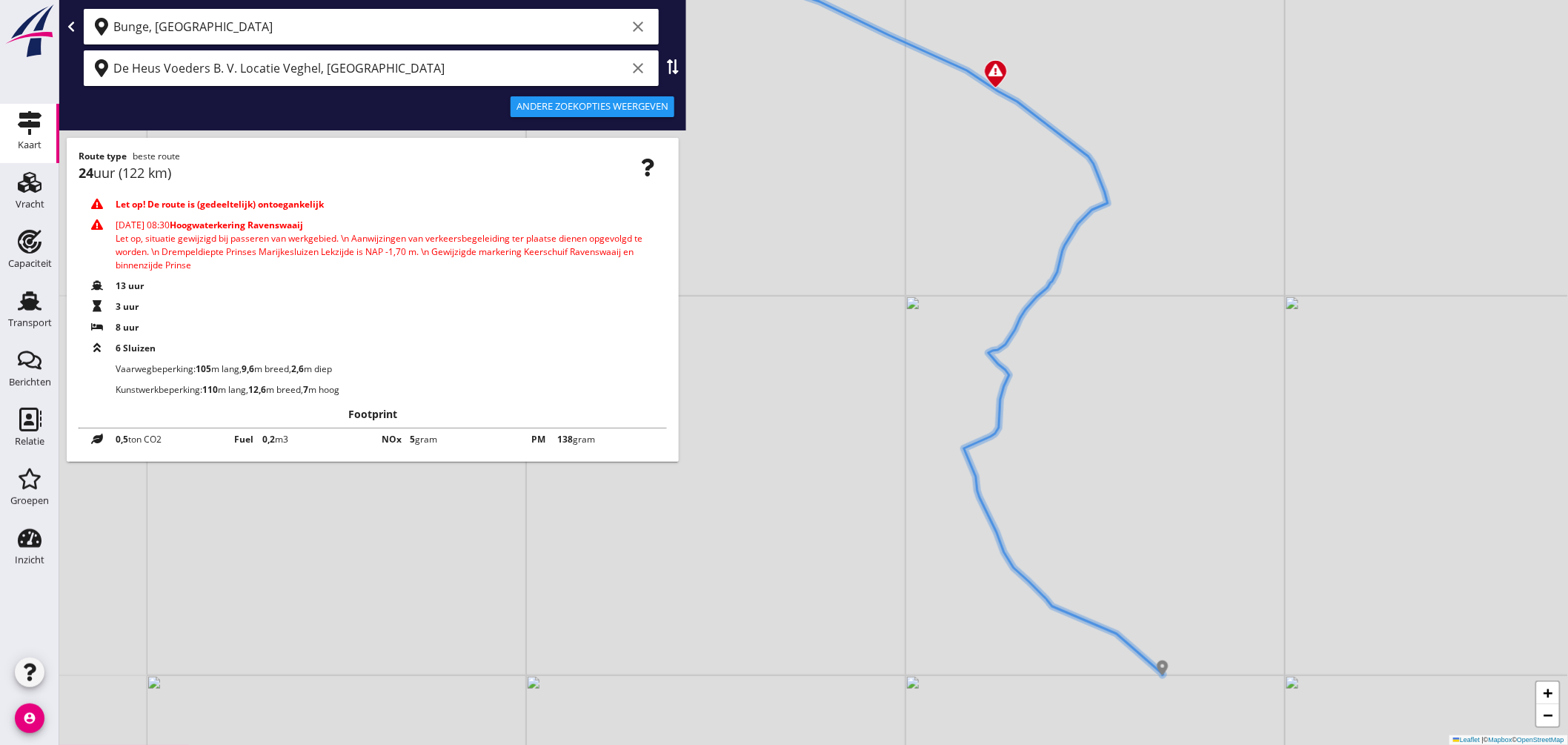
drag, startPoint x: 1053, startPoint y: 394, endPoint x: 1149, endPoint y: 389, distance: 96.1
click at [1149, 389] on div "+ − Leaflet | © Mapbox © OpenStreetMap" at bounding box center [814, 372] width 1509 height 745
